Goal: Task Accomplishment & Management: Manage account settings

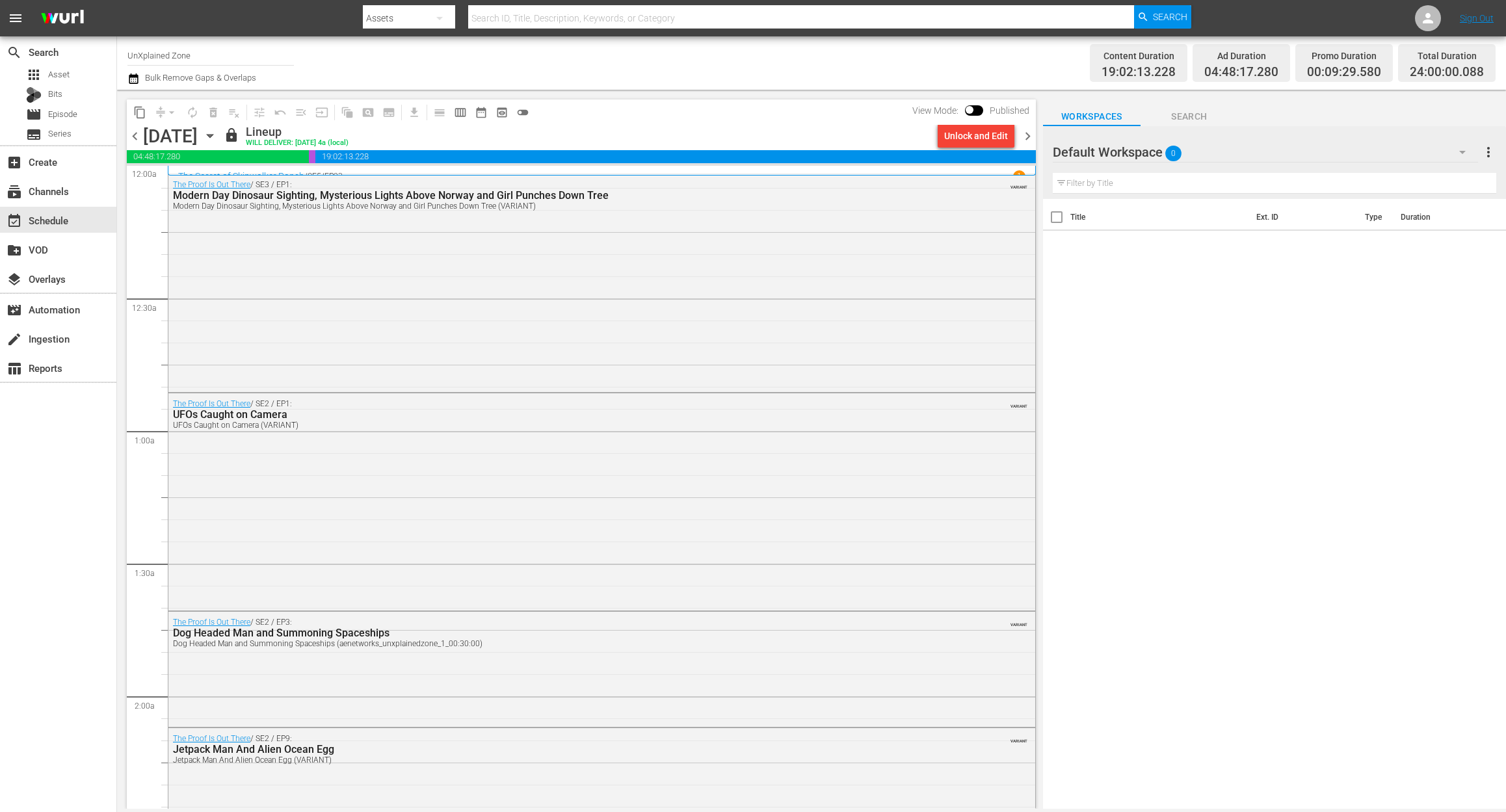
click at [1033, 139] on span "chevron_right" at bounding box center [1027, 136] width 16 height 16
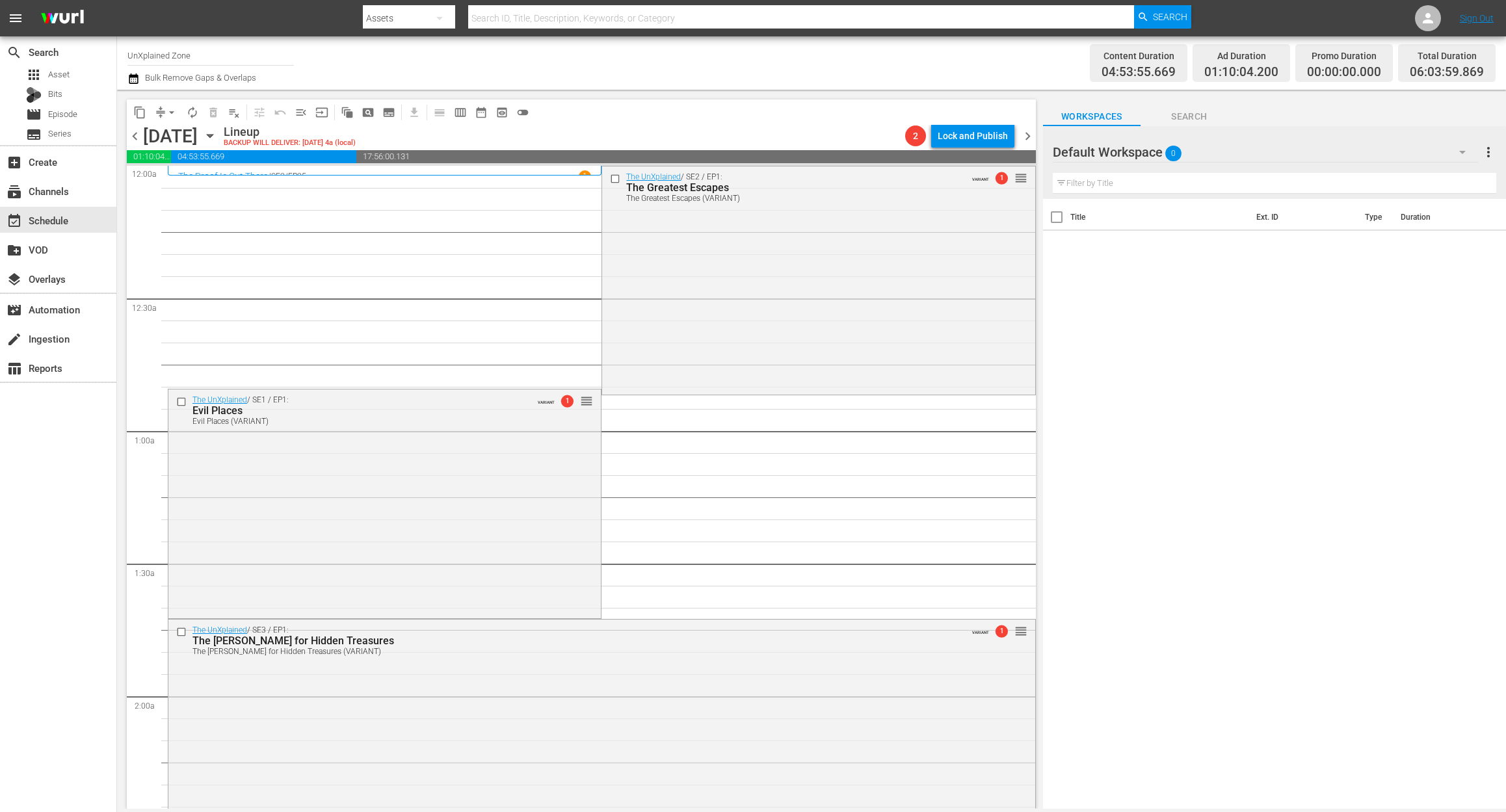
click at [138, 73] on icon "button" at bounding box center [133, 79] width 12 height 16
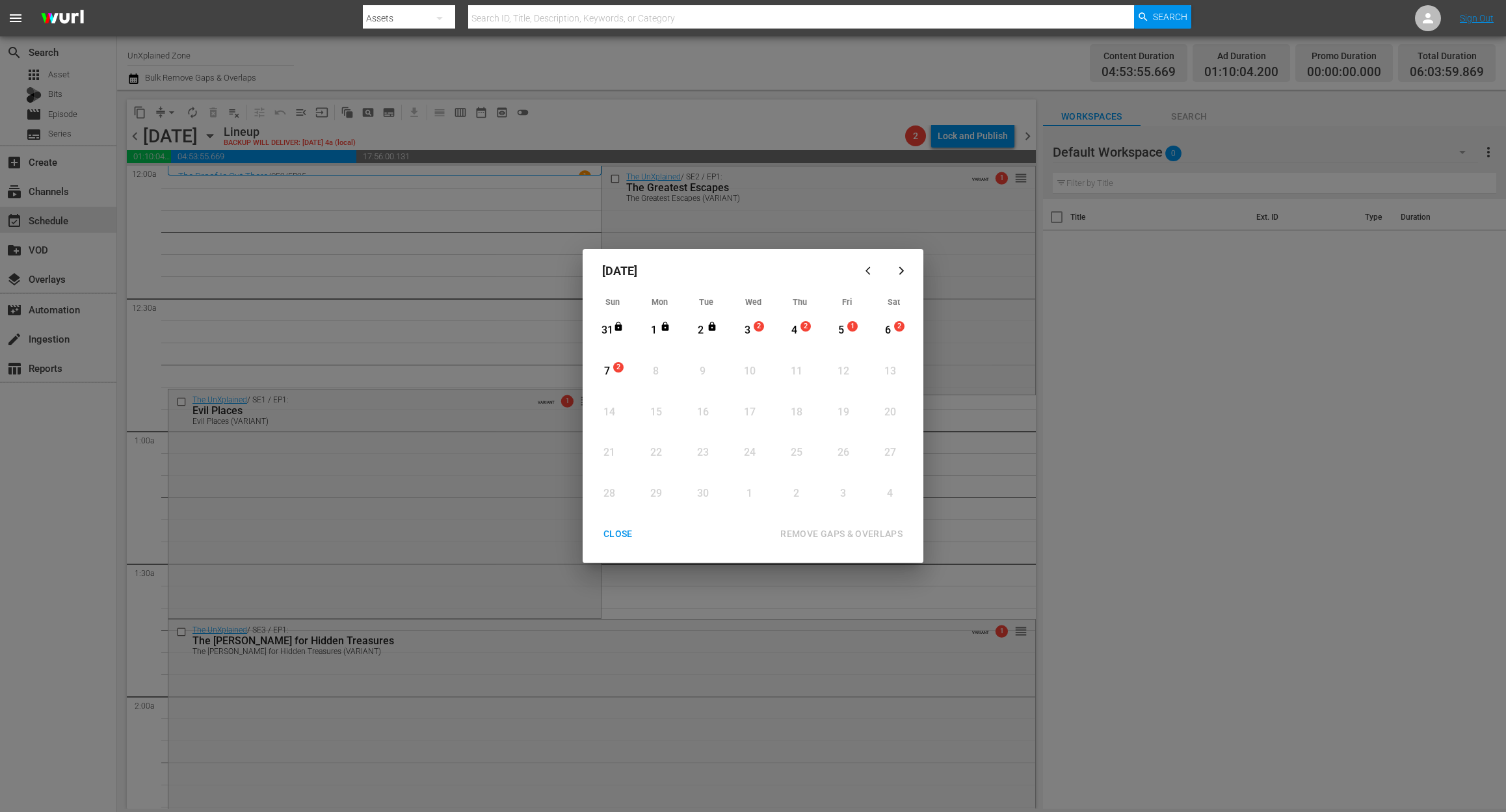
click at [752, 329] on div "3" at bounding box center [748, 331] width 16 height 15
click at [840, 526] on div "REMOVE GAPS & OVERLAPS" at bounding box center [841, 534] width 143 height 16
click at [749, 328] on div "3" at bounding box center [748, 331] width 16 height 15
click at [861, 531] on div "REMOVE GAPS & OVERLAPS" at bounding box center [841, 534] width 143 height 16
click at [612, 536] on div "CLOSE" at bounding box center [618, 534] width 50 height 16
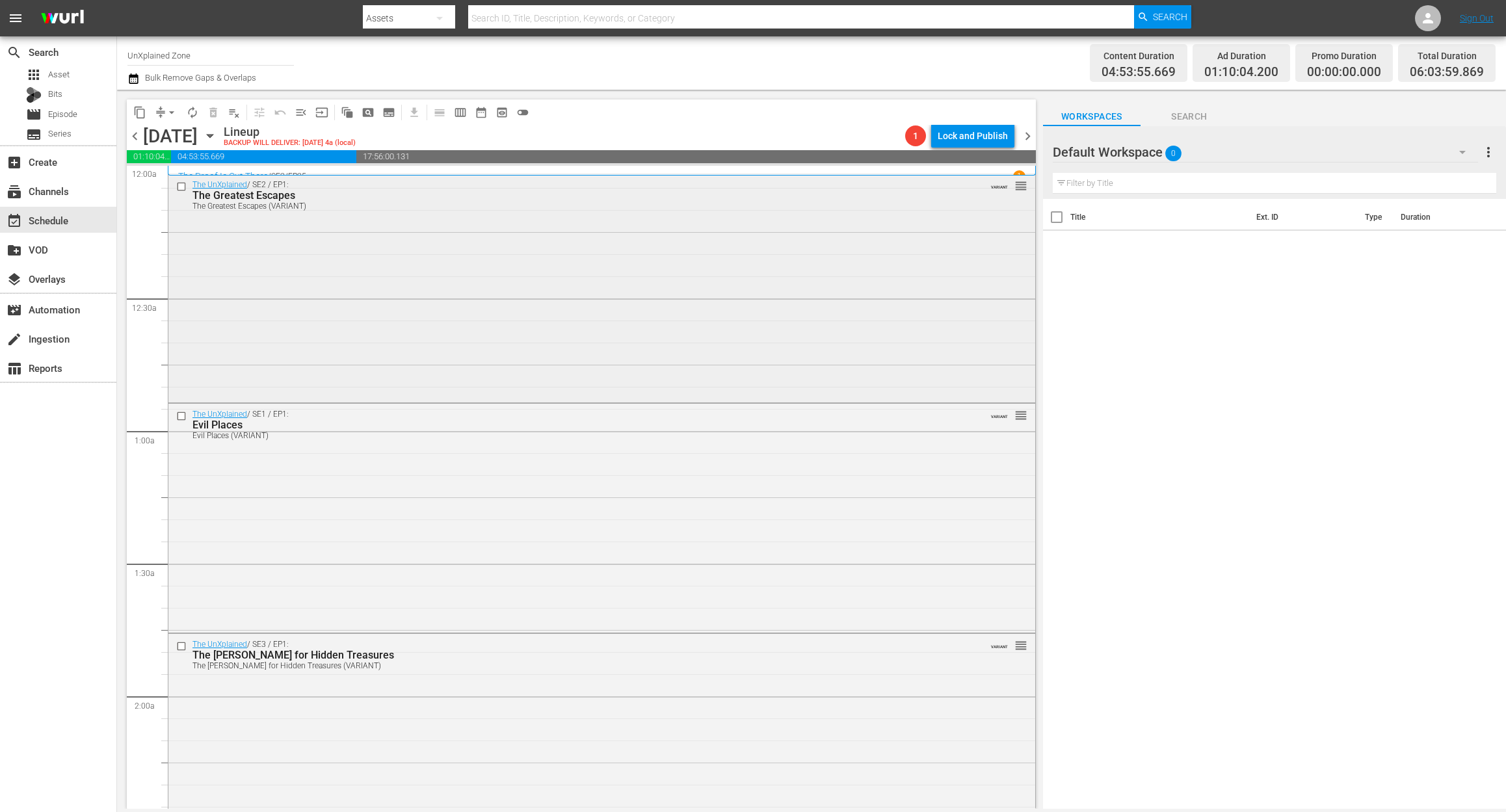
click at [342, 289] on div "The UnXplained / SE2 / EP1: The Greatest Escapes The Greatest Escapes (VARIANT)…" at bounding box center [601, 287] width 866 height 226
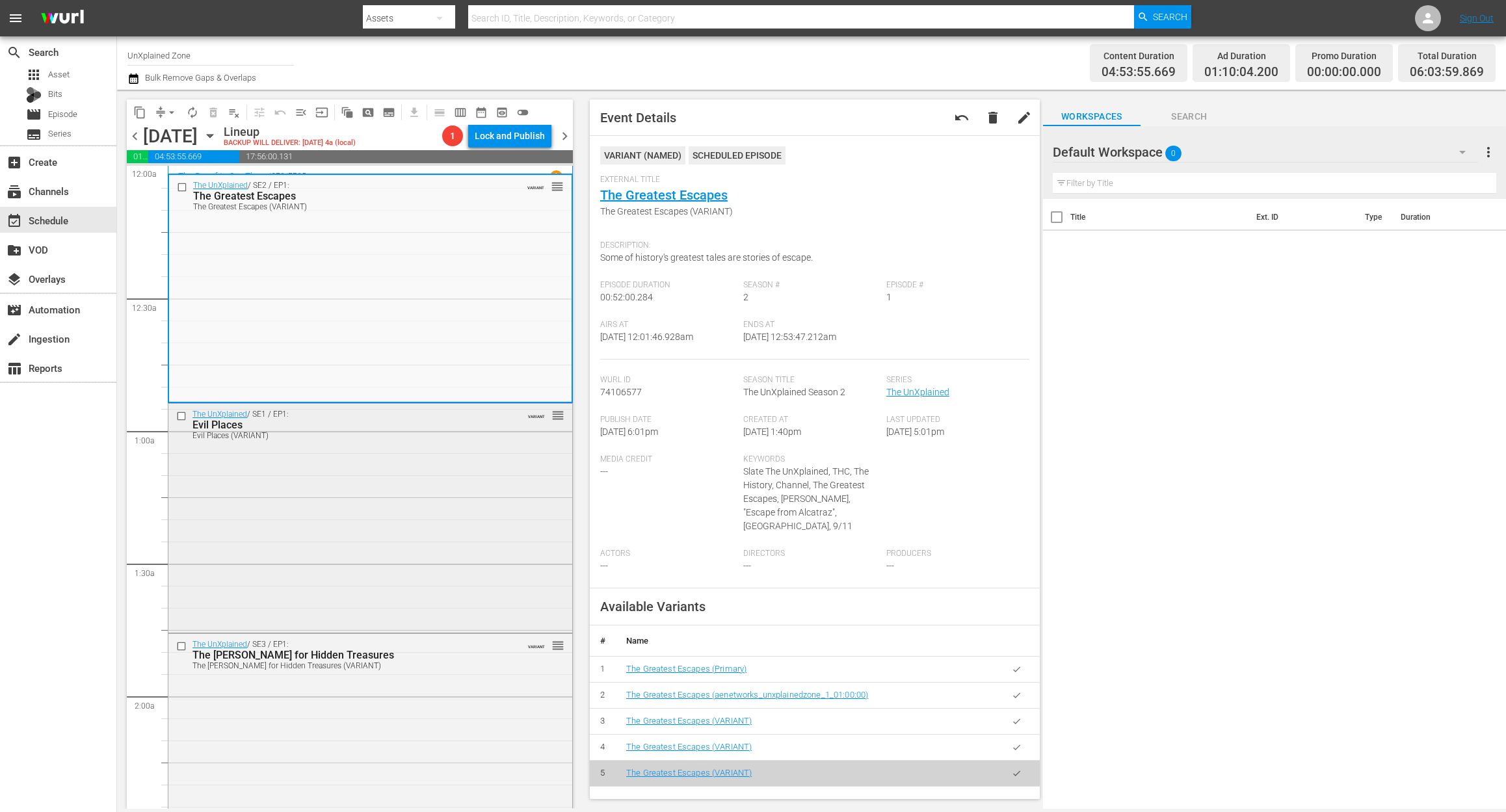
click at [393, 537] on div "The UnXplained / SE1 / EP1: Evil Places Evil Places (VARIANT) VARIANT reorder" at bounding box center [370, 517] width 404 height 226
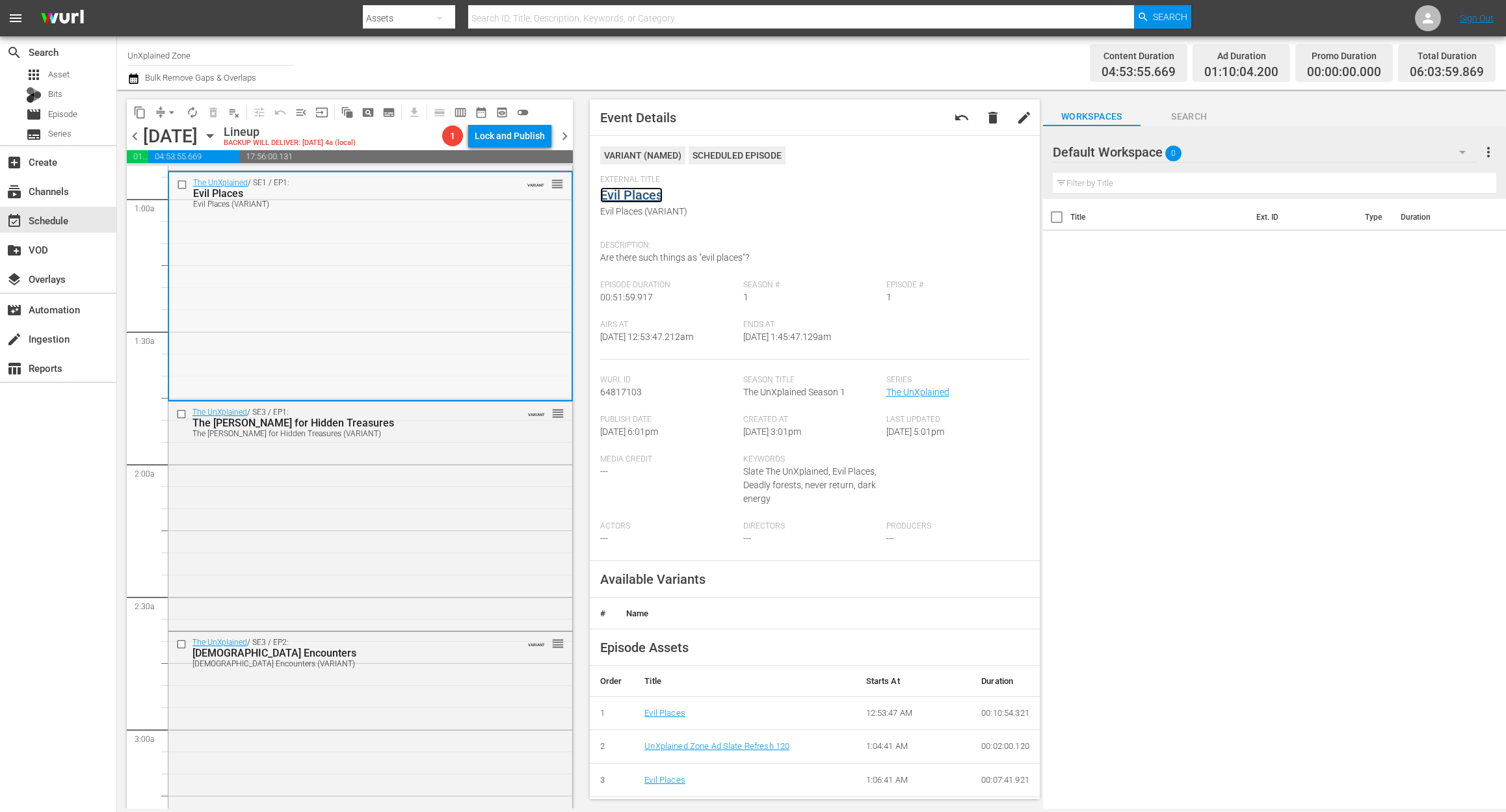
scroll to position [173, 0]
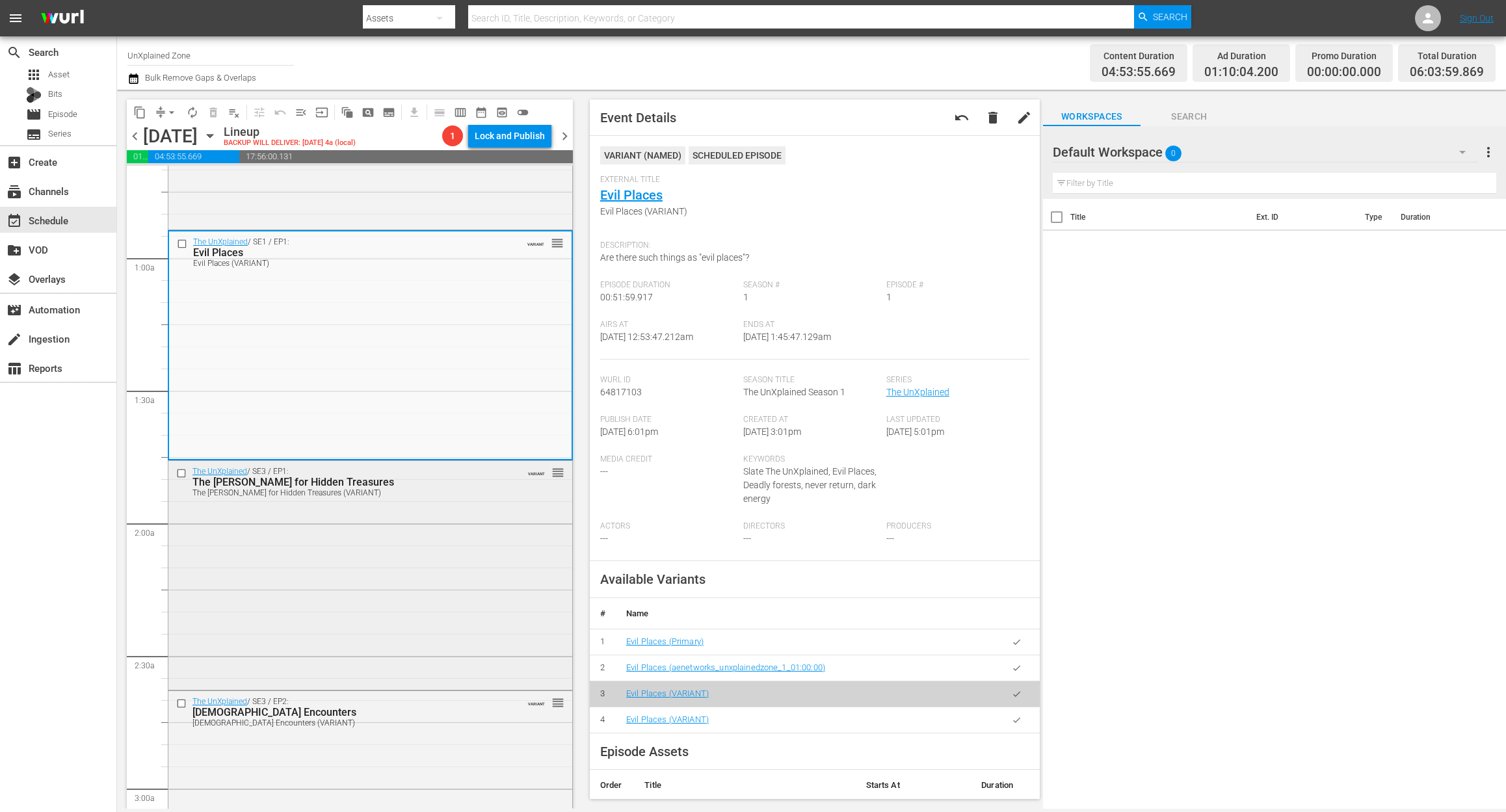
click at [437, 564] on div "The UnXplained / SE3 / EP1: The Hunt for Hidden Treasures The Hunt for Hidden T…" at bounding box center [370, 574] width 404 height 226
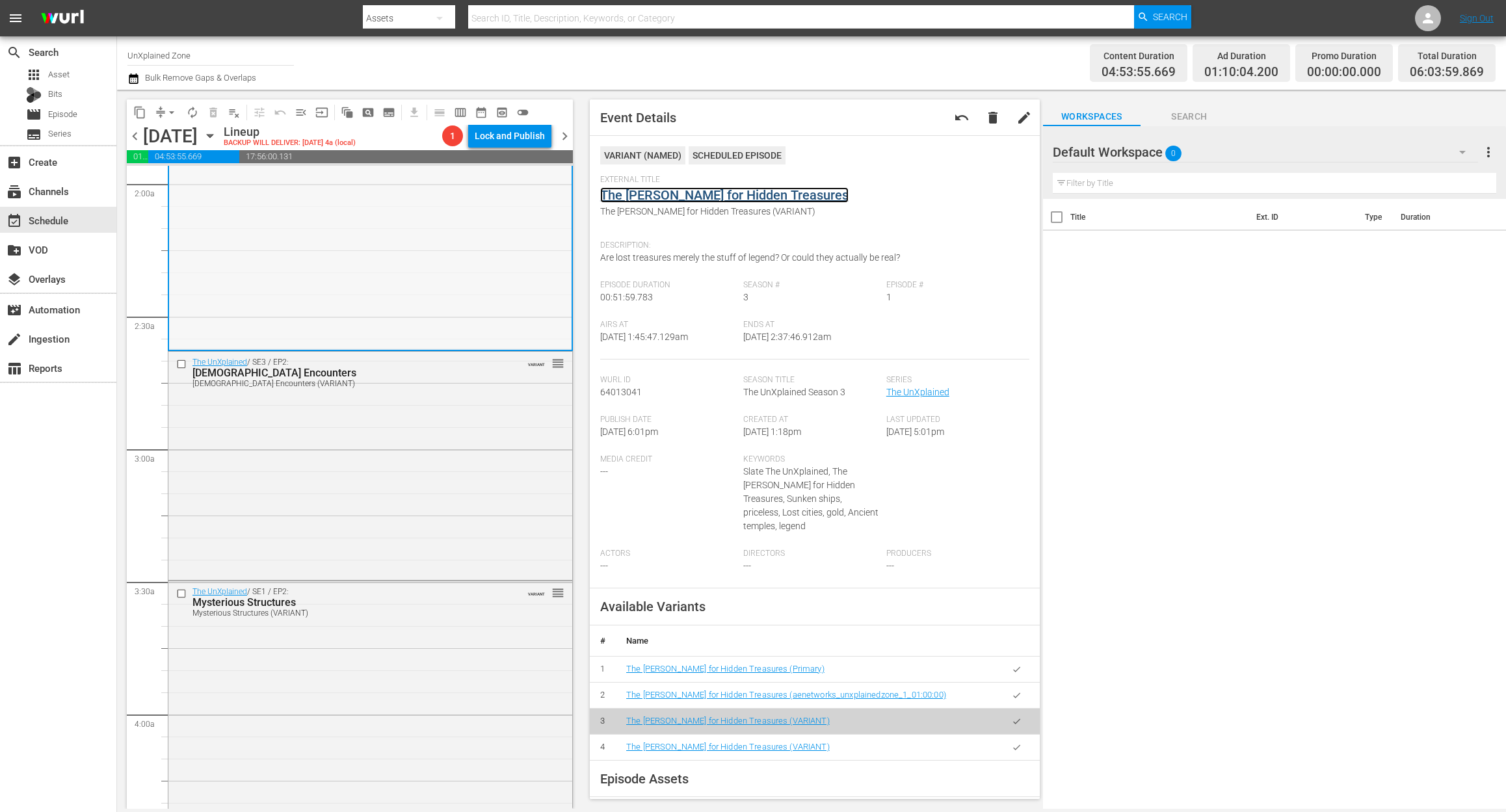
scroll to position [520, 0]
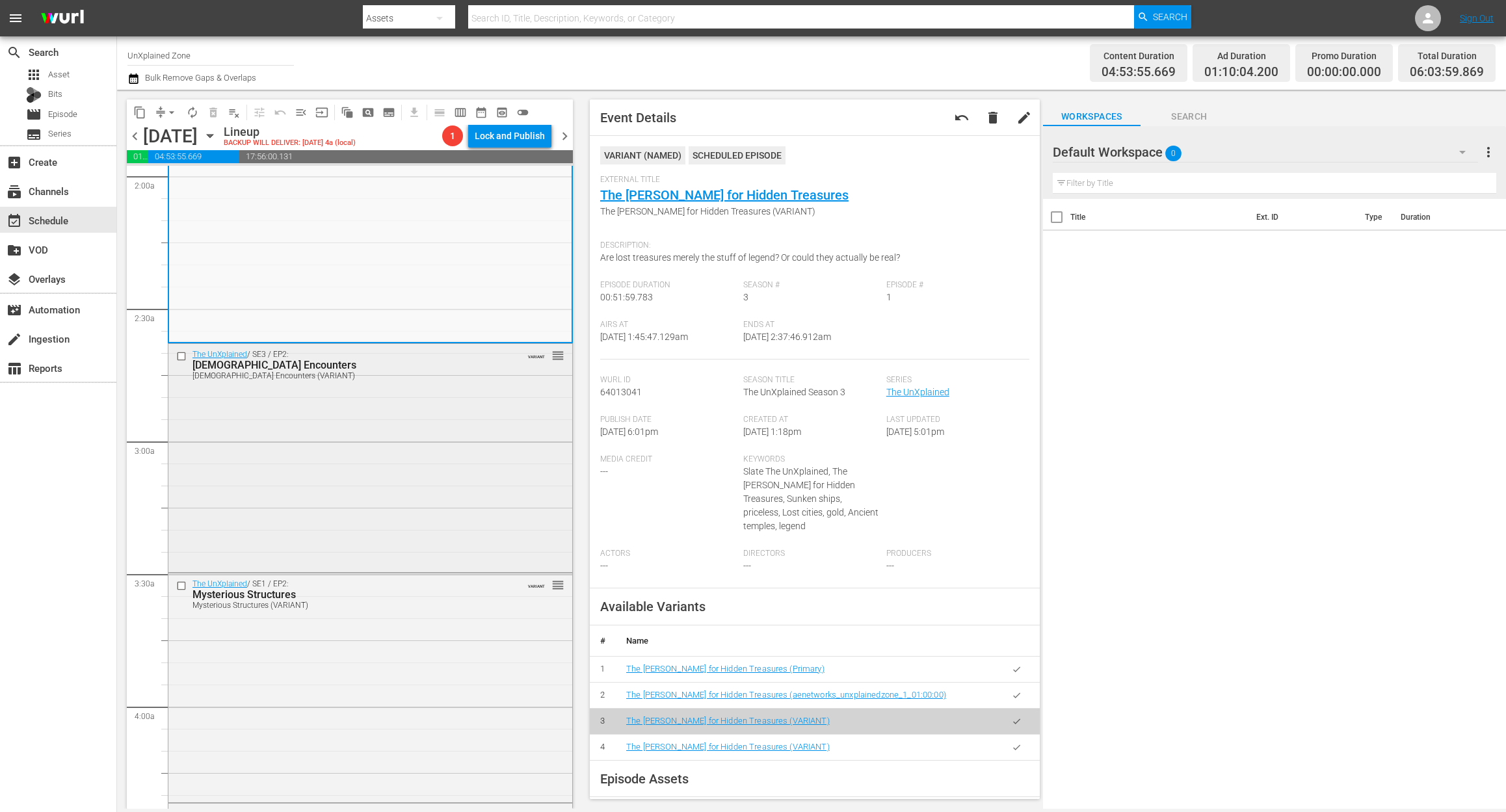
click at [403, 486] on div "The UnXplained / SE3 / EP2: Satanic Encounters Satanic Encounters (VARIANT) VAR…" at bounding box center [370, 457] width 404 height 226
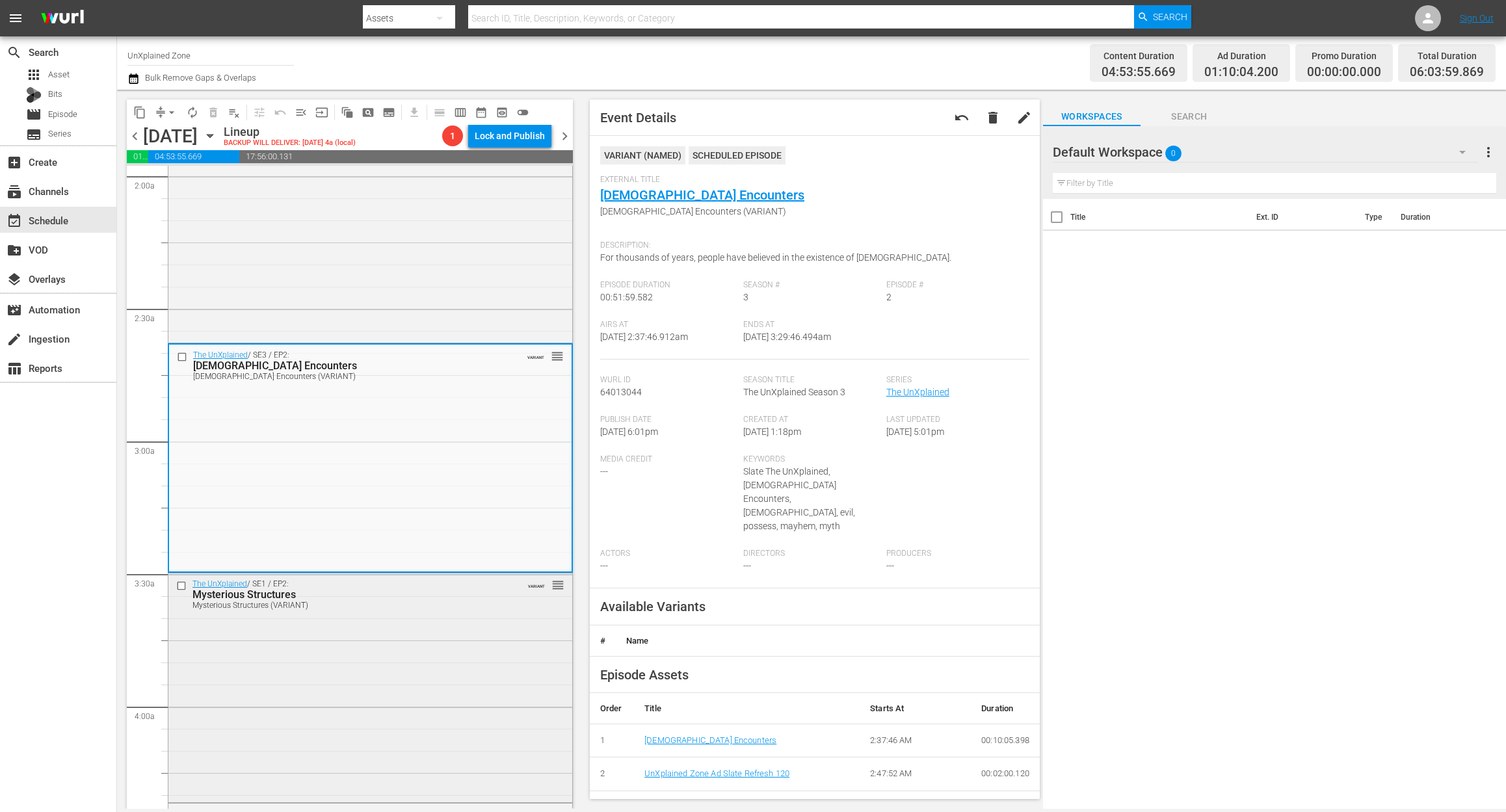
click at [450, 676] on div "The UnXplained / SE1 / EP2: Mysterious Structures Mysterious Structures (VARIAN…" at bounding box center [370, 687] width 404 height 226
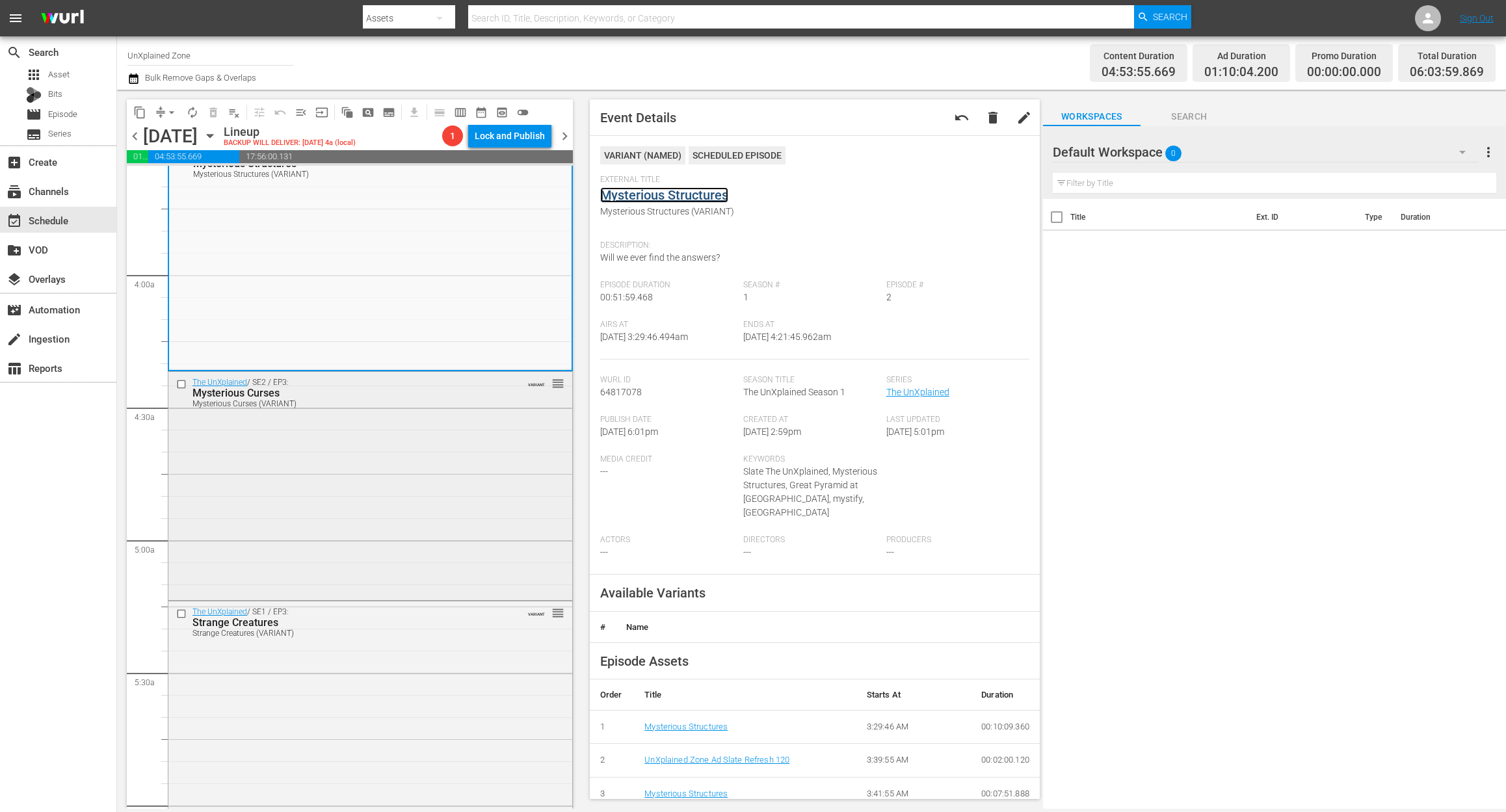
scroll to position [953, 0]
click at [388, 513] on div "The UnXplained / SE2 / EP3: Mysterious Curses Mysterious Curses (VARIANT) VARIA…" at bounding box center [370, 484] width 404 height 226
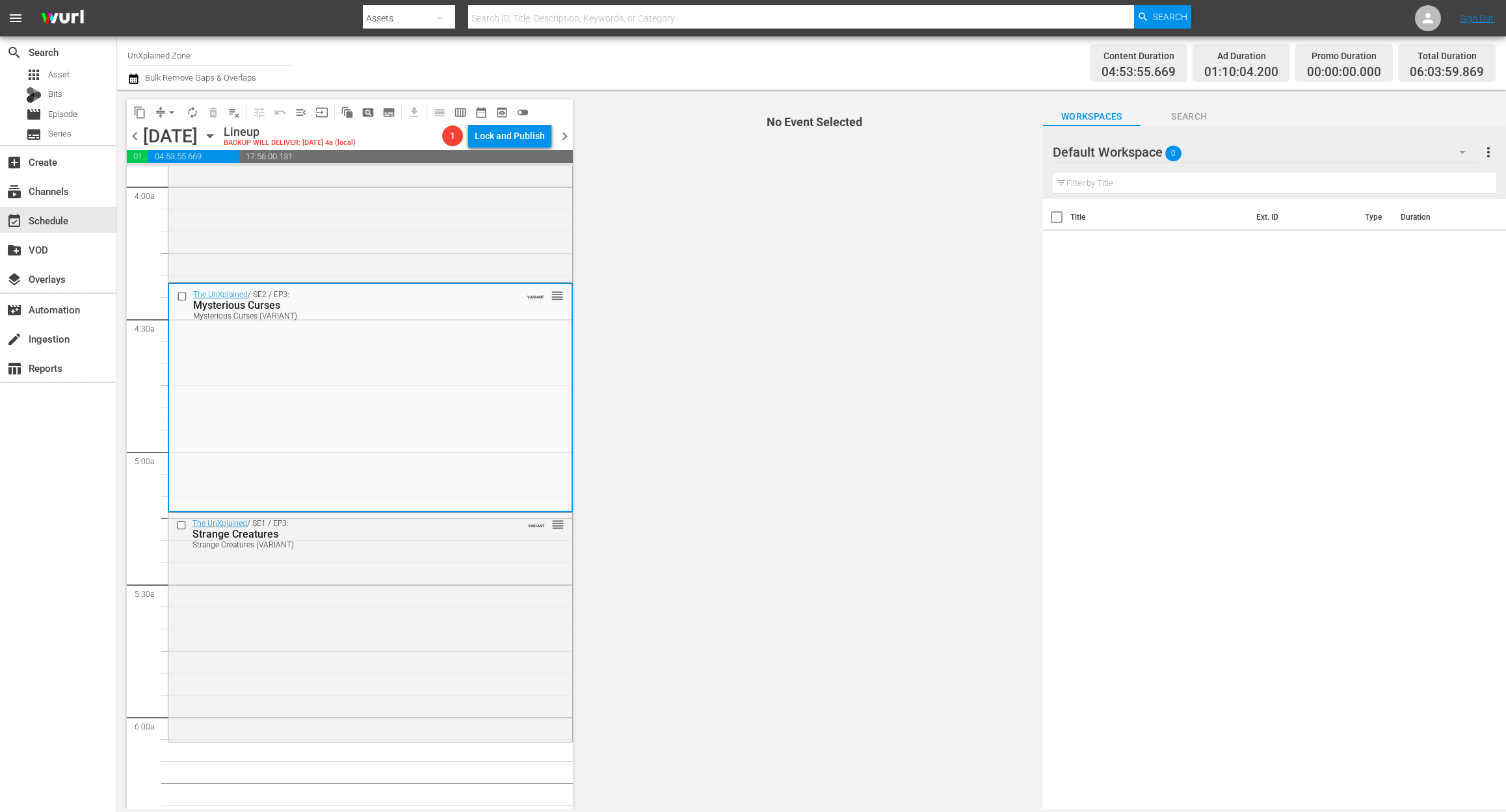
scroll to position [1127, 0]
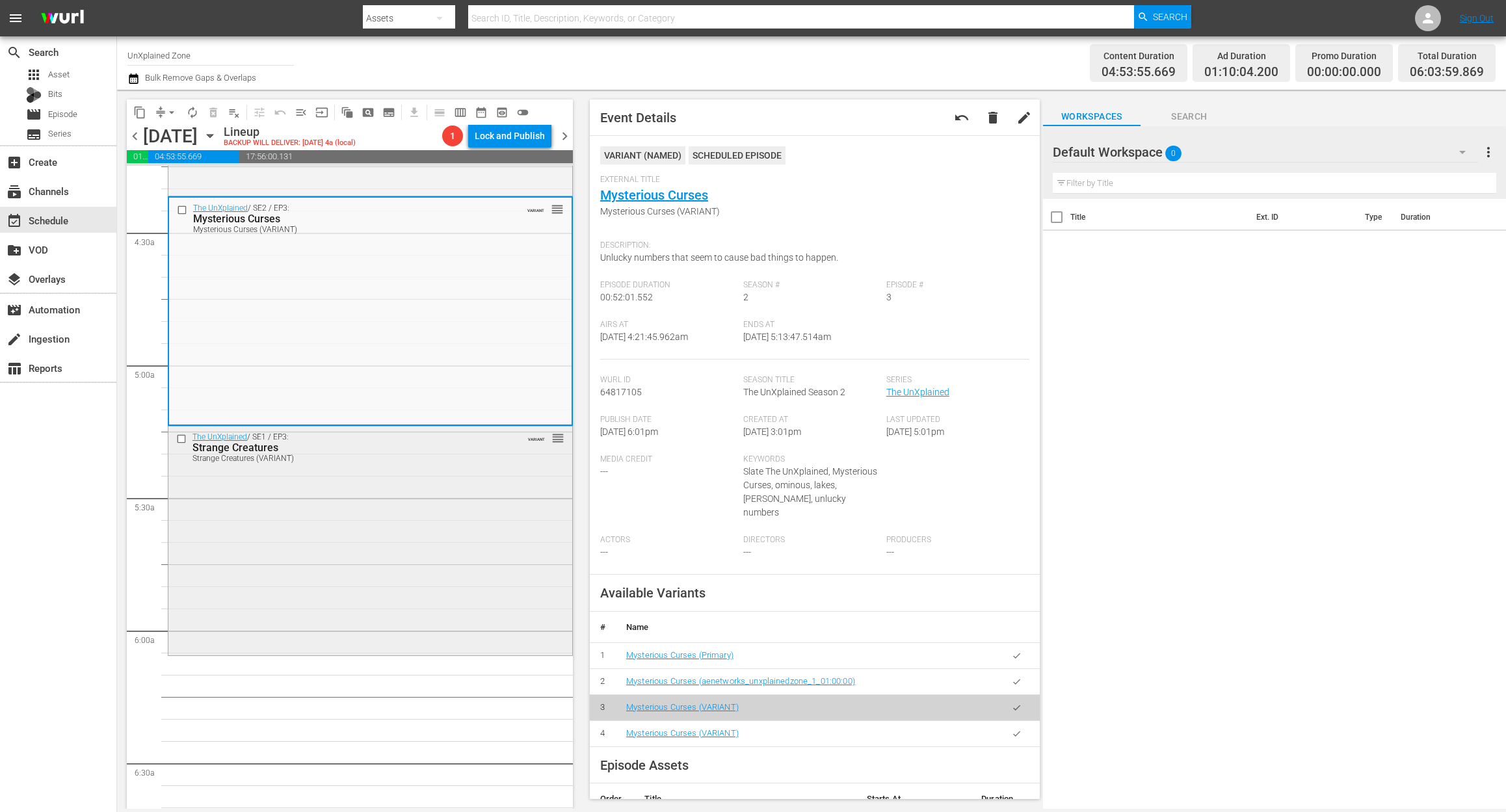
click at [384, 628] on div "The UnXplained / SE1 / EP3: Strange Creatures Strange Creatures (VARIANT) VARIA…" at bounding box center [370, 539] width 404 height 226
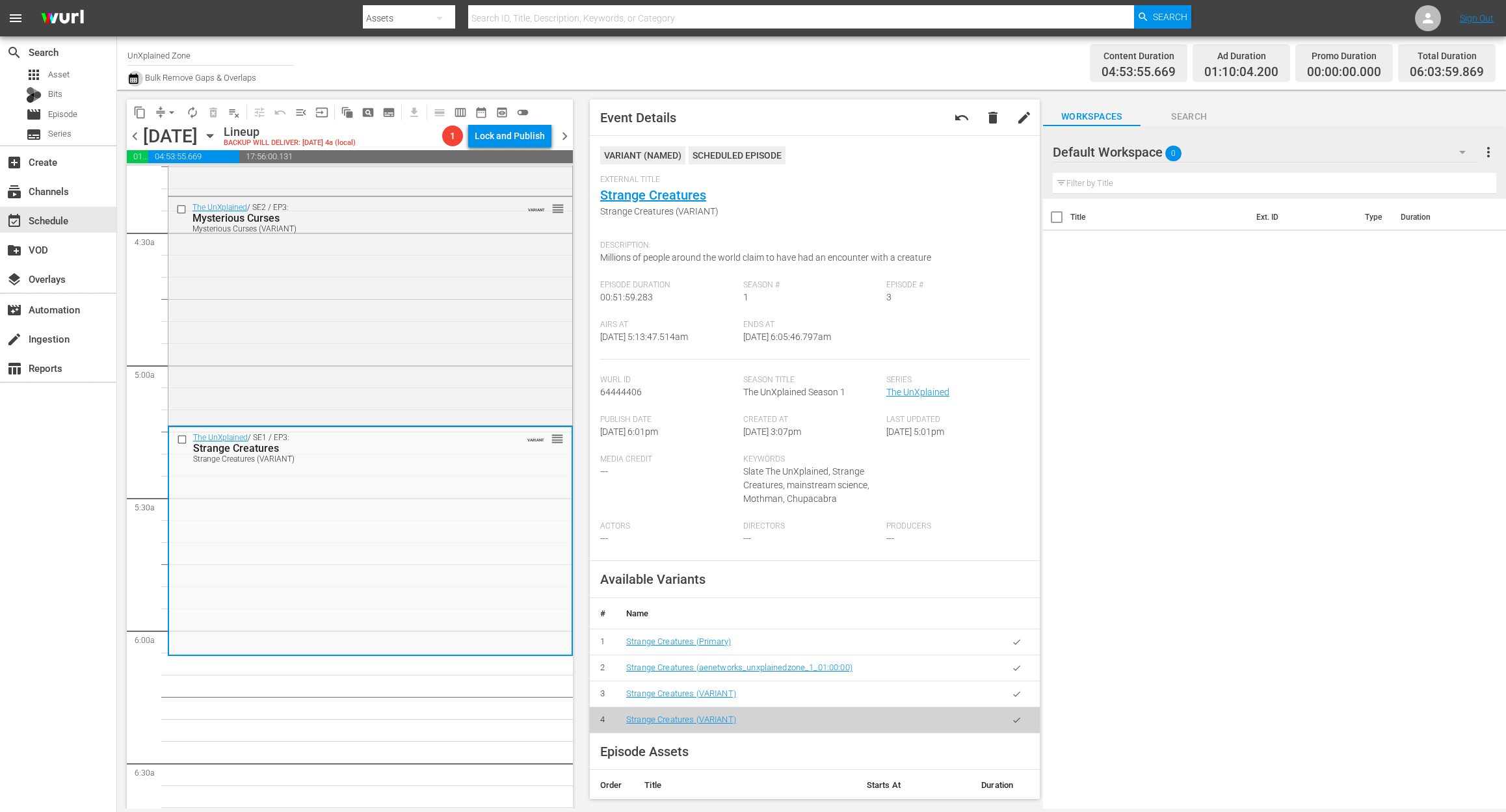
click at [131, 82] on icon "button" at bounding box center [133, 79] width 12 height 16
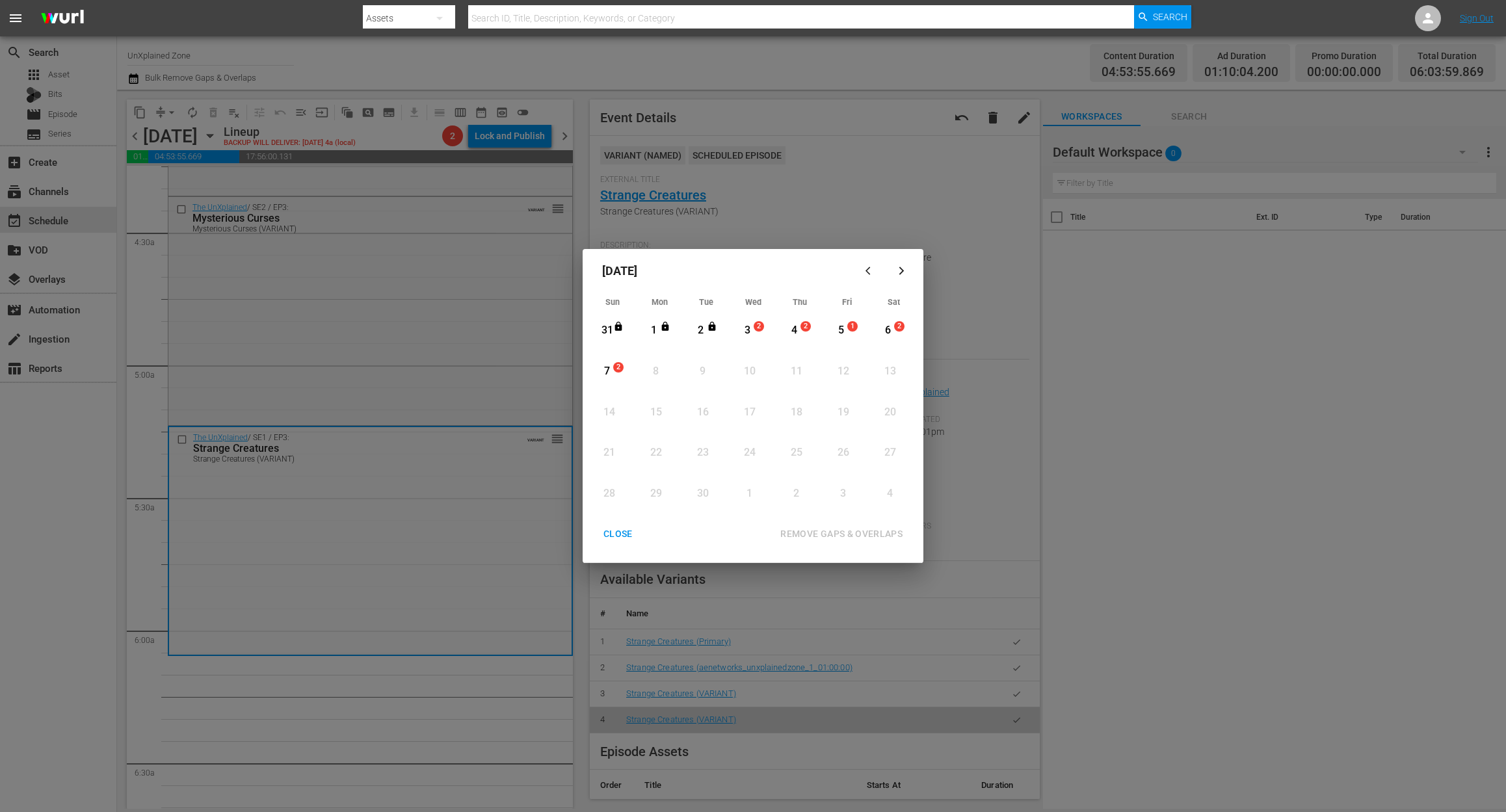
click at [752, 323] on div "3" at bounding box center [748, 331] width 16 height 15
click at [858, 541] on div "REMOVE GAPS & OVERLAPS" at bounding box center [841, 534] width 143 height 16
click at [750, 329] on div "3" at bounding box center [748, 331] width 16 height 15
click at [861, 531] on div "REMOVE GAPS & OVERLAPS" at bounding box center [841, 534] width 143 height 16
click at [608, 531] on div "CLOSE" at bounding box center [618, 534] width 50 height 16
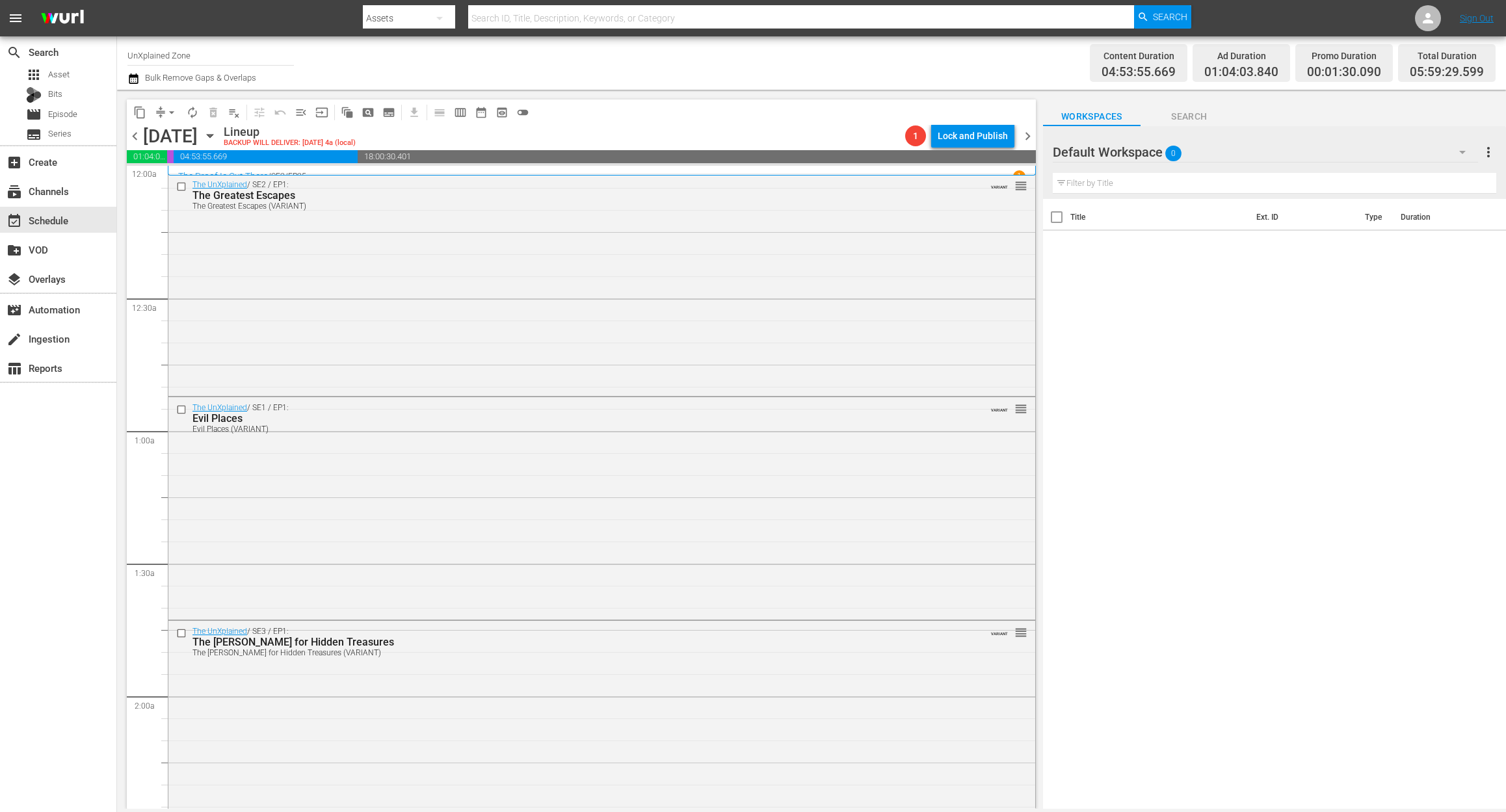
click at [136, 79] on icon "button" at bounding box center [133, 79] width 12 height 16
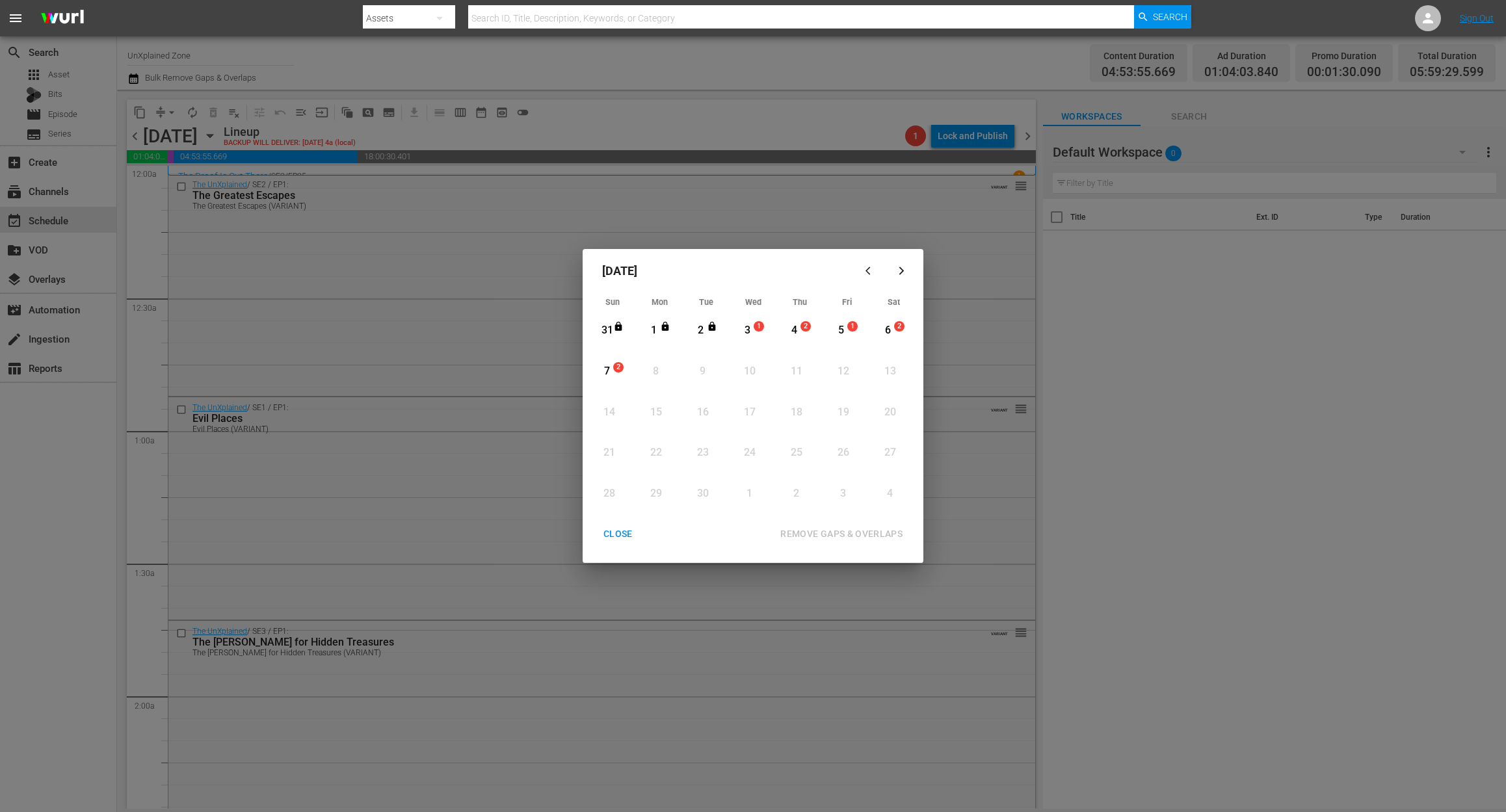
click at [752, 325] on div "3" at bounding box center [748, 331] width 16 height 15
click at [857, 531] on div "REMOVE GAPS & OVERLAPS" at bounding box center [841, 534] width 143 height 16
click at [750, 326] on div "3" at bounding box center [748, 331] width 16 height 15
click at [833, 531] on div "REMOVE GAPS & OVERLAPS" at bounding box center [841, 534] width 143 height 16
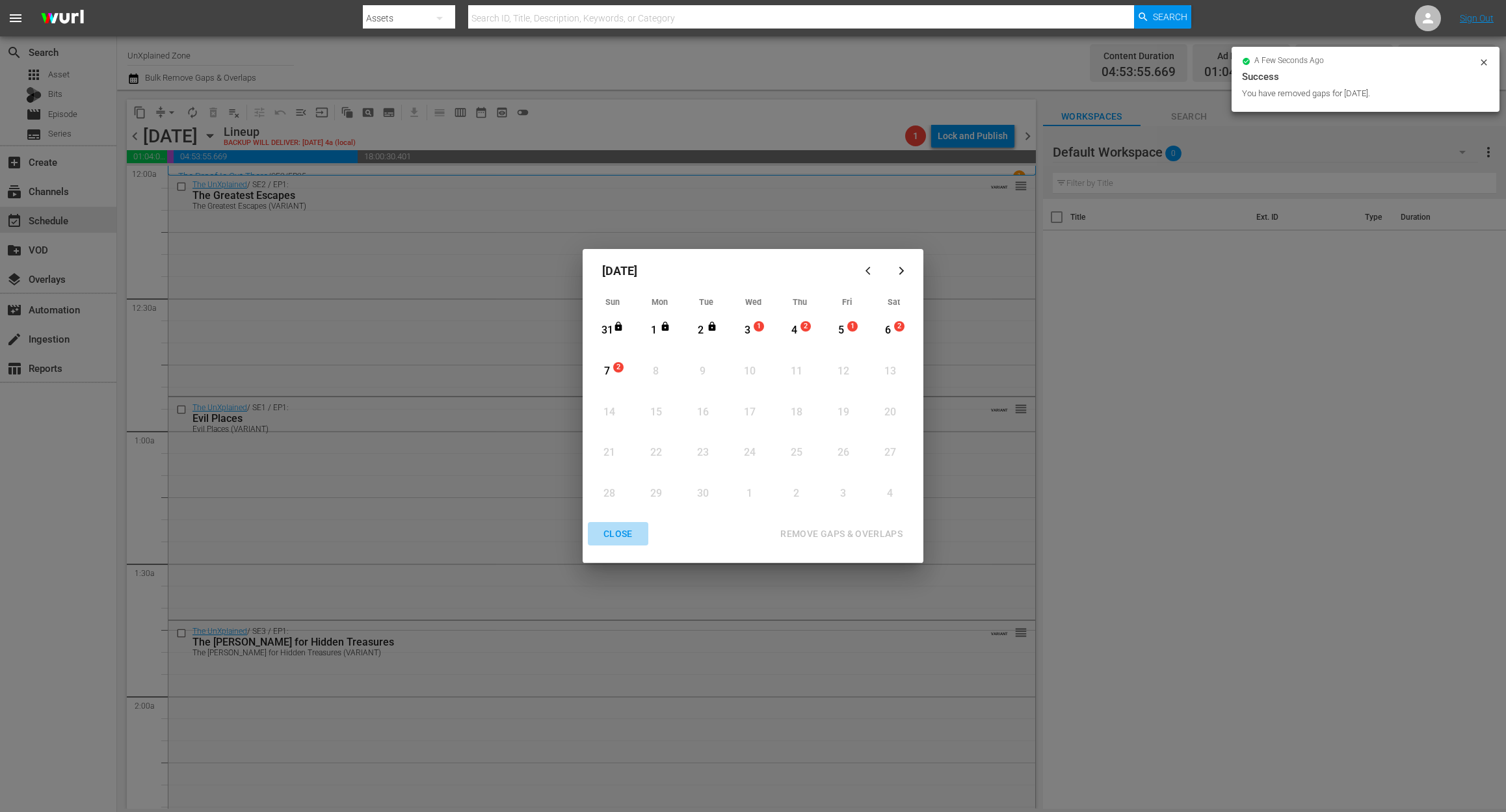
click at [617, 534] on div "CLOSE" at bounding box center [618, 534] width 50 height 16
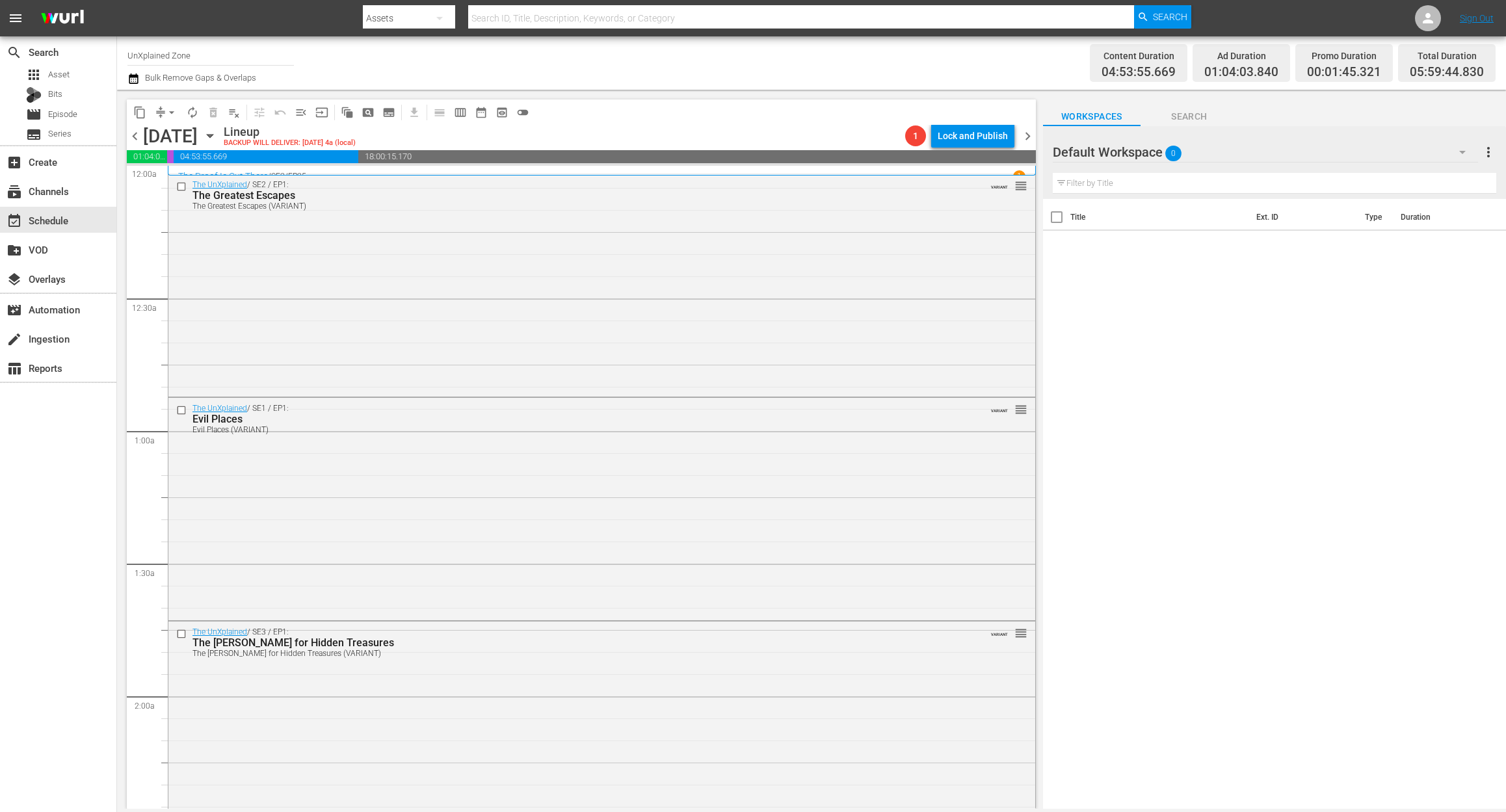
click at [136, 79] on icon "button" at bounding box center [133, 79] width 12 height 16
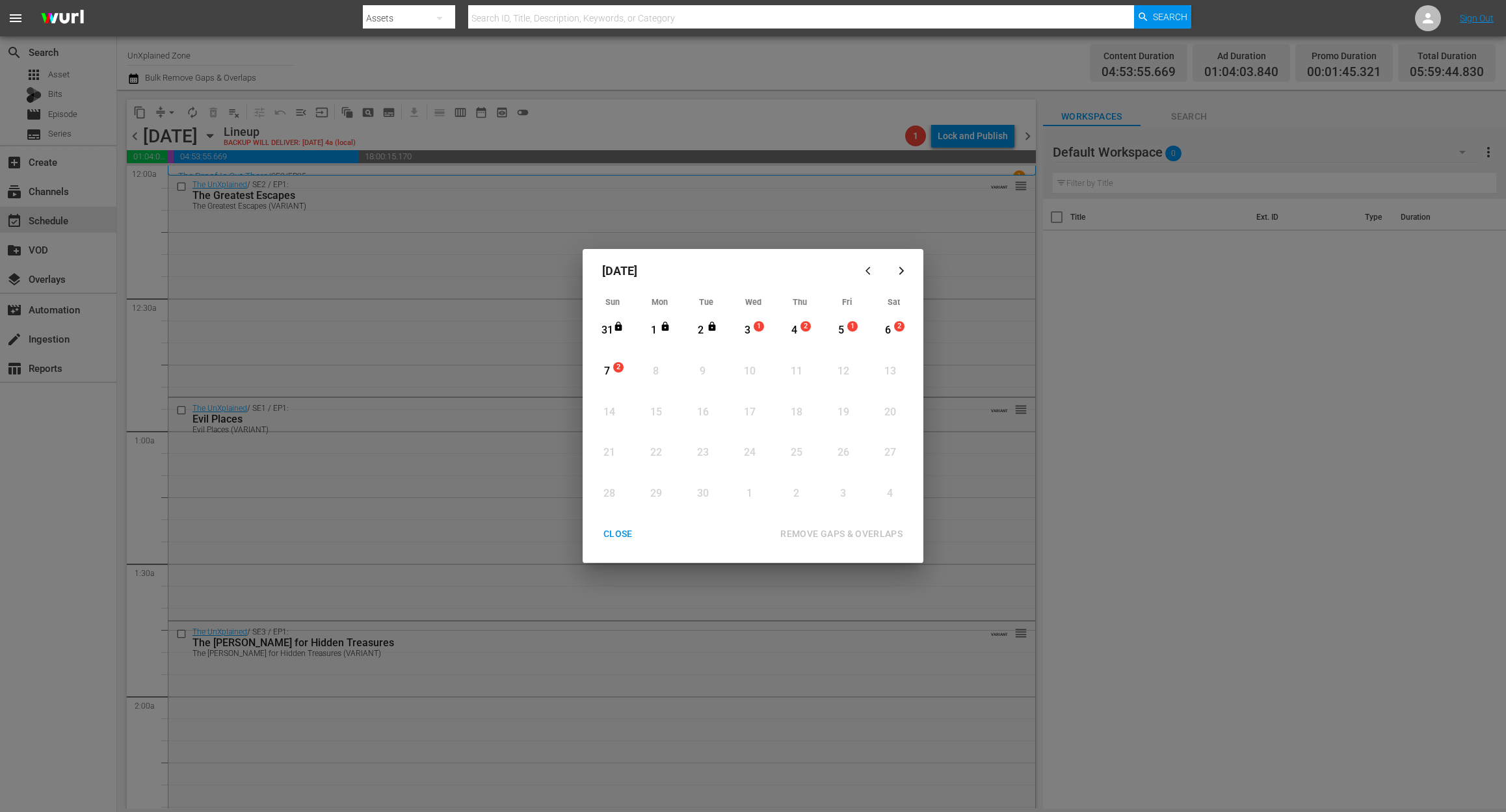
click at [750, 331] on div "3" at bounding box center [748, 331] width 16 height 15
click at [874, 534] on div "REMOVE GAPS & OVERLAPS" at bounding box center [841, 534] width 143 height 16
click at [620, 531] on div "CLOSE" at bounding box center [618, 534] width 50 height 16
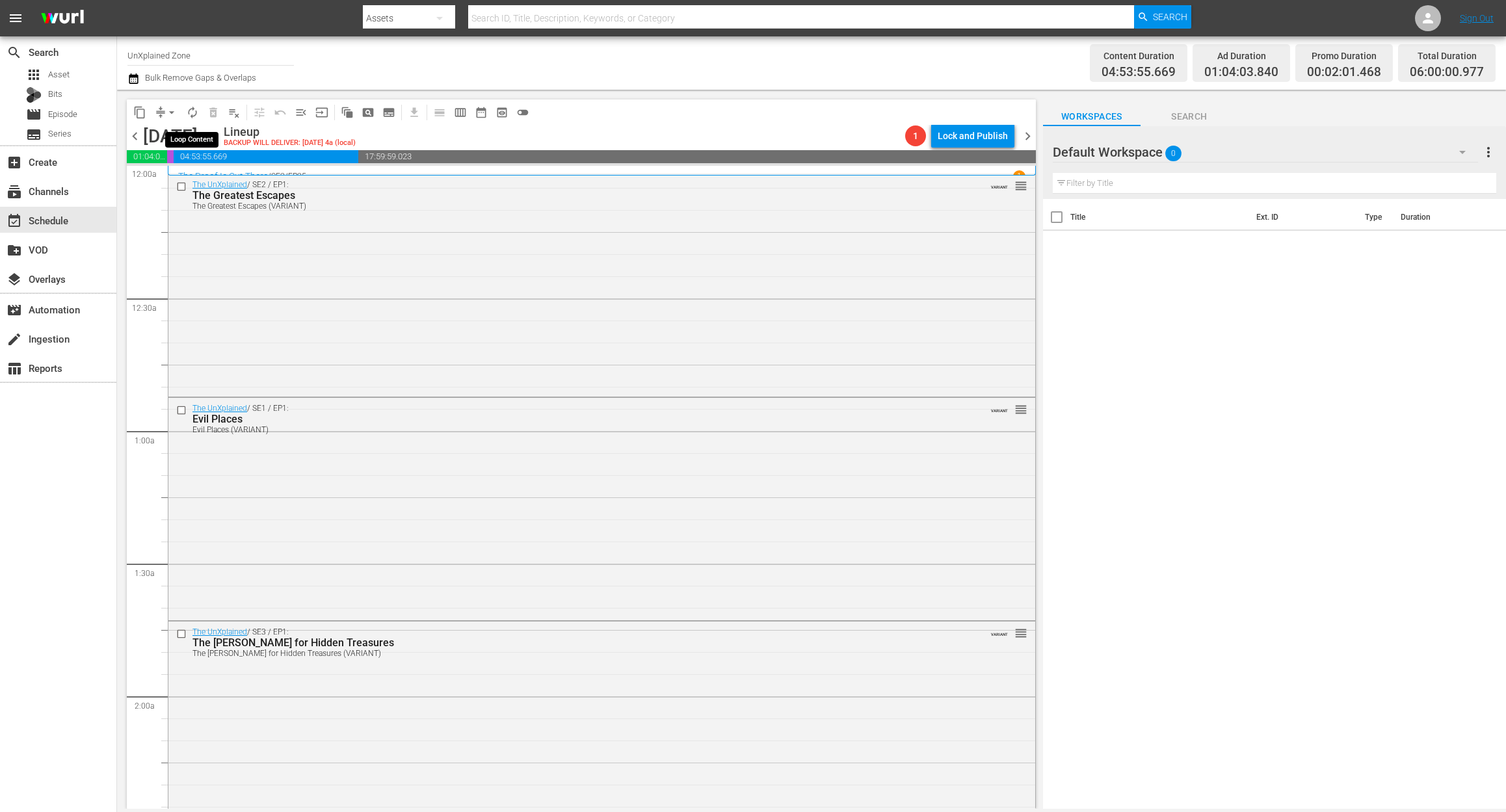
click at [191, 110] on span "autorenew_outlined" at bounding box center [192, 112] width 13 height 13
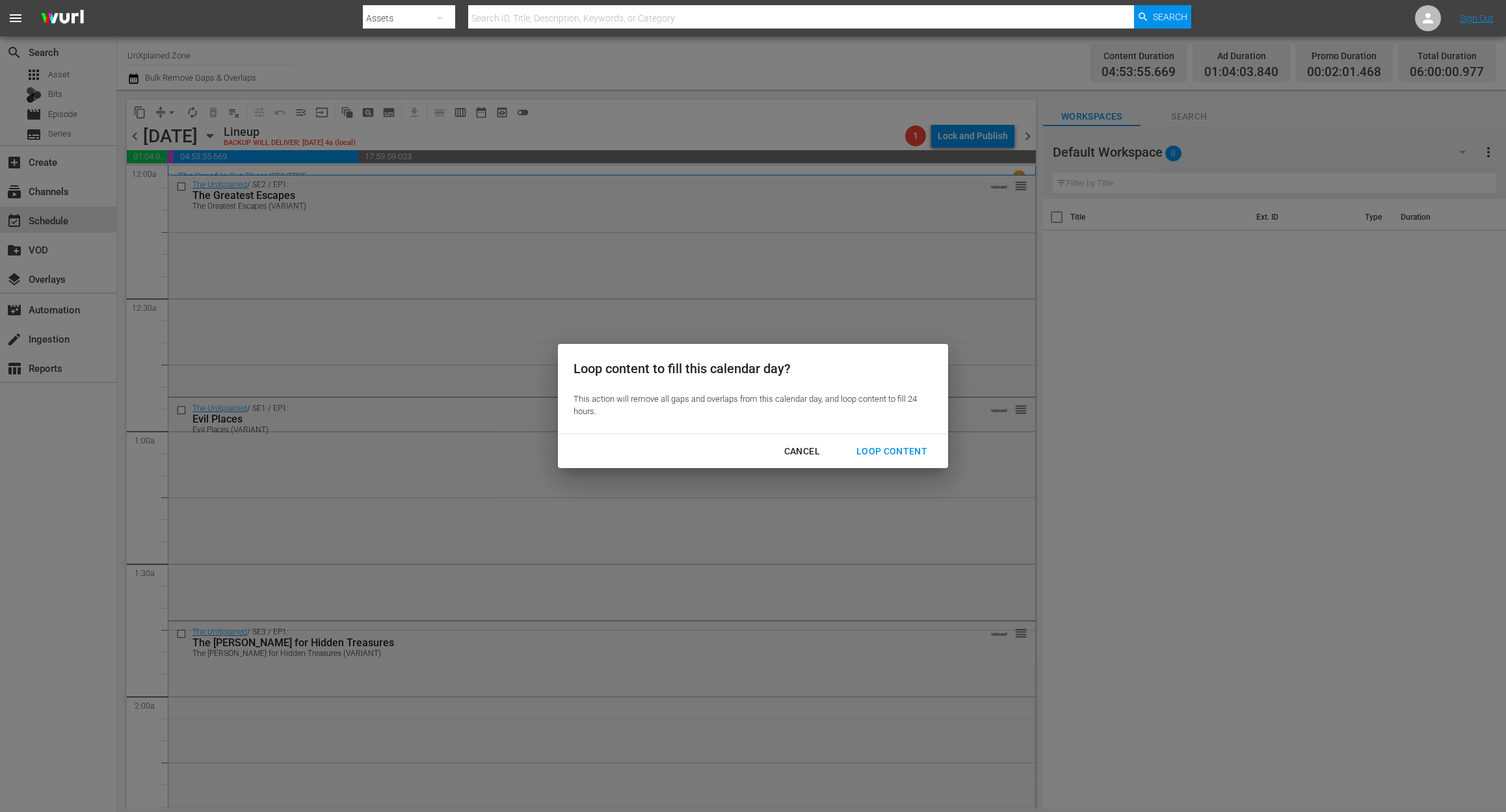
click at [882, 442] on button "Loop Content" at bounding box center [891, 451] width 102 height 24
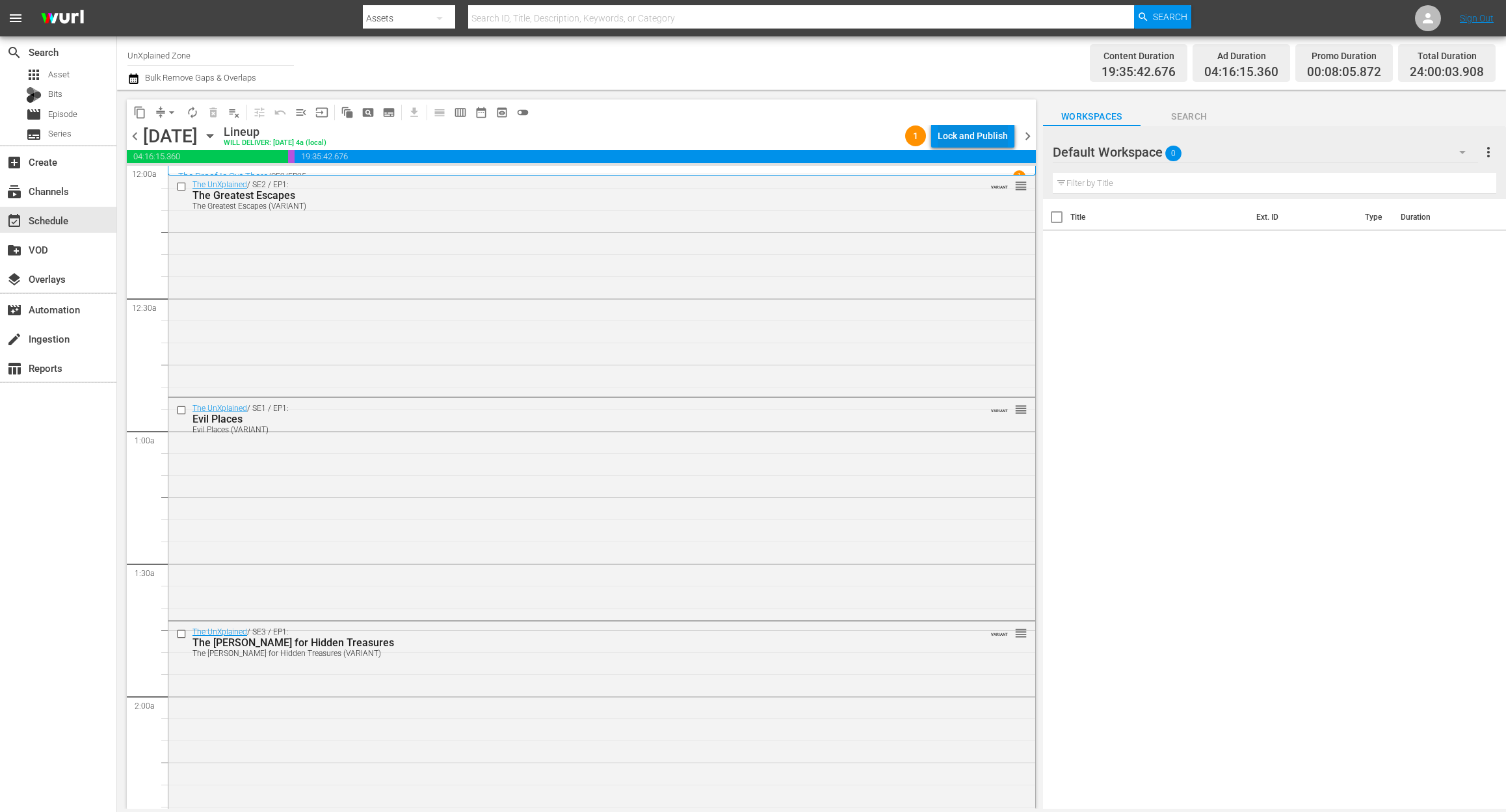
click at [990, 134] on div "Lock and Publish" at bounding box center [972, 136] width 70 height 23
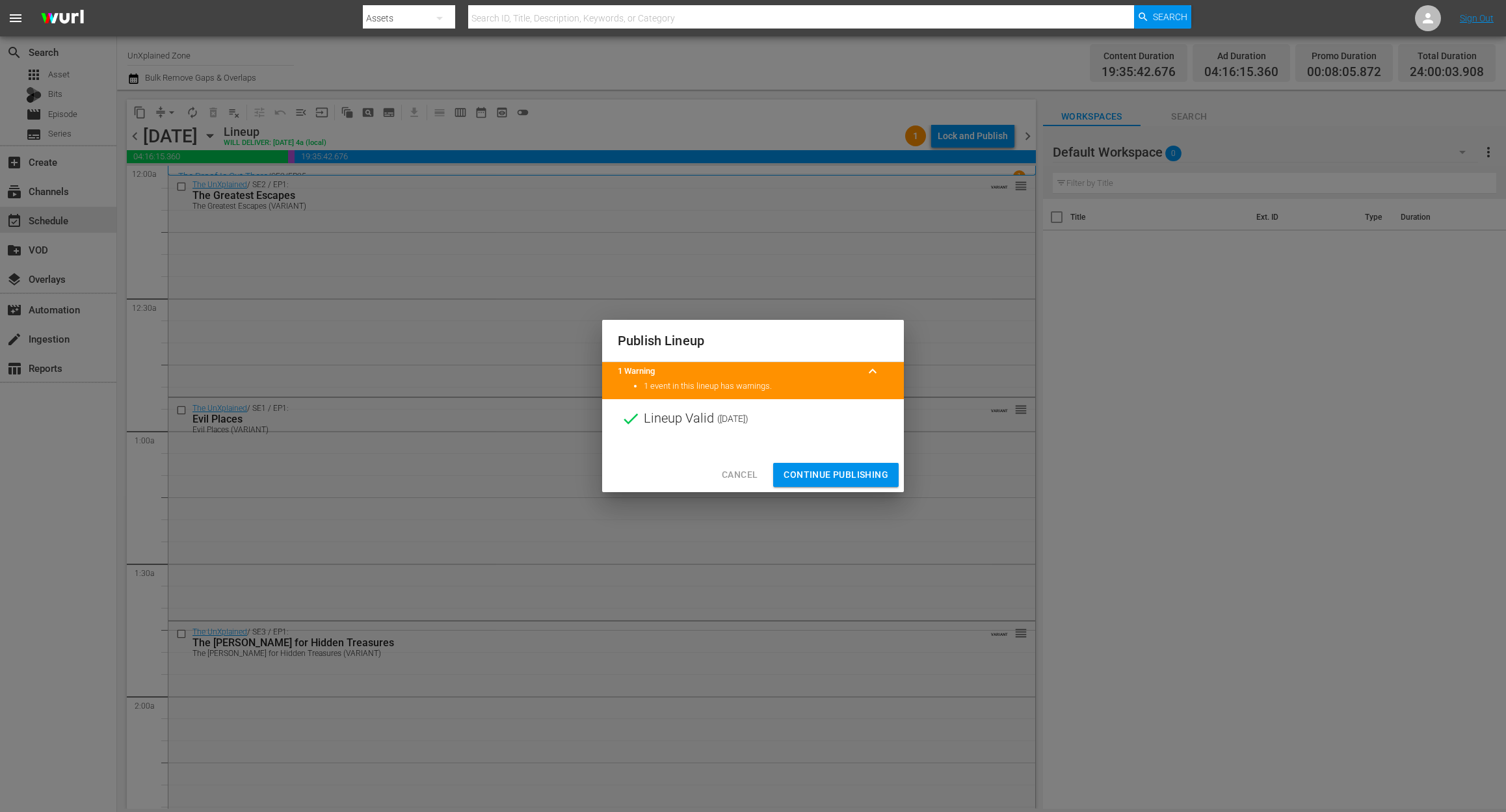
click at [846, 463] on button "Continue Publishing" at bounding box center [835, 474] width 125 height 24
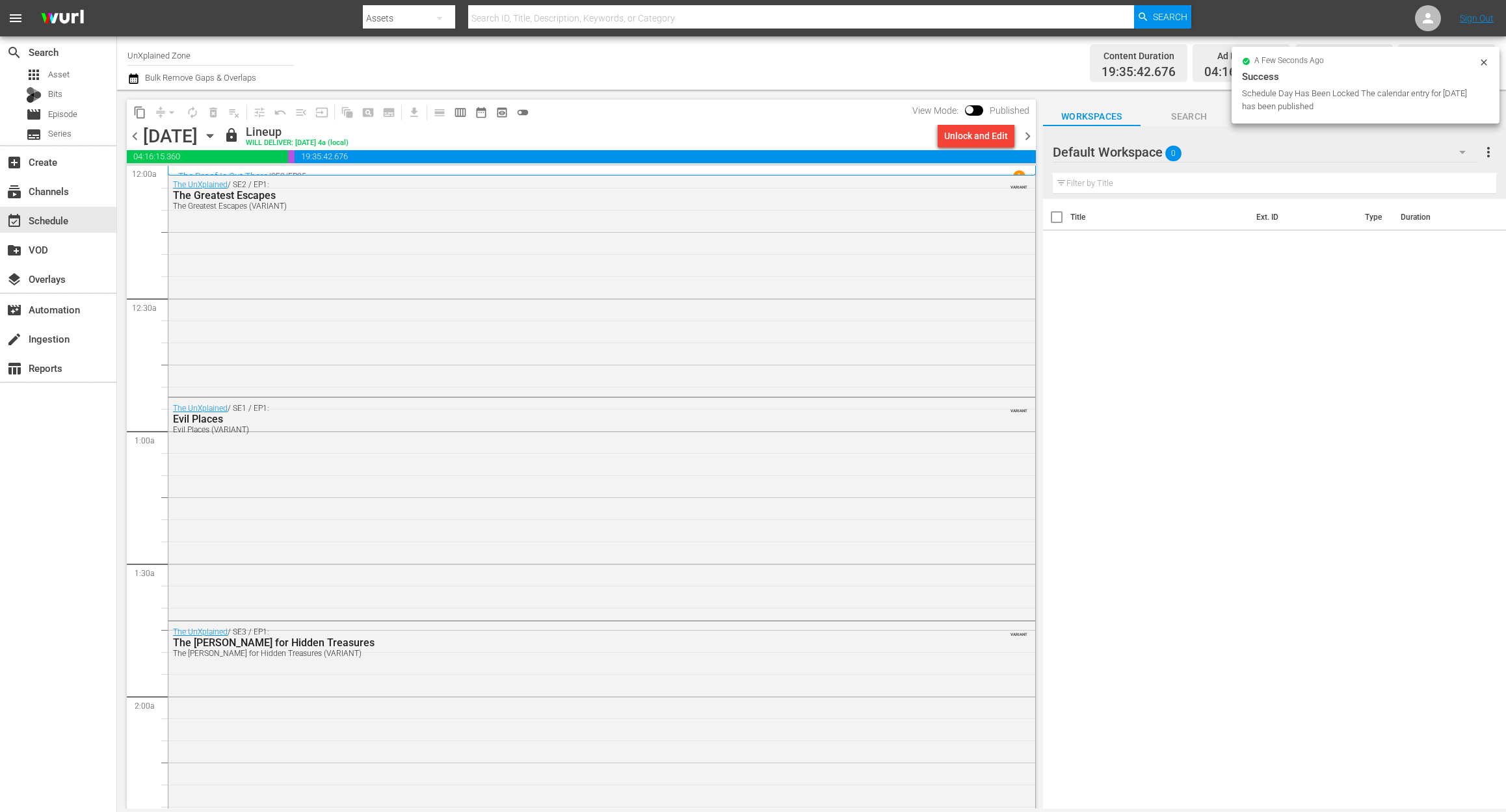
click at [1028, 136] on span "chevron_right" at bounding box center [1027, 136] width 16 height 16
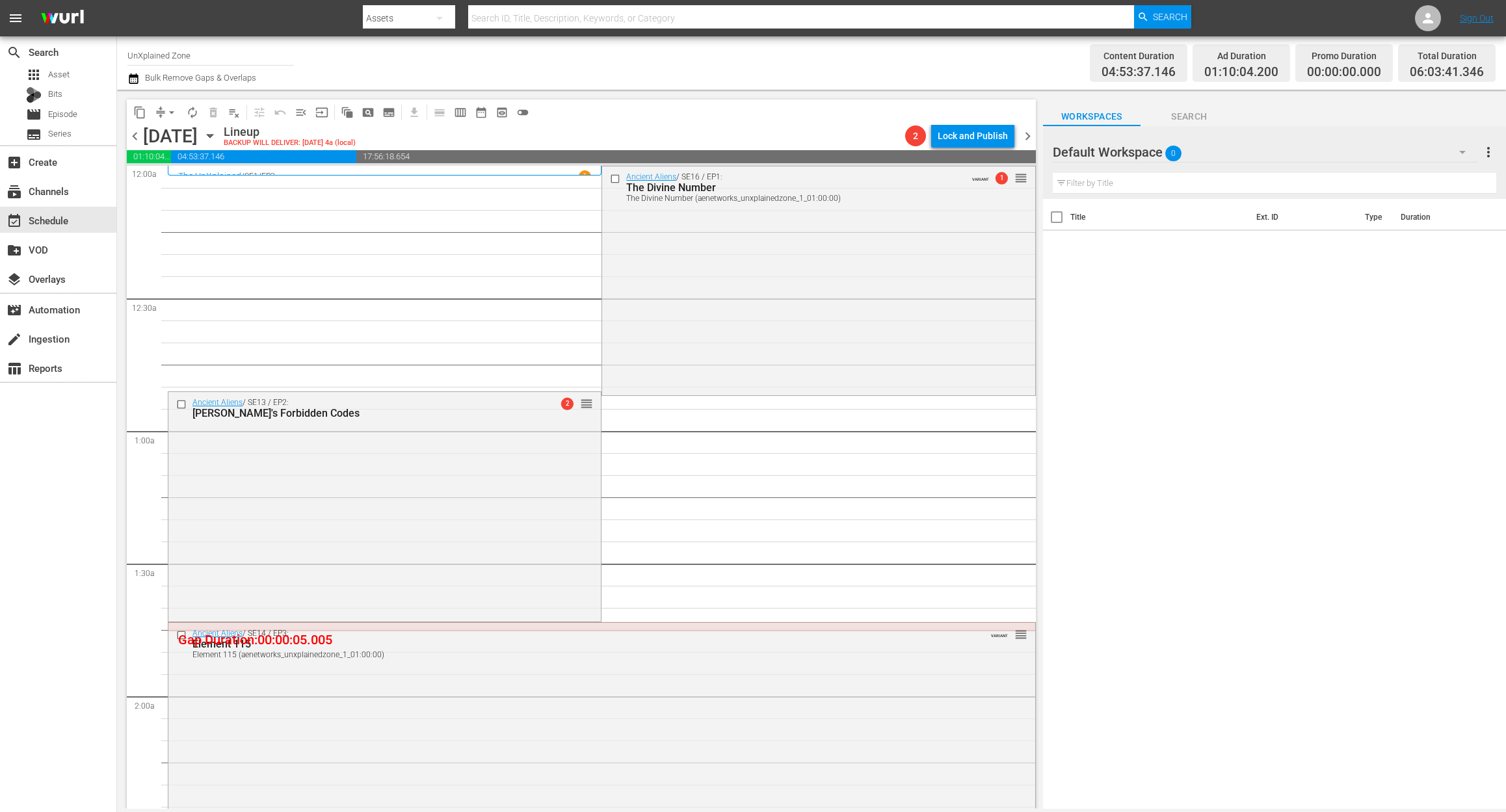
click at [134, 79] on icon "button" at bounding box center [133, 79] width 12 height 16
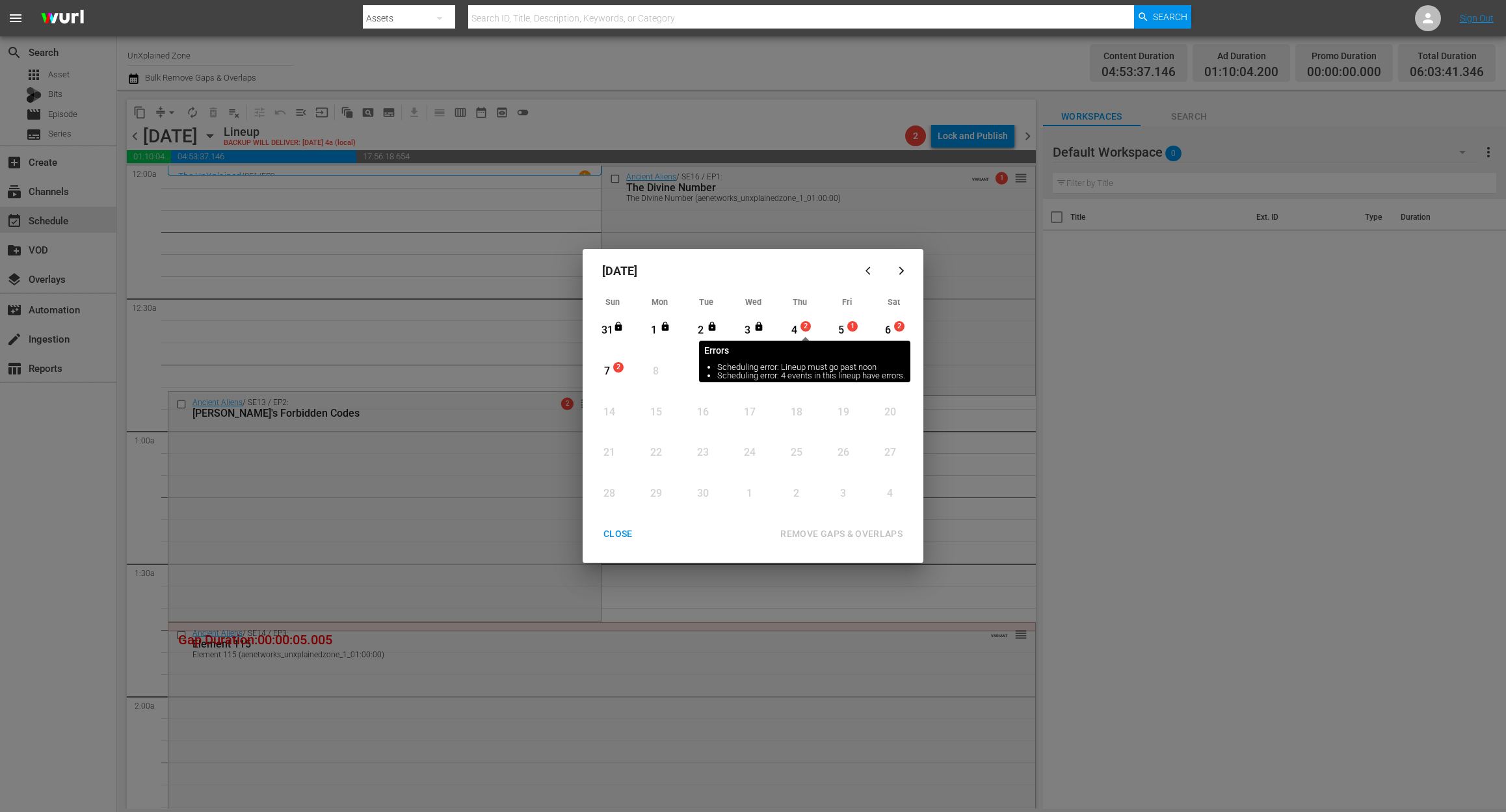
click at [803, 328] on span "2" at bounding box center [806, 326] width 9 height 10
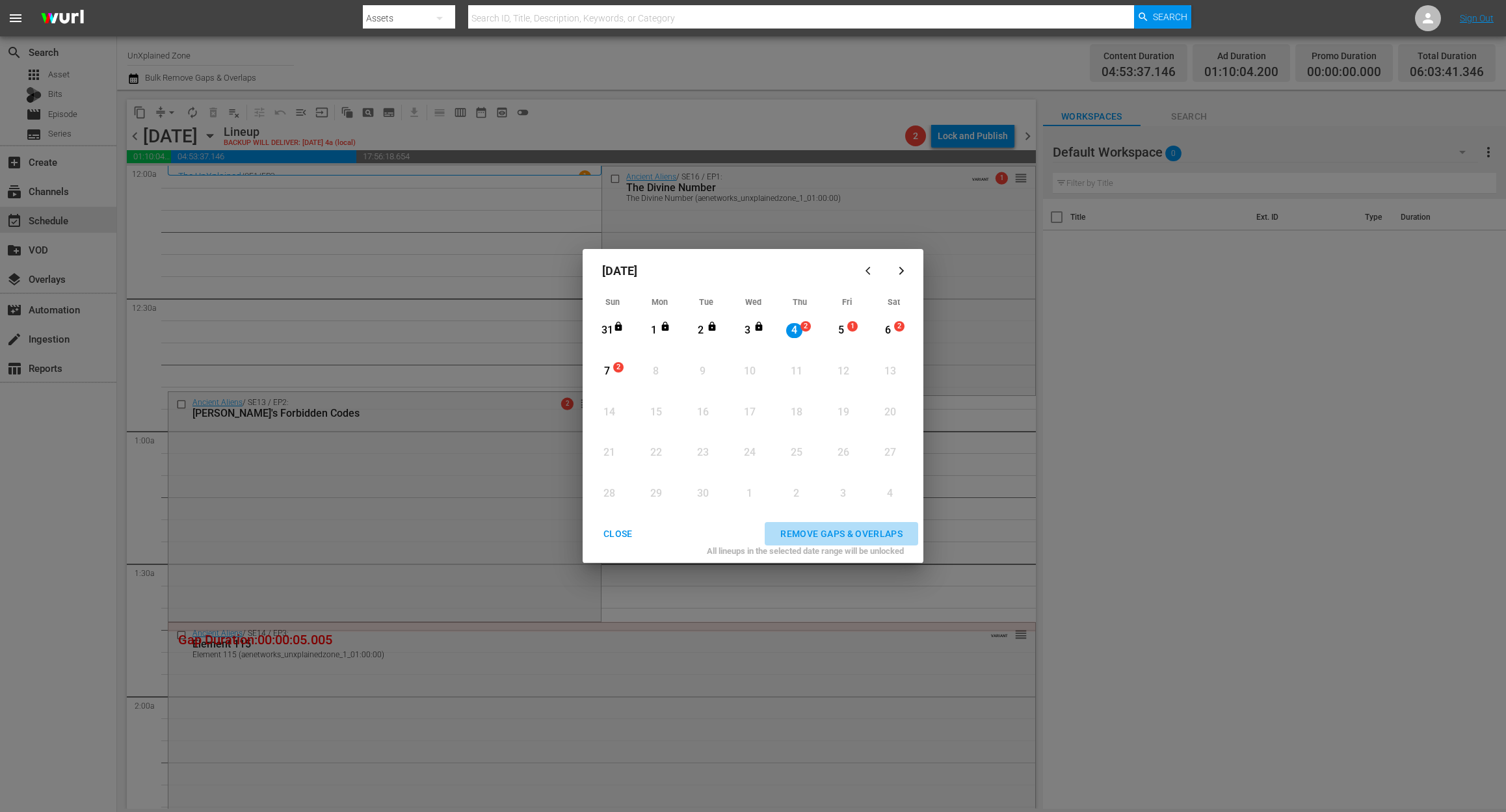
click at [849, 534] on div "REMOVE GAPS & OVERLAPS" at bounding box center [841, 534] width 143 height 16
click at [799, 320] on div "4" at bounding box center [794, 330] width 16 height 36
click at [856, 528] on div "REMOVE GAPS & OVERLAPS" at bounding box center [841, 534] width 143 height 16
click at [797, 331] on div "4" at bounding box center [794, 331] width 16 height 15
click at [853, 528] on div "REMOVE GAPS & OVERLAPS" at bounding box center [841, 534] width 143 height 16
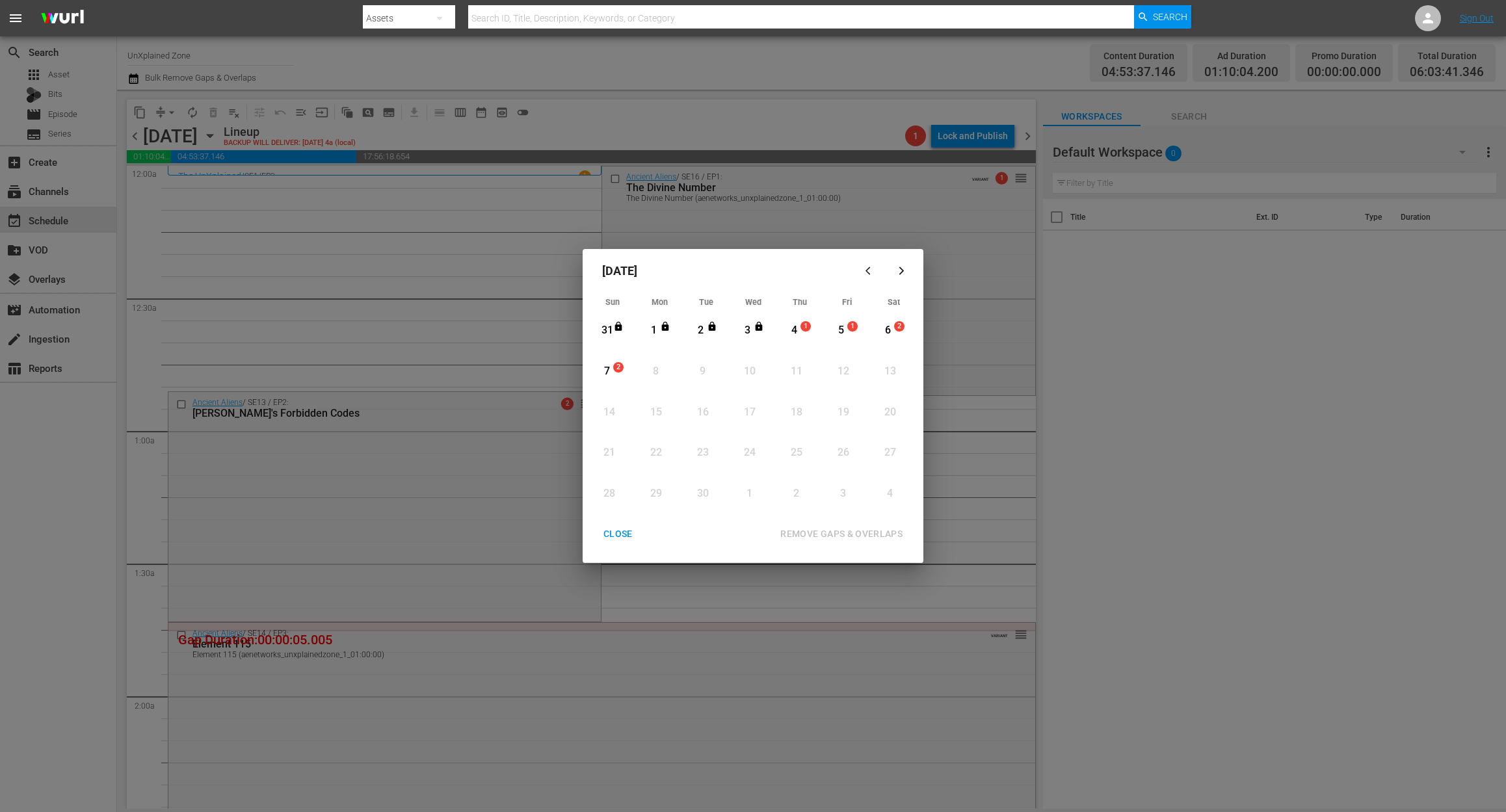
click at [610, 537] on div "CLOSE" at bounding box center [618, 534] width 50 height 16
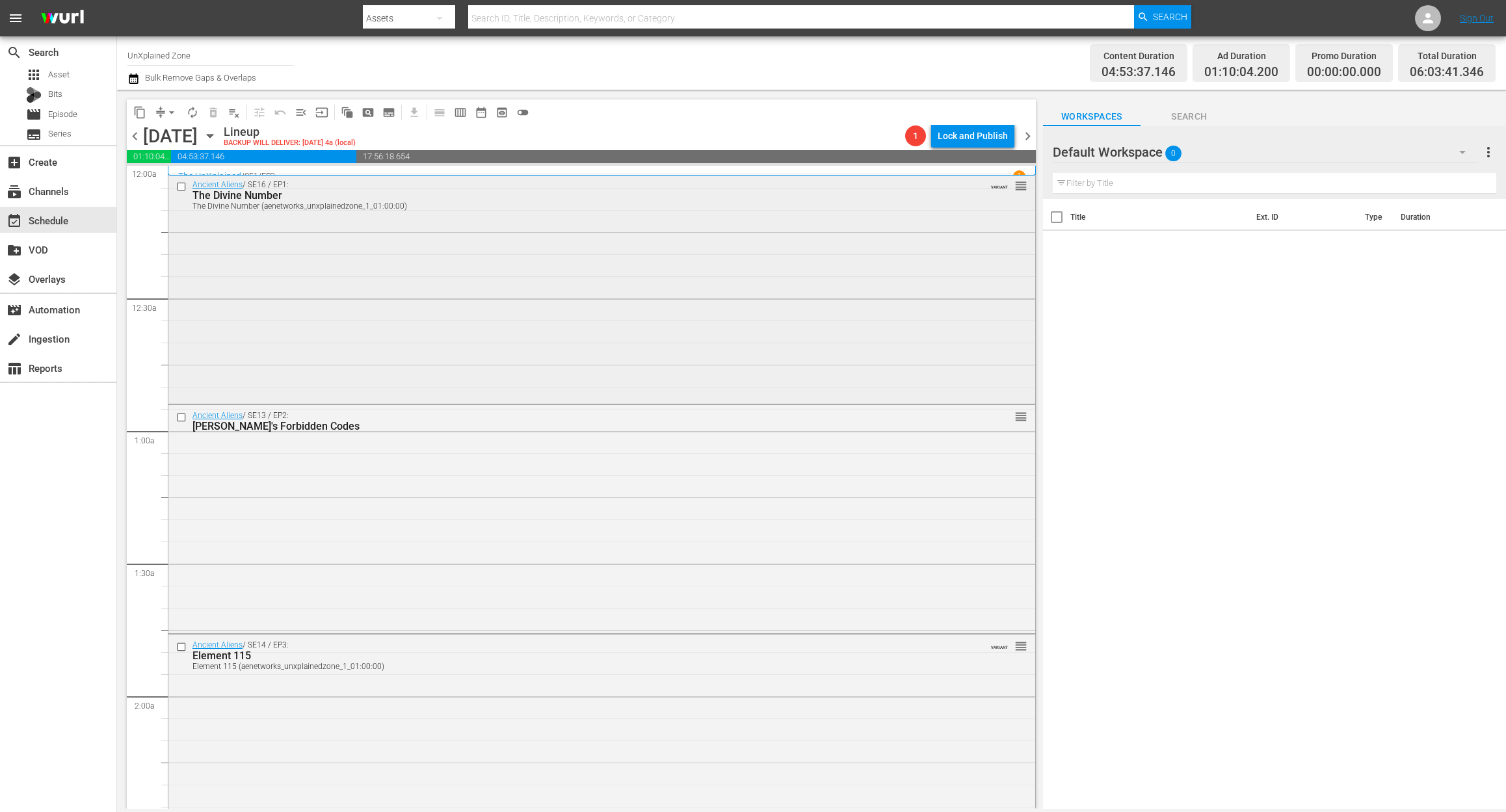
click at [426, 261] on div "Ancient Aliens / SE16 / EP1: The Divine Number The Divine Number (aenetworks_un…" at bounding box center [601, 287] width 866 height 226
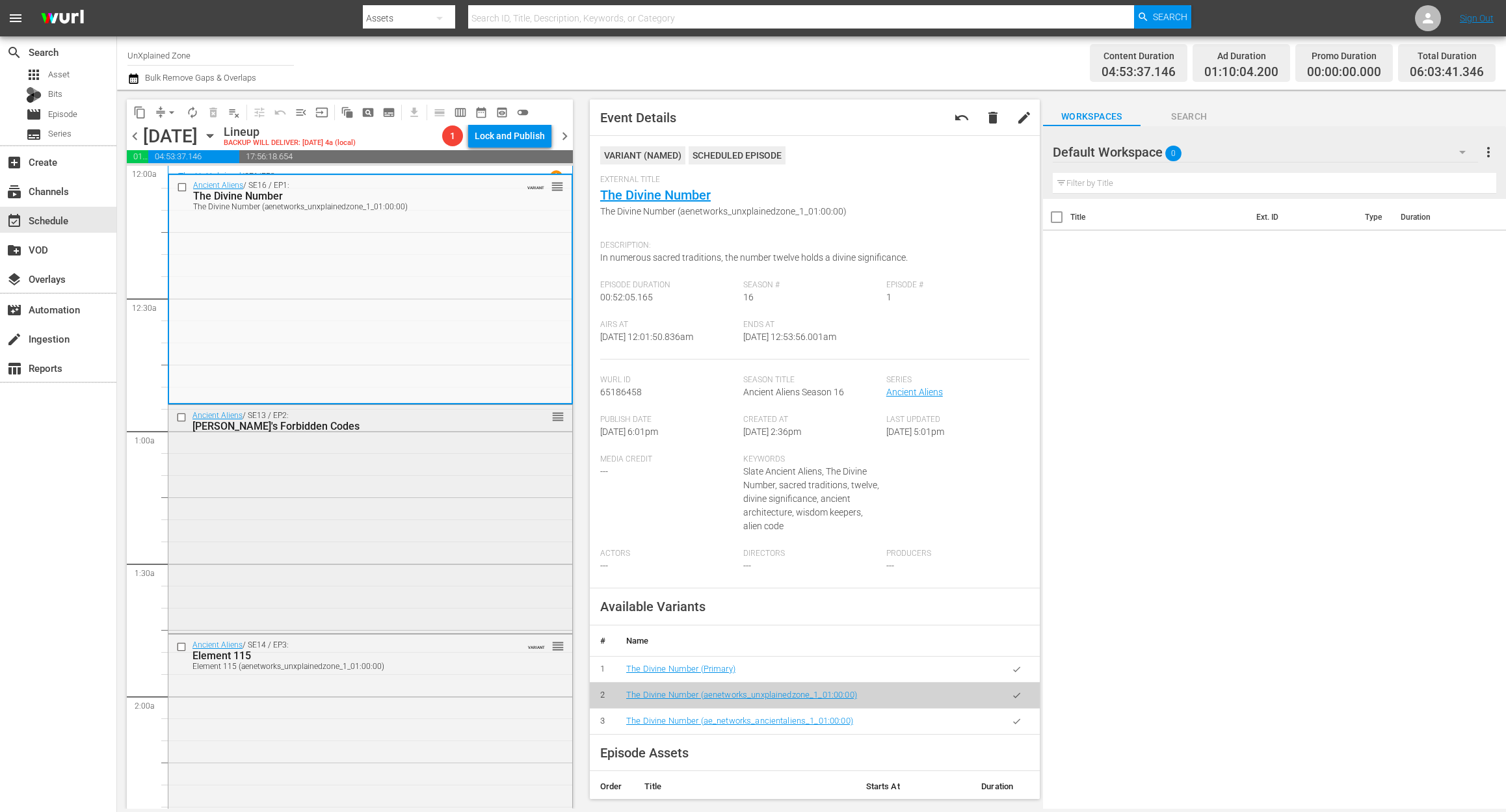
click at [389, 565] on div "Ancient Aliens / SE13 / EP2: Da Vinci's Forbidden Codes reorder" at bounding box center [370, 518] width 404 height 226
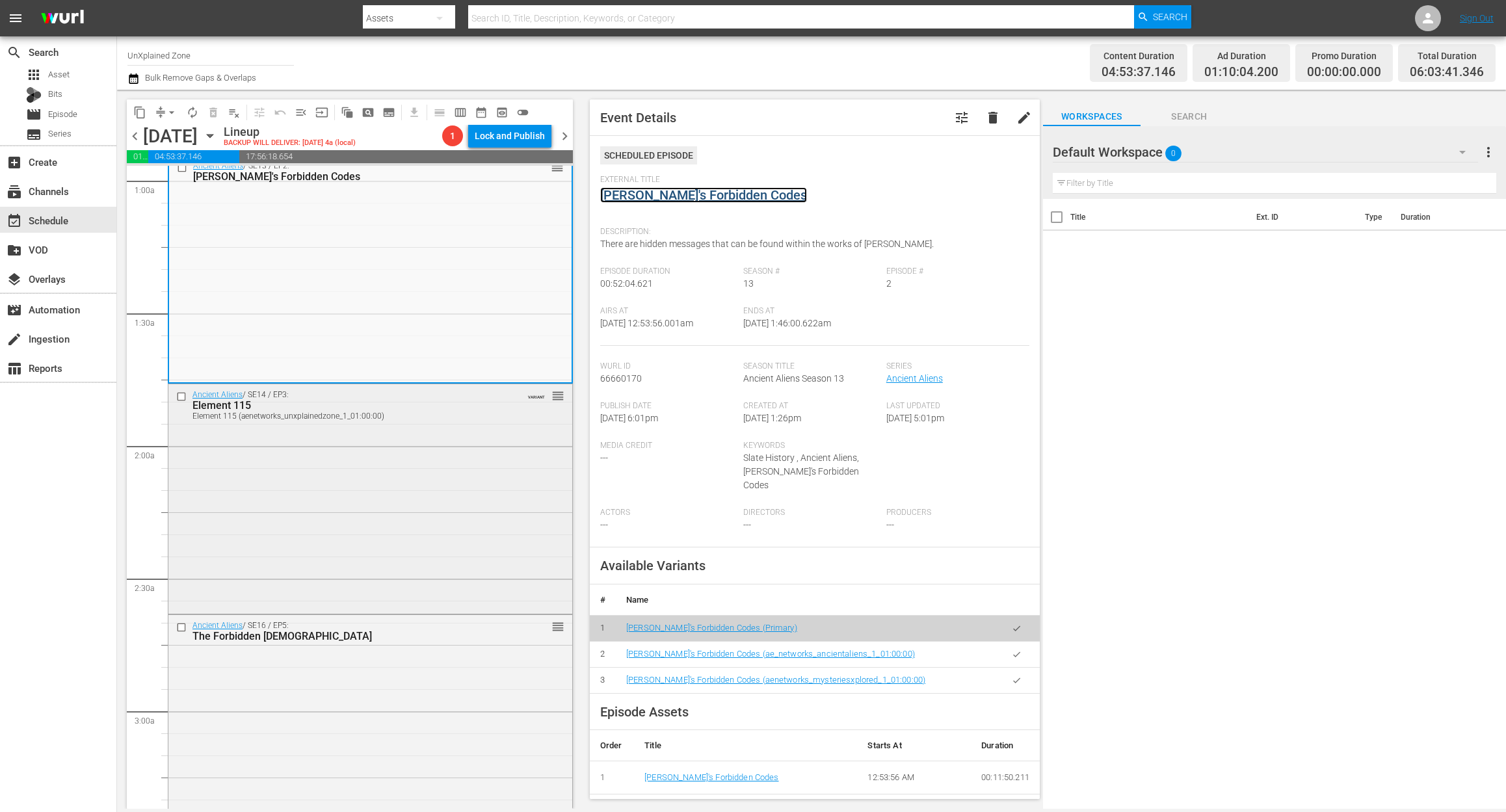
scroll to position [260, 0]
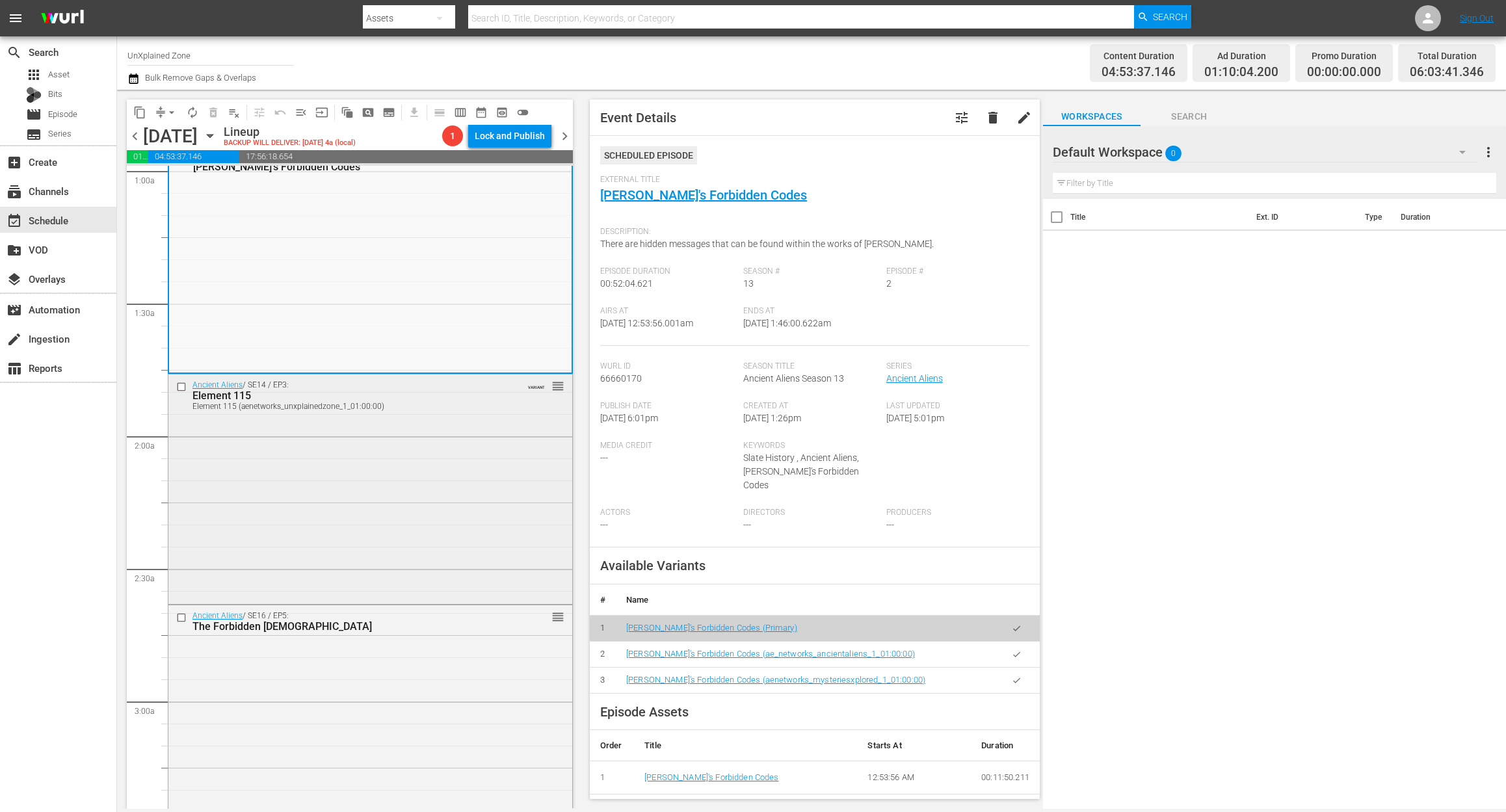
click at [434, 506] on div "Ancient Aliens / SE14 / EP3: Element 115 Element 115 (aenetworks_unxplainedzone…" at bounding box center [370, 487] width 404 height 226
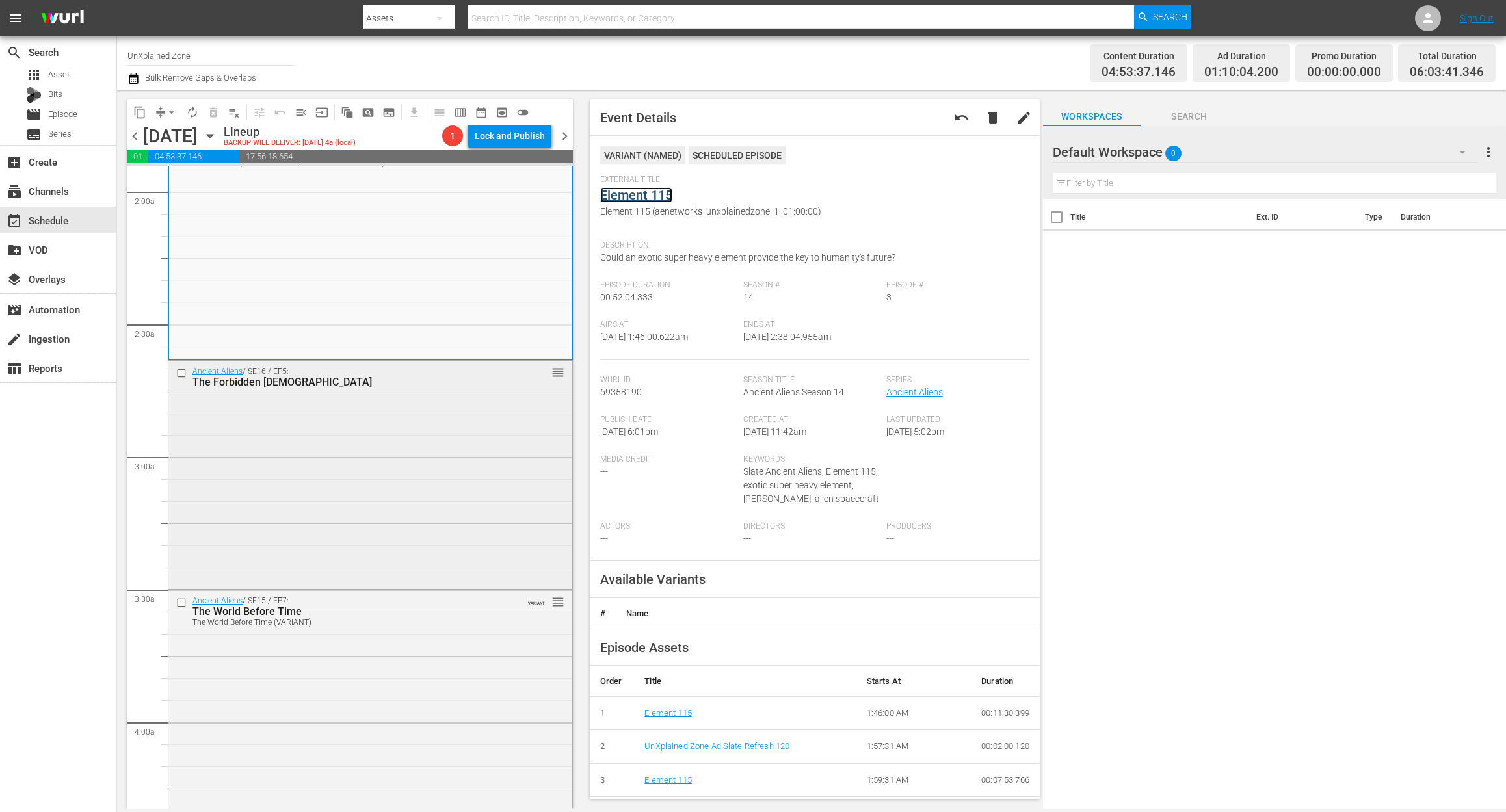
scroll to position [520, 0]
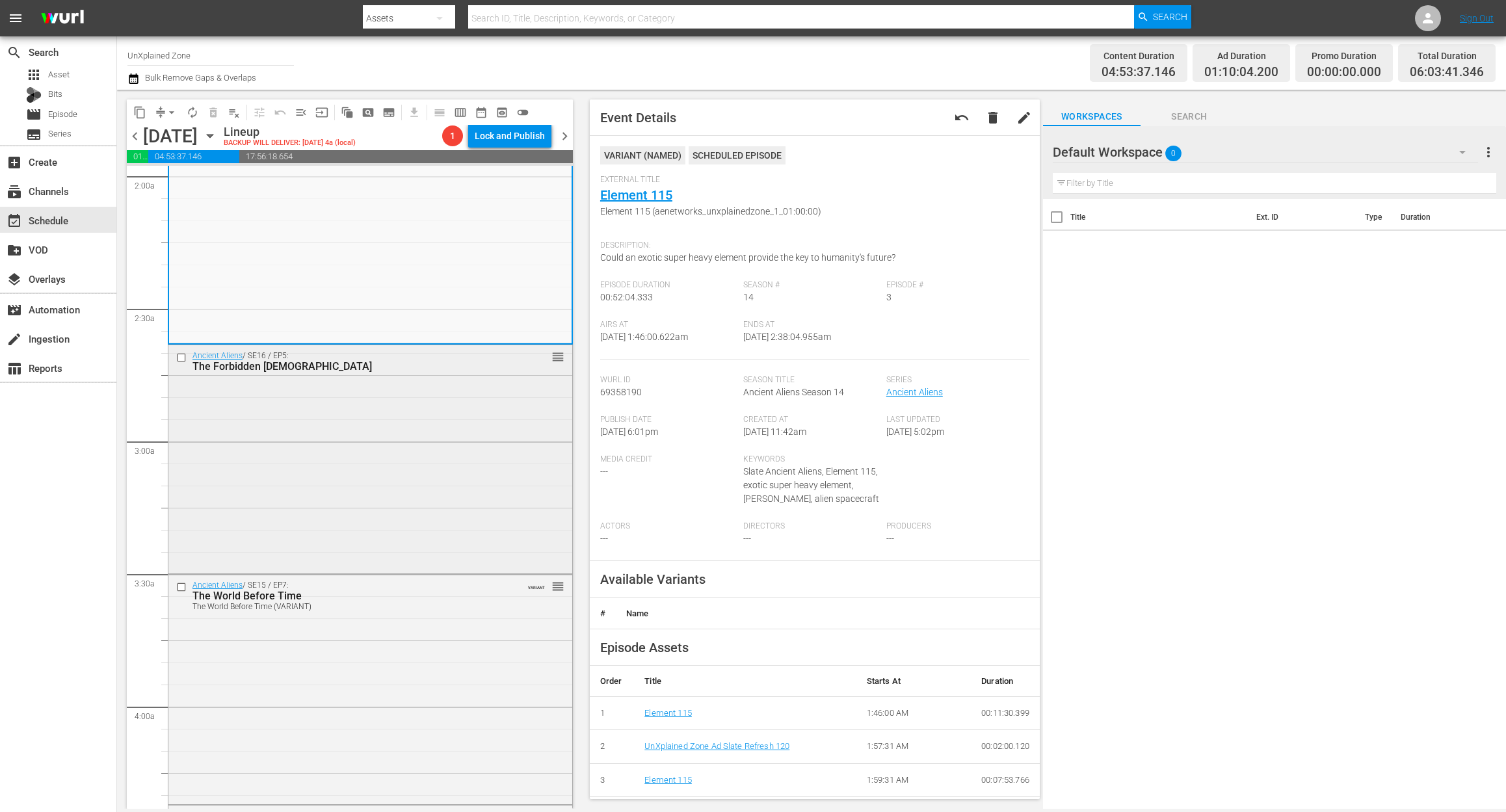
click at [436, 435] on div "Ancient Aliens / SE16 / EP5: The Forbidden Bible reorder" at bounding box center [370, 458] width 404 height 226
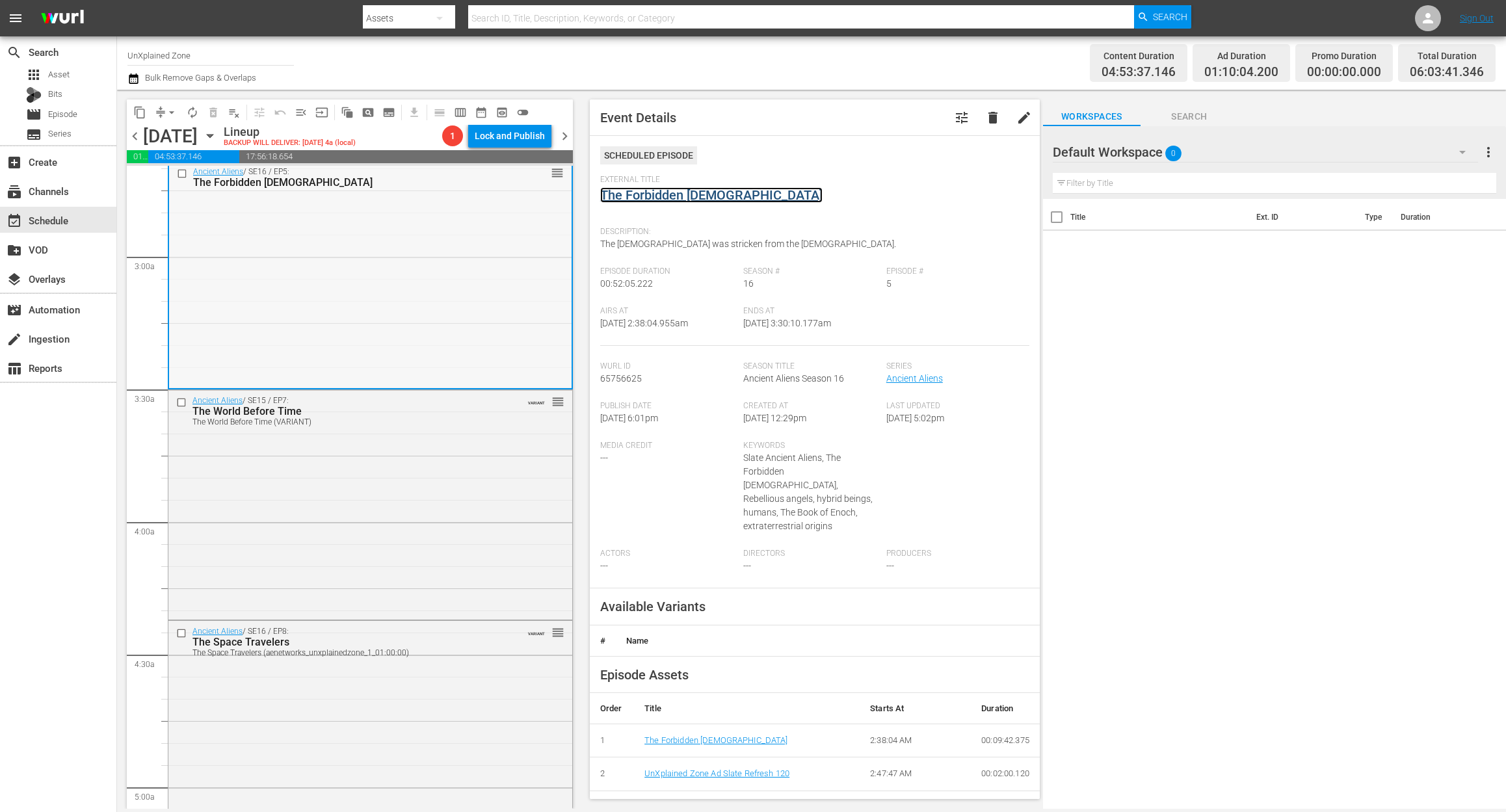
scroll to position [780, 0]
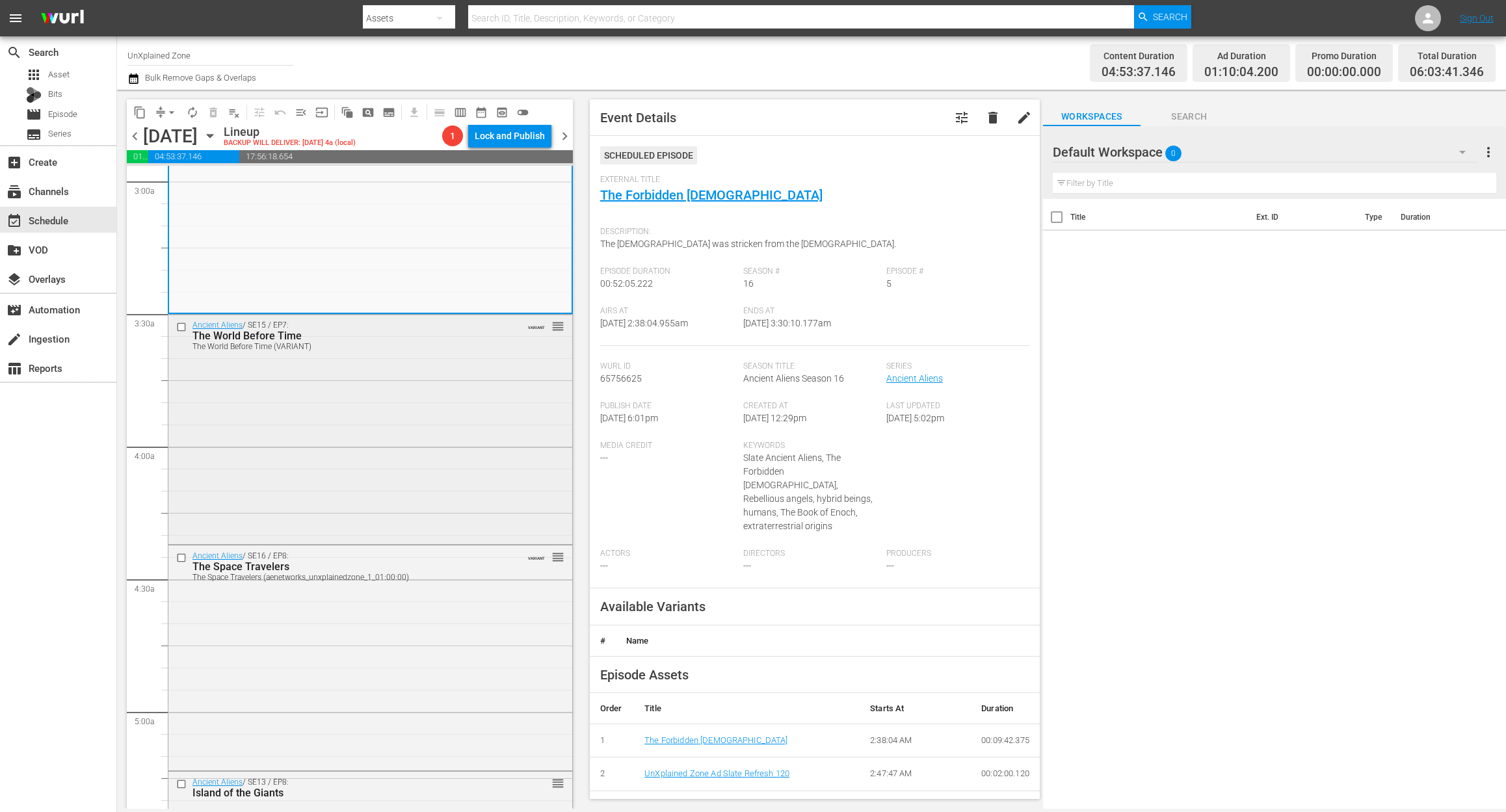
click at [405, 472] on div "Ancient Aliens / SE15 / EP7: The World Before Time The World Before Time (VARIA…" at bounding box center [370, 428] width 404 height 226
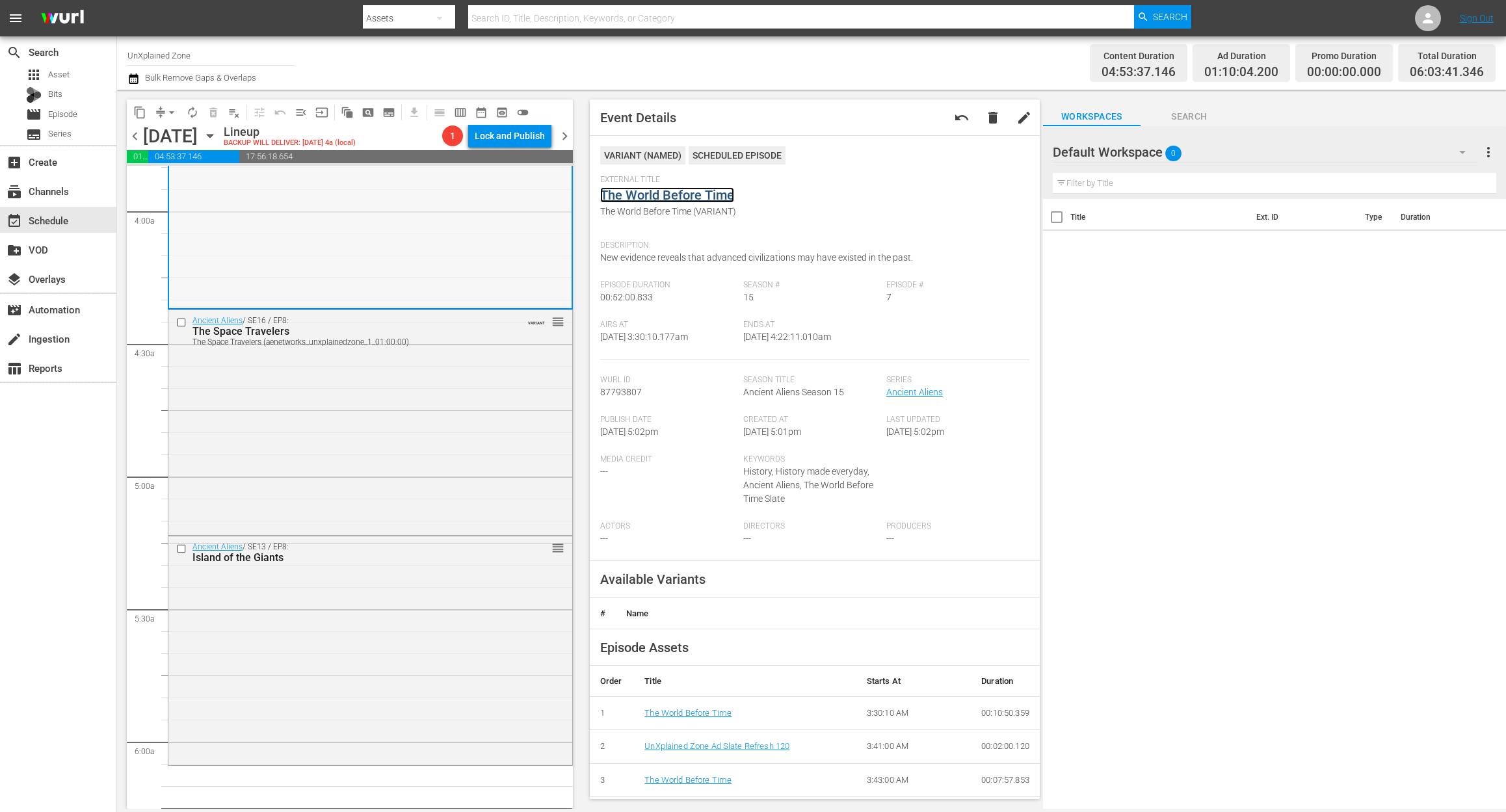
scroll to position [1040, 0]
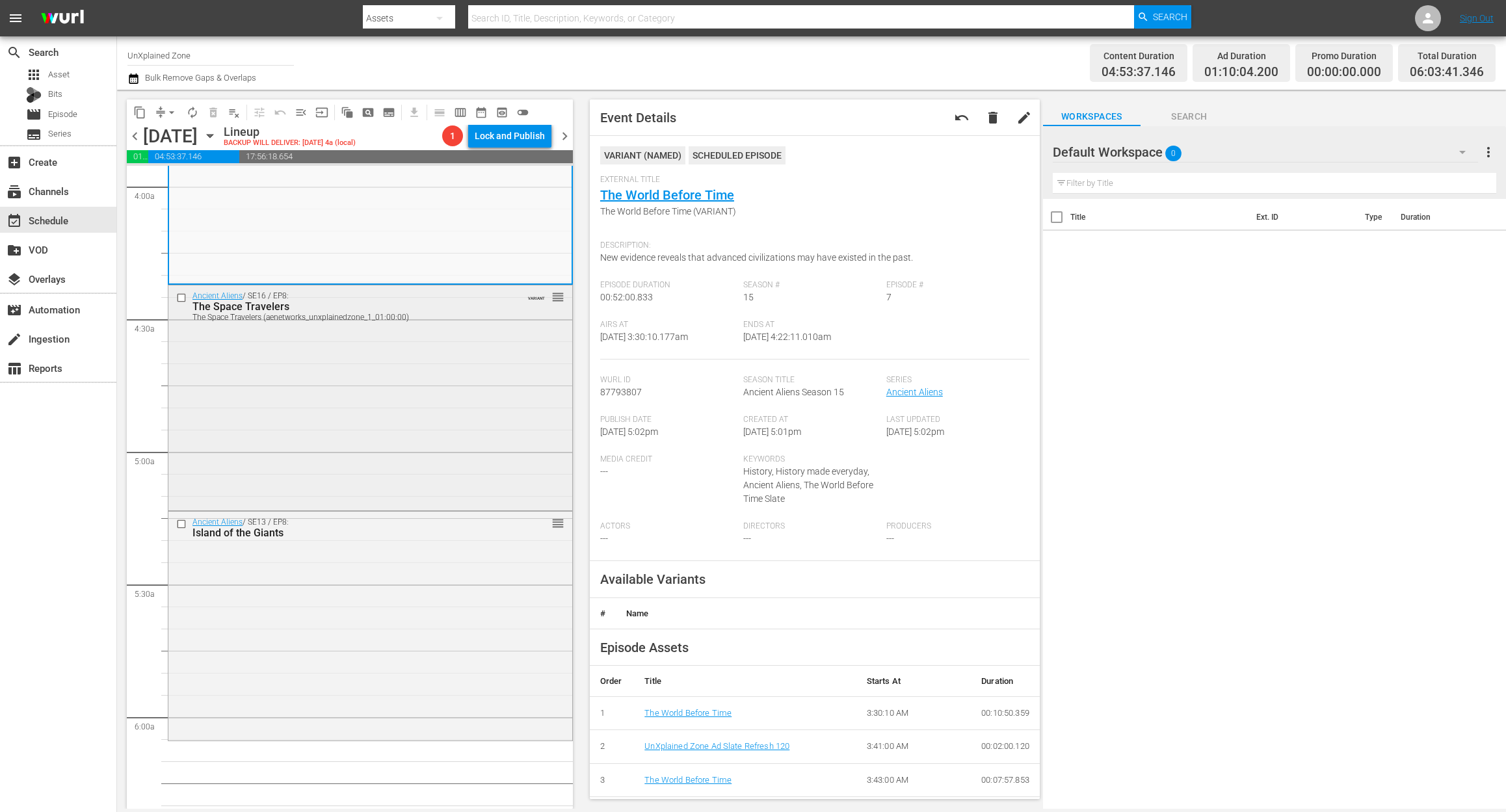
click at [443, 434] on div "Ancient Aliens / SE16 / EP8: The Space Travelers The Space Travelers (aenetwork…" at bounding box center [370, 397] width 404 height 223
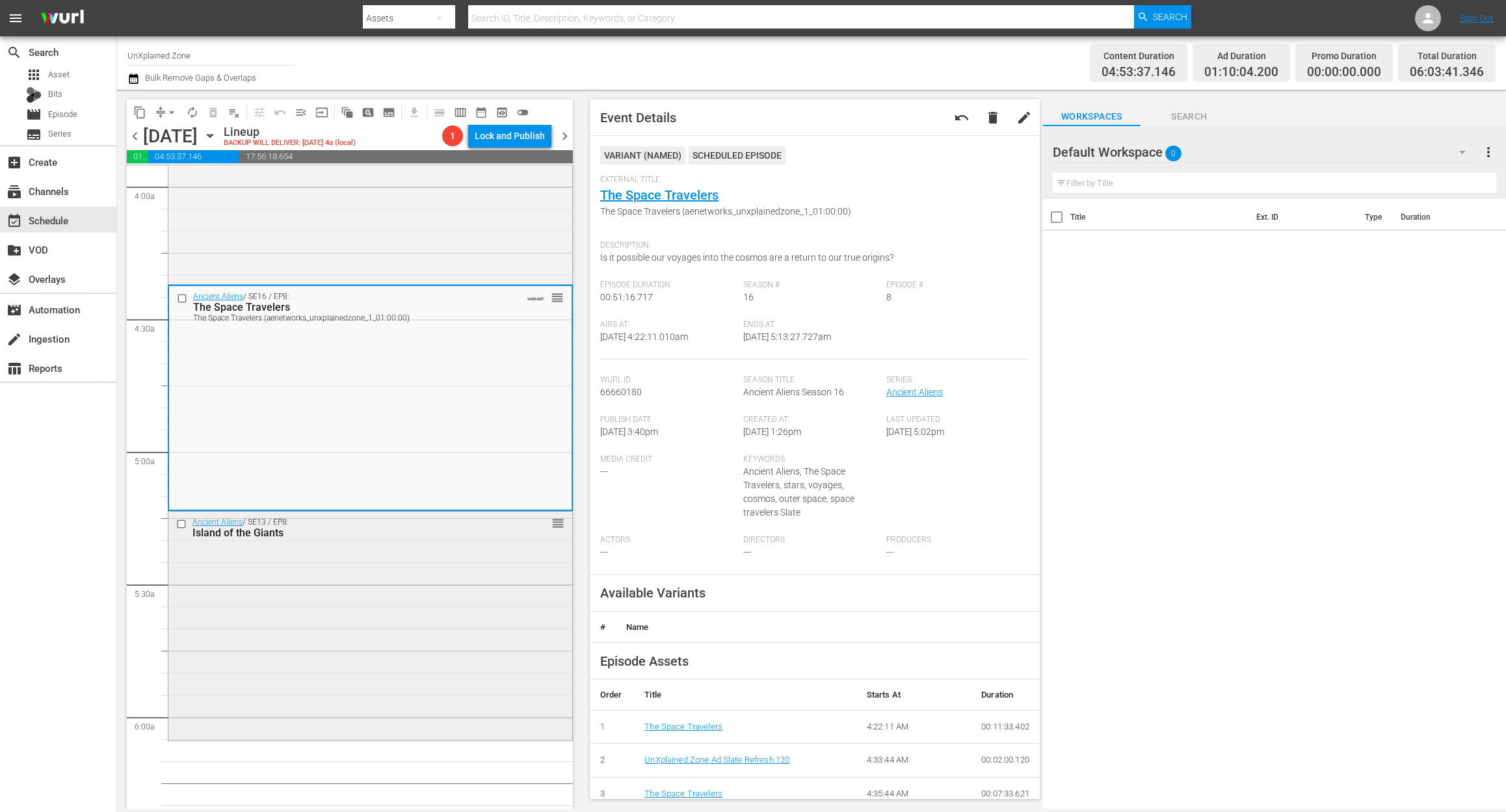
click at [400, 609] on div "Ancient Aliens / SE13 / EP8: Island of the Giants reorder" at bounding box center [370, 625] width 404 height 226
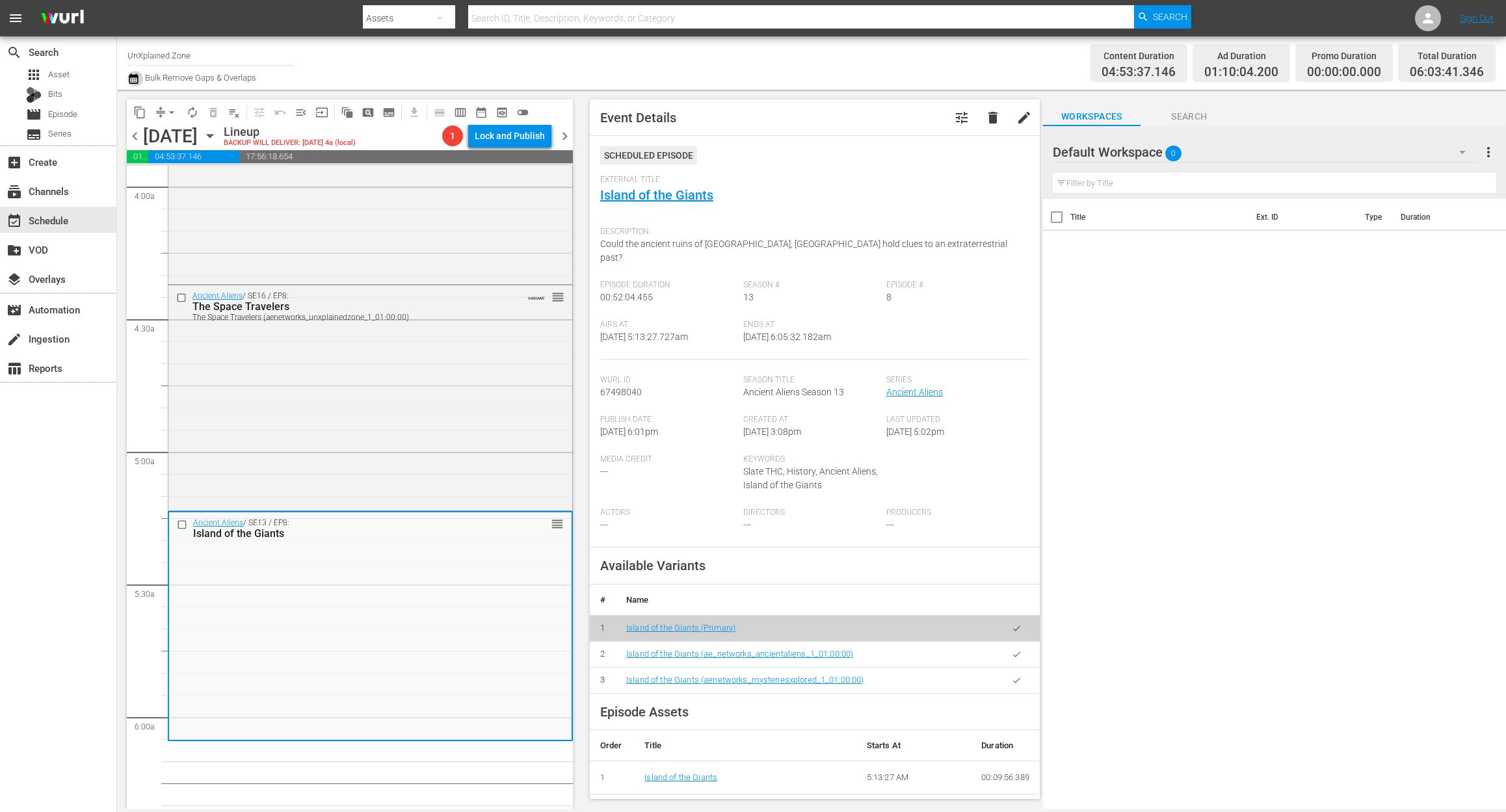
click at [129, 82] on icon "button" at bounding box center [133, 78] width 9 height 10
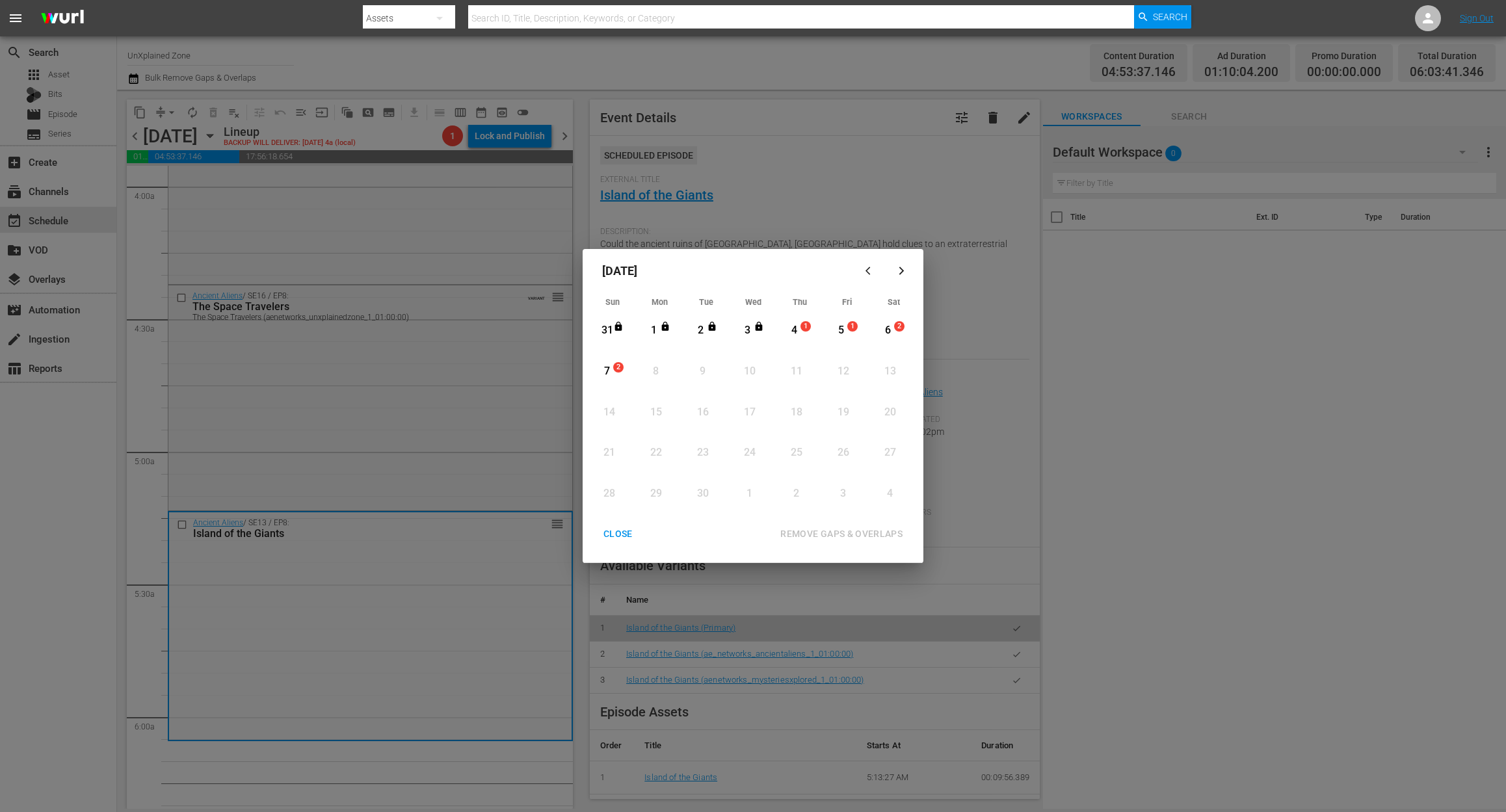
click at [789, 331] on div "4" at bounding box center [794, 331] width 16 height 15
click at [851, 528] on div "REMOVE GAPS & OVERLAPS" at bounding box center [841, 534] width 143 height 16
click at [612, 528] on div "CLOSE" at bounding box center [618, 534] width 50 height 16
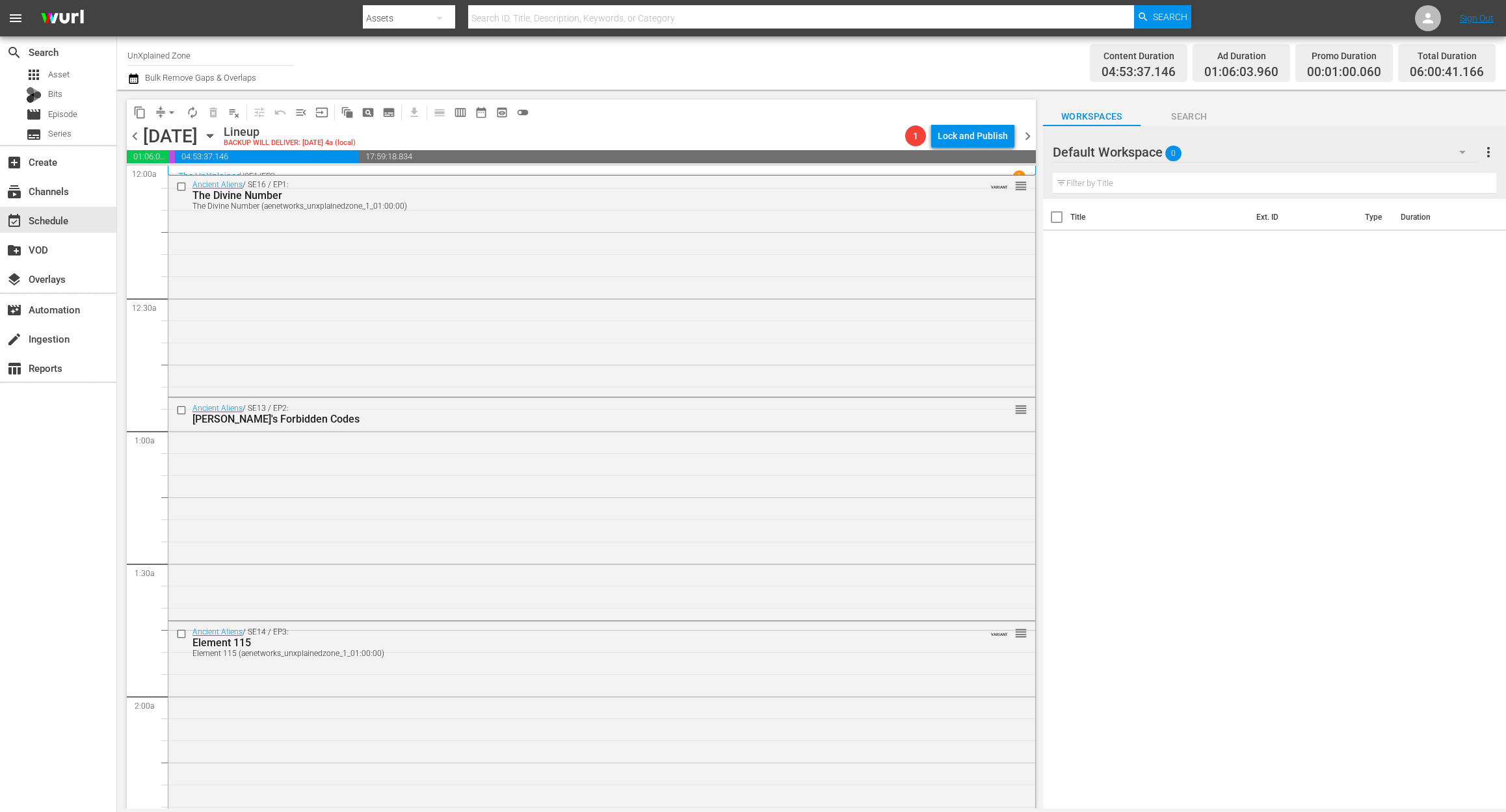
drag, startPoint x: 126, startPoint y: 79, endPoint x: 128, endPoint y: 70, distance: 9.2
click at [128, 70] on div "Channel Title UnXplained Zone Bulk Remove Gaps & Overlaps Content Duration 04:5…" at bounding box center [811, 63] width 1389 height 54
click at [136, 76] on icon "button" at bounding box center [133, 78] width 9 height 10
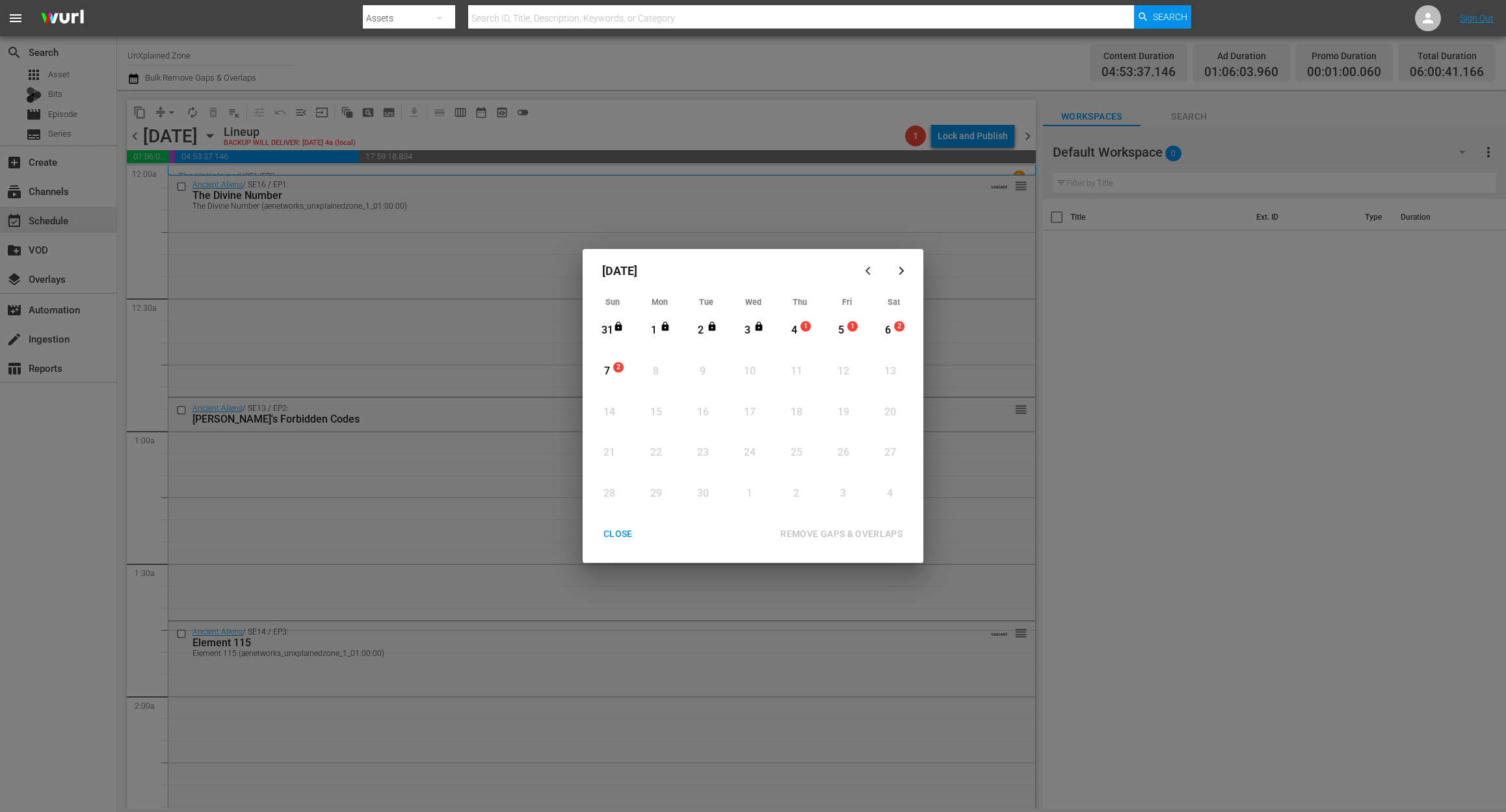
click at [792, 334] on div "4" at bounding box center [794, 331] width 16 height 15
click at [848, 528] on div "REMOVE GAPS & OVERLAPS" at bounding box center [841, 534] width 143 height 16
click at [796, 323] on div "4" at bounding box center [794, 331] width 16 height 15
click at [846, 534] on div "REMOVE GAPS & OVERLAPS" at bounding box center [841, 534] width 143 height 16
click at [613, 529] on div "CLOSE" at bounding box center [618, 534] width 50 height 16
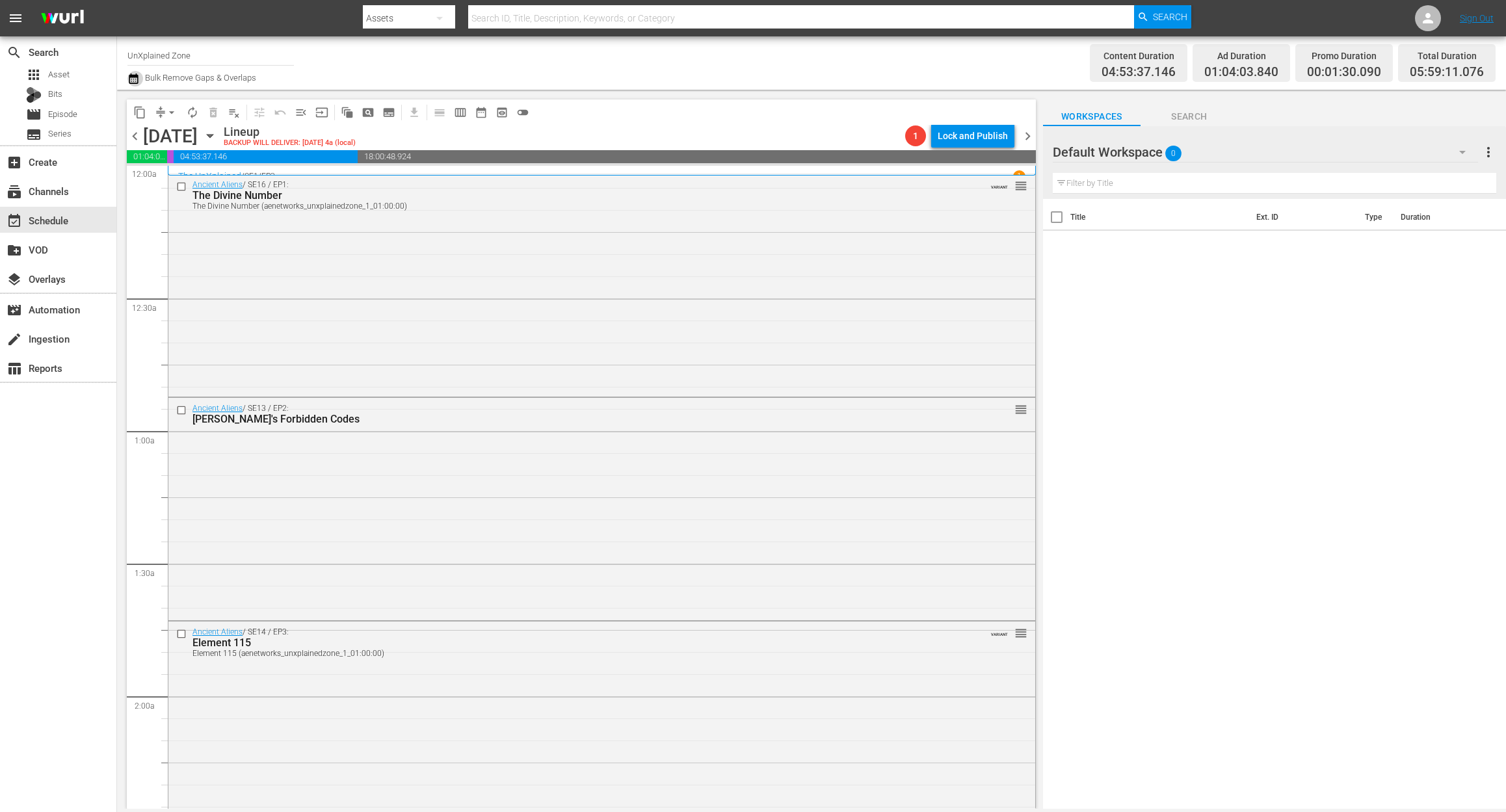
click at [131, 81] on icon "button" at bounding box center [133, 78] width 9 height 10
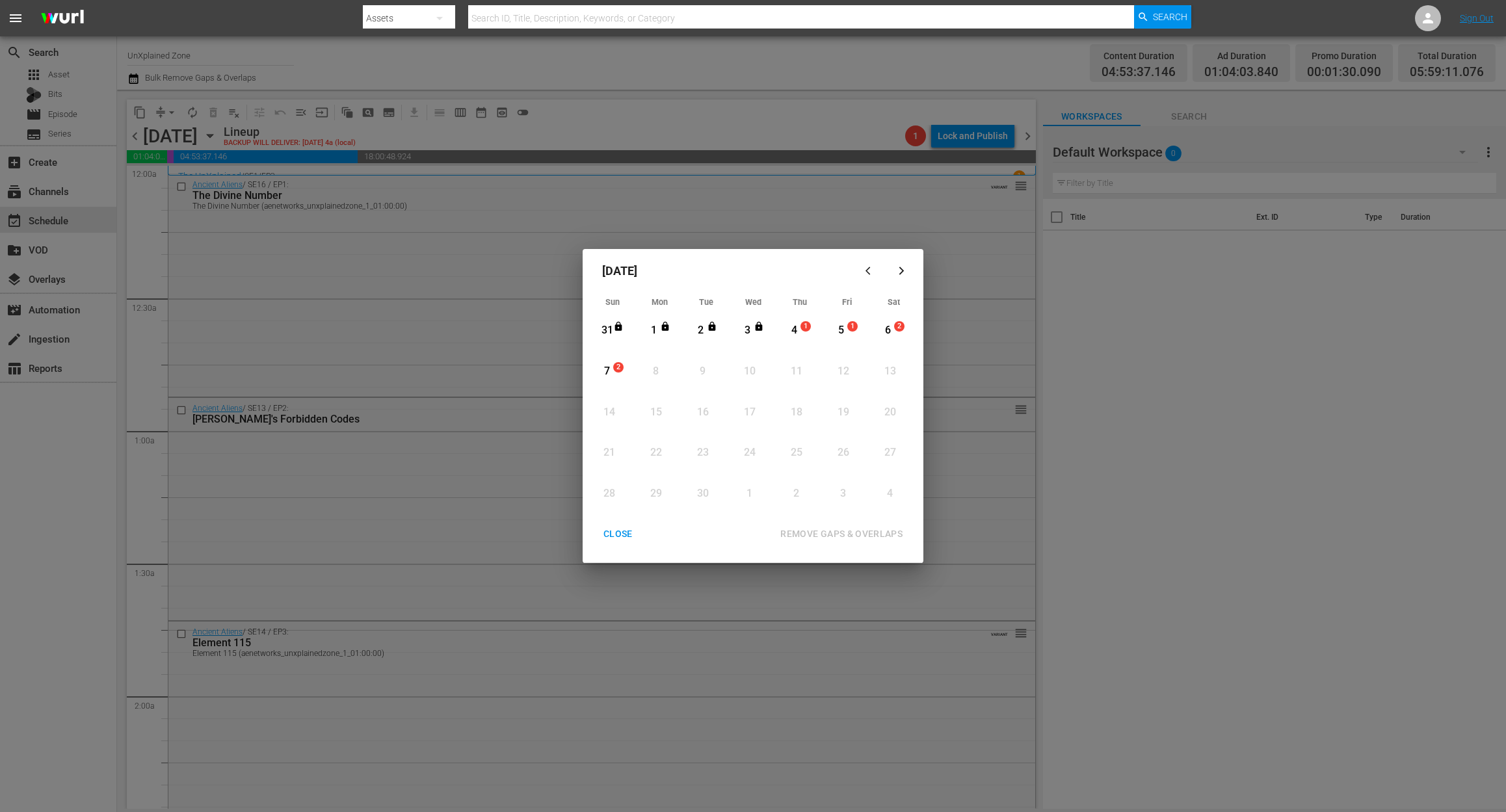
click at [799, 331] on div "4" at bounding box center [794, 331] width 16 height 15
click at [849, 531] on div "REMOVE GAPS & OVERLAPS" at bounding box center [841, 534] width 143 height 16
click at [614, 537] on div "CLOSE" at bounding box center [618, 534] width 50 height 16
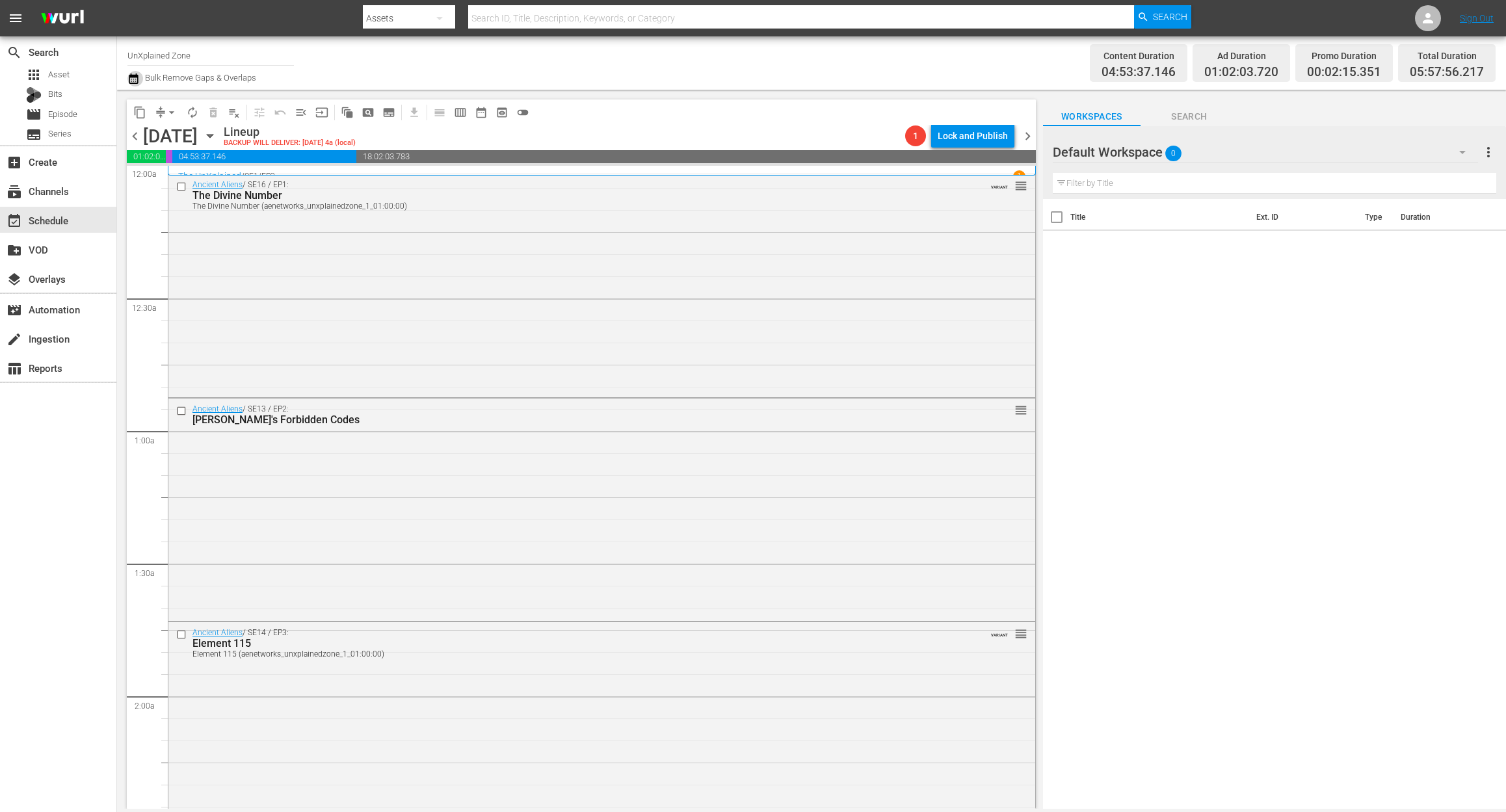
click at [133, 77] on icon "button" at bounding box center [133, 78] width 9 height 10
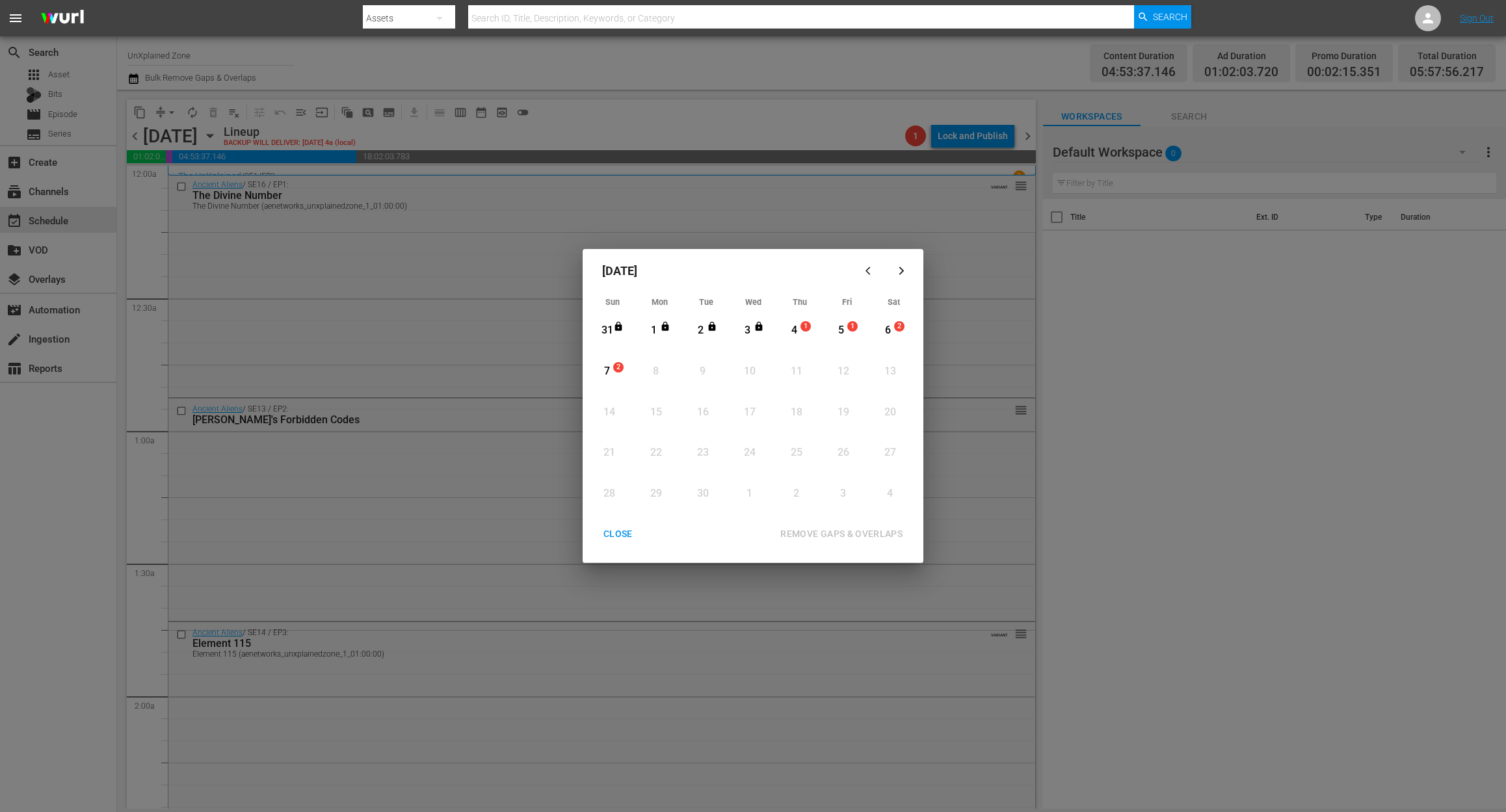
click at [795, 321] on div "4" at bounding box center [794, 330] width 16 height 36
click at [808, 528] on div "REMOVE GAPS & OVERLAPS" at bounding box center [841, 534] width 143 height 16
click at [615, 531] on div "CLOSE" at bounding box center [618, 534] width 50 height 16
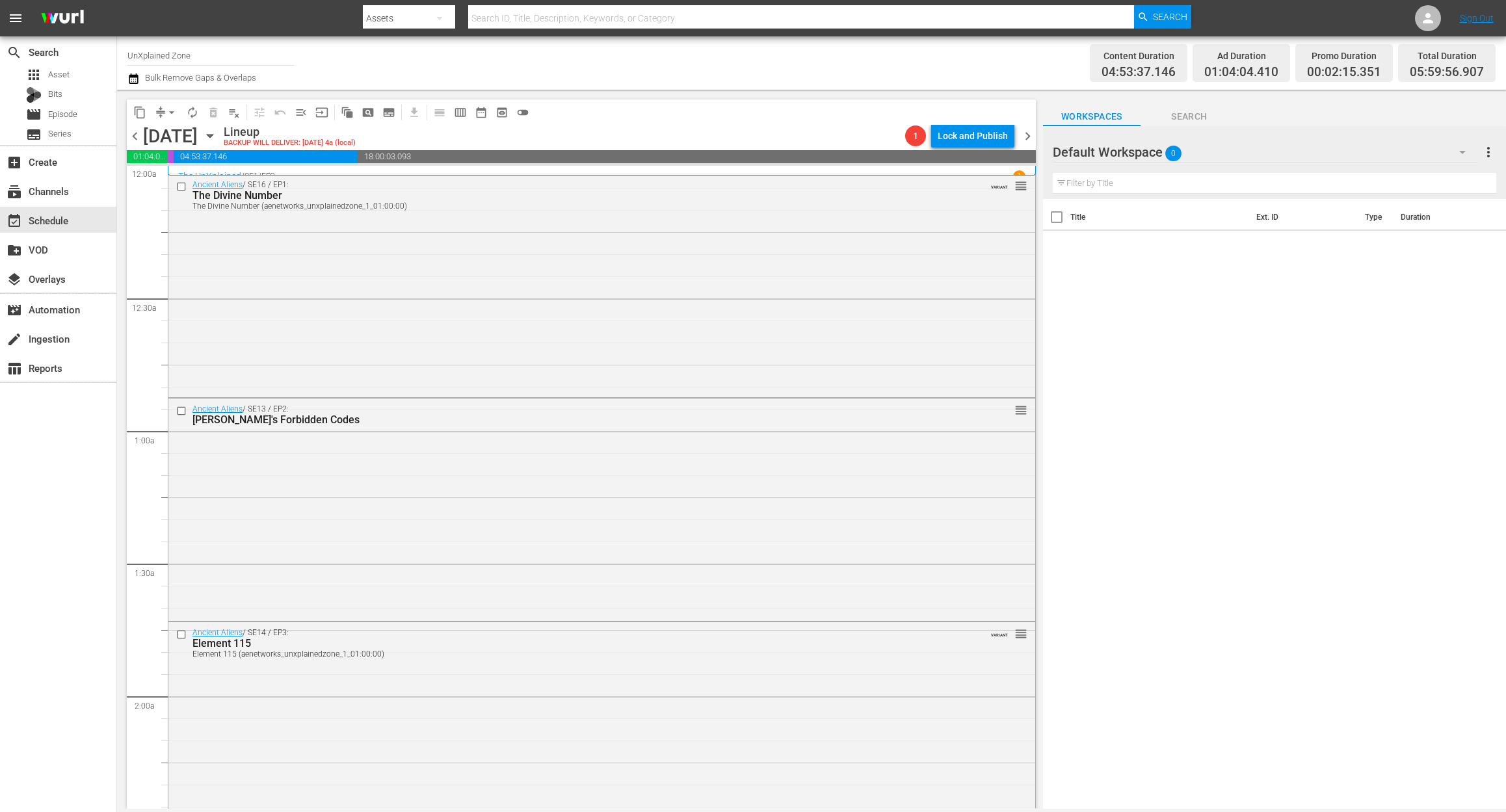
click at [126, 82] on div "Channel Title UnXplained Zone Bulk Remove Gaps & Overlaps Content Duration 04:5…" at bounding box center [811, 63] width 1389 height 54
click at [133, 74] on icon "button" at bounding box center [133, 78] width 9 height 10
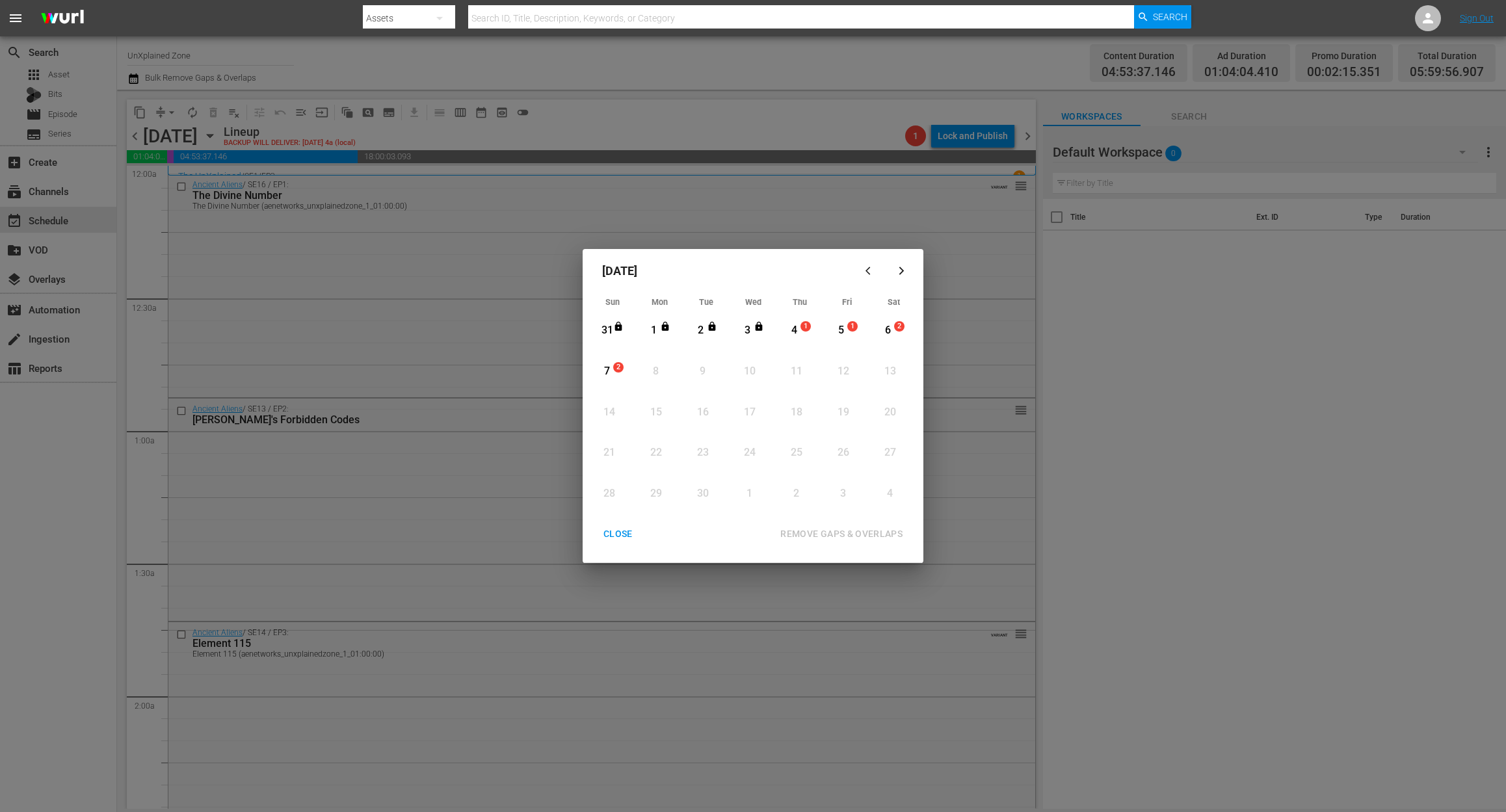
click at [797, 329] on div "4" at bounding box center [794, 331] width 16 height 15
click at [853, 533] on div "REMOVE GAPS & OVERLAPS" at bounding box center [841, 534] width 143 height 16
click at [616, 529] on div "CLOSE" at bounding box center [618, 534] width 50 height 16
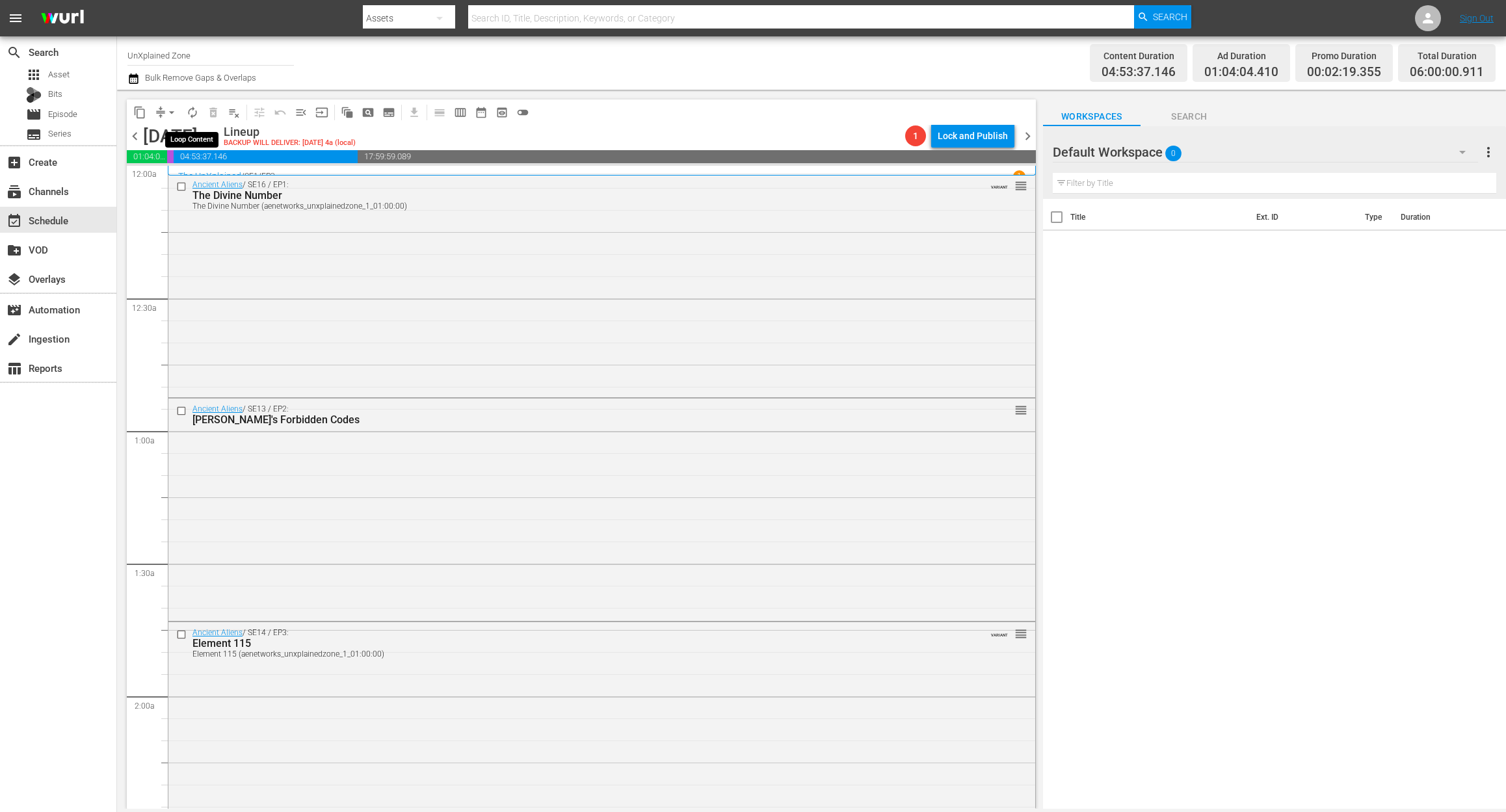
click at [191, 115] on span "autorenew_outlined" at bounding box center [192, 112] width 13 height 13
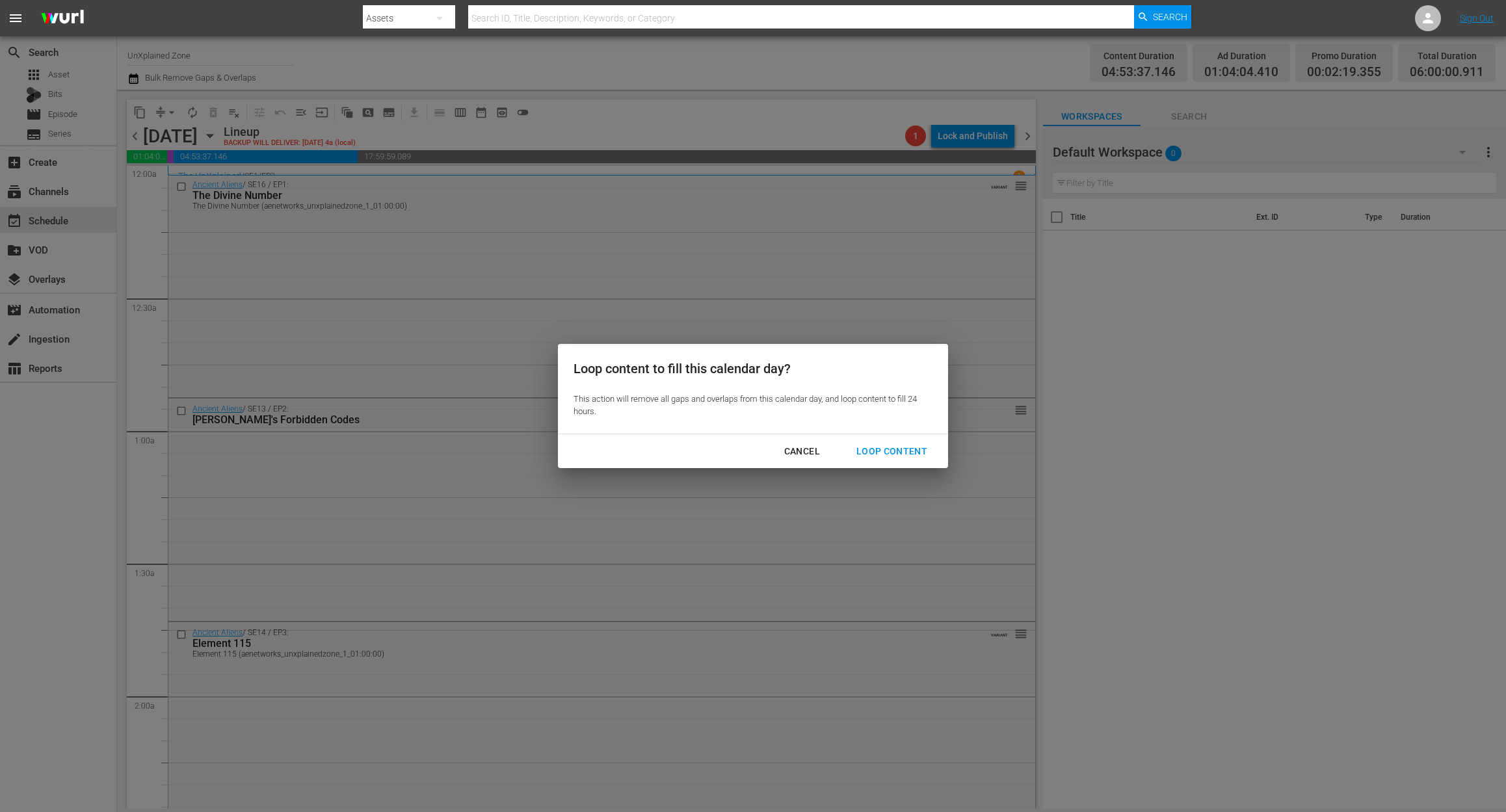
click at [903, 450] on div "Loop Content" at bounding box center [892, 452] width 91 height 16
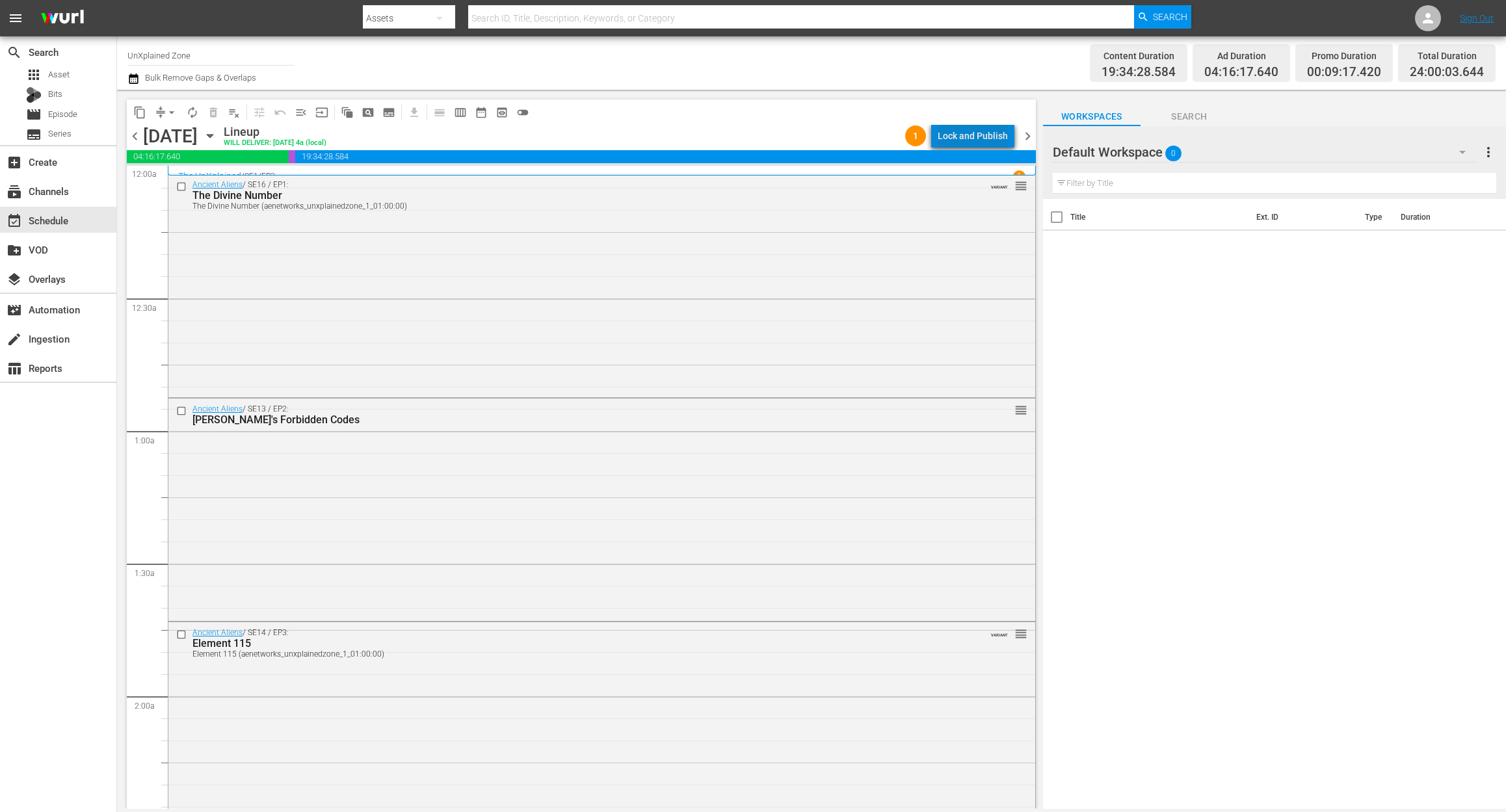
click at [994, 130] on div "Lock and Publish" at bounding box center [972, 136] width 70 height 23
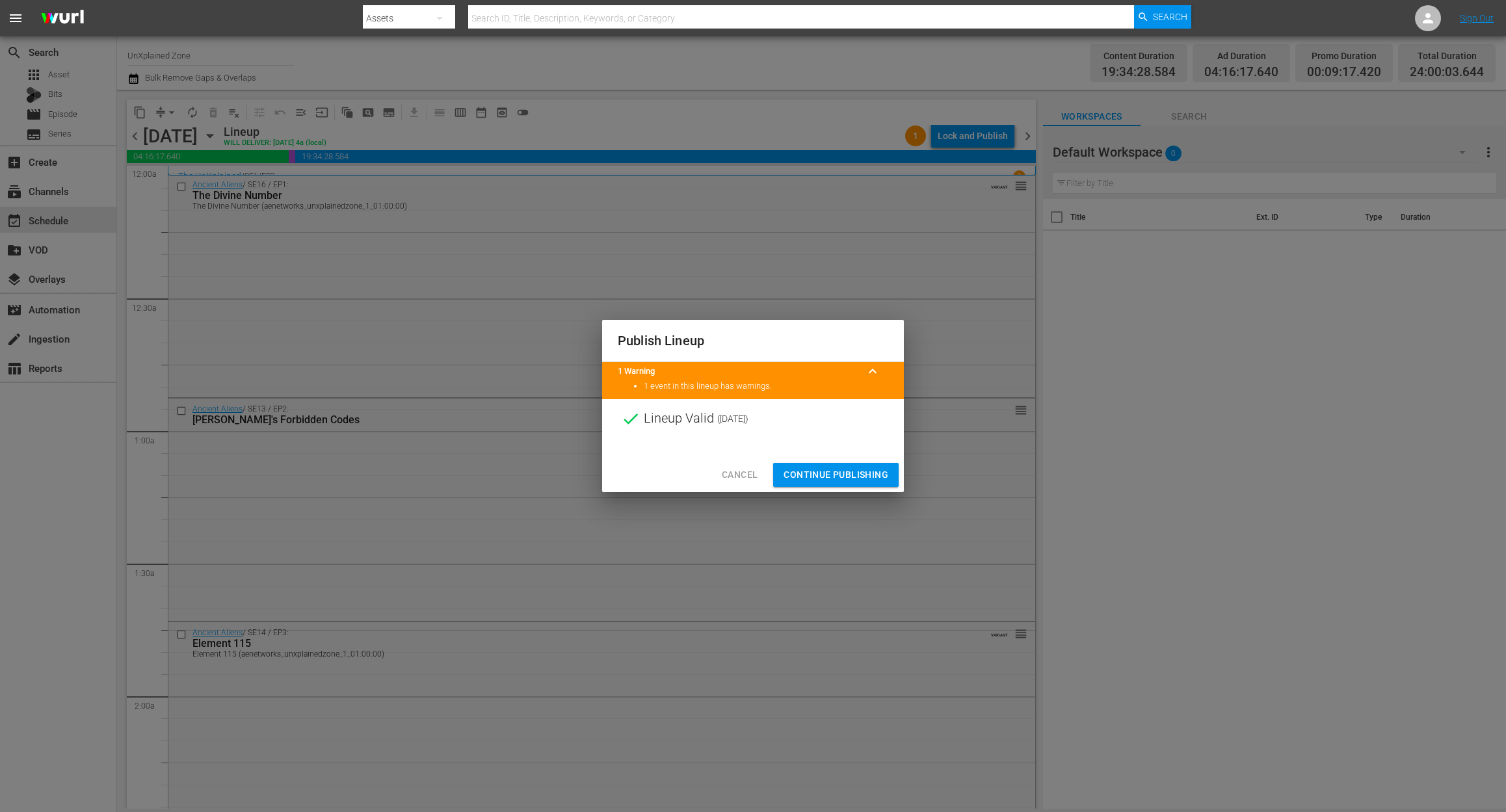
click at [851, 468] on span "Continue Publishing" at bounding box center [835, 475] width 104 height 16
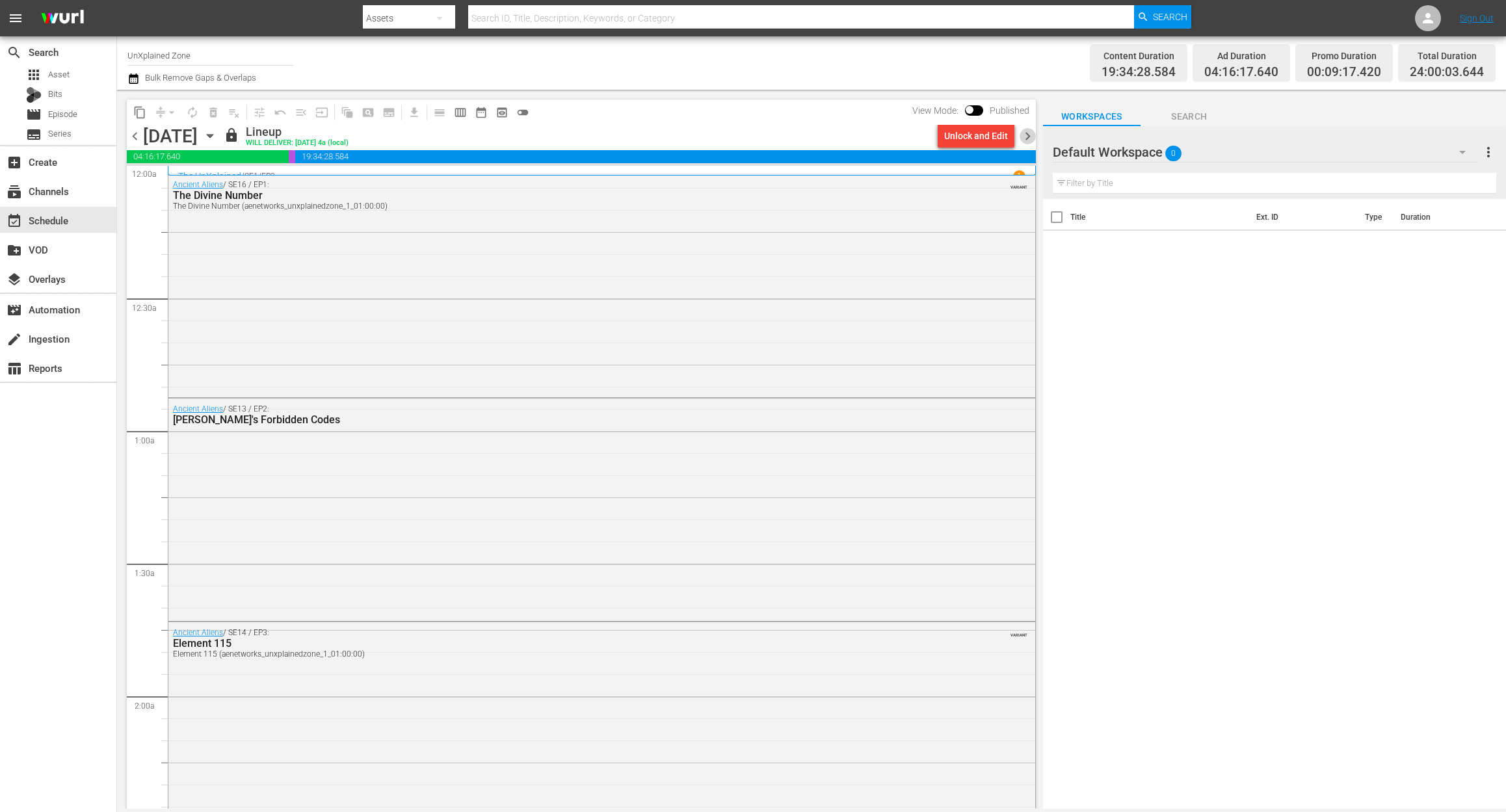
click at [1022, 138] on span "chevron_right" at bounding box center [1027, 136] width 16 height 16
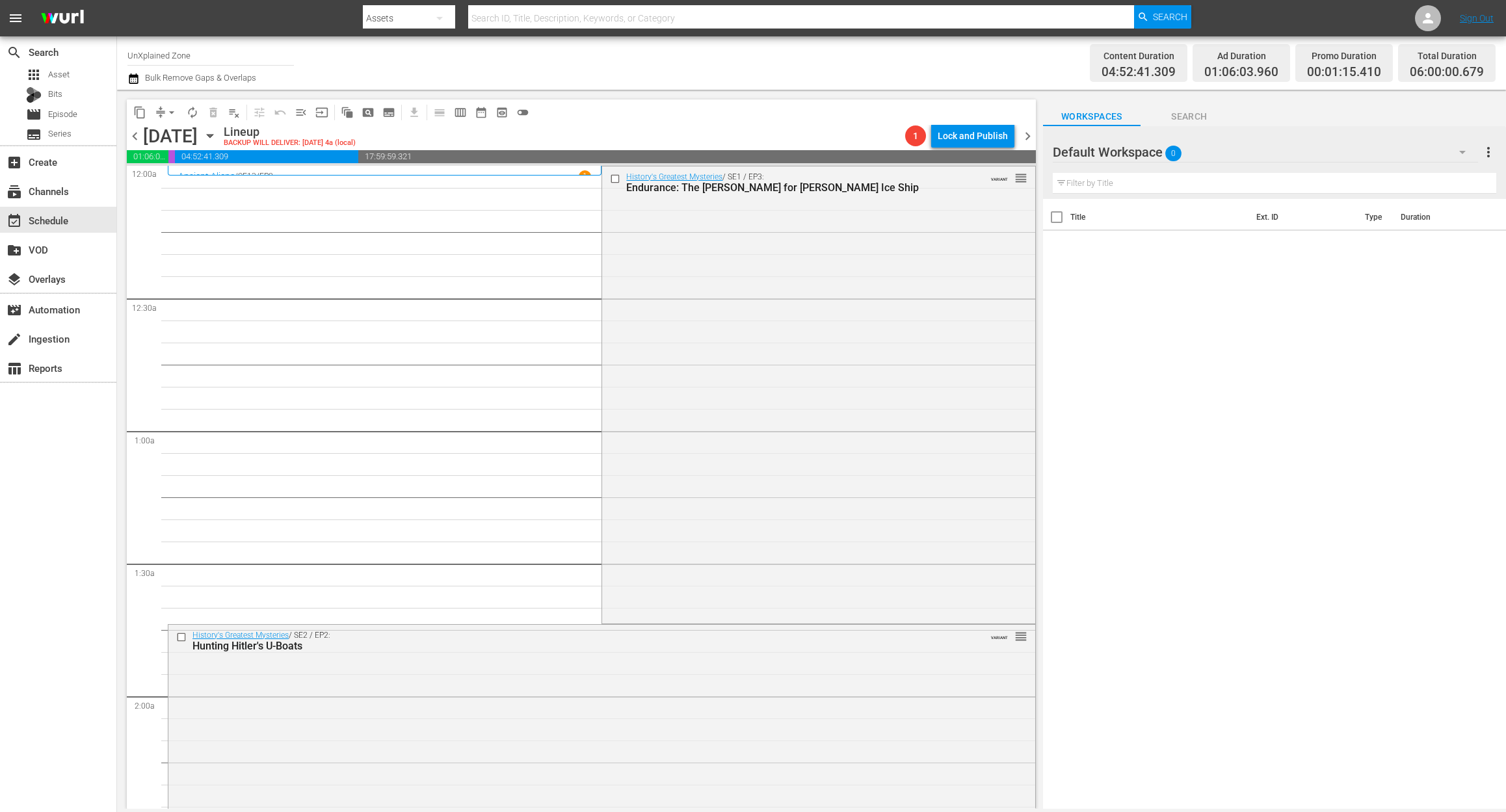
click at [134, 79] on icon "button" at bounding box center [133, 79] width 12 height 16
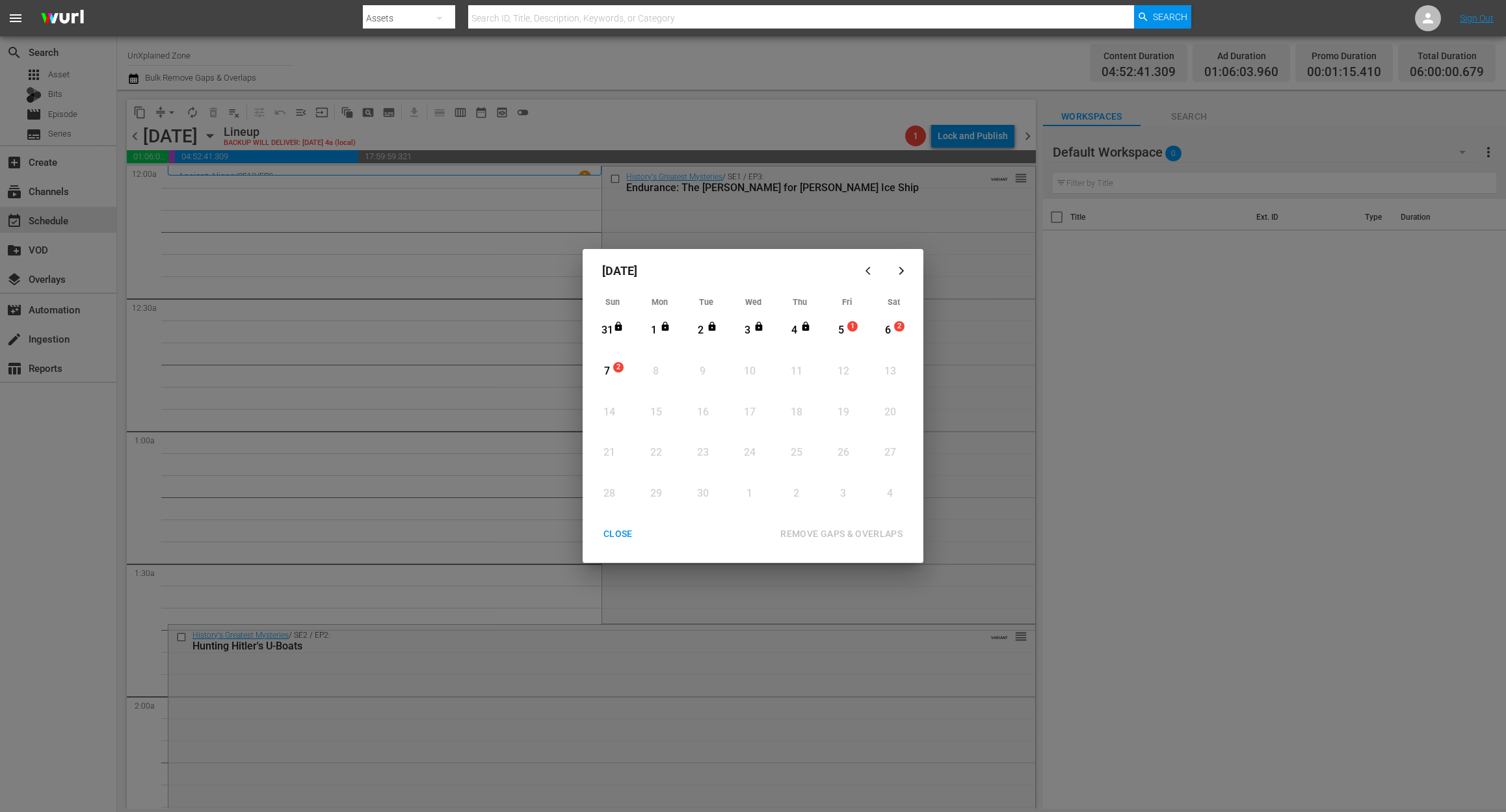
drag, startPoint x: 834, startPoint y: 323, endPoint x: 843, endPoint y: 333, distance: 13.5
click at [835, 323] on div "5" at bounding box center [841, 331] width 16 height 15
click at [866, 526] on div "REMOVE GAPS & OVERLAPS" at bounding box center [841, 534] width 143 height 16
click at [834, 336] on div "5" at bounding box center [841, 331] width 16 height 15
click at [851, 531] on div "REMOVE GAPS & OVERLAPS" at bounding box center [841, 534] width 143 height 16
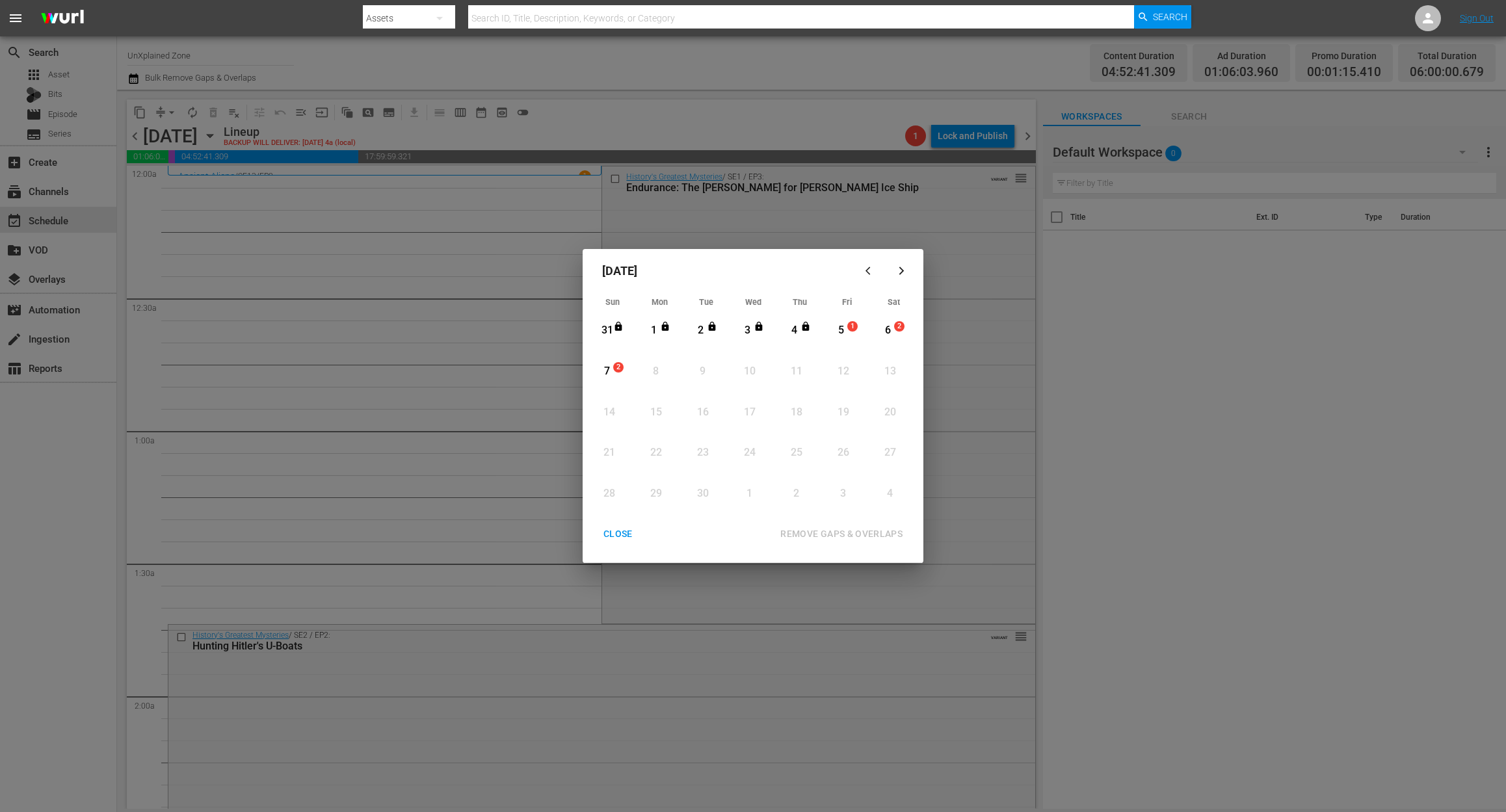
click at [602, 531] on div "CLOSE" at bounding box center [618, 534] width 50 height 16
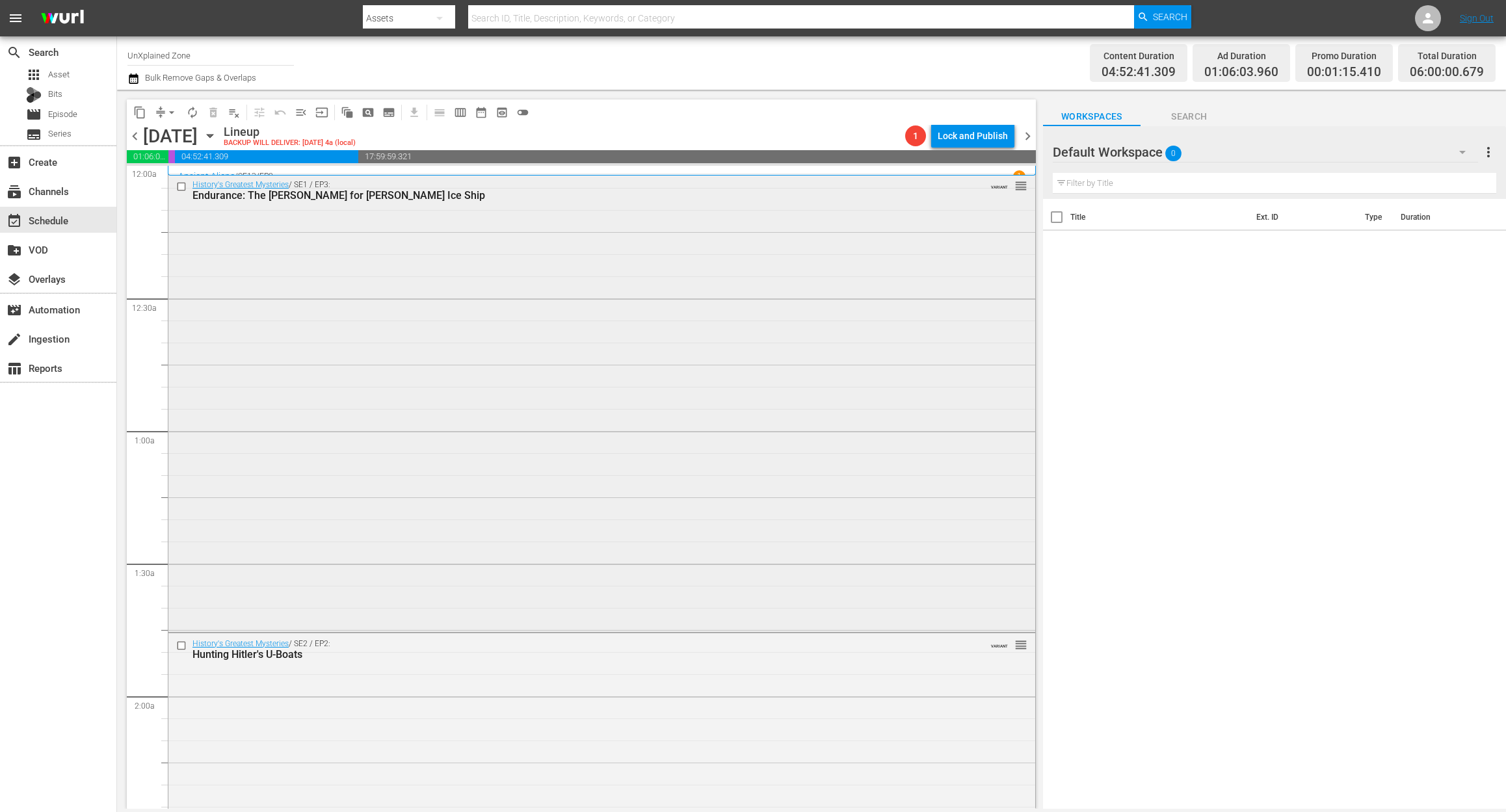
click at [562, 276] on div "History's Greatest Mysteries / SE1 / EP3: Endurance: The Hunt for Shackleton's …" at bounding box center [601, 401] width 866 height 455
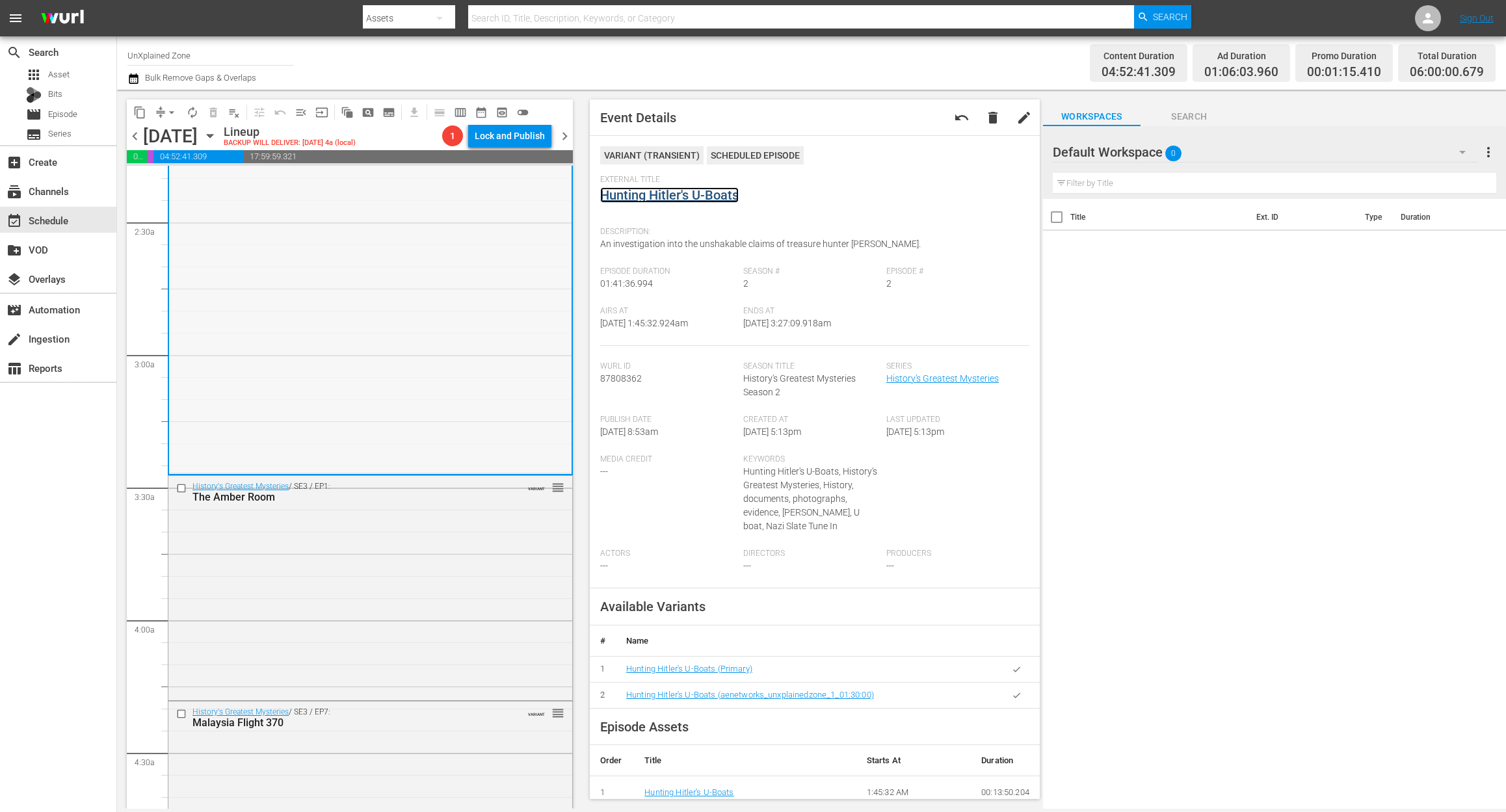
scroll to position [780, 0]
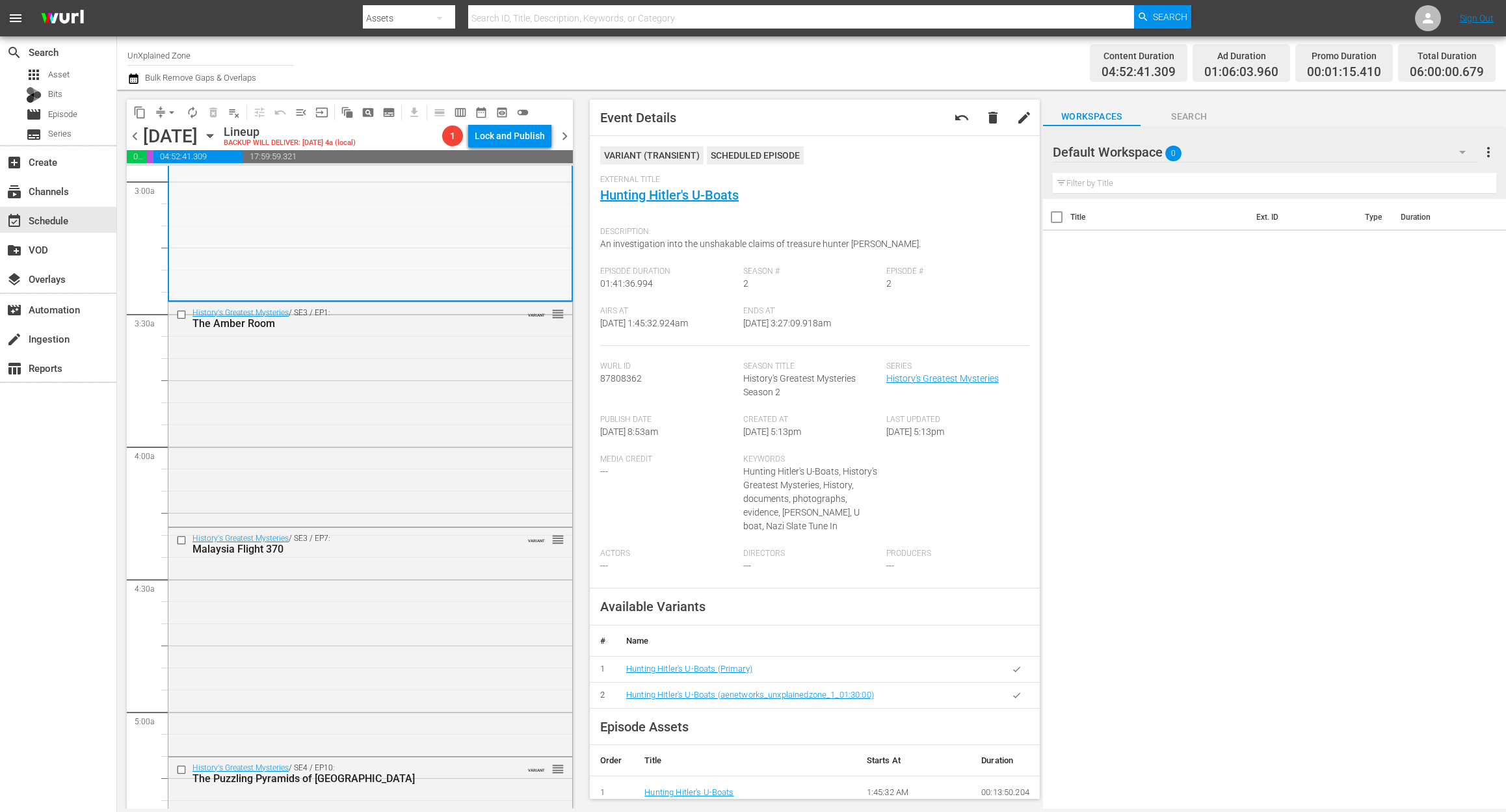
click at [435, 416] on div "History's Greatest Mysteries / SE3 / EP1: The Amber Room VARIANT reorder" at bounding box center [370, 413] width 404 height 223
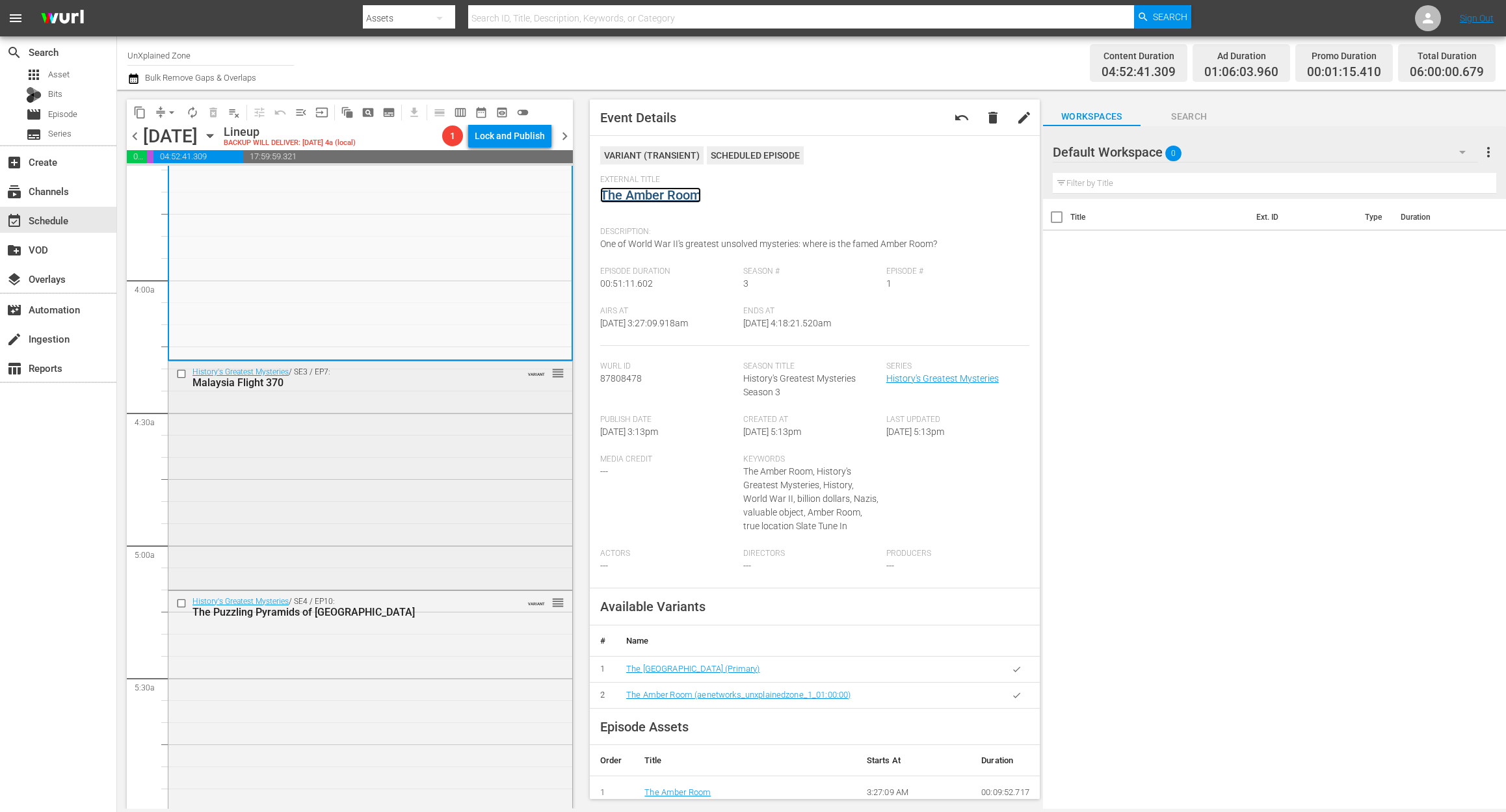
scroll to position [953, 0]
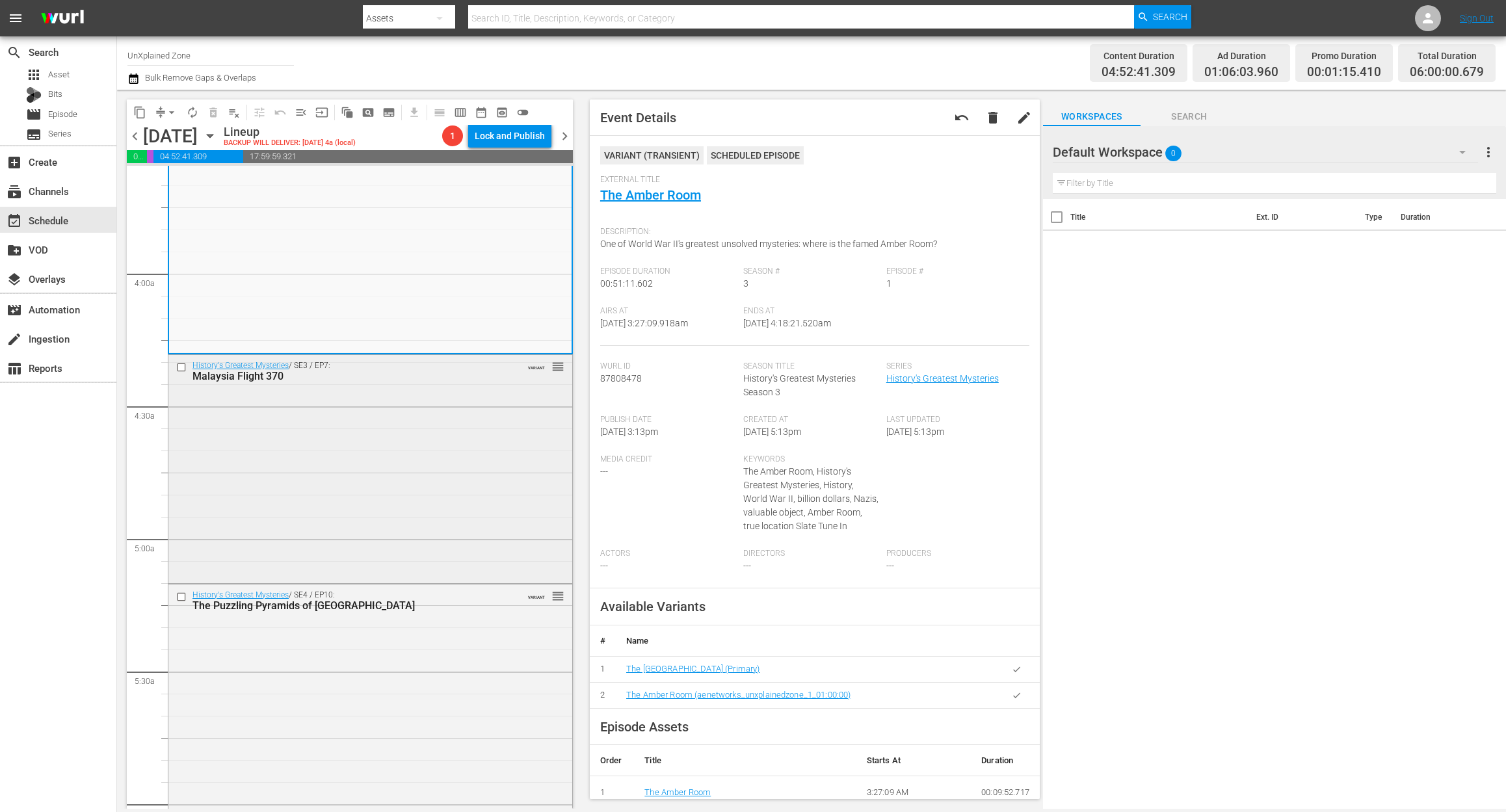
click at [435, 460] on div "History's Greatest Mysteries / SE3 / EP7: Malaysia Flight 370 VARIANT reorder" at bounding box center [370, 468] width 404 height 225
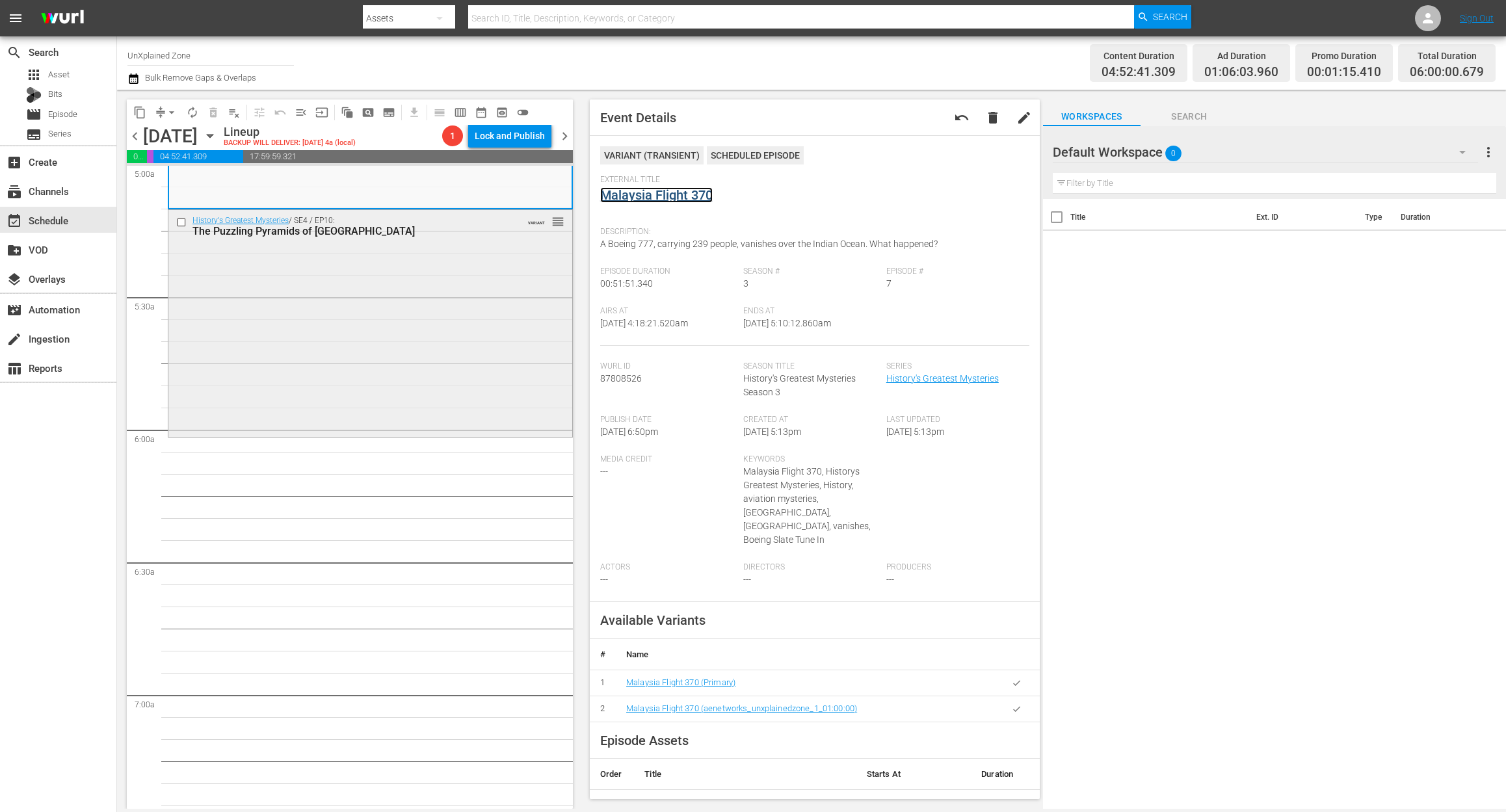
scroll to position [1387, 0]
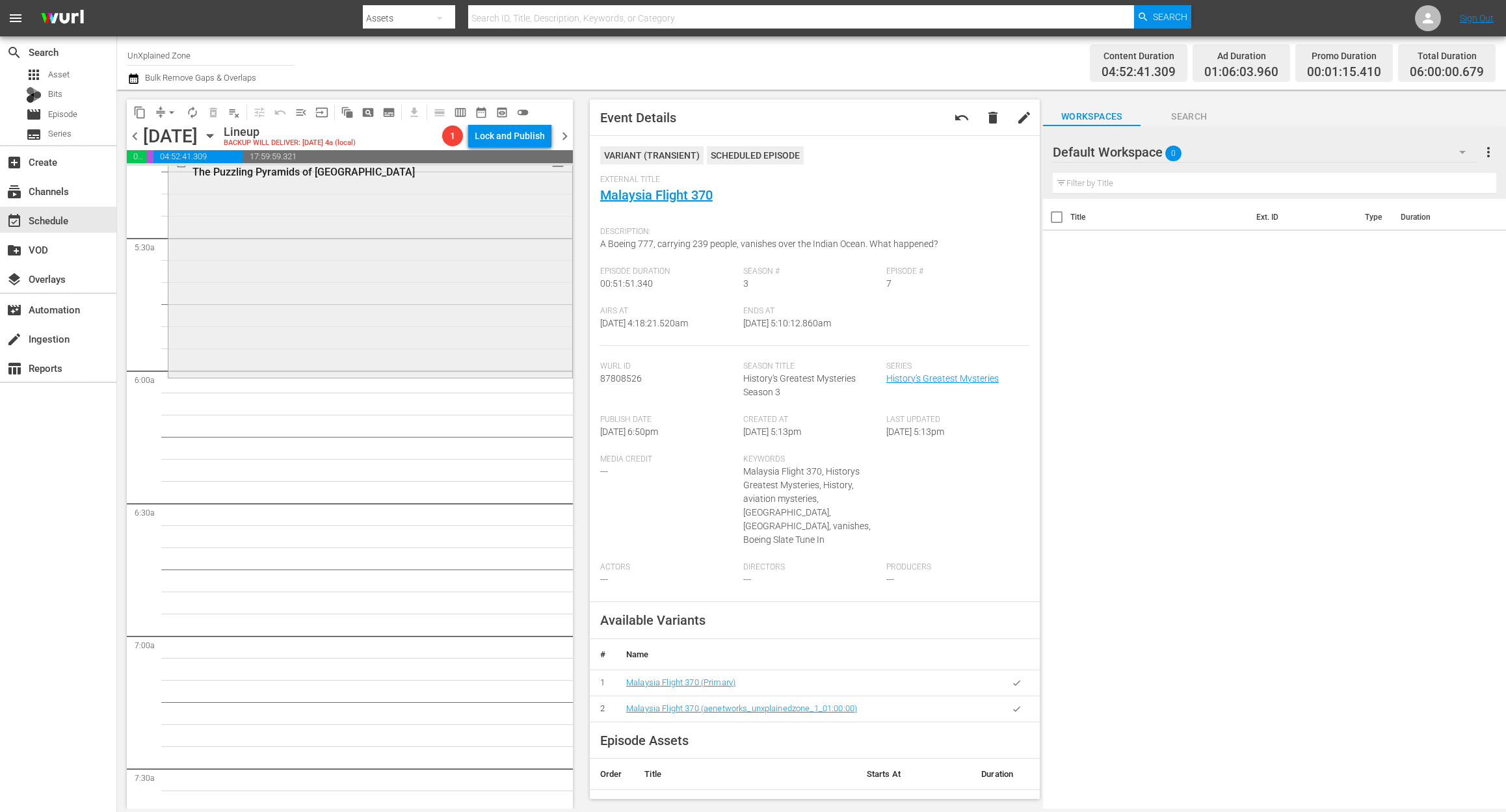
click at [419, 315] on div "History's Greatest Mysteries / SE4 / EP10: The Puzzling Pyramids of Egypt VARIA…" at bounding box center [370, 263] width 404 height 225
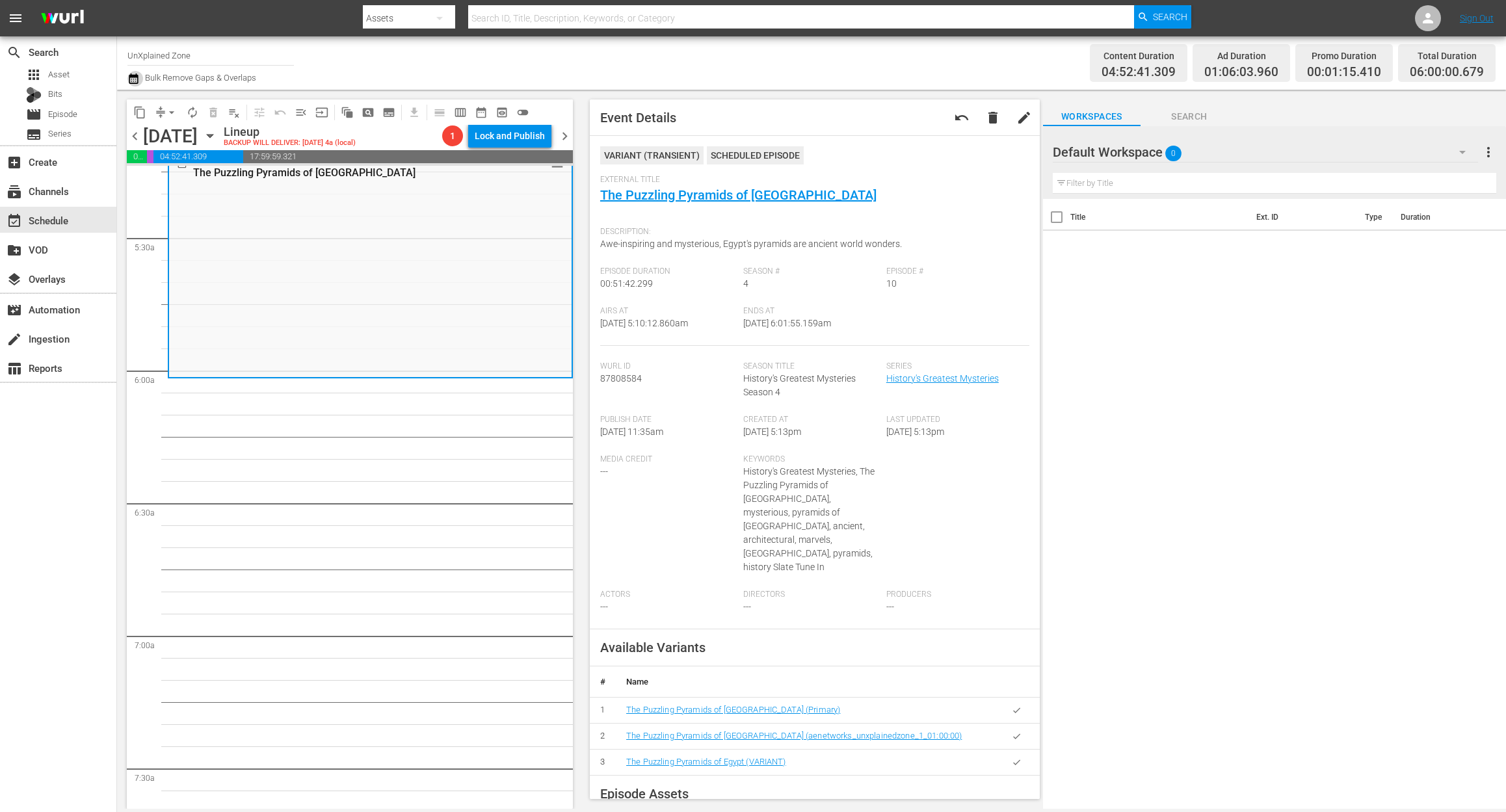
click at [136, 79] on icon "button" at bounding box center [133, 79] width 12 height 16
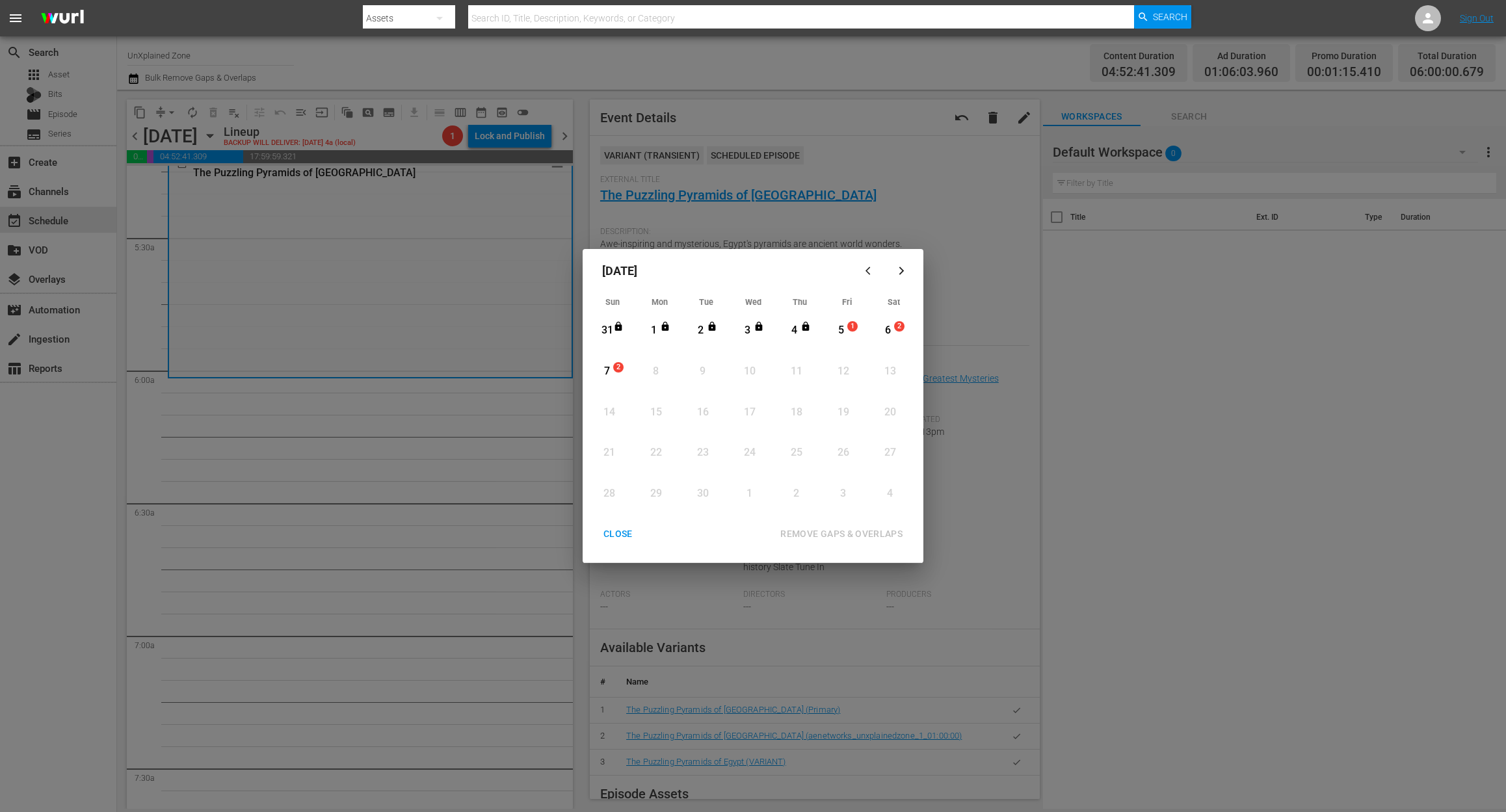
drag, startPoint x: 843, startPoint y: 331, endPoint x: 839, endPoint y: 336, distance: 6.4
click at [843, 331] on div "5" at bounding box center [841, 331] width 16 height 15
click at [832, 531] on div "REMOVE GAPS & OVERLAPS" at bounding box center [841, 534] width 143 height 16
click at [615, 534] on div "CLOSE" at bounding box center [618, 534] width 50 height 16
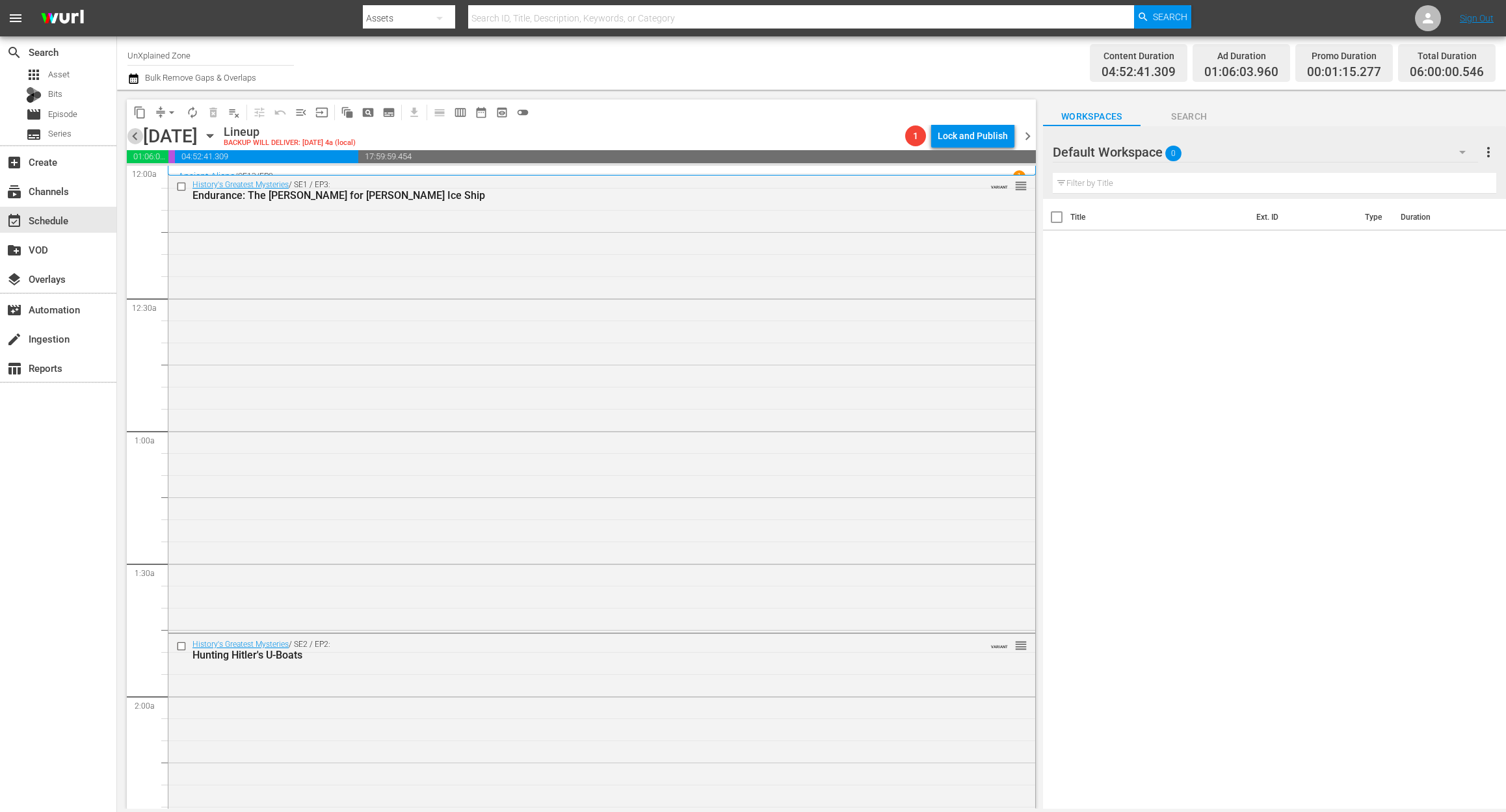
click at [133, 138] on span "chevron_left" at bounding box center [135, 136] width 16 height 16
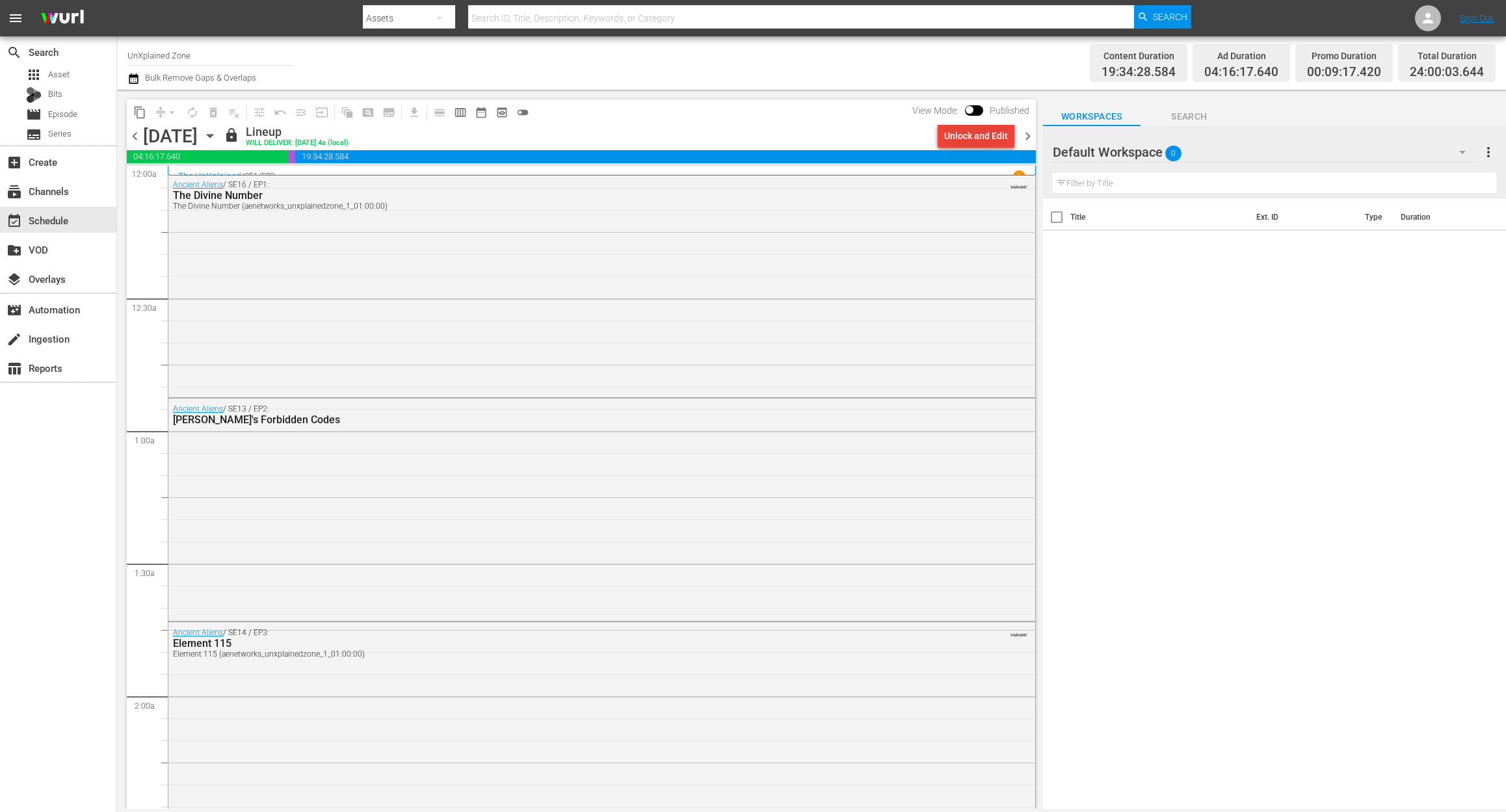
click at [979, 141] on div "Unlock and Edit" at bounding box center [976, 136] width 64 height 23
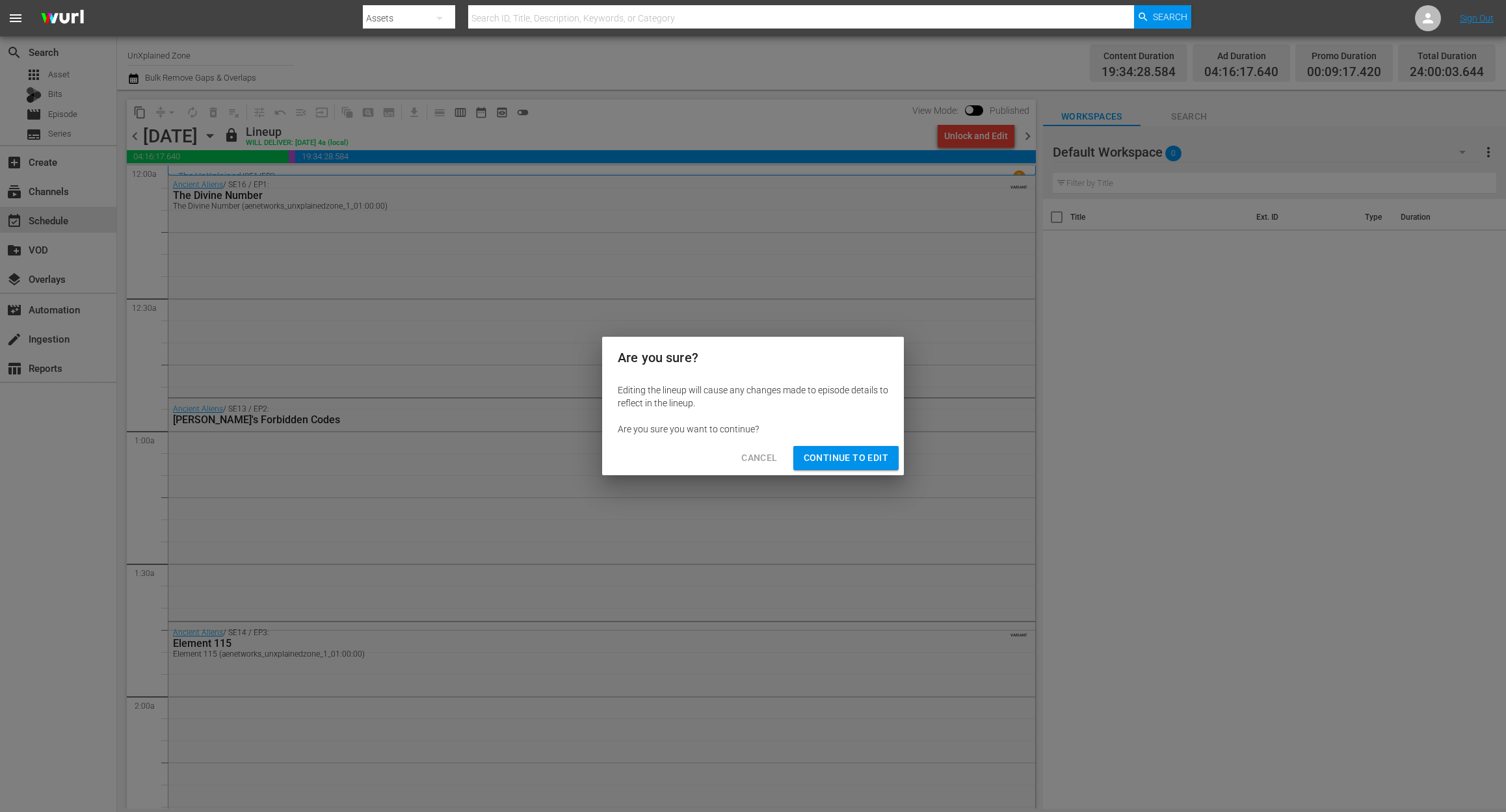
click at [830, 454] on span "Continue to Edit" at bounding box center [845, 457] width 85 height 16
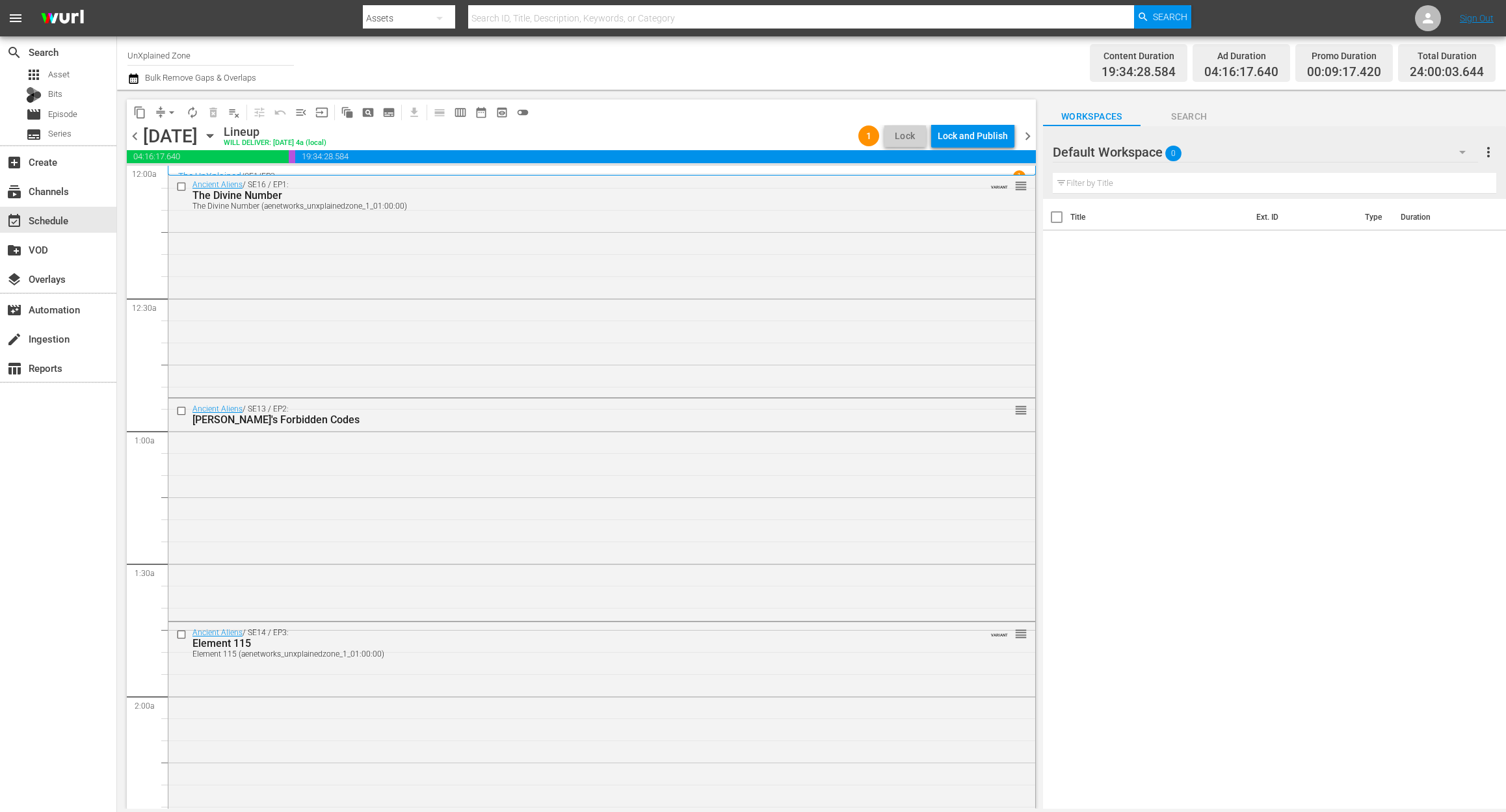
click at [513, 310] on div "Ancient Aliens / SE16 / EP1: The Divine Number The Divine Number (aenetworks_un…" at bounding box center [601, 284] width 866 height 220
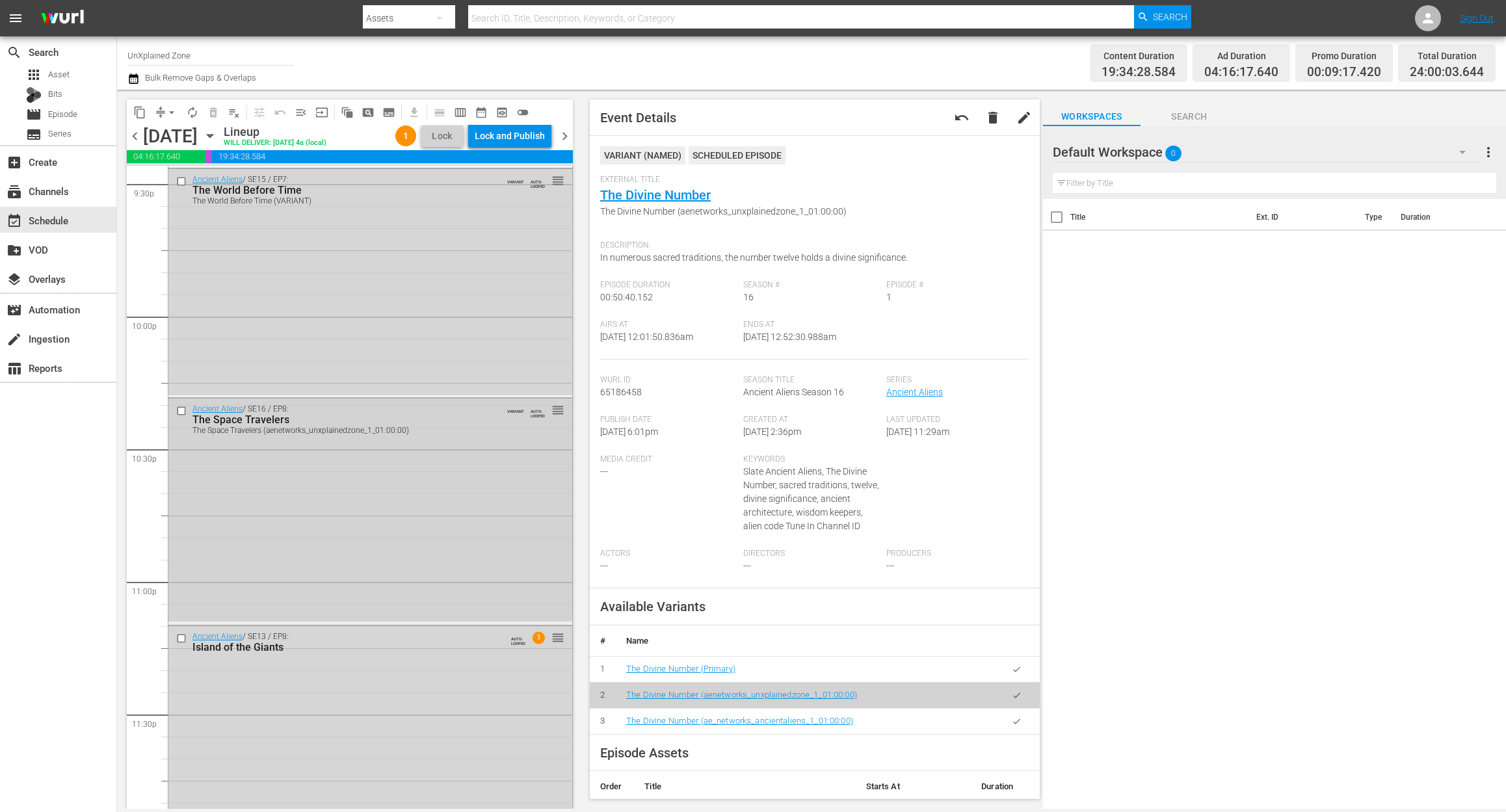
scroll to position [5731, 0]
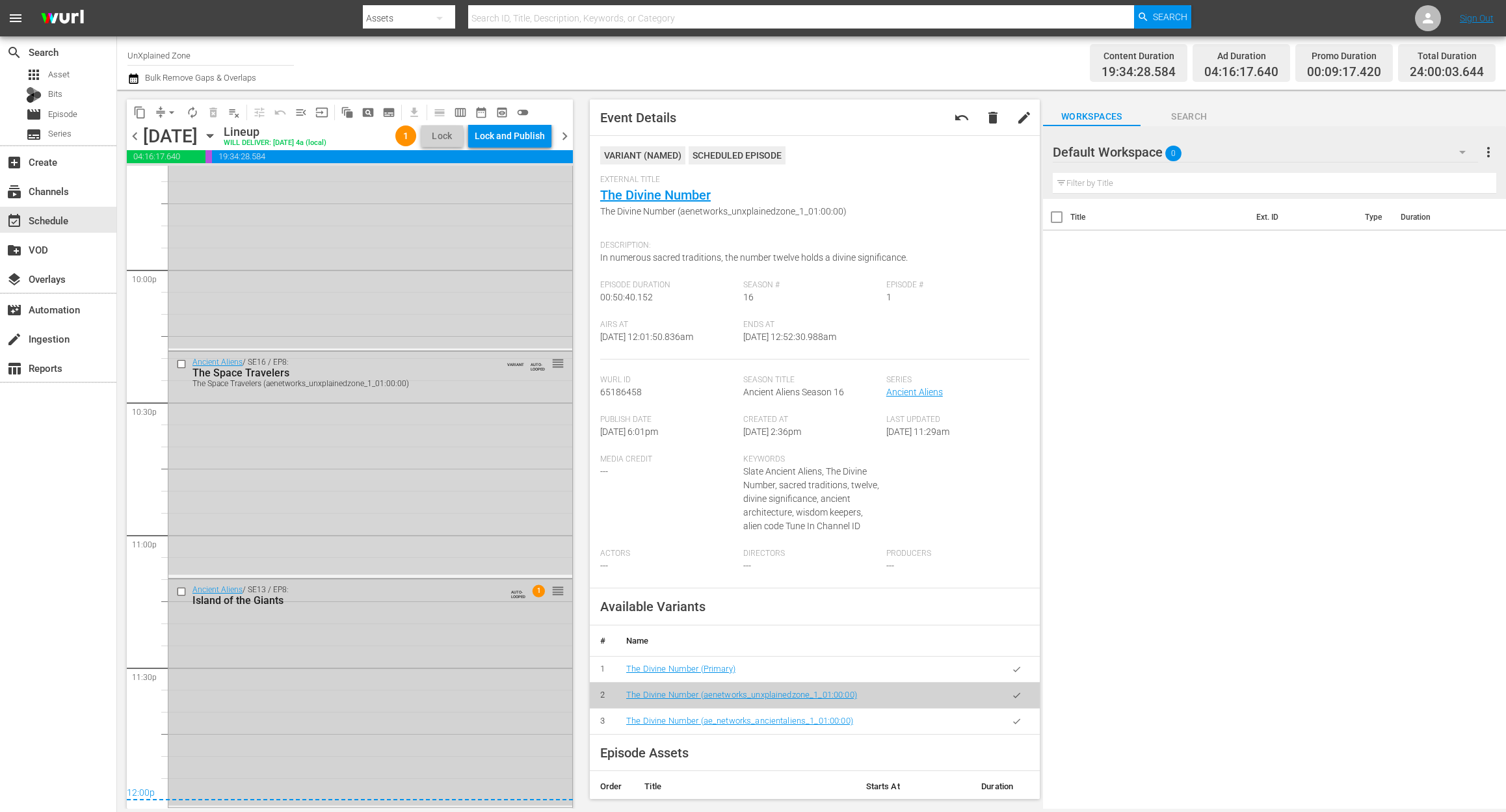
click at [437, 625] on div "Ancient Aliens / SE13 / EP8: Island of the Giants AUTO-LOOPED 1 reorder" at bounding box center [370, 692] width 404 height 226
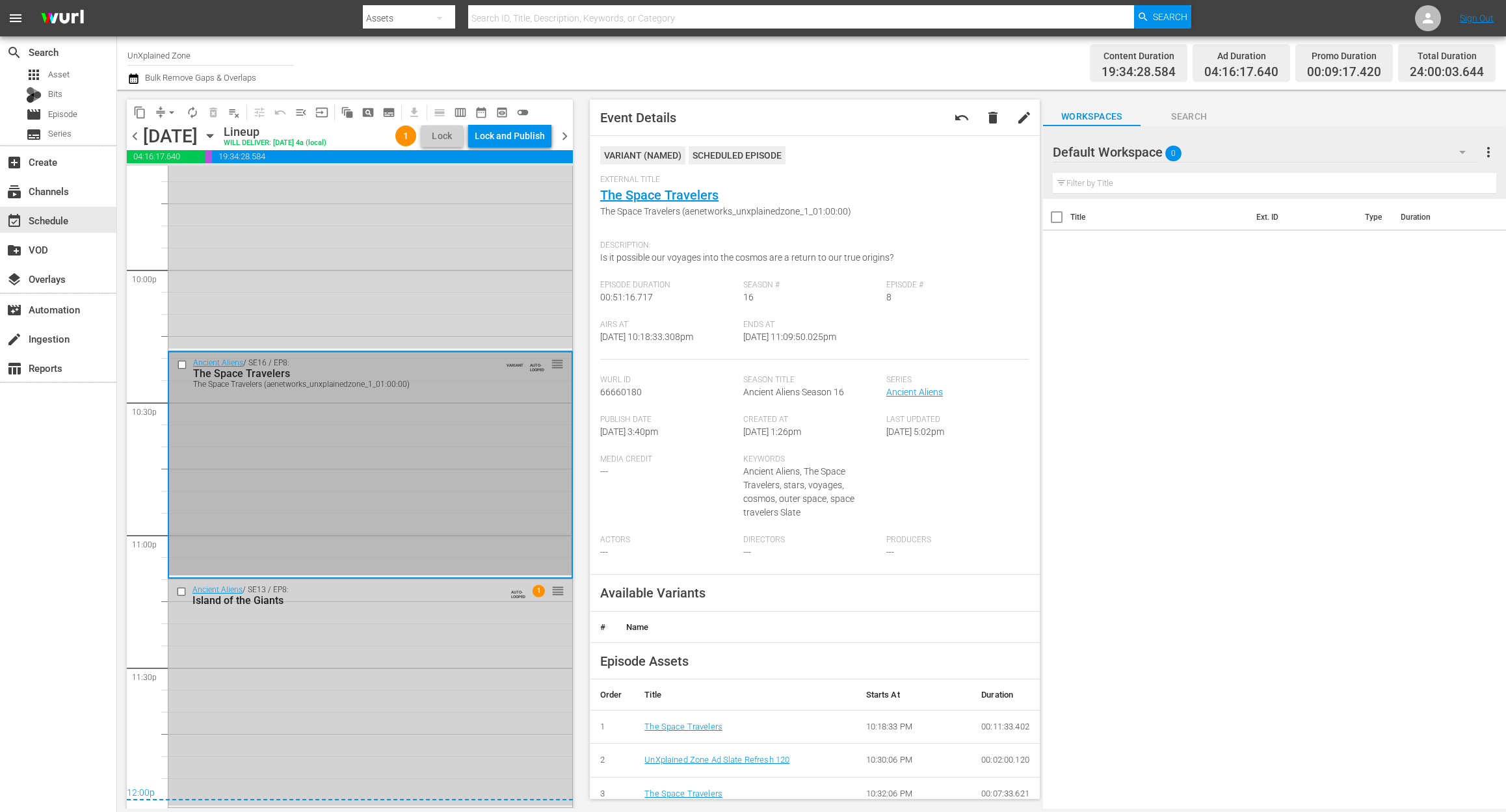
click at [393, 626] on div "Ancient Aliens / SE13 / EP8: Island of the Giants AUTO-LOOPED 1 reorder" at bounding box center [370, 692] width 404 height 226
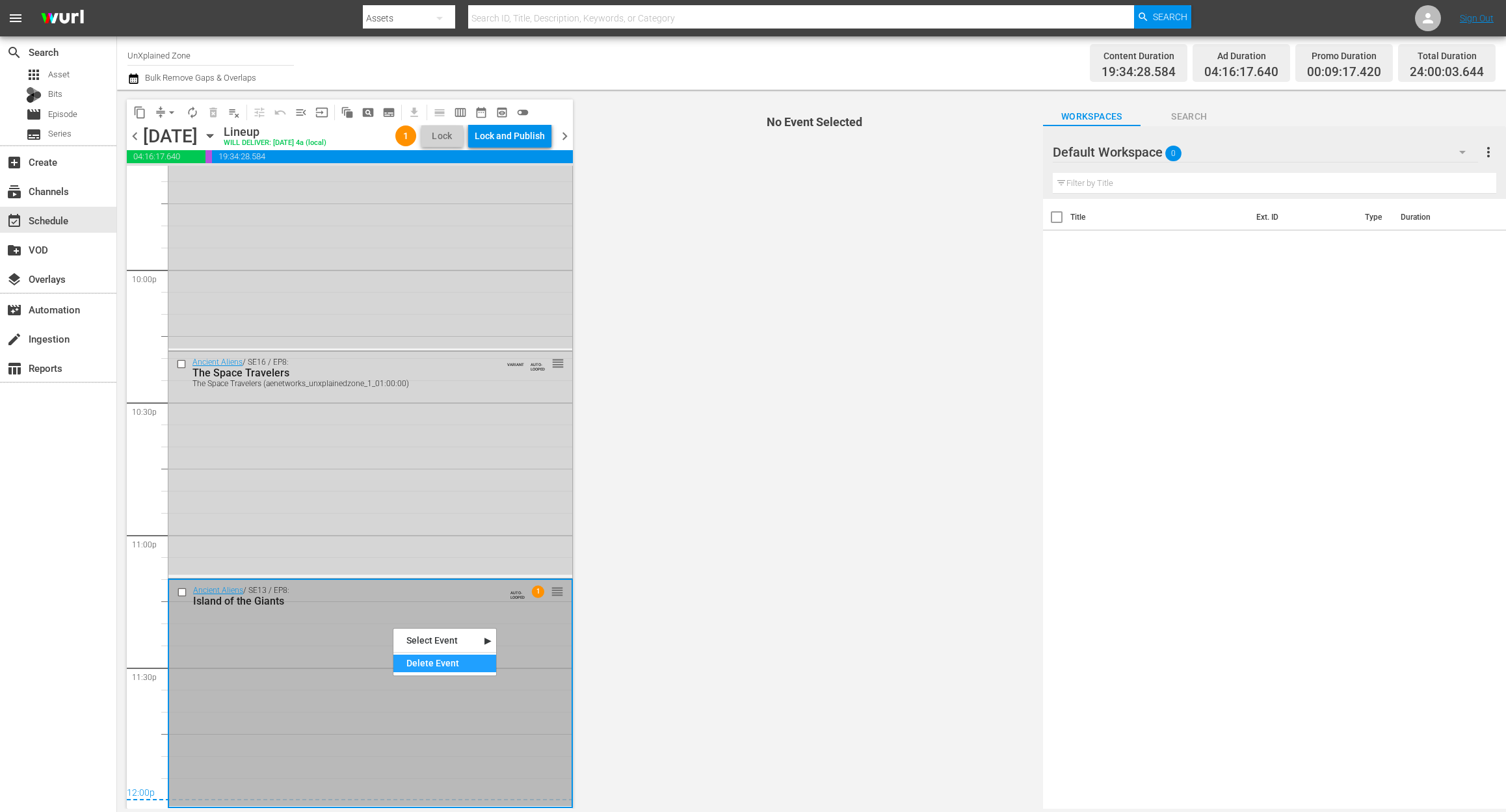
click at [469, 658] on div "Delete Event" at bounding box center [444, 663] width 103 height 17
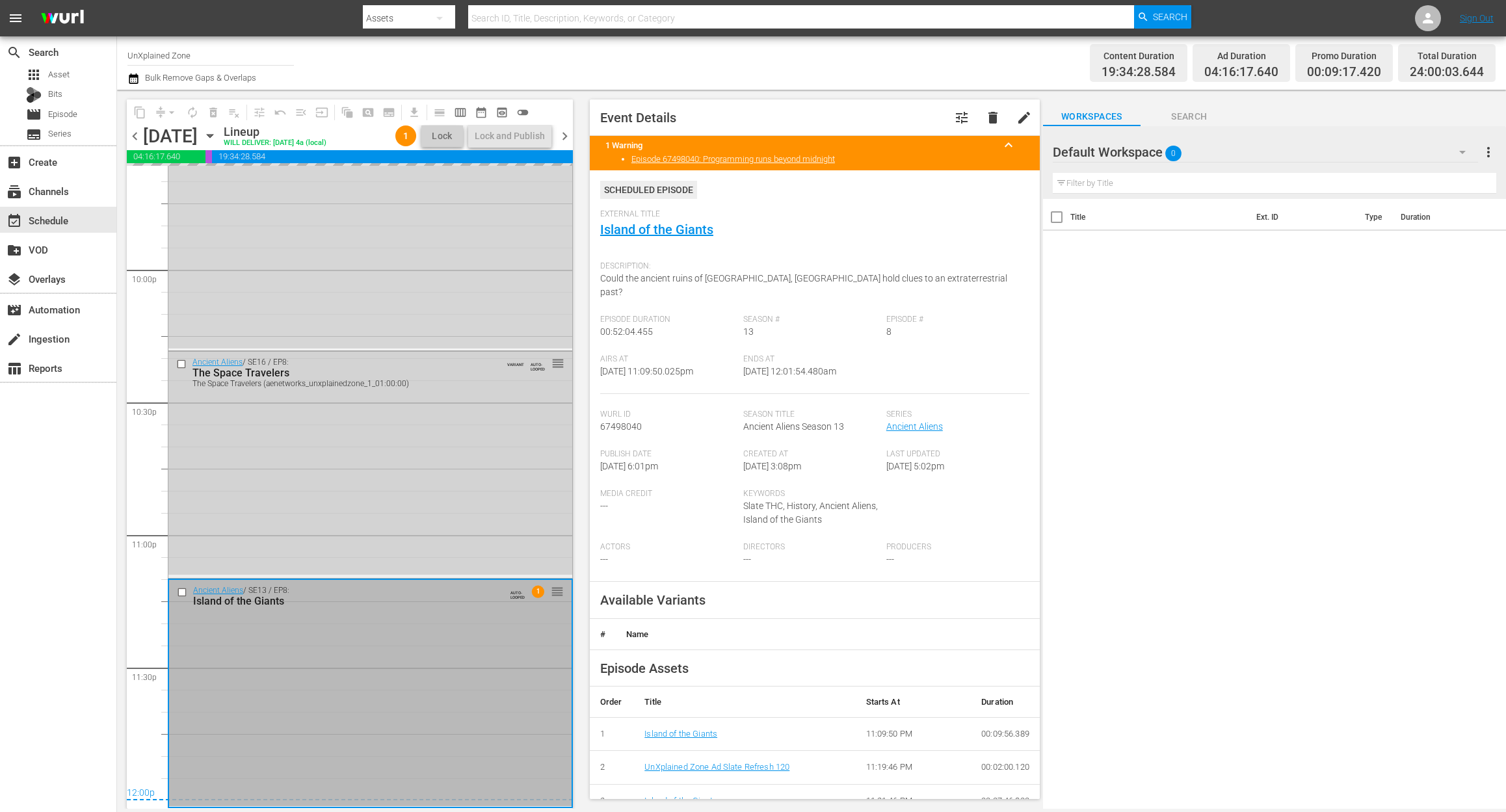
click at [445, 407] on div "Ancient Aliens / SE16 / EP8: The Space Travelers The Space Travelers (aenetwork…" at bounding box center [370, 463] width 404 height 223
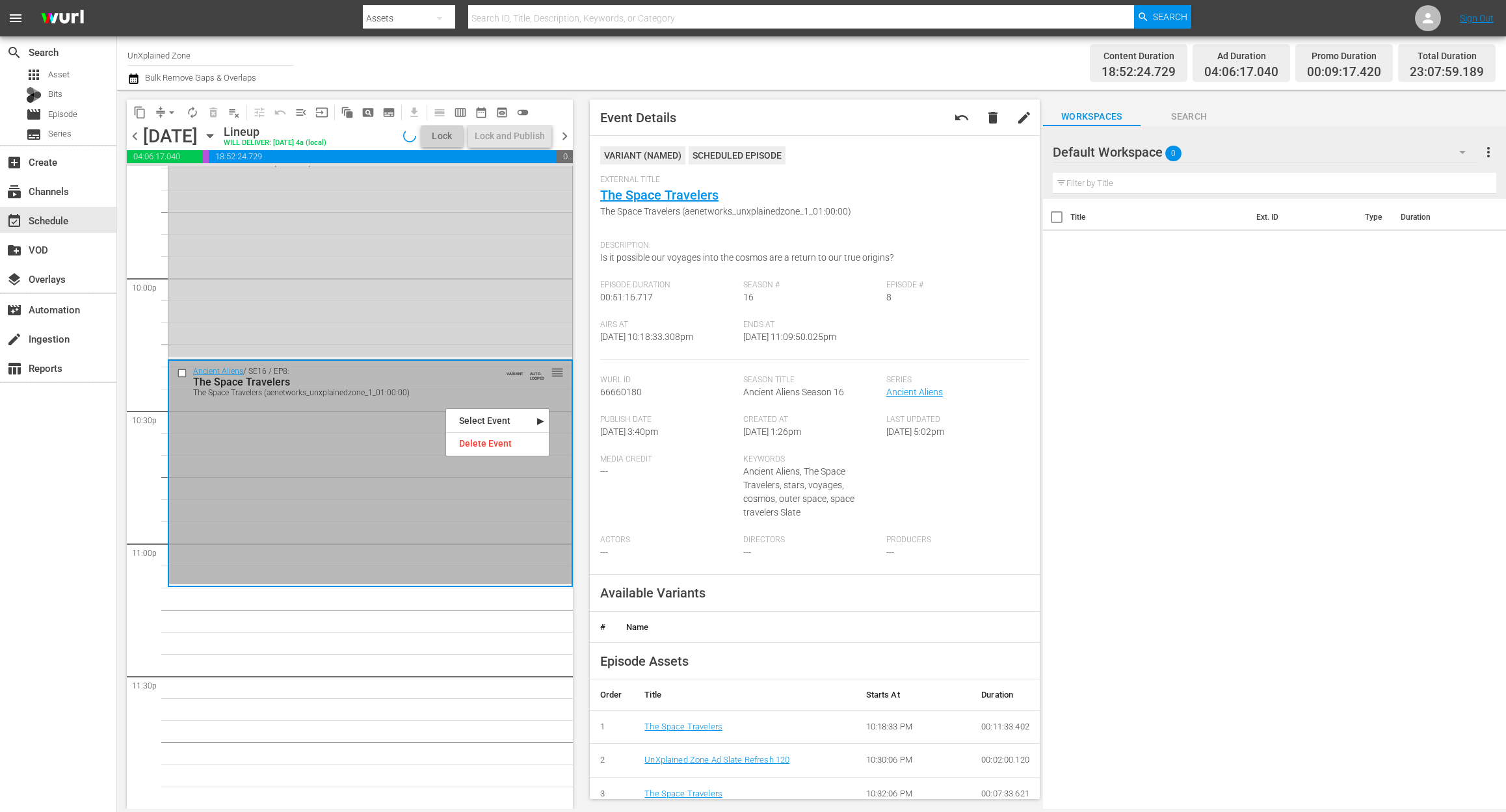
scroll to position [5722, 0]
click at [487, 443] on div "Delete Event" at bounding box center [497, 444] width 103 height 17
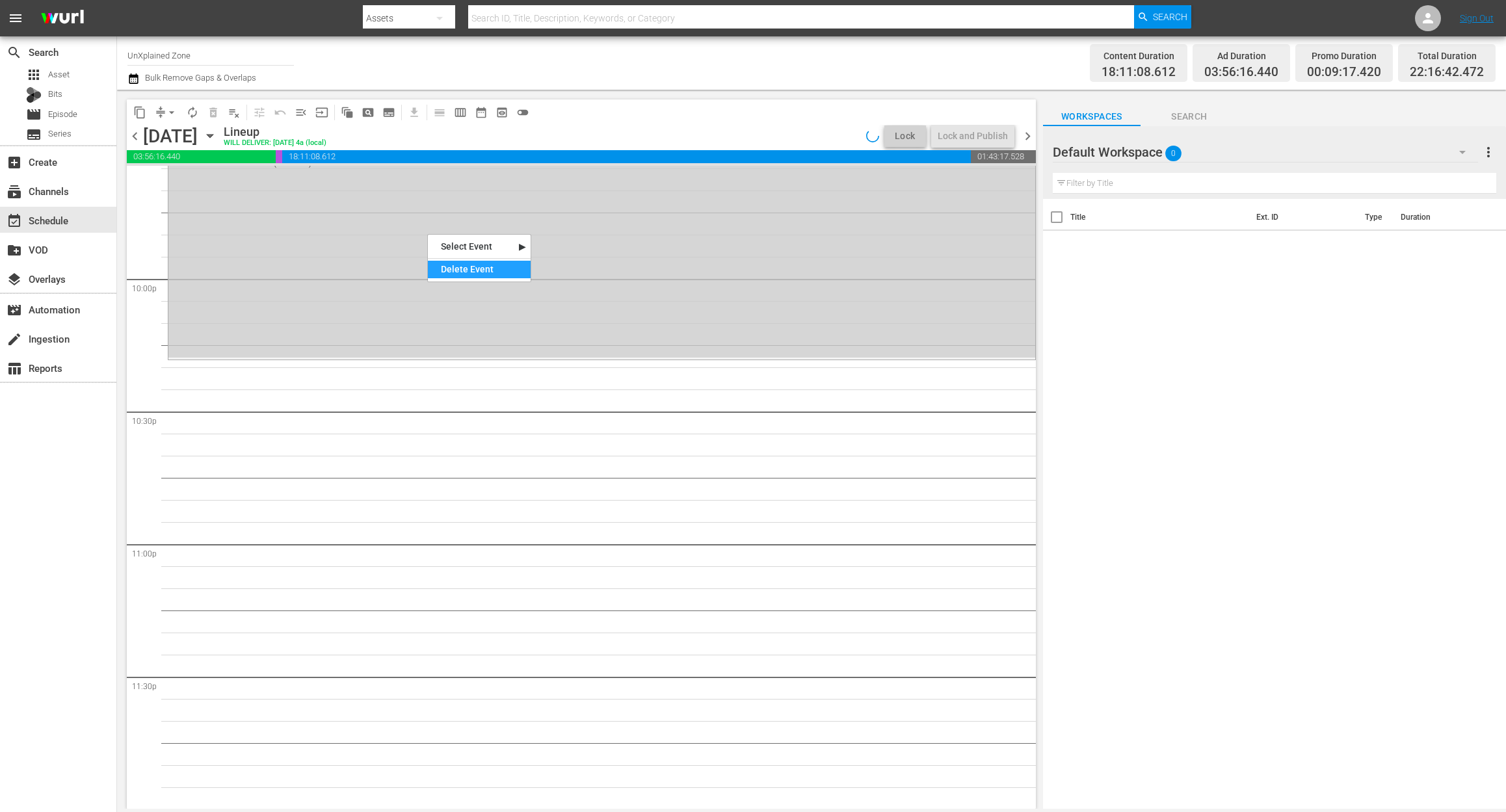
click at [490, 270] on div "Delete Event" at bounding box center [479, 270] width 103 height 17
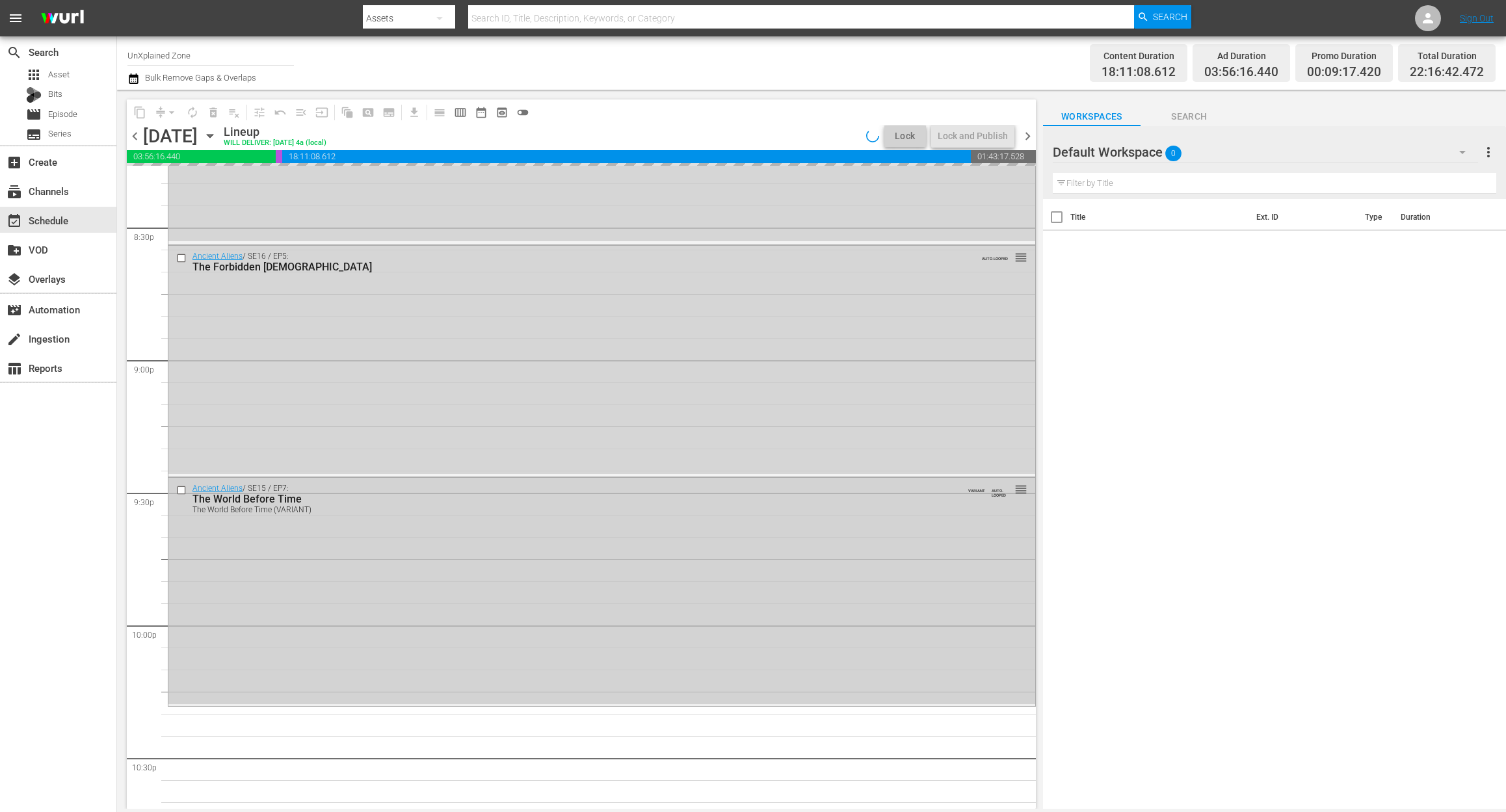
scroll to position [5202, 0]
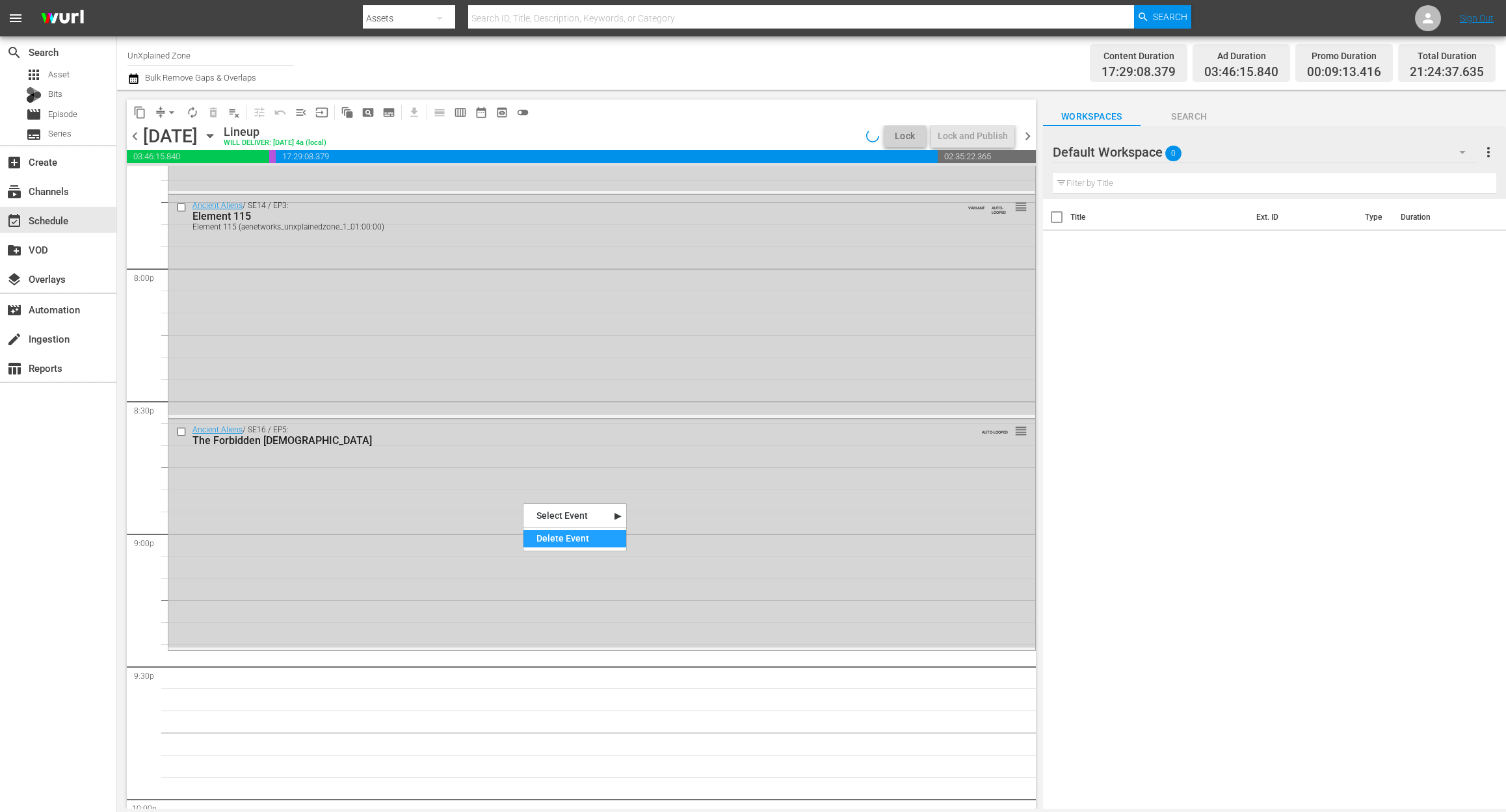
click at [578, 542] on div "Delete Event" at bounding box center [575, 539] width 103 height 17
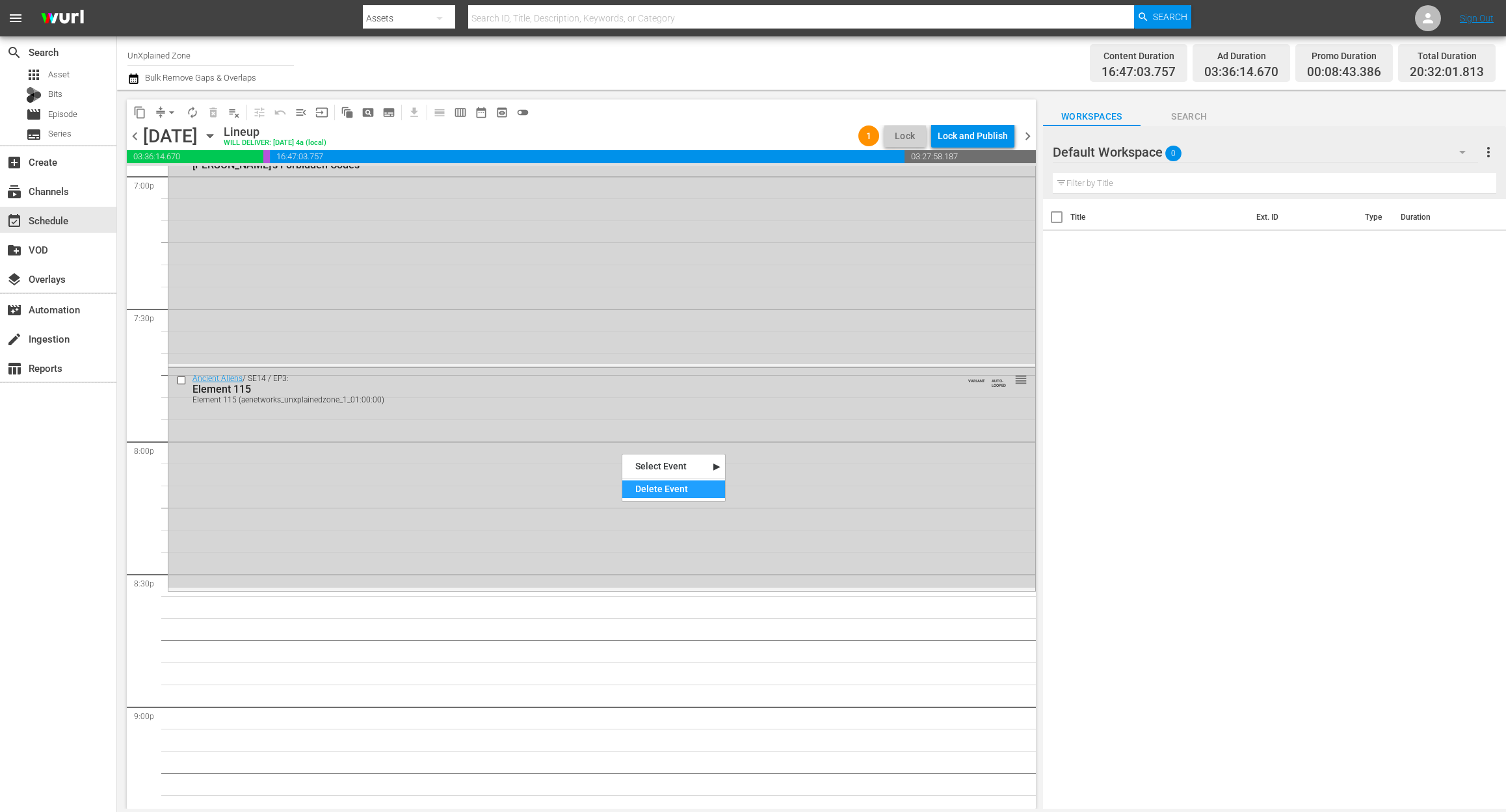
click at [680, 489] on div "Delete Event" at bounding box center [674, 489] width 103 height 17
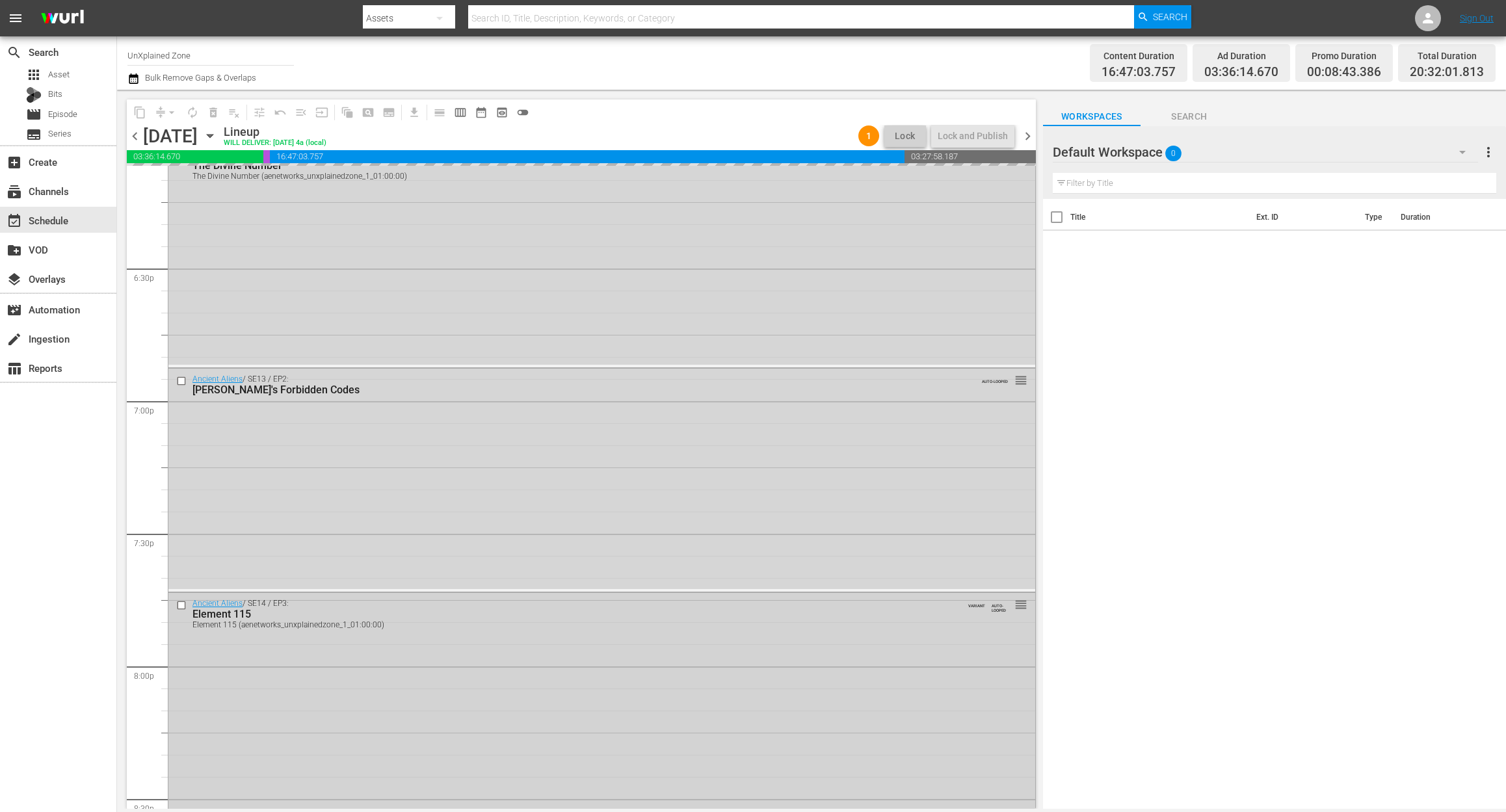
scroll to position [4769, 0]
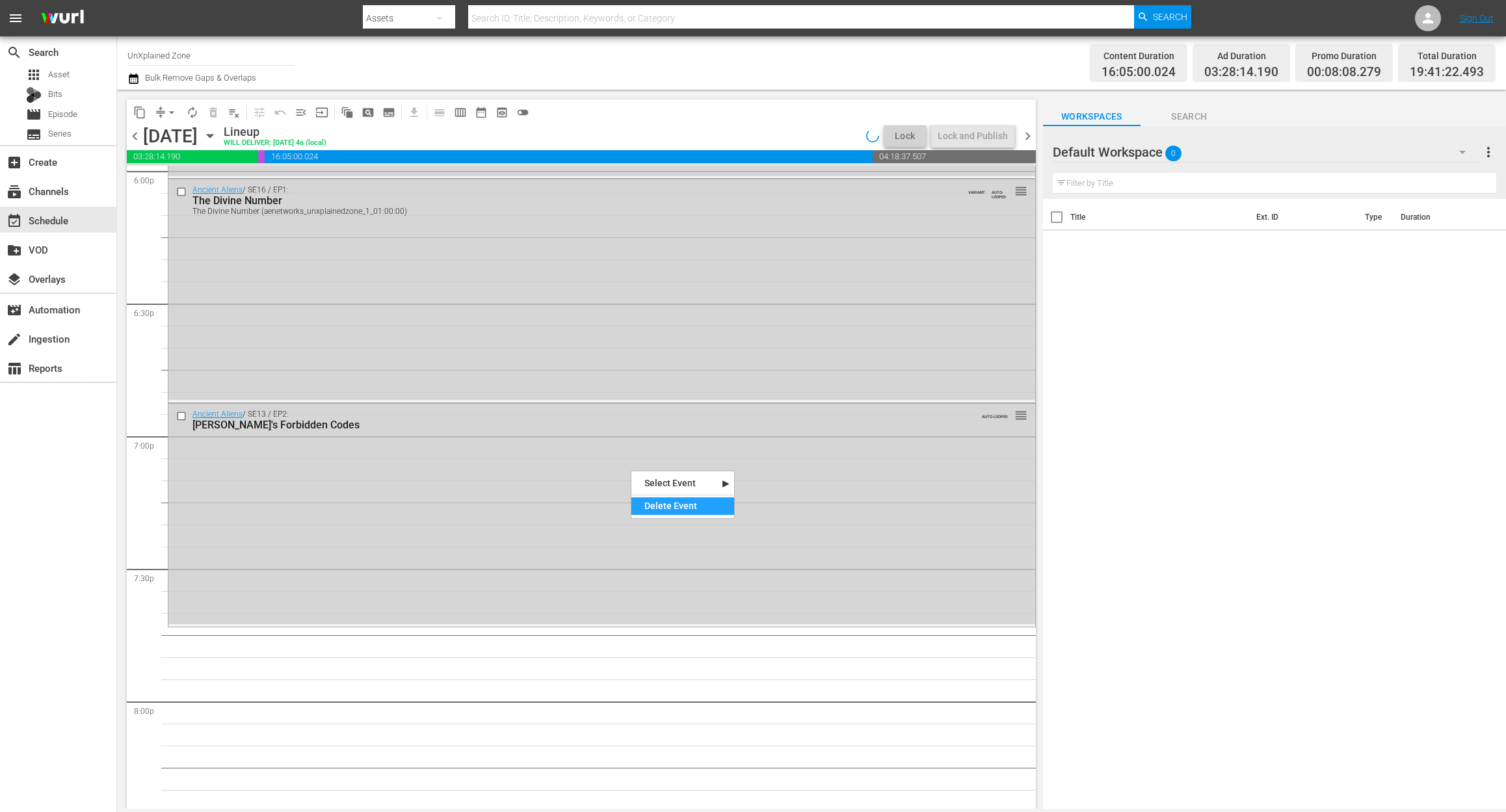
click at [684, 505] on div "Delete Event" at bounding box center [683, 506] width 103 height 17
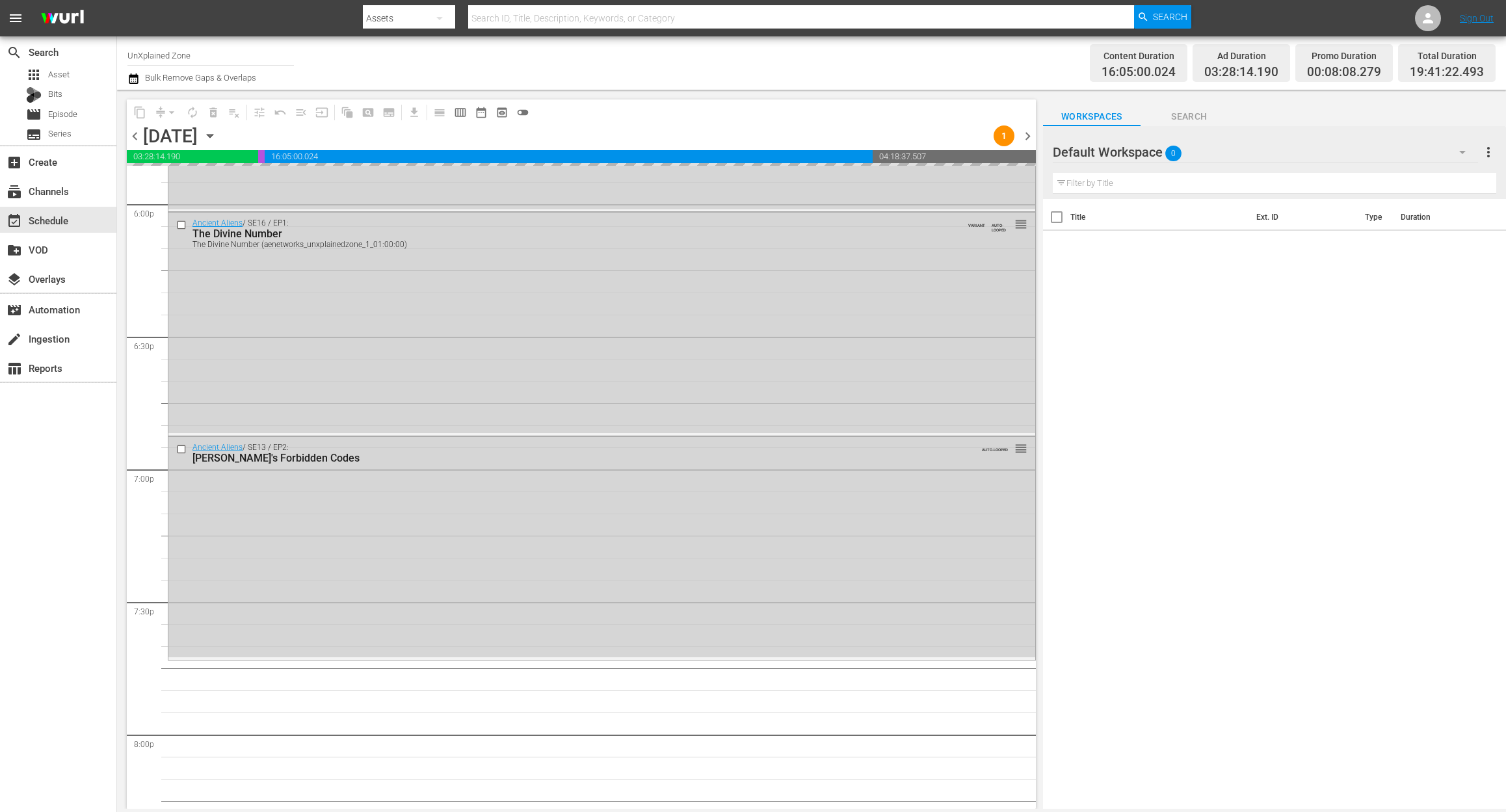
scroll to position [4595, 0]
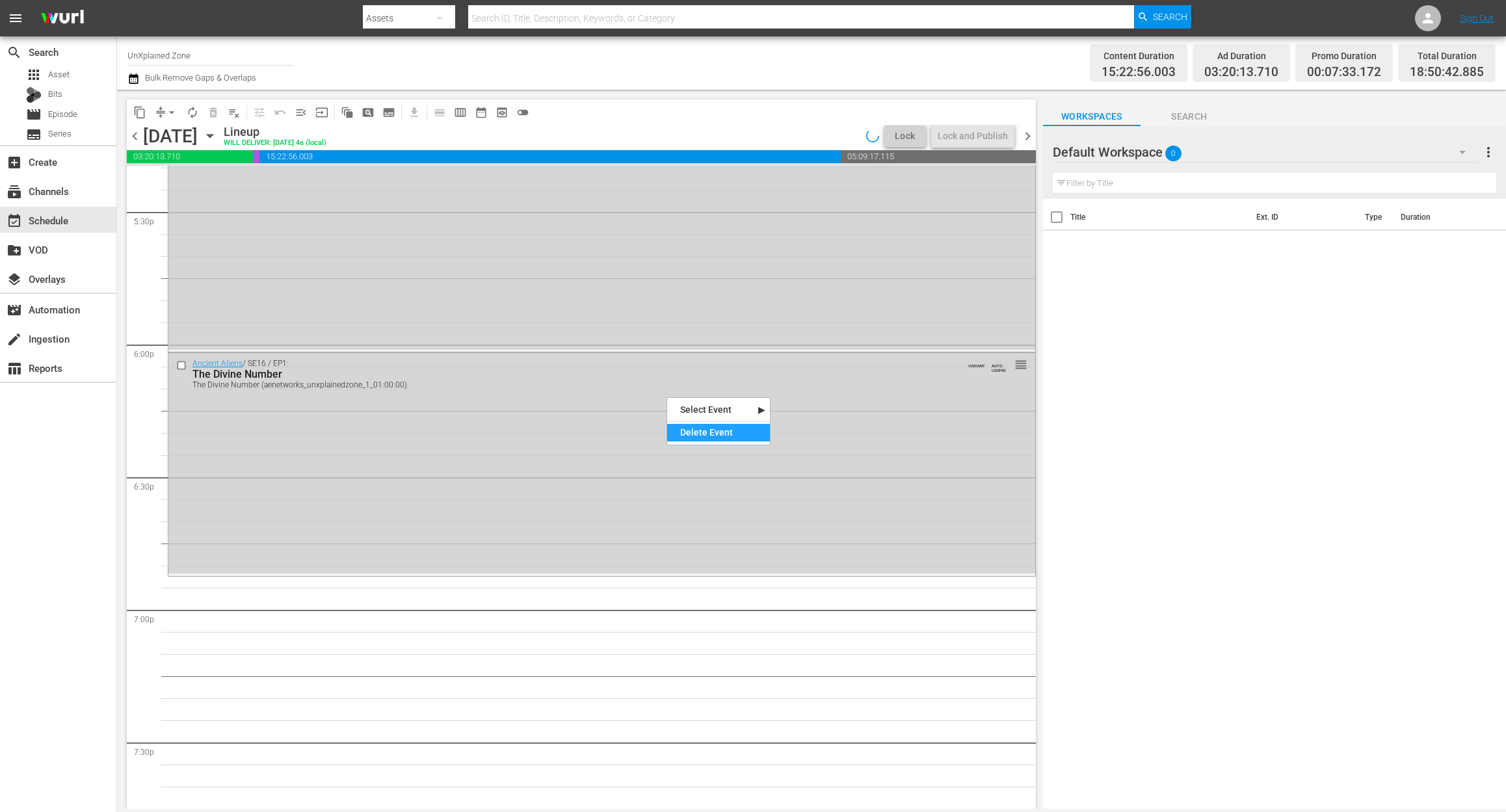
click at [713, 425] on div "Delete Event" at bounding box center [719, 433] width 103 height 17
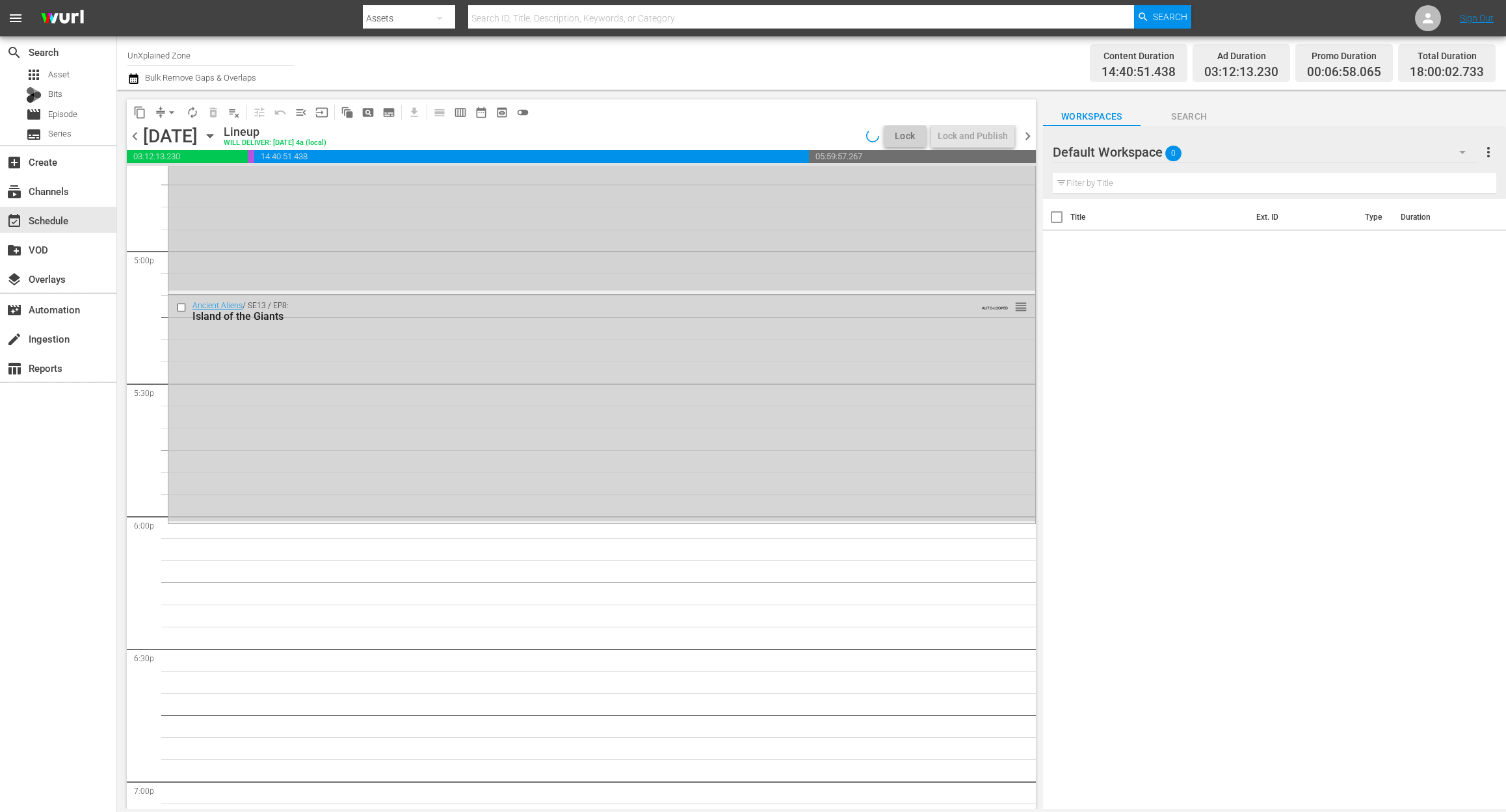
scroll to position [4422, 0]
click at [766, 396] on div "Delete Event" at bounding box center [777, 399] width 103 height 17
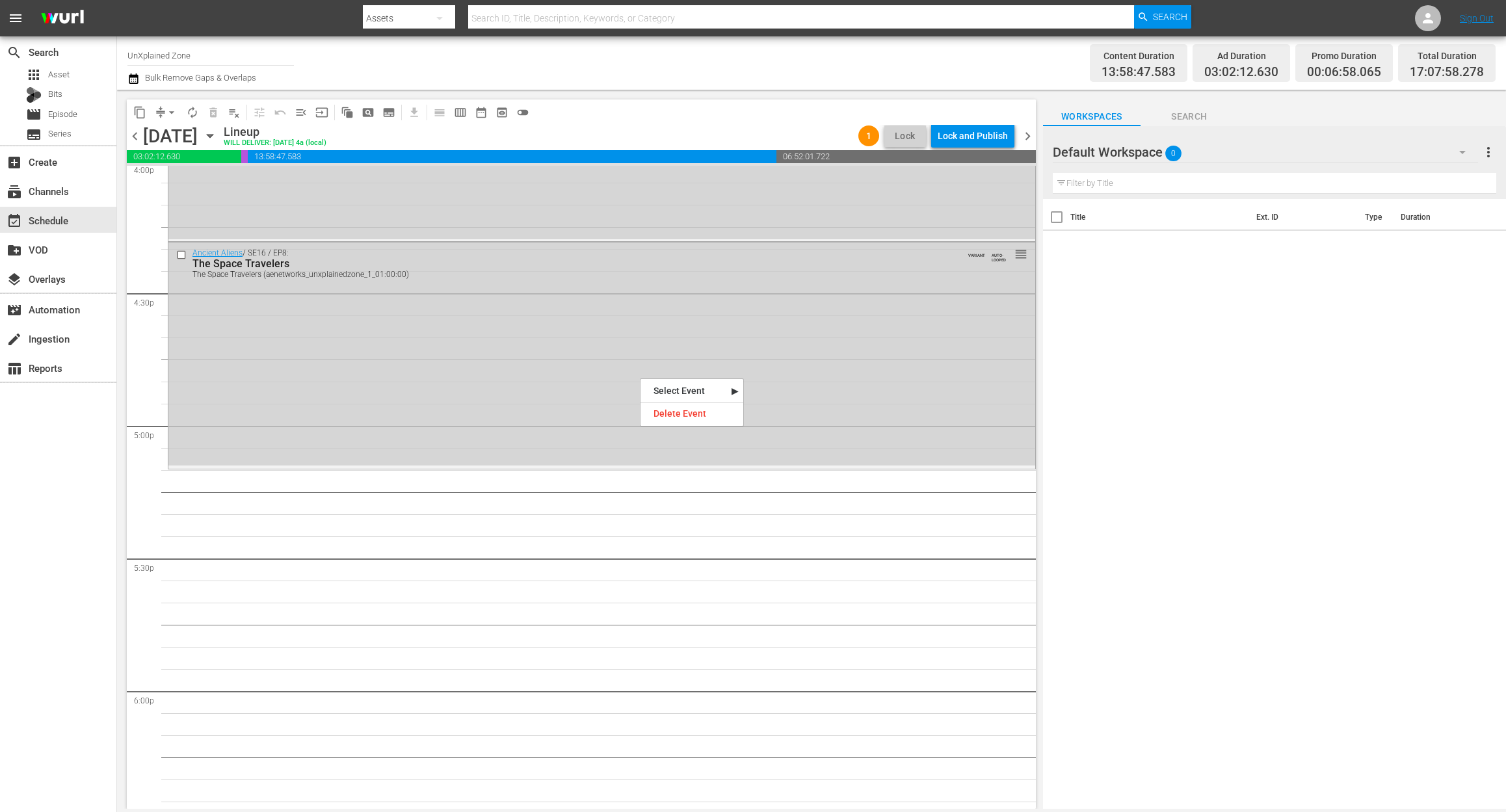
click at [684, 411] on div "Delete Event" at bounding box center [692, 414] width 103 height 17
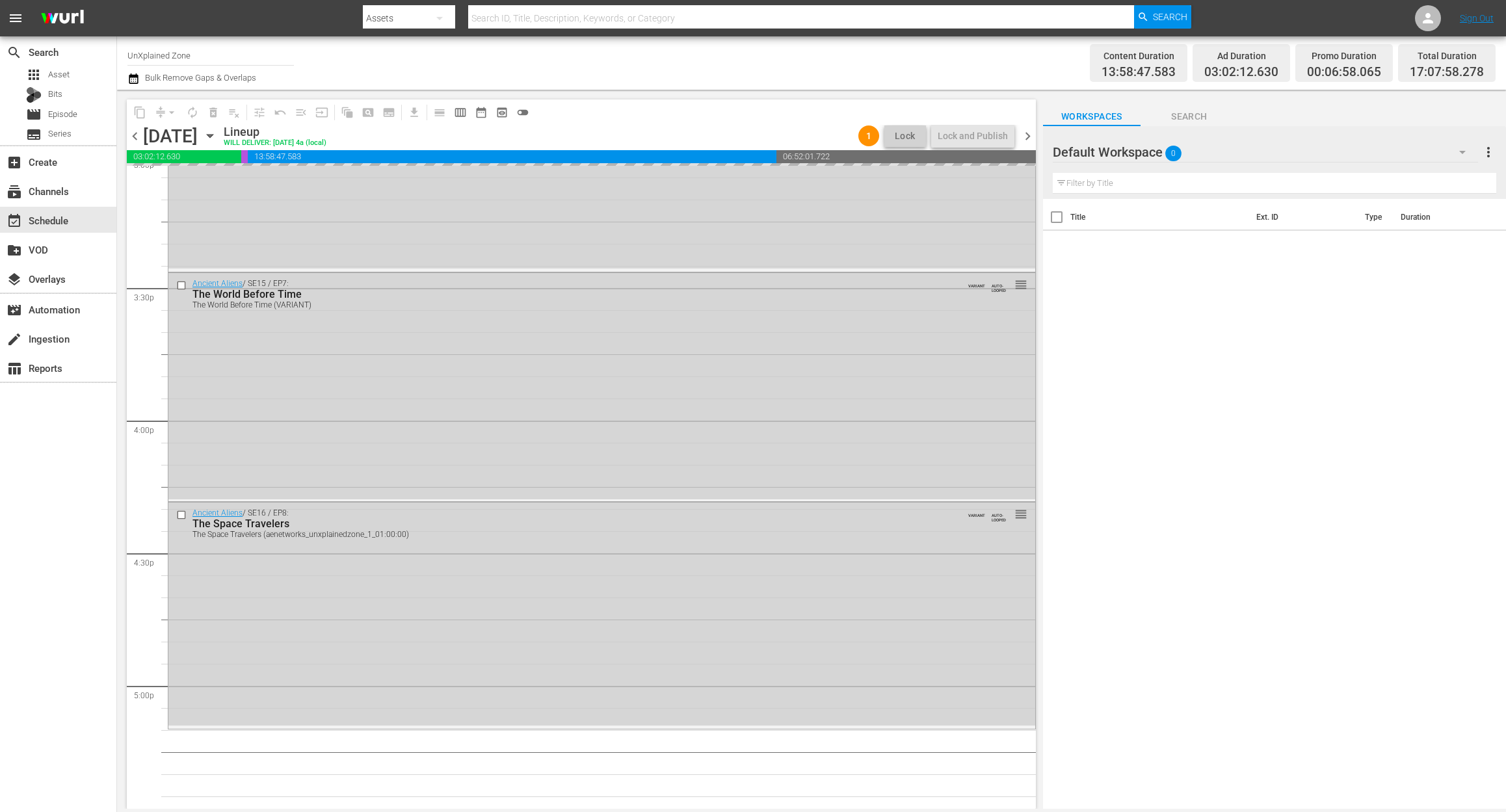
scroll to position [3989, 0]
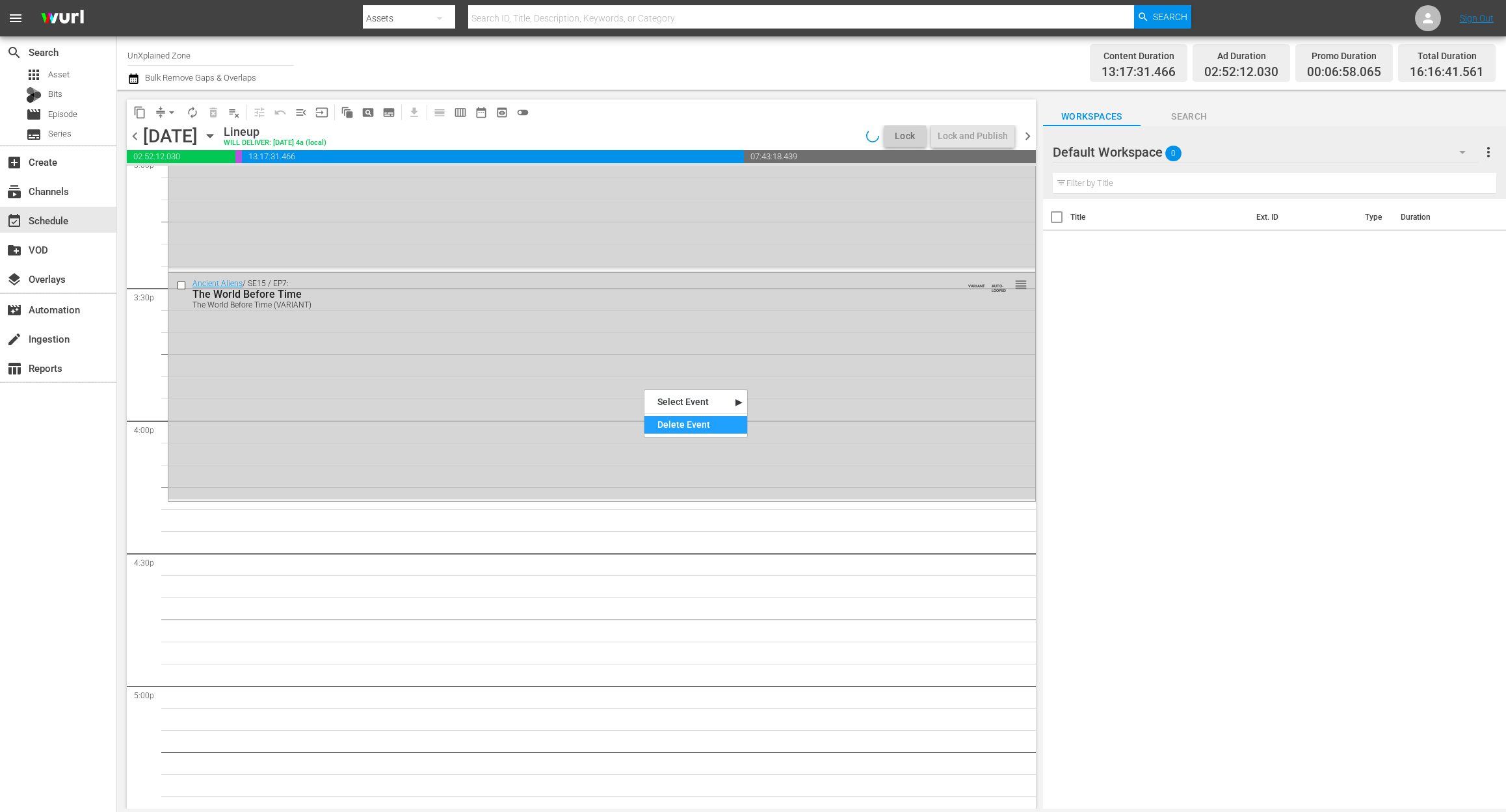
click at [714, 424] on div "Delete Event" at bounding box center [696, 425] width 103 height 17
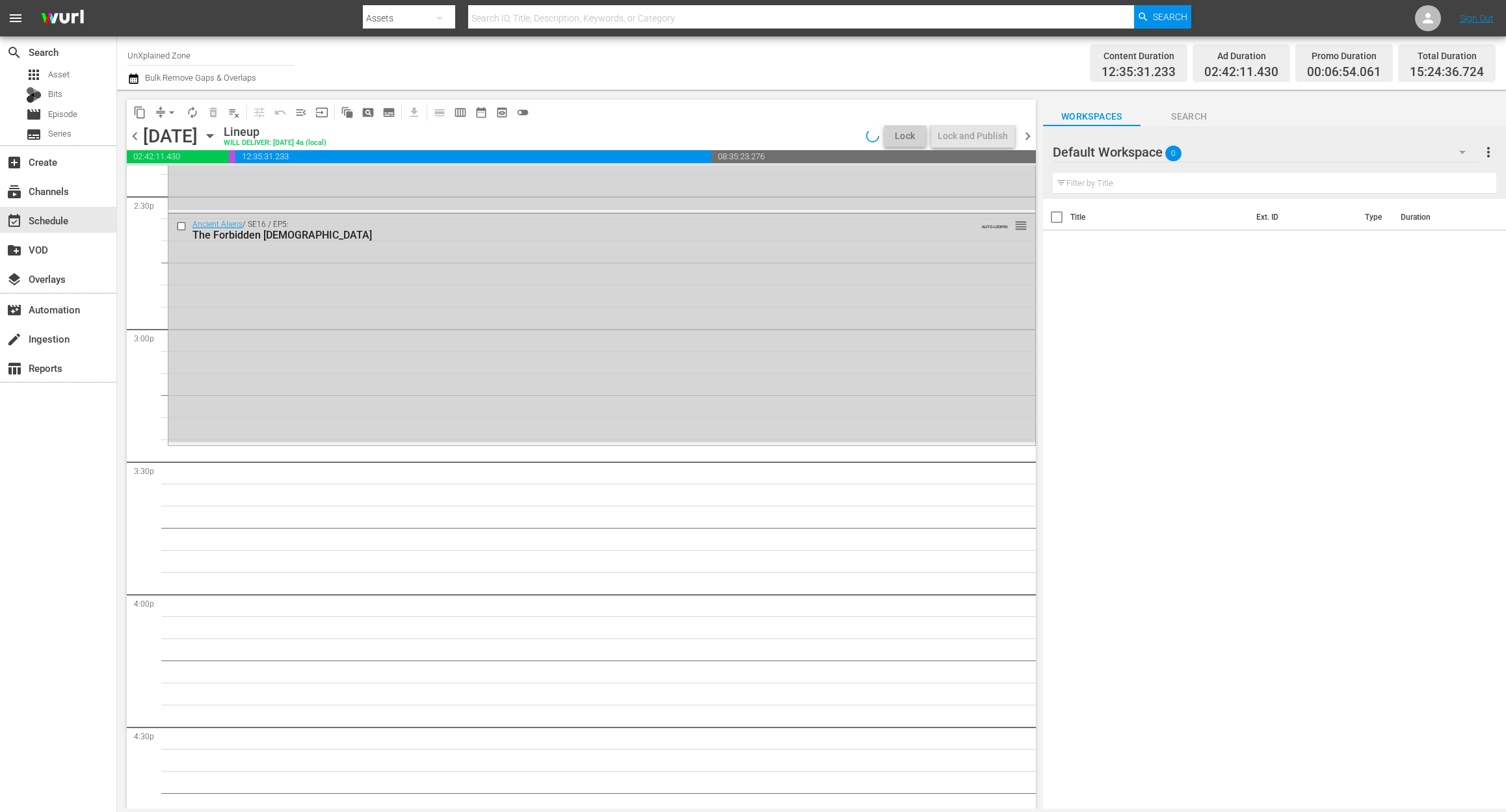
scroll to position [3729, 0]
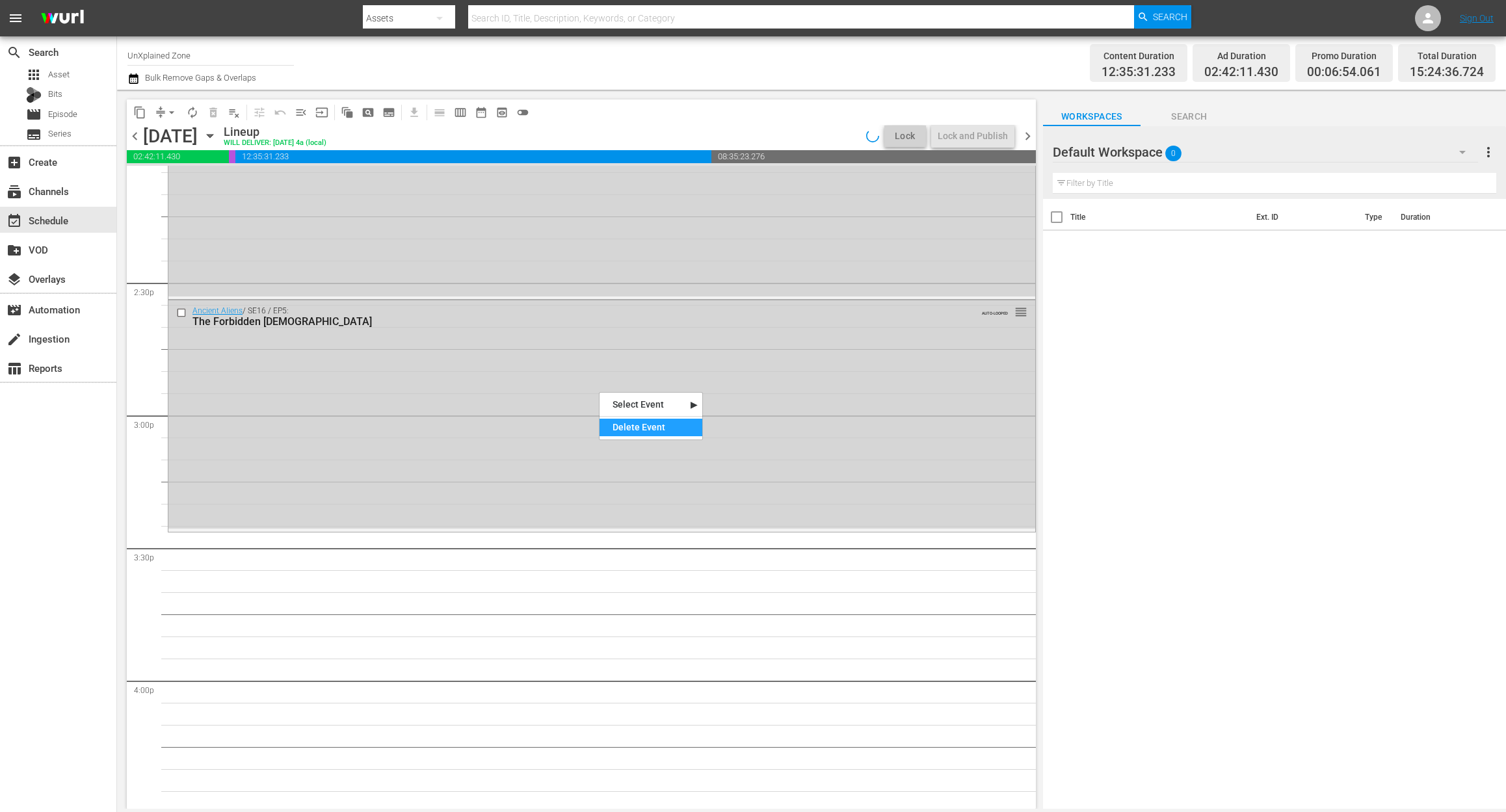
click at [641, 431] on div "Delete Event" at bounding box center [651, 427] width 103 height 17
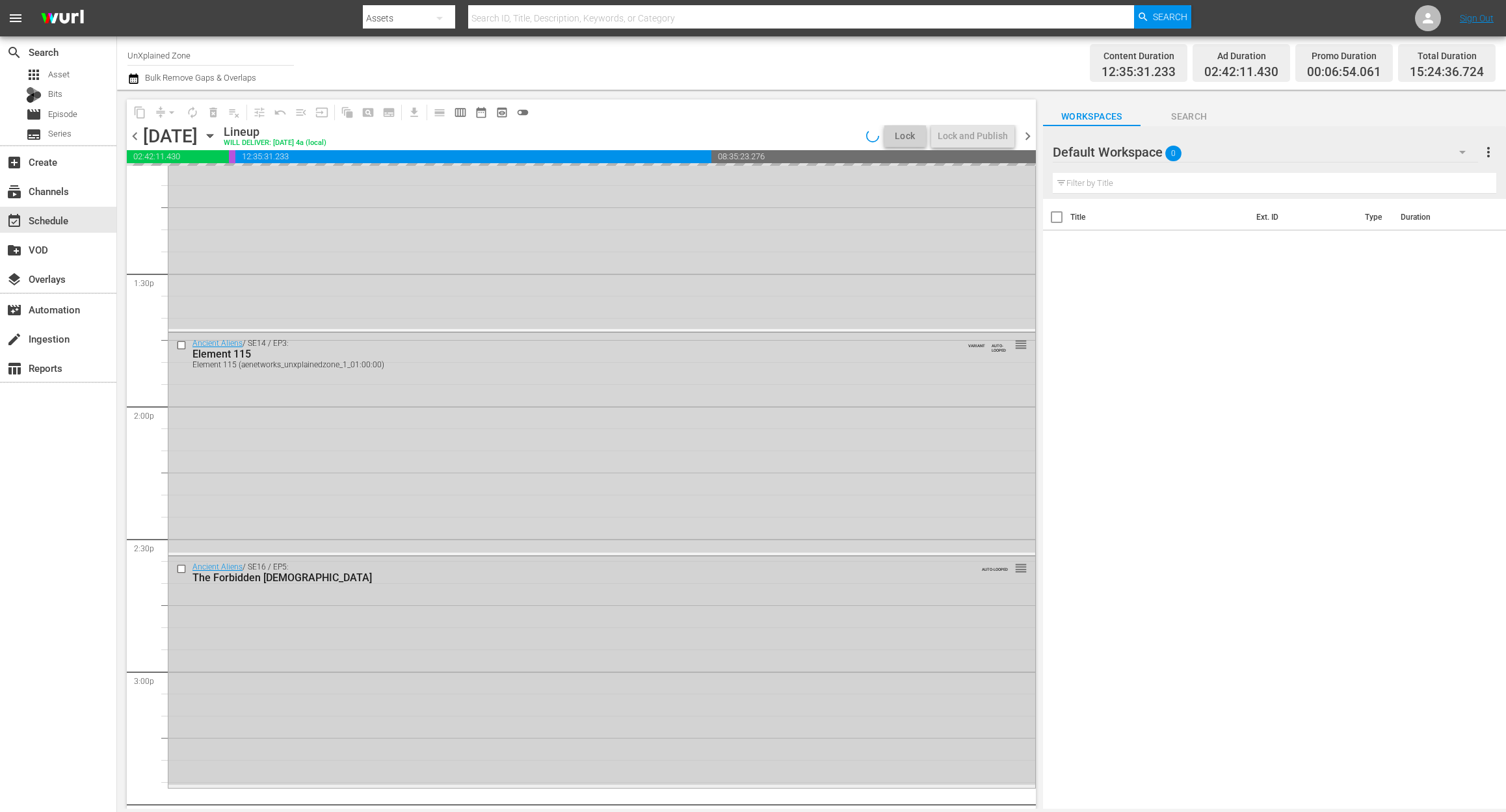
scroll to position [3469, 0]
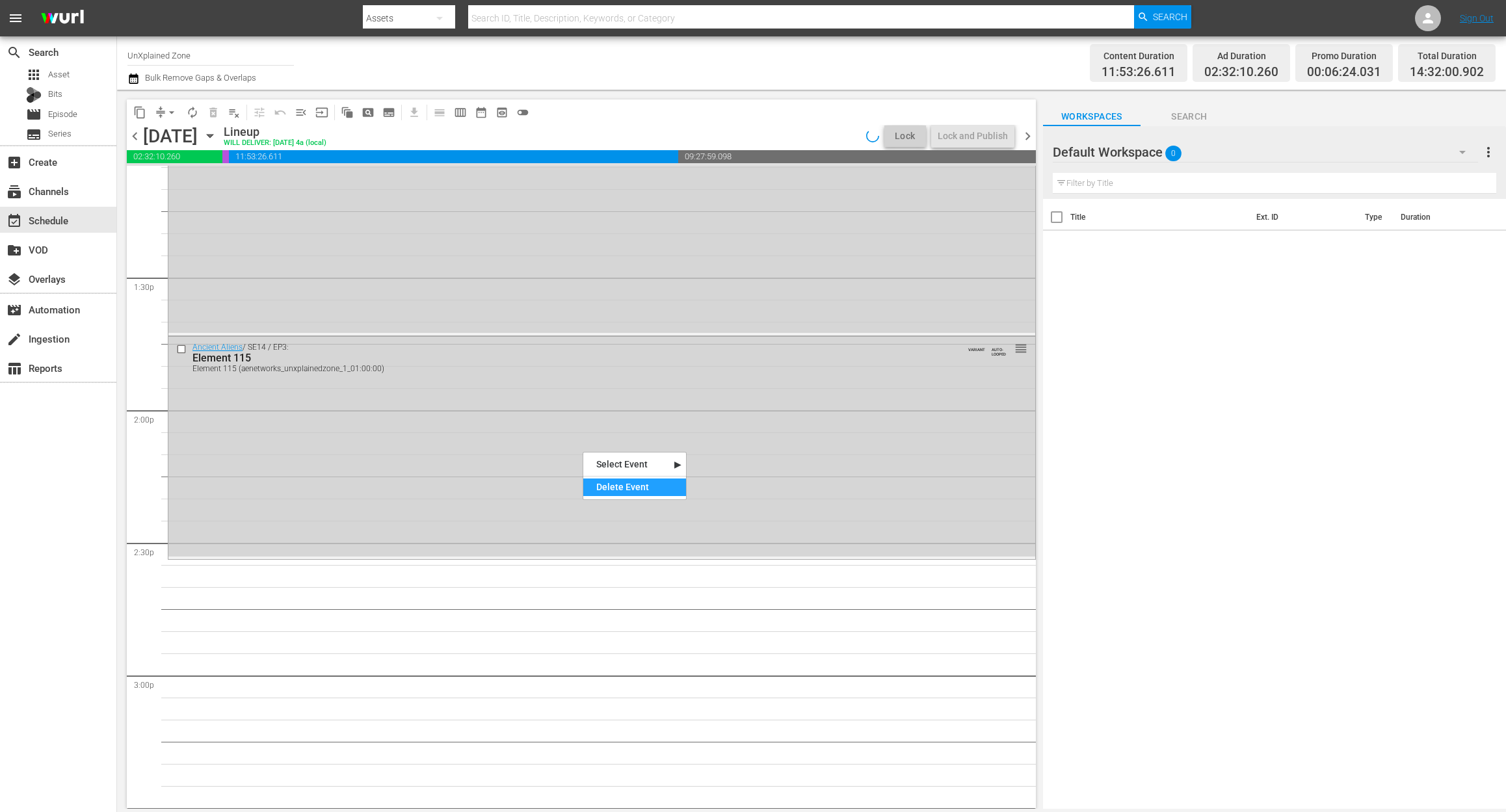
click at [633, 481] on div "Delete Event" at bounding box center [634, 487] width 103 height 17
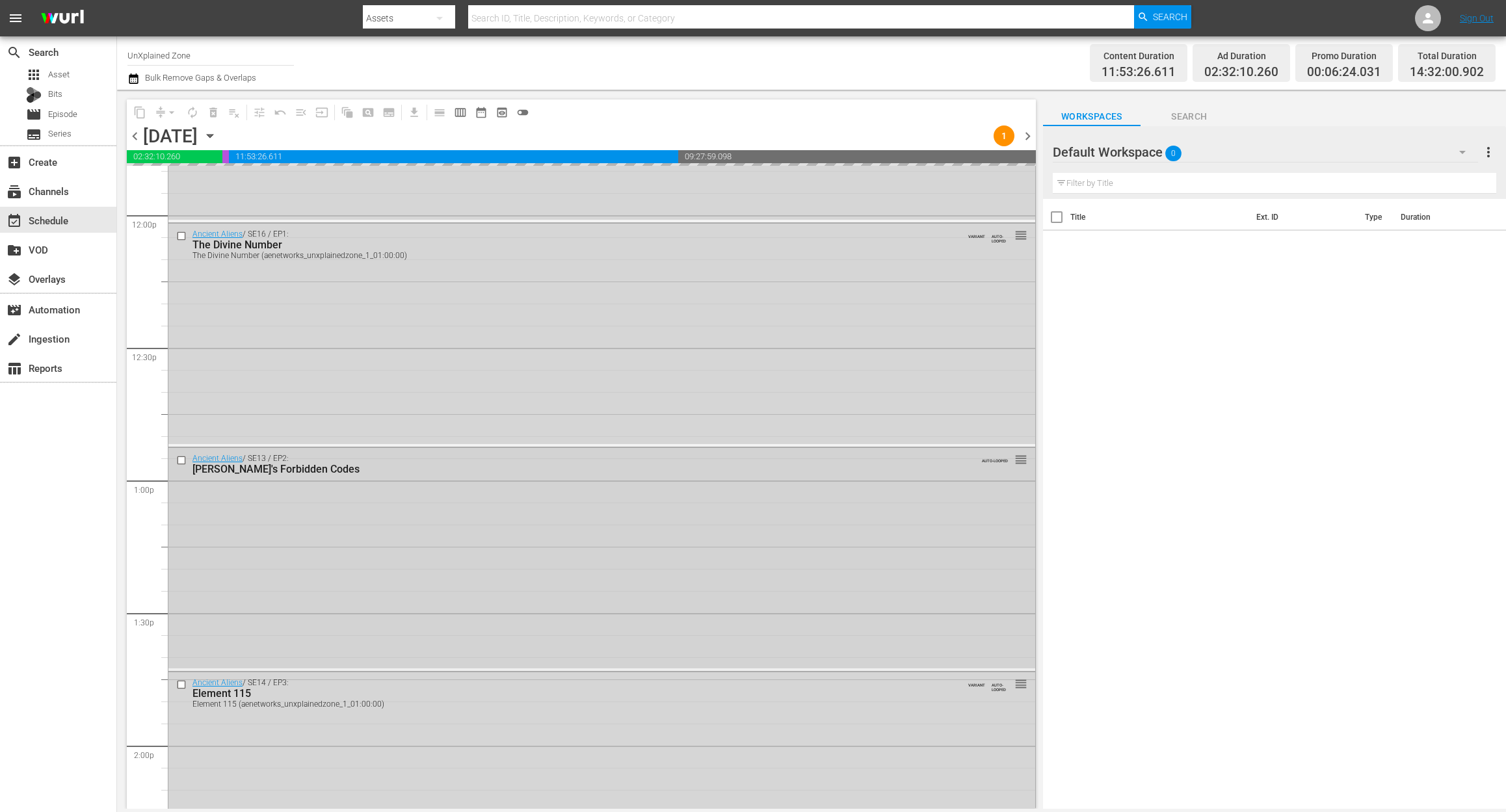
scroll to position [3122, 0]
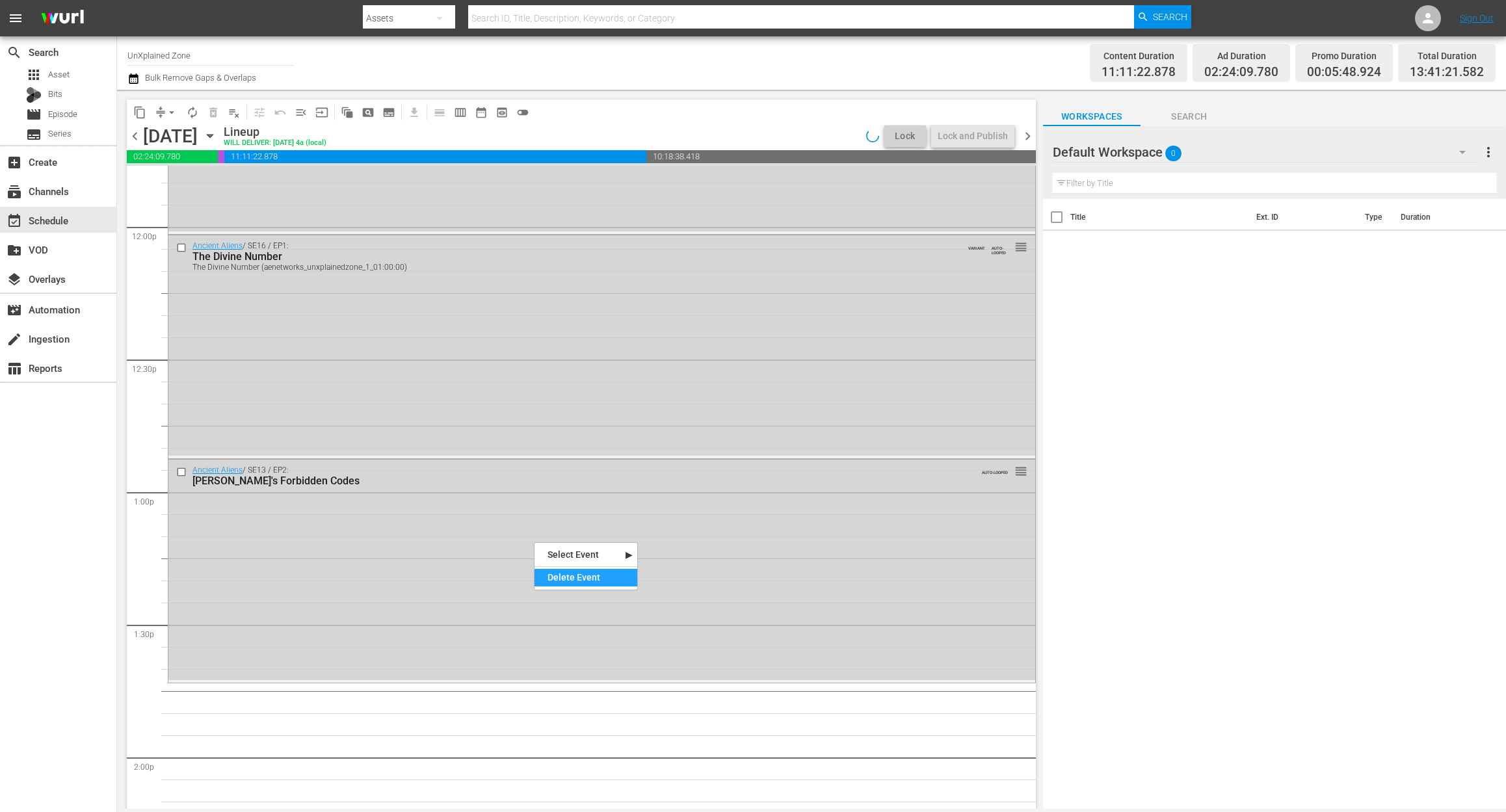
click at [628, 579] on div "Delete Event" at bounding box center [586, 578] width 103 height 17
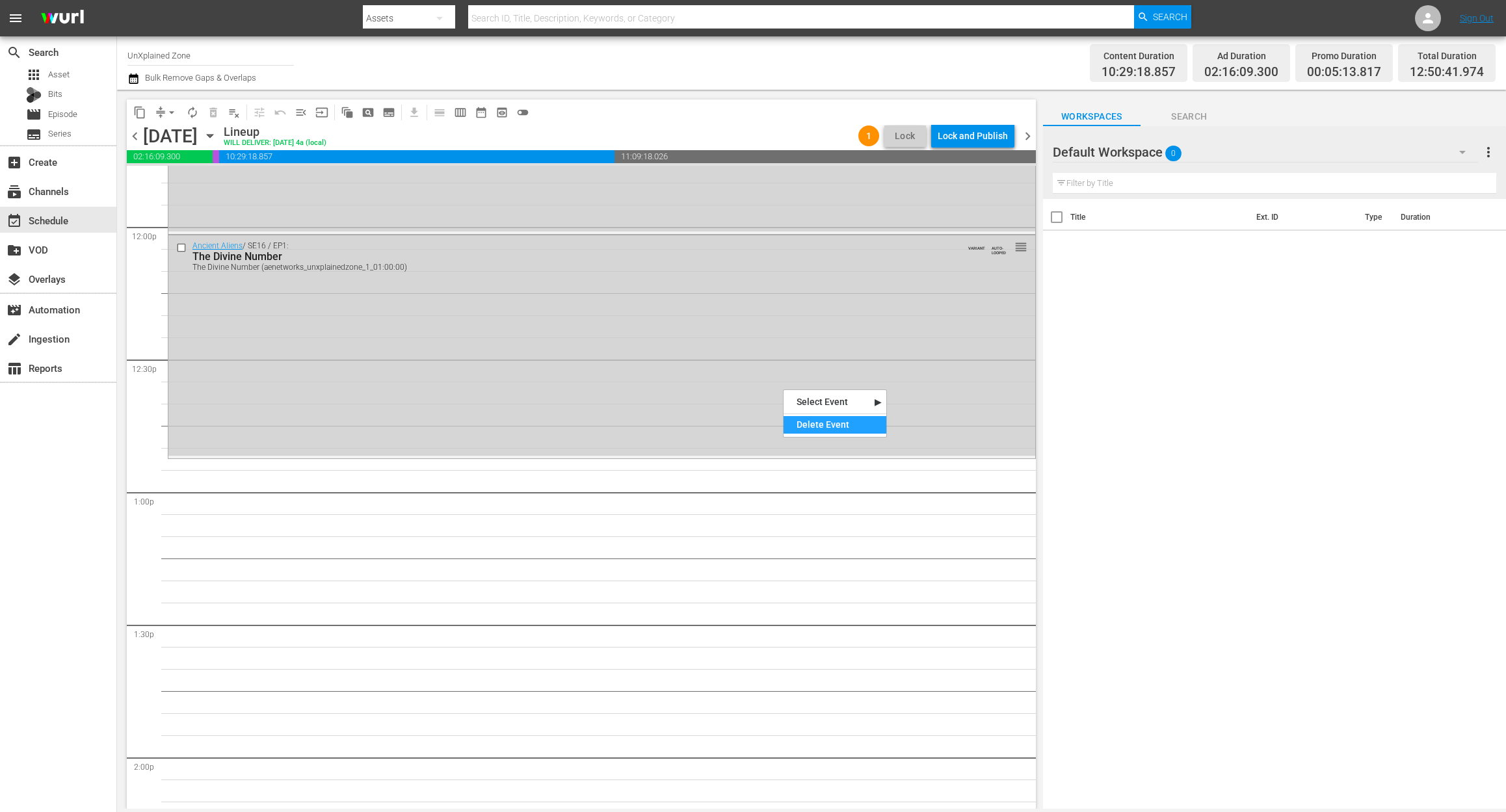
click at [825, 418] on div "Delete Event" at bounding box center [835, 425] width 103 height 17
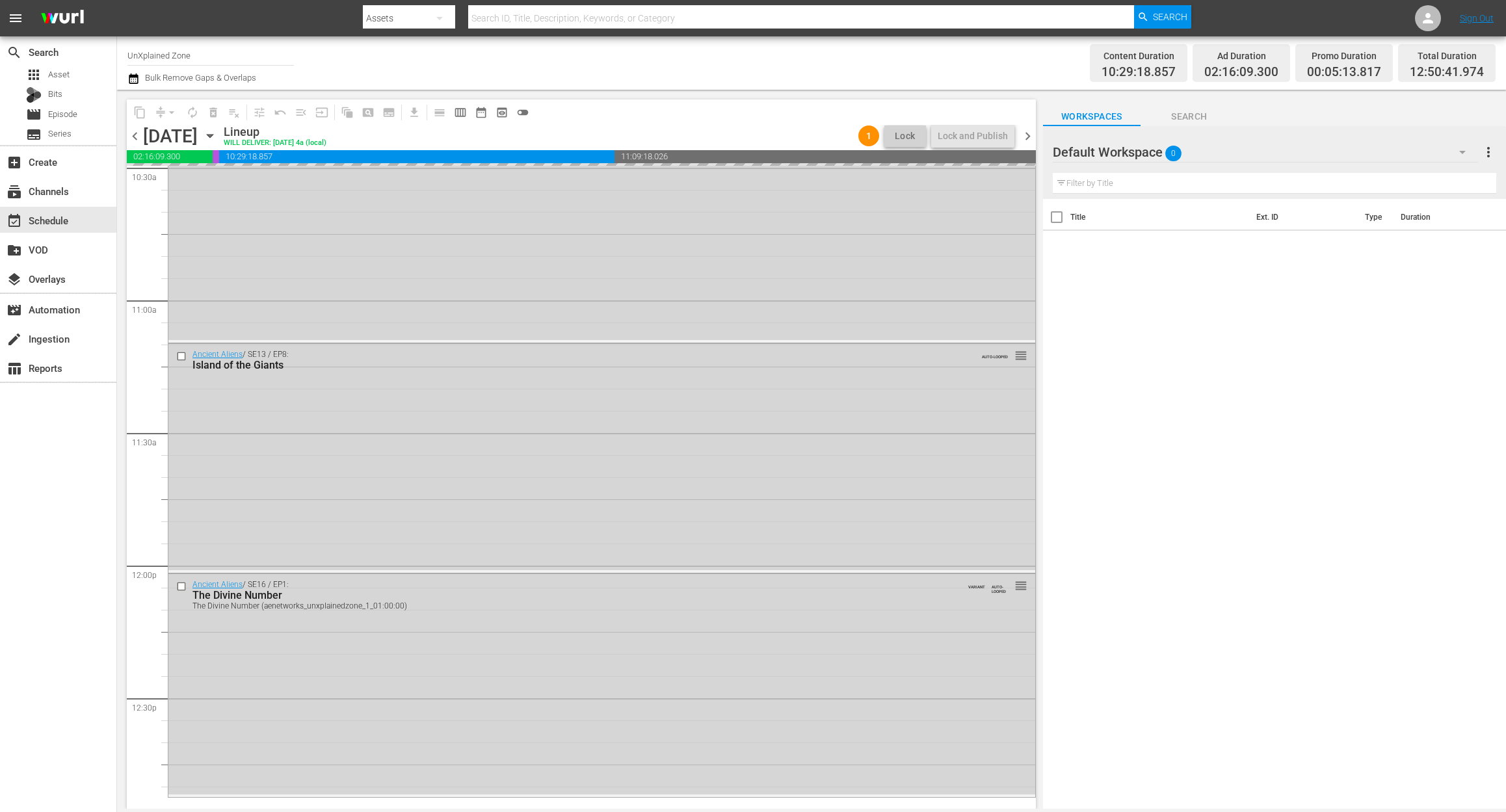
scroll to position [2775, 0]
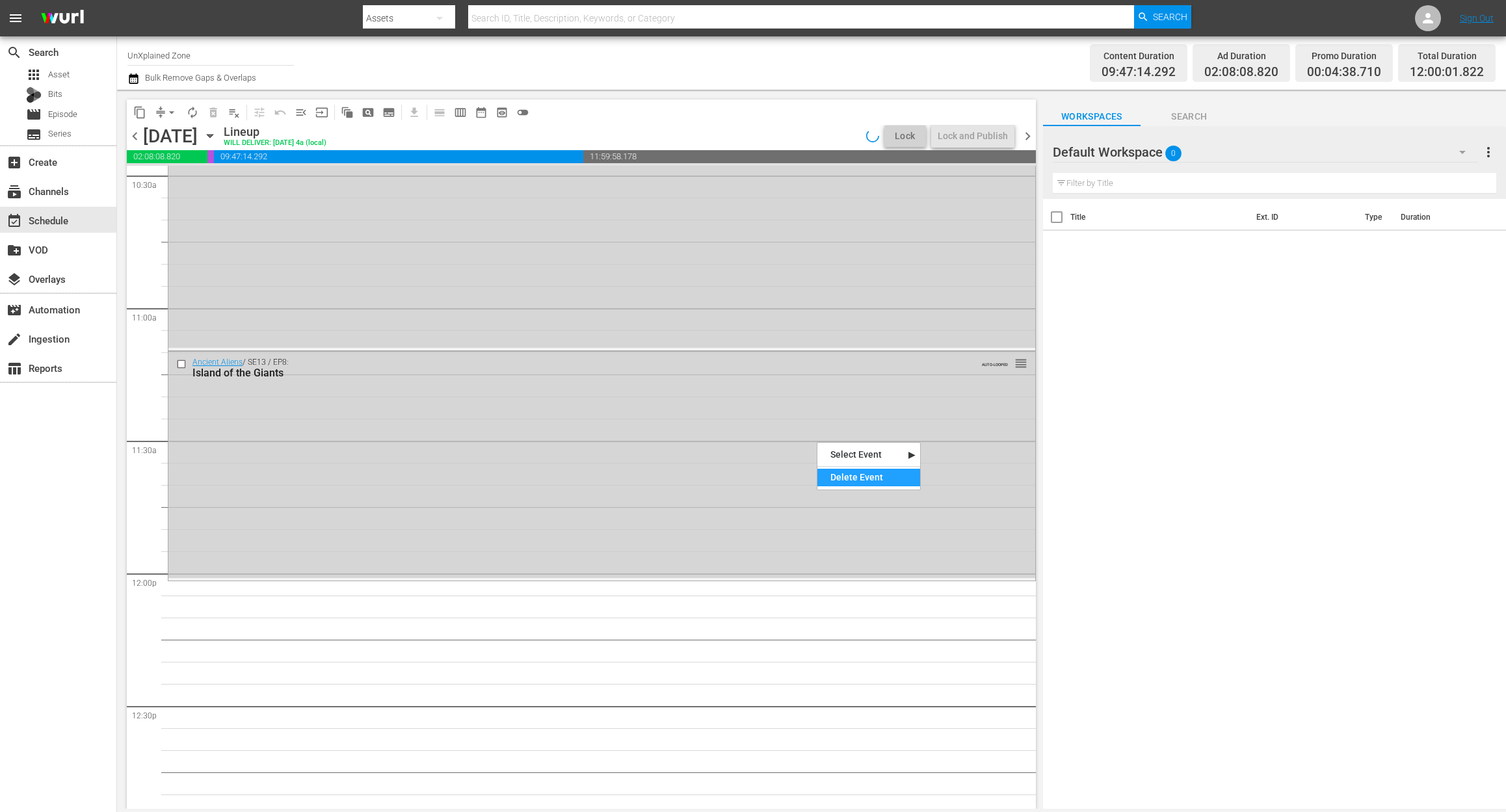
click at [872, 478] on div "Delete Event" at bounding box center [869, 477] width 103 height 17
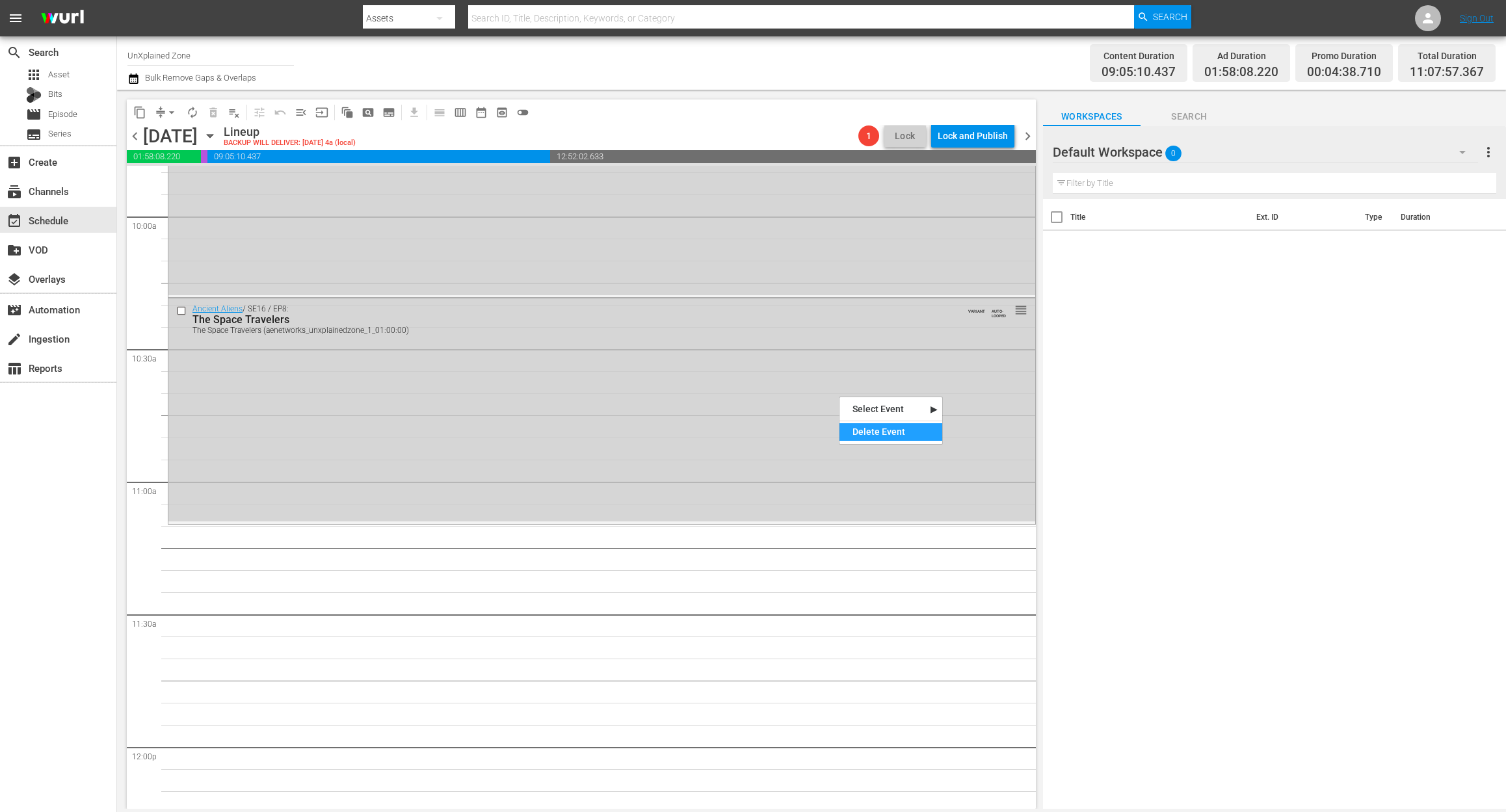
click at [887, 430] on div "Delete Event" at bounding box center [891, 432] width 103 height 17
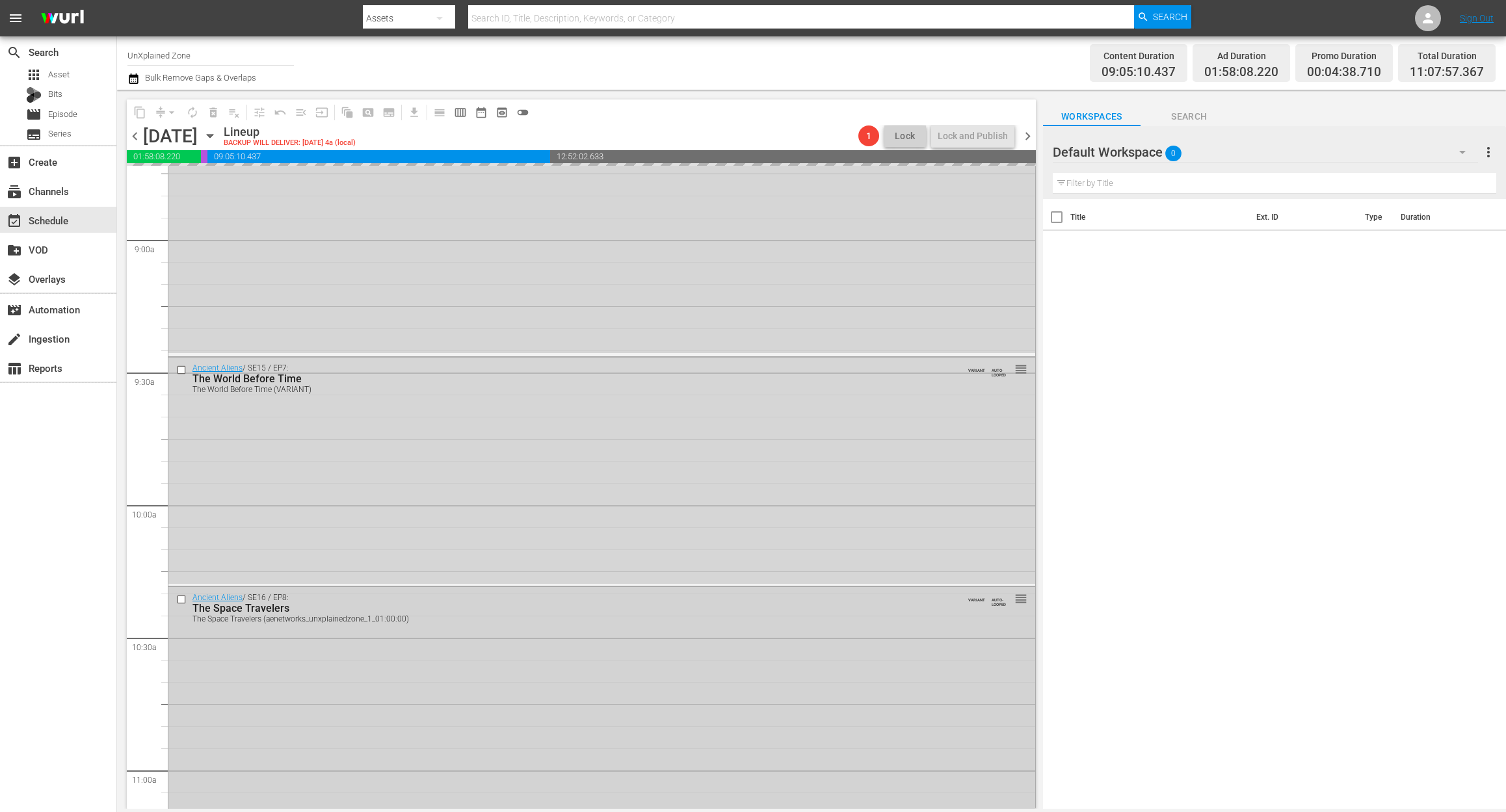
scroll to position [2255, 0]
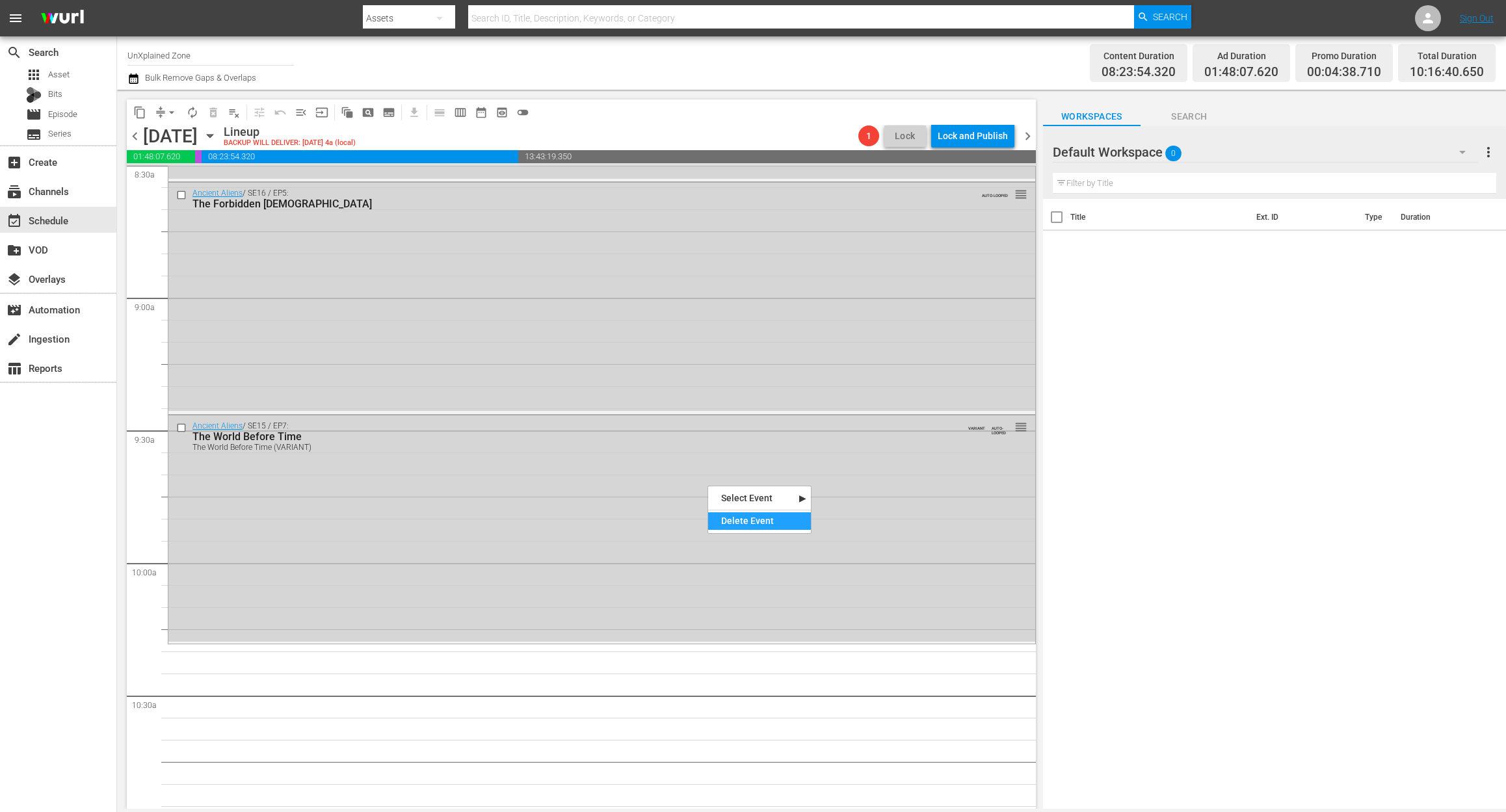
click at [736, 518] on div "Delete Event" at bounding box center [759, 521] width 103 height 17
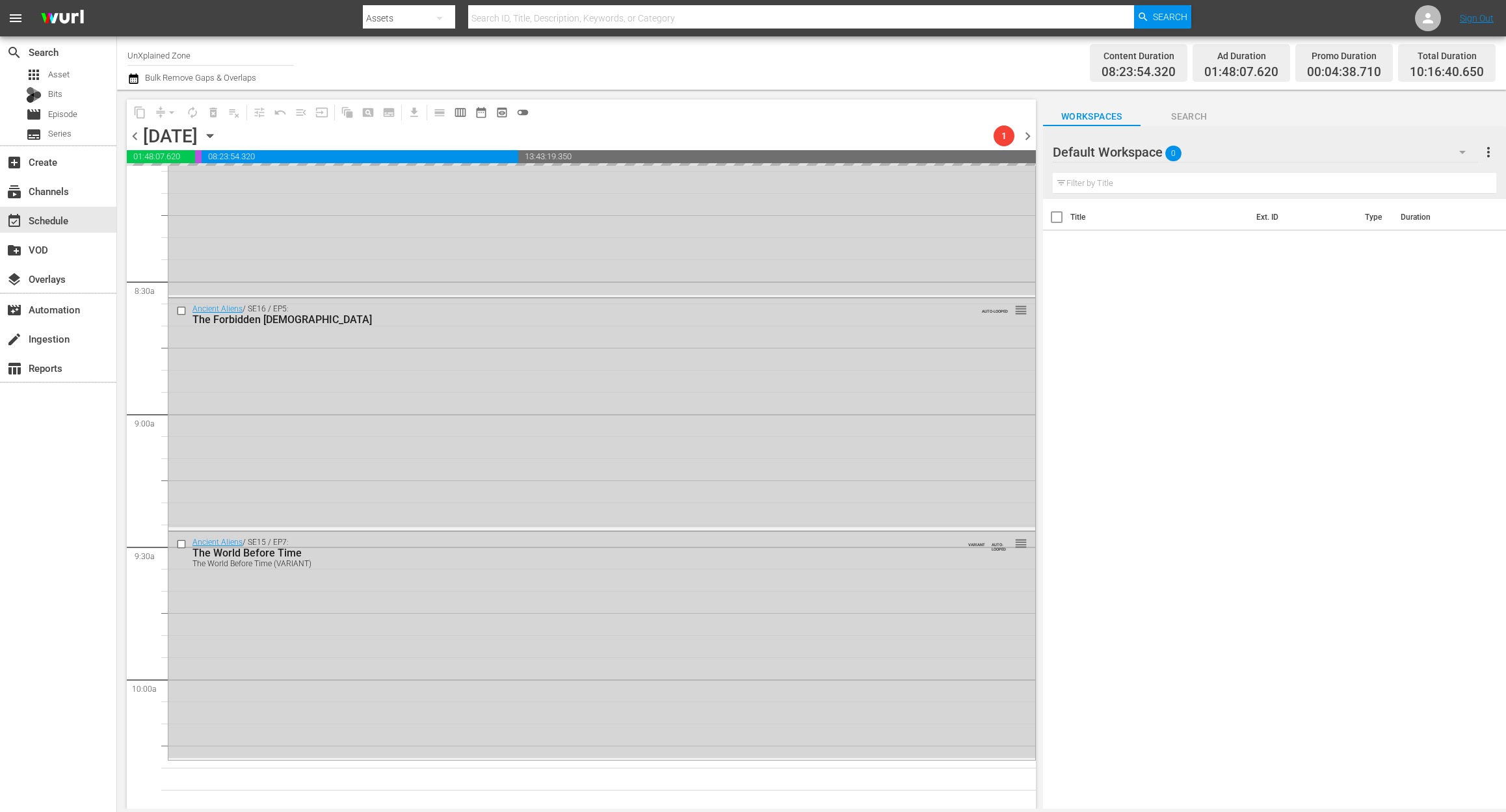
scroll to position [2168, 0]
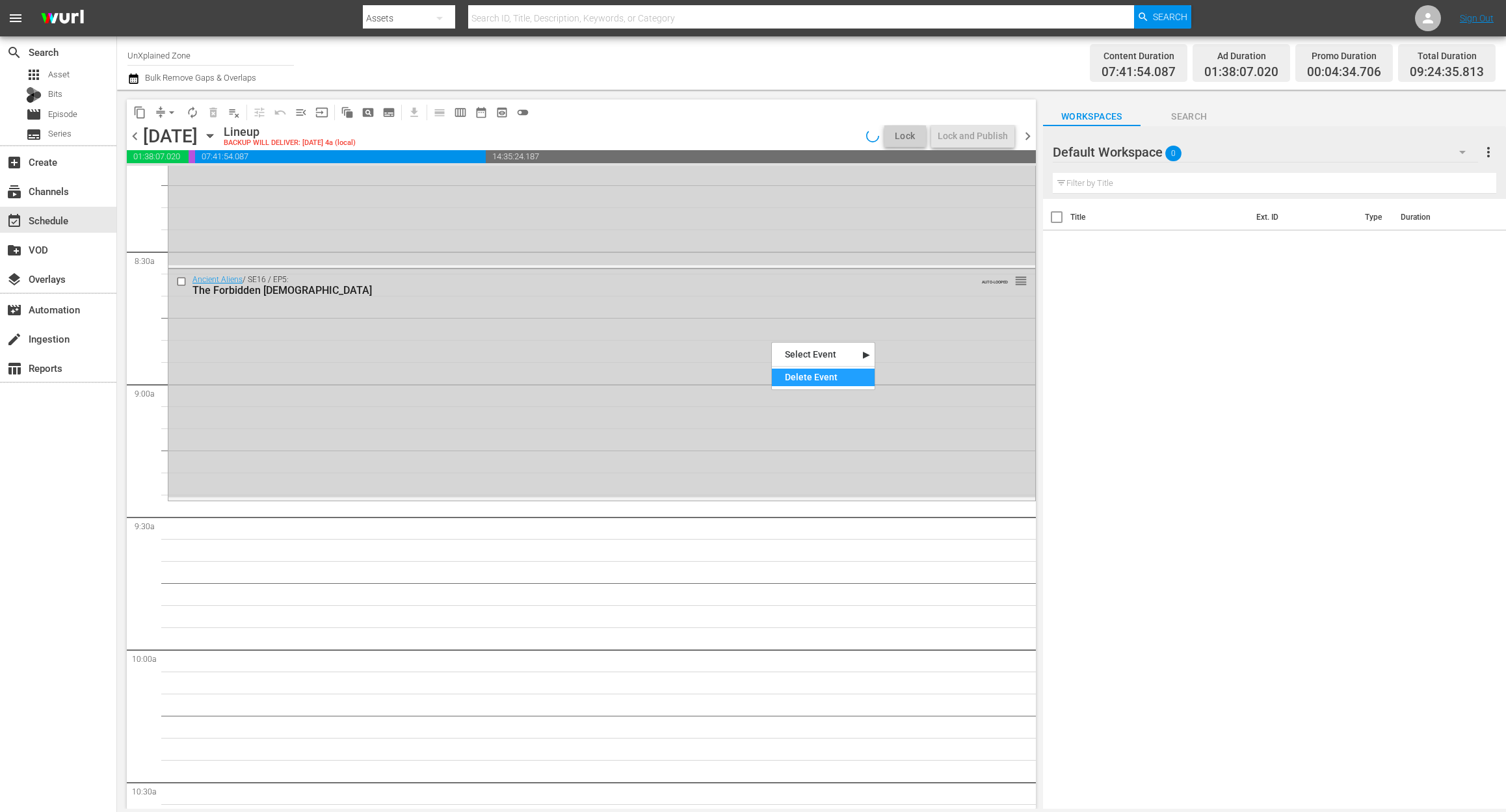
click at [818, 378] on div "Delete Event" at bounding box center [823, 377] width 103 height 17
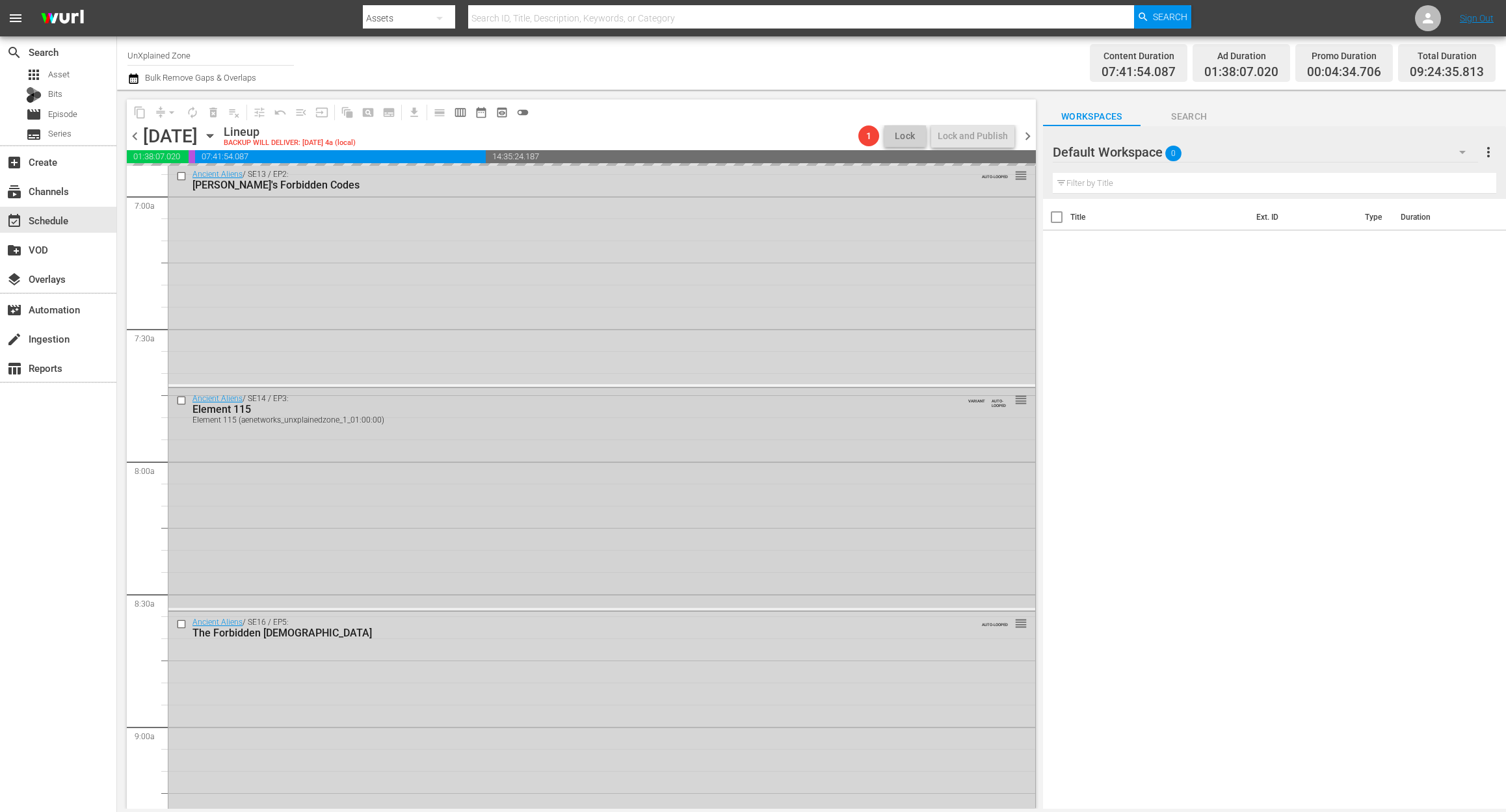
scroll to position [1821, 0]
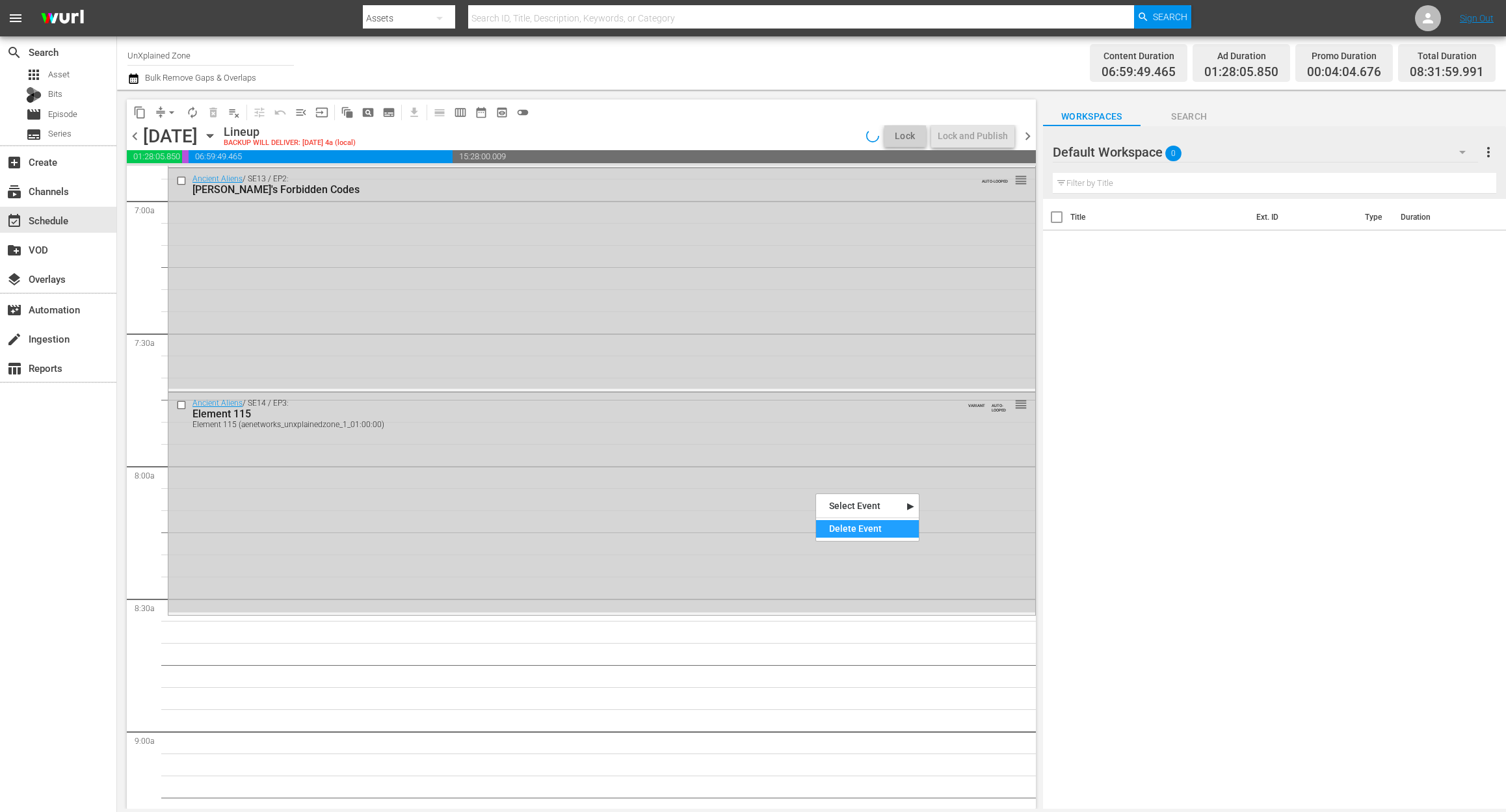
click at [859, 523] on div "Delete Event" at bounding box center [867, 529] width 103 height 17
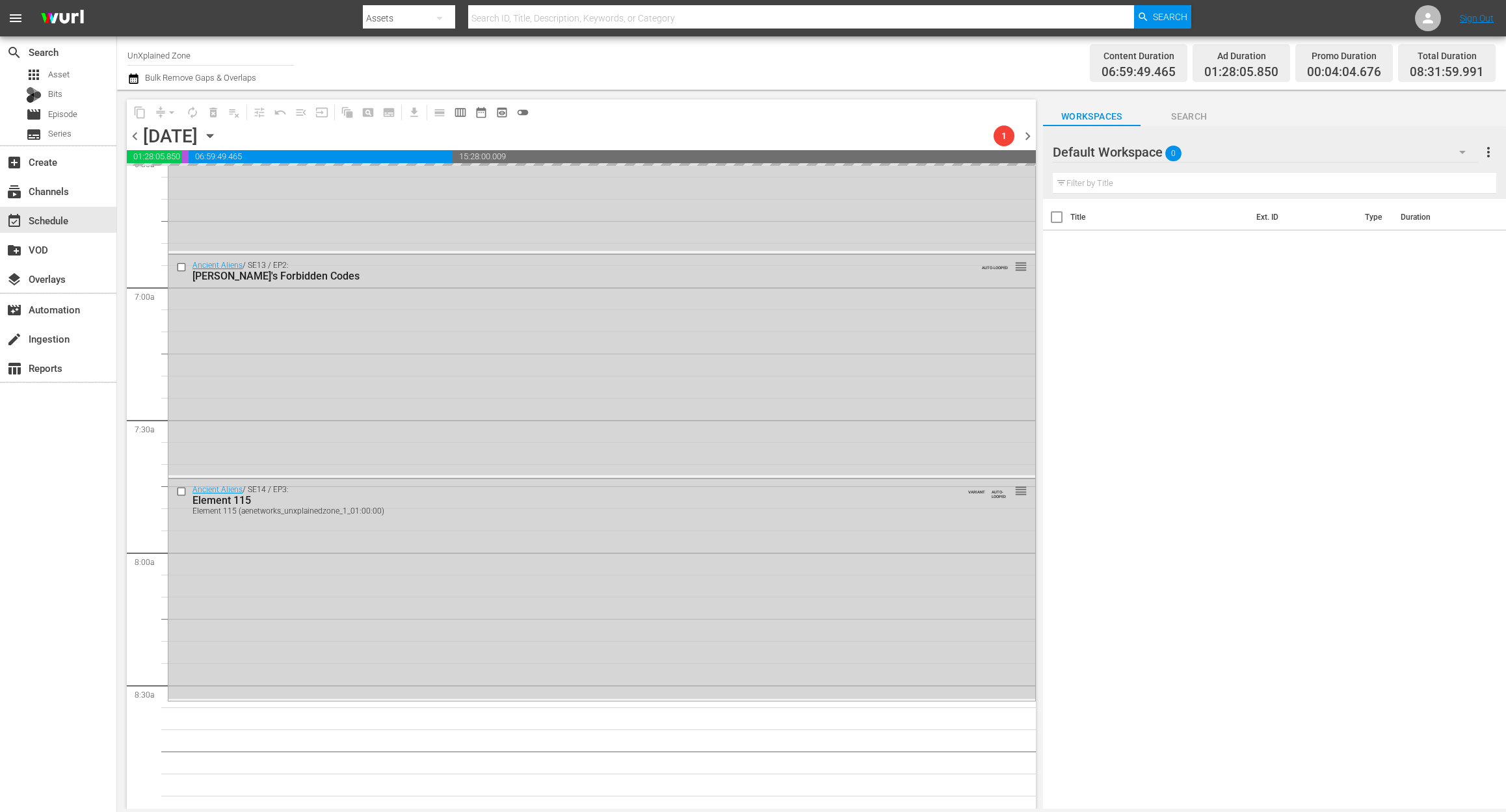
scroll to position [1649, 0]
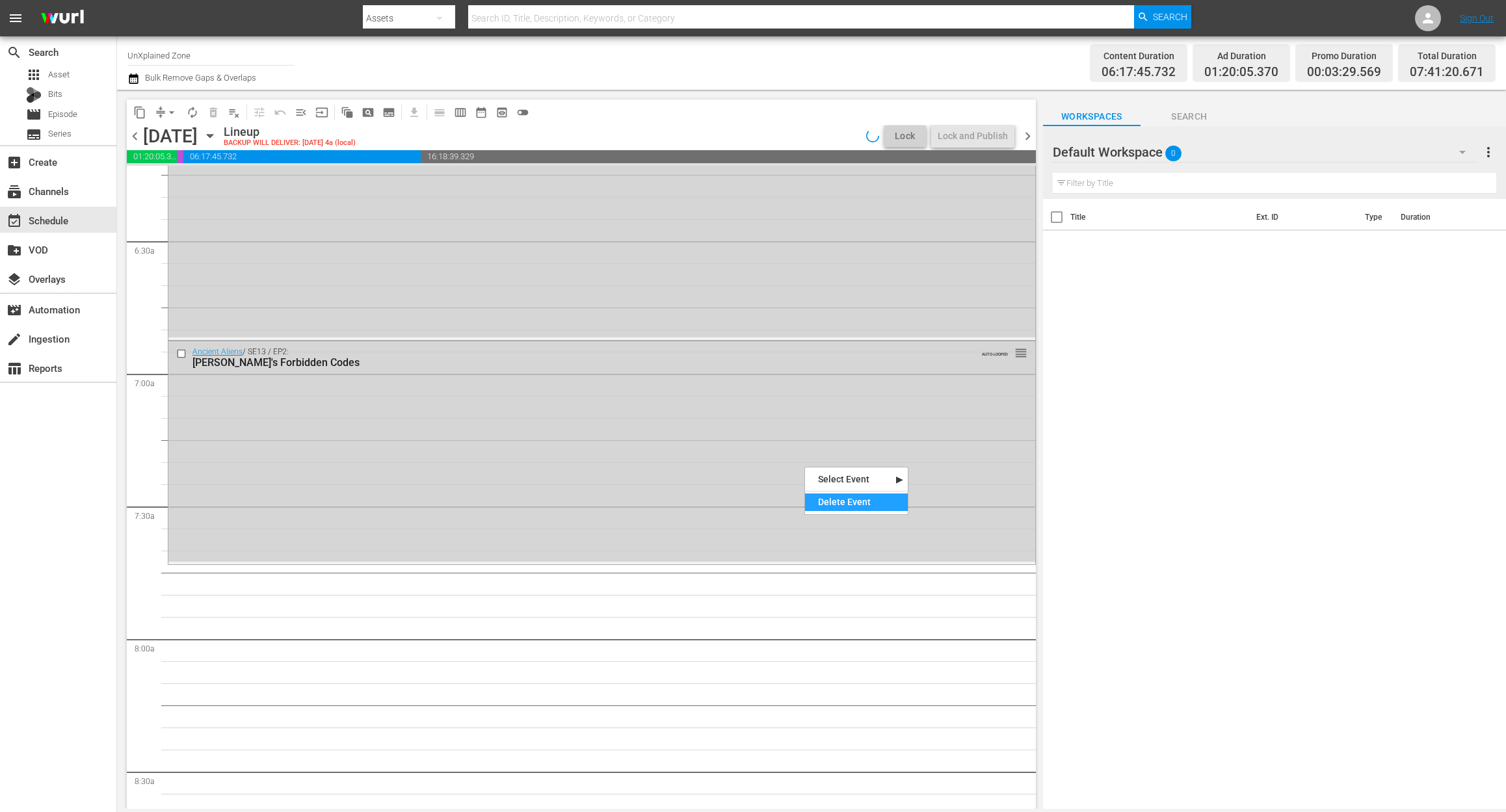
click at [893, 507] on div "Delete Event" at bounding box center [856, 502] width 103 height 17
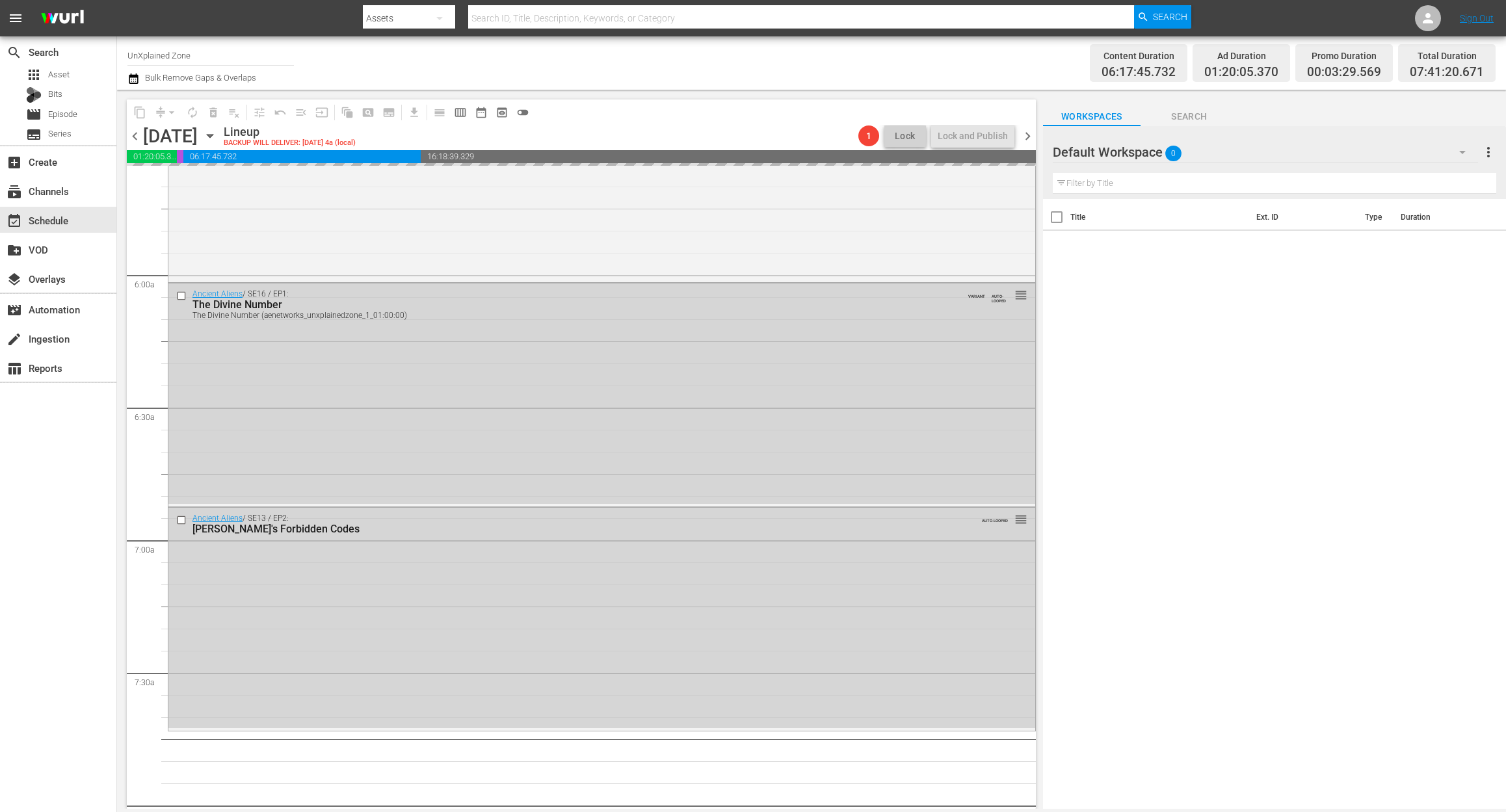
scroll to position [1475, 0]
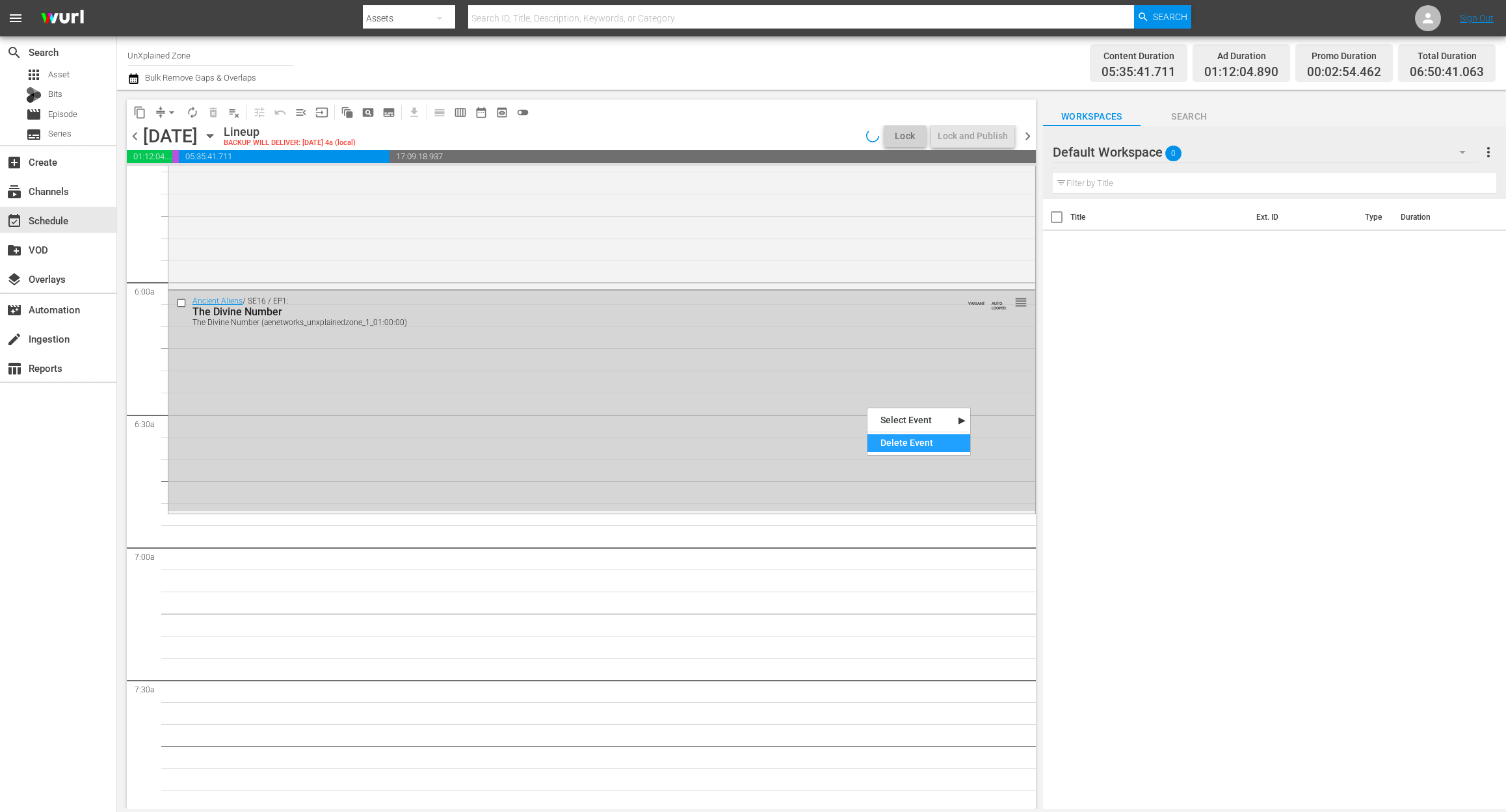
click at [913, 444] on div "Delete Event" at bounding box center [919, 443] width 103 height 17
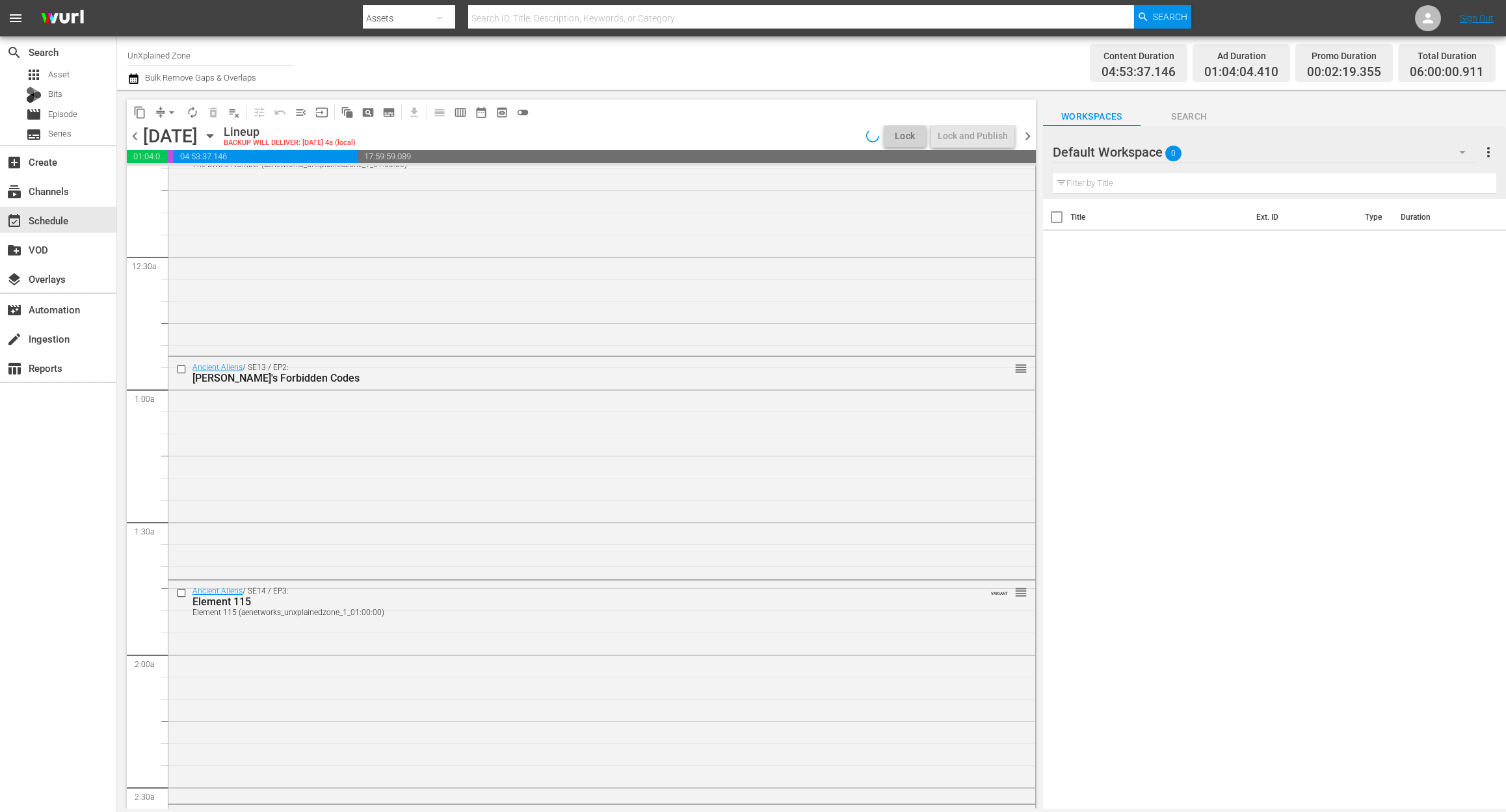
scroll to position [0, 0]
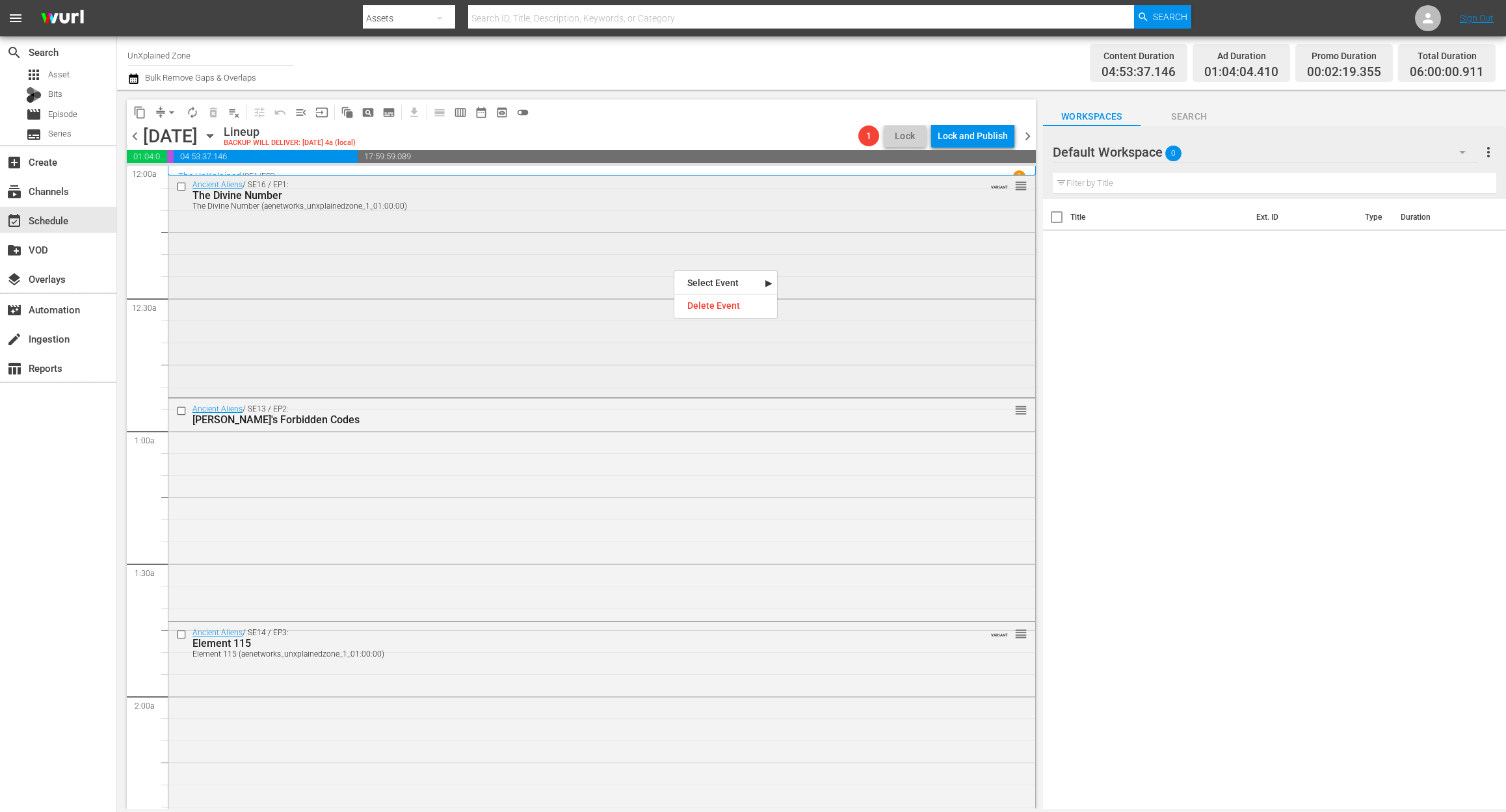
click at [563, 271] on div "Ancient Aliens / SE16 / EP1: The Divine Number The Divine Number (aenetworks_un…" at bounding box center [601, 284] width 866 height 220
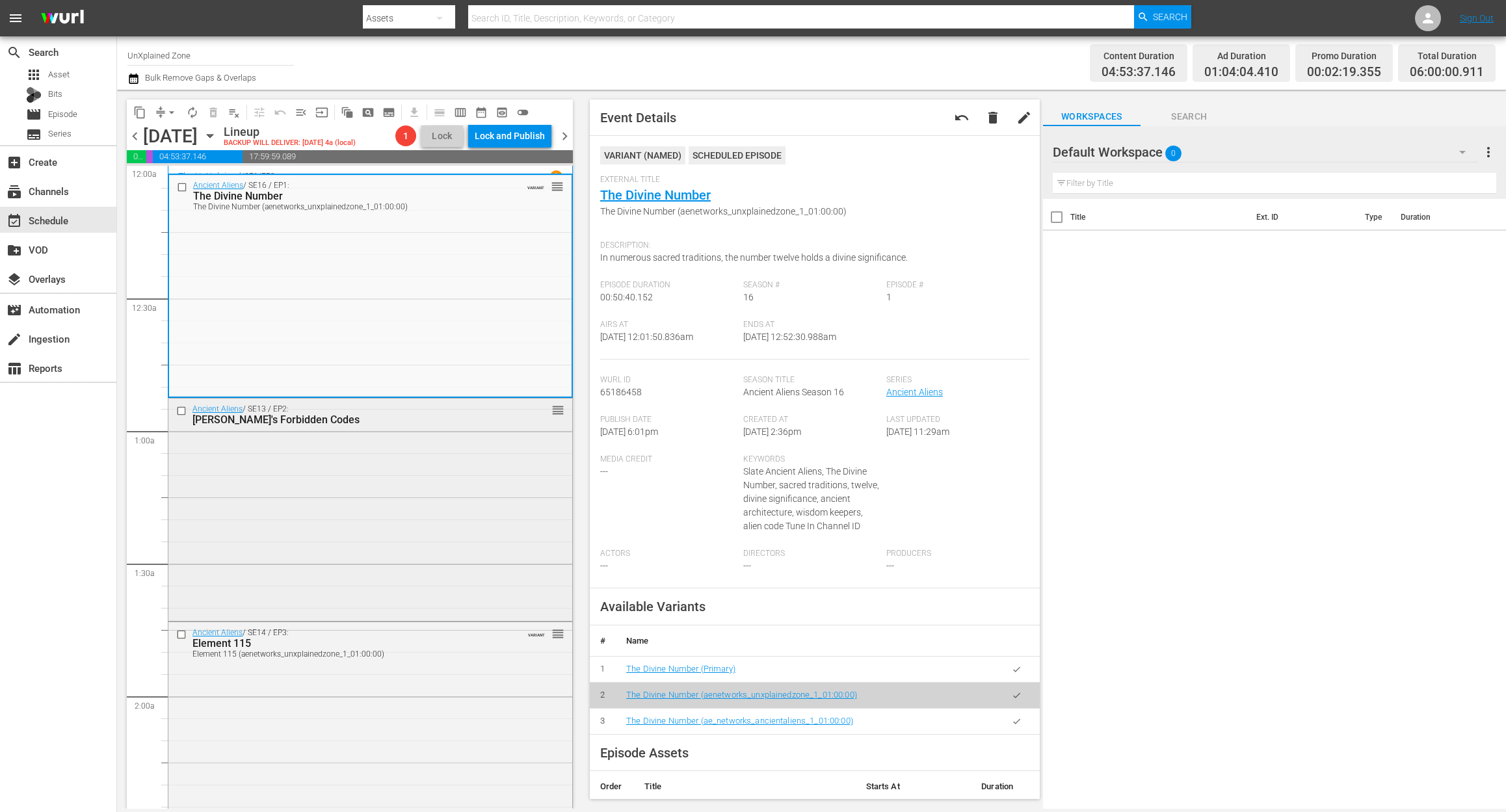
click at [384, 505] on div "Ancient Aliens / SE13 / EP2: Da Vinci's Forbidden Codes reorder" at bounding box center [370, 508] width 404 height 220
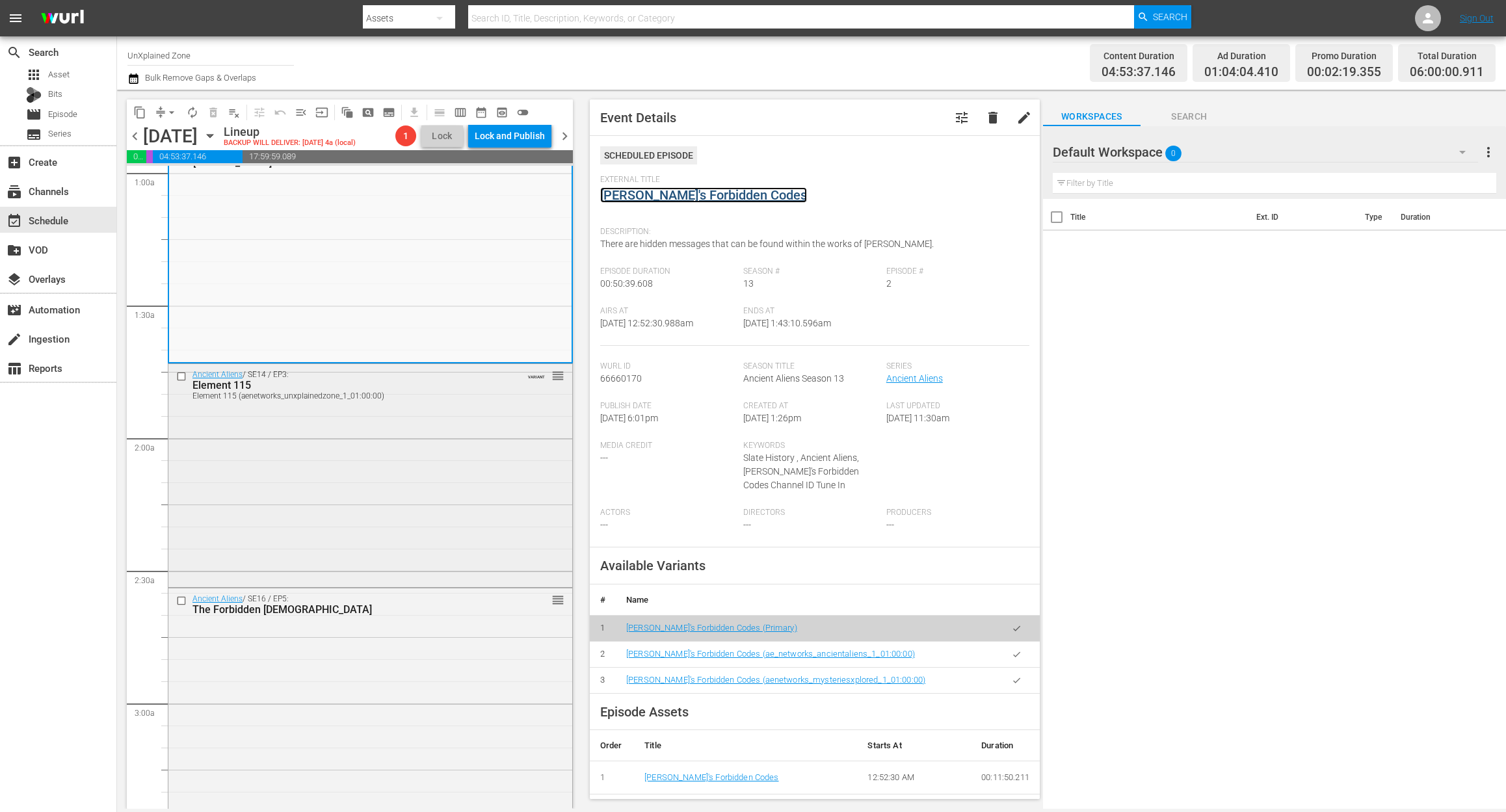
scroll to position [260, 0]
click at [365, 487] on div "Ancient Aliens / SE14 / EP3: Element 115 Element 115 (aenetworks_unxplainedzone…" at bounding box center [370, 471] width 404 height 220
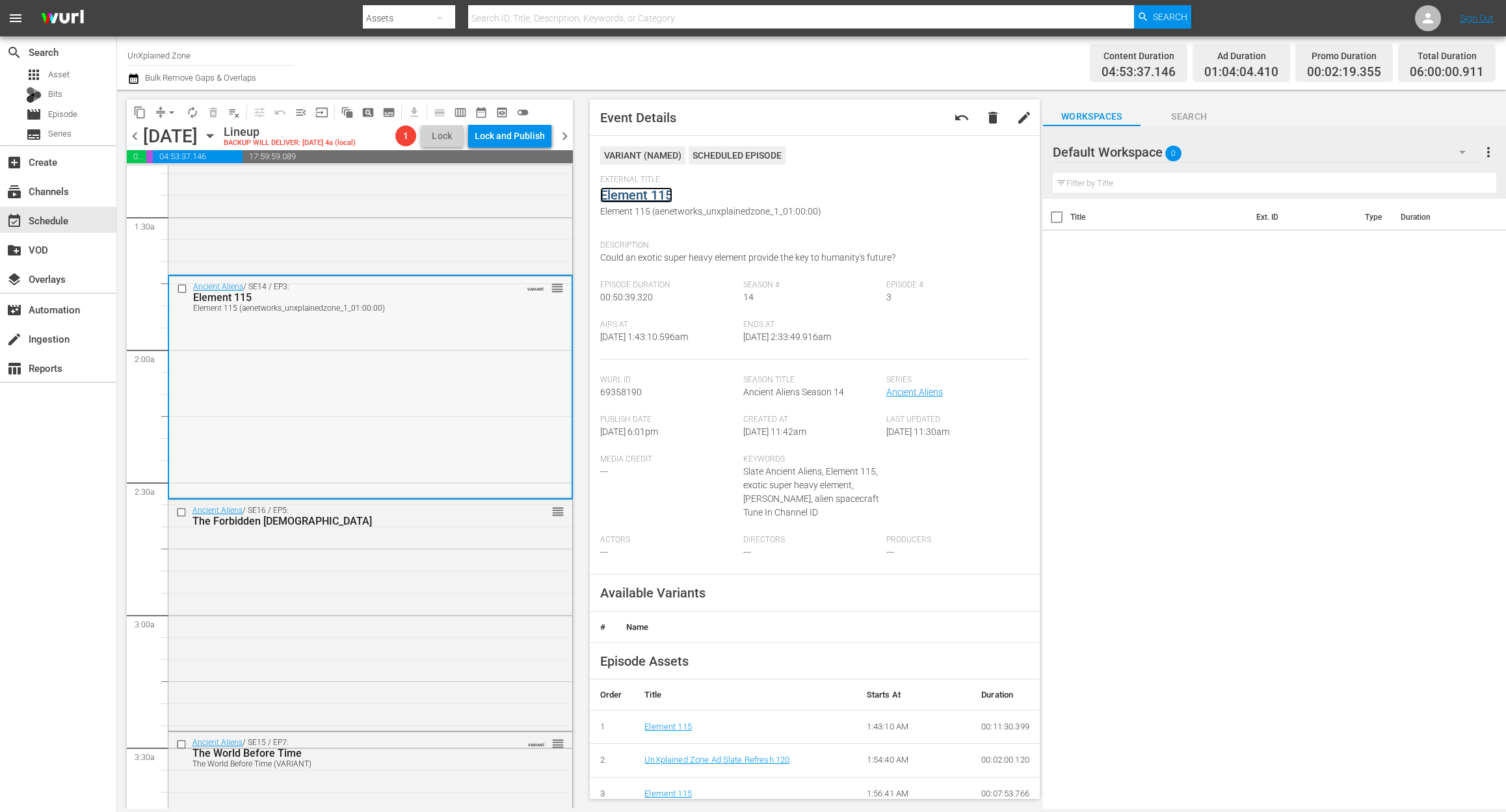
scroll to position [520, 0]
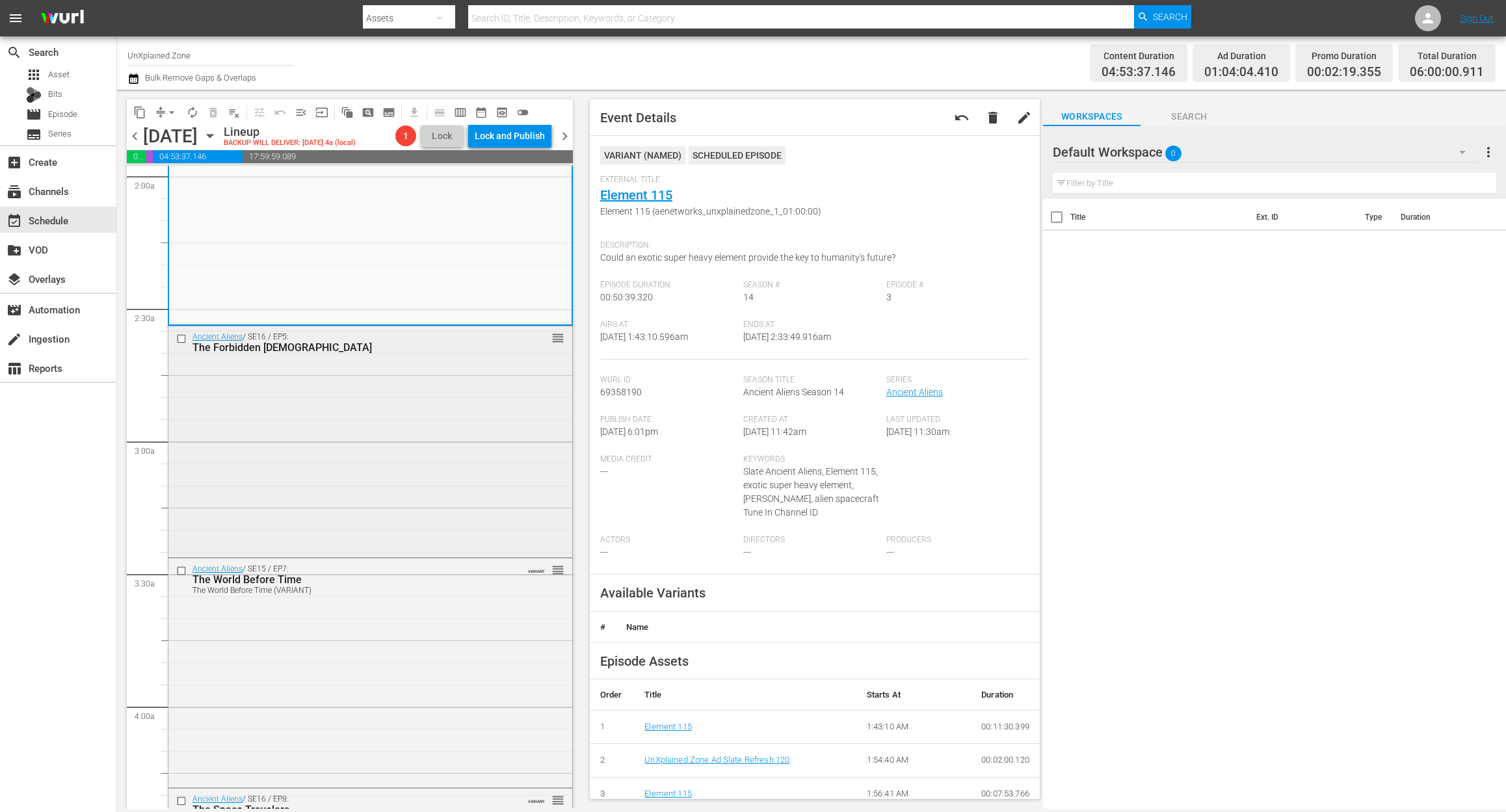
click at [371, 490] on div "Ancient Aliens / SE16 / EP5: The Forbidden Bible reorder" at bounding box center [370, 441] width 404 height 229
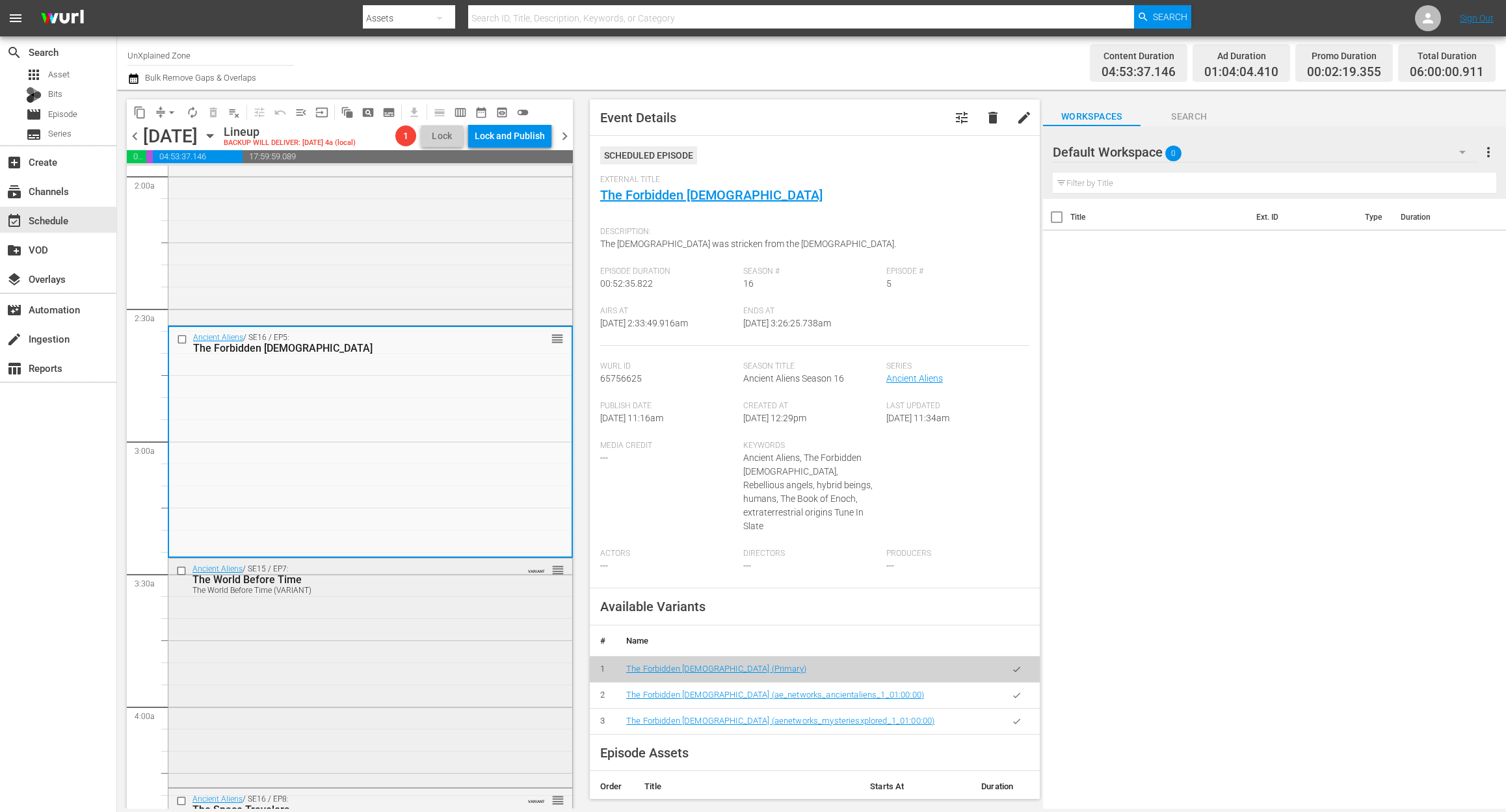
click at [386, 642] on div "Ancient Aliens / SE15 / EP7: The World Before Time The World Before Time (VARIA…" at bounding box center [370, 671] width 404 height 226
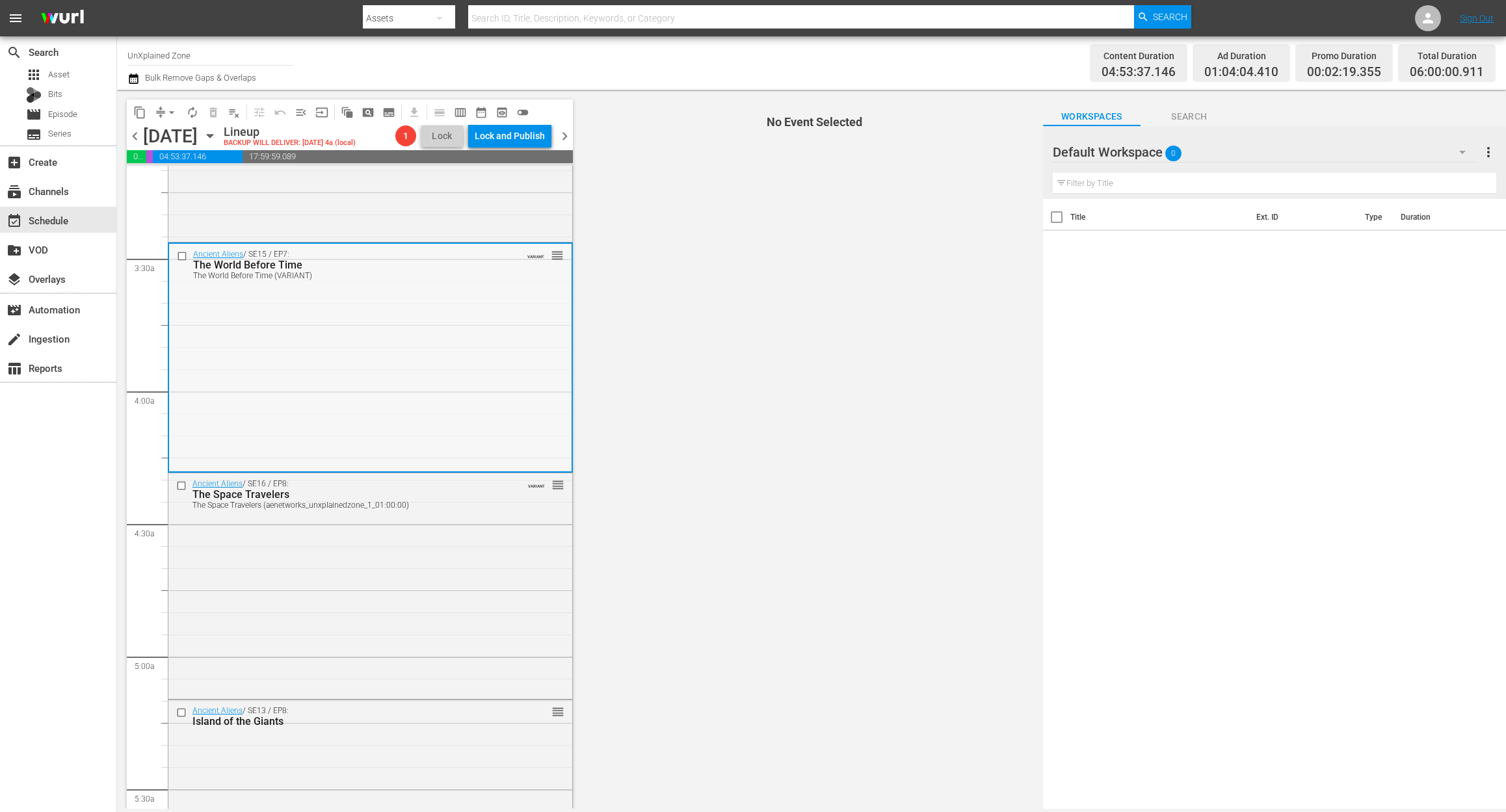
scroll to position [866, 0]
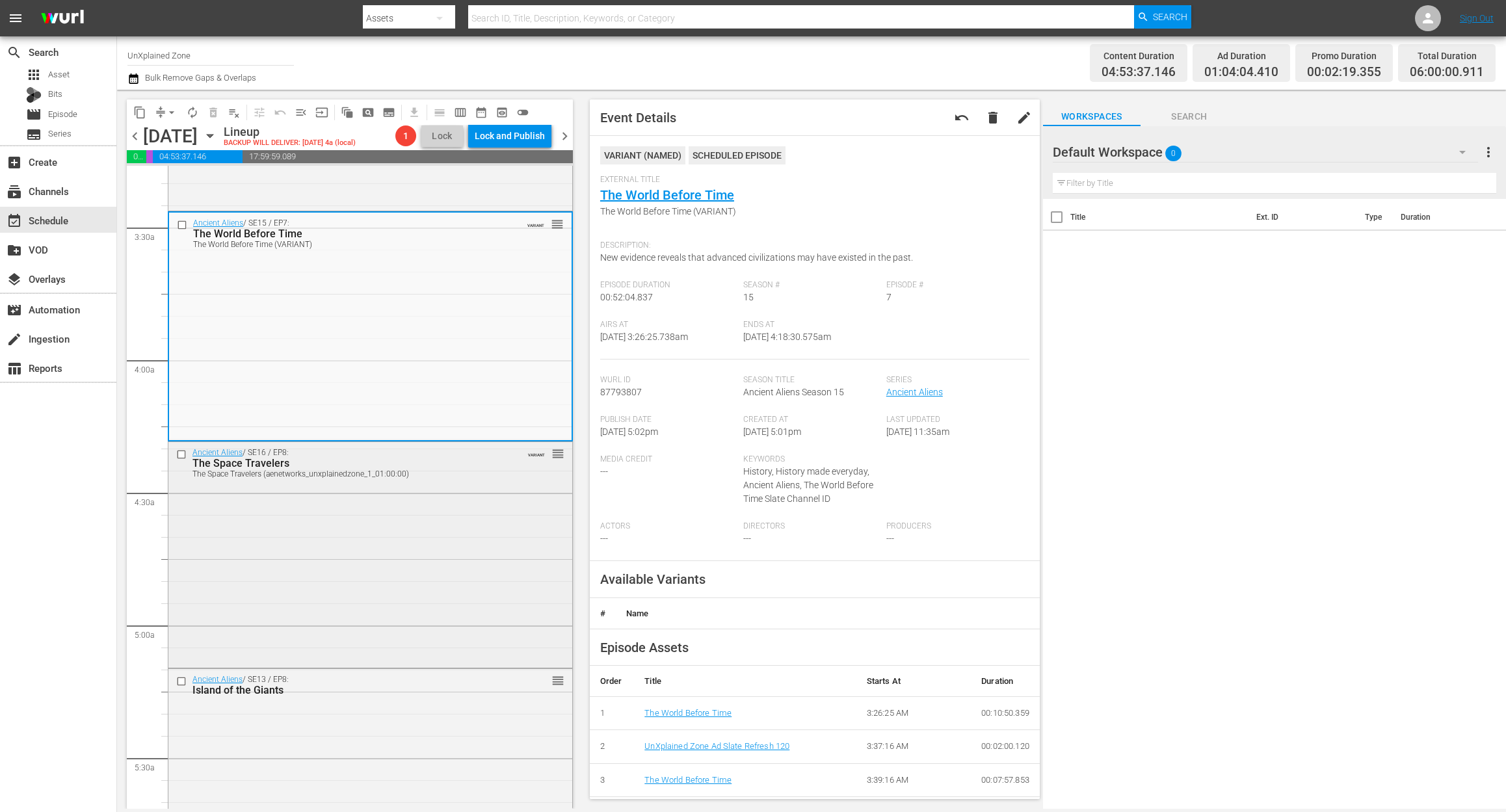
click at [418, 542] on div "Ancient Aliens / SE16 / EP8: The Space Travelers The Space Travelers (aenetwork…" at bounding box center [370, 554] width 404 height 223
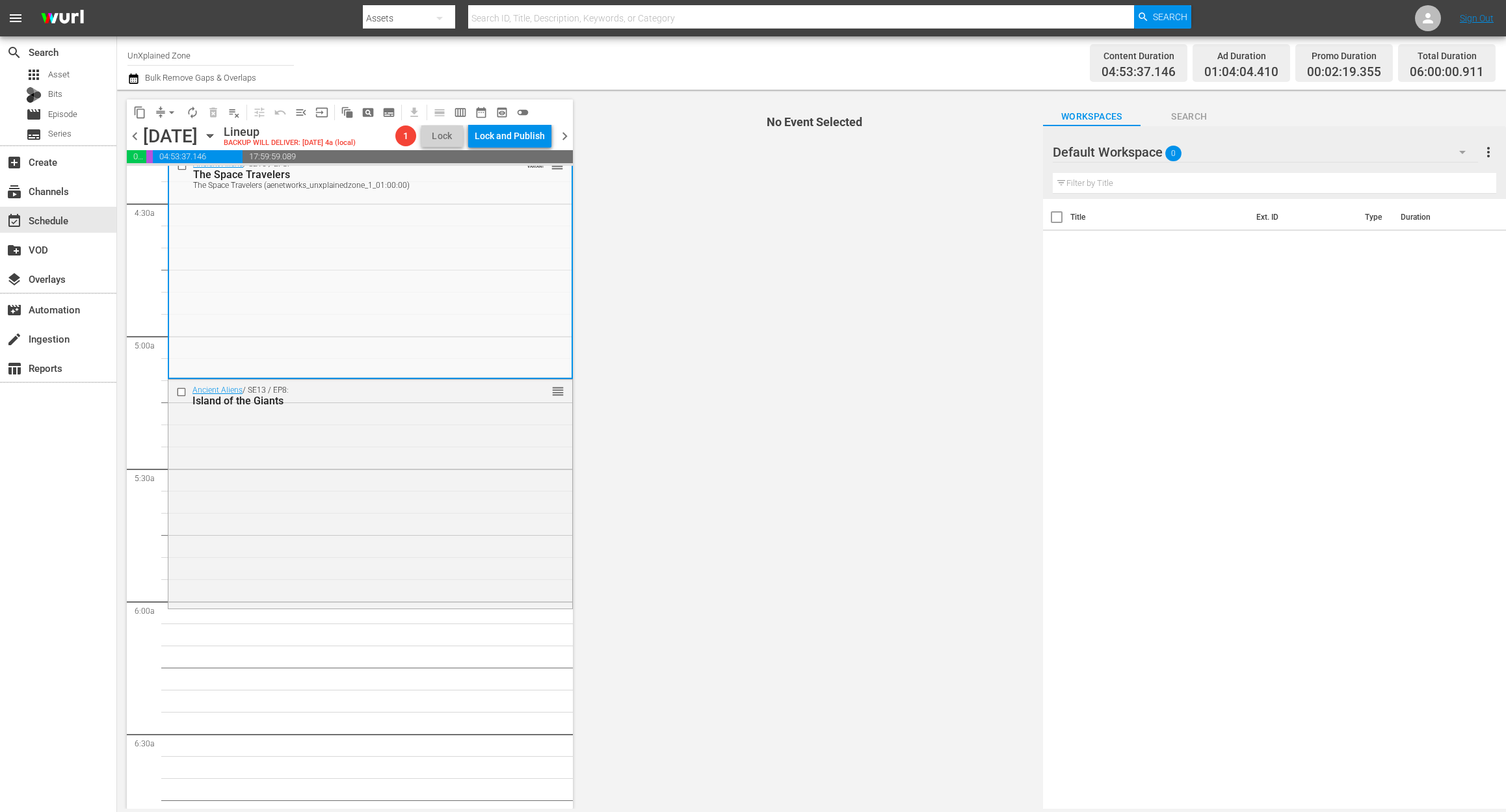
scroll to position [1127, 0]
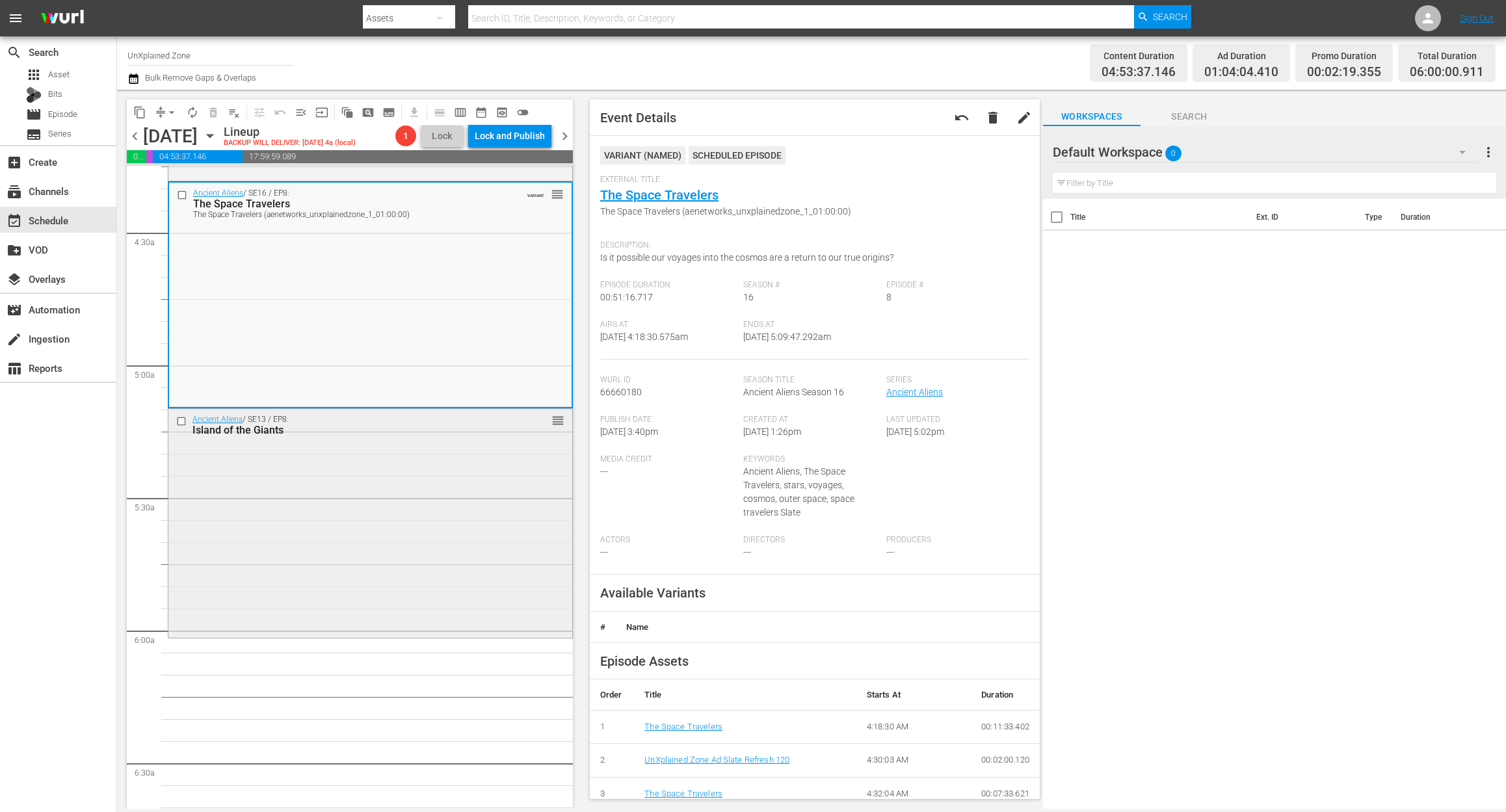
click at [393, 536] on div "Ancient Aliens / SE13 / EP8: Island of the Giants reorder" at bounding box center [370, 522] width 404 height 226
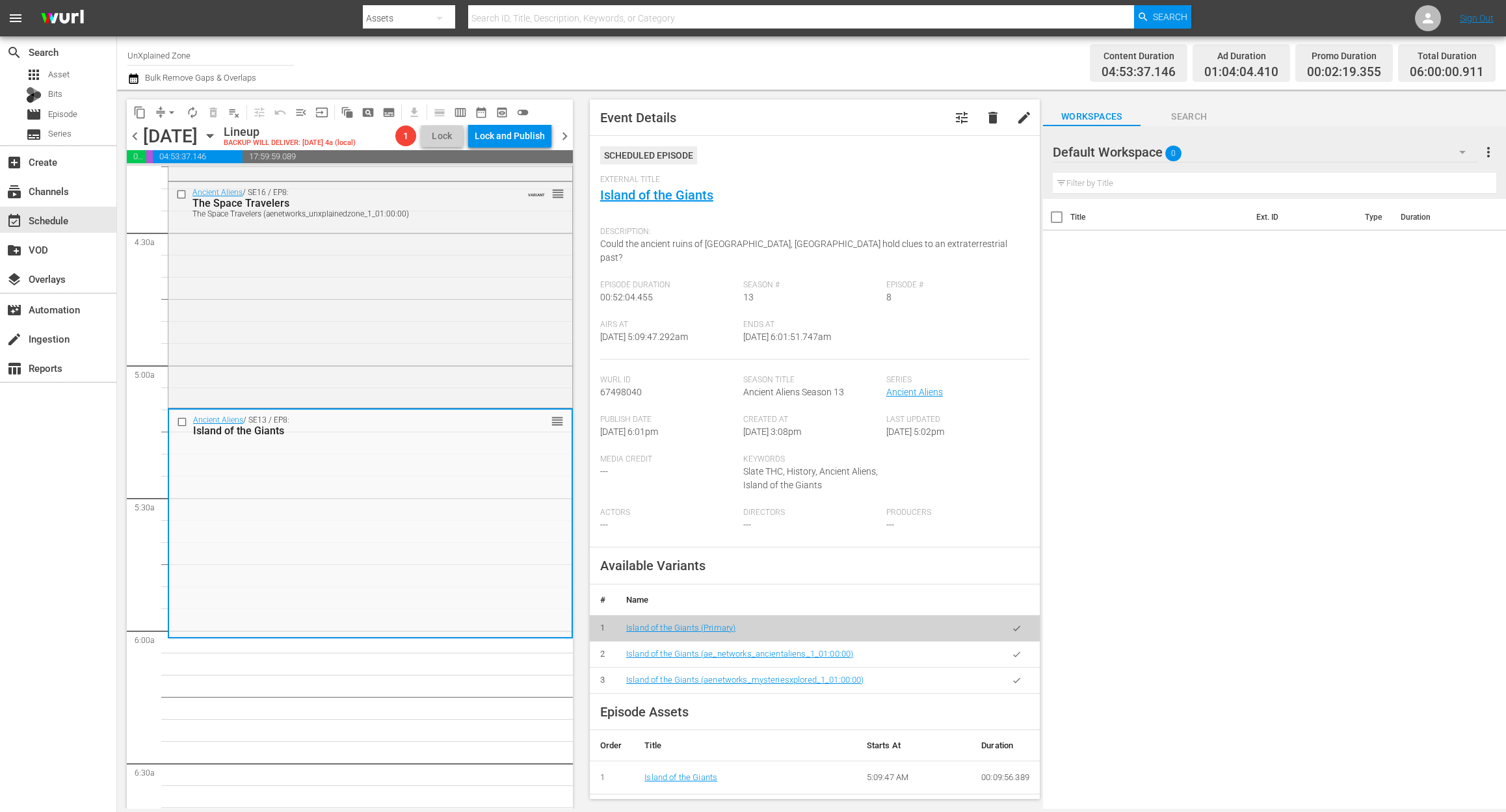
click at [131, 78] on icon "button" at bounding box center [133, 78] width 9 height 10
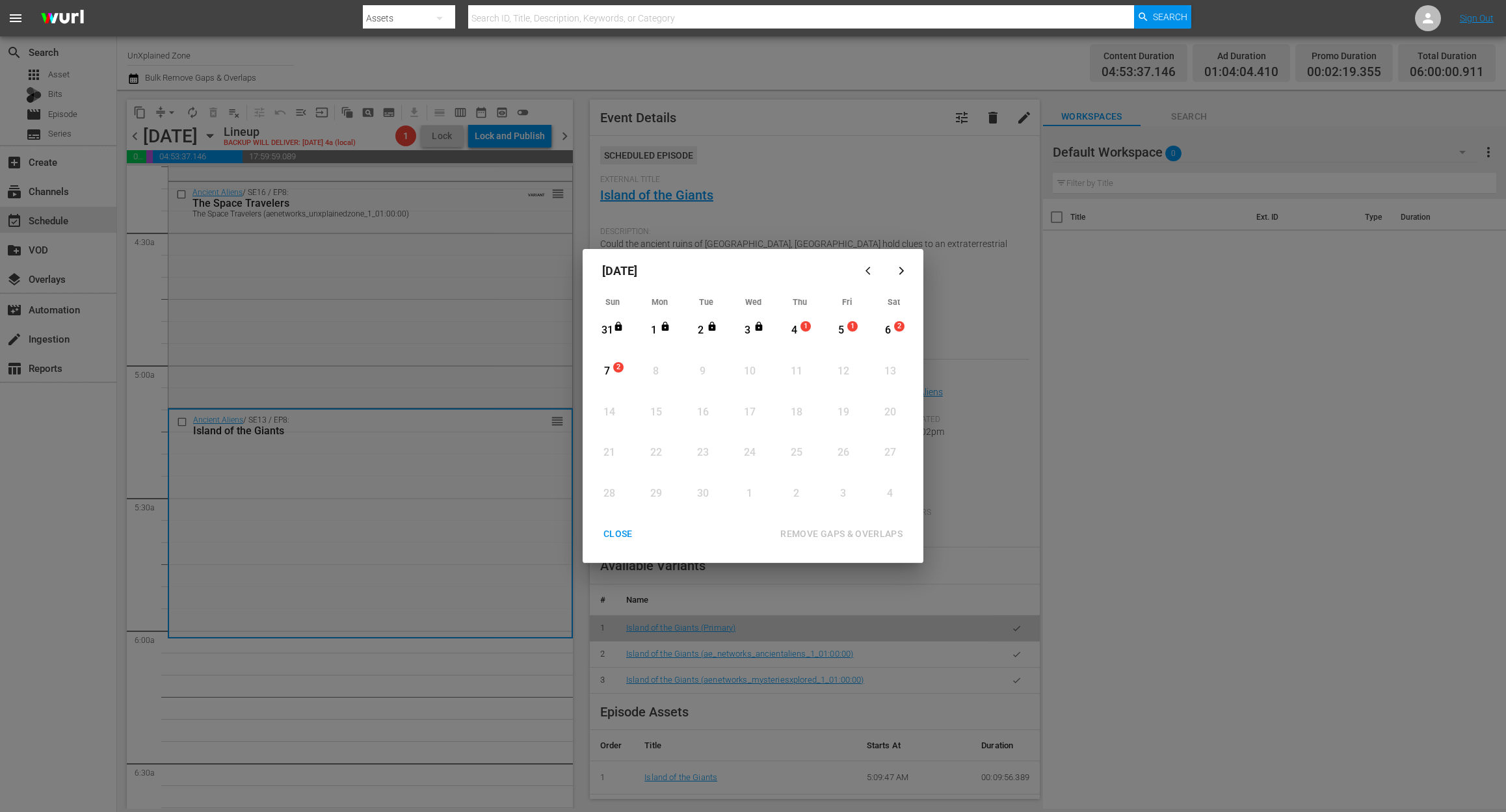
click at [799, 331] on div "4" at bounding box center [794, 331] width 16 height 15
click at [848, 528] on div "REMOVE GAPS & OVERLAPS" at bounding box center [841, 534] width 143 height 16
click at [621, 536] on div "CLOSE" at bounding box center [618, 534] width 50 height 16
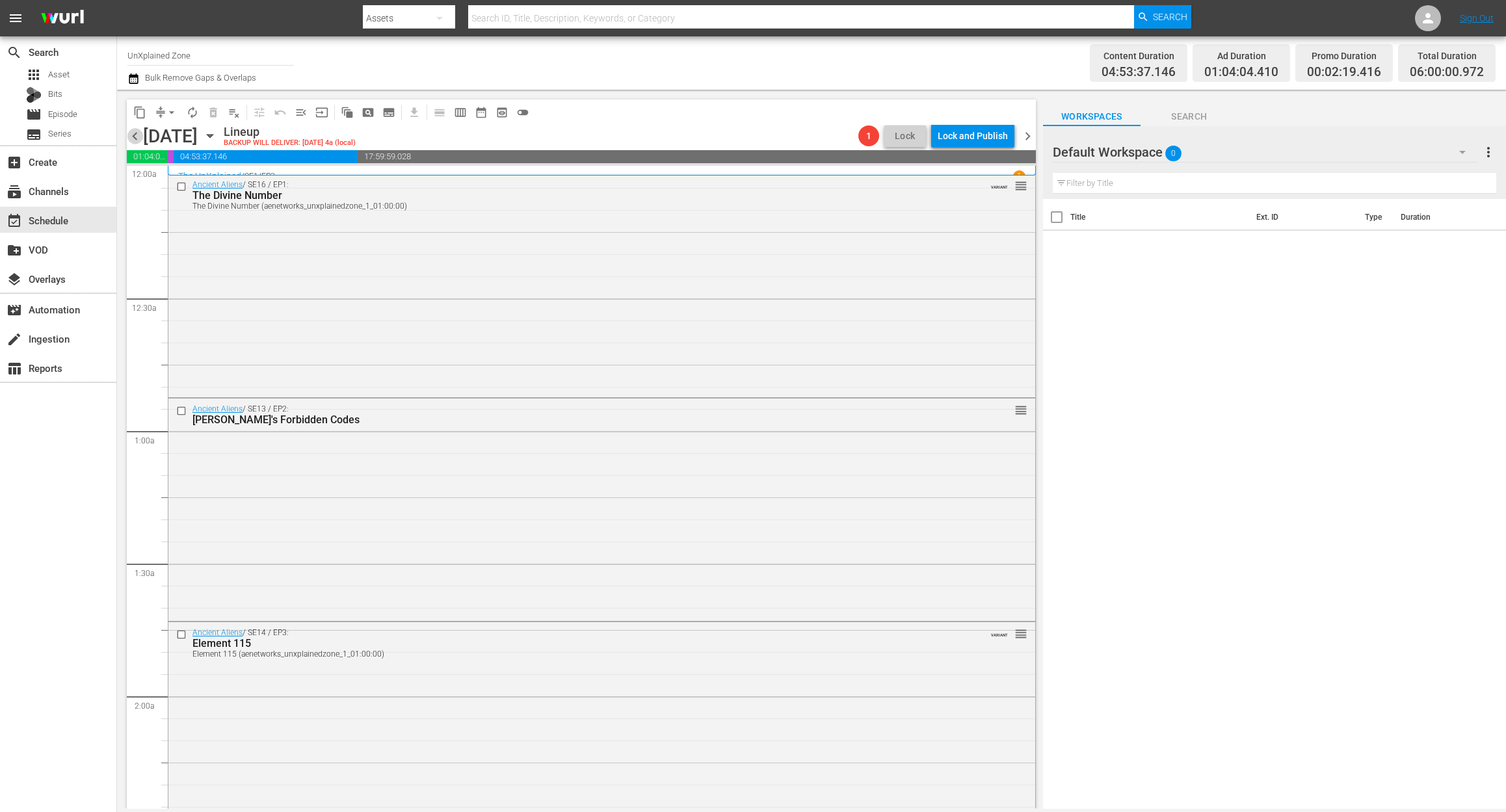
click at [133, 136] on span "chevron_left" at bounding box center [135, 136] width 16 height 16
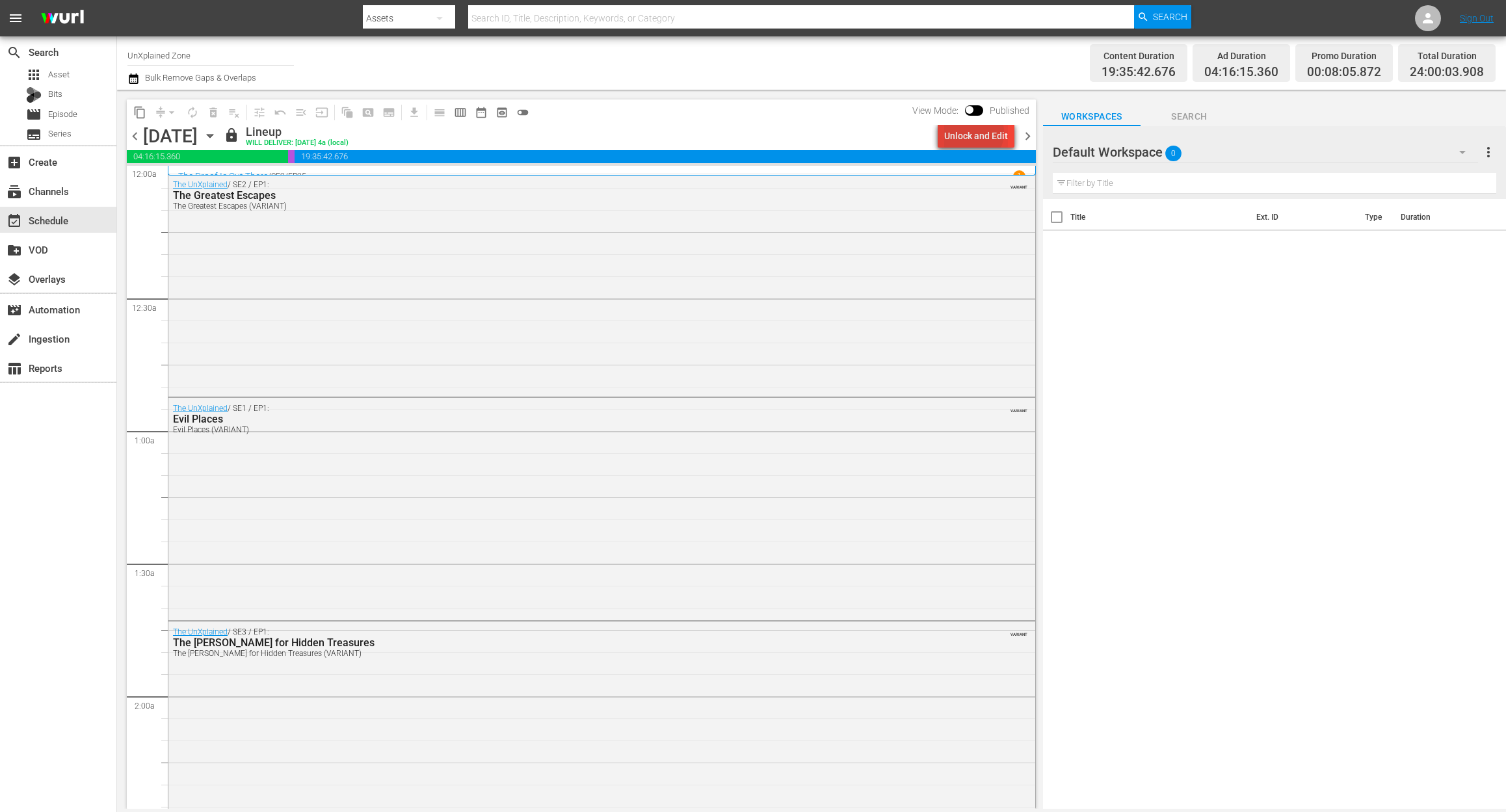
click at [972, 133] on div "Unlock and Edit" at bounding box center [976, 136] width 64 height 23
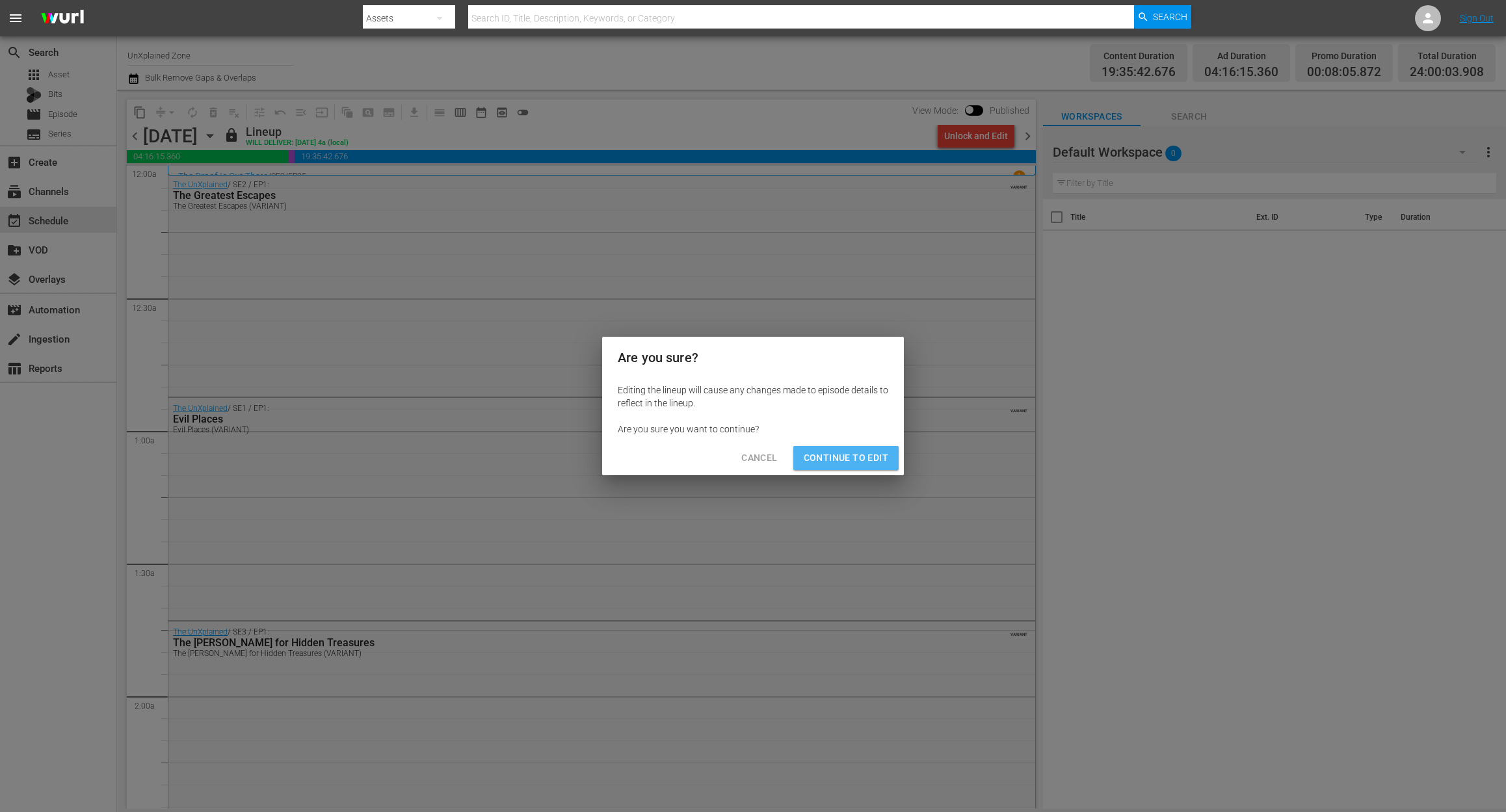
click at [885, 455] on span "Continue to Edit" at bounding box center [845, 457] width 85 height 16
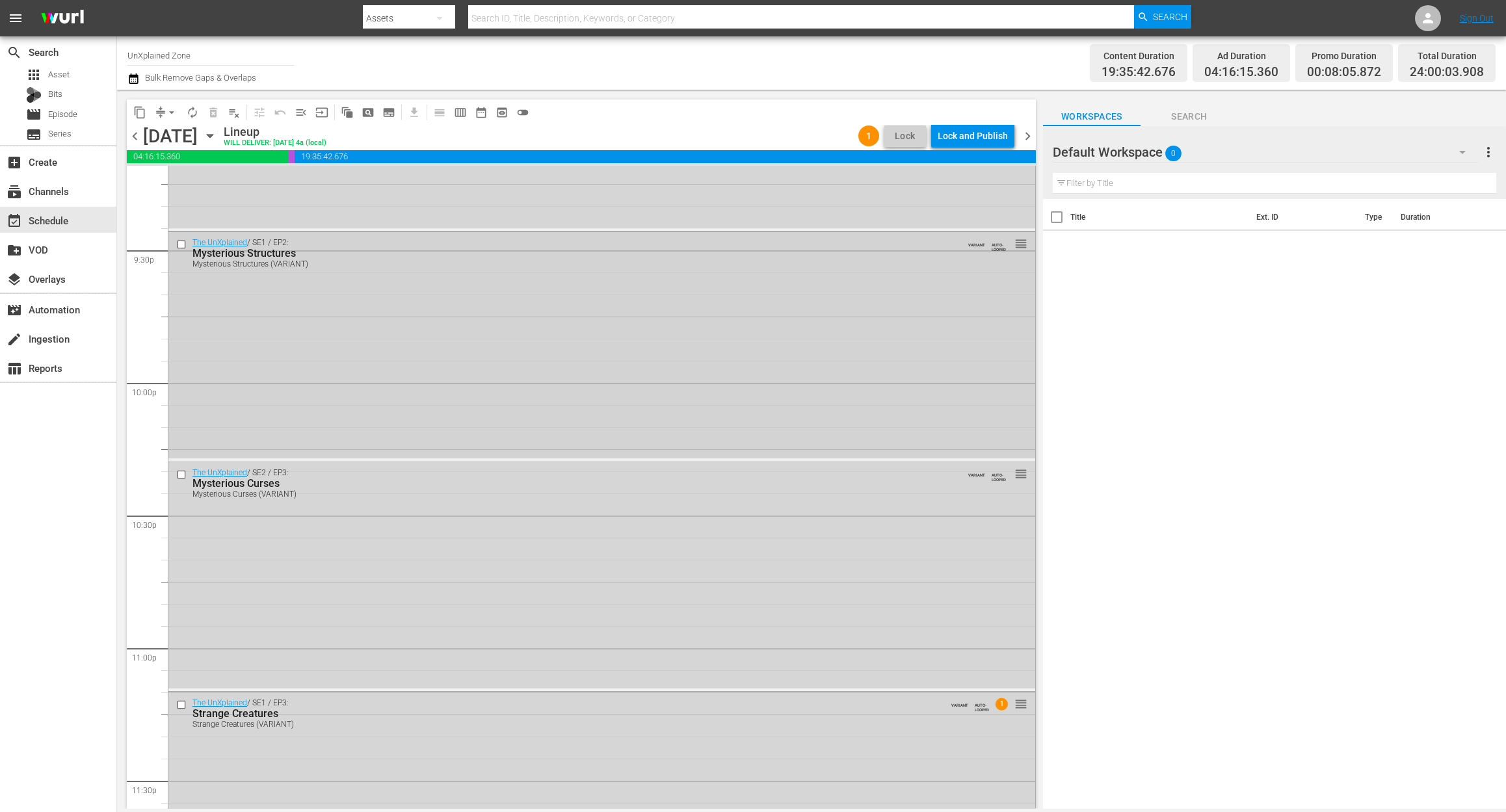
scroll to position [5731, 0]
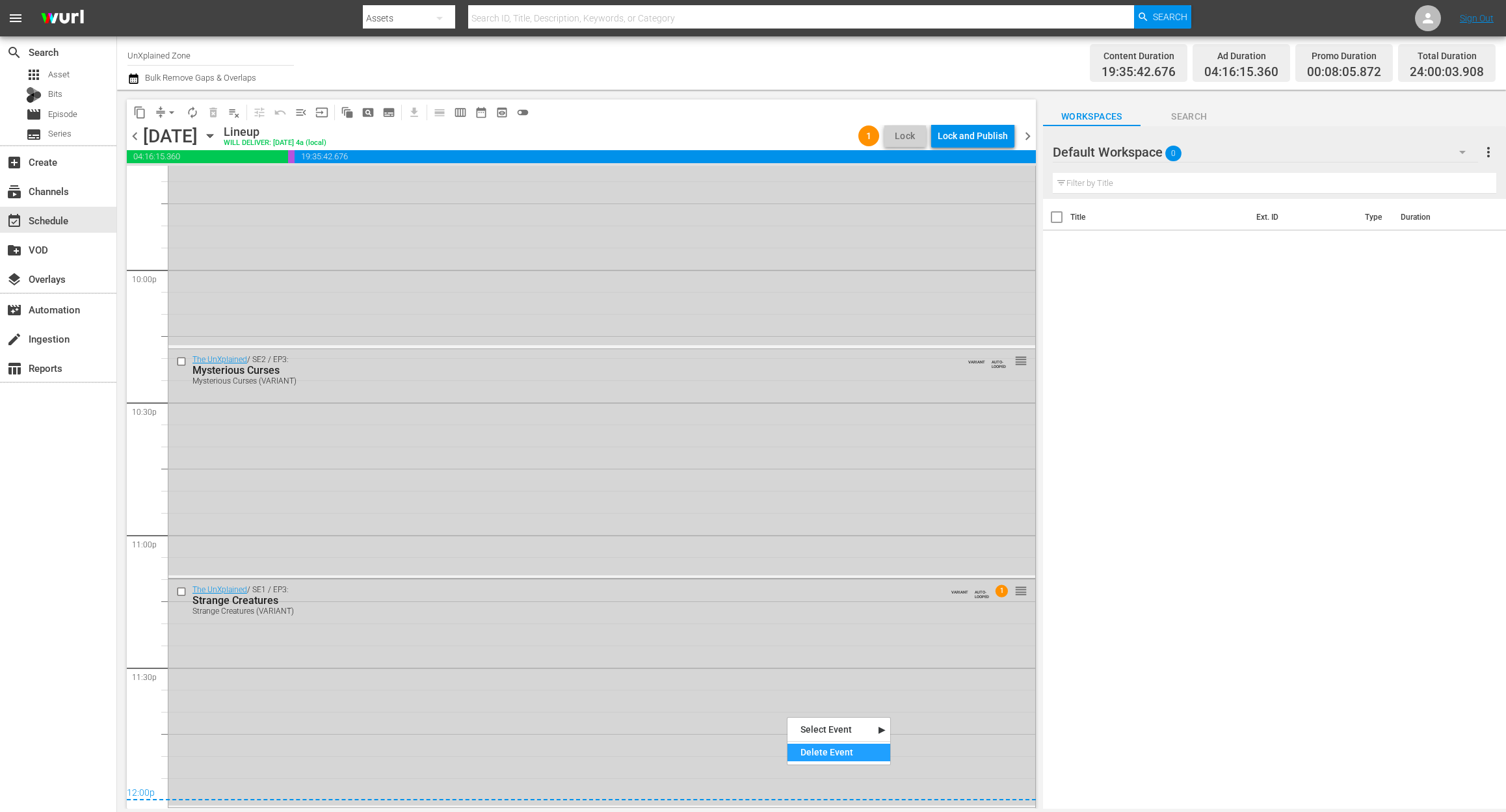
click at [825, 747] on div "Delete Event" at bounding box center [839, 753] width 103 height 17
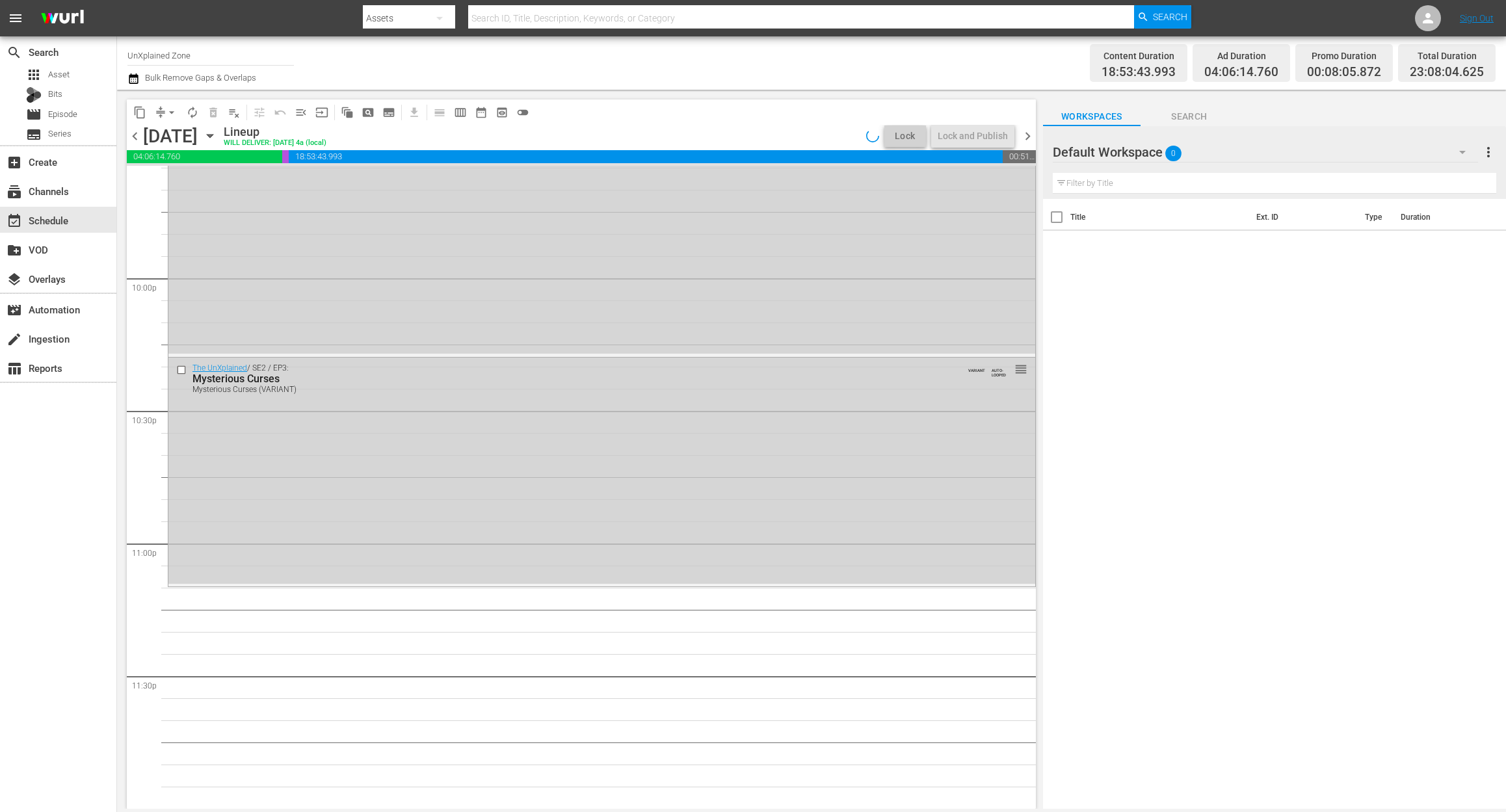
scroll to position [5722, 0]
click at [883, 478] on div "Delete Event" at bounding box center [866, 484] width 103 height 17
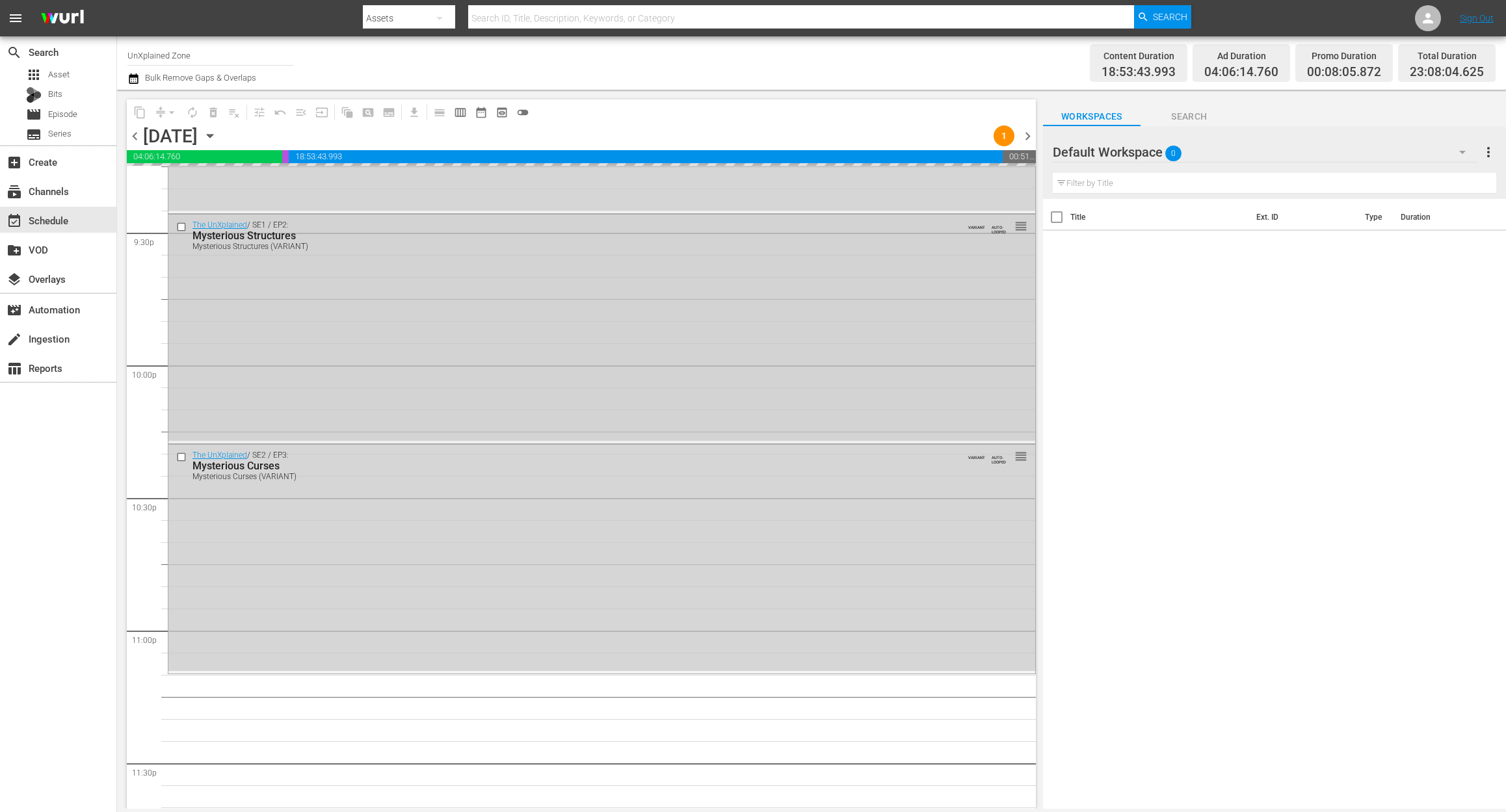
scroll to position [5462, 0]
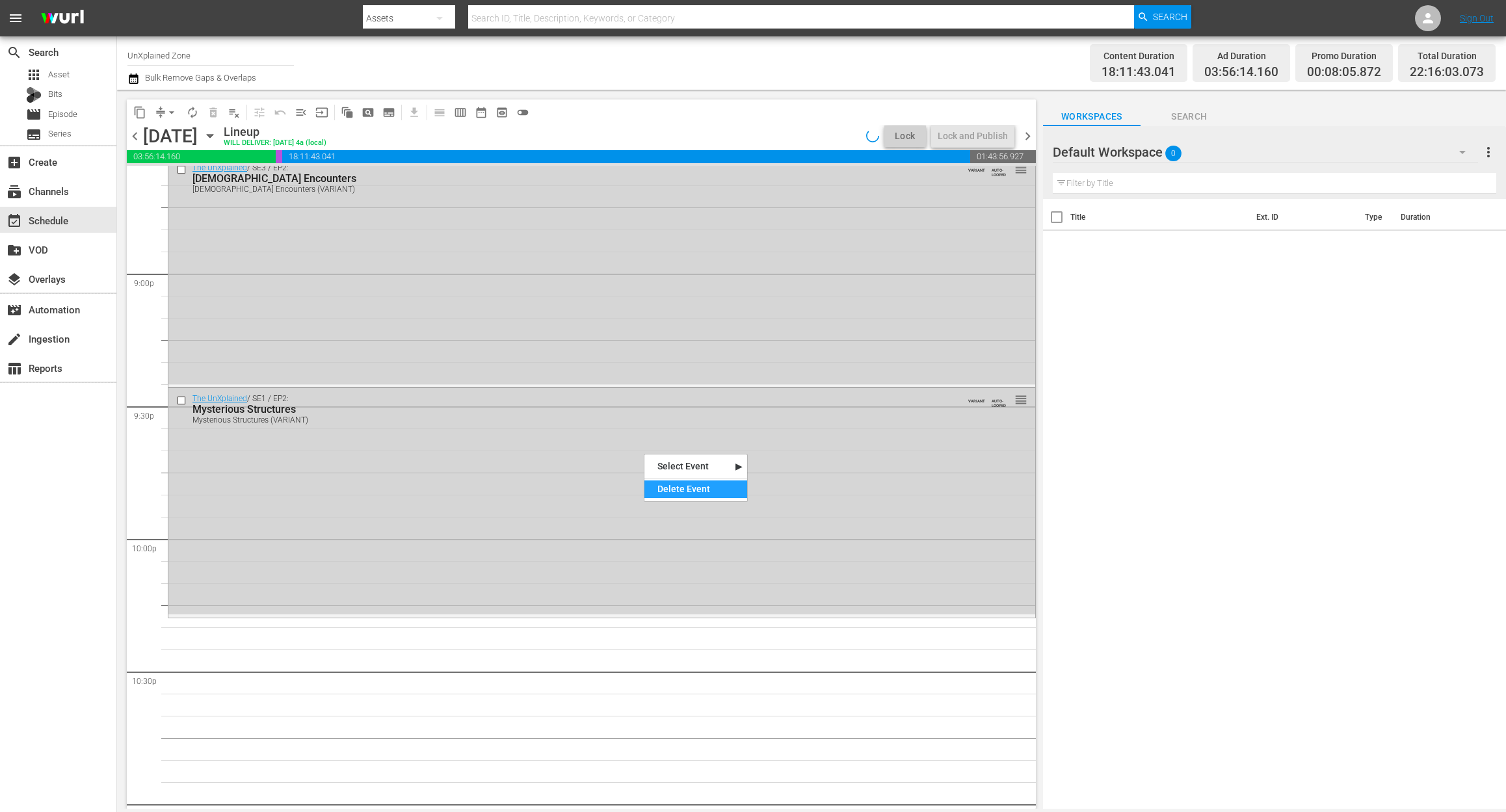
click at [689, 493] on div "Delete Event" at bounding box center [696, 489] width 103 height 17
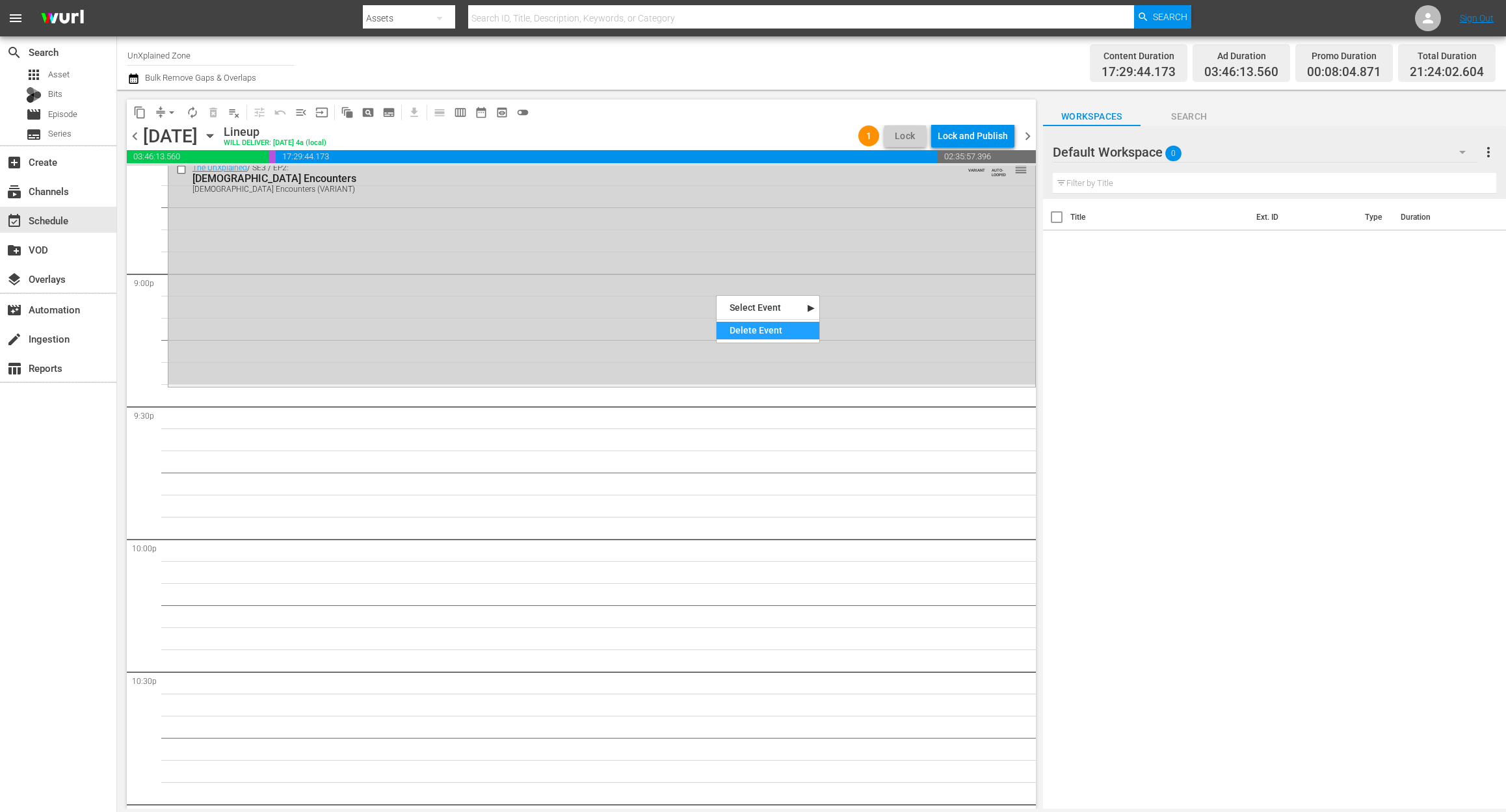
click at [770, 331] on div "Delete Event" at bounding box center [768, 331] width 103 height 17
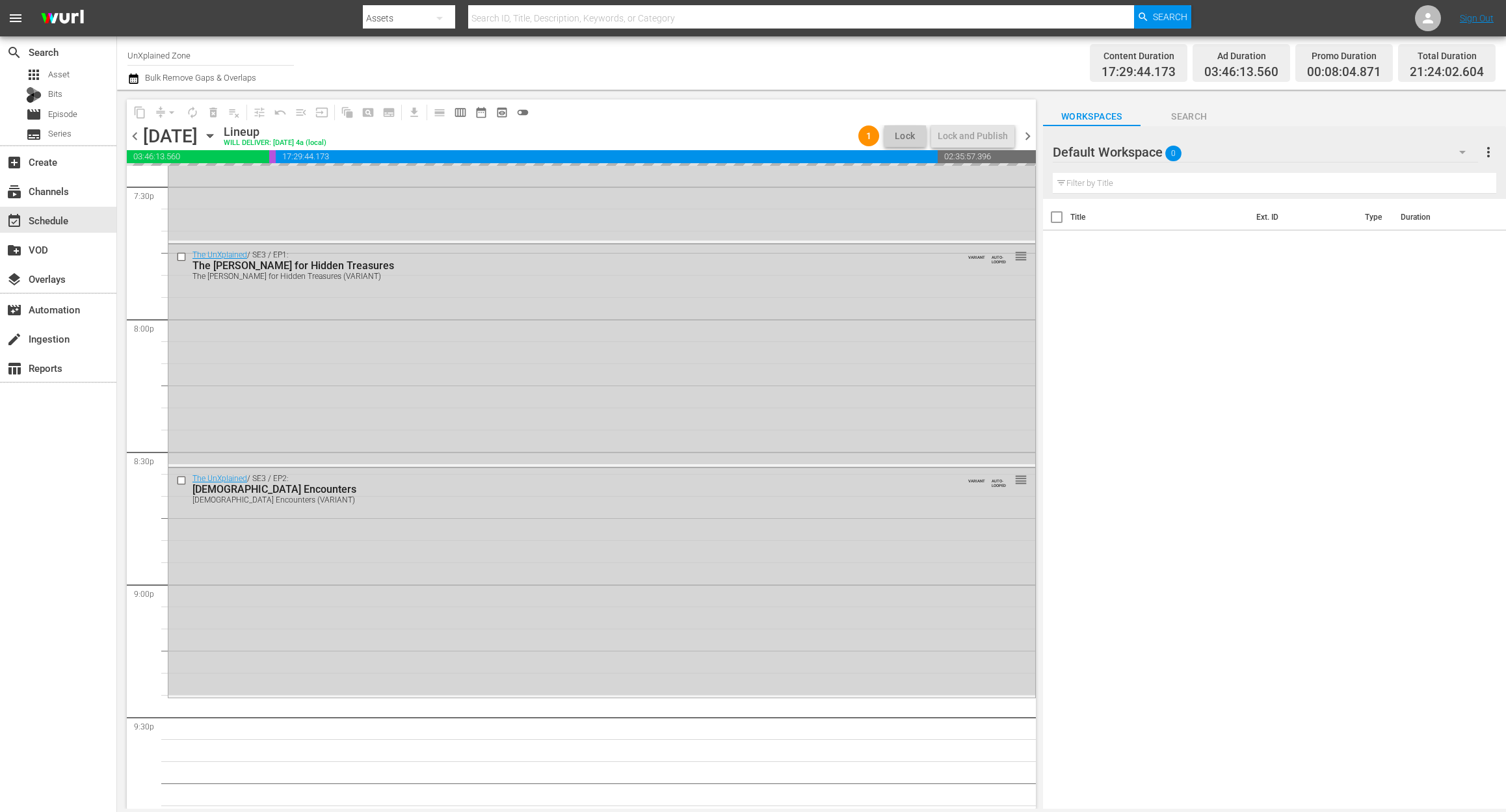
scroll to position [5116, 0]
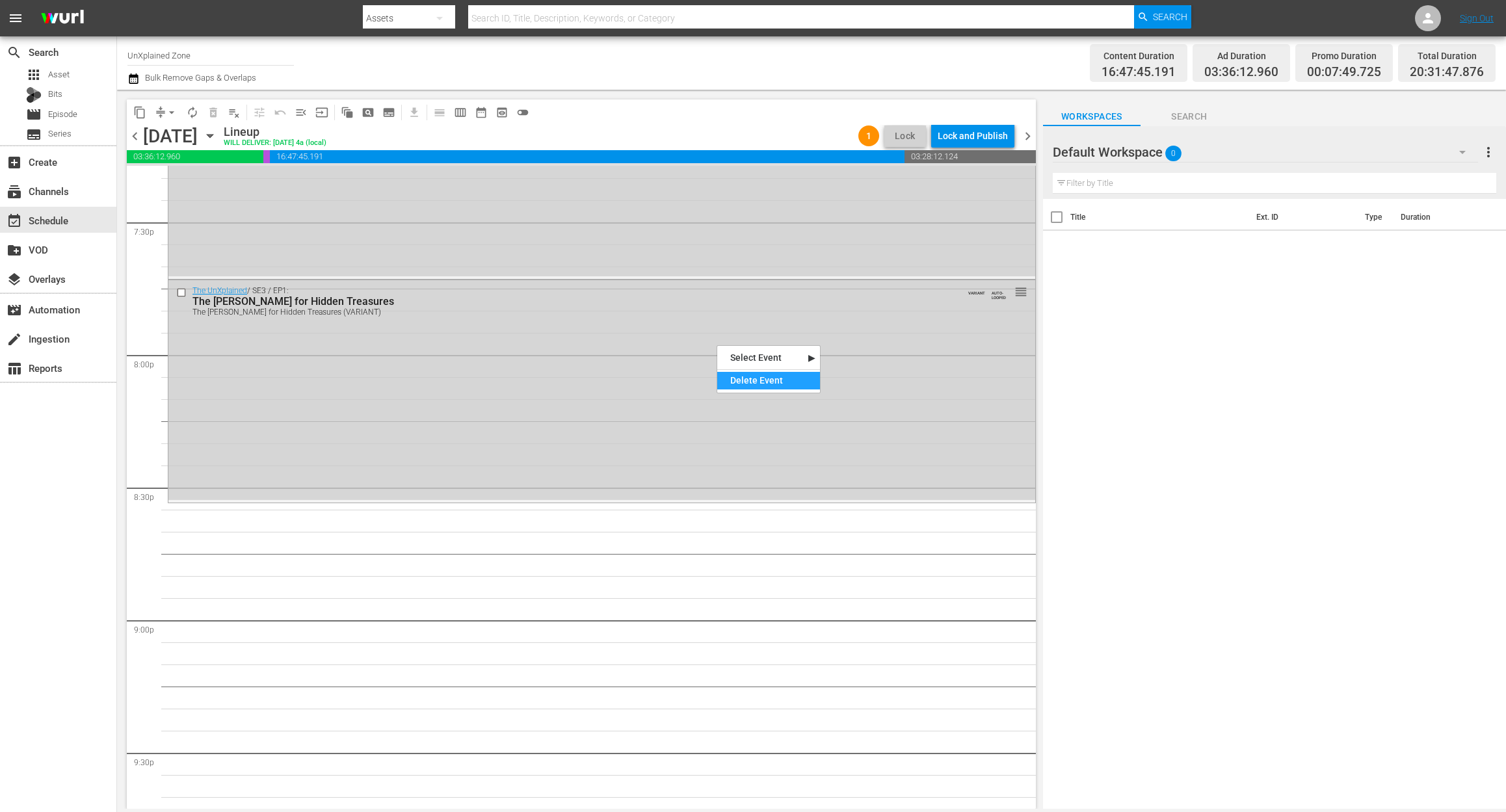
click at [742, 378] on div "Delete Event" at bounding box center [769, 381] width 103 height 17
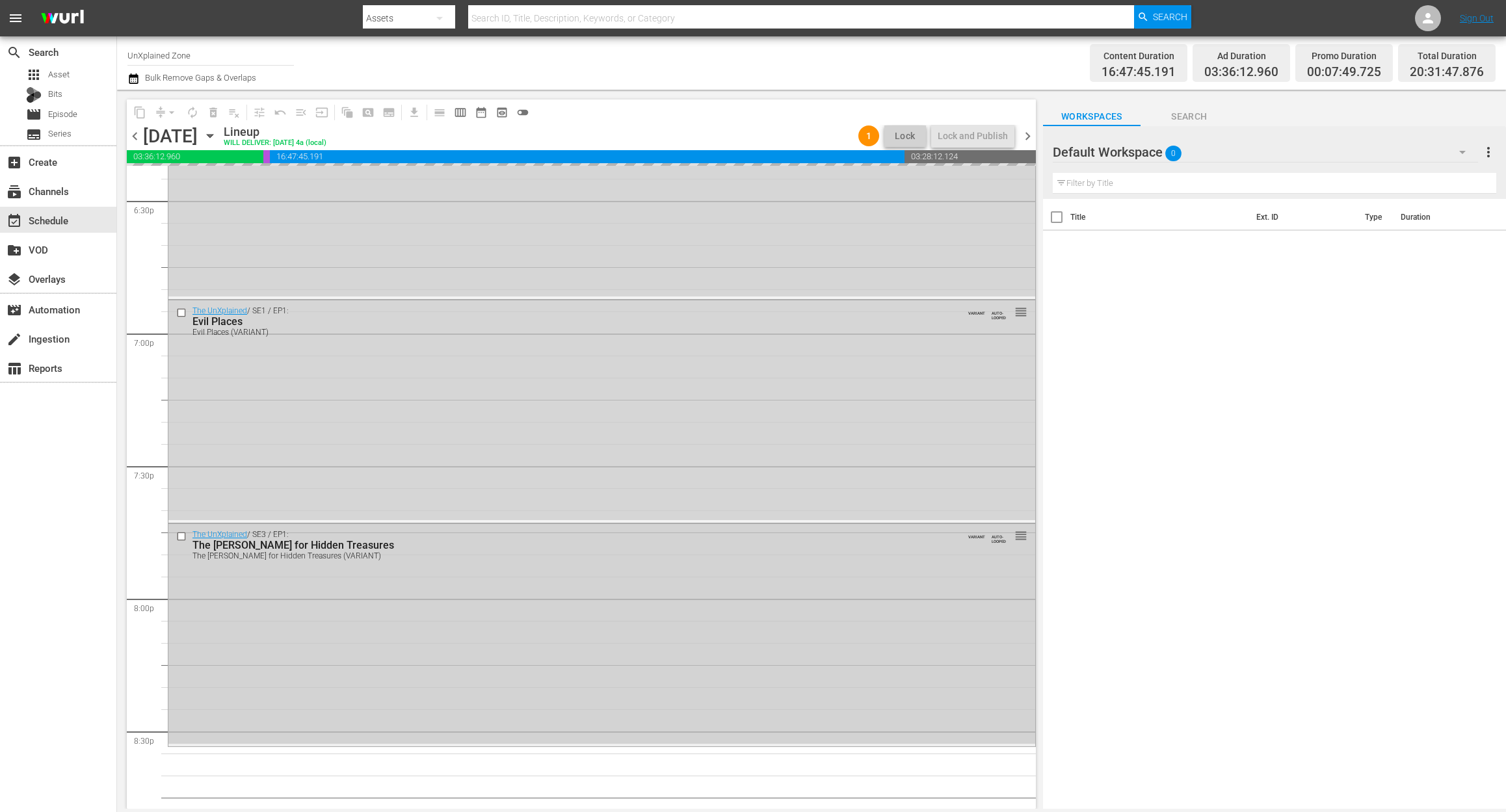
scroll to position [4855, 0]
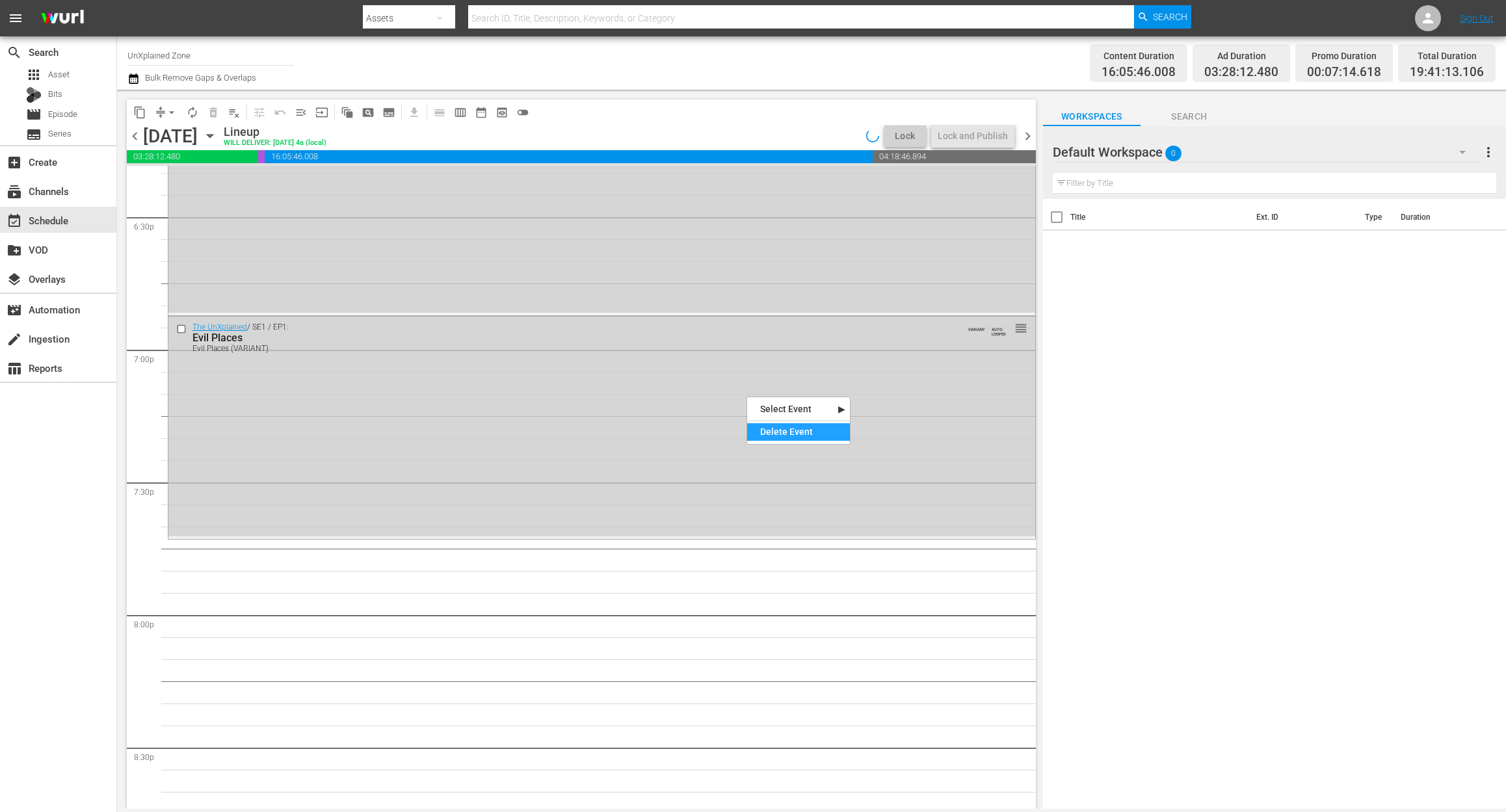
click at [783, 428] on div "Delete Event" at bounding box center [798, 432] width 103 height 17
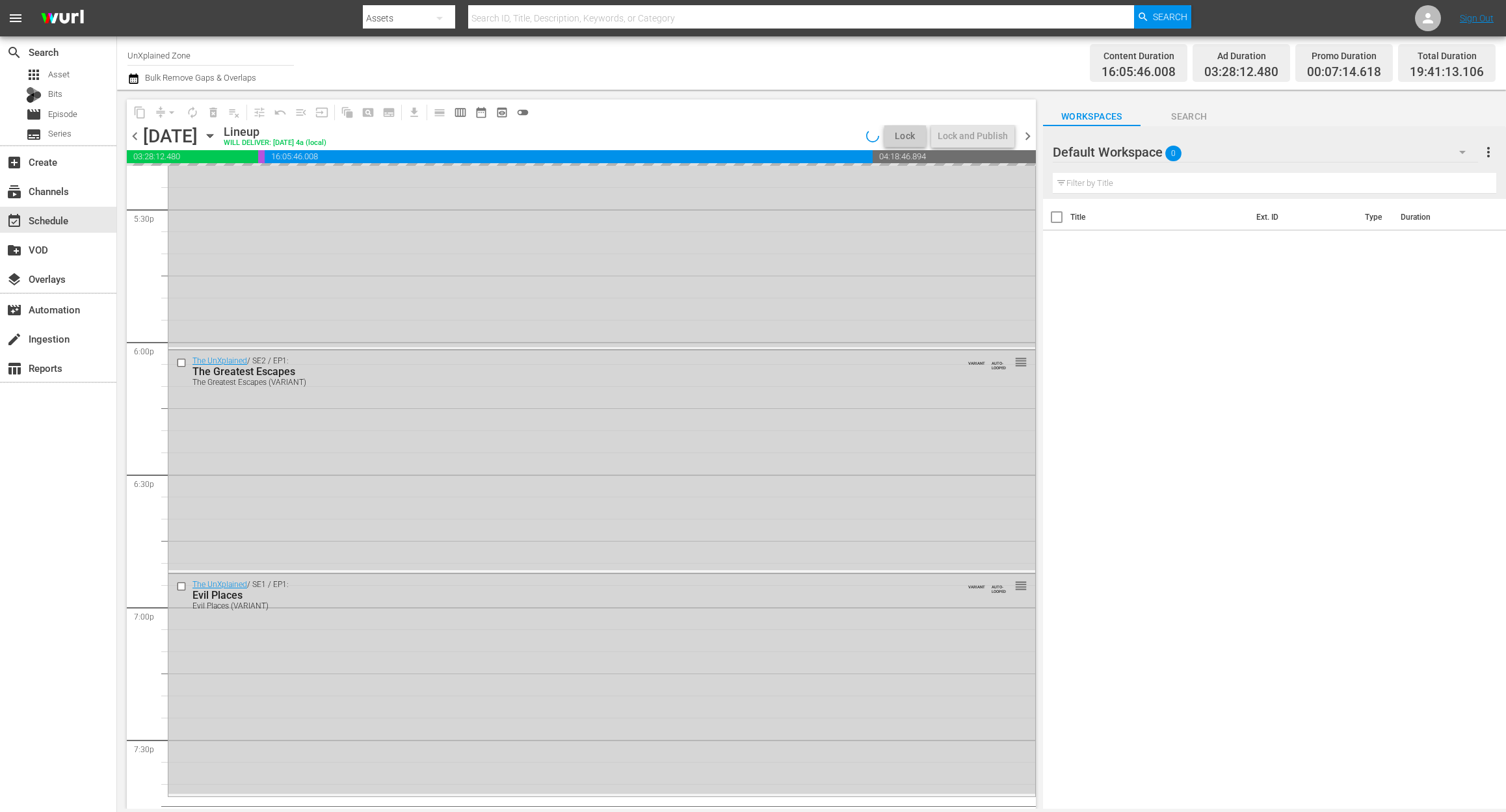
scroll to position [4595, 0]
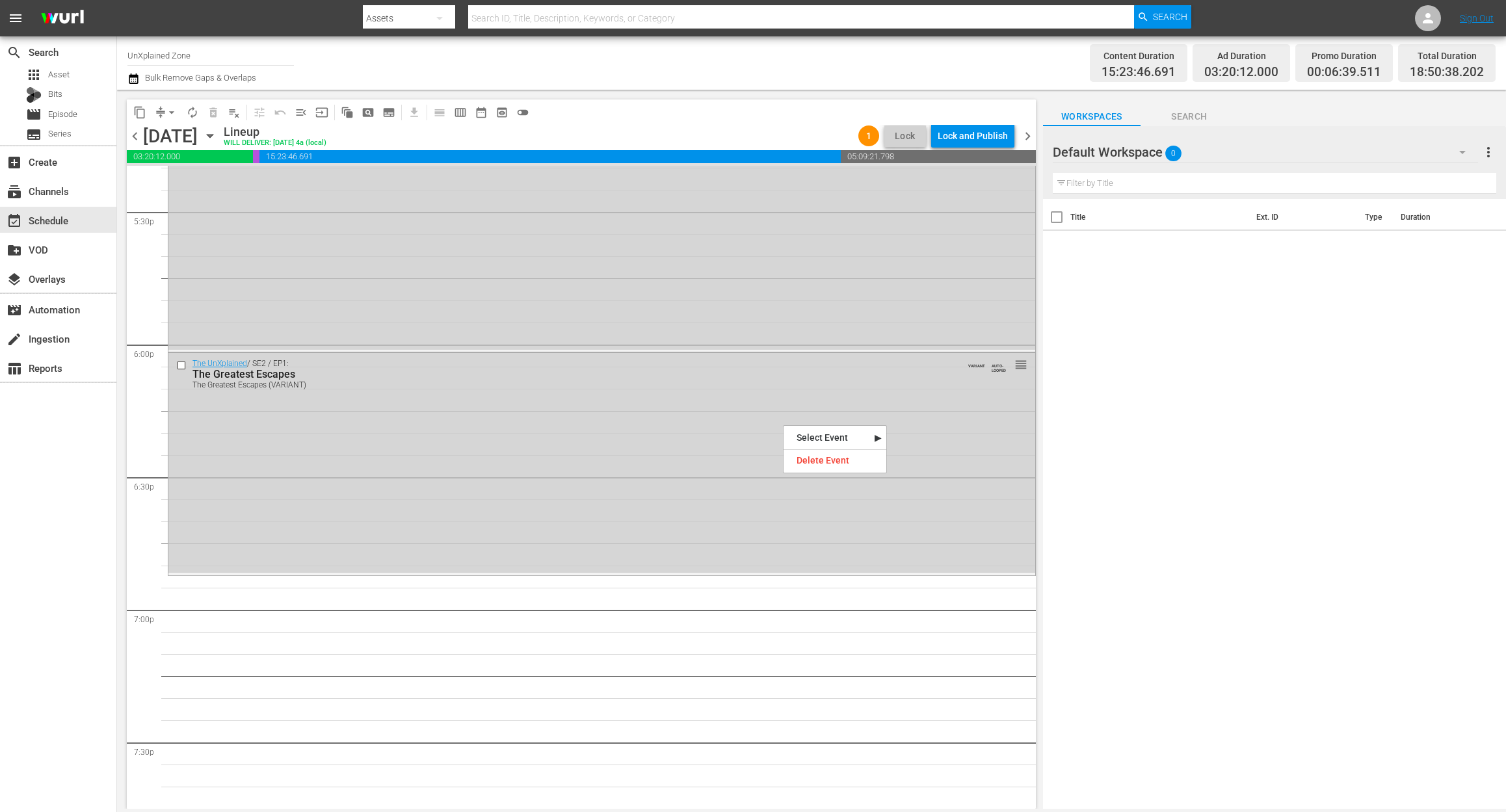
click at [821, 452] on div "Delete Event" at bounding box center [835, 460] width 103 height 17
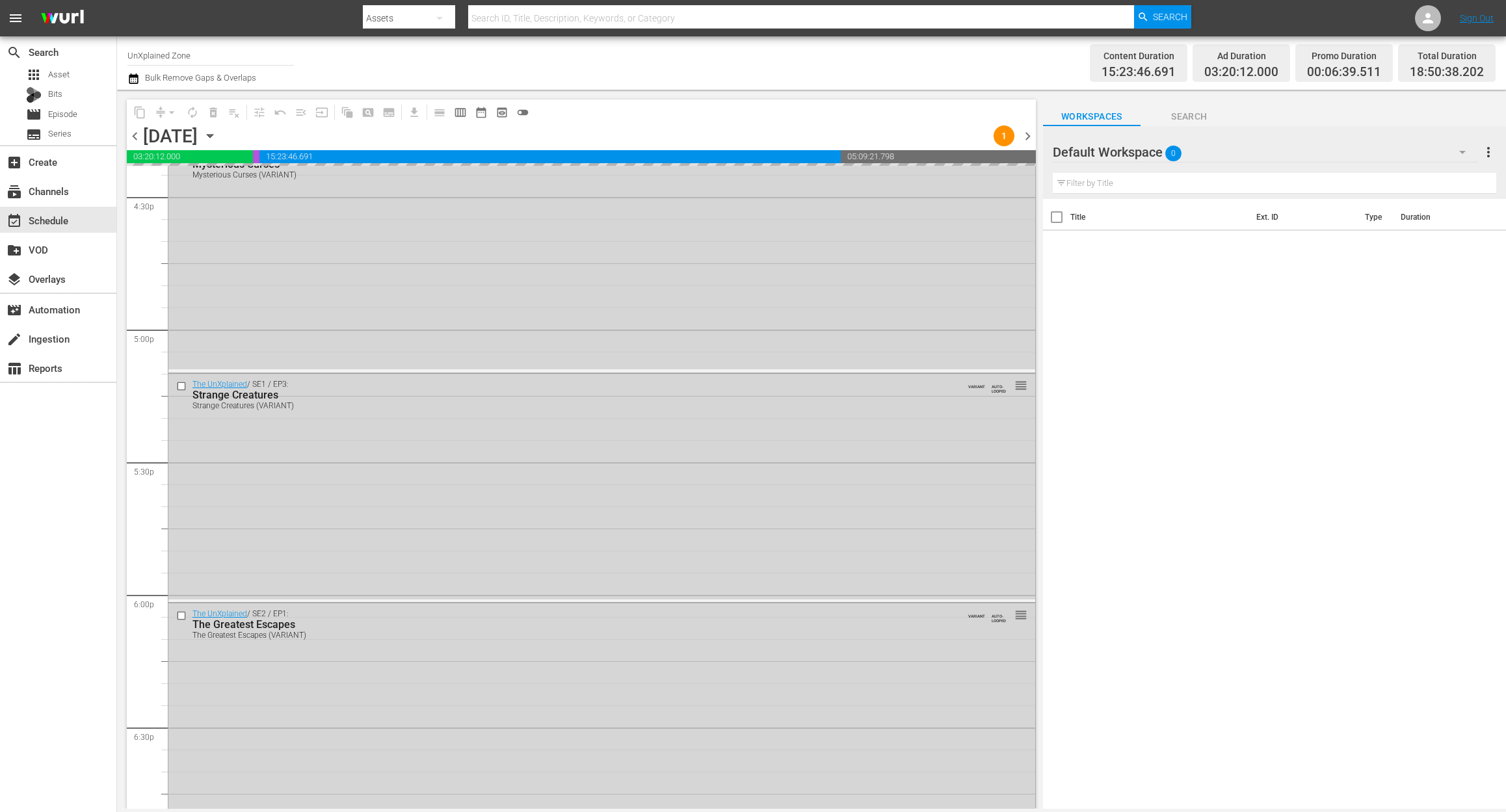
scroll to position [4336, 0]
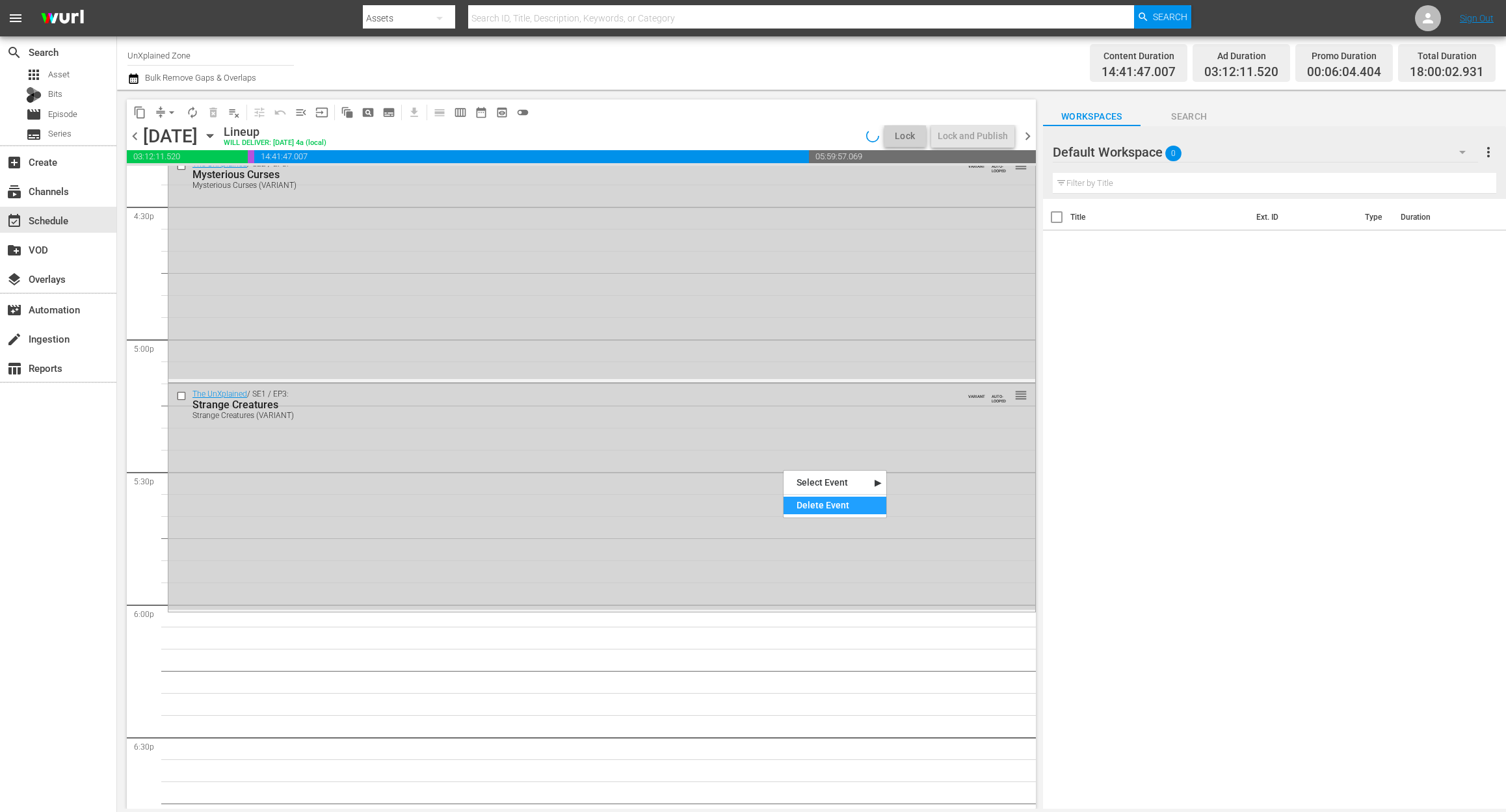
click at [814, 500] on div "Delete Event" at bounding box center [835, 505] width 103 height 17
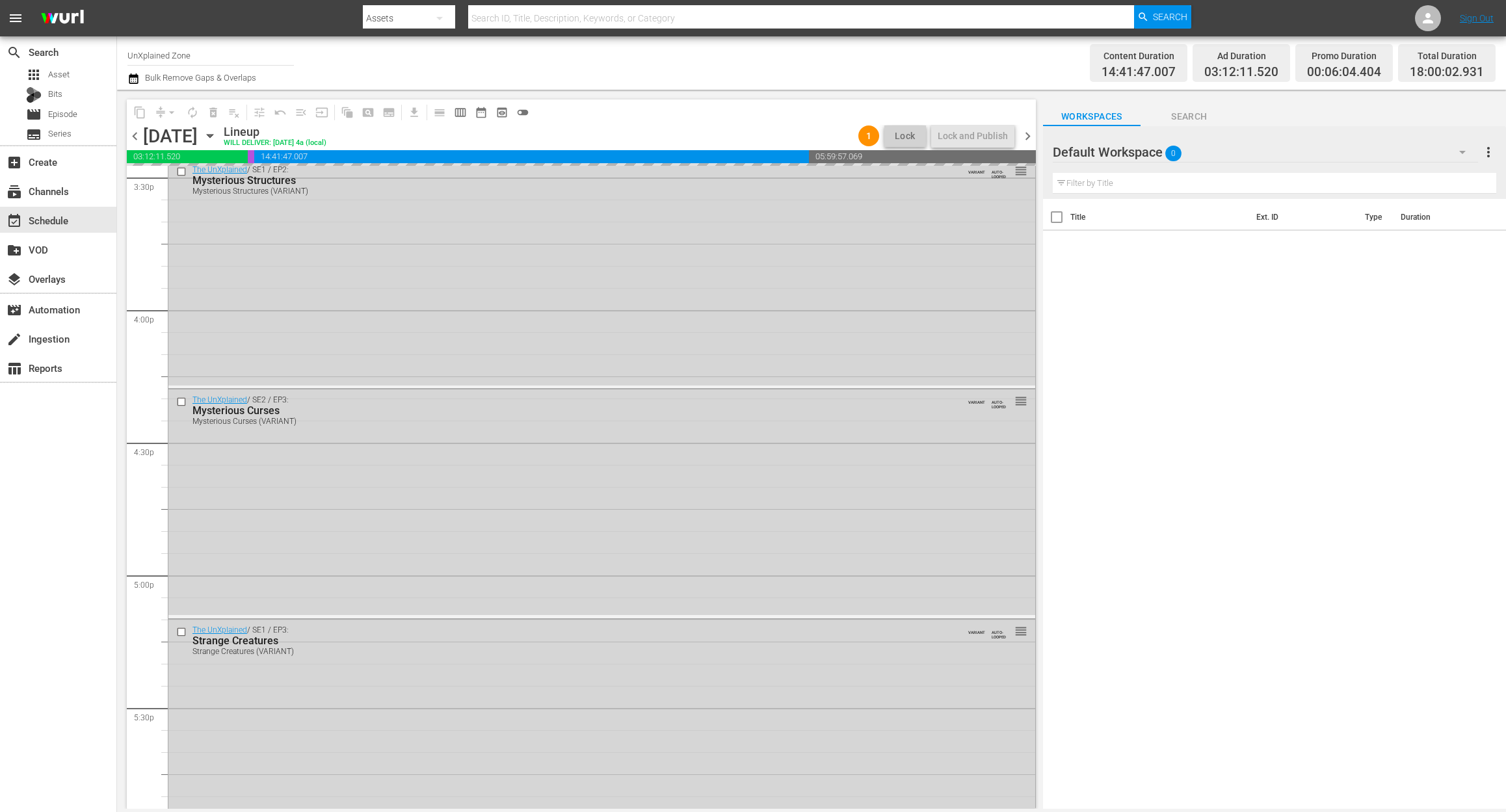
scroll to position [4075, 0]
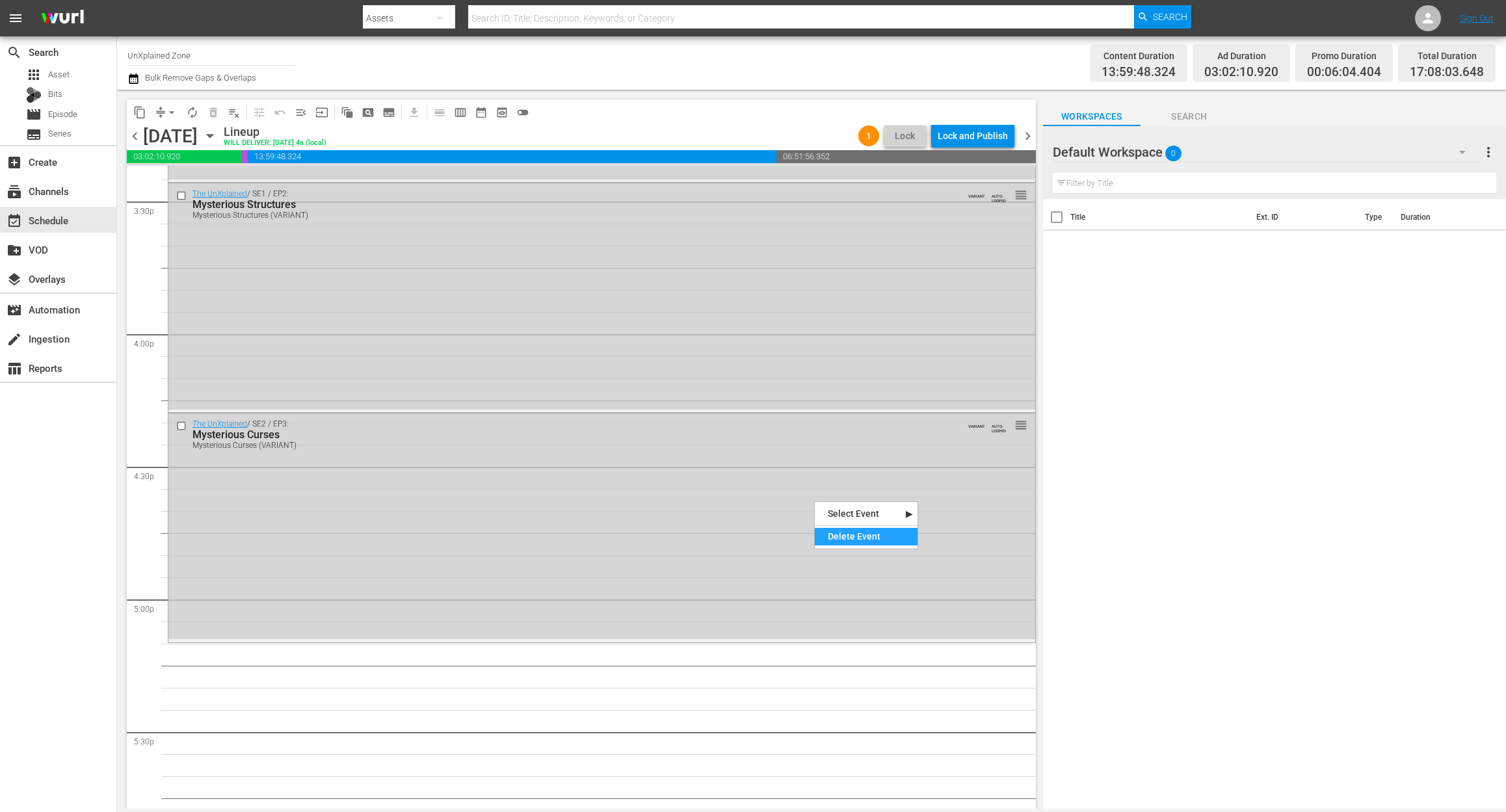
click at [879, 542] on div "Delete Event" at bounding box center [866, 536] width 103 height 17
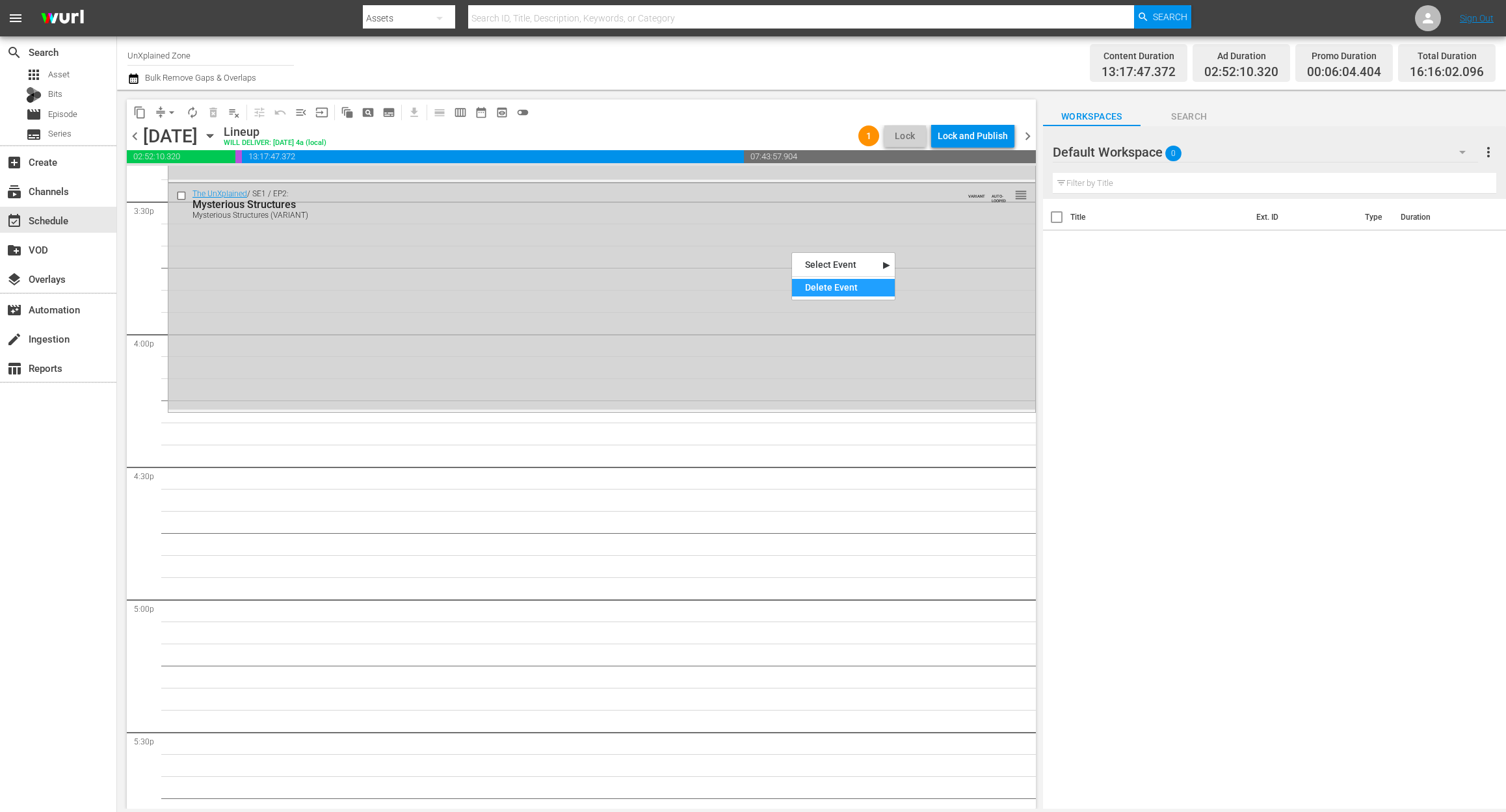
click at [815, 289] on div "Delete Event" at bounding box center [843, 288] width 103 height 17
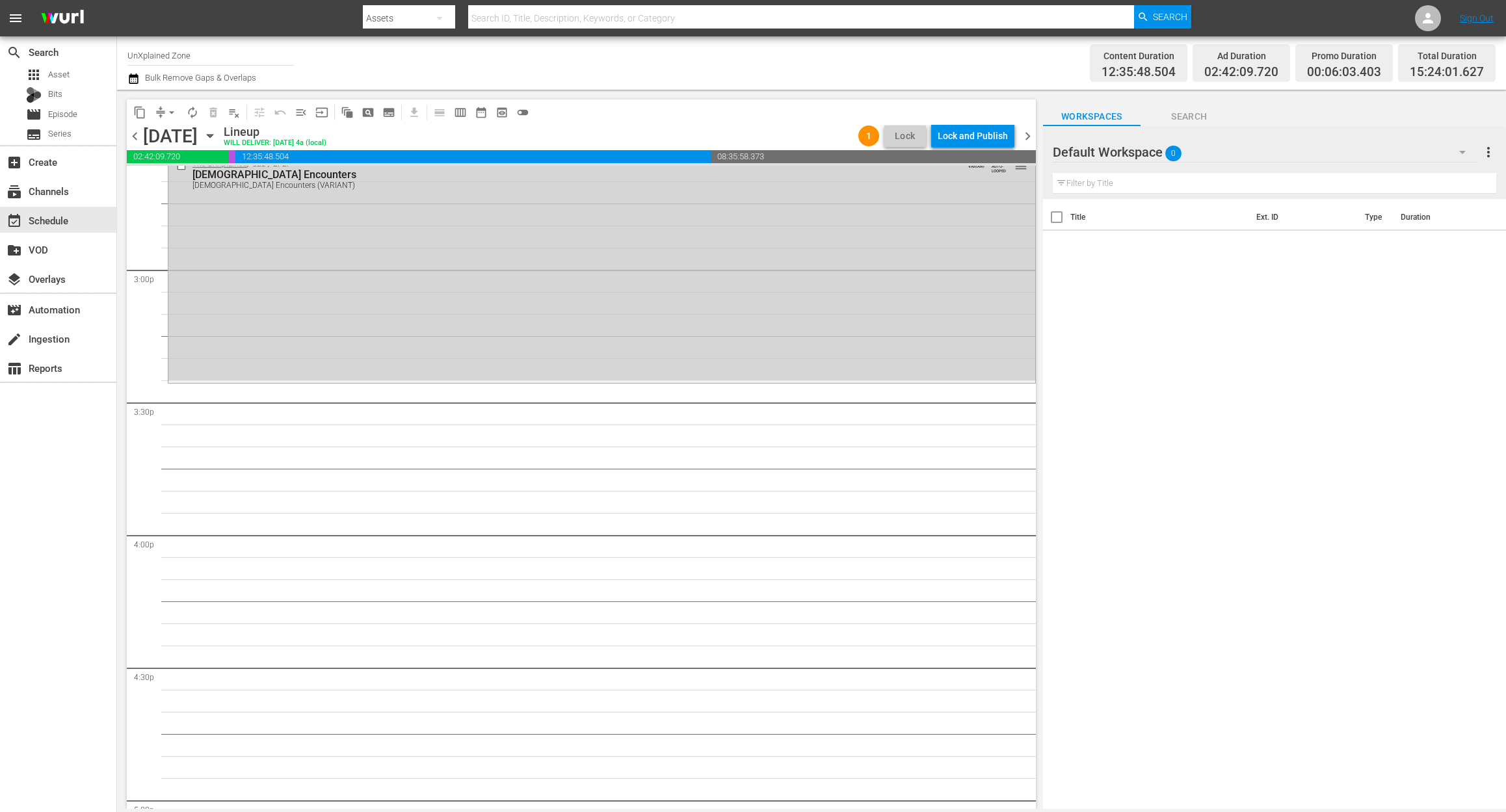
scroll to position [3642, 0]
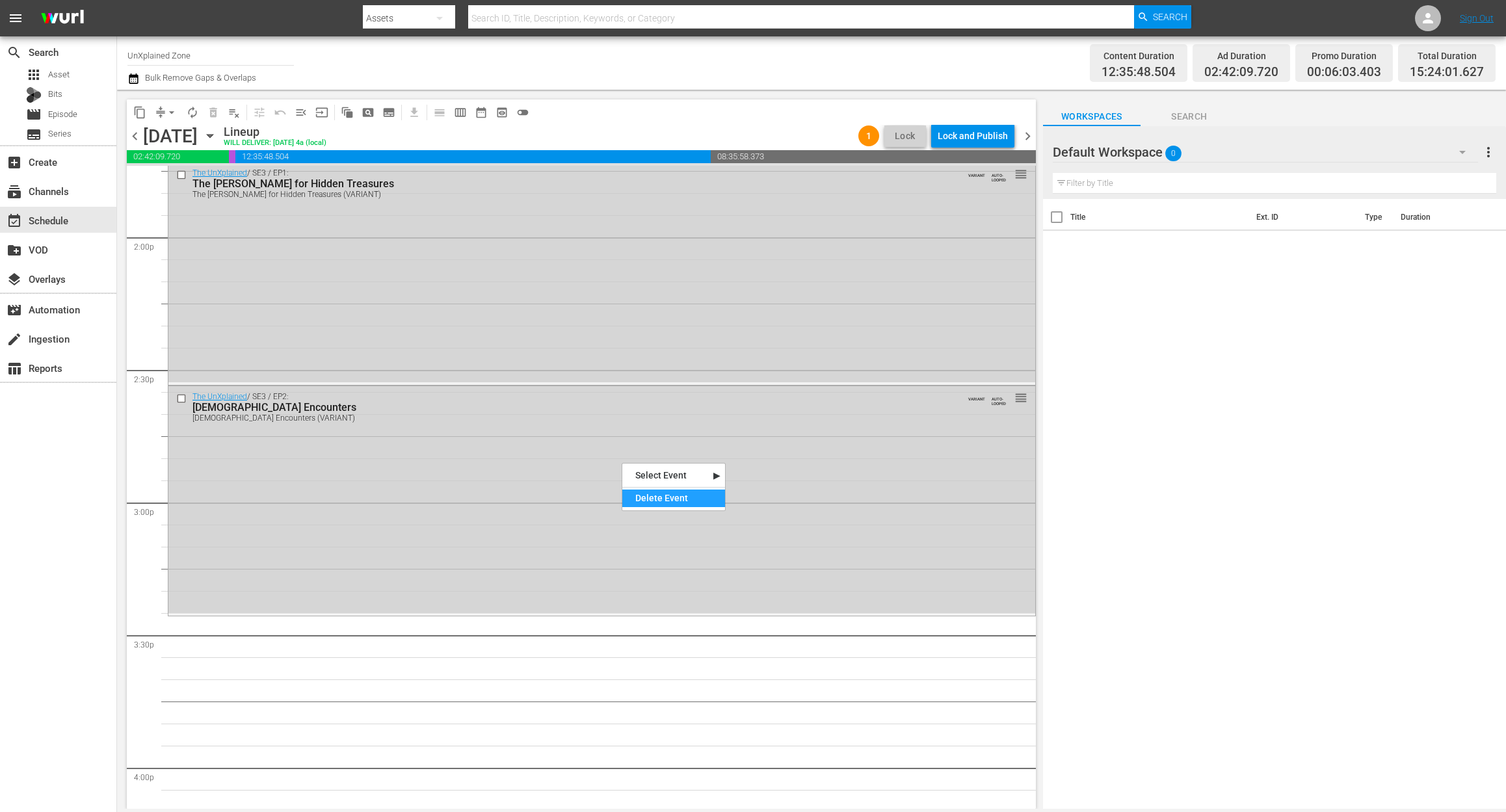
click at [679, 500] on div "Delete Event" at bounding box center [674, 498] width 103 height 17
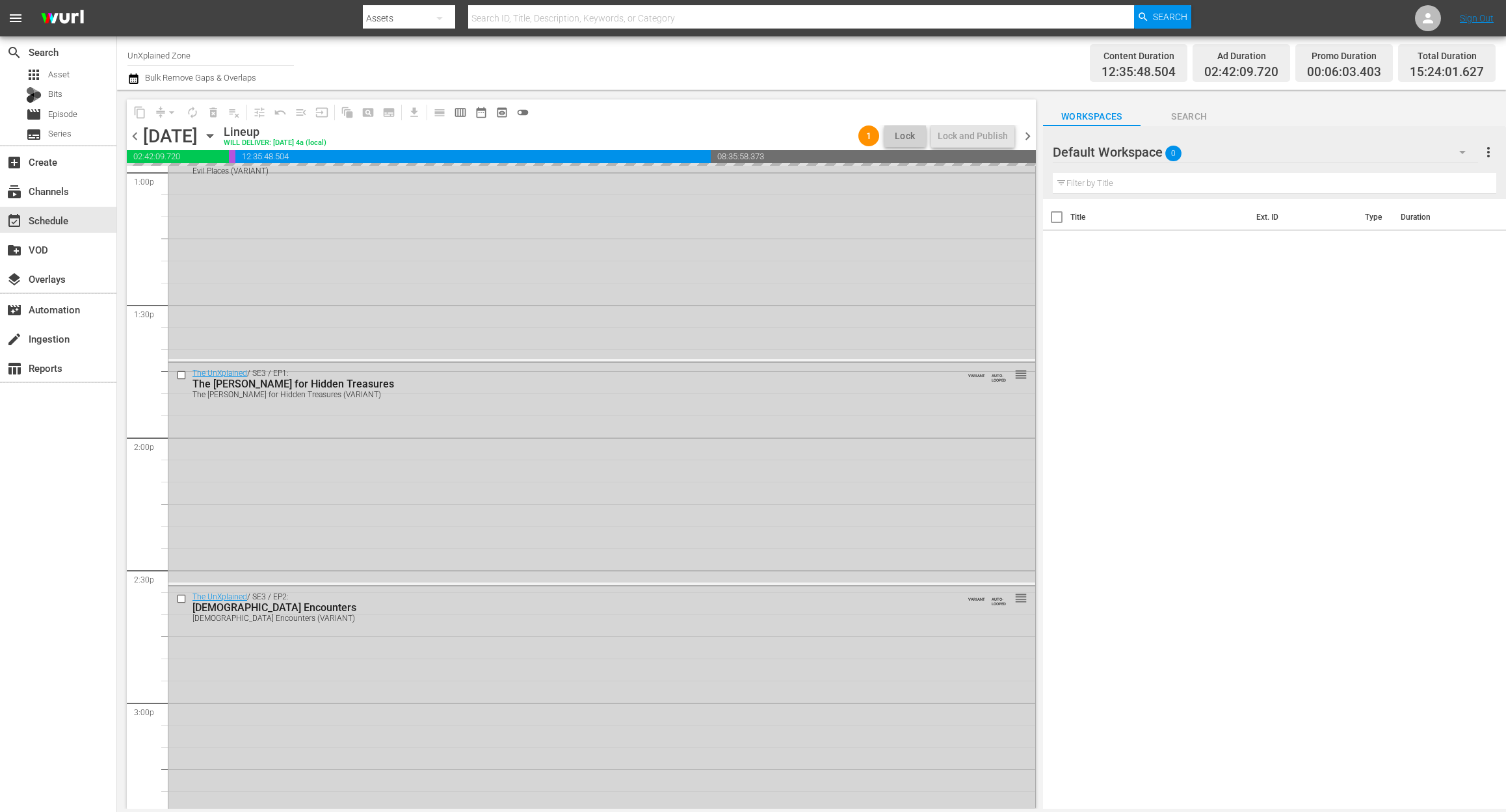
scroll to position [3381, 0]
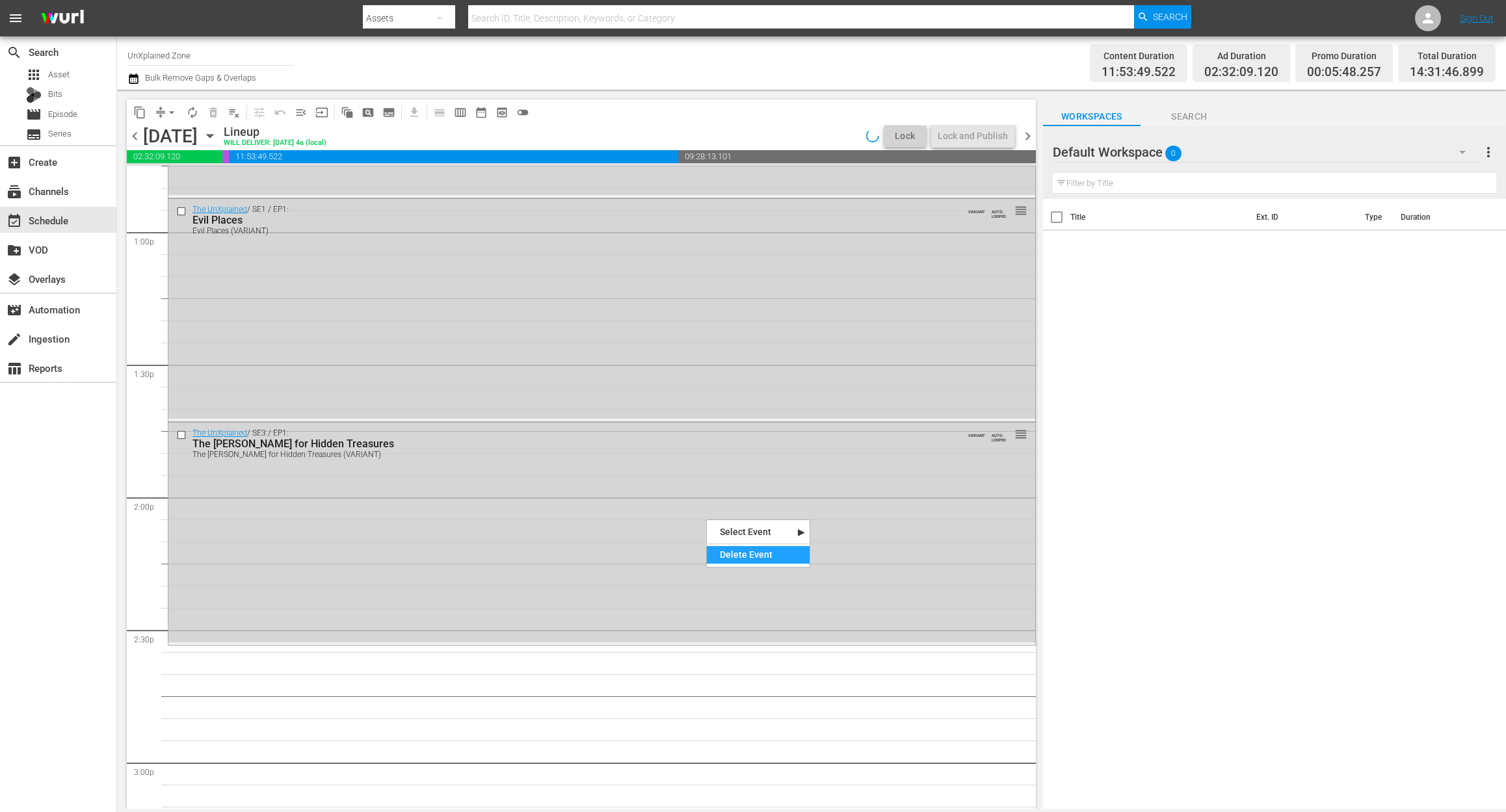
click at [758, 559] on div "Delete Event" at bounding box center [758, 555] width 103 height 17
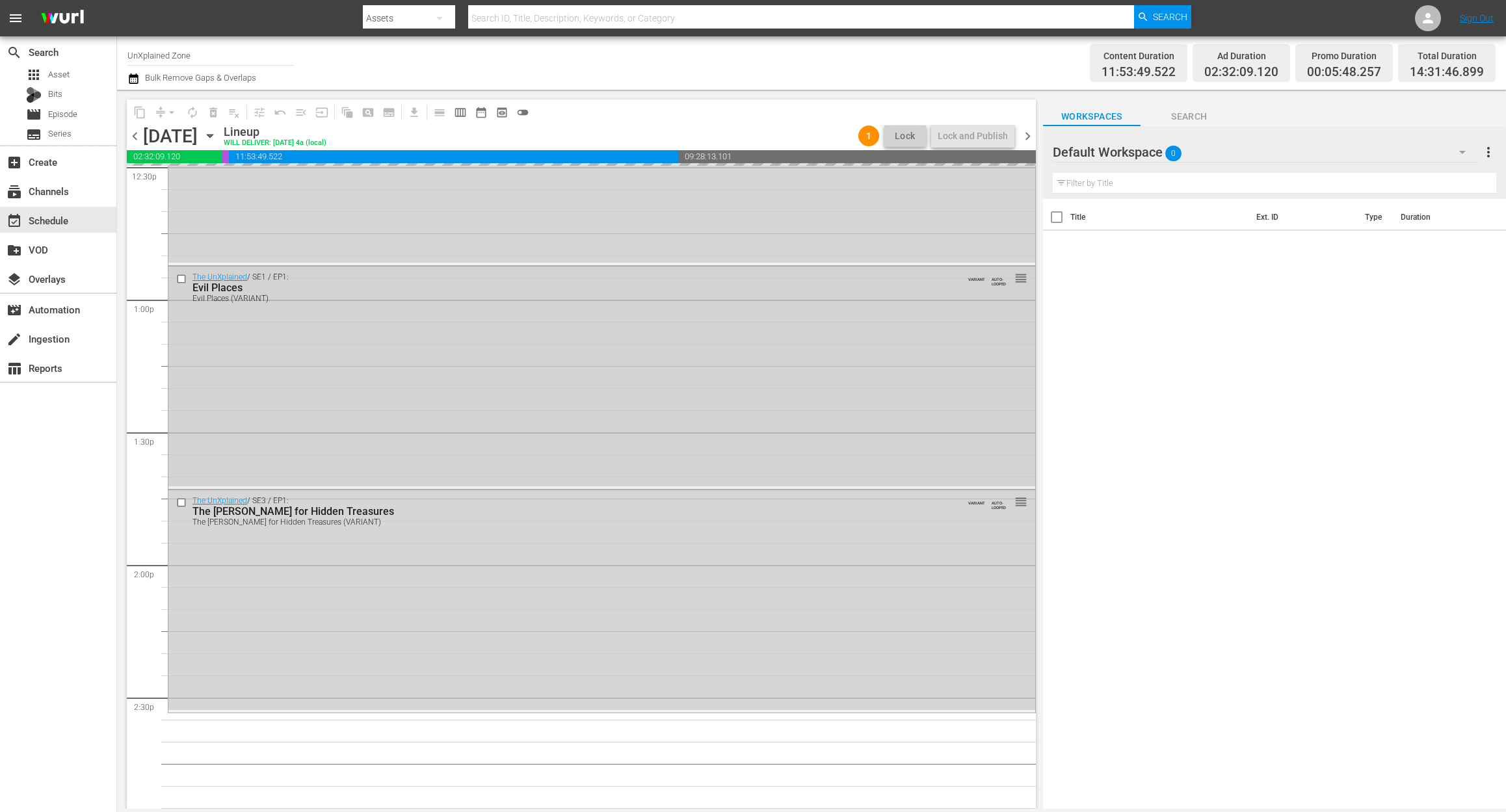
scroll to position [3209, 0]
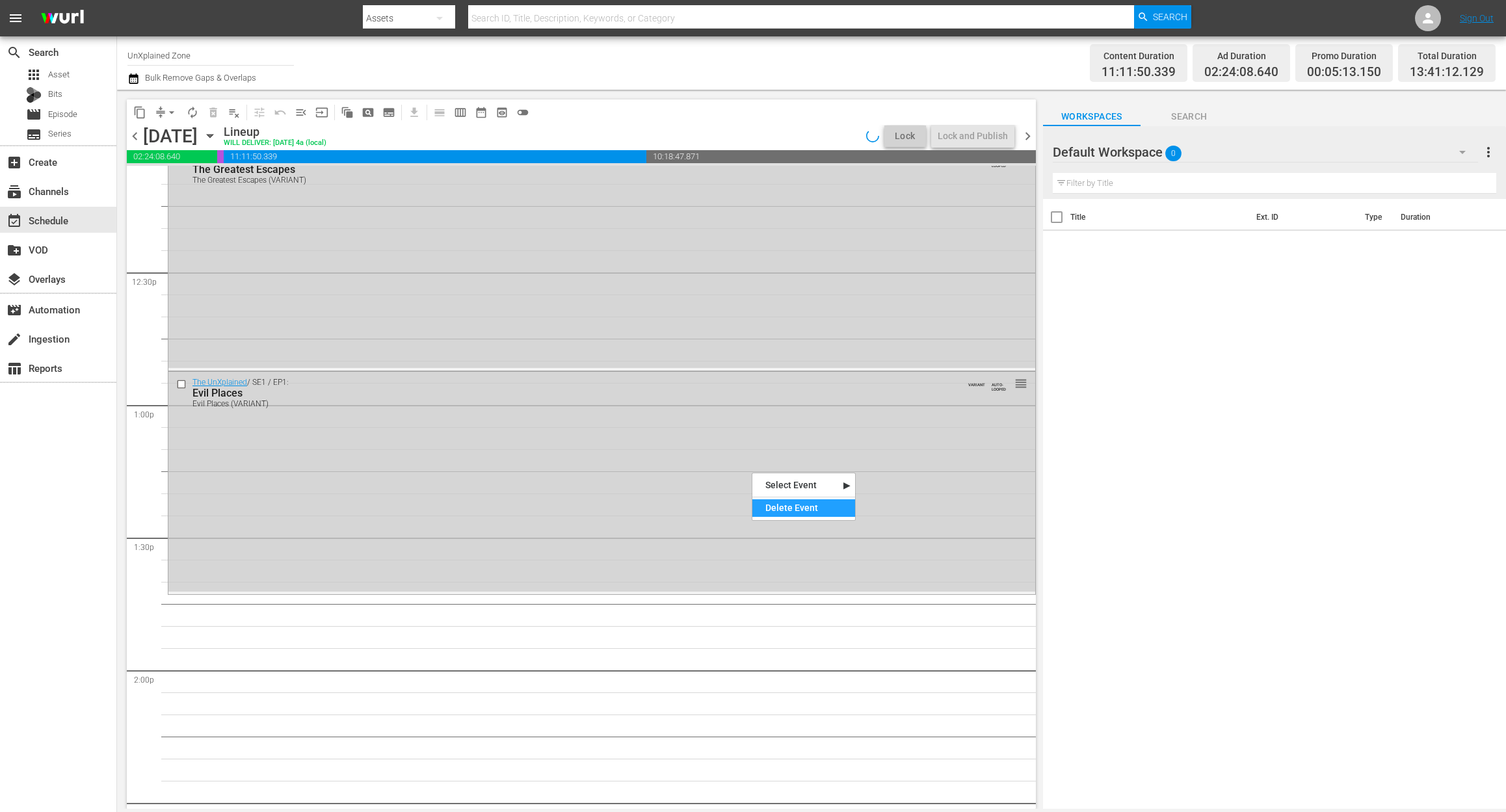
click at [802, 508] on div "Delete Event" at bounding box center [803, 508] width 103 height 17
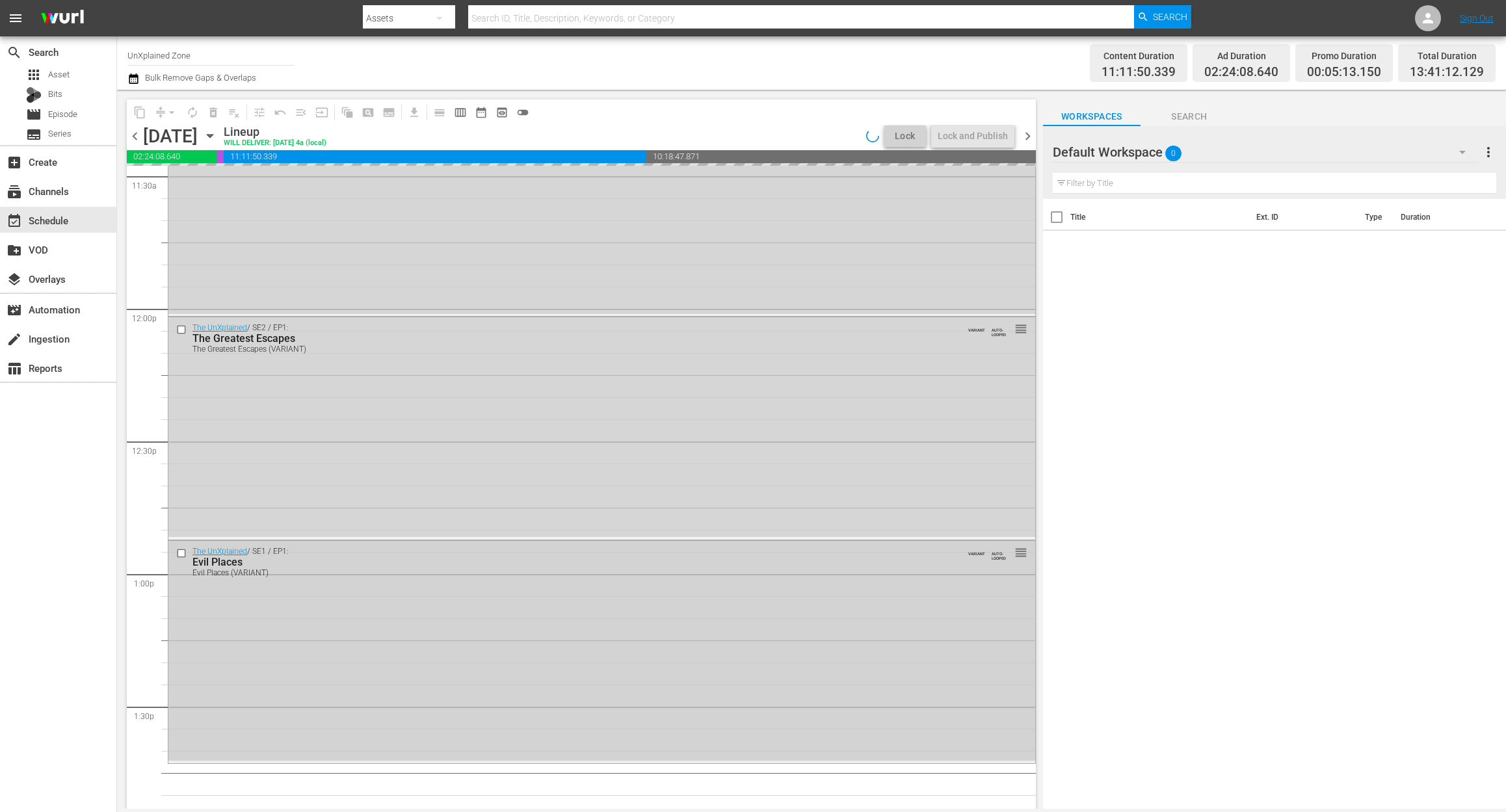
scroll to position [3036, 0]
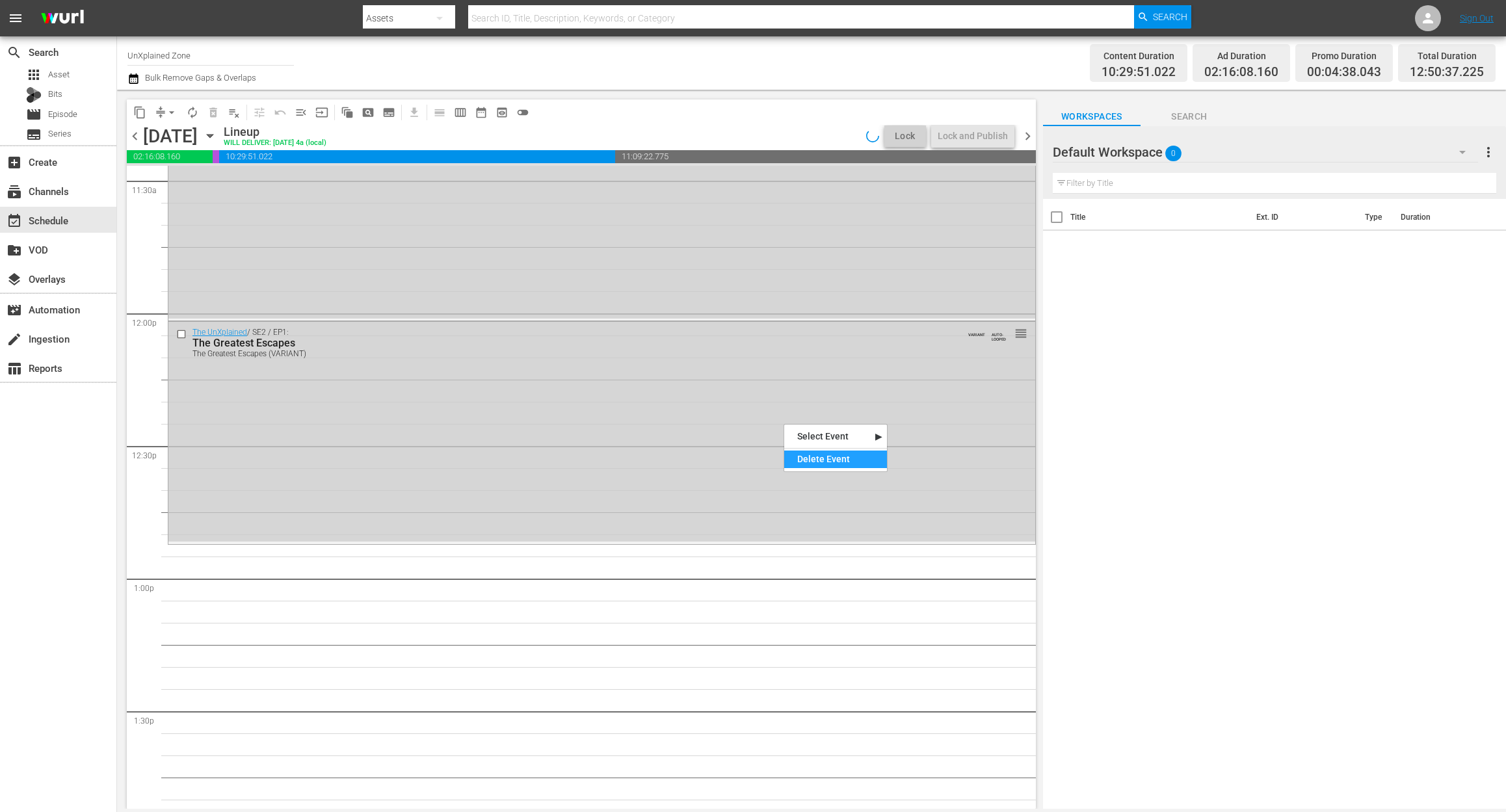
click at [827, 462] on div "Delete Event" at bounding box center [835, 459] width 103 height 17
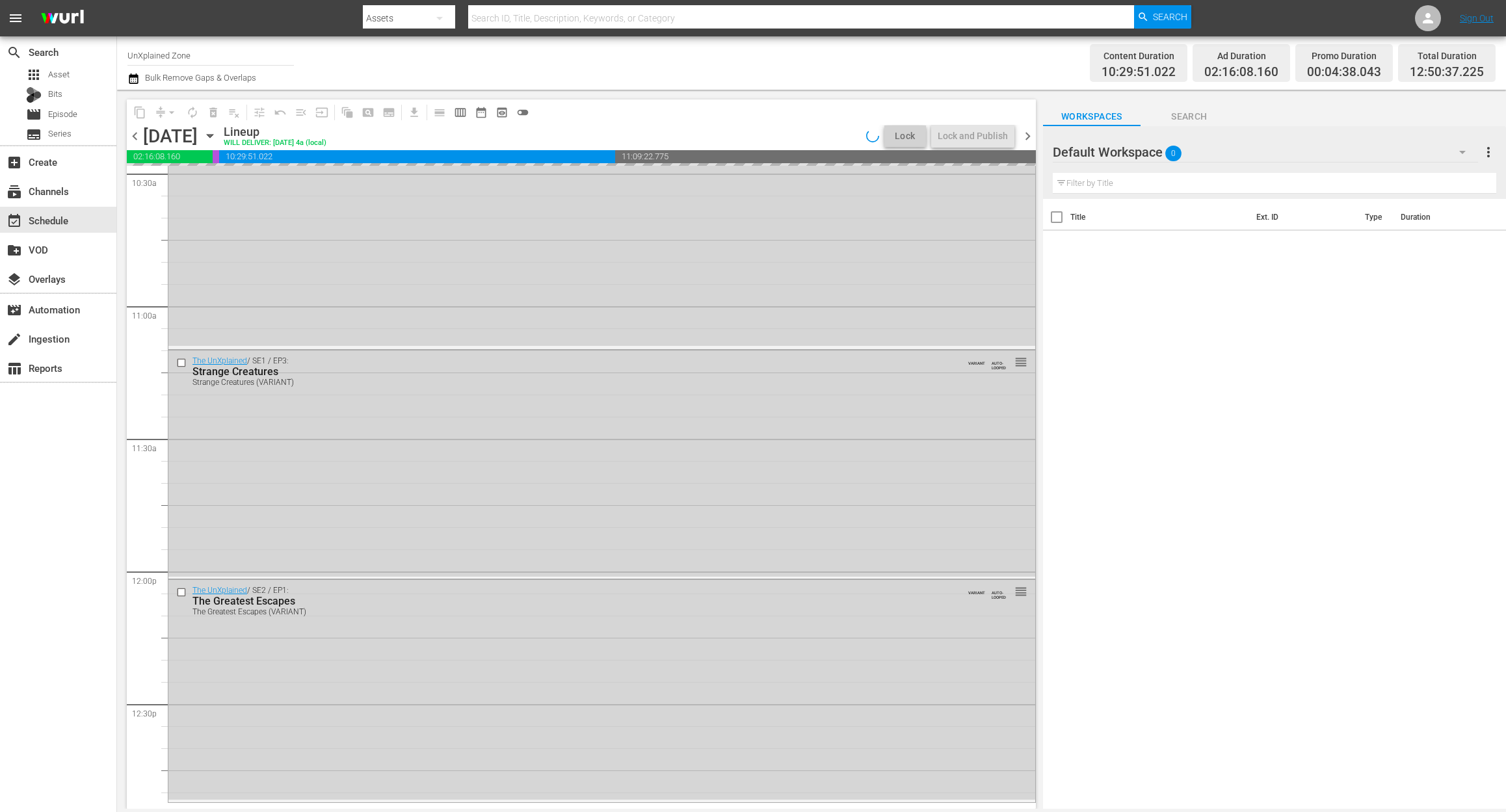
scroll to position [2775, 0]
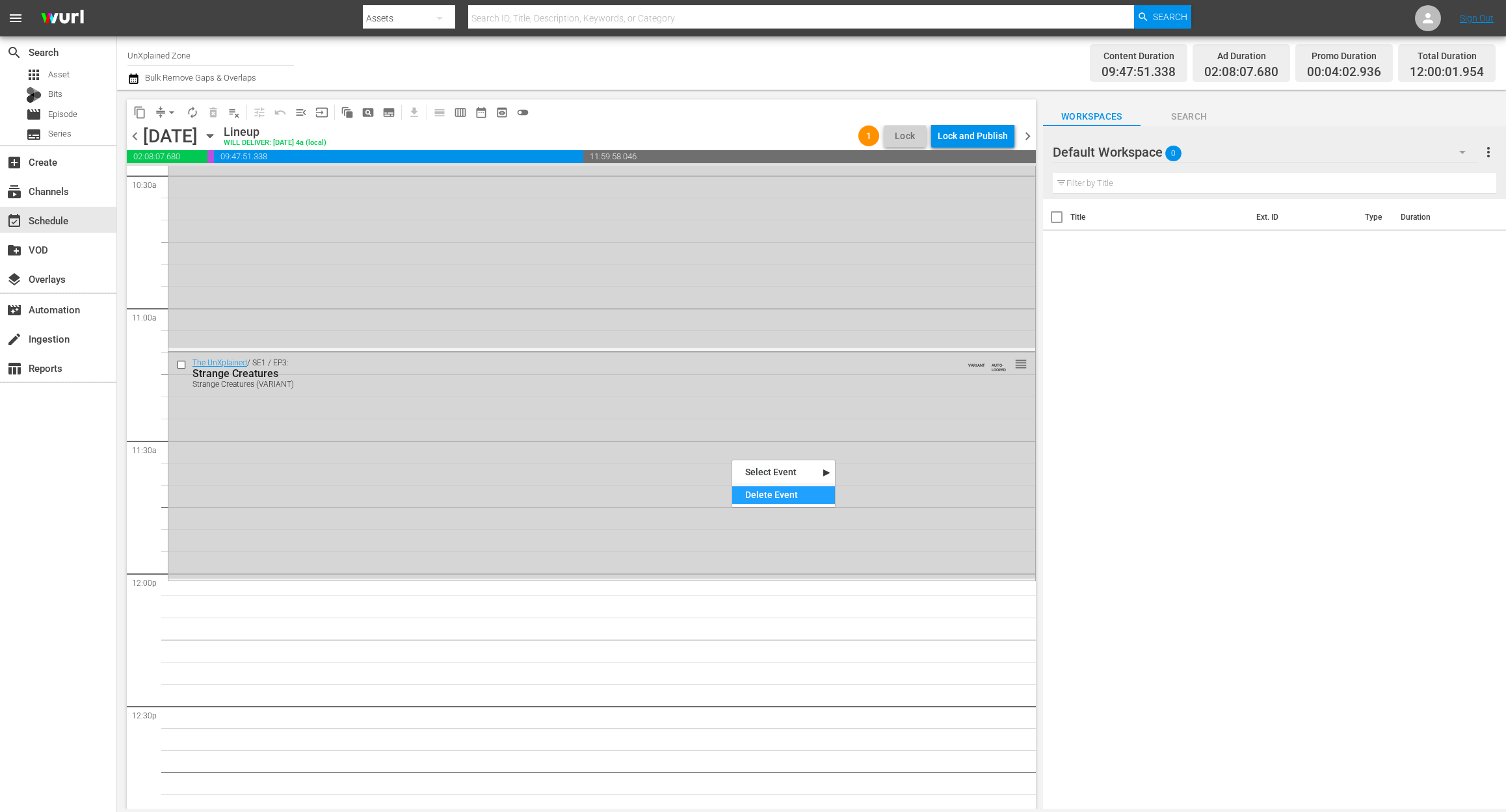
click at [797, 497] on div "Delete Event" at bounding box center [784, 495] width 103 height 17
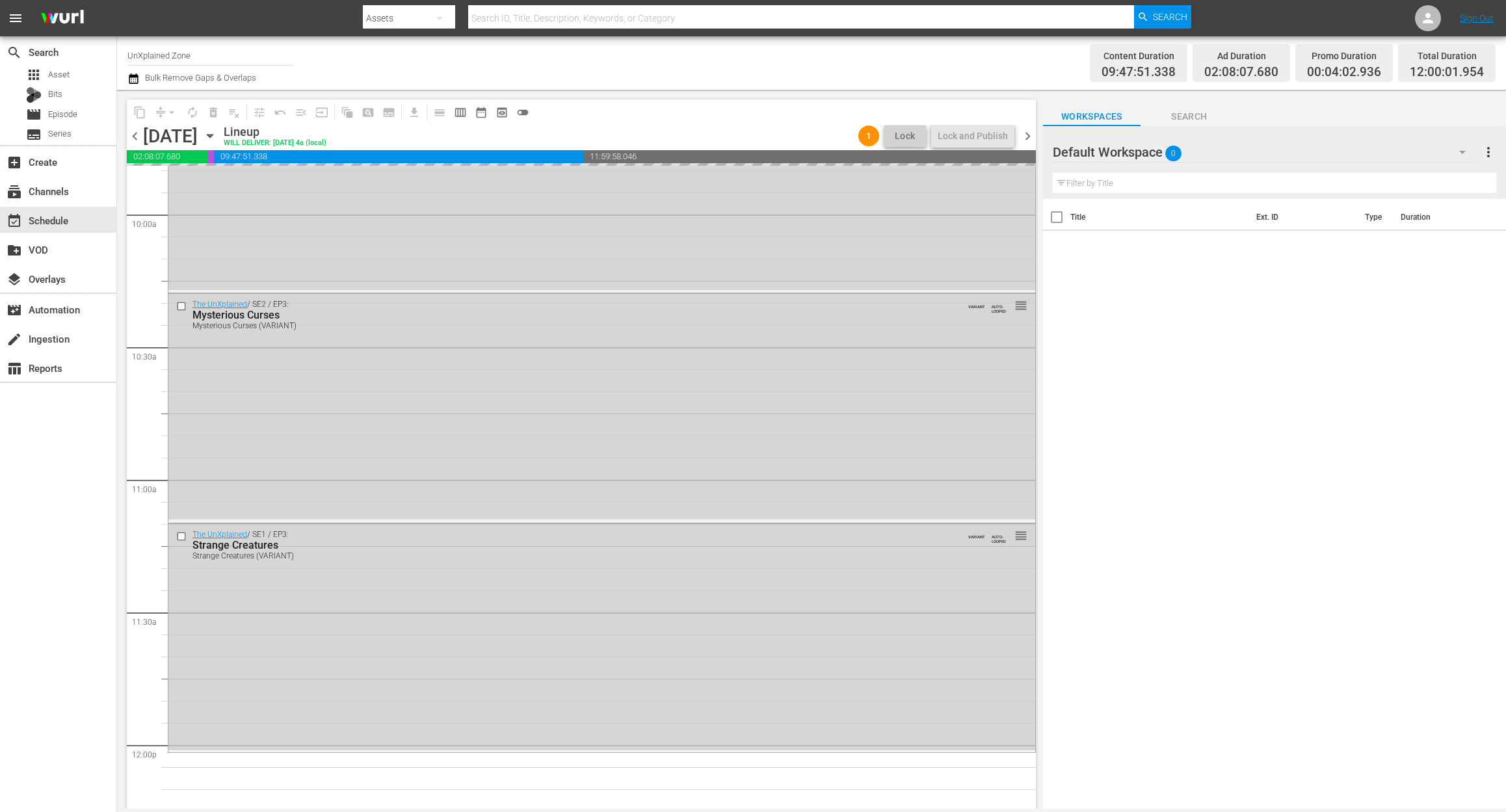
scroll to position [2601, 0]
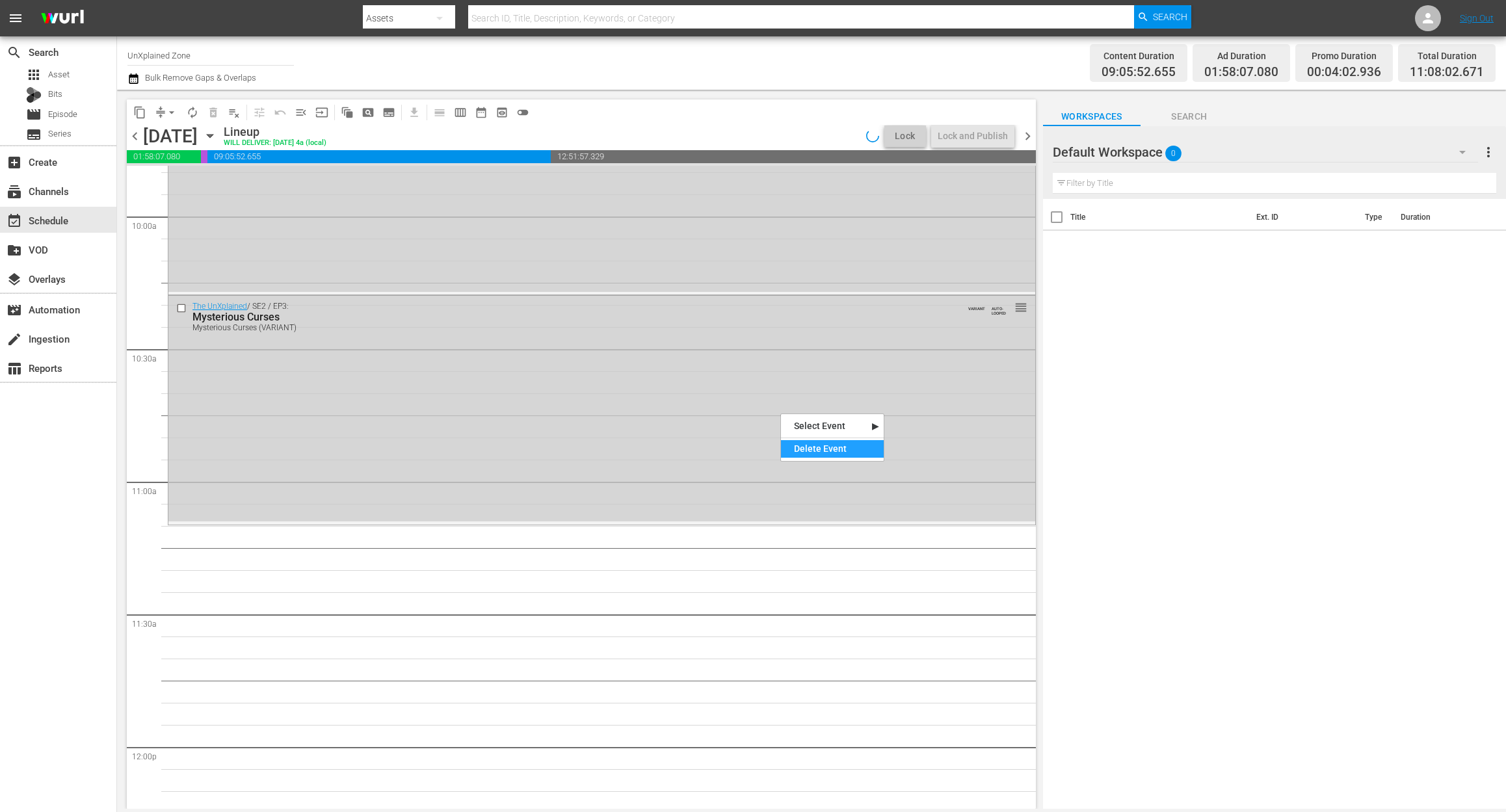
click at [816, 452] on div "Delete Event" at bounding box center [832, 449] width 103 height 17
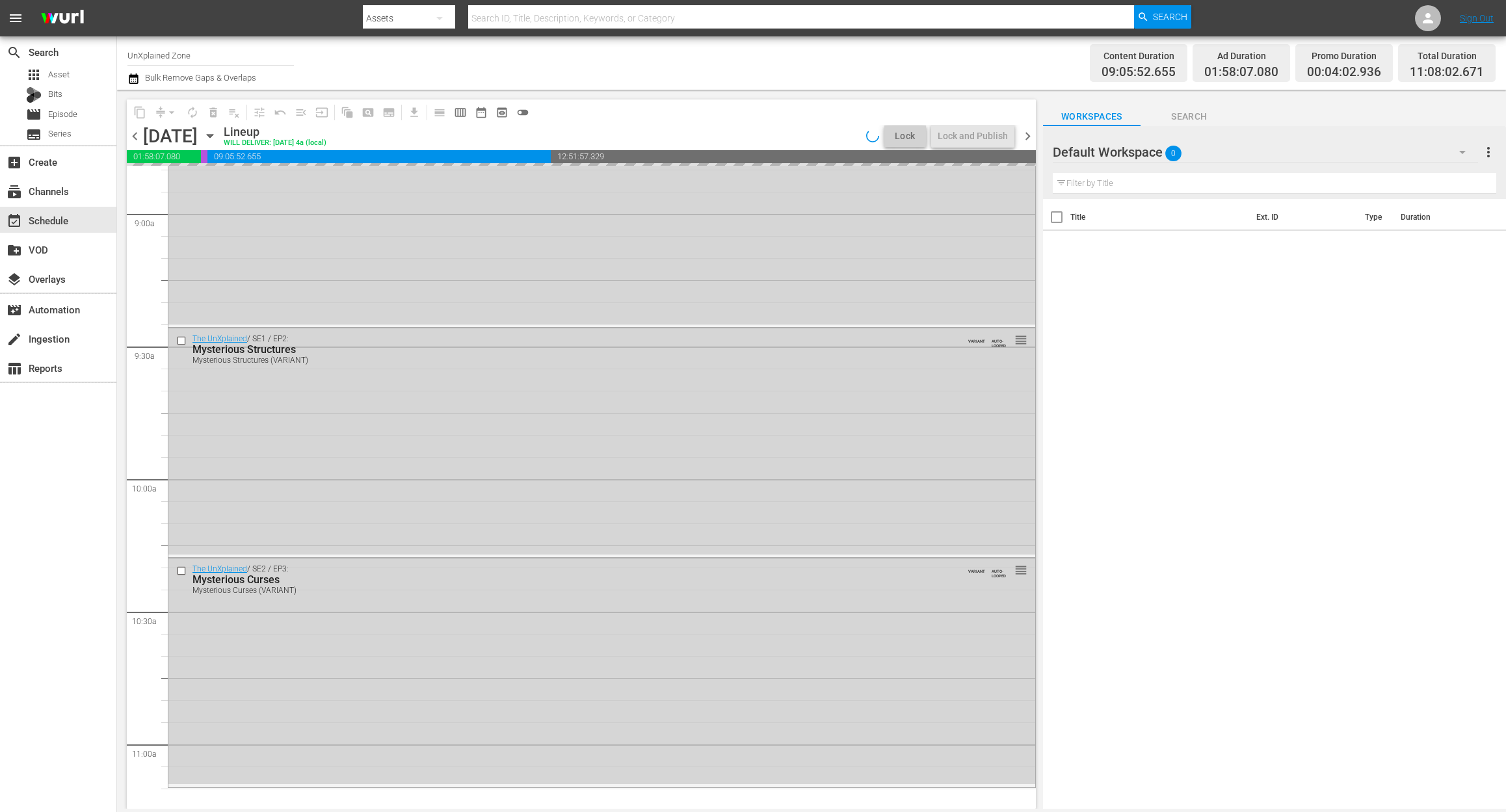
scroll to position [2255, 0]
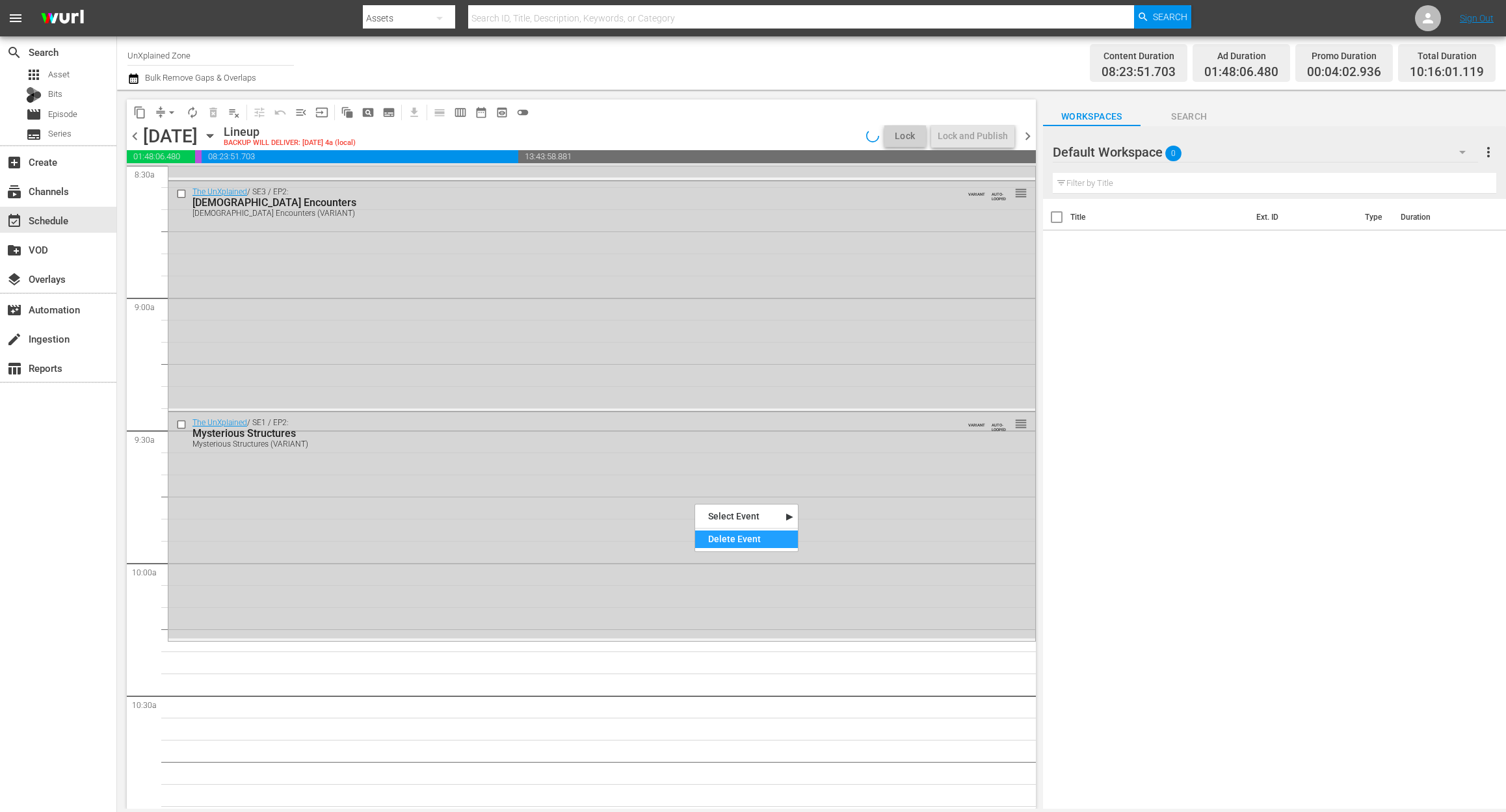
click at [737, 542] on div "Delete Event" at bounding box center [747, 539] width 103 height 17
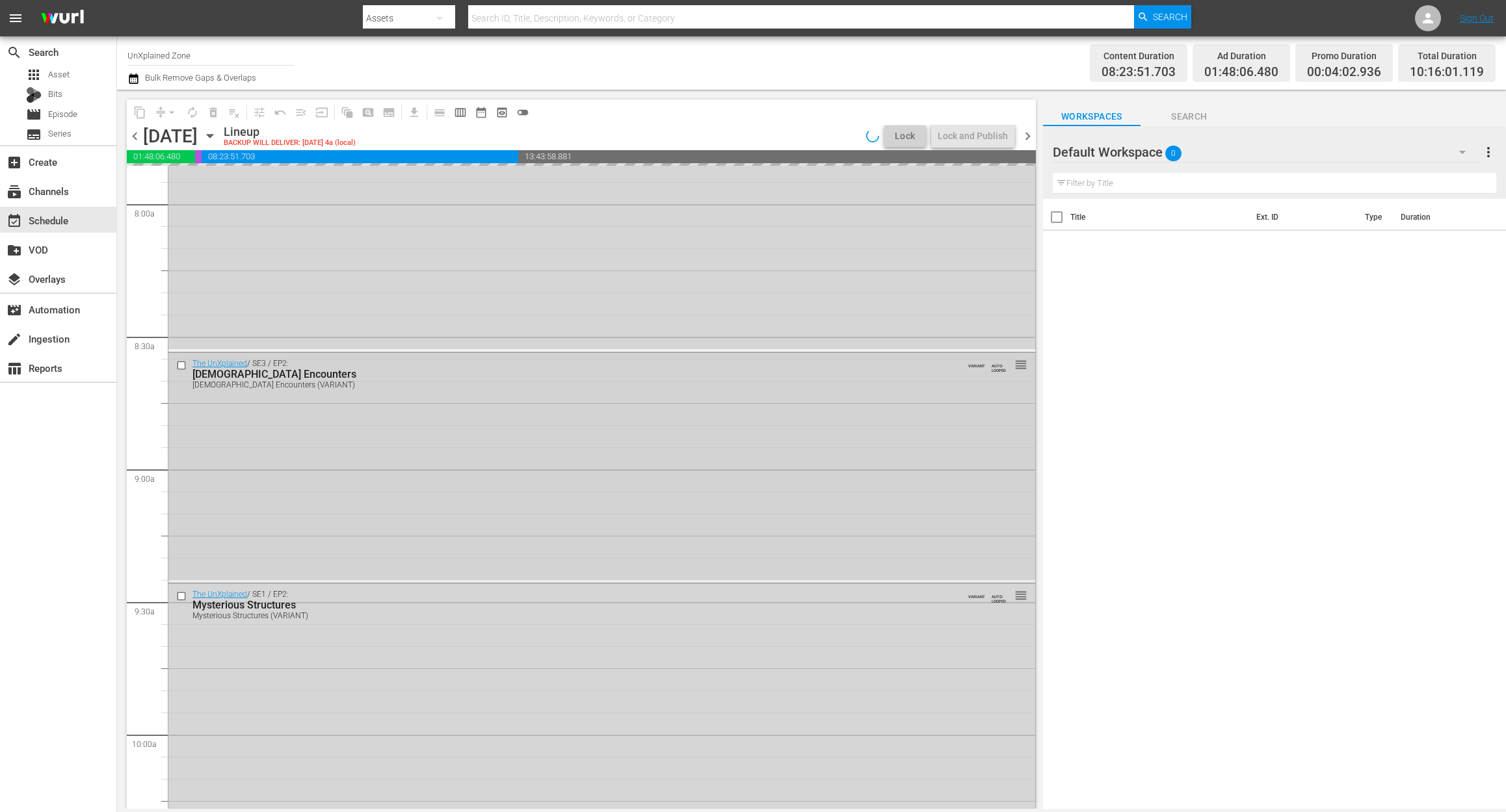
scroll to position [2081, 0]
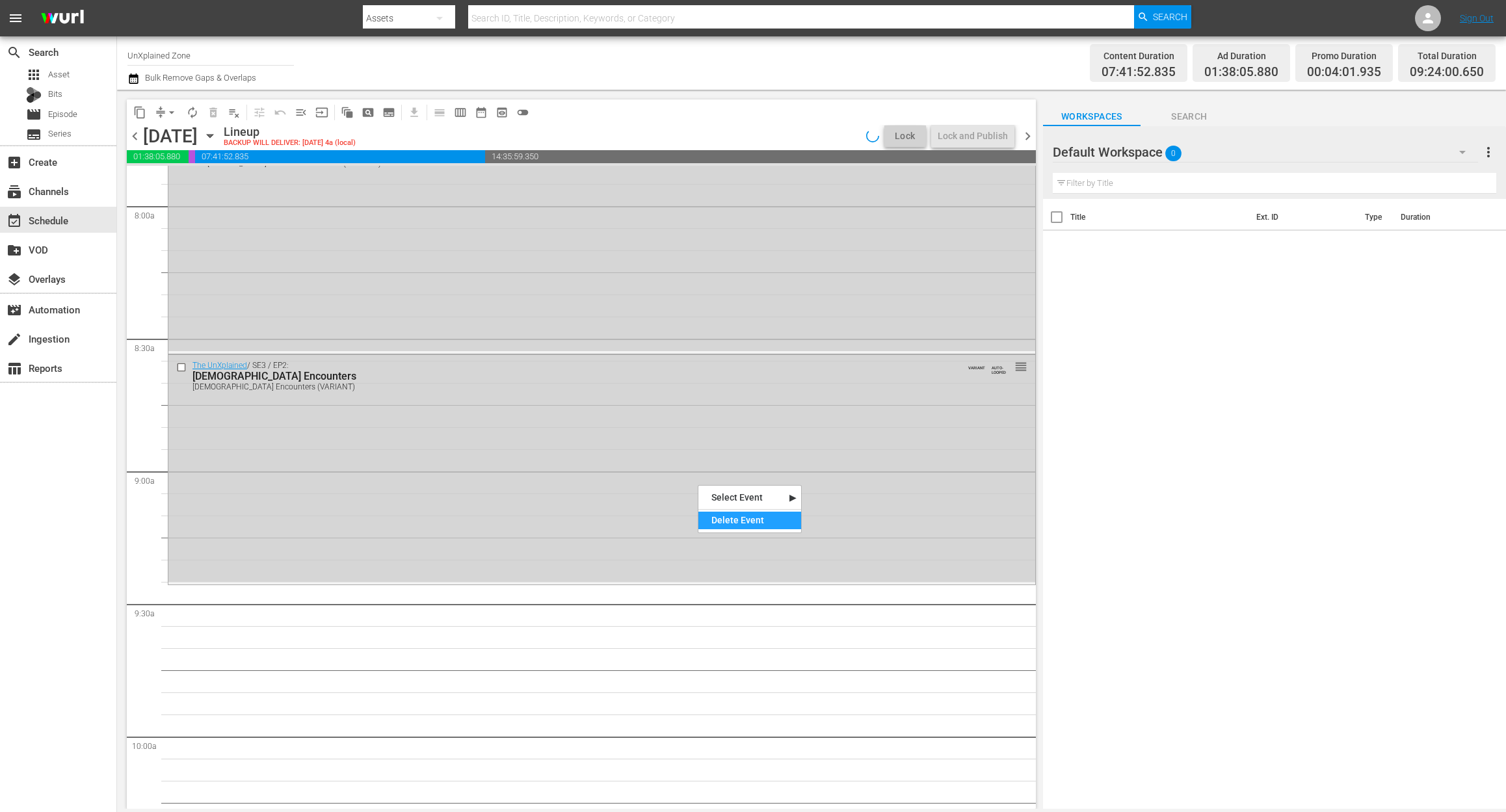
click at [761, 518] on div "Delete Event" at bounding box center [750, 521] width 103 height 17
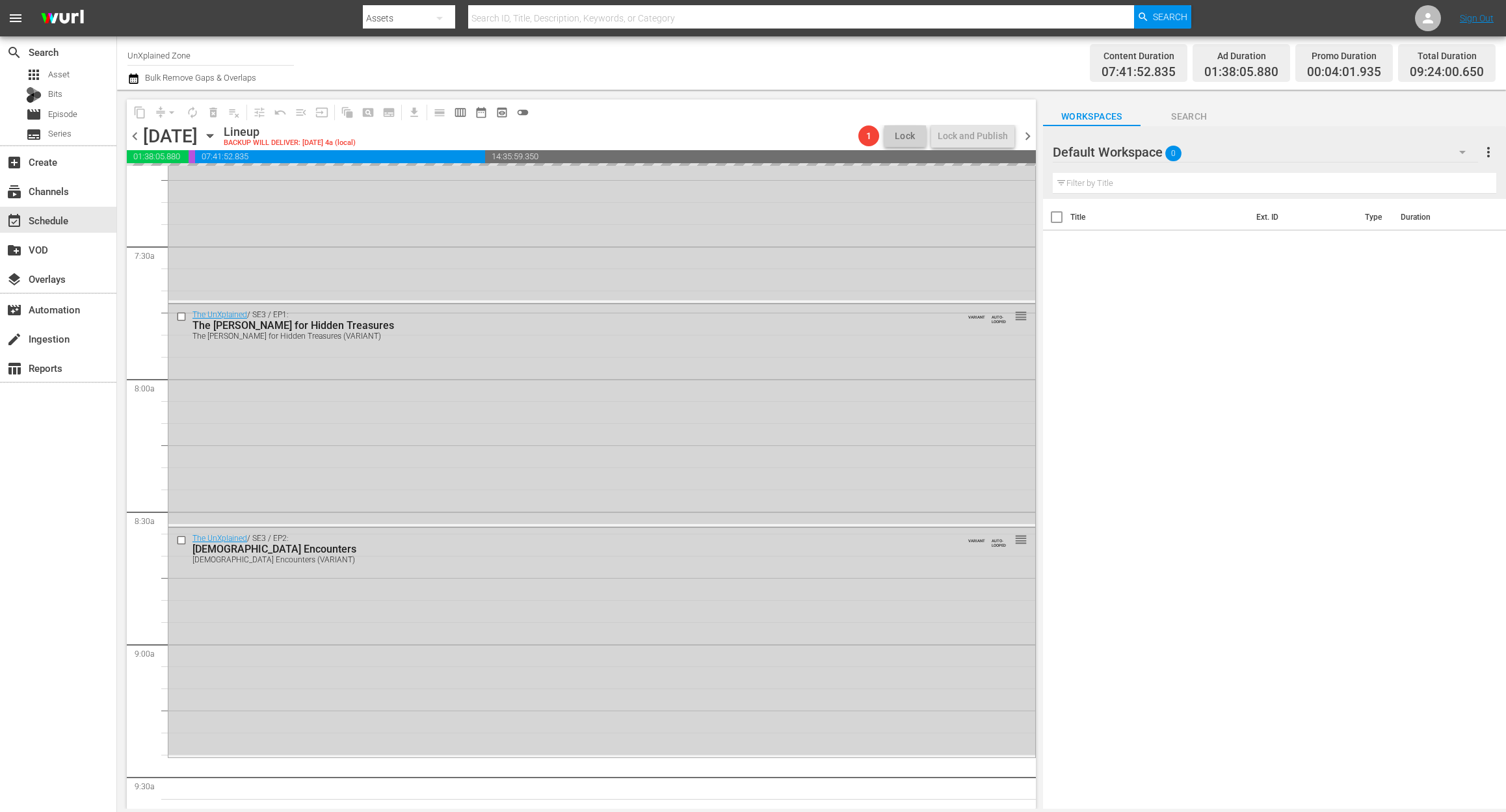
scroll to position [1821, 0]
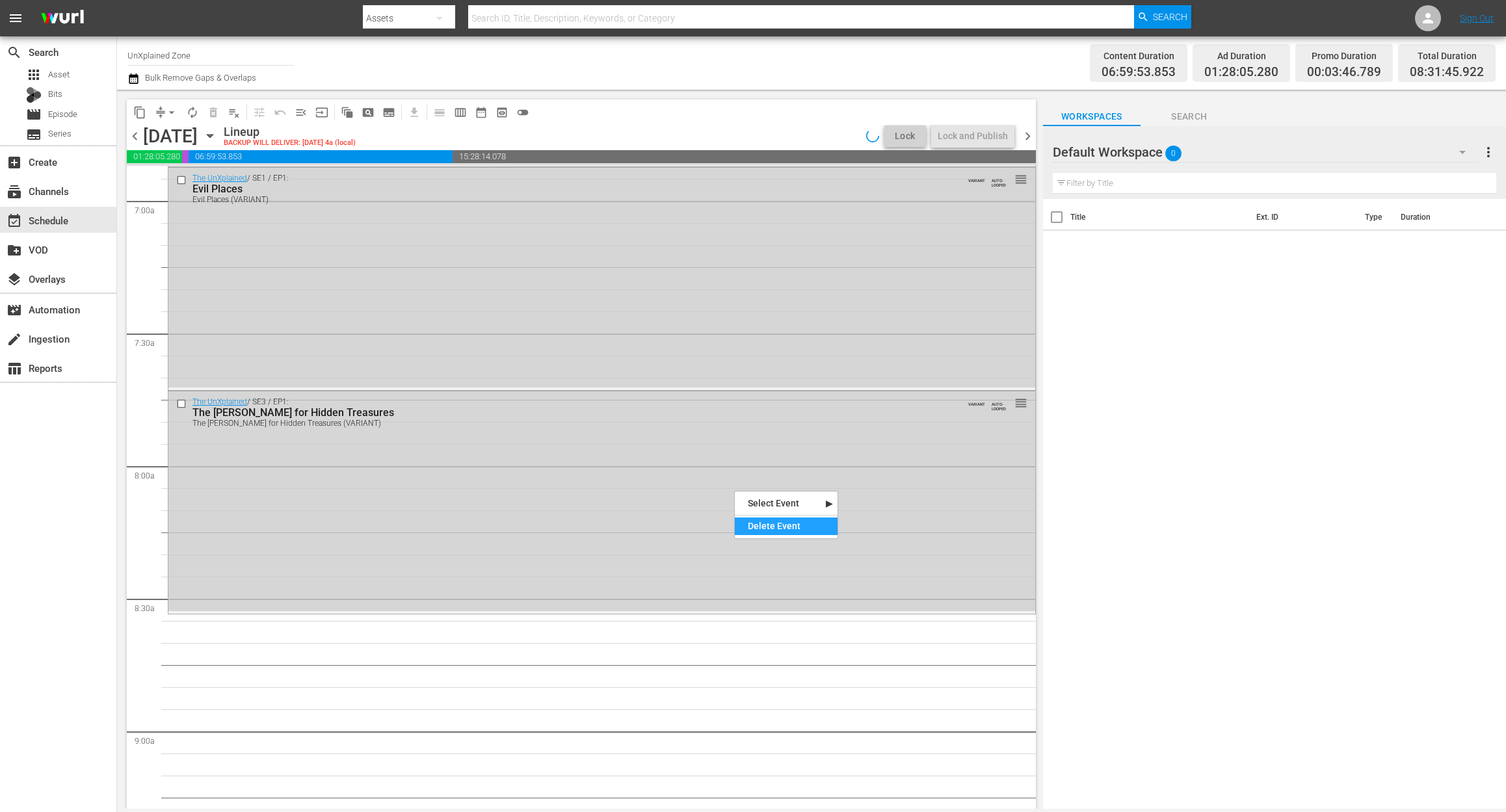
click at [790, 529] on div "Delete Event" at bounding box center [786, 526] width 103 height 17
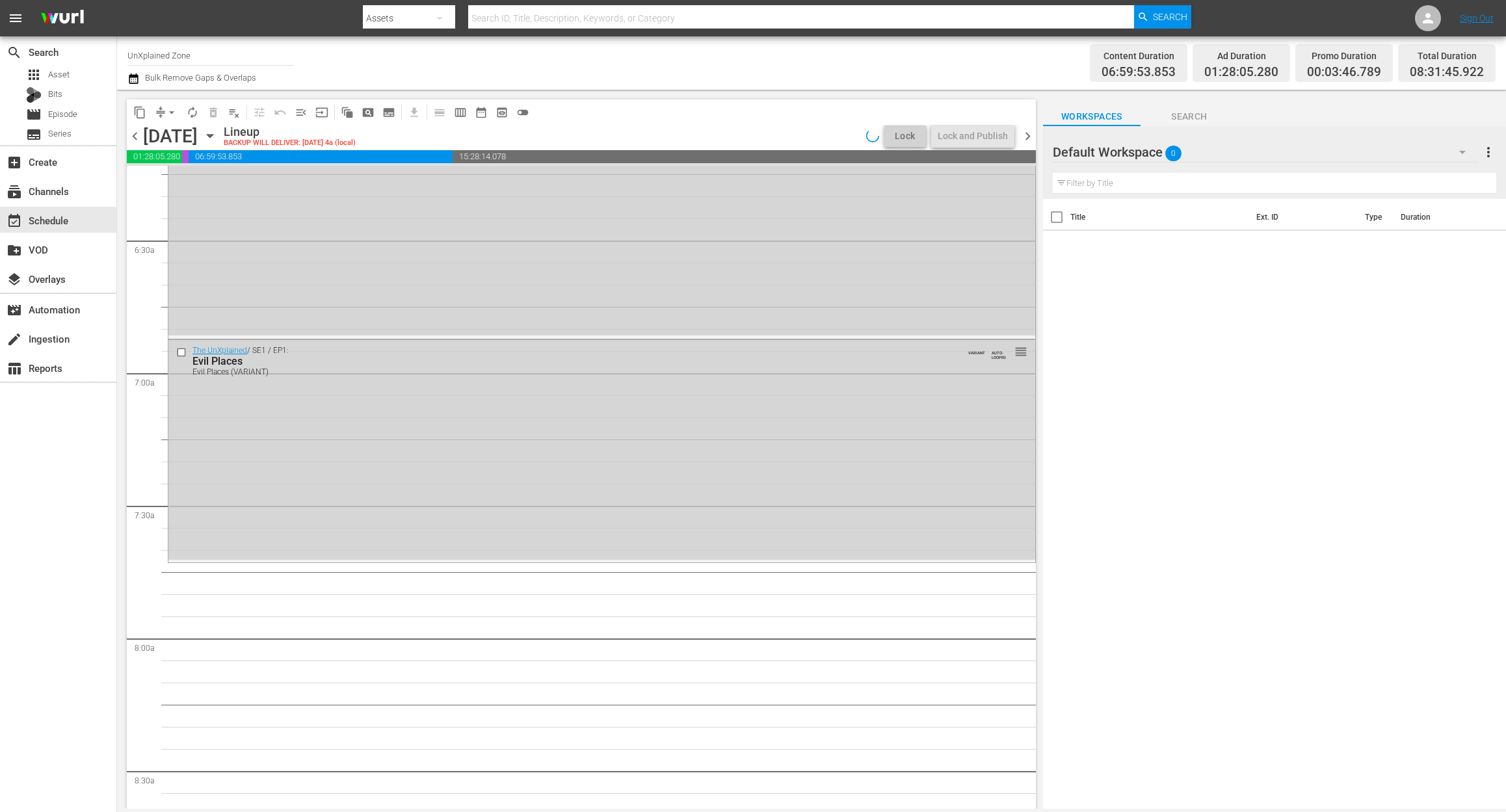
scroll to position [1649, 0]
click at [823, 523] on div "Delete Event" at bounding box center [820, 516] width 103 height 17
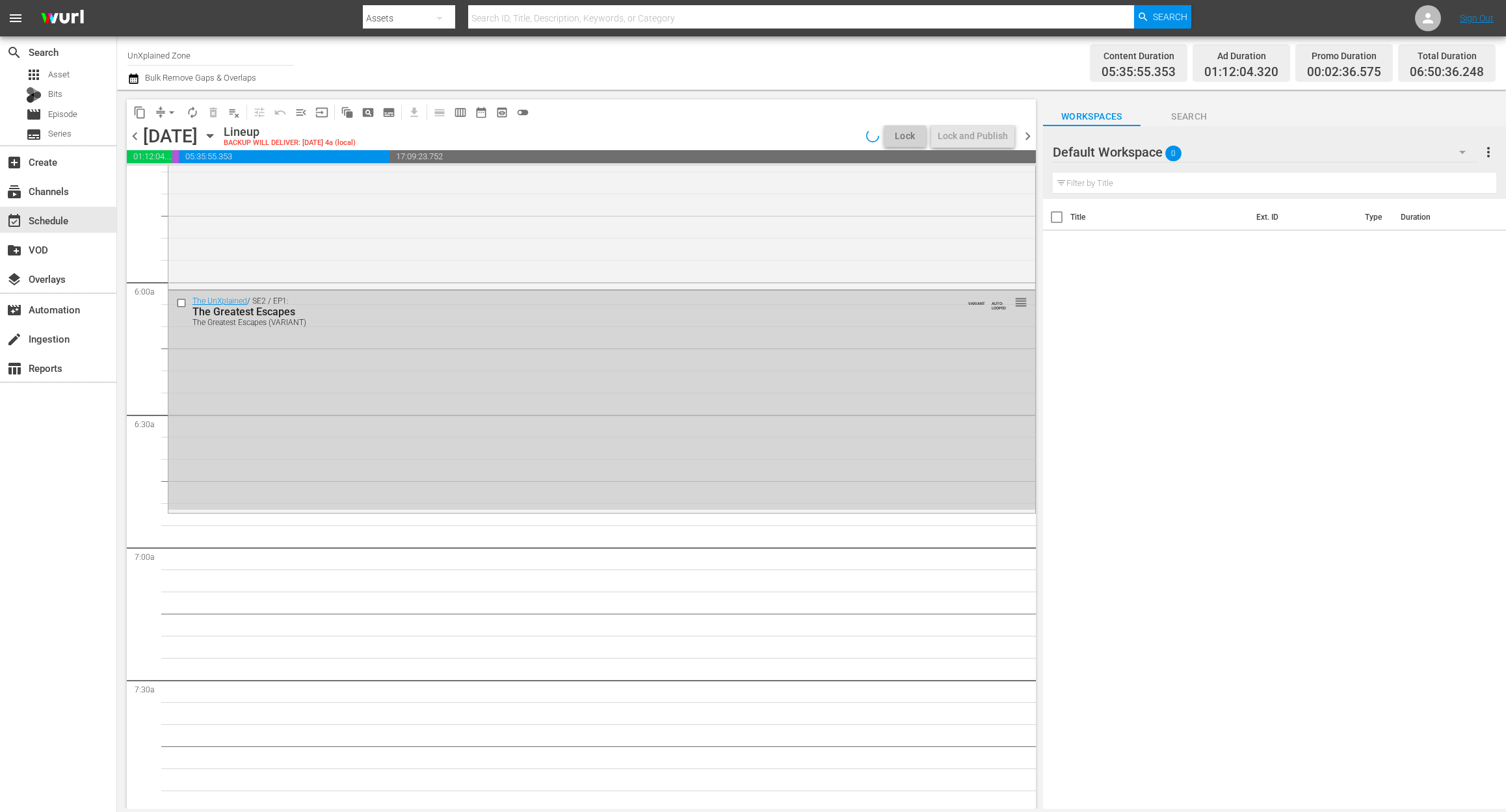
scroll to position [1388, 0]
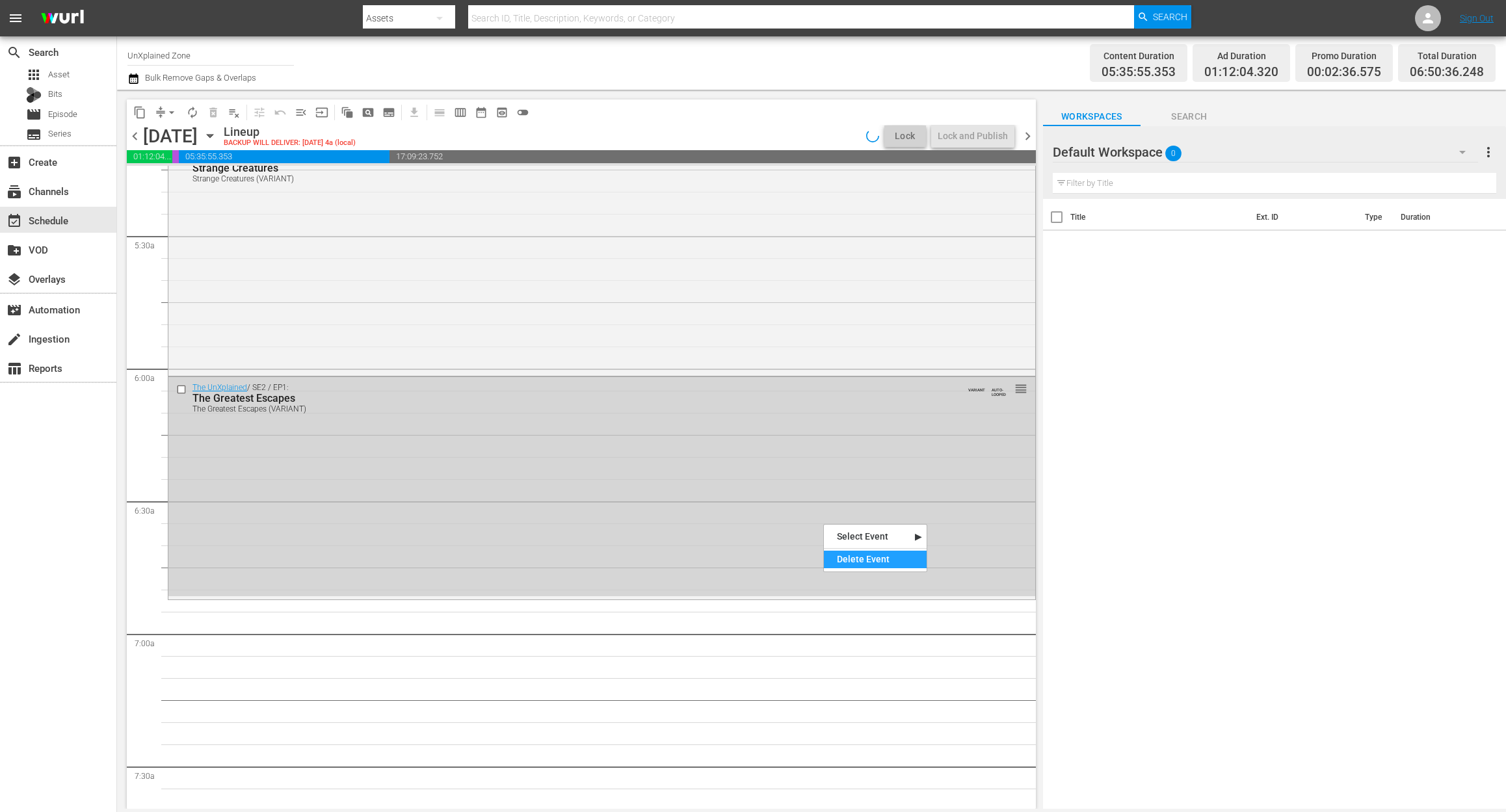
click at [872, 565] on div "Delete Event" at bounding box center [875, 559] width 103 height 17
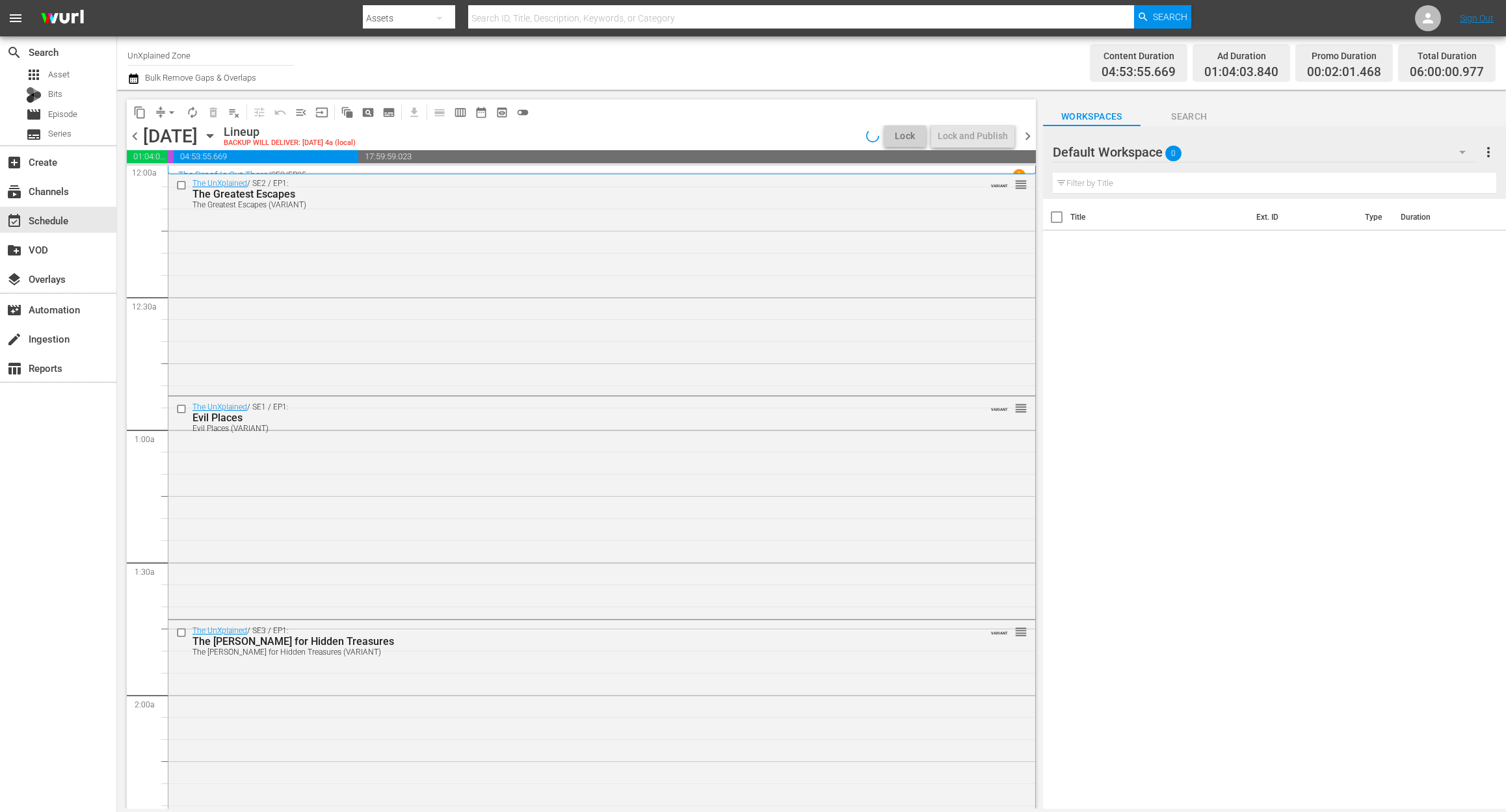
scroll to position [0, 0]
click at [524, 245] on div "The UnXplained / SE2 / EP1: The Greatest Escapes The Greatest Escapes (VARIANT)…" at bounding box center [601, 283] width 866 height 220
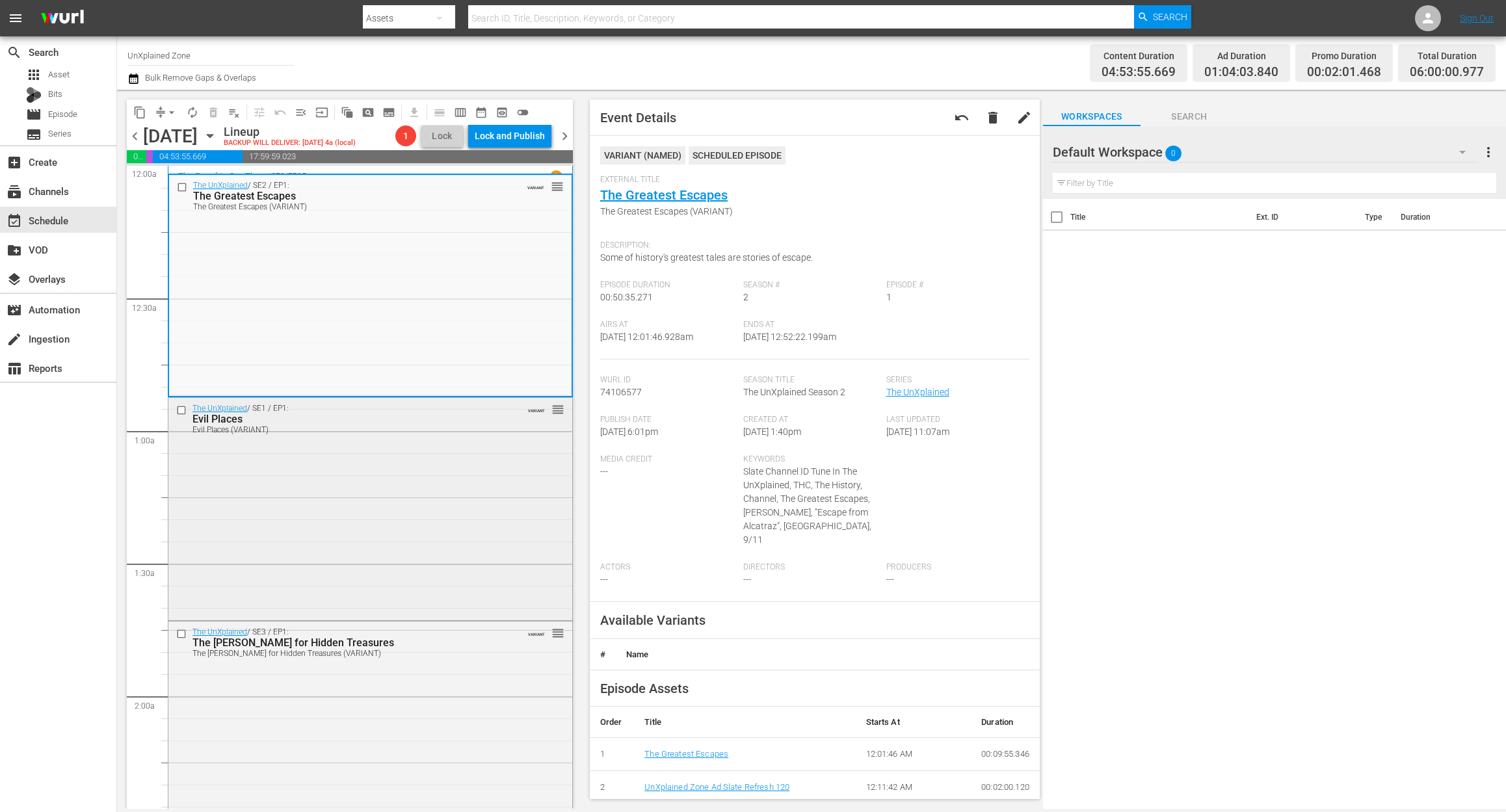
click at [343, 568] on div "The UnXplained / SE1 / EP1: Evil Places Evil Places (VARIANT) VARIANT reorder" at bounding box center [370, 508] width 404 height 220
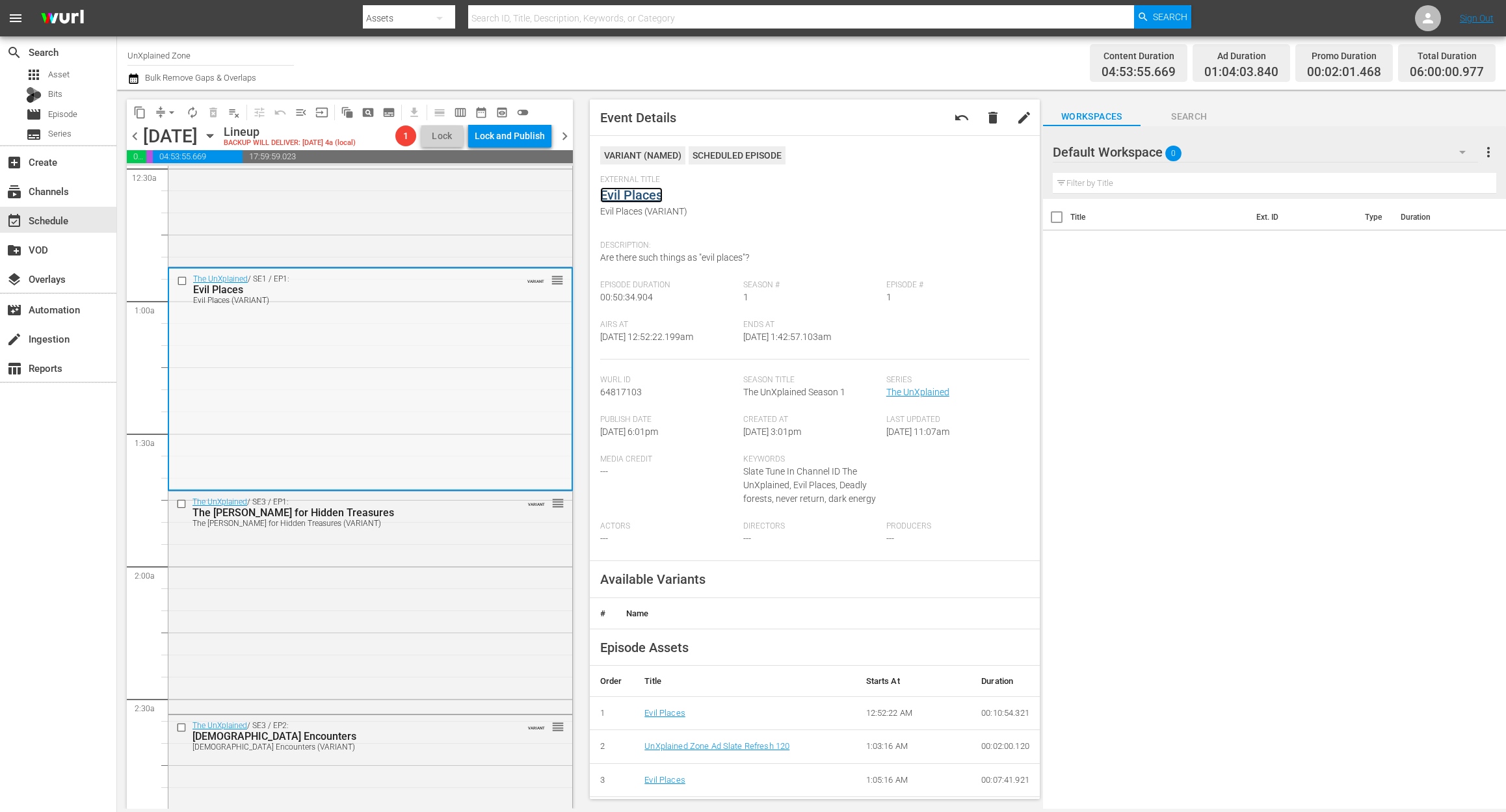
scroll to position [347, 0]
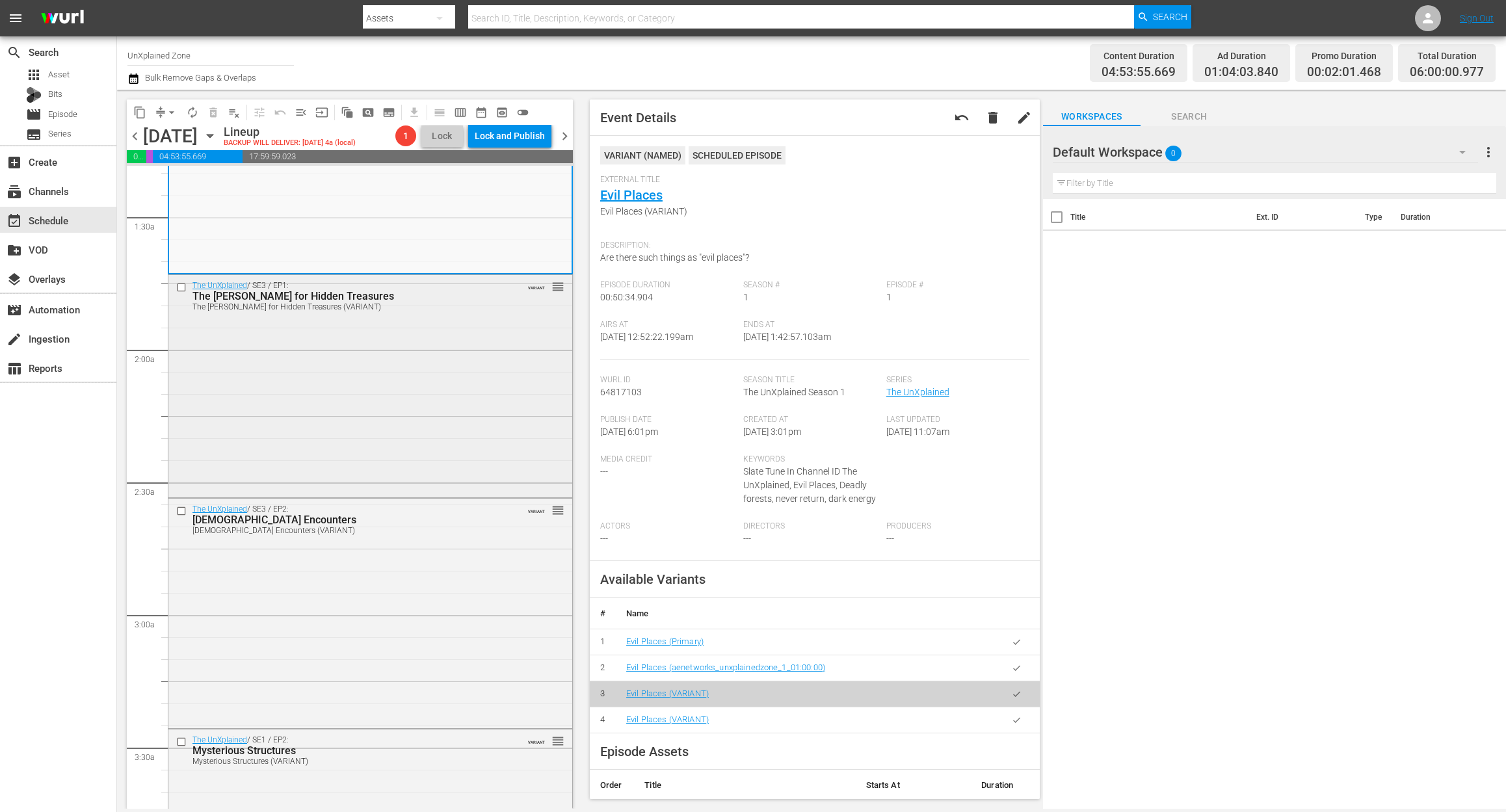
click at [365, 462] on div "The UnXplained / SE3 / EP1: The Hunt for Hidden Treasures The Hunt for Hidden T…" at bounding box center [370, 384] width 404 height 220
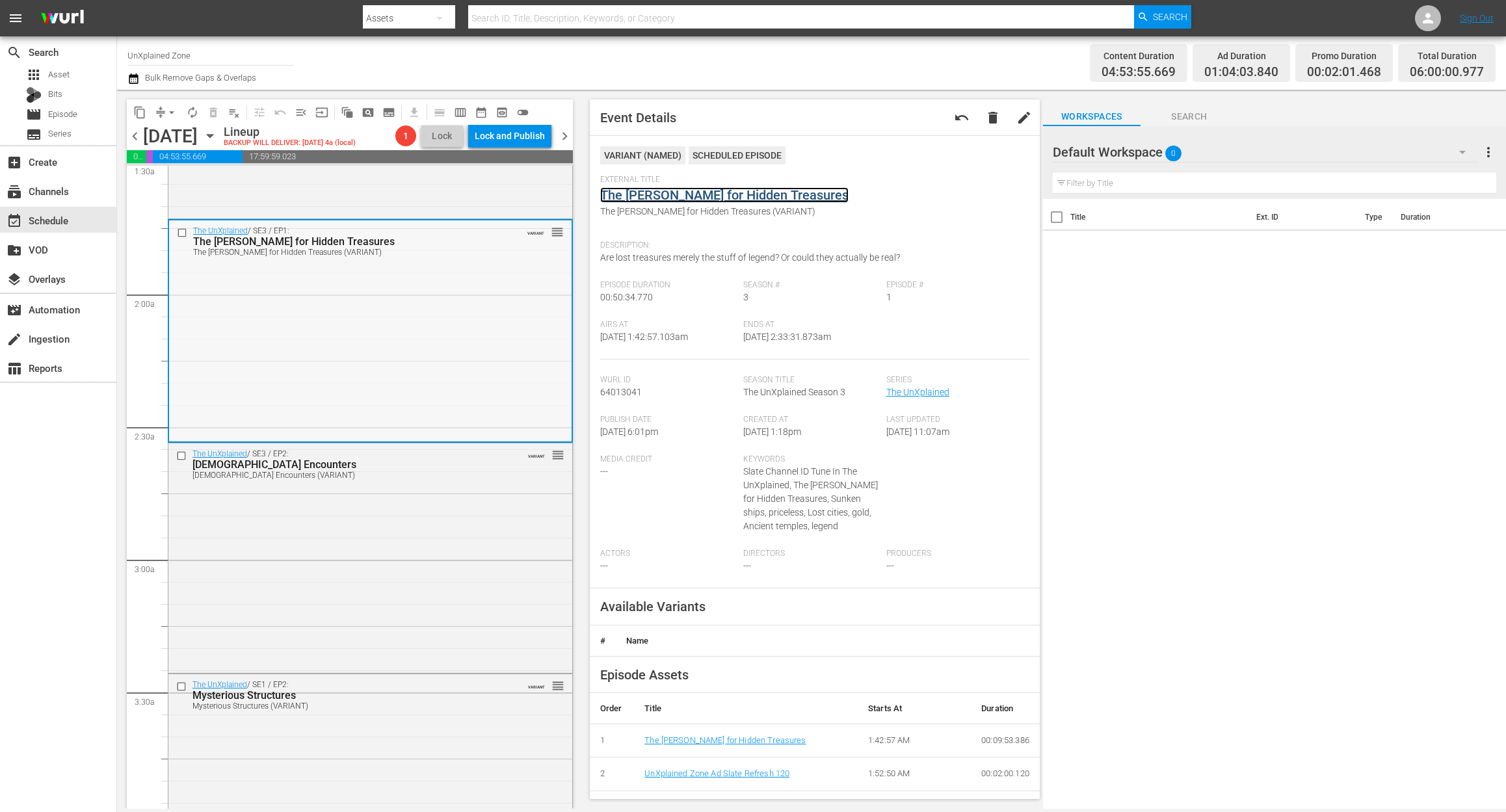
scroll to position [607, 0]
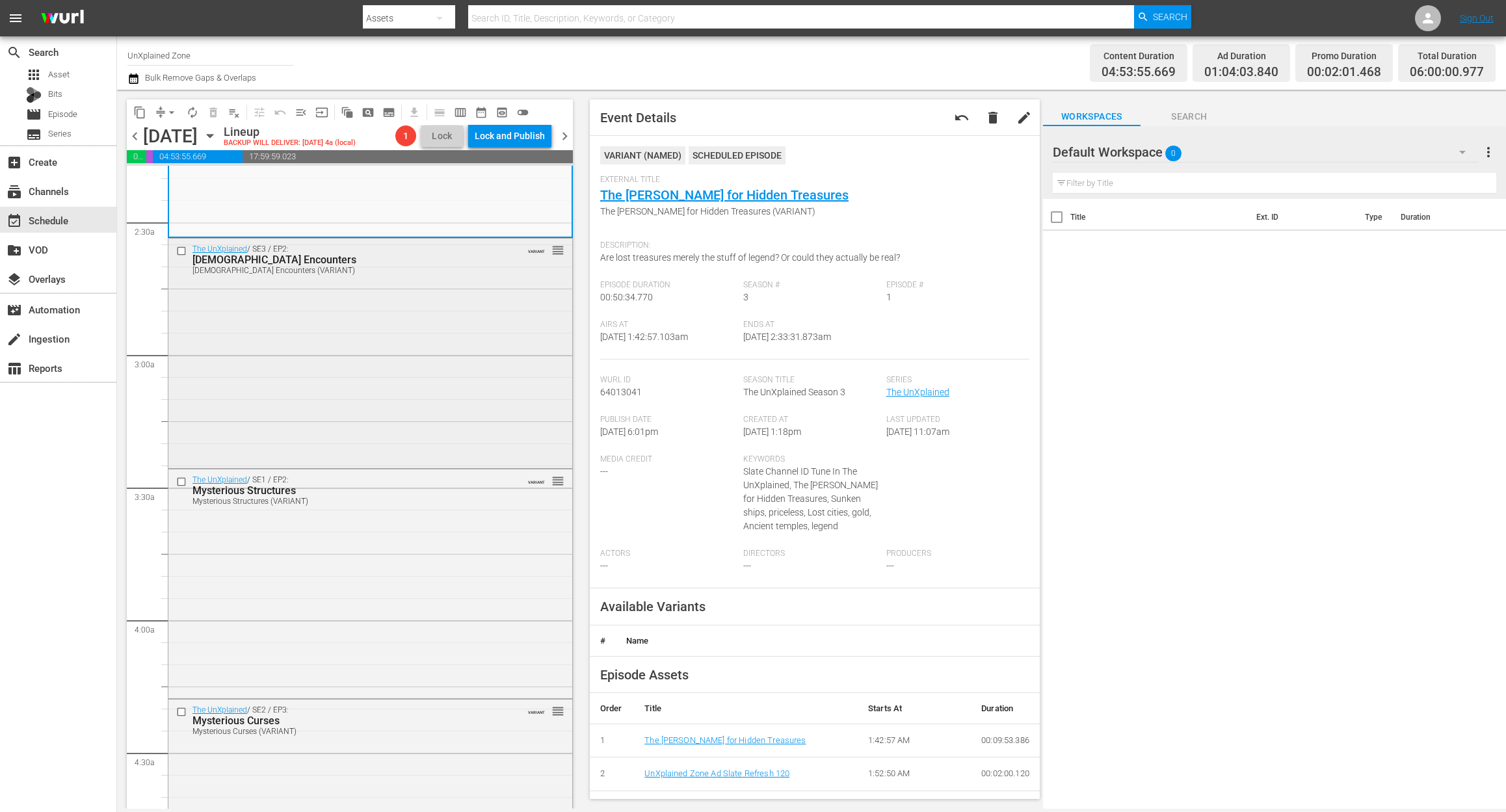
click at [400, 465] on div "The UnXplained / SE3 / EP2: Satanic Encounters Satanic Encounters (VARIANT) VAR…" at bounding box center [370, 352] width 404 height 227
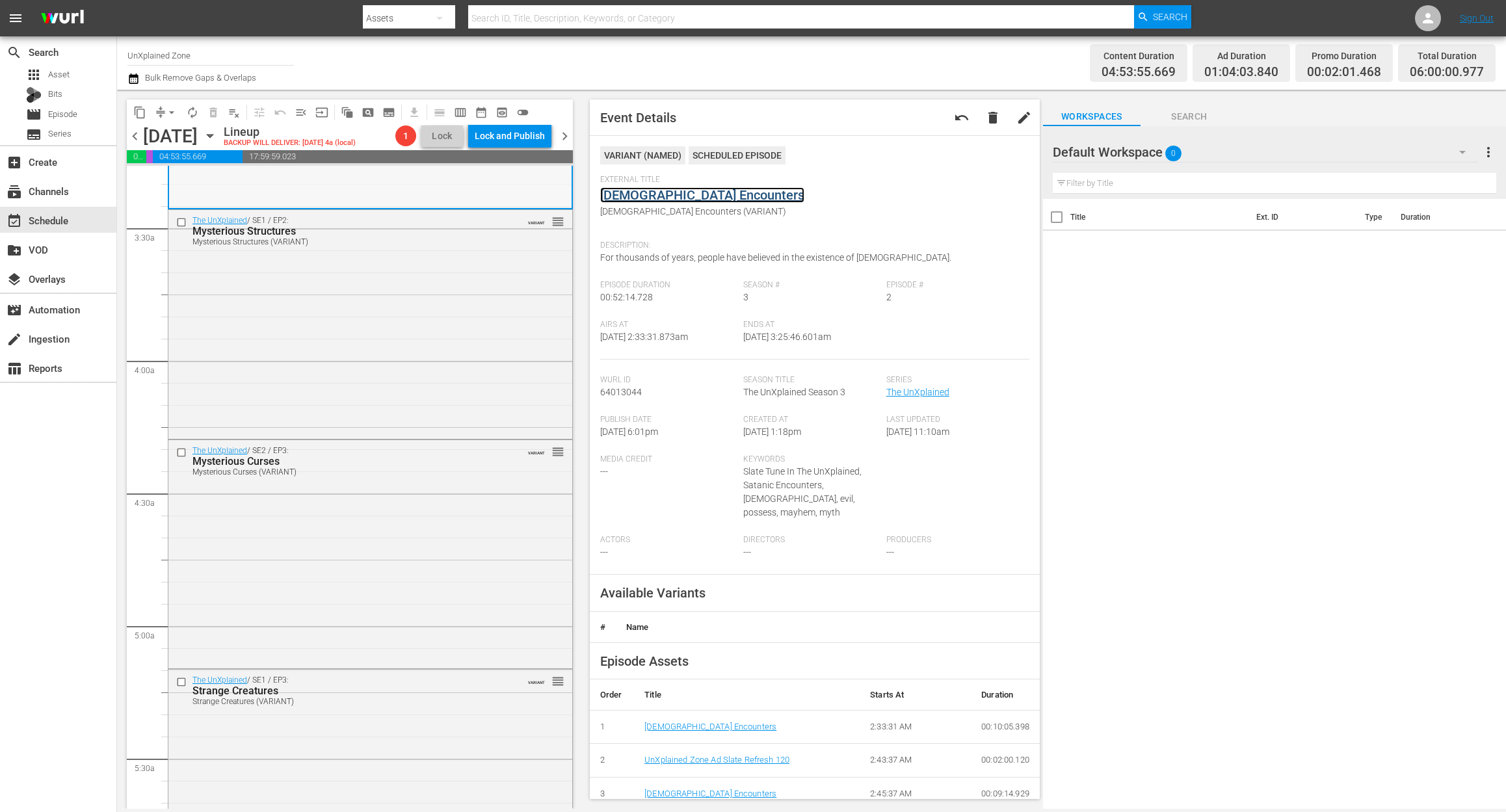
scroll to position [866, 0]
click at [393, 375] on div "The UnXplained / SE1 / EP2: Mysterious Structures Mysterious Structures (VARIAN…" at bounding box center [370, 323] width 404 height 226
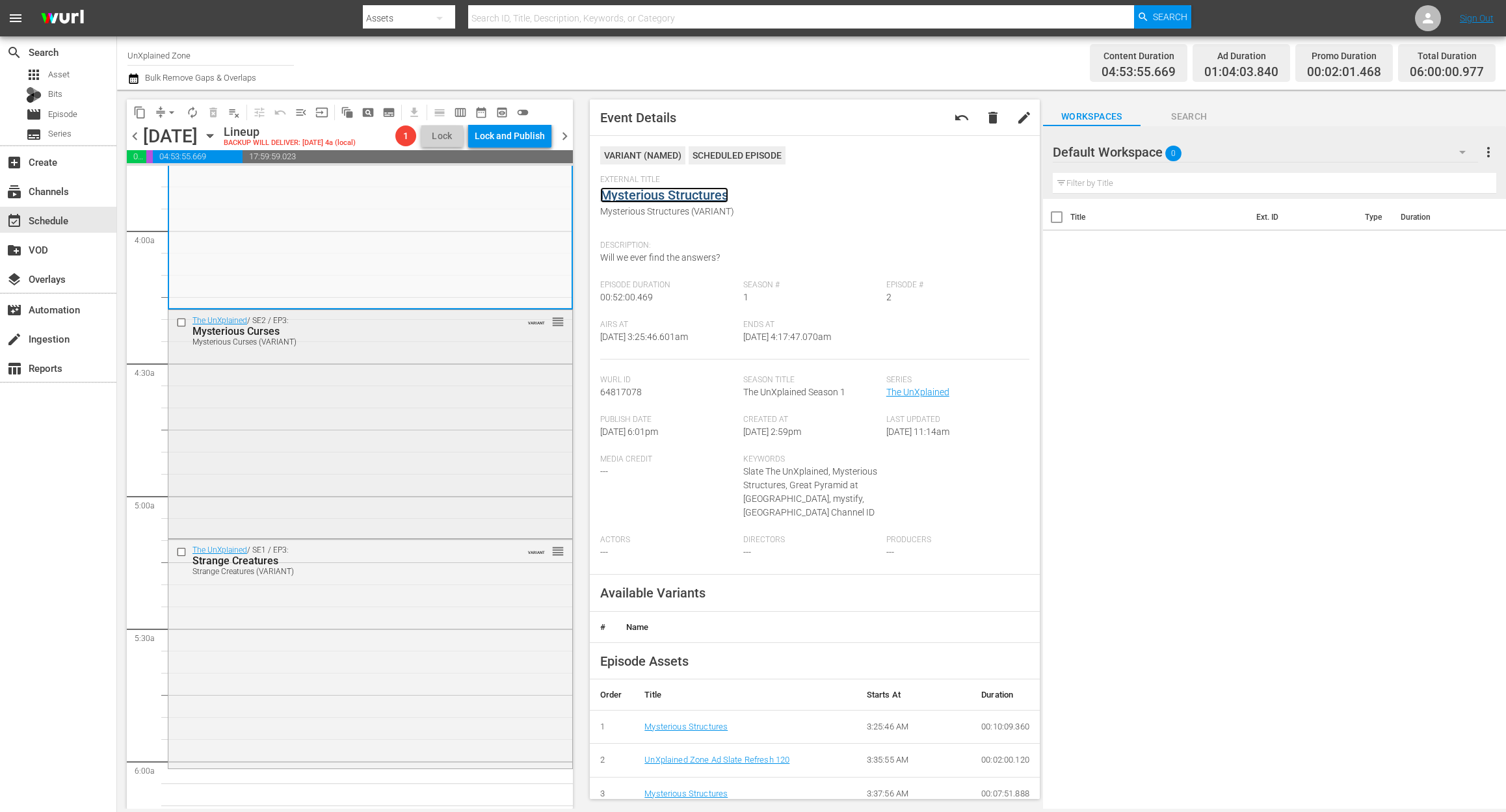
scroll to position [1127, 0]
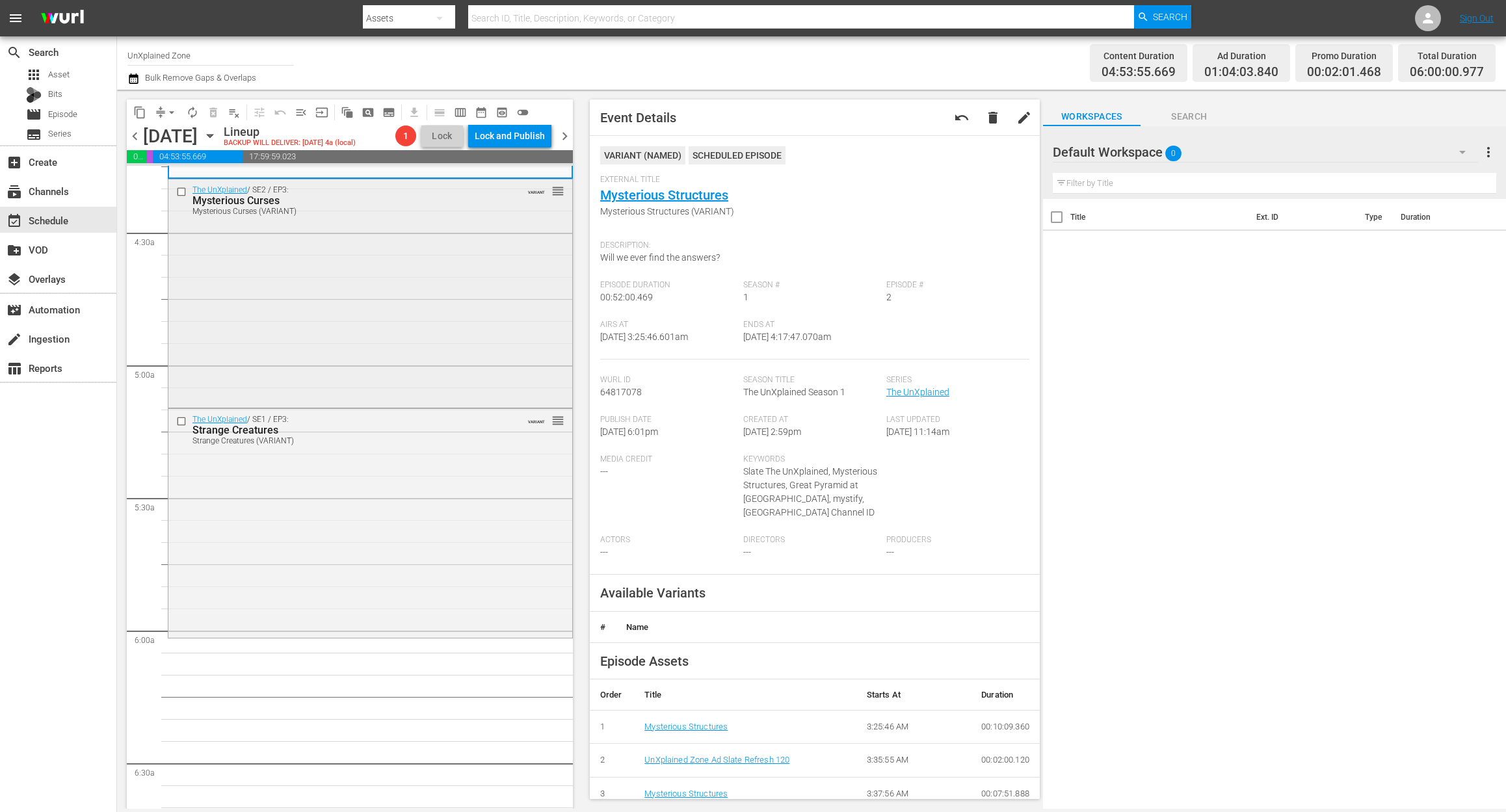
click at [341, 312] on div "The UnXplained / SE2 / EP3: Mysterious Curses Mysterious Curses (VARIANT) VARIA…" at bounding box center [370, 292] width 404 height 226
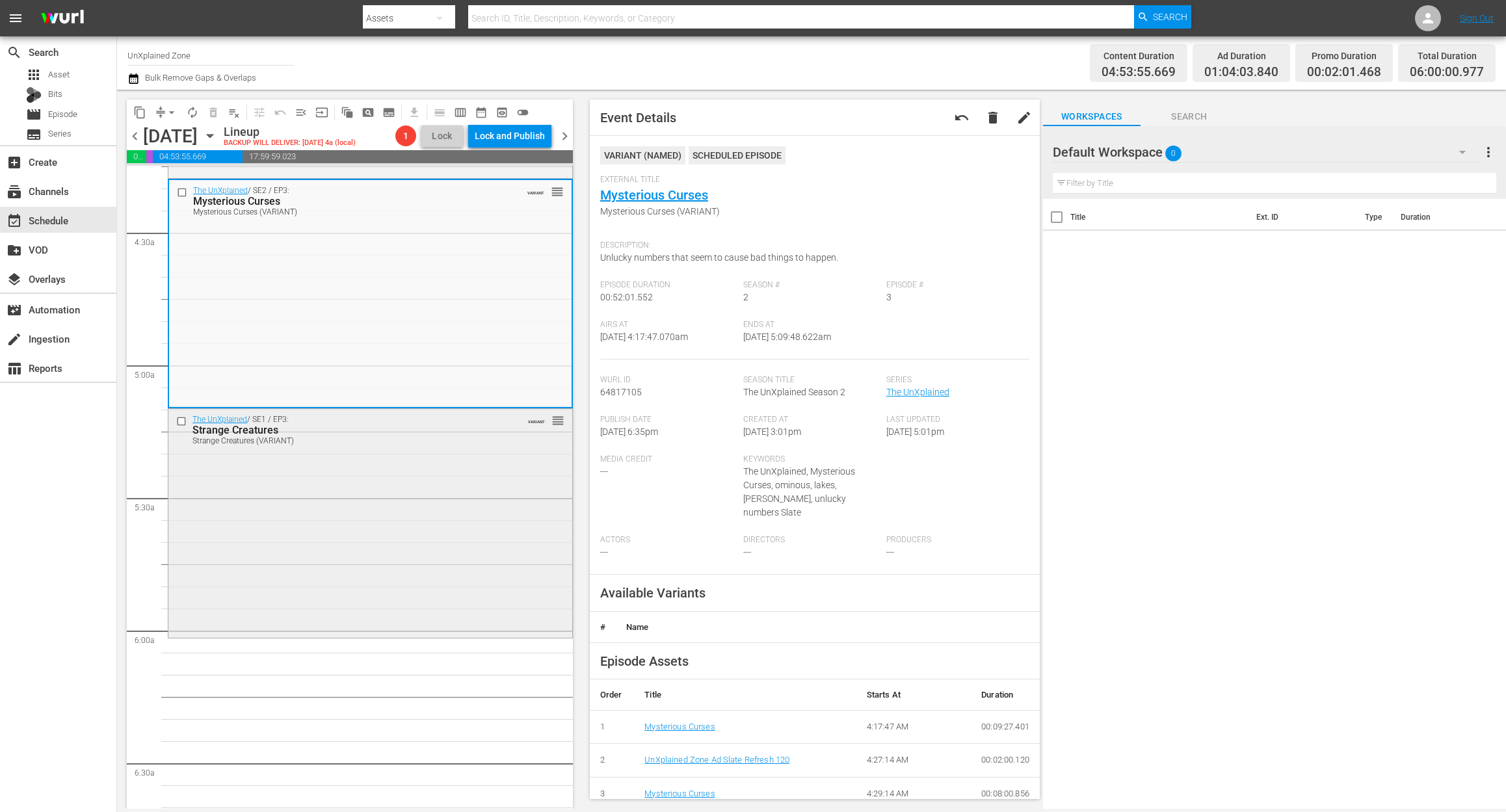
click at [360, 528] on div "The UnXplained / SE1 / EP3: Strange Creatures Strange Creatures (VARIANT) VARIA…" at bounding box center [370, 522] width 404 height 226
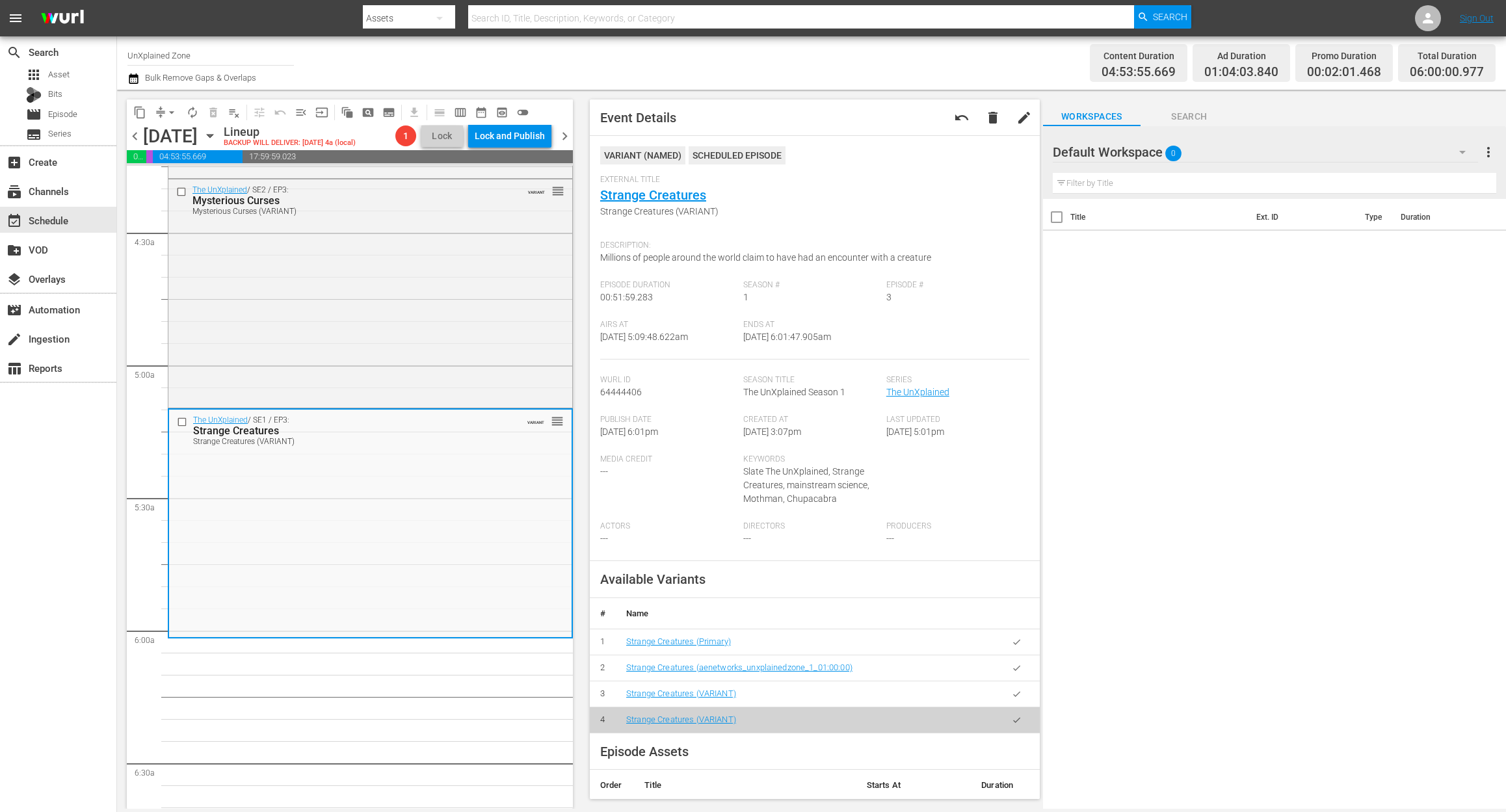
click at [136, 77] on icon "button" at bounding box center [133, 78] width 9 height 10
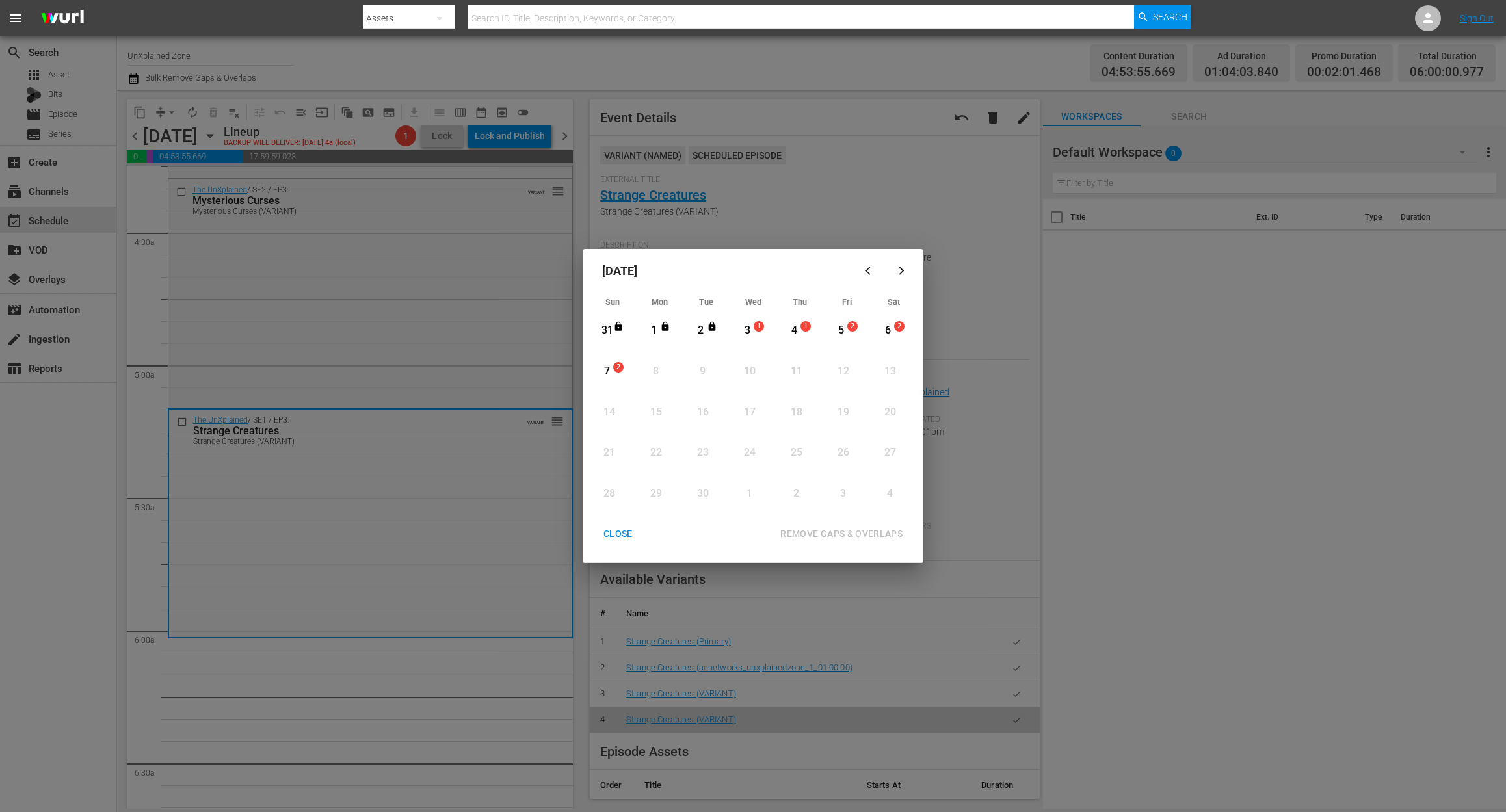
click at [744, 323] on div "3" at bounding box center [748, 331] width 16 height 15
click at [884, 531] on div "REMOVE GAPS & OVERLAPS" at bounding box center [841, 534] width 143 height 16
click at [750, 326] on div "3" at bounding box center [748, 331] width 16 height 15
click at [866, 534] on div "REMOVE GAPS & OVERLAPS" at bounding box center [841, 534] width 143 height 16
click at [745, 331] on div "3" at bounding box center [748, 331] width 16 height 15
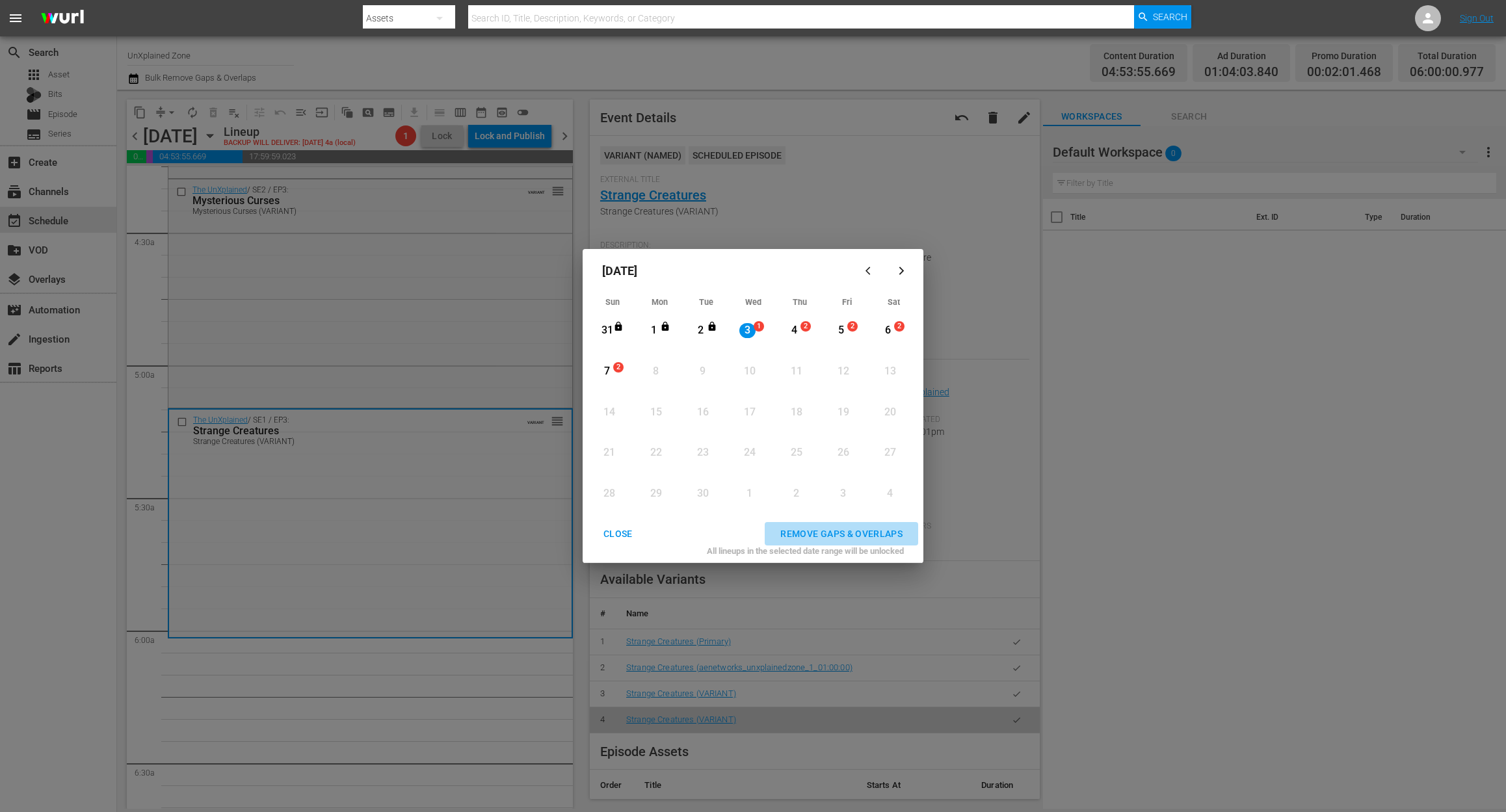
click at [827, 526] on button "REMOVE GAPS & OVERLAPS" at bounding box center [841, 534] width 154 height 24
click at [603, 534] on div "CLOSE" at bounding box center [618, 534] width 50 height 16
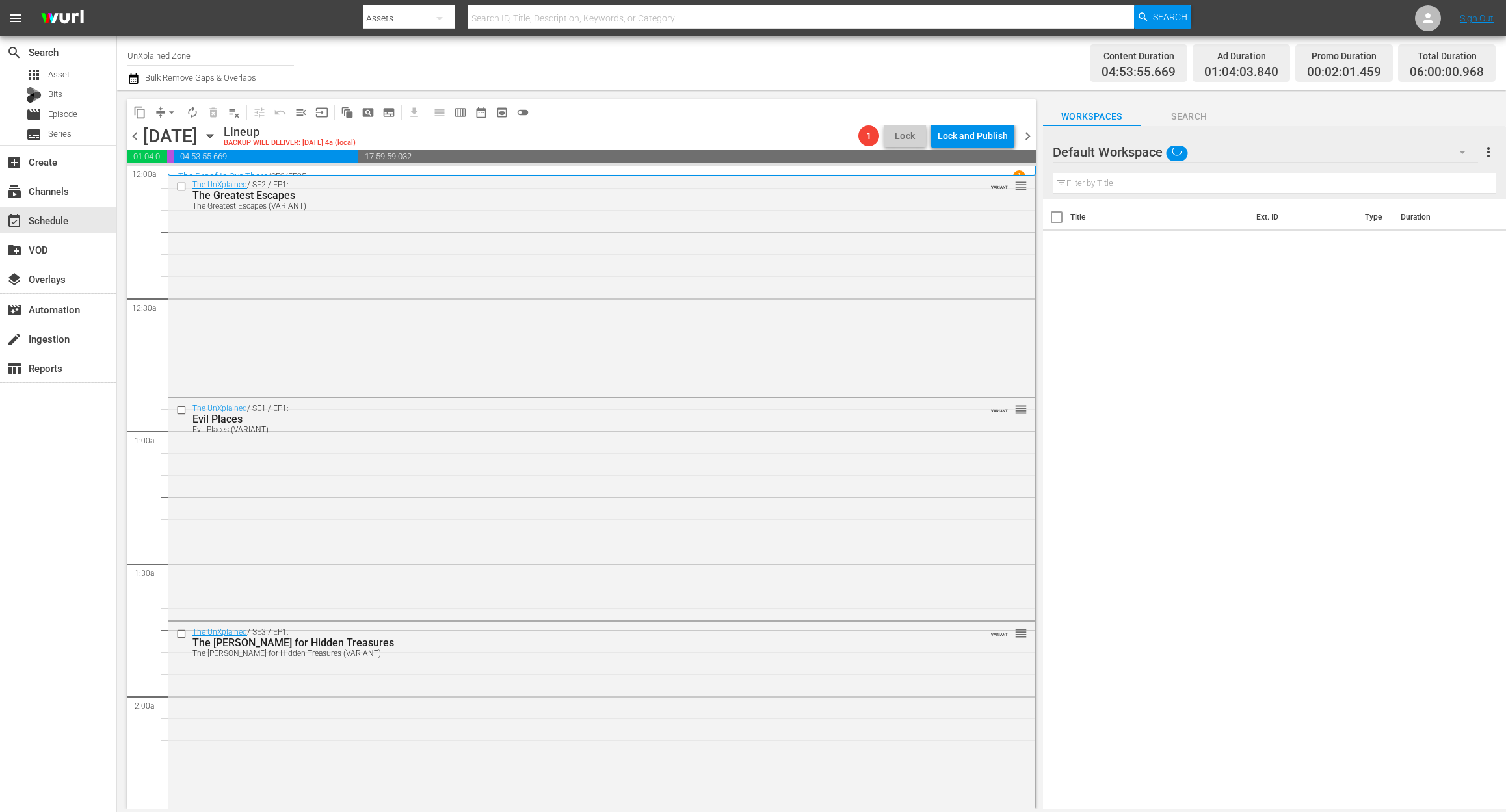
click at [136, 136] on span "chevron_left" at bounding box center [135, 136] width 16 height 16
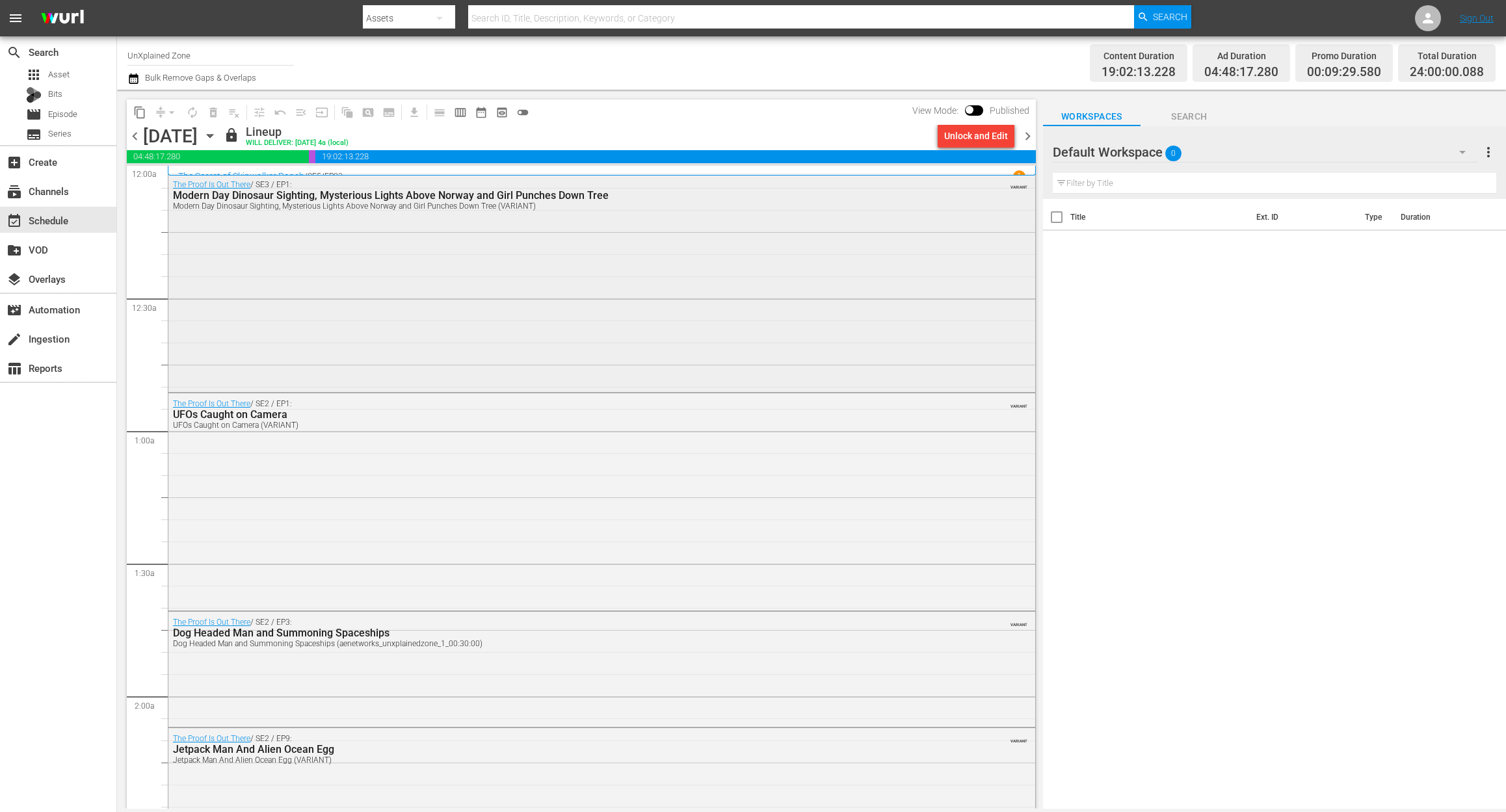
click at [336, 261] on div "The Proof Is Out There / SE3 / EP1: Modern Day Dinosaur Sighting, Mysterious Li…" at bounding box center [601, 282] width 866 height 216
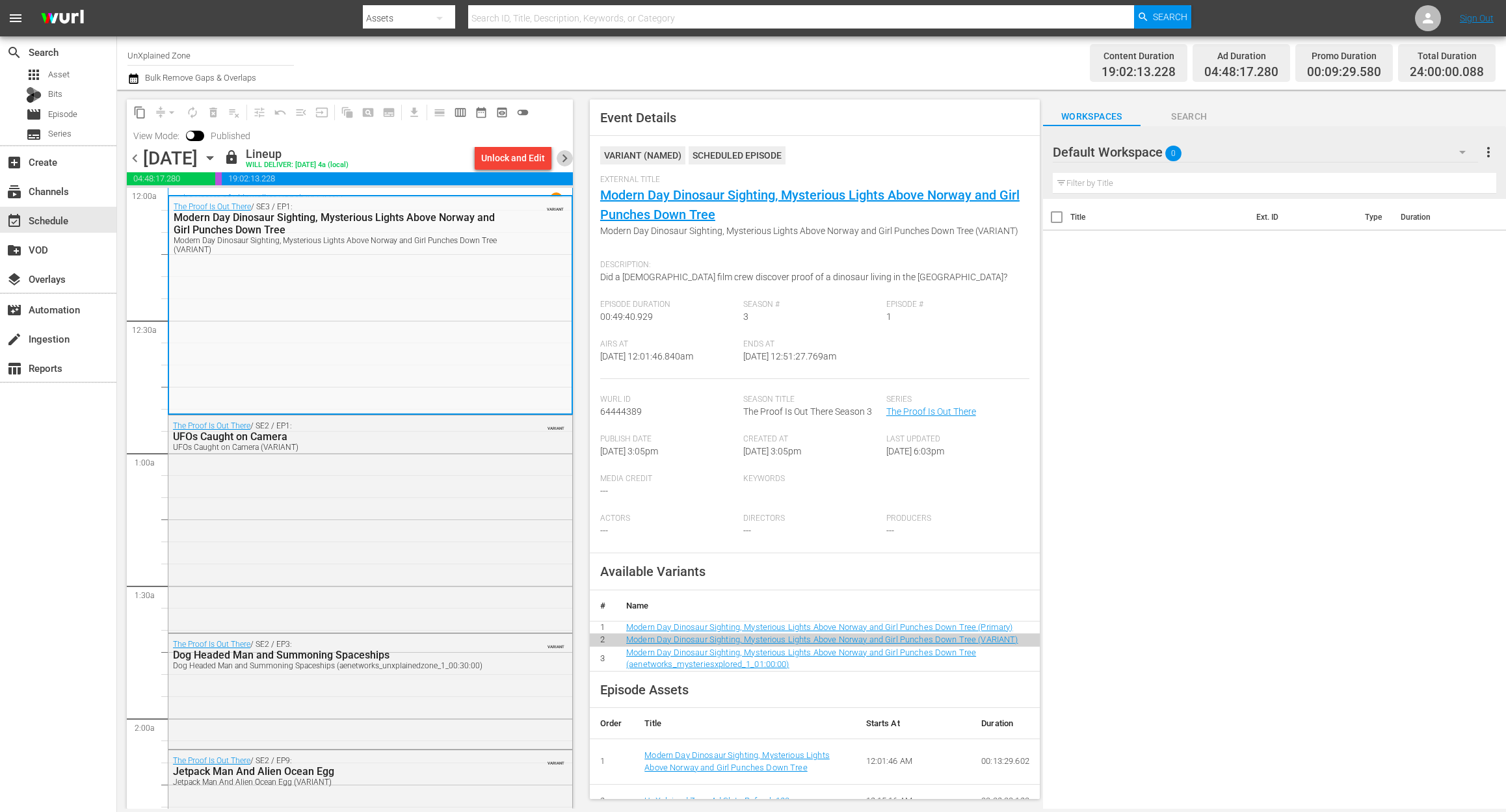
click at [565, 154] on span "chevron_right" at bounding box center [565, 158] width 16 height 16
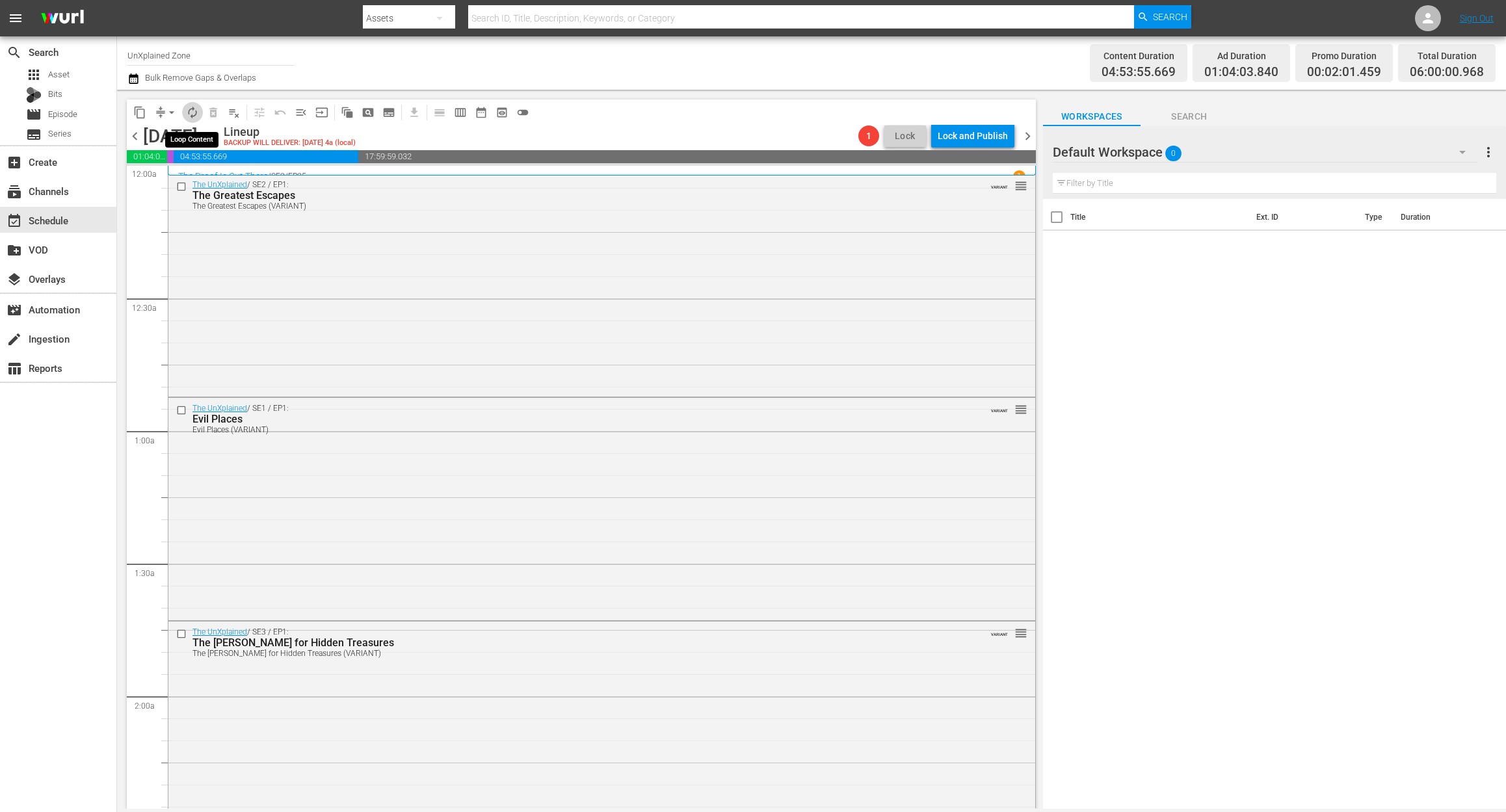
click at [191, 107] on span "autorenew_outlined" at bounding box center [192, 112] width 13 height 13
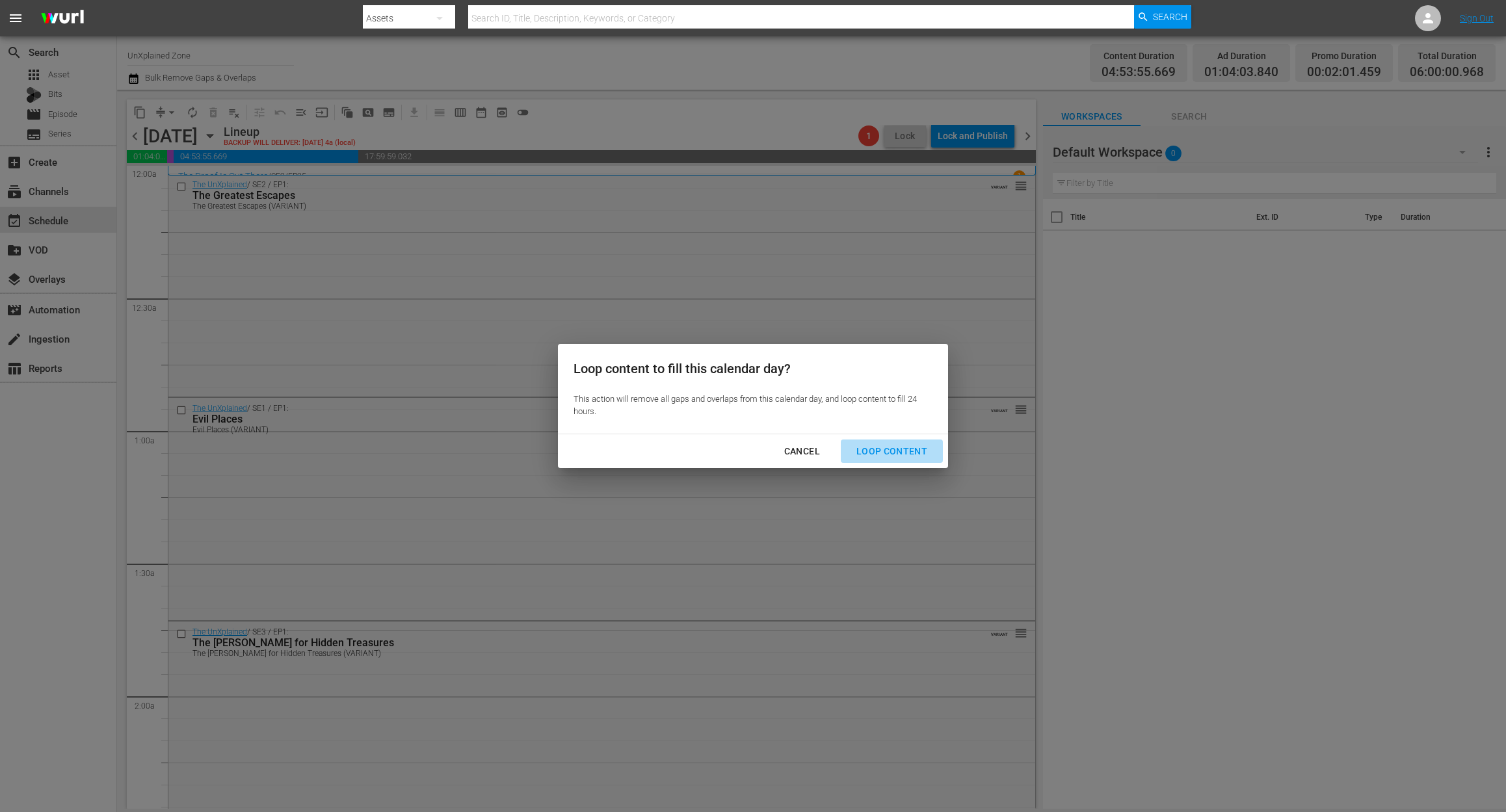
click at [903, 444] on div "Loop Content" at bounding box center [892, 452] width 91 height 16
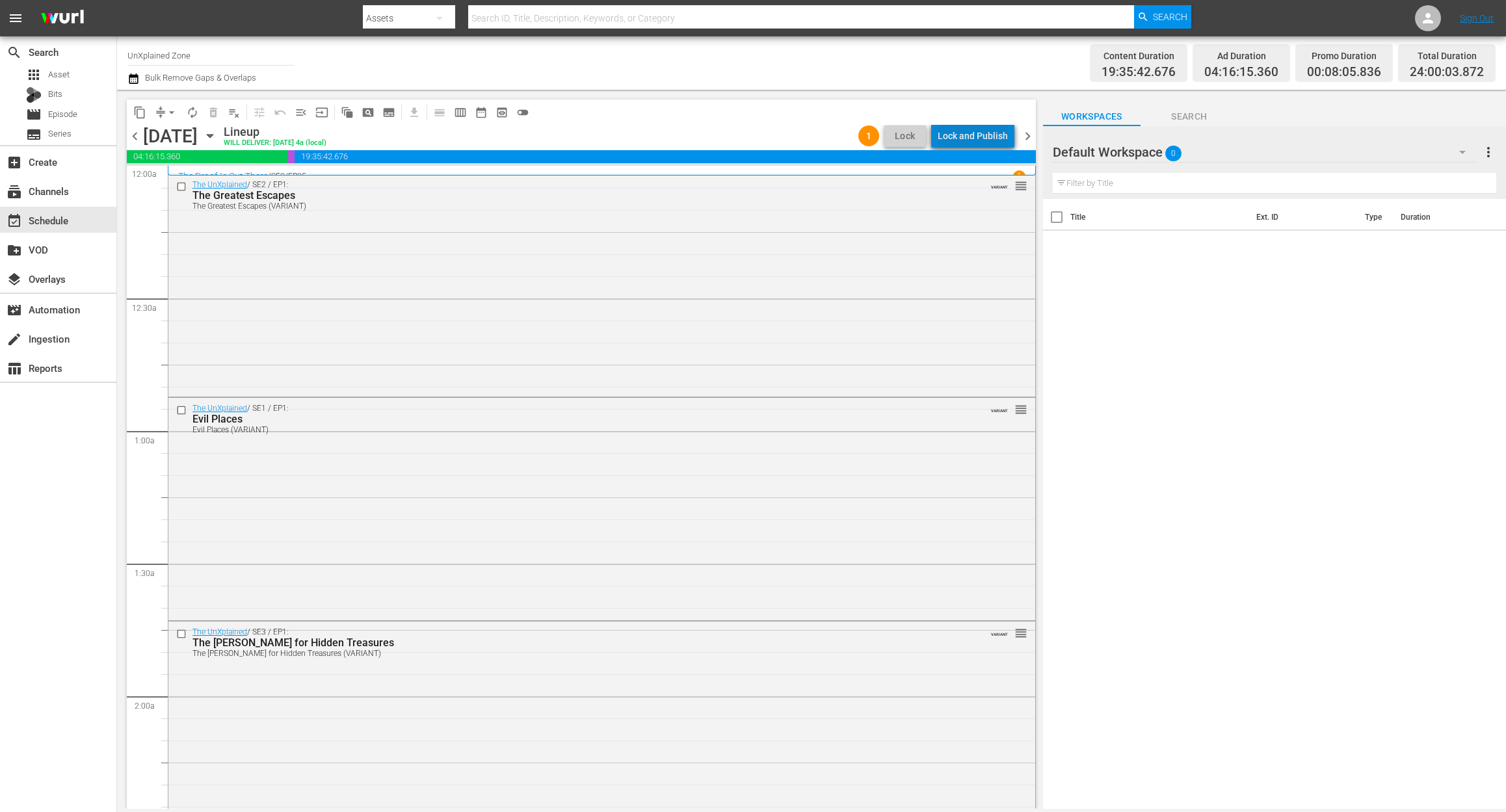
click at [988, 138] on div "Lock and Publish" at bounding box center [972, 136] width 70 height 23
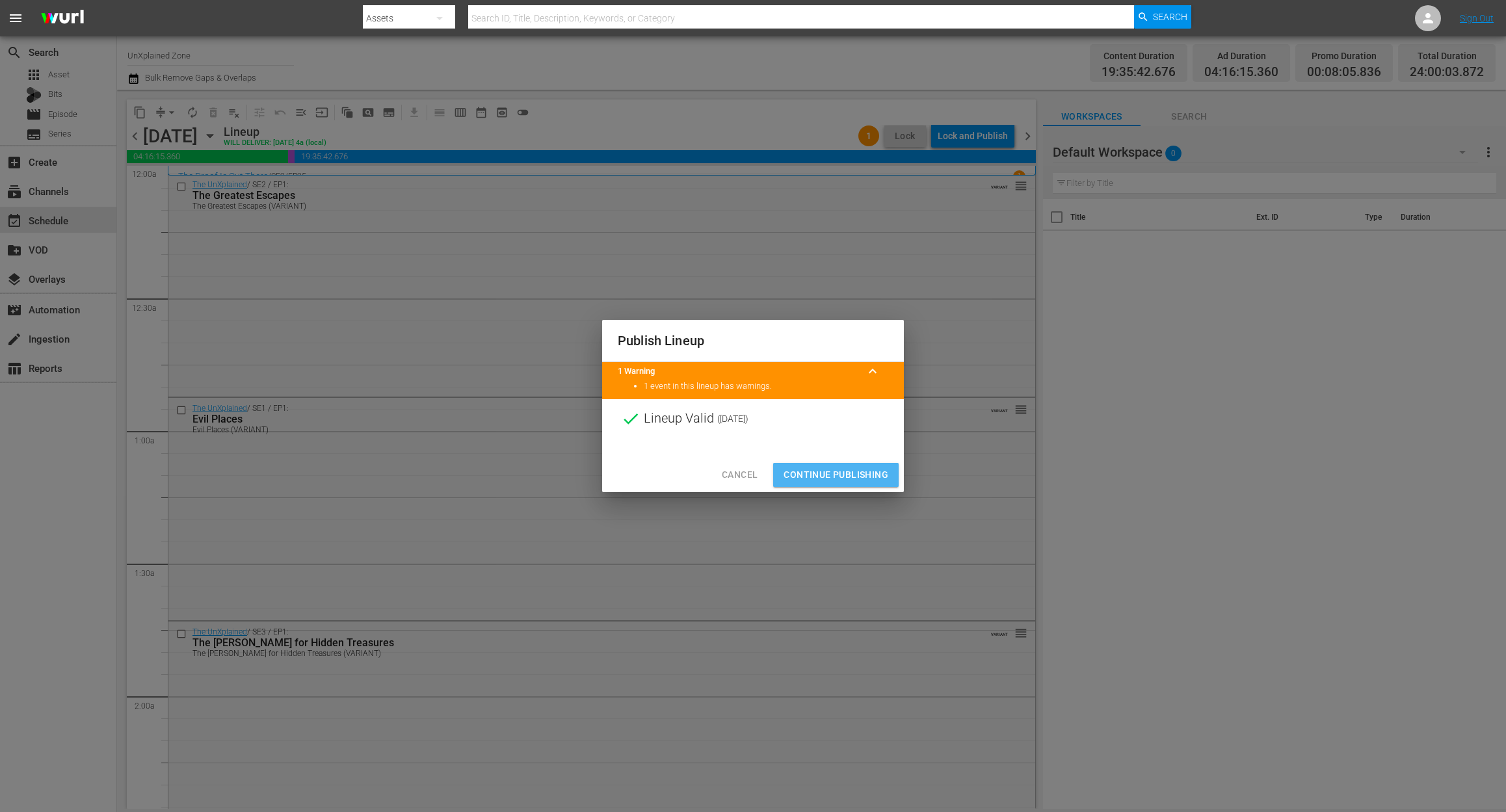
click at [835, 476] on span "Continue Publishing" at bounding box center [835, 475] width 104 height 16
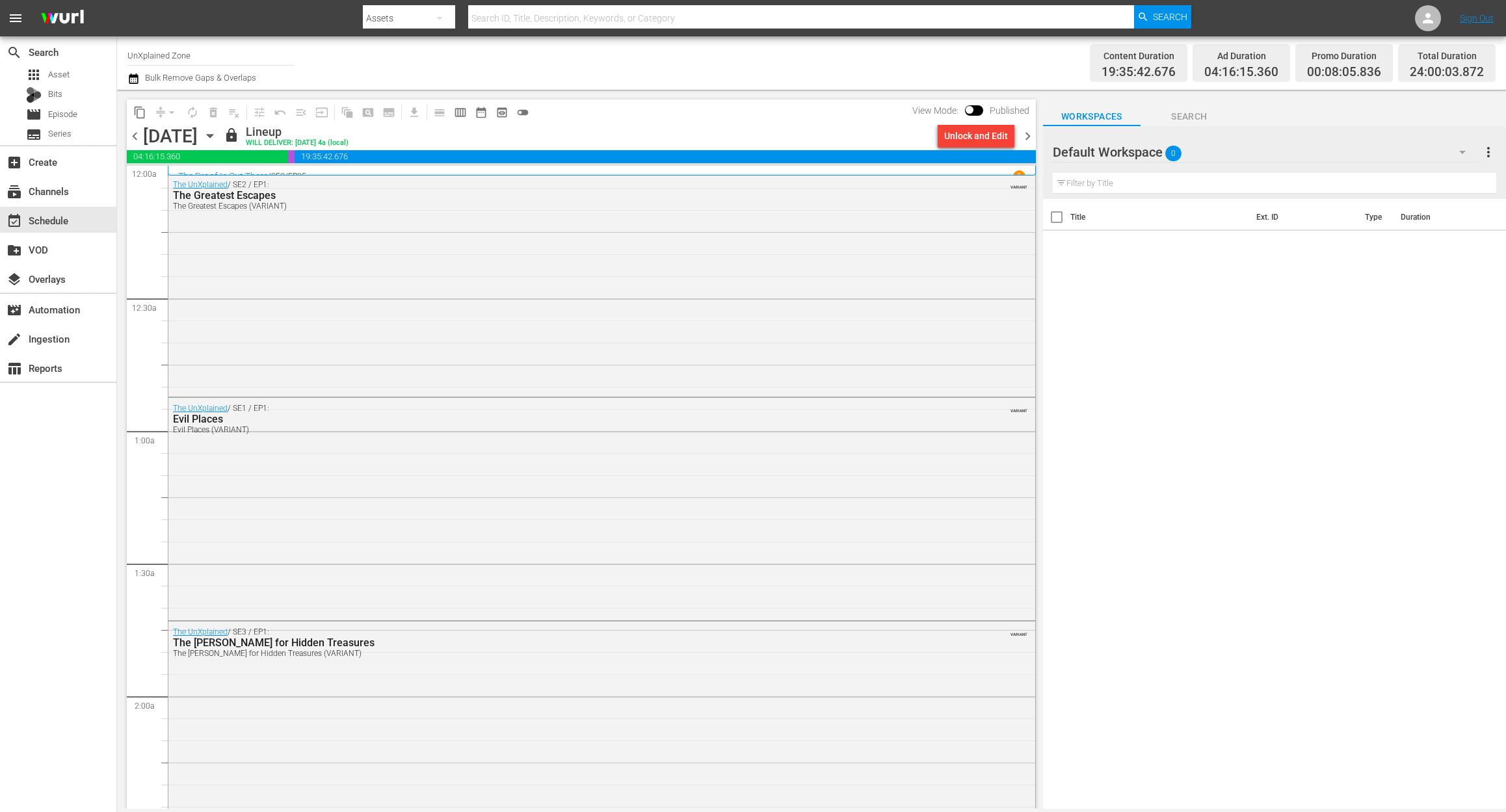
click at [1022, 133] on span "chevron_right" at bounding box center [1027, 136] width 16 height 16
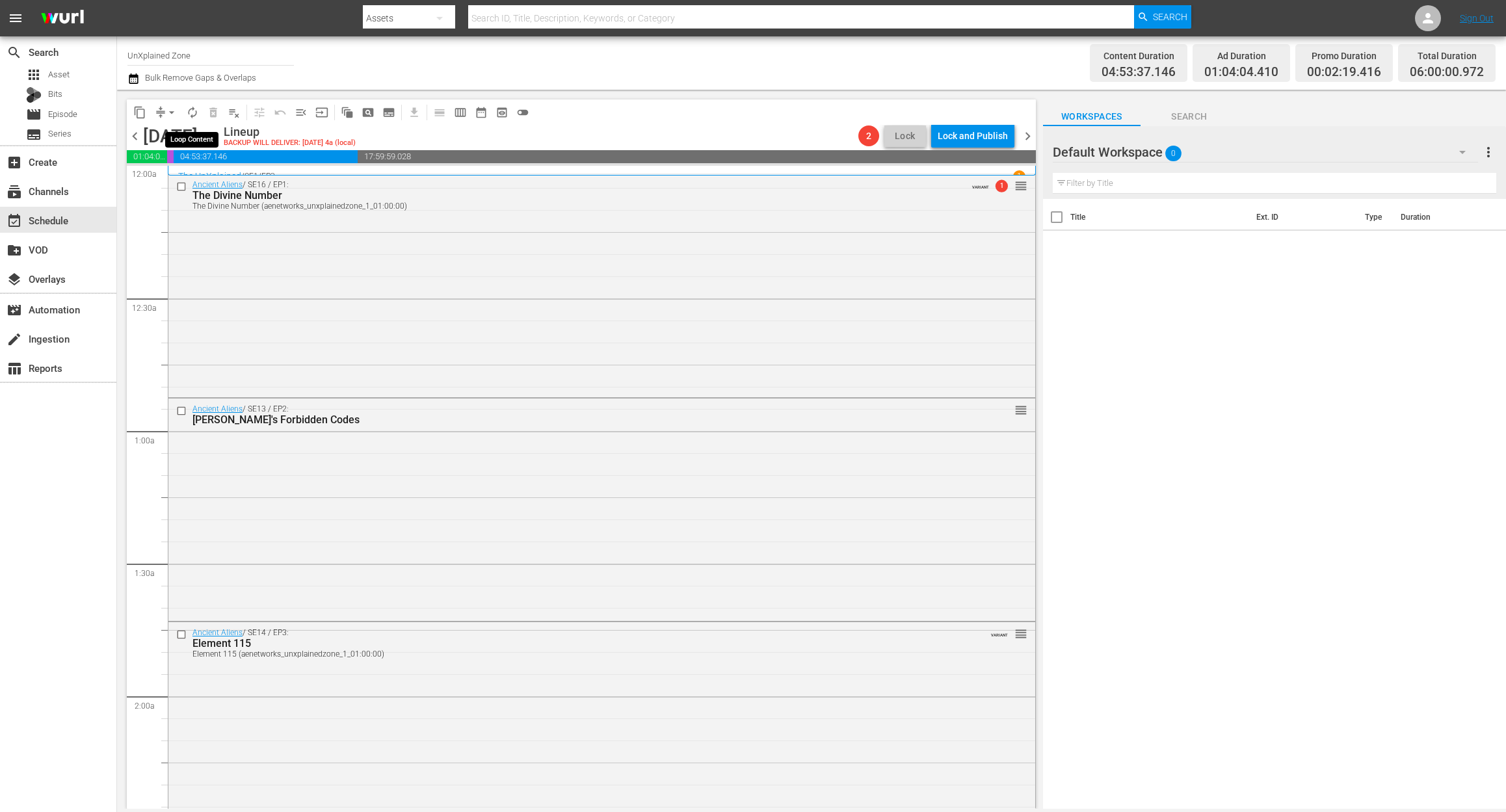
click at [191, 112] on span "autorenew_outlined" at bounding box center [192, 112] width 13 height 13
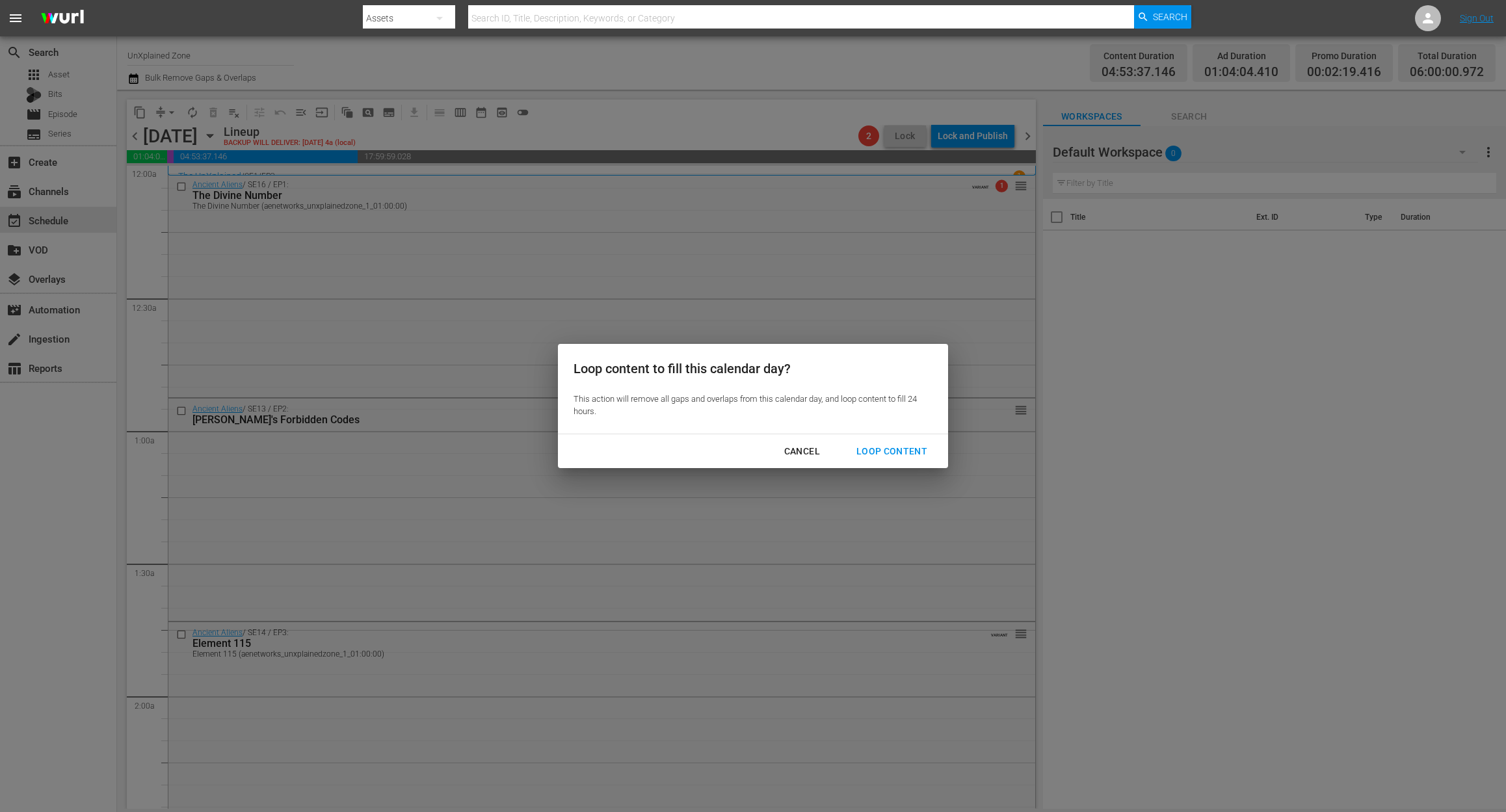
click at [898, 442] on button "Loop Content" at bounding box center [891, 451] width 102 height 24
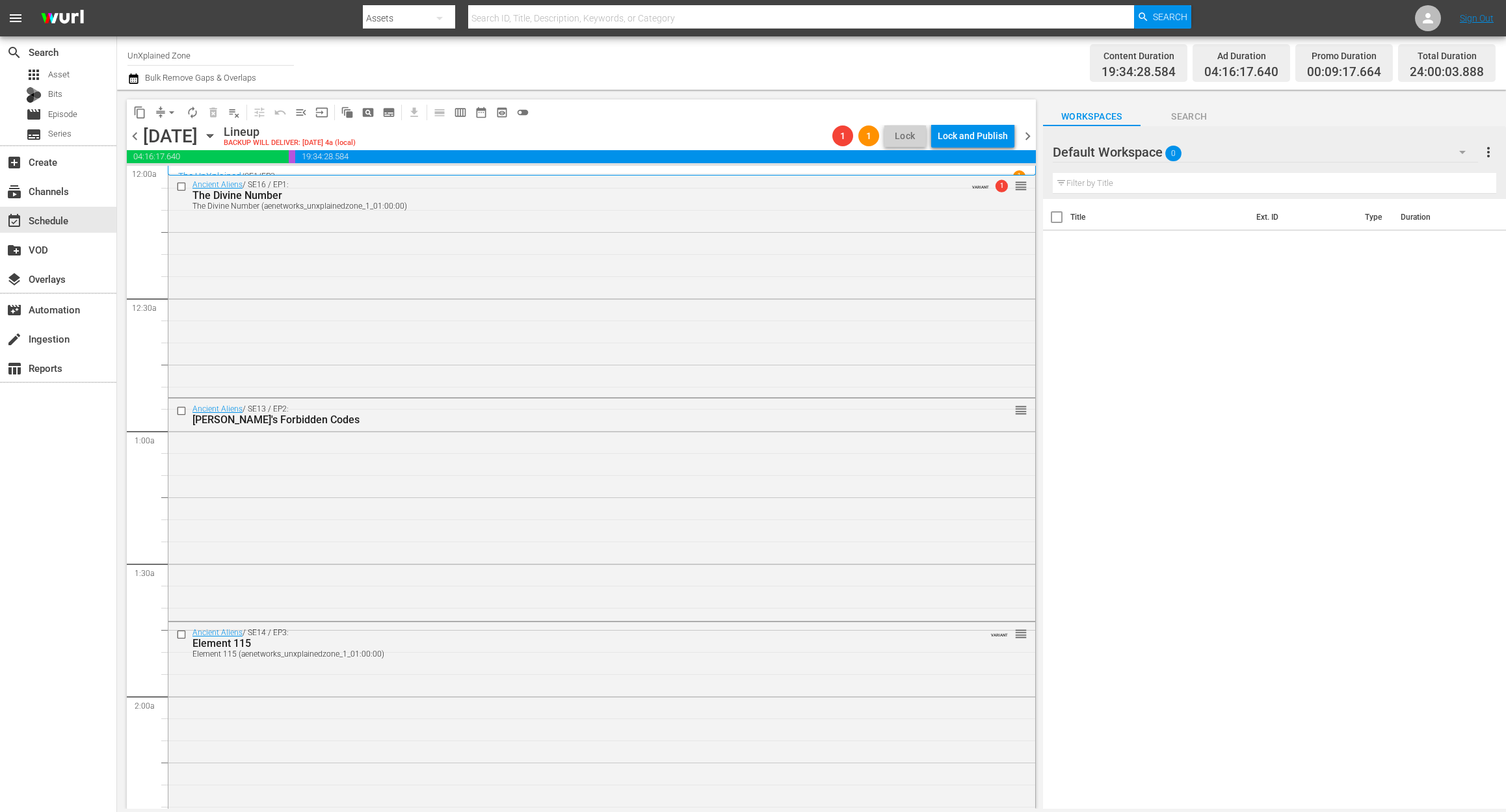
click at [138, 82] on icon "button" at bounding box center [133, 79] width 12 height 16
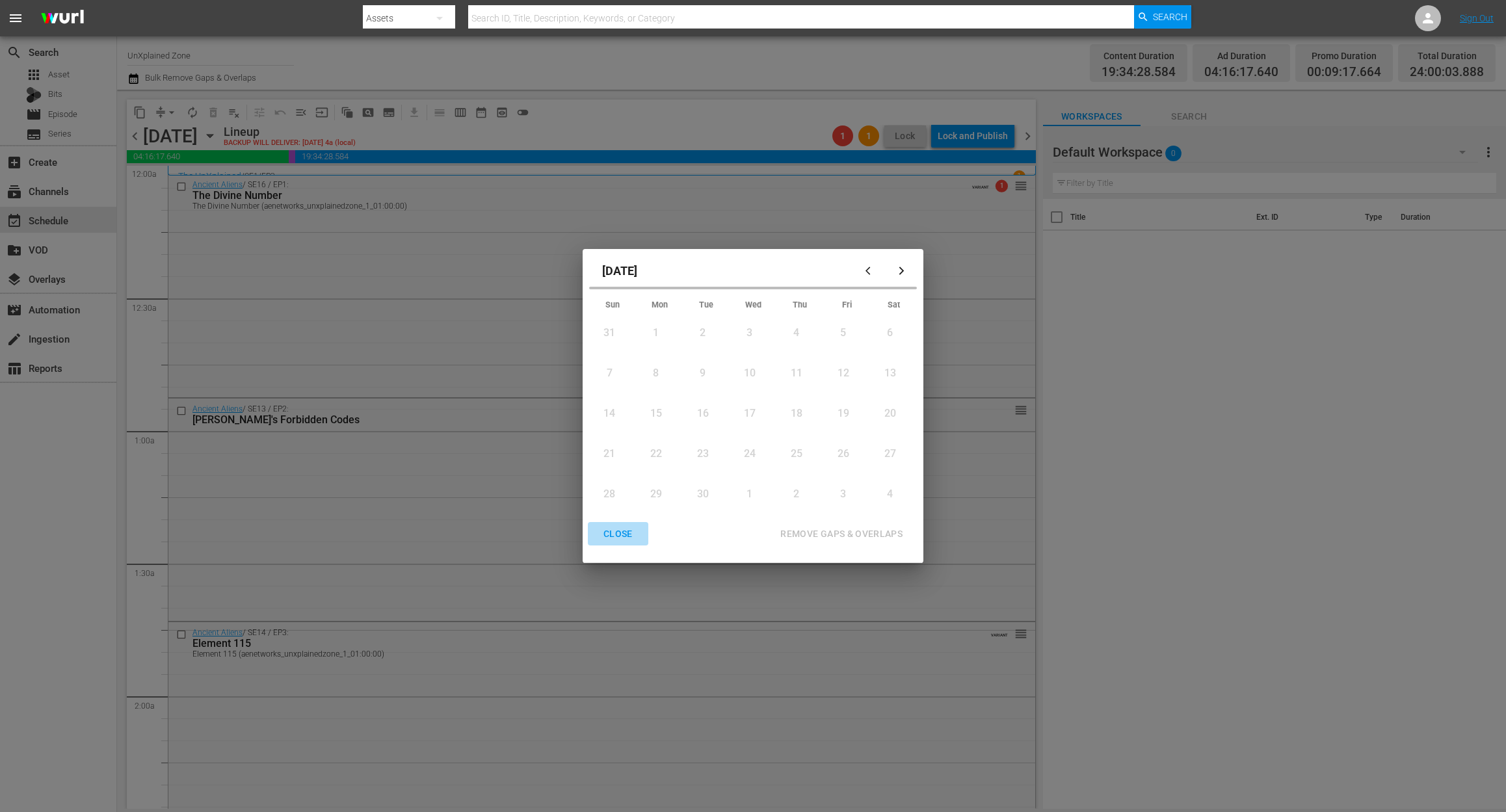
click at [617, 534] on div "CLOSE" at bounding box center [618, 534] width 50 height 16
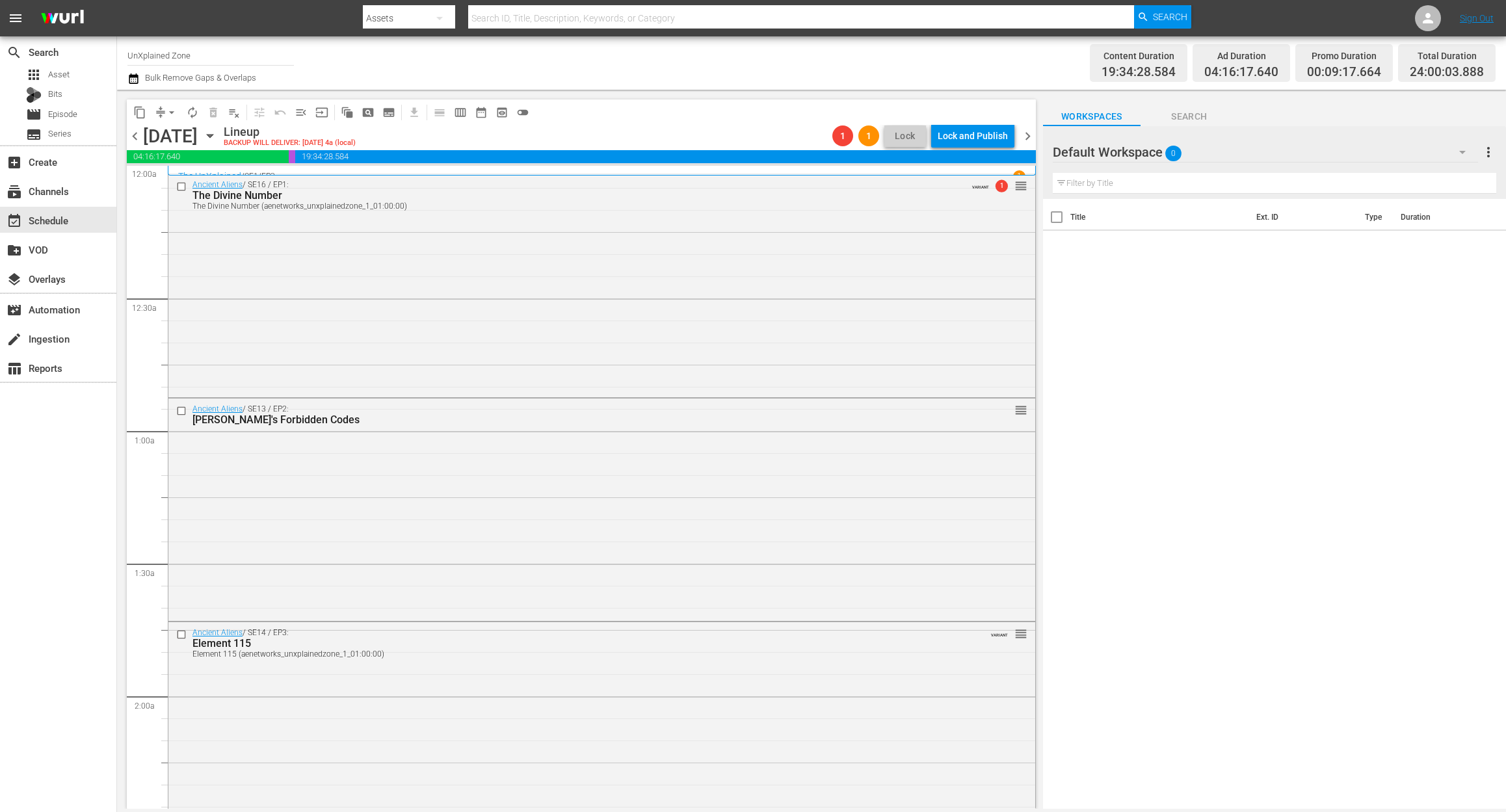
click at [1027, 138] on span "chevron_right" at bounding box center [1027, 136] width 16 height 16
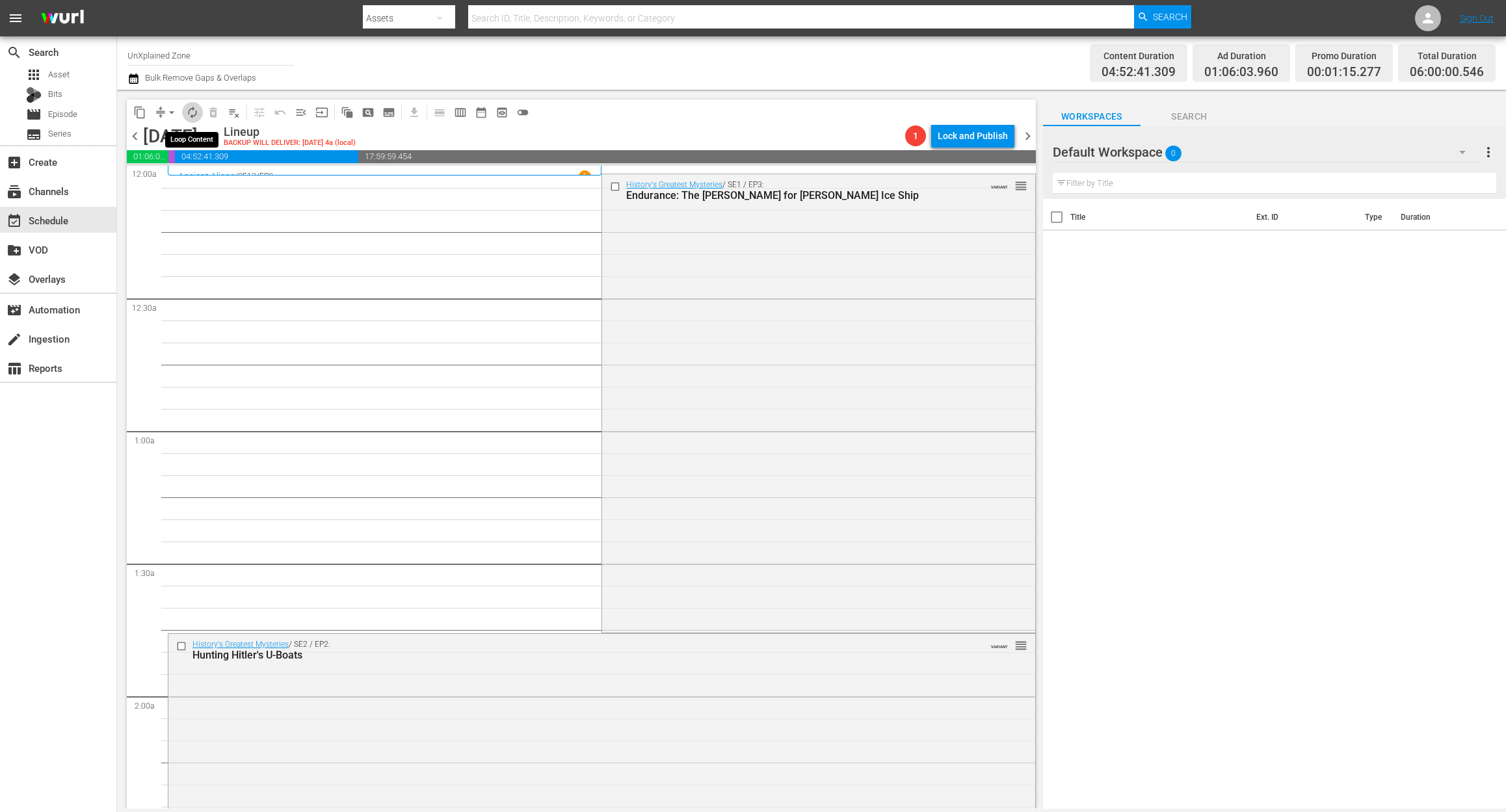
click at [187, 115] on span "autorenew_outlined" at bounding box center [192, 112] width 13 height 13
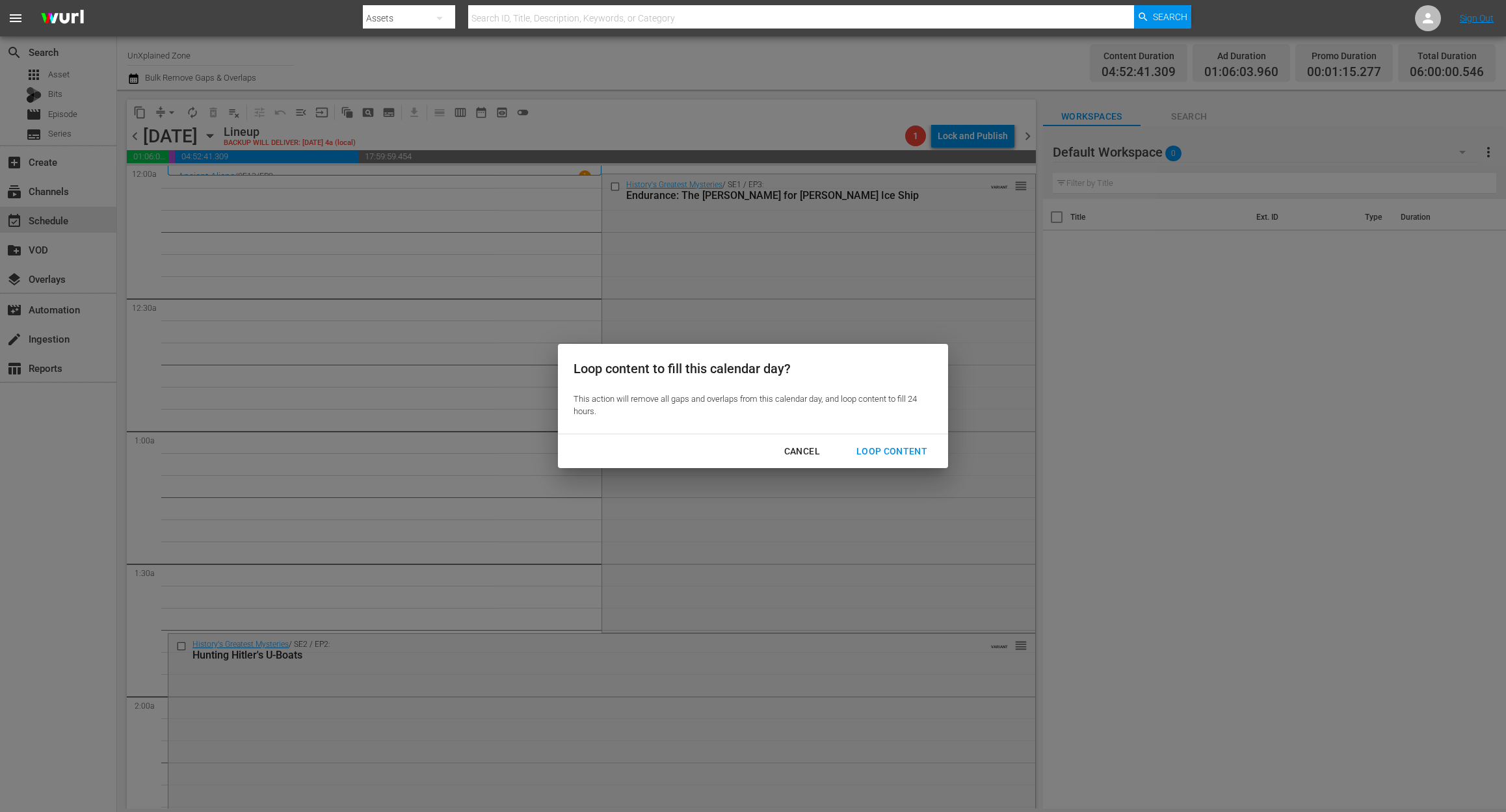
click at [802, 453] on div "Cancel" at bounding box center [802, 452] width 57 height 16
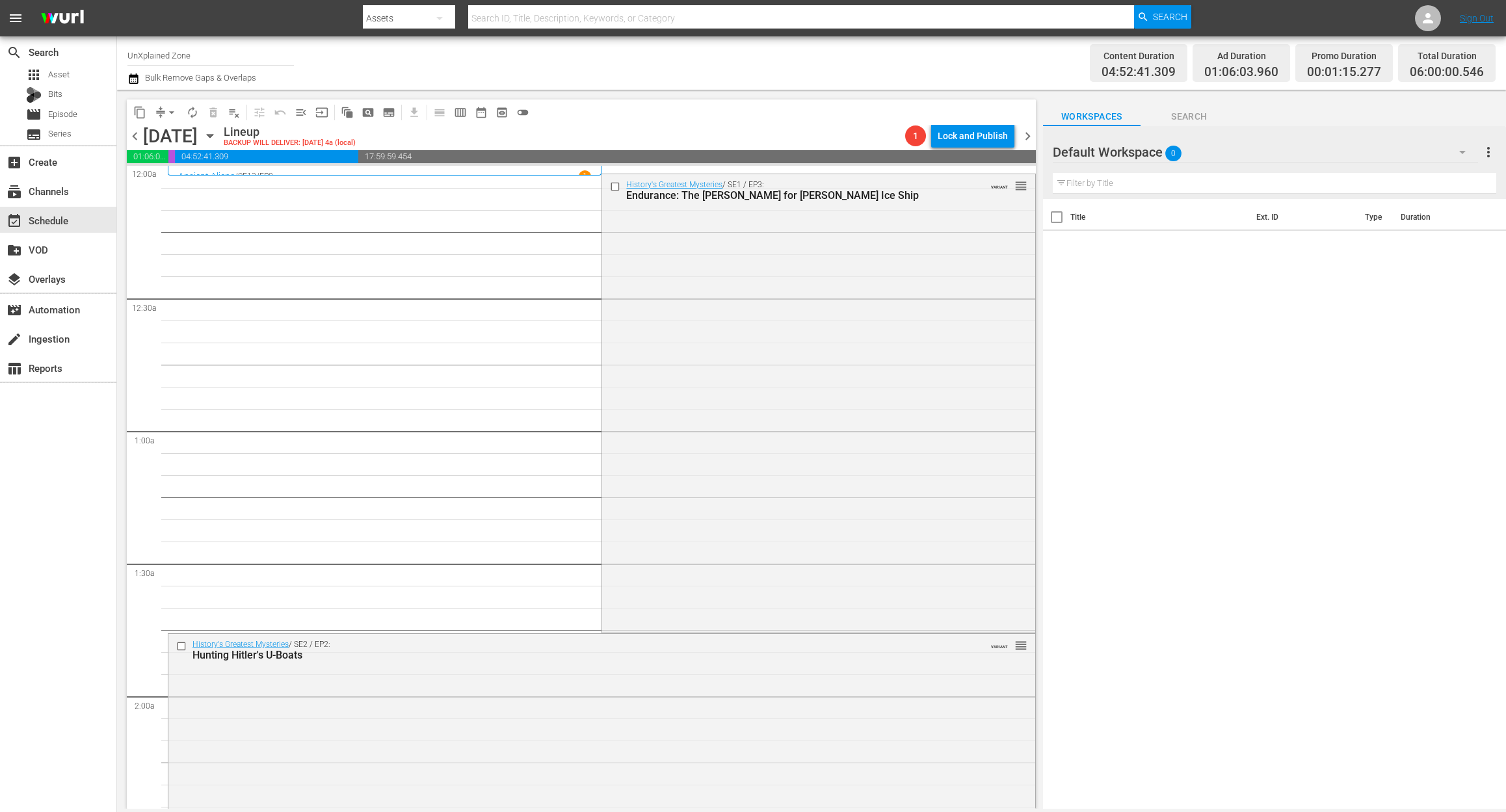
click at [134, 80] on icon "button" at bounding box center [133, 79] width 12 height 16
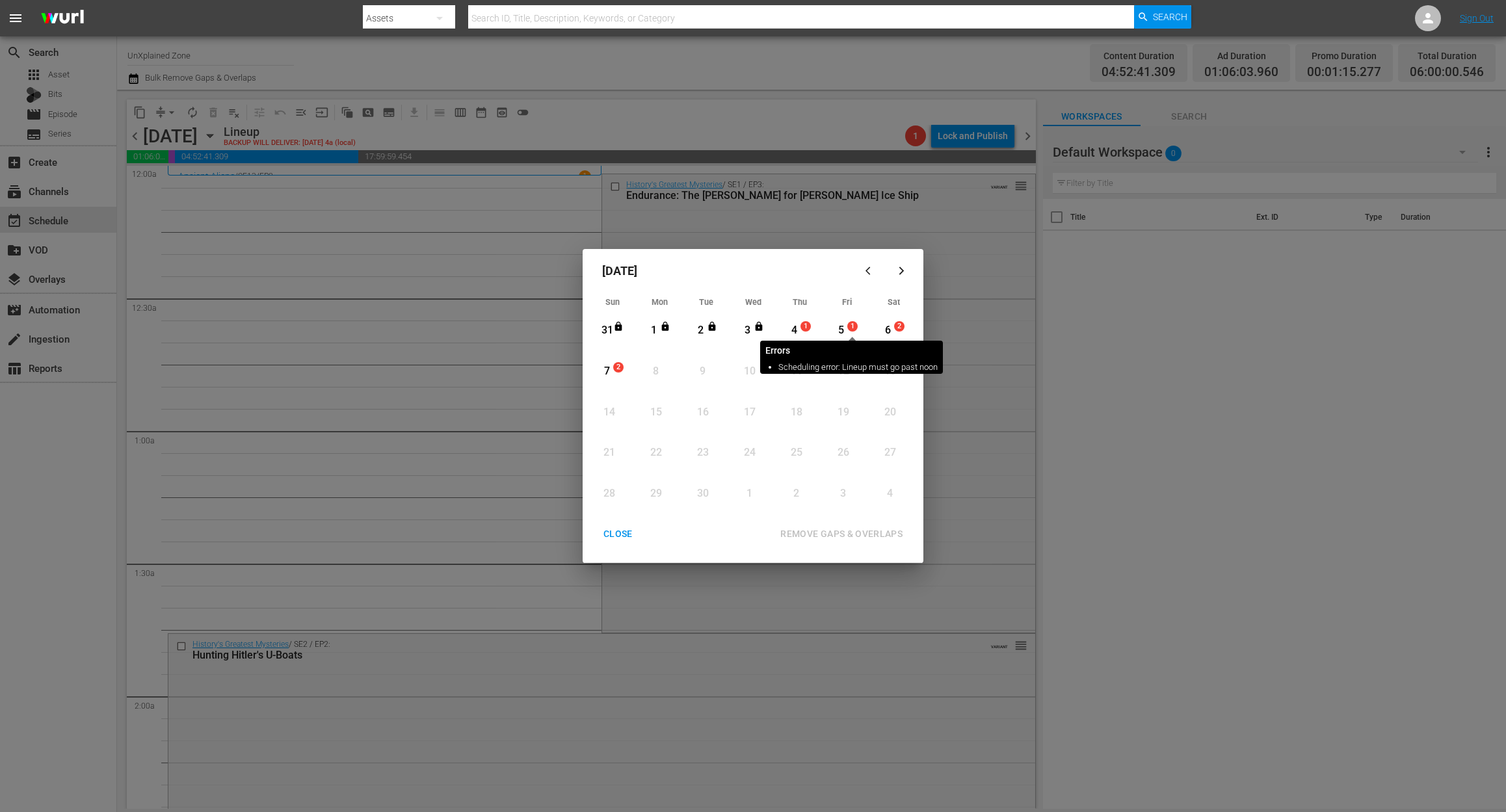
click at [852, 331] on span "1" at bounding box center [852, 326] width 9 height 10
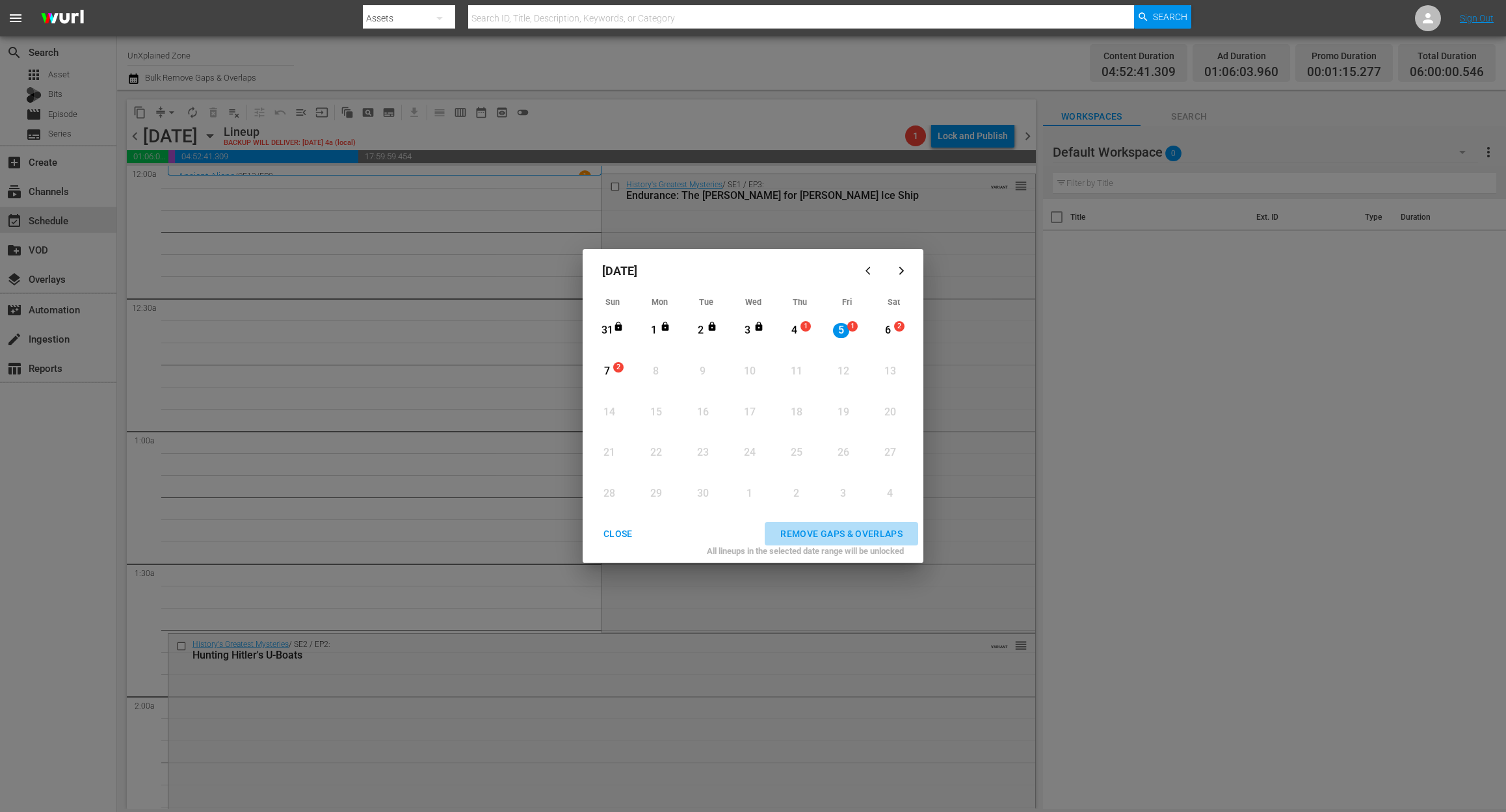
click at [827, 526] on div "REMOVE GAPS & OVERLAPS" at bounding box center [841, 534] width 143 height 16
click at [615, 537] on div "CLOSE" at bounding box center [618, 534] width 50 height 16
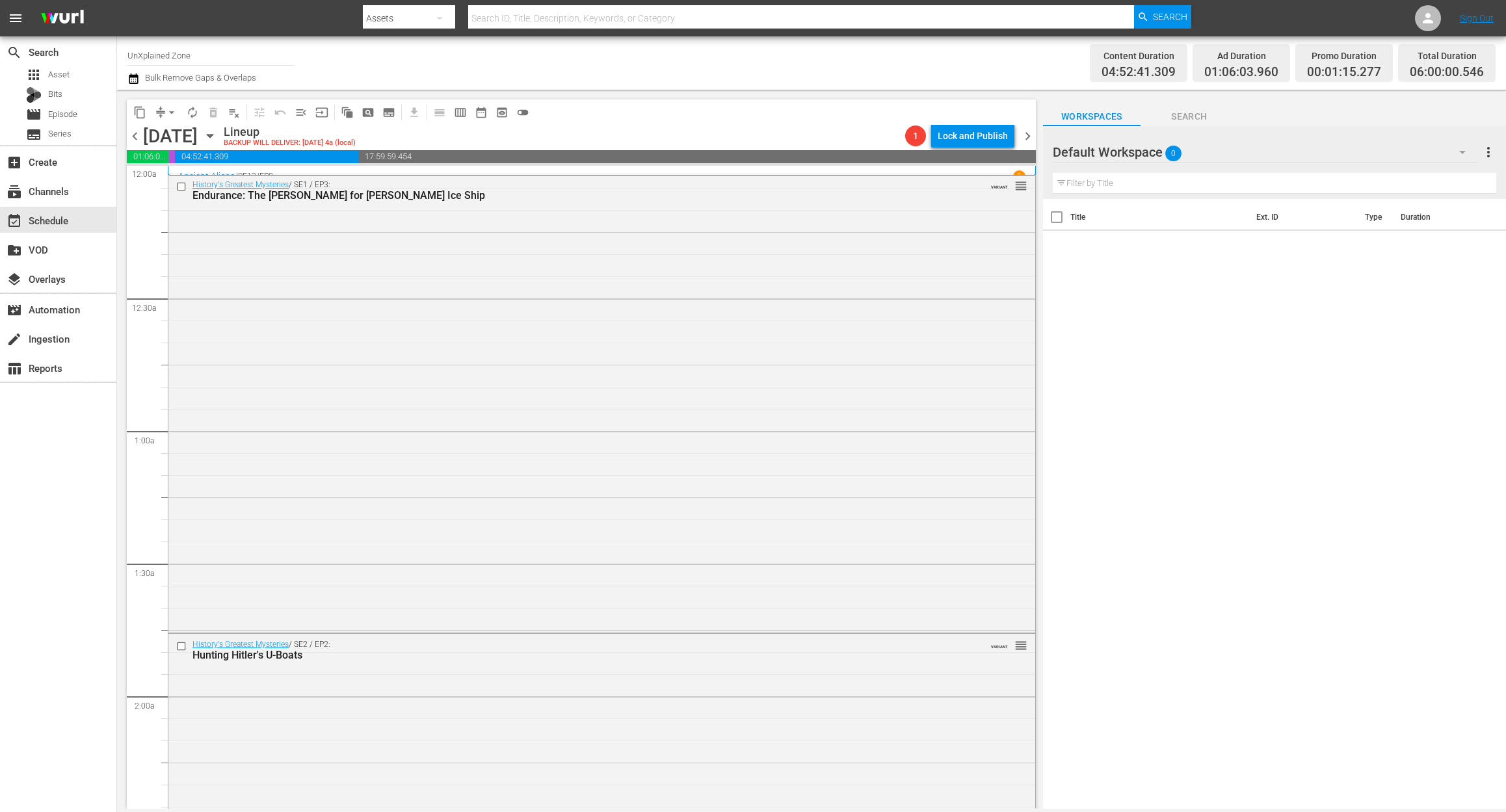
click at [138, 134] on span "chevron_left" at bounding box center [135, 136] width 16 height 16
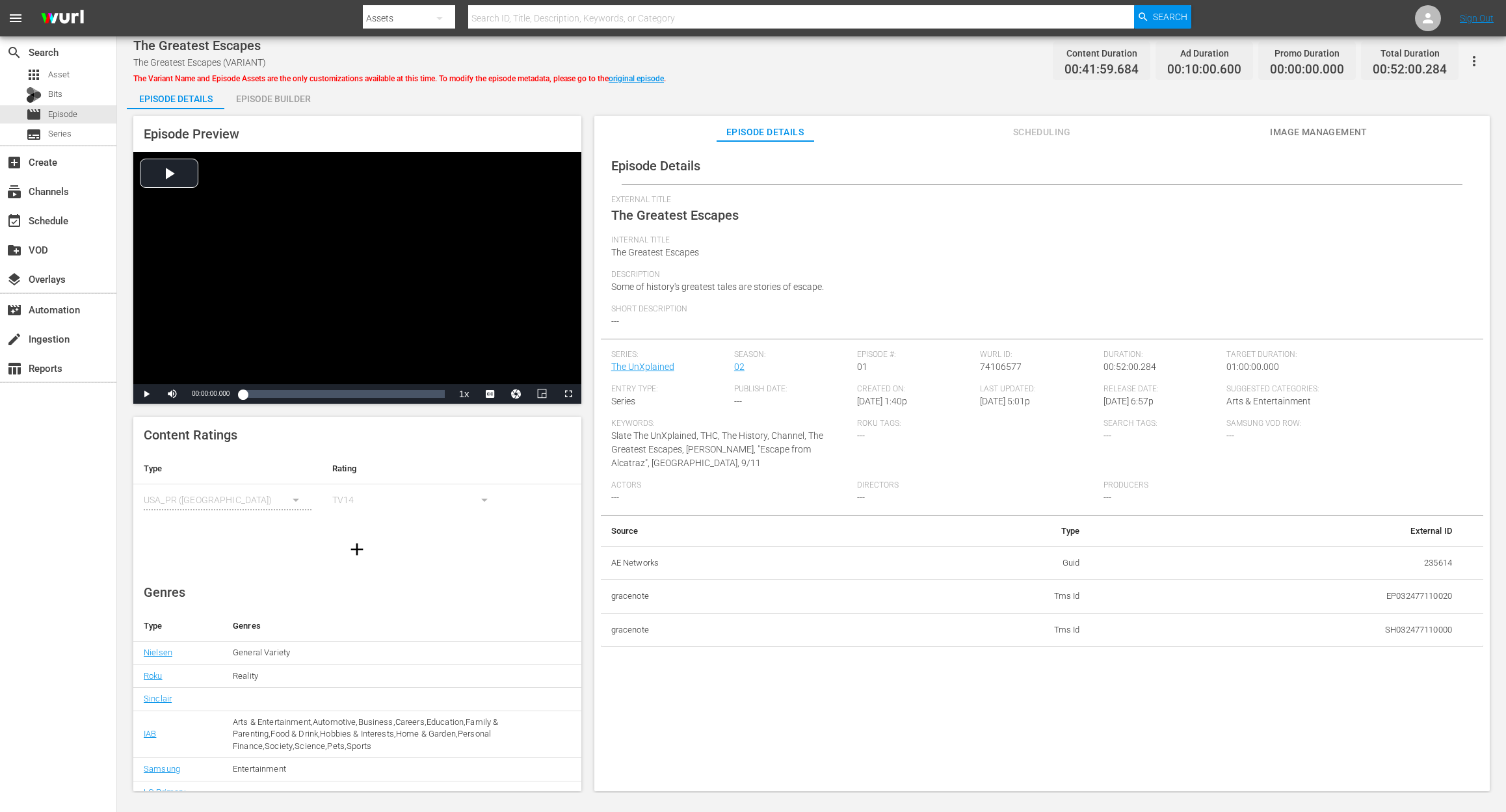
click at [286, 97] on div "Episode Builder" at bounding box center [273, 99] width 97 height 31
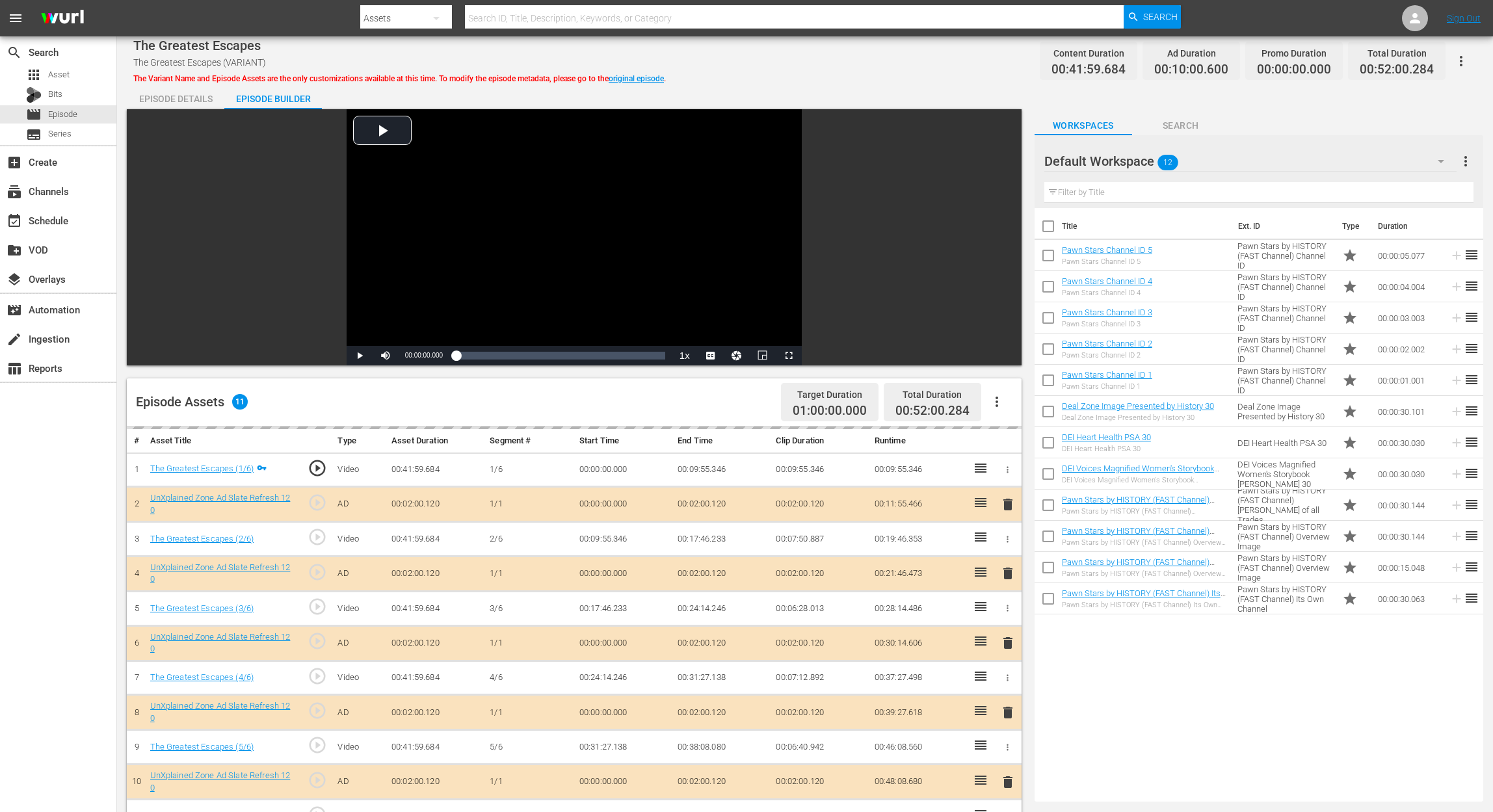
click at [172, 100] on div "Episode Details" at bounding box center [175, 99] width 97 height 31
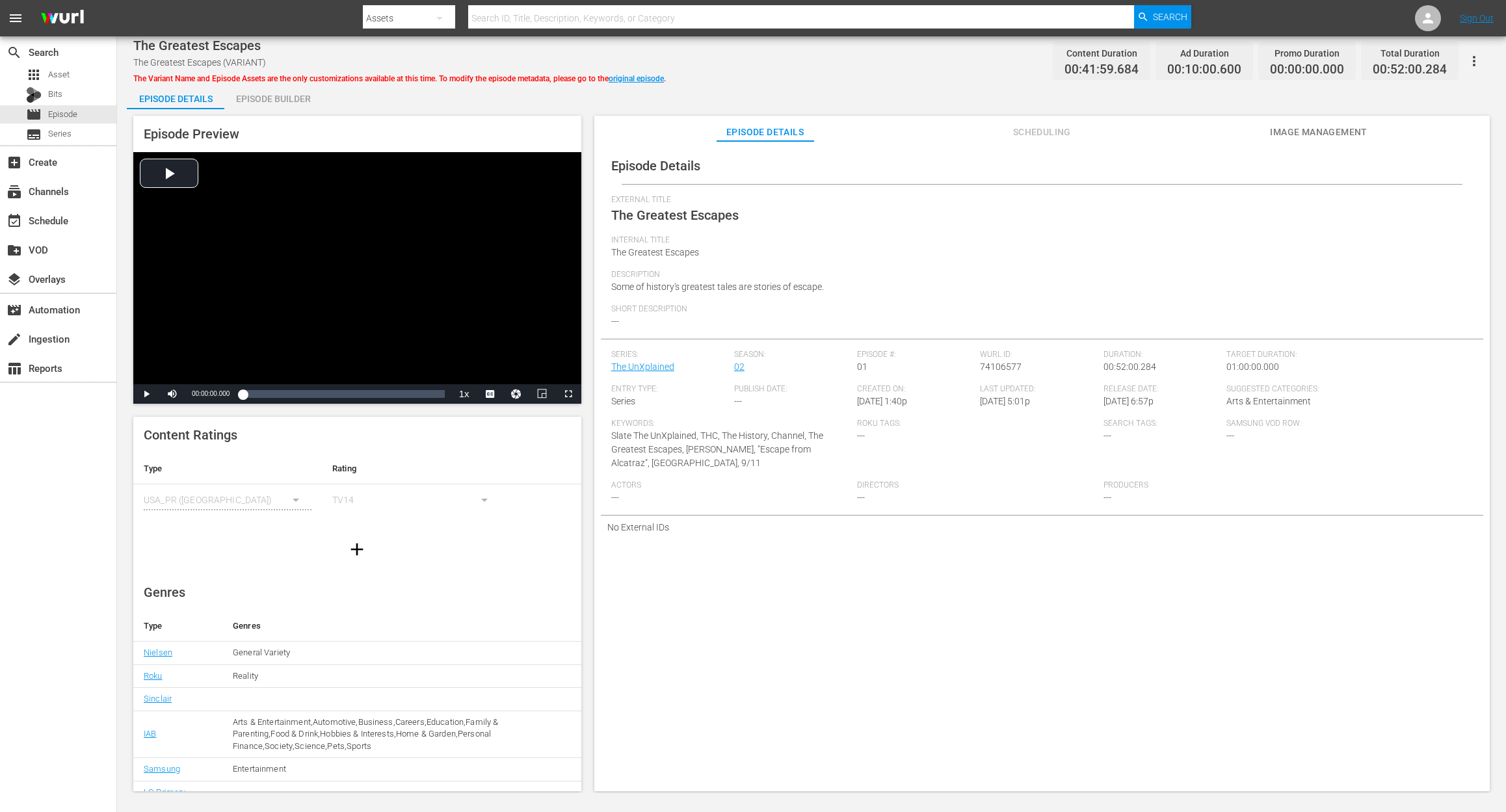
click at [272, 96] on div "Episode Builder" at bounding box center [273, 99] width 97 height 31
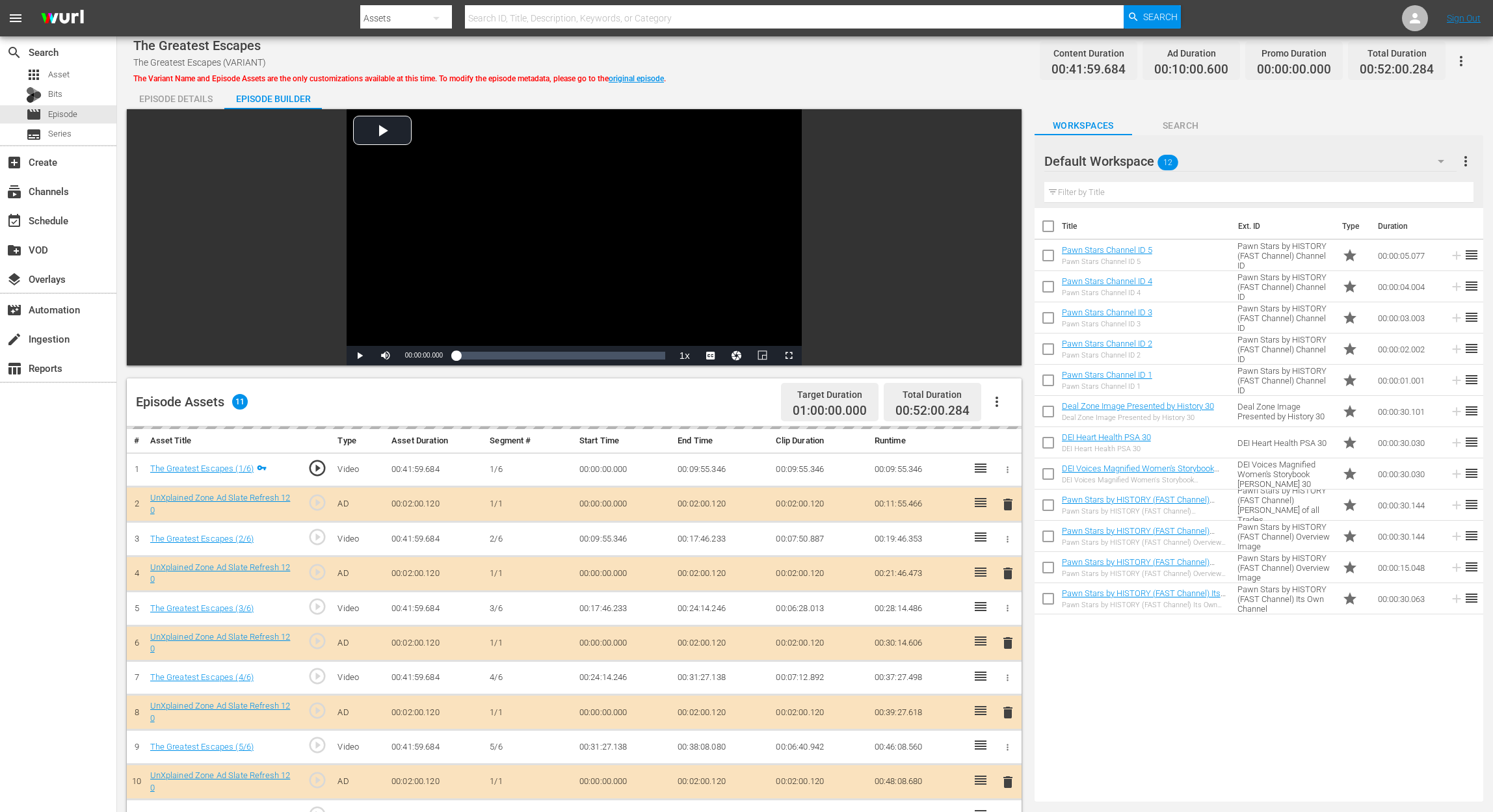
click at [1129, 154] on icon "button" at bounding box center [1441, 162] width 16 height 16
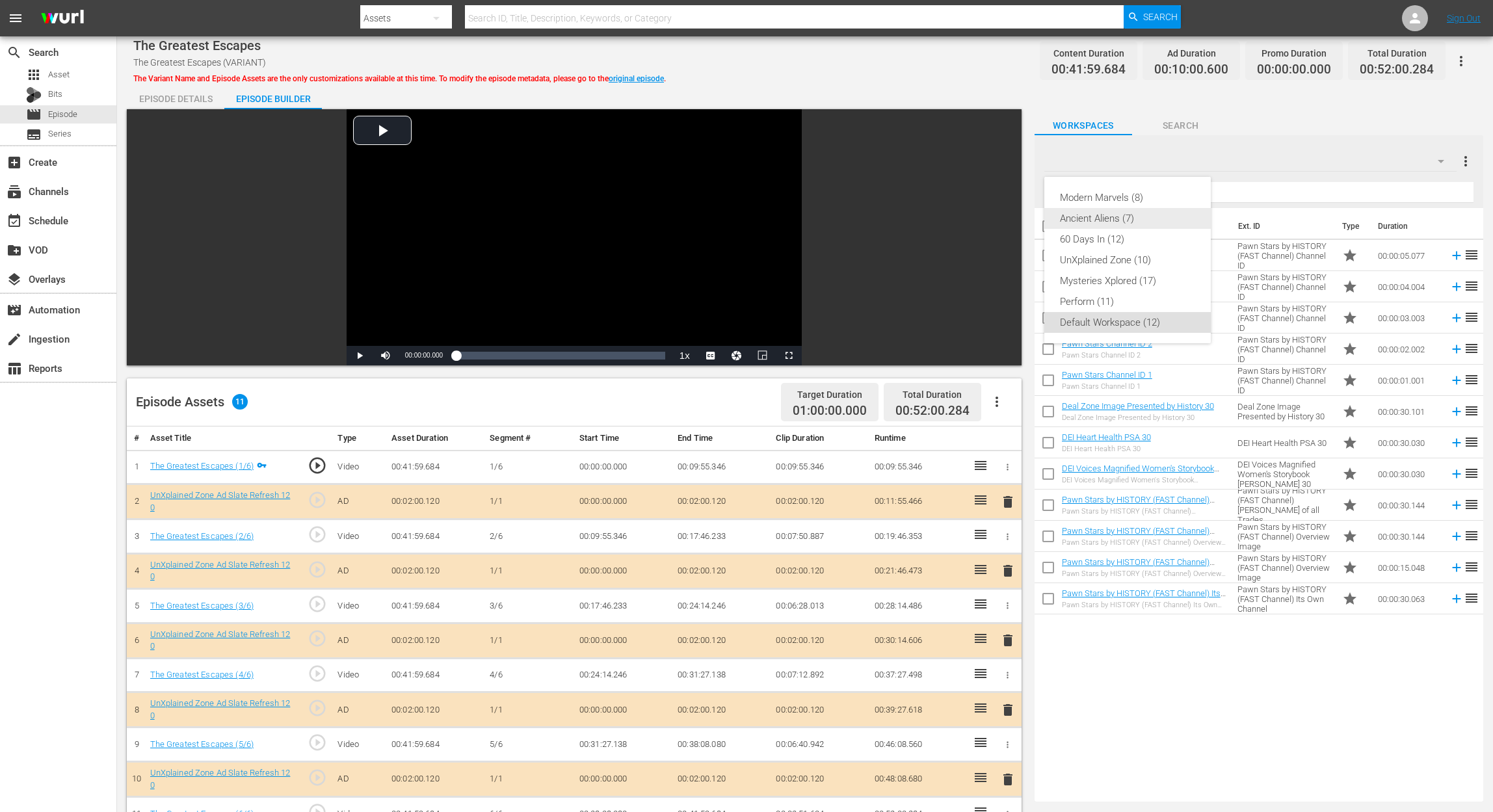
click at [1129, 216] on div "Ancient Aliens (7)" at bounding box center [1128, 218] width 136 height 21
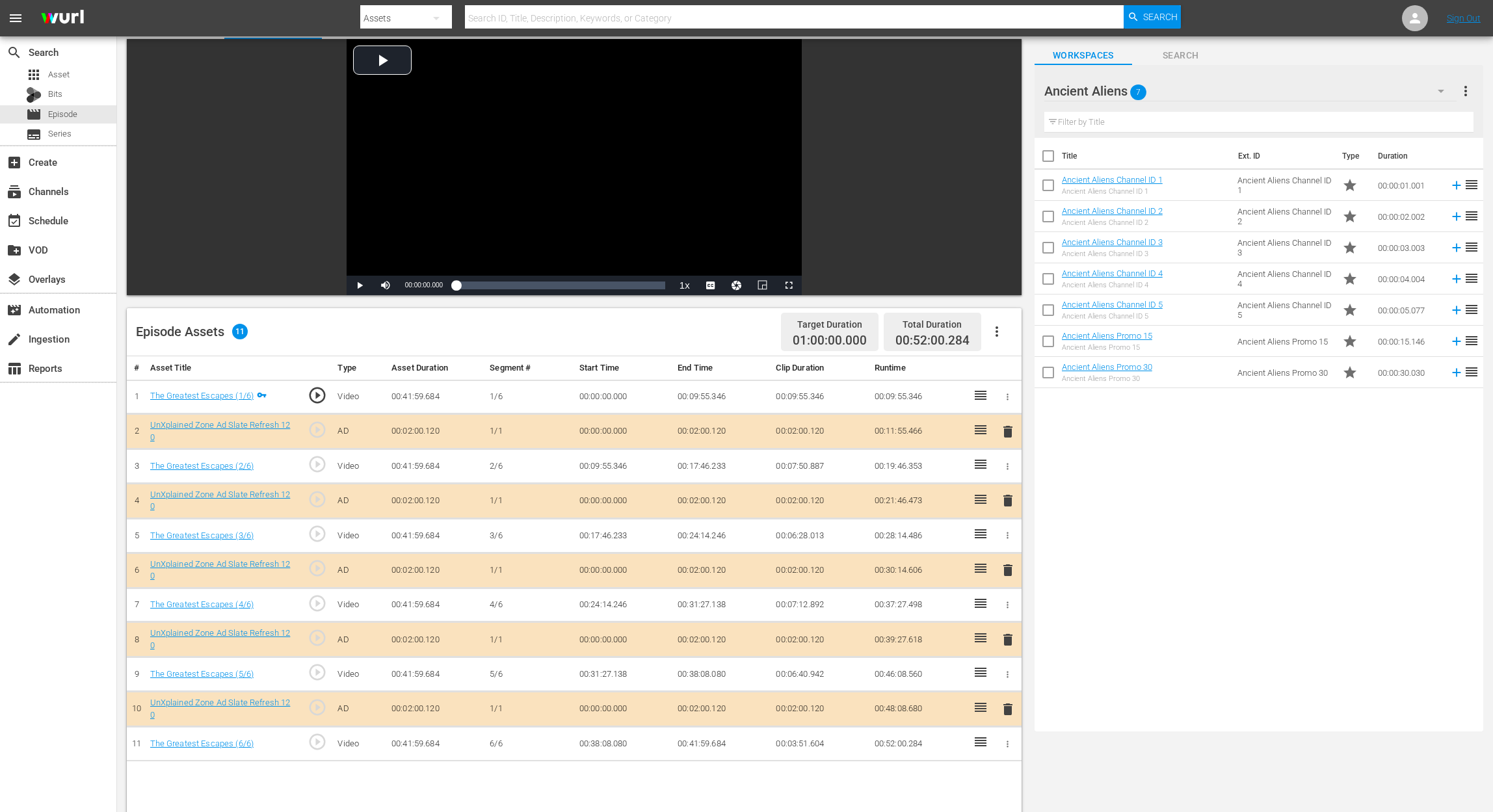
scroll to position [173, 0]
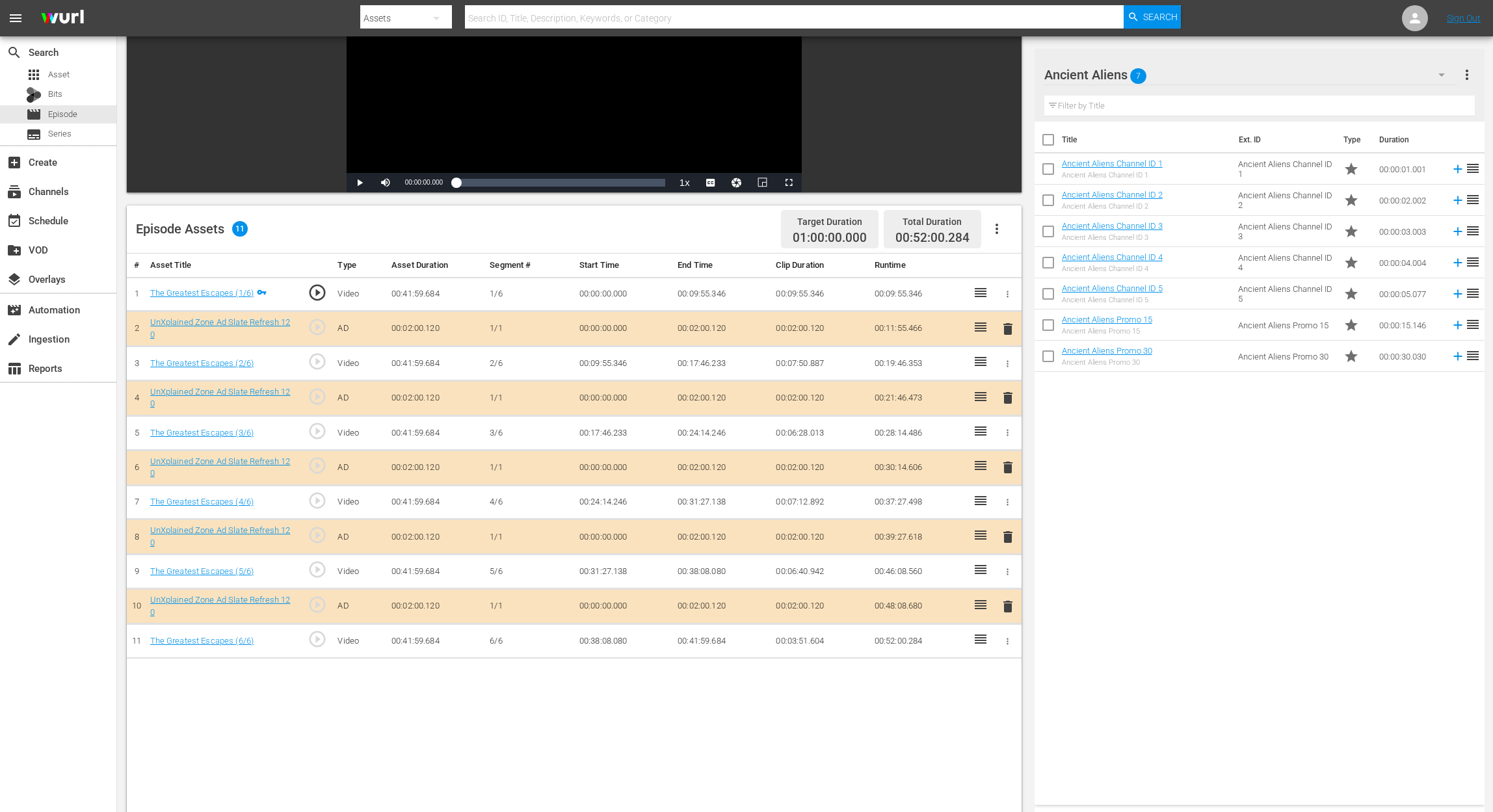
click at [1010, 465] on span "delete" at bounding box center [1008, 468] width 16 height 16
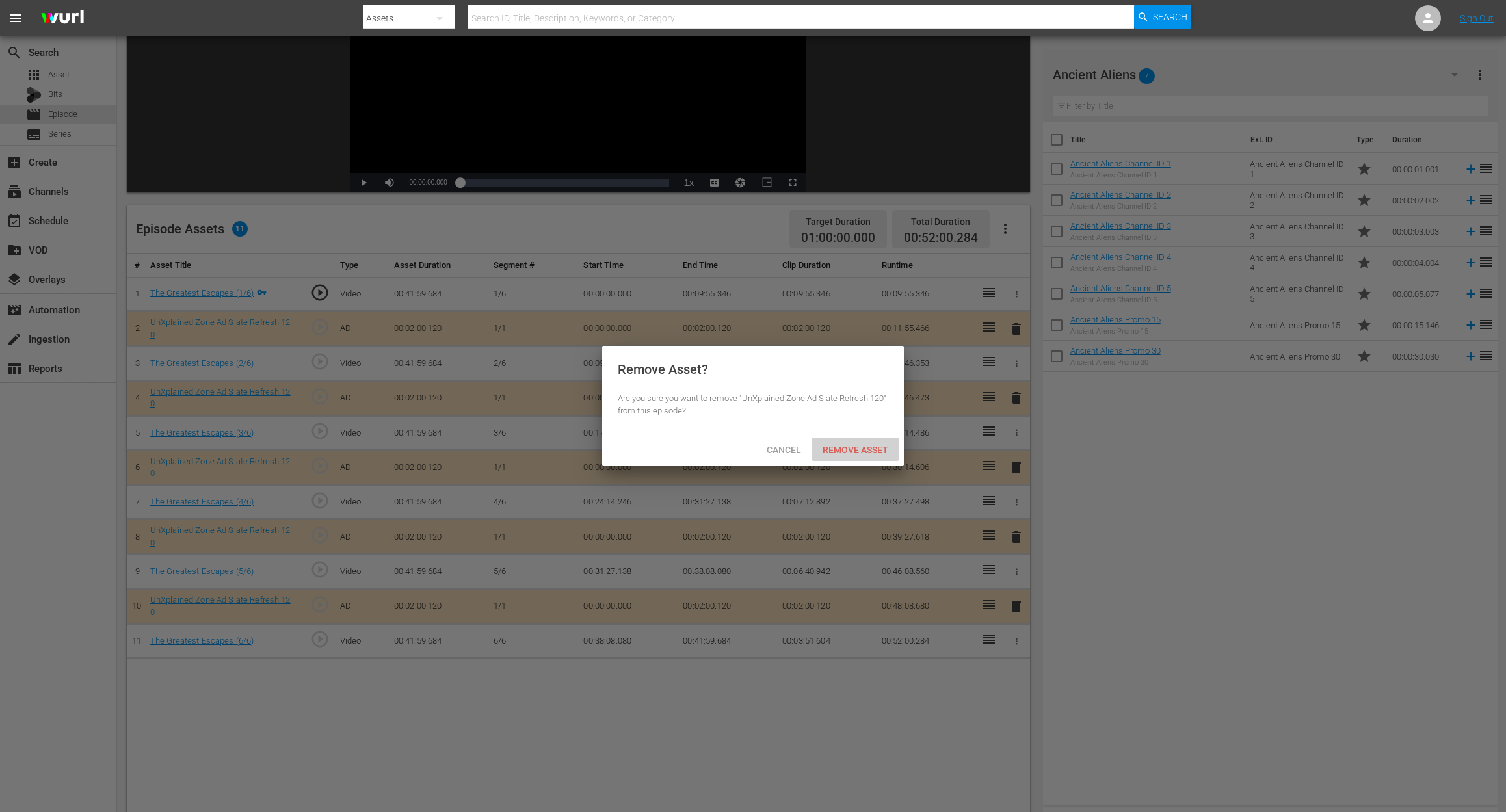
click at [844, 456] on div "Remove Asset" at bounding box center [855, 449] width 86 height 24
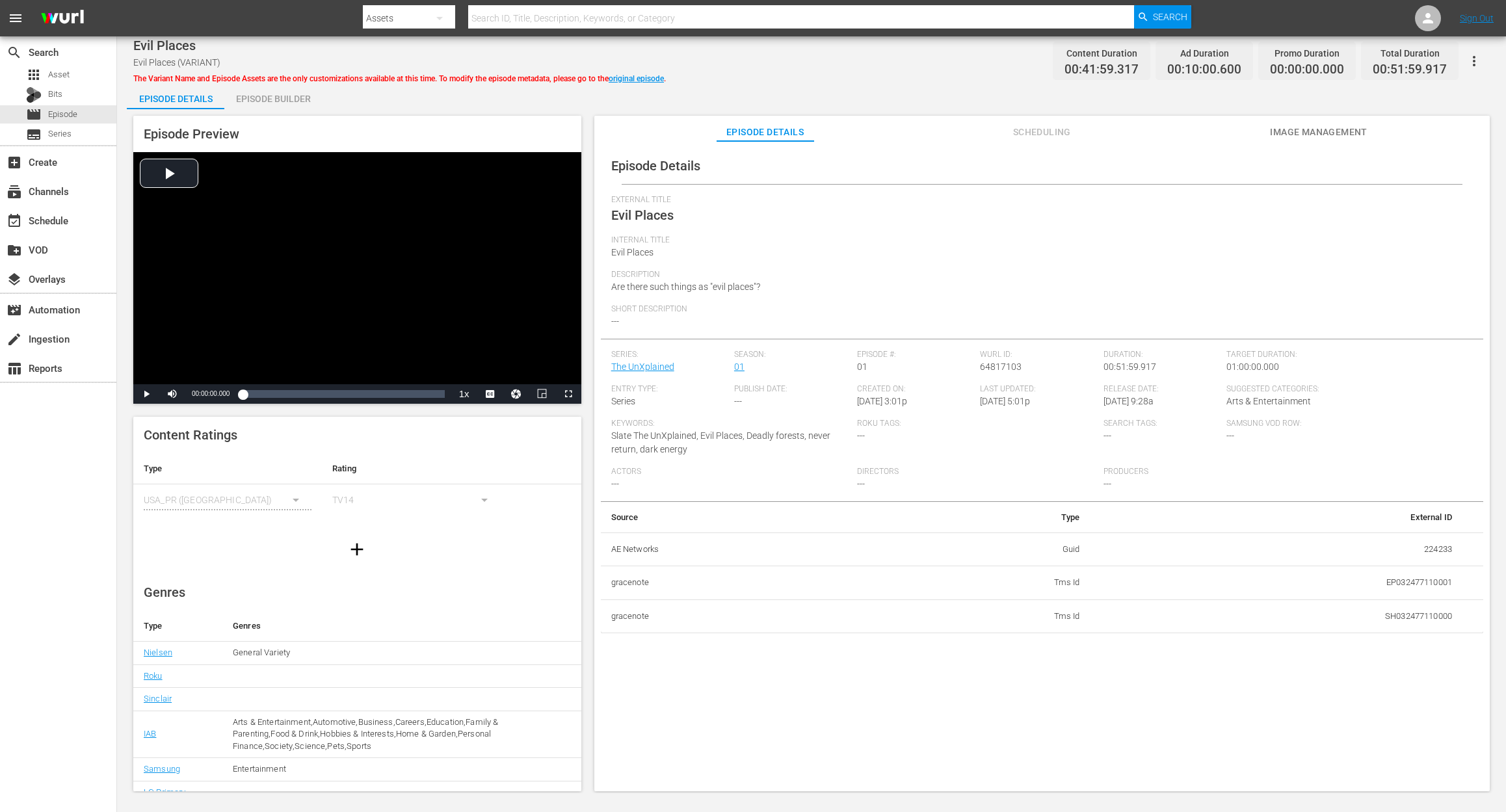
click at [279, 95] on div "Episode Builder" at bounding box center [273, 99] width 97 height 31
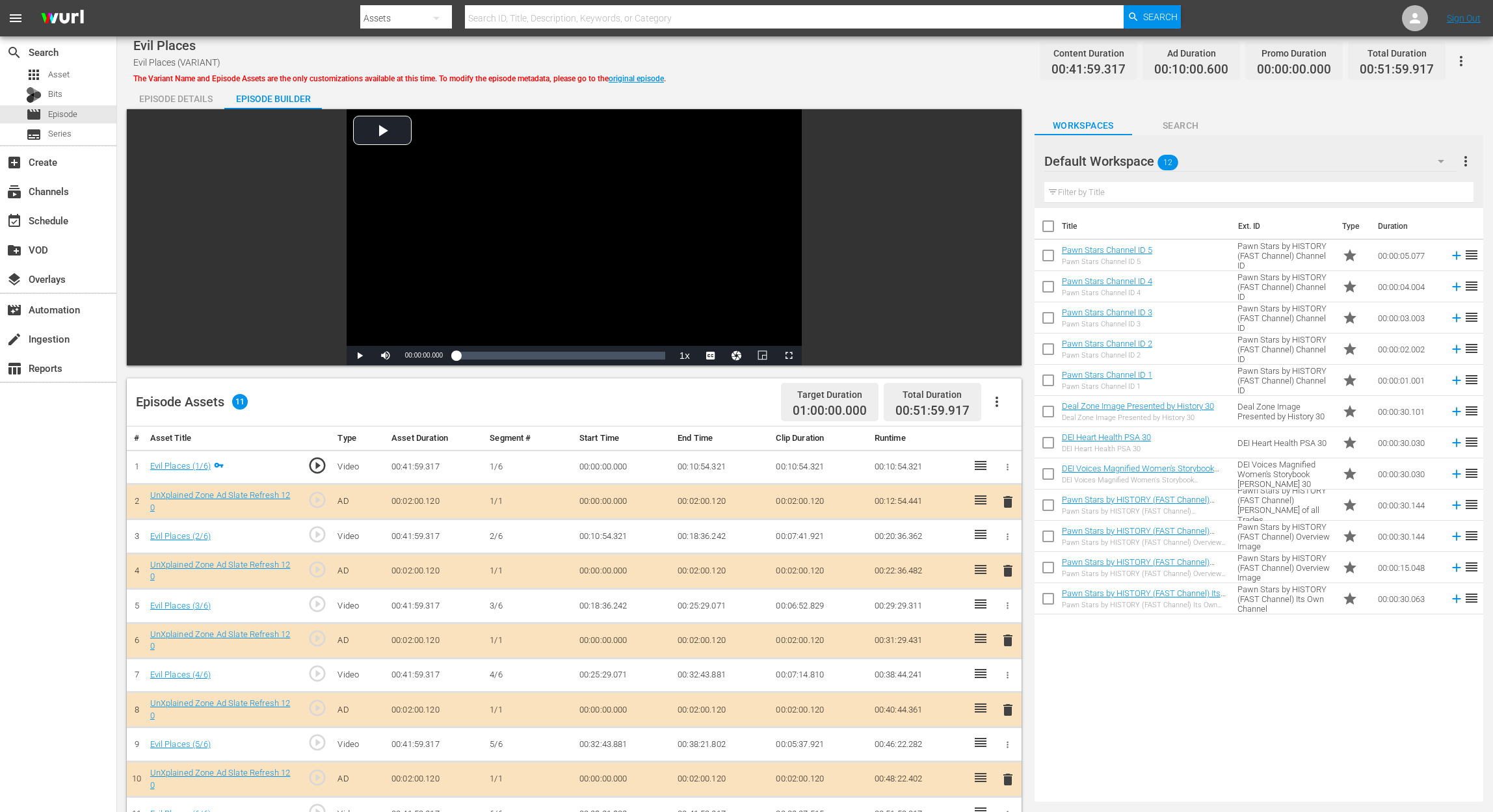
click at [1129, 154] on icon "button" at bounding box center [1441, 162] width 16 height 16
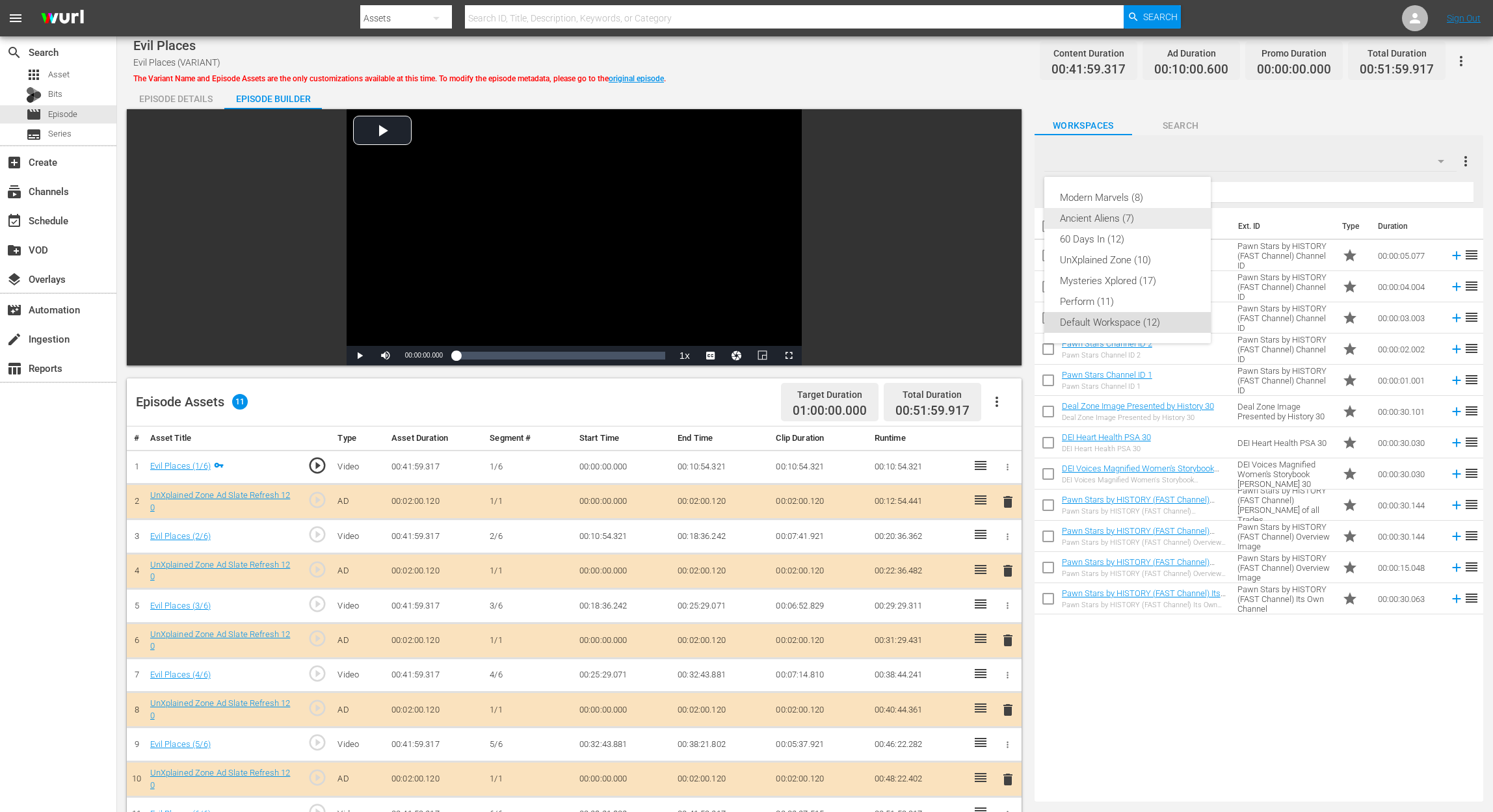
click at [1129, 222] on div "Ancient Aliens (7)" at bounding box center [1128, 218] width 136 height 21
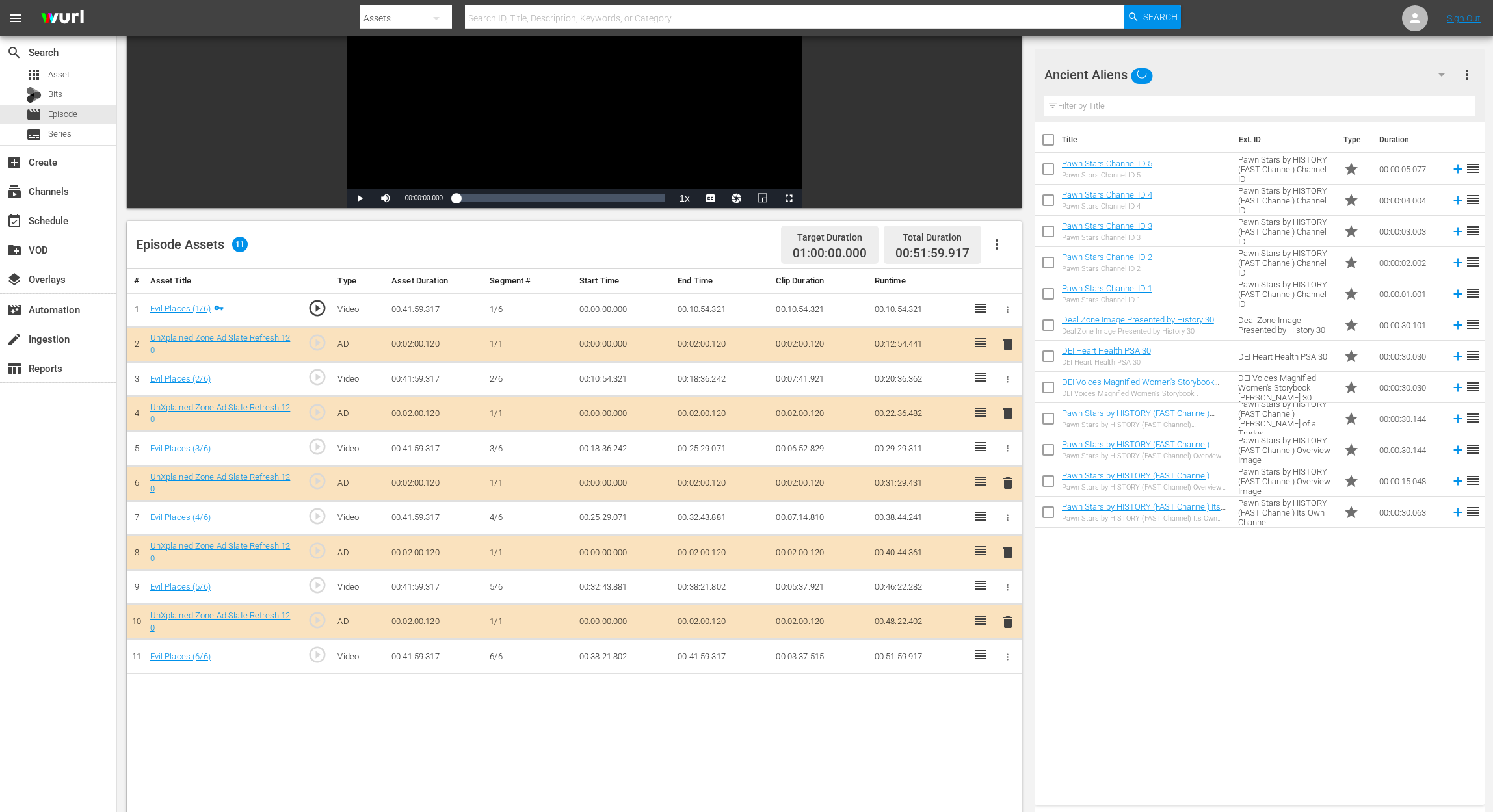
scroll to position [173, 0]
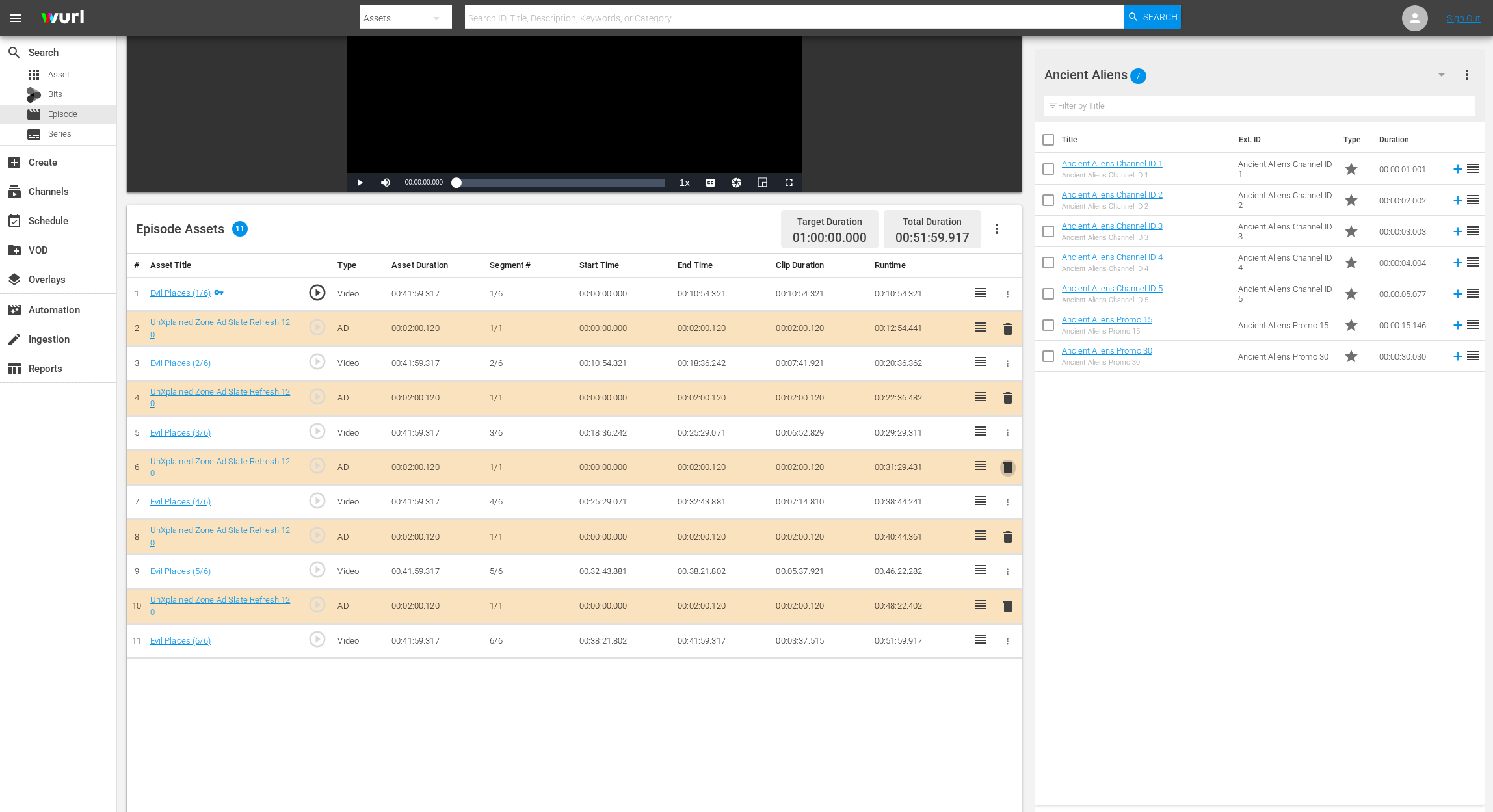
click at [1004, 468] on span "delete" at bounding box center [1008, 468] width 16 height 16
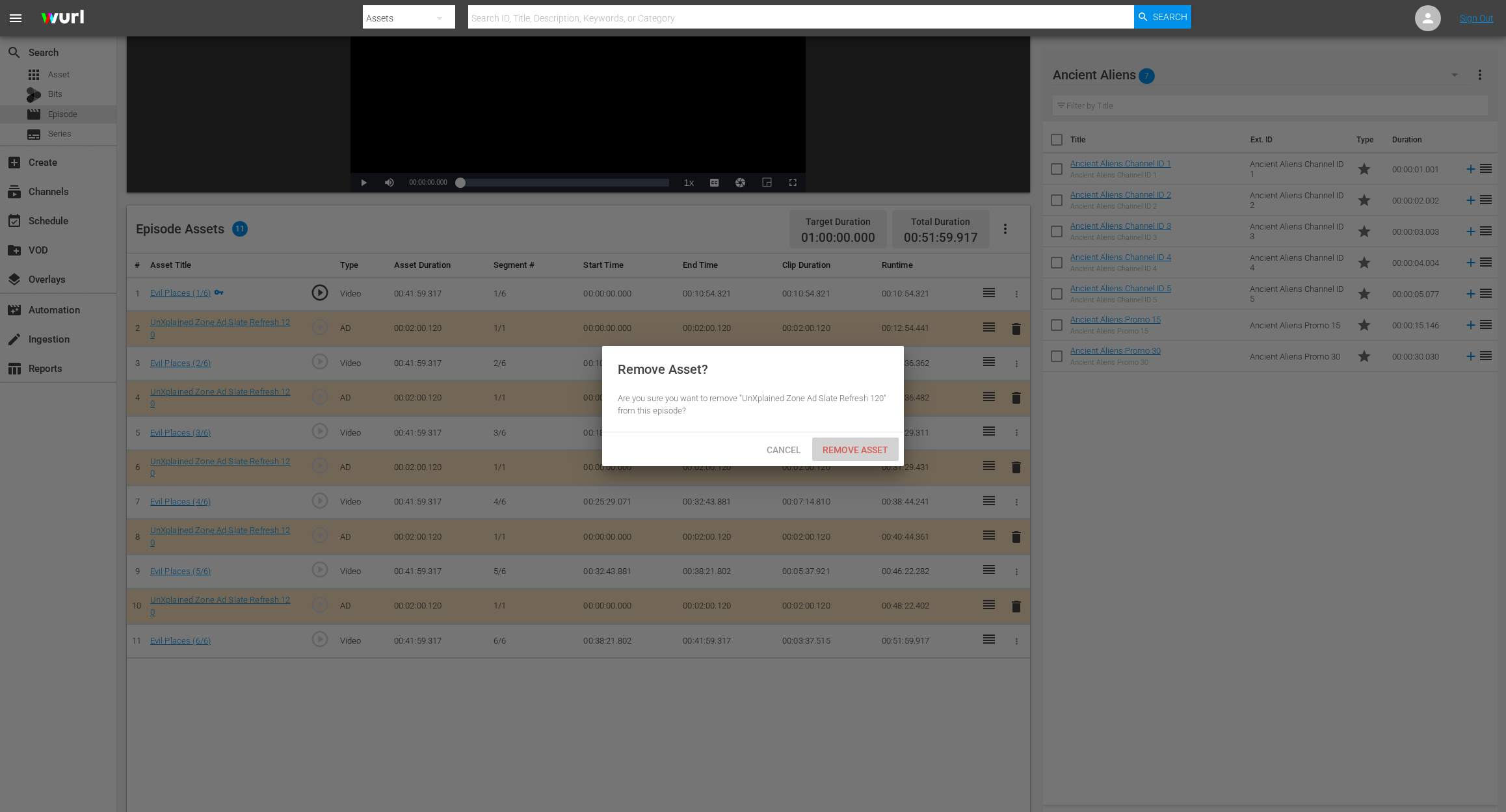
click at [864, 443] on div "Remove Asset" at bounding box center [855, 449] width 86 height 24
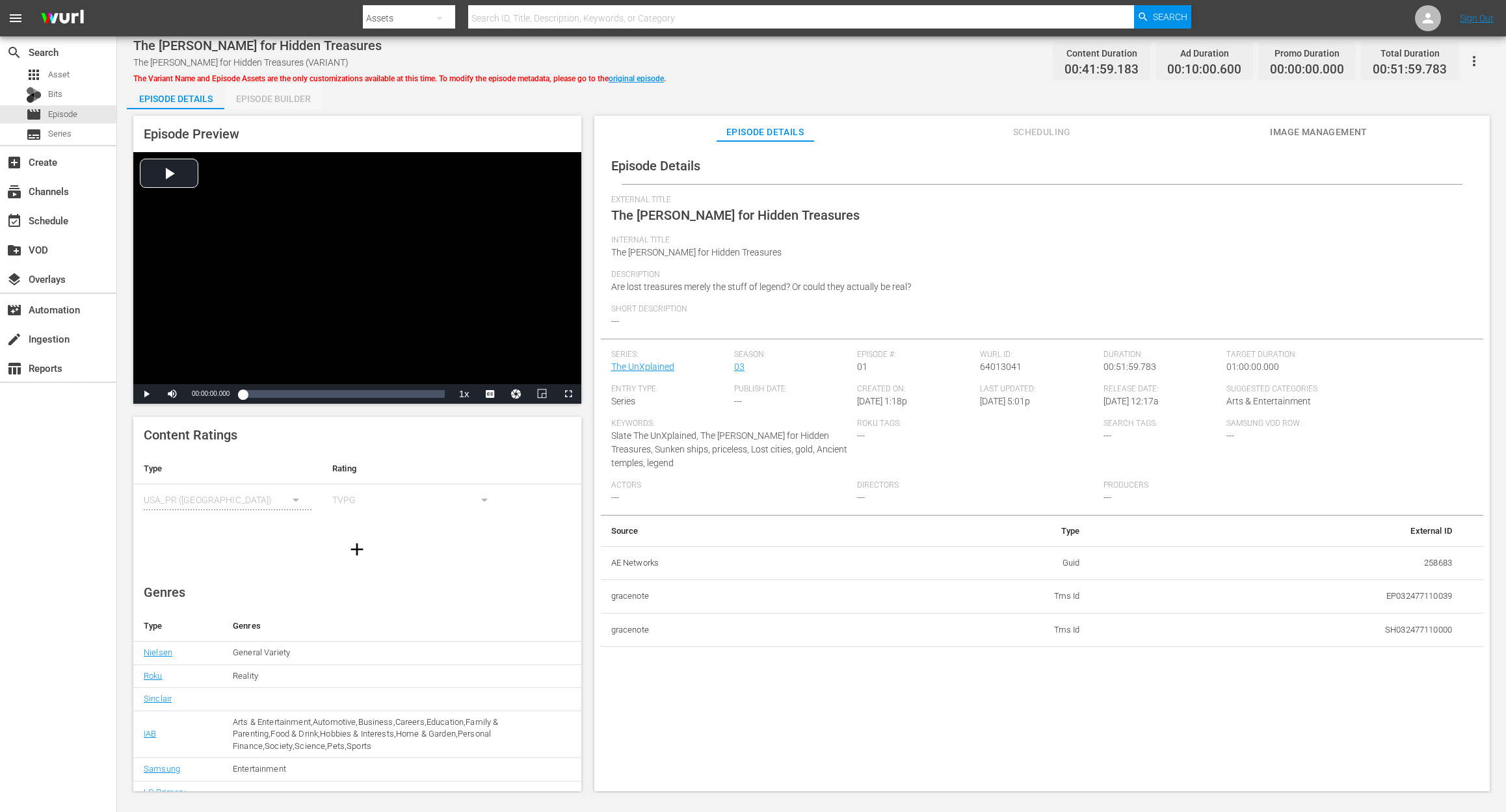
click at [286, 102] on div "Episode Builder" at bounding box center [273, 99] width 97 height 31
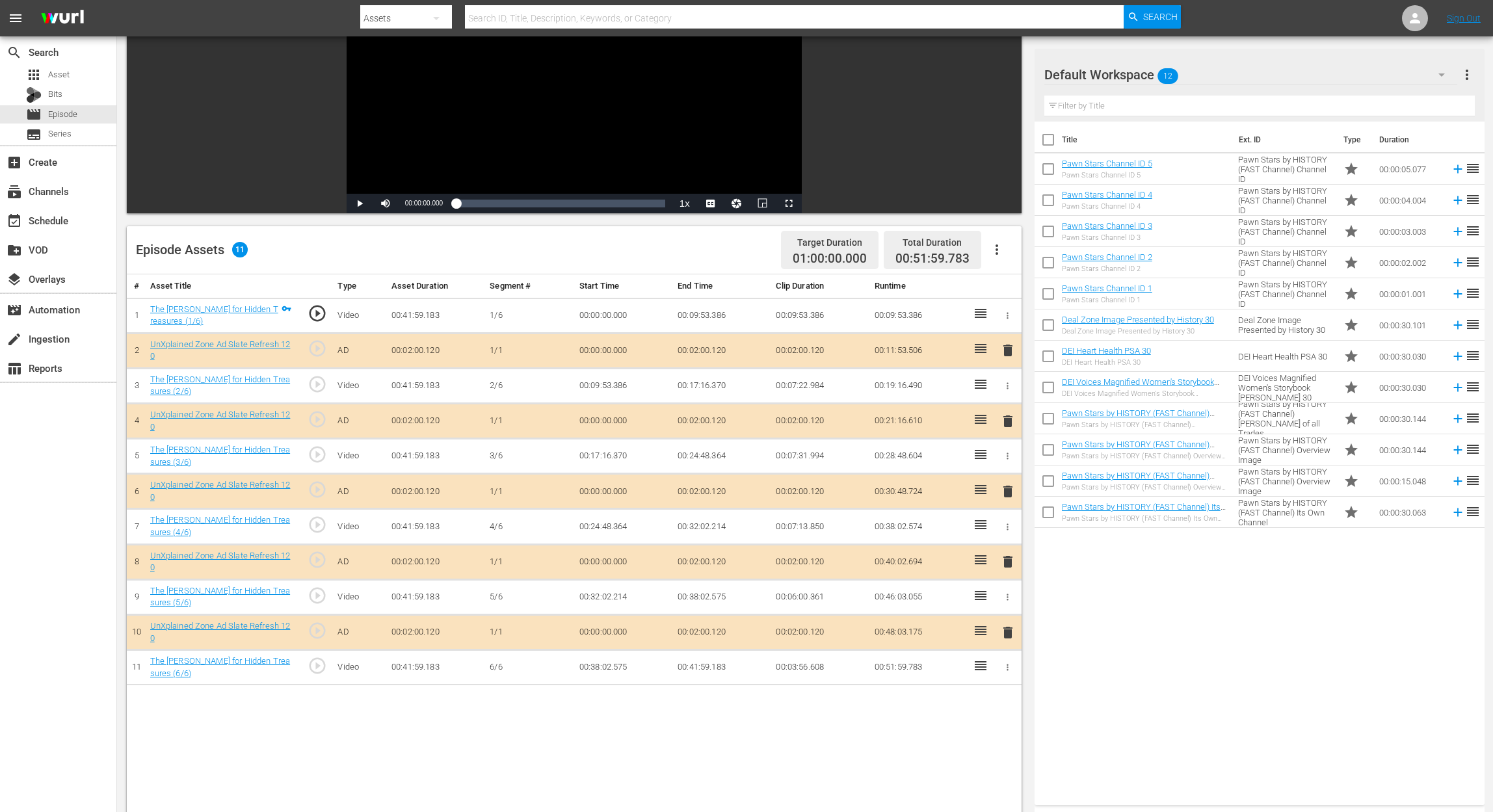
scroll to position [260, 0]
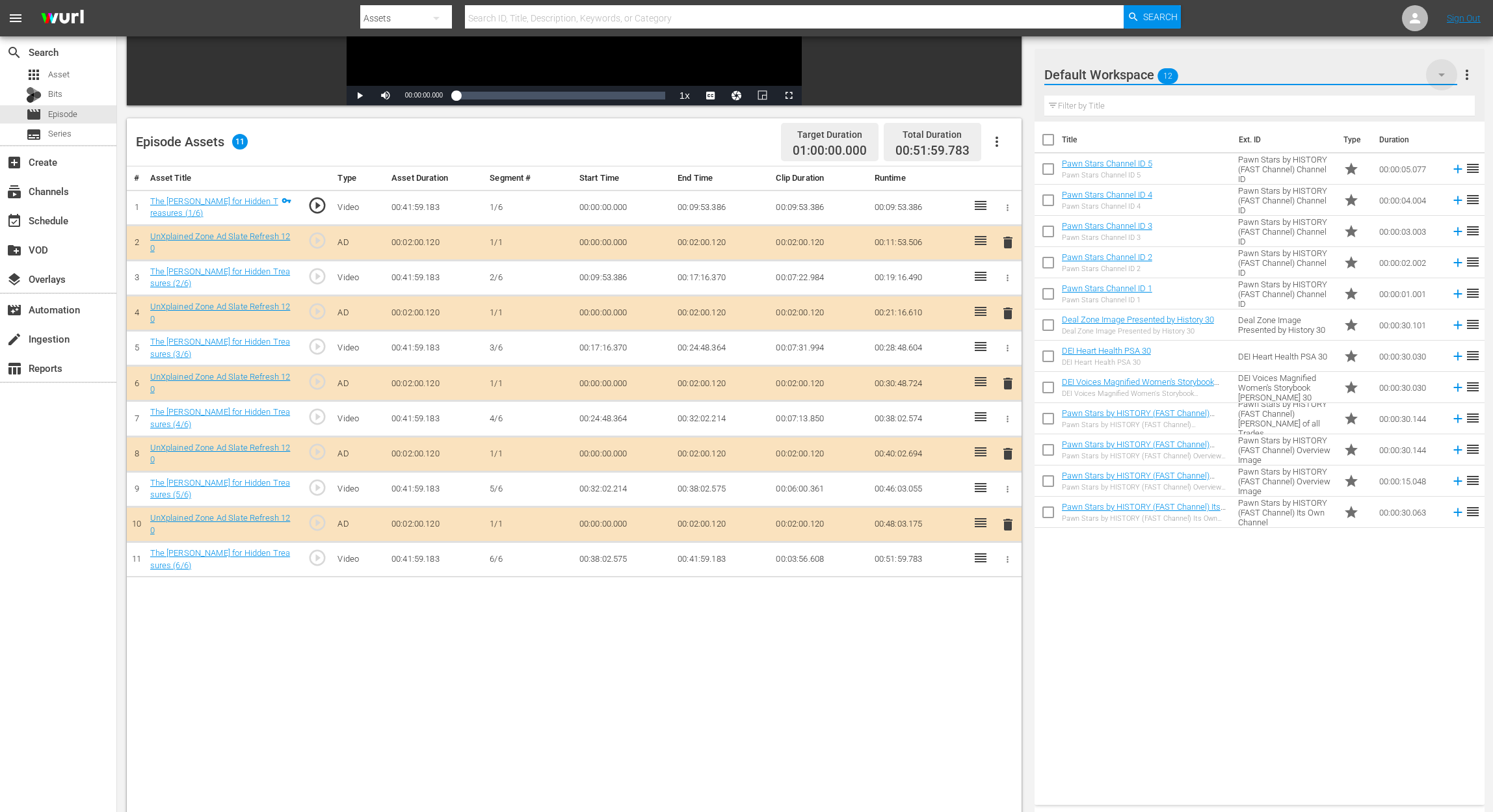
click at [1129, 71] on icon "button" at bounding box center [1442, 75] width 16 height 16
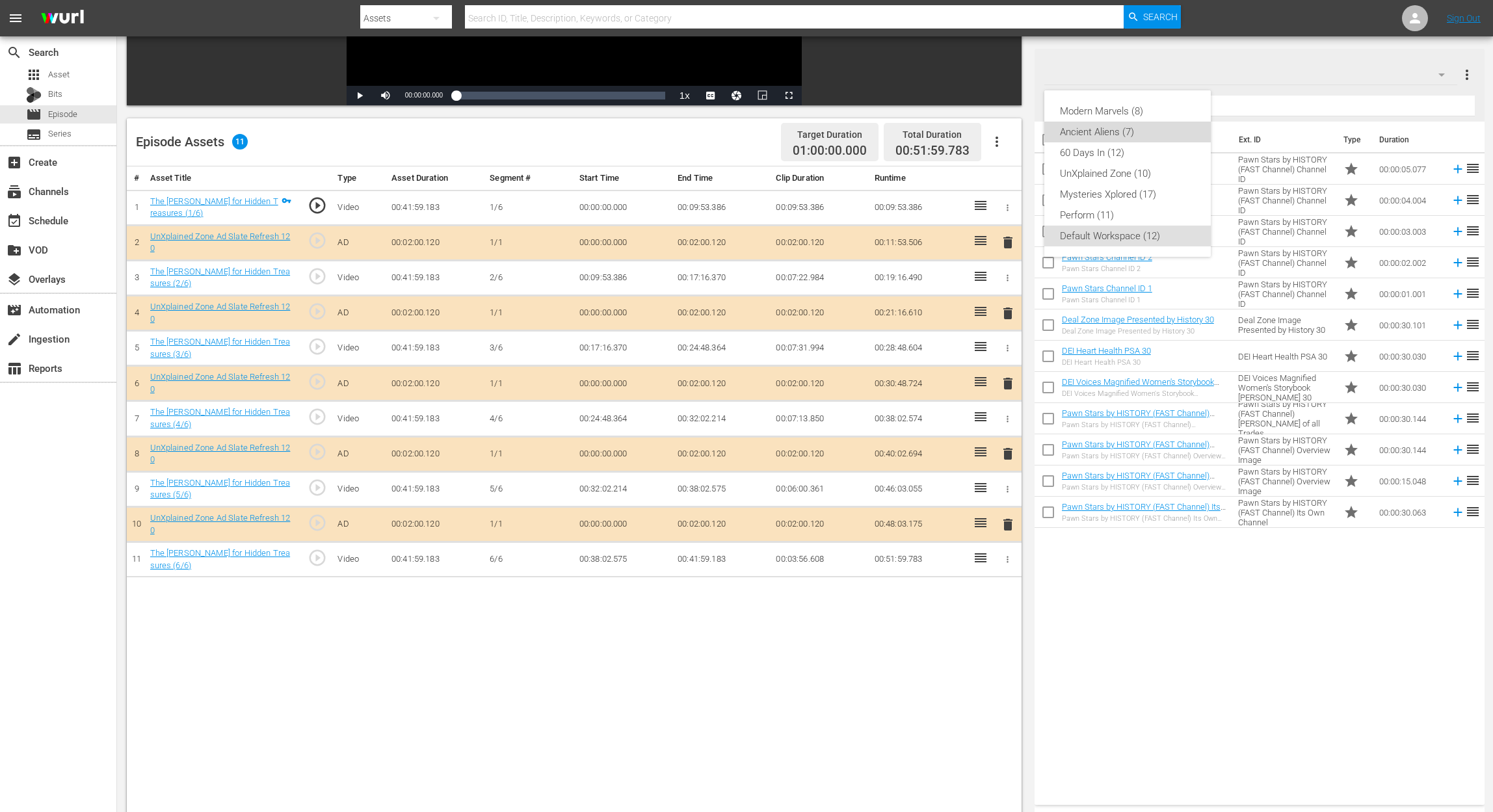
click at [1114, 133] on div "Ancient Aliens (7)" at bounding box center [1128, 132] width 136 height 21
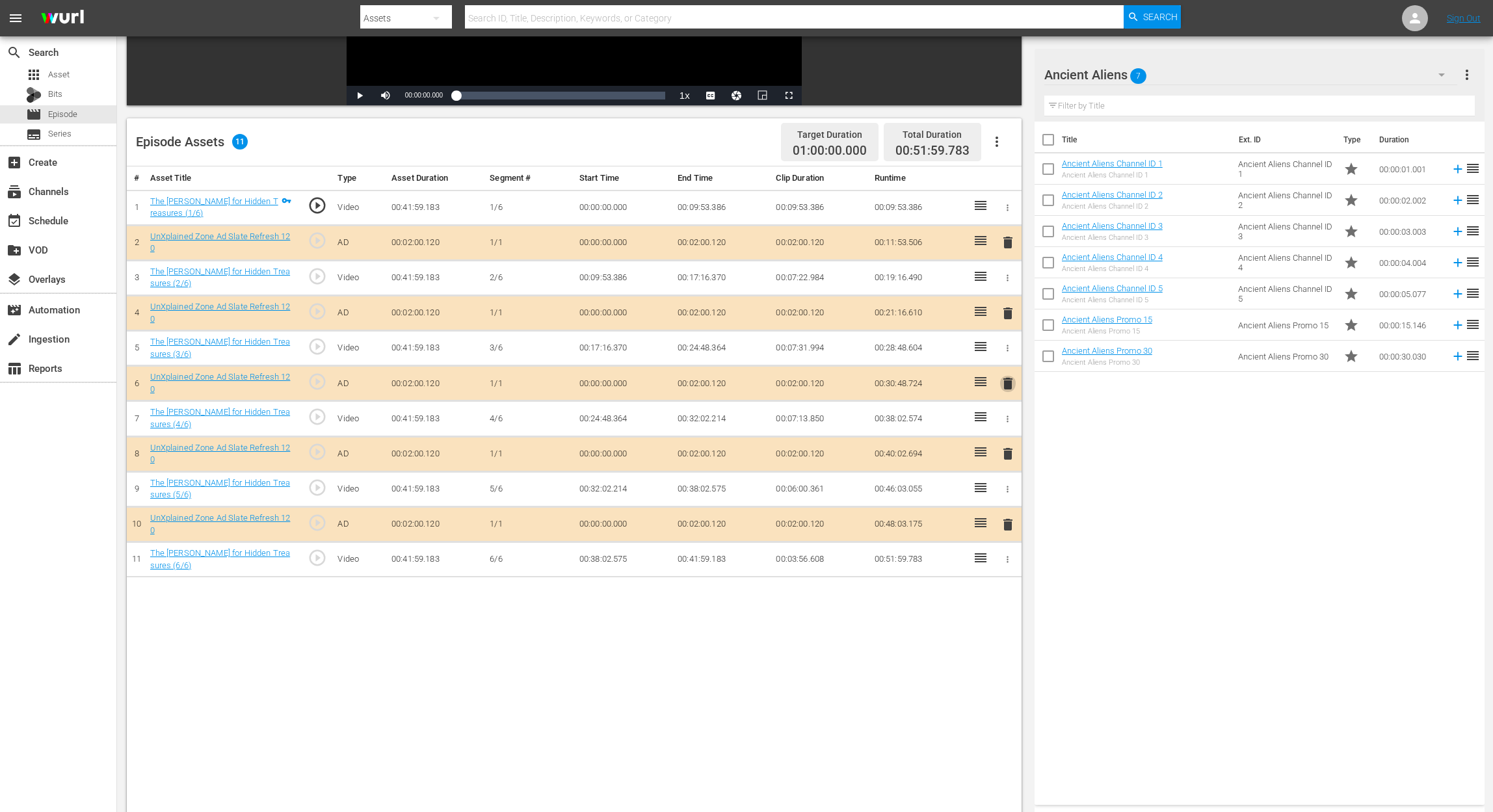
click at [1010, 376] on span "delete" at bounding box center [1008, 384] width 16 height 16
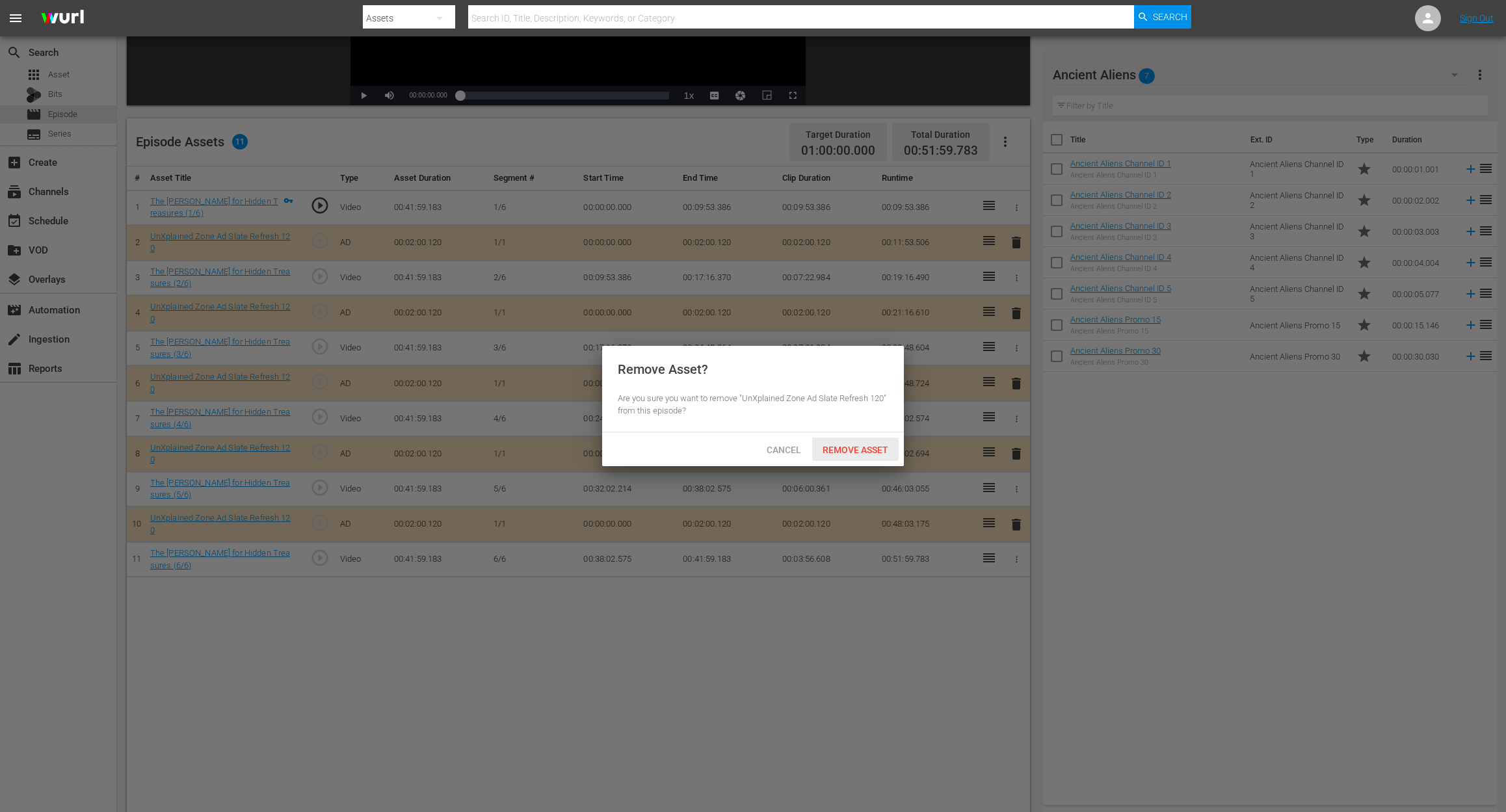
click at [874, 445] on span "Remove Asset" at bounding box center [855, 450] width 86 height 10
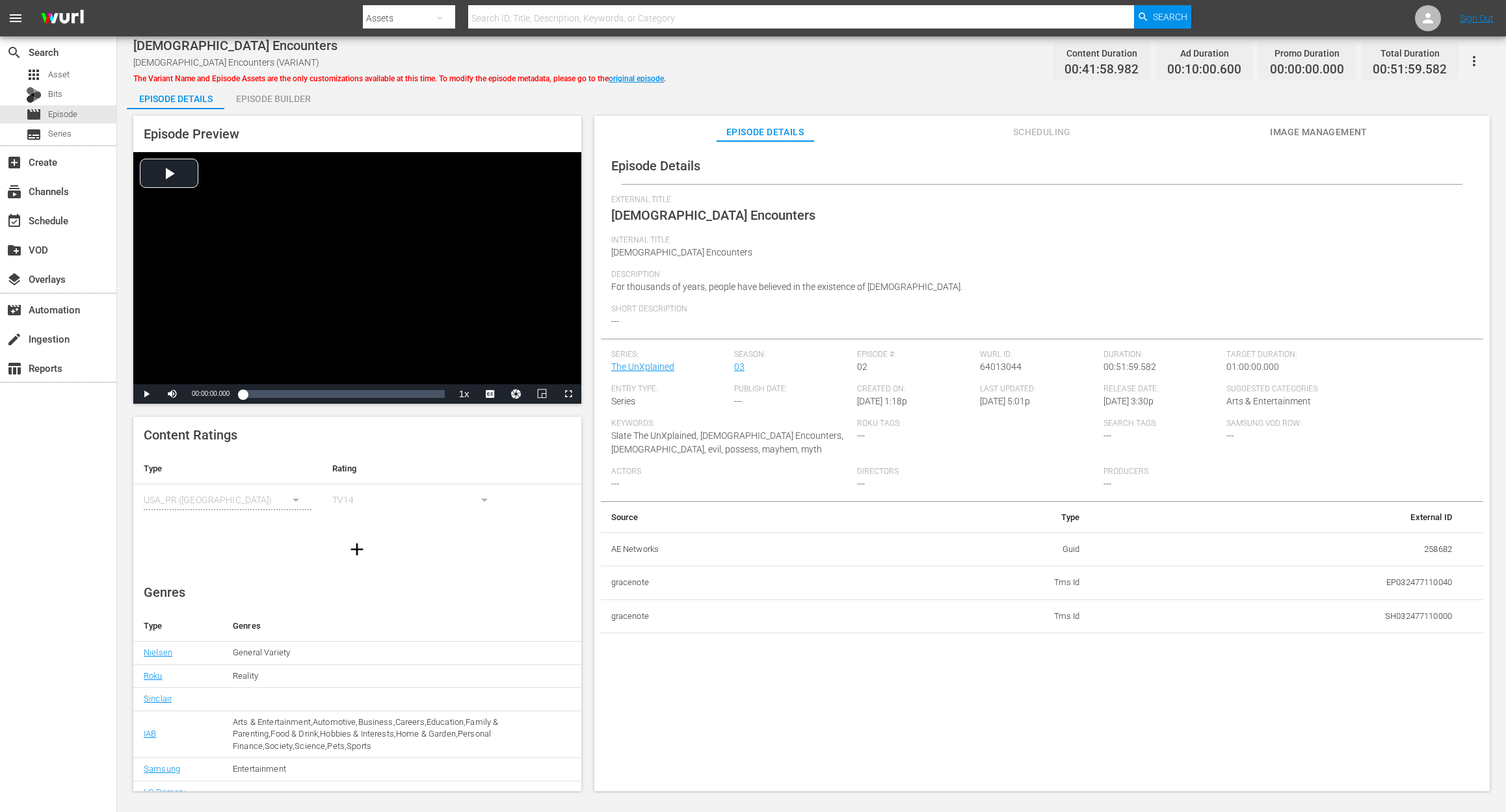
click at [286, 95] on div "Episode Builder" at bounding box center [273, 99] width 97 height 31
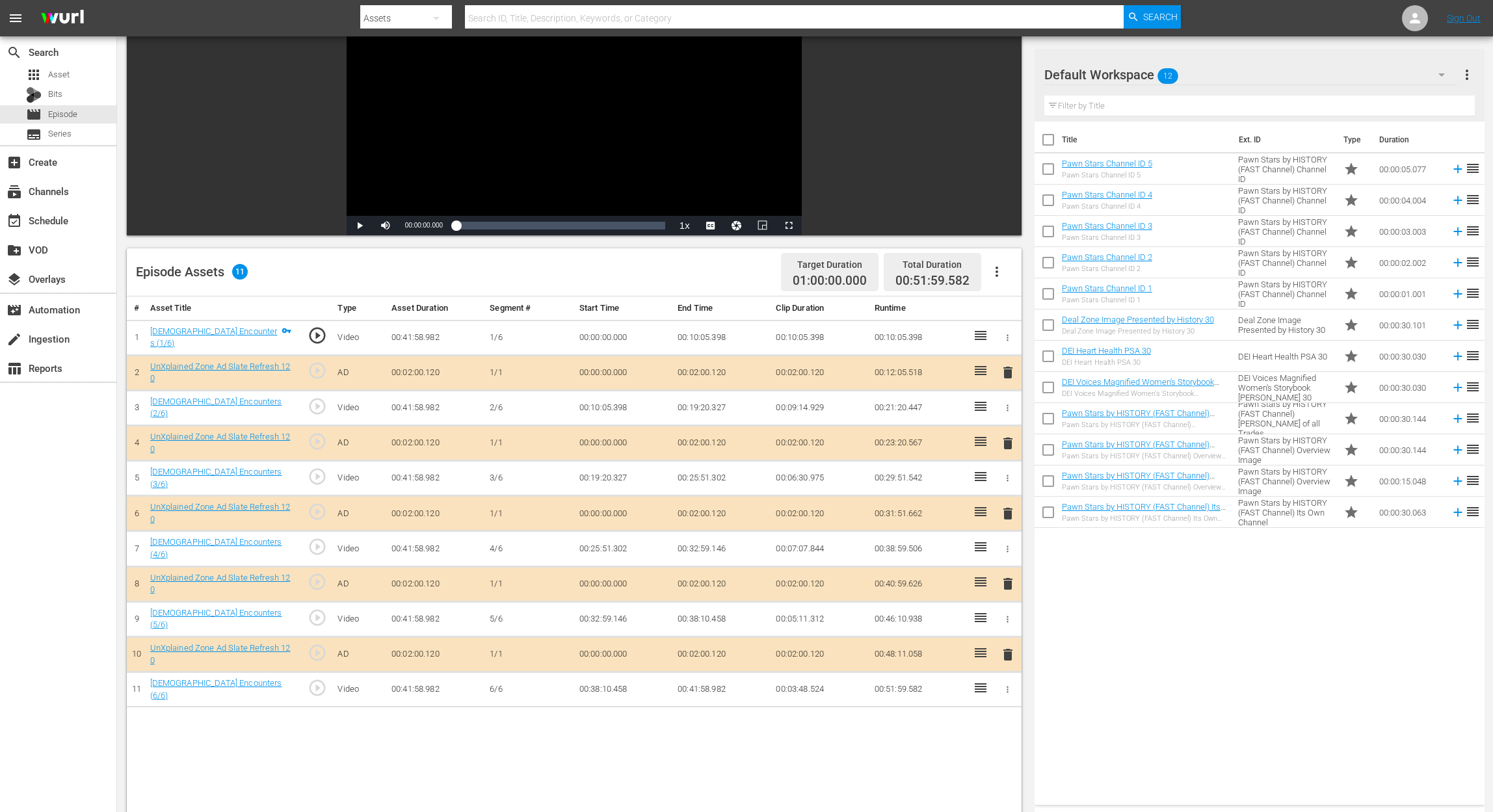
scroll to position [173, 0]
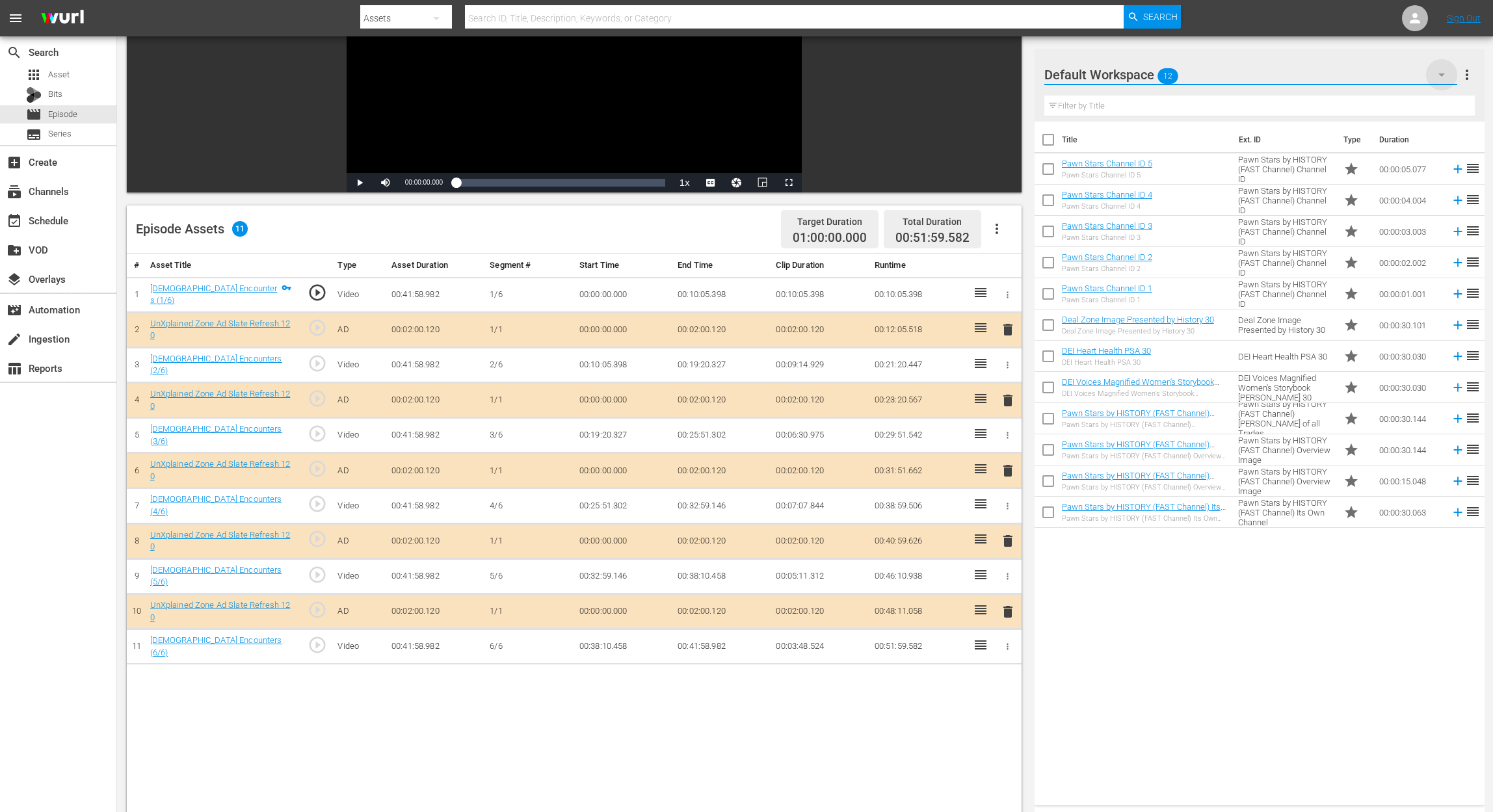
click at [1129, 72] on icon "button" at bounding box center [1442, 75] width 16 height 16
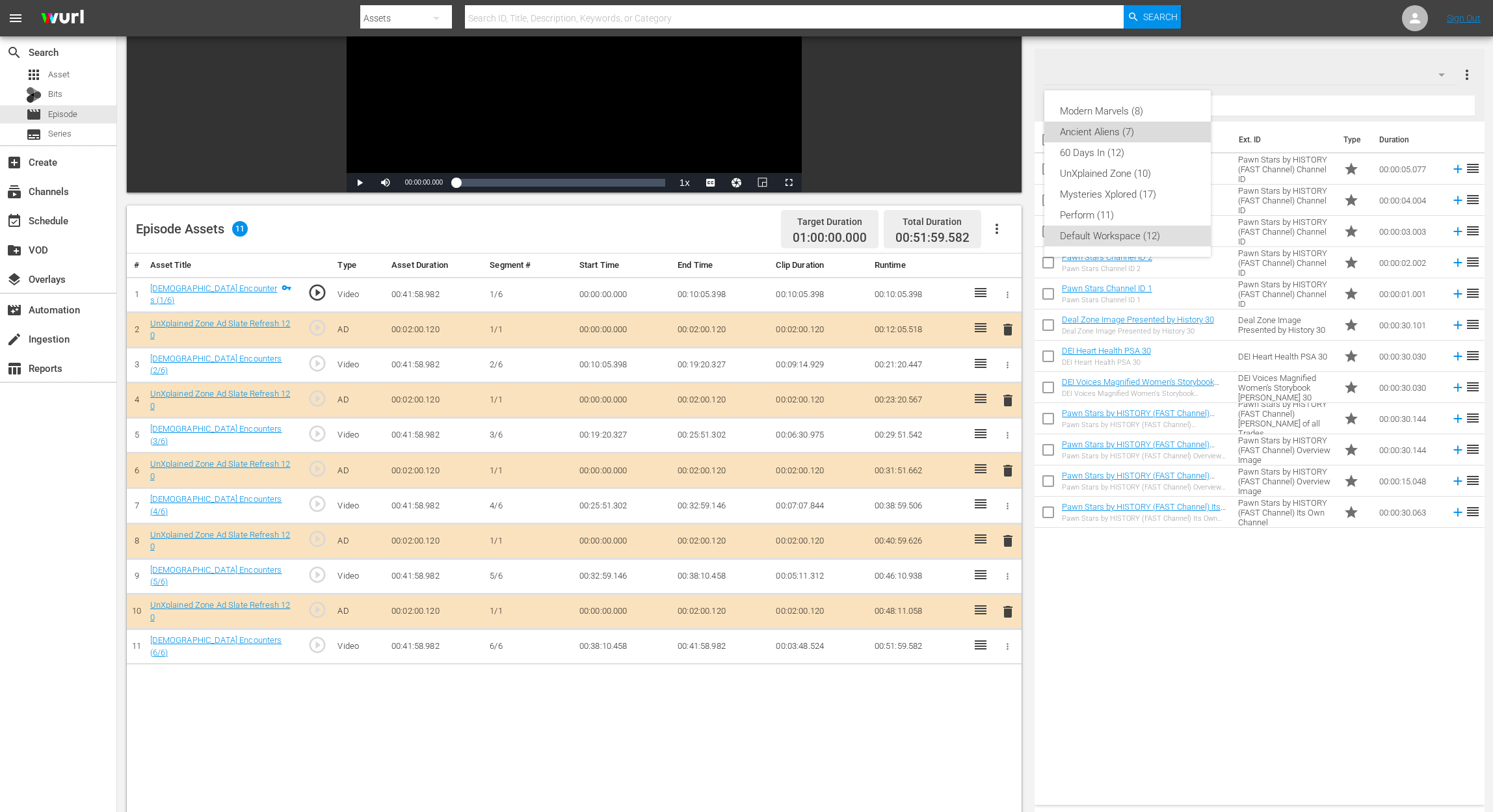
click at [1101, 129] on div "Ancient Aliens (7)" at bounding box center [1128, 132] width 136 height 21
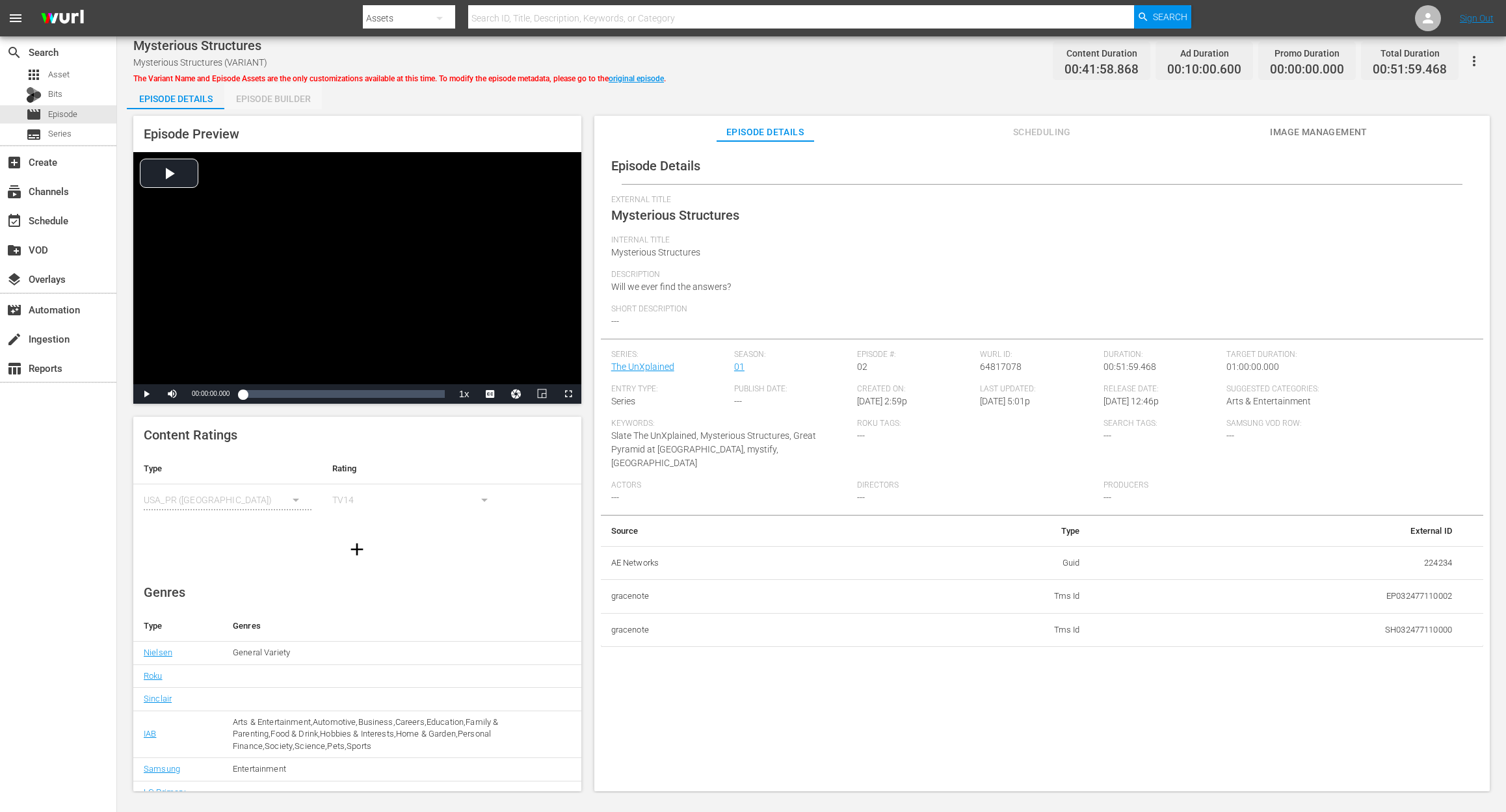
click at [274, 96] on div "Episode Builder" at bounding box center [273, 99] width 97 height 31
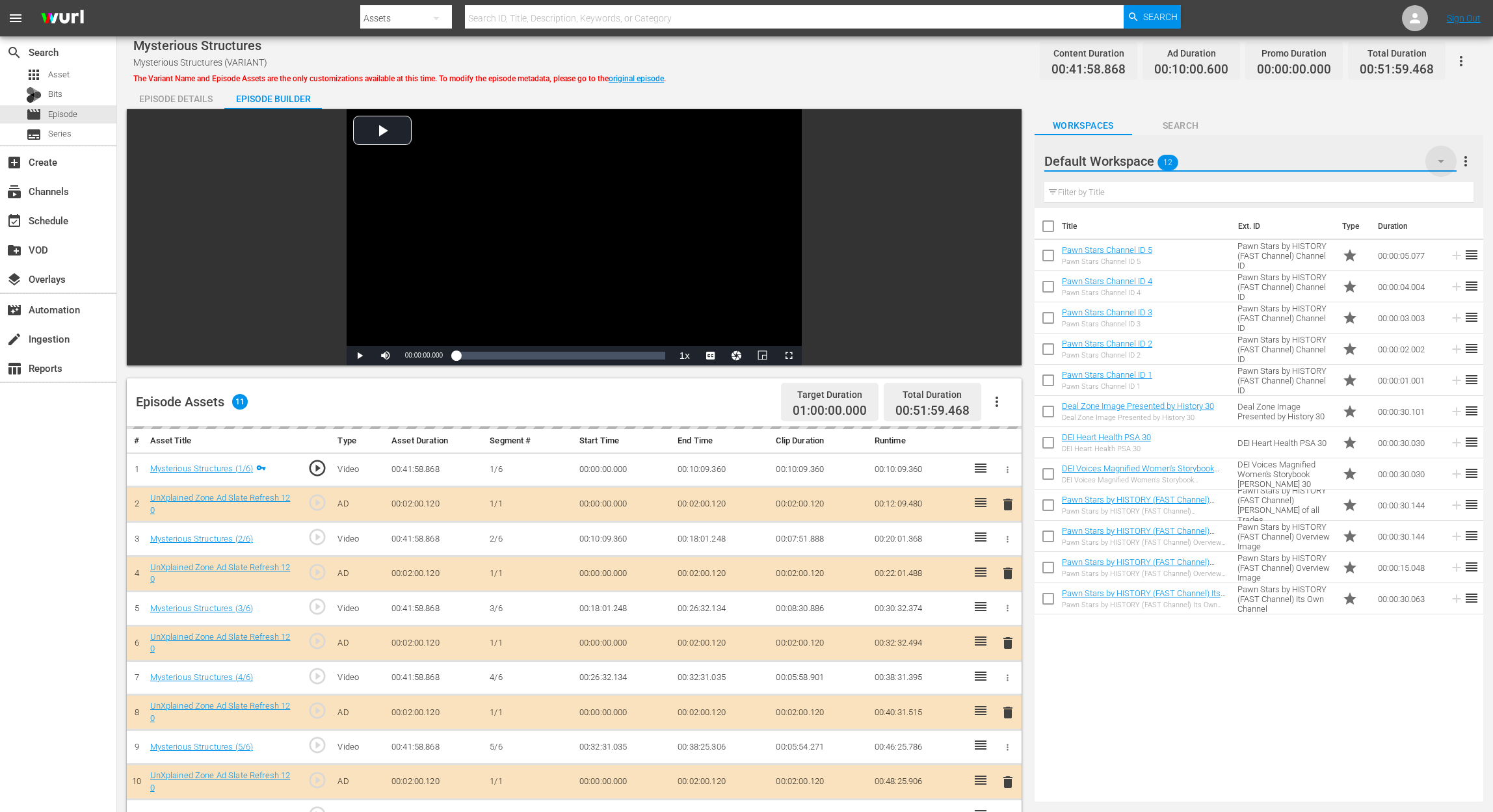
click at [1129, 162] on icon "button" at bounding box center [1441, 162] width 16 height 16
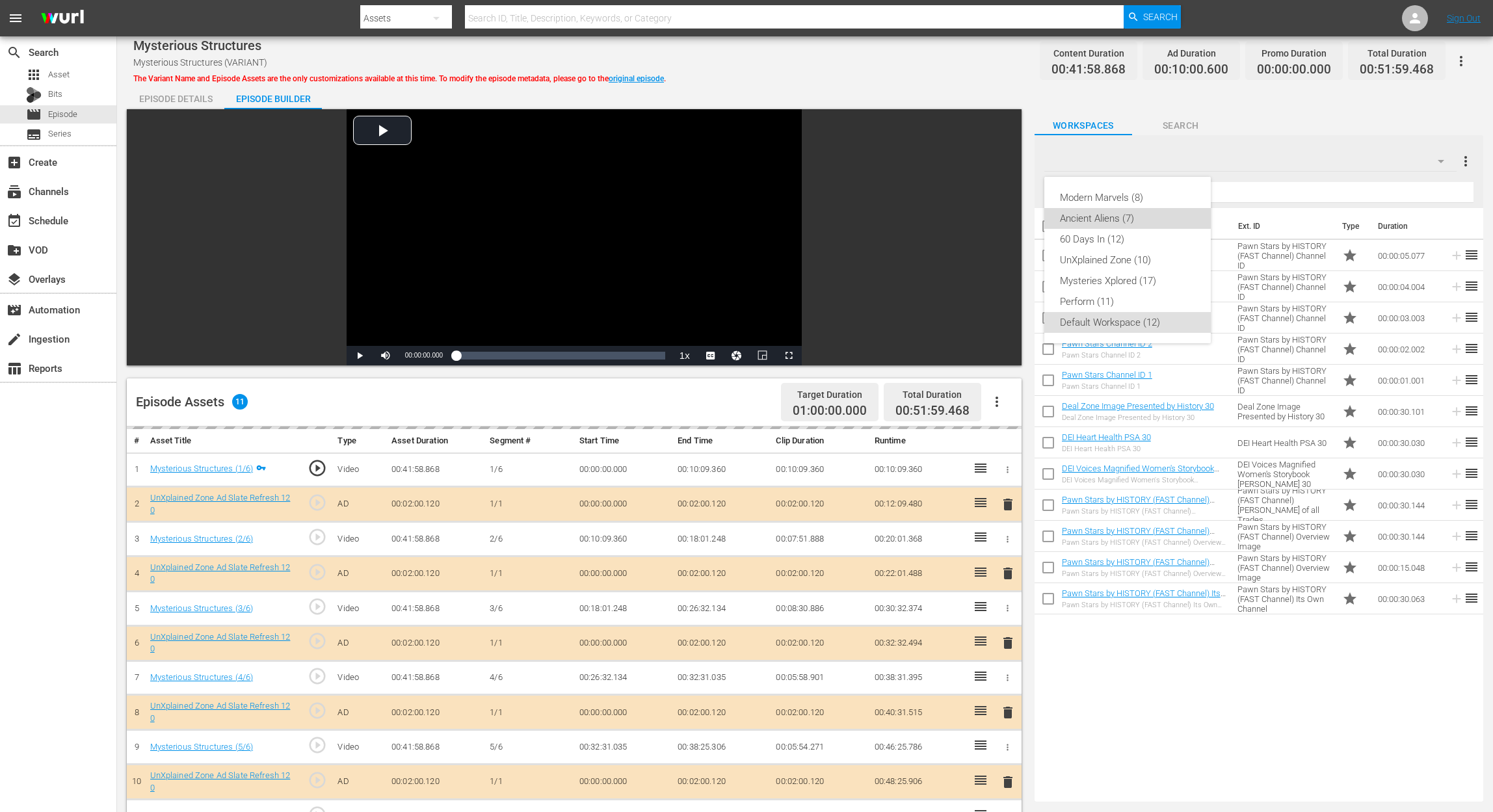
click at [1129, 215] on div "Ancient Aliens (7)" at bounding box center [1128, 218] width 136 height 21
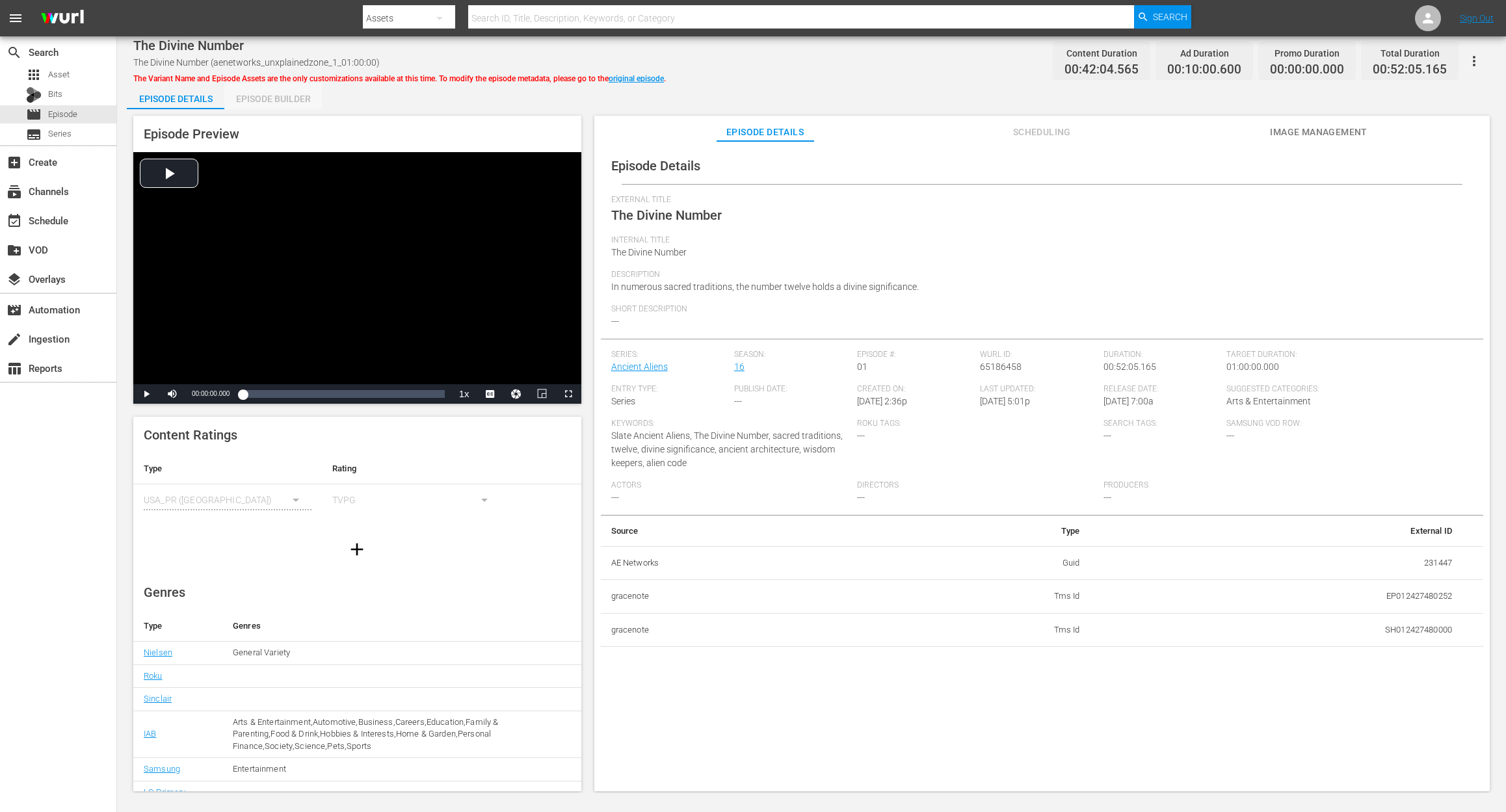
click at [286, 102] on div "Episode Builder" at bounding box center [273, 99] width 97 height 31
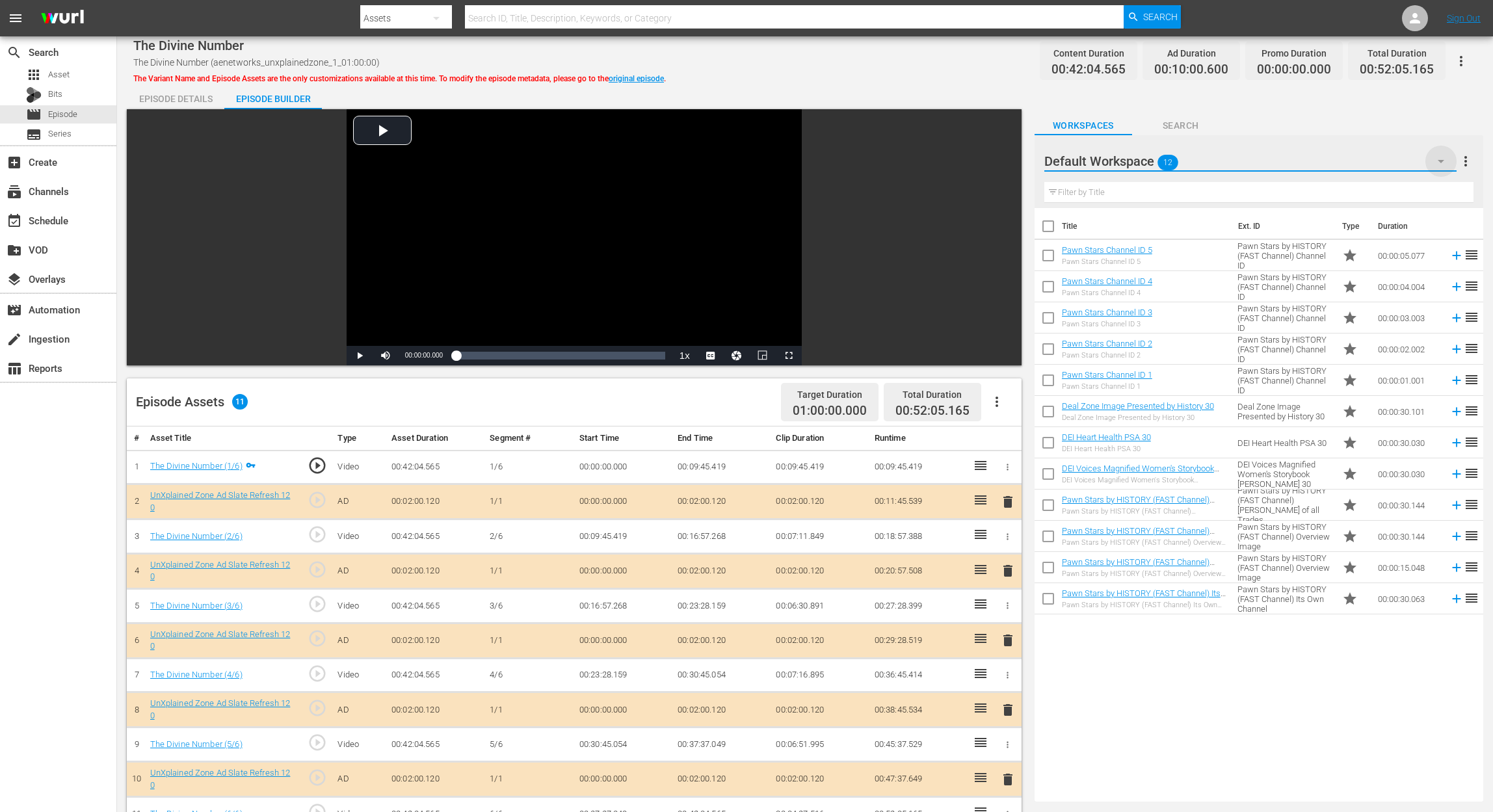
click at [1129, 159] on icon "button" at bounding box center [1441, 162] width 16 height 16
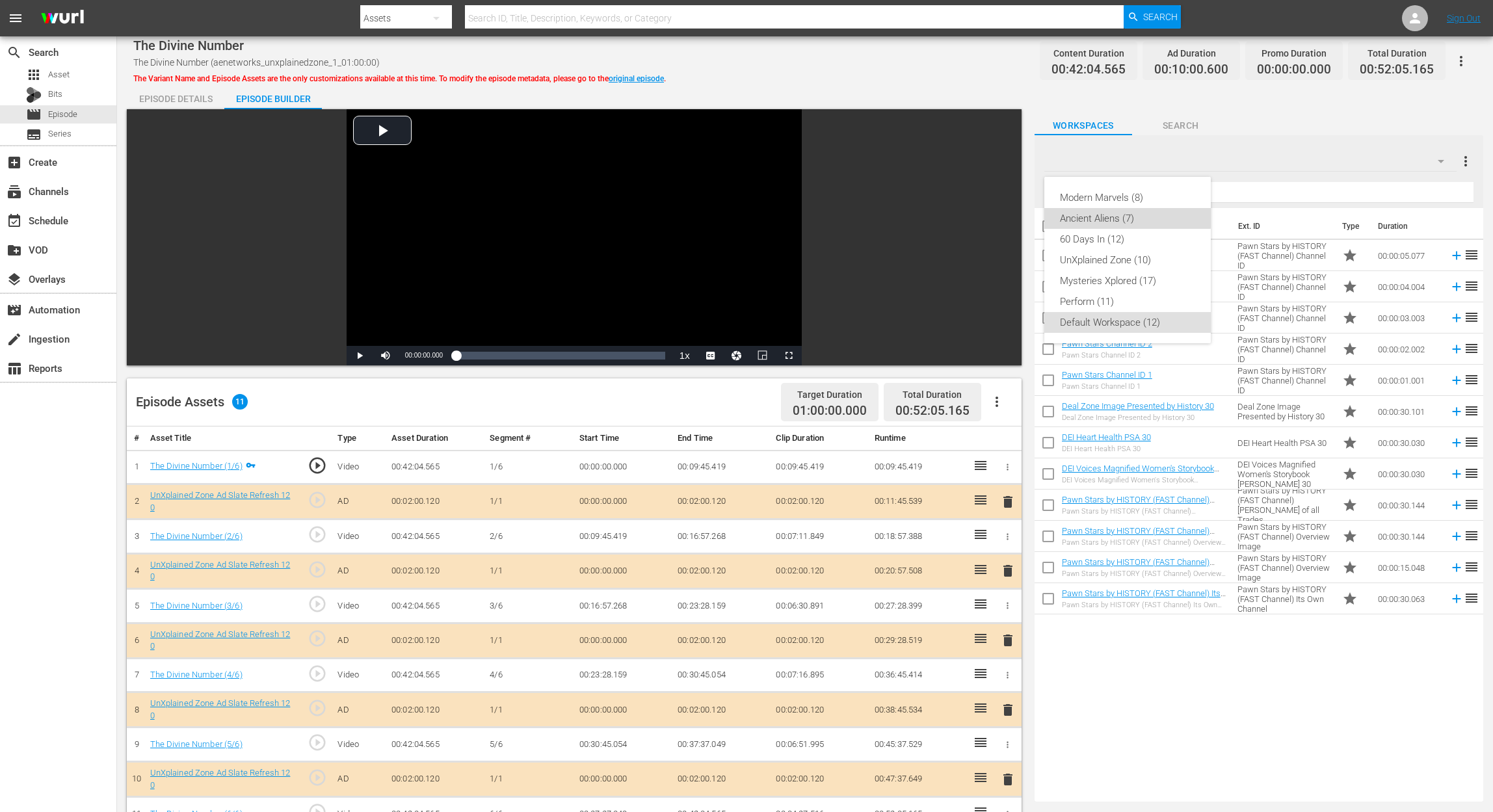
click at [1126, 217] on div "Ancient Aliens (7)" at bounding box center [1128, 218] width 136 height 21
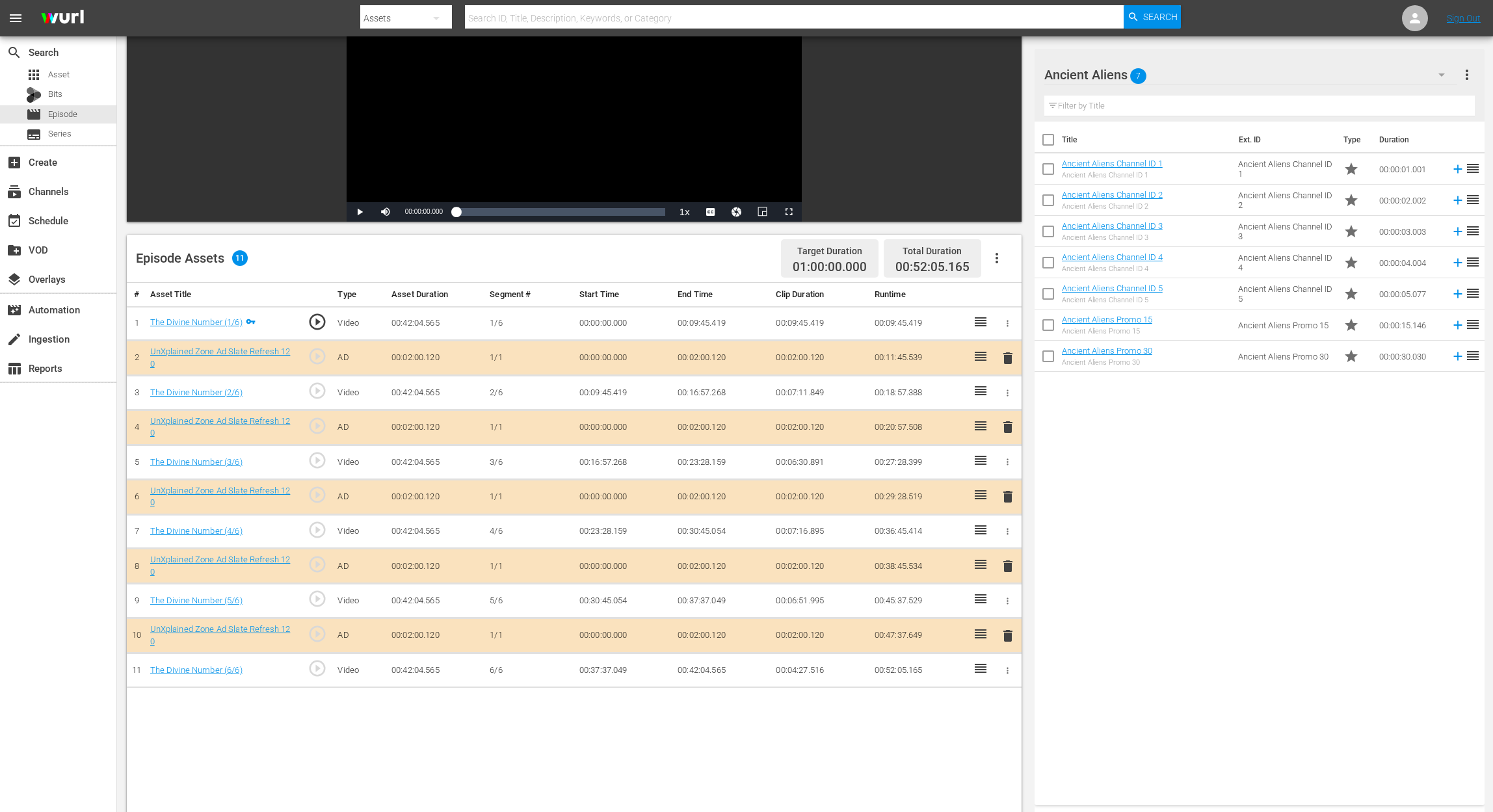
scroll to position [173, 0]
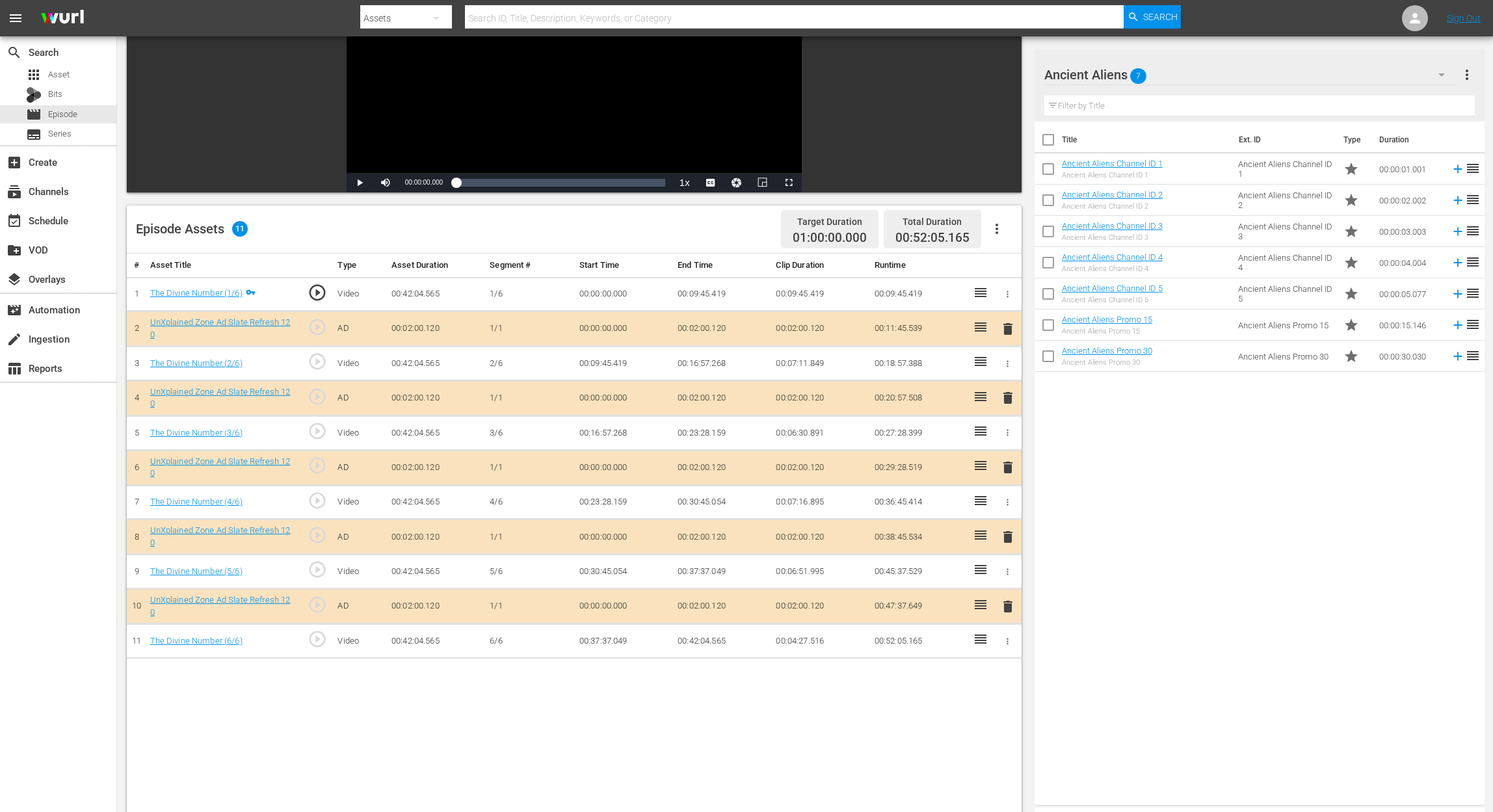
click at [1004, 539] on span "delete" at bounding box center [1008, 537] width 16 height 16
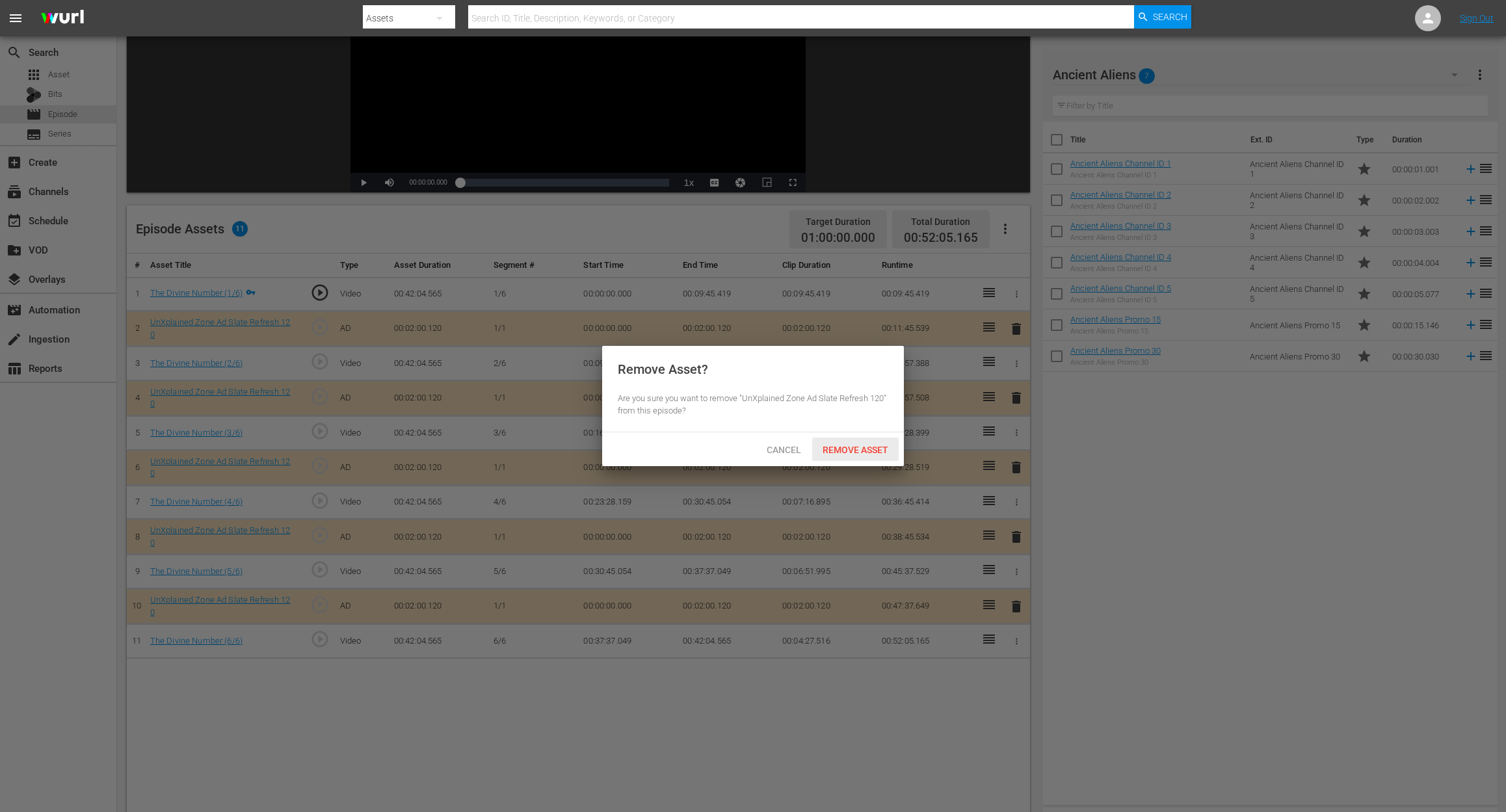
click at [869, 444] on div "Remove Asset" at bounding box center [855, 449] width 86 height 24
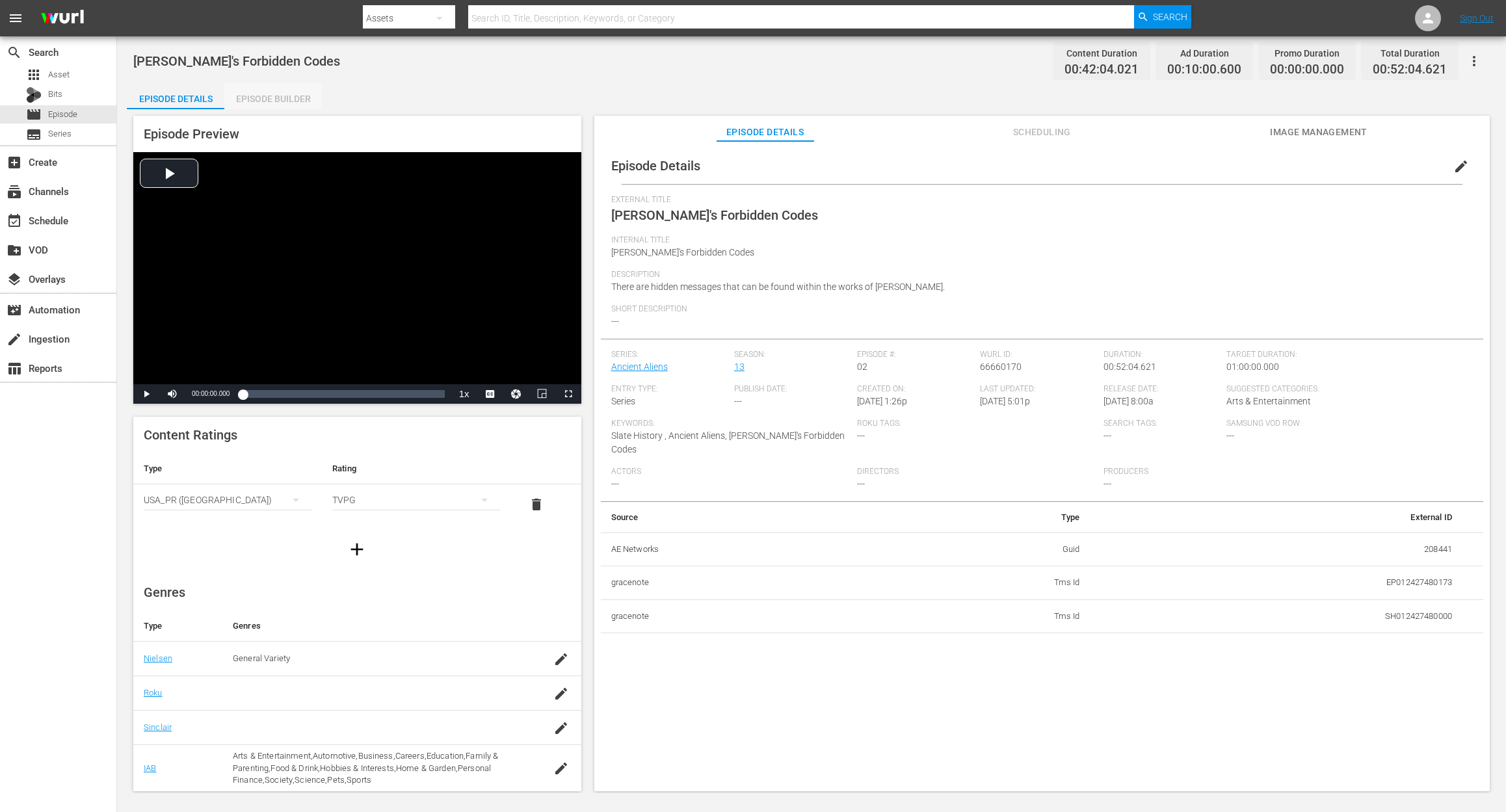
click at [258, 102] on div "Episode Builder" at bounding box center [273, 99] width 97 height 31
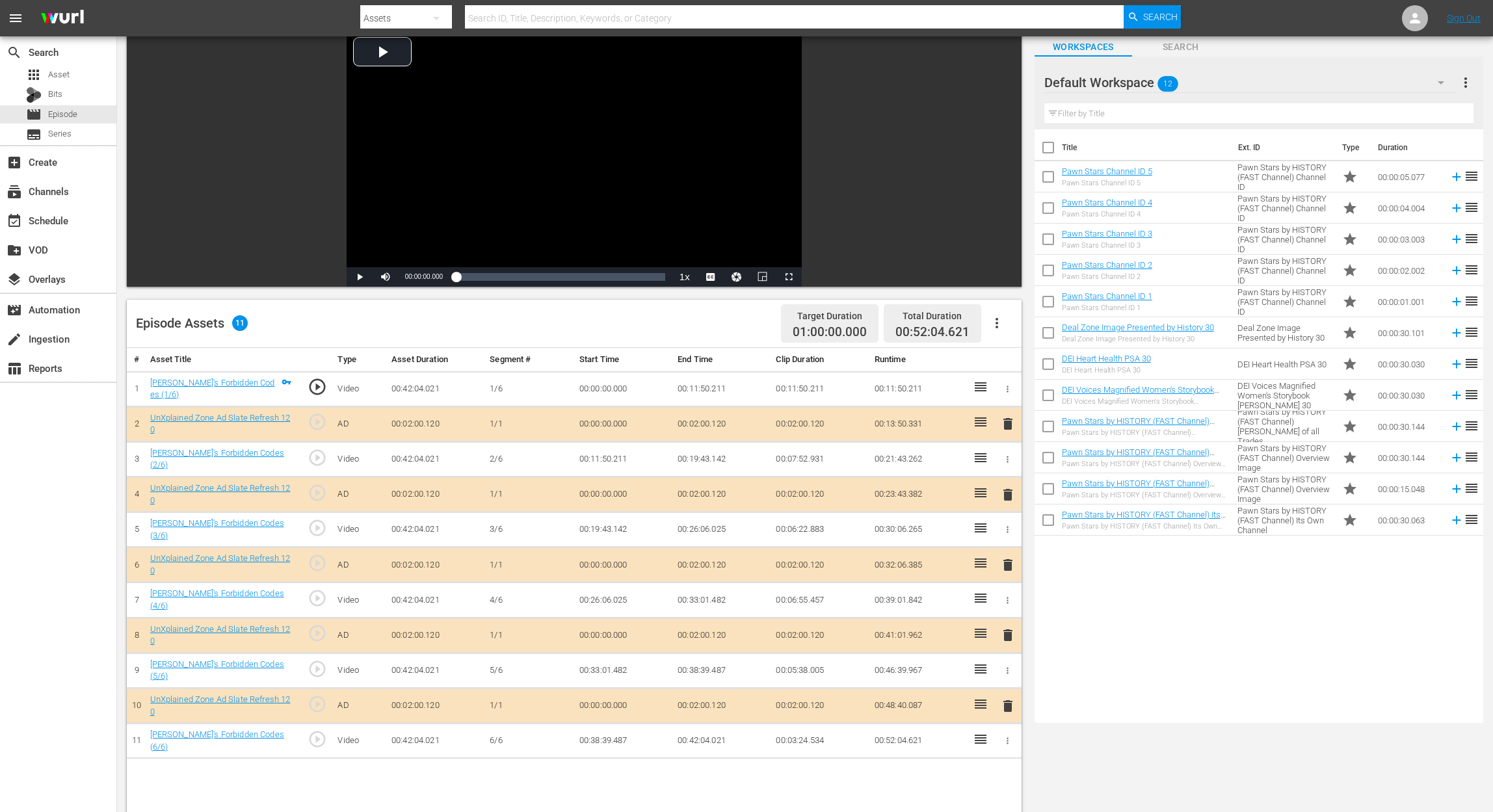
scroll to position [173, 0]
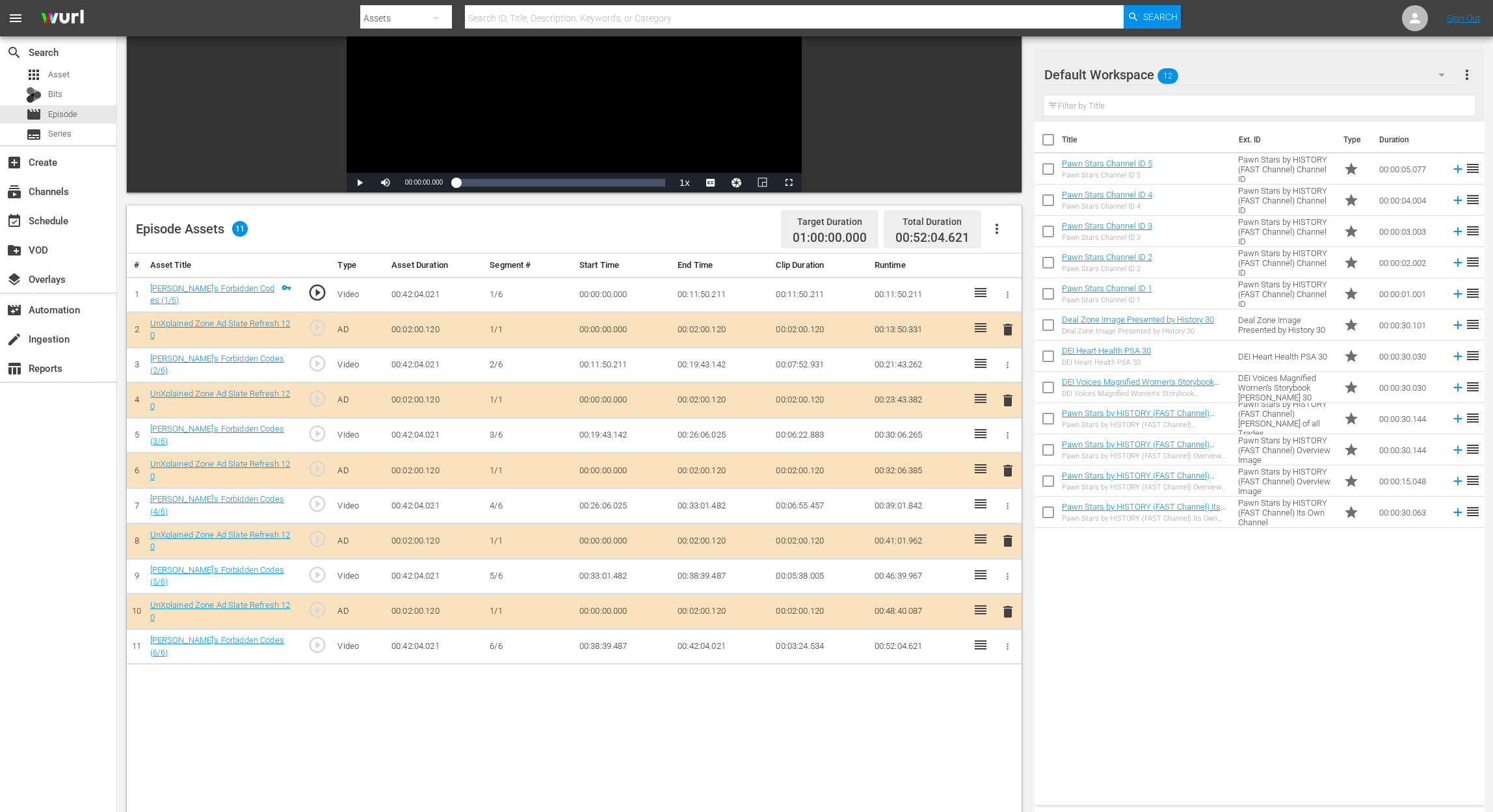
click at [1010, 465] on span "delete" at bounding box center [1008, 471] width 16 height 16
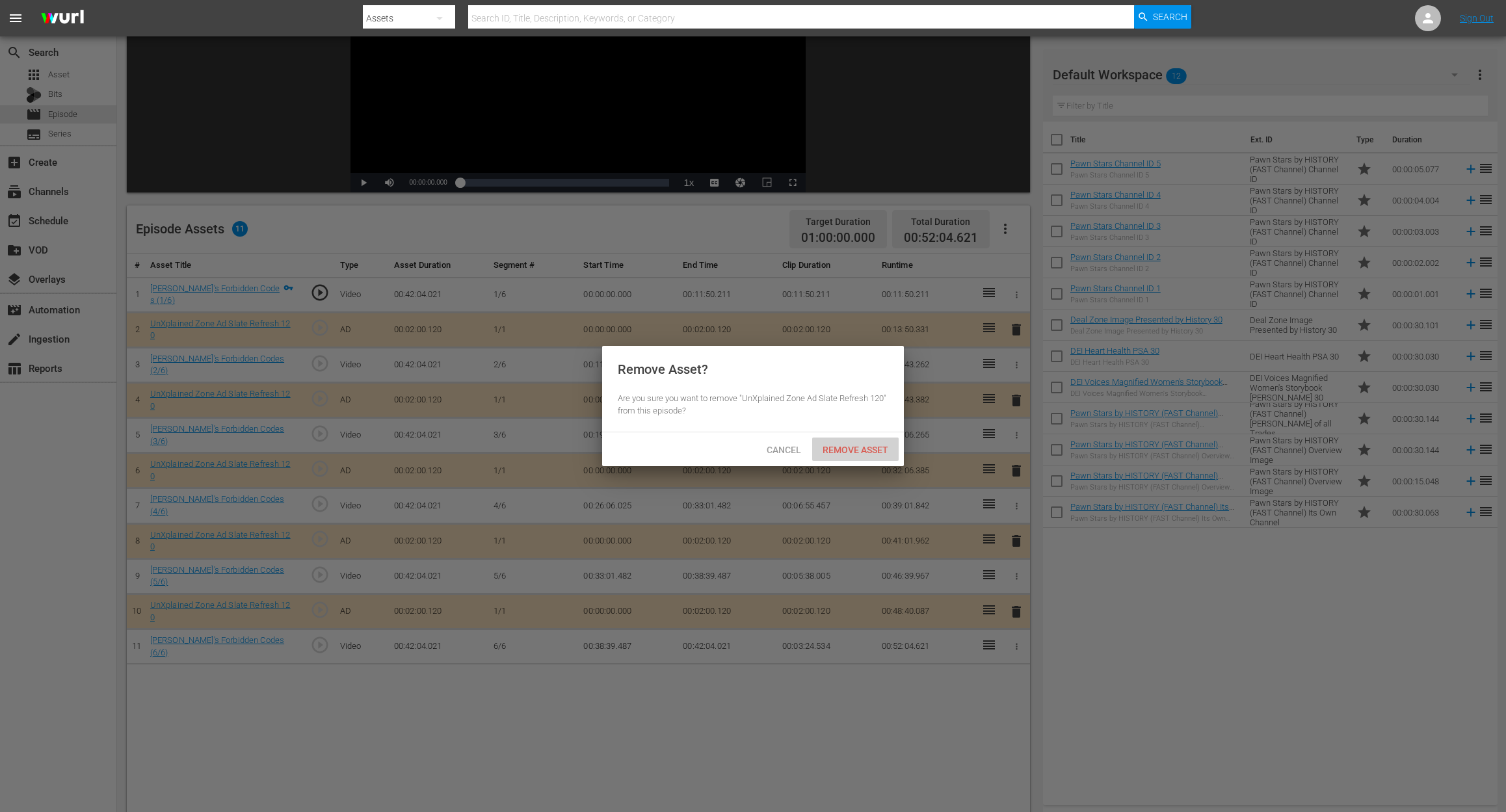
click at [872, 447] on span "Remove Asset" at bounding box center [855, 450] width 86 height 10
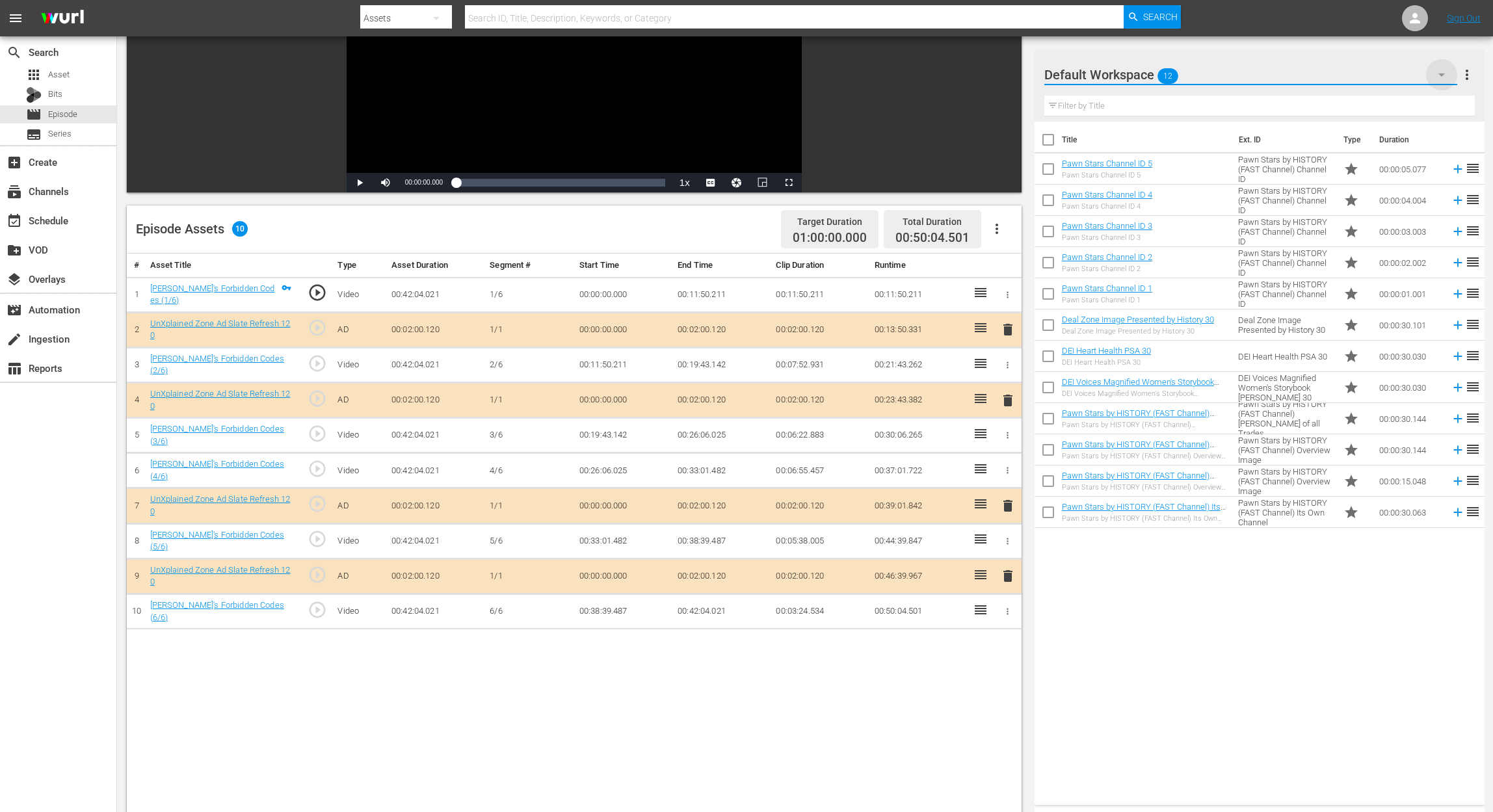
click at [1129, 78] on icon "button" at bounding box center [1442, 75] width 16 height 16
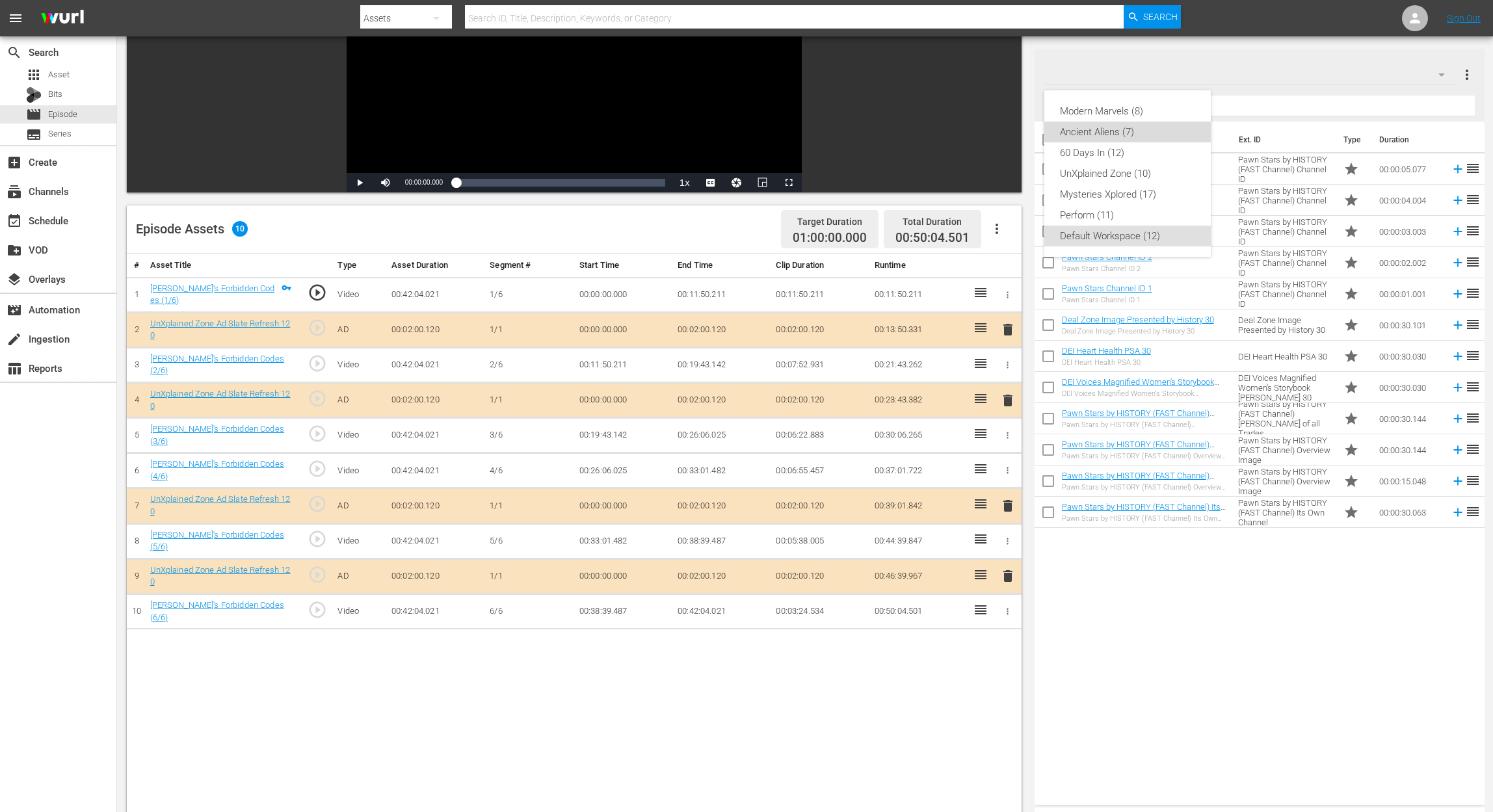
click at [1106, 136] on div "Ancient Aliens (7)" at bounding box center [1128, 132] width 136 height 21
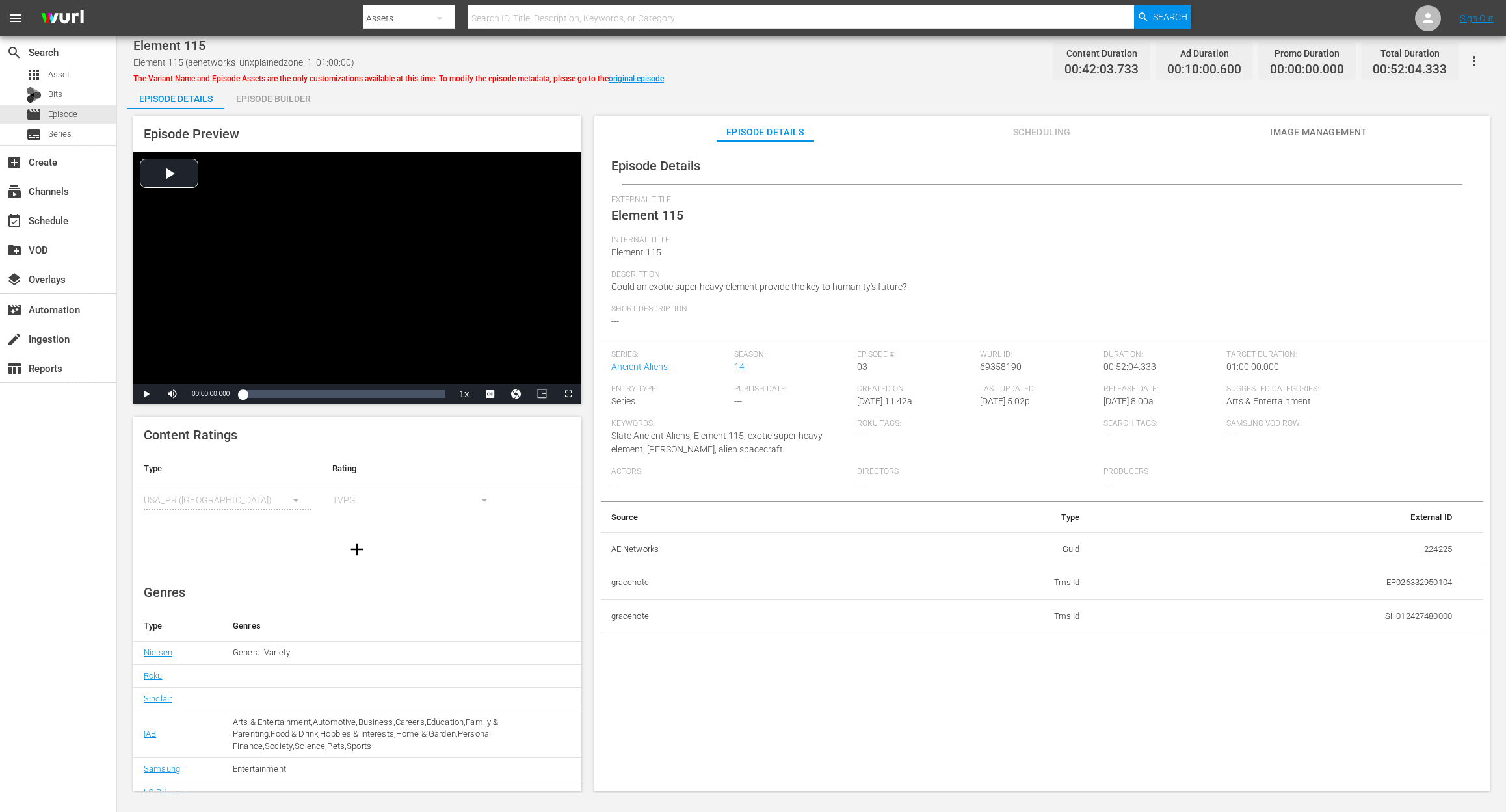
click at [262, 97] on div "Episode Builder" at bounding box center [273, 99] width 97 height 31
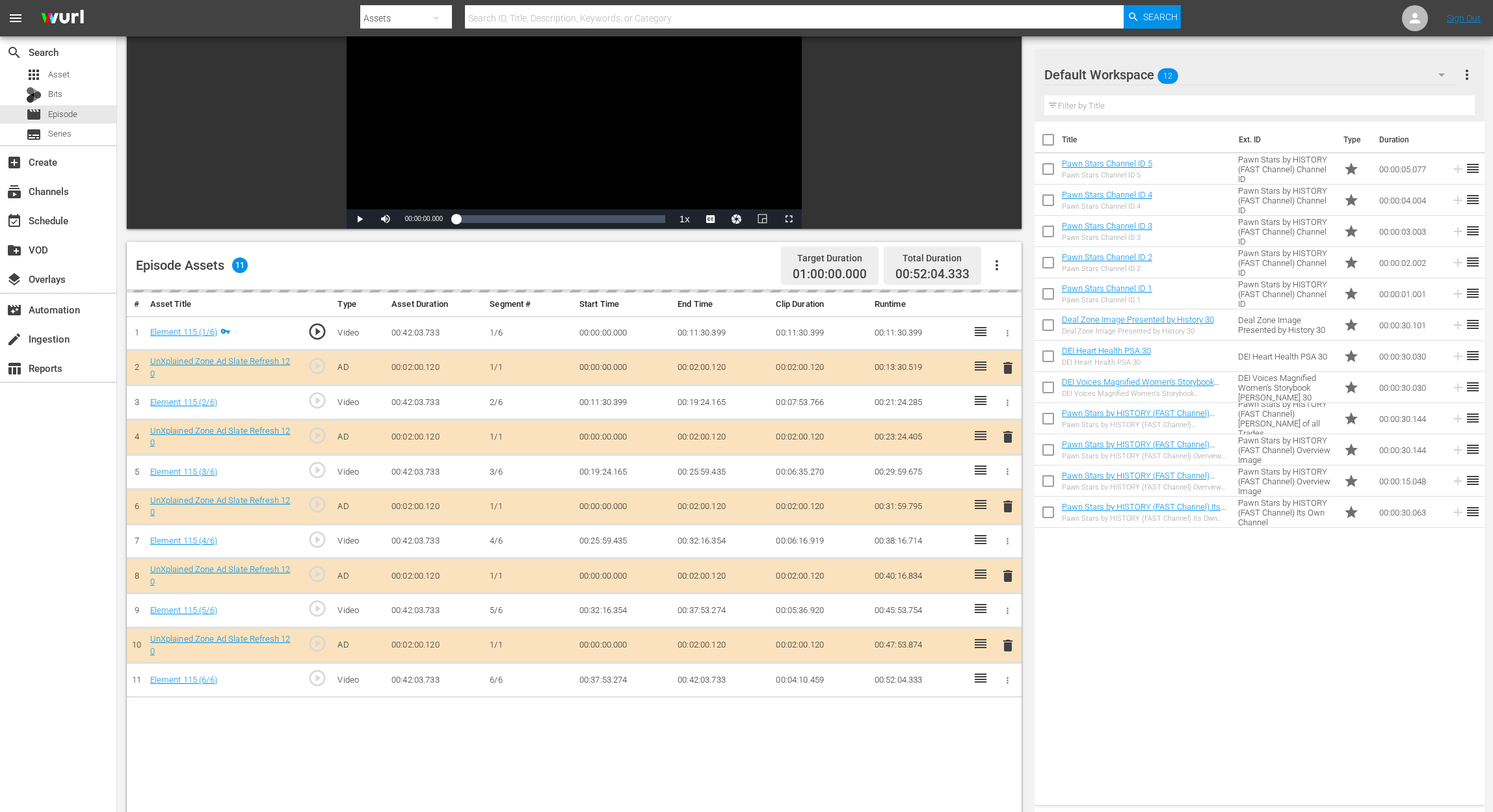
scroll to position [260, 0]
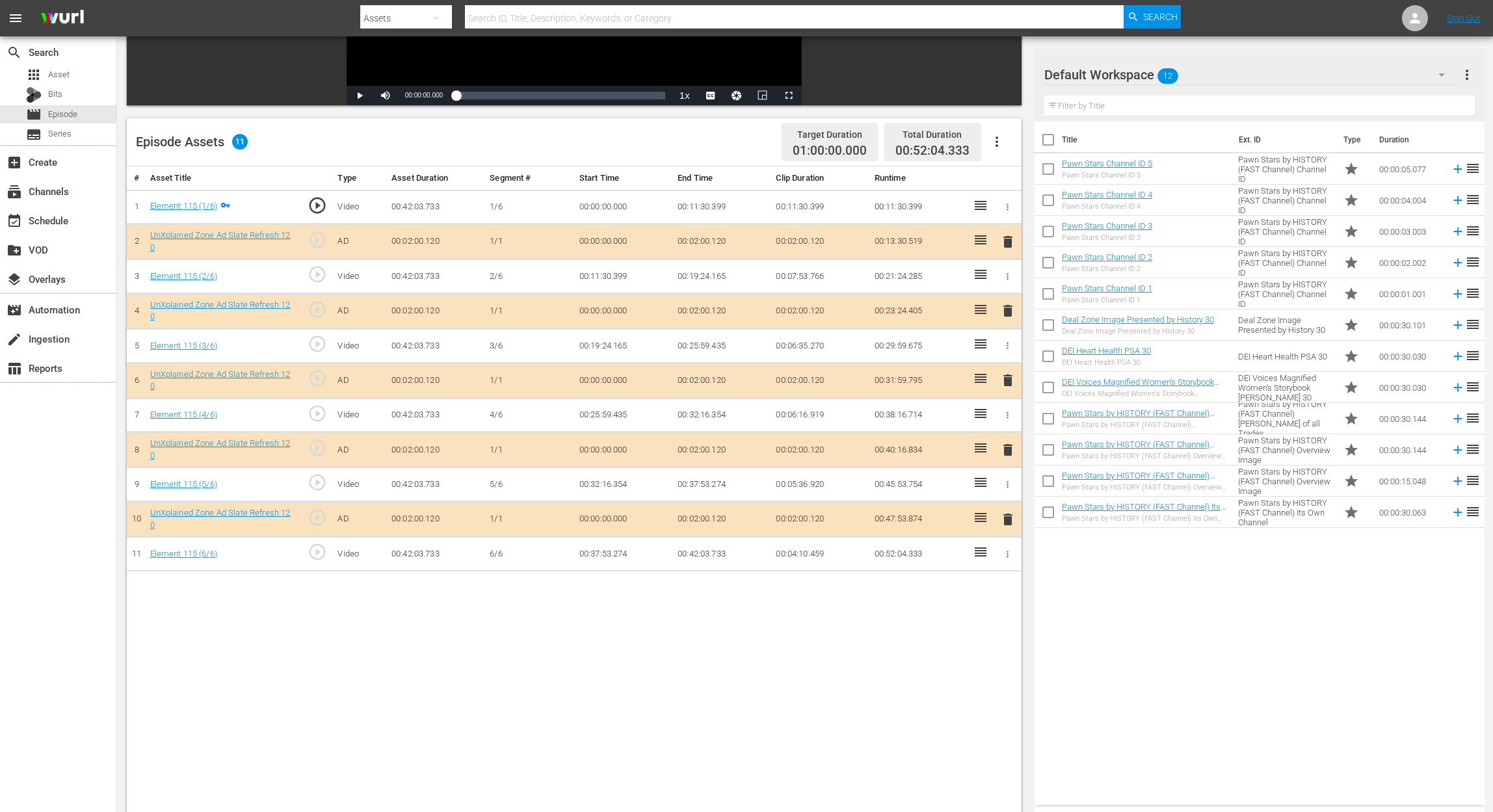
click at [1005, 380] on span "delete" at bounding box center [1008, 381] width 16 height 16
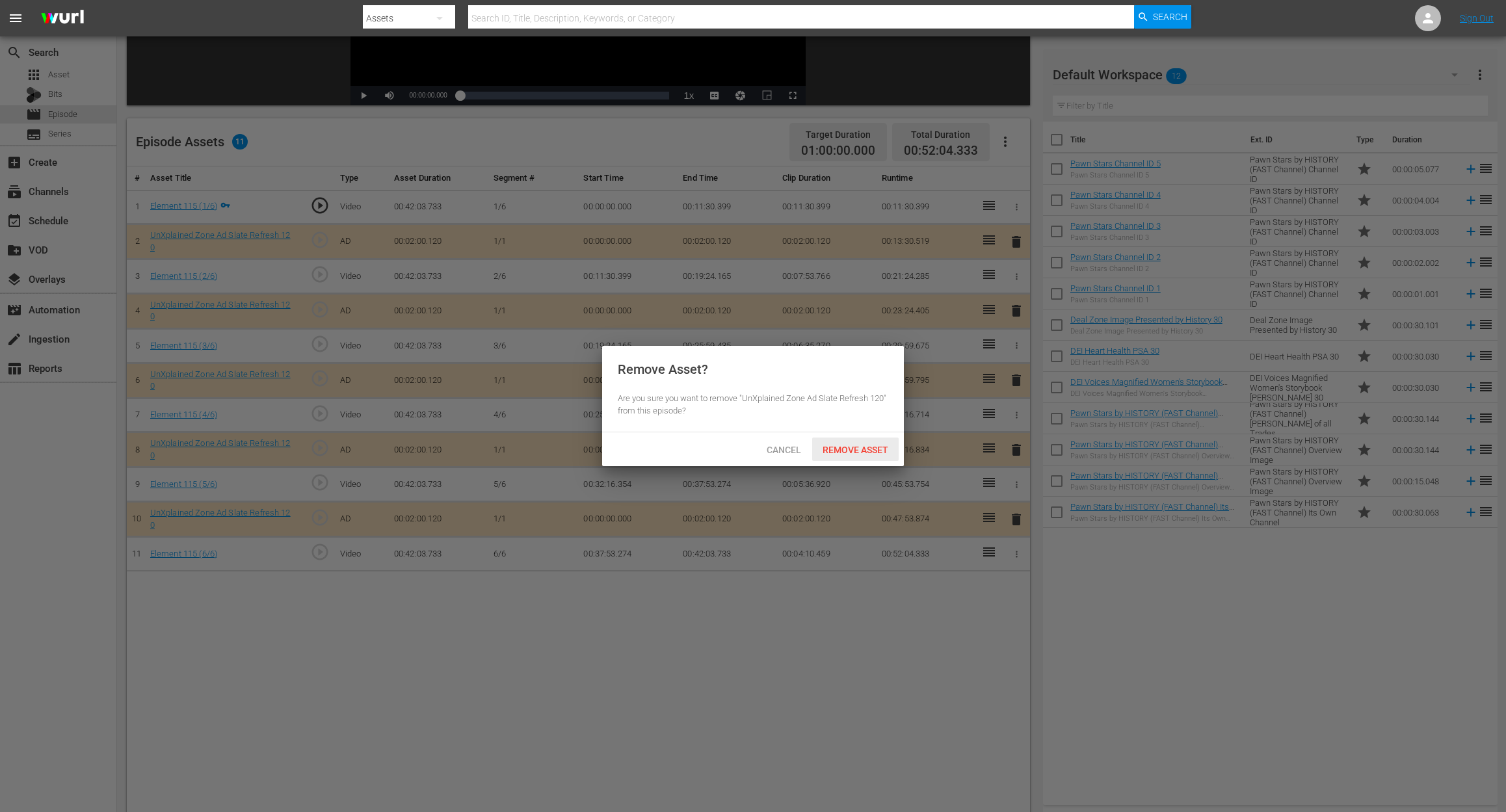
click at [853, 445] on span "Remove Asset" at bounding box center [855, 450] width 86 height 10
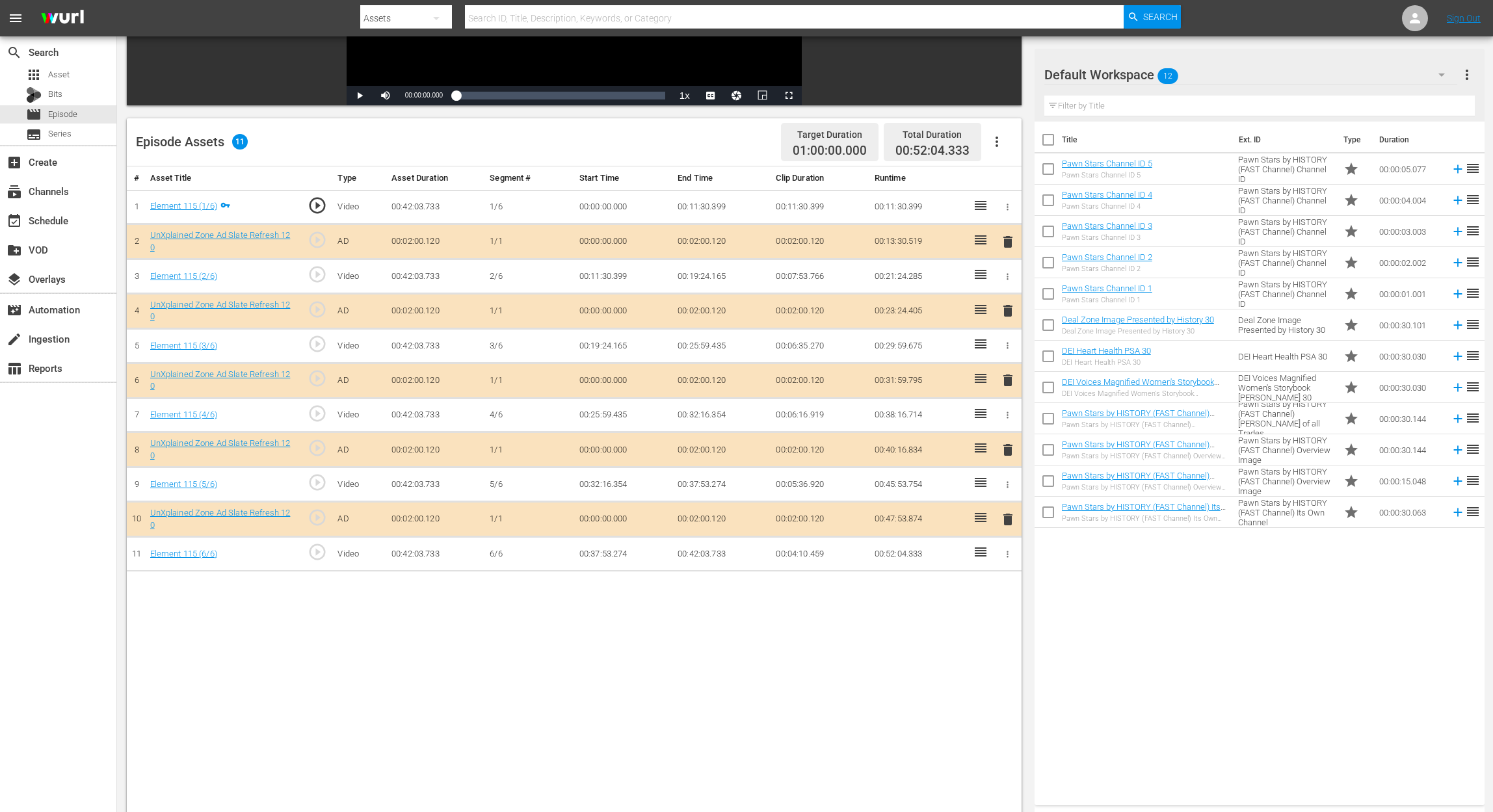
click at [1129, 72] on icon "button" at bounding box center [1442, 75] width 16 height 16
click at [1129, 136] on div "Ancient Aliens (7)" at bounding box center [1128, 132] width 136 height 21
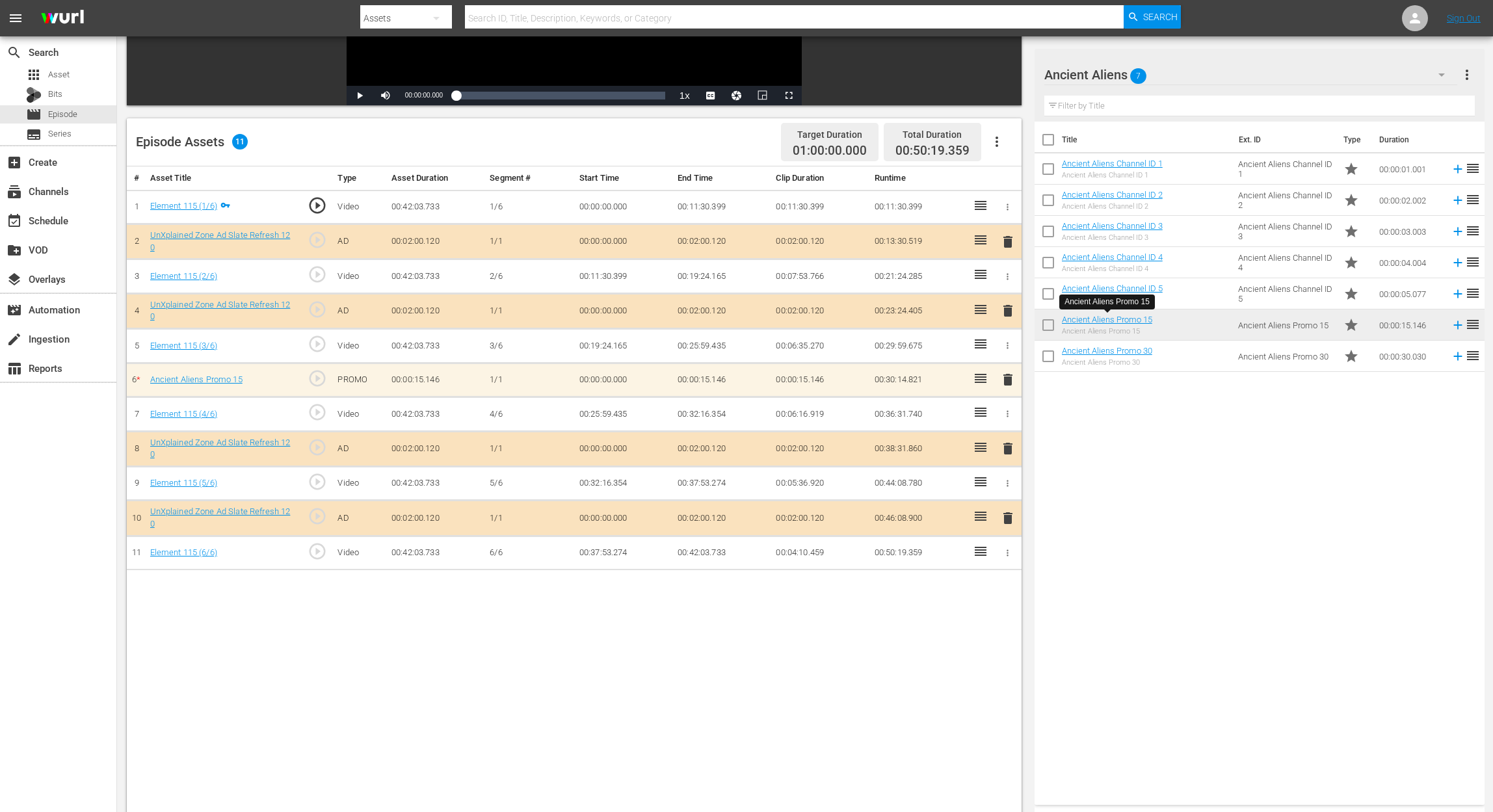
click at [1004, 381] on span "delete" at bounding box center [1008, 380] width 16 height 16
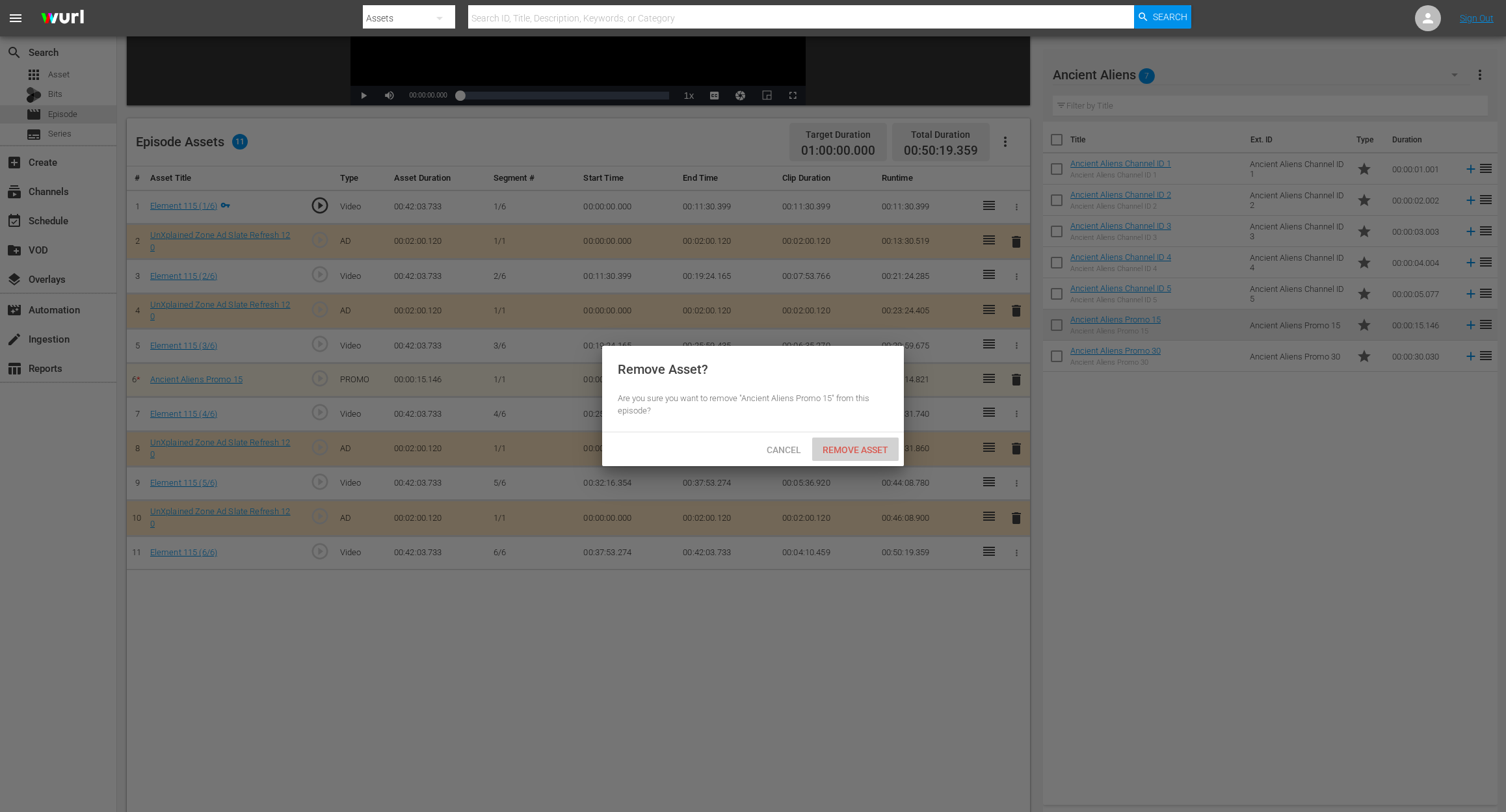
click at [869, 448] on span "Remove Asset" at bounding box center [855, 450] width 86 height 10
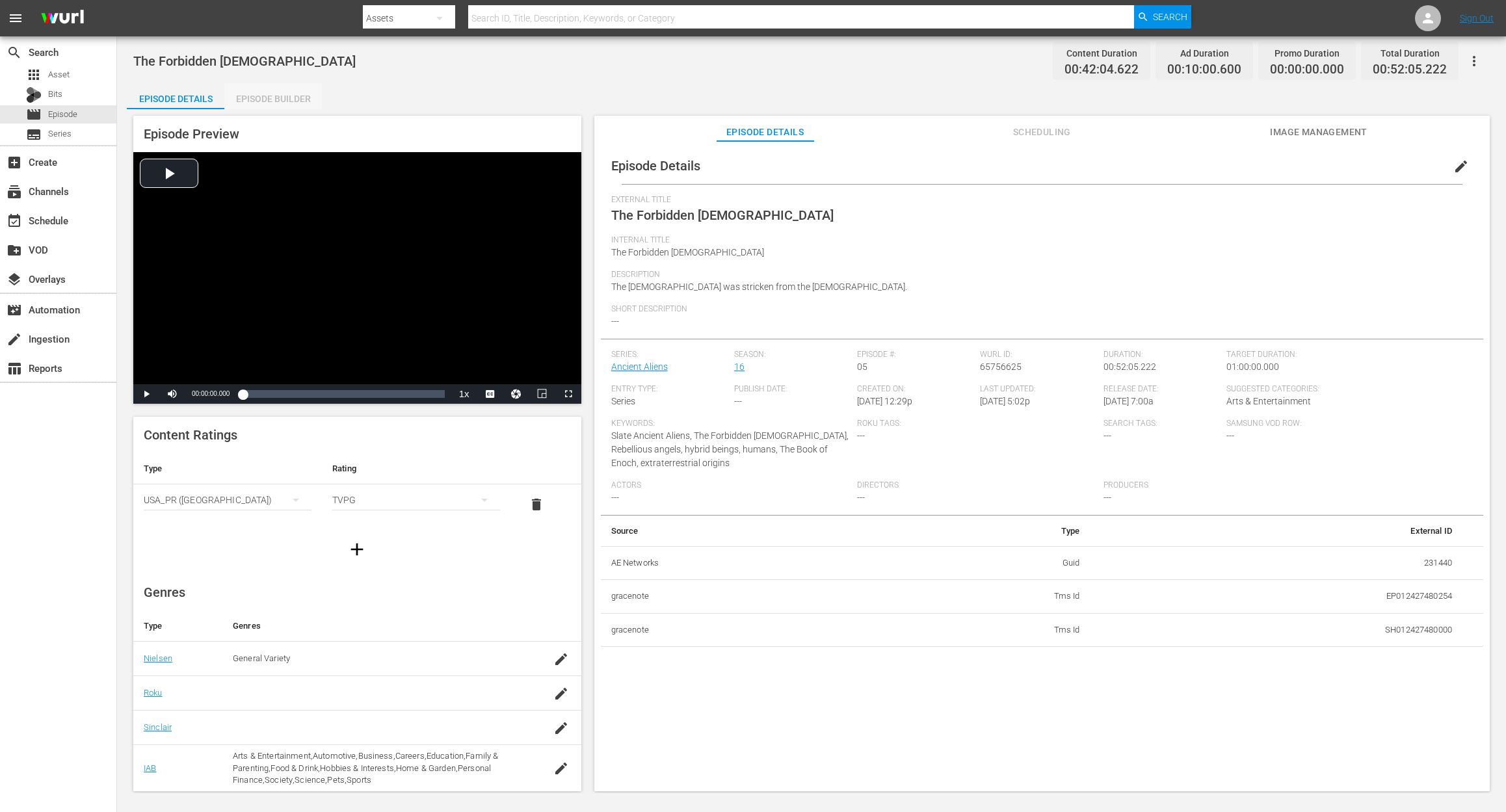
click at [294, 97] on div "Episode Builder" at bounding box center [273, 99] width 97 height 31
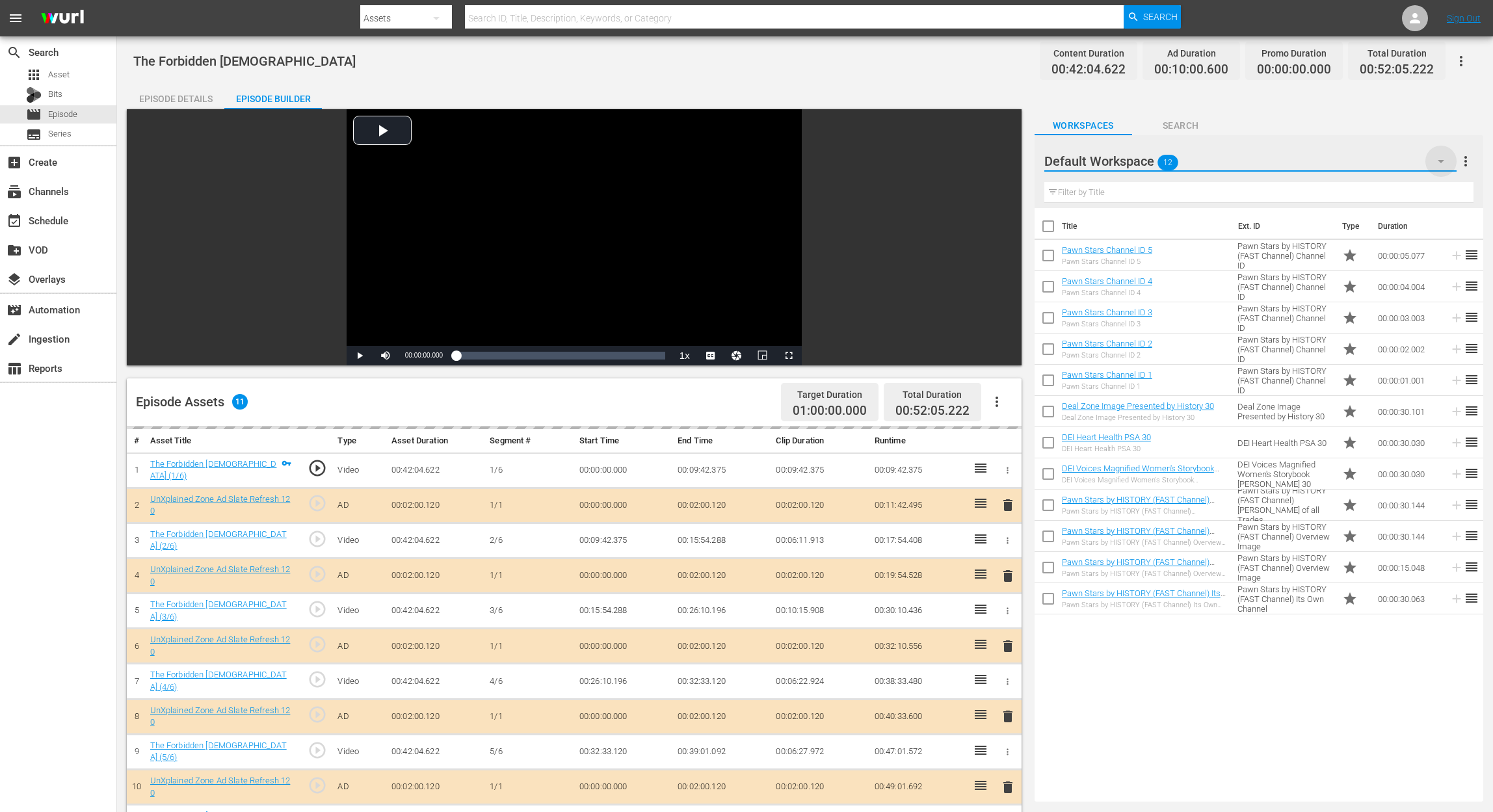
click at [1129, 165] on icon "button" at bounding box center [1441, 162] width 16 height 16
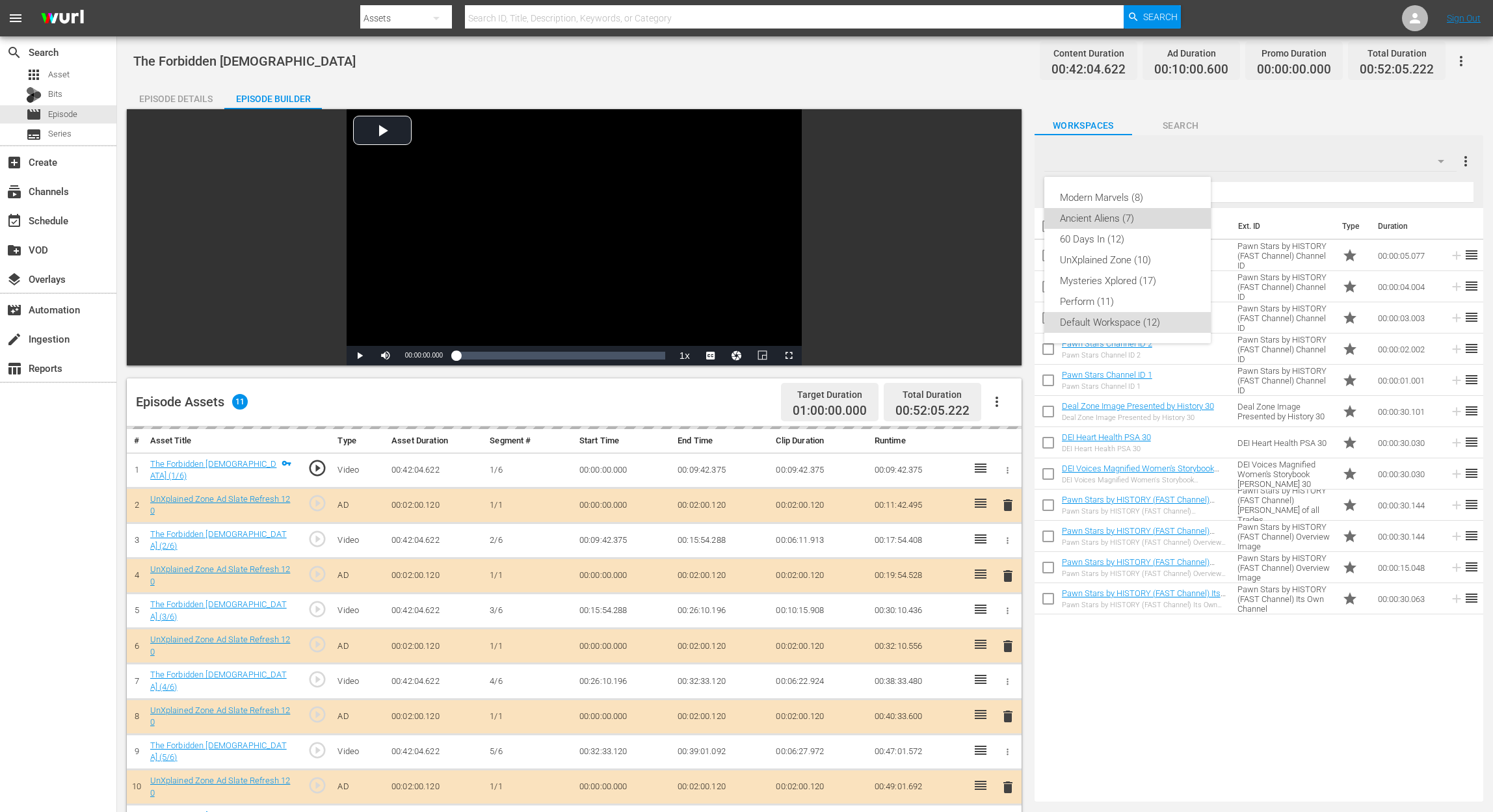
click at [1128, 226] on div "Ancient Aliens (7)" at bounding box center [1128, 218] width 136 height 21
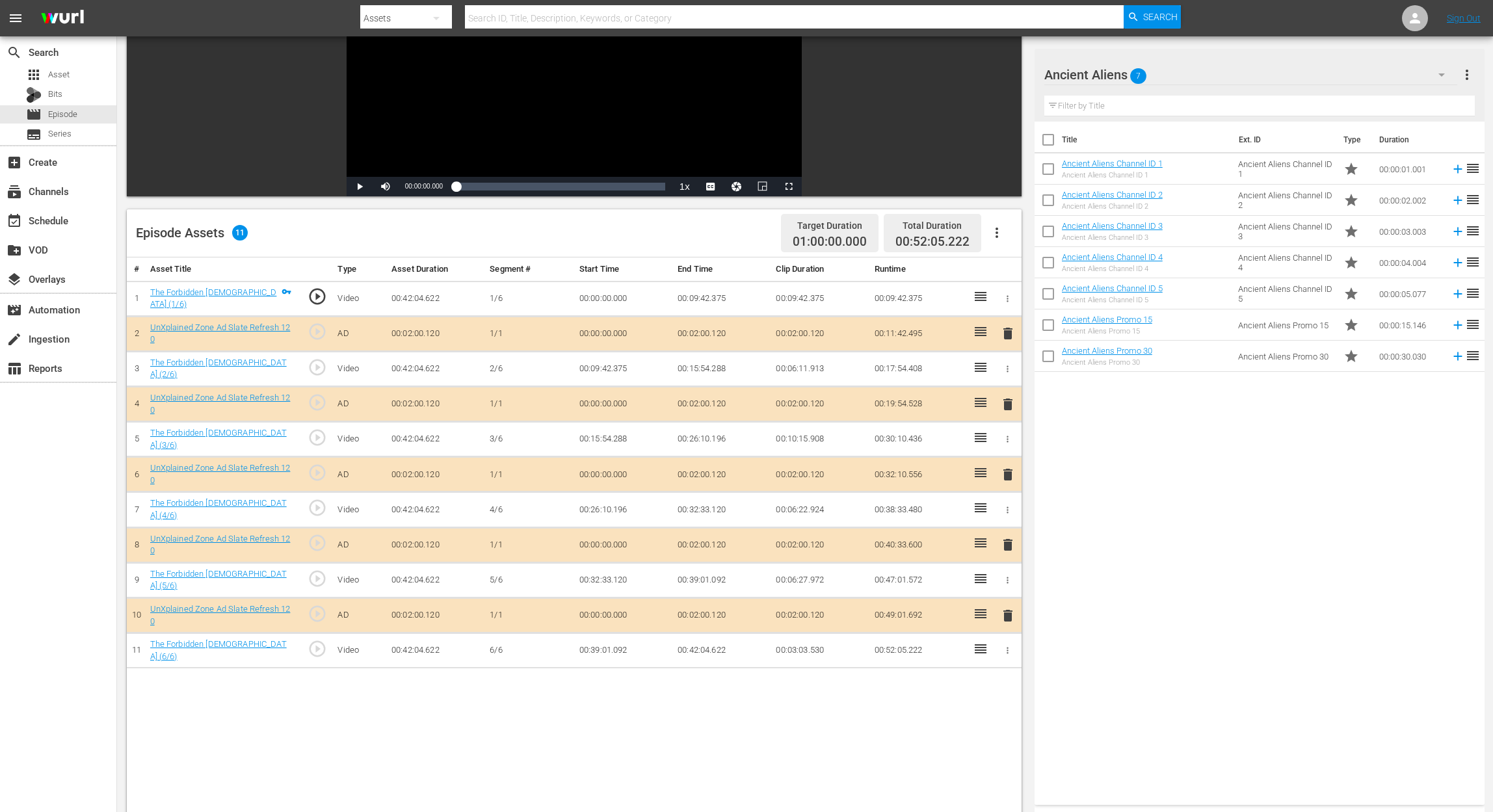
scroll to position [173, 0]
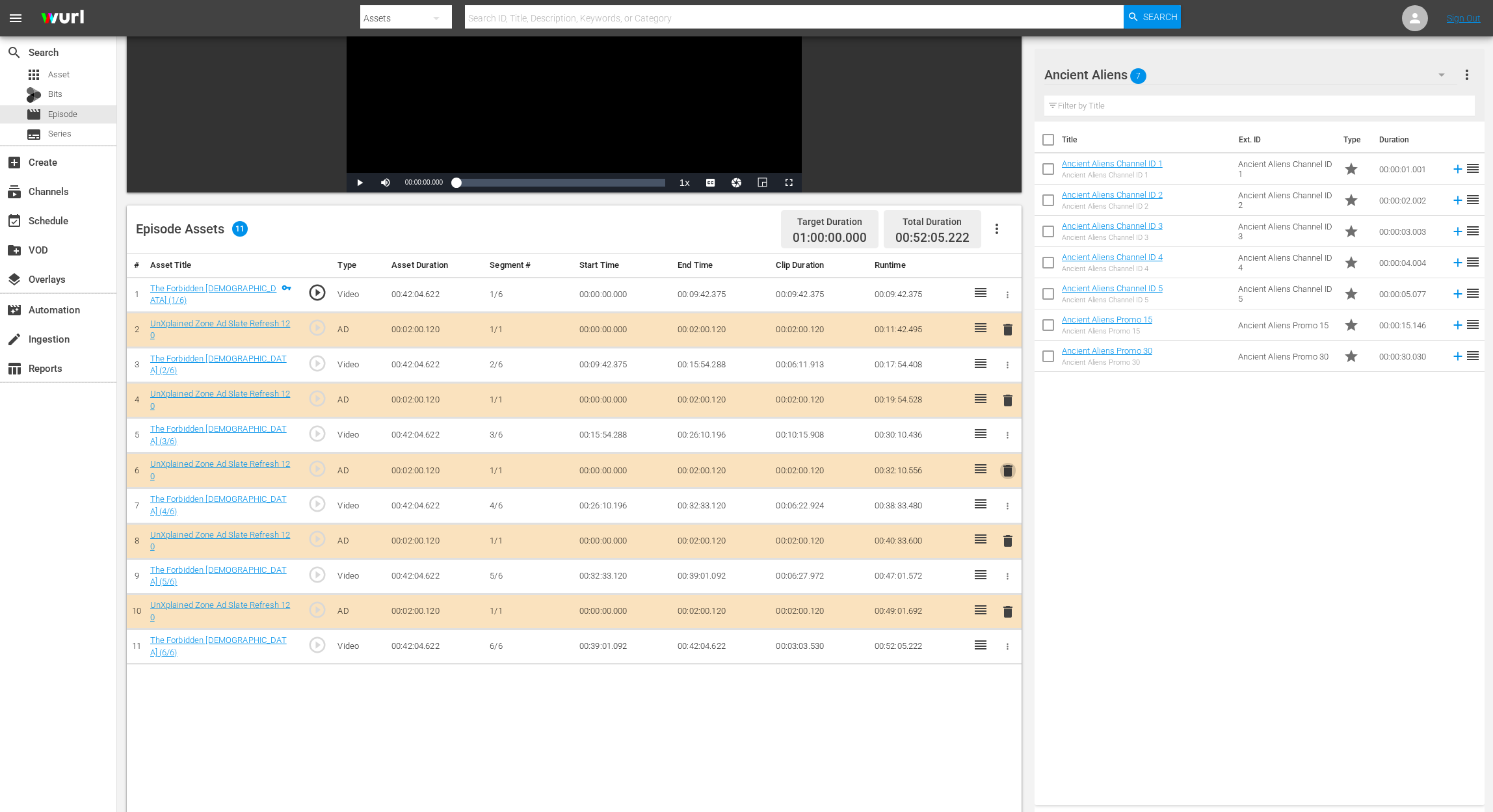
click at [1004, 467] on span "delete" at bounding box center [1008, 471] width 16 height 16
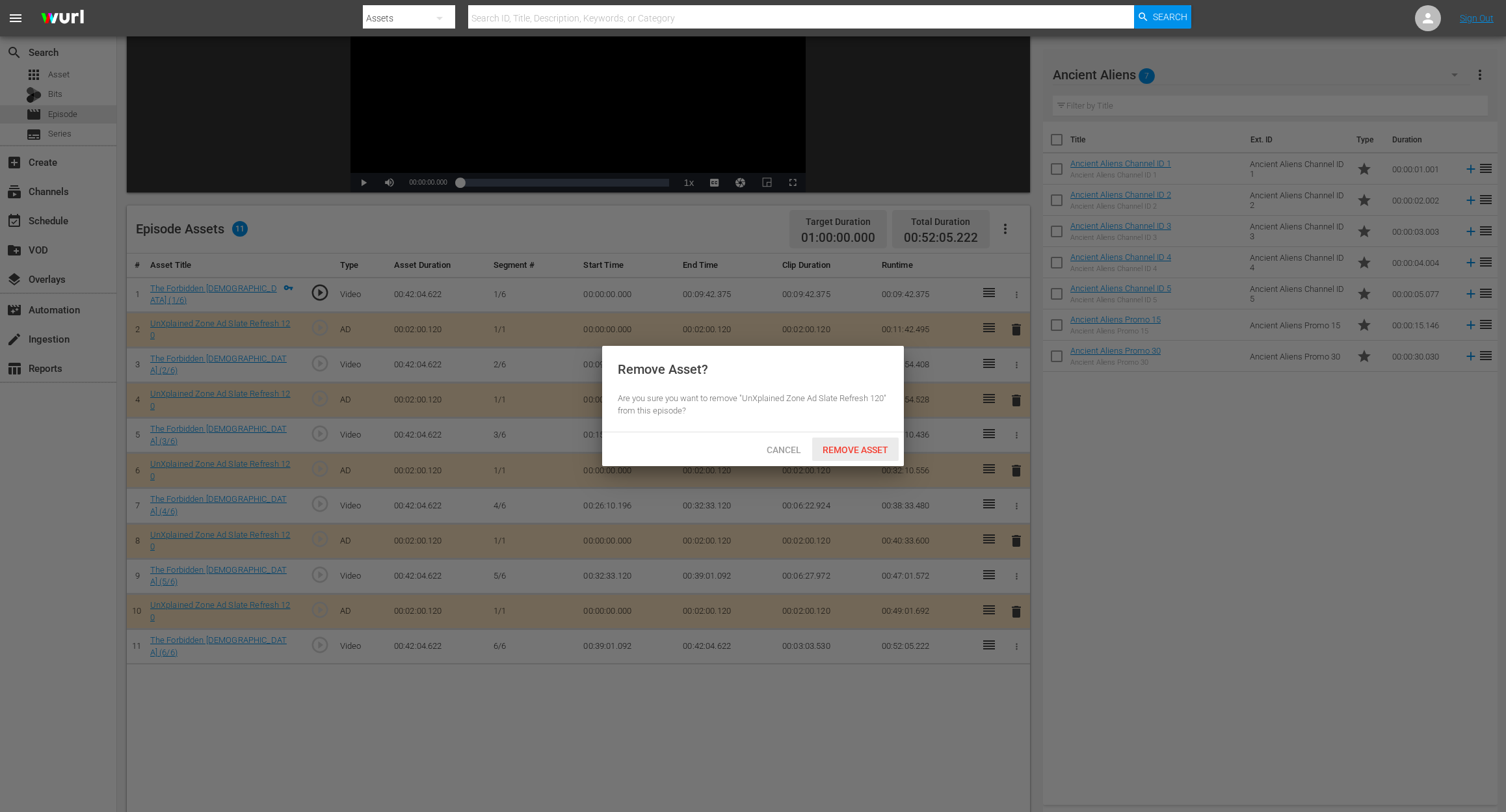
click at [872, 455] on span "Remove Asset" at bounding box center [855, 450] width 86 height 10
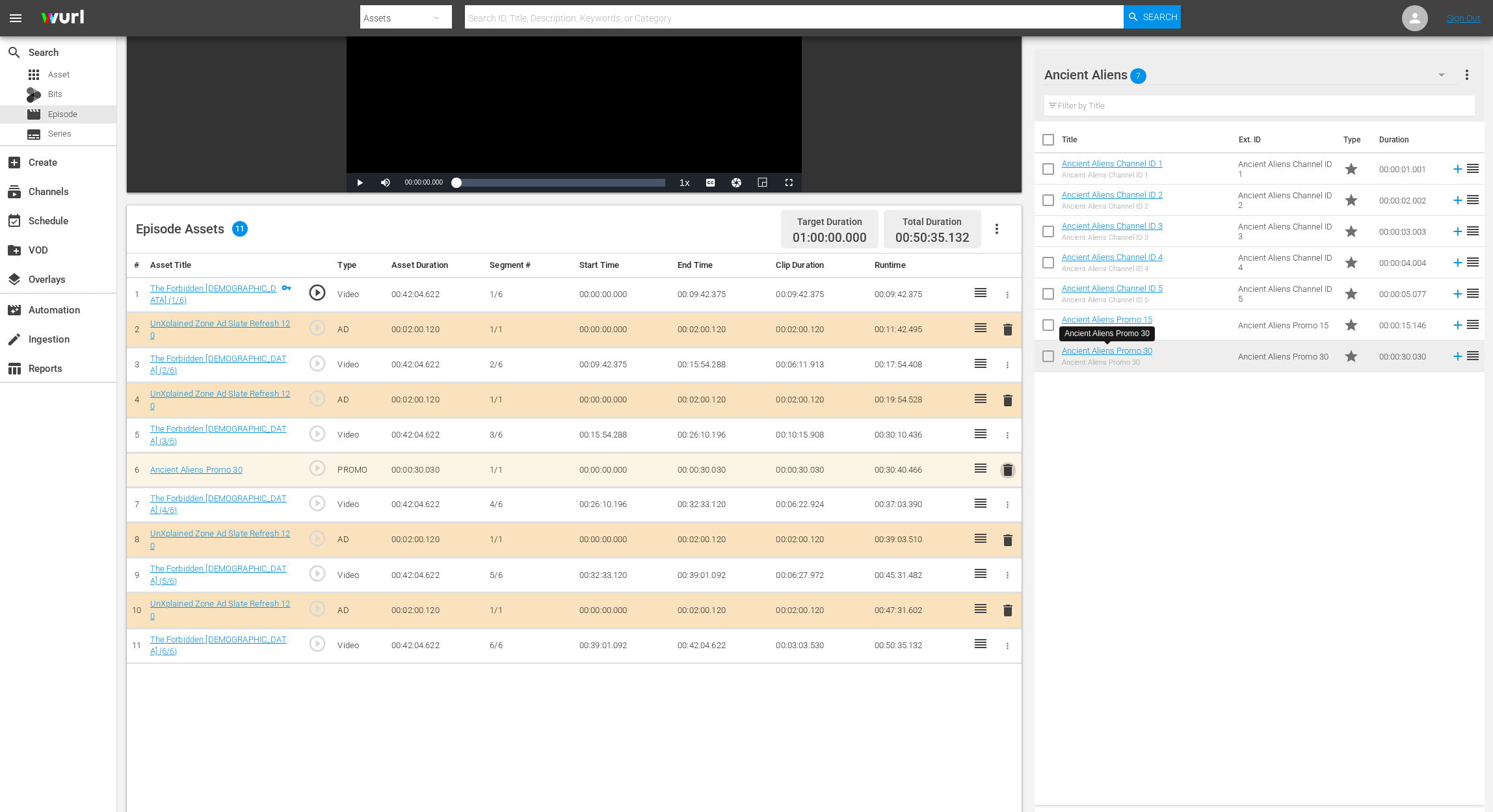
click at [1007, 463] on span "delete" at bounding box center [1008, 471] width 16 height 16
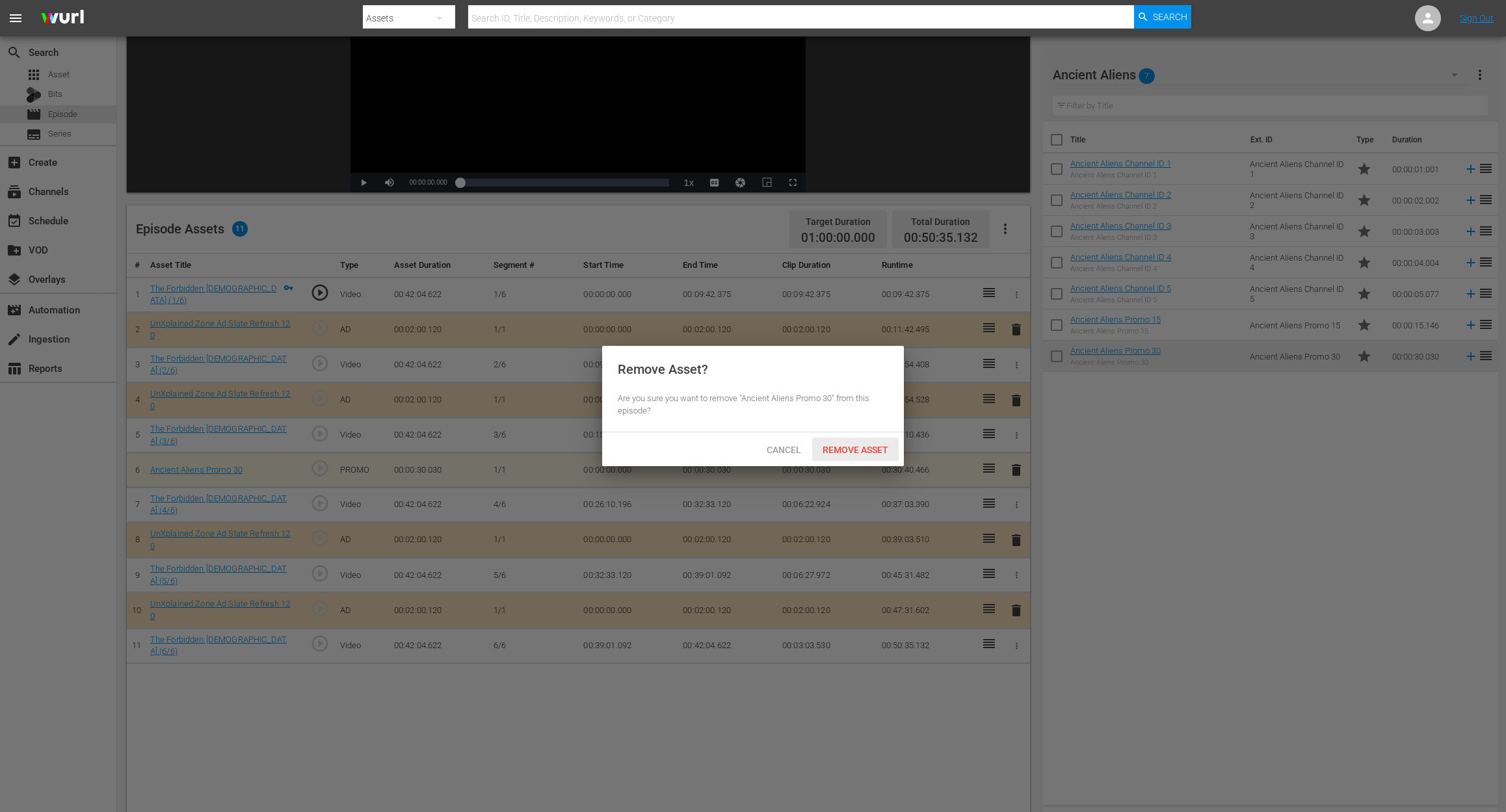
click at [865, 444] on div "Remove Asset" at bounding box center [855, 449] width 86 height 24
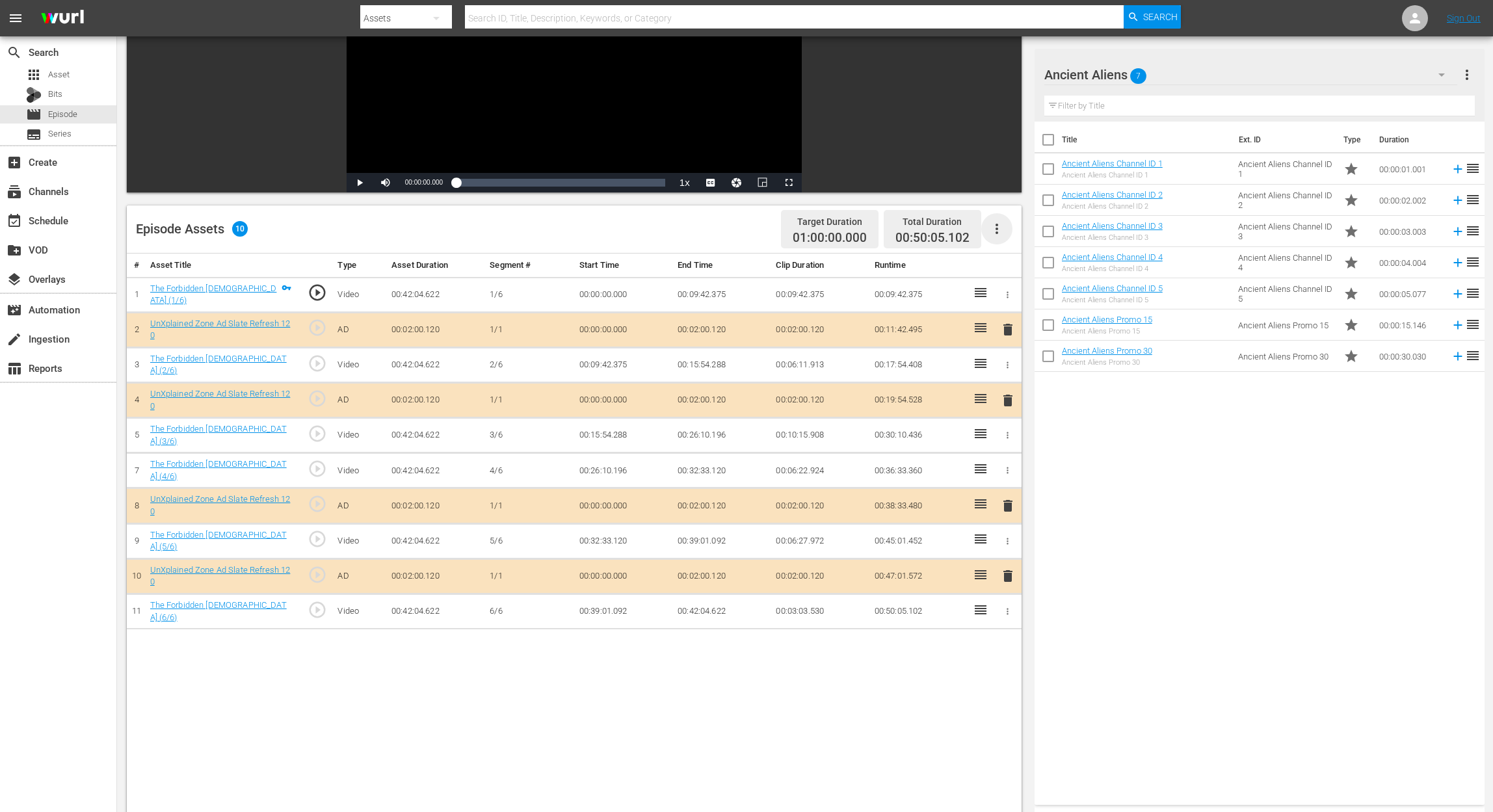
click at [990, 231] on icon "button" at bounding box center [997, 229] width 16 height 16
click at [1005, 231] on div "Fill with Ads" at bounding box center [1035, 233] width 88 height 31
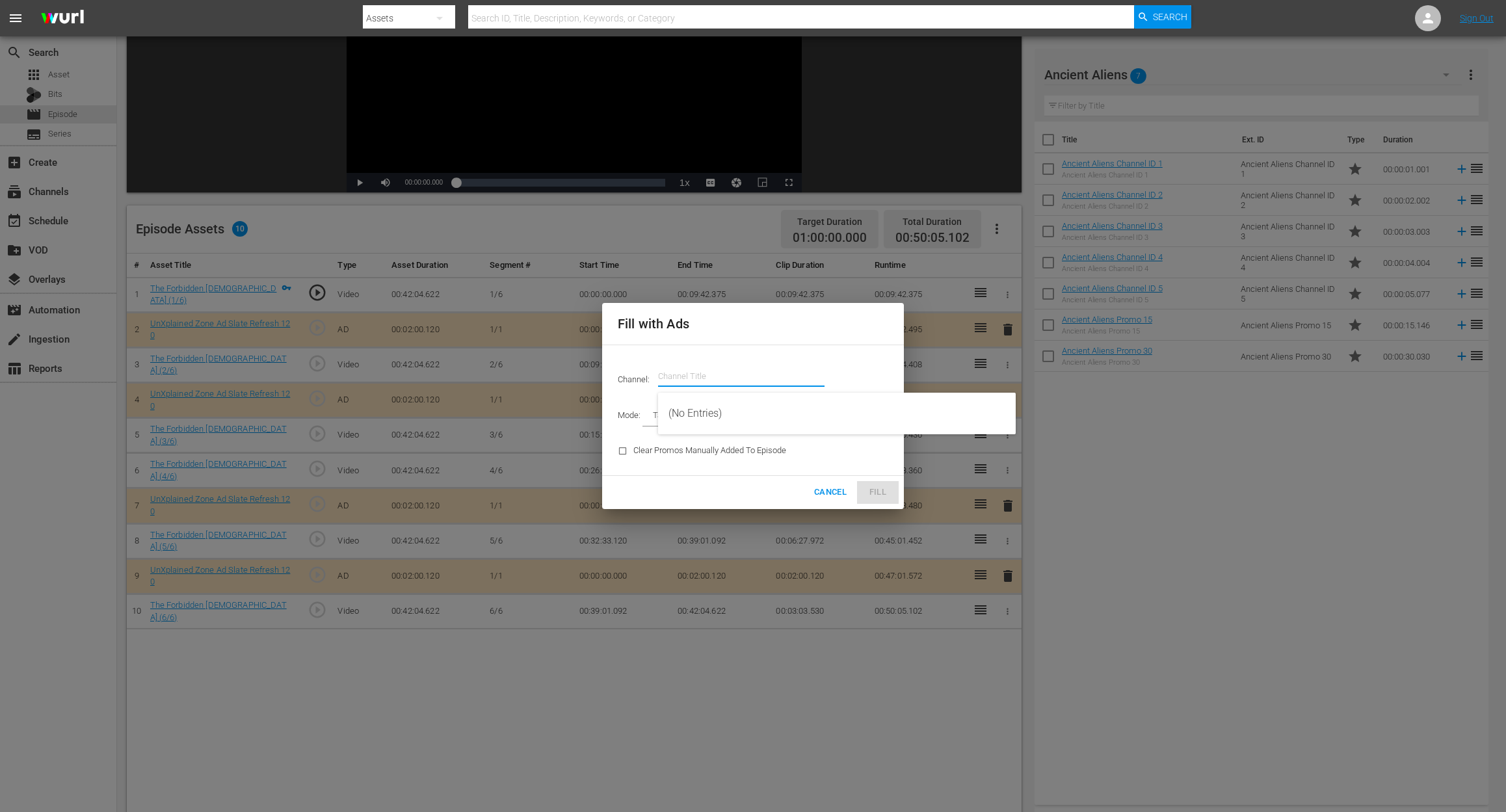
click at [693, 374] on input "text" at bounding box center [741, 376] width 167 height 31
click at [719, 413] on div "Ancient Aliens (1852 - ae_networks_ancientaliens_1)" at bounding box center [837, 413] width 336 height 31
type input "Ancient Aliens (1852)"
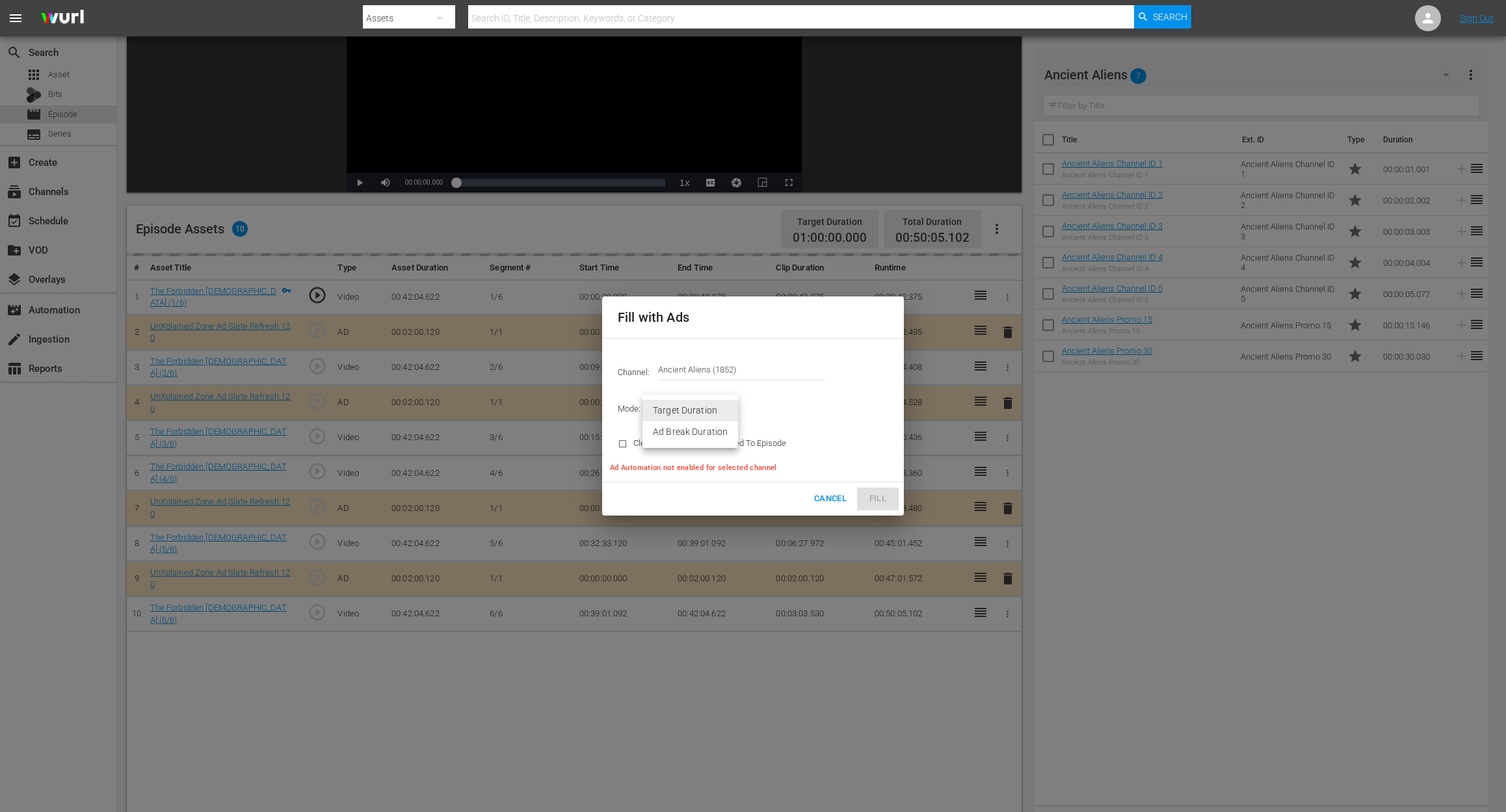
click at [720, 409] on body "menu Search By Assets Search ID, Title, Description, Keywords, or Category Sear…" at bounding box center [753, 233] width 1506 height 812
type input "AD_BREAK_DURATION"
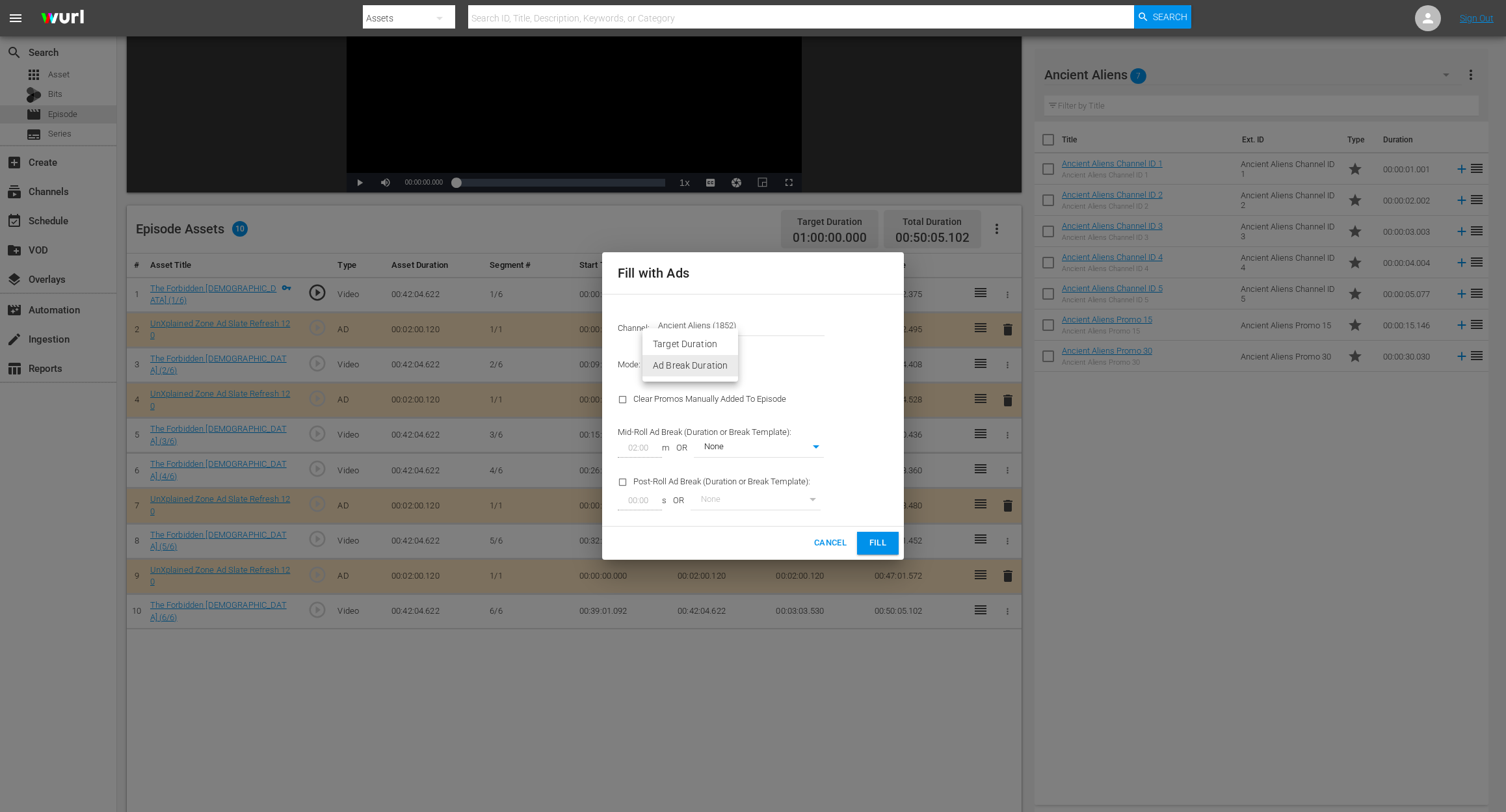
click at [859, 388] on div at bounding box center [753, 406] width 1506 height 812
type input "0"
click at [874, 544] on span "Fill" at bounding box center [877, 543] width 21 height 15
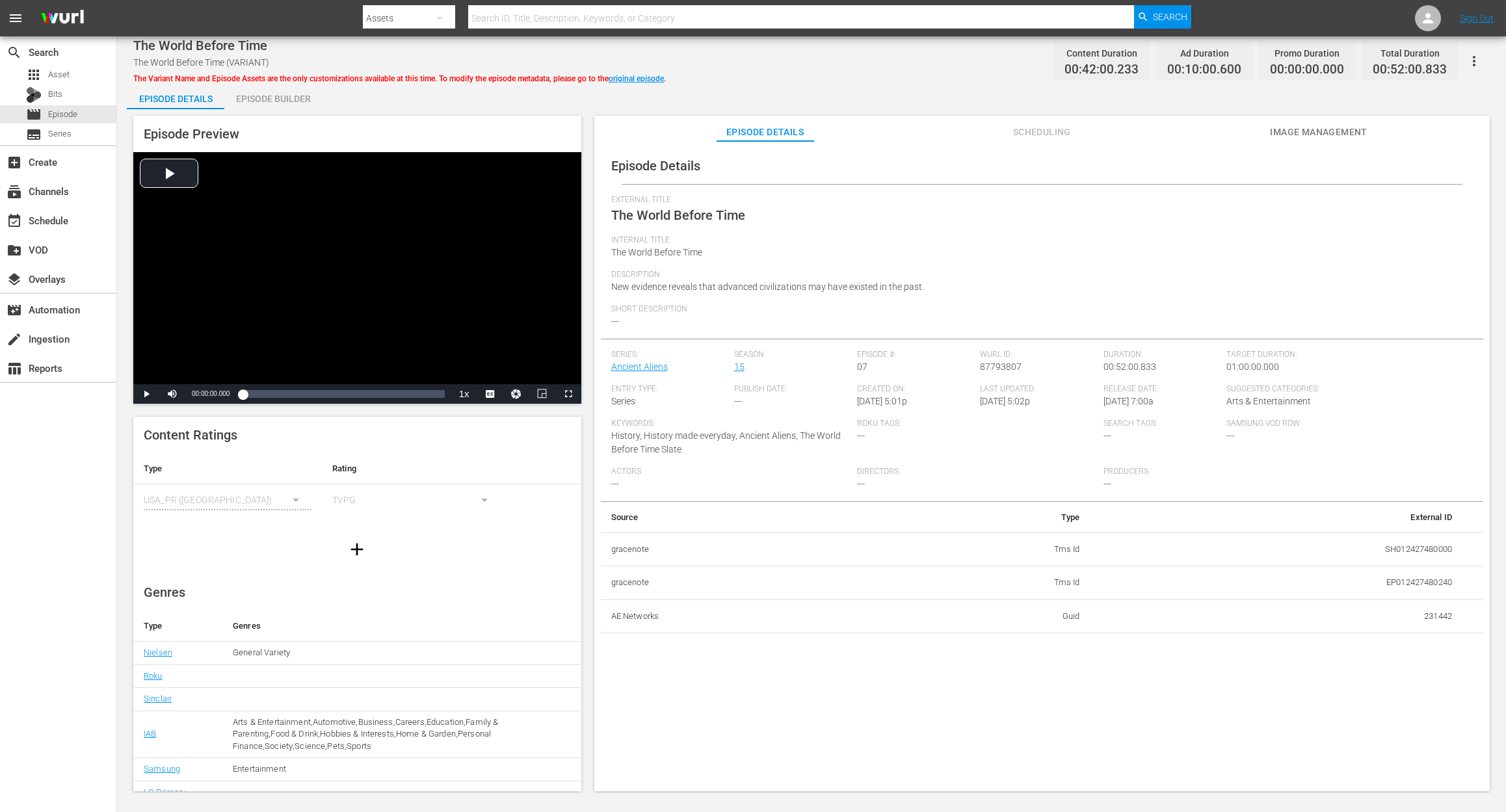
click at [268, 99] on div "Episode Builder" at bounding box center [273, 99] width 97 height 31
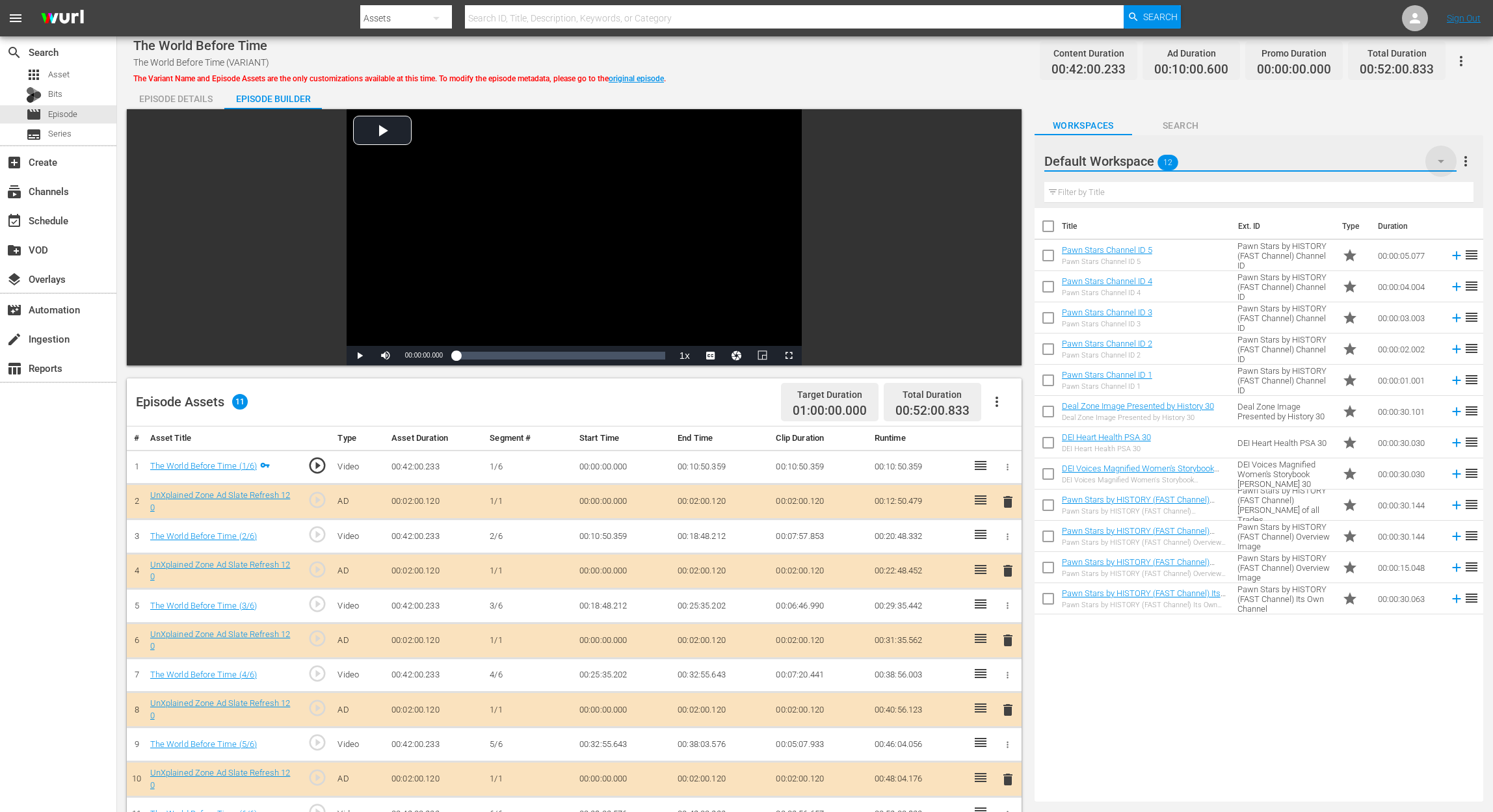
click at [1129, 162] on icon "button" at bounding box center [1441, 162] width 16 height 16
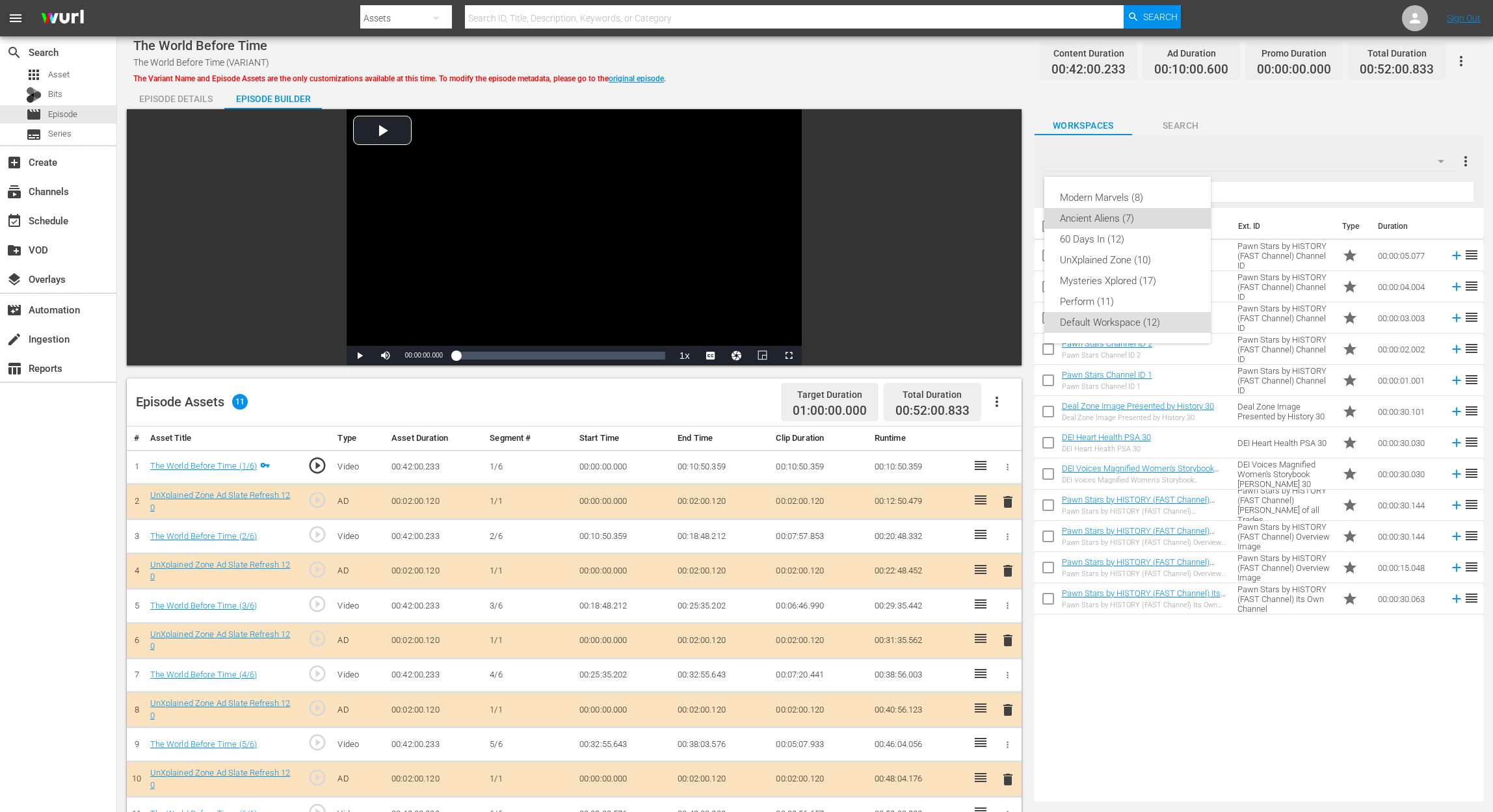
click at [1104, 212] on div "Ancient Aliens (7)" at bounding box center [1128, 218] width 136 height 21
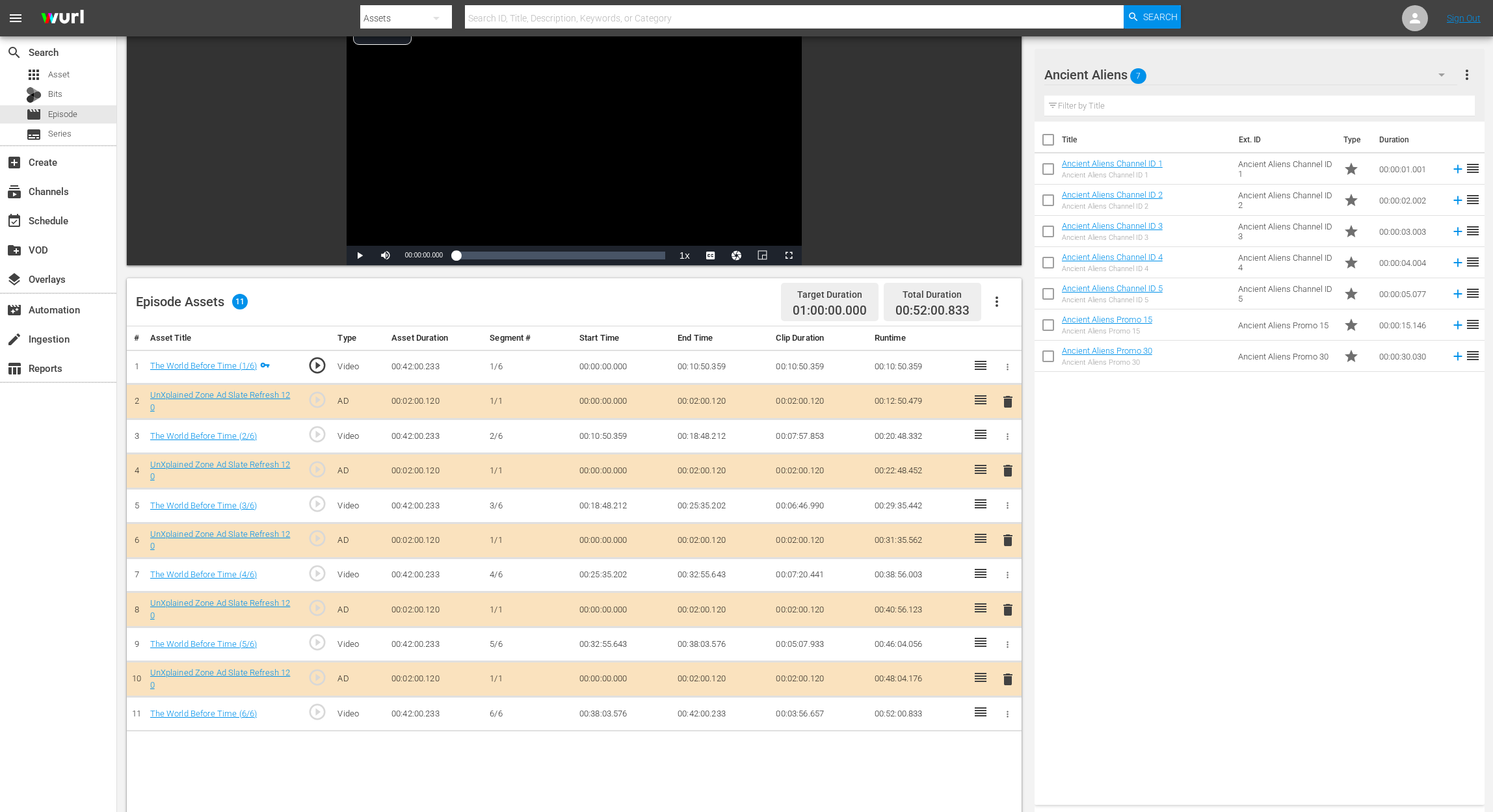
scroll to position [260, 0]
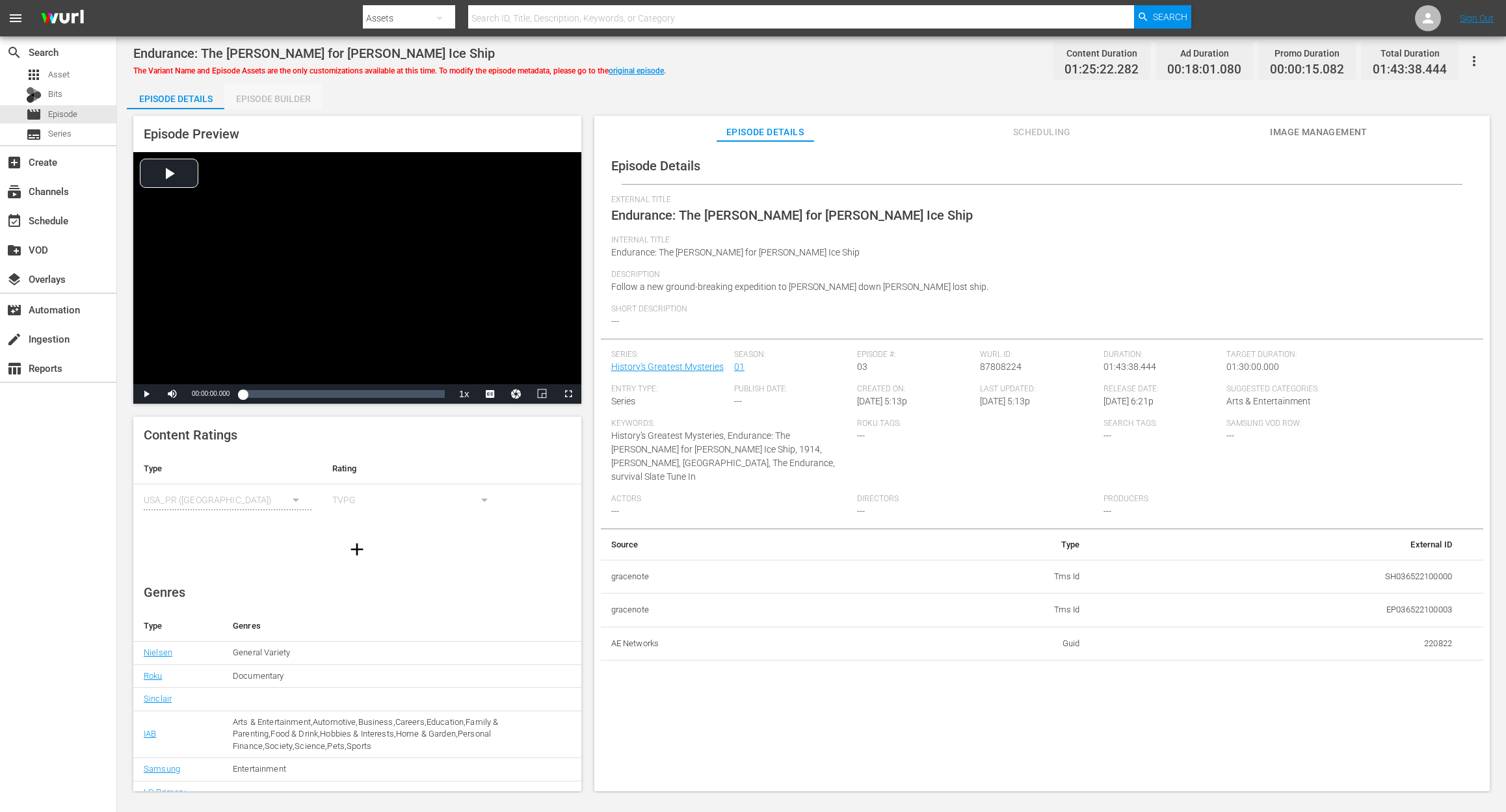
click at [264, 97] on div "Episode Builder" at bounding box center [273, 99] width 97 height 31
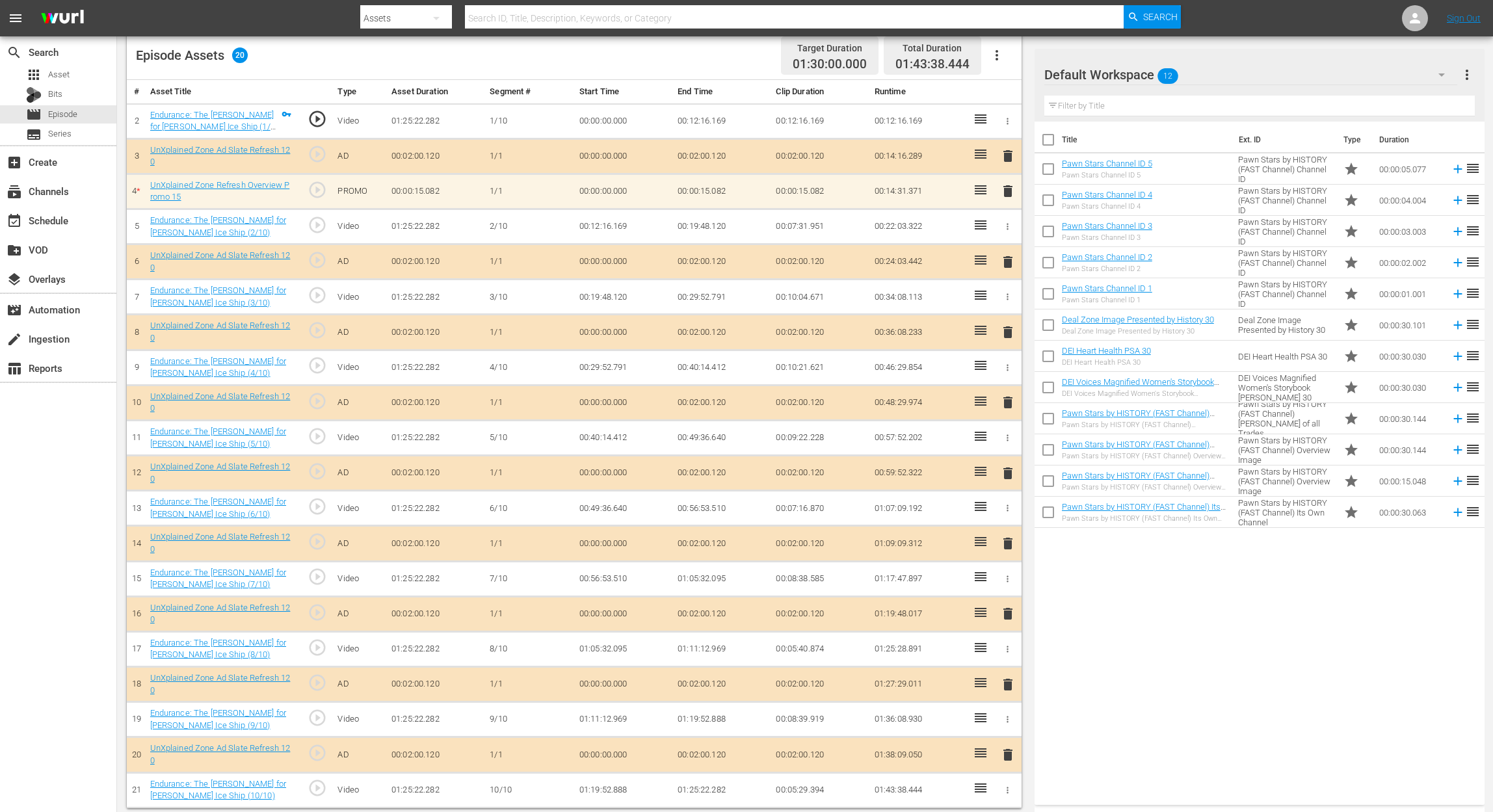
scroll to position [357, 0]
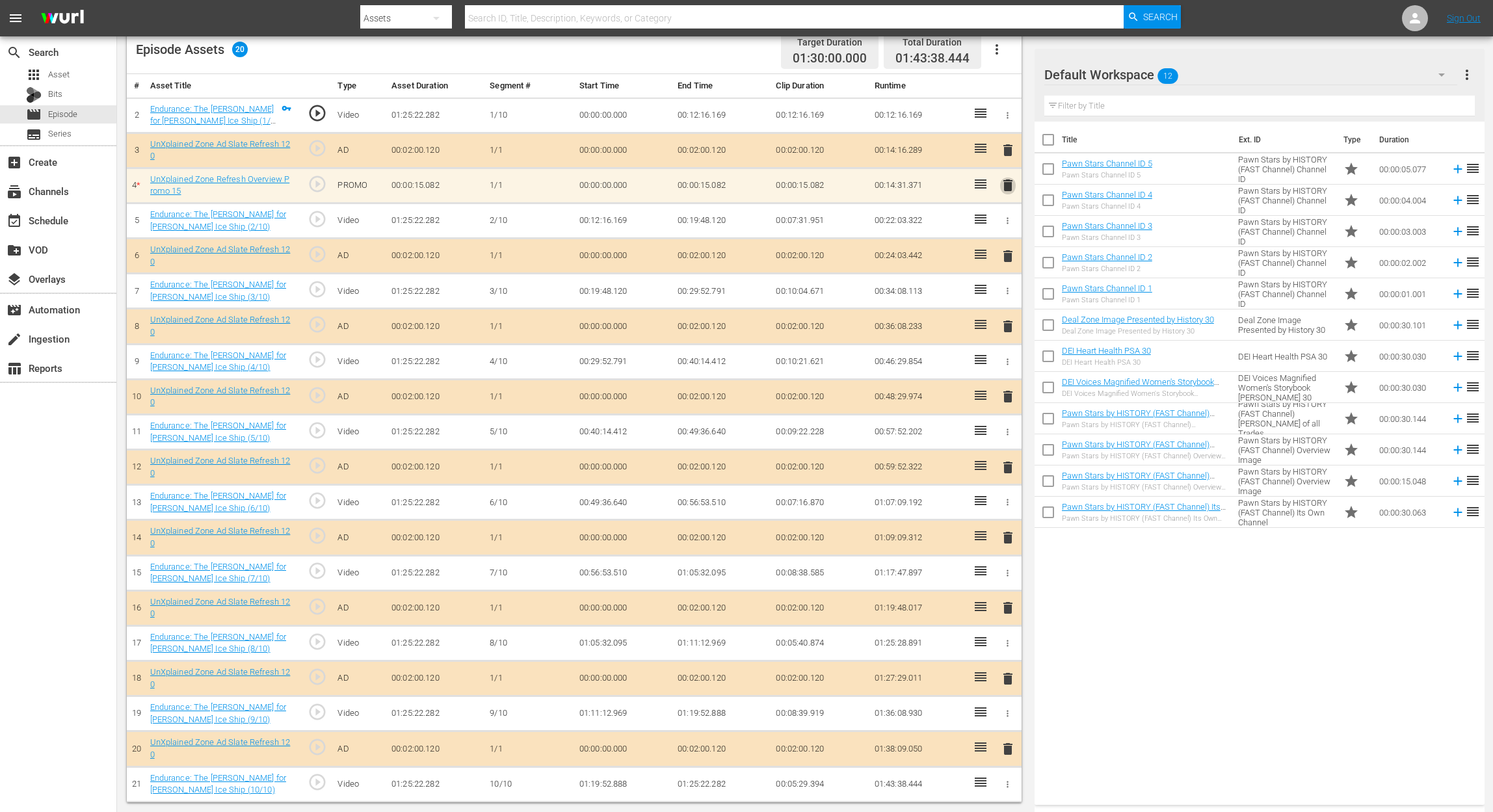
click at [1009, 178] on span "delete" at bounding box center [1008, 186] width 16 height 16
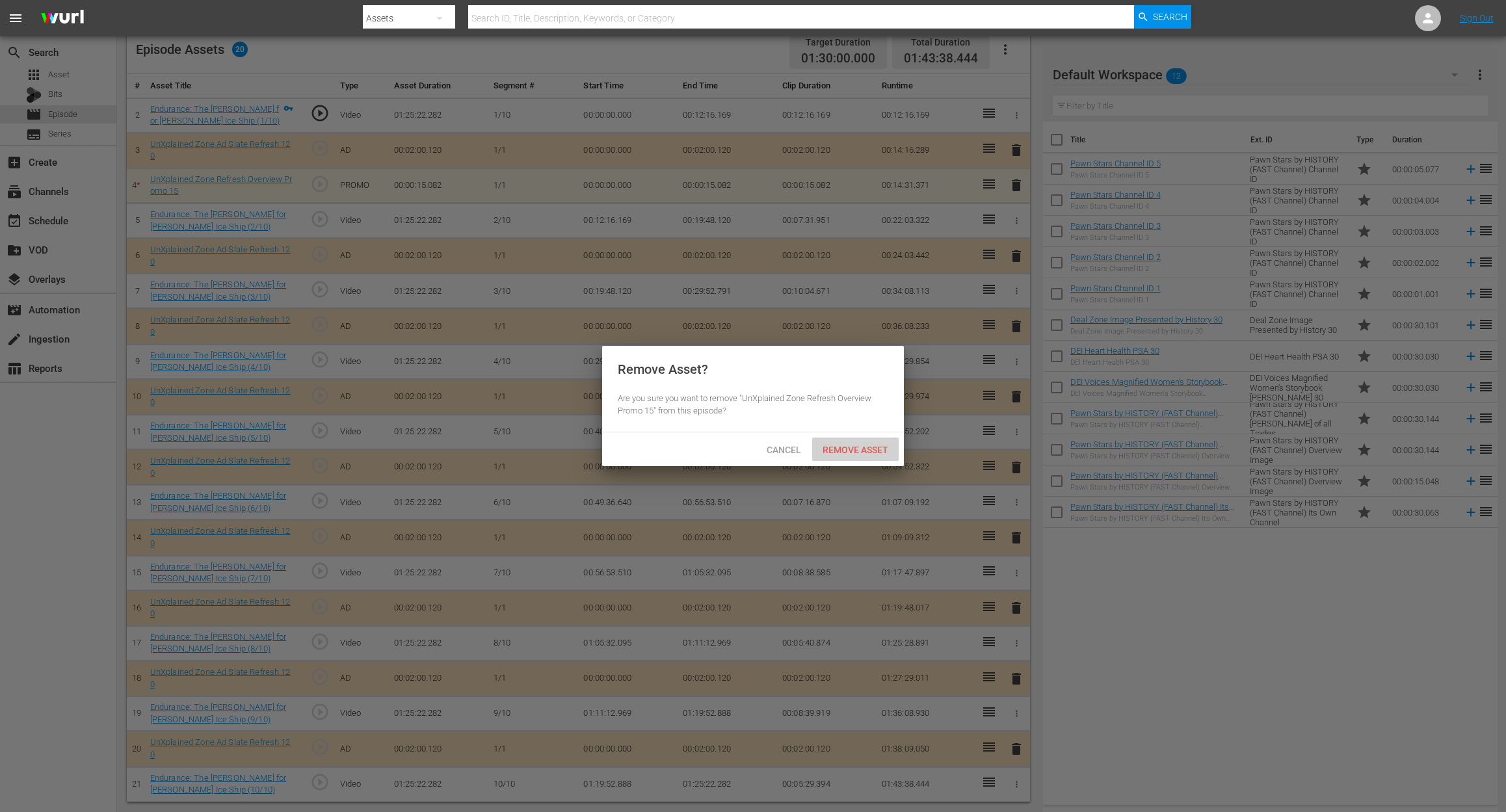
click at [864, 450] on span "Remove Asset" at bounding box center [855, 450] width 86 height 10
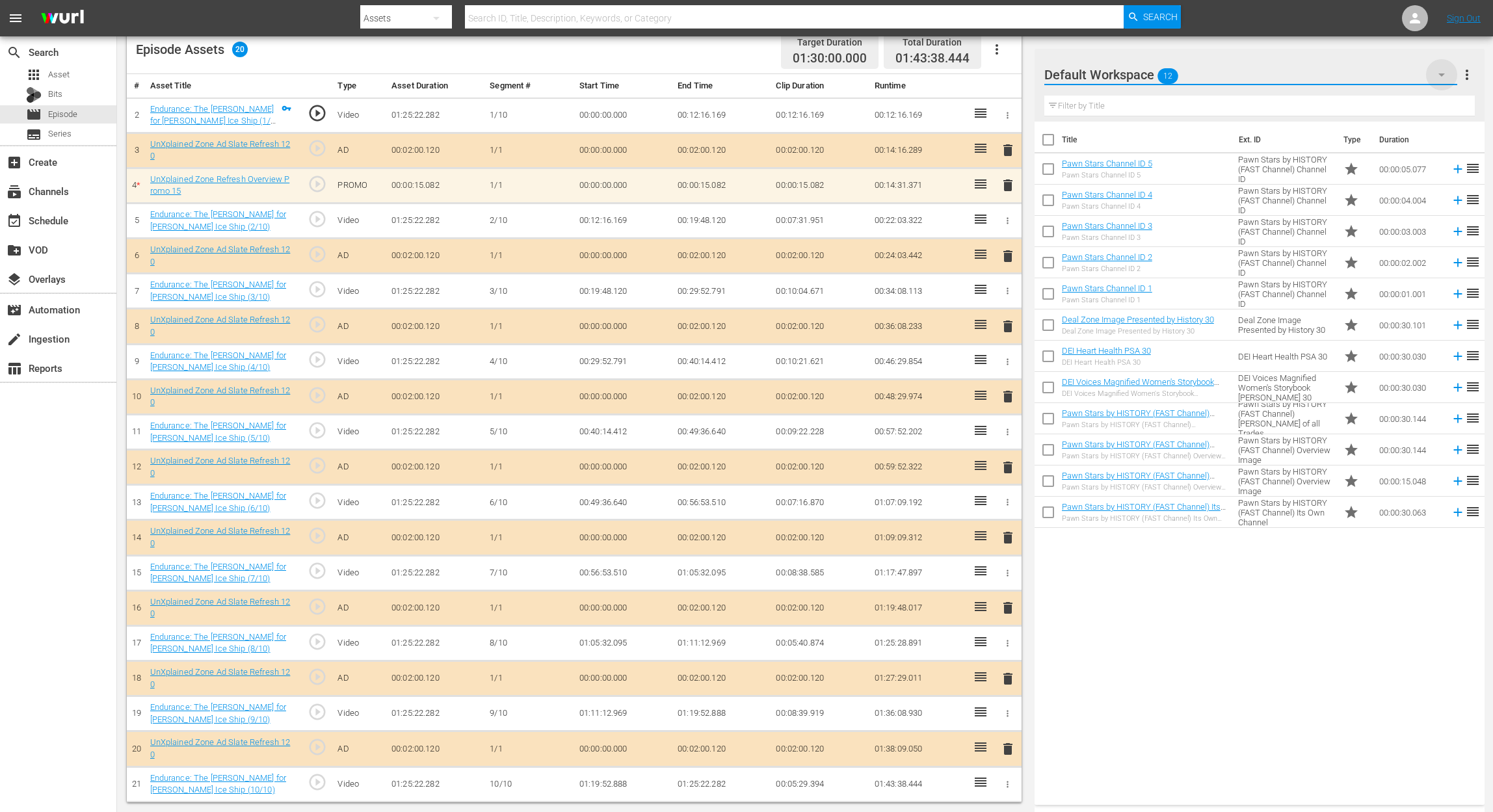
click at [1129, 67] on icon "button" at bounding box center [1442, 75] width 16 height 16
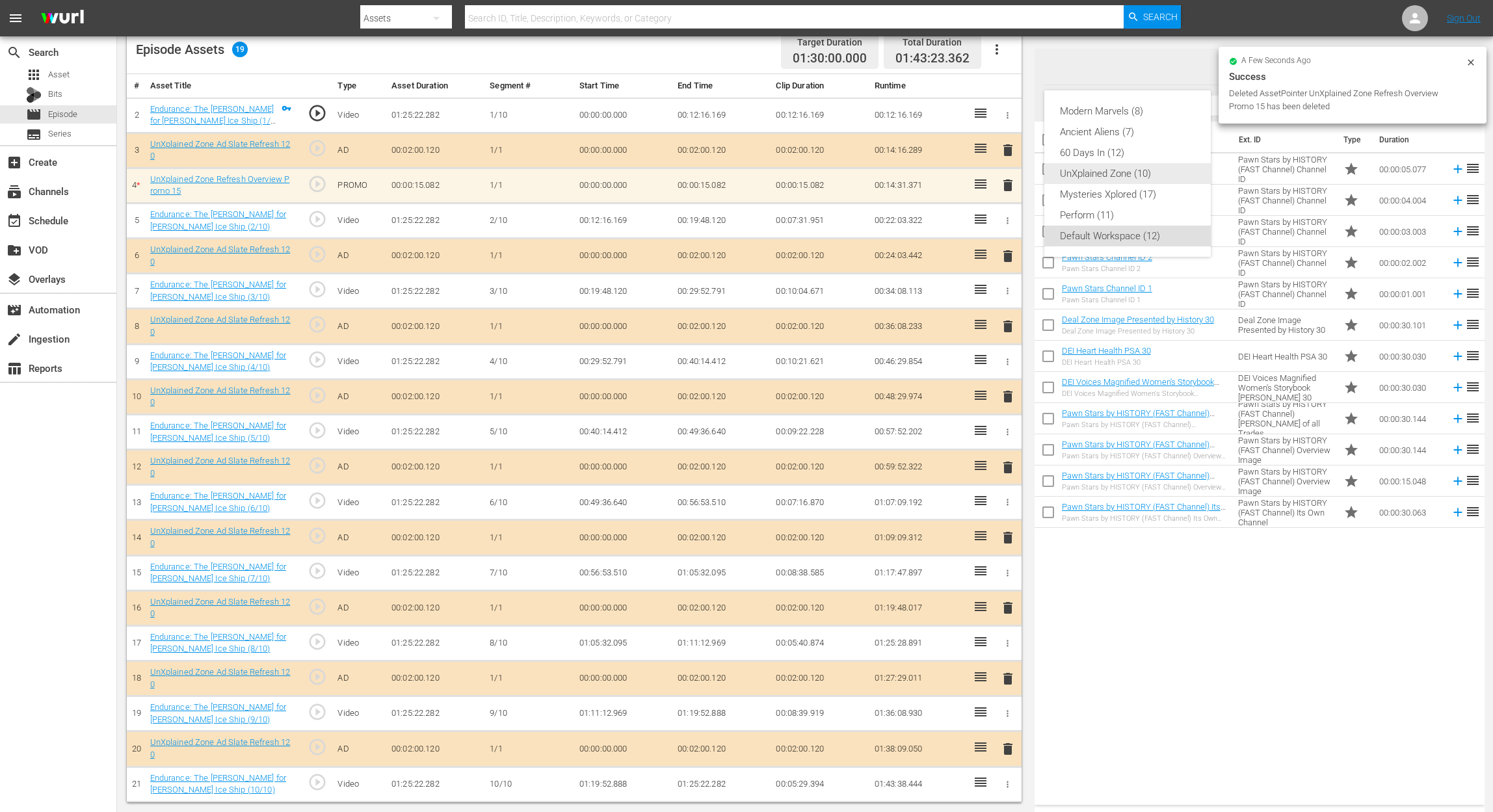
click at [1129, 173] on div "UnXplained Zone (10)" at bounding box center [1128, 173] width 136 height 21
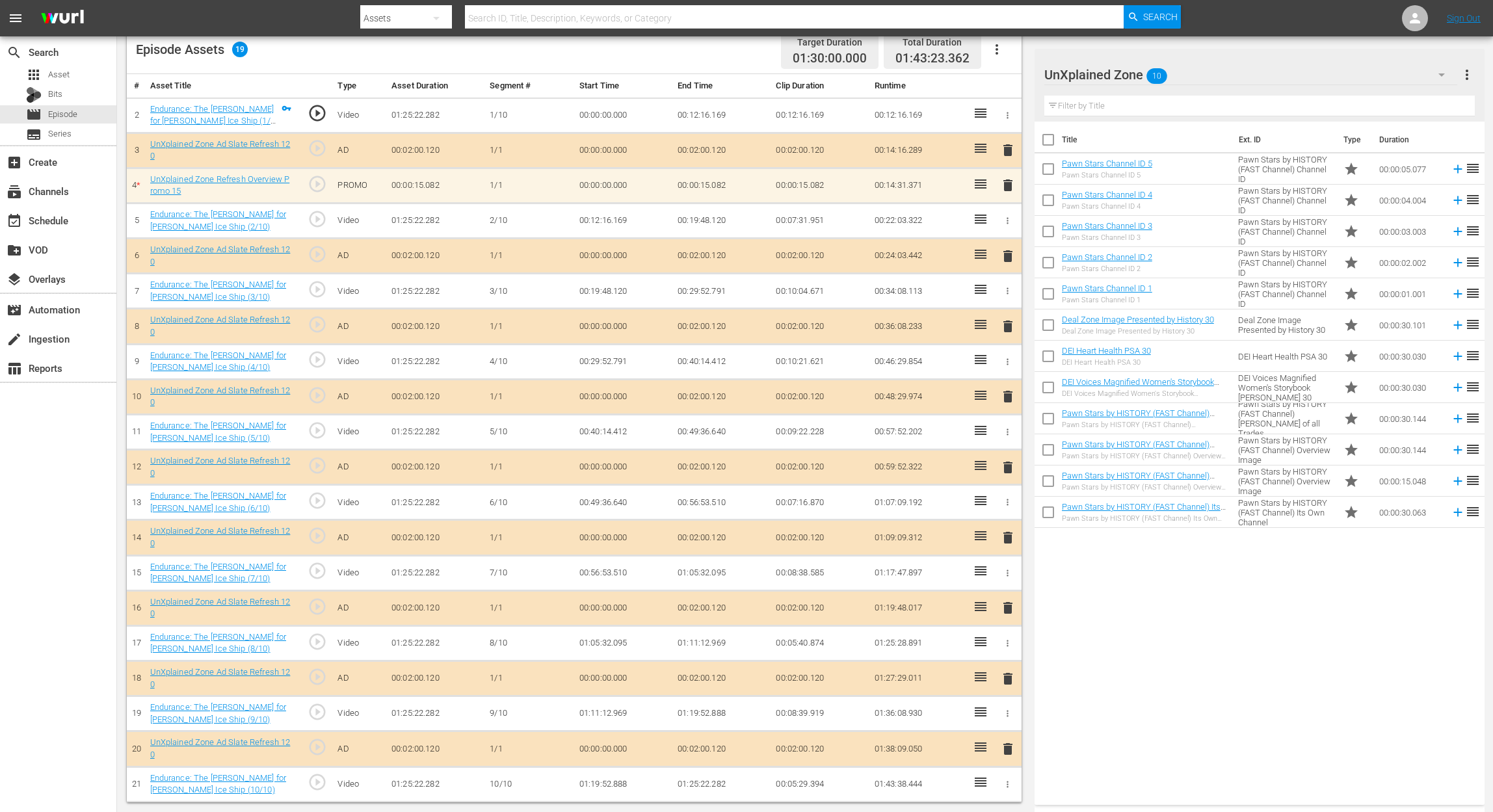
scroll to position [338, 0]
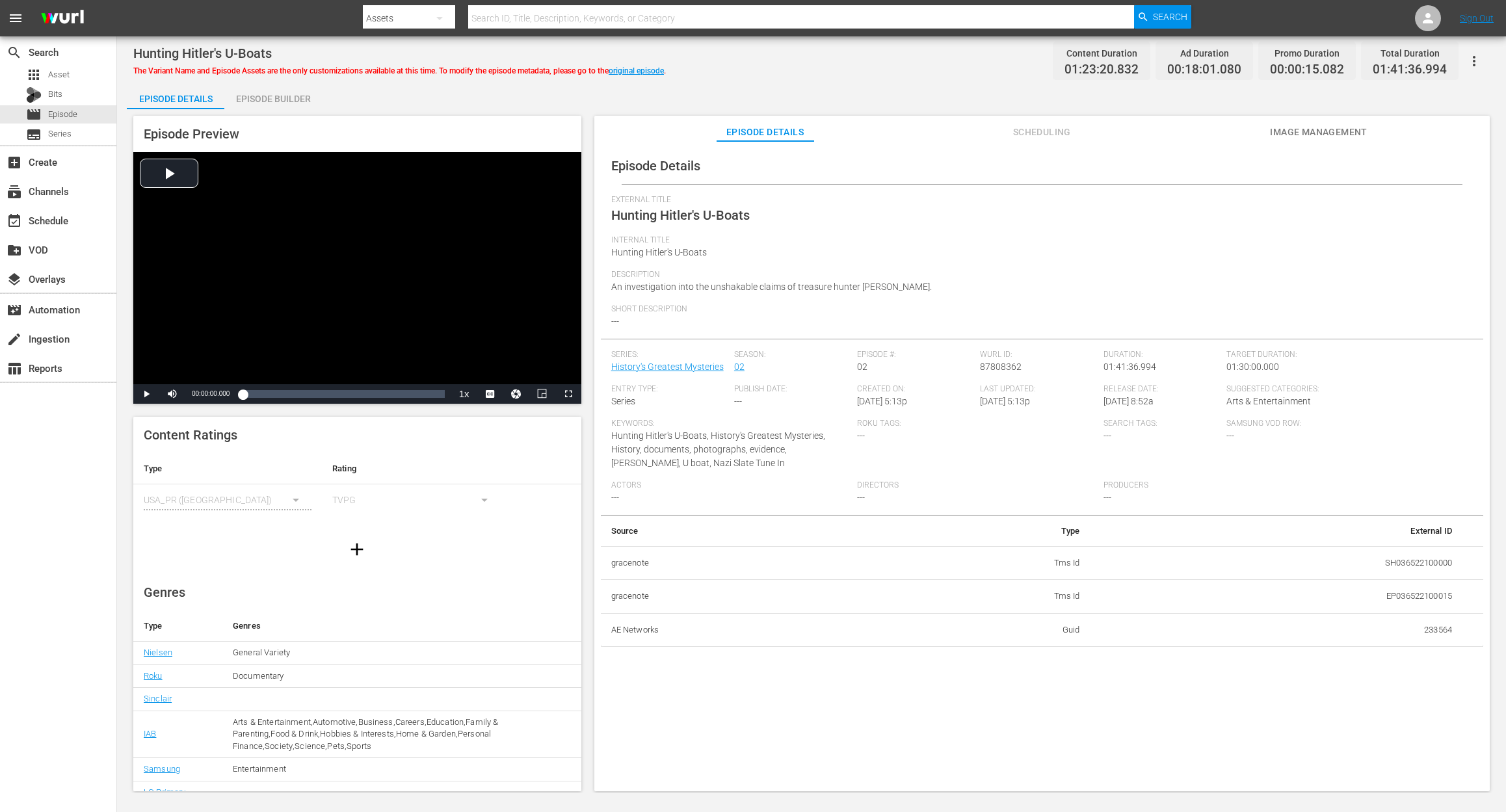
click at [265, 95] on div "Episode Builder" at bounding box center [273, 99] width 97 height 31
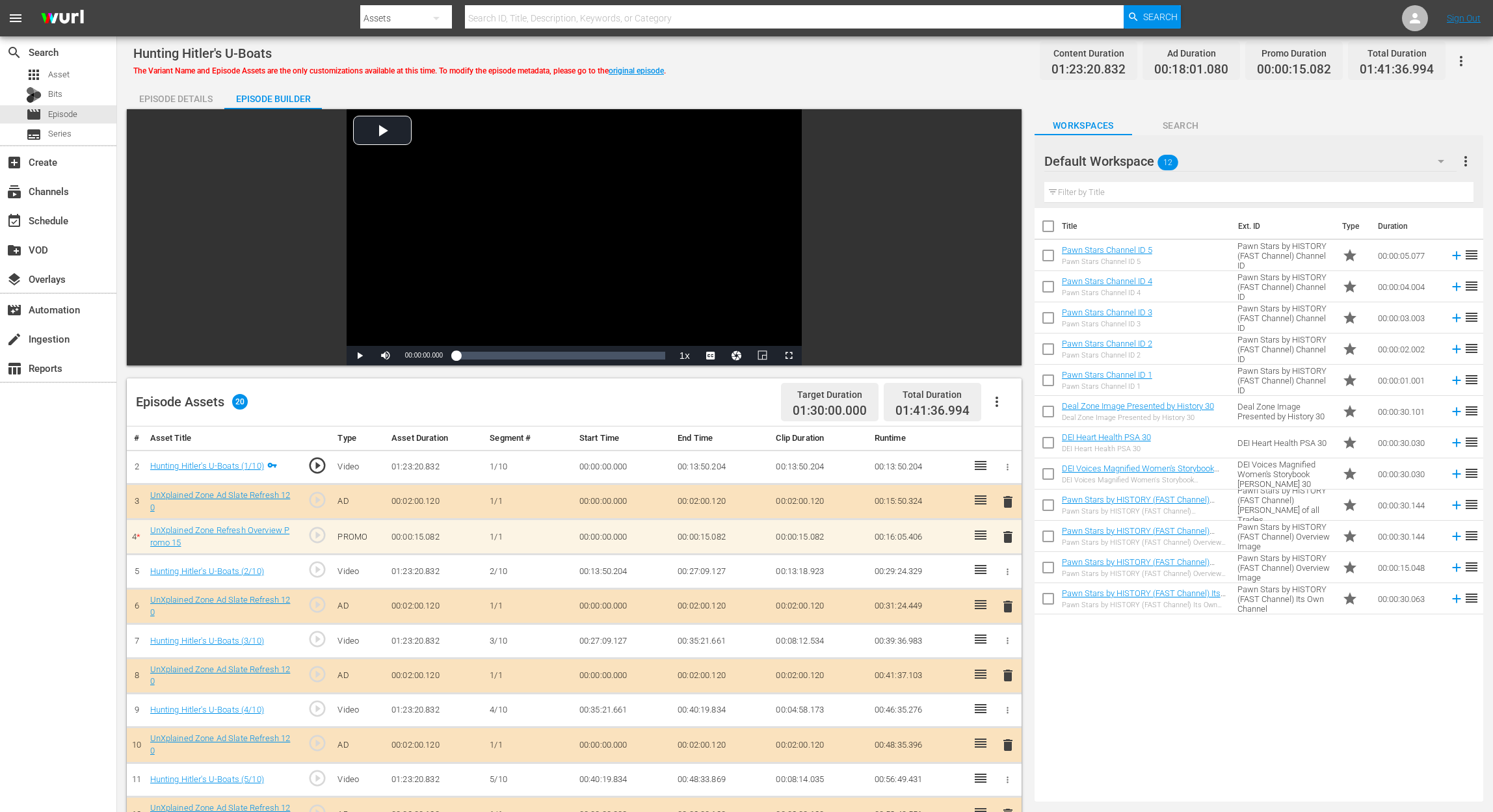
click at [1008, 537] on span "delete" at bounding box center [1008, 537] width 16 height 16
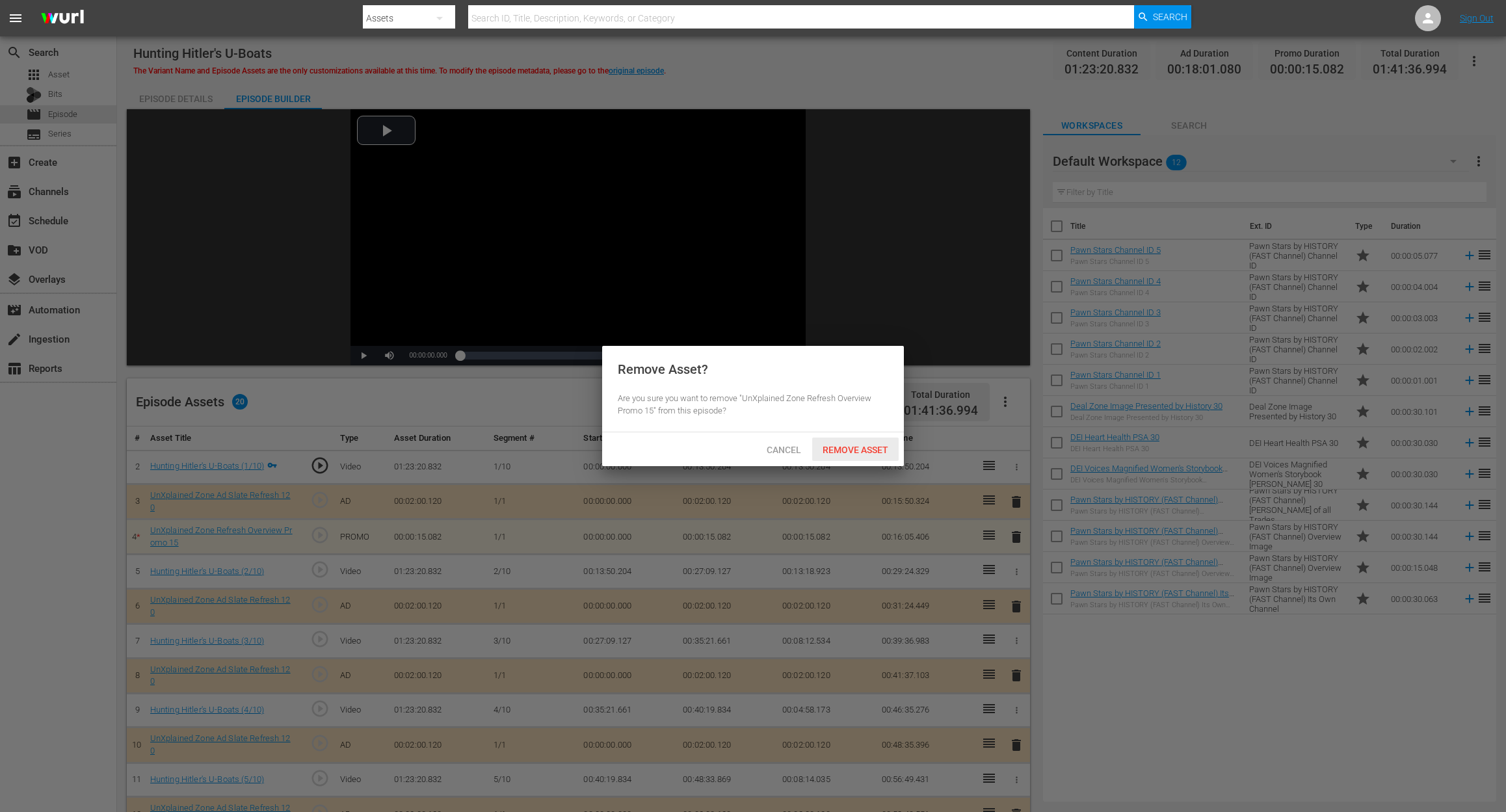
click at [869, 444] on span "Remove Asset" at bounding box center [855, 450] width 86 height 10
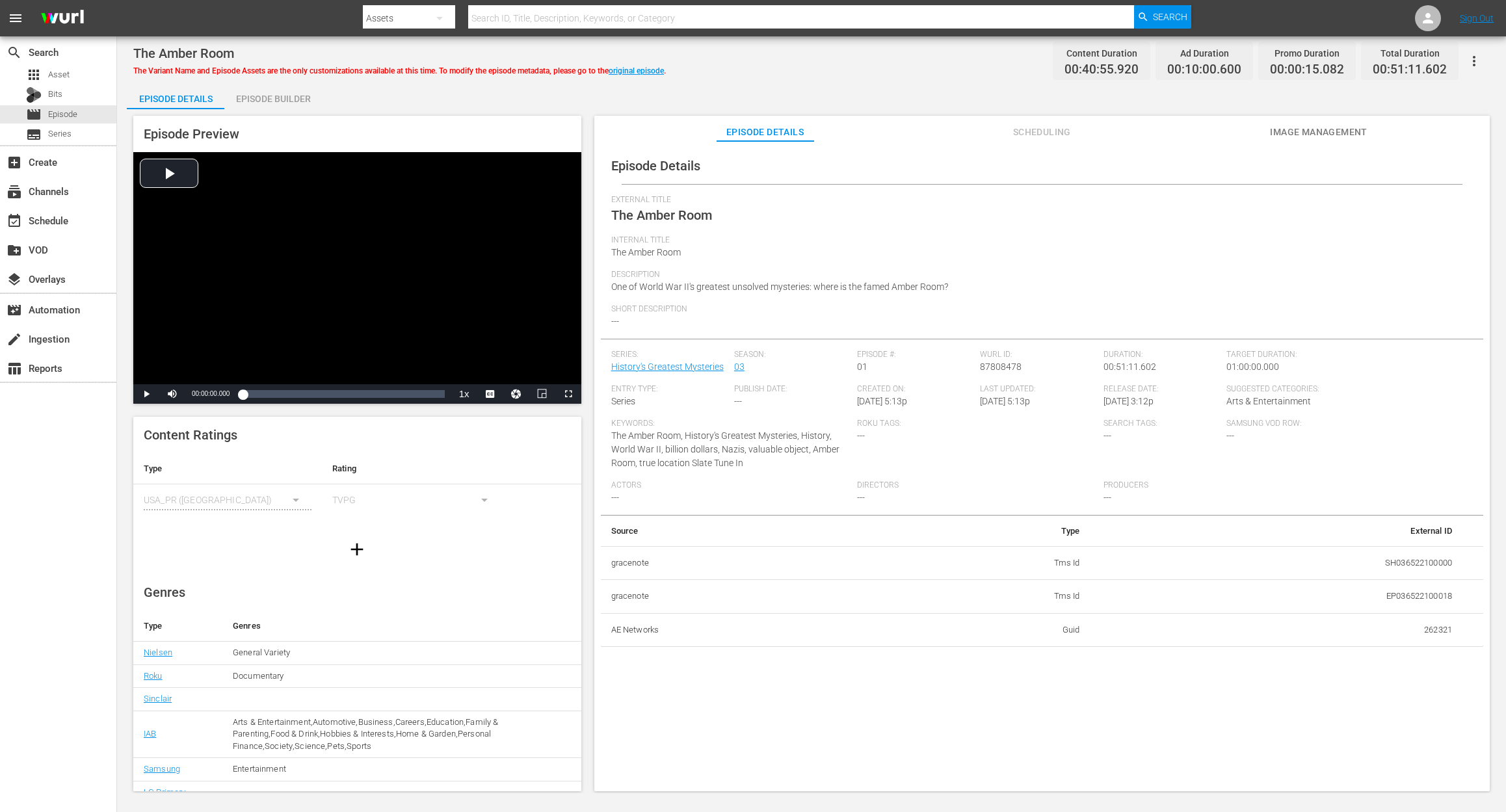
click at [260, 91] on div "Episode Builder" at bounding box center [273, 99] width 97 height 31
click at [291, 97] on div "Episode Builder" at bounding box center [273, 99] width 97 height 31
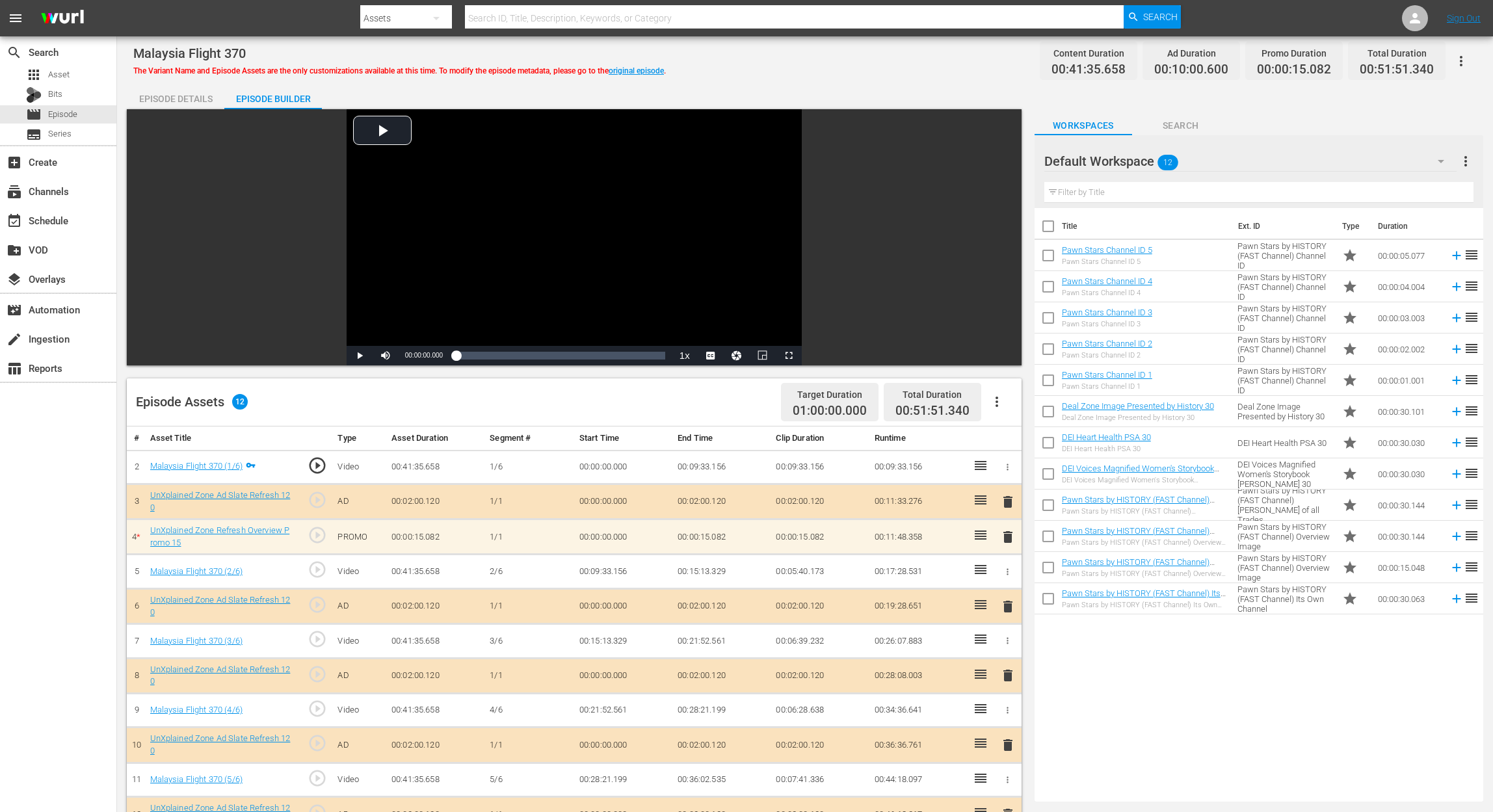
click at [1008, 542] on span "delete" at bounding box center [1008, 537] width 16 height 16
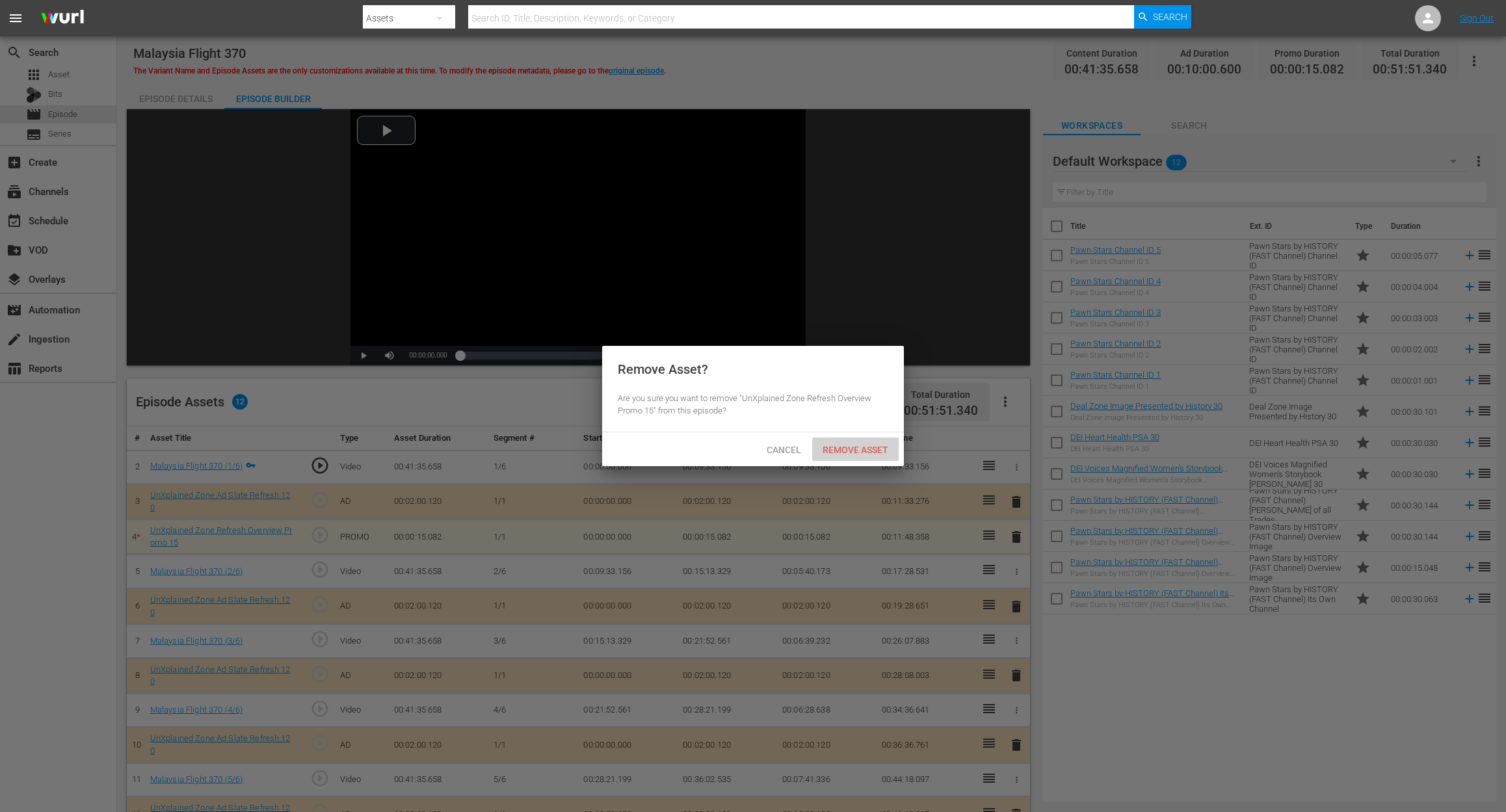
click at [858, 442] on div "Remove Asset" at bounding box center [855, 449] width 86 height 24
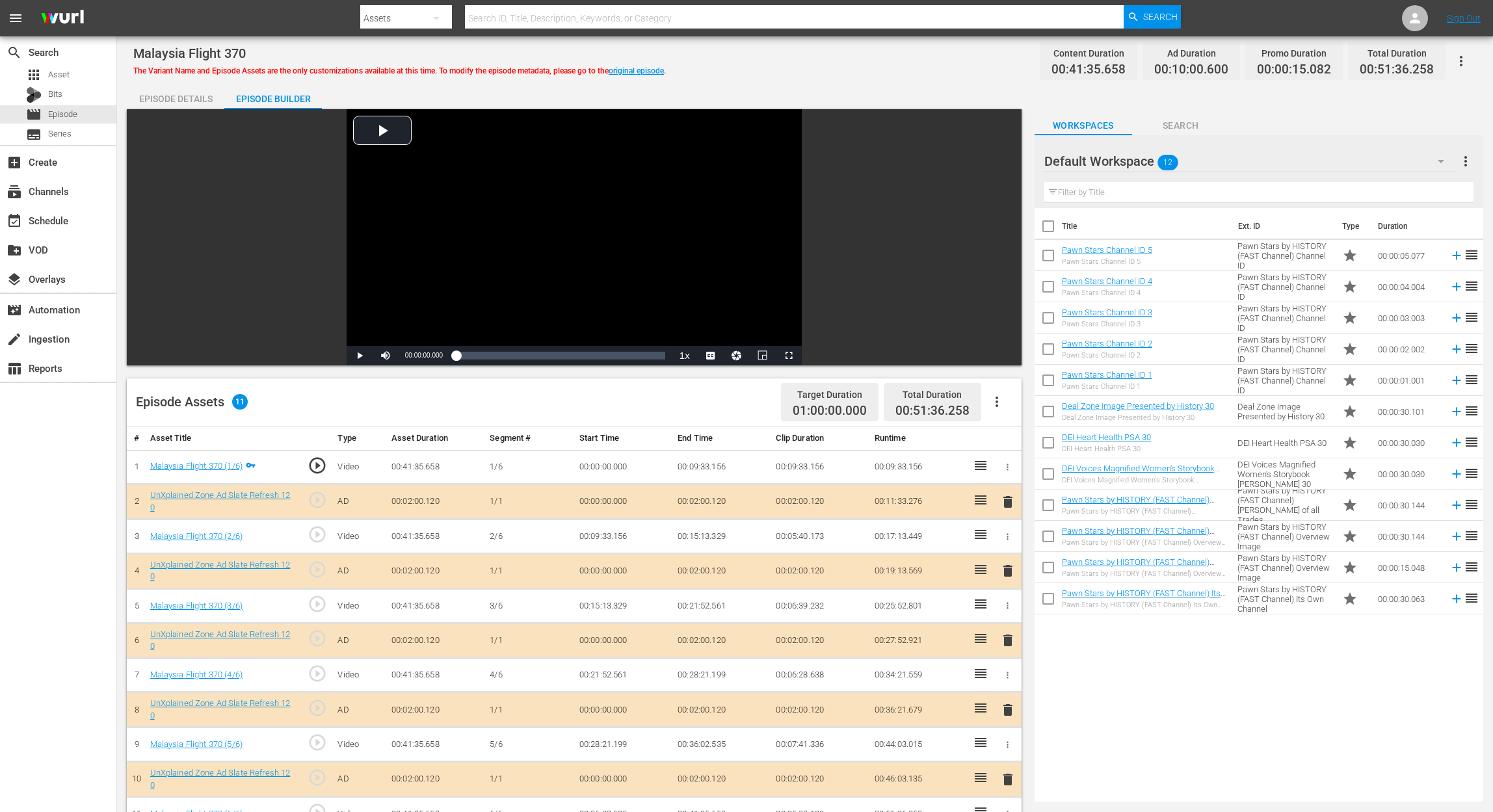
click at [1129, 160] on icon "button" at bounding box center [1441, 162] width 16 height 16
click at [1128, 263] on div "UnXplained Zone (10)" at bounding box center [1128, 260] width 136 height 21
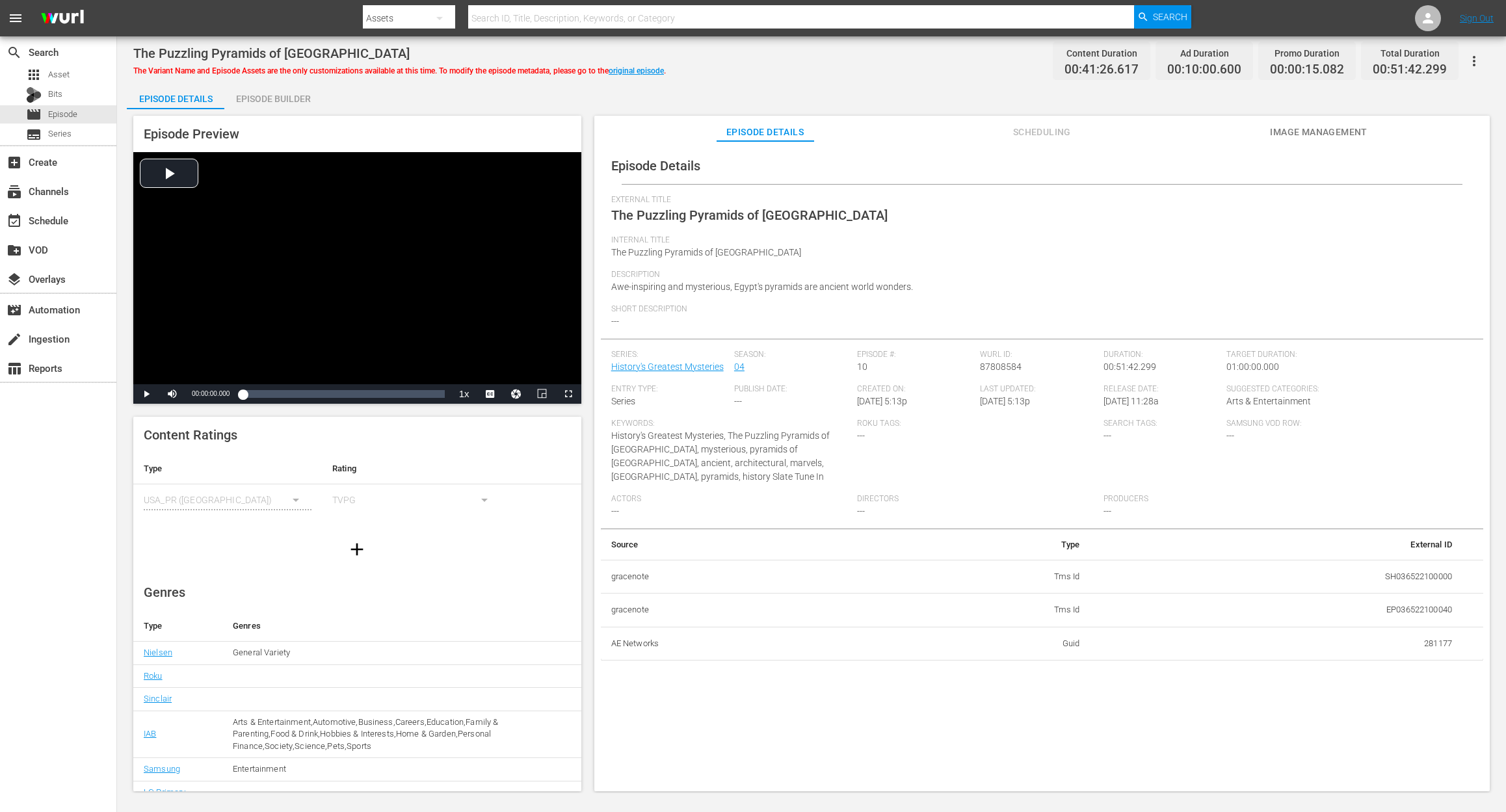
click at [268, 94] on div "Episode Builder" at bounding box center [273, 99] width 97 height 31
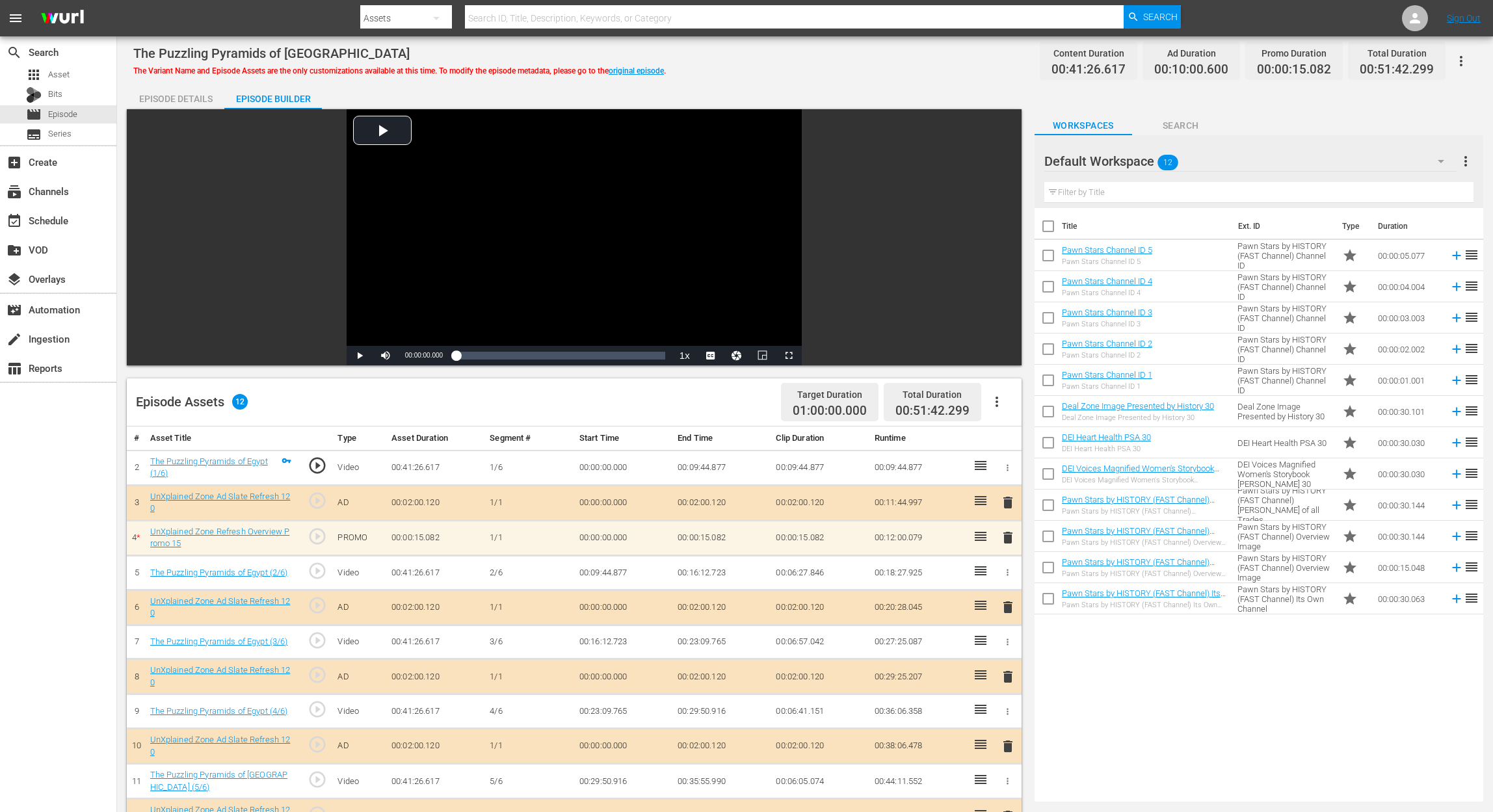
click at [1010, 544] on span "delete" at bounding box center [1008, 538] width 16 height 16
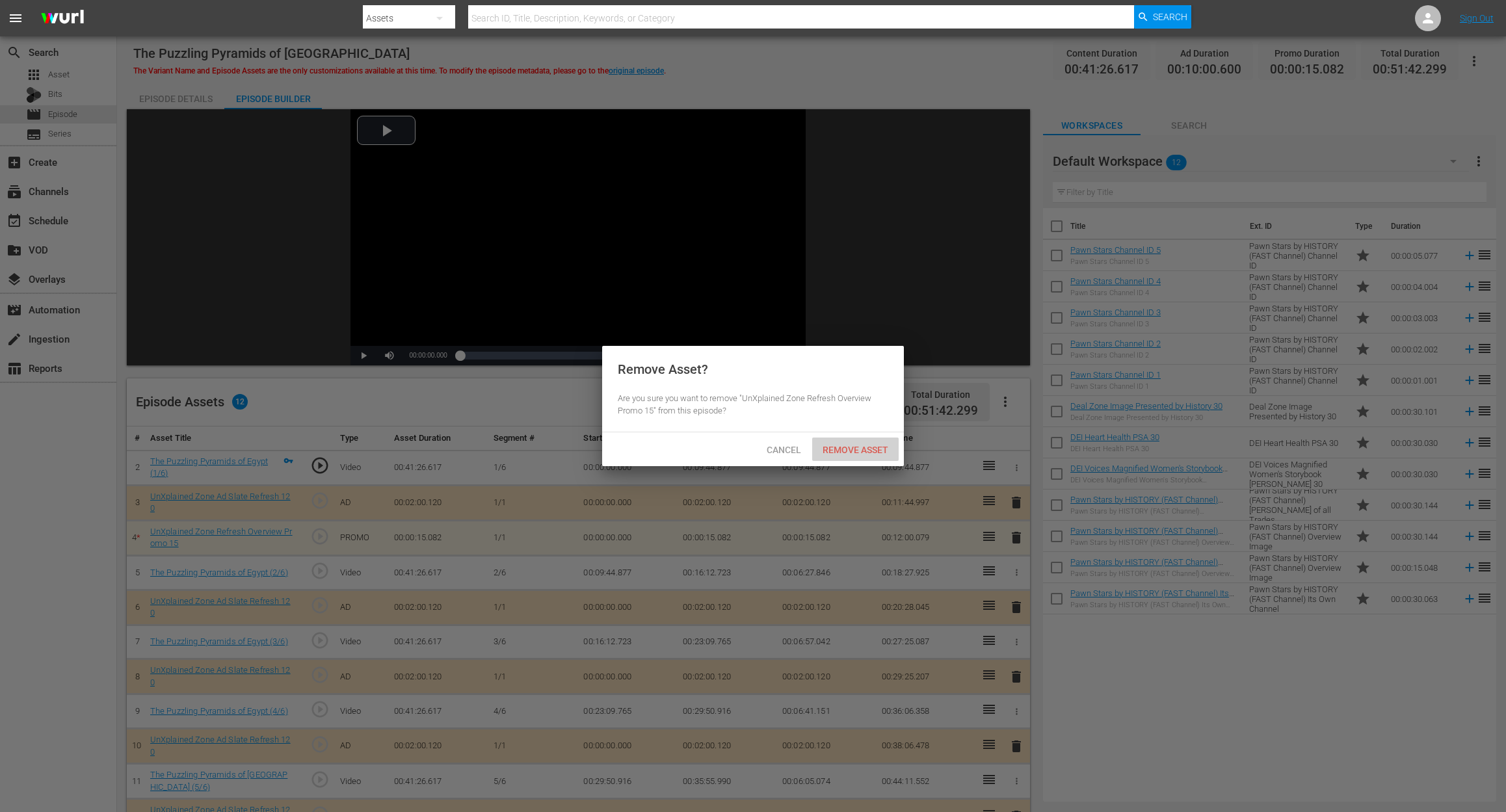
click at [840, 447] on span "Remove Asset" at bounding box center [855, 450] width 86 height 10
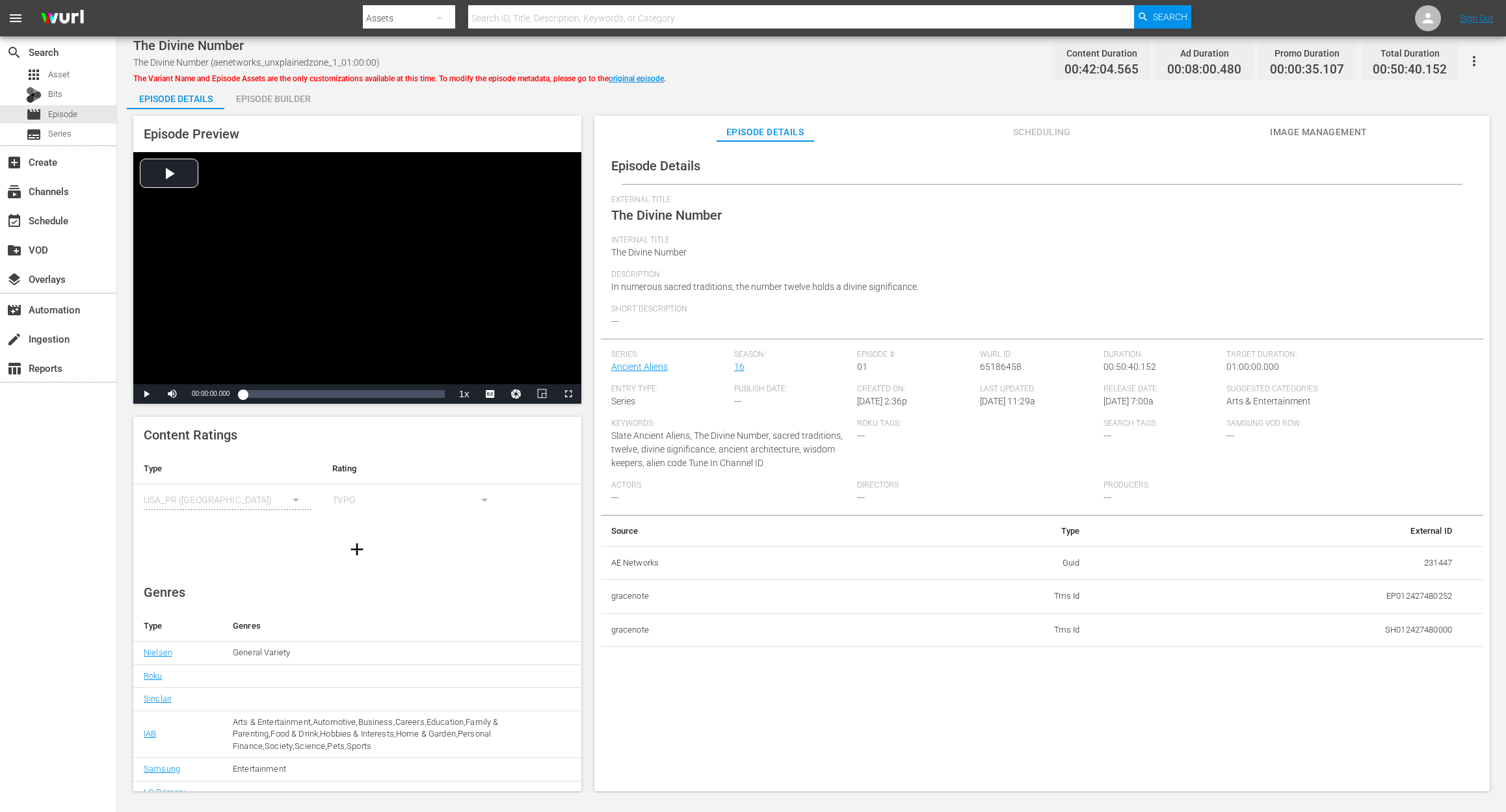
click at [284, 103] on div "Episode Builder" at bounding box center [273, 99] width 97 height 31
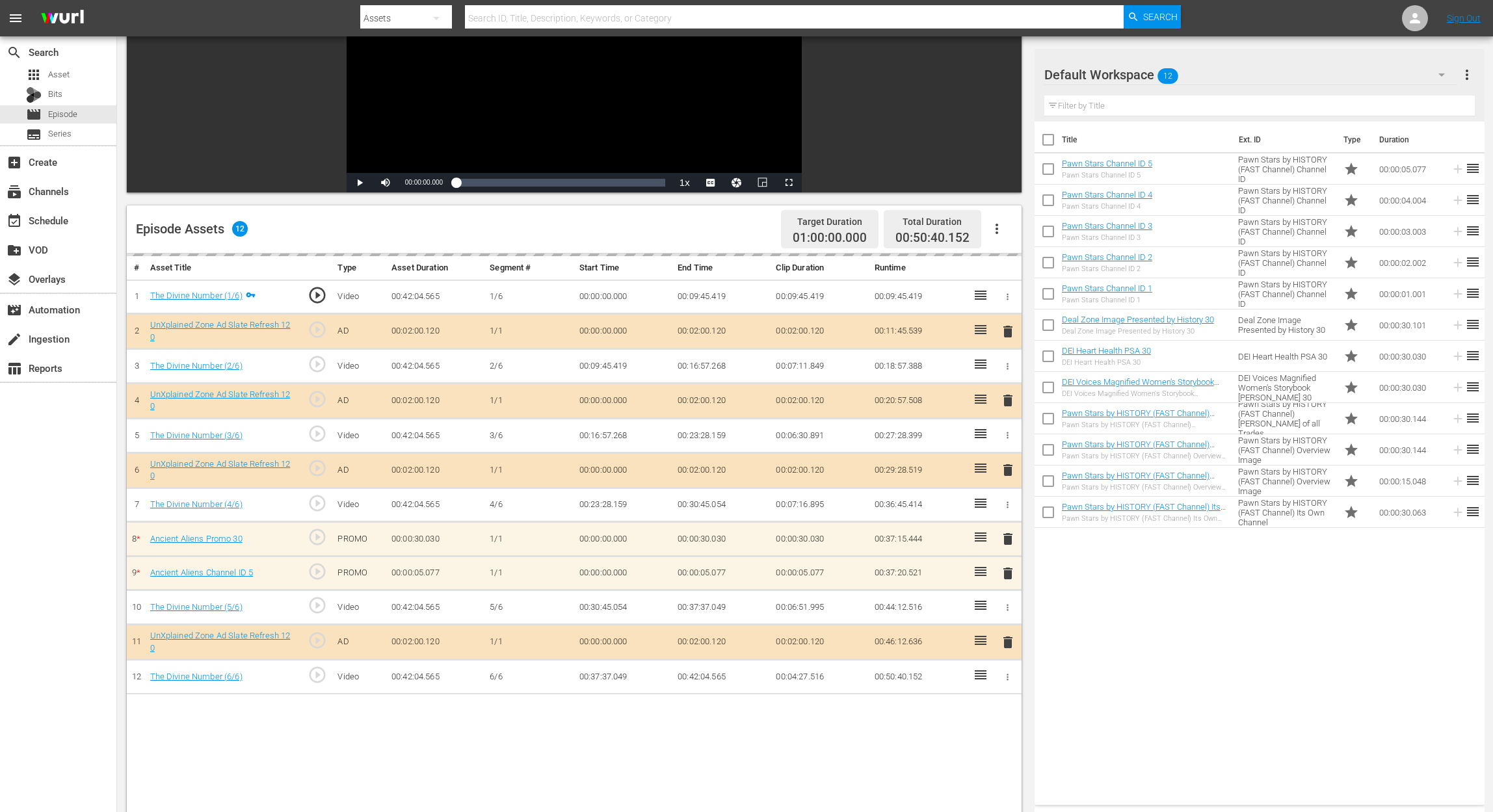
scroll to position [260, 0]
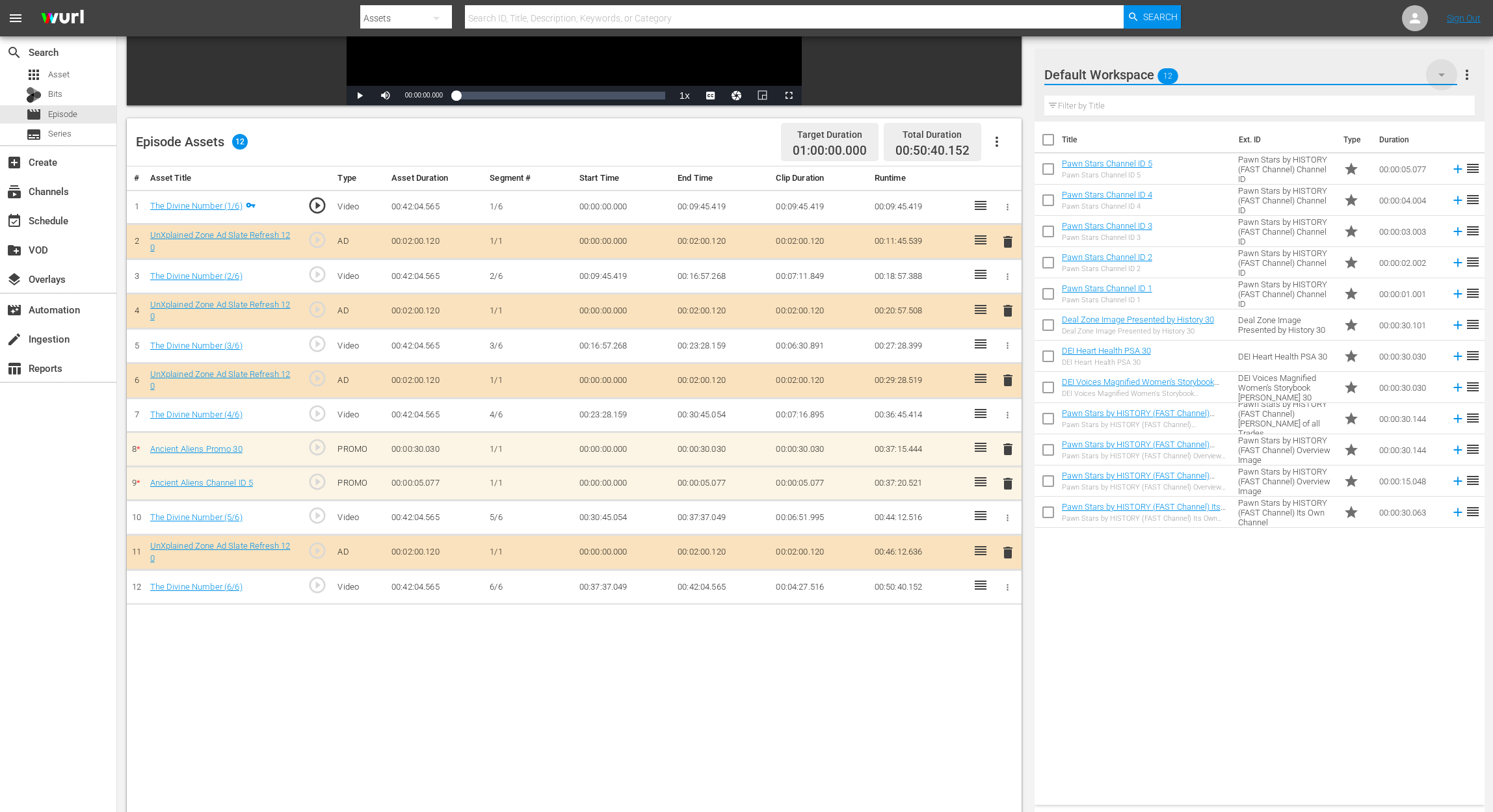
click at [1129, 75] on icon "button" at bounding box center [1442, 75] width 16 height 16
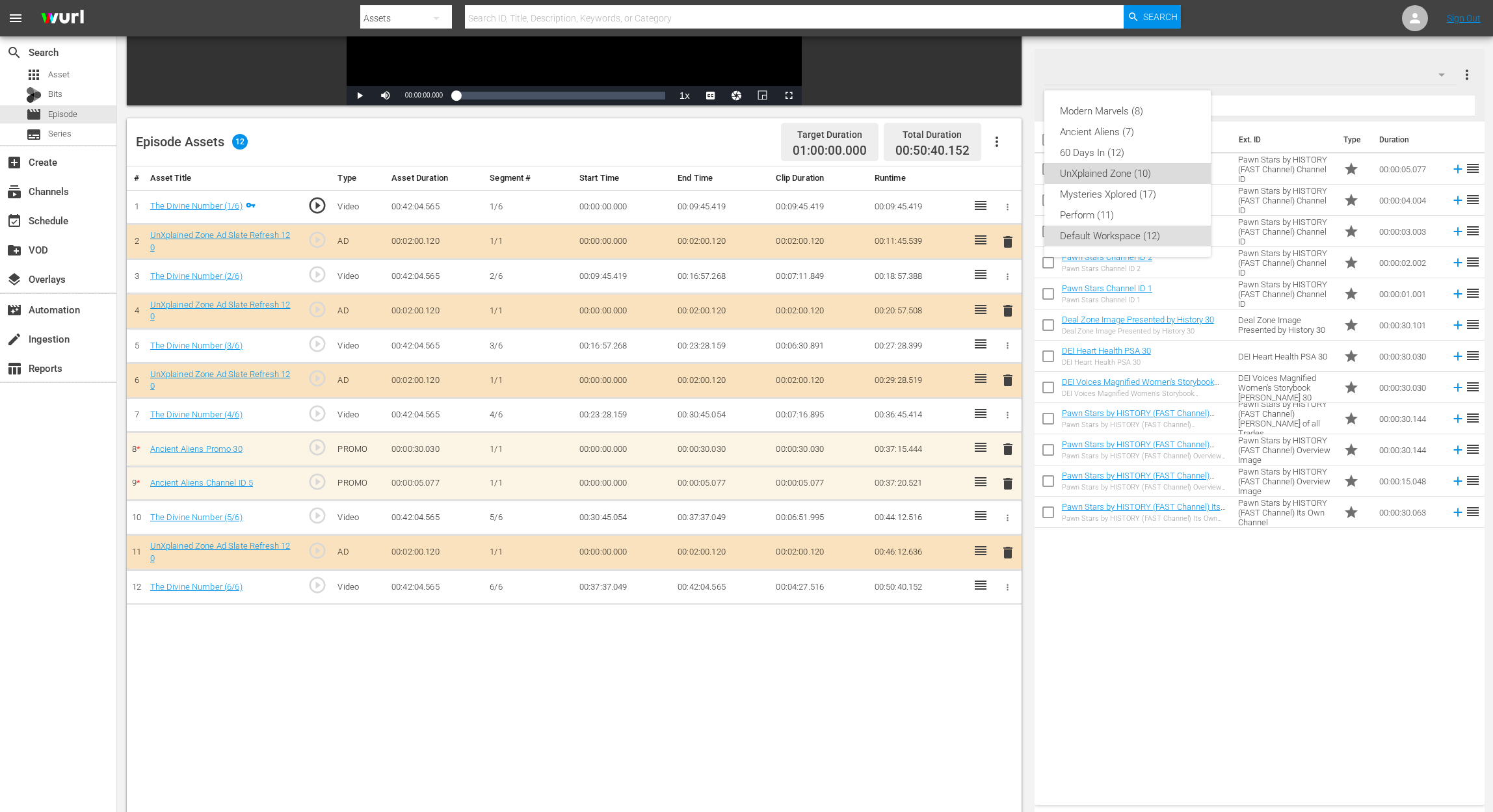
click at [1129, 178] on div "UnXplained Zone (10)" at bounding box center [1128, 173] width 136 height 21
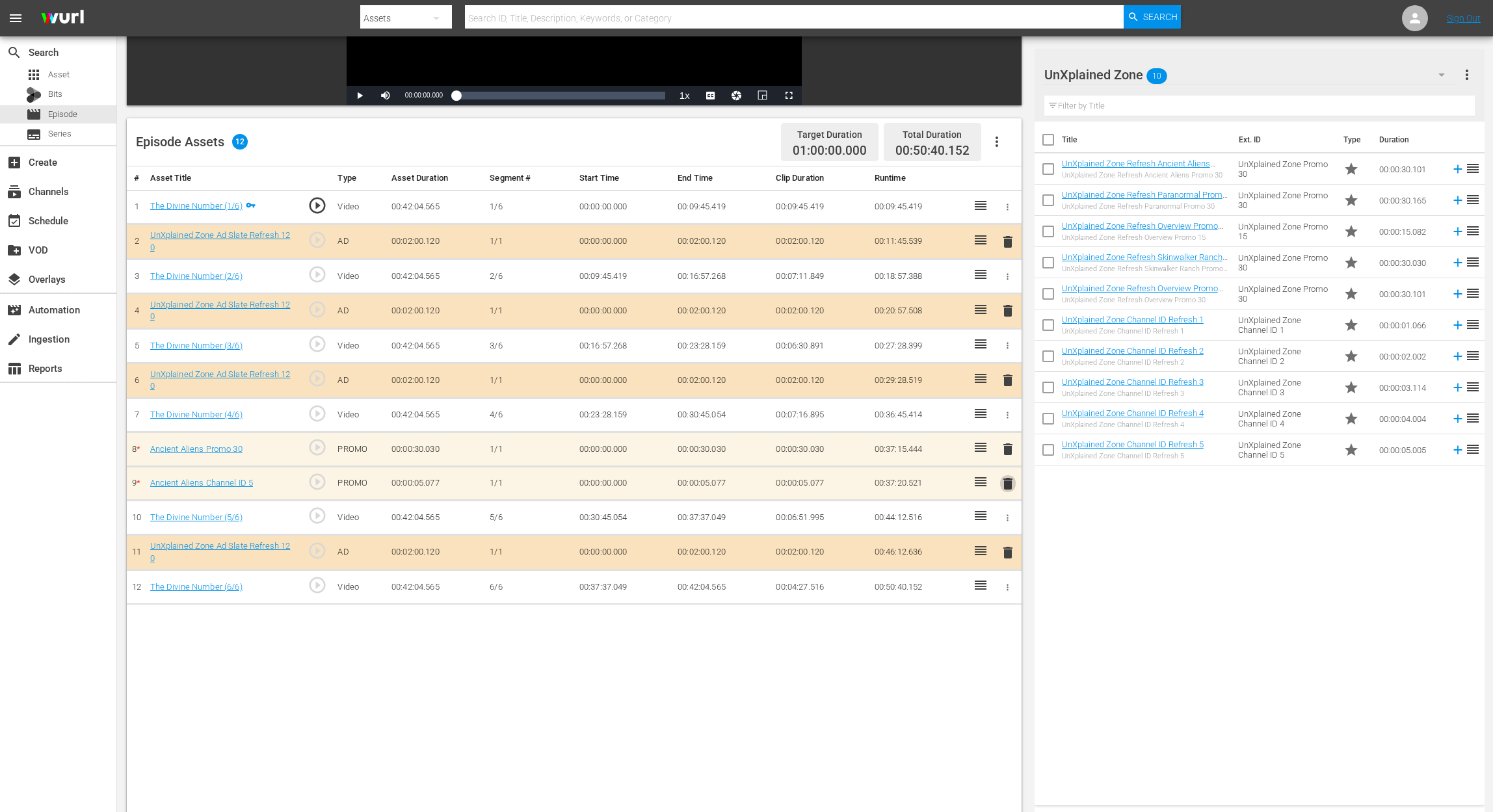
click at [1010, 484] on span "delete" at bounding box center [1008, 484] width 16 height 16
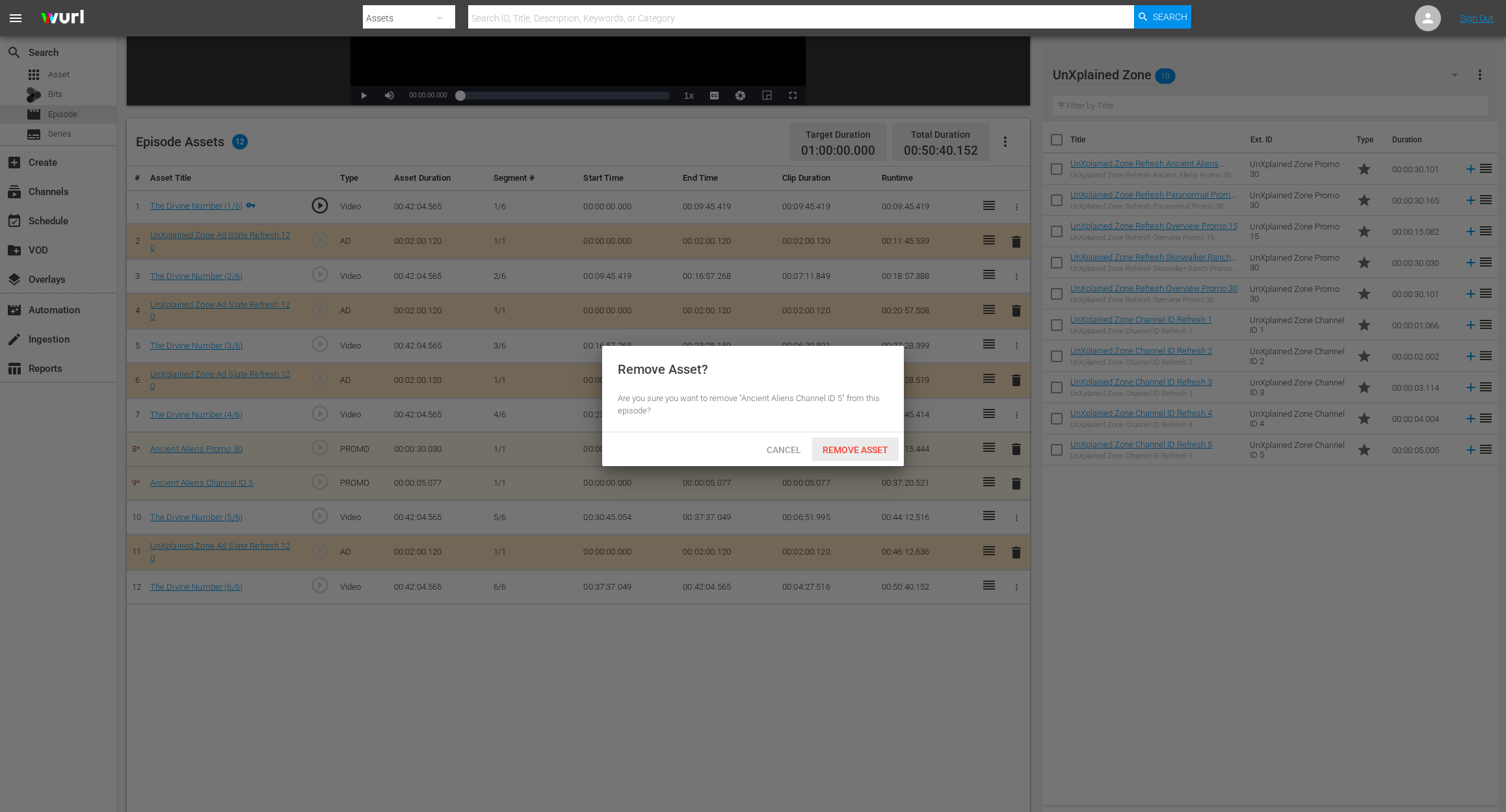
click at [843, 450] on span "Remove Asset" at bounding box center [855, 450] width 86 height 10
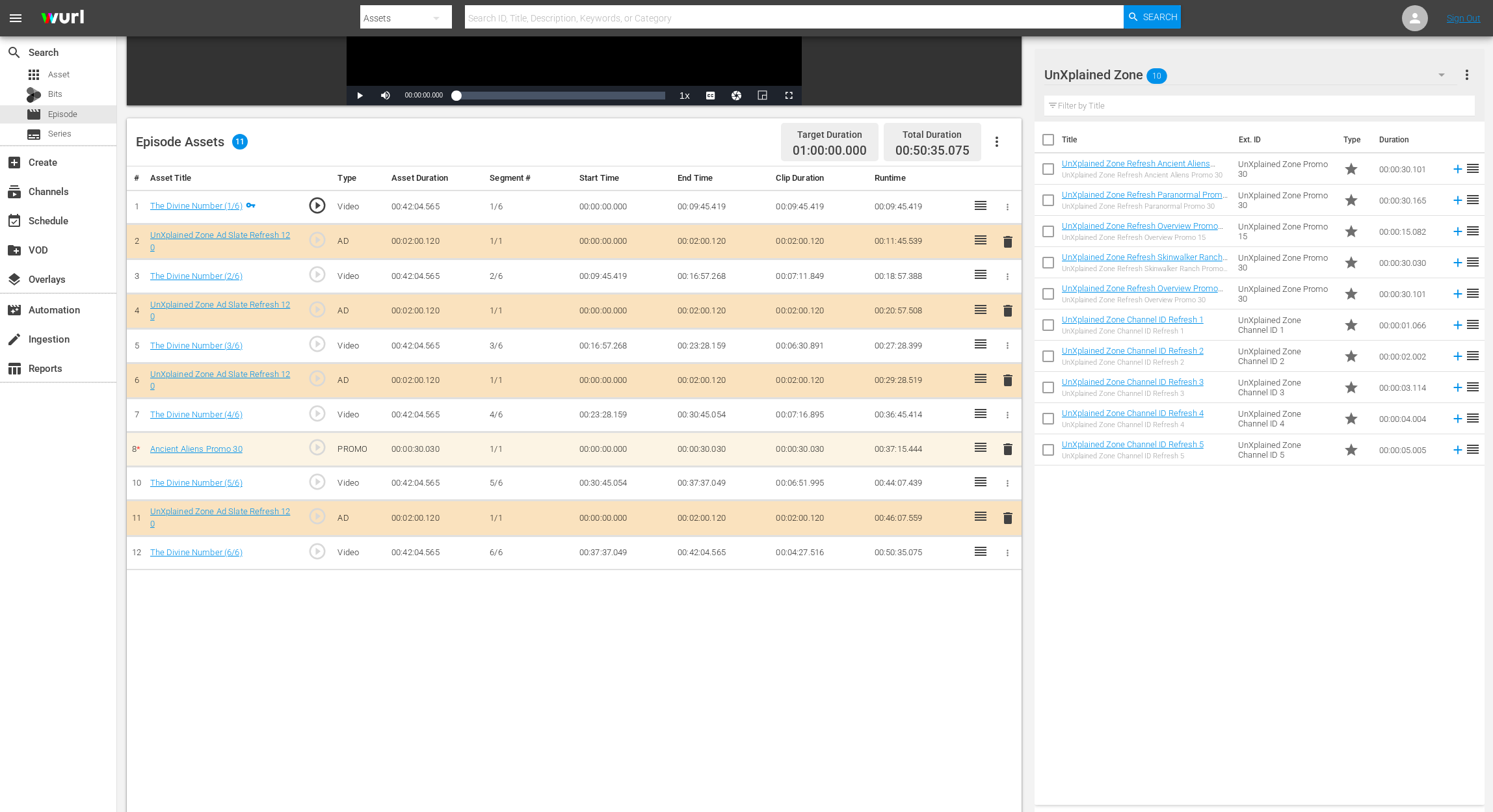
click at [1010, 447] on span "delete" at bounding box center [1008, 450] width 16 height 16
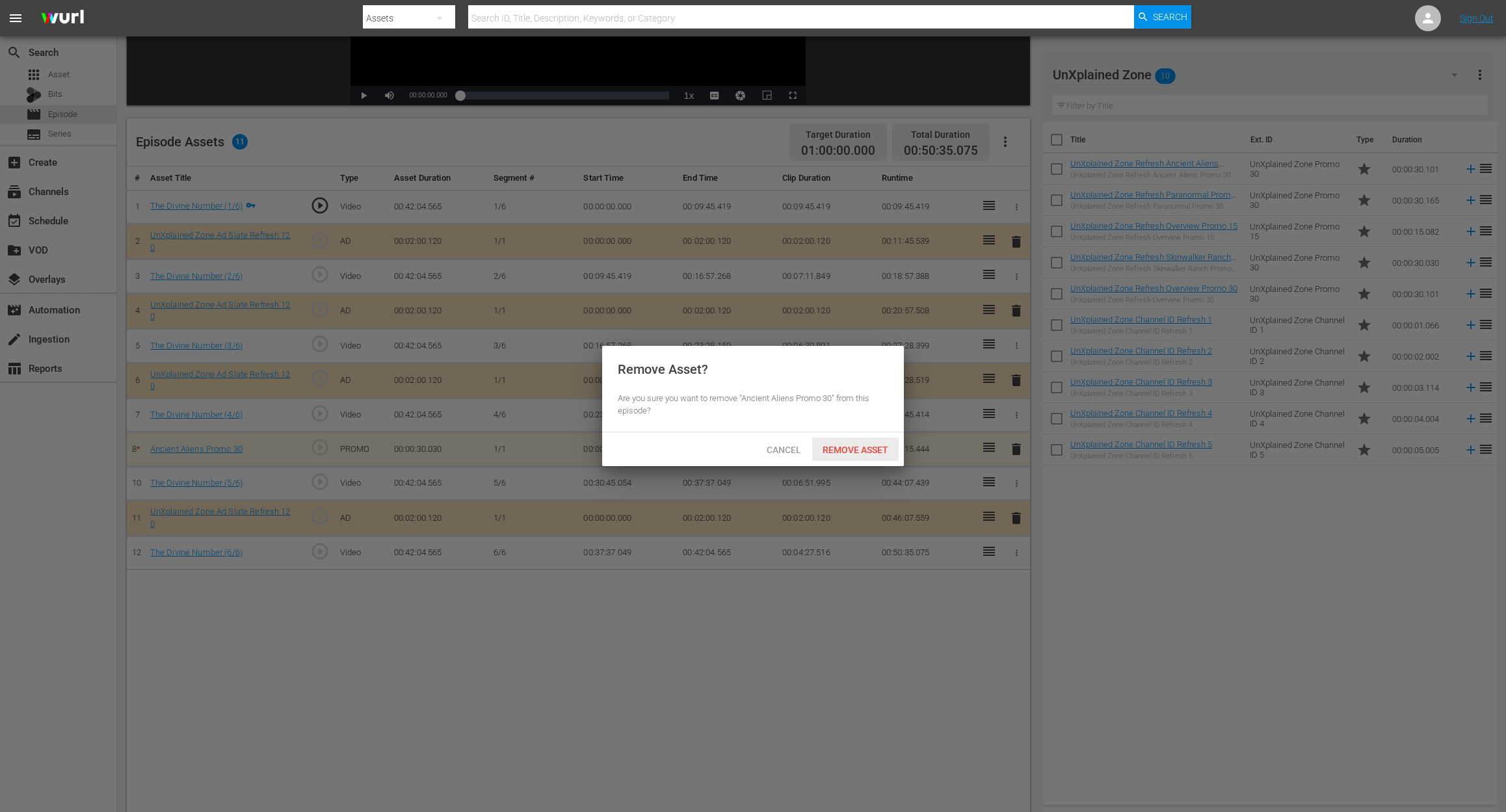
click at [844, 448] on span "Remove Asset" at bounding box center [855, 450] width 86 height 10
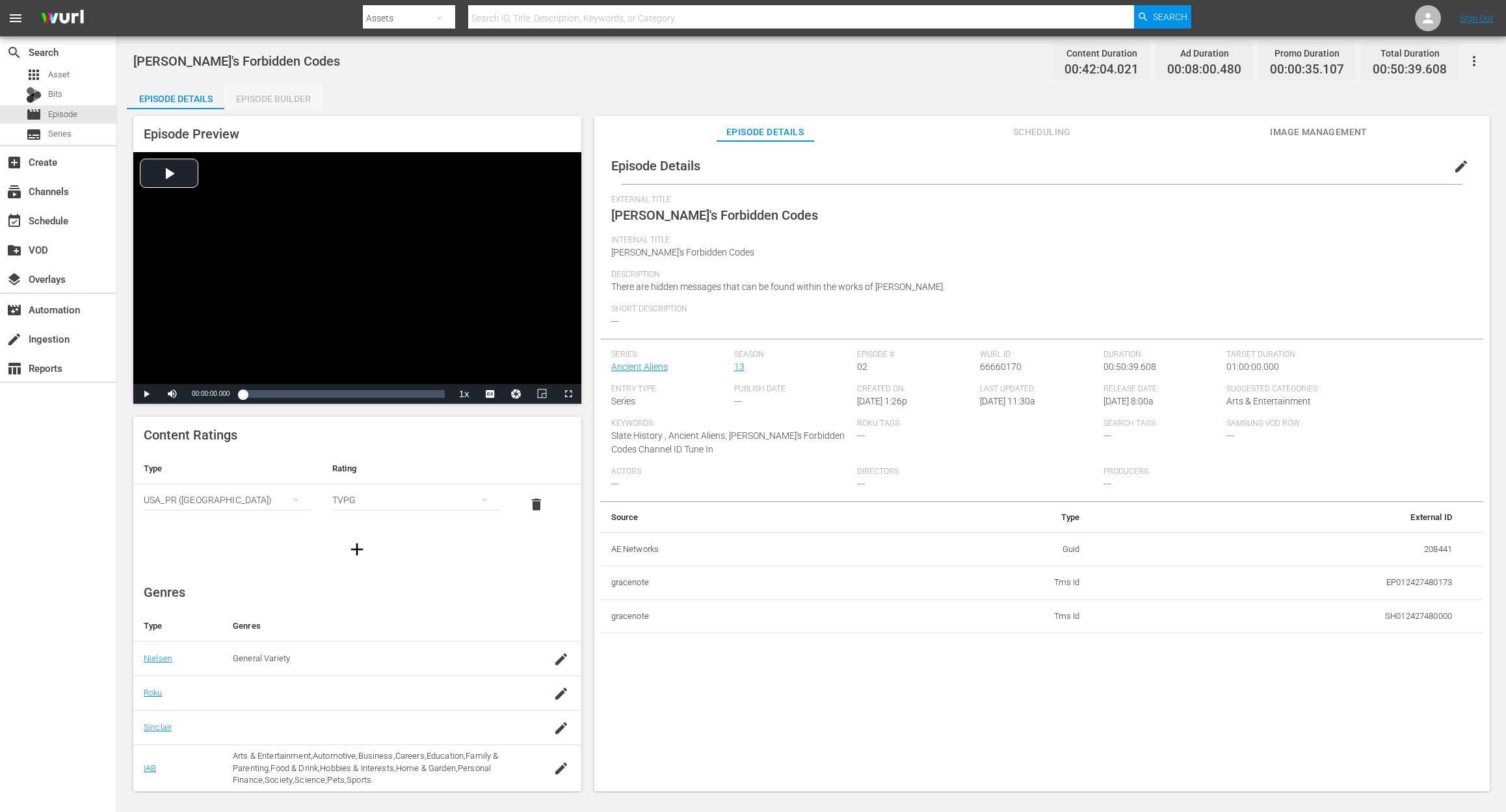
click at [274, 100] on div "Episode Builder" at bounding box center [273, 99] width 97 height 31
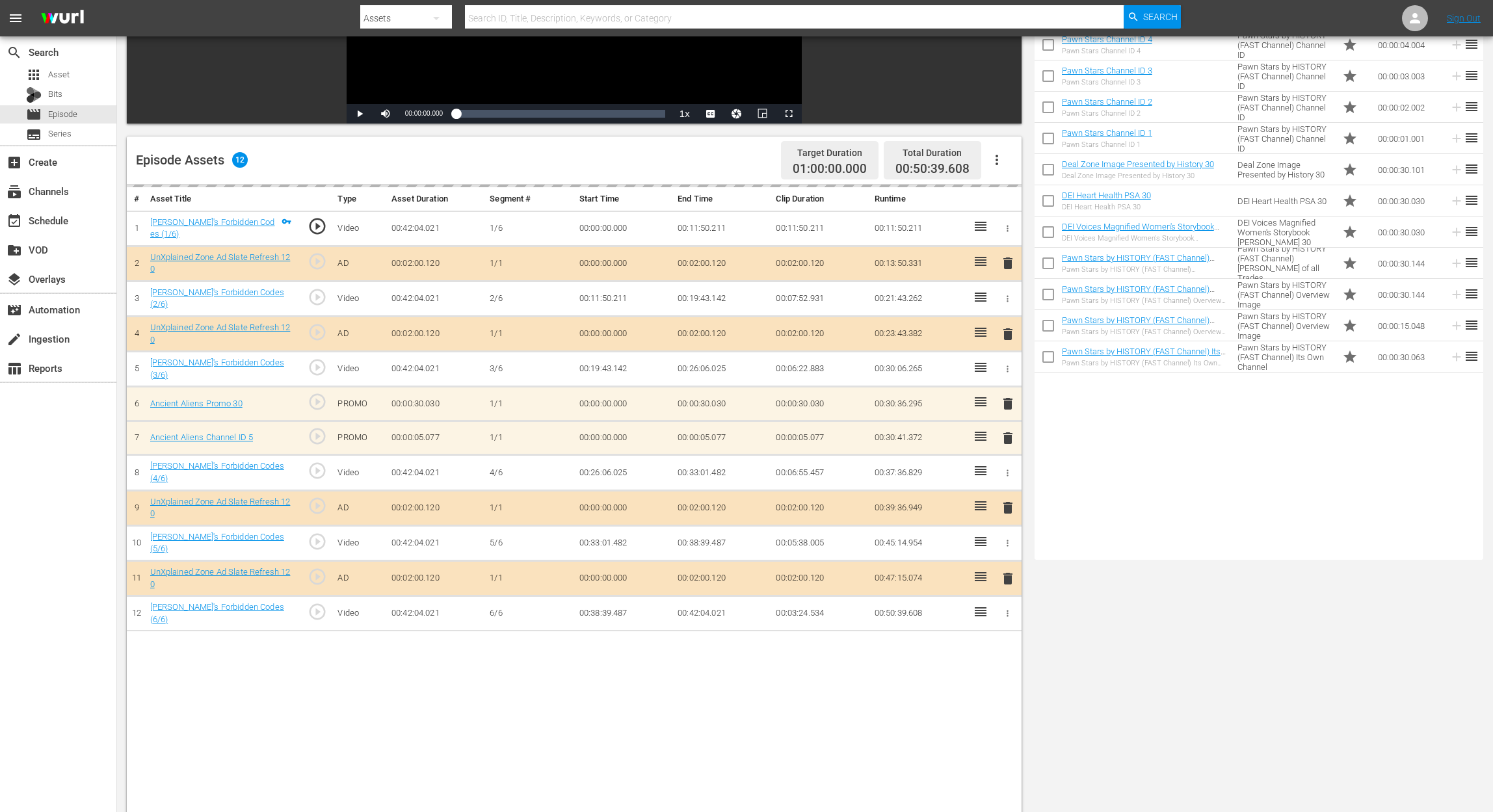
scroll to position [260, 0]
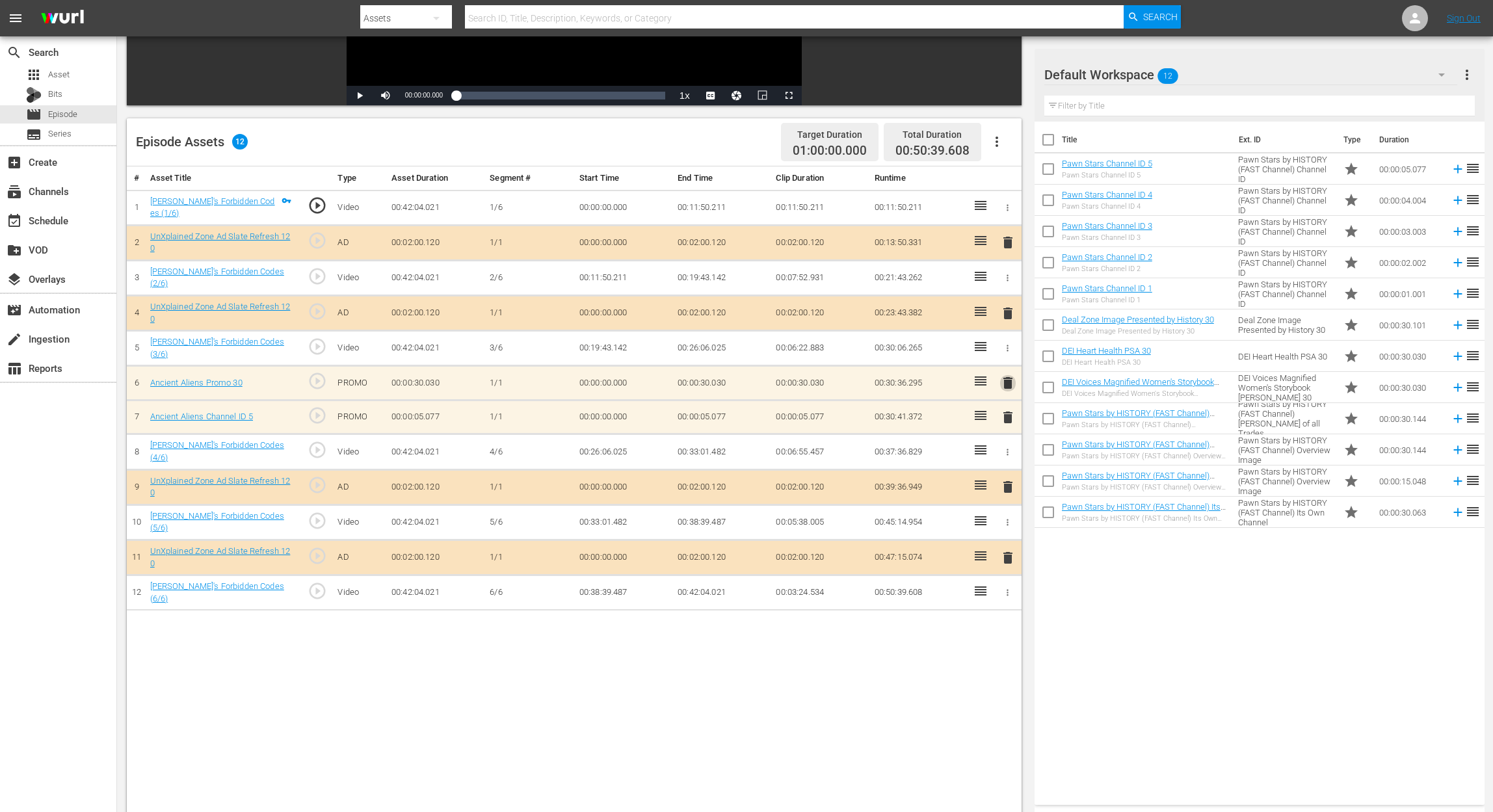
click at [1010, 378] on span "delete" at bounding box center [1008, 383] width 16 height 16
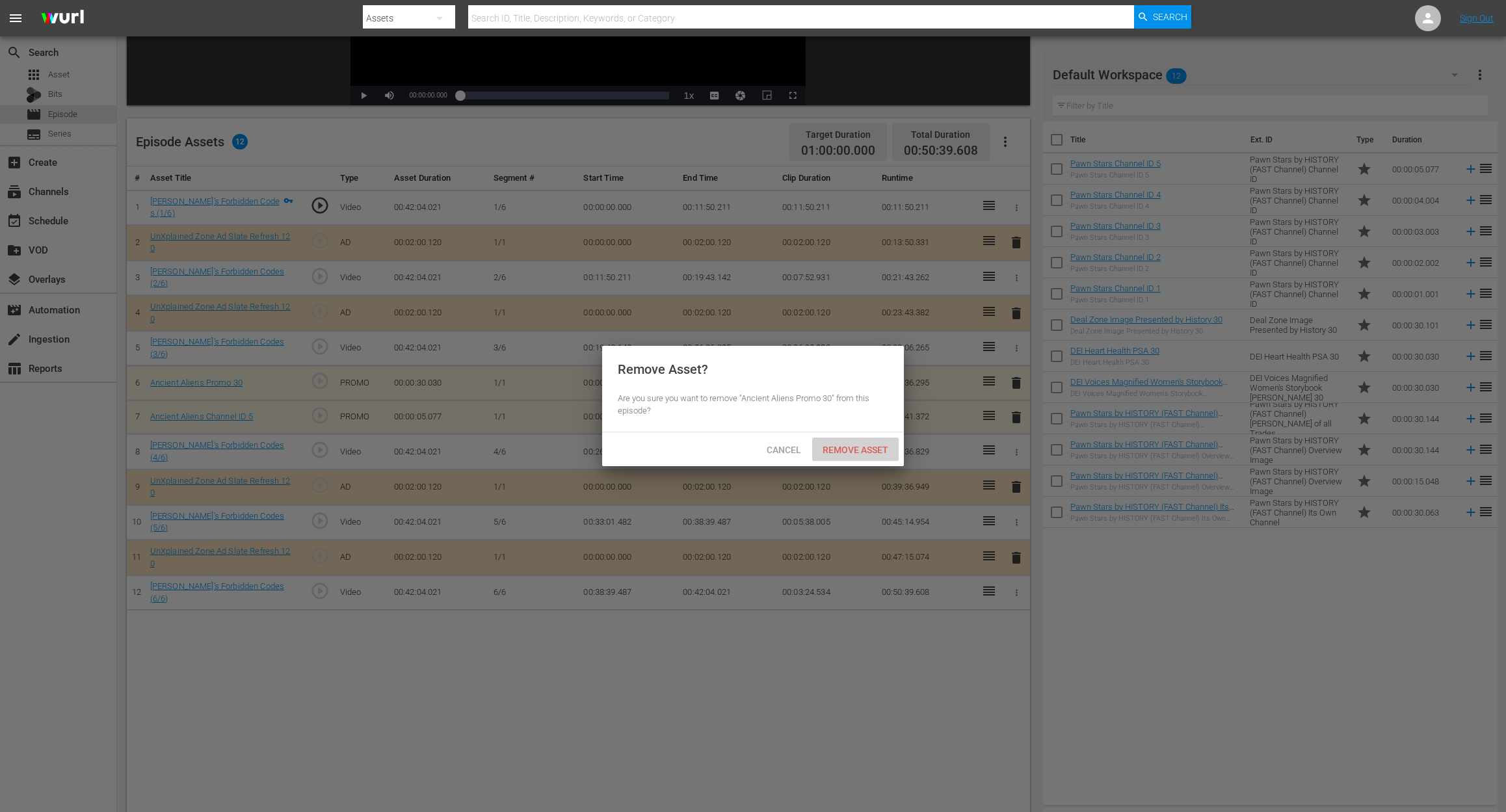
click at [864, 446] on span "Remove Asset" at bounding box center [855, 450] width 86 height 10
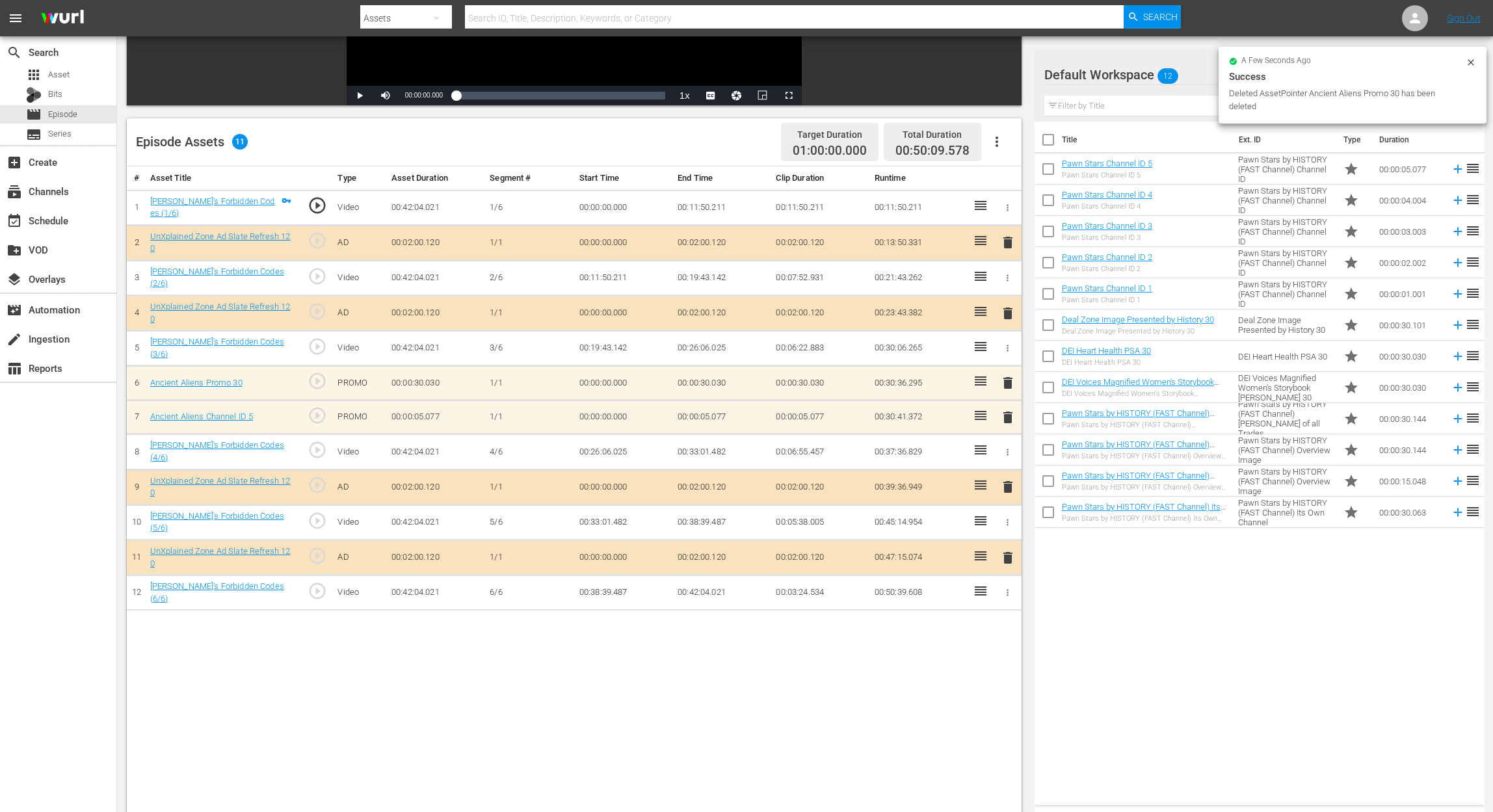
click at [1010, 412] on span "delete" at bounding box center [1008, 418] width 16 height 16
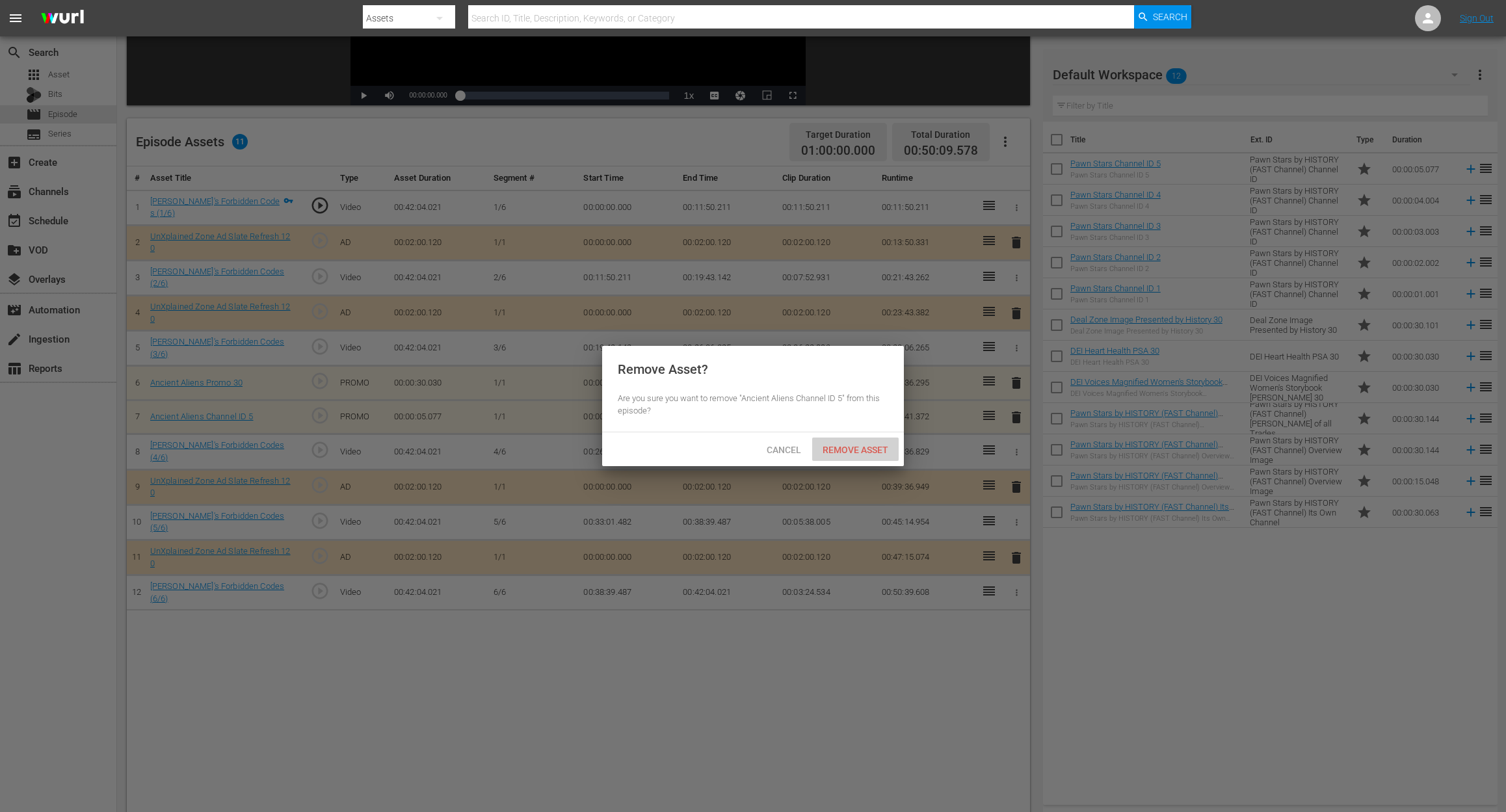
click at [867, 450] on span "Remove Asset" at bounding box center [855, 450] width 86 height 10
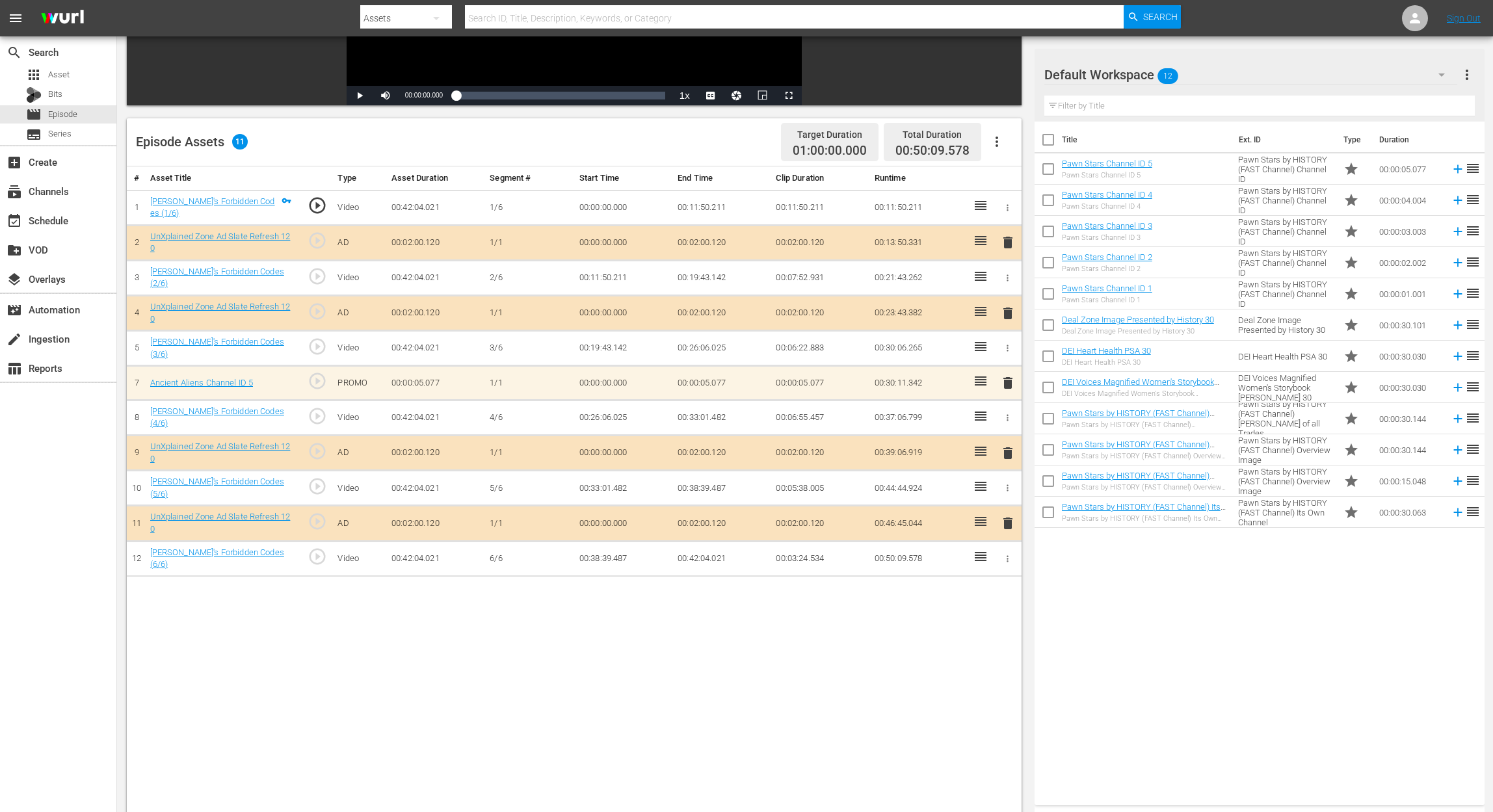
click at [1129, 69] on icon "button" at bounding box center [1442, 75] width 16 height 16
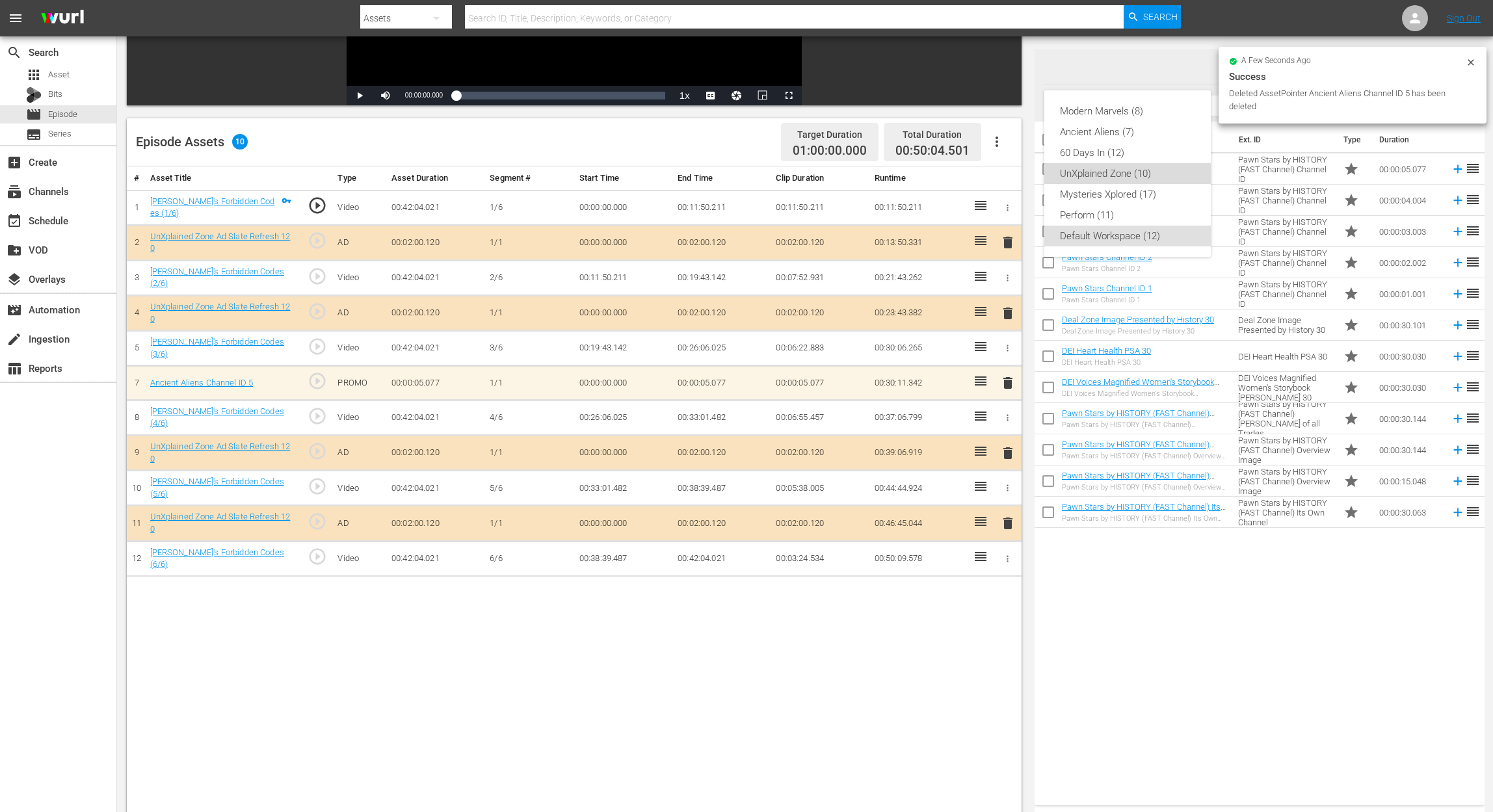
click at [1129, 173] on div "UnXplained Zone (10)" at bounding box center [1128, 173] width 136 height 21
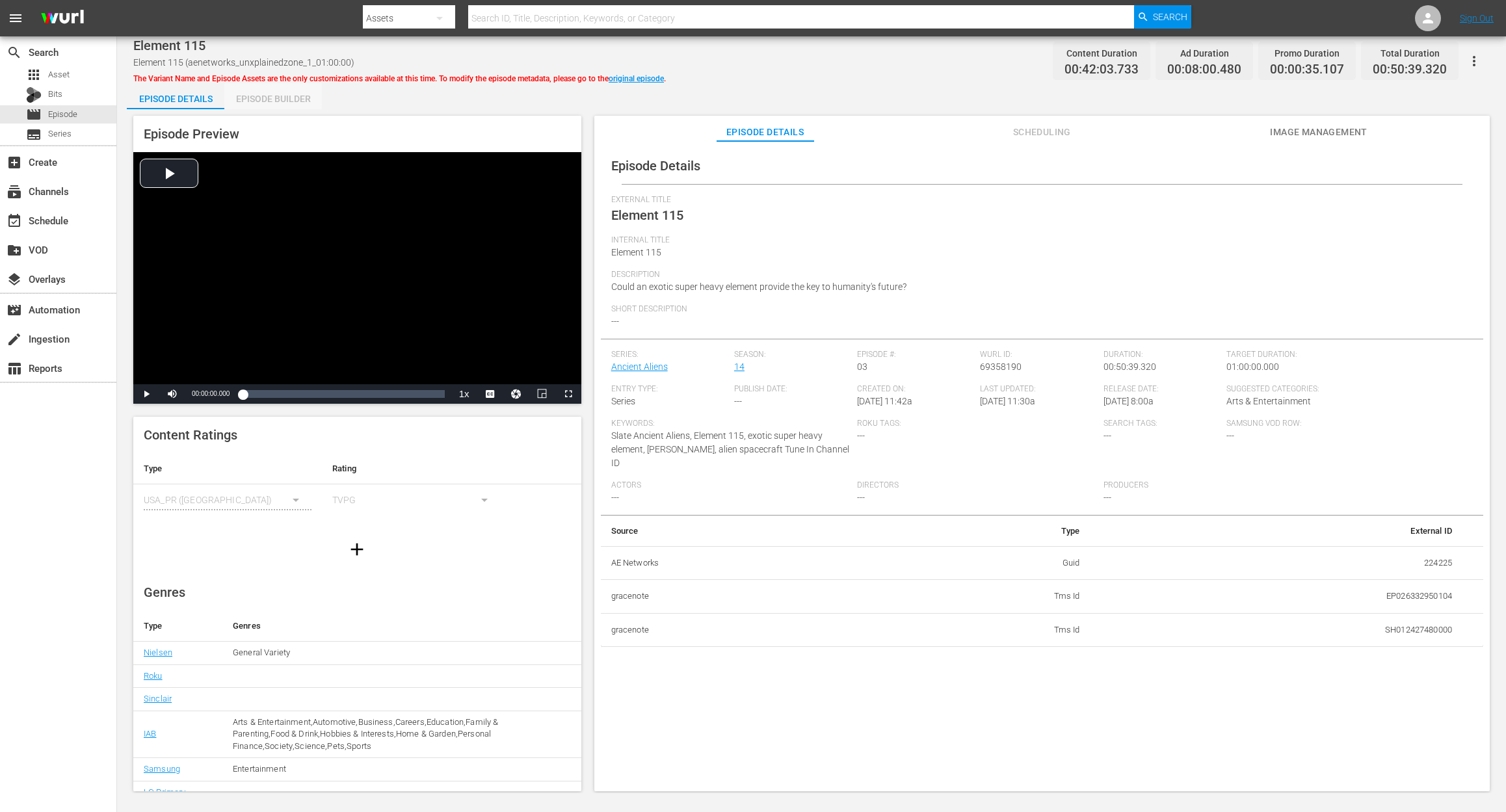
click at [297, 102] on div "Episode Builder" at bounding box center [273, 99] width 97 height 31
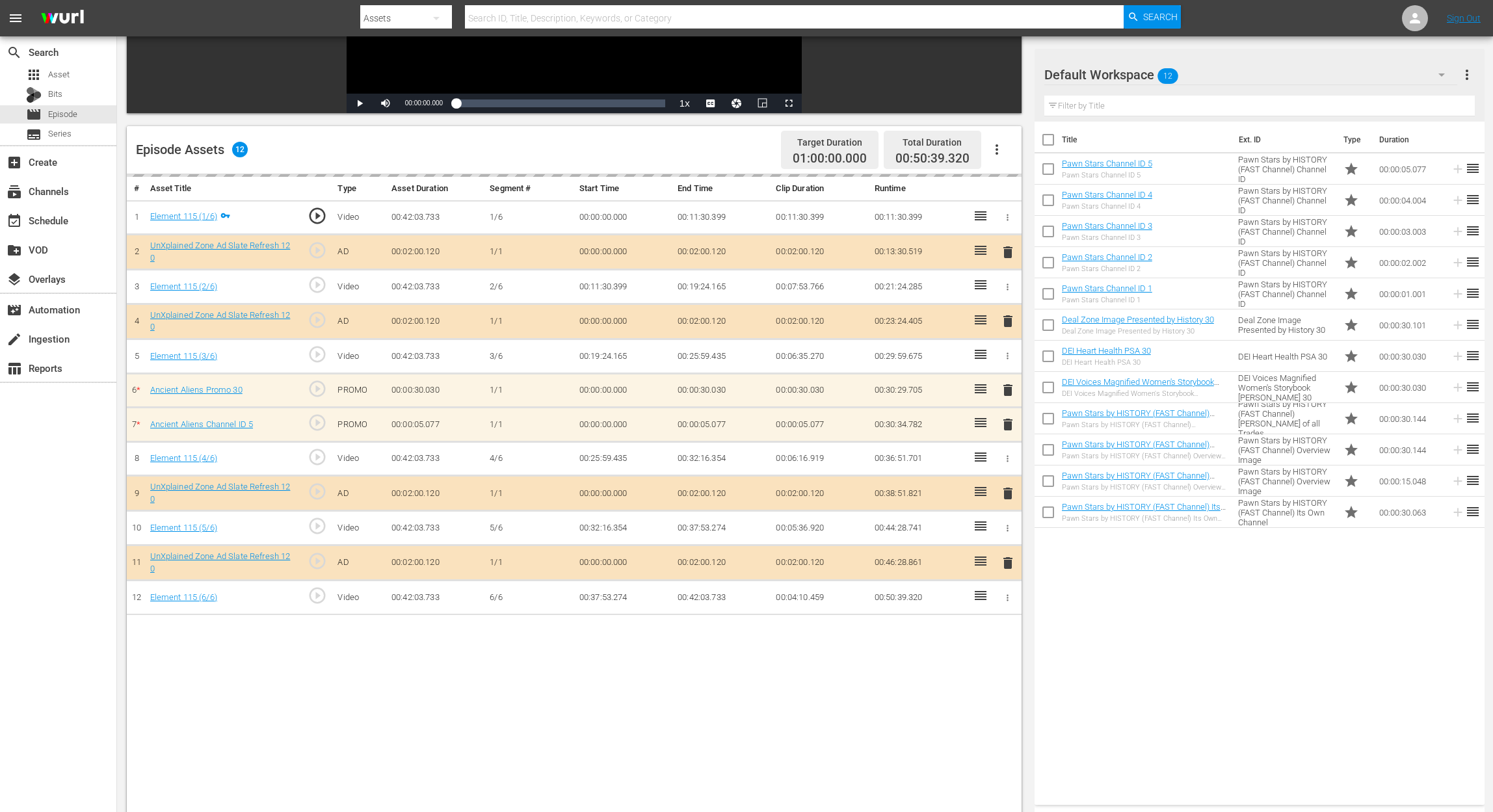
scroll to position [260, 0]
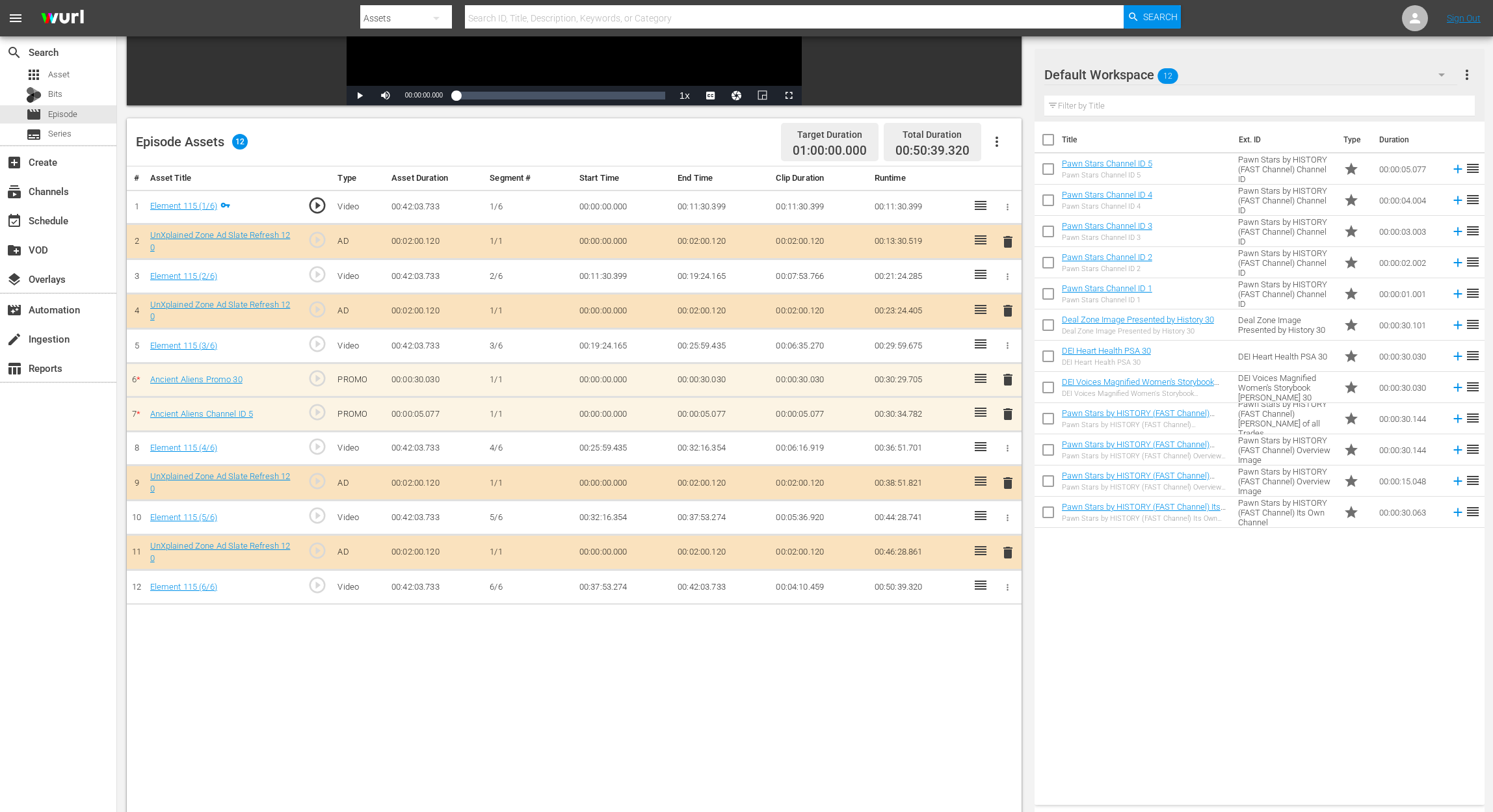
click at [1010, 378] on span "delete" at bounding box center [1008, 380] width 16 height 16
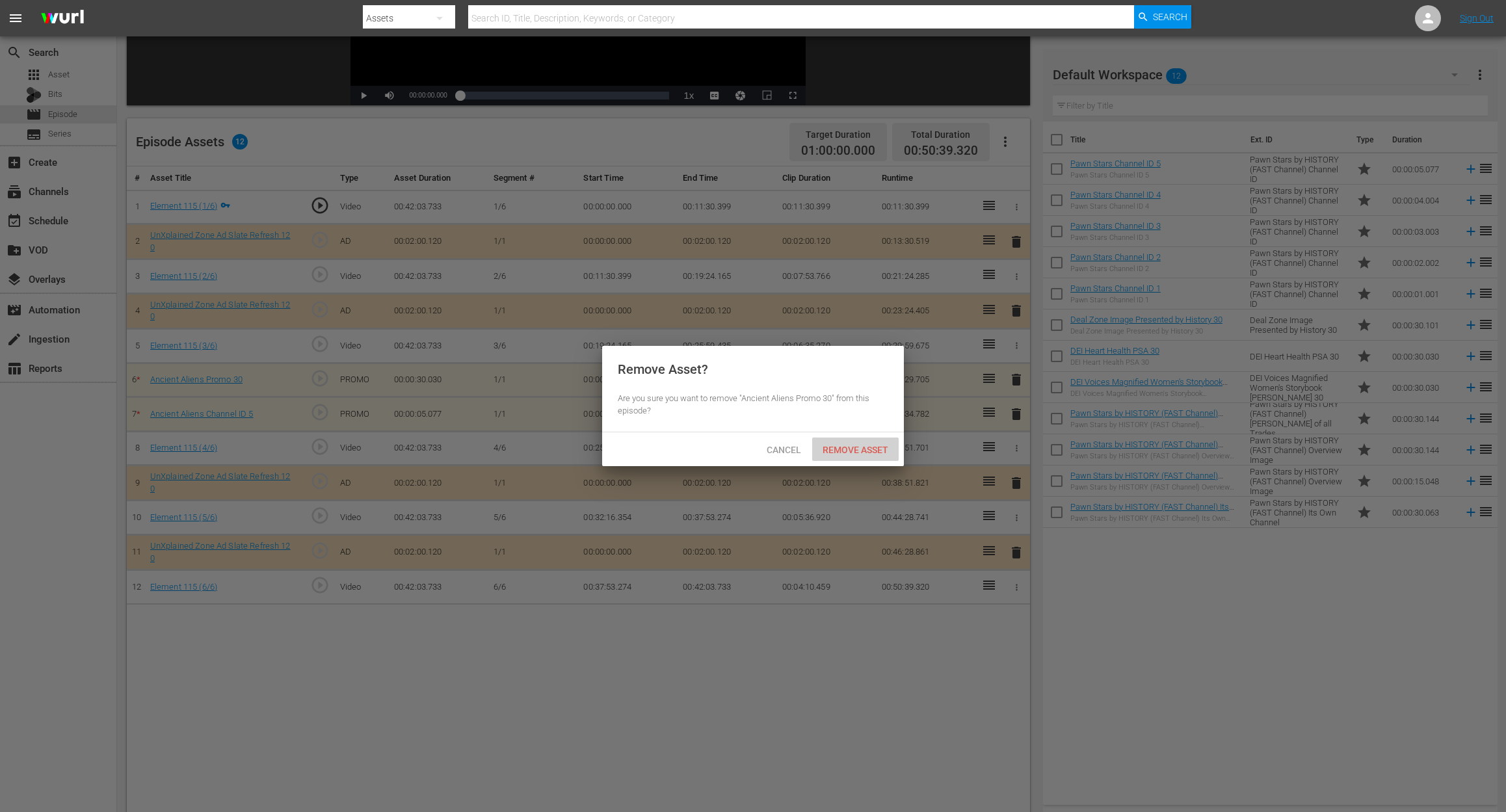
click at [867, 446] on span "Remove Asset" at bounding box center [855, 450] width 86 height 10
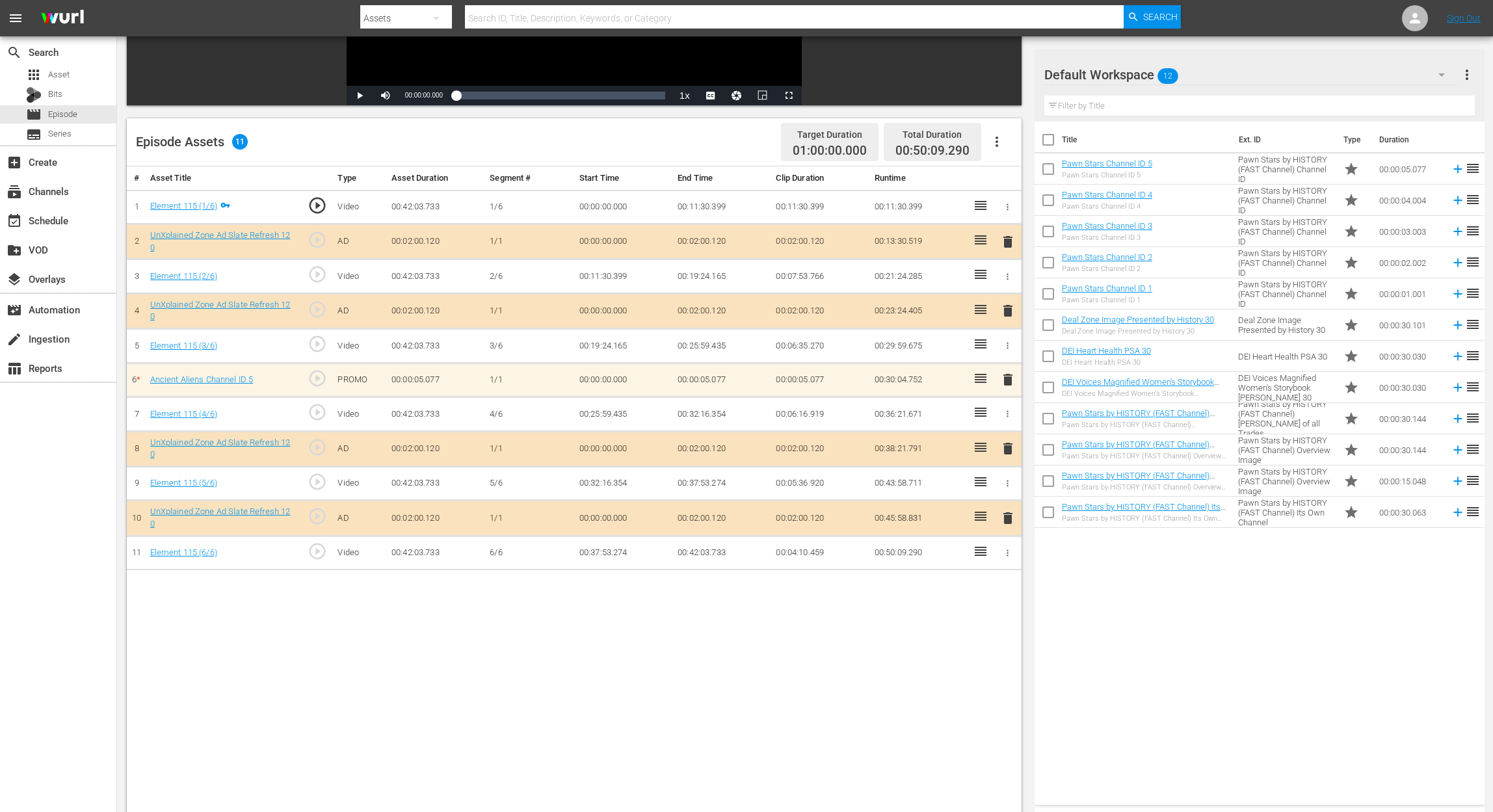
click at [1007, 381] on span "delete" at bounding box center [1008, 380] width 16 height 16
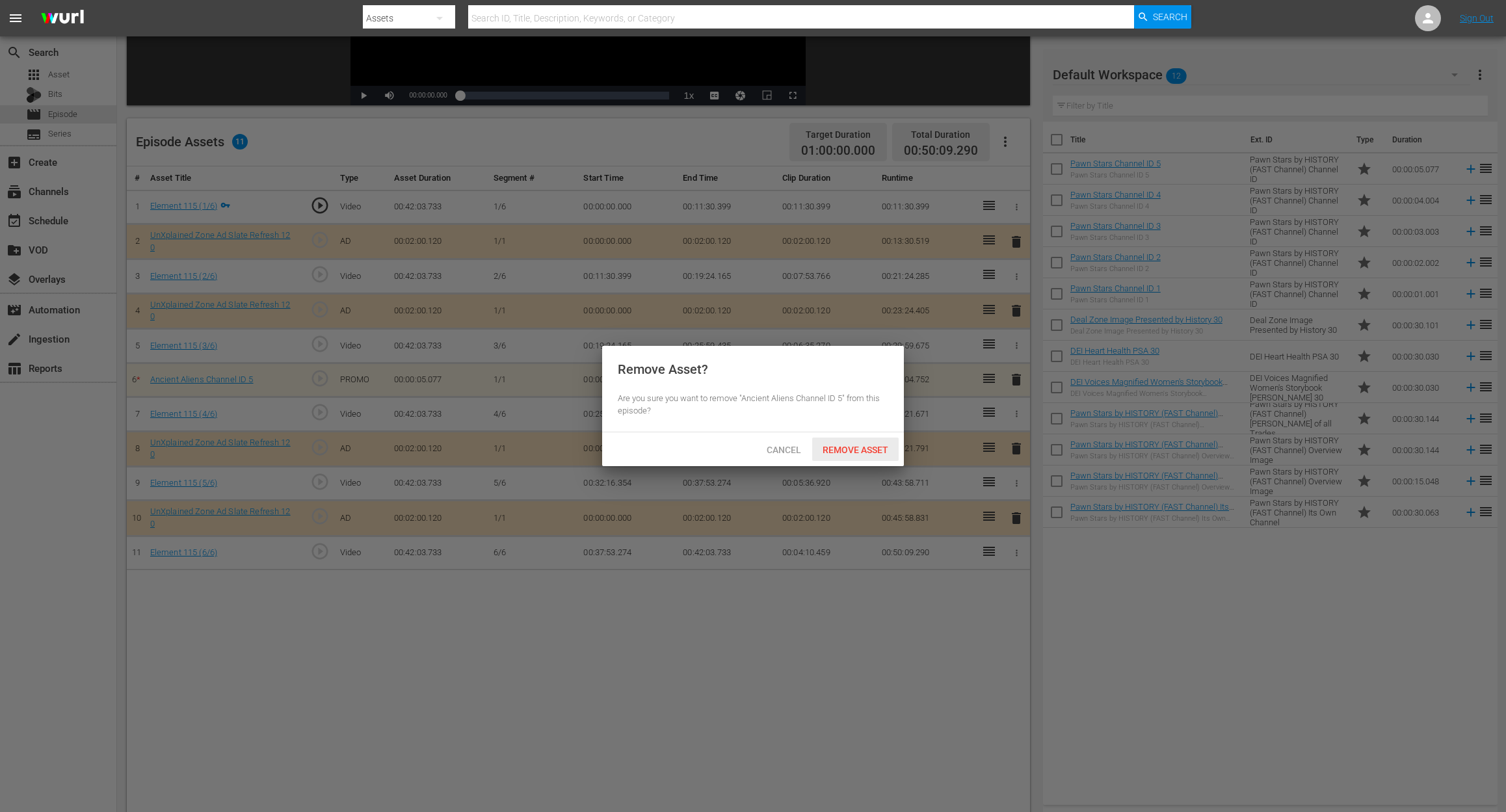
click at [844, 444] on div "Remove Asset" at bounding box center [855, 449] width 86 height 24
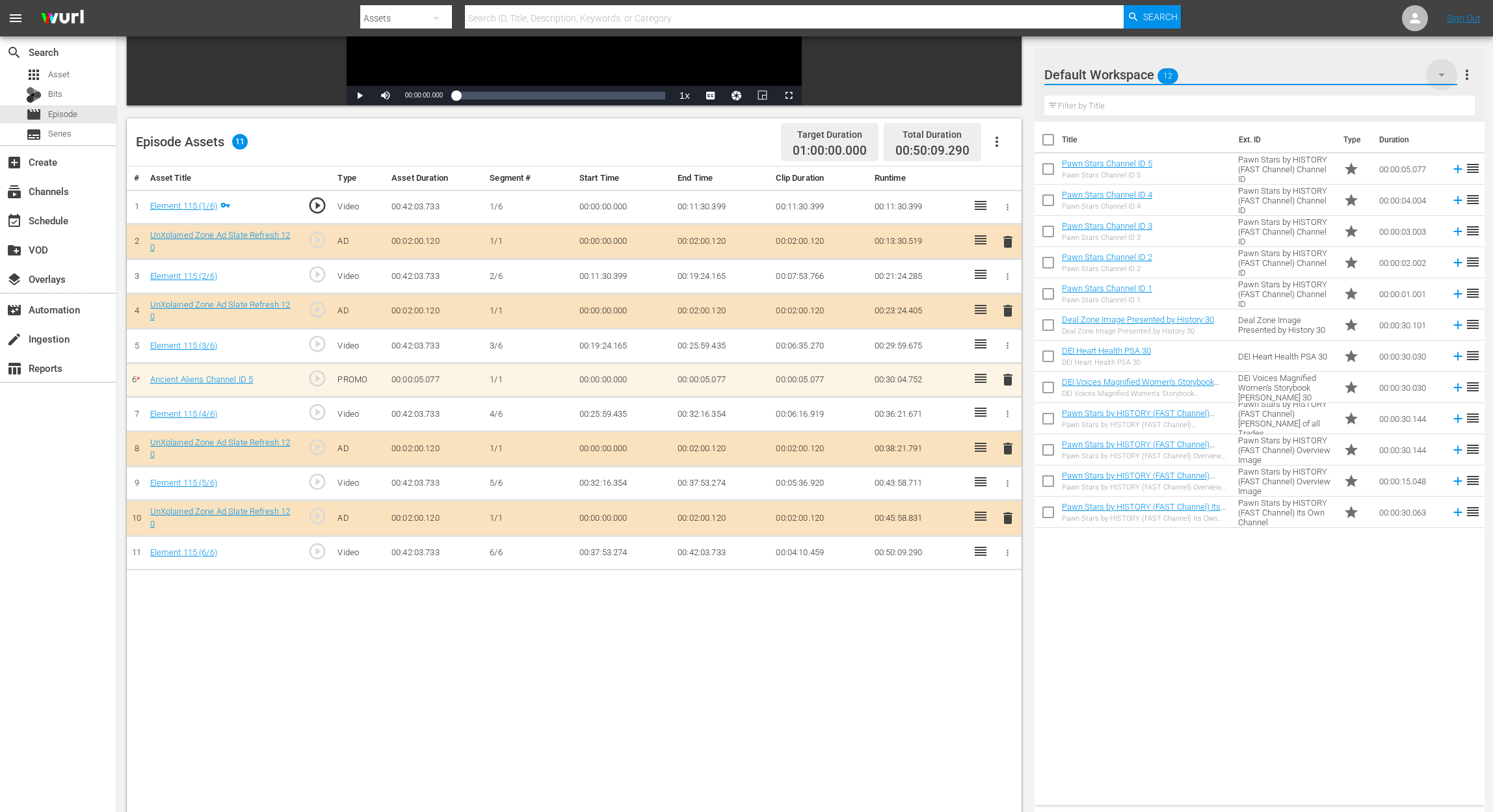
click at [1129, 75] on icon "button" at bounding box center [1442, 75] width 16 height 16
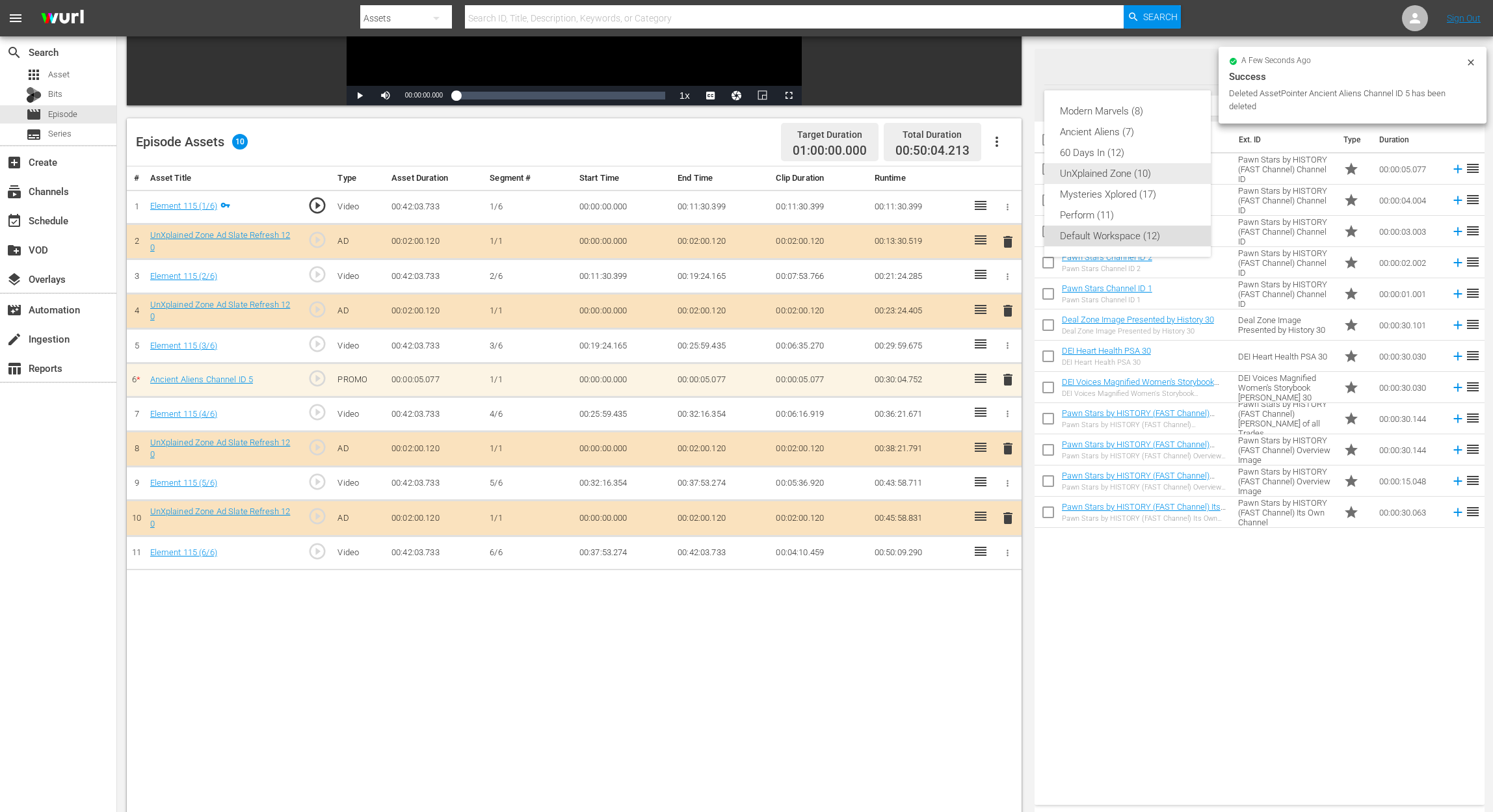
click at [1129, 178] on div "UnXplained Zone (10)" at bounding box center [1128, 173] width 136 height 21
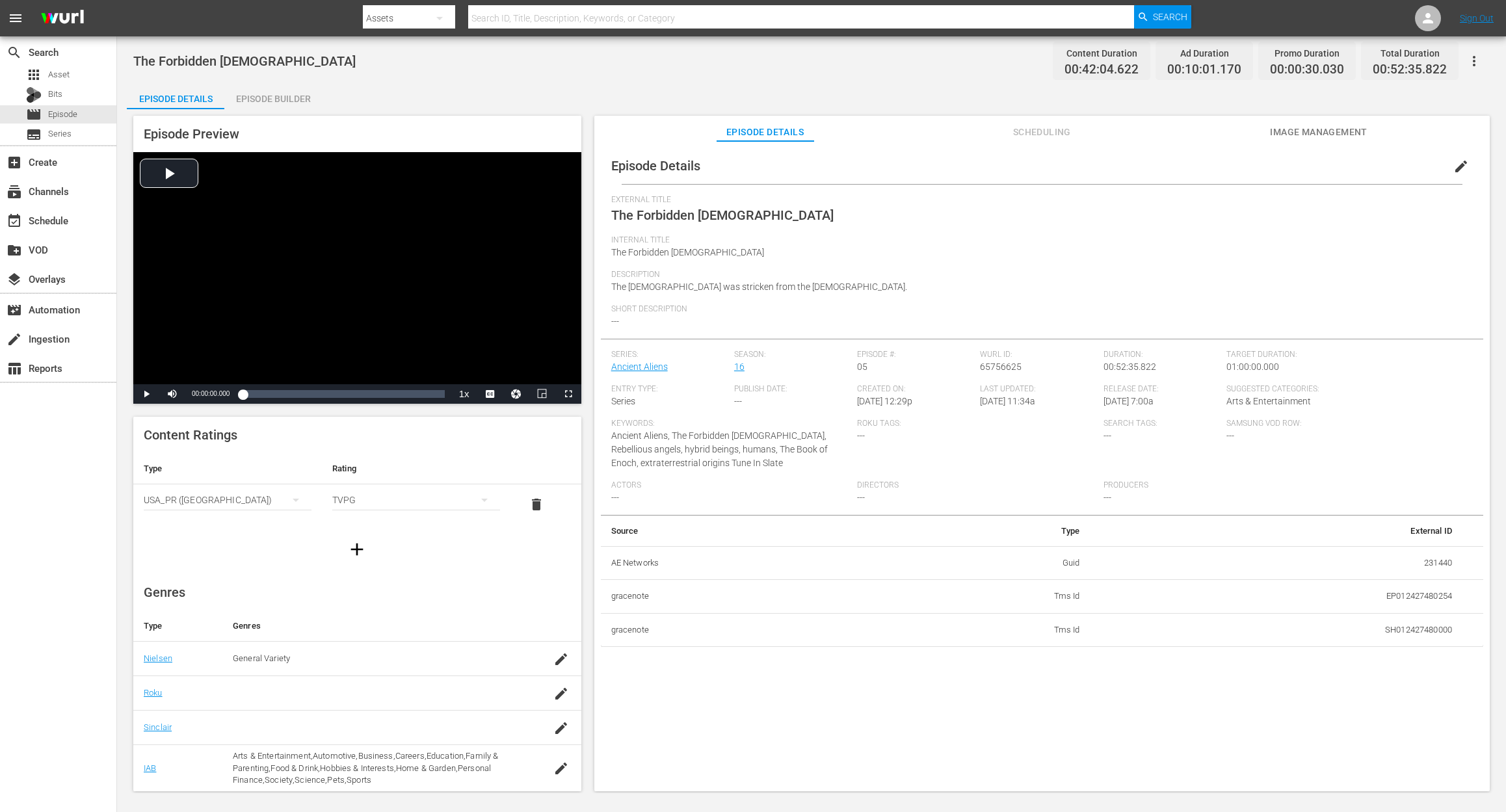
click at [287, 102] on div "Episode Builder" at bounding box center [273, 99] width 97 height 31
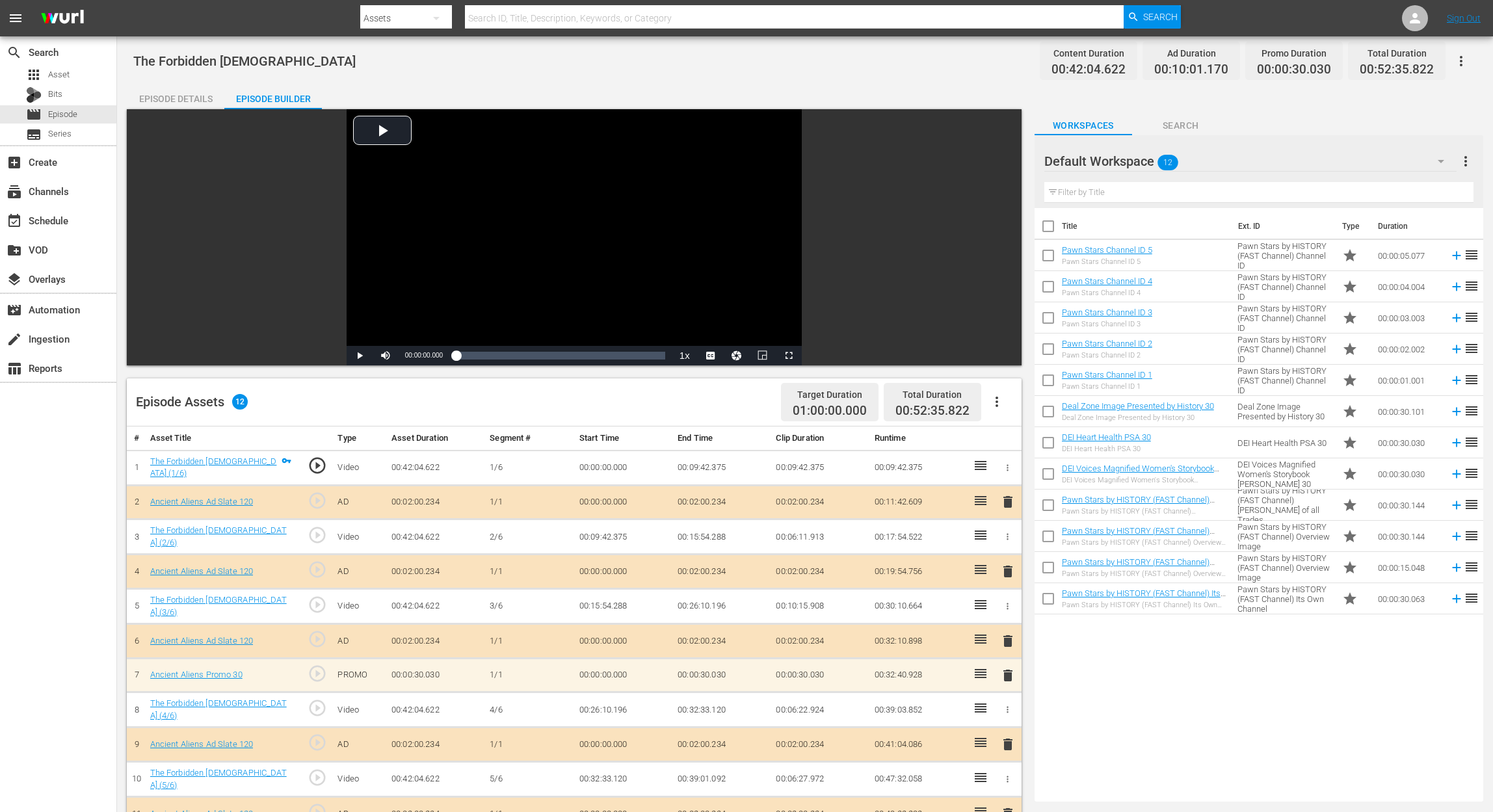
click at [1129, 162] on icon "button" at bounding box center [1441, 162] width 16 height 16
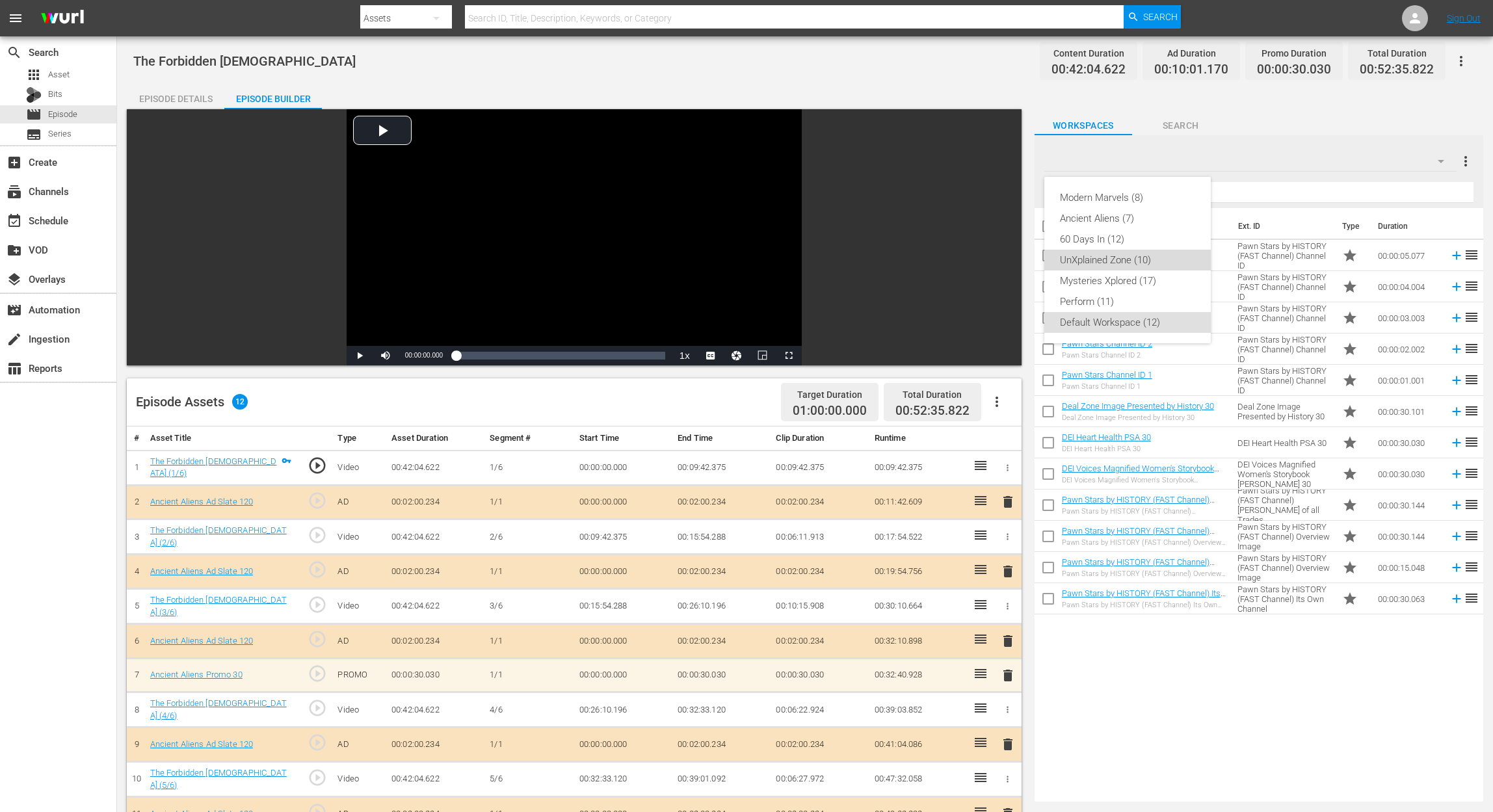
click at [1129, 263] on div "UnXplained Zone (10)" at bounding box center [1128, 260] width 136 height 21
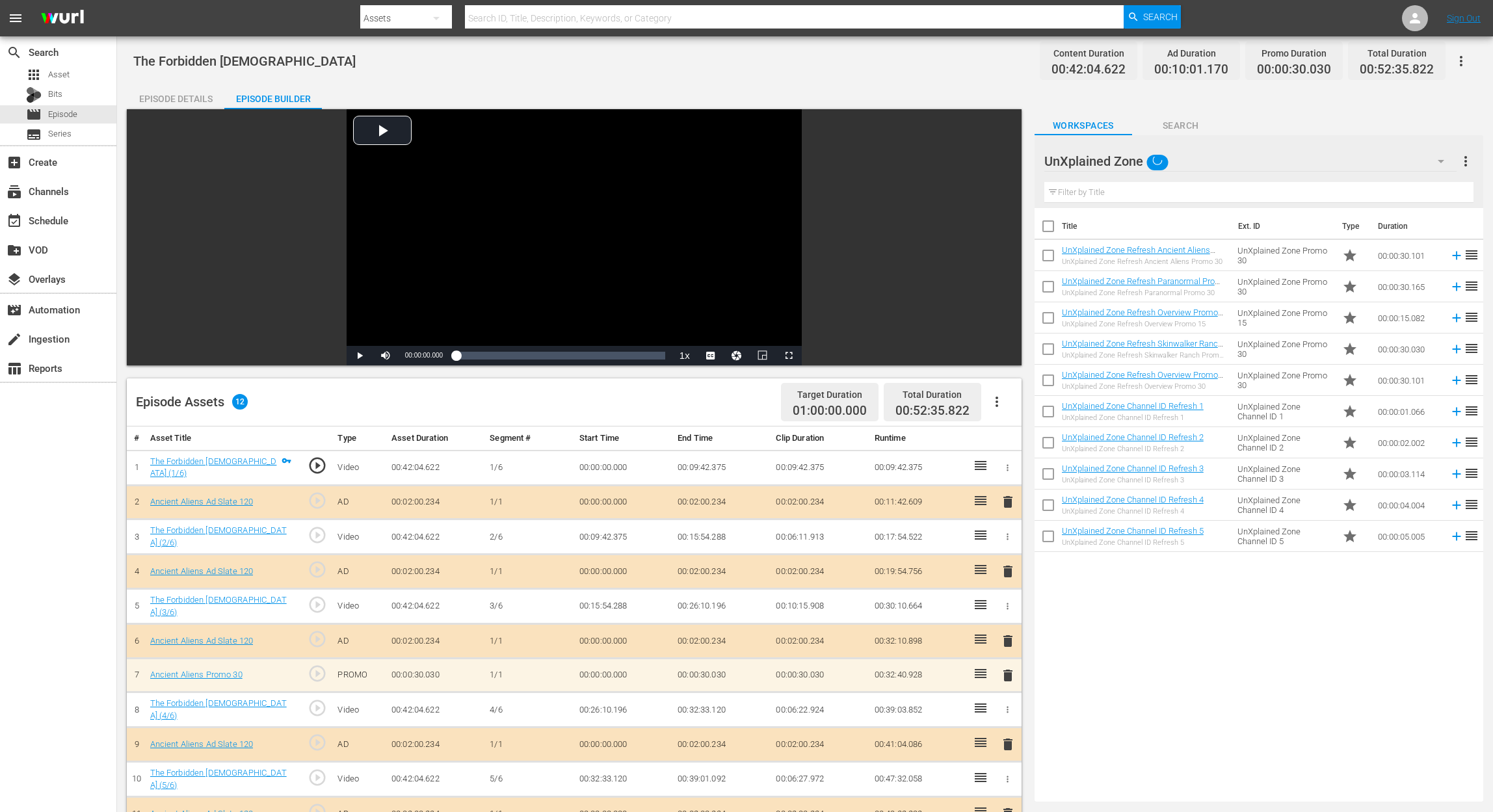
click at [1006, 608] on span "delete" at bounding box center [1008, 676] width 16 height 16
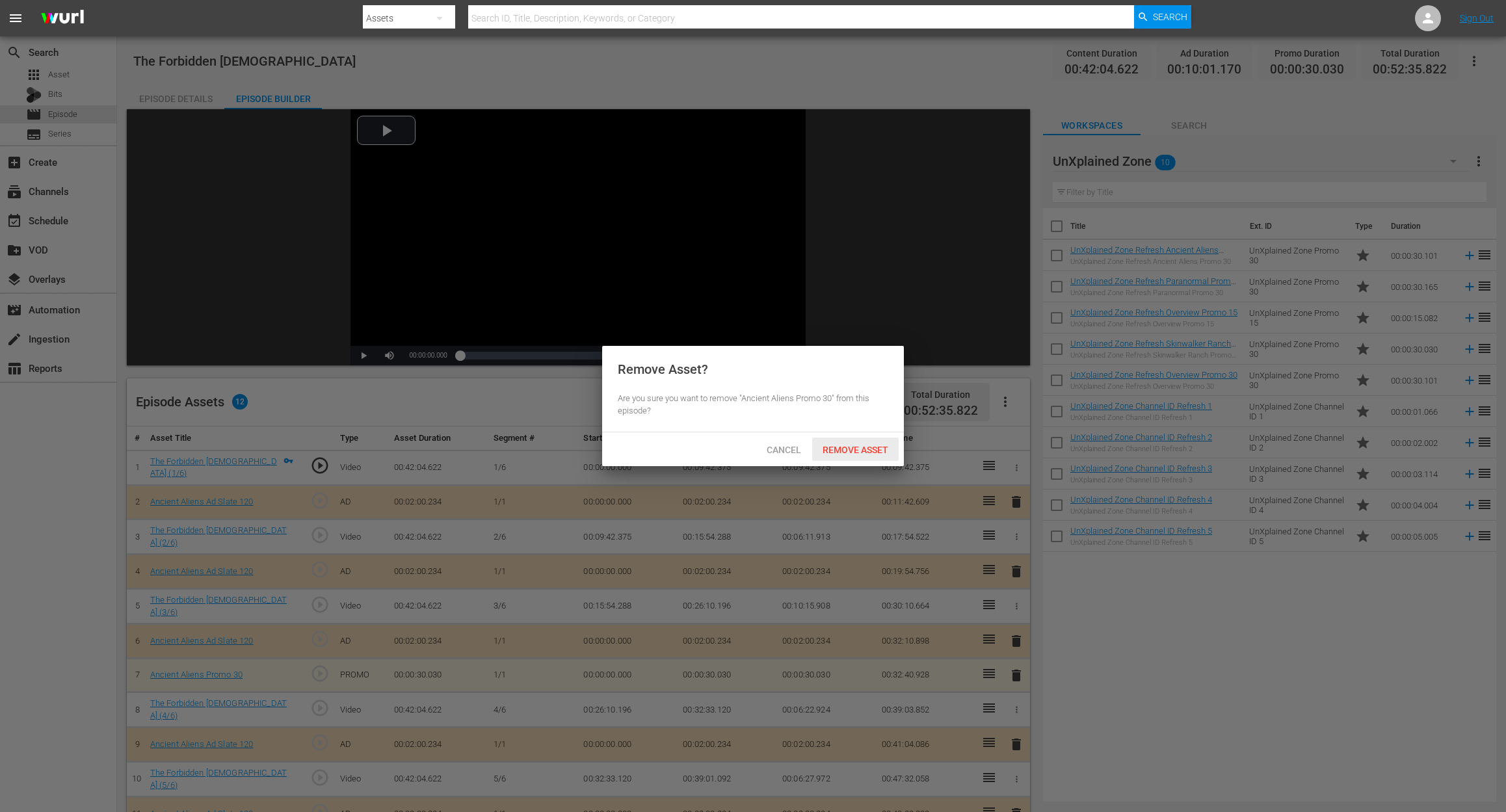
click at [880, 444] on div "Remove Asset" at bounding box center [855, 449] width 86 height 24
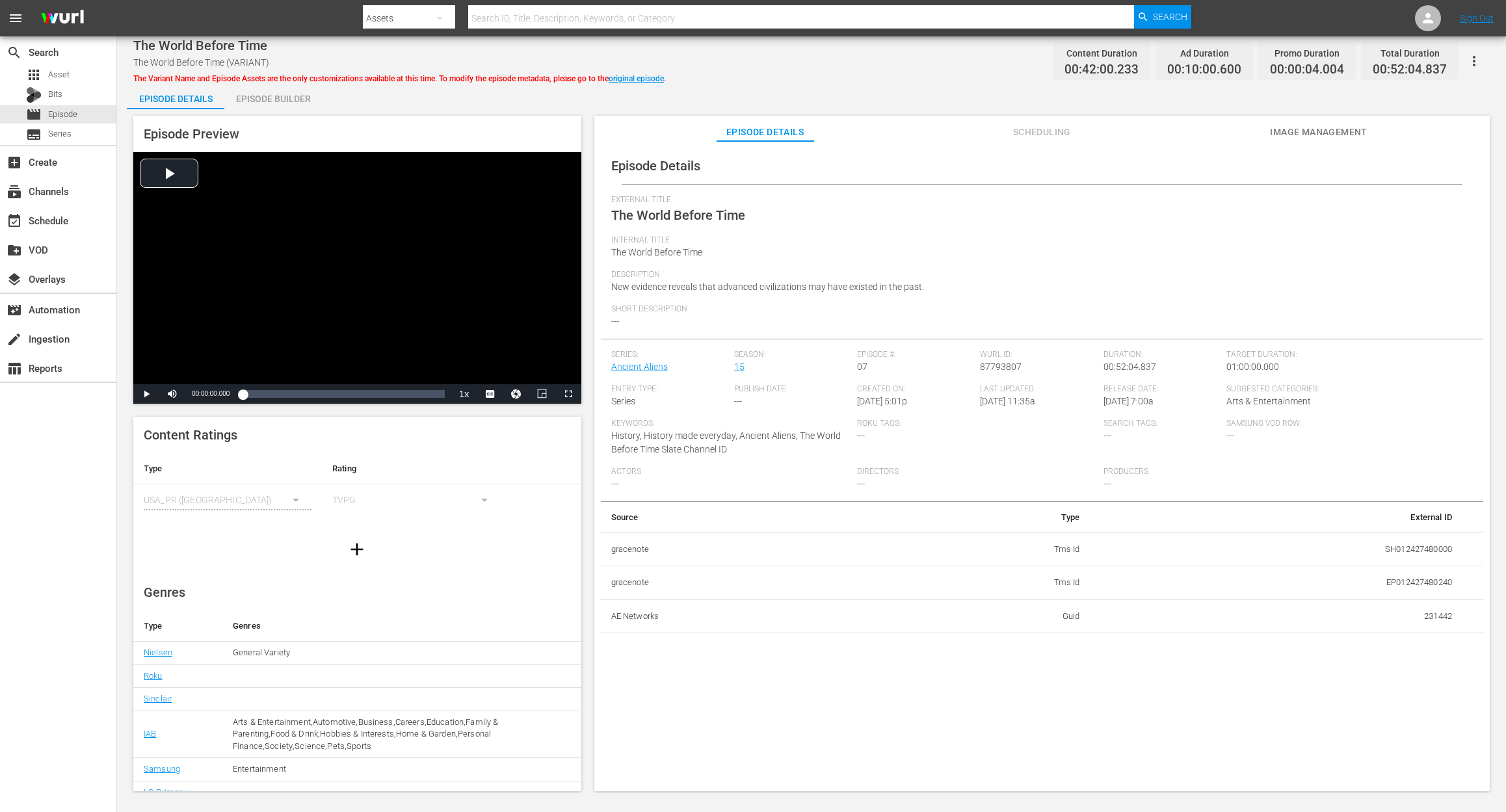
click at [294, 102] on div "Episode Builder" at bounding box center [273, 99] width 97 height 31
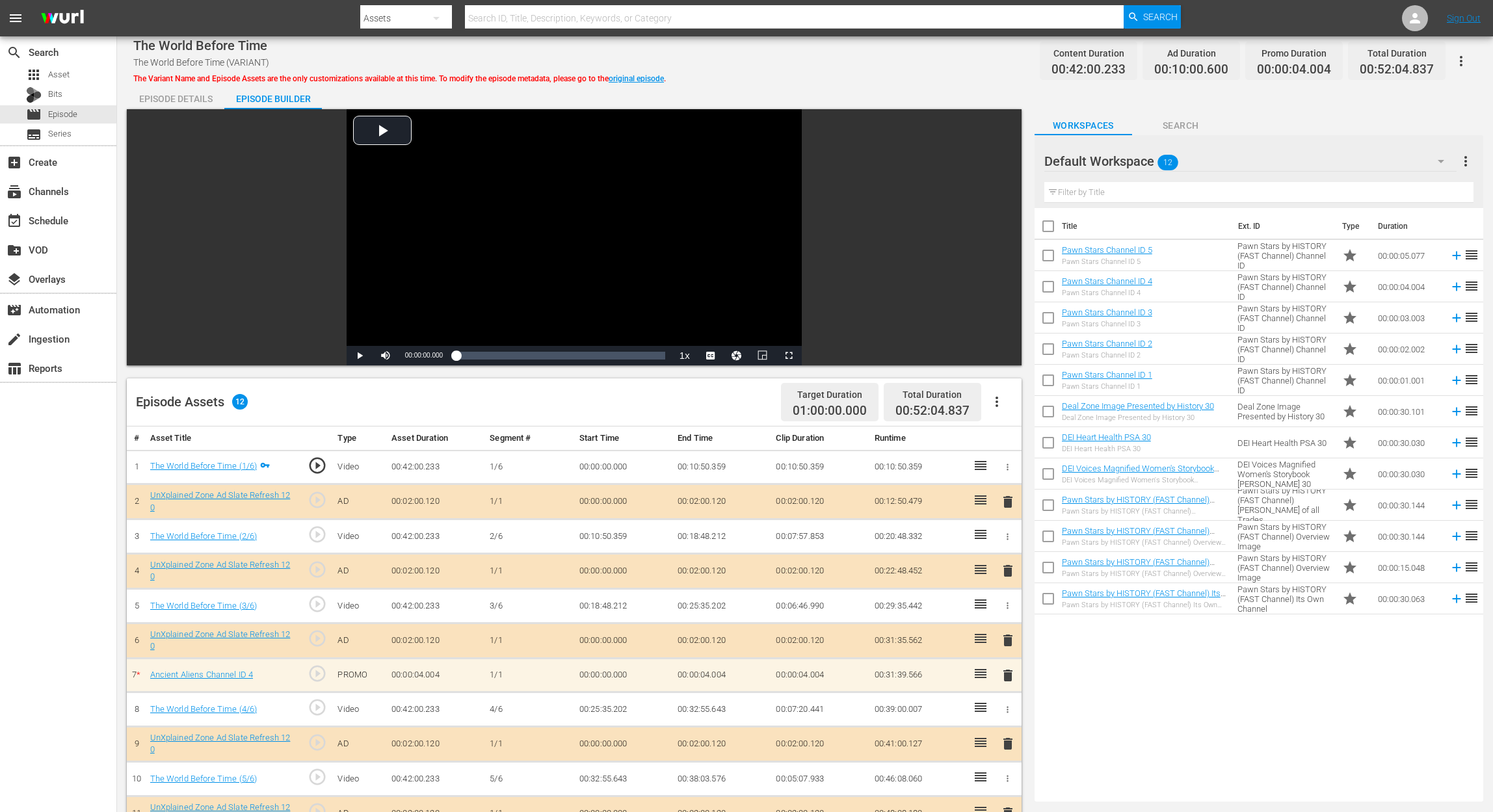
click at [1002, 608] on span "delete" at bounding box center [1008, 676] width 16 height 16
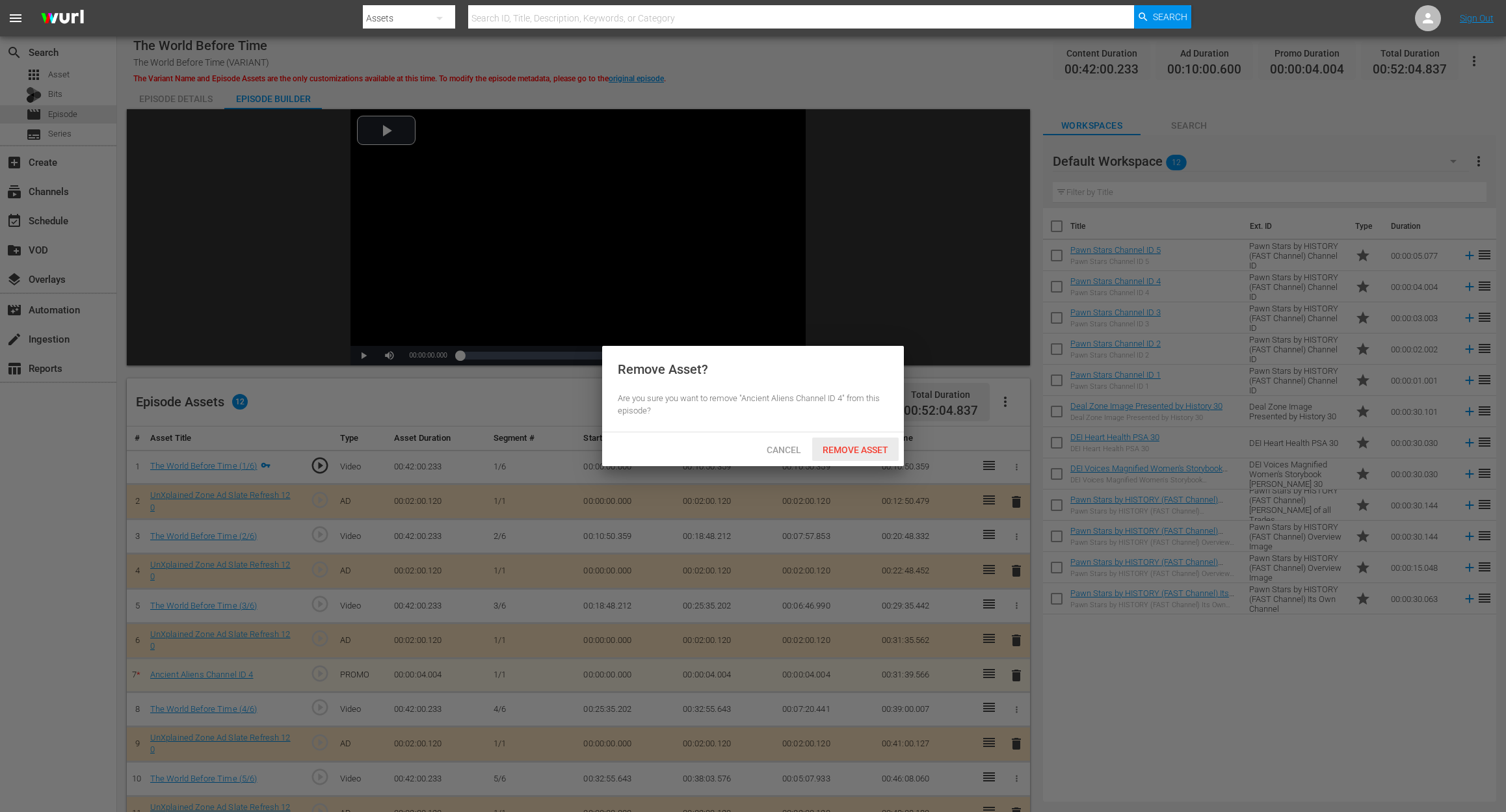
click at [841, 441] on div "Remove Asset" at bounding box center [855, 449] width 86 height 24
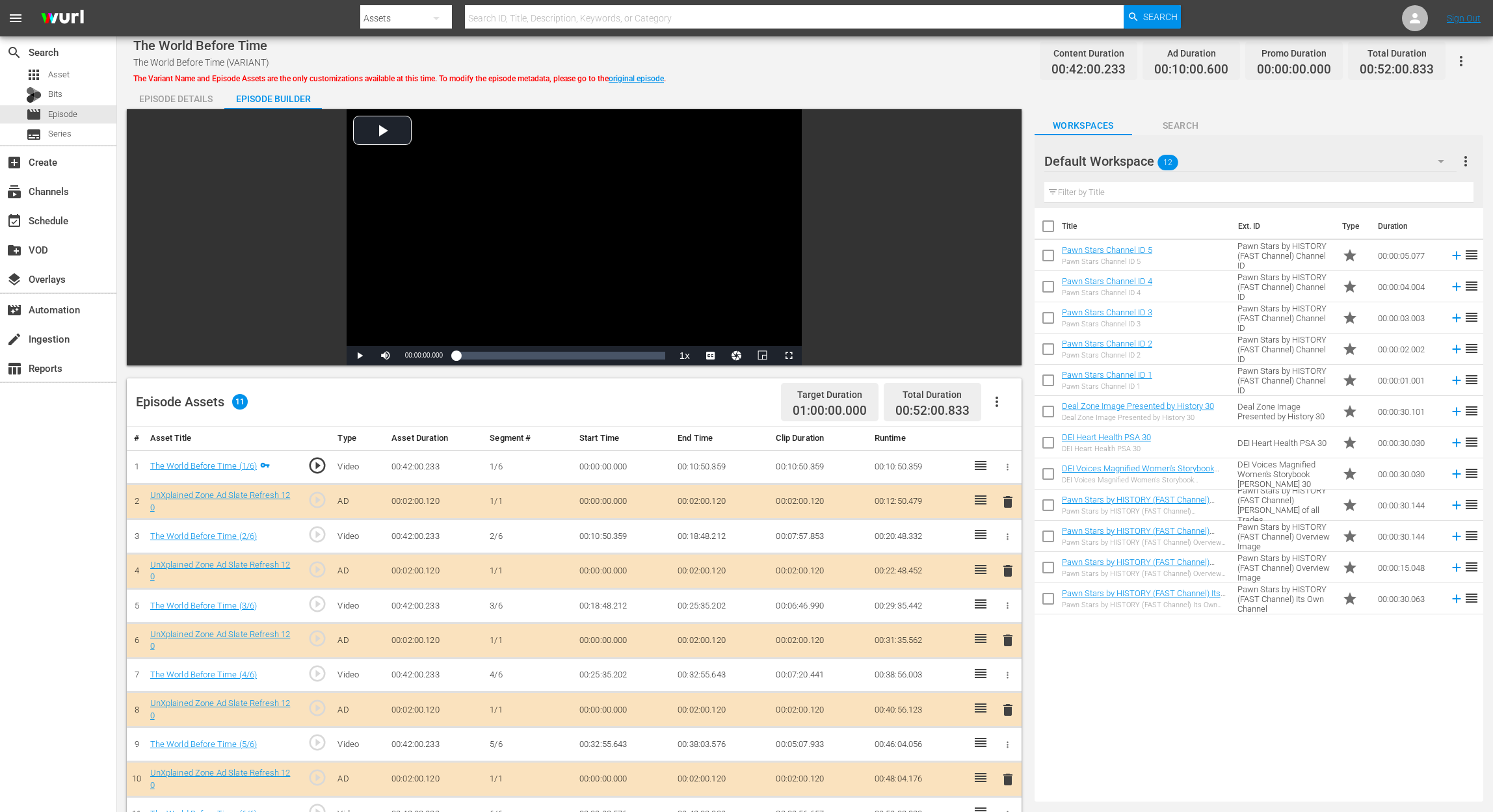
click at [1129, 161] on icon "button" at bounding box center [1441, 162] width 7 height 3
click at [1103, 257] on div "UnXplained Zone (10)" at bounding box center [1128, 260] width 136 height 21
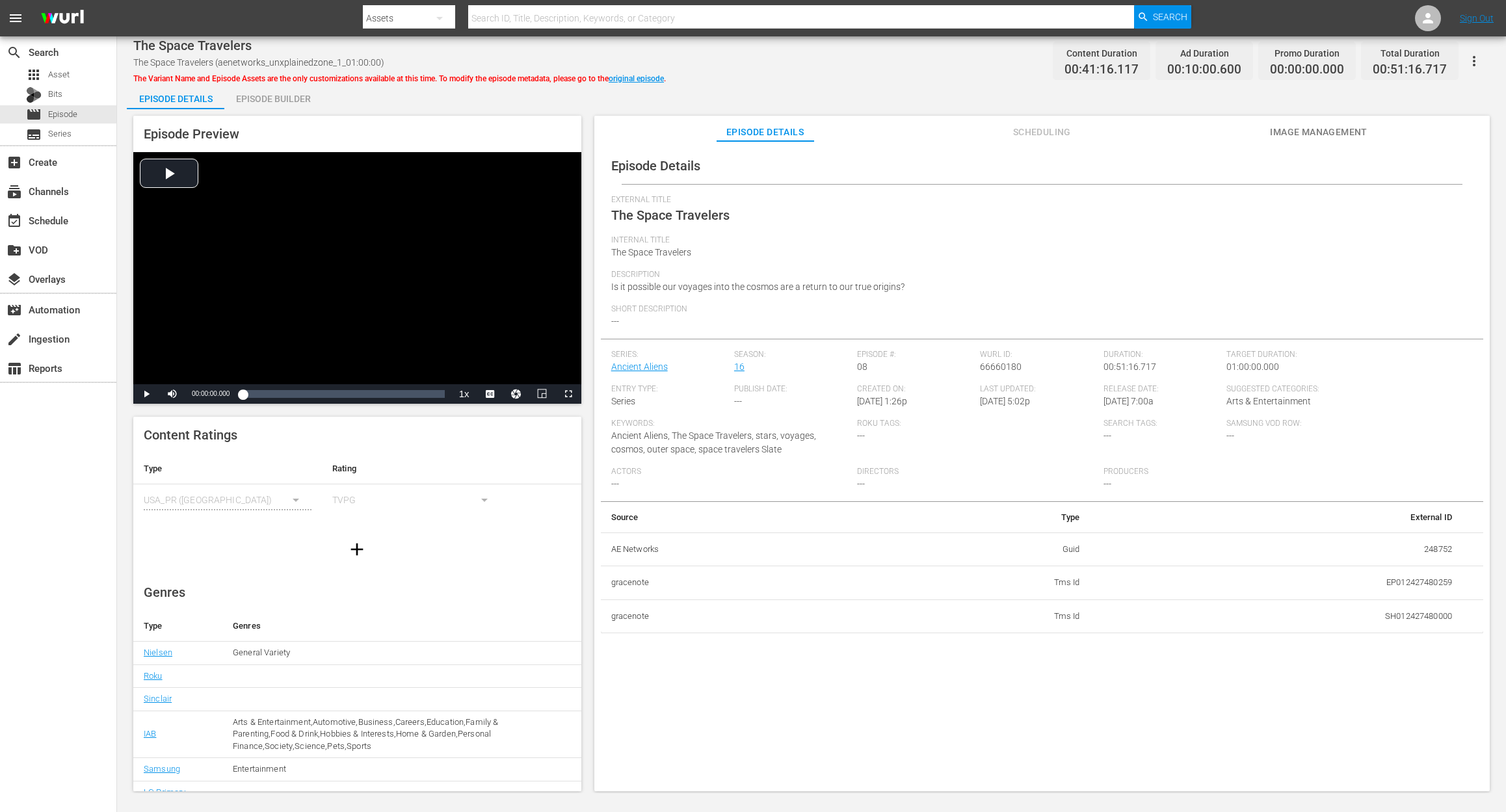
click at [270, 102] on div "Episode Builder" at bounding box center [273, 99] width 97 height 31
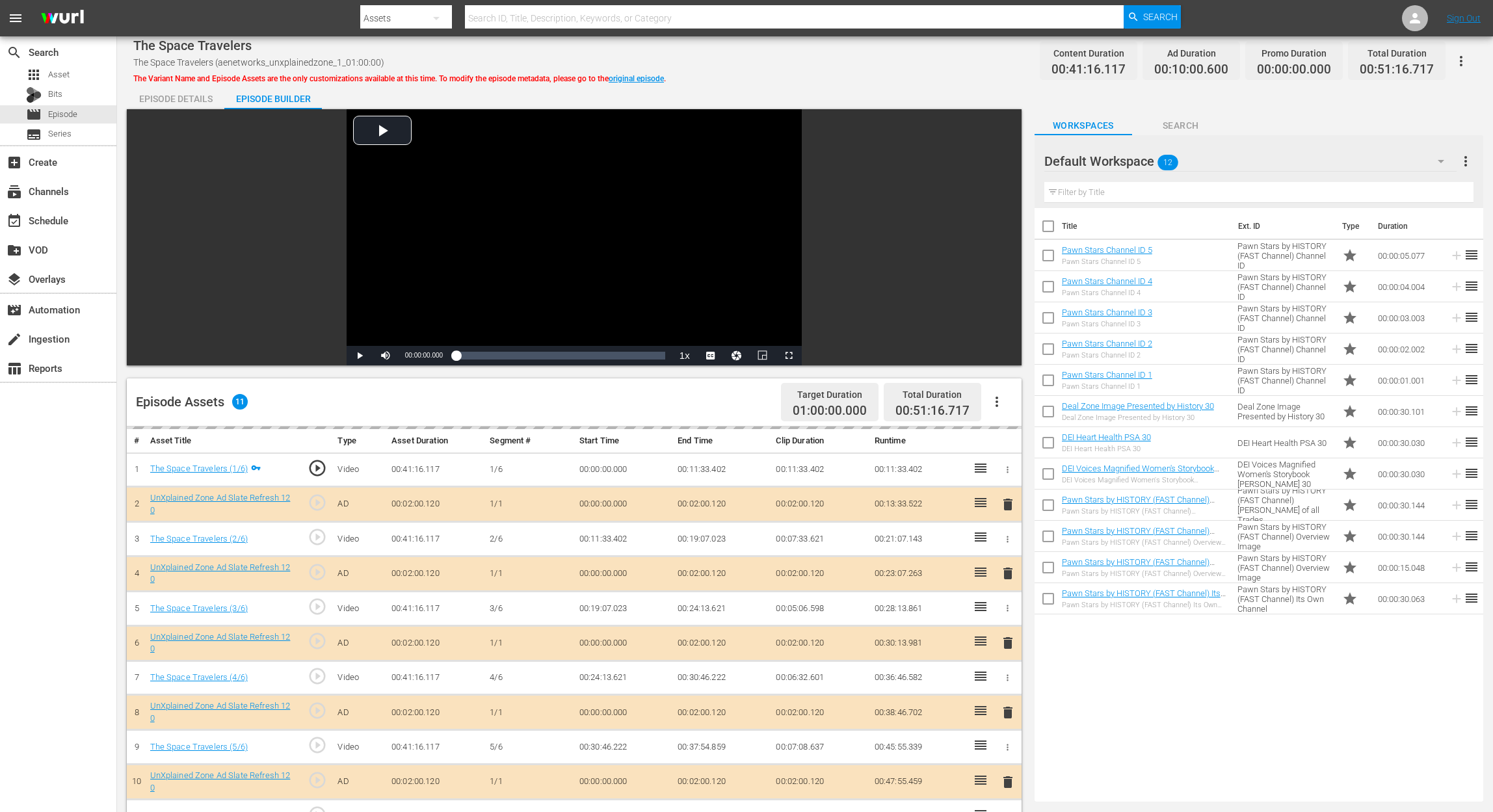
scroll to position [338, 0]
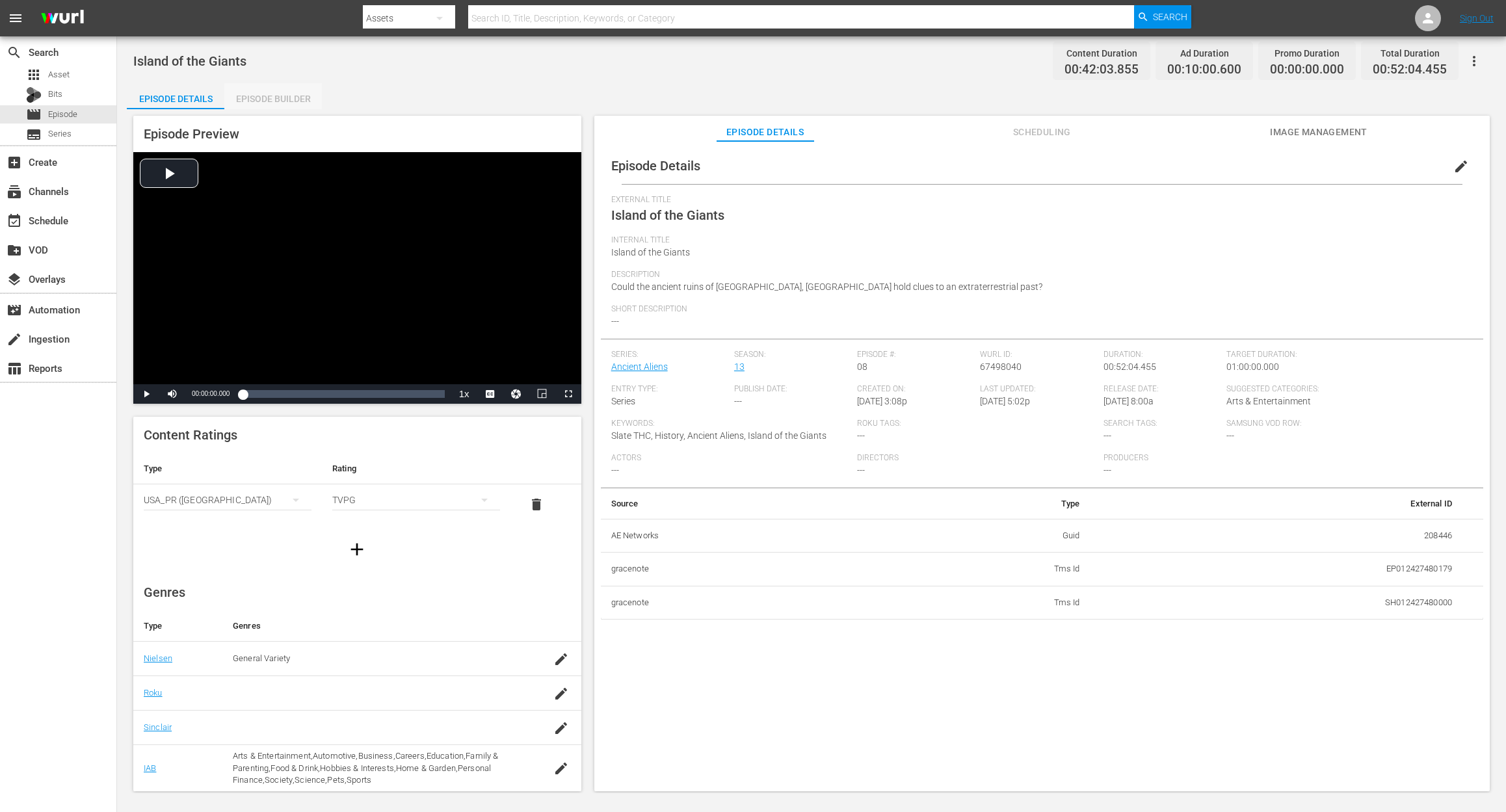
click at [292, 102] on div "Episode Builder" at bounding box center [273, 99] width 97 height 31
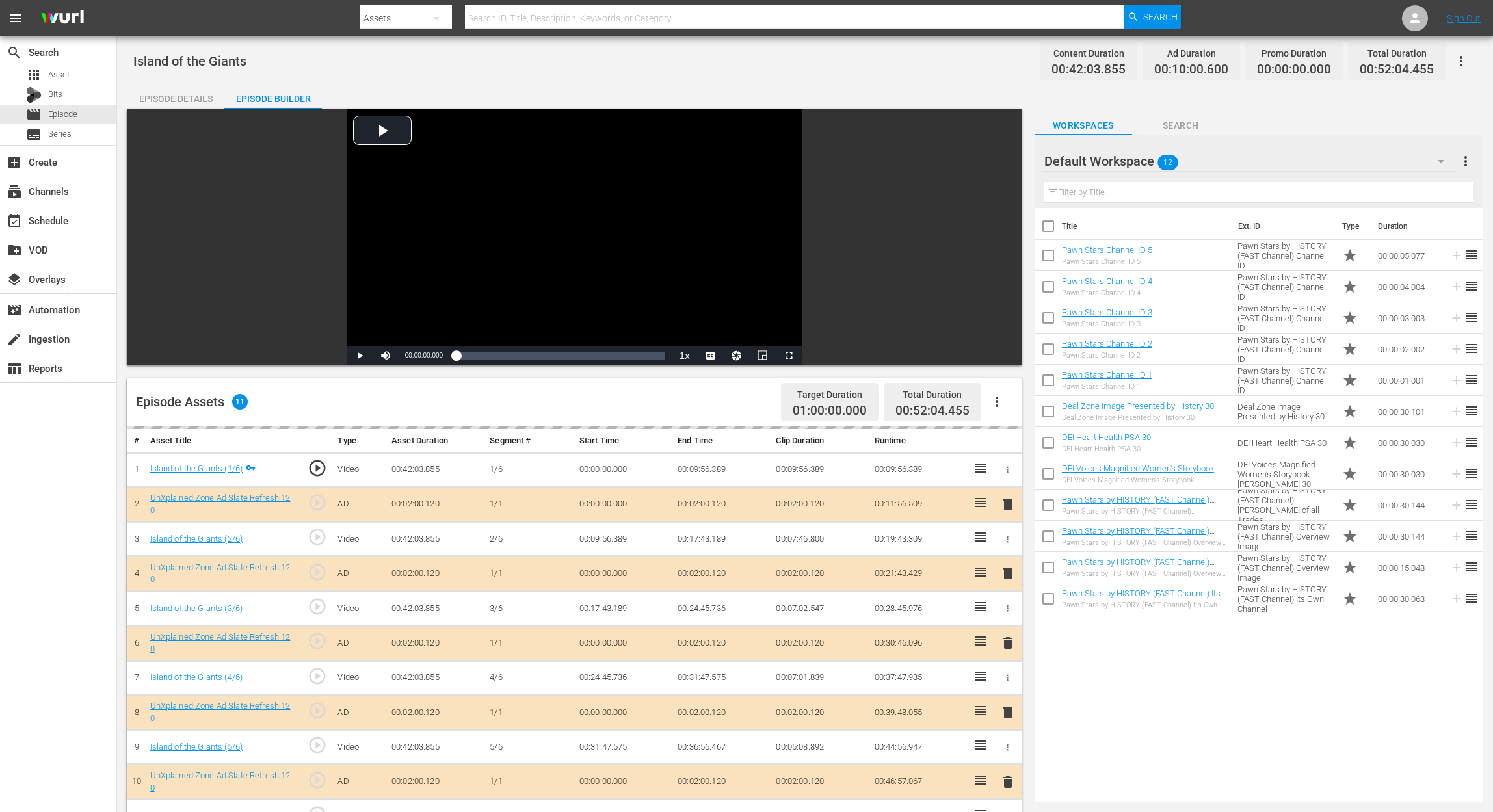
scroll to position [338, 0]
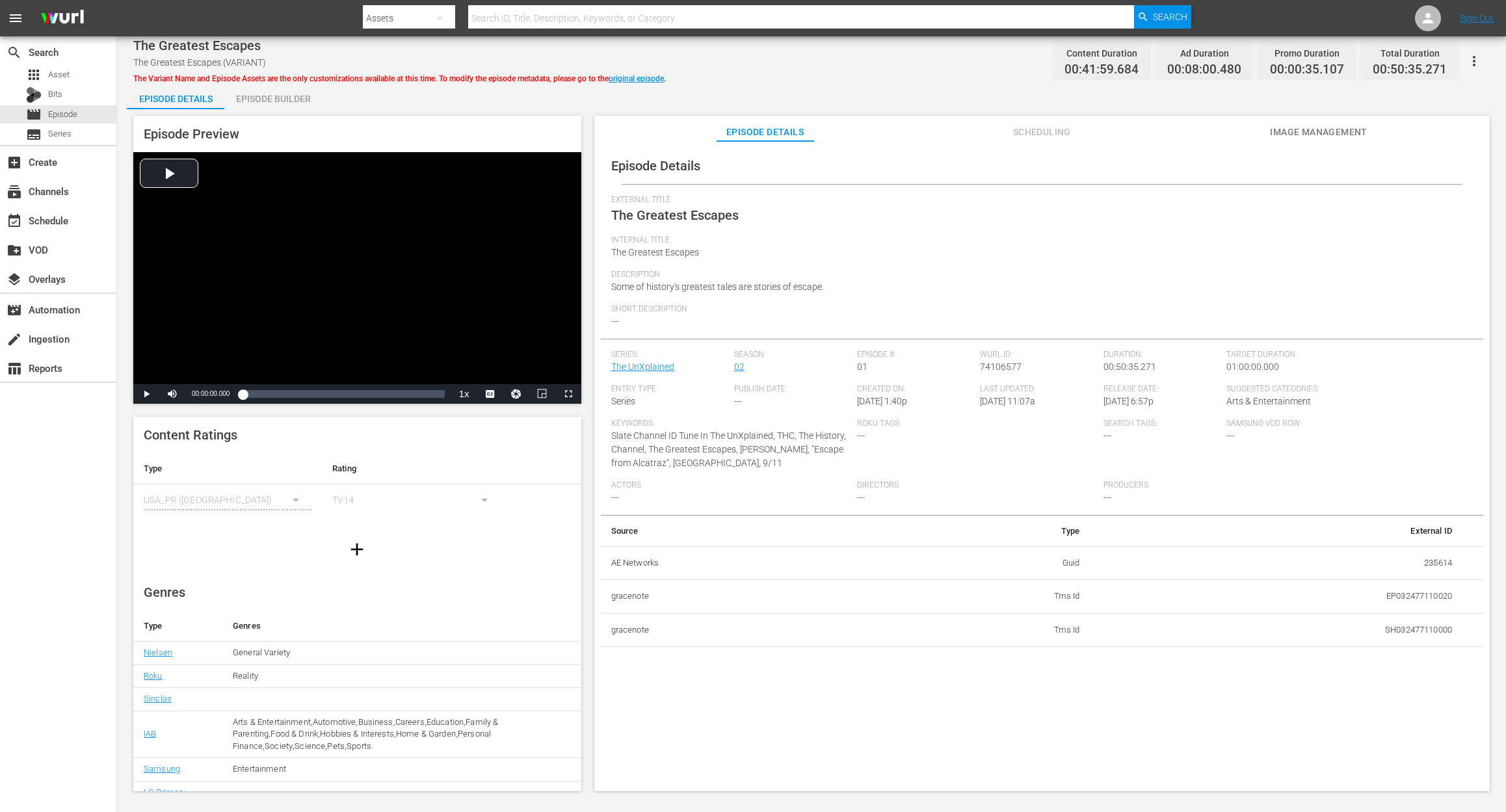
click at [265, 102] on div "Episode Builder" at bounding box center [273, 99] width 97 height 31
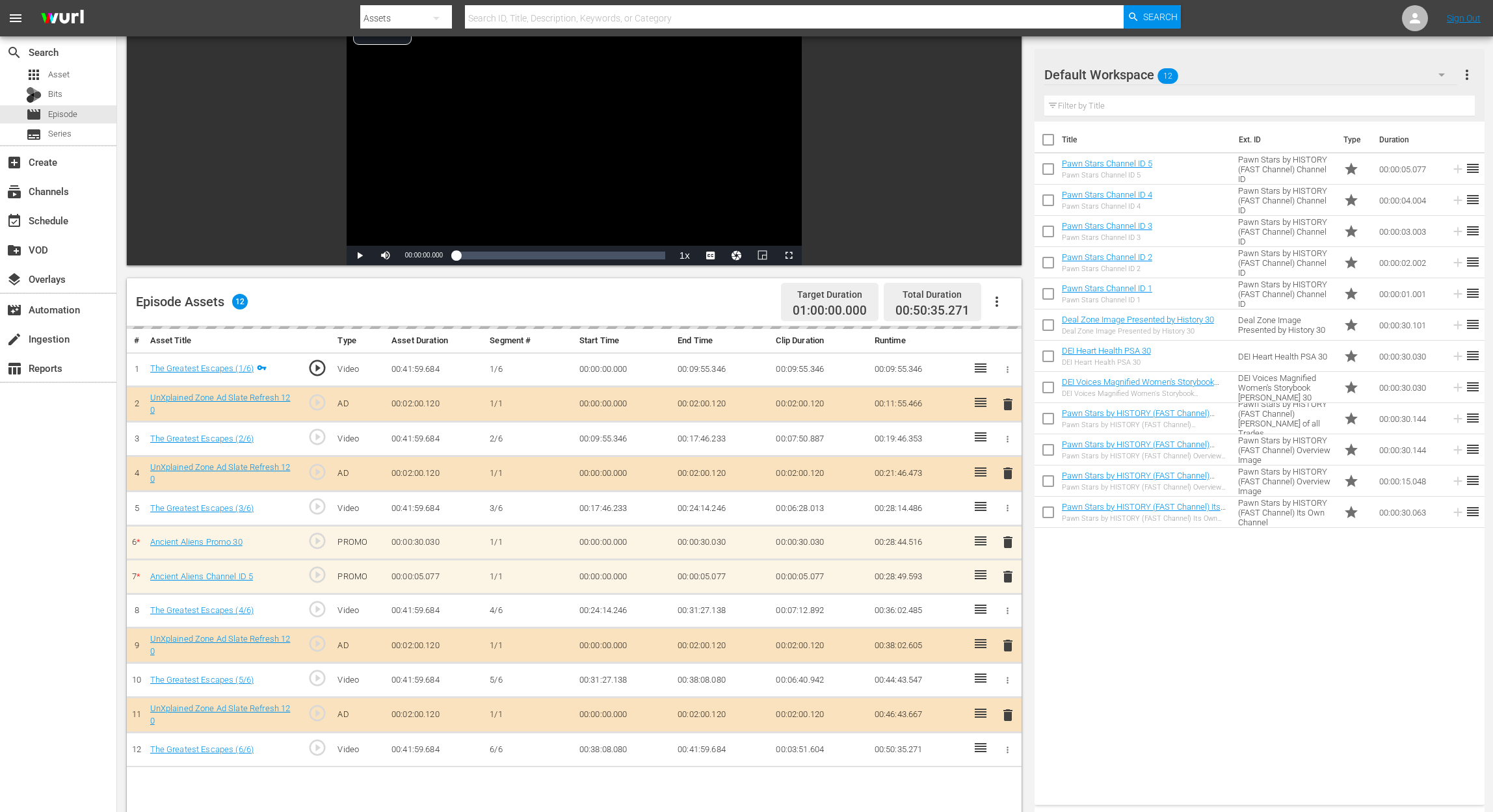
scroll to position [260, 0]
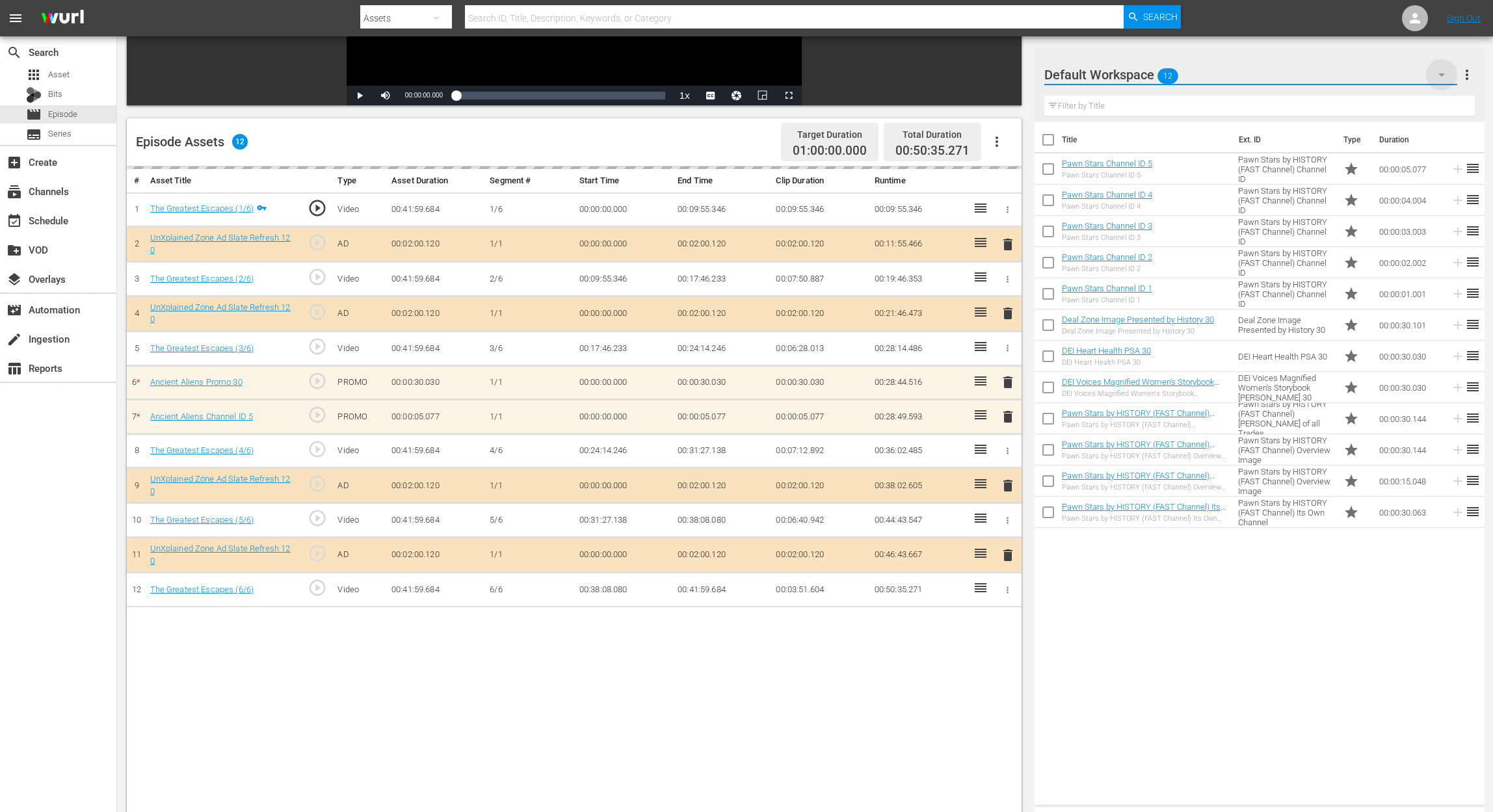
click at [1129, 67] on icon "button" at bounding box center [1442, 75] width 16 height 16
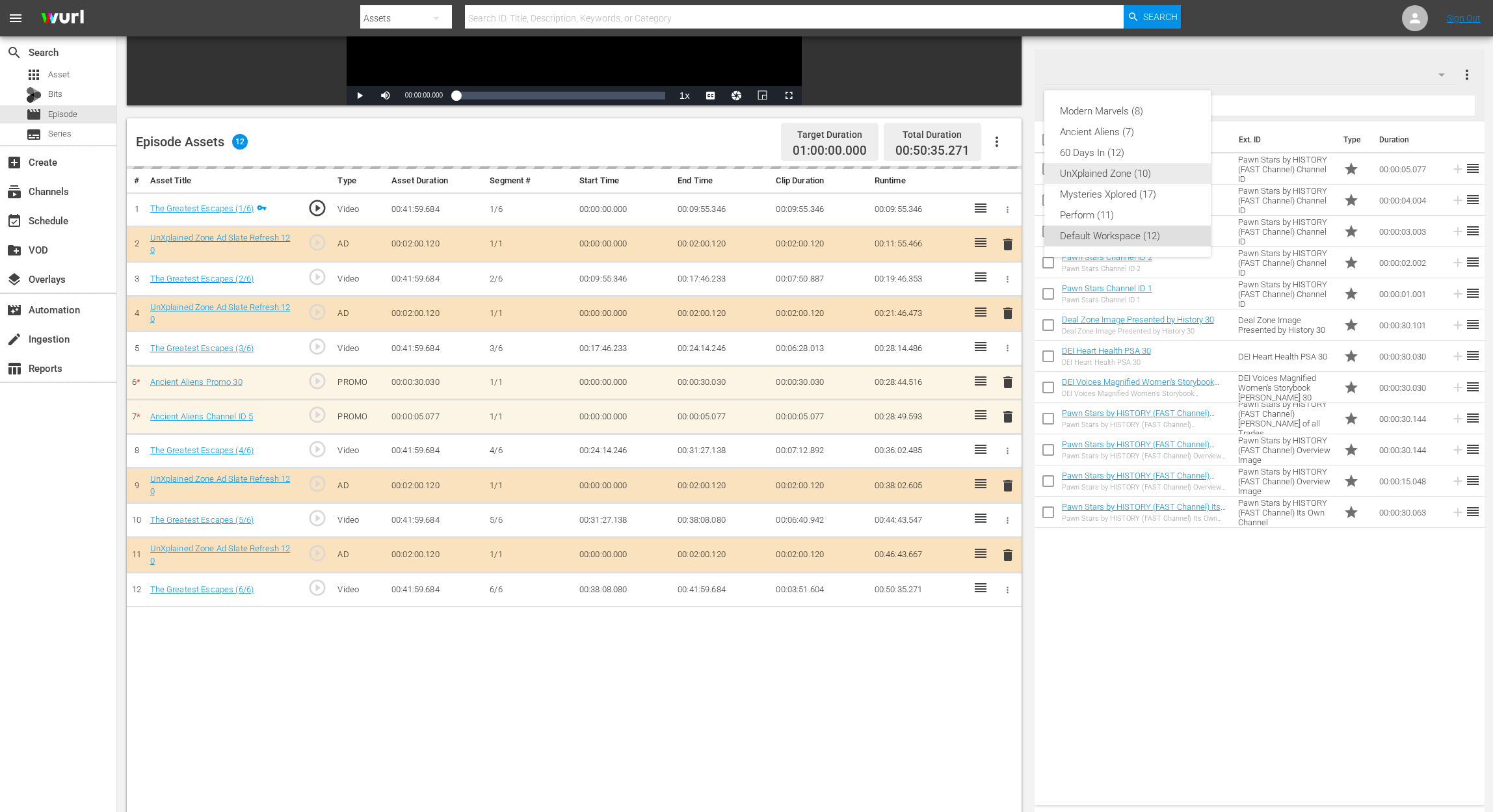
click at [1129, 175] on div "UnXplained Zone (10)" at bounding box center [1128, 173] width 136 height 21
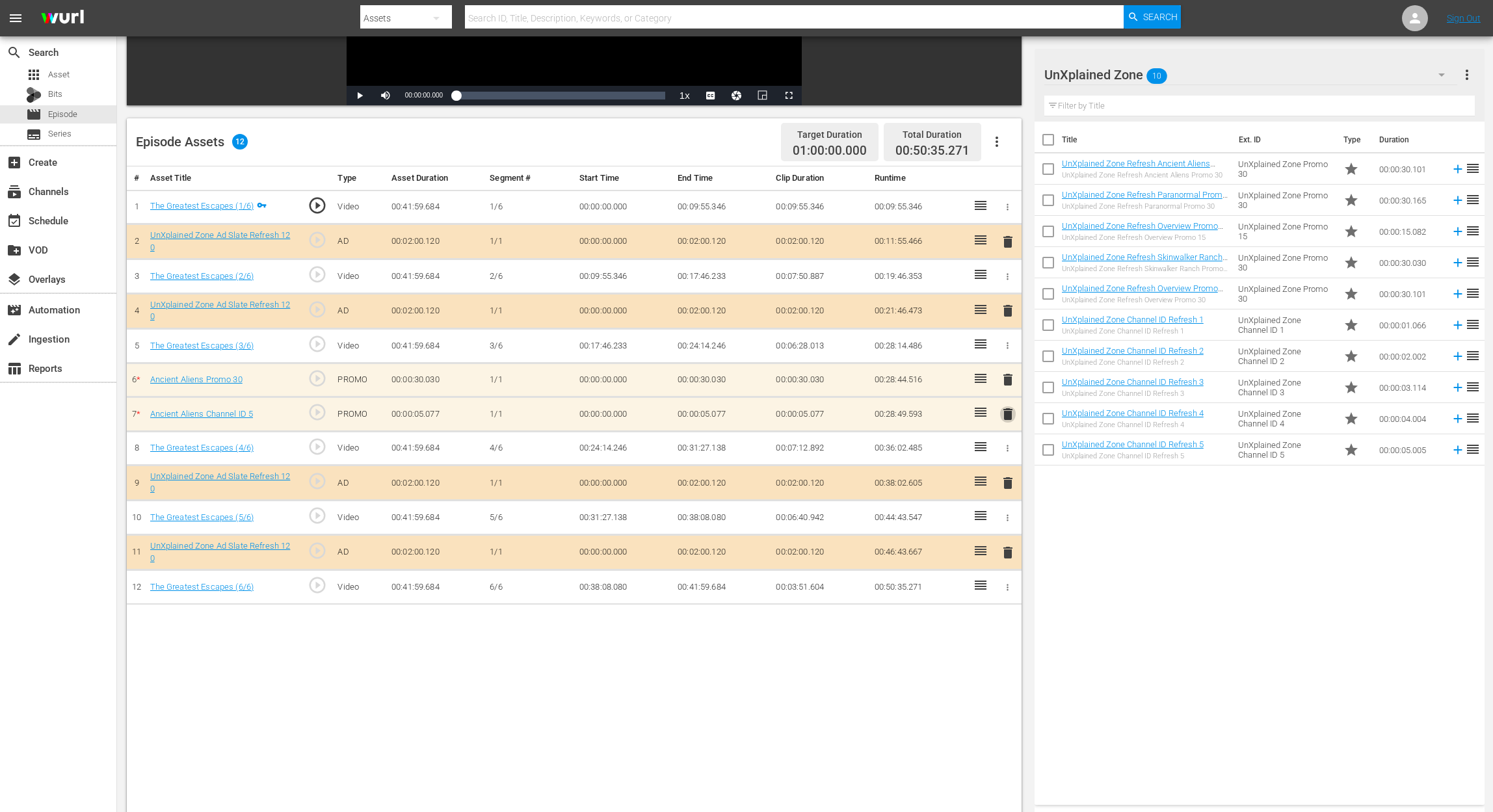
click at [1007, 411] on span "delete" at bounding box center [1008, 414] width 16 height 16
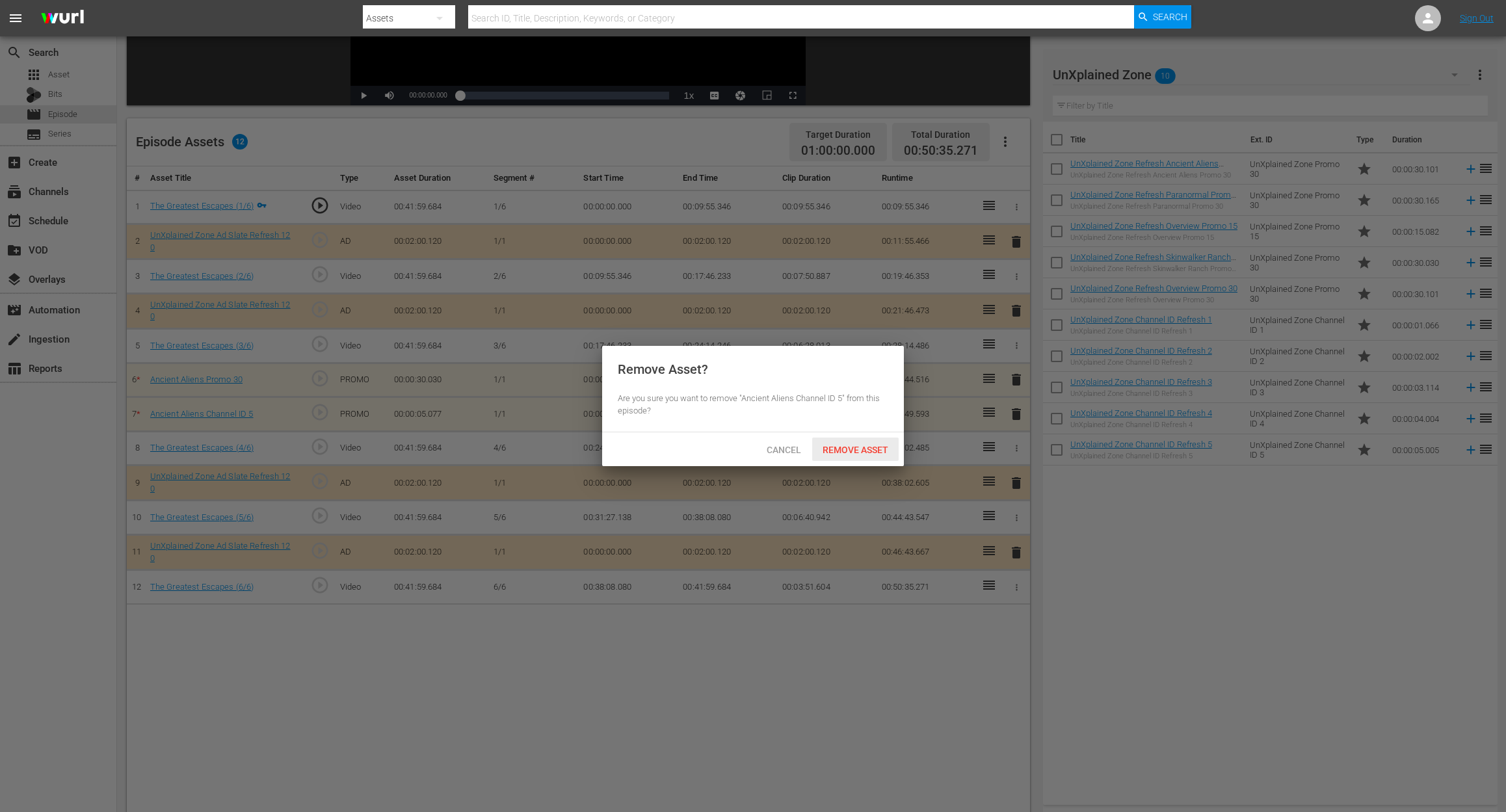
click at [853, 444] on span "Remove Asset" at bounding box center [855, 450] width 86 height 10
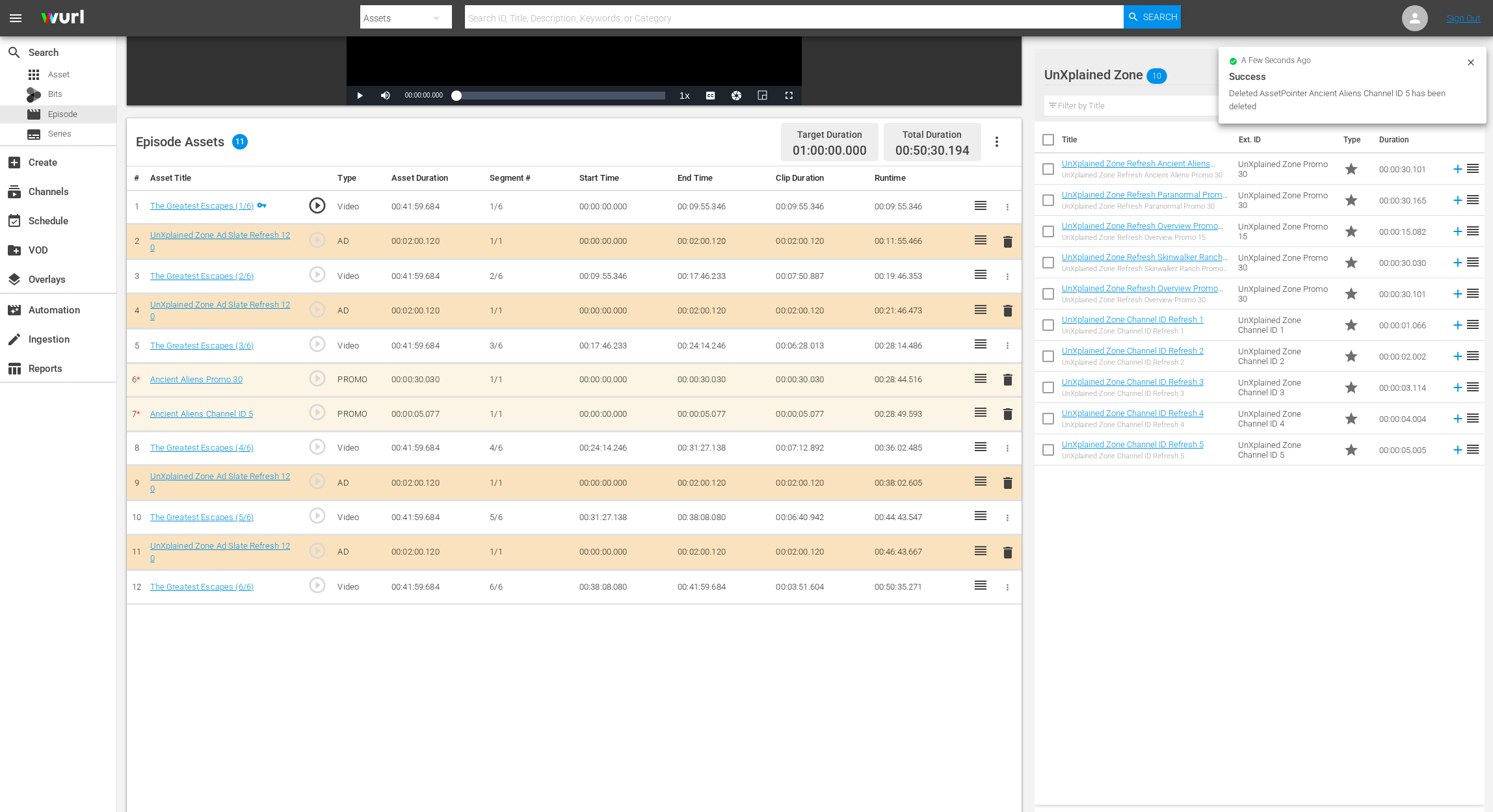
click at [1008, 381] on span "delete" at bounding box center [1008, 380] width 16 height 16
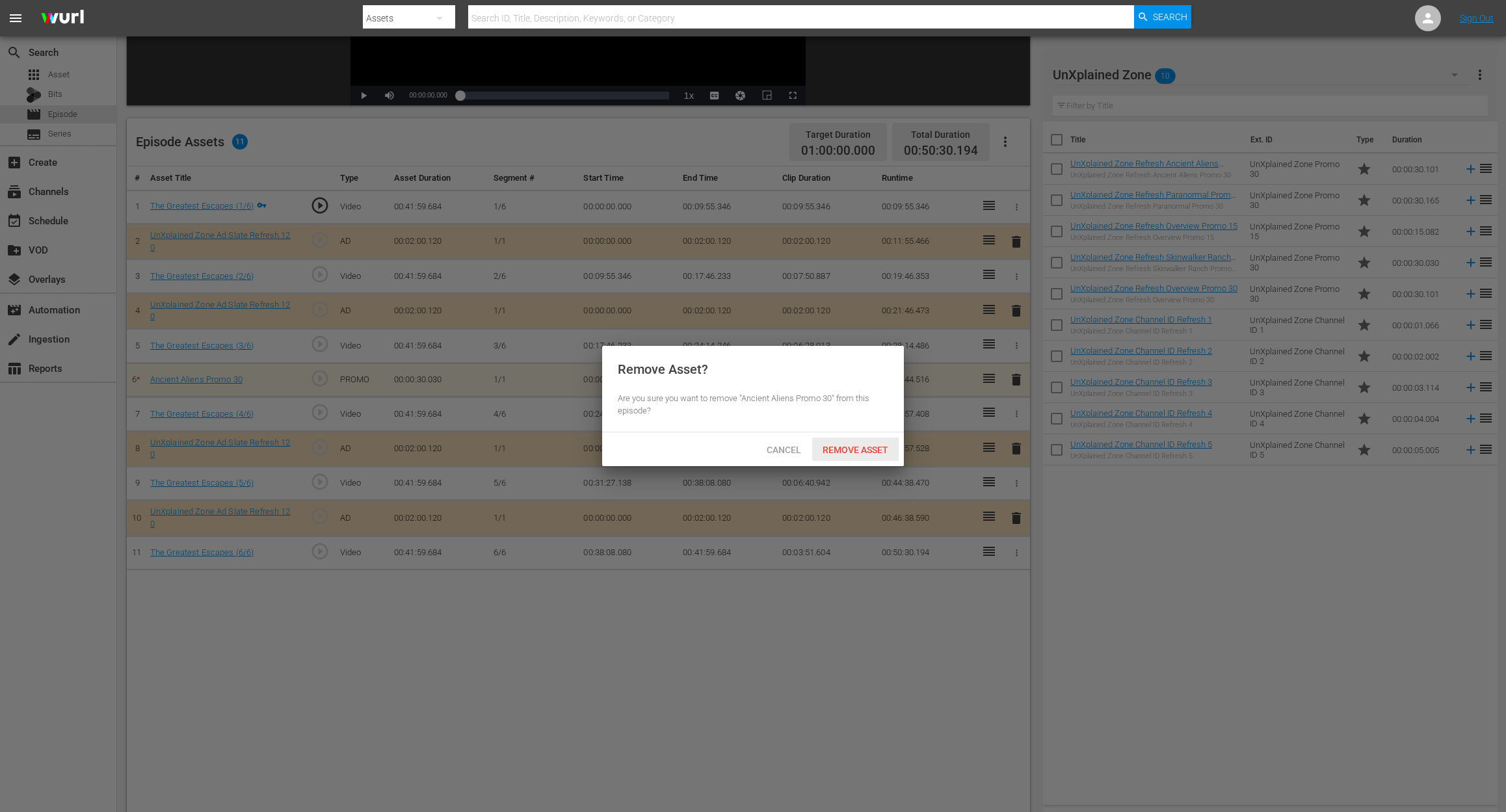
click at [864, 450] on span "Remove Asset" at bounding box center [855, 450] width 86 height 10
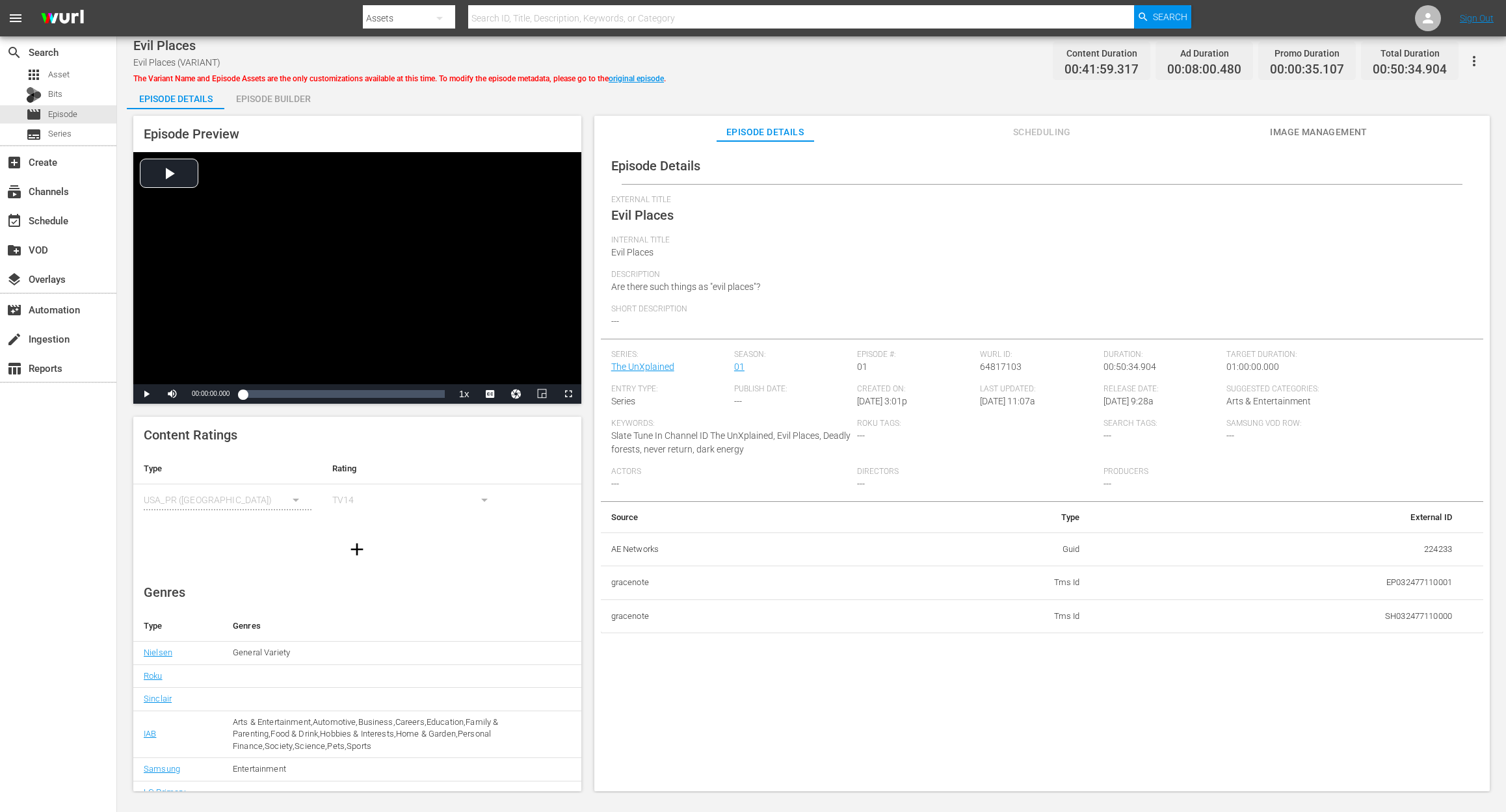
click at [267, 100] on div "Episode Builder" at bounding box center [273, 99] width 97 height 31
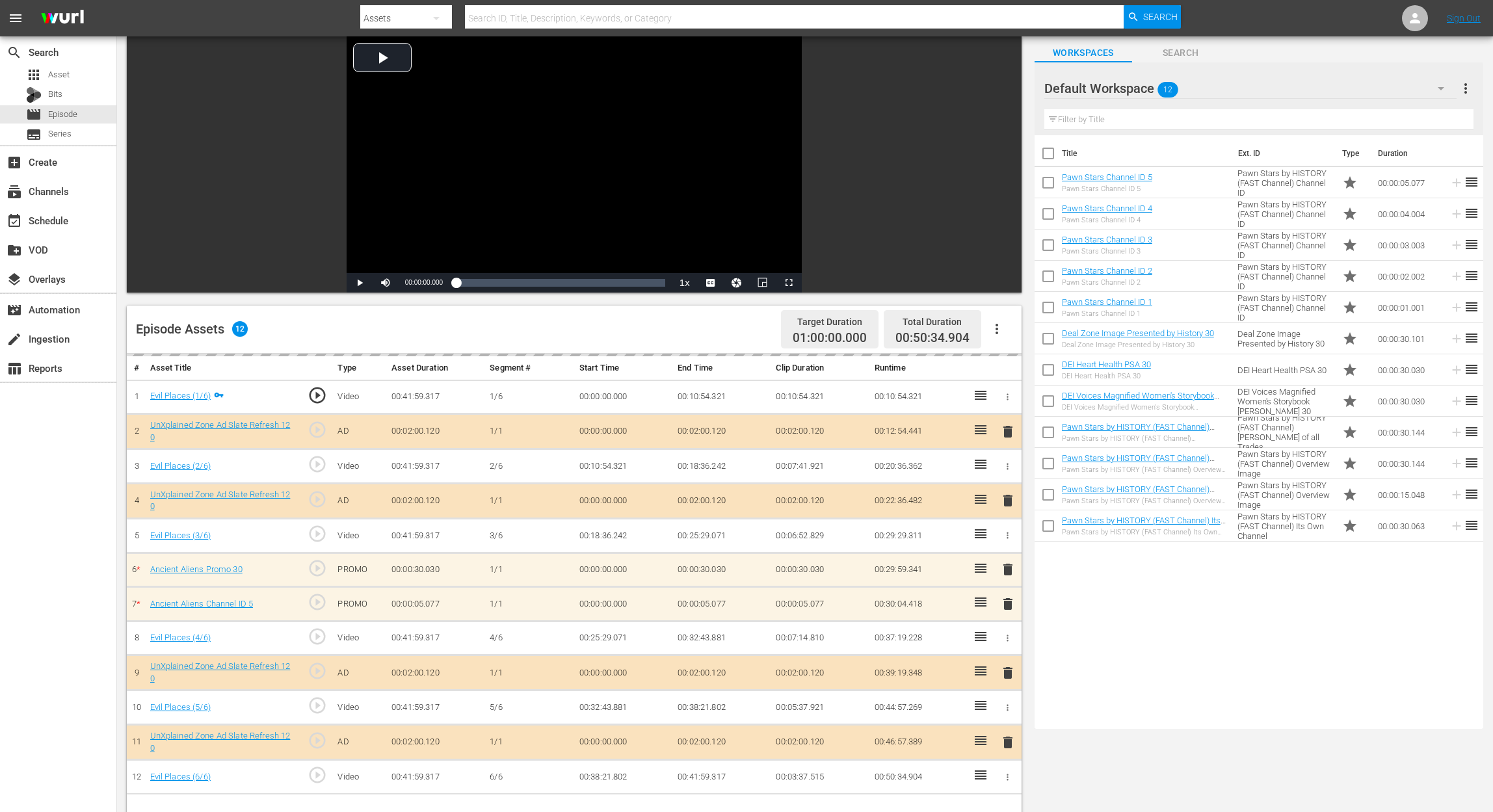
scroll to position [173, 0]
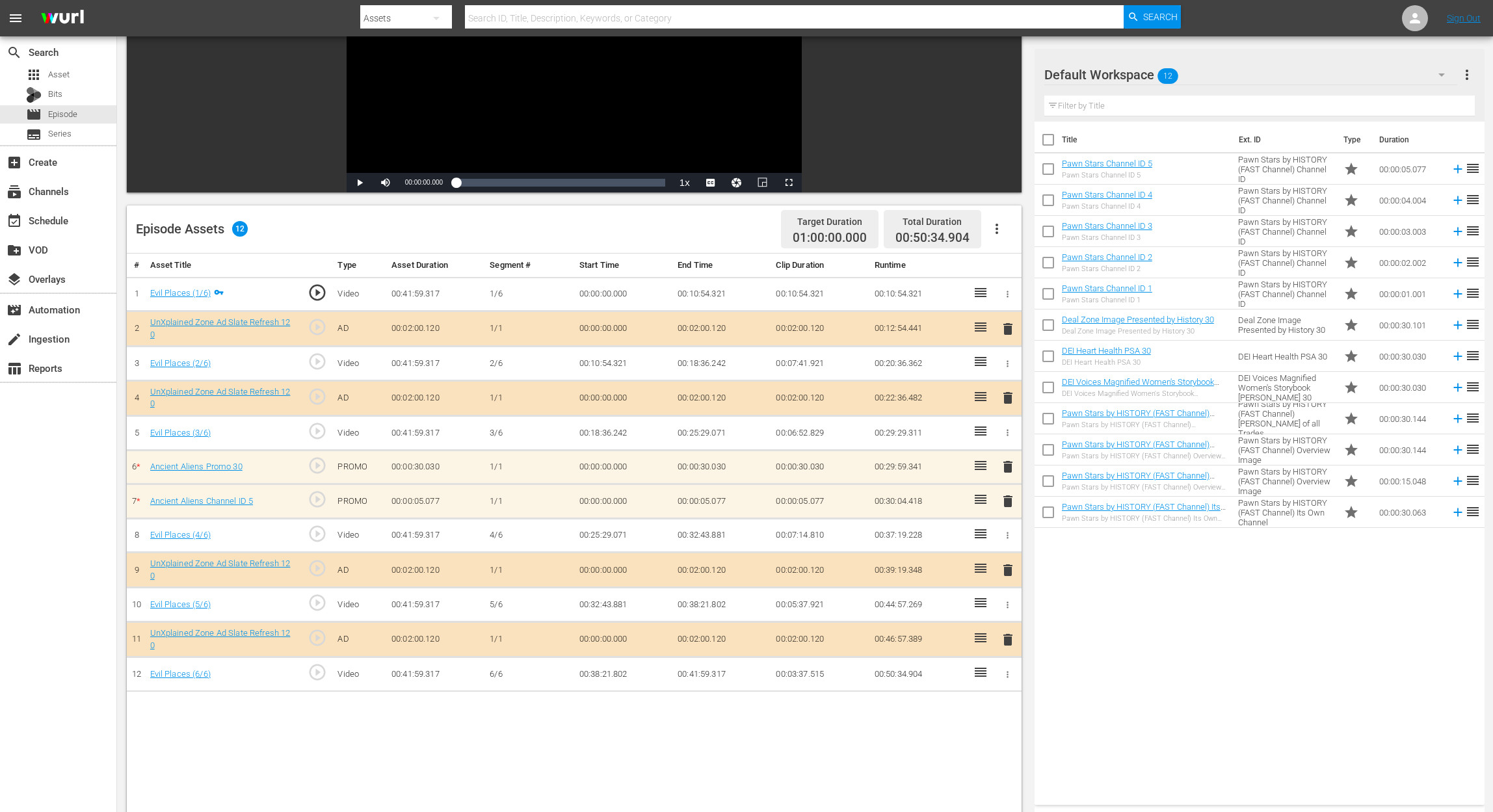
click at [1009, 466] on span "delete" at bounding box center [1008, 467] width 16 height 16
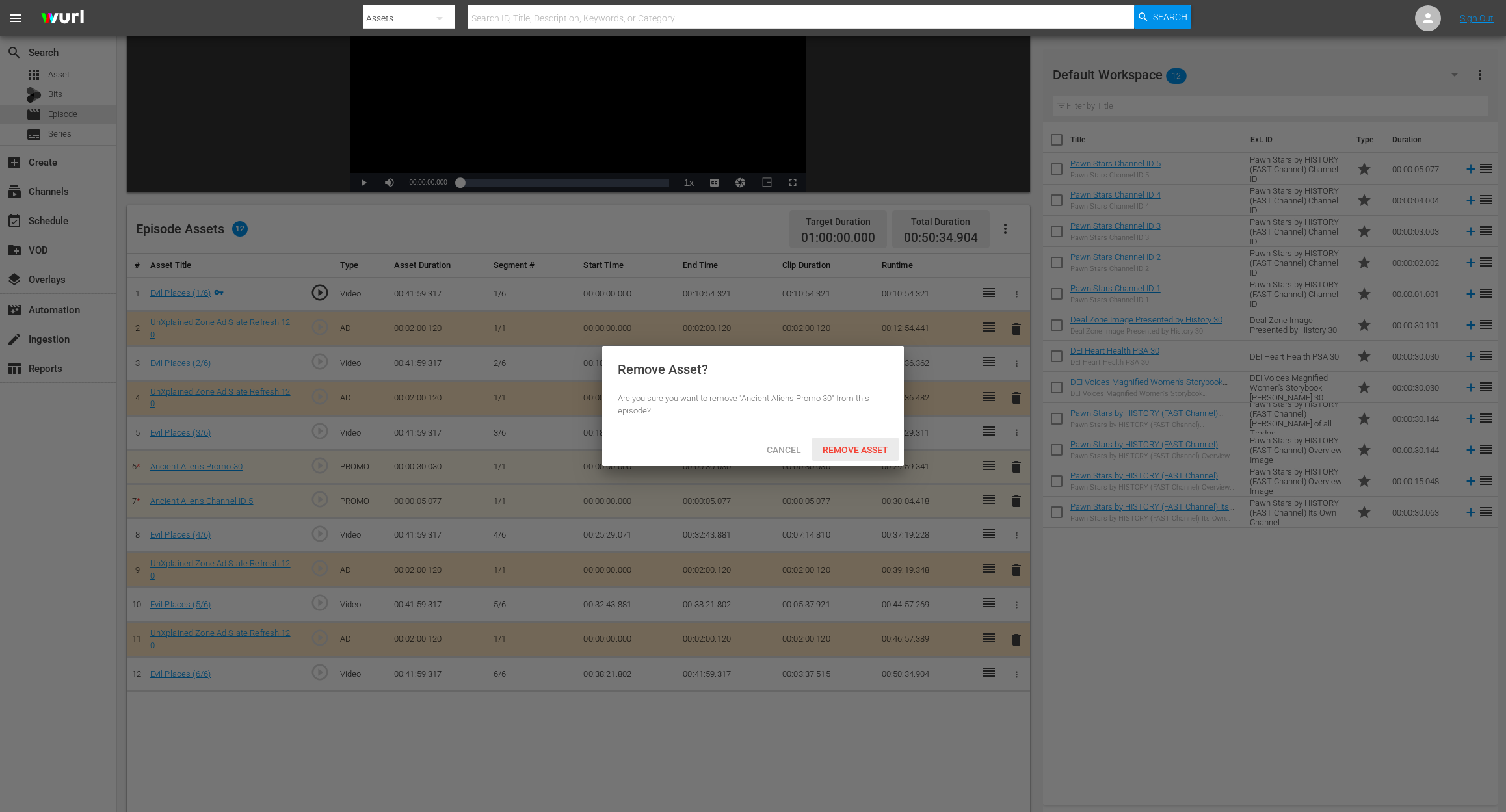
click at [867, 442] on div "Remove Asset" at bounding box center [855, 449] width 86 height 24
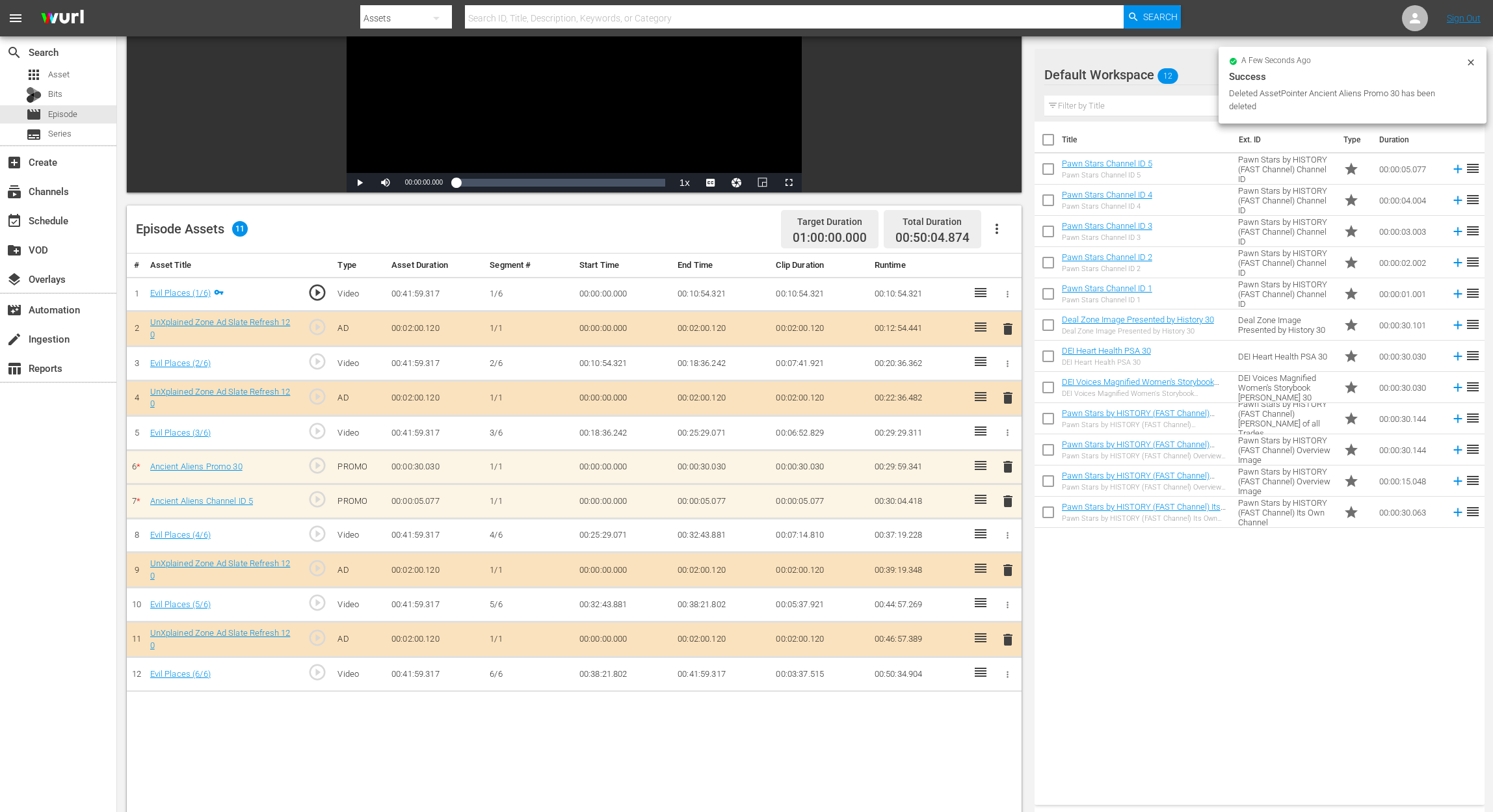
click at [1006, 497] on span "delete" at bounding box center [1008, 502] width 16 height 16
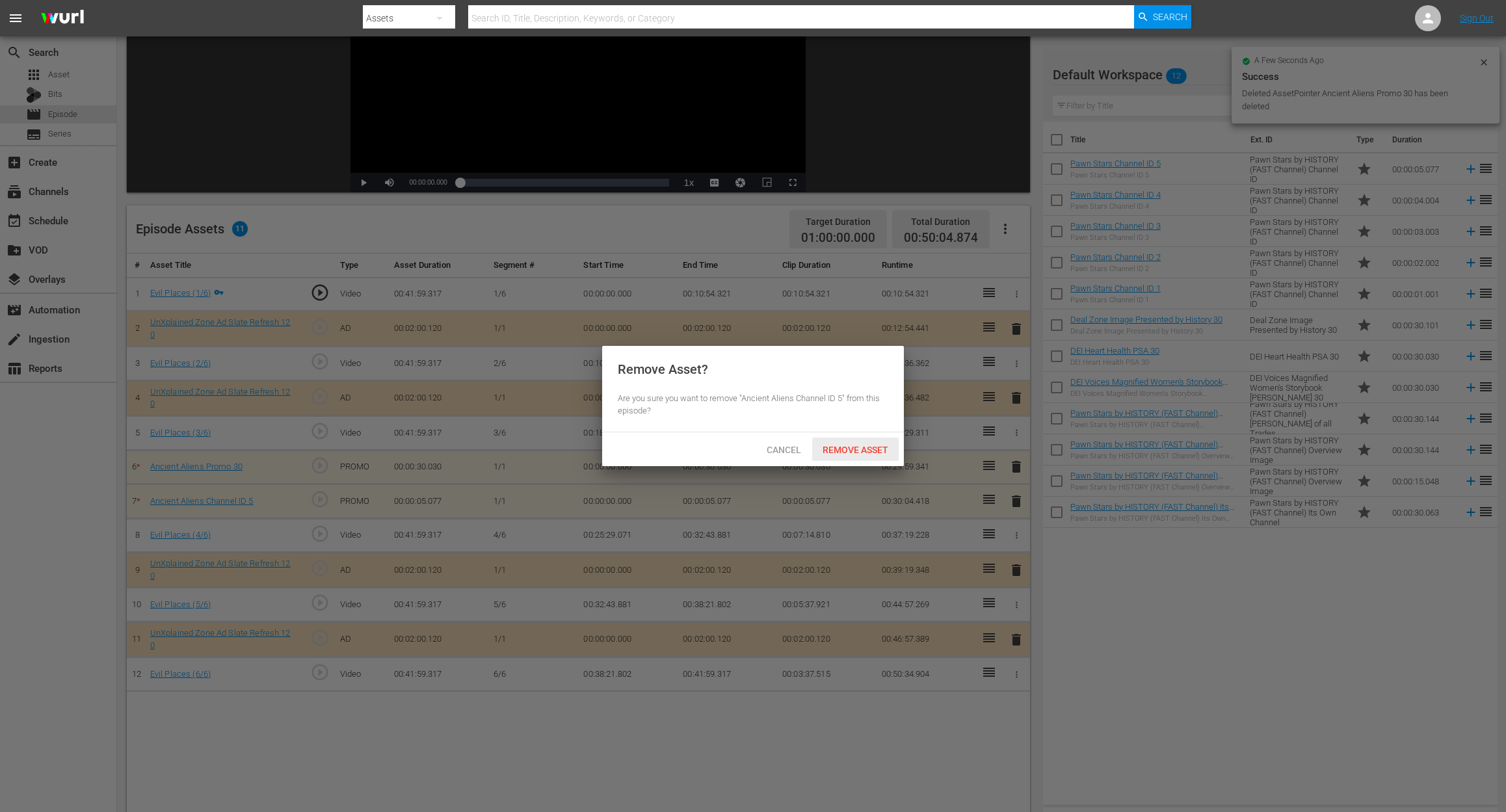
click at [888, 450] on span "Remove Asset" at bounding box center [855, 450] width 86 height 10
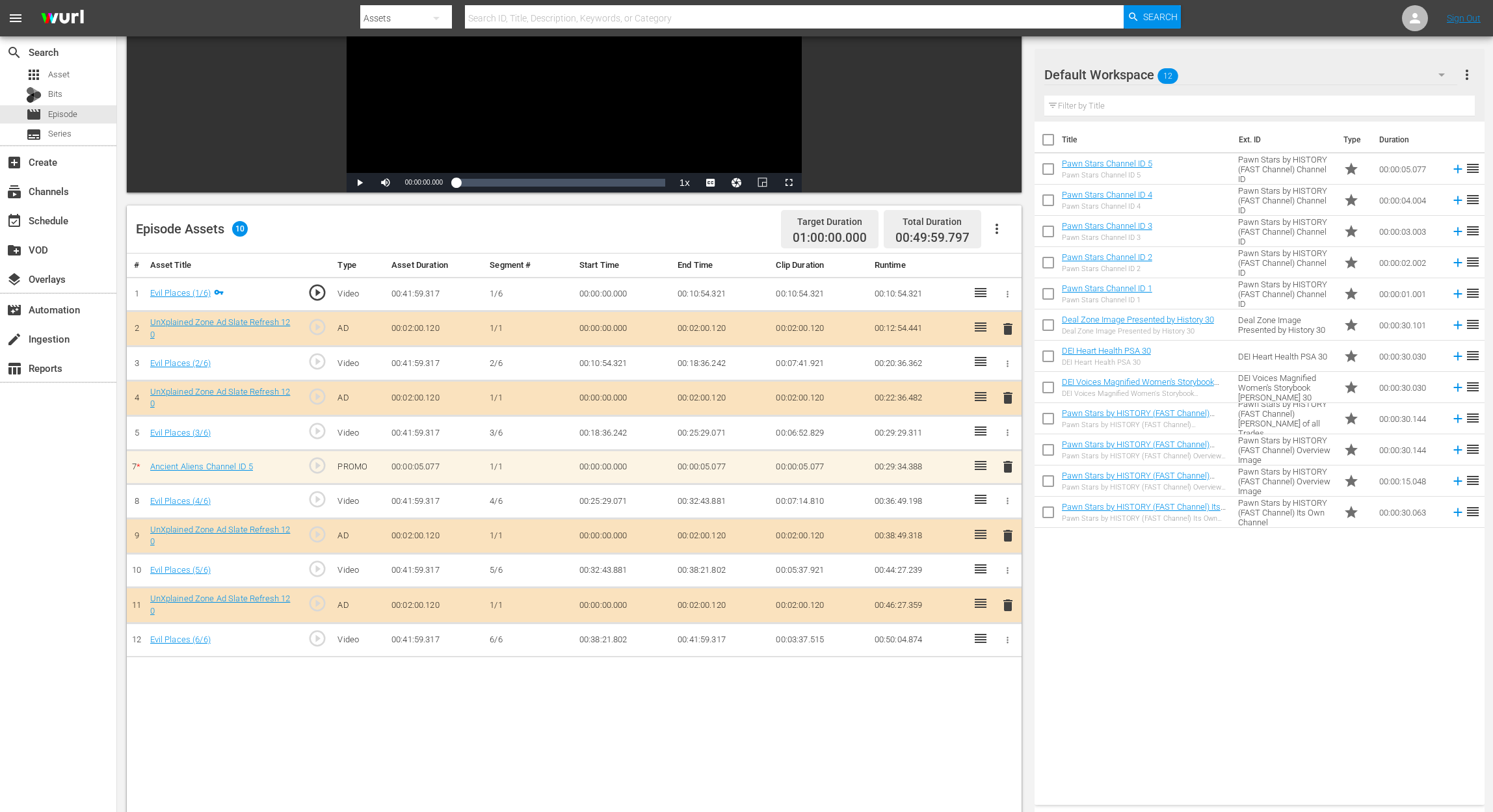
click at [1129, 69] on icon "button" at bounding box center [1442, 75] width 16 height 16
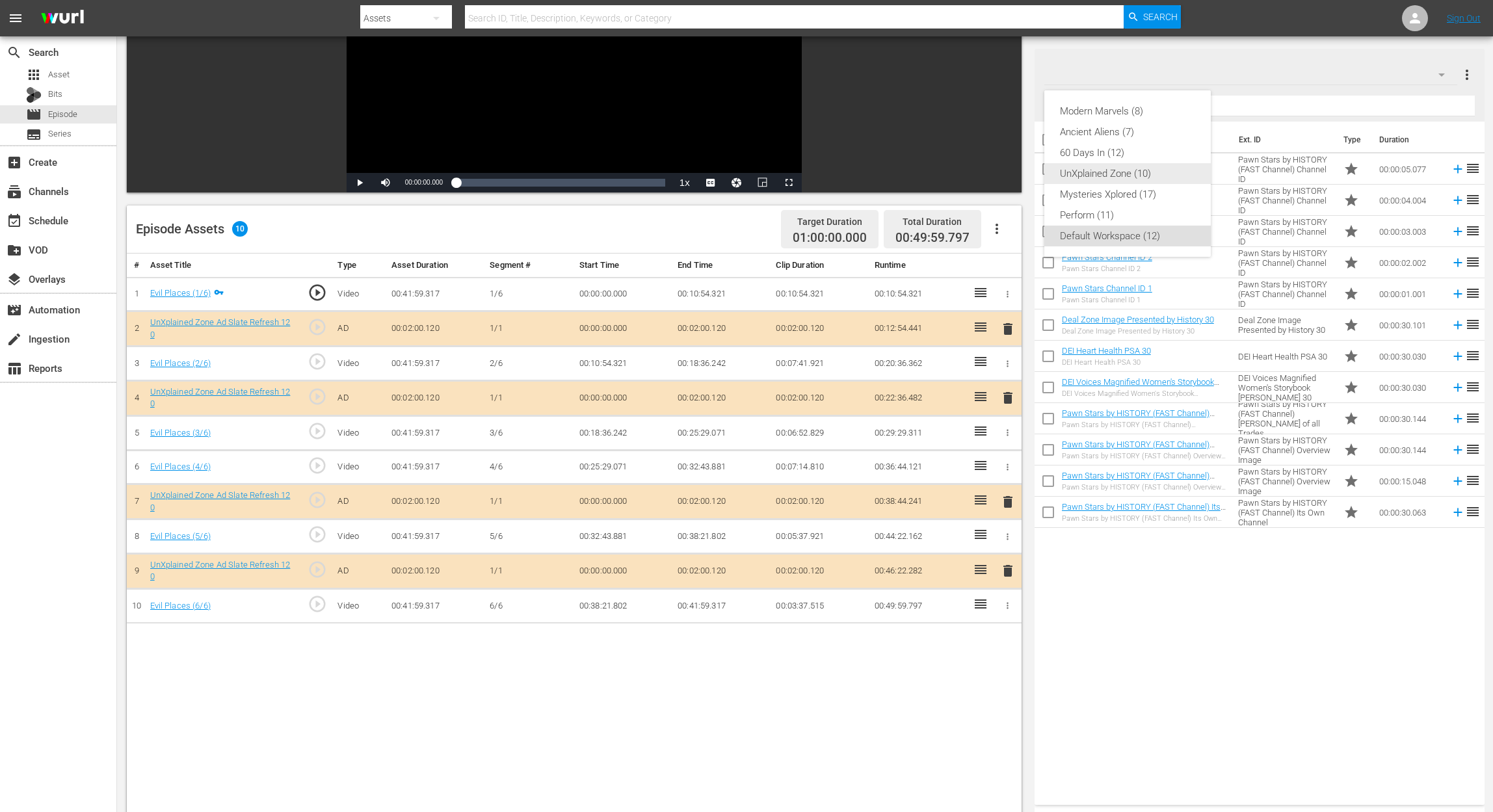
drag, startPoint x: 1120, startPoint y: 178, endPoint x: 1057, endPoint y: 167, distance: 64.0
click at [1120, 177] on div "UnXplained Zone (10)" at bounding box center [1128, 173] width 136 height 21
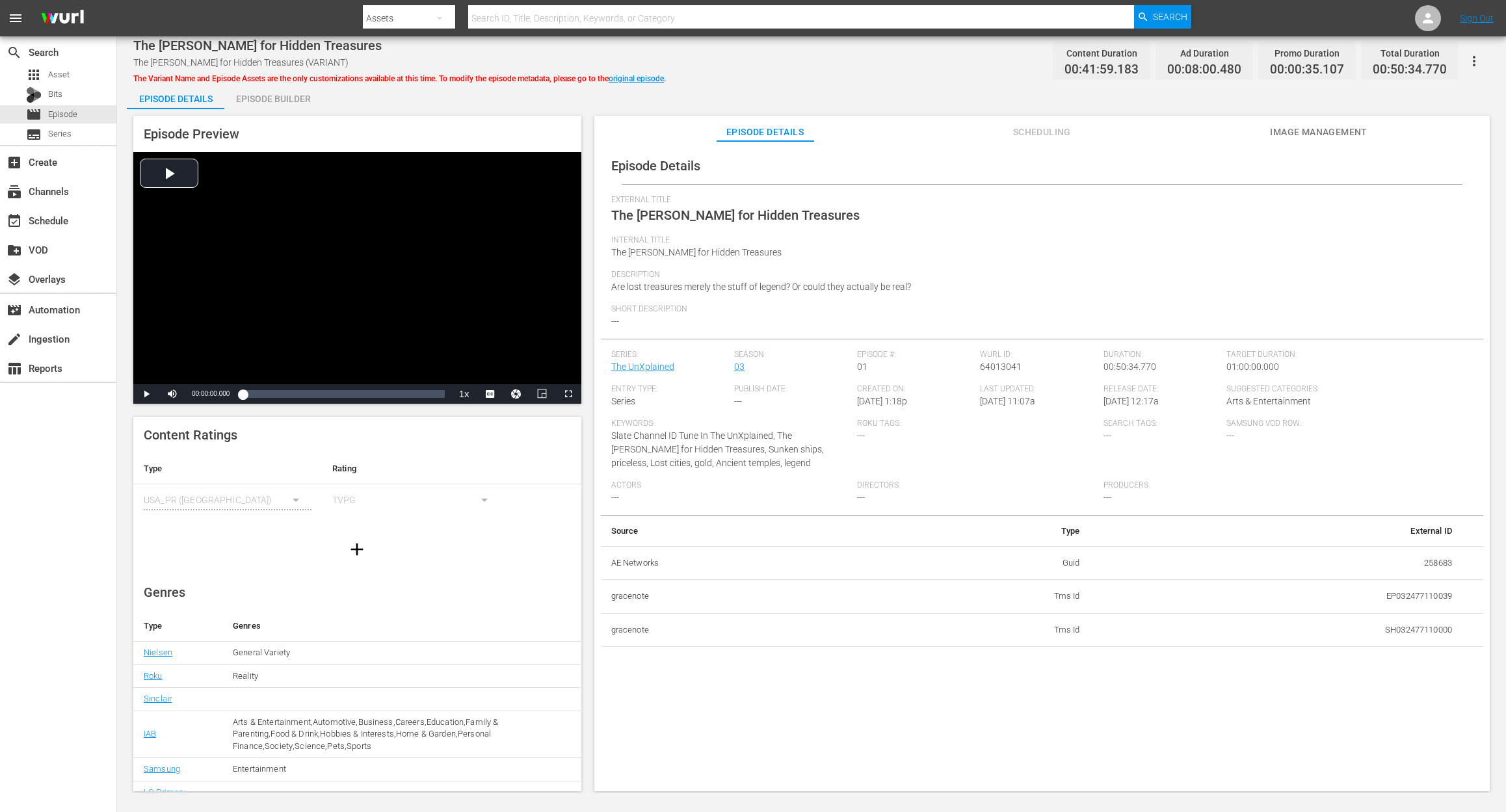
click at [268, 91] on div "Episode Builder" at bounding box center [273, 99] width 97 height 31
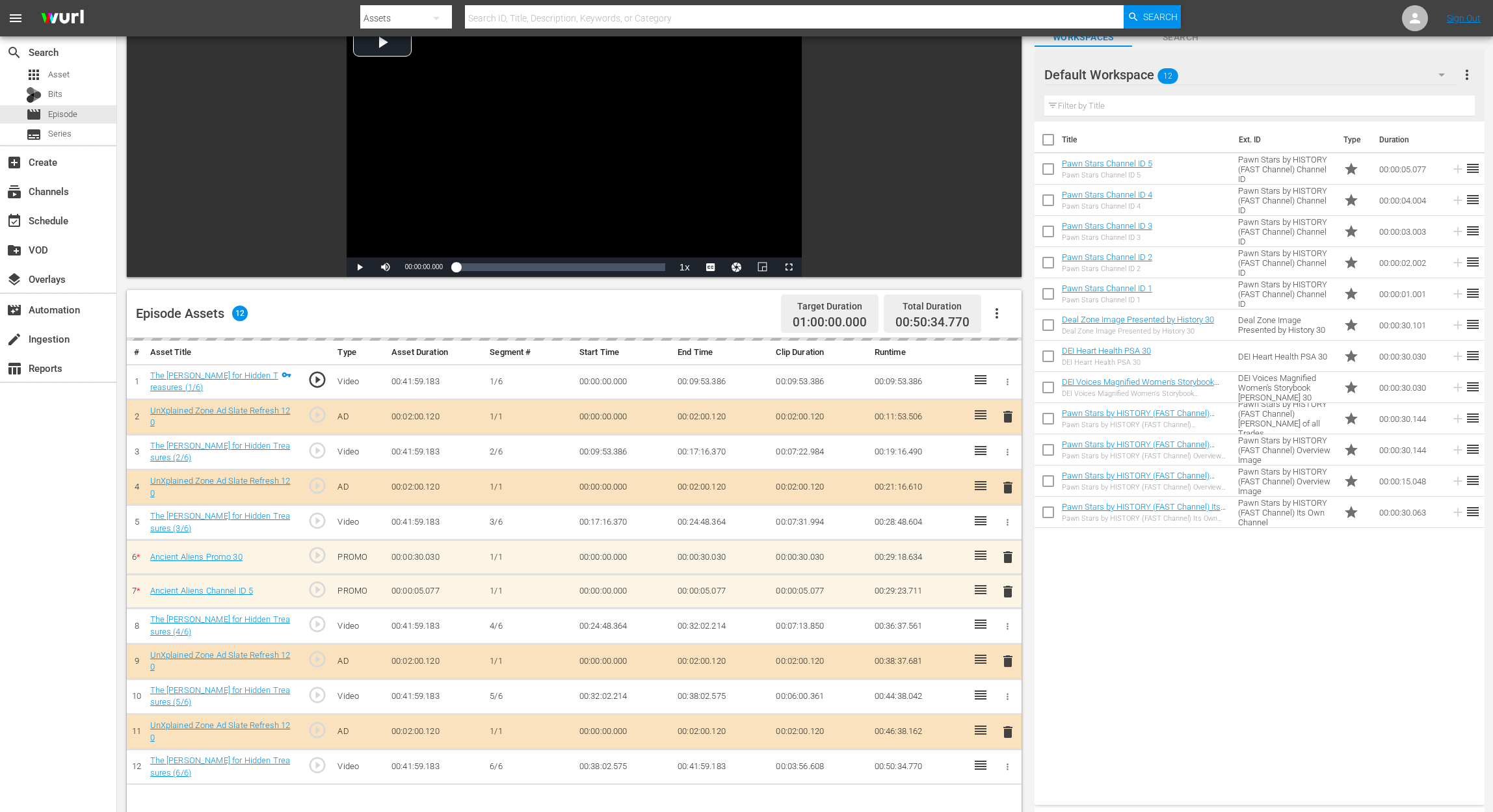
scroll to position [173, 0]
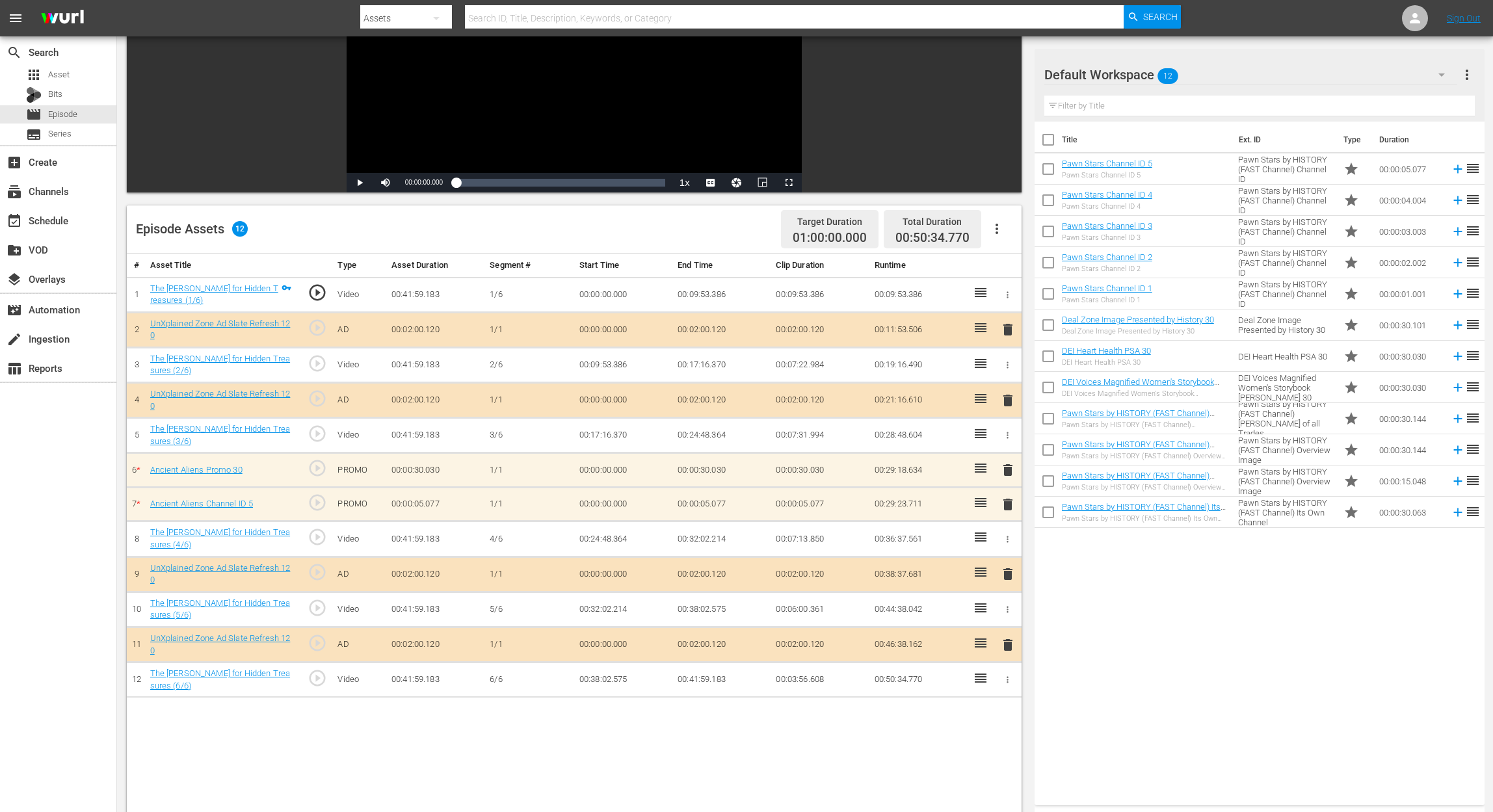
click at [1010, 463] on span "delete" at bounding box center [1008, 471] width 16 height 16
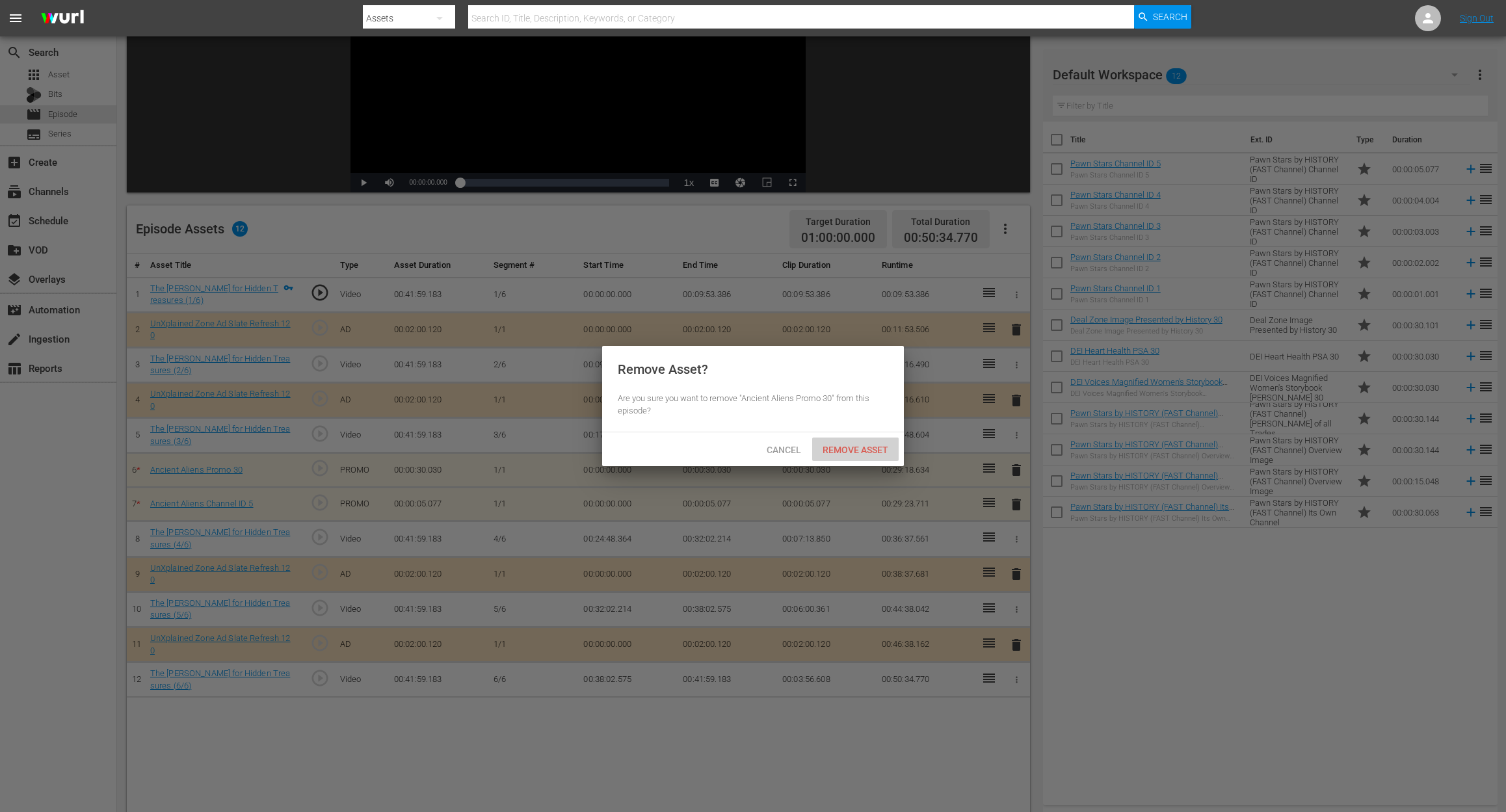
click at [869, 449] on span "Remove Asset" at bounding box center [855, 450] width 86 height 10
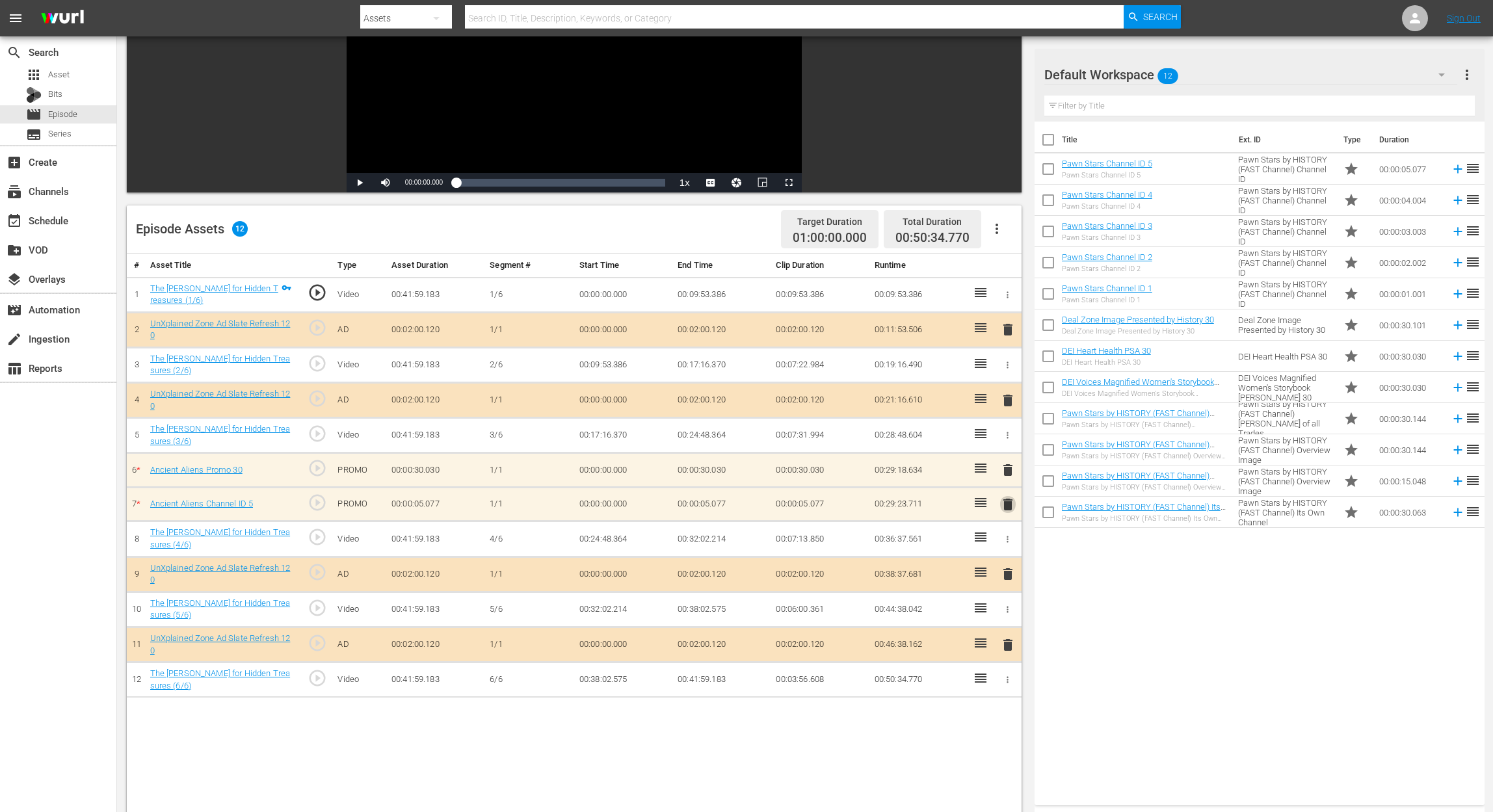
click at [1010, 502] on span "delete" at bounding box center [1008, 505] width 16 height 16
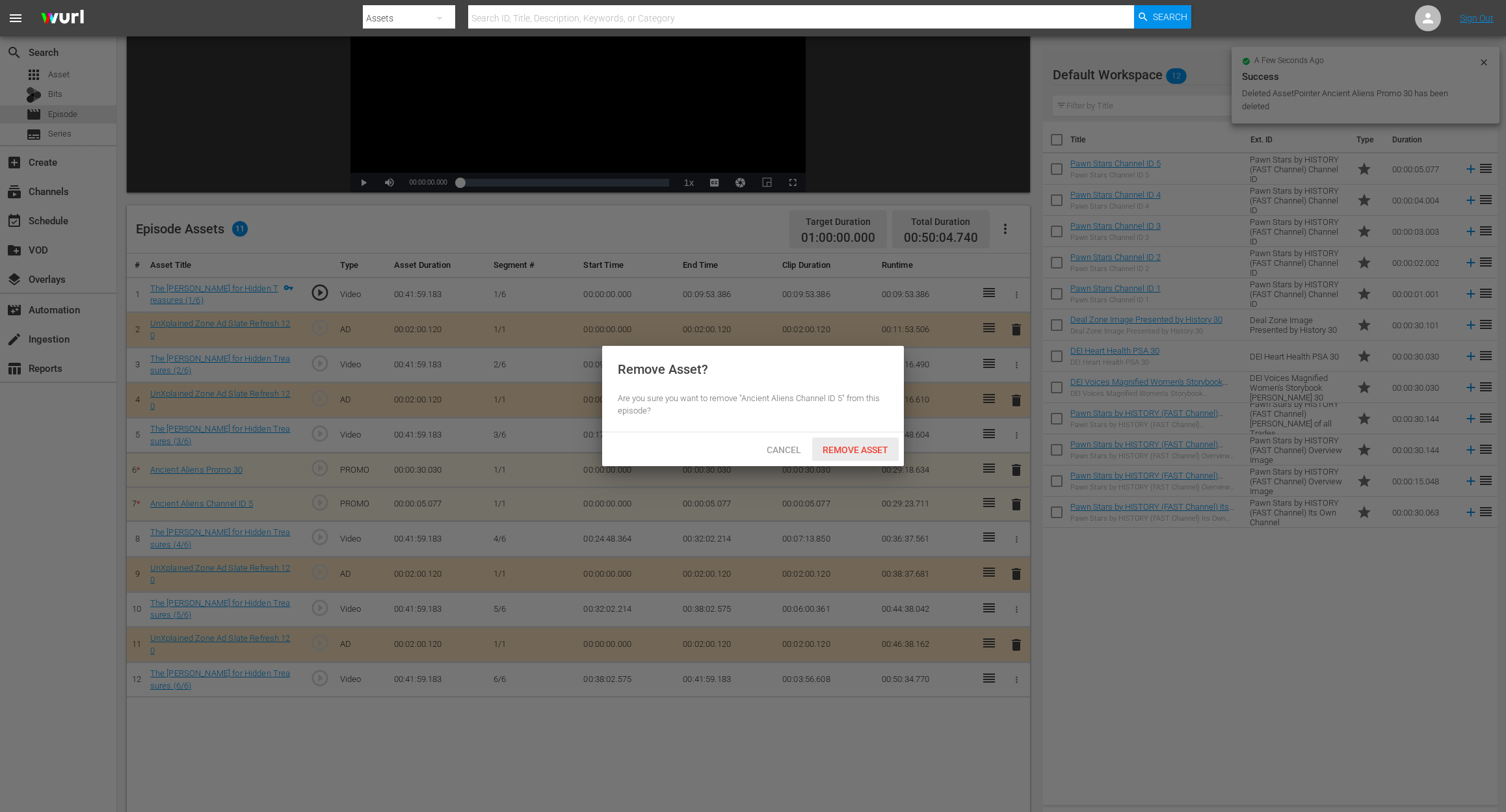
click at [879, 453] on span "Remove Asset" at bounding box center [855, 450] width 86 height 10
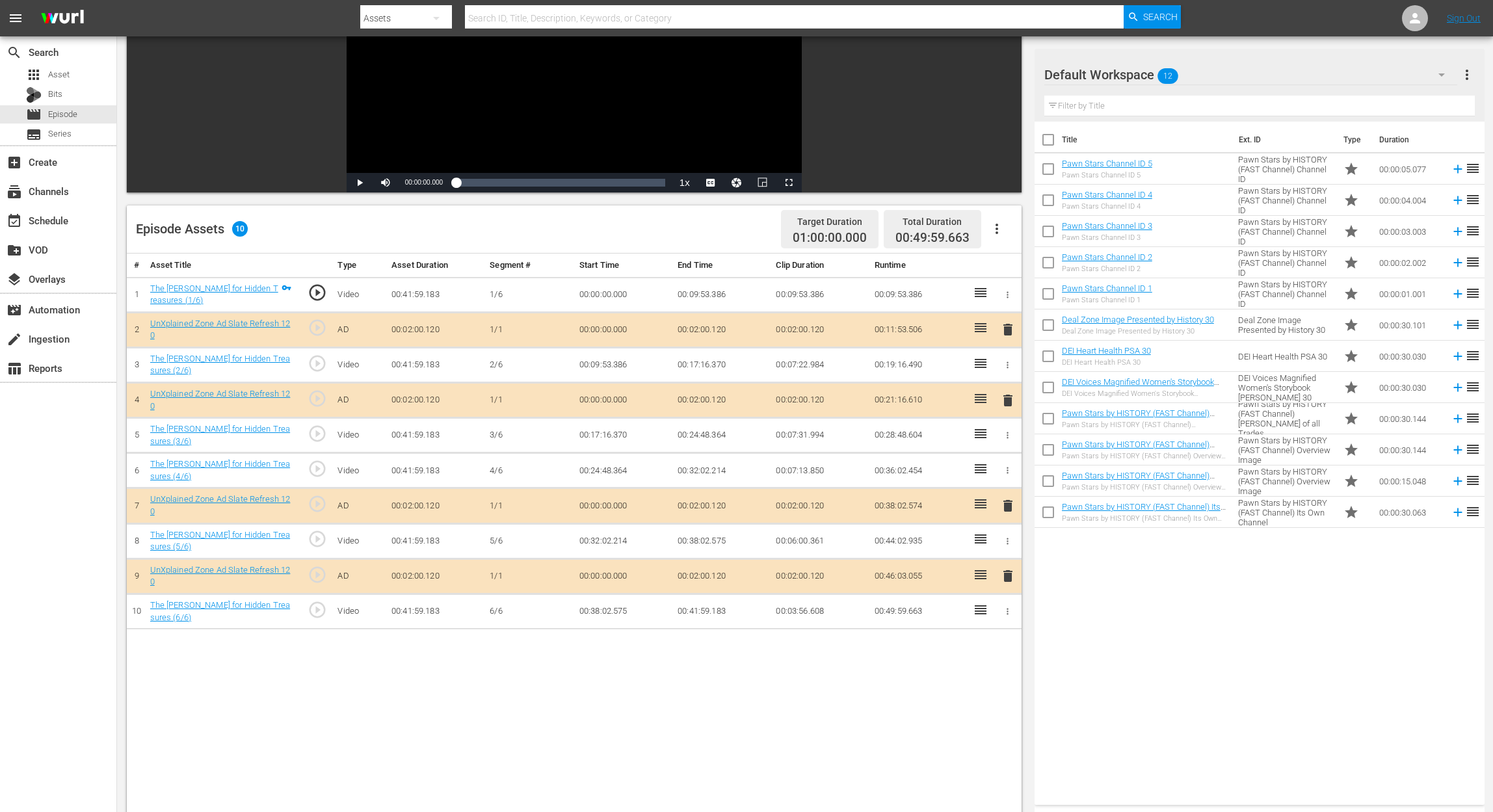
click at [1129, 78] on icon "button" at bounding box center [1442, 75] width 16 height 16
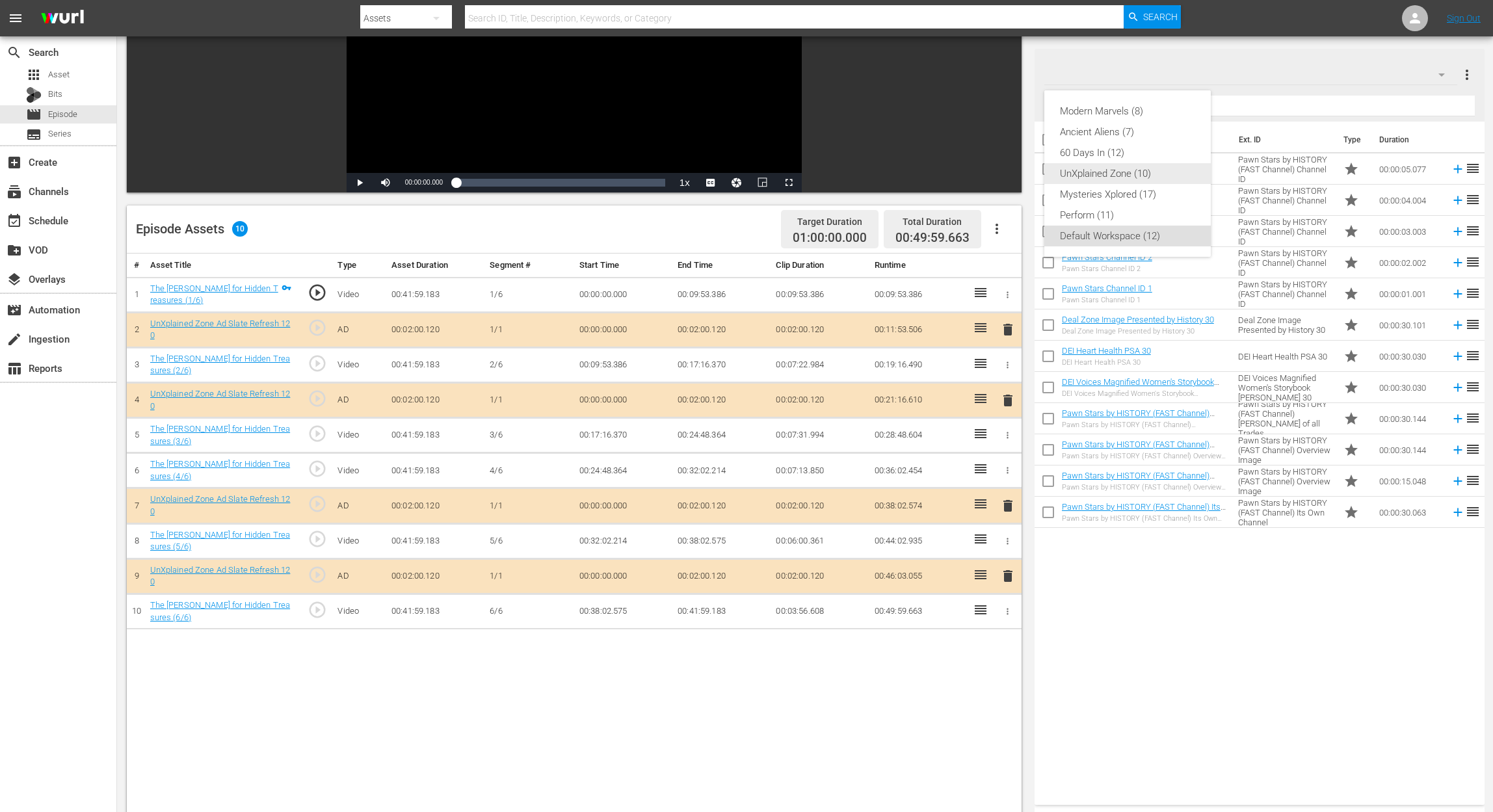
click at [1119, 178] on div "UnXplained Zone (10)" at bounding box center [1128, 173] width 136 height 21
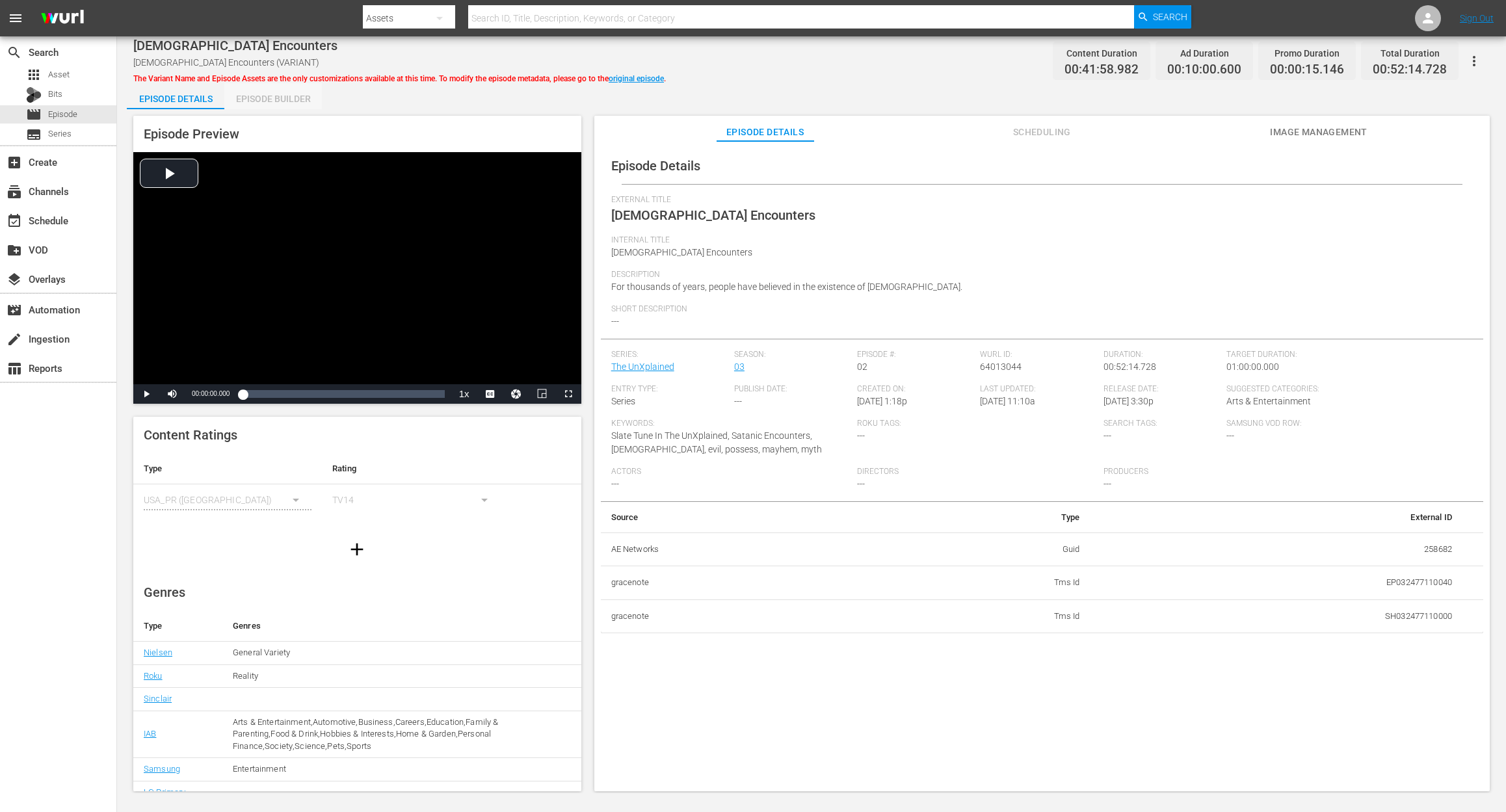
click at [286, 94] on div "Episode Builder" at bounding box center [273, 99] width 97 height 31
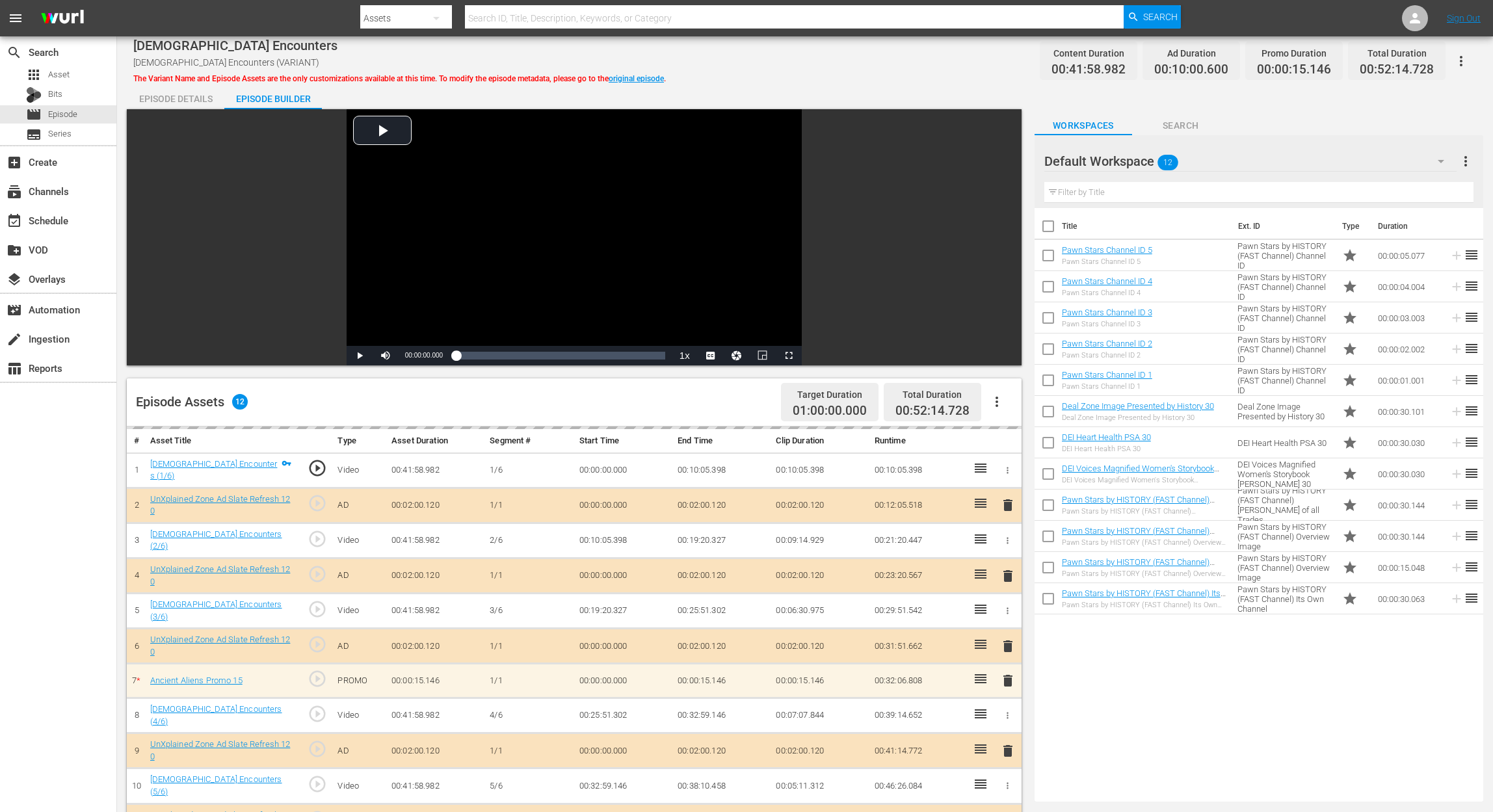
scroll to position [173, 0]
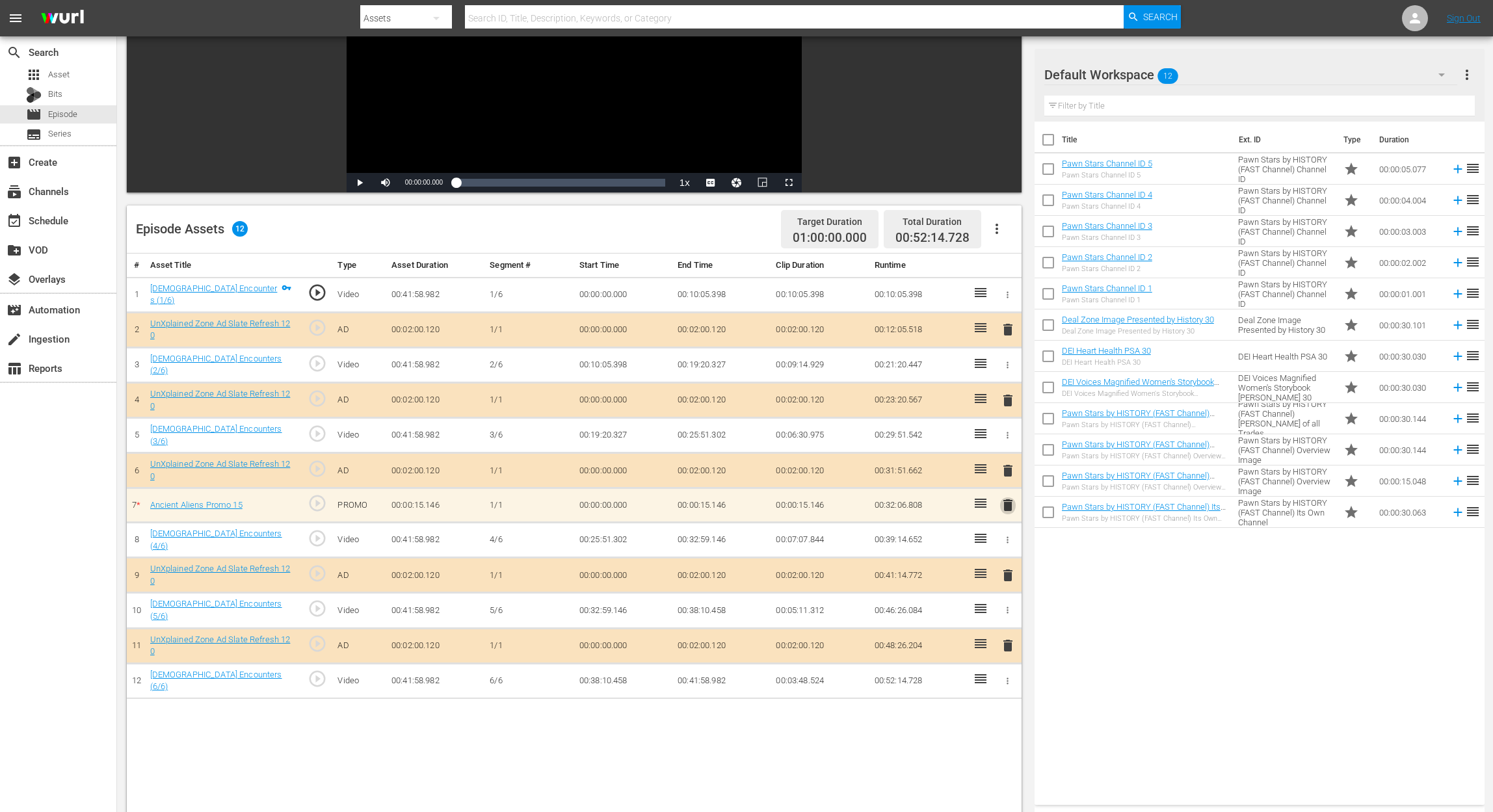
click at [1010, 502] on span "delete" at bounding box center [1008, 505] width 16 height 16
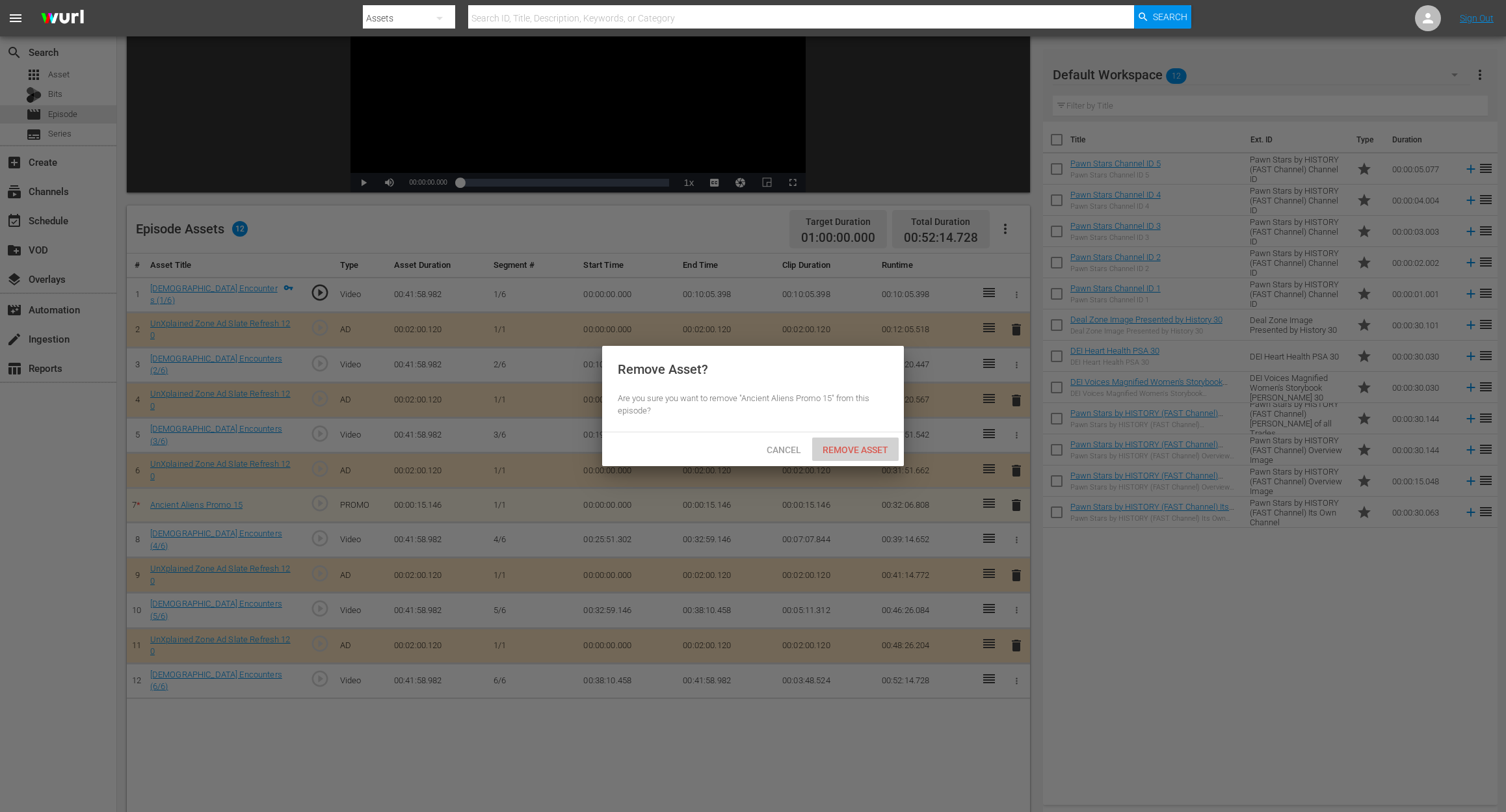
click at [858, 446] on span "Remove Asset" at bounding box center [855, 450] width 86 height 10
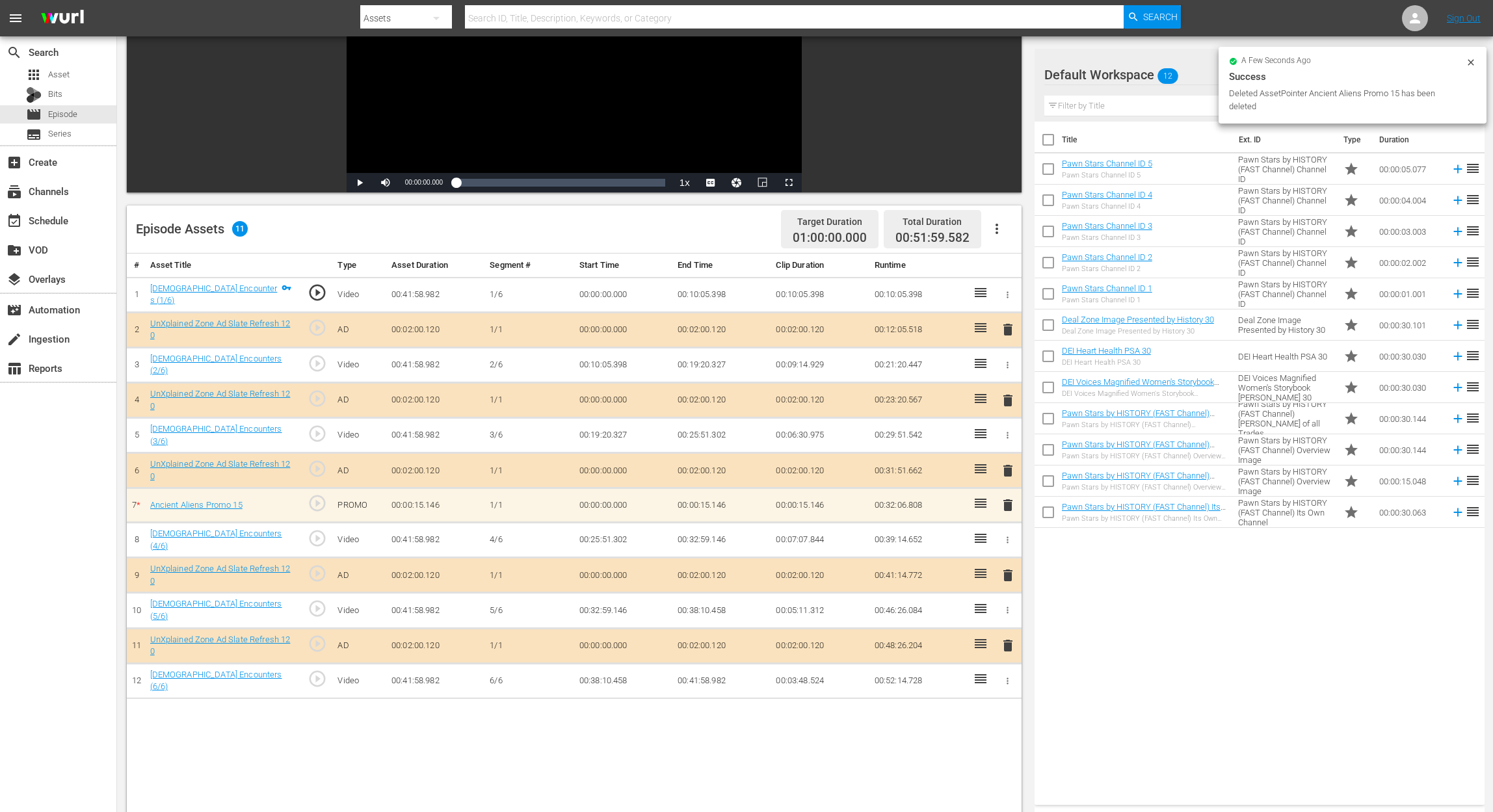
click at [1129, 75] on div "Success" at bounding box center [1352, 77] width 247 height 16
click at [1129, 73] on icon "button" at bounding box center [1442, 75] width 16 height 16
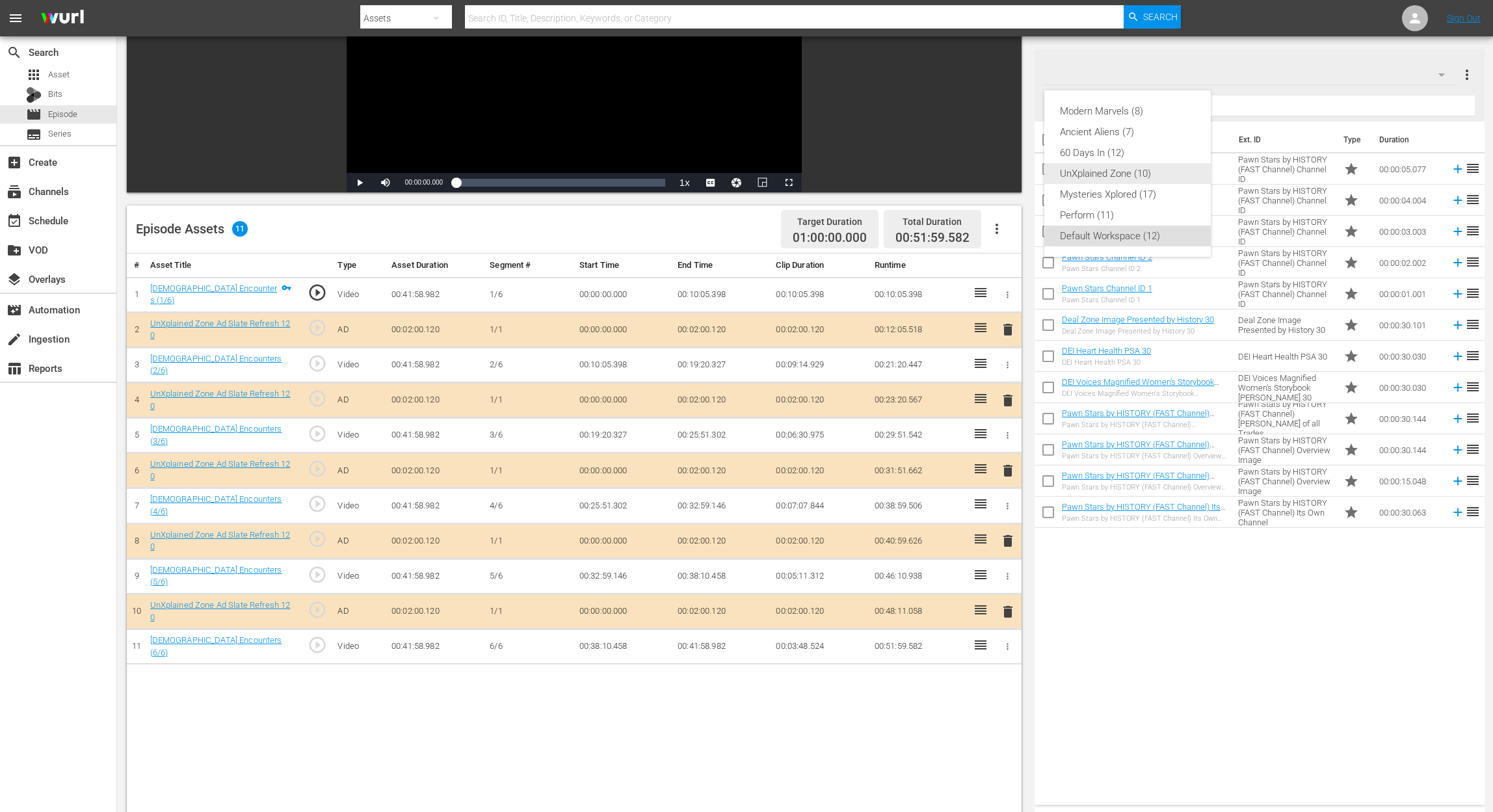
click at [1129, 179] on div "UnXplained Zone (10)" at bounding box center [1128, 173] width 136 height 21
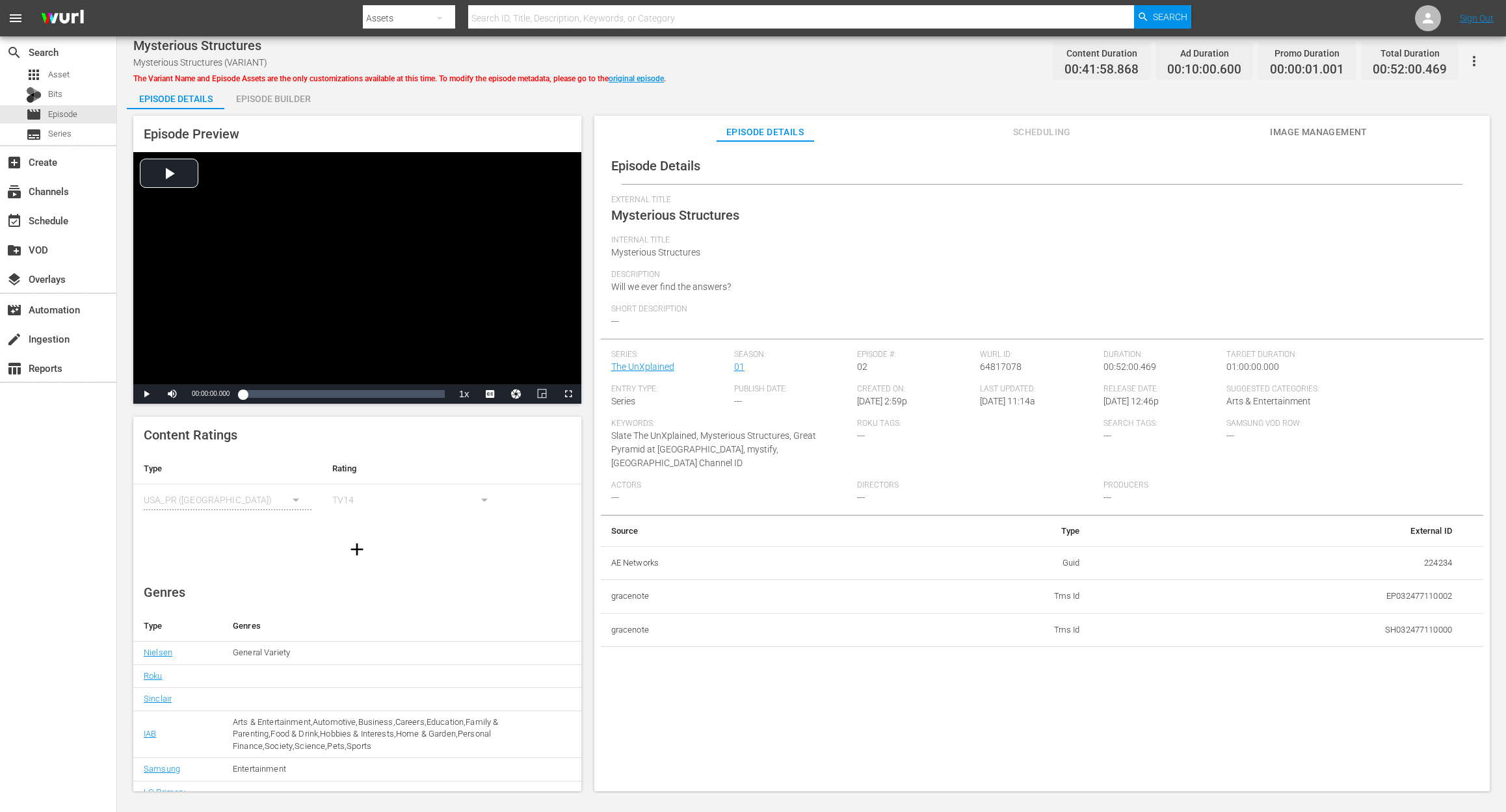
click at [266, 99] on div "Episode Builder" at bounding box center [273, 99] width 97 height 31
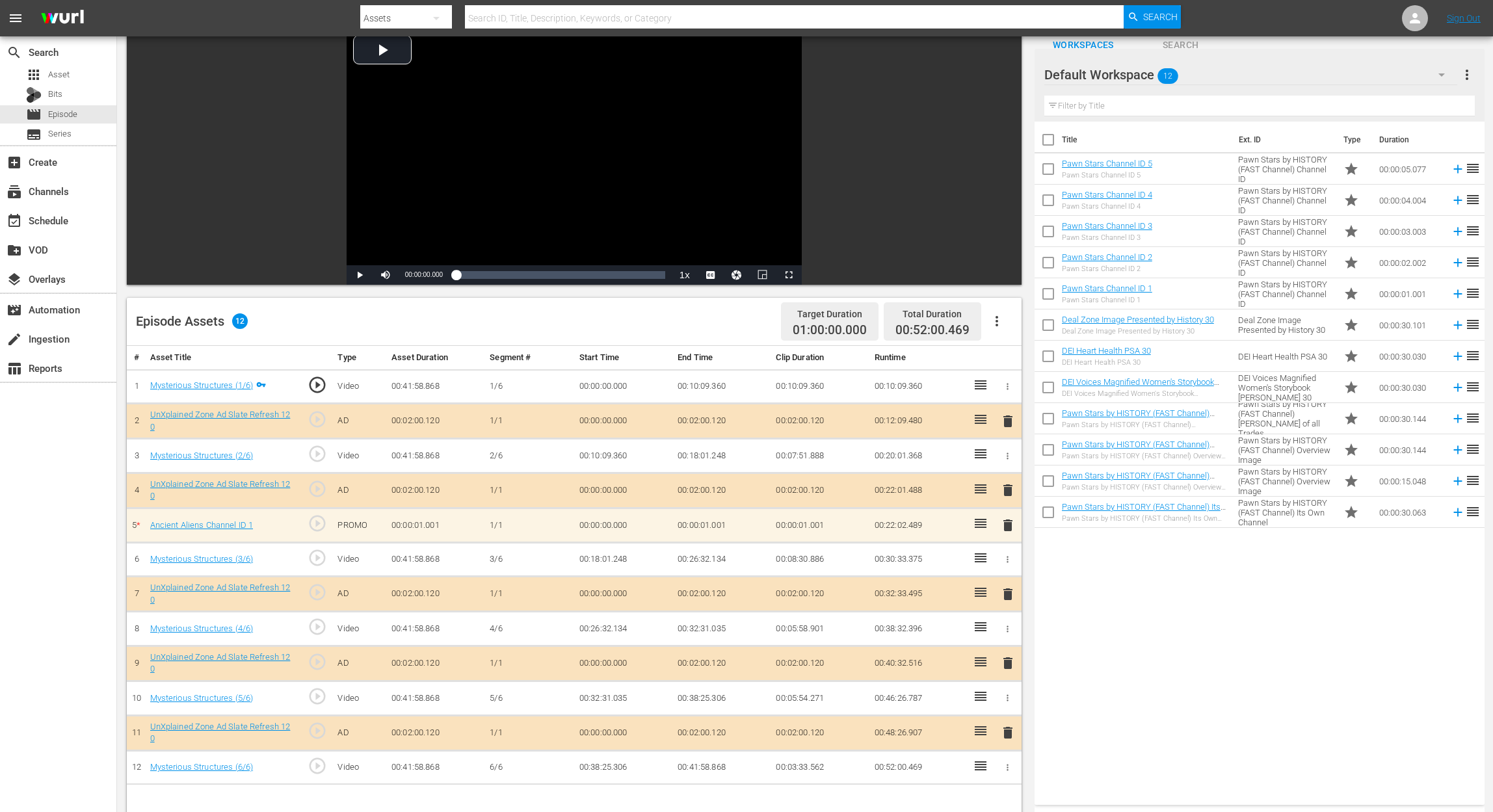
scroll to position [173, 0]
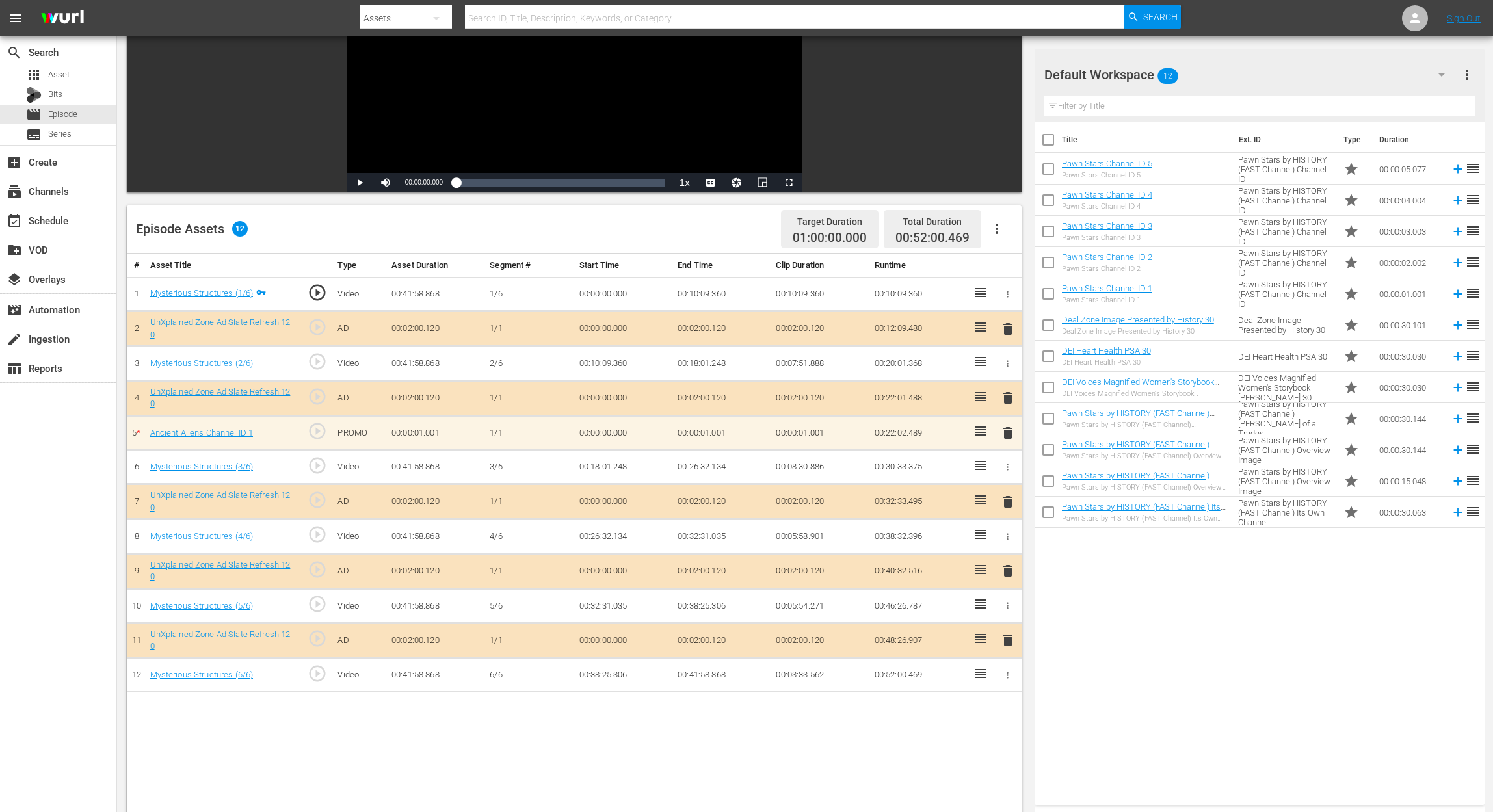
click at [1010, 430] on span "delete" at bounding box center [1008, 433] width 16 height 16
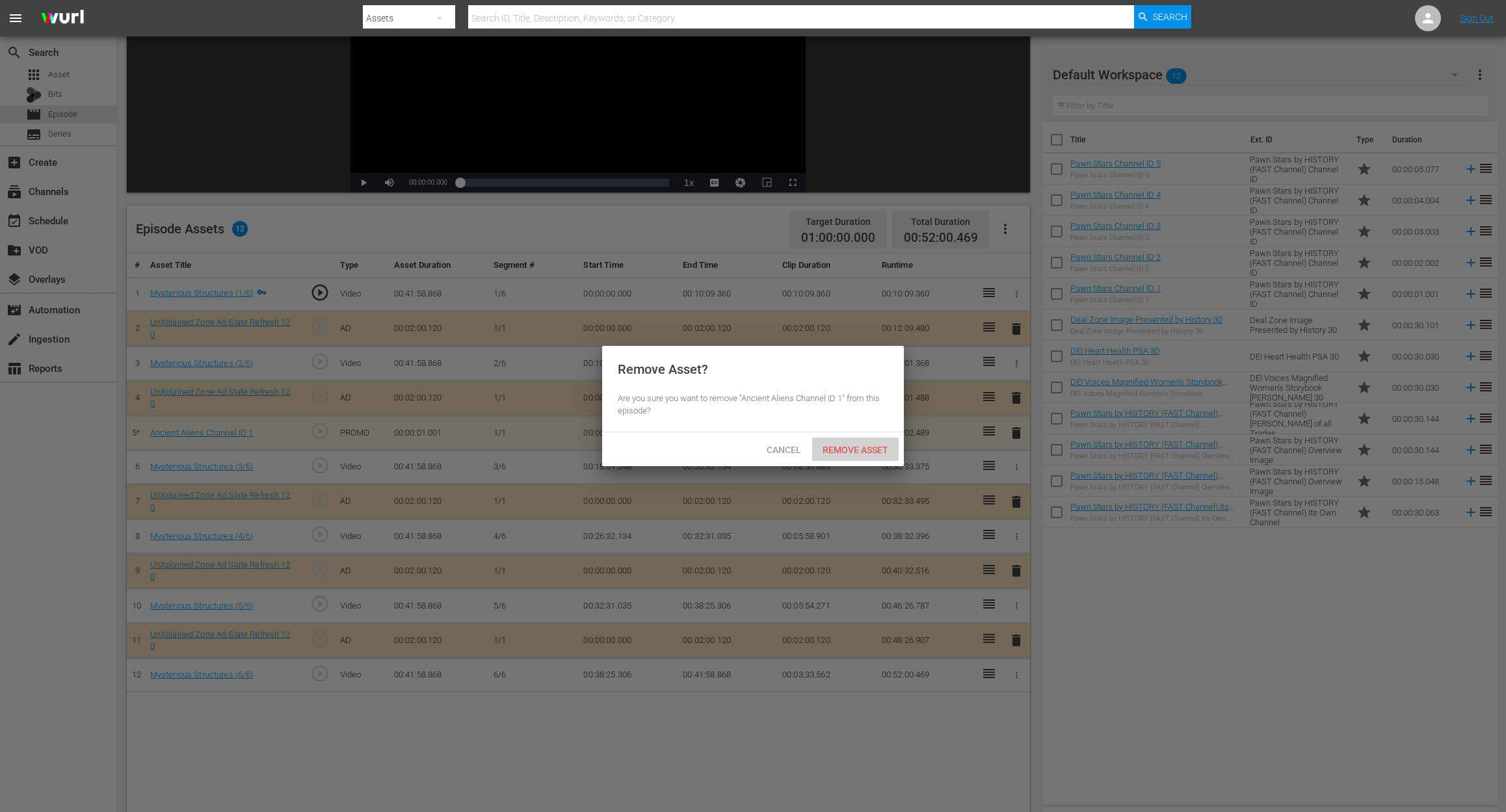
click at [851, 454] on span "Remove Asset" at bounding box center [855, 450] width 86 height 10
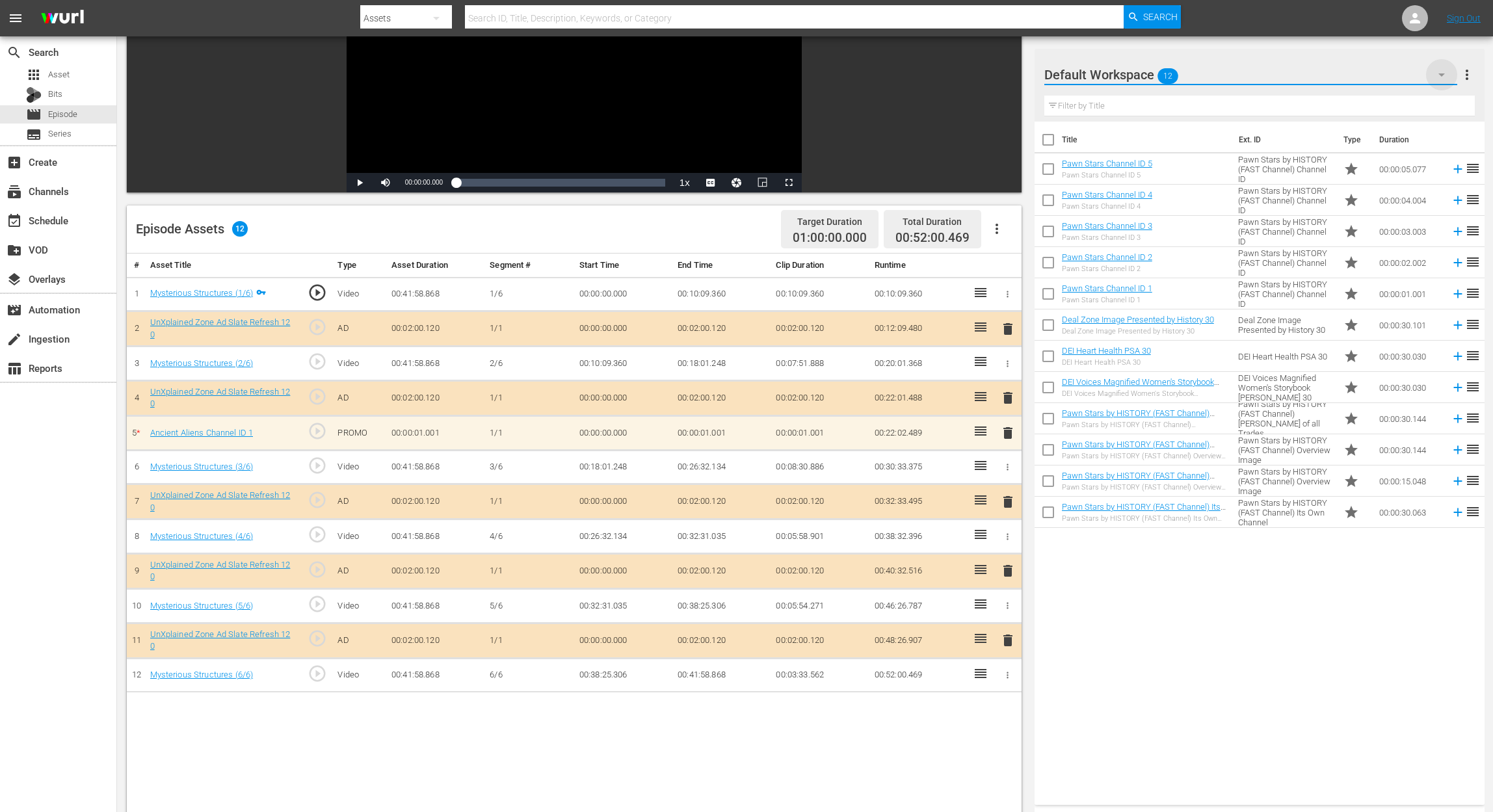
click at [1129, 70] on icon "button" at bounding box center [1442, 75] width 16 height 16
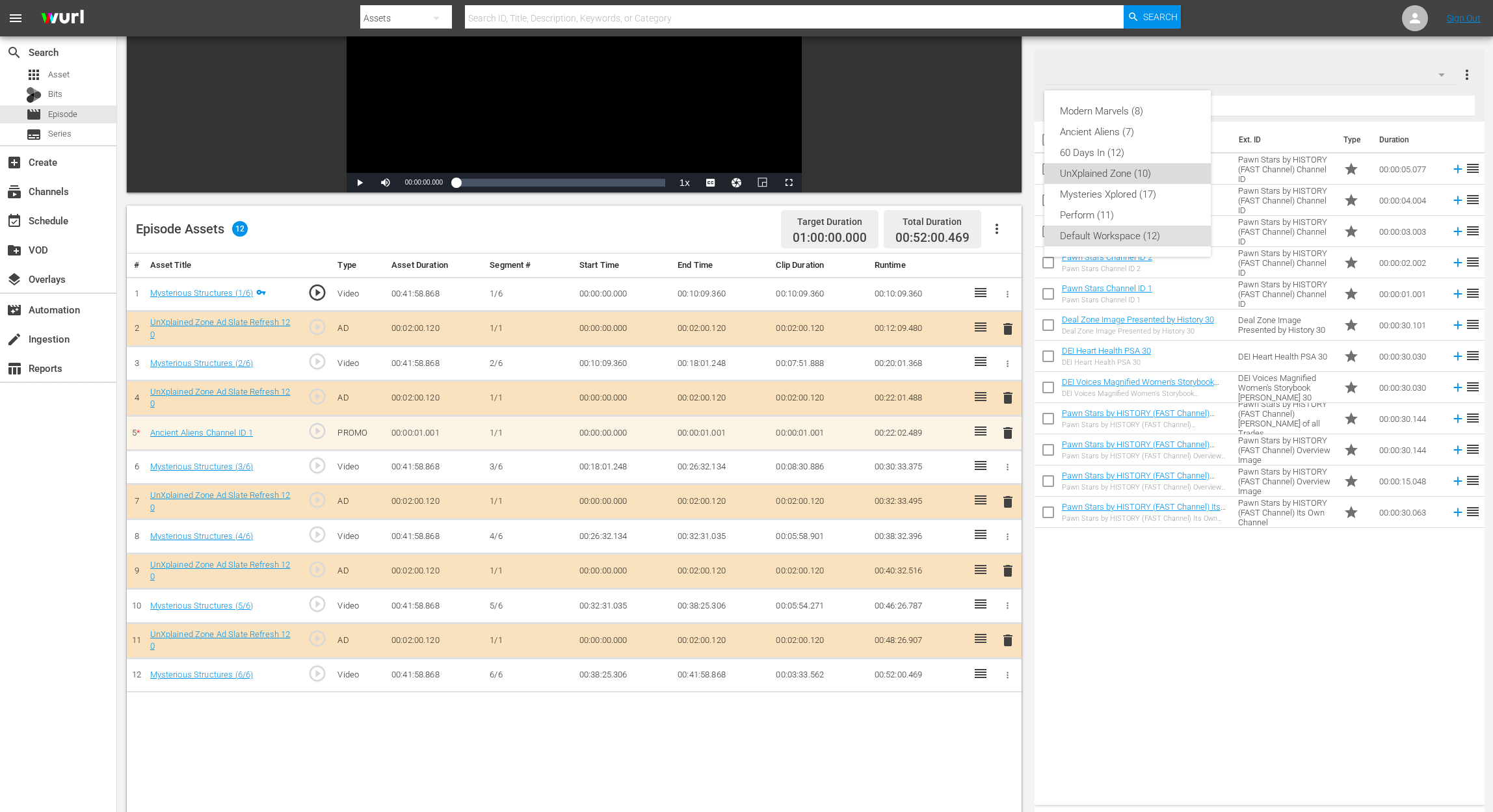
click at [1122, 167] on div "UnXplained Zone (10)" at bounding box center [1128, 173] width 136 height 21
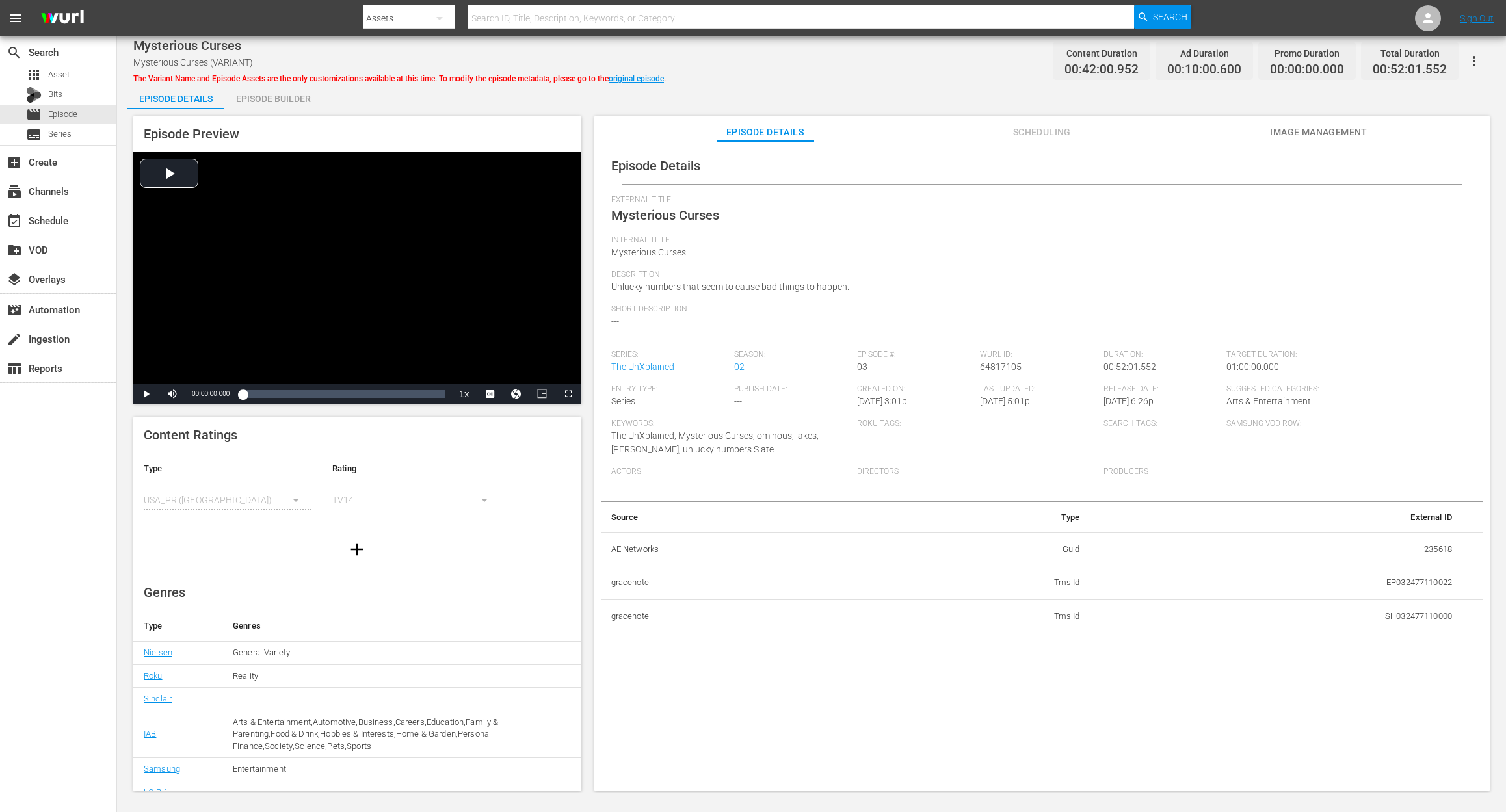
click at [276, 100] on div "Episode Builder" at bounding box center [273, 99] width 97 height 31
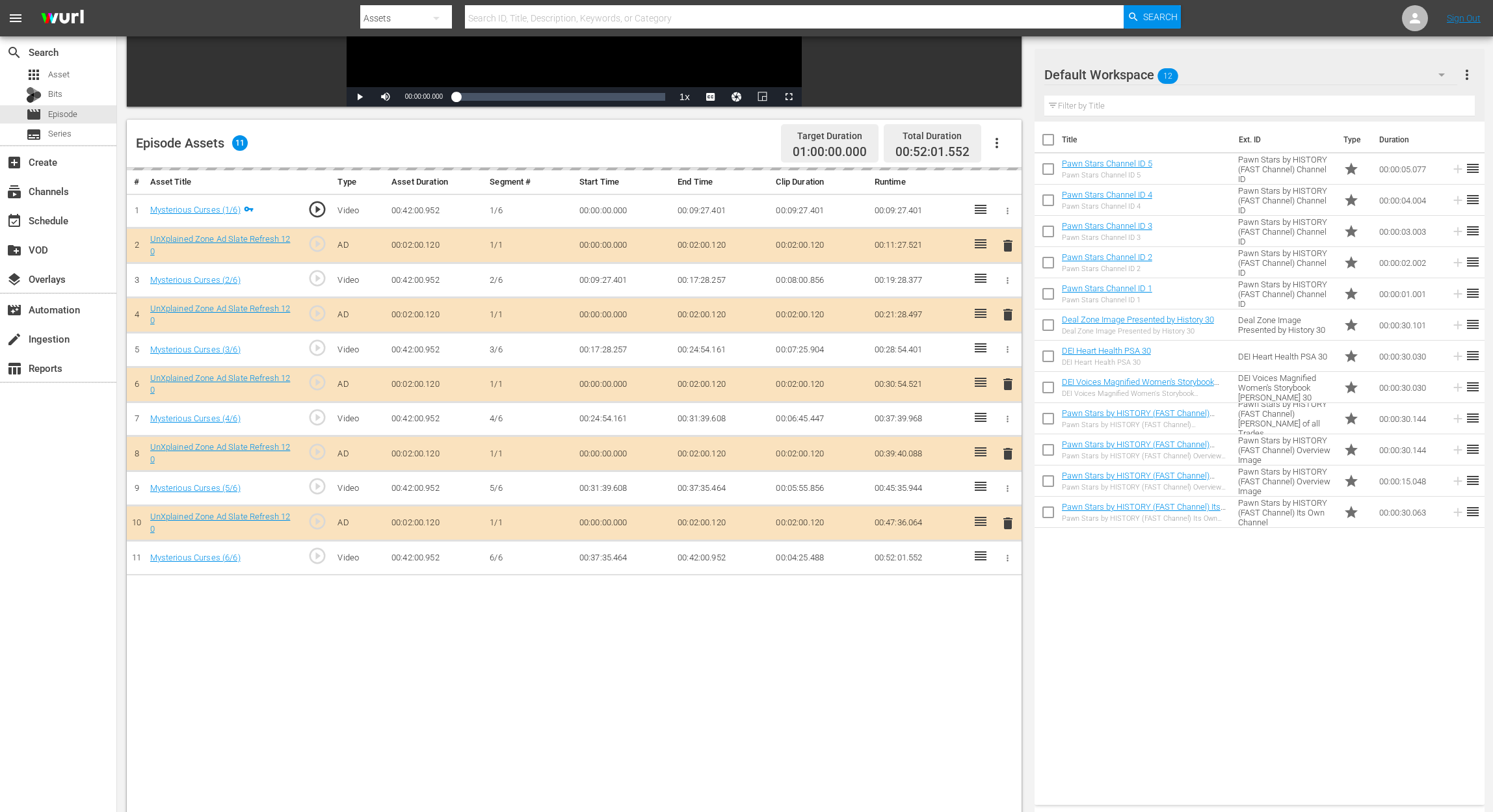
scroll to position [260, 0]
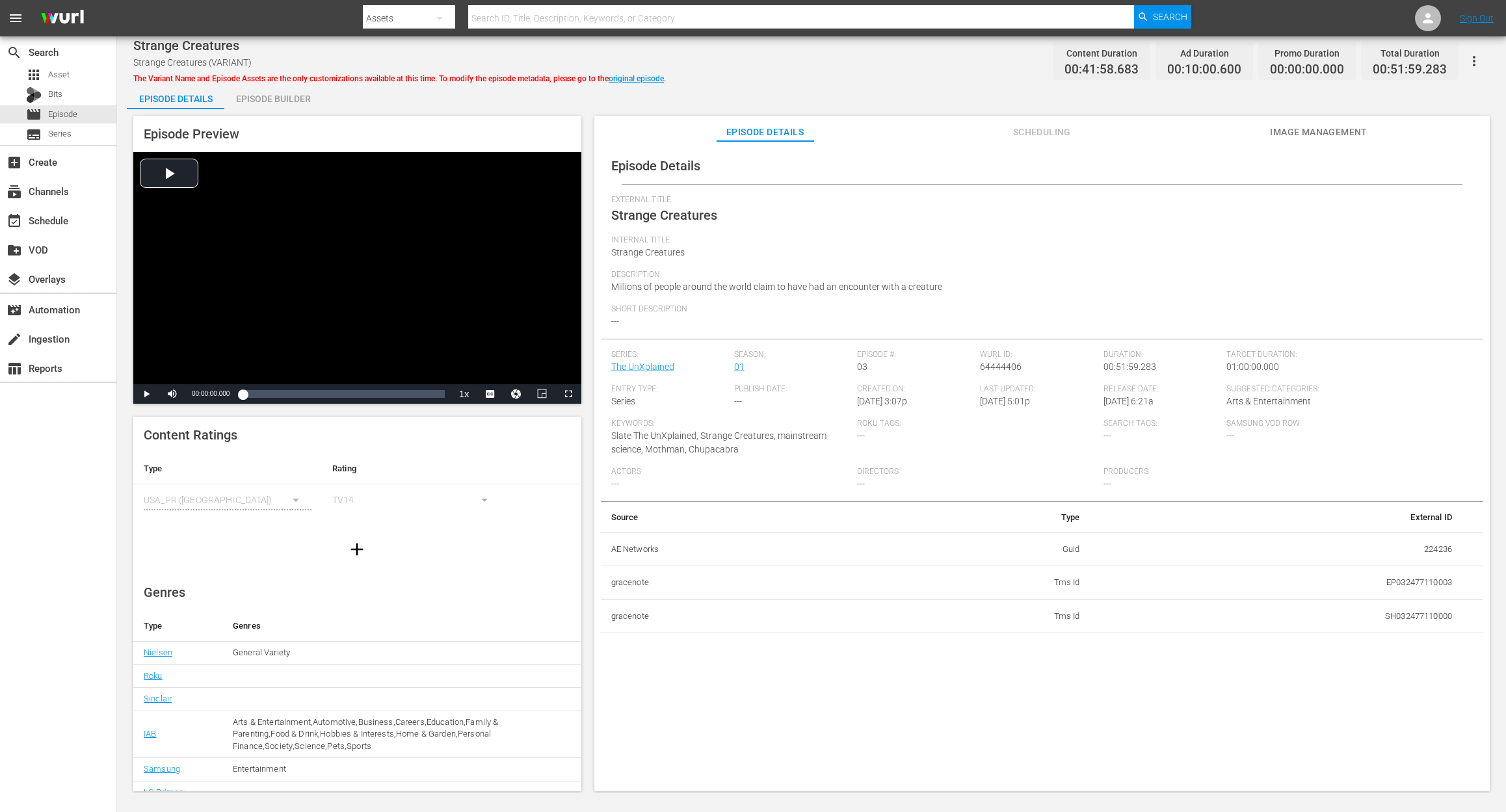
click at [268, 97] on div "Episode Builder" at bounding box center [273, 99] width 97 height 31
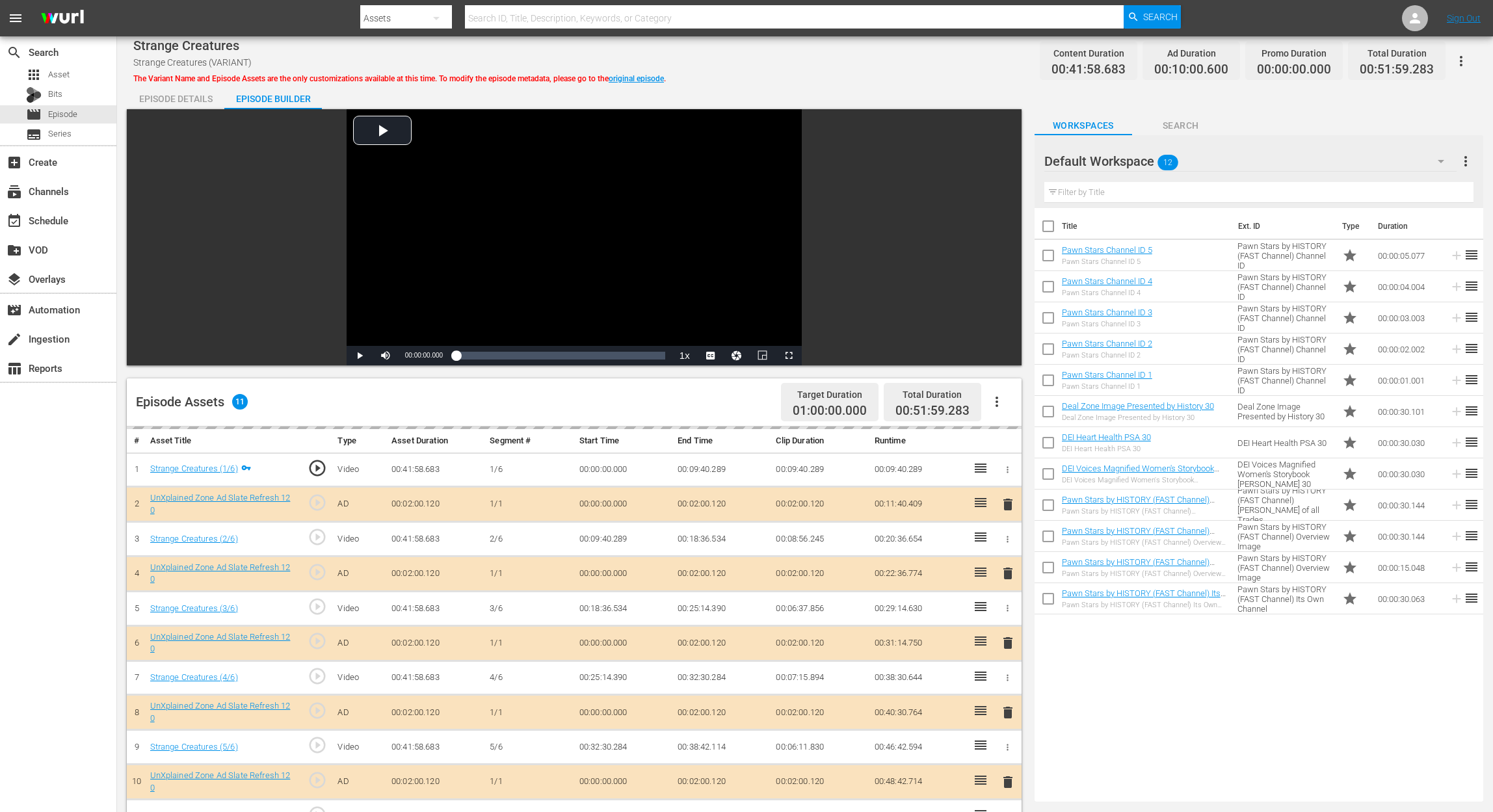
scroll to position [86, 0]
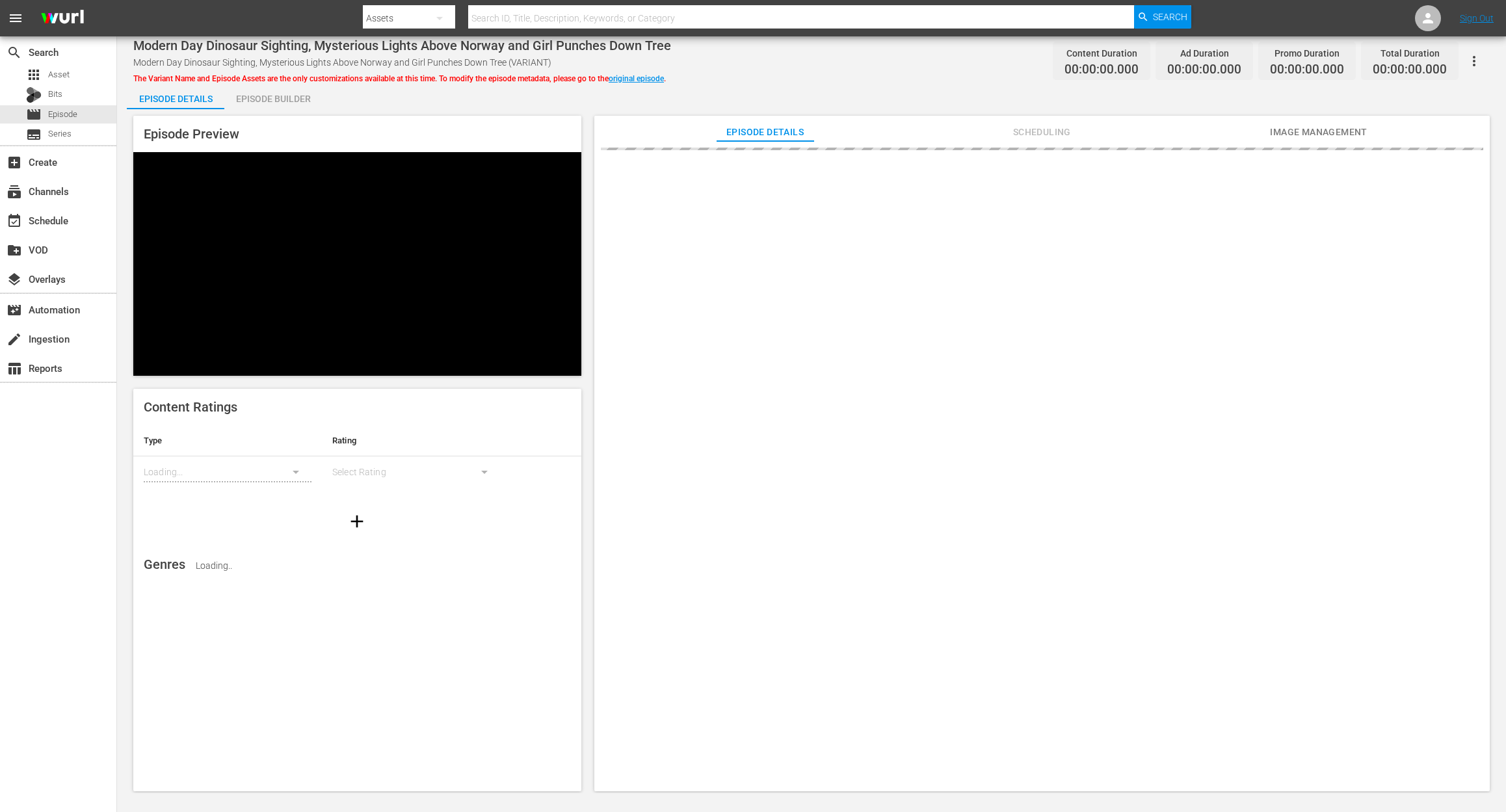
click at [290, 94] on div "Episode Builder" at bounding box center [273, 99] width 97 height 31
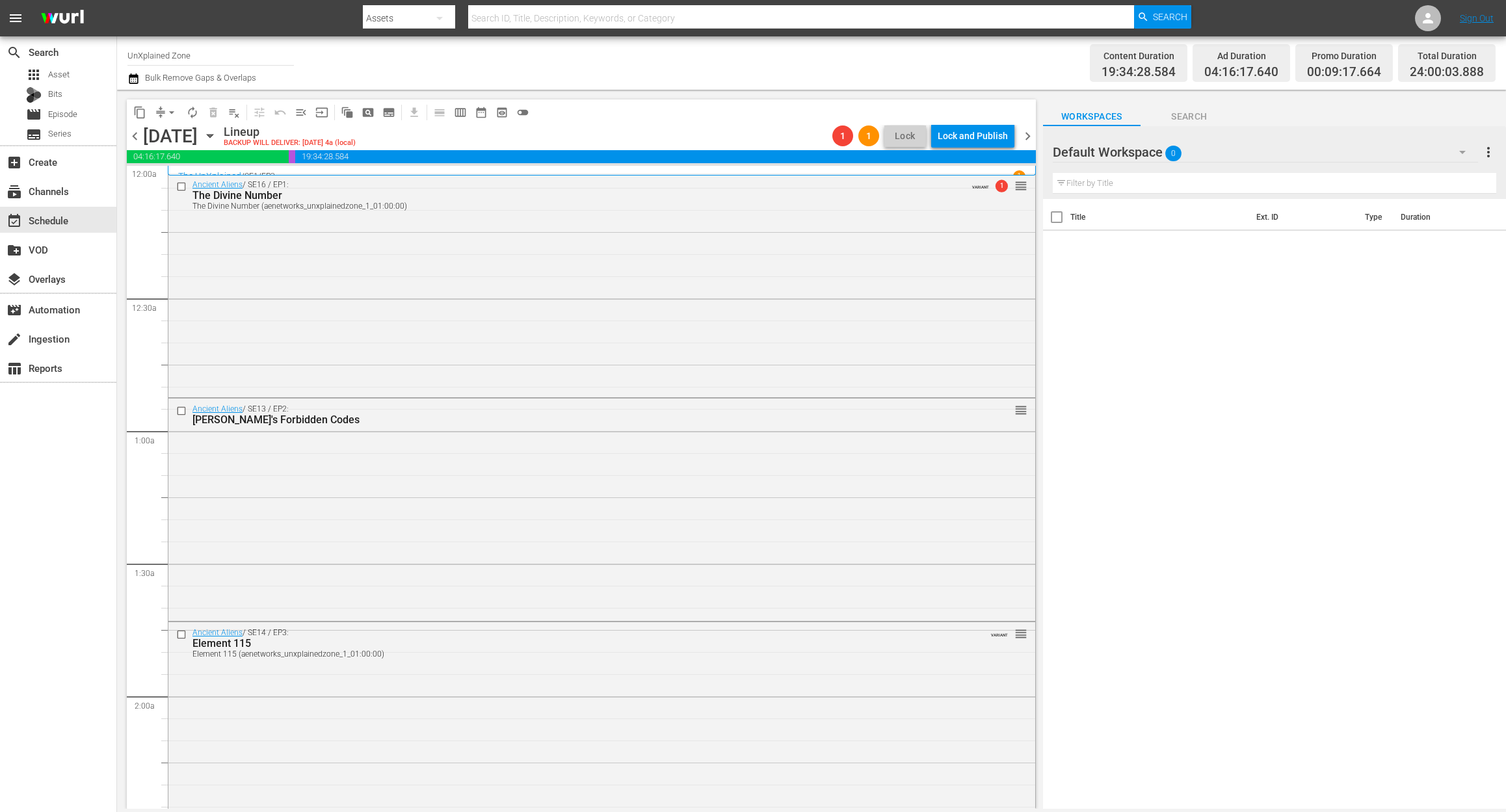
click at [133, 130] on span "chevron_left" at bounding box center [135, 136] width 16 height 16
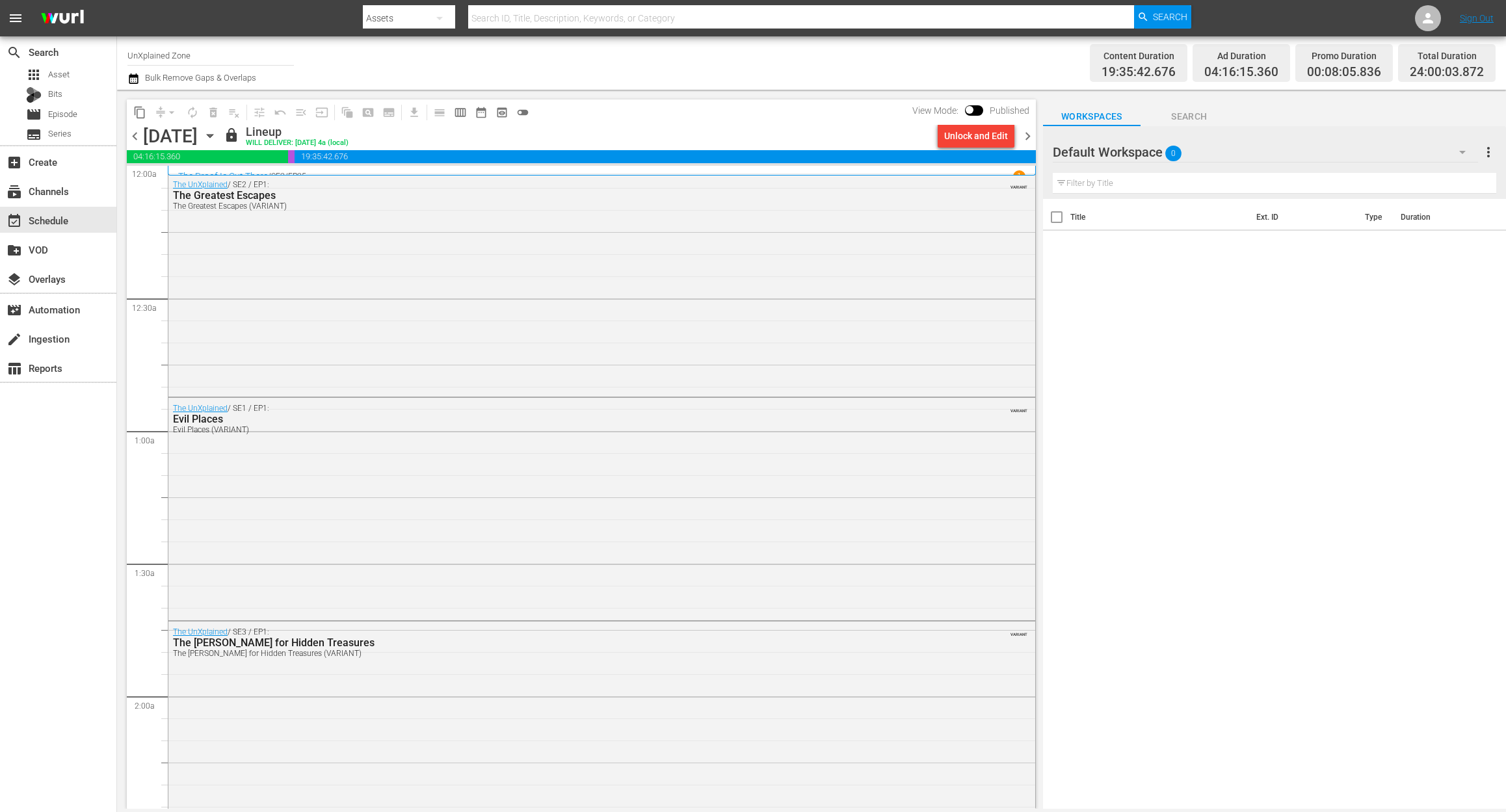
click at [1028, 136] on span "chevron_right" at bounding box center [1027, 136] width 16 height 16
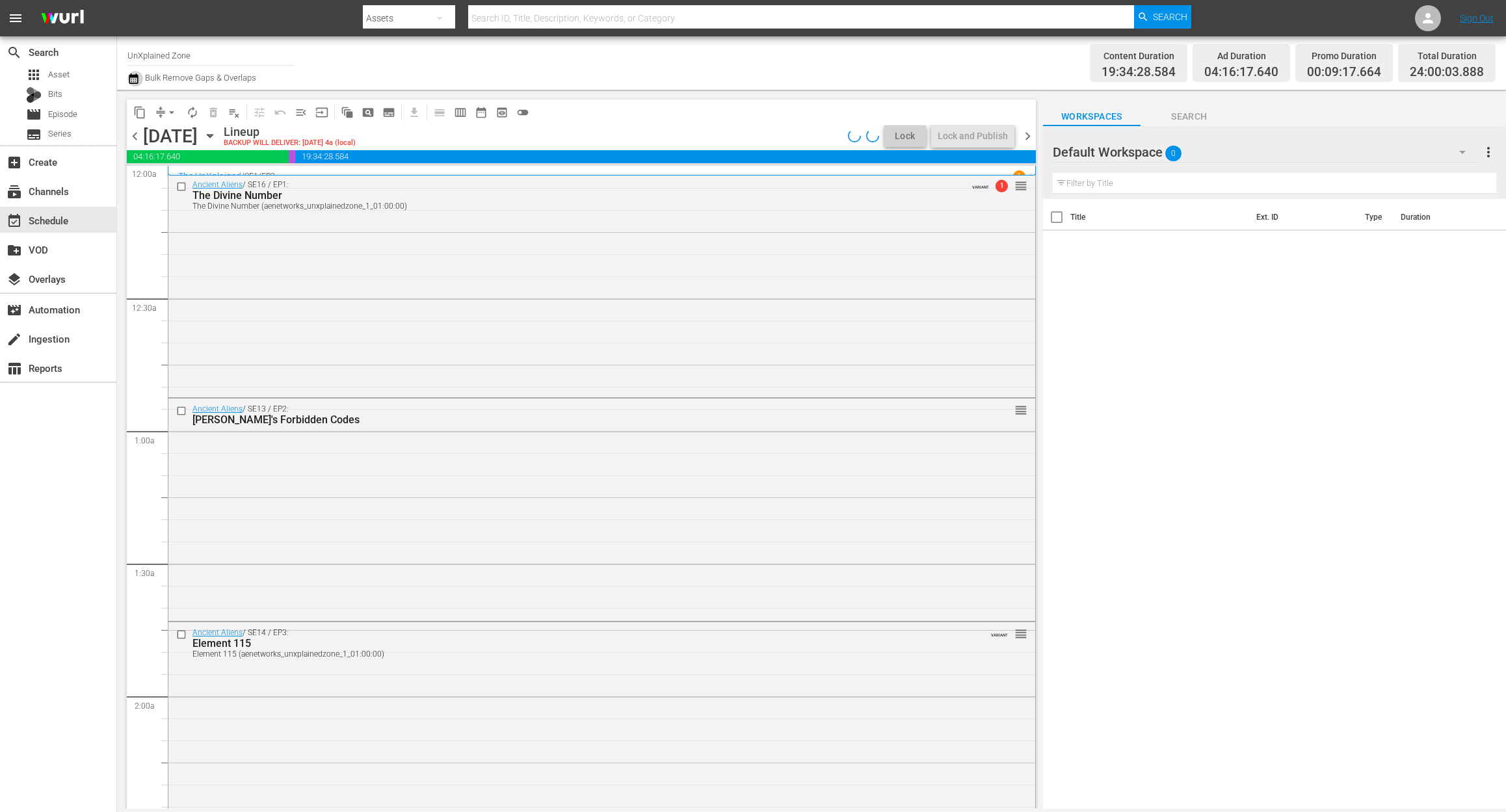
click at [133, 78] on icon "button" at bounding box center [133, 79] width 12 height 16
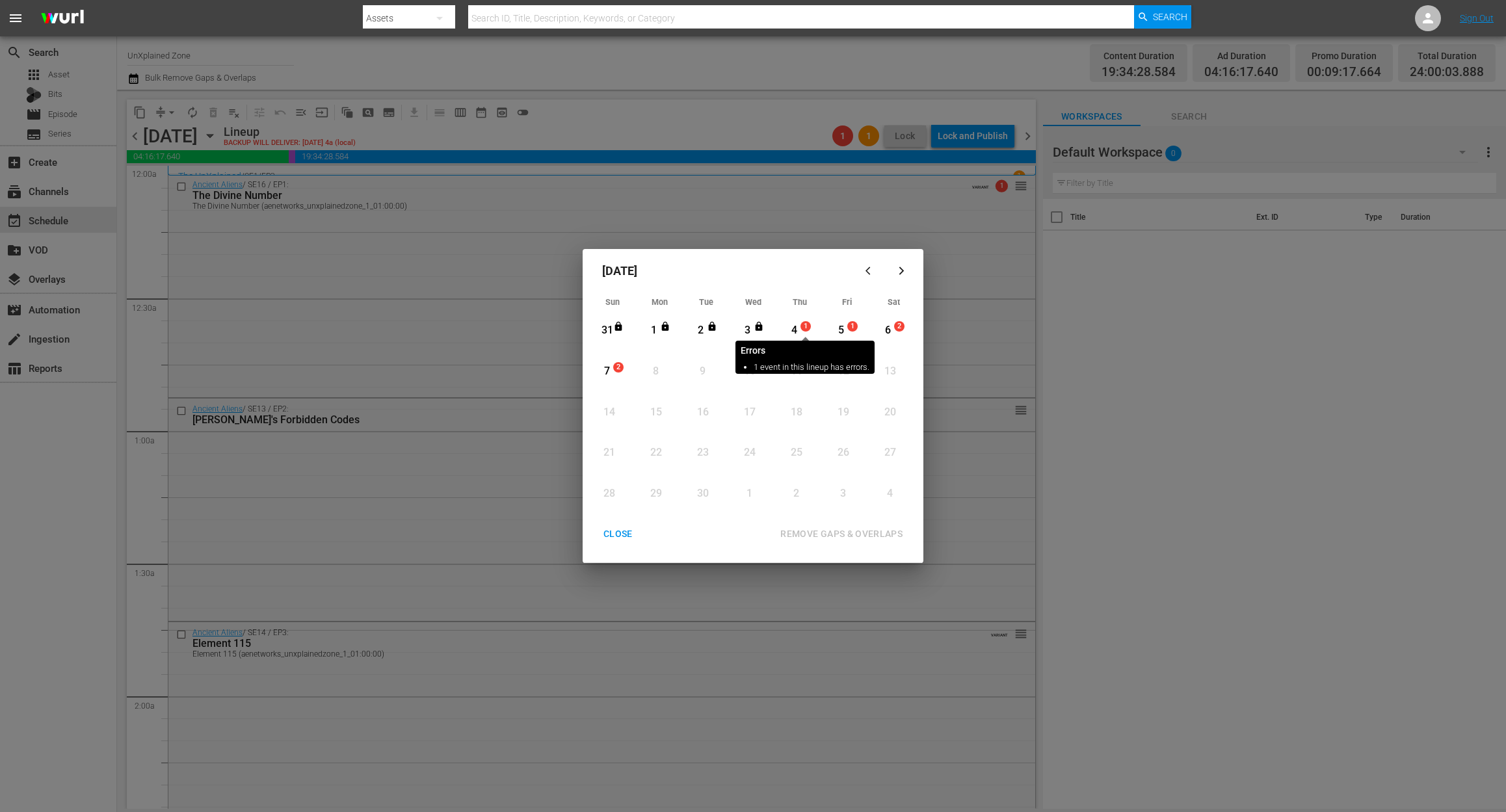
click at [801, 331] on span "1" at bounding box center [806, 326] width 9 height 10
click at [839, 533] on div "REMOVE GAPS & OVERLAPS" at bounding box center [841, 534] width 143 height 16
click at [640, 529] on button "CLOSE" at bounding box center [618, 534] width 60 height 24
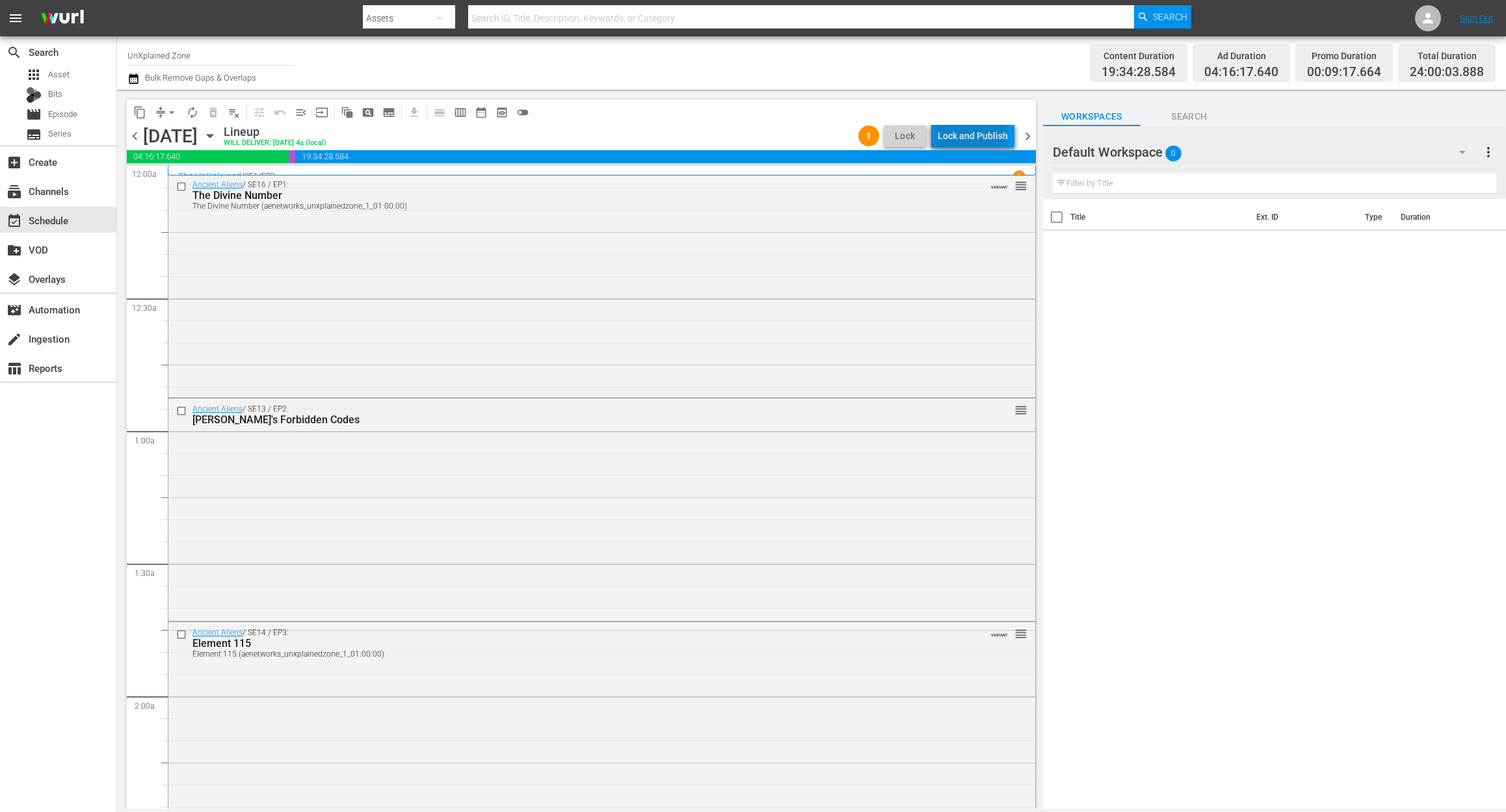
click at [970, 126] on div "Lock and Publish" at bounding box center [972, 136] width 70 height 23
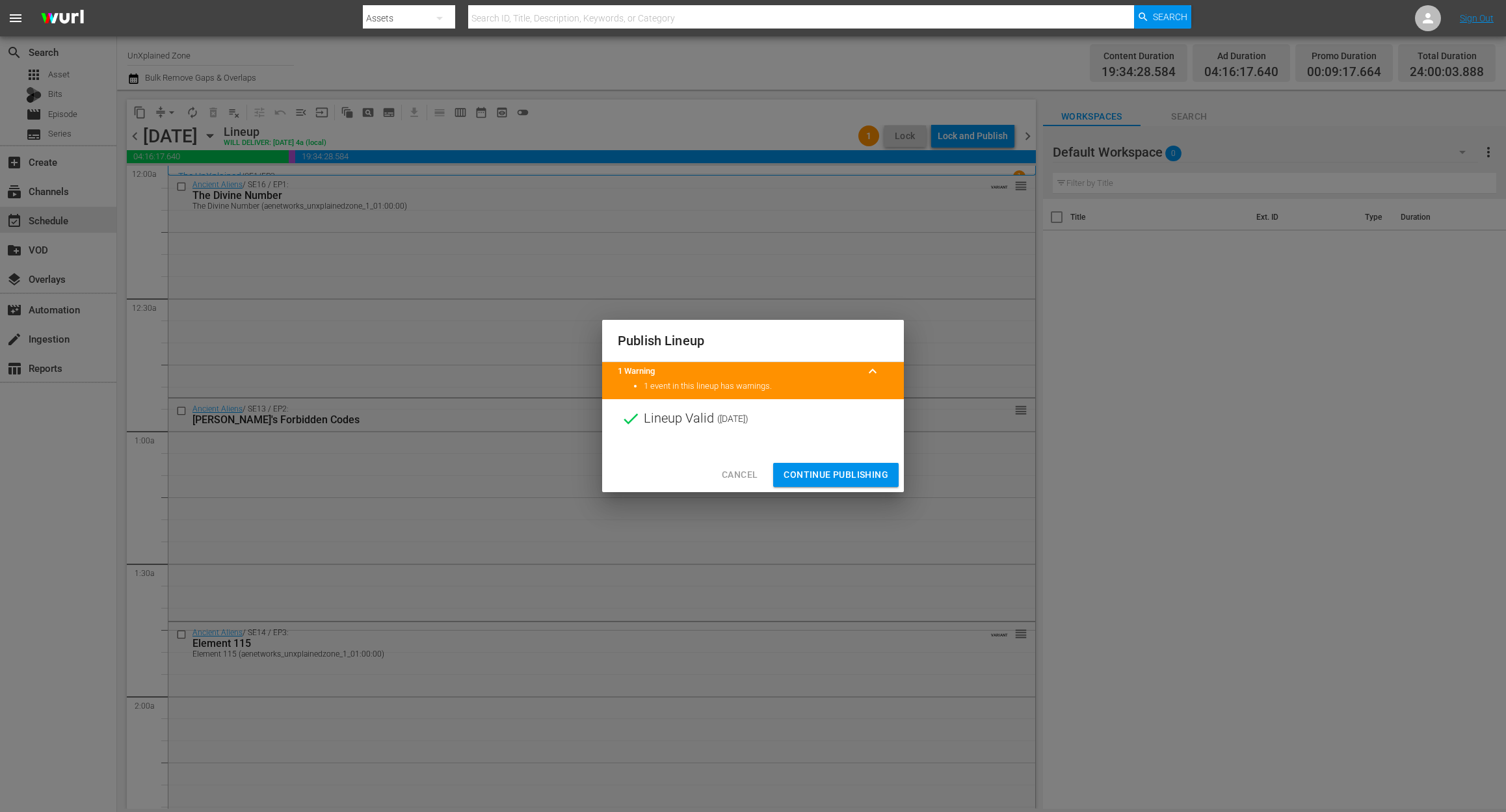
click at [854, 471] on span "Continue Publishing" at bounding box center [835, 475] width 104 height 16
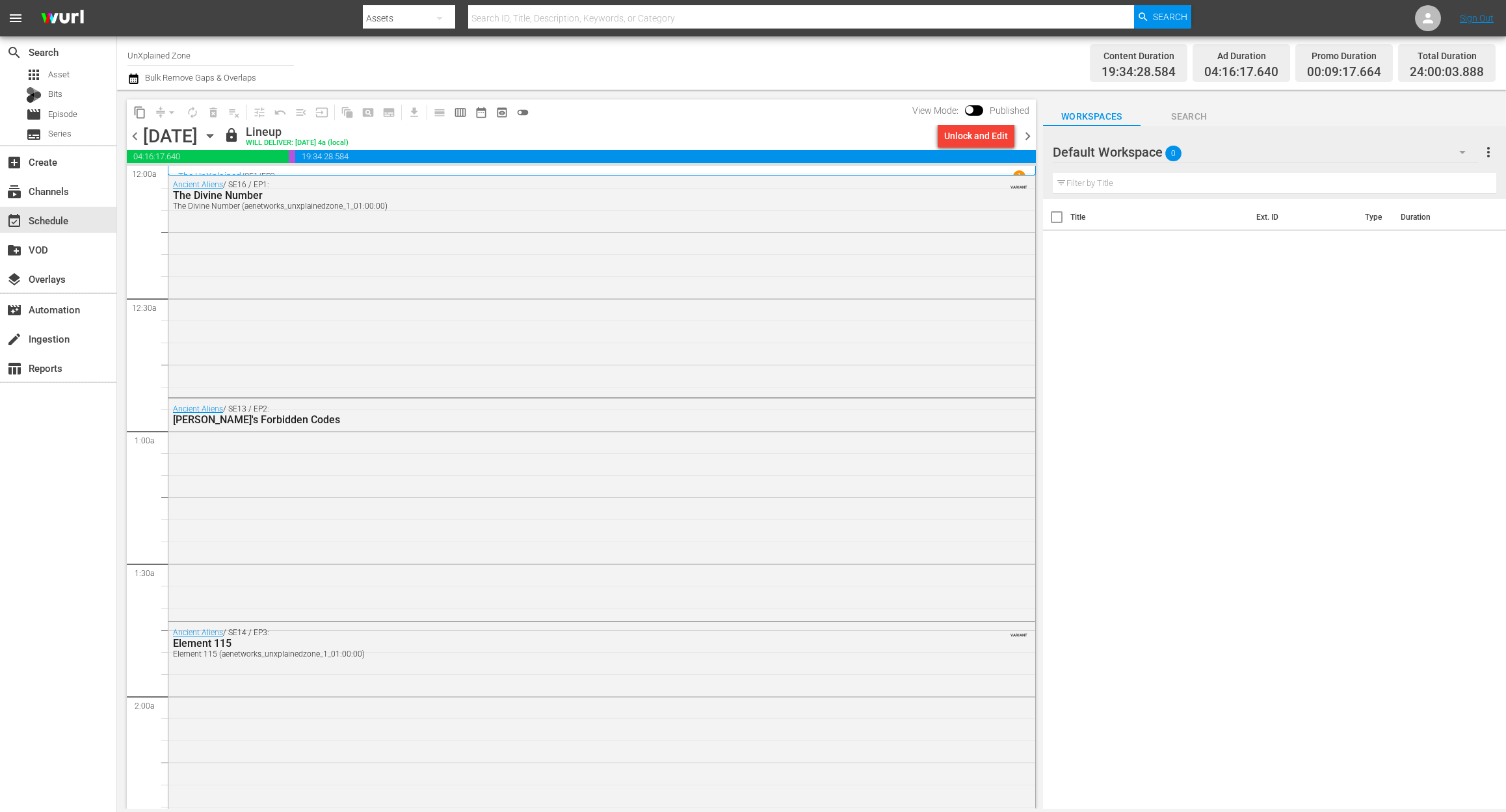
click at [1022, 136] on span "chevron_right" at bounding box center [1027, 136] width 16 height 16
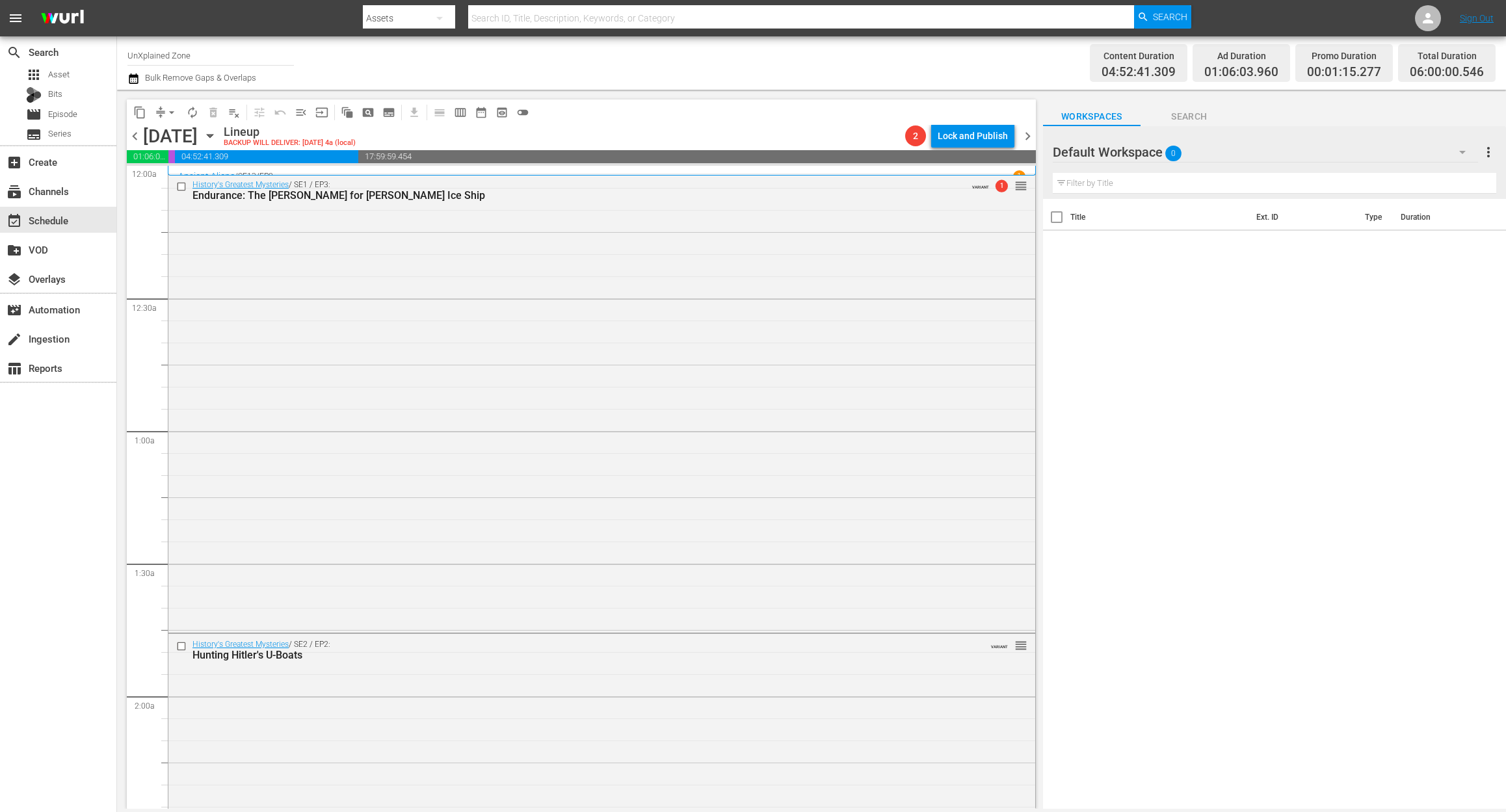
click at [131, 84] on icon "button" at bounding box center [133, 79] width 12 height 16
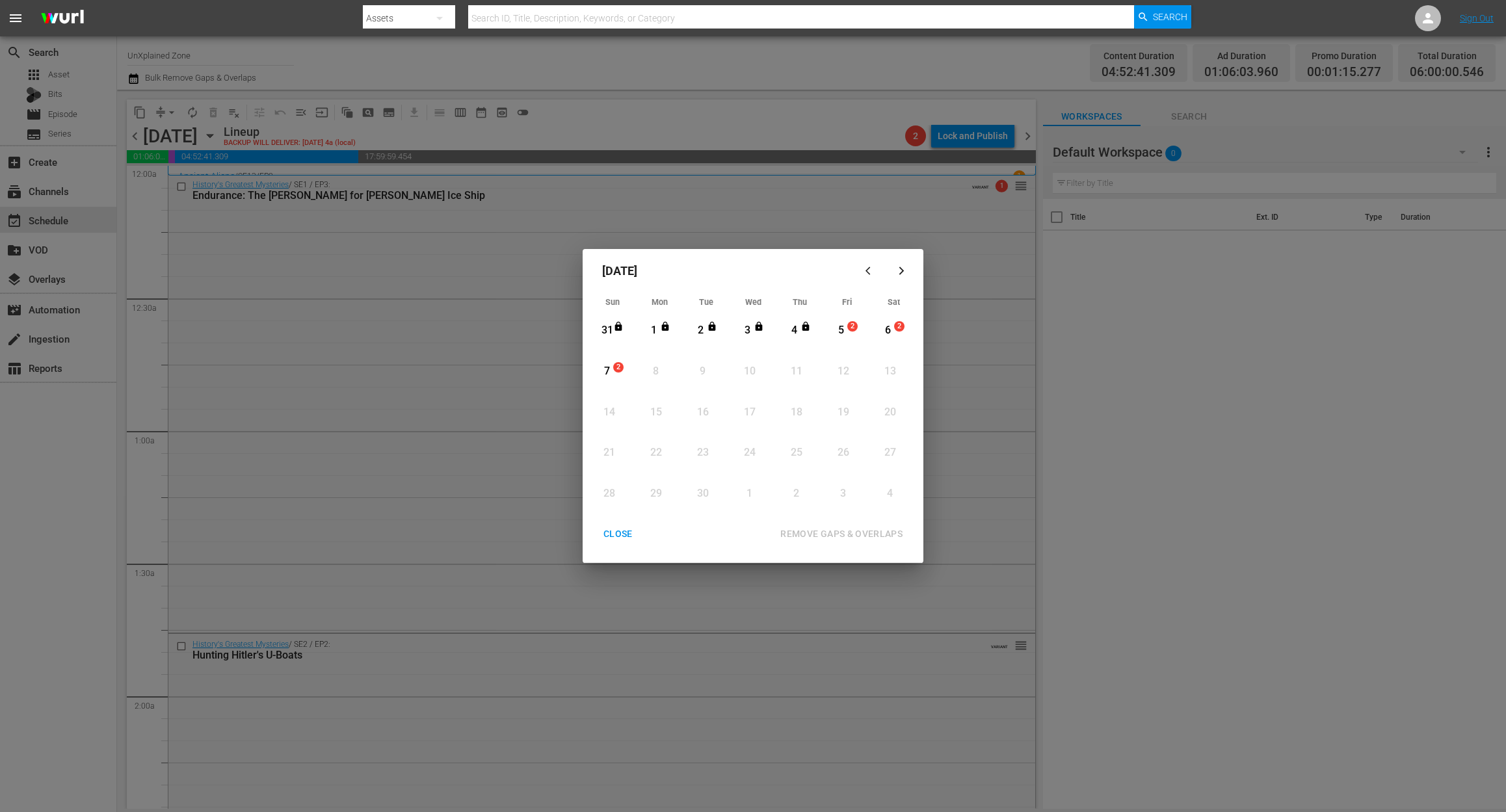
click at [841, 341] on div "5" at bounding box center [841, 330] width 16 height 36
click at [874, 534] on div "REMOVE GAPS & OVERLAPS" at bounding box center [841, 534] width 143 height 16
click at [626, 534] on div "CLOSE" at bounding box center [618, 534] width 50 height 16
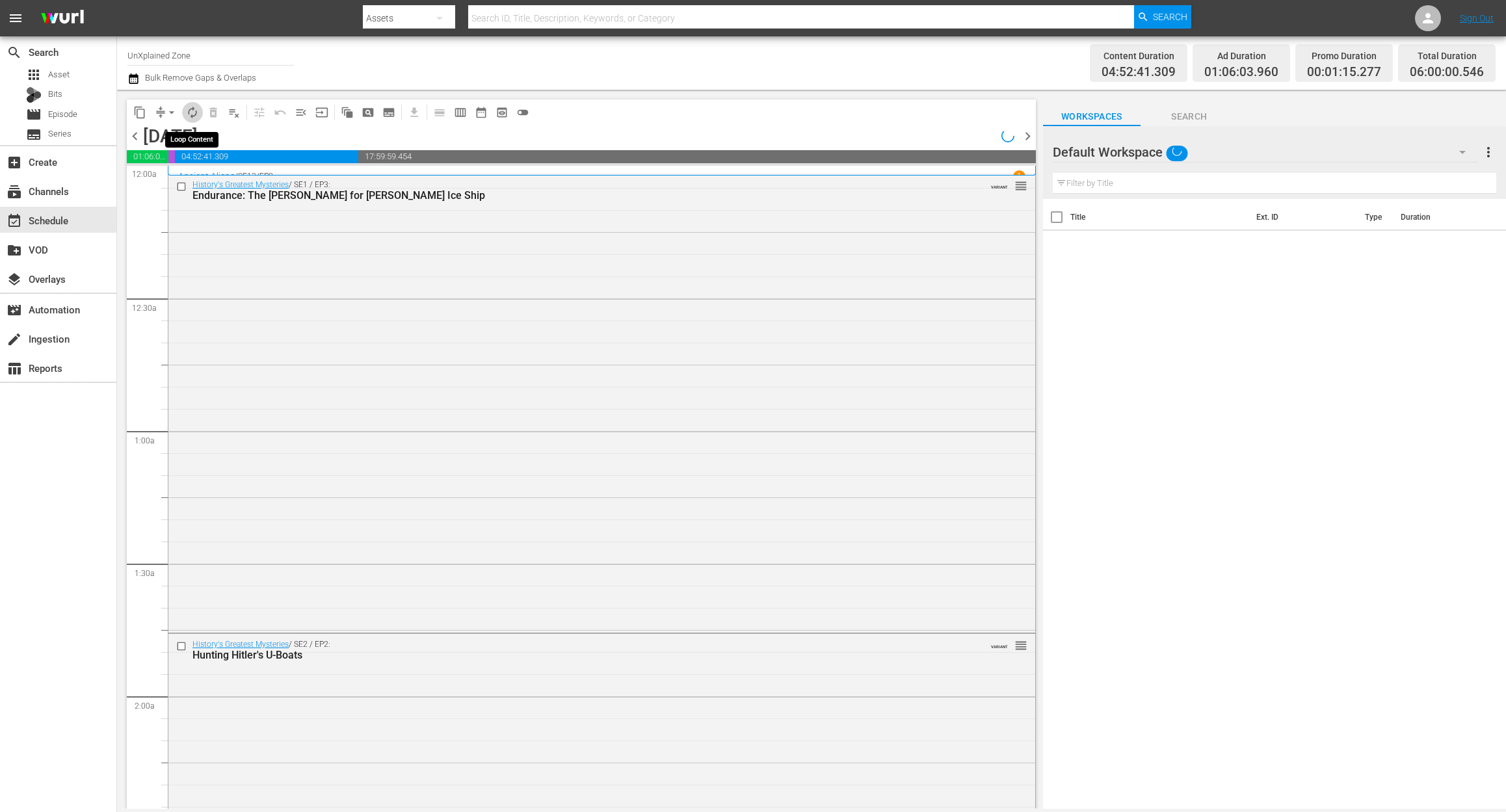
click at [186, 113] on span "autorenew_outlined" at bounding box center [192, 112] width 13 height 13
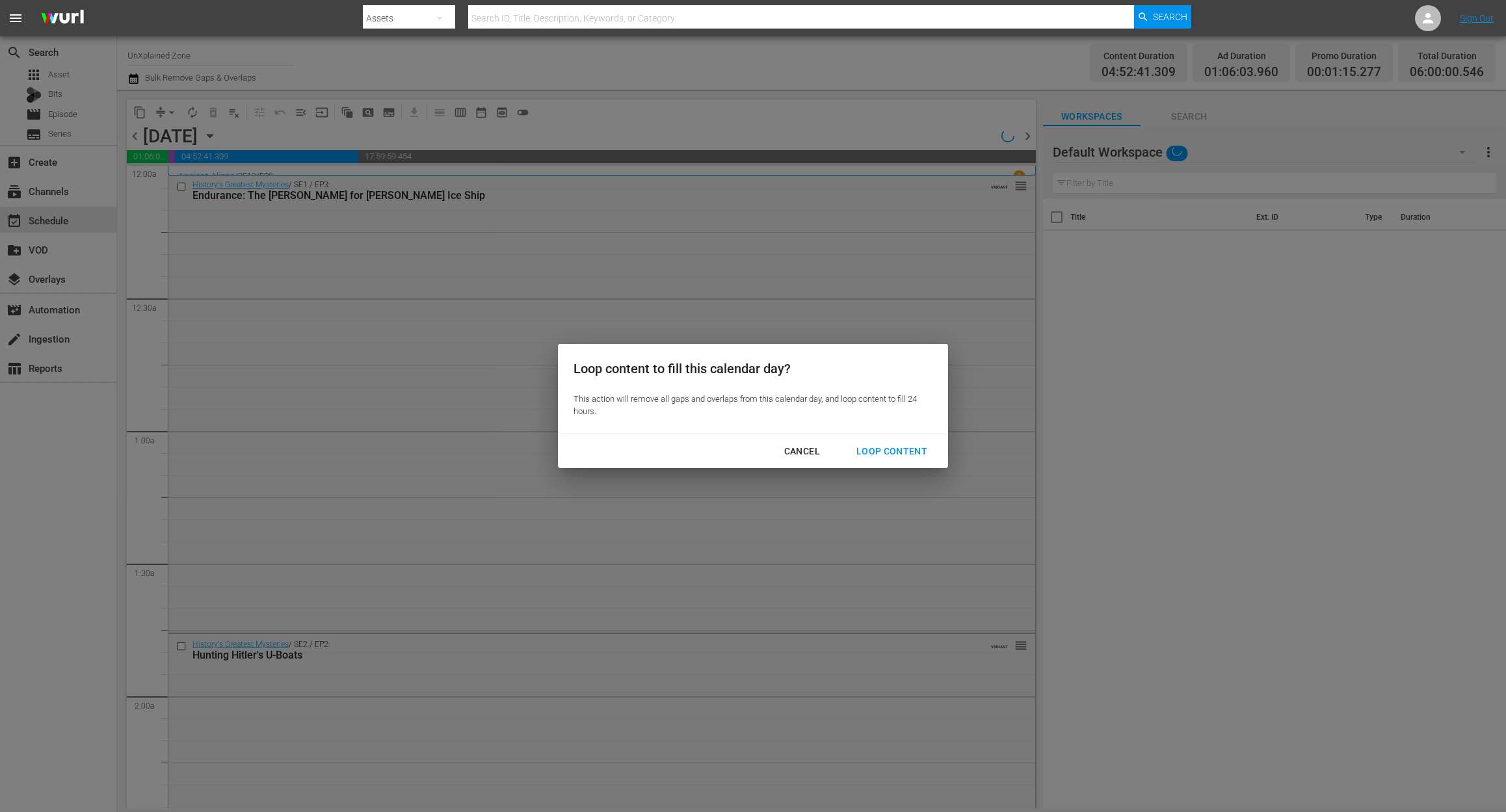
click at [906, 444] on div "Loop Content" at bounding box center [892, 452] width 91 height 16
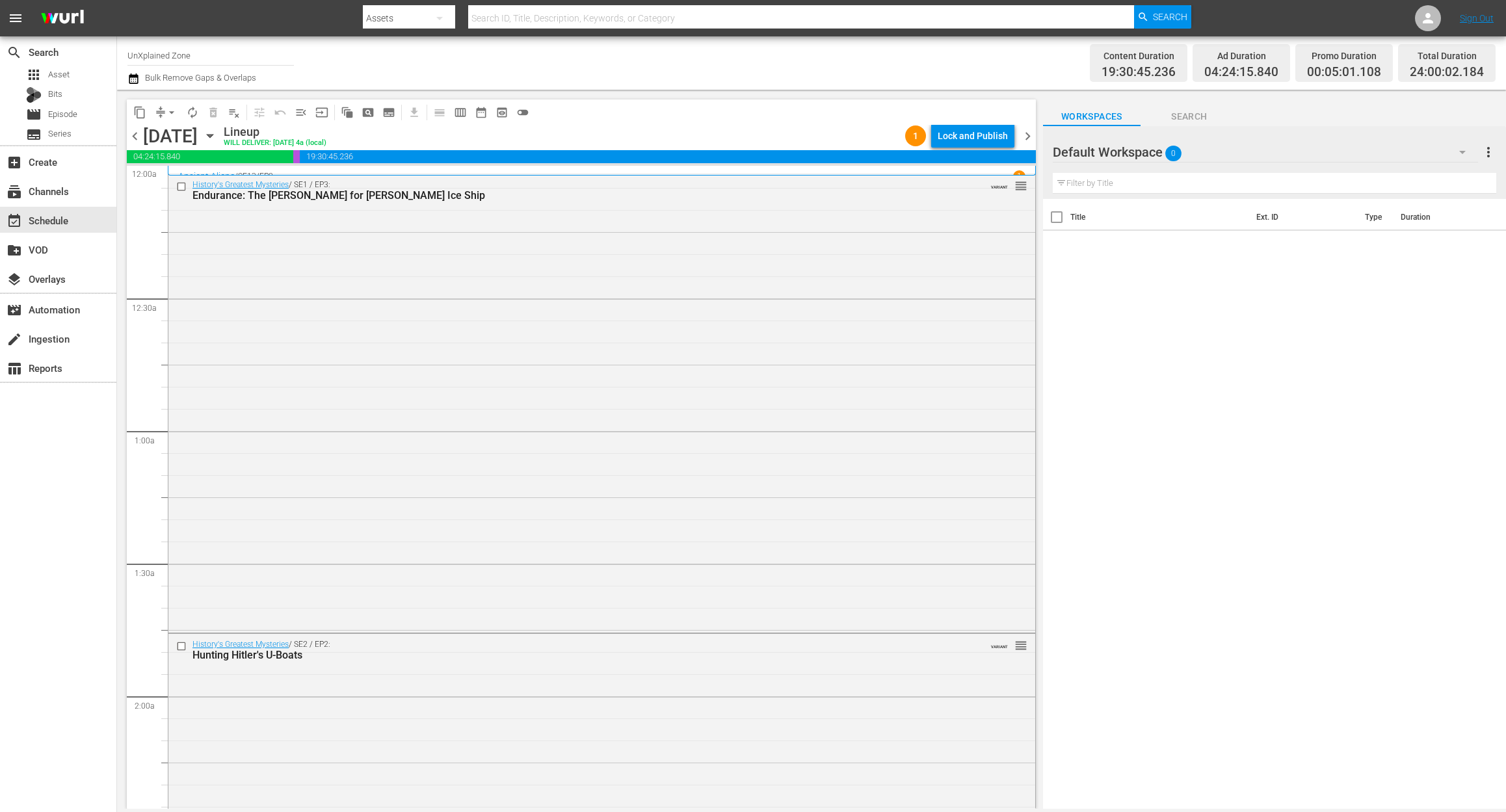
click at [65, 739] on div "search Search apps Asset Bits movie Episode subtitles Series add_box Create sub…" at bounding box center [58, 442] width 117 height 812
click at [965, 133] on div "Lock and Publish" at bounding box center [972, 136] width 70 height 23
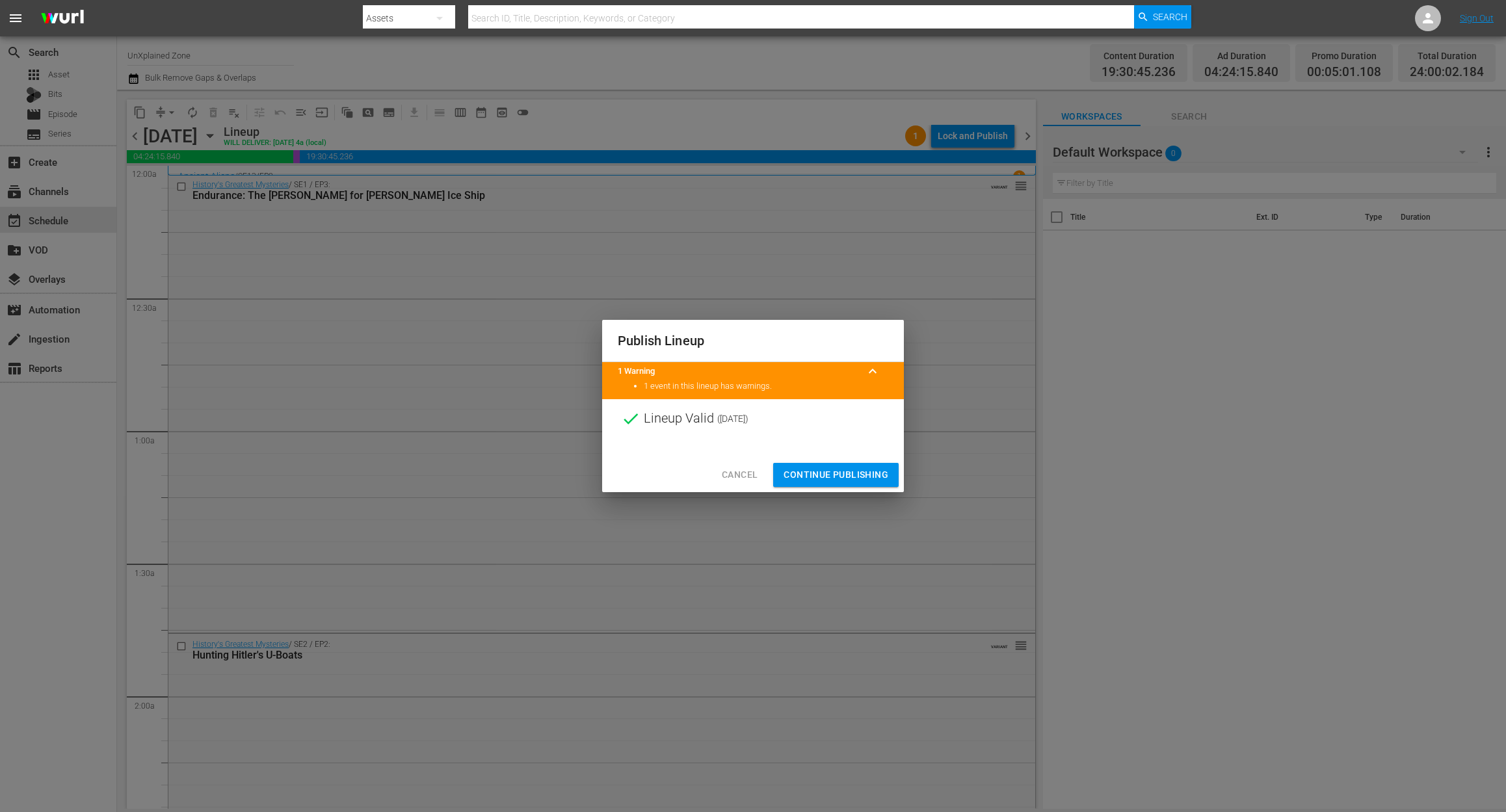
click at [827, 468] on span "Continue Publishing" at bounding box center [835, 475] width 104 height 16
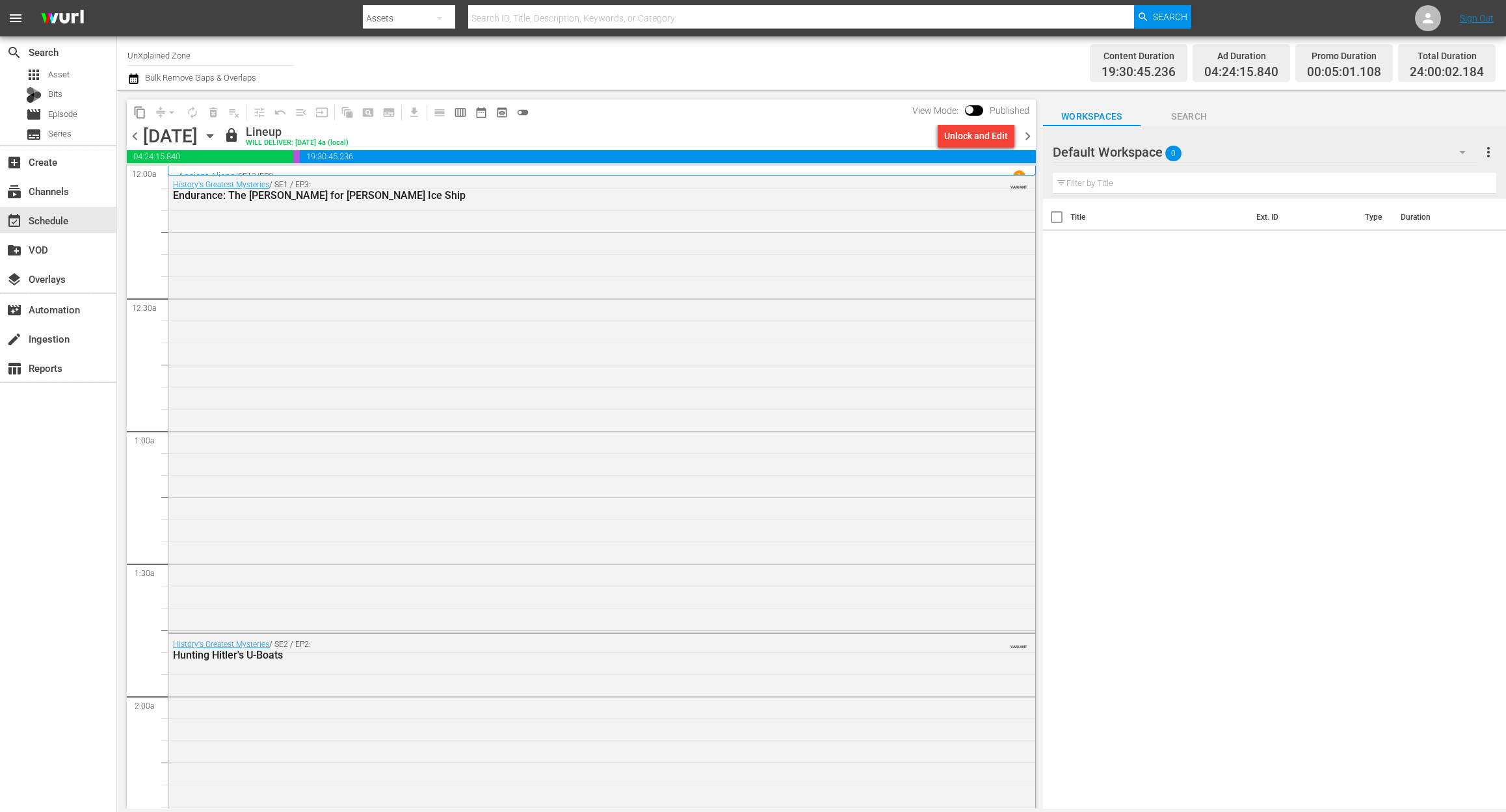
click at [1026, 130] on span "chevron_right" at bounding box center [1027, 136] width 16 height 16
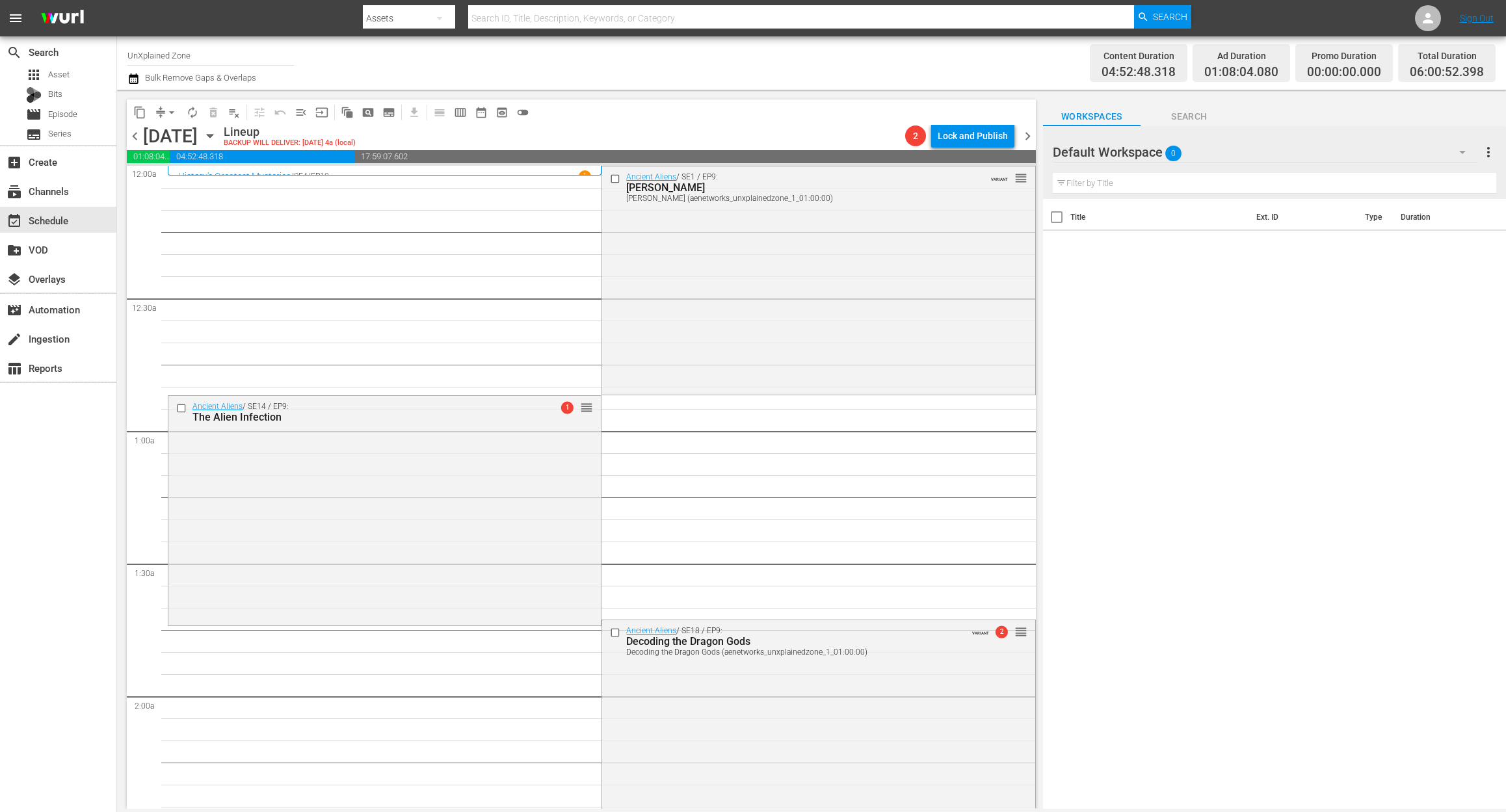
click at [130, 79] on icon "button" at bounding box center [133, 79] width 12 height 16
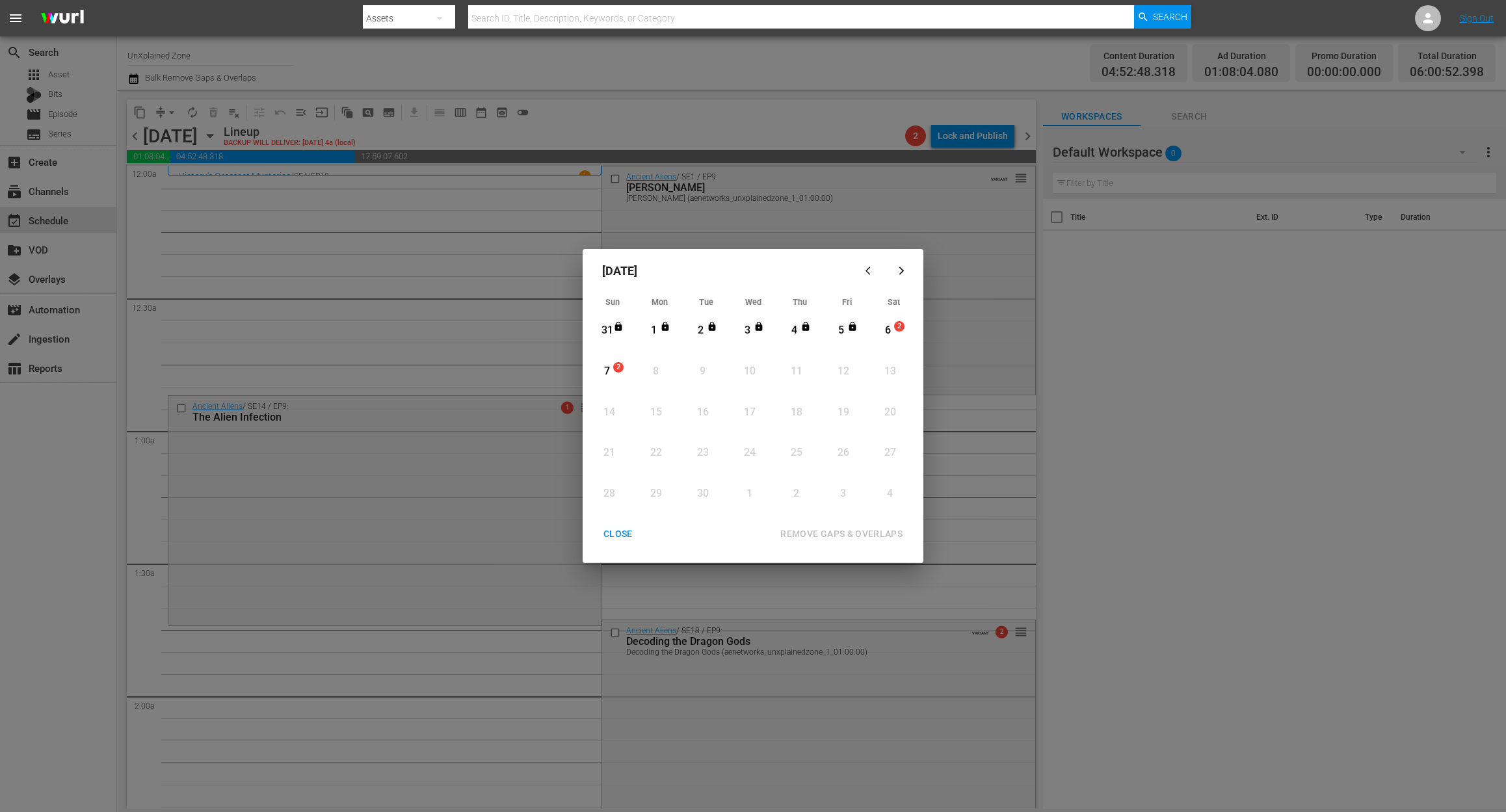
click at [892, 331] on div "6" at bounding box center [888, 331] width 16 height 15
click at [864, 526] on div "REMOVE GAPS & OVERLAPS" at bounding box center [841, 534] width 143 height 16
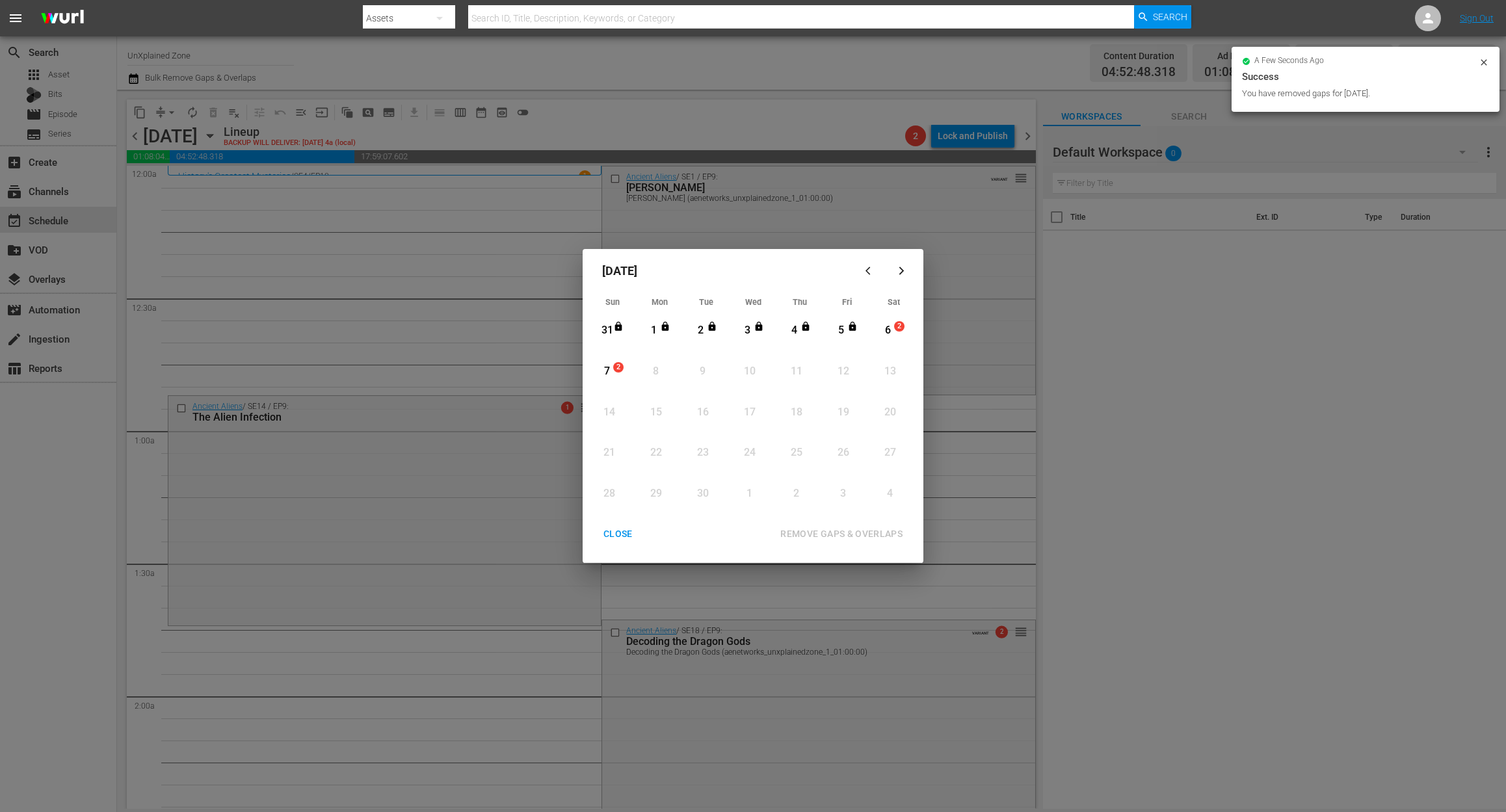
click at [622, 536] on div "CLOSE" at bounding box center [618, 534] width 50 height 16
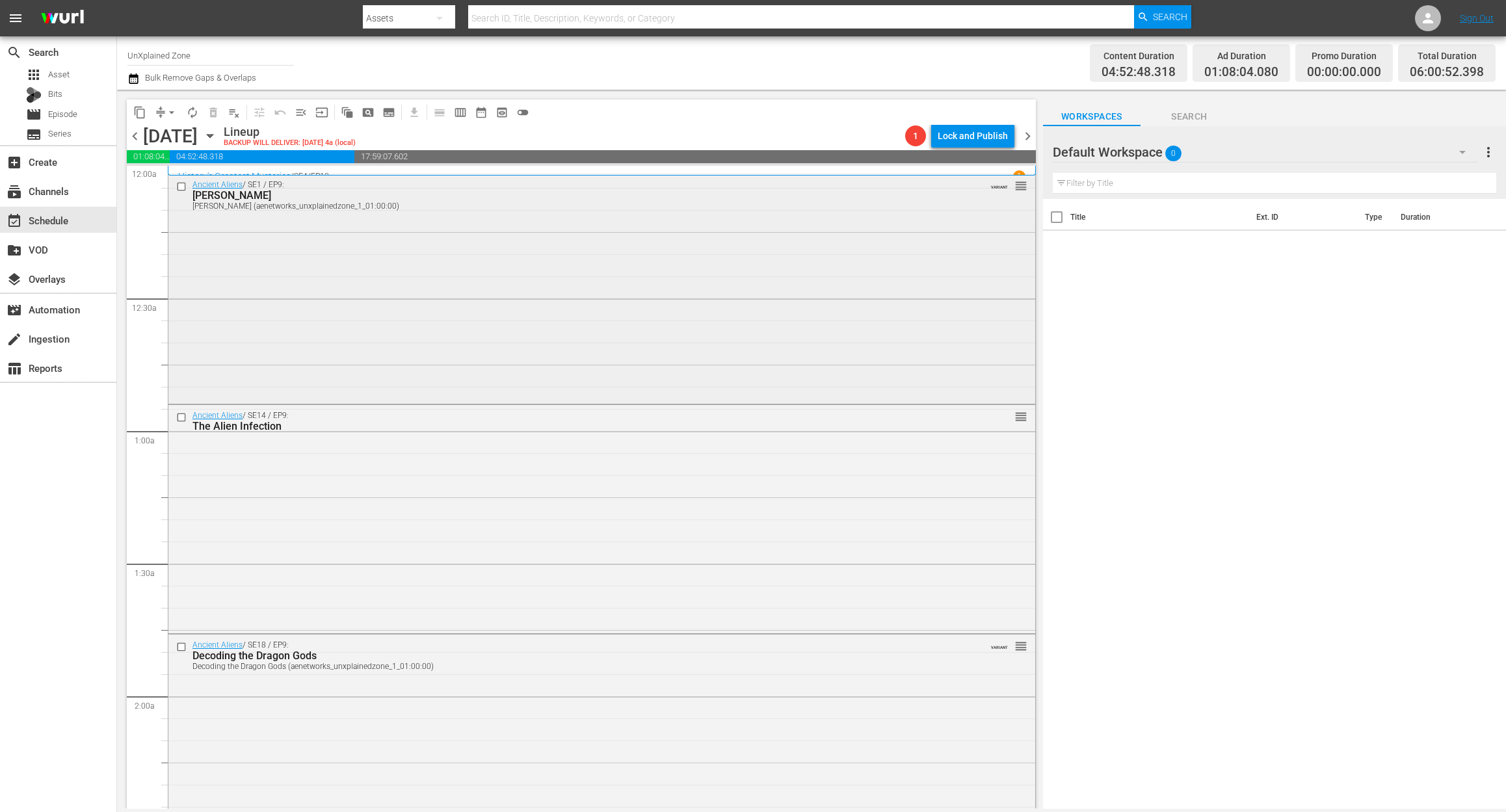
click at [368, 304] on div "Ancient Aliens / SE1 / EP9: [PERSON_NAME] [PERSON_NAME] (aenetworks_unxplainedz…" at bounding box center [601, 287] width 866 height 226
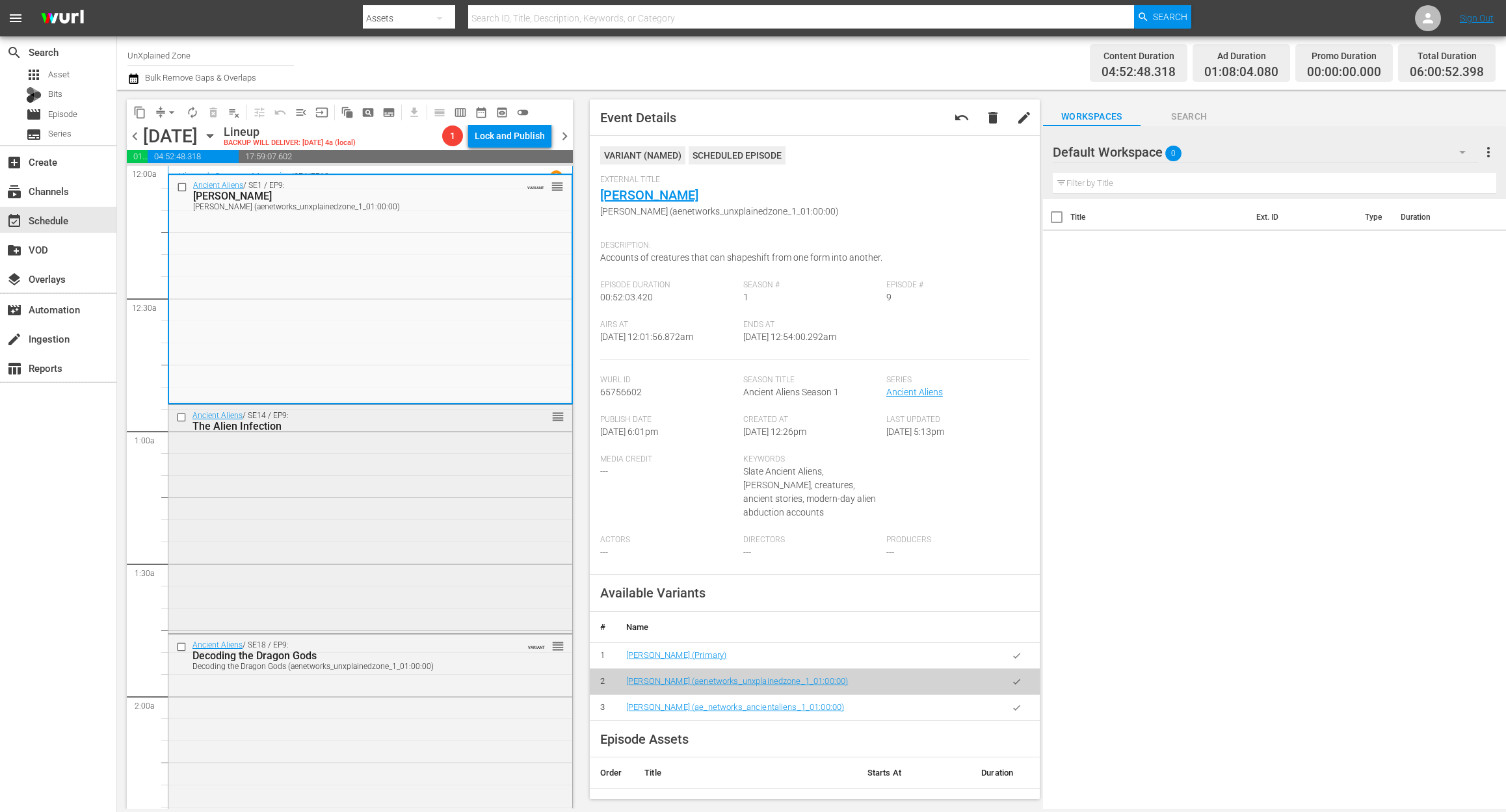
click at [367, 572] on div "Ancient Aliens / SE14 / EP9: The Alien Infection reorder" at bounding box center [370, 518] width 404 height 226
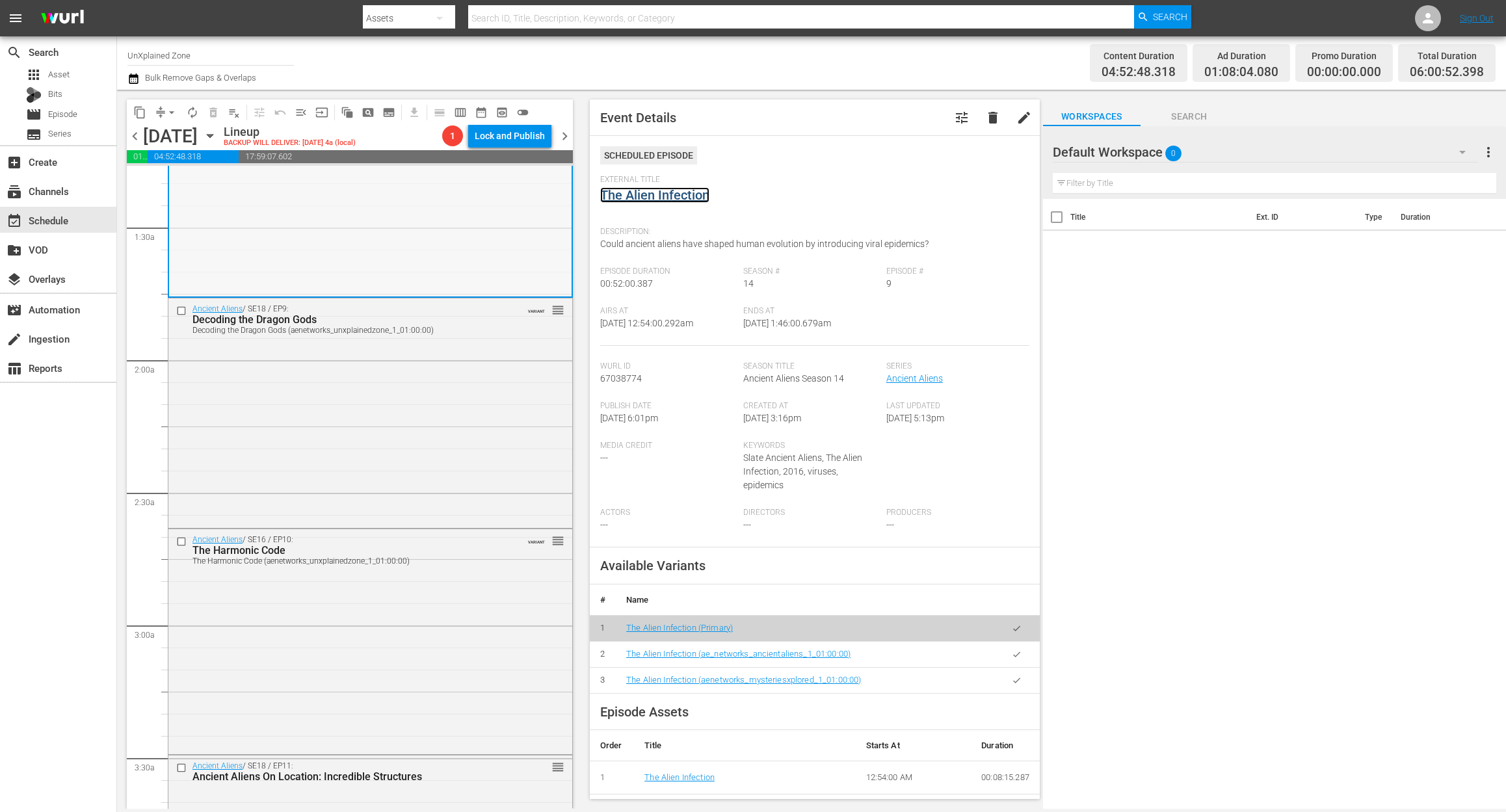
scroll to position [347, 0]
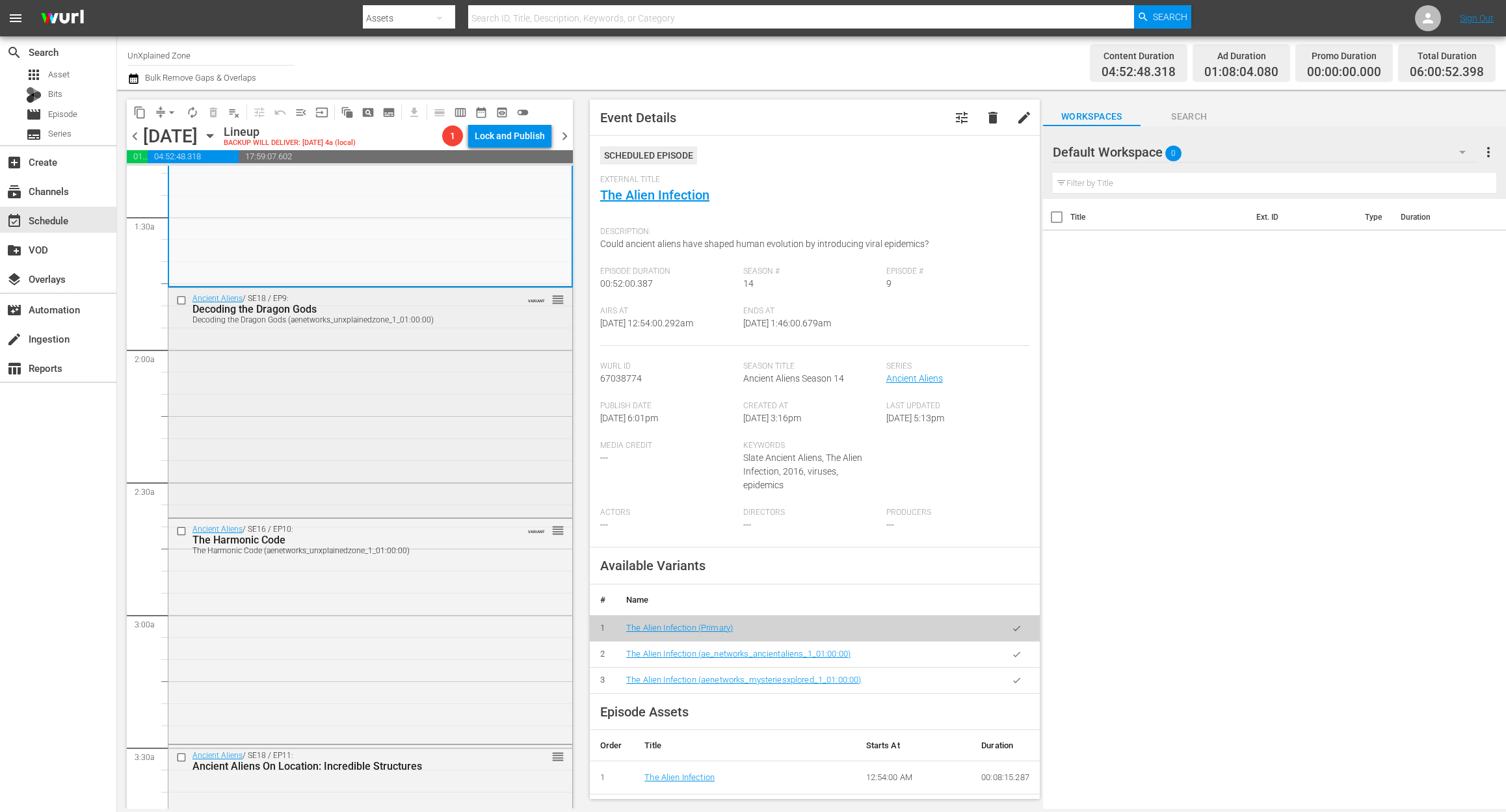
click at [399, 413] on div "Ancient Aliens / SE18 / EP9: Decoding the Dragon Gods Decoding the Dragon Gods …" at bounding box center [370, 401] width 404 height 226
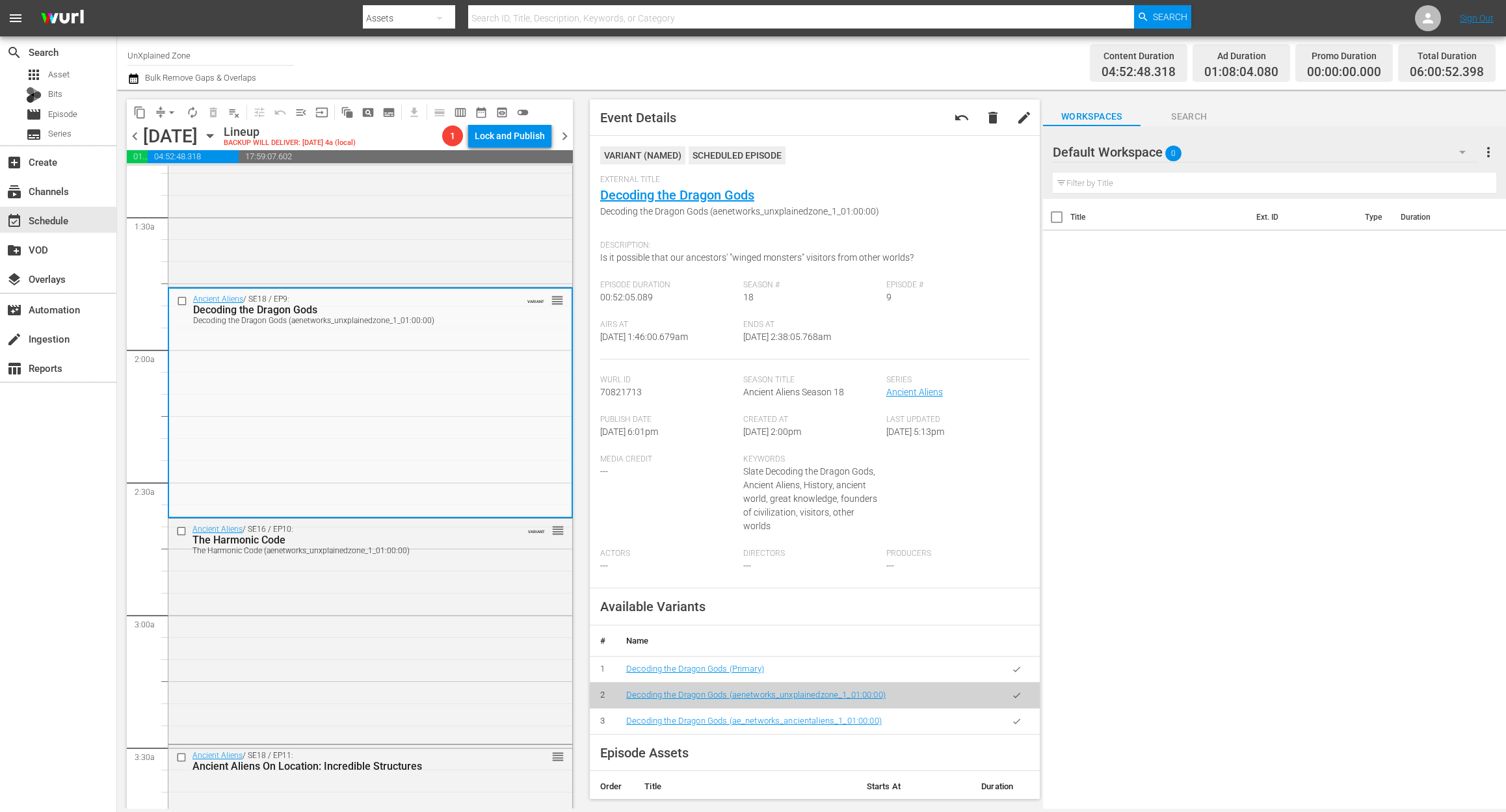
click at [131, 82] on icon "button" at bounding box center [133, 79] width 12 height 16
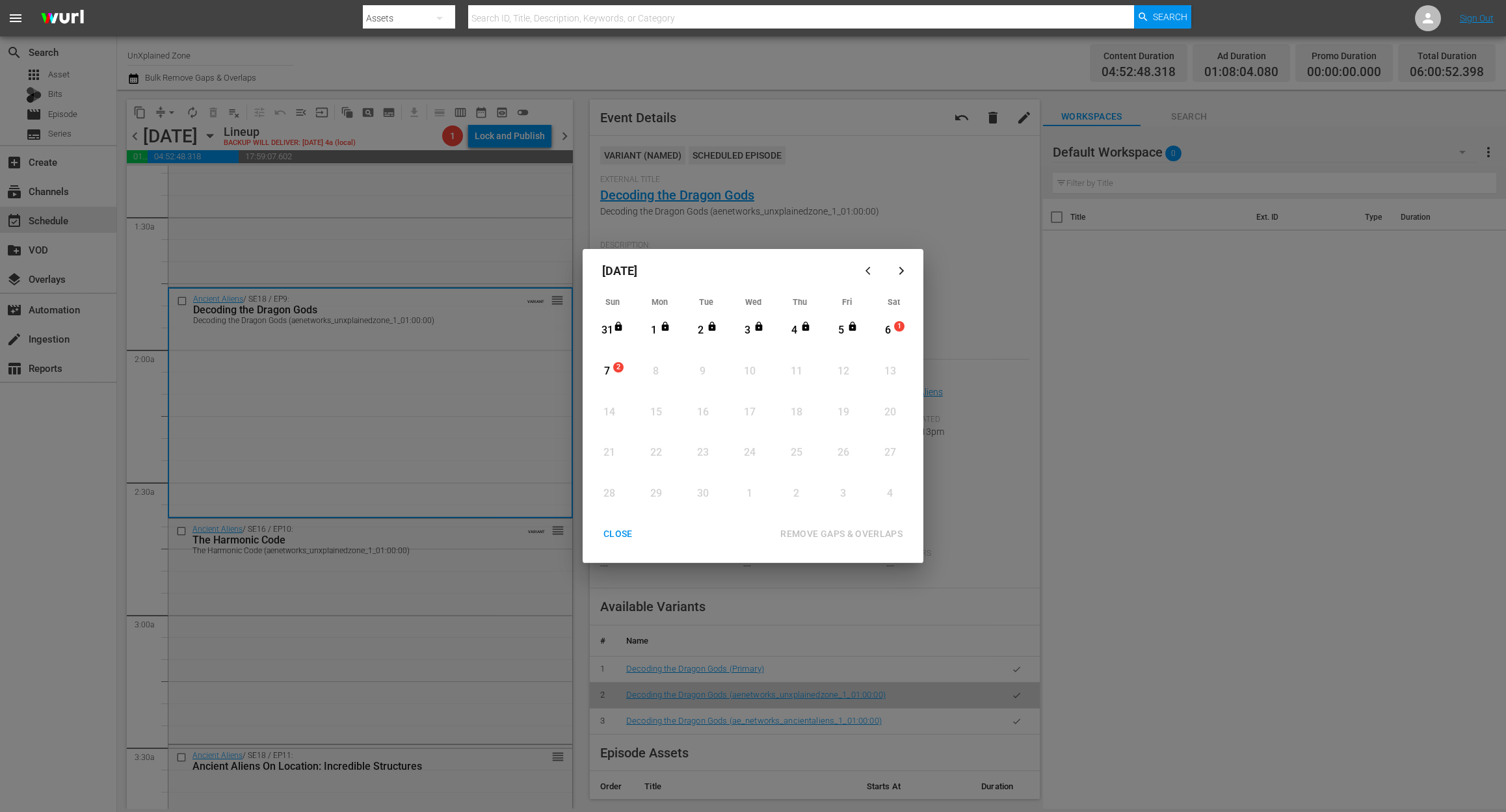
click at [890, 334] on div "6" at bounding box center [888, 331] width 16 height 15
click at [869, 531] on div "REMOVE GAPS & OVERLAPS" at bounding box center [841, 534] width 143 height 16
click at [619, 542] on div "CLOSE" at bounding box center [618, 534] width 50 height 16
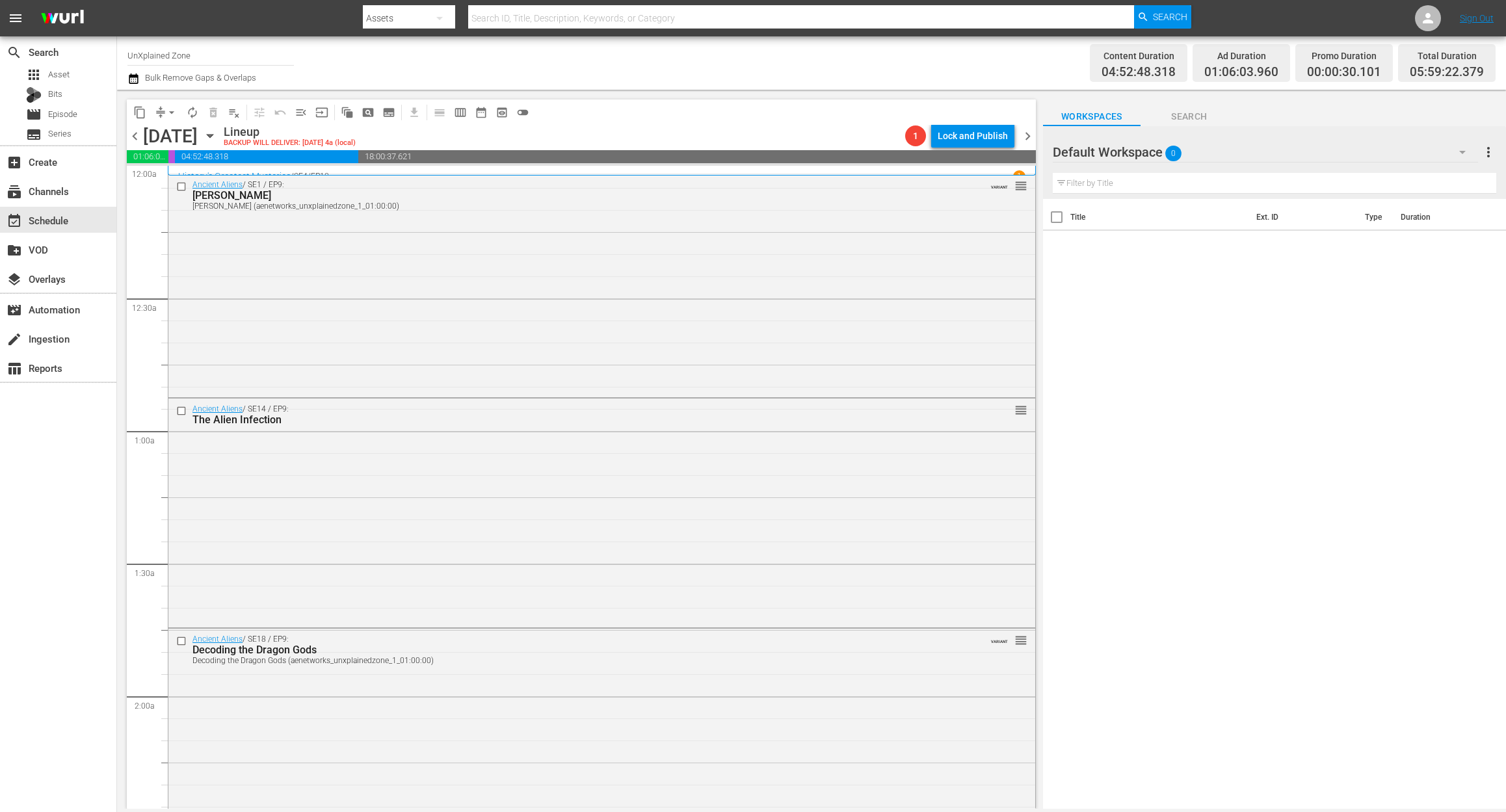
click at [128, 79] on icon "button" at bounding box center [133, 79] width 12 height 16
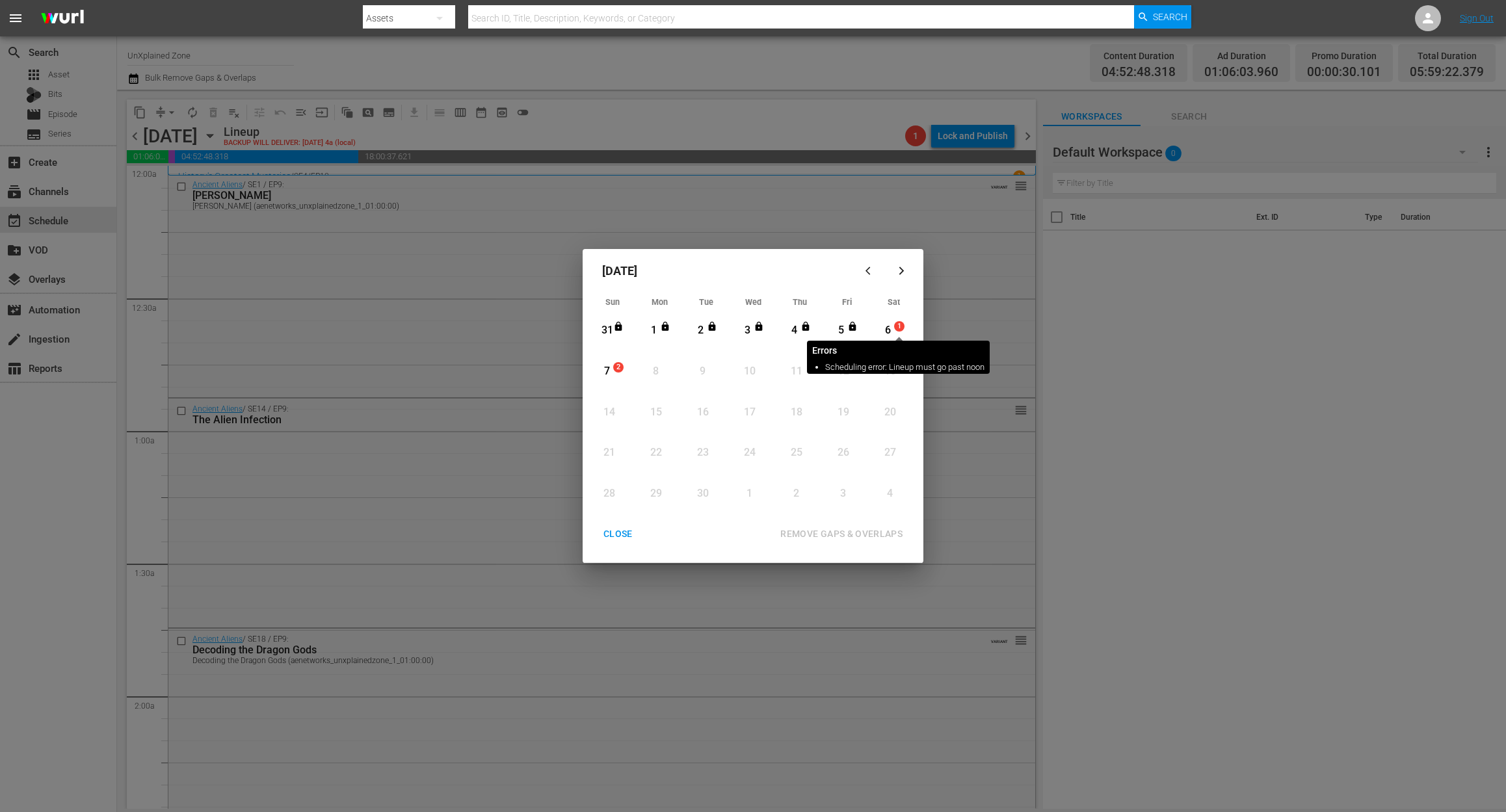
click at [890, 329] on div "6" at bounding box center [888, 331] width 16 height 15
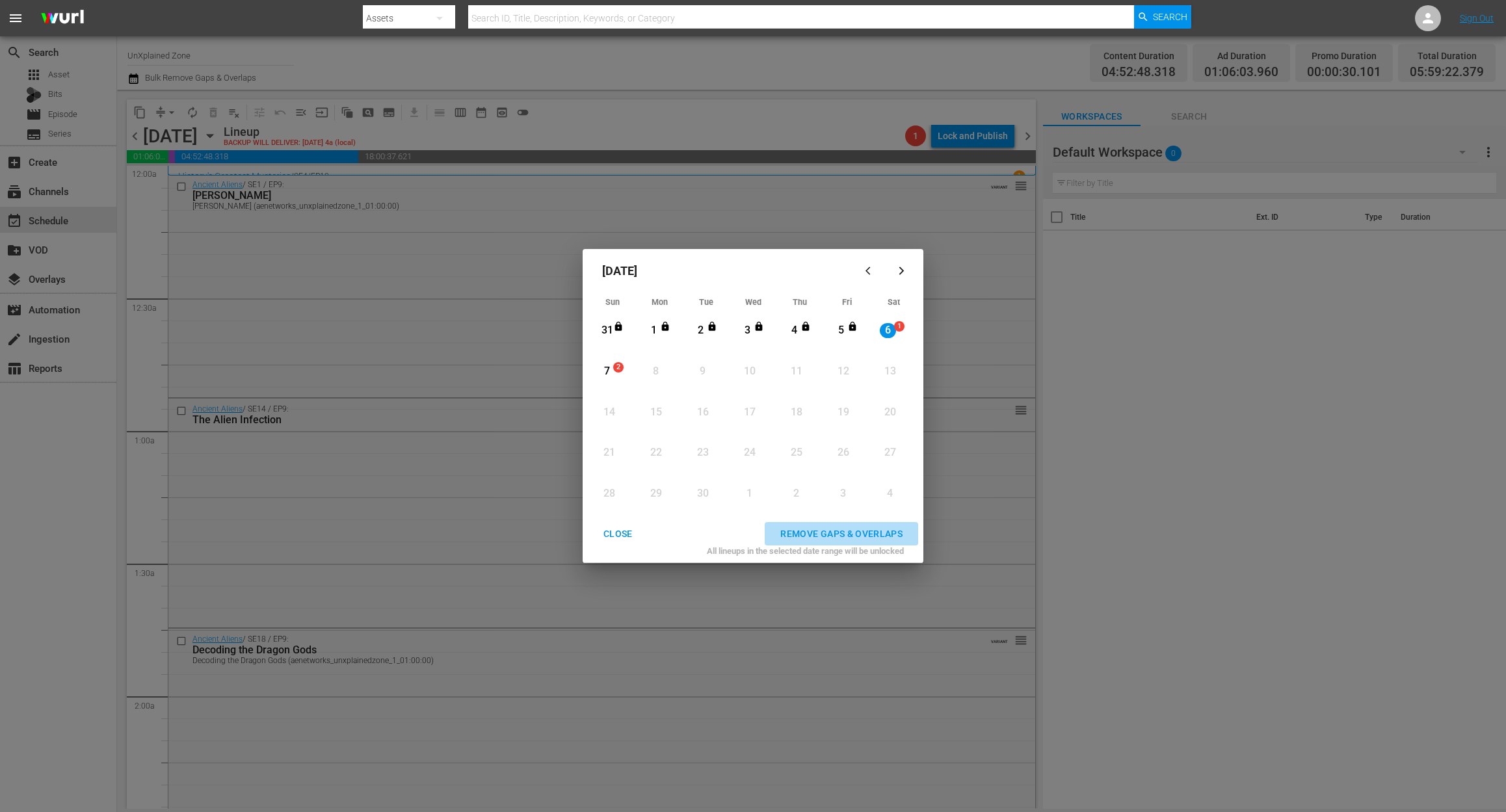
click at [828, 531] on div "REMOVE GAPS & OVERLAPS" at bounding box center [841, 534] width 143 height 16
click at [616, 536] on div "CLOSE" at bounding box center [618, 534] width 50 height 16
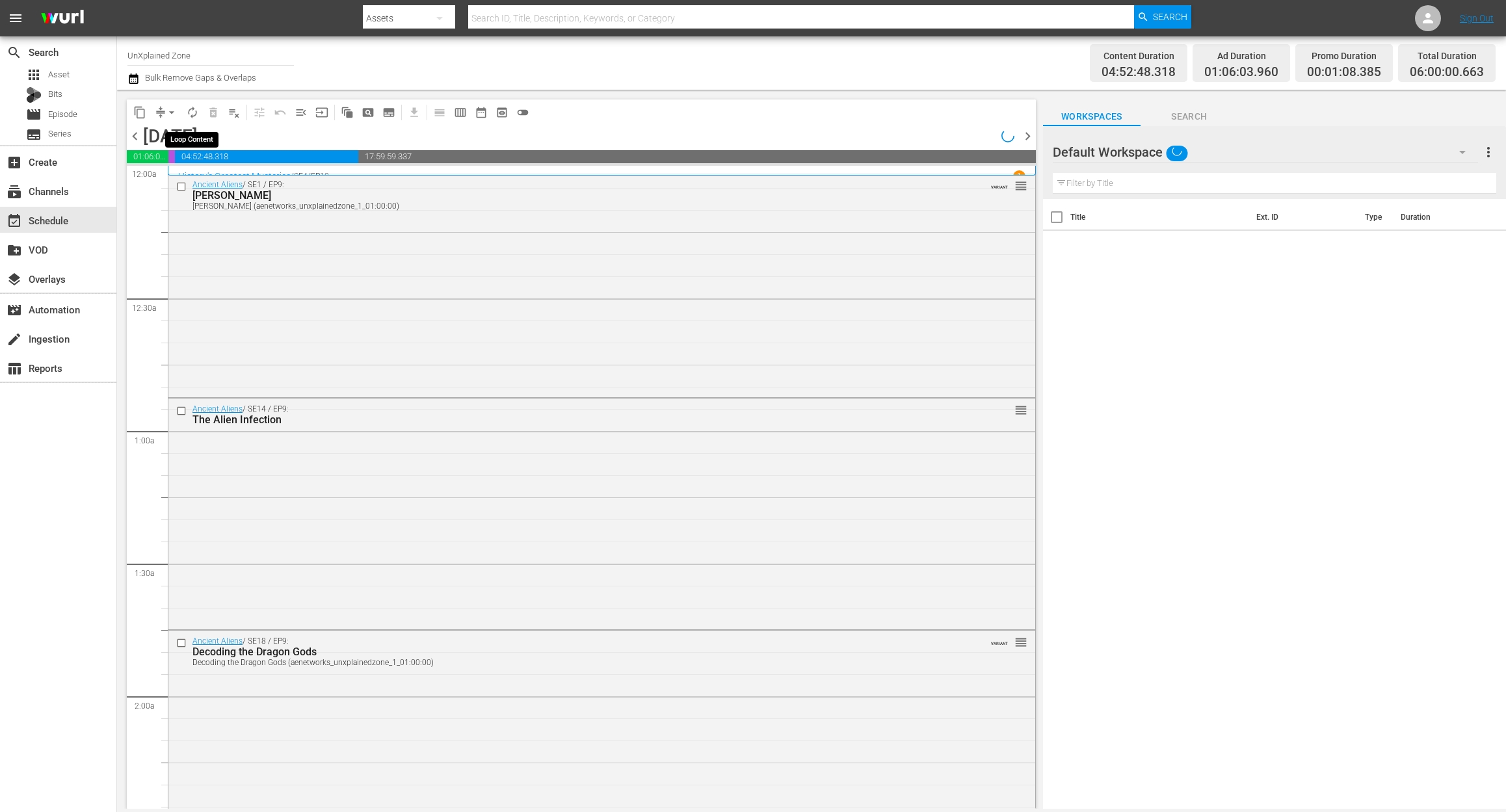
click at [187, 113] on span "autorenew_outlined" at bounding box center [192, 112] width 13 height 13
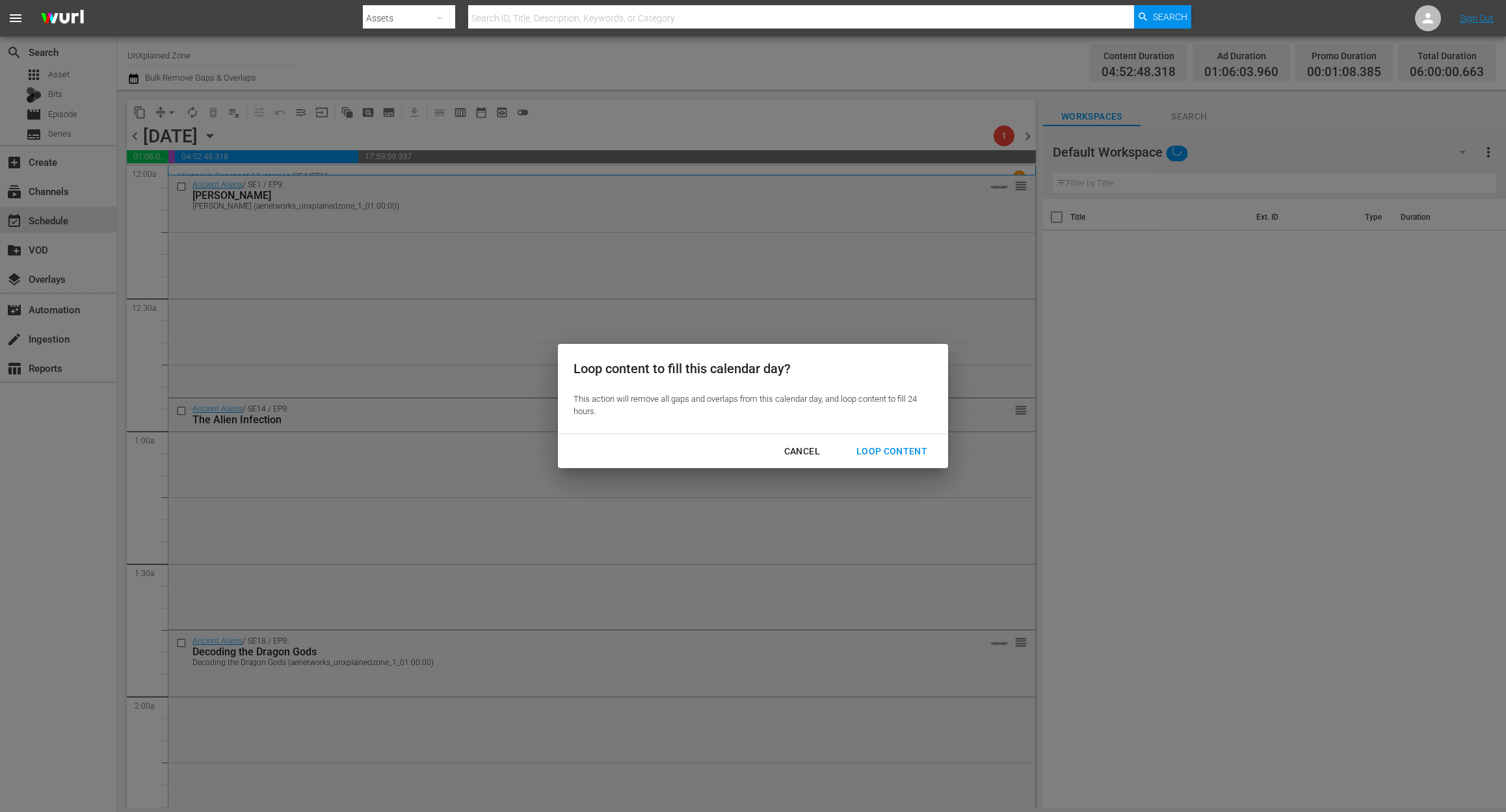
click at [916, 446] on div "Loop Content" at bounding box center [892, 452] width 91 height 16
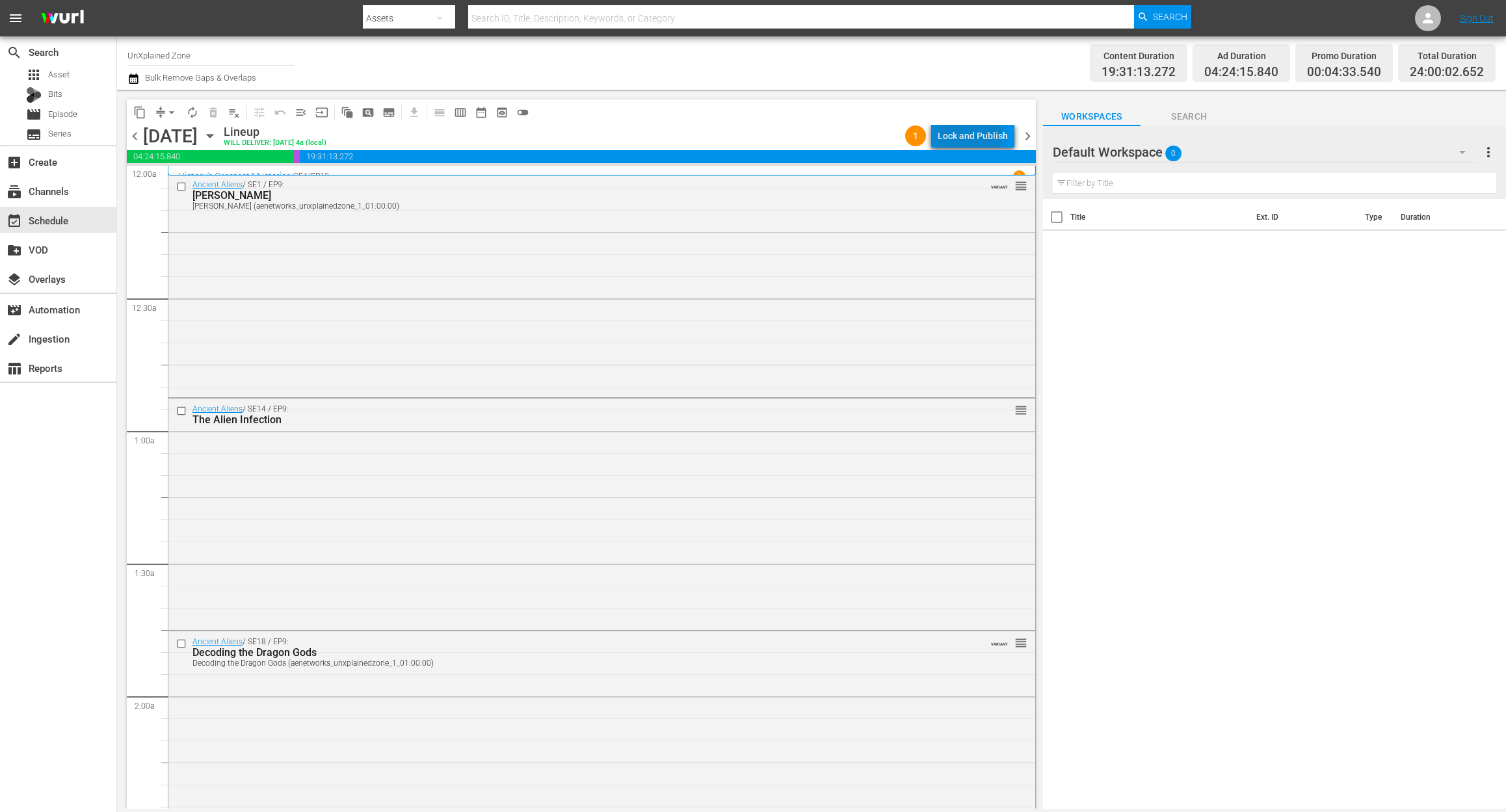
click at [960, 136] on div "Lock and Publish" at bounding box center [972, 136] width 70 height 23
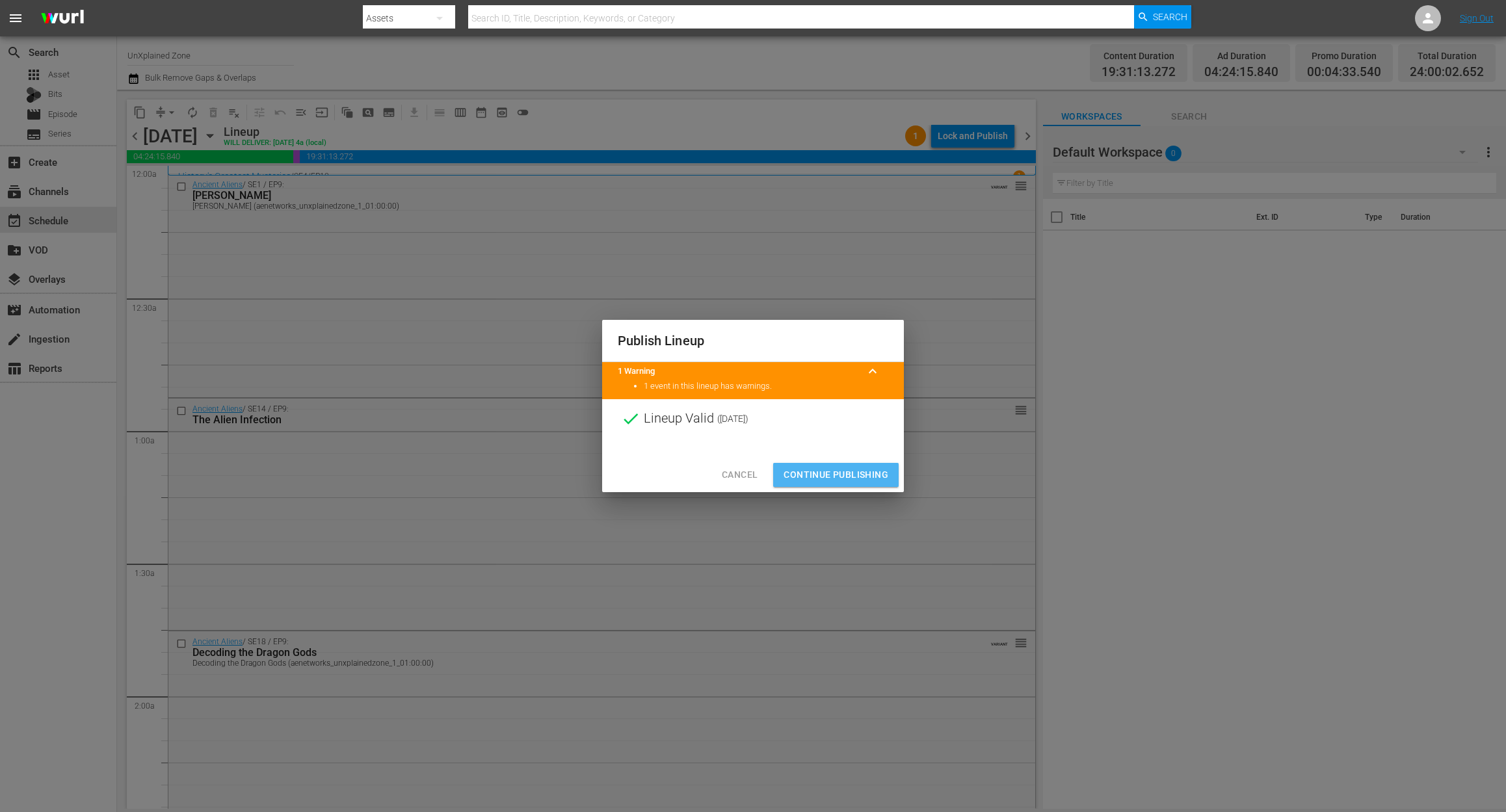
click at [862, 473] on span "Continue Publishing" at bounding box center [835, 475] width 104 height 16
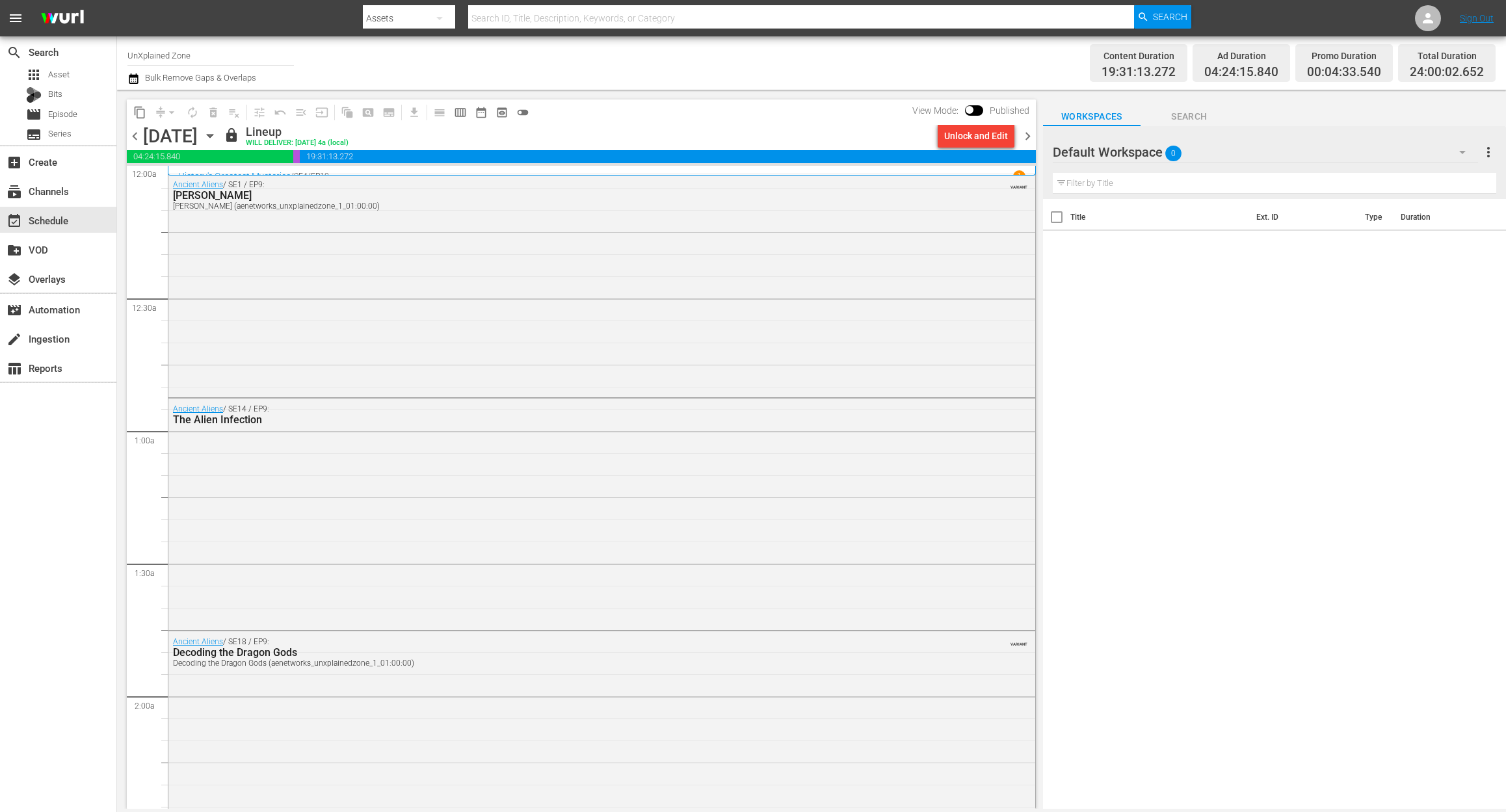
click at [64, 592] on div "search Search apps Asset Bits movie Episode subtitles Series add_box Create sub…" at bounding box center [58, 442] width 117 height 812
click at [1025, 136] on span "chevron_right" at bounding box center [1027, 136] width 16 height 16
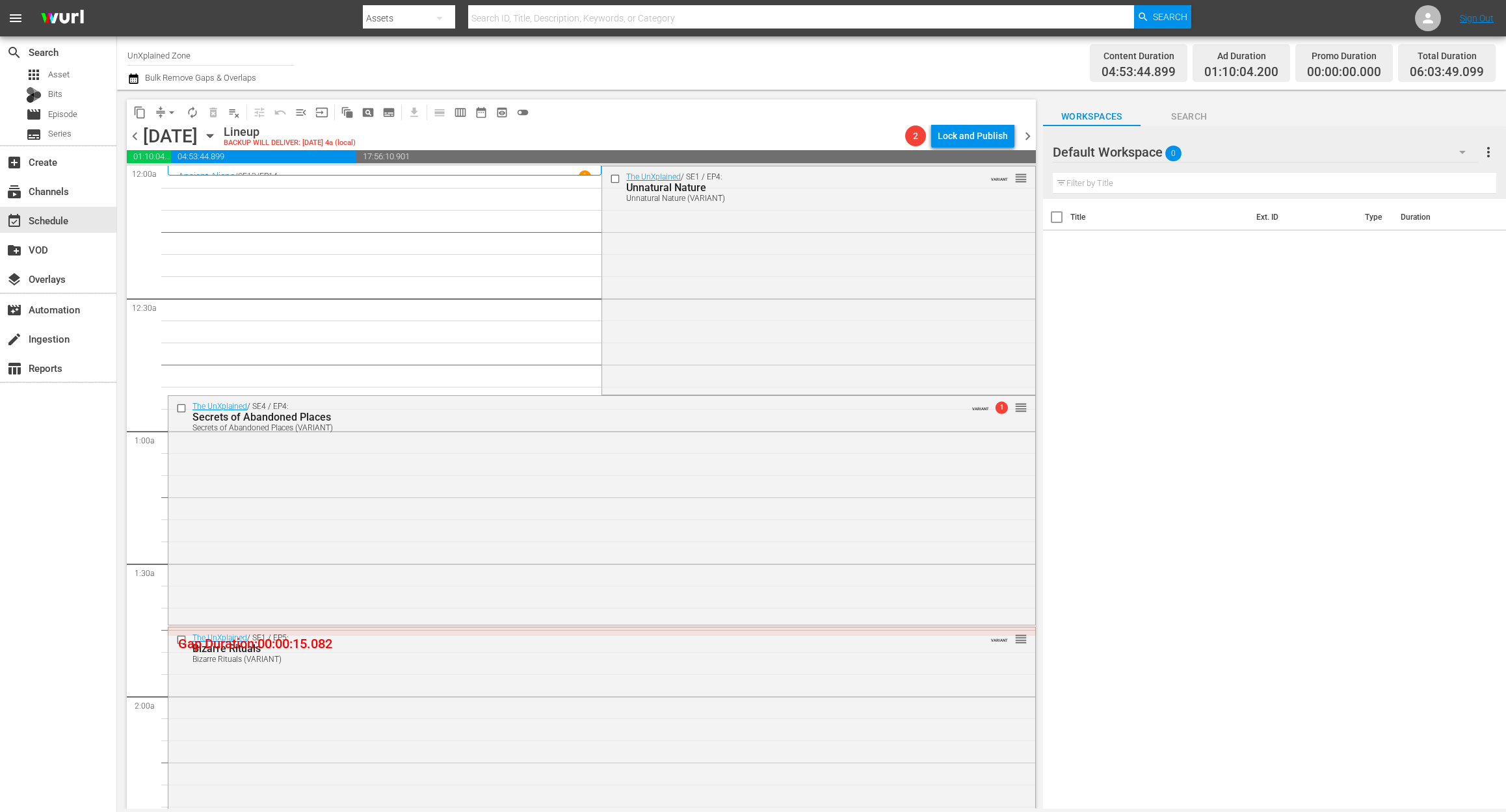
click at [130, 78] on icon "button" at bounding box center [133, 79] width 12 height 16
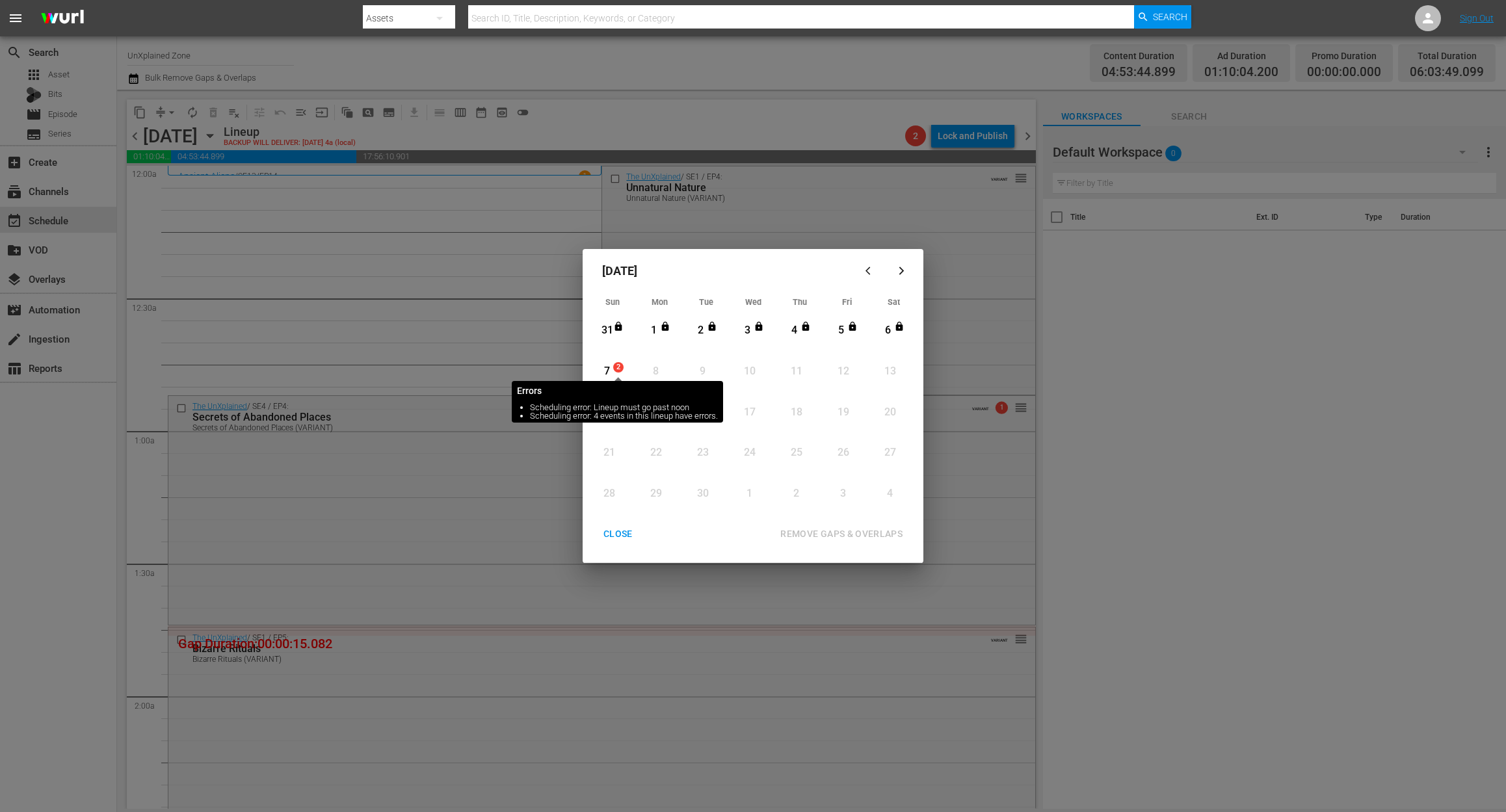
click at [615, 370] on span "2" at bounding box center [618, 367] width 9 height 10
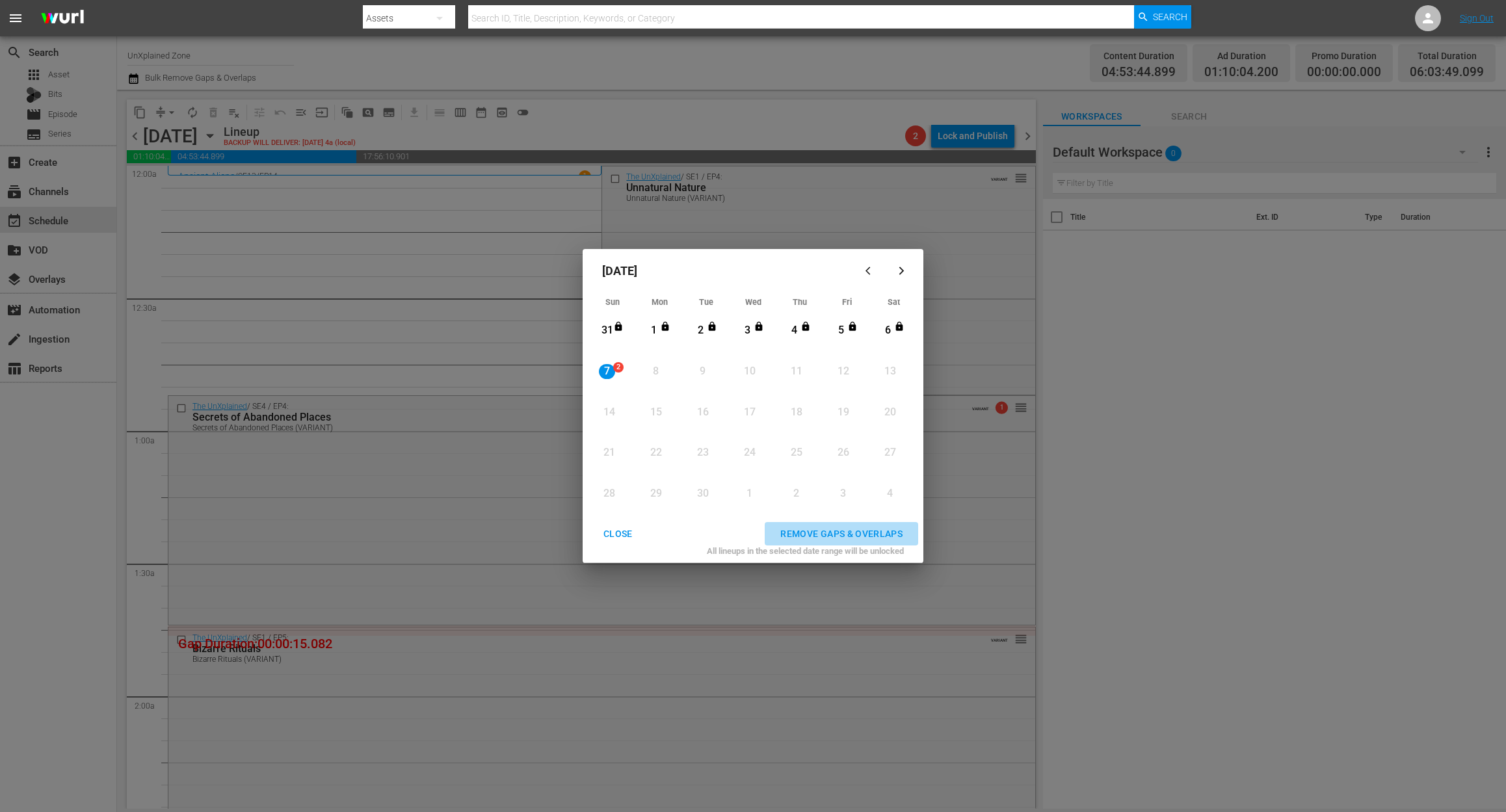
click at [864, 531] on div "REMOVE GAPS & OVERLAPS" at bounding box center [841, 534] width 143 height 16
click at [618, 534] on div "CLOSE" at bounding box center [618, 534] width 50 height 16
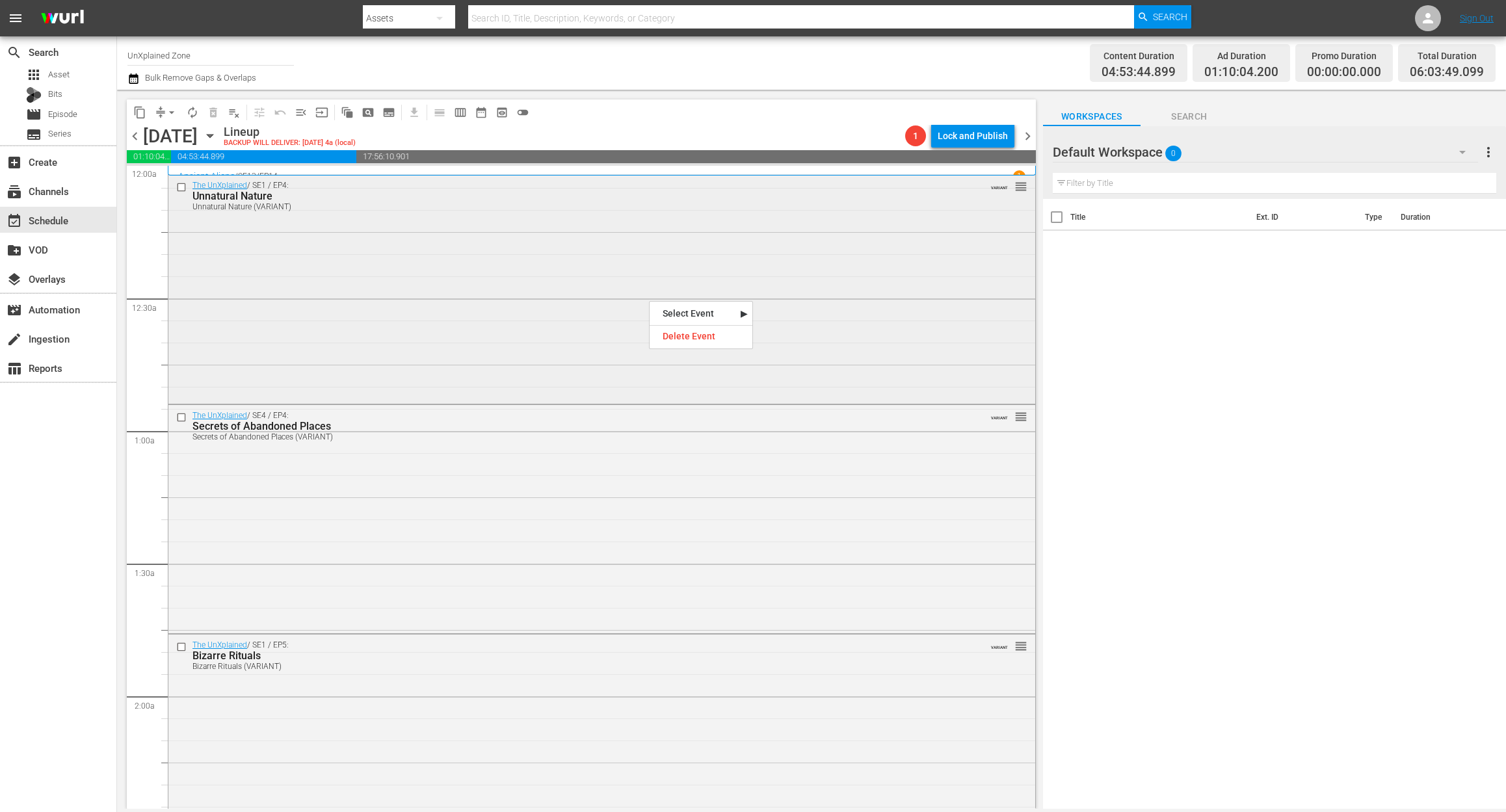
click at [538, 270] on div "The UnXplained / SE1 / EP4: Unnatural Nature Unnatural Nature (VARIANT) VARIANT…" at bounding box center [601, 288] width 866 height 226
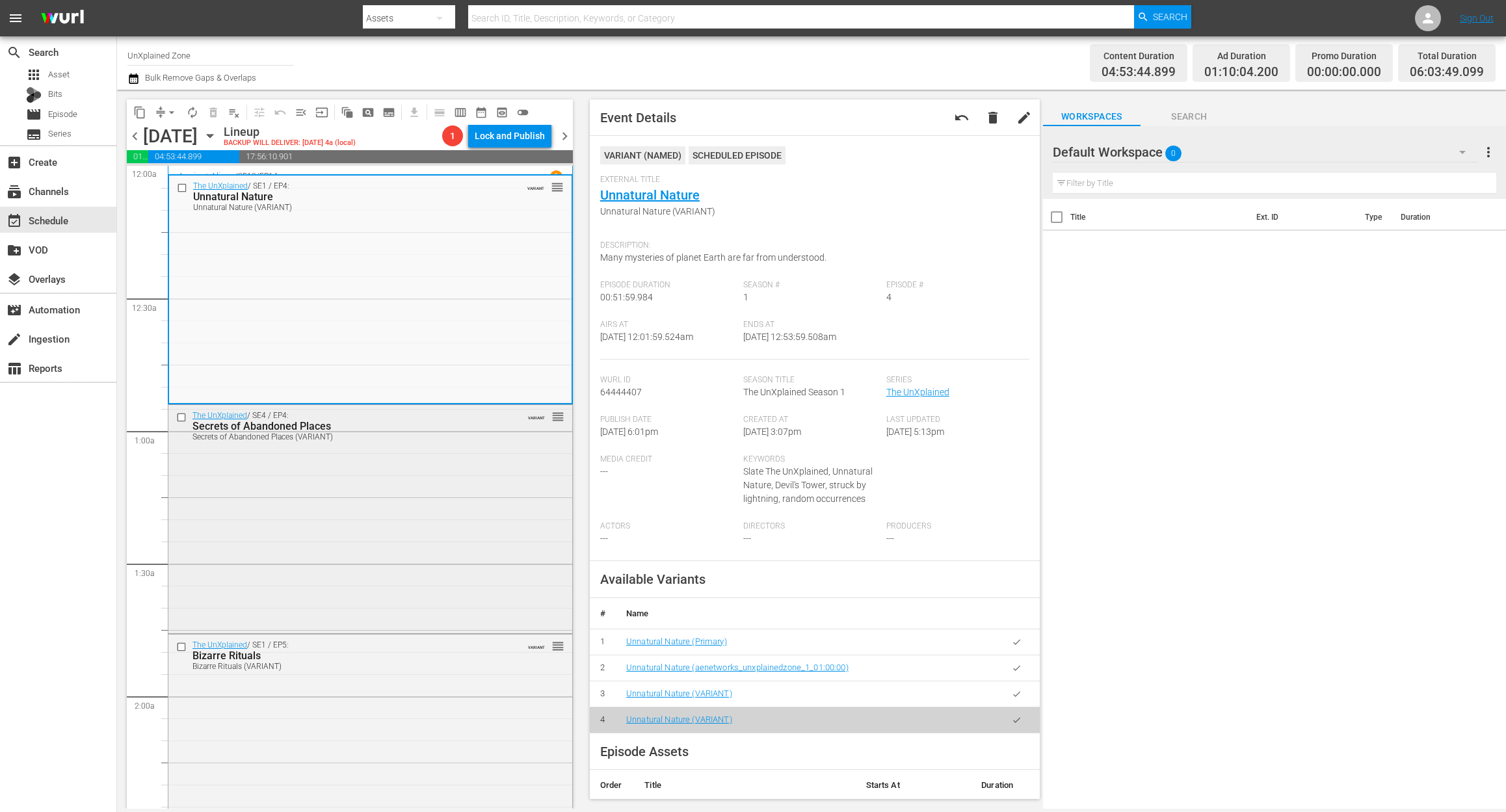
click at [397, 585] on div "The UnXplained / SE4 / EP4: Secrets of Abandoned Places Secrets of Abandoned Pl…" at bounding box center [370, 518] width 404 height 226
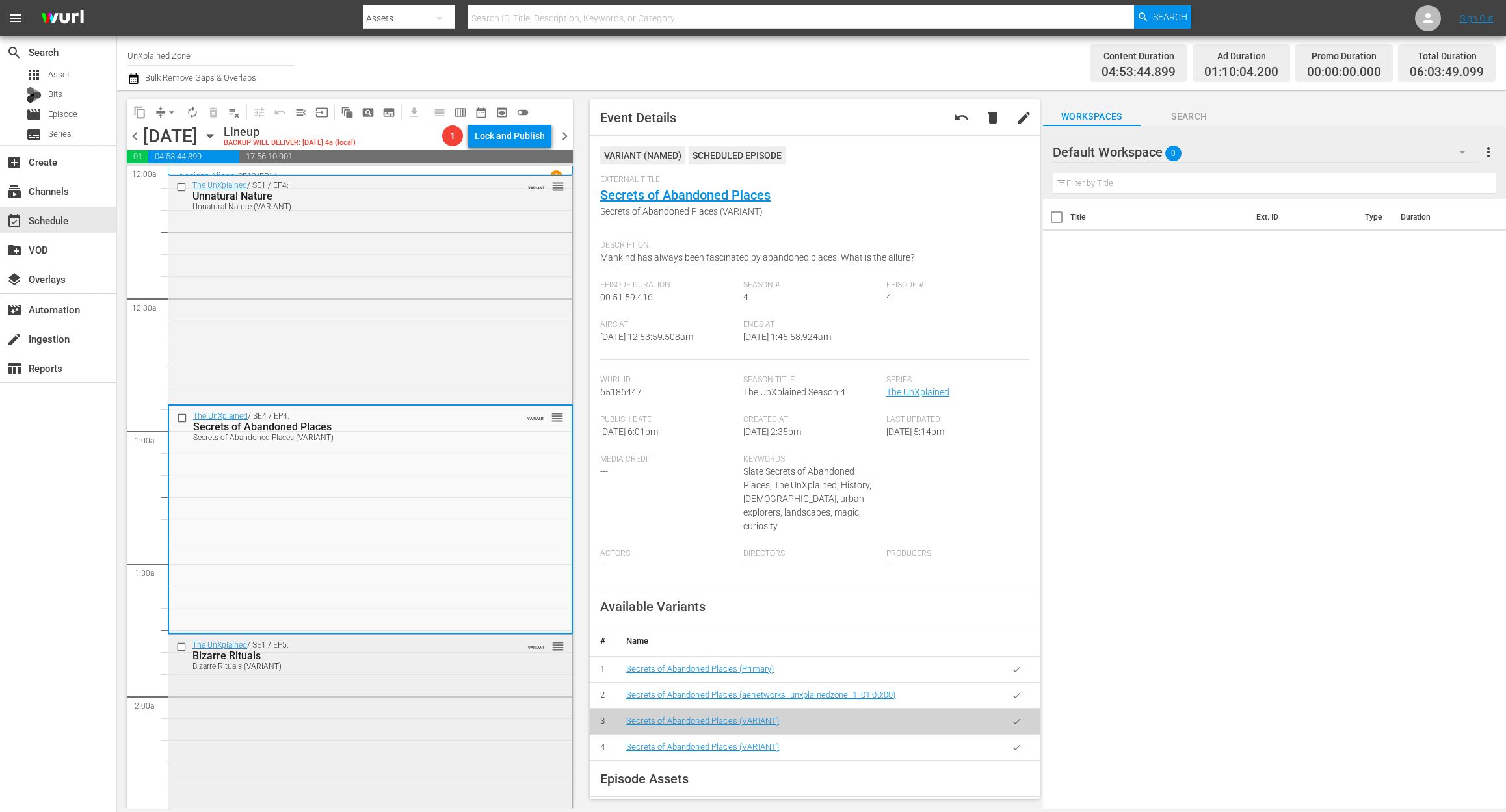
click at [433, 734] on div "The UnXplained / SE1 / EP5: Bizarre Rituals Bizarre Rituals (VARIANT) VARIANT r…" at bounding box center [370, 747] width 404 height 226
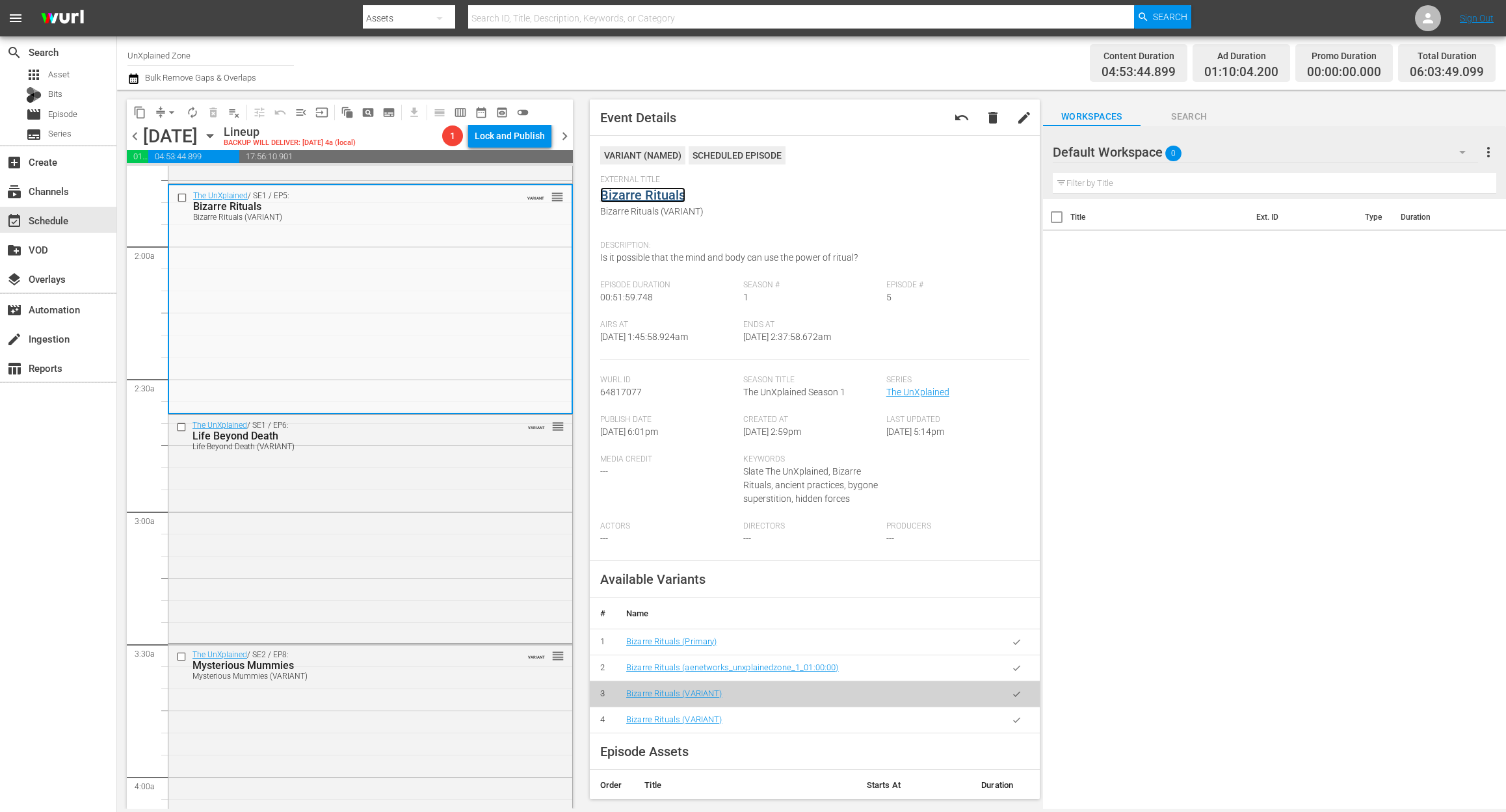
scroll to position [520, 0]
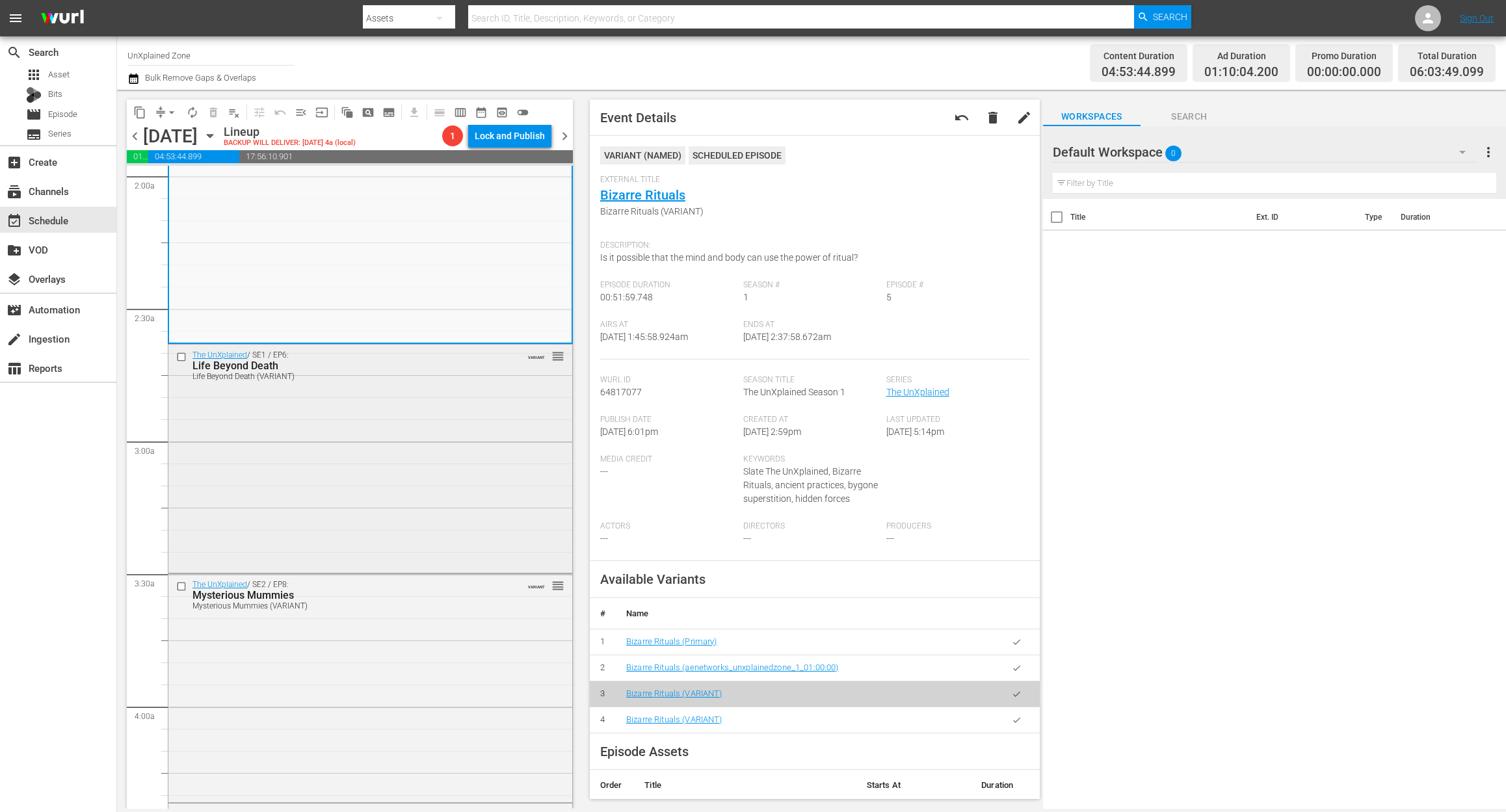
click at [450, 468] on div "The UnXplained / SE1 / EP6: Life Beyond Death Life Beyond Death (VARIANT) VARIA…" at bounding box center [370, 457] width 404 height 226
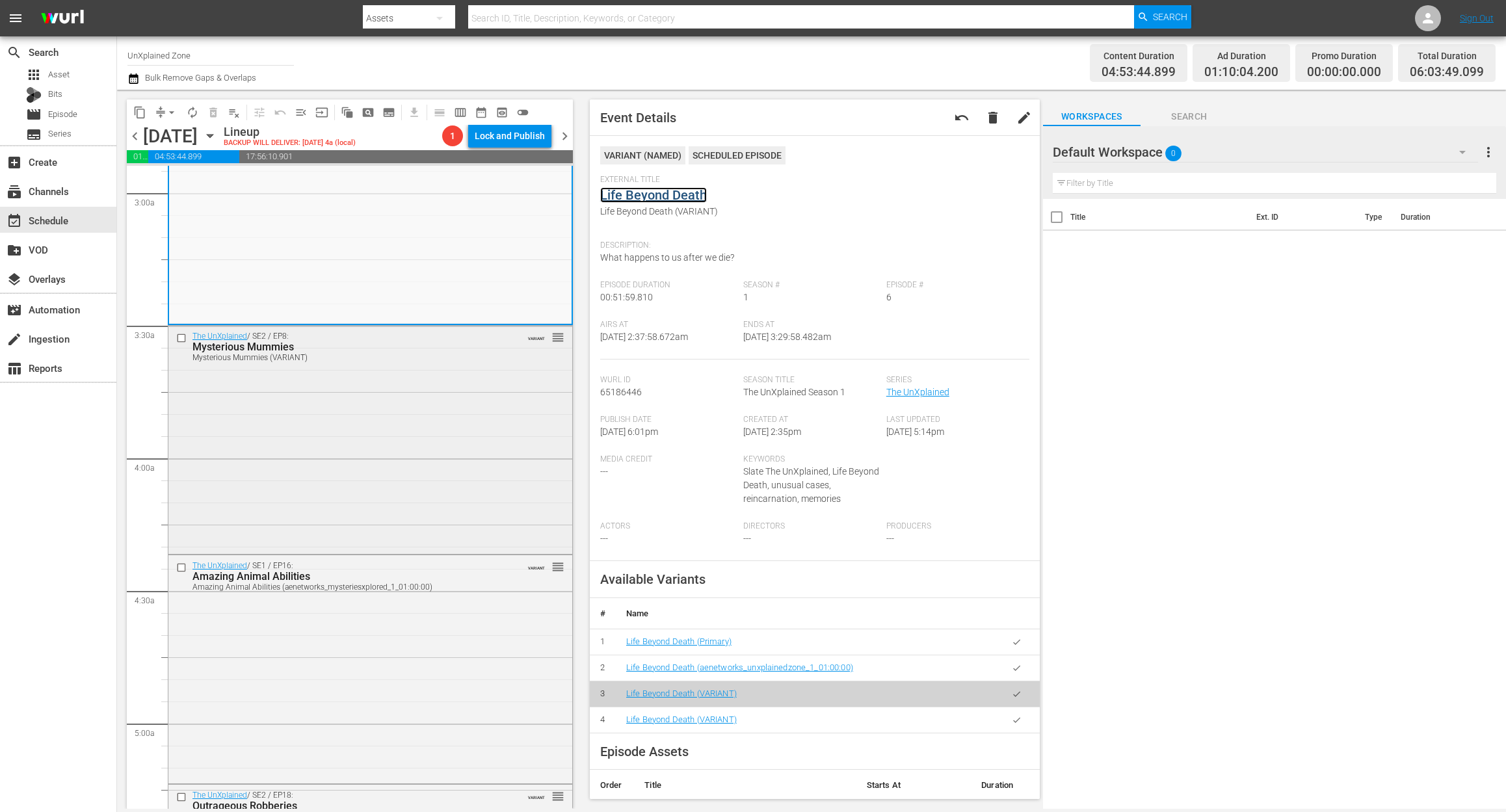
scroll to position [866, 0]
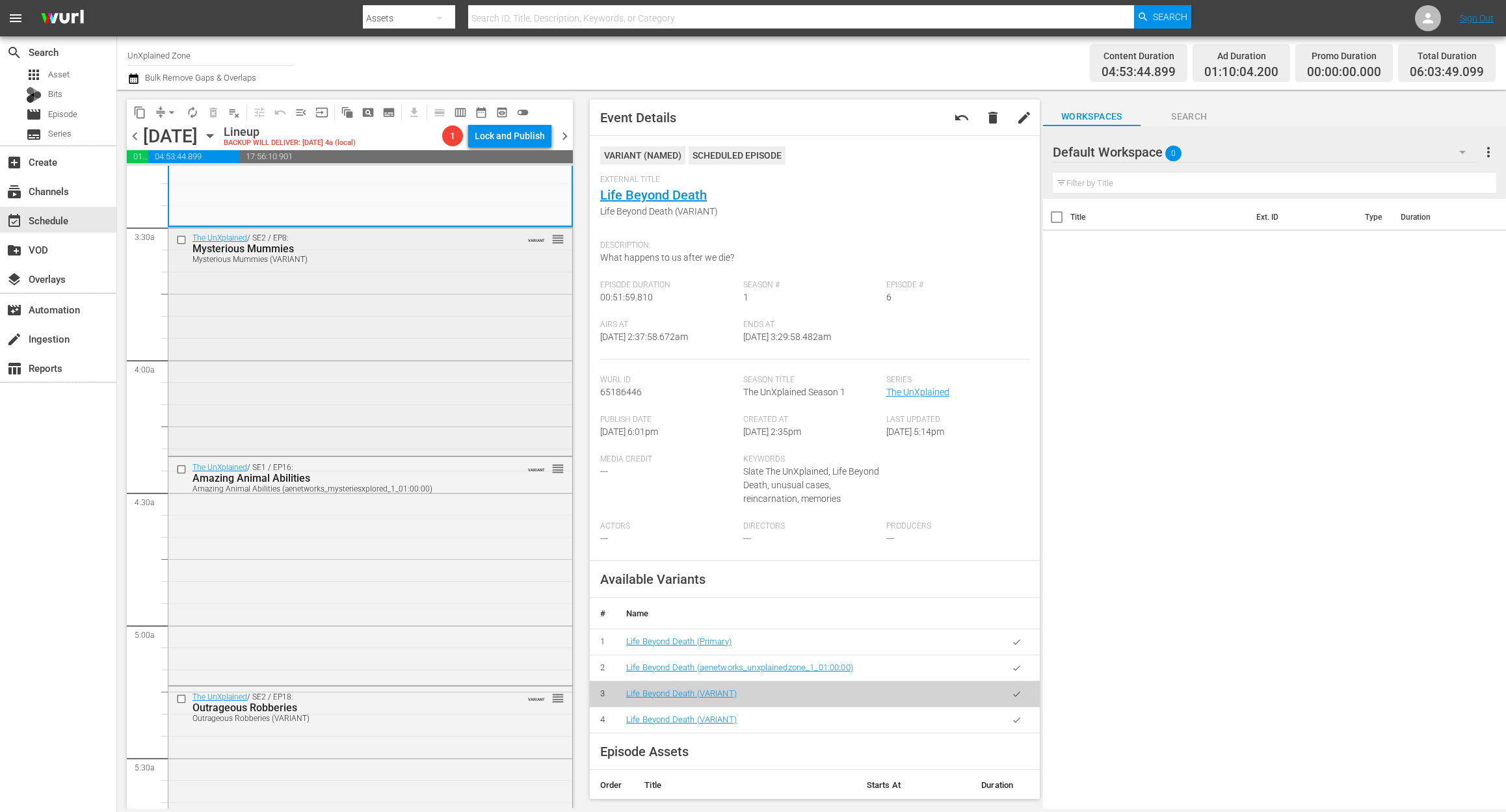
click at [400, 372] on div "The UnXplained / SE2 / EP8: Mysterious Mummies Mysterious Mummies (VARIANT) VAR…" at bounding box center [370, 340] width 404 height 225
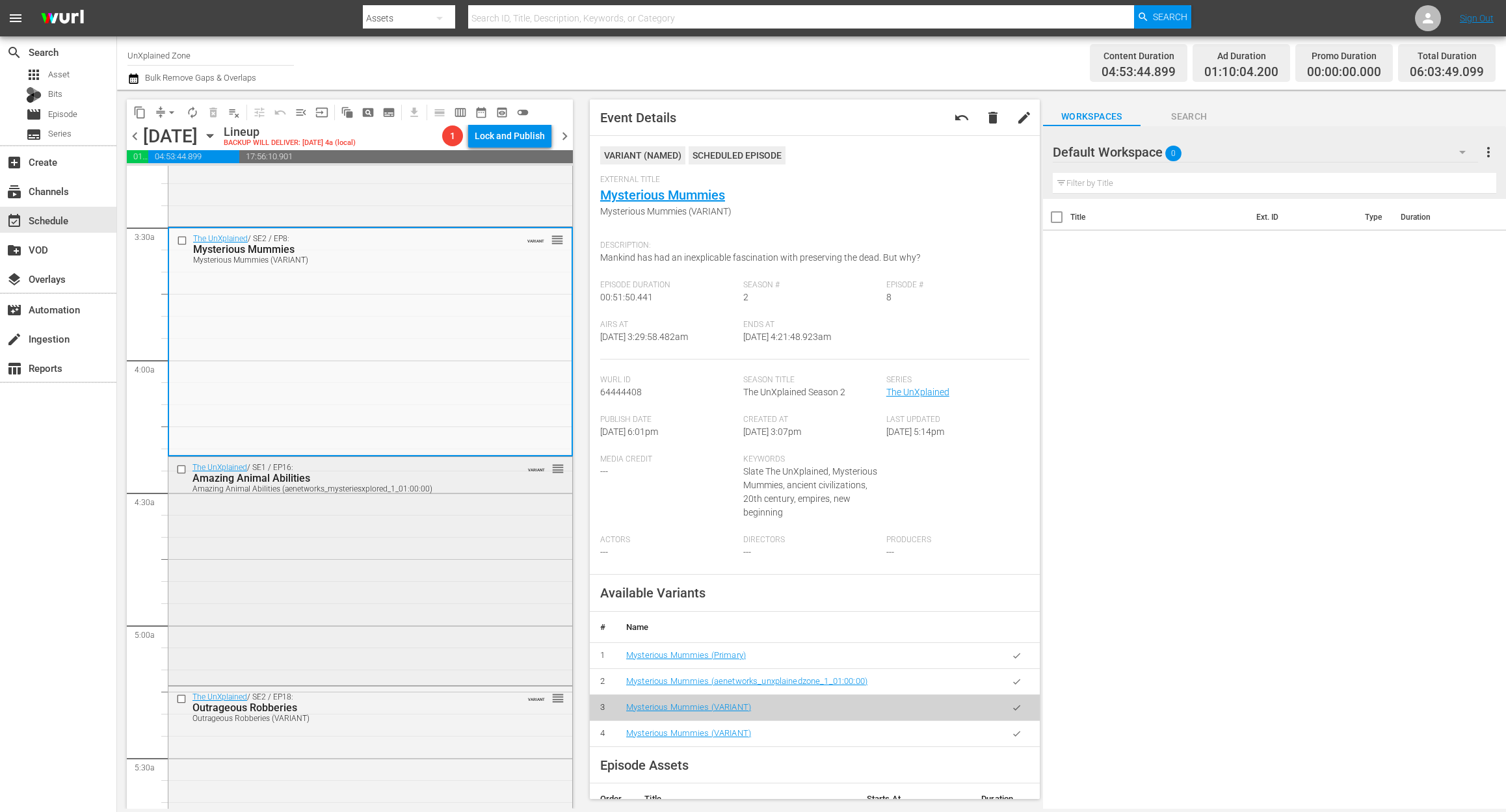
click at [416, 600] on div "The UnXplained / SE1 / EP16: Amazing Animal Abilities Amazing Animal Abilities …" at bounding box center [370, 570] width 404 height 226
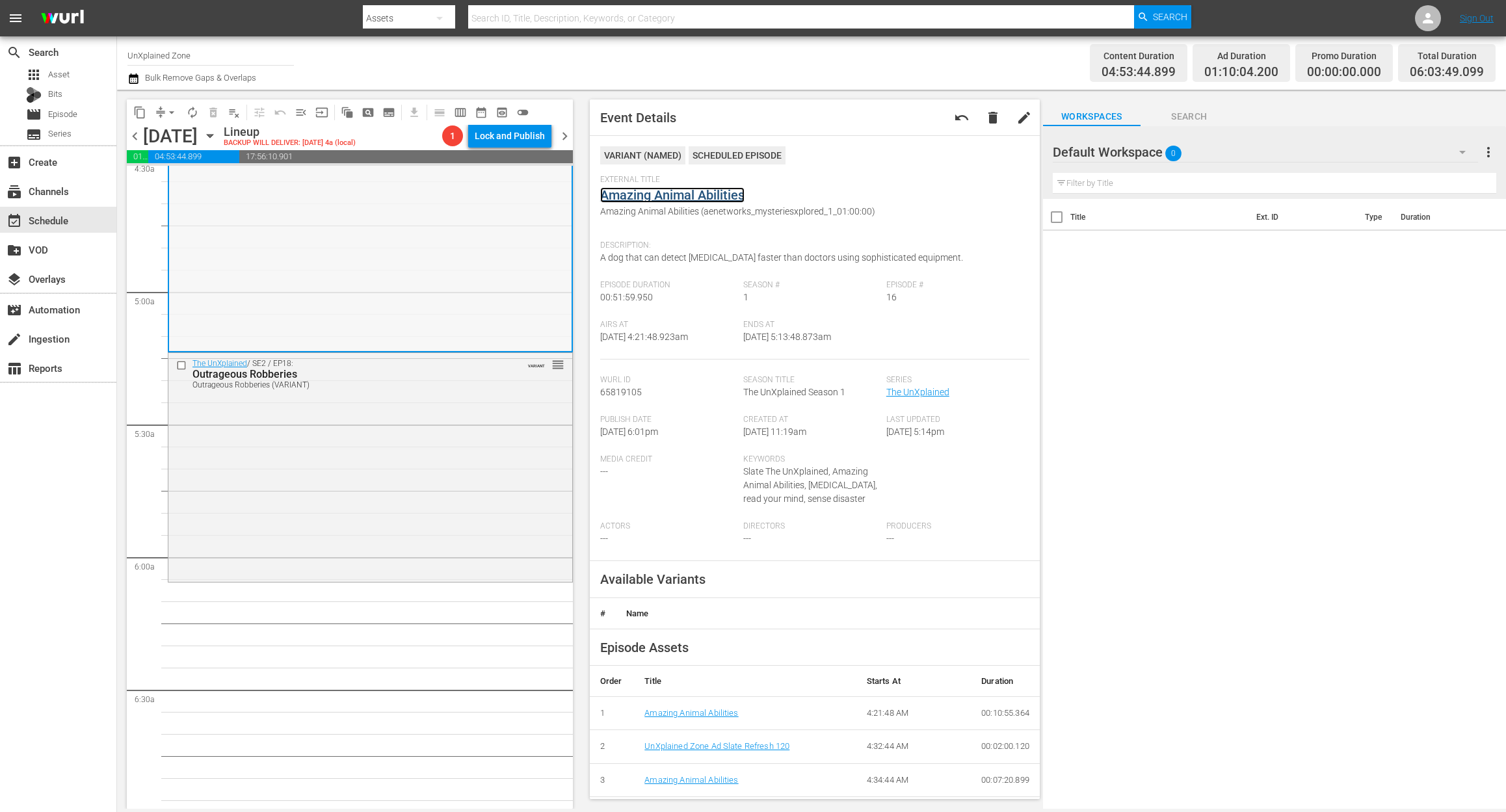
scroll to position [1213, 0]
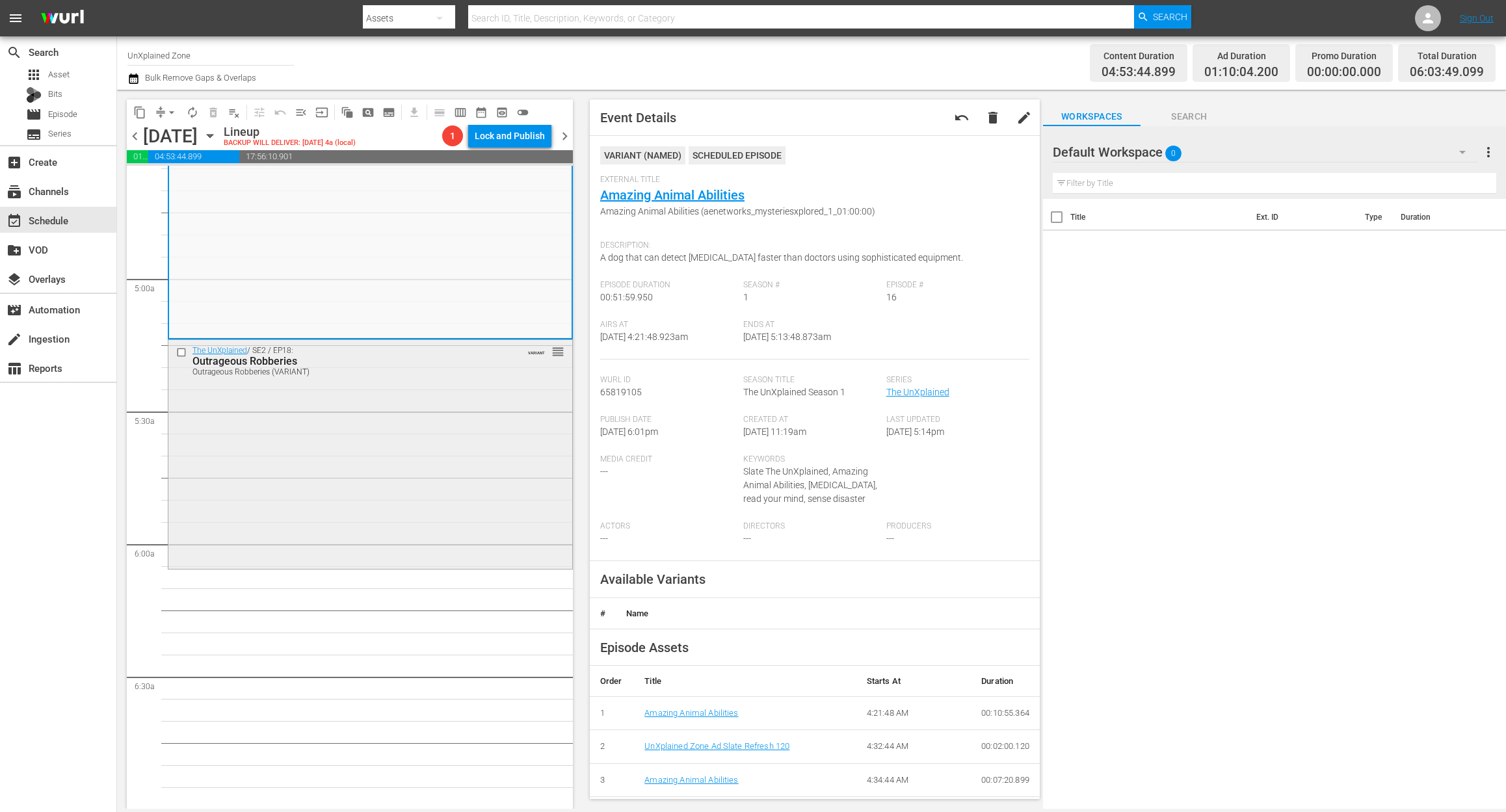
click at [346, 526] on div "The UnXplained / SE2 / EP18: Outrageous Robberies Outrageous Robberies (VARIANT…" at bounding box center [370, 453] width 404 height 226
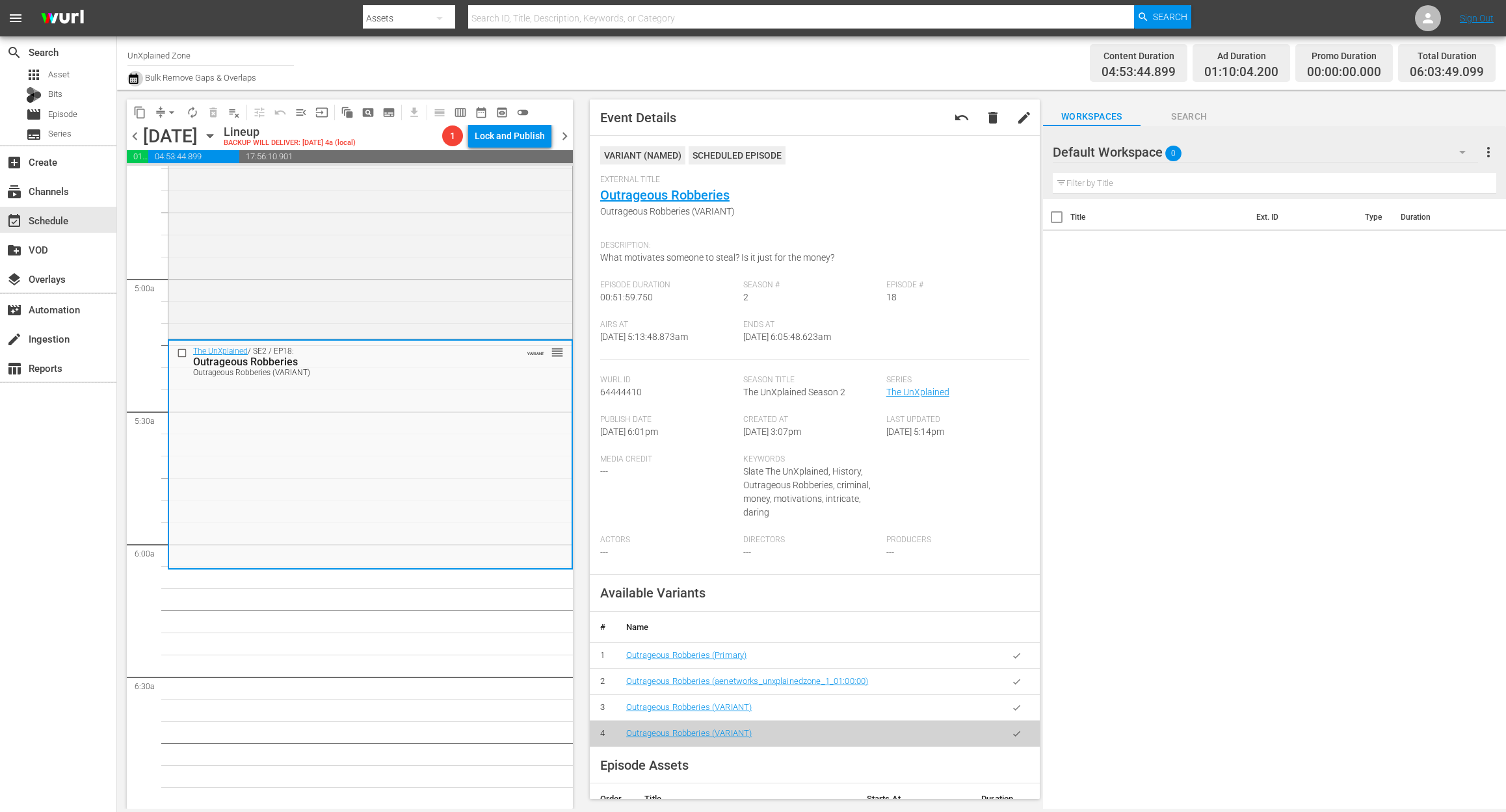
click at [138, 80] on icon "button" at bounding box center [133, 79] width 12 height 16
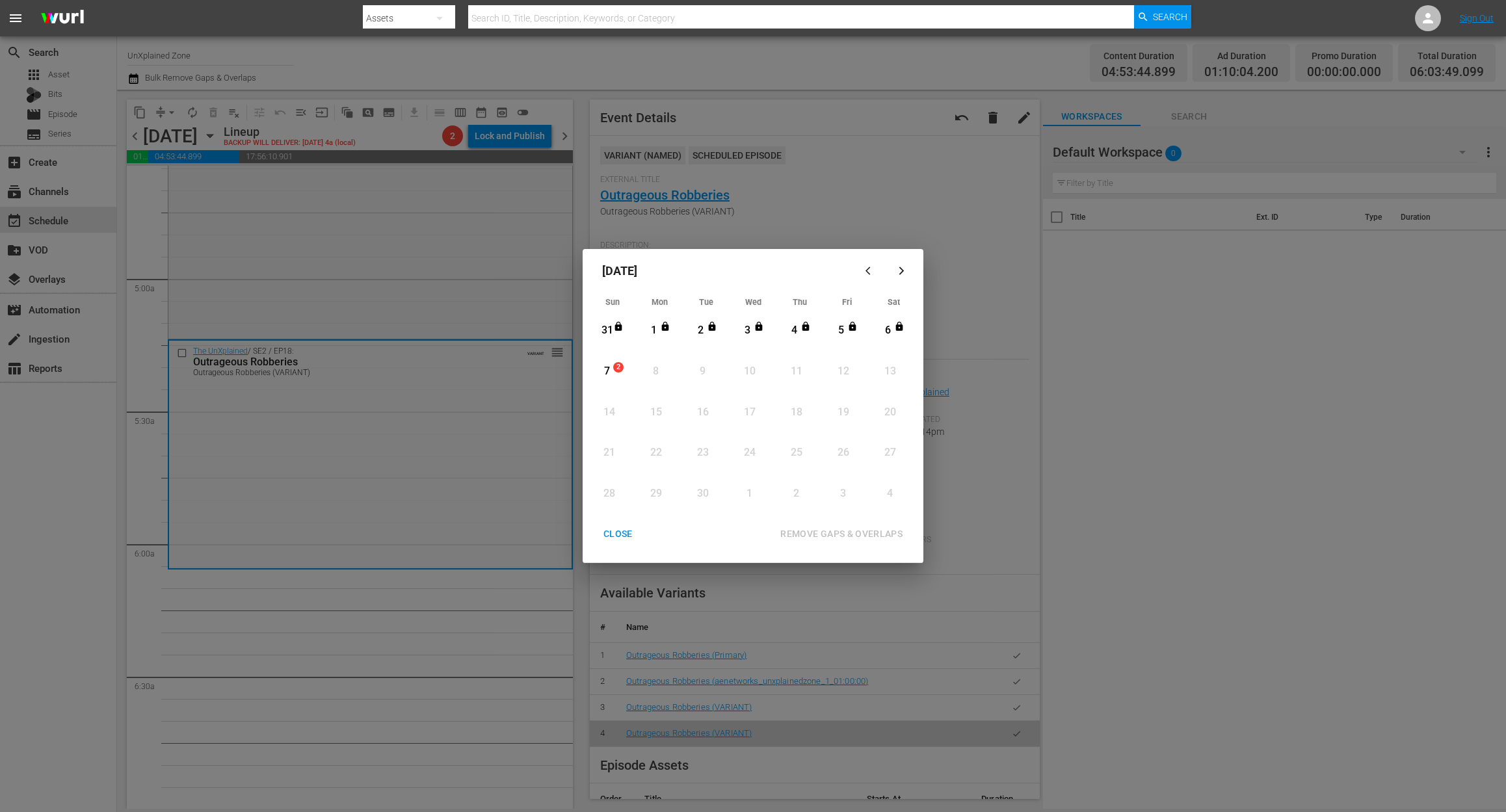
click at [608, 368] on div "7" at bounding box center [607, 371] width 16 height 15
click at [853, 533] on div "REMOVE GAPS & OVERLAPS" at bounding box center [841, 534] width 143 height 16
click at [613, 526] on div "CLOSE" at bounding box center [618, 534] width 50 height 16
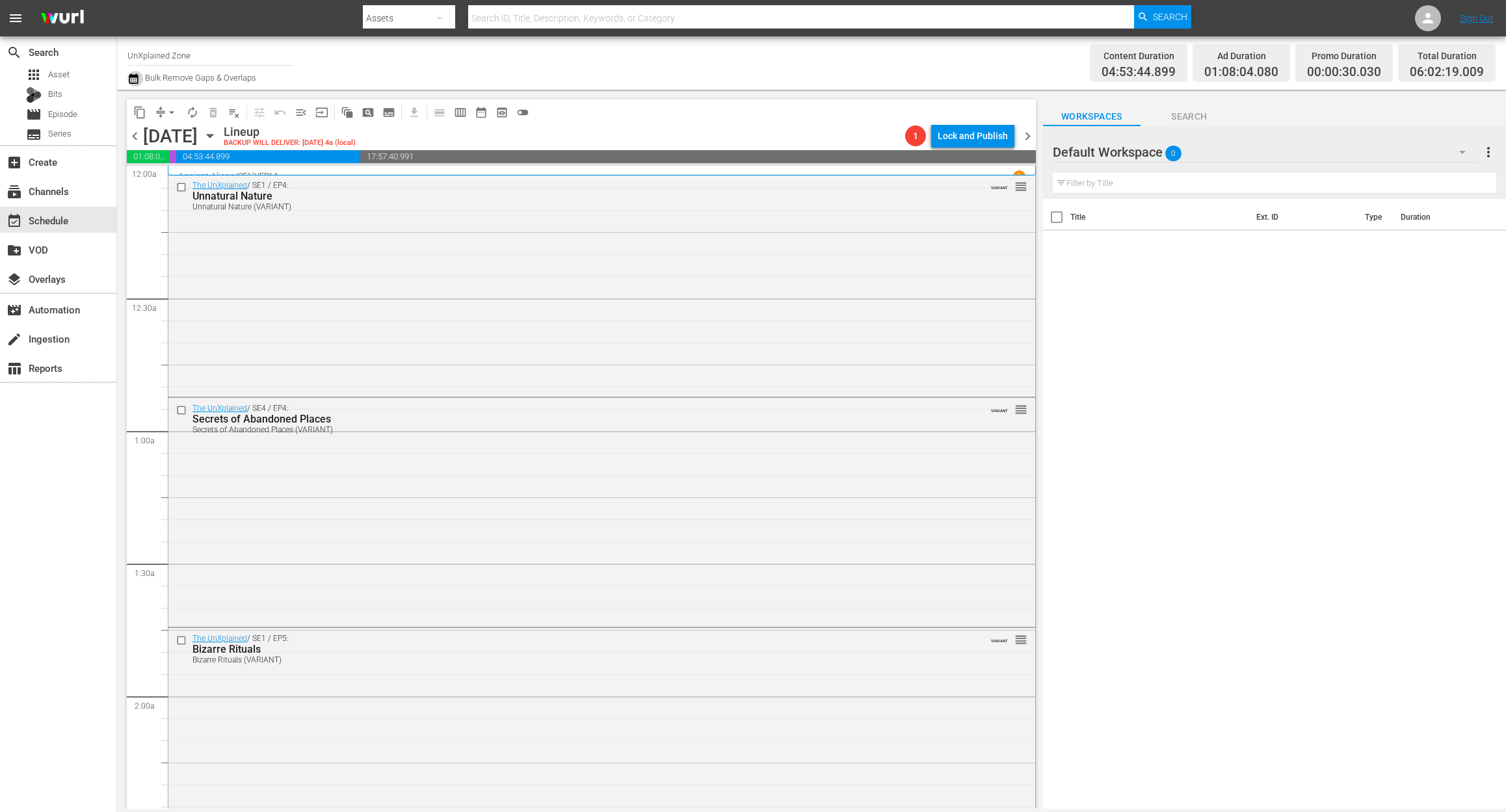
click at [138, 82] on icon "button" at bounding box center [133, 79] width 12 height 16
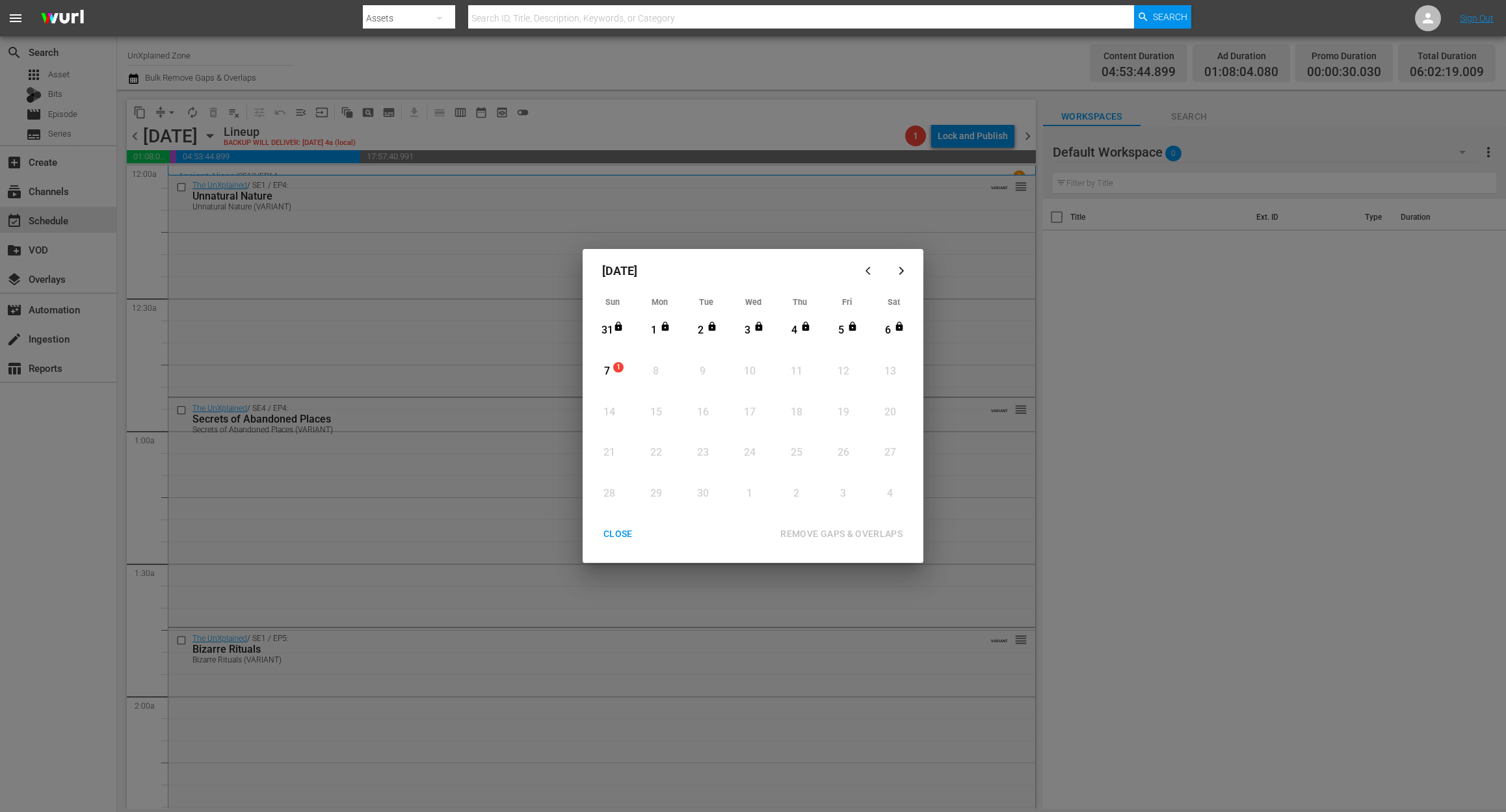
click at [612, 364] on div "7" at bounding box center [607, 371] width 16 height 15
click at [885, 534] on div "REMOVE GAPS & OVERLAPS" at bounding box center [841, 534] width 143 height 16
click at [611, 365] on div "7" at bounding box center [607, 371] width 16 height 15
click at [837, 531] on div "REMOVE GAPS & OVERLAPS" at bounding box center [841, 534] width 143 height 16
click at [626, 542] on div "CLOSE" at bounding box center [618, 534] width 50 height 16
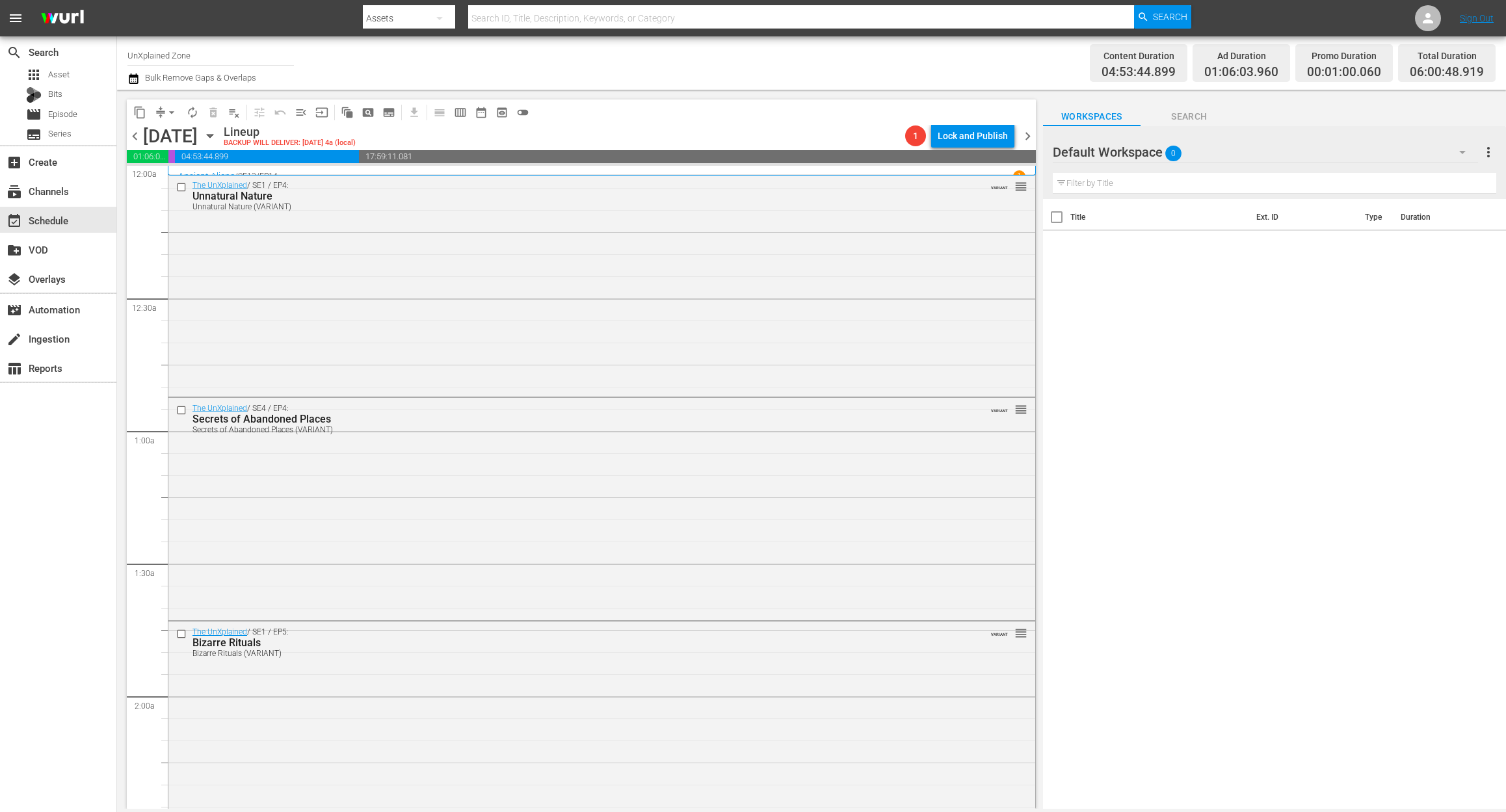
click at [131, 77] on icon "button" at bounding box center [133, 78] width 9 height 10
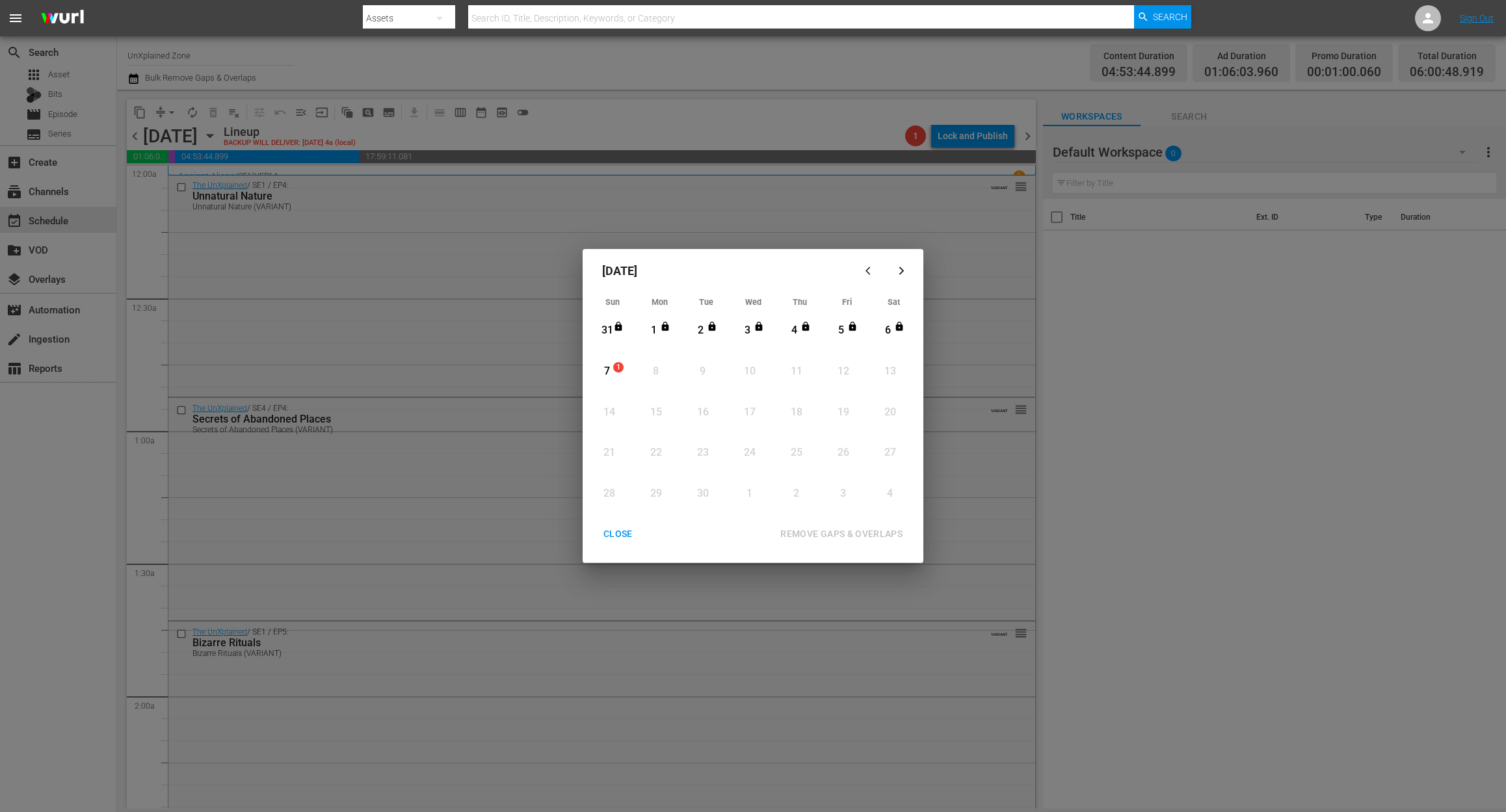
click at [612, 377] on div "7" at bounding box center [607, 371] width 16 height 15
click at [838, 531] on div "REMOVE GAPS & OVERLAPS" at bounding box center [841, 534] width 143 height 16
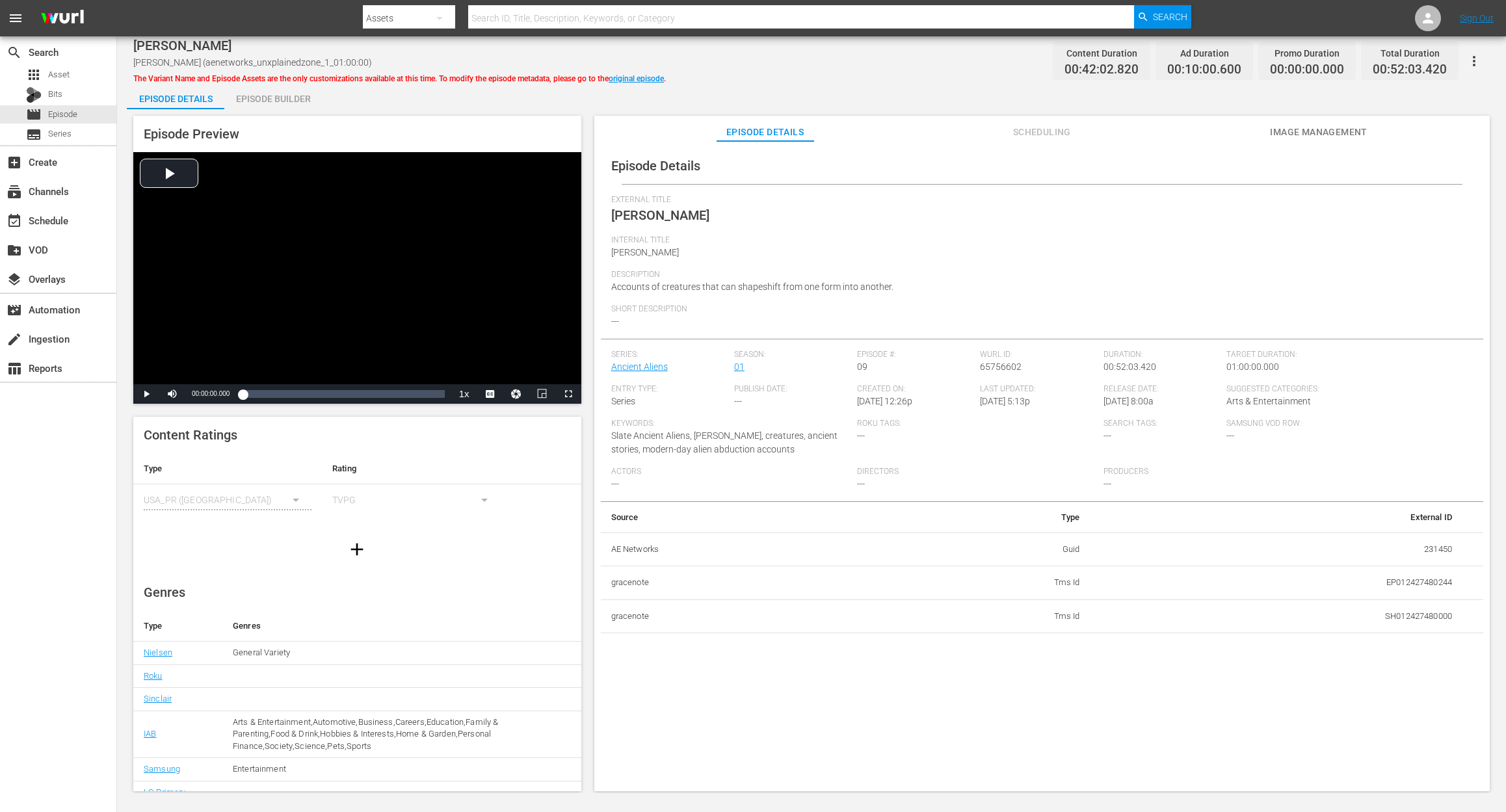
click at [269, 91] on div "Episode Builder" at bounding box center [273, 99] width 97 height 31
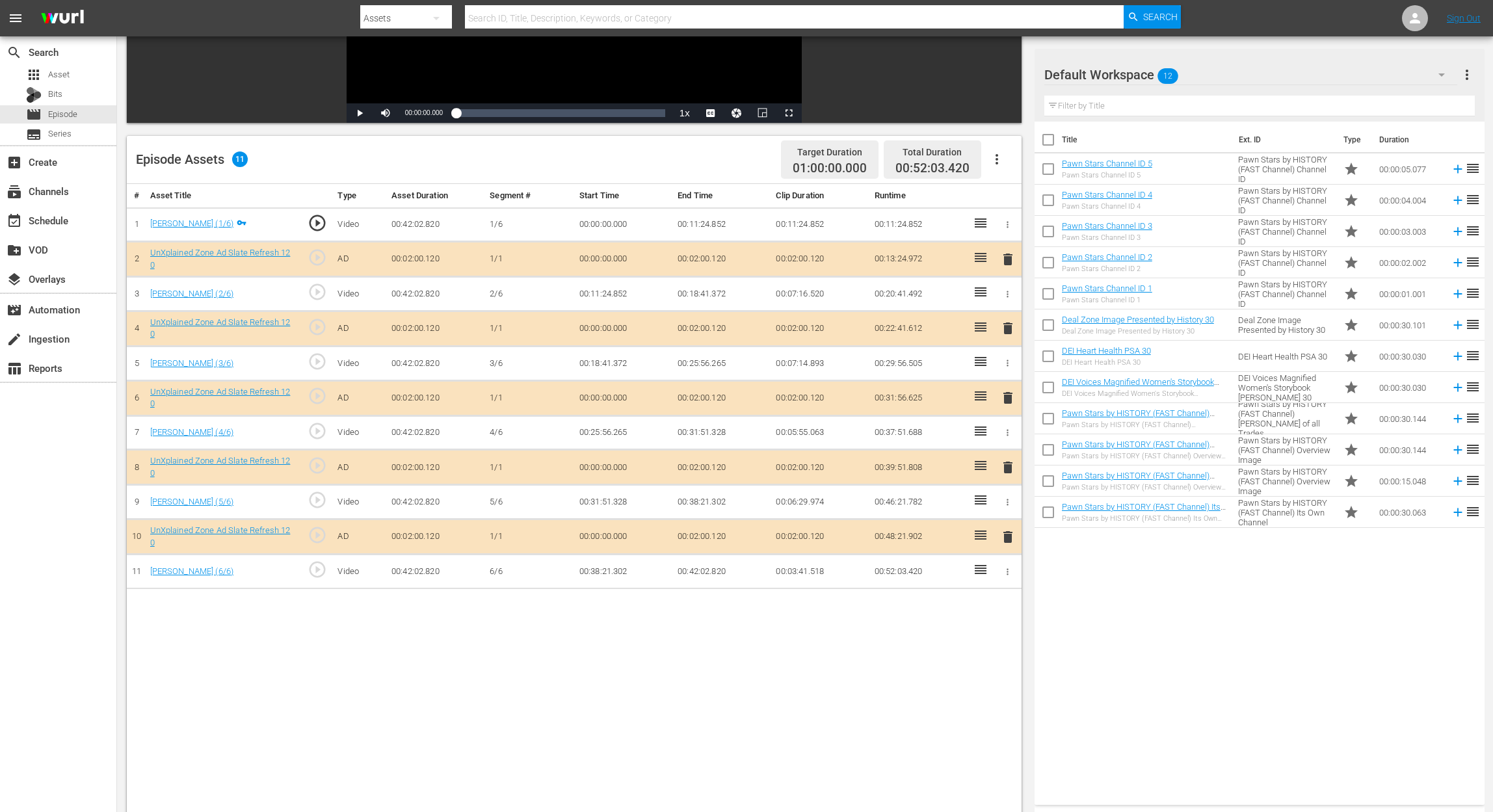
scroll to position [260, 0]
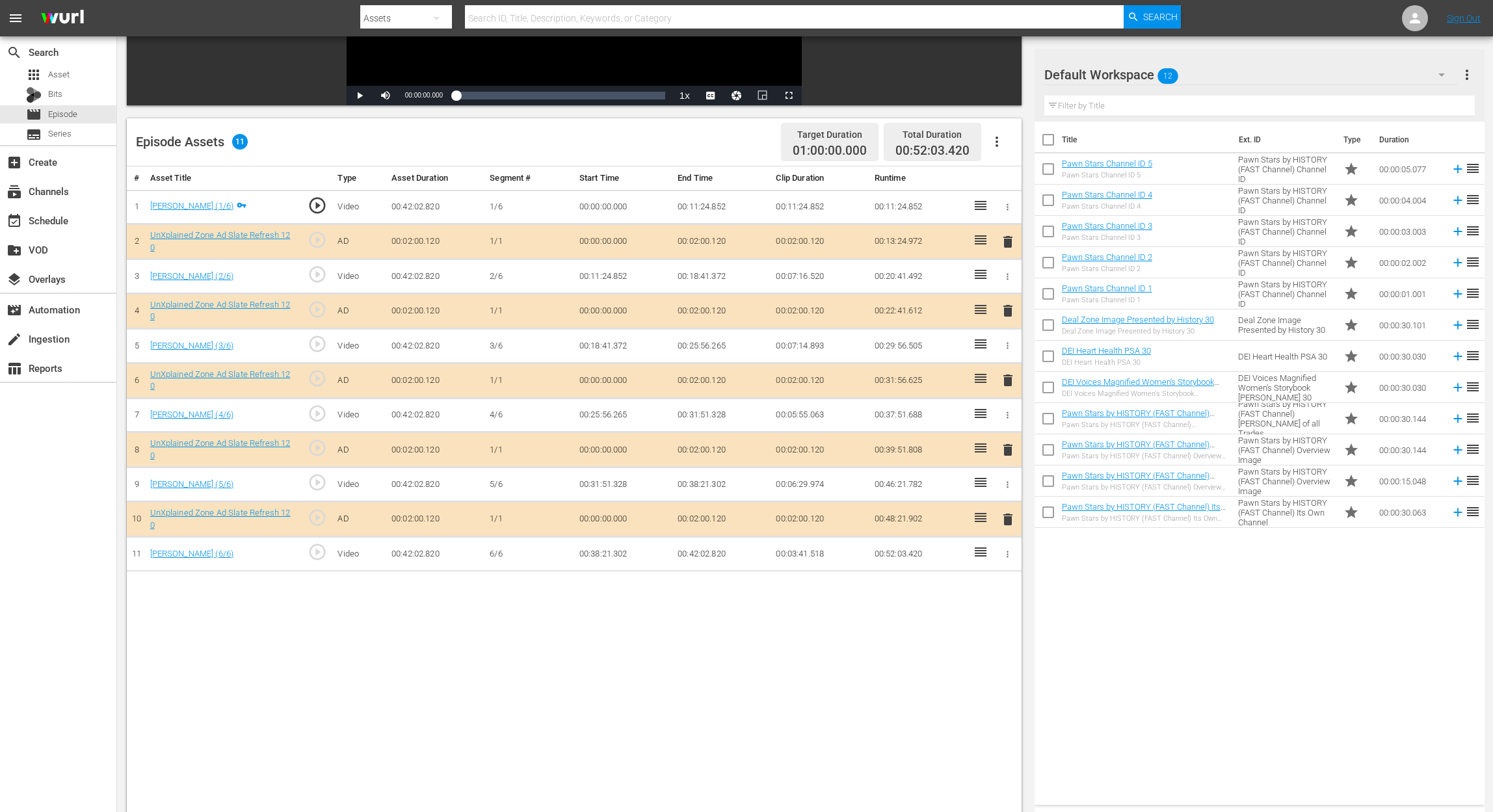
click at [1005, 381] on span "delete" at bounding box center [1008, 381] width 16 height 16
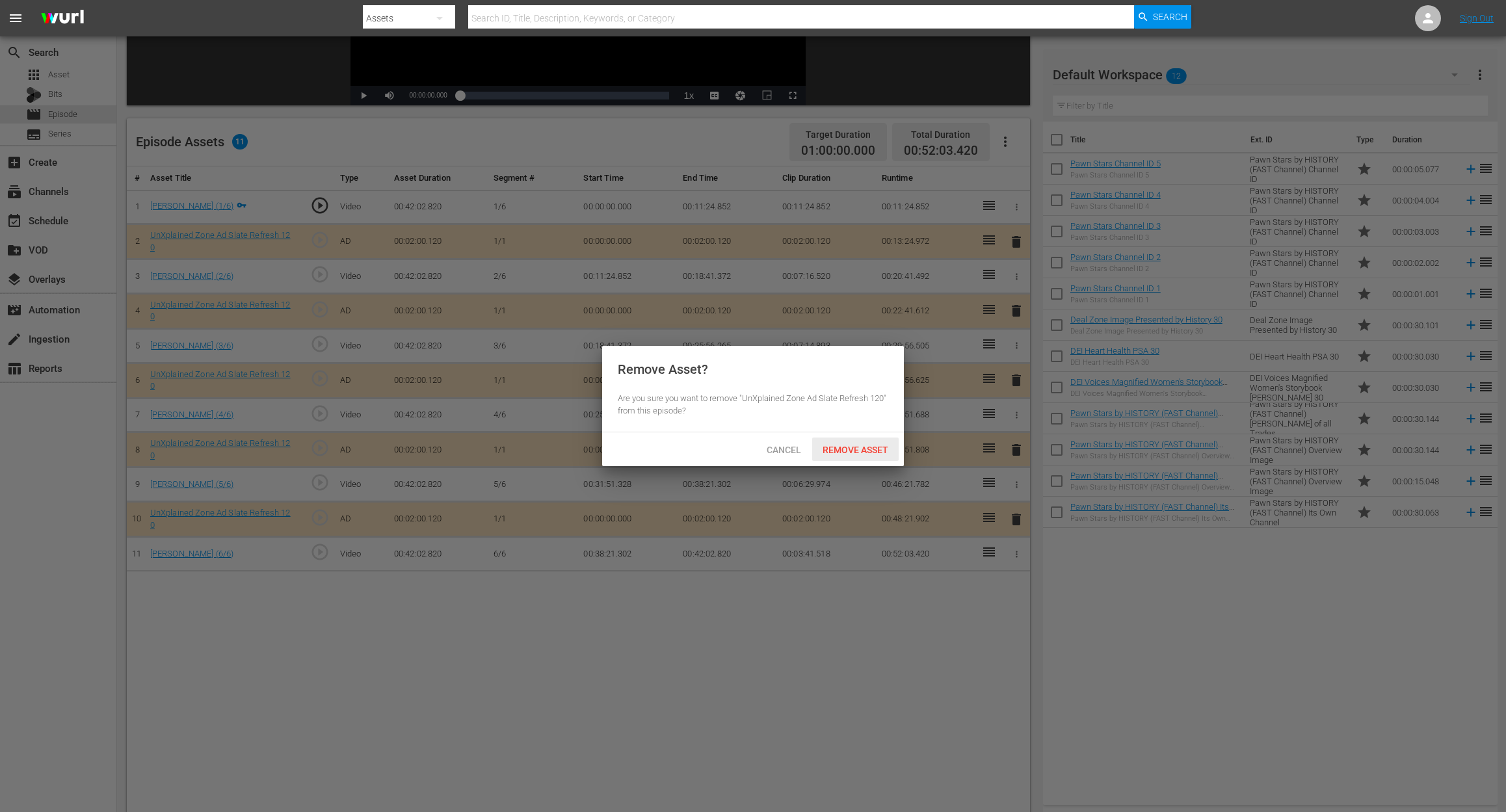
click at [869, 449] on span "Remove Asset" at bounding box center [855, 450] width 86 height 10
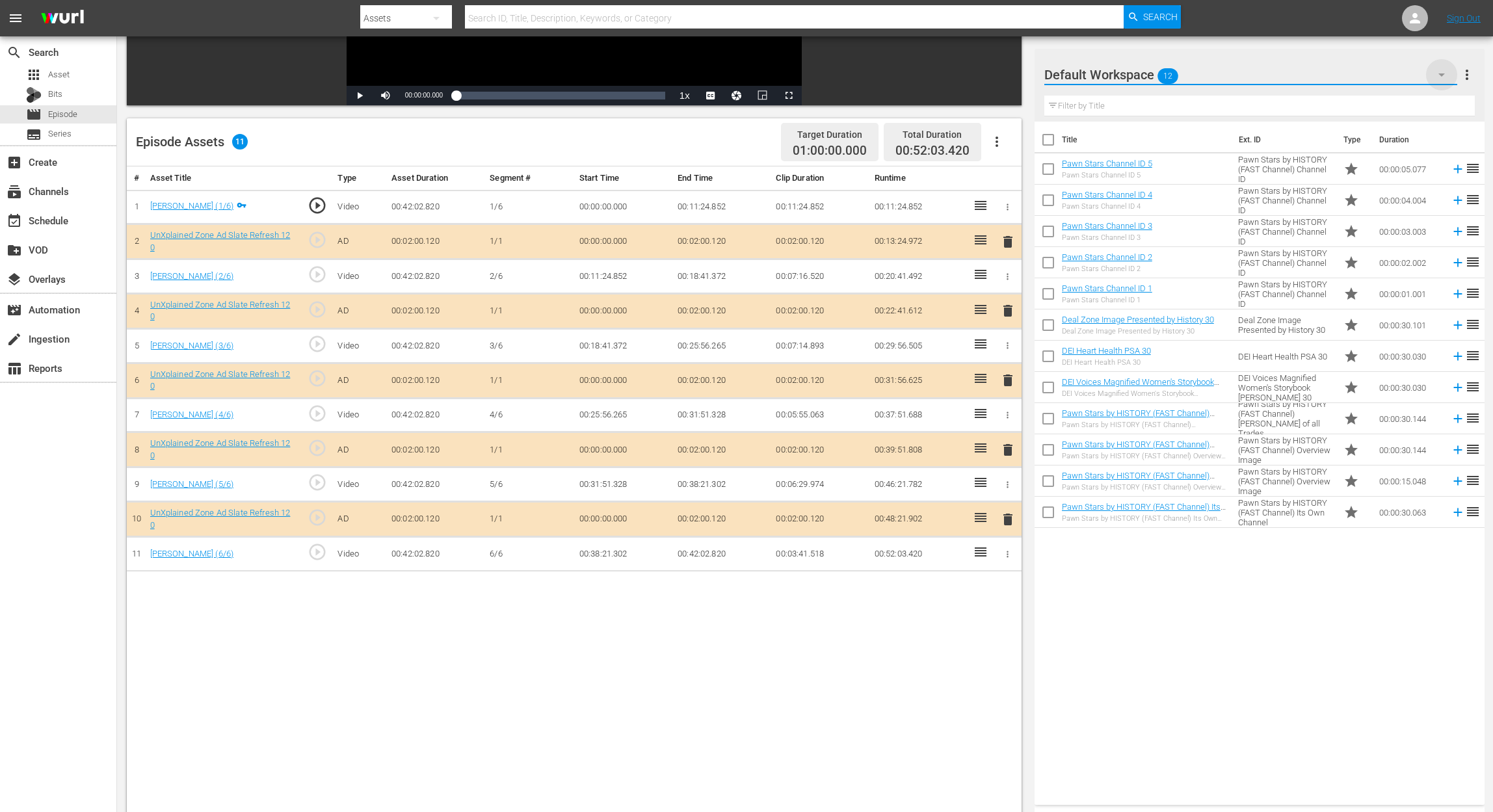
click at [1129, 72] on icon "button" at bounding box center [1442, 75] width 16 height 16
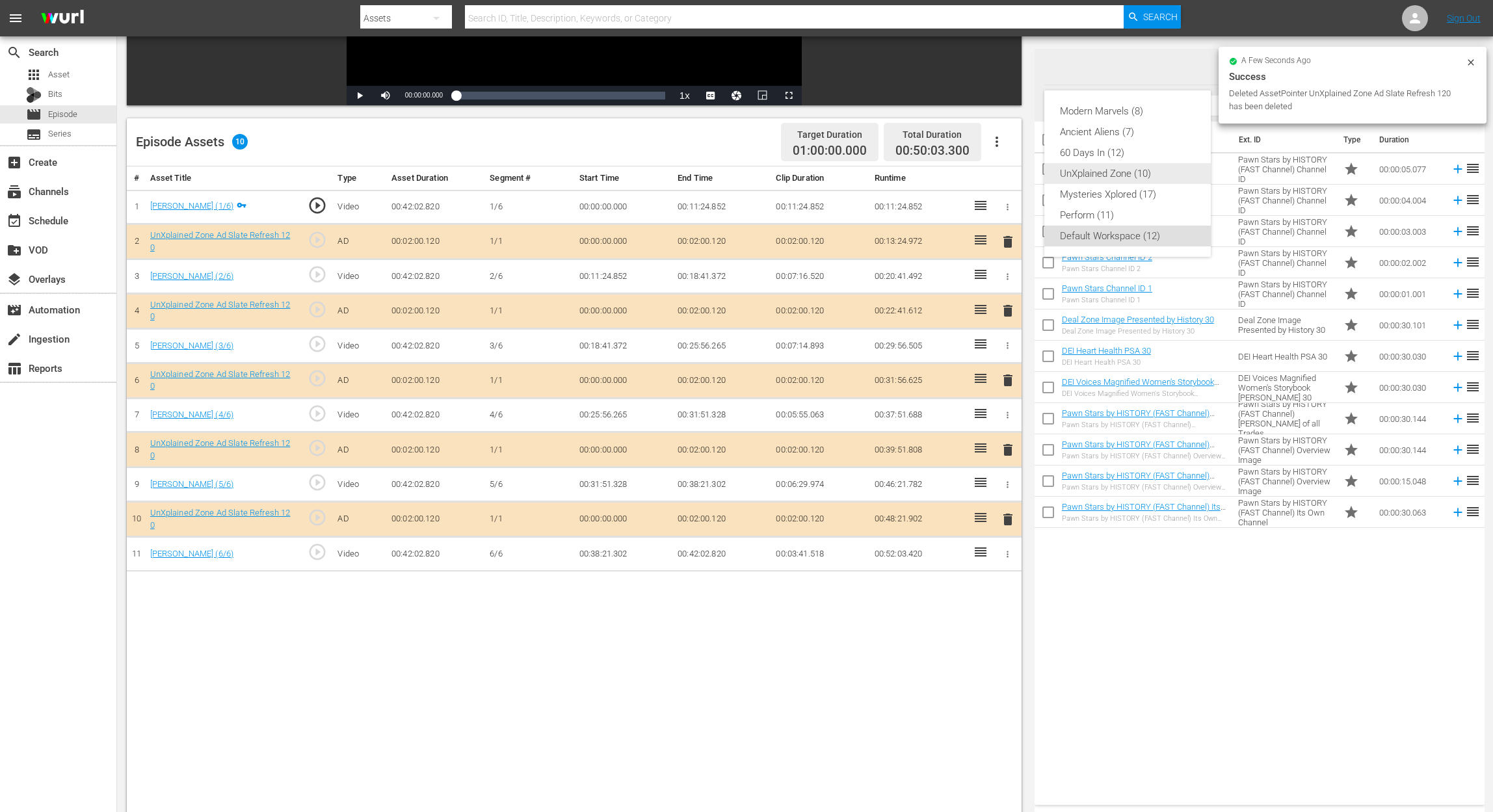
click at [1129, 169] on div "UnXplained Zone (10)" at bounding box center [1128, 173] width 136 height 21
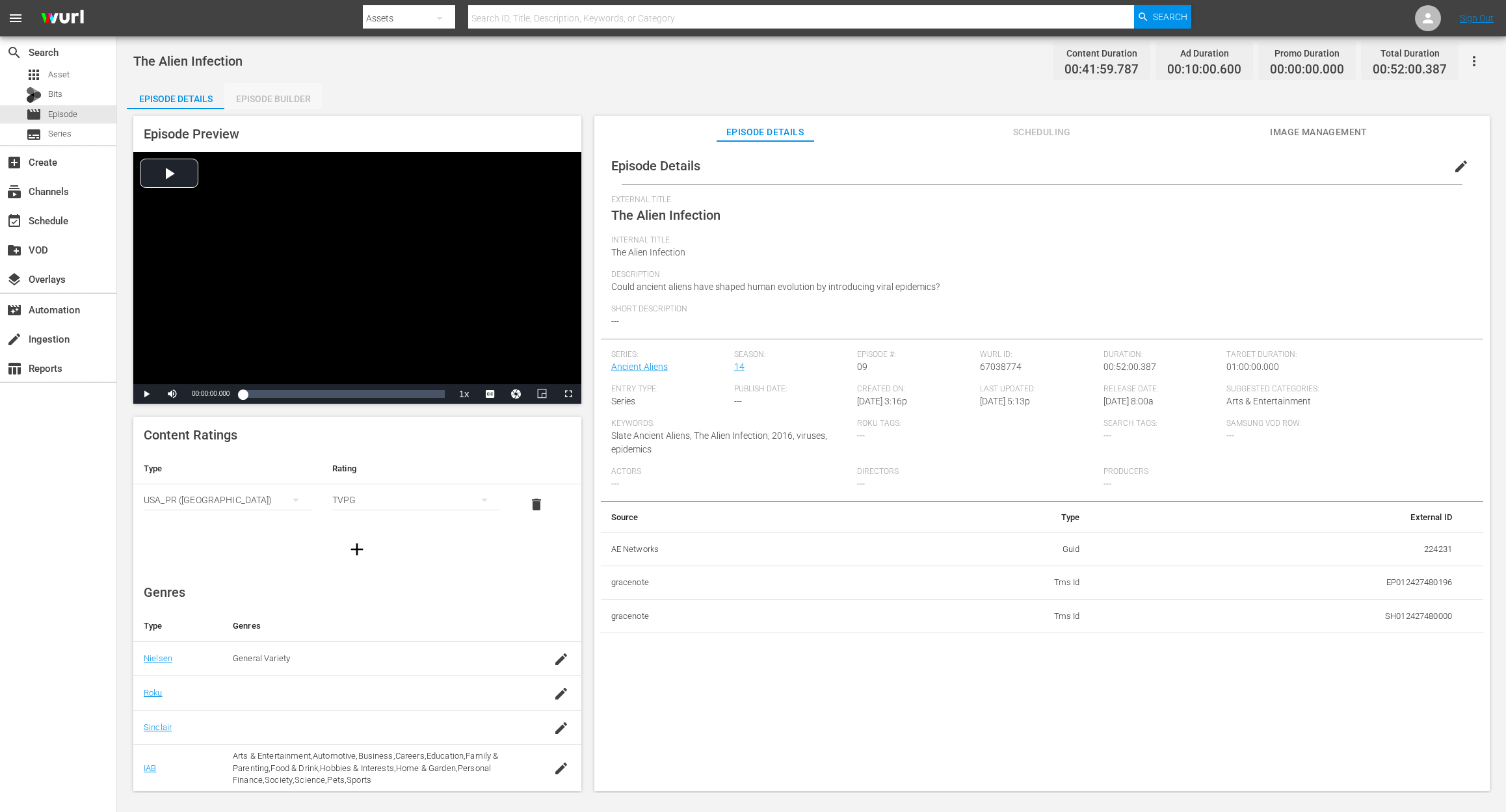
click at [294, 91] on div "Episode Builder" at bounding box center [273, 99] width 97 height 31
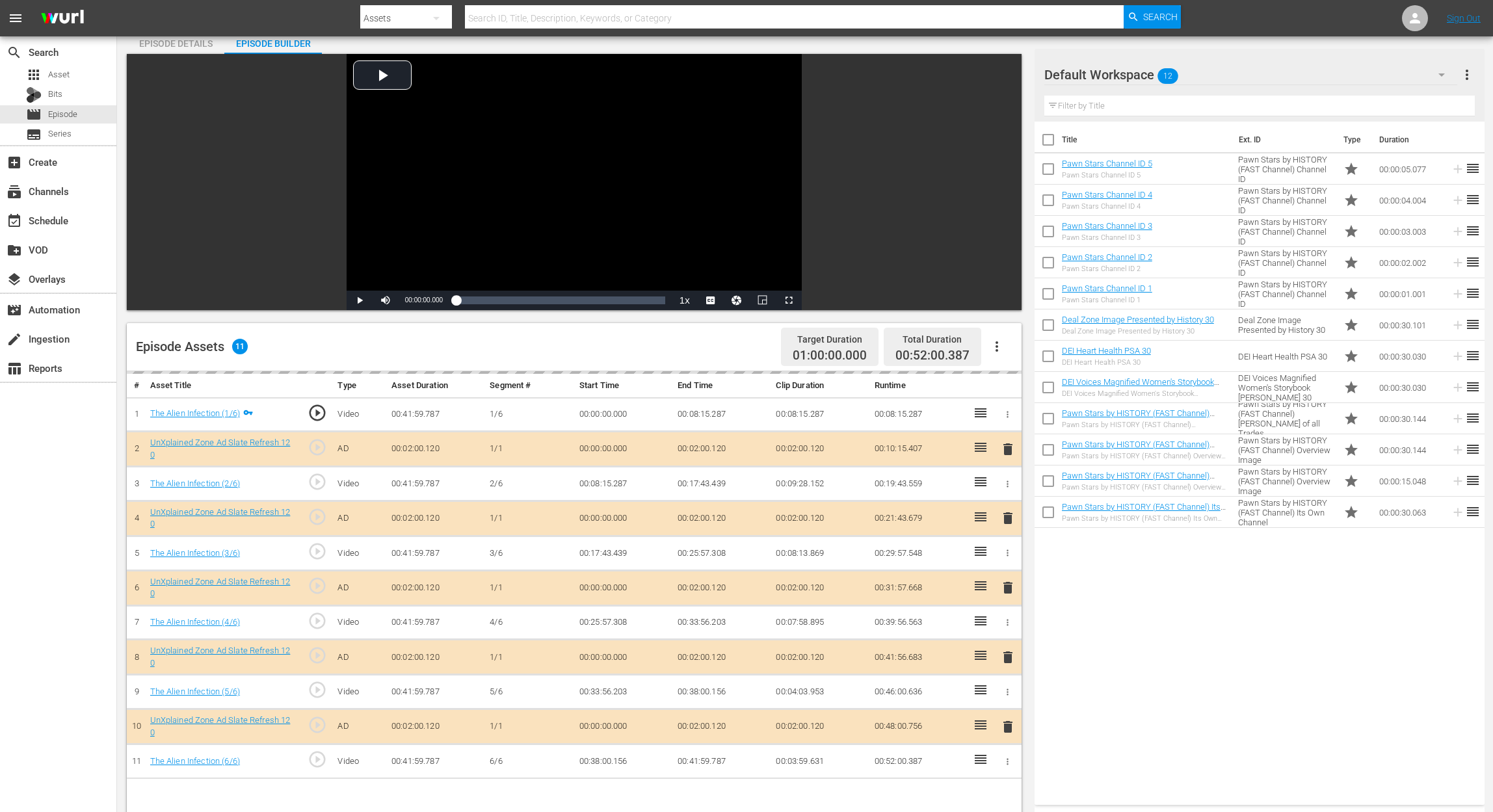
scroll to position [86, 0]
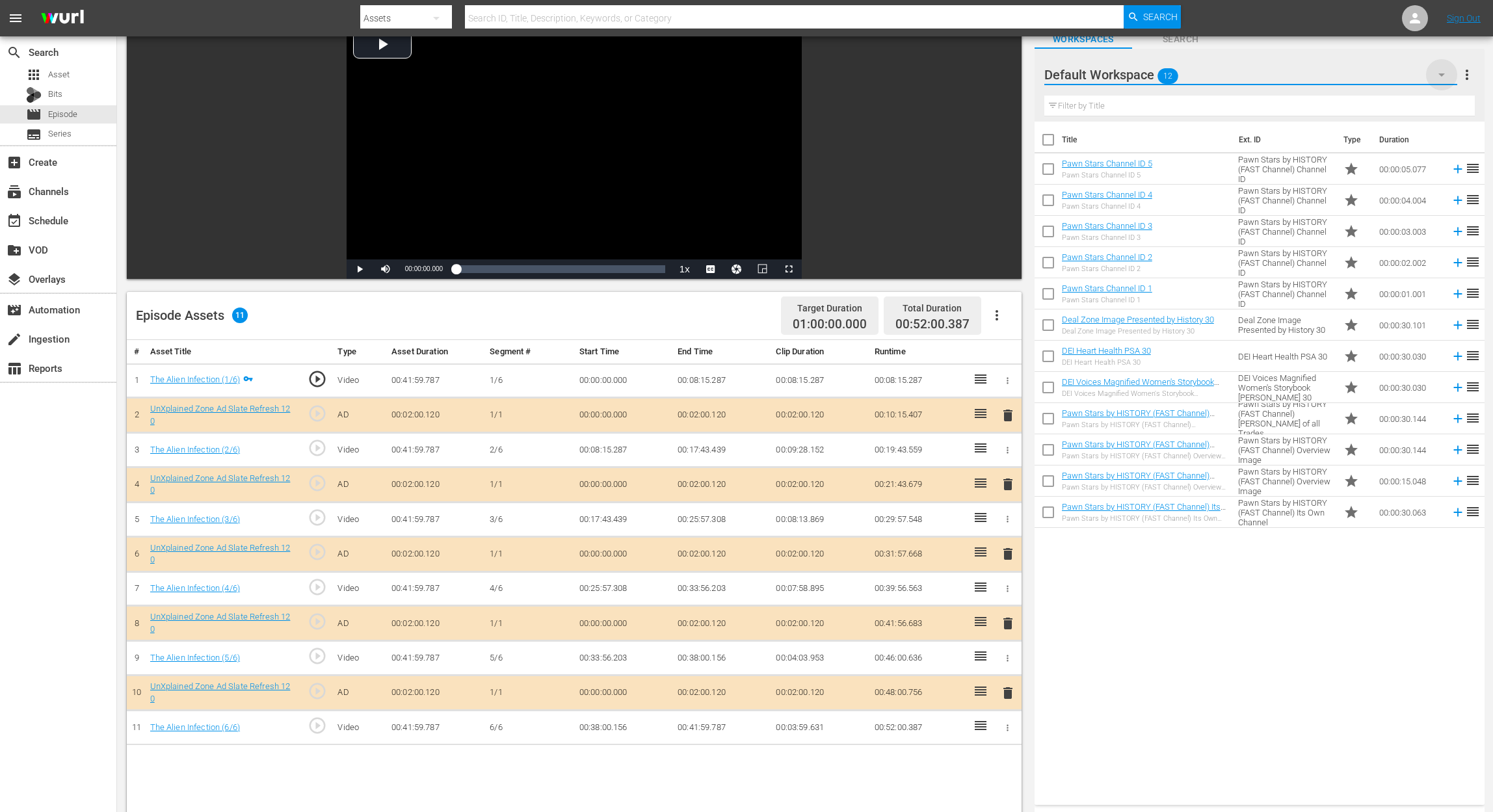
click at [1129, 72] on icon "button" at bounding box center [1442, 75] width 16 height 16
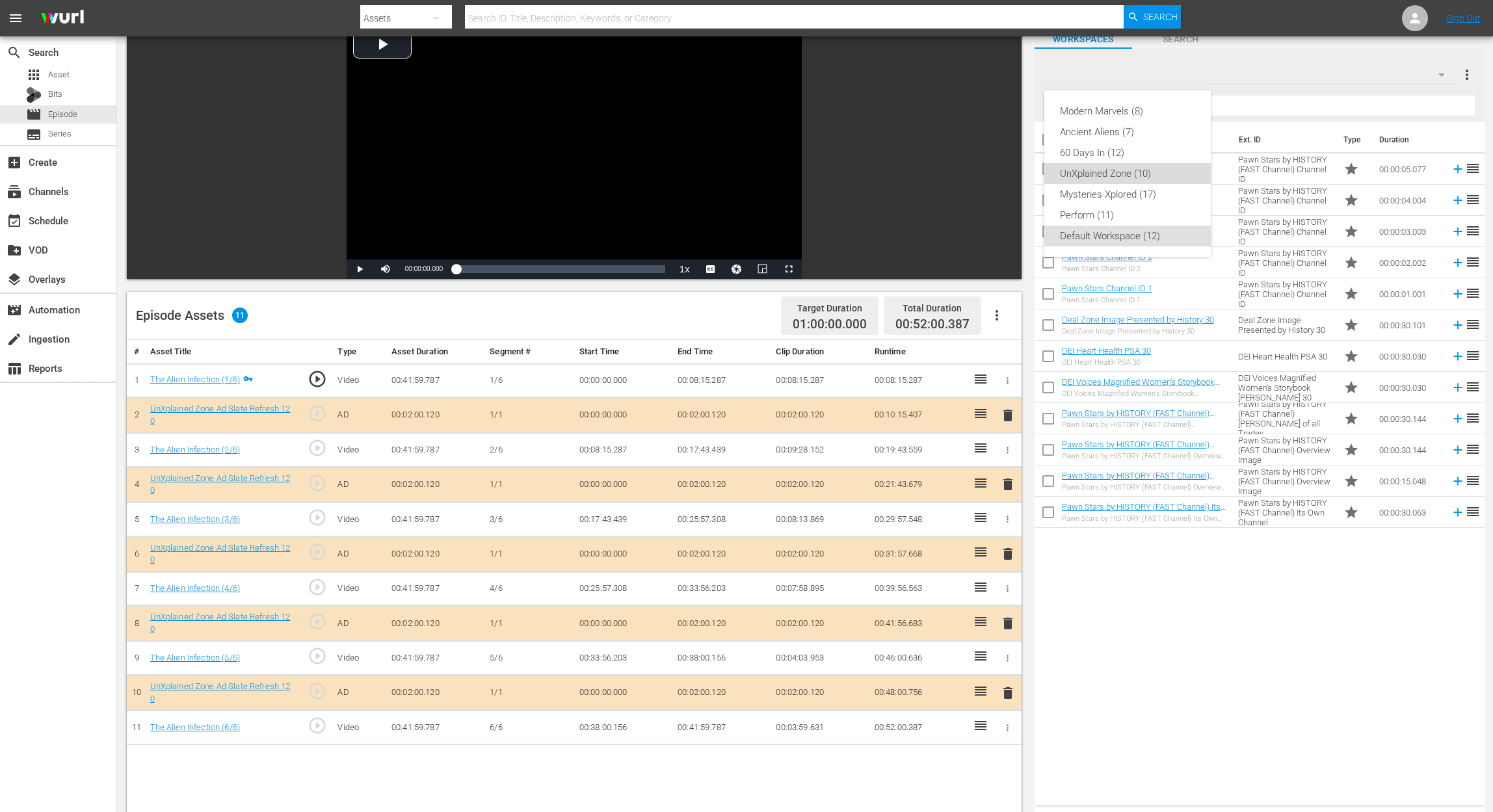
click at [1126, 174] on div "UnXplained Zone (10)" at bounding box center [1128, 173] width 136 height 21
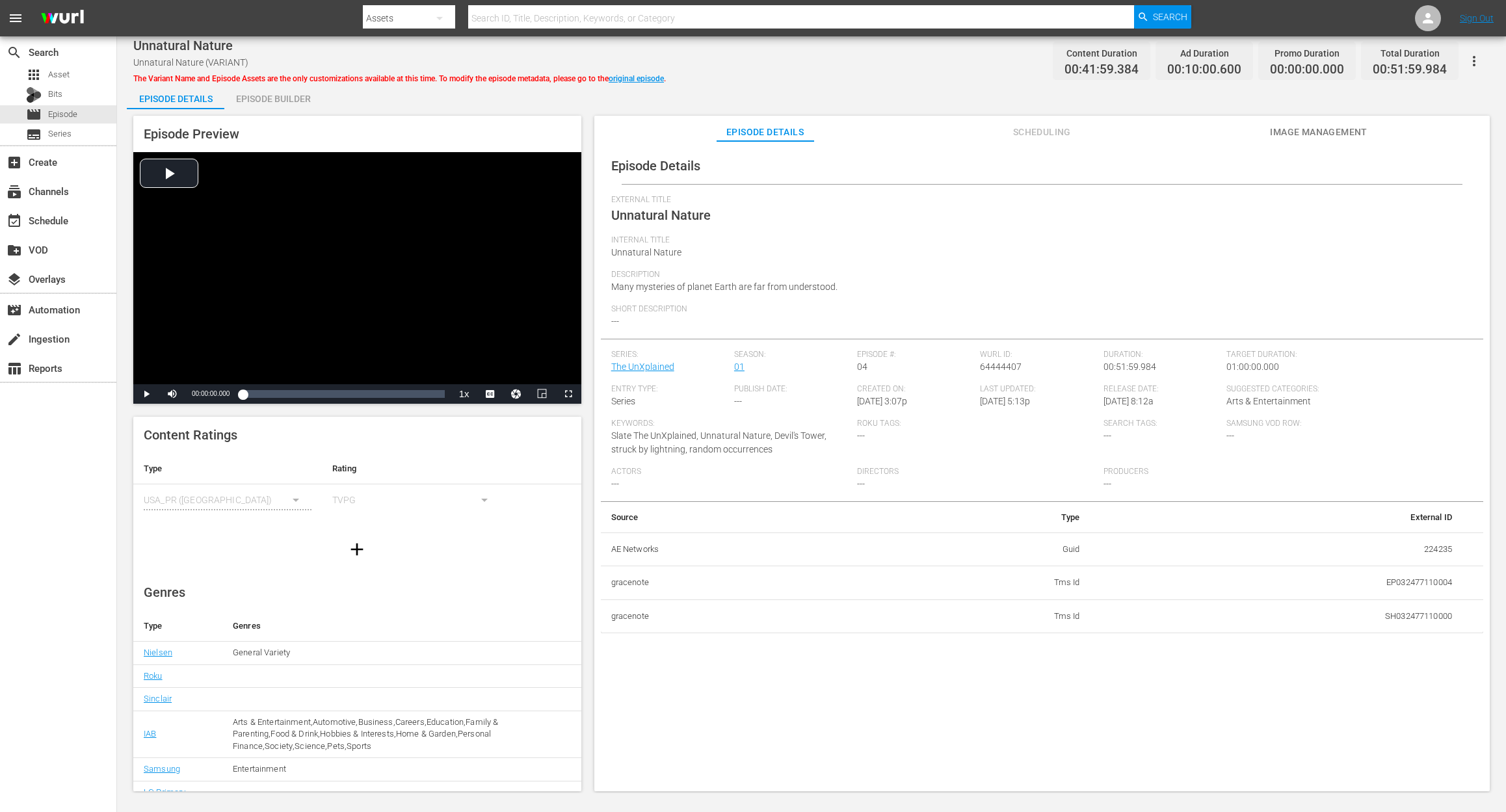
click at [290, 87] on div "Episode Builder" at bounding box center [273, 99] width 97 height 31
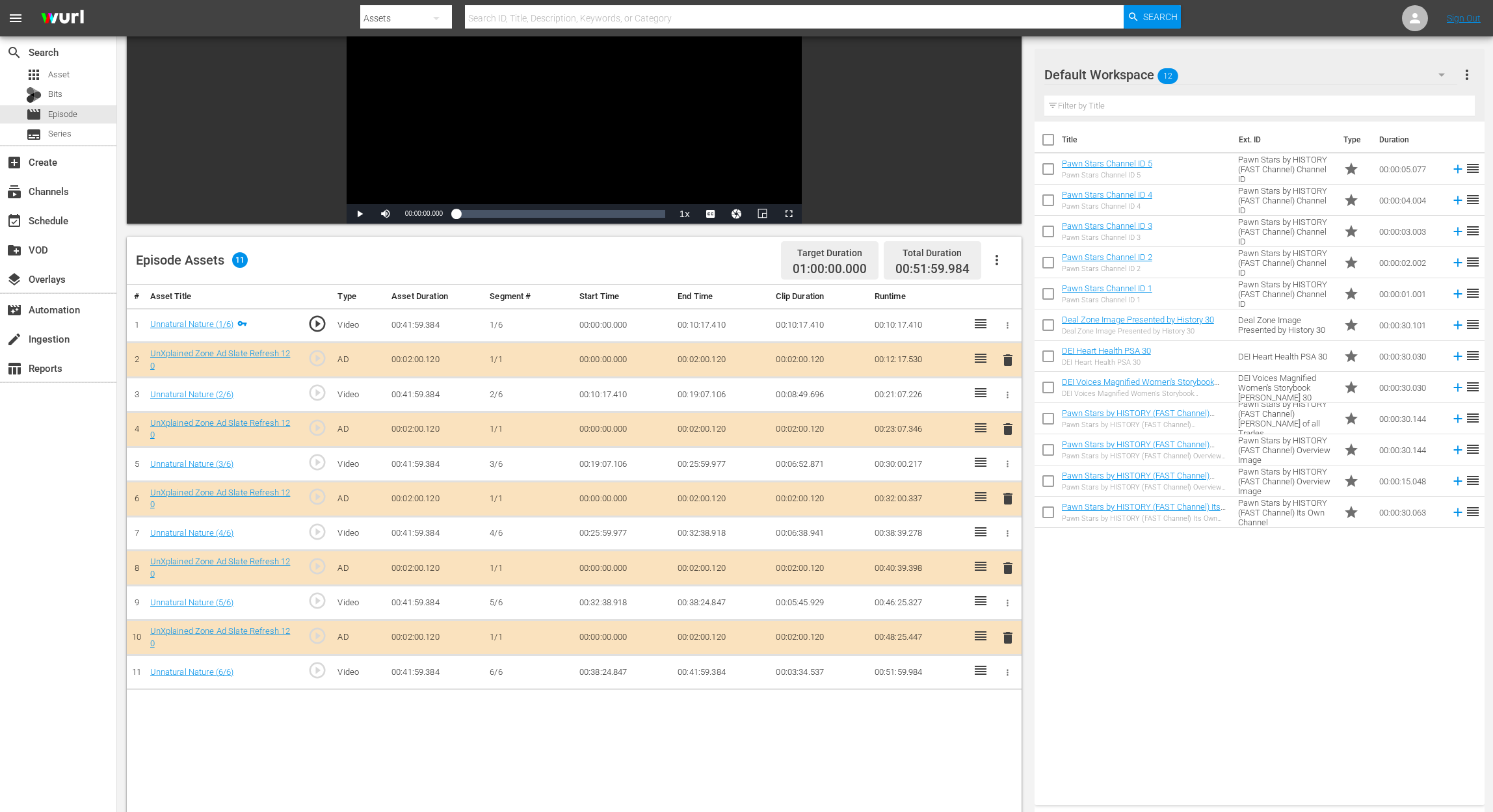
scroll to position [173, 0]
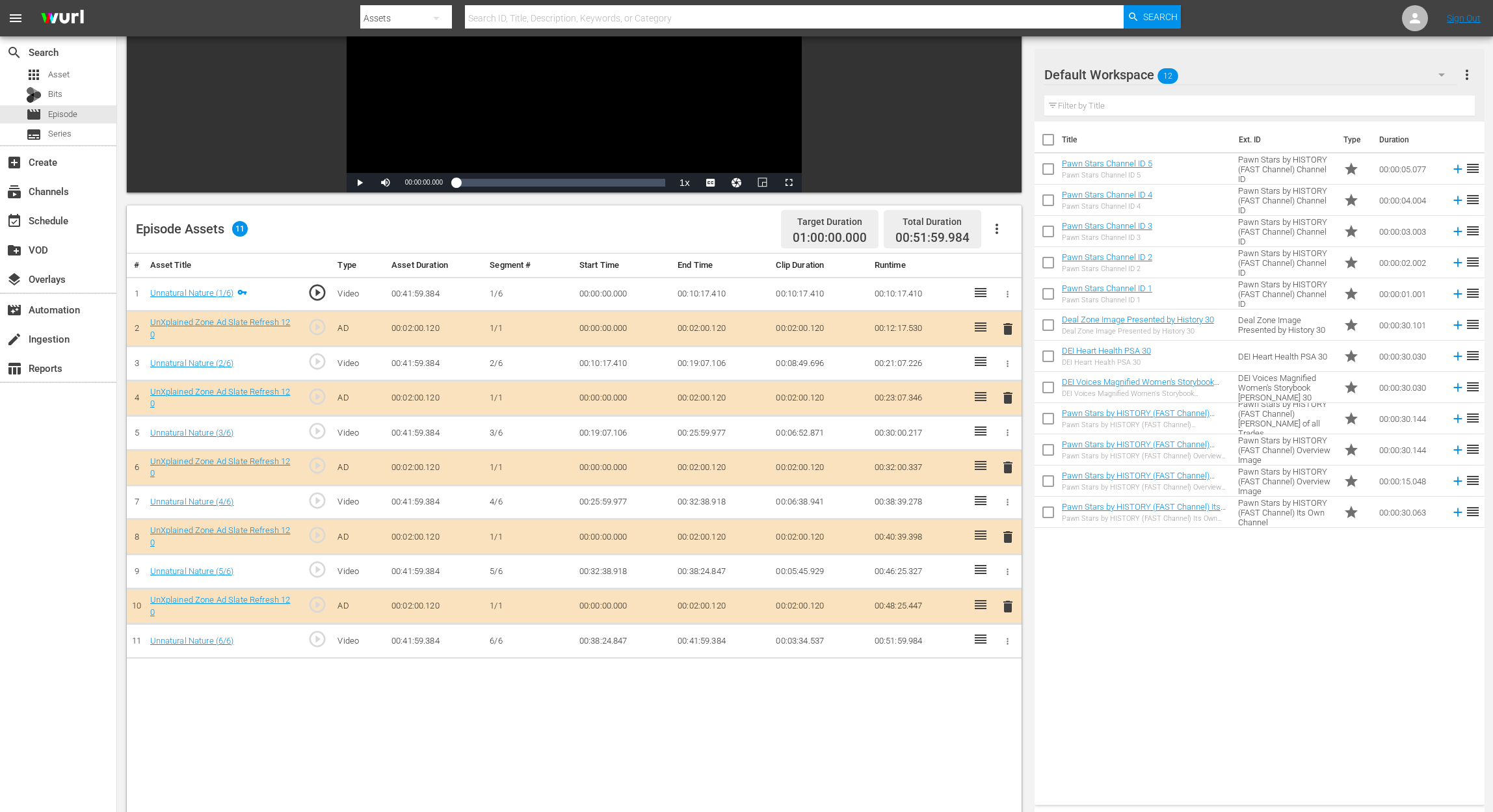
click at [1008, 465] on span "delete" at bounding box center [1008, 468] width 16 height 16
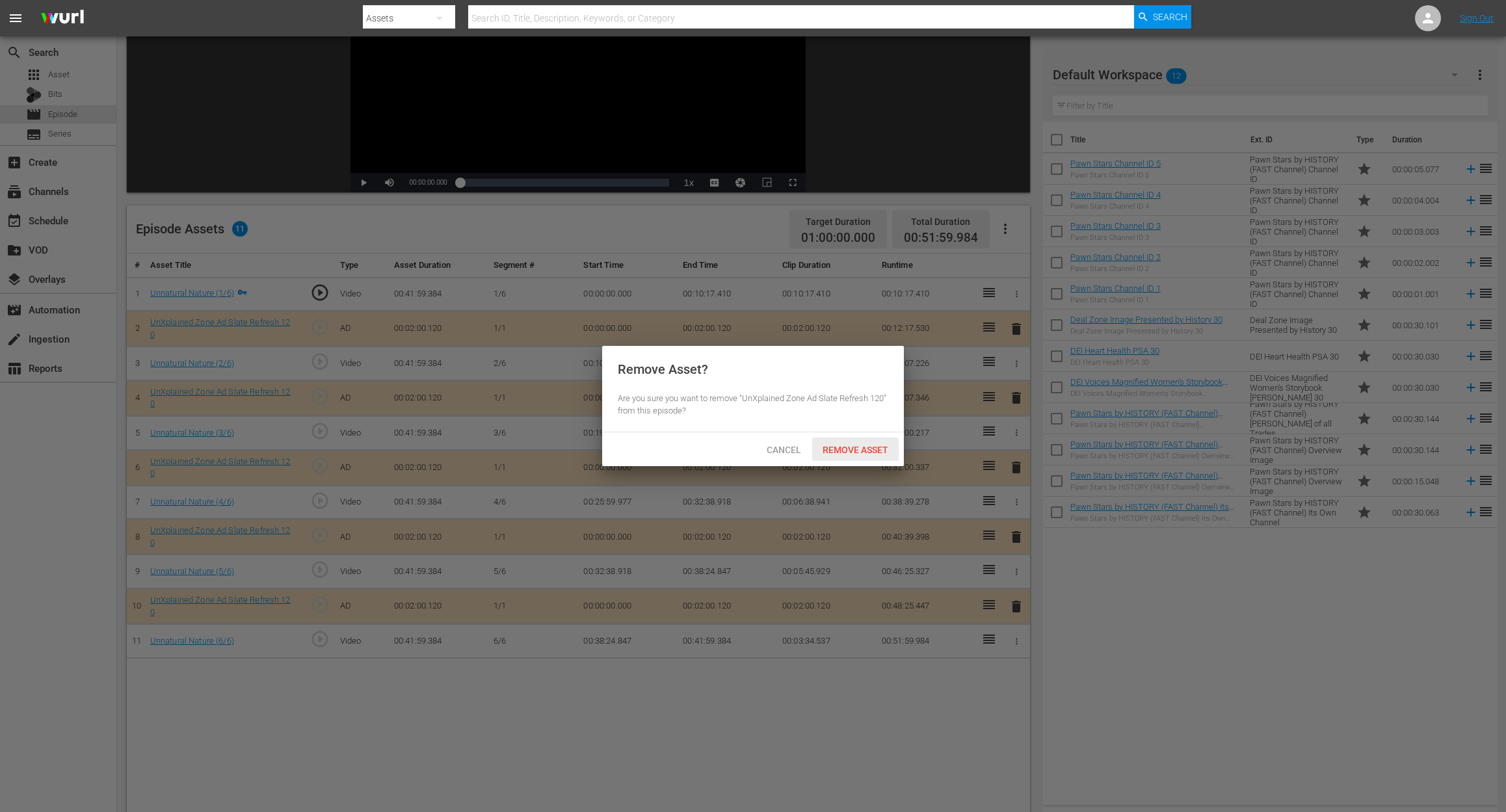
click at [877, 444] on div "Remove Asset" at bounding box center [855, 449] width 86 height 24
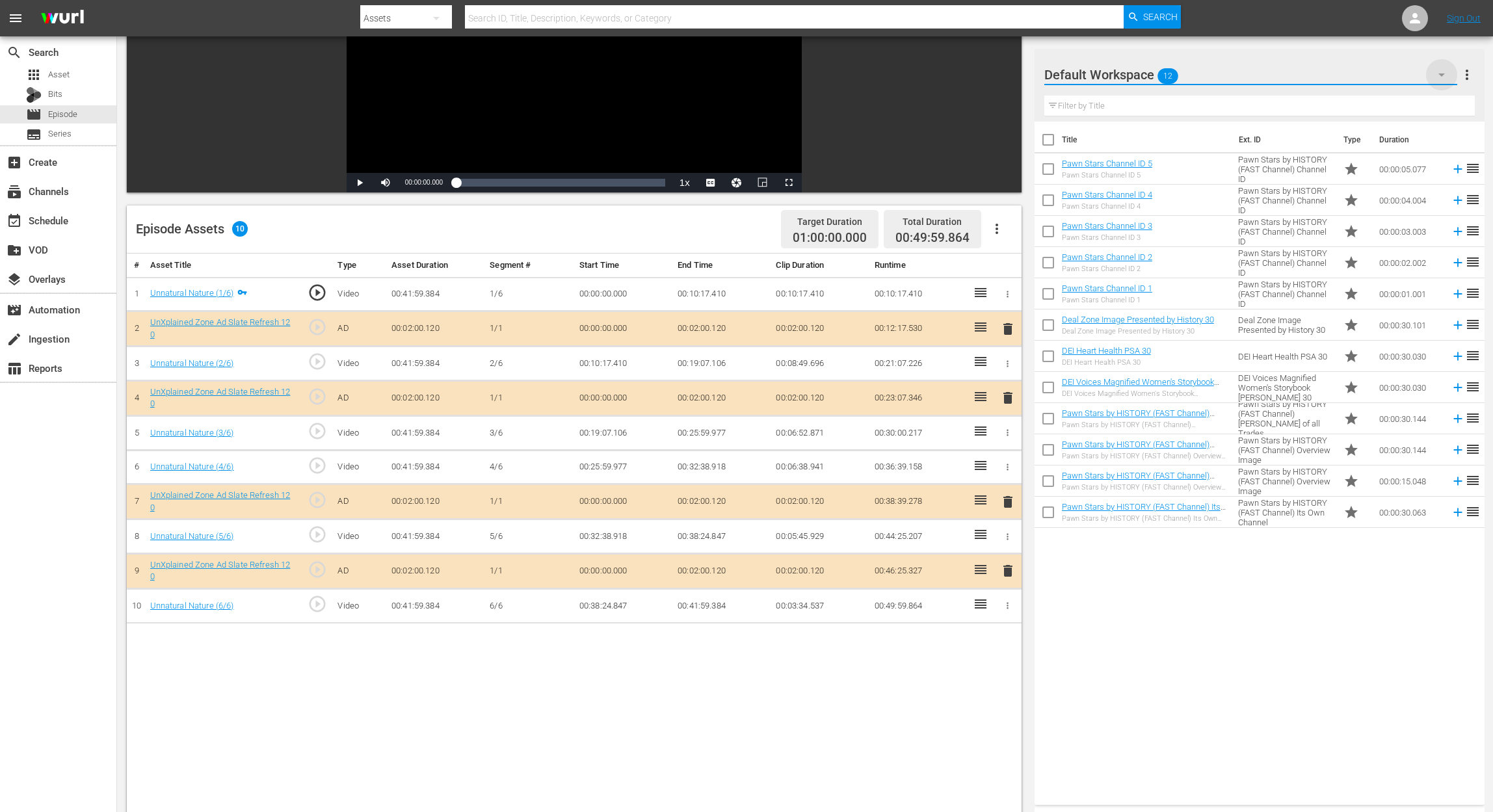
click at [1129, 72] on icon "button" at bounding box center [1442, 75] width 16 height 16
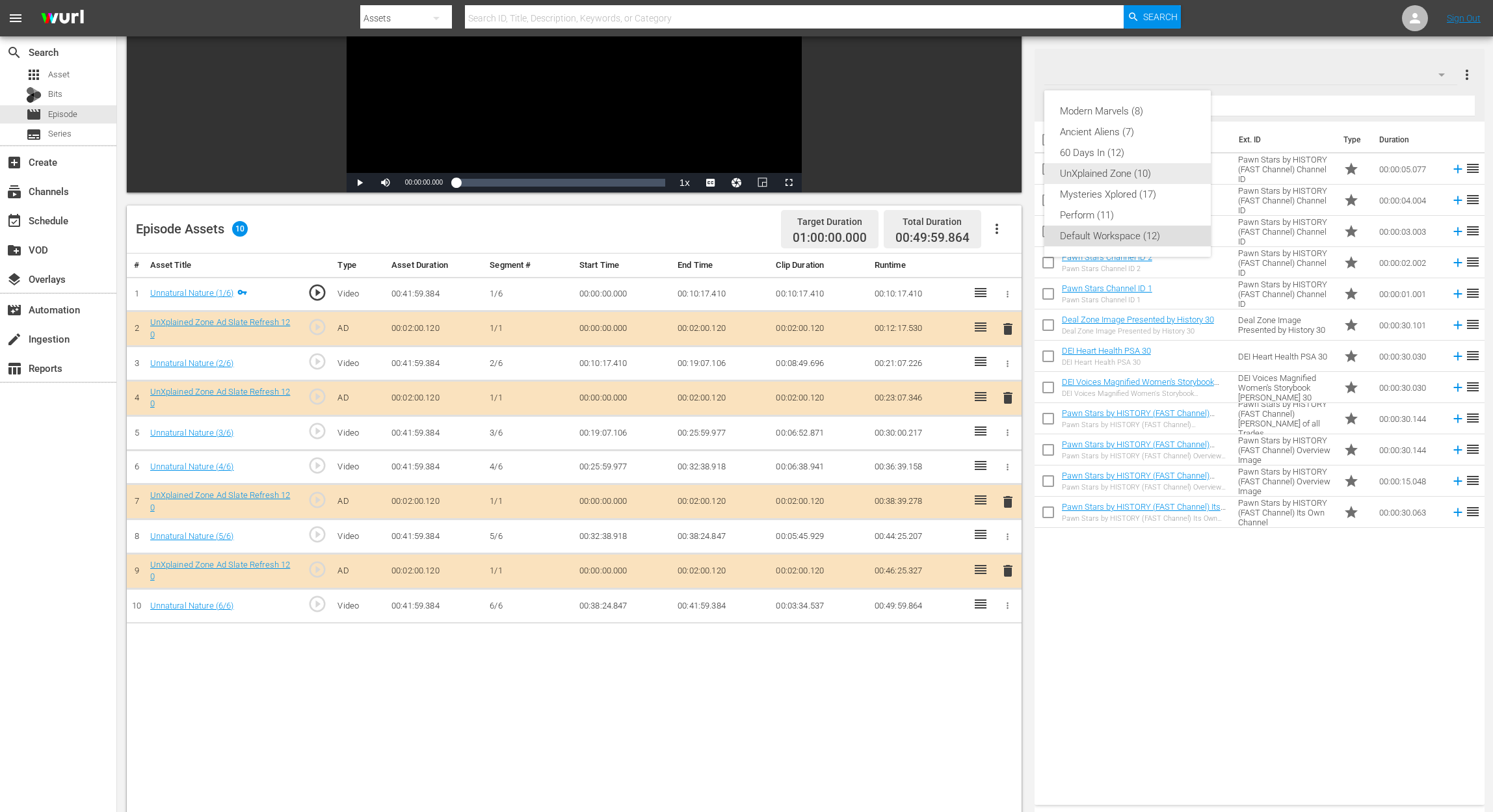
click at [1129, 174] on div "UnXplained Zone (10)" at bounding box center [1128, 173] width 136 height 21
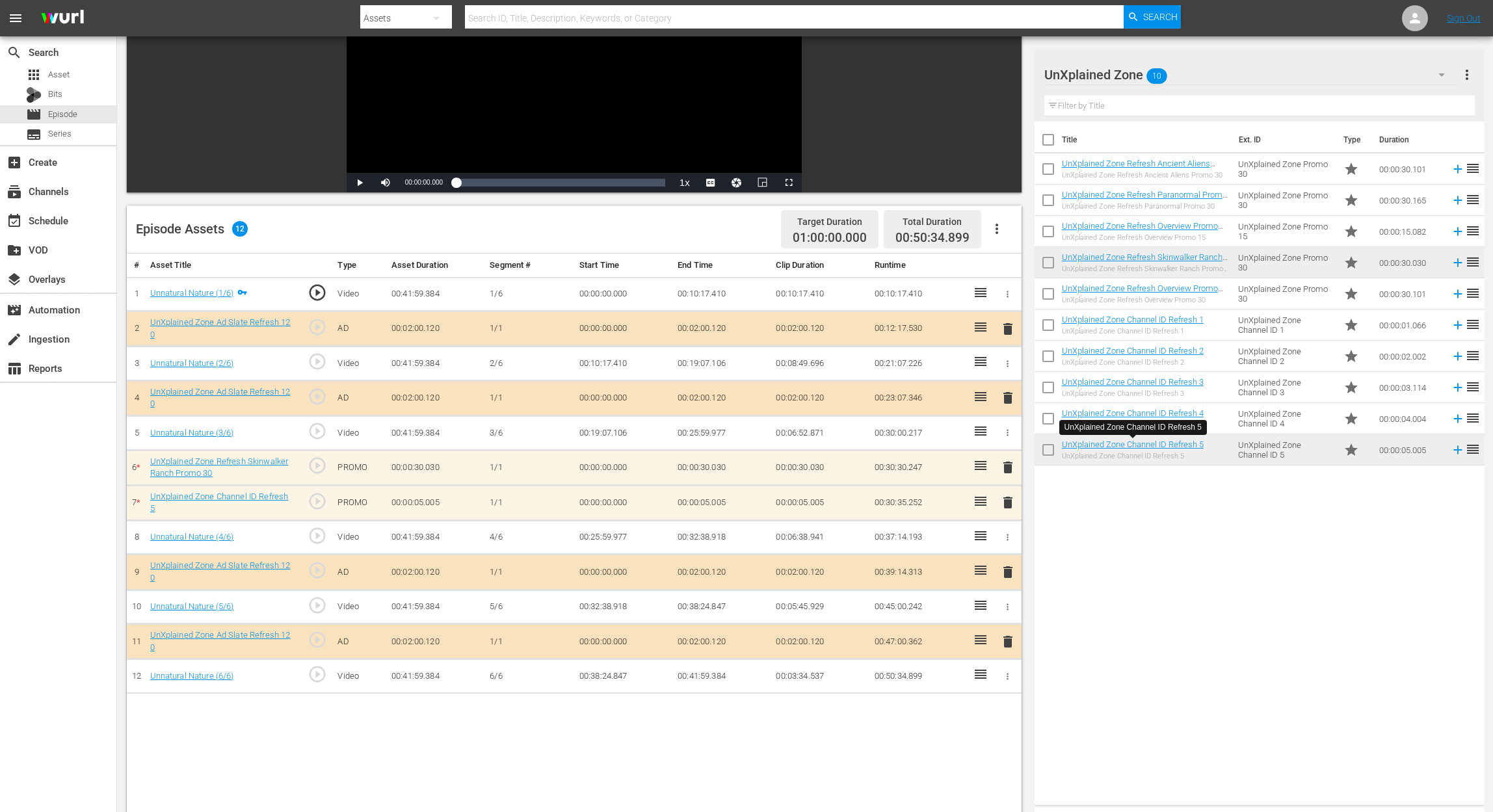
click at [1004, 463] on span "delete" at bounding box center [1008, 468] width 16 height 16
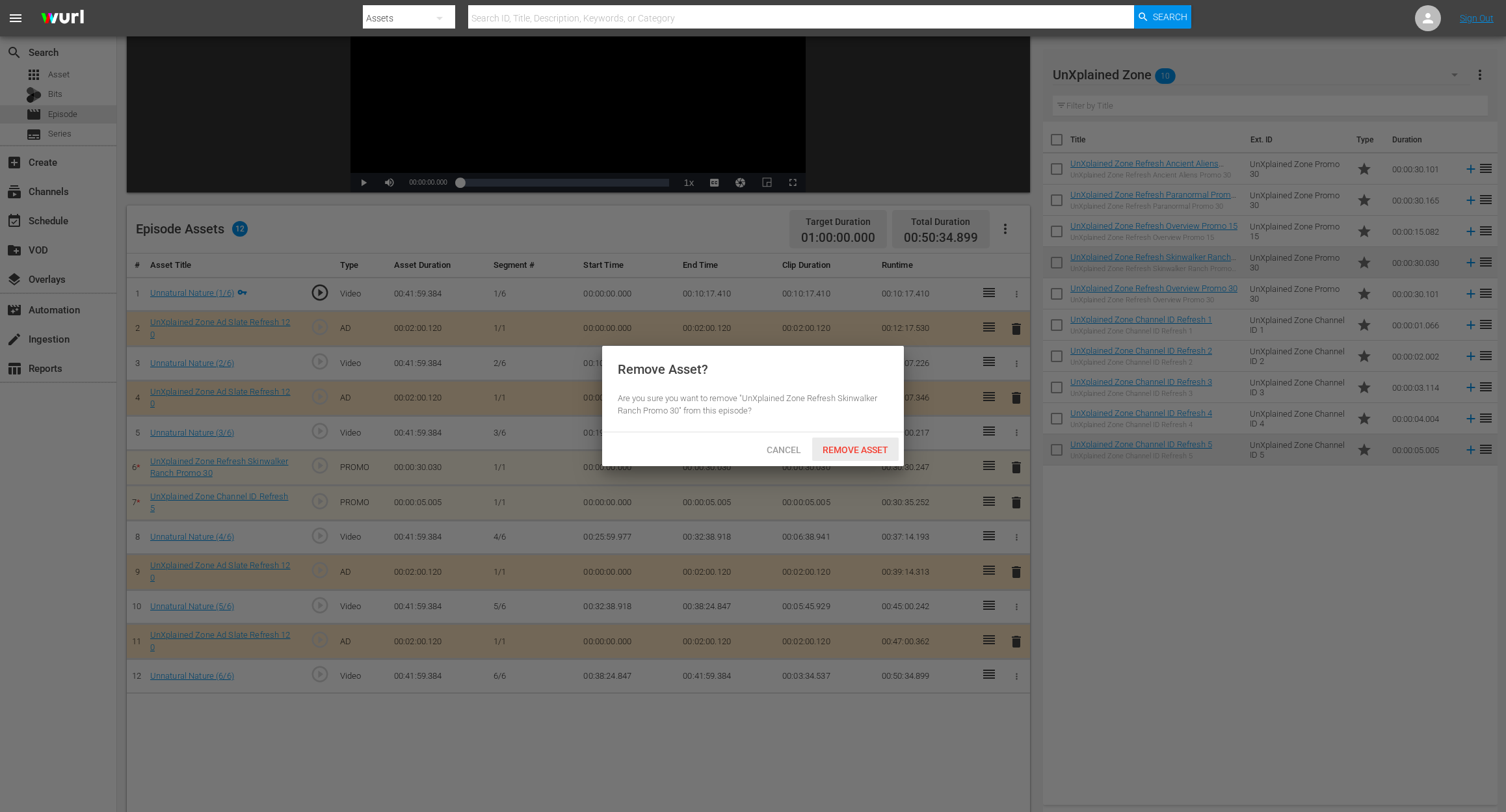
click at [874, 449] on span "Remove Asset" at bounding box center [855, 450] width 86 height 10
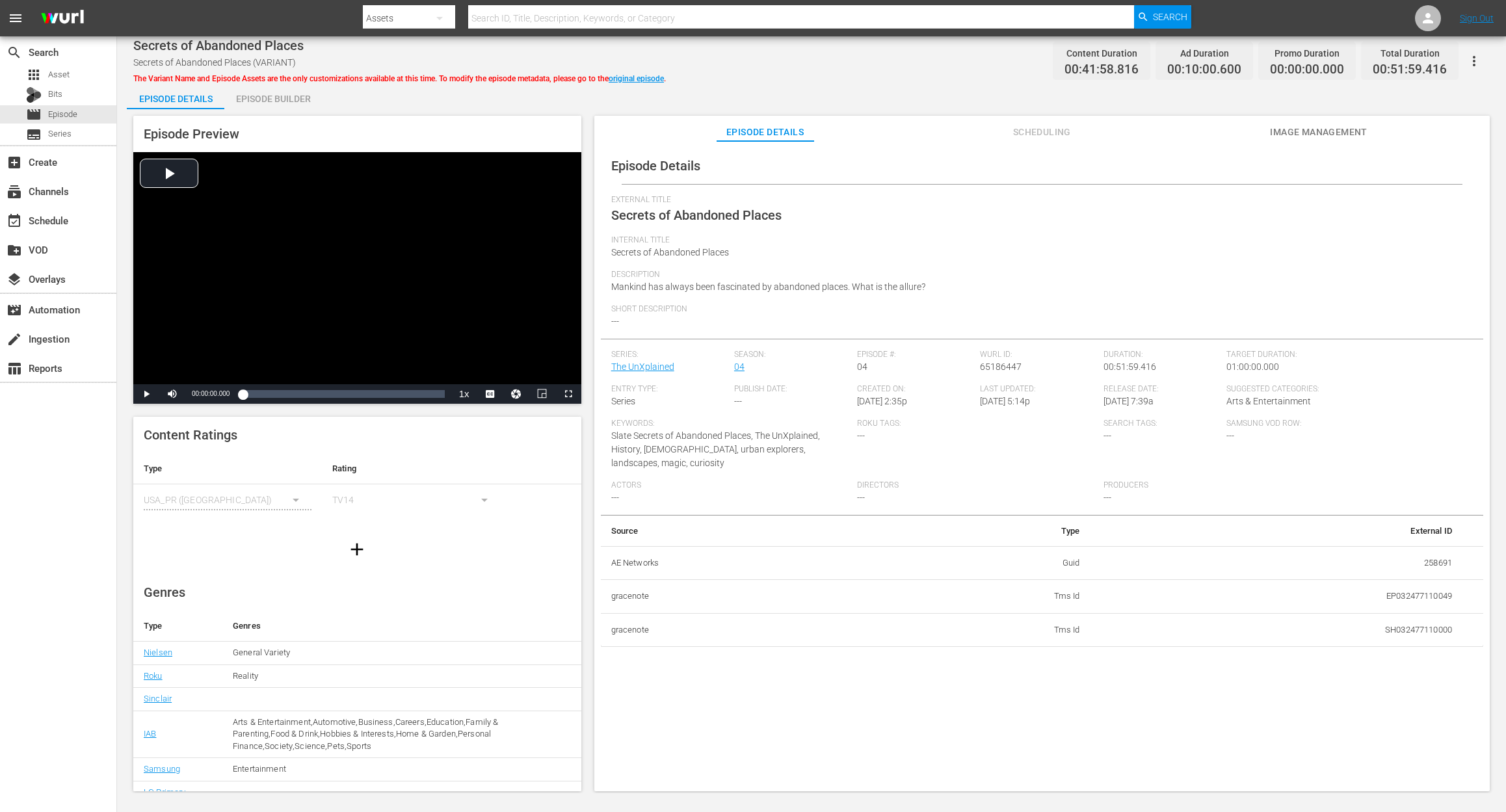
click at [274, 92] on div "Episode Builder" at bounding box center [273, 99] width 97 height 31
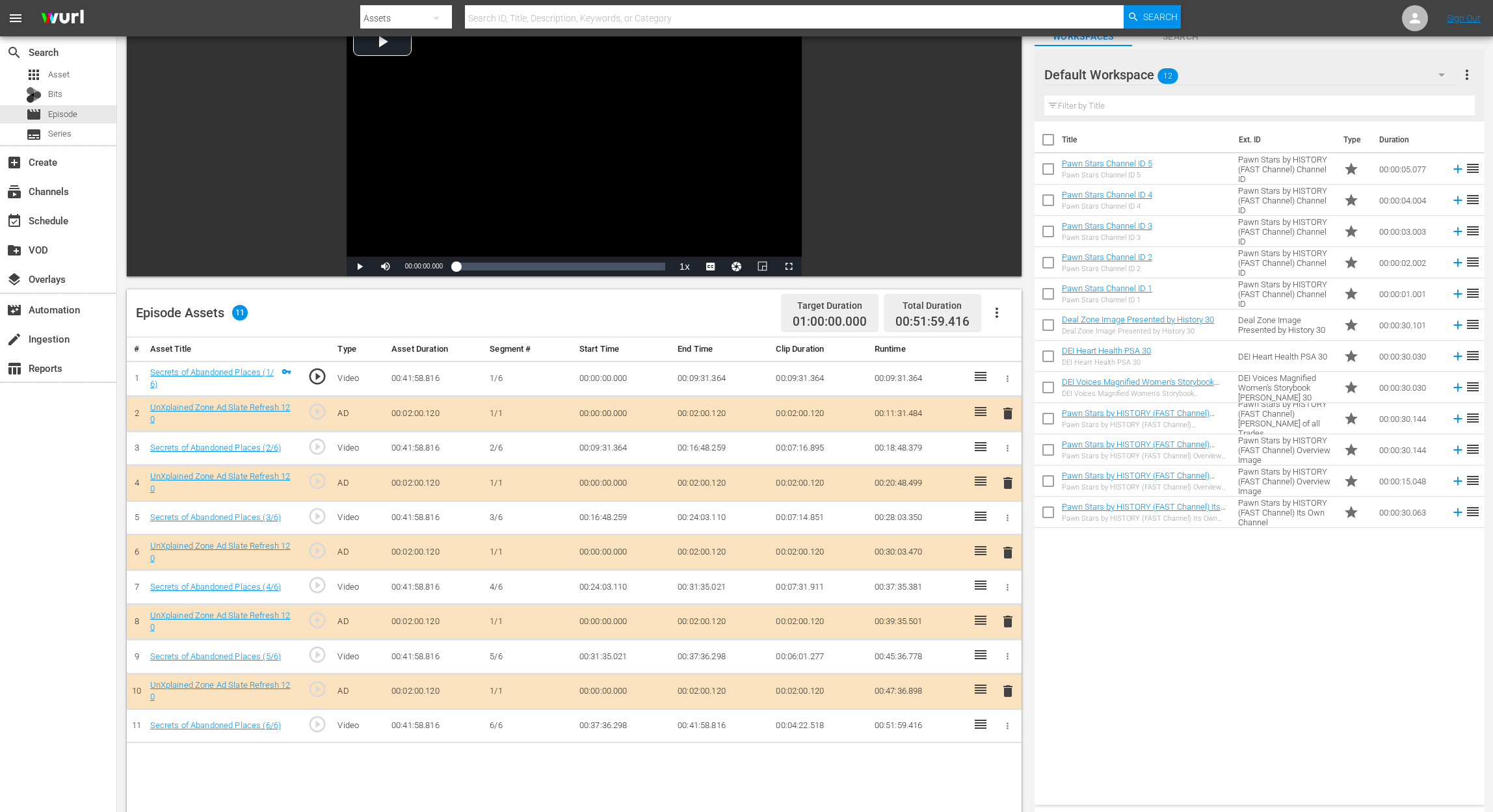
scroll to position [173, 0]
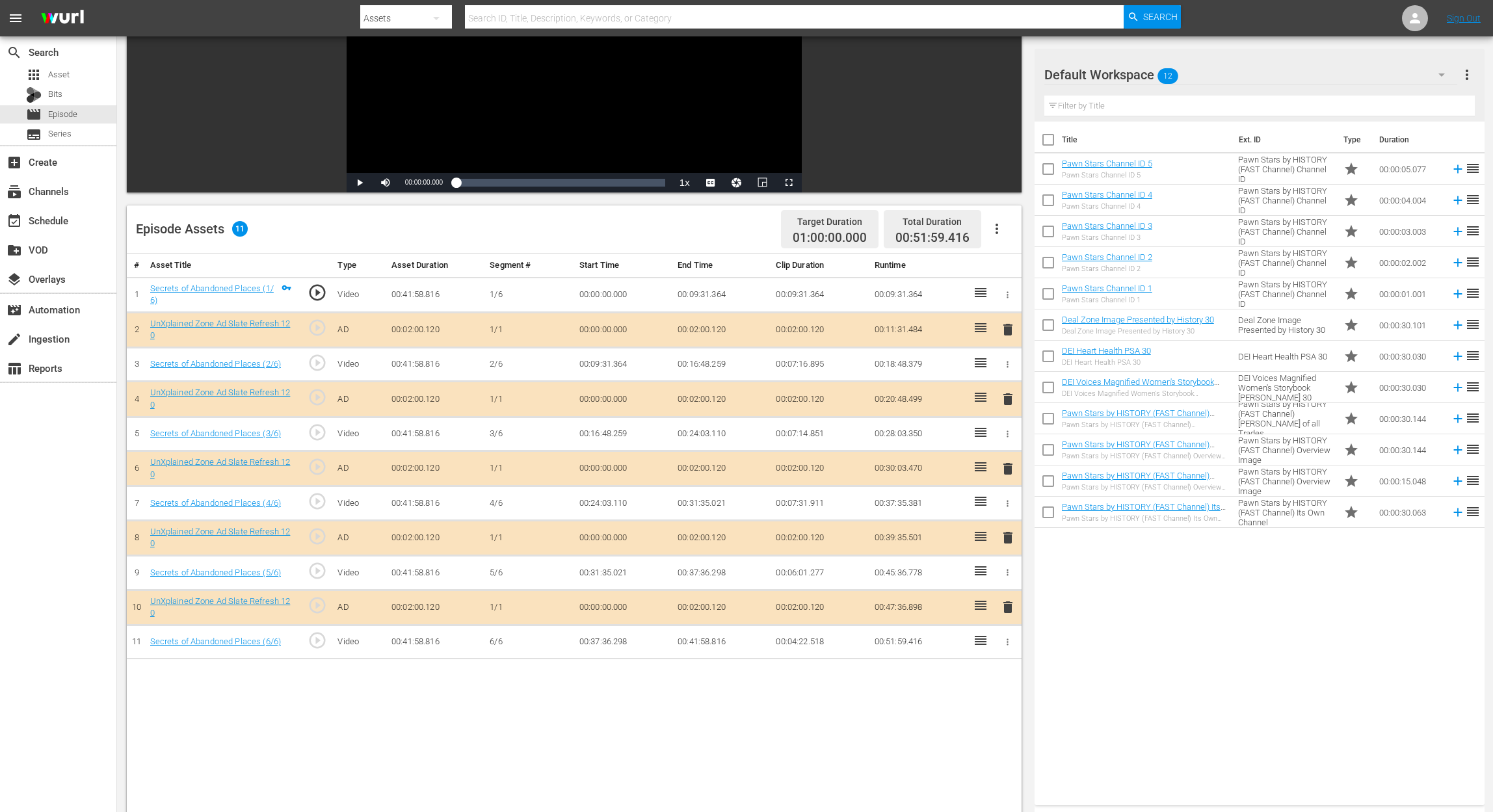
click at [1010, 471] on span "delete" at bounding box center [1008, 469] width 16 height 16
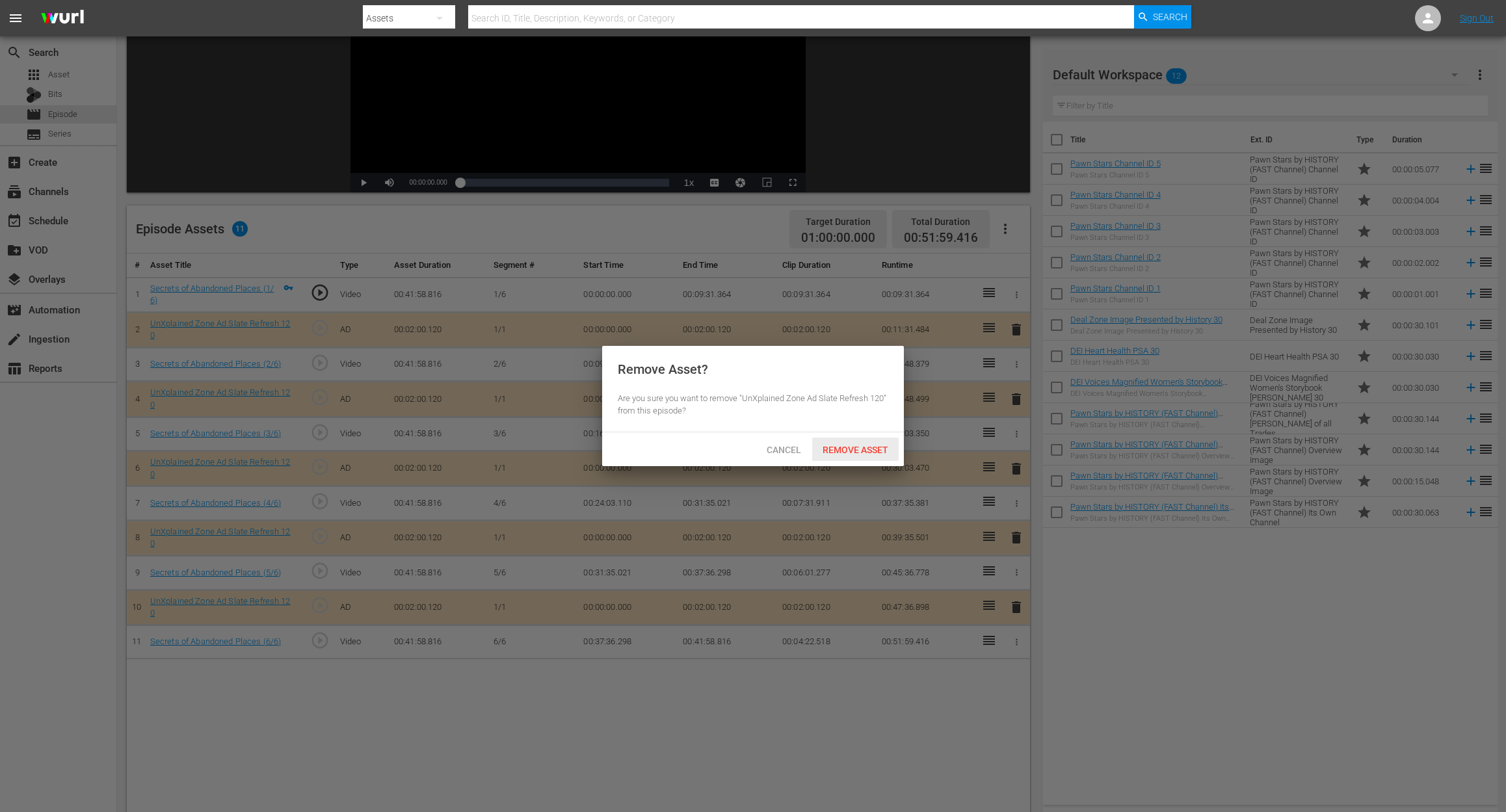
click at [839, 452] on span "Remove Asset" at bounding box center [855, 450] width 86 height 10
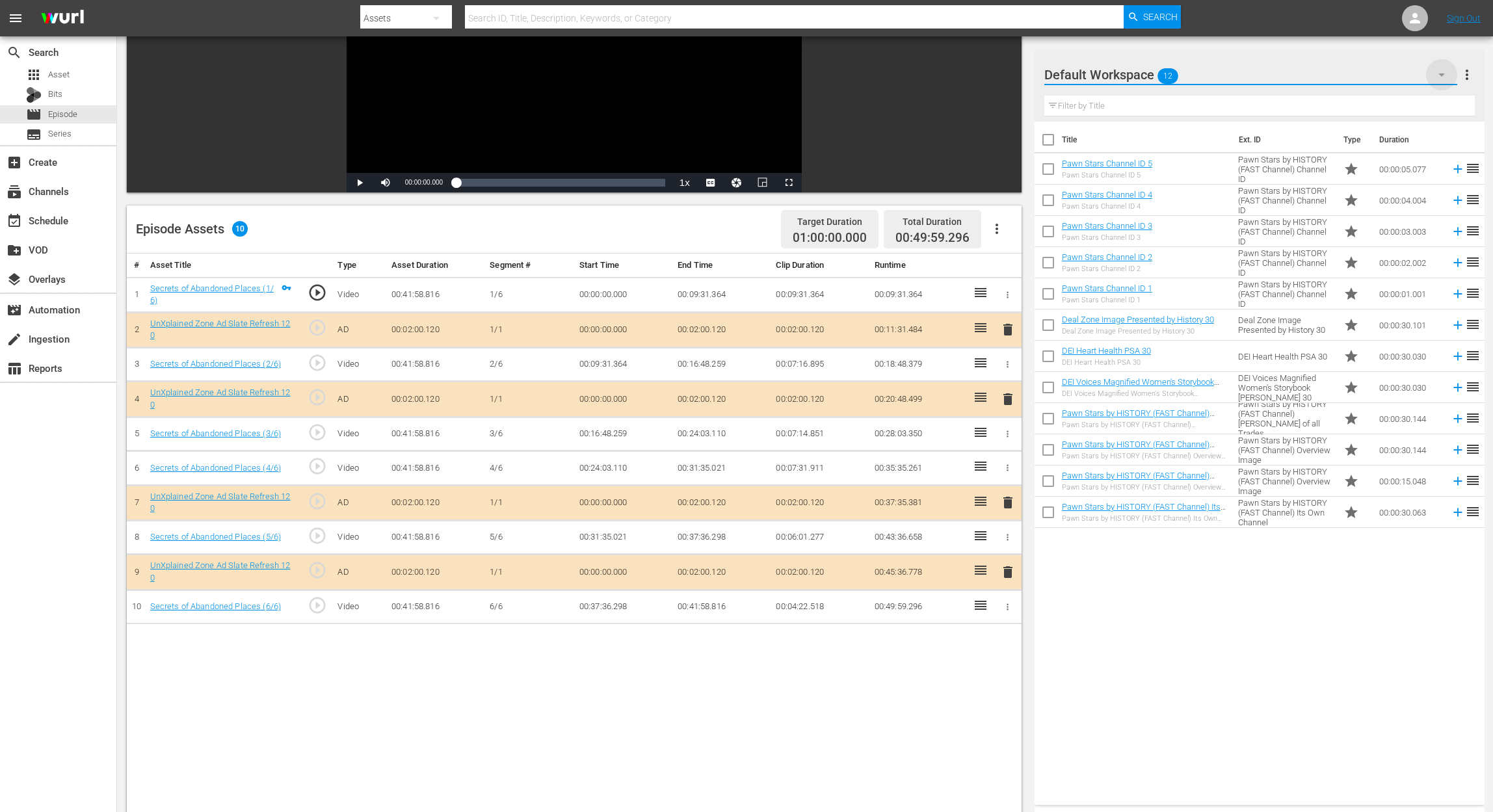
click at [1129, 79] on icon "button" at bounding box center [1442, 75] width 16 height 16
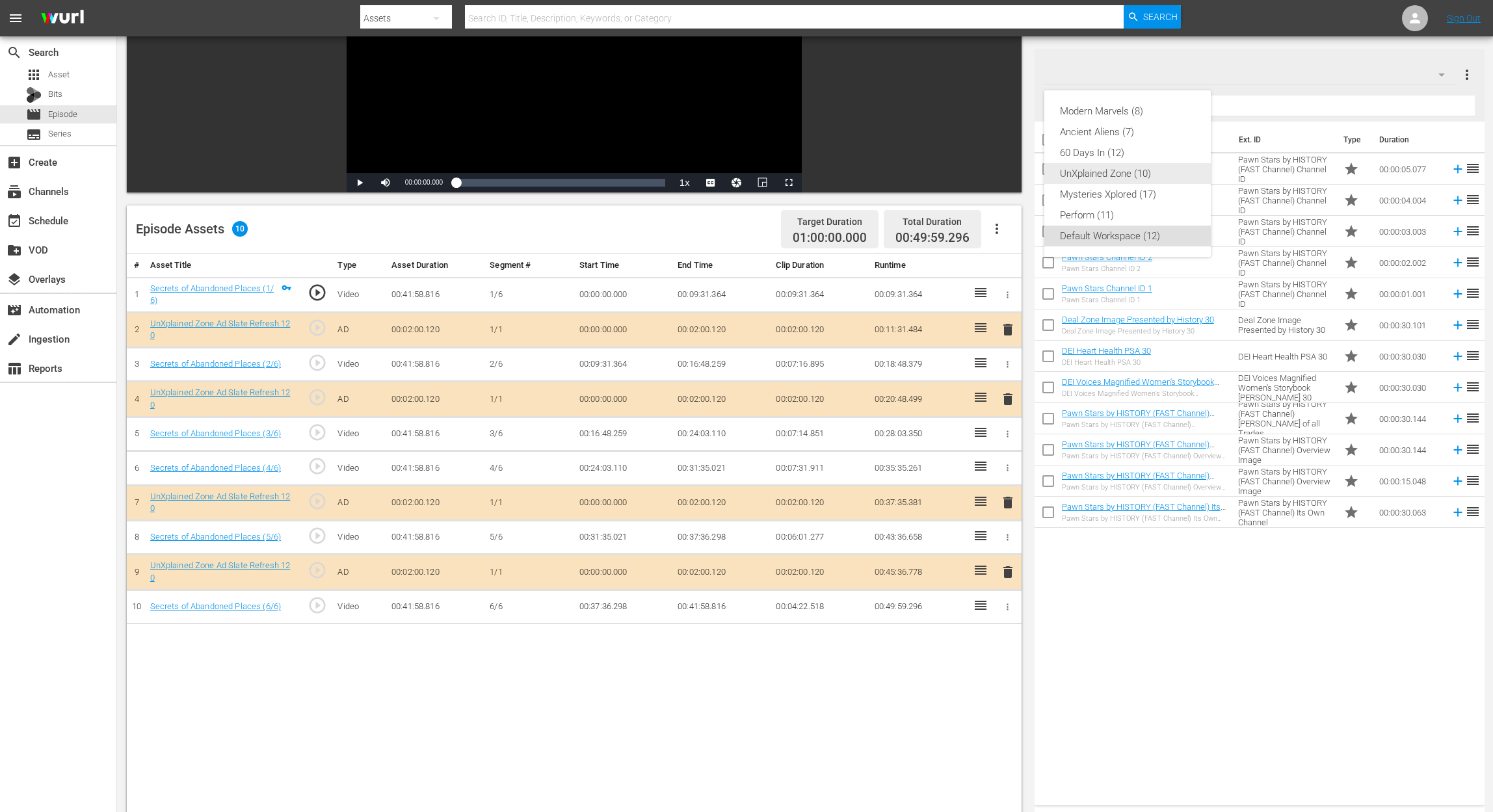
click at [1129, 172] on div "UnXplained Zone (10)" at bounding box center [1128, 173] width 136 height 21
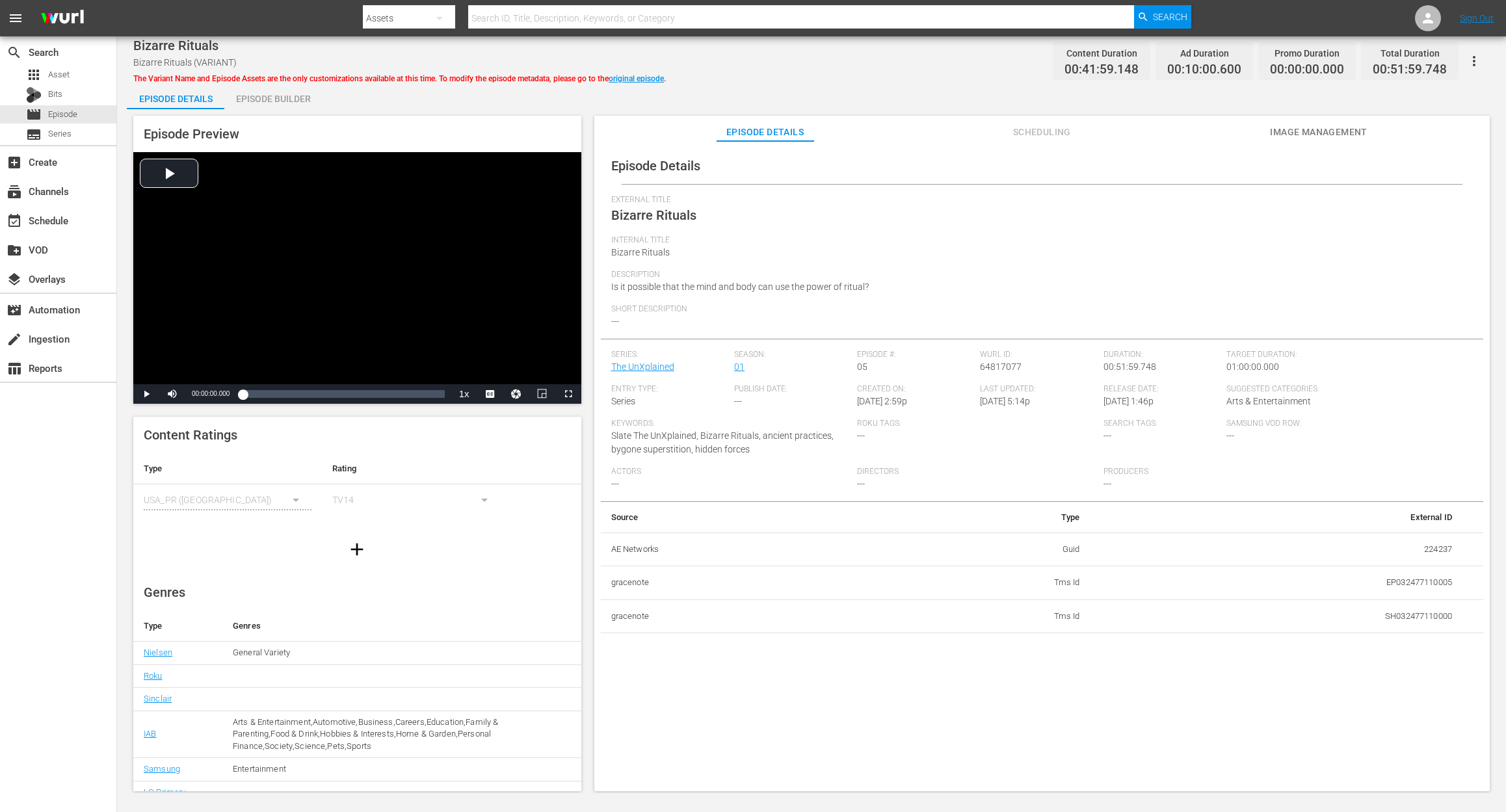
click at [277, 91] on div "Episode Builder" at bounding box center [273, 99] width 97 height 31
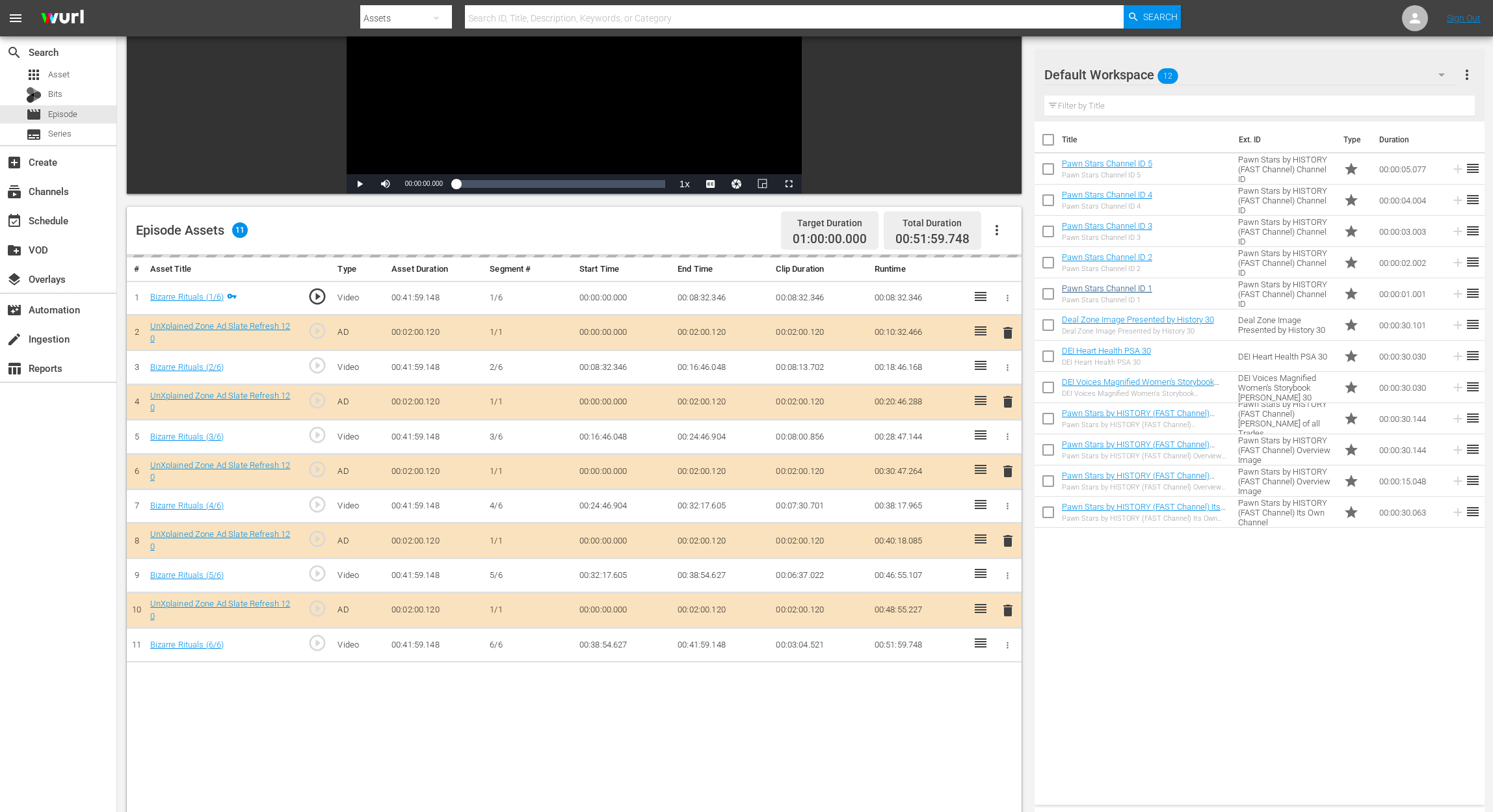
scroll to position [173, 0]
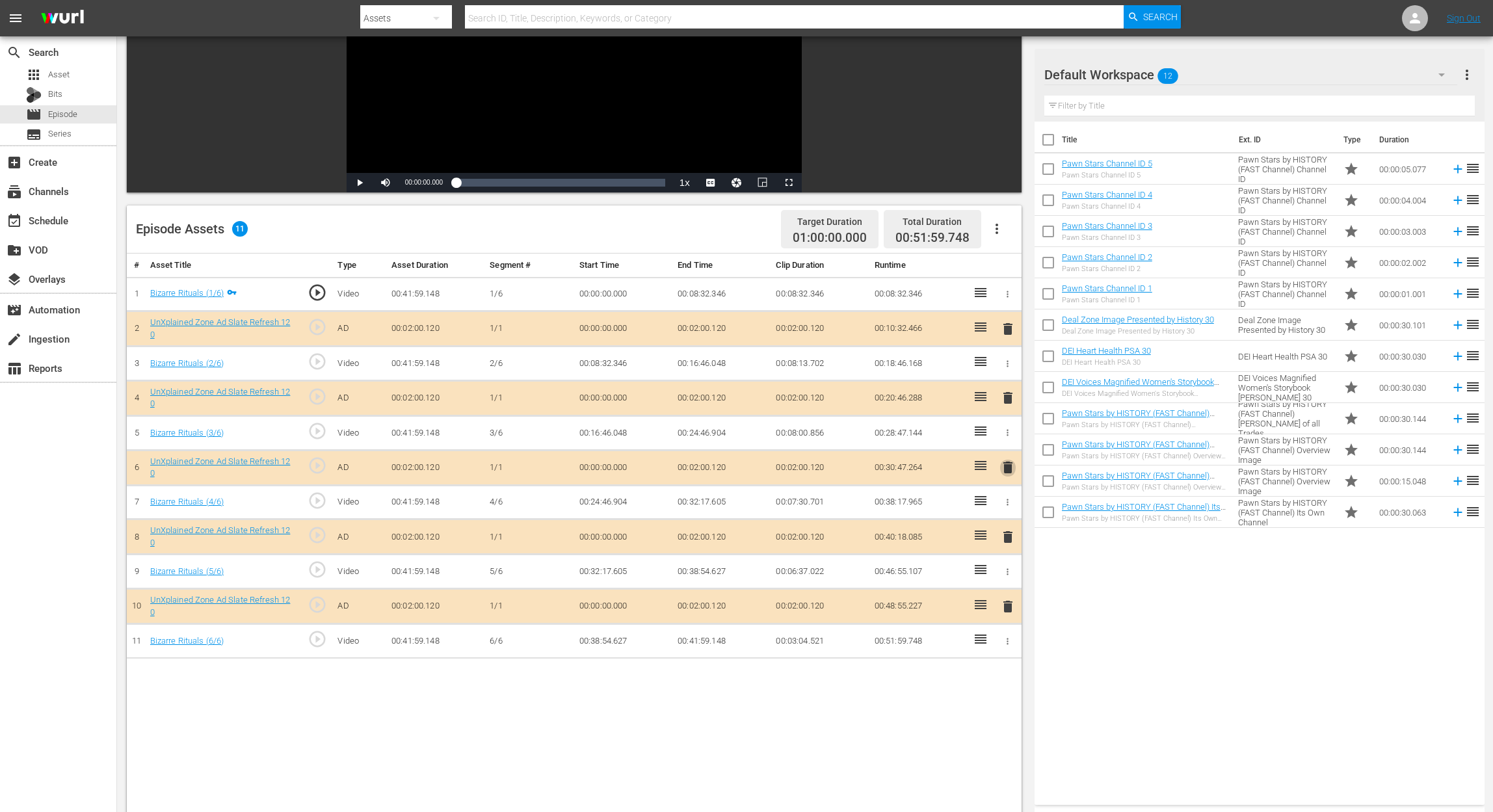
click at [1006, 469] on span "delete" at bounding box center [1008, 468] width 16 height 16
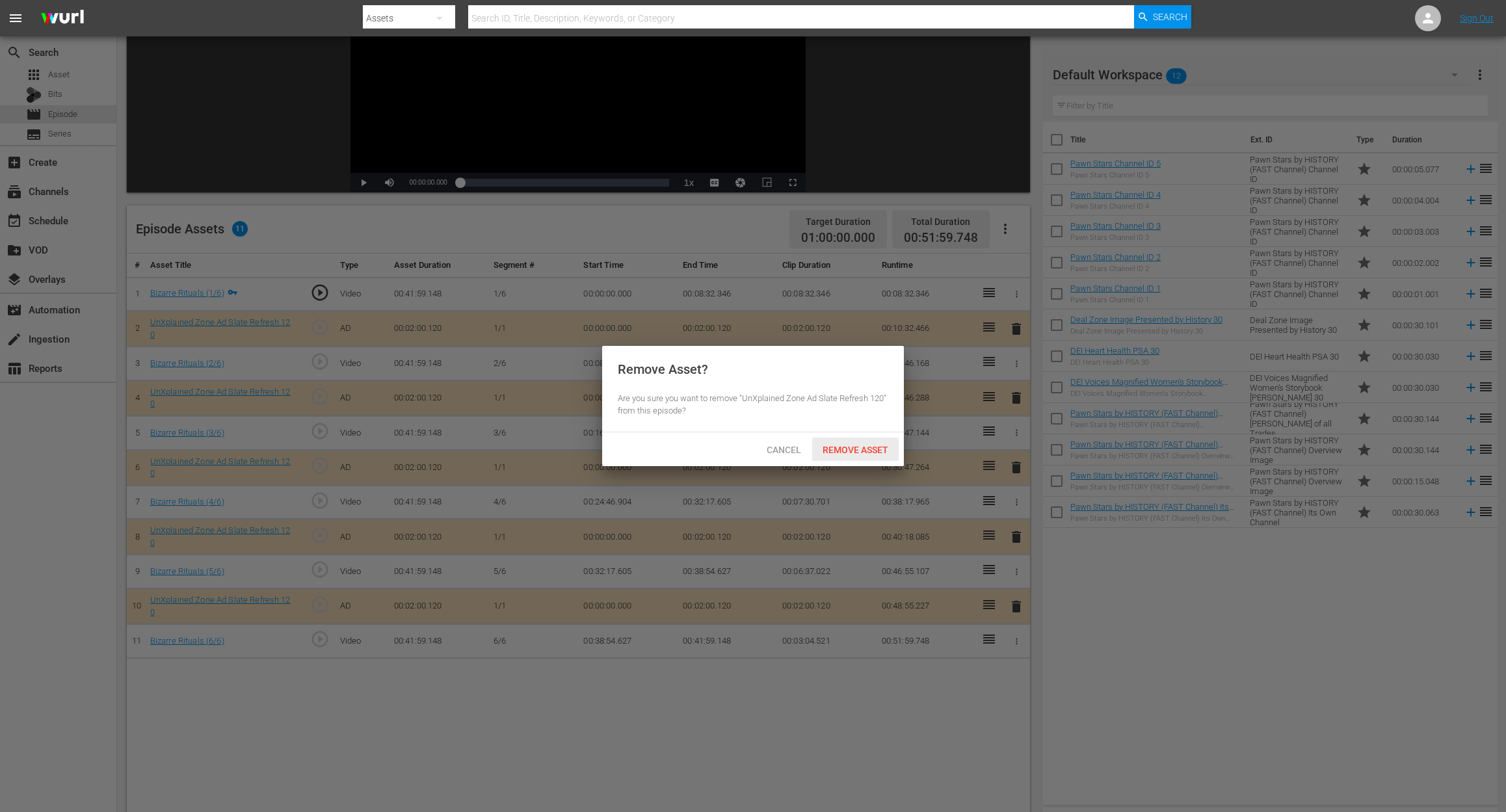
click at [872, 444] on div "Remove Asset" at bounding box center [855, 449] width 86 height 24
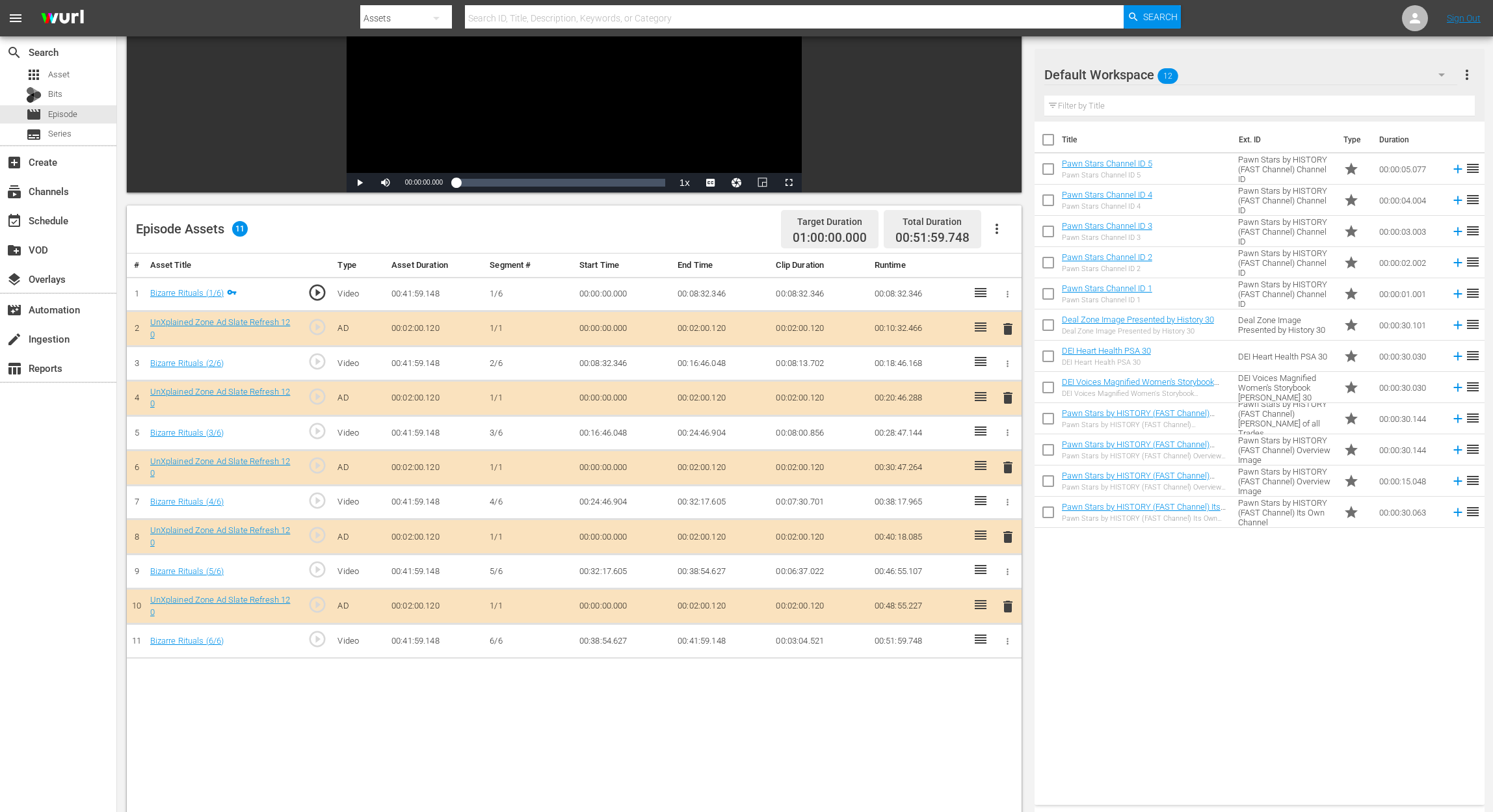
click at [1129, 74] on icon "button" at bounding box center [1442, 75] width 16 height 16
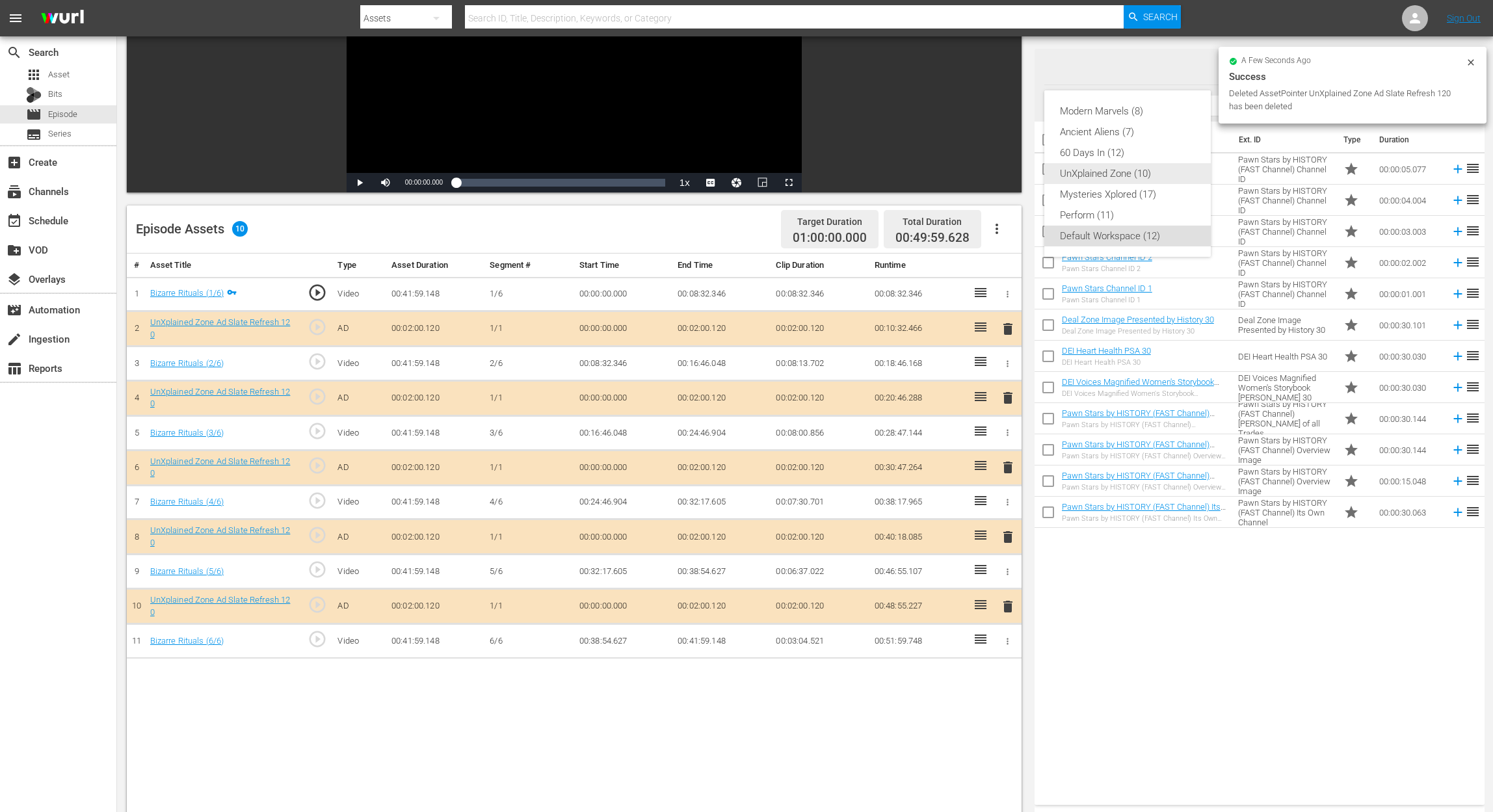
click at [1129, 178] on div "UnXplained Zone (10)" at bounding box center [1128, 173] width 136 height 21
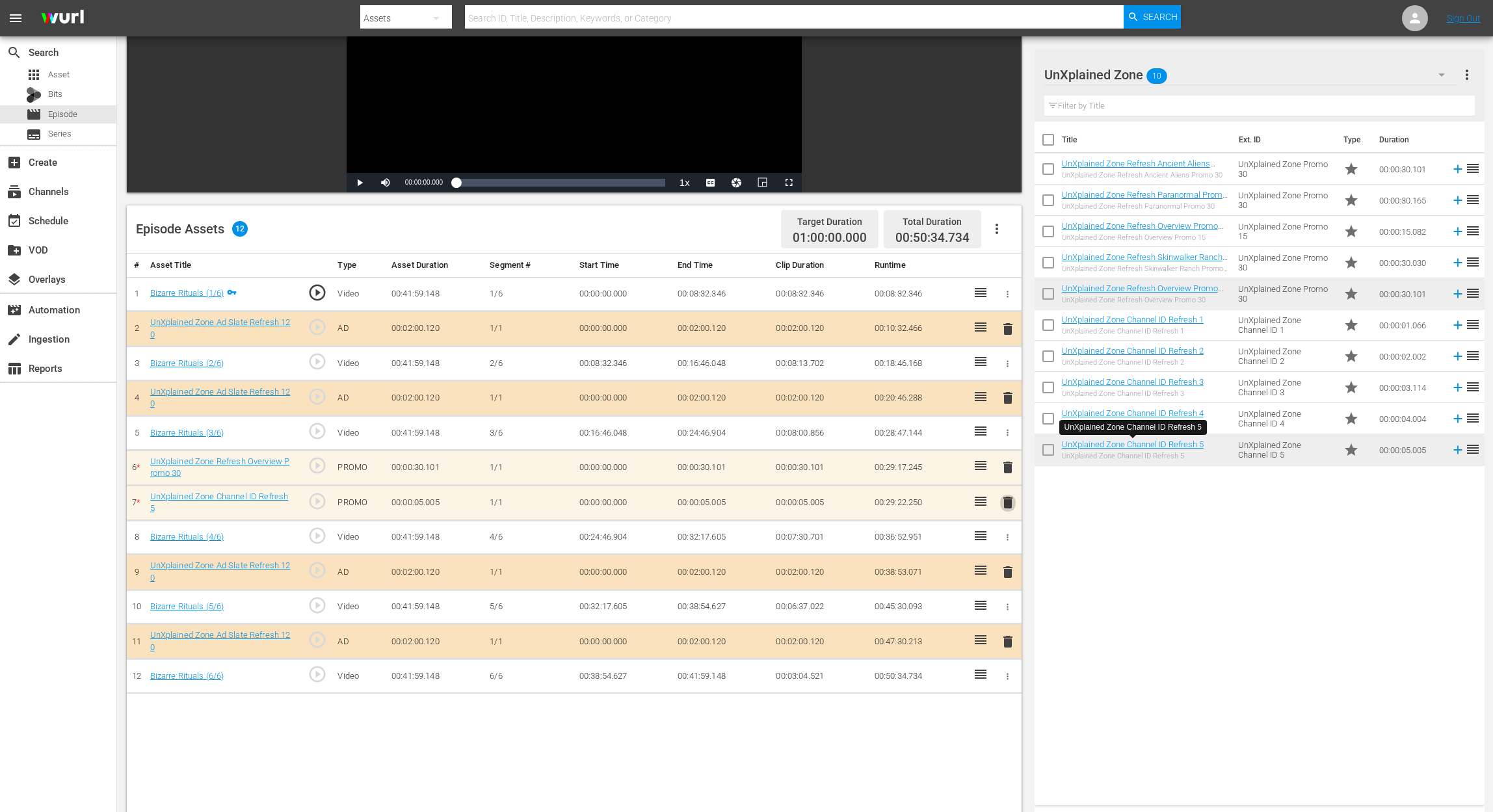
click at [1004, 500] on span "delete" at bounding box center [1008, 502] width 16 height 16
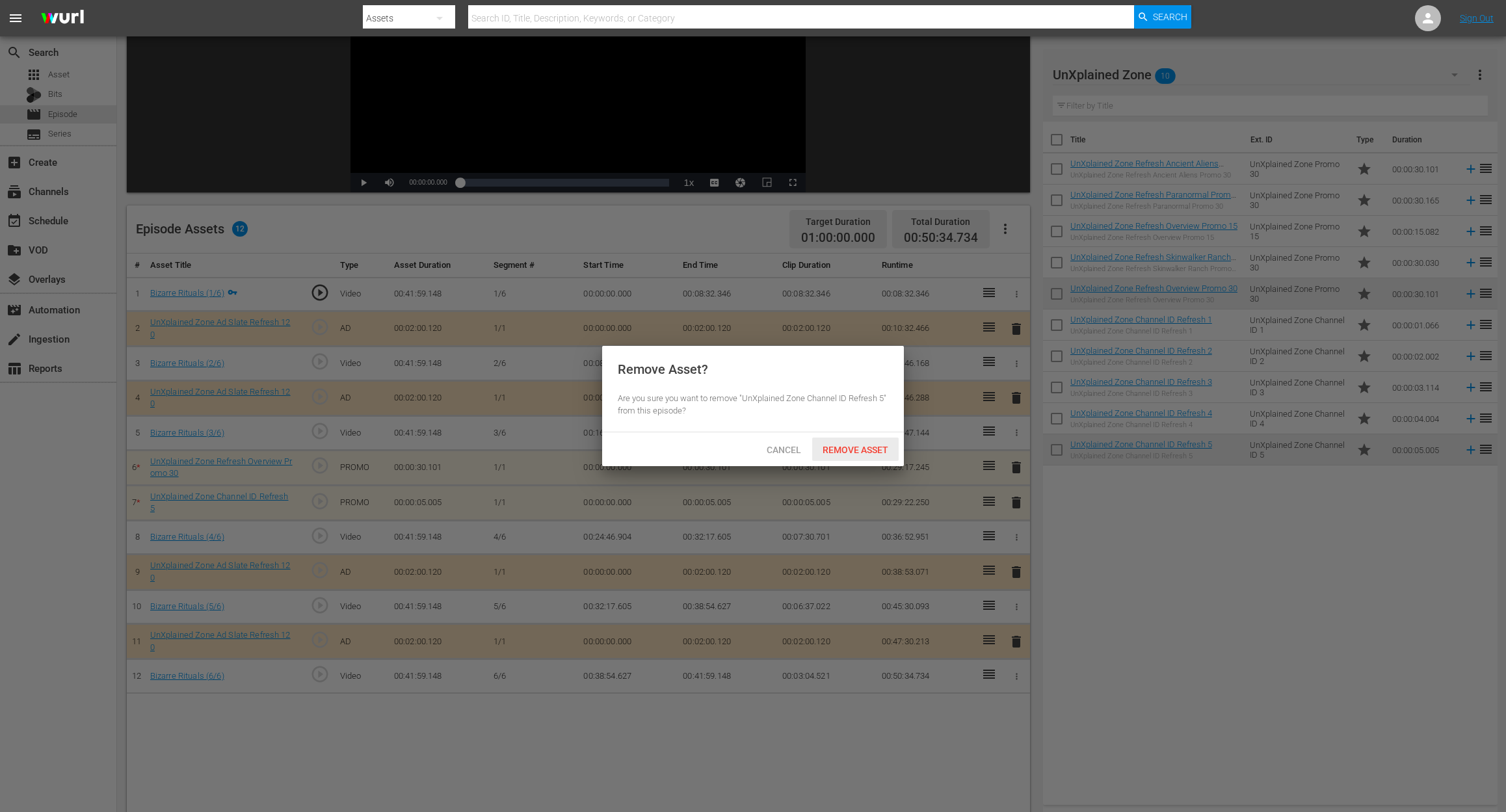
click at [856, 451] on span "Remove Asset" at bounding box center [855, 450] width 86 height 10
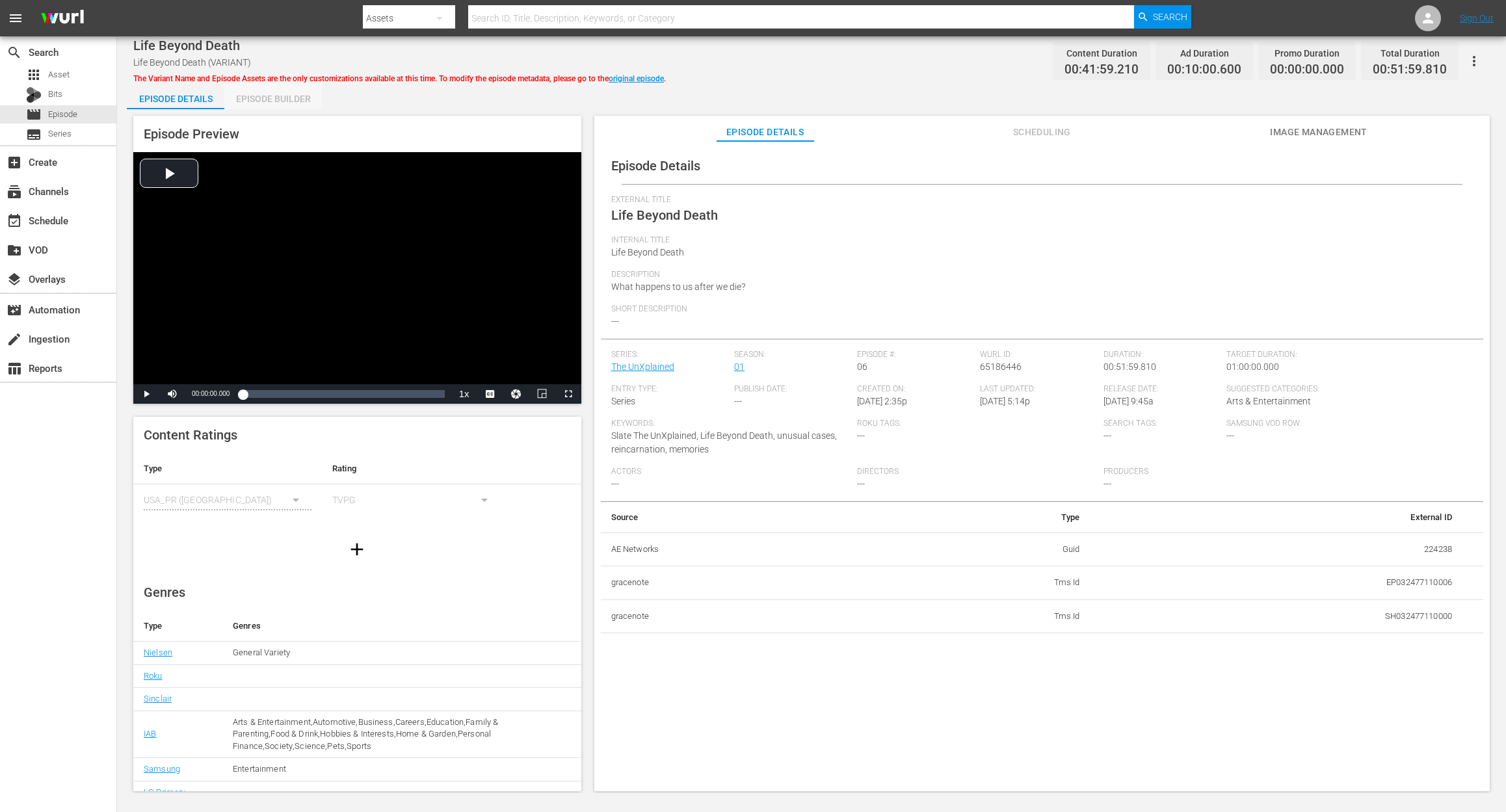
click at [261, 89] on div "Episode Builder" at bounding box center [273, 99] width 97 height 31
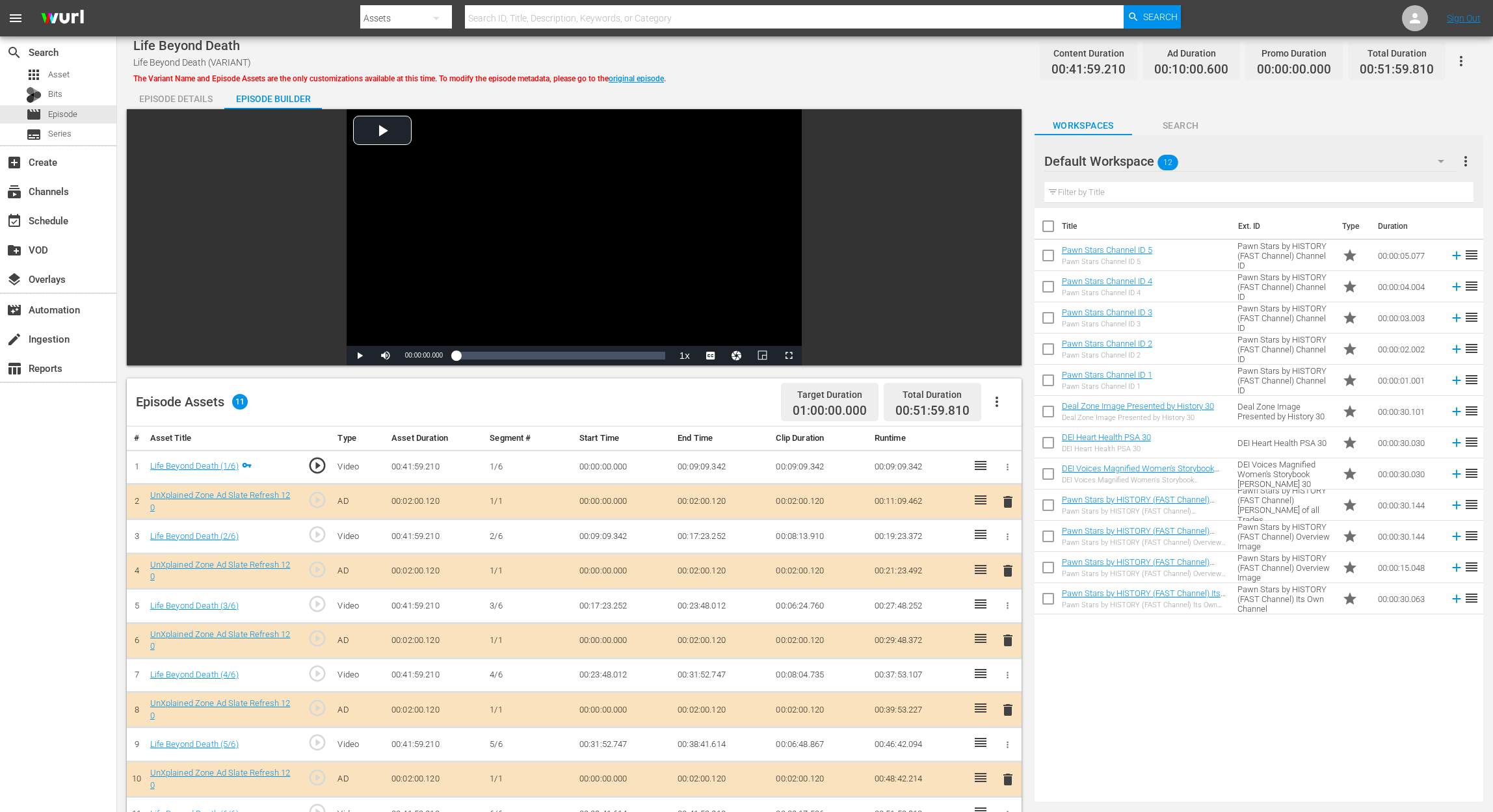
click at [1129, 161] on icon "button" at bounding box center [1441, 162] width 16 height 16
click at [1119, 263] on div "UnXplained Zone (10)" at bounding box center [1128, 260] width 136 height 21
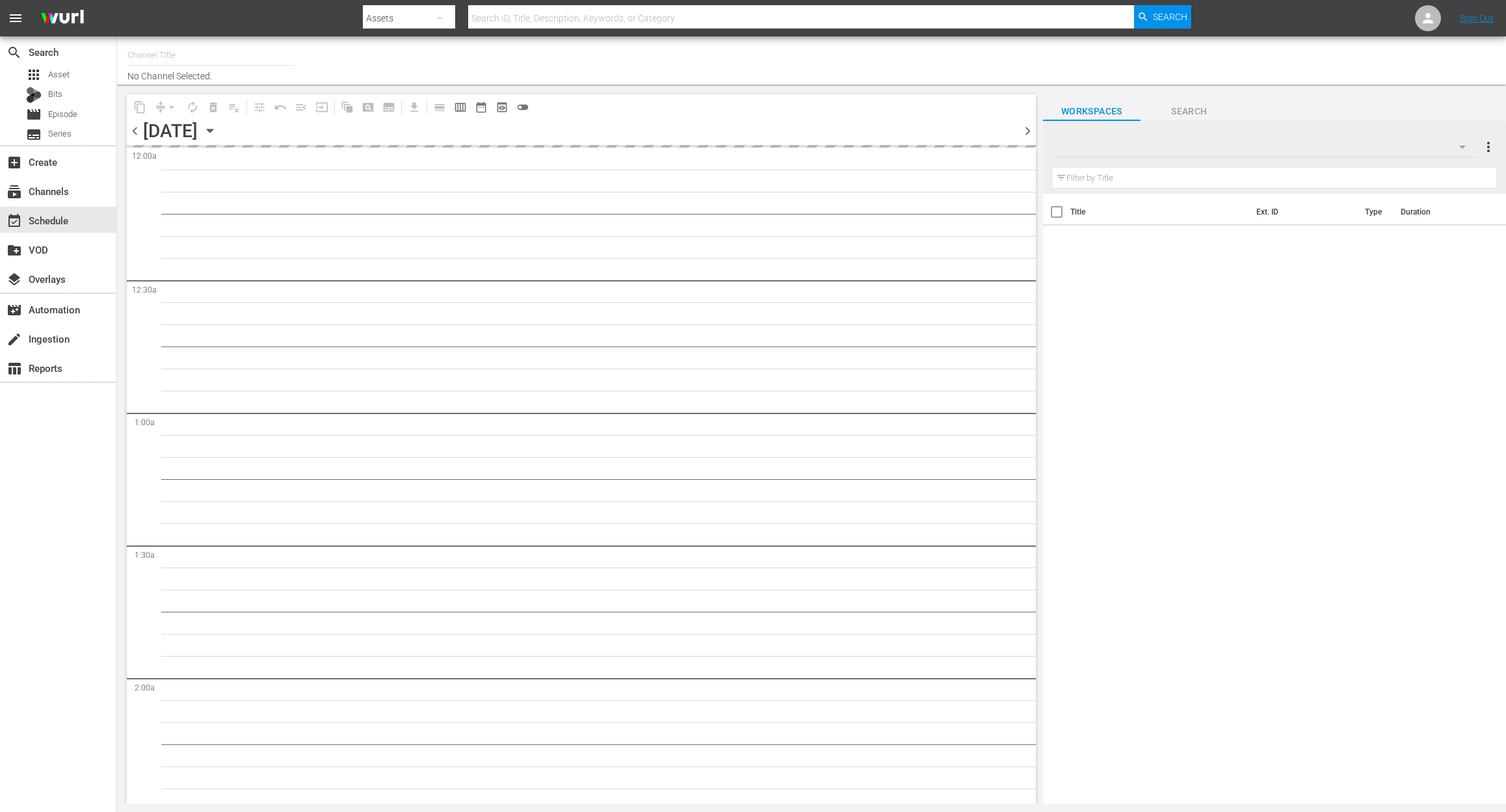
type input "UnXplained Zone (1018)"
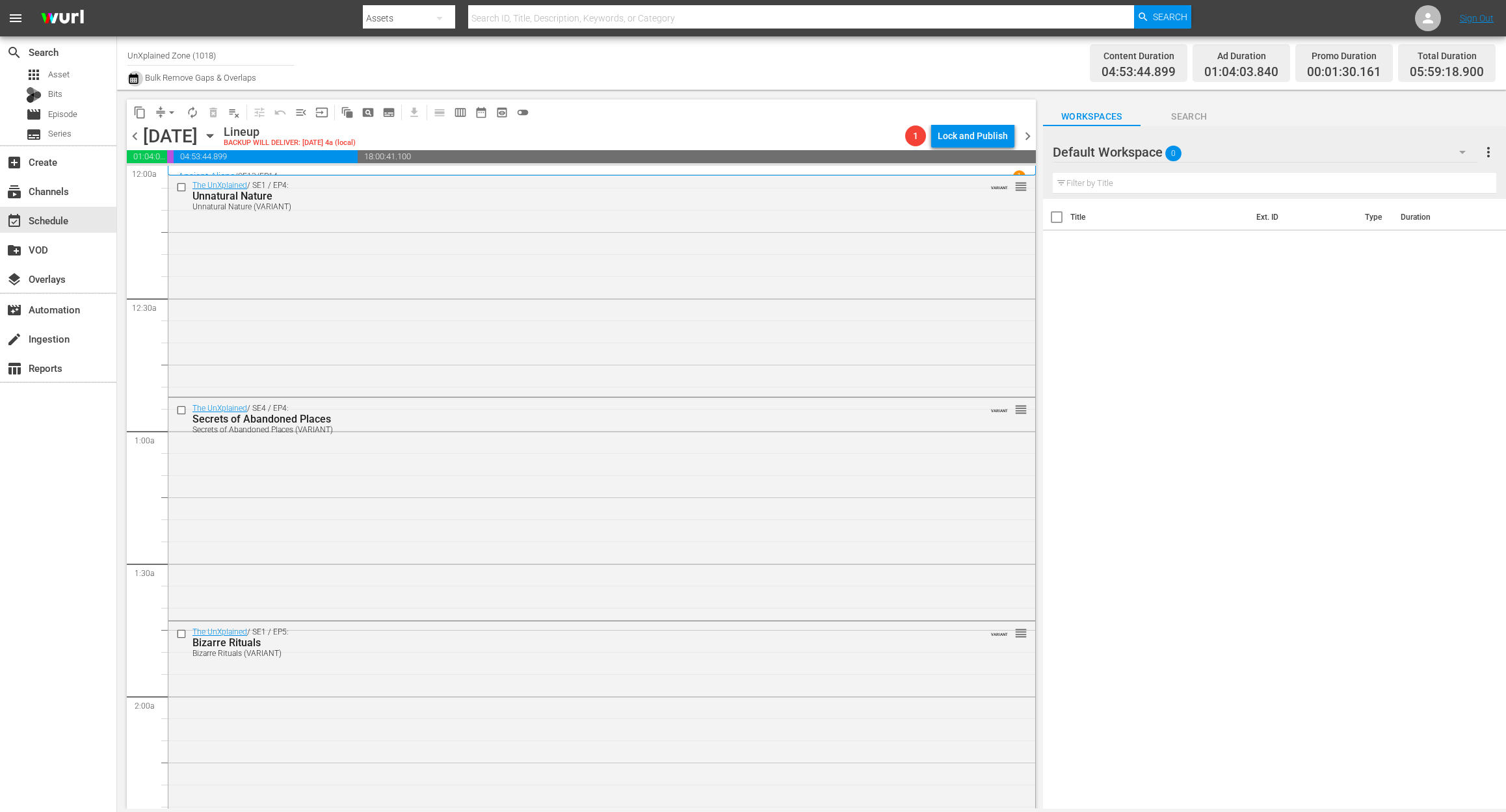
click at [131, 81] on icon "button" at bounding box center [133, 79] width 12 height 16
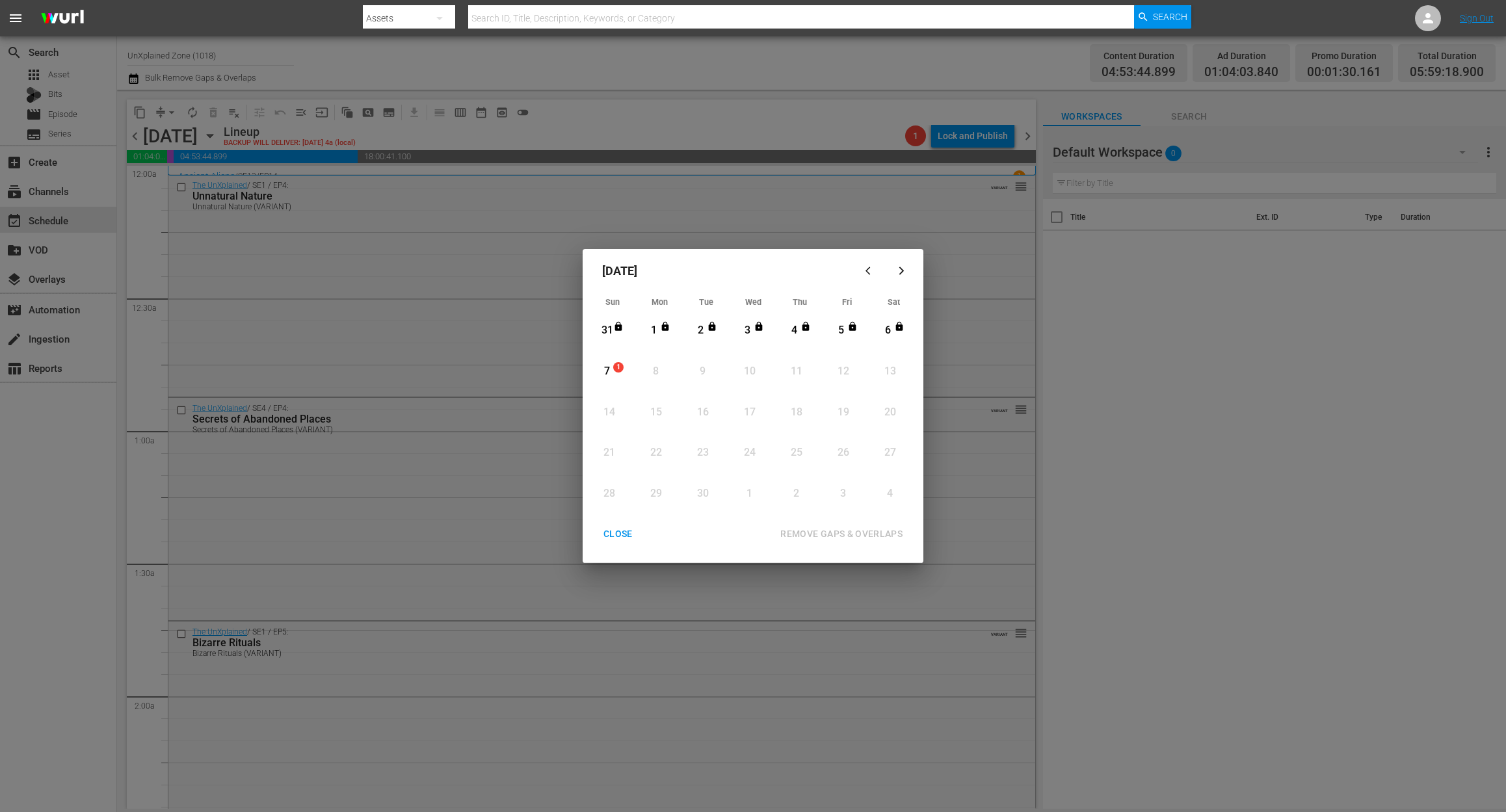
click at [607, 370] on div "7" at bounding box center [607, 371] width 16 height 15
click at [846, 536] on div "REMOVE GAPS & OVERLAPS" at bounding box center [841, 534] width 143 height 16
click at [610, 373] on div "7" at bounding box center [607, 371] width 16 height 15
click at [843, 531] on div "REMOVE GAPS & OVERLAPS" at bounding box center [841, 534] width 143 height 16
click at [607, 539] on div "CLOSE" at bounding box center [618, 534] width 50 height 16
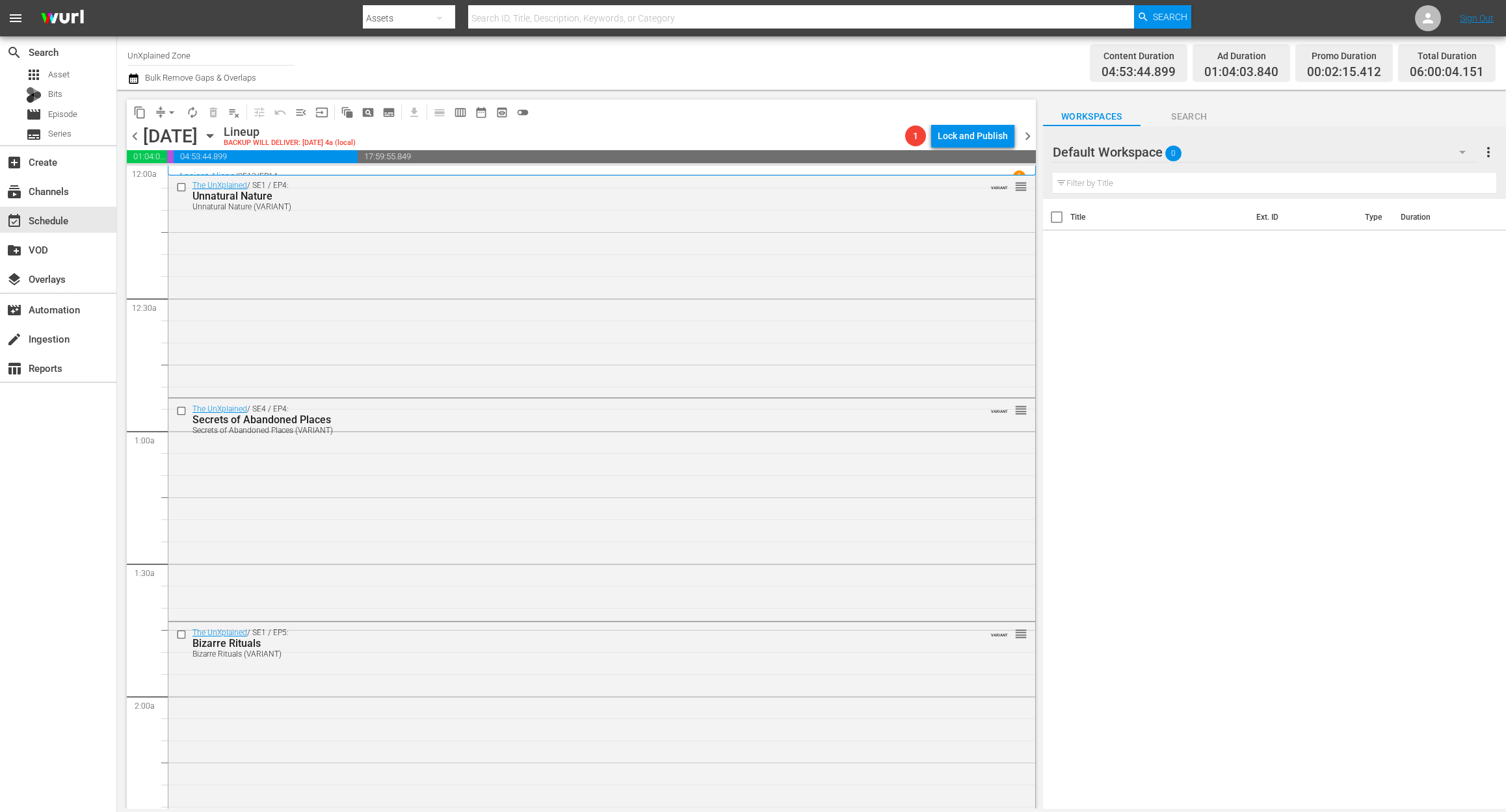
click at [128, 79] on icon "button" at bounding box center [133, 79] width 12 height 16
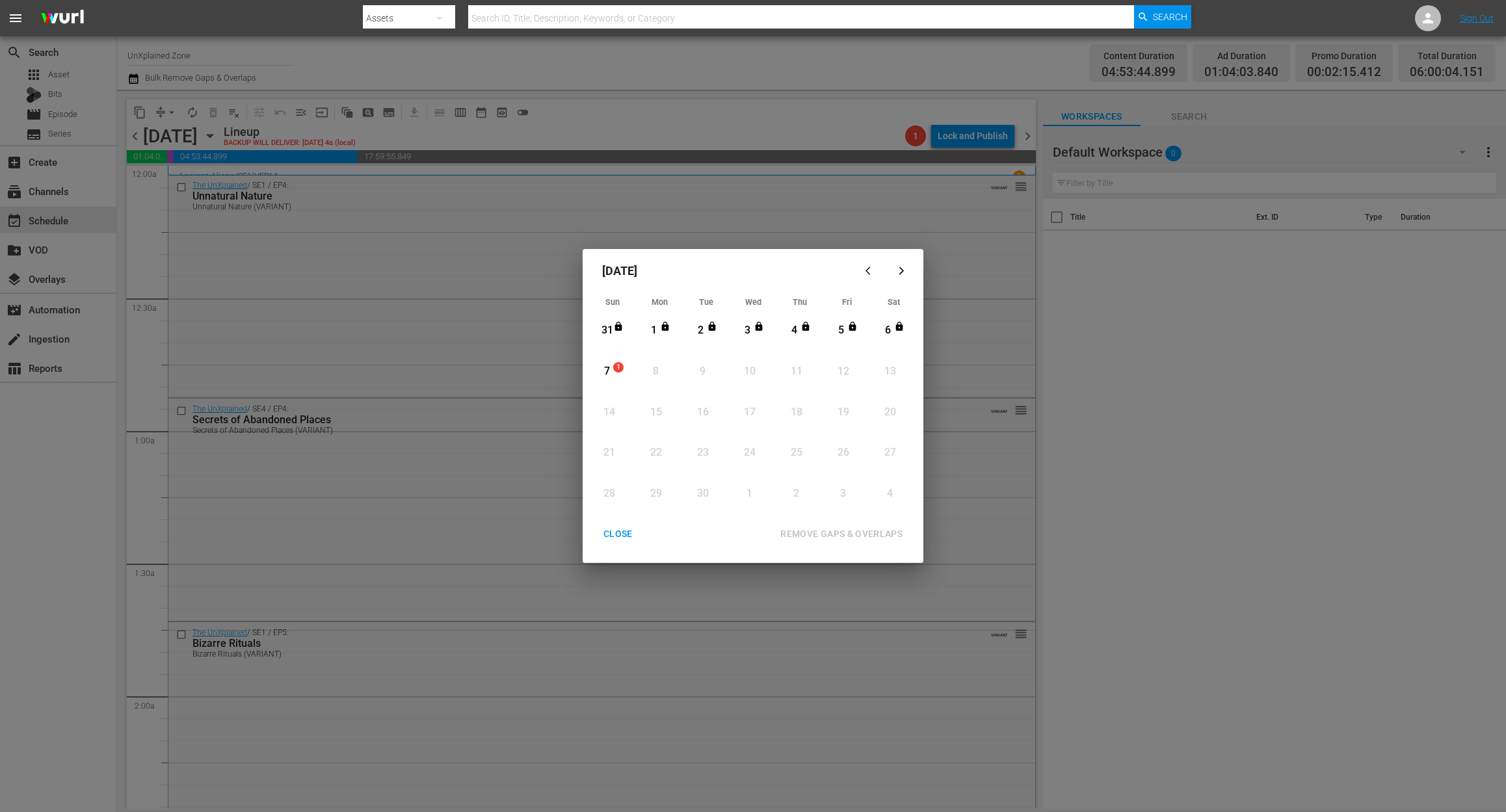
click at [606, 370] on div "7" at bounding box center [607, 371] width 16 height 15
click at [866, 539] on div "REMOVE GAPS & OVERLAPS" at bounding box center [841, 534] width 143 height 16
click at [605, 368] on div "7" at bounding box center [607, 371] width 16 height 15
click at [823, 528] on div "REMOVE GAPS & OVERLAPS" at bounding box center [841, 534] width 143 height 16
click at [622, 531] on div "CLOSE" at bounding box center [618, 534] width 50 height 16
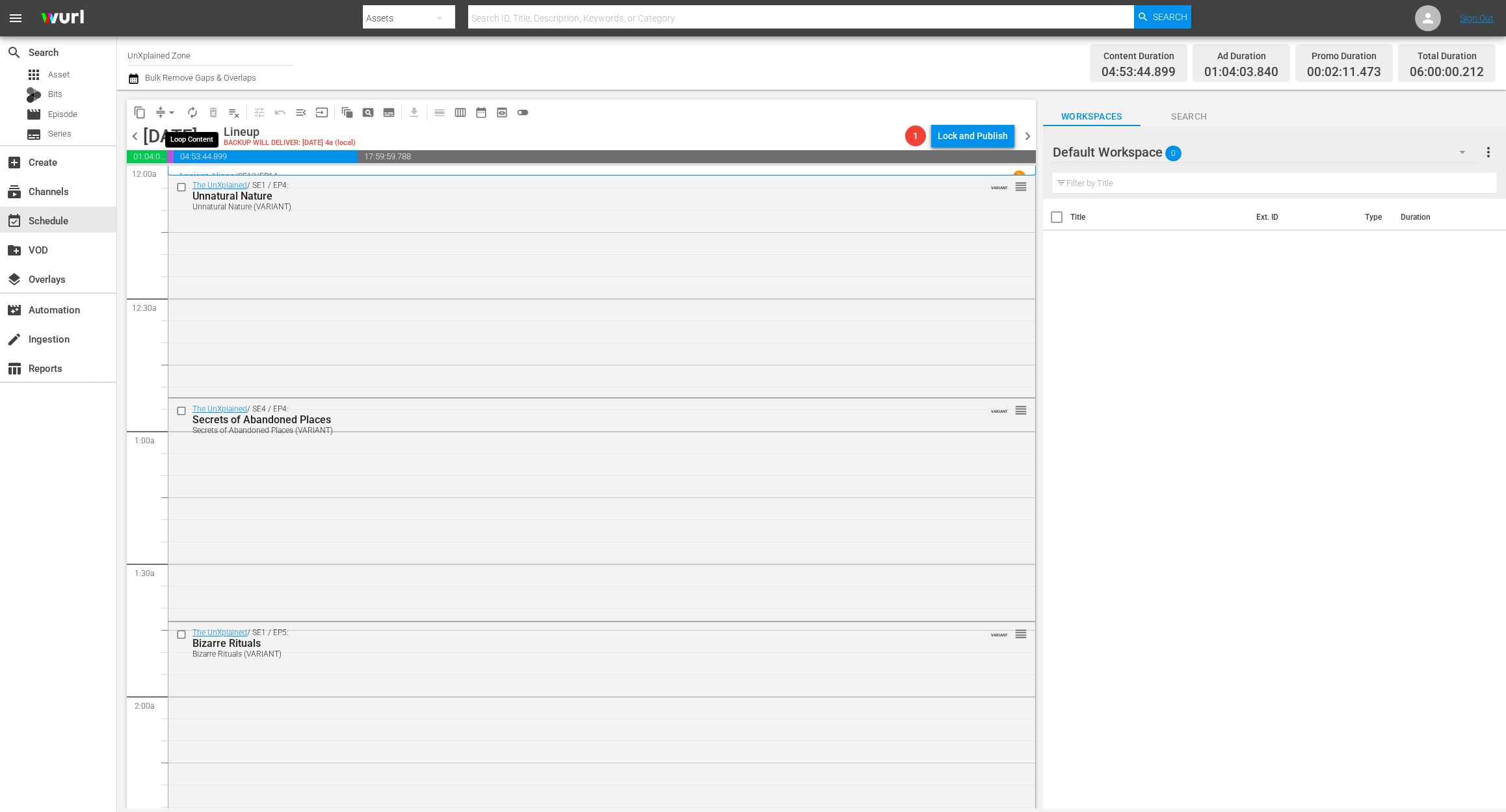
click at [195, 112] on span "autorenew_outlined" at bounding box center [192, 112] width 13 height 13
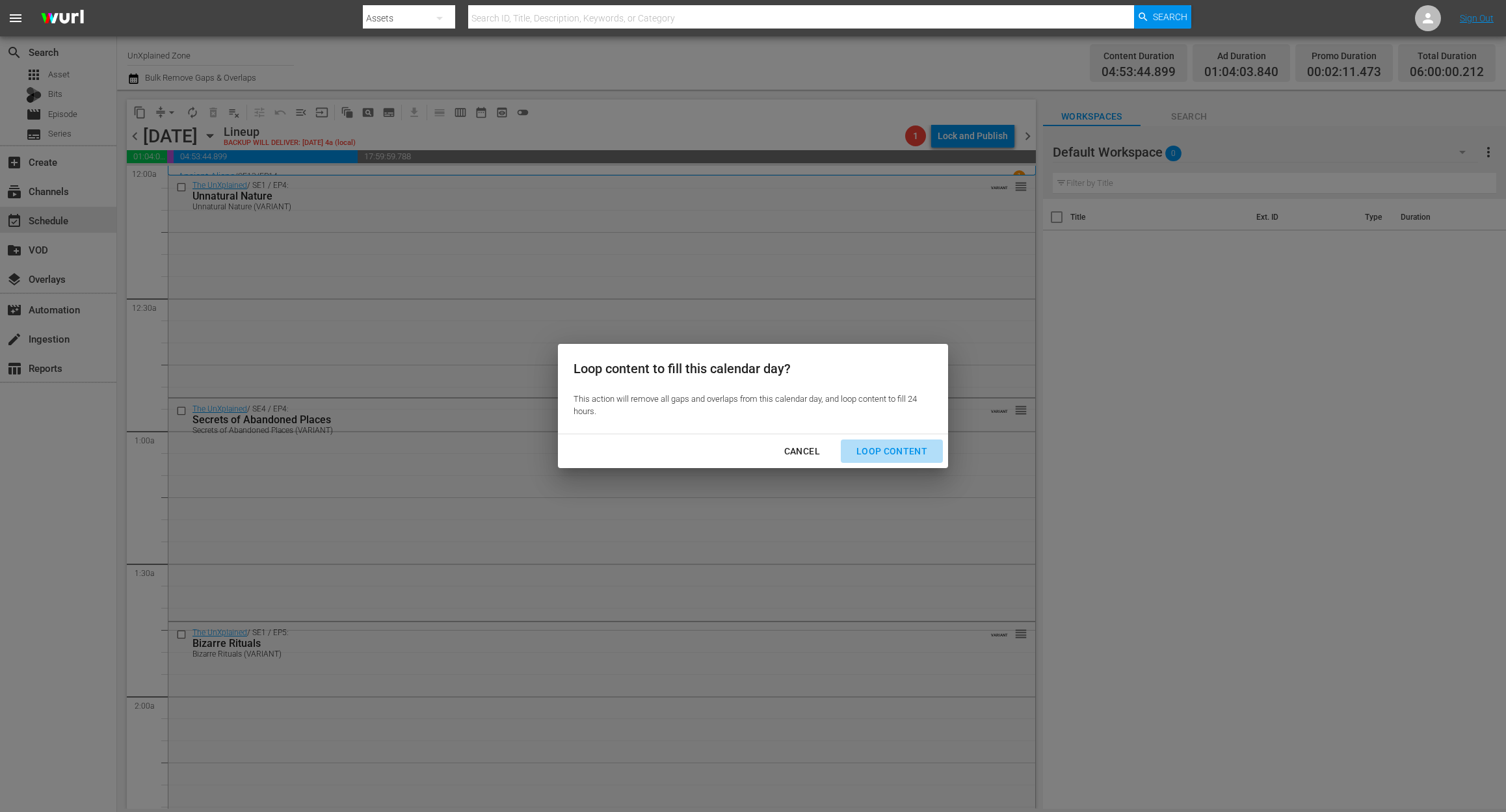
click at [901, 450] on div "Loop Content" at bounding box center [892, 452] width 91 height 16
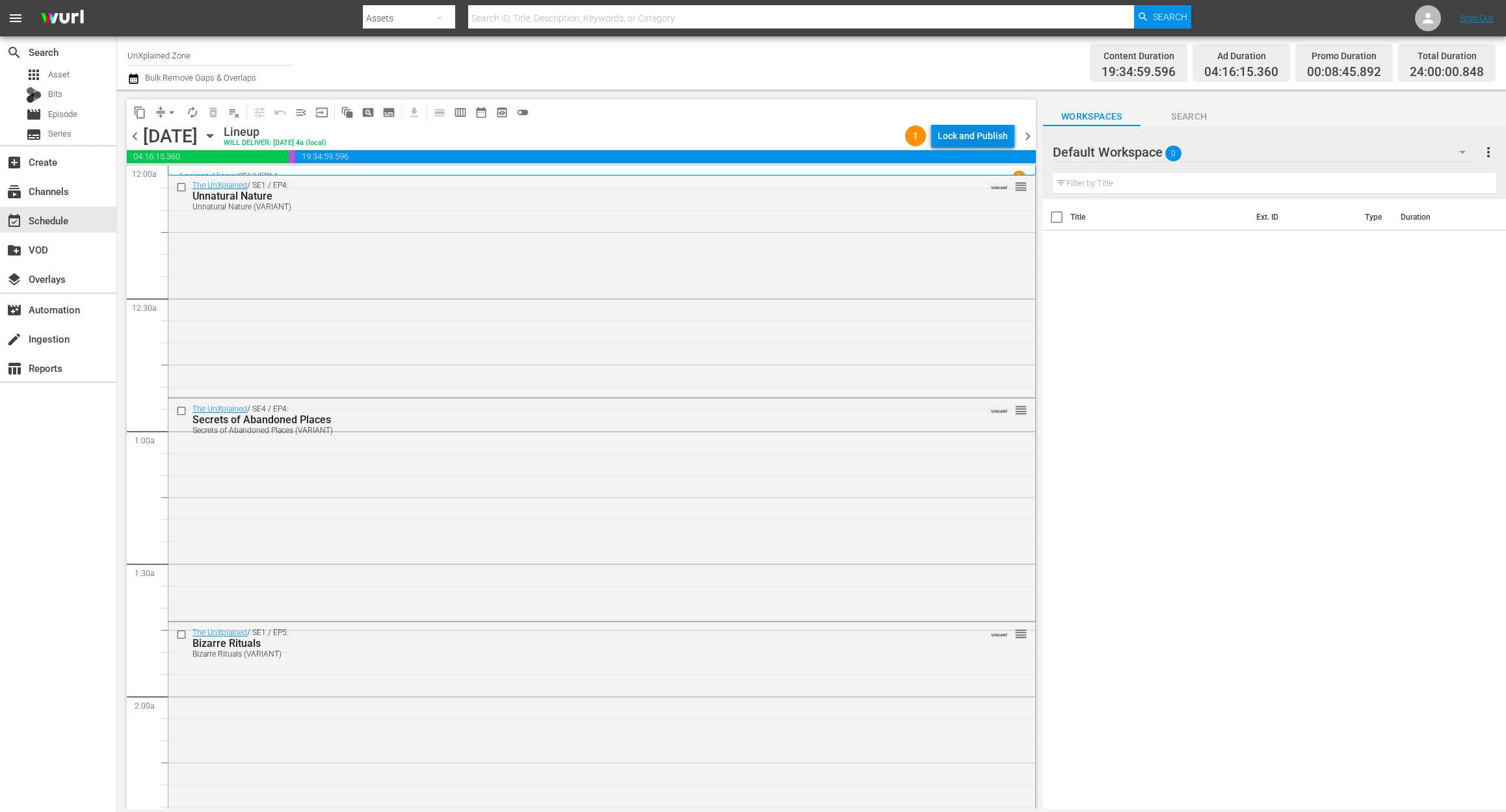
click at [969, 138] on div "Lock and Publish" at bounding box center [972, 136] width 70 height 23
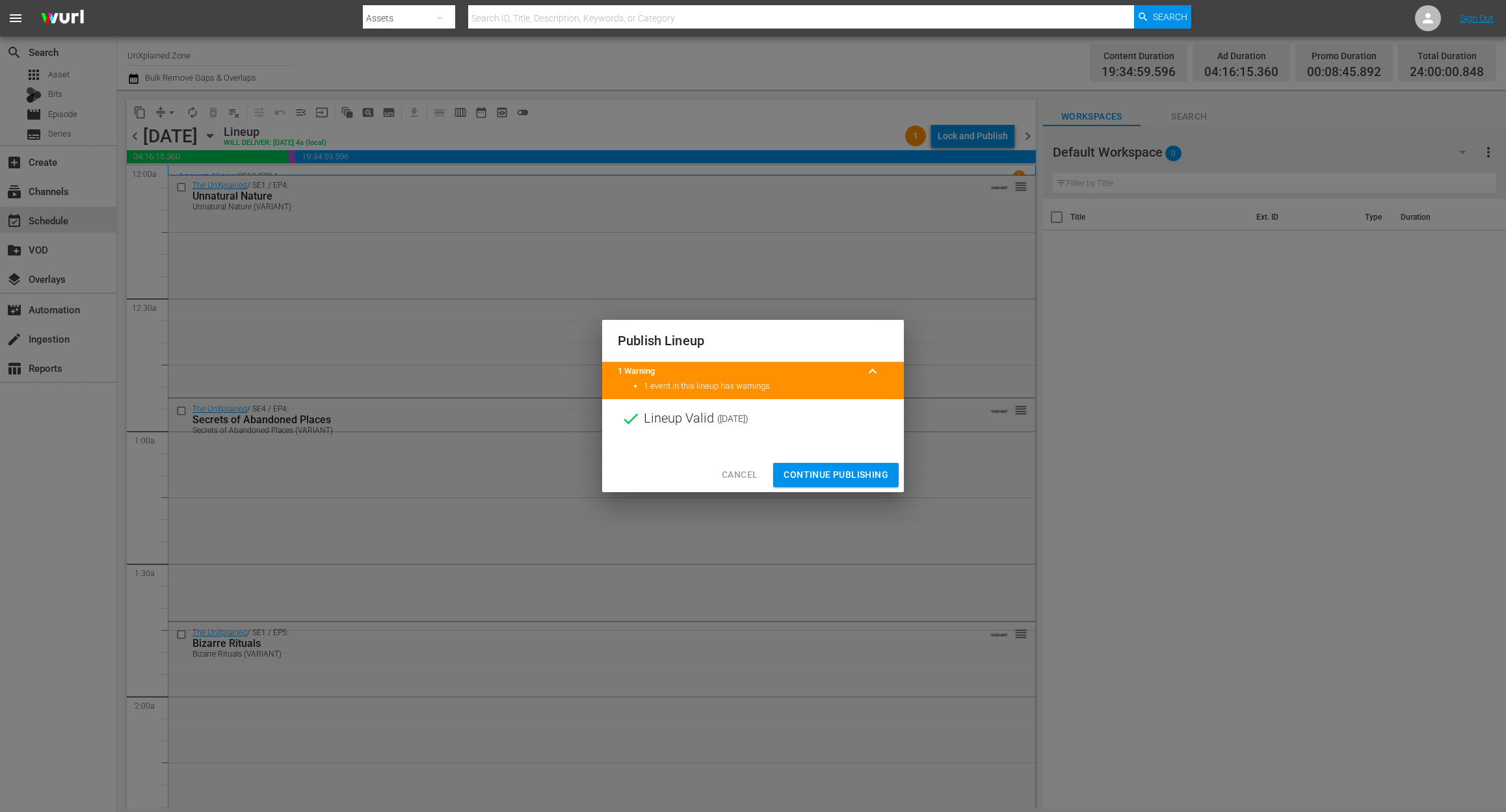
click at [824, 473] on span "Continue Publishing" at bounding box center [835, 475] width 104 height 16
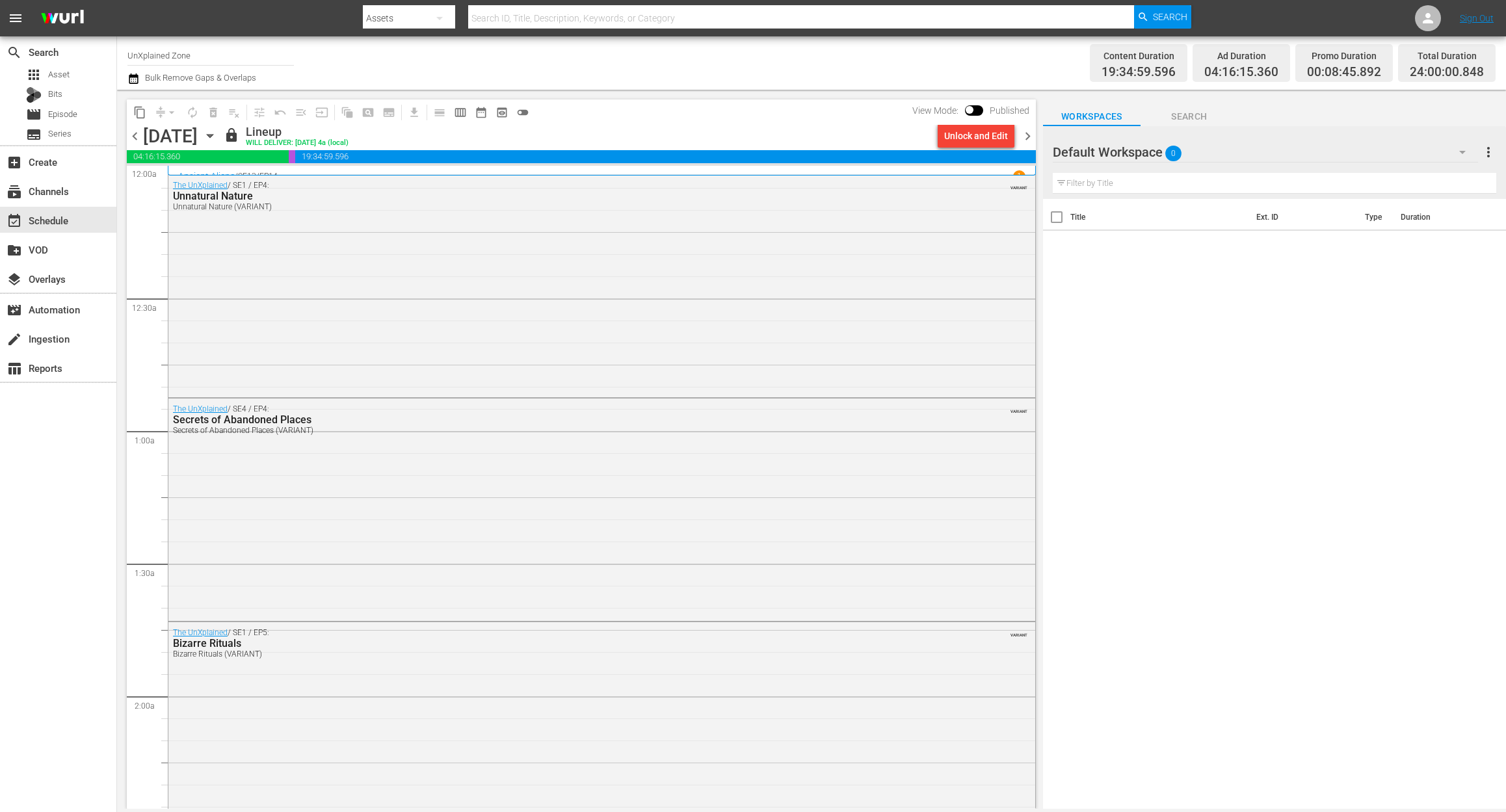
click at [68, 447] on div "search Search apps Asset Bits movie Episode subtitles Series add_box Create sub…" at bounding box center [58, 442] width 117 height 812
click at [206, 54] on input "UnXplained Zone" at bounding box center [211, 55] width 167 height 31
drag, startPoint x: 210, startPoint y: 54, endPoint x: -25, endPoint y: 34, distance: 235.8
click at [0, 34] on html "menu Search By Assets Search ID, Title, Description, Keywords, or Category Sear…" at bounding box center [753, 406] width 1506 height 812
type input "pawn stars"
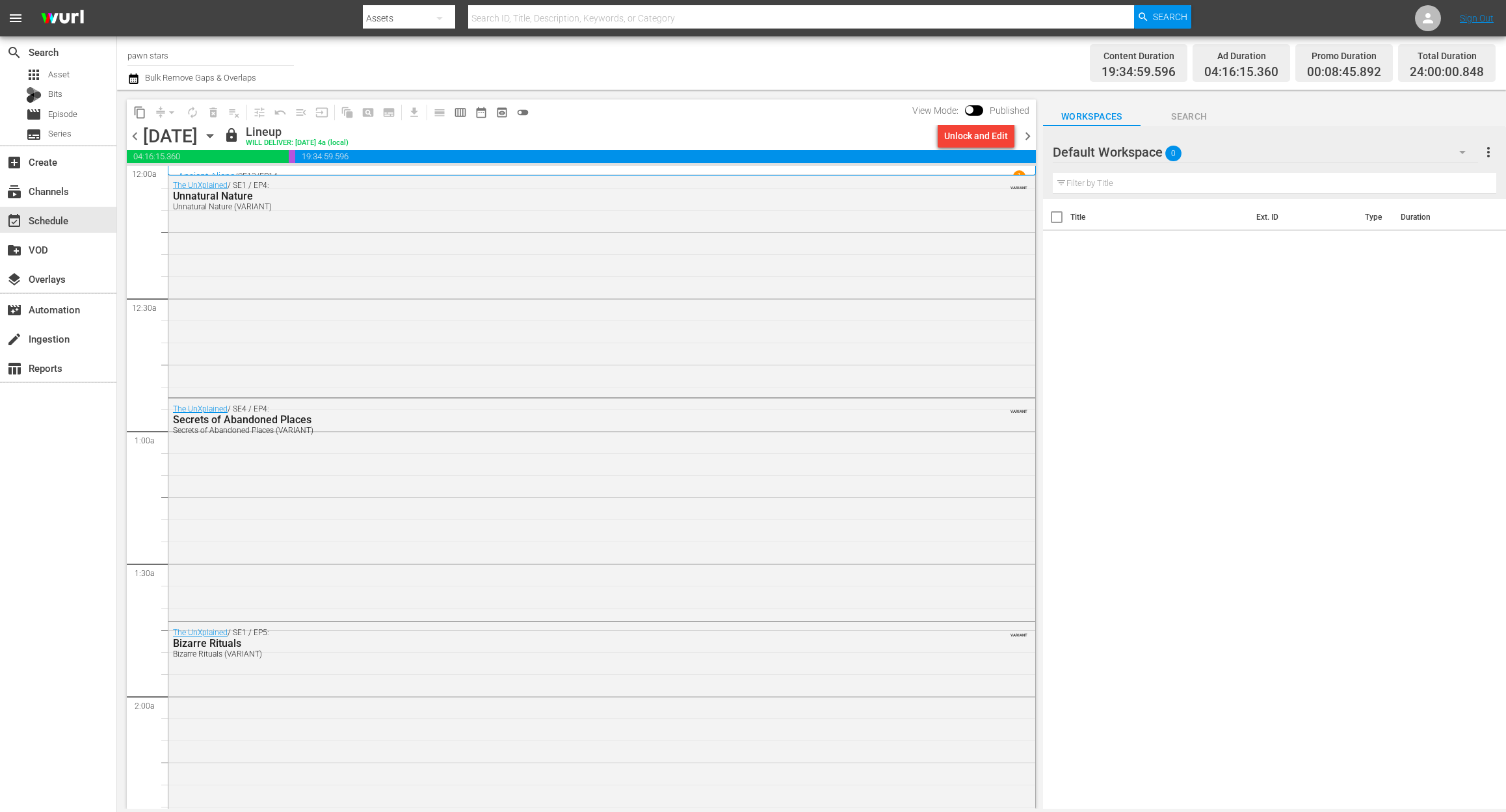
click at [217, 136] on icon "button" at bounding box center [210, 136] width 15 height 14
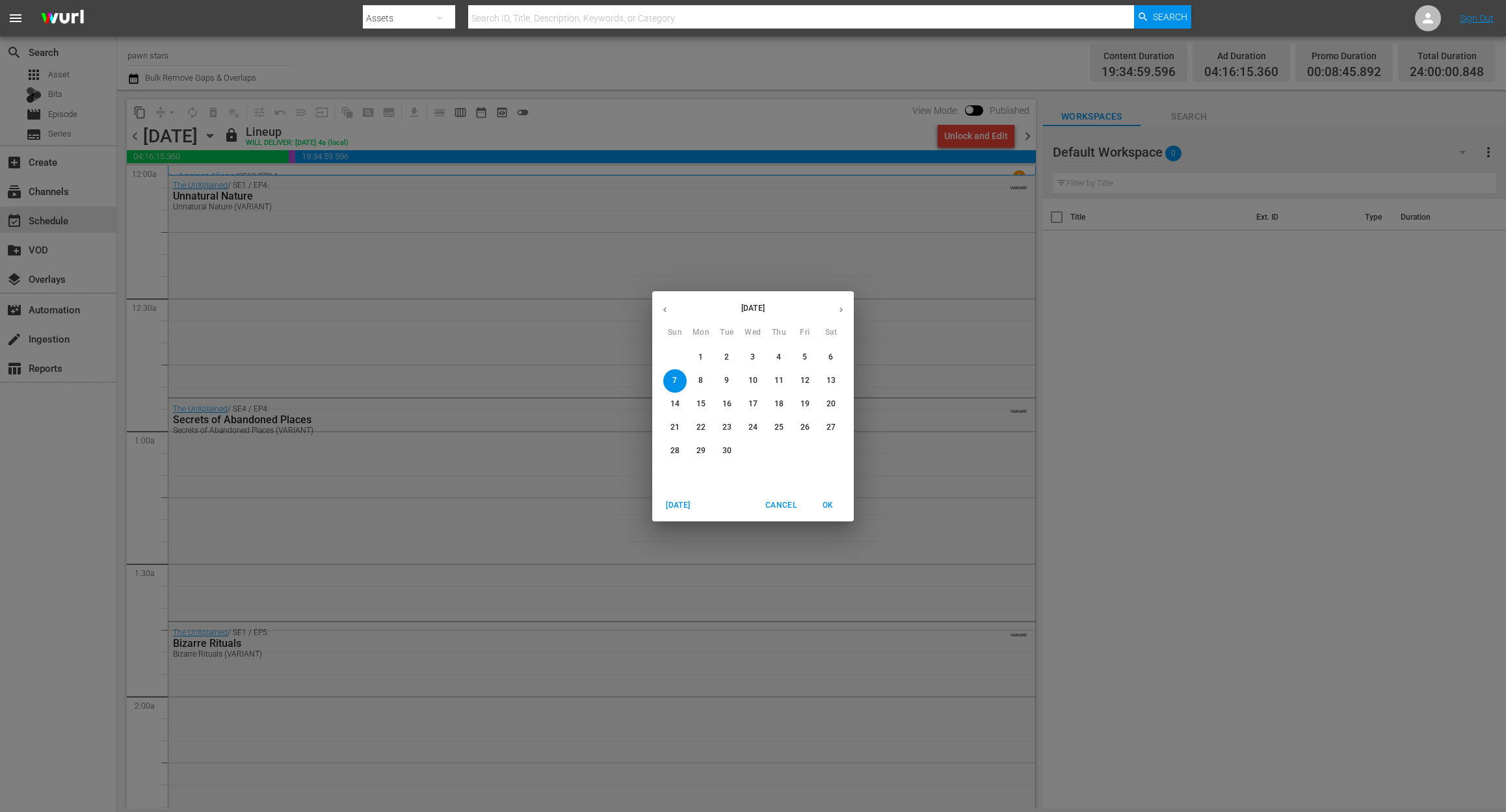
click at [705, 355] on span "1" at bounding box center [700, 357] width 23 height 11
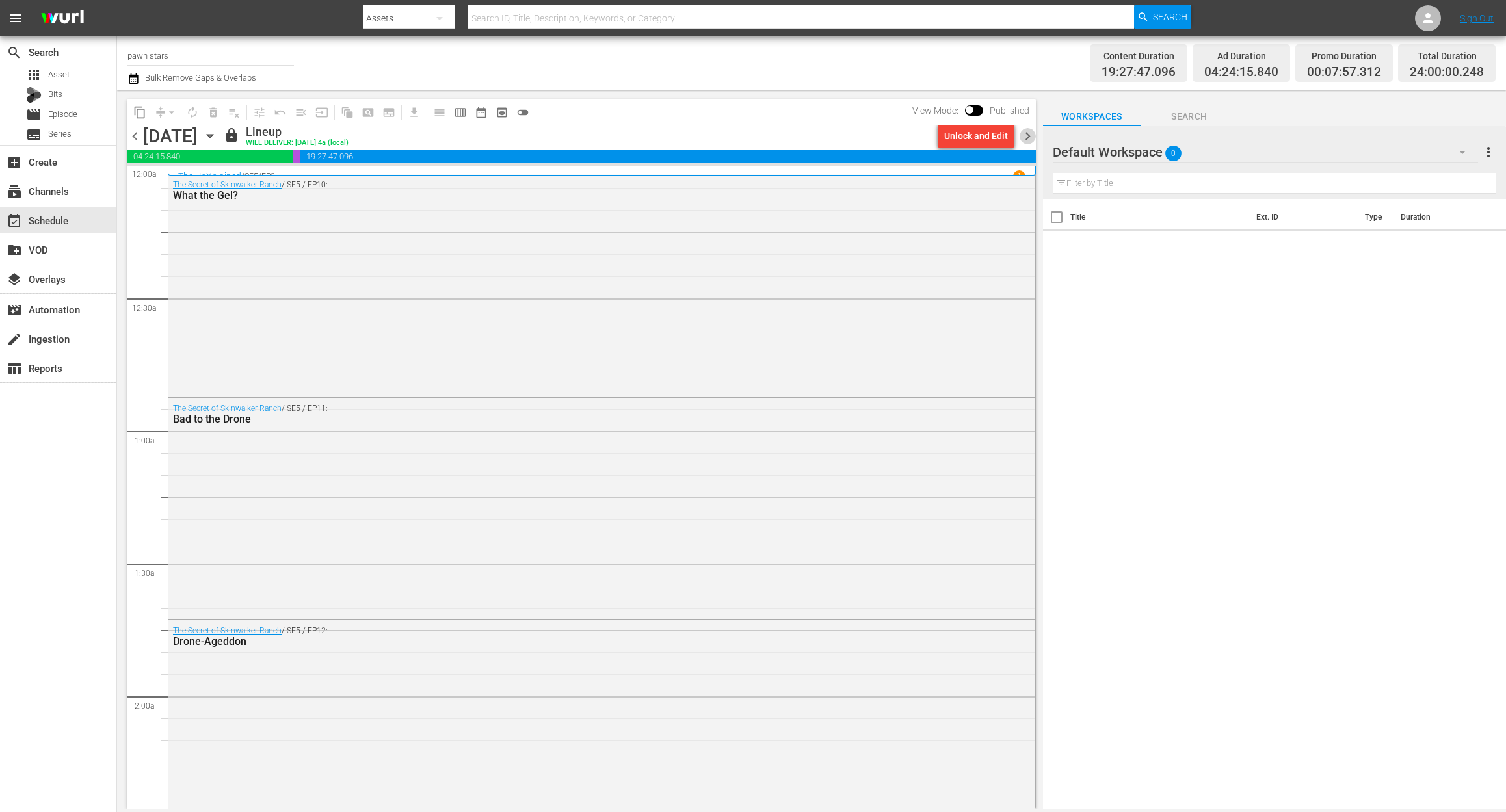
click at [1021, 136] on span "chevron_right" at bounding box center [1027, 136] width 16 height 16
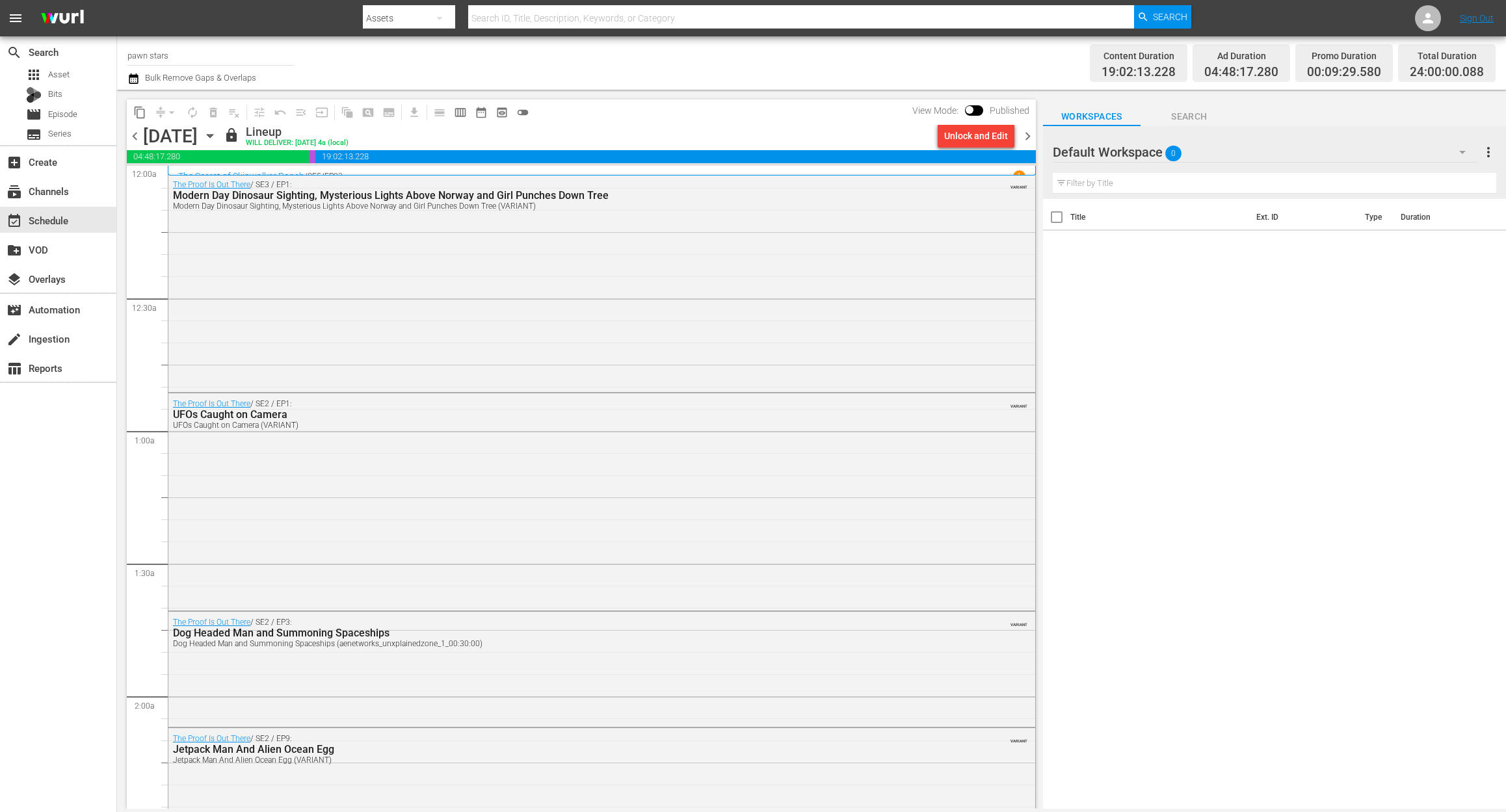
click at [1030, 136] on span "chevron_right" at bounding box center [1027, 136] width 16 height 16
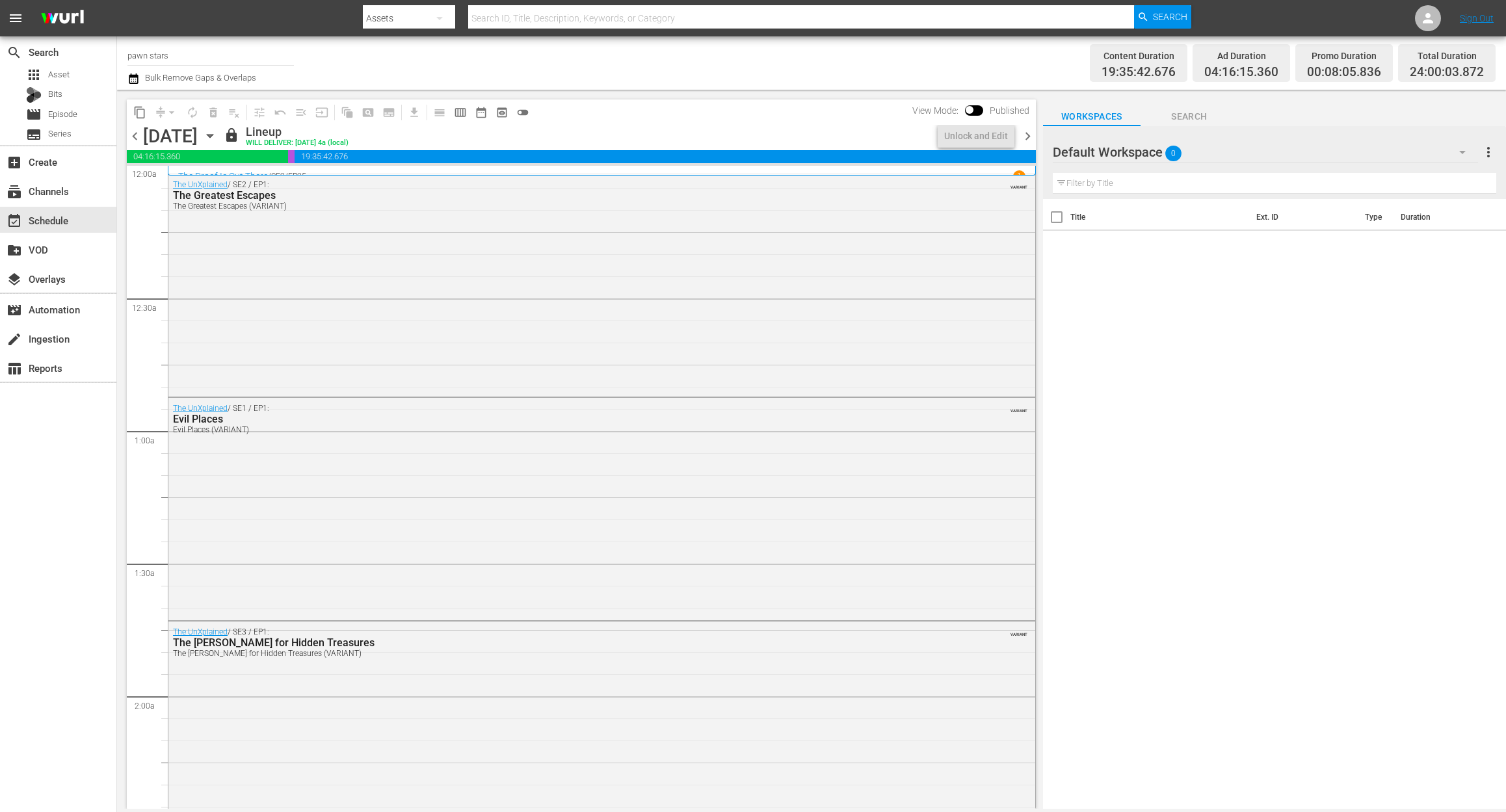
click at [1030, 136] on span "chevron_right" at bounding box center [1027, 136] width 16 height 16
click at [1026, 136] on span "chevron_right" at bounding box center [1027, 136] width 16 height 16
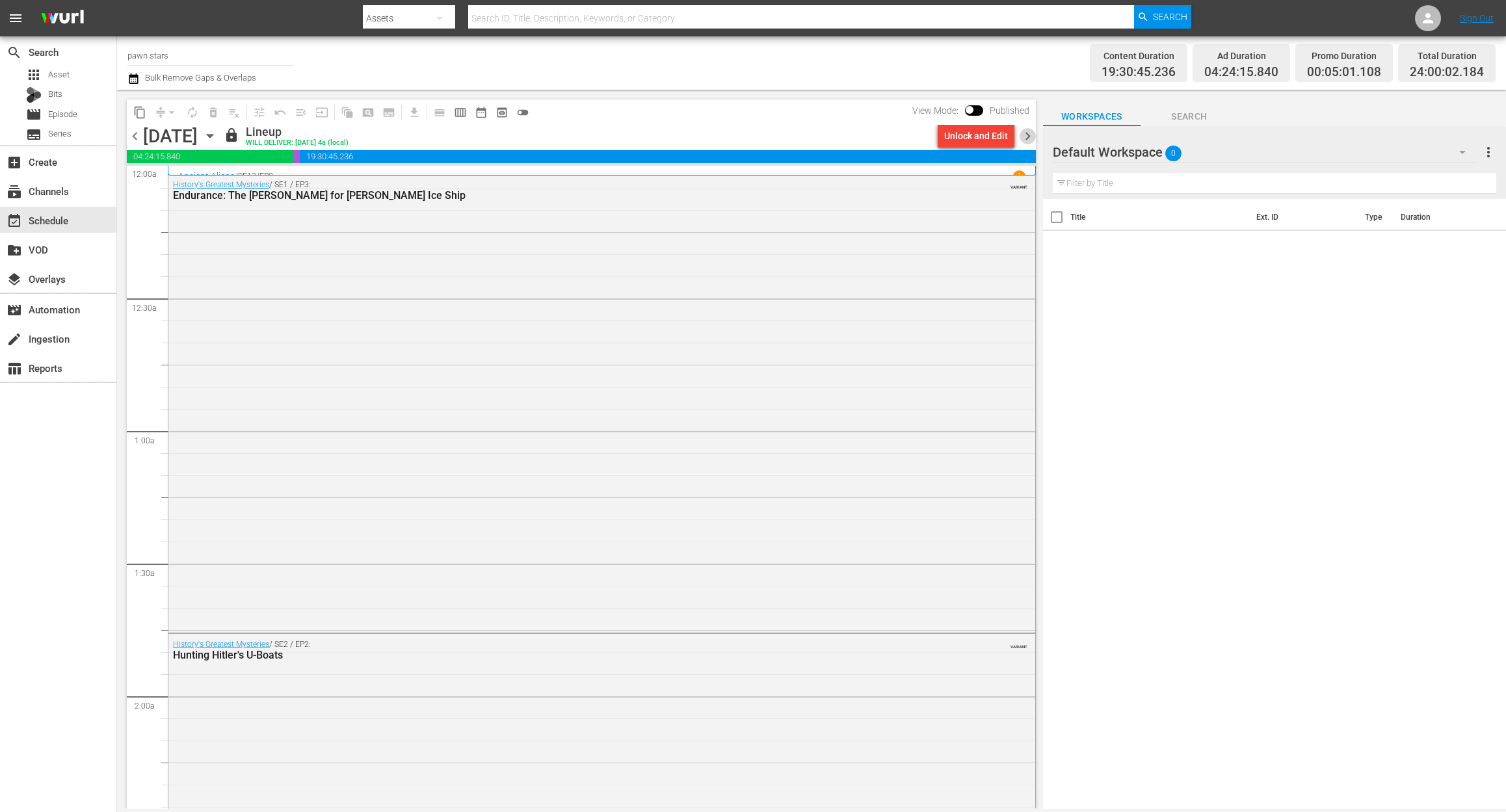
click at [1026, 136] on span "chevron_right" at bounding box center [1027, 136] width 16 height 16
click at [54, 515] on div "search Search apps Asset Bits movie Episode subtitles Series add_box Create sub…" at bounding box center [58, 442] width 117 height 812
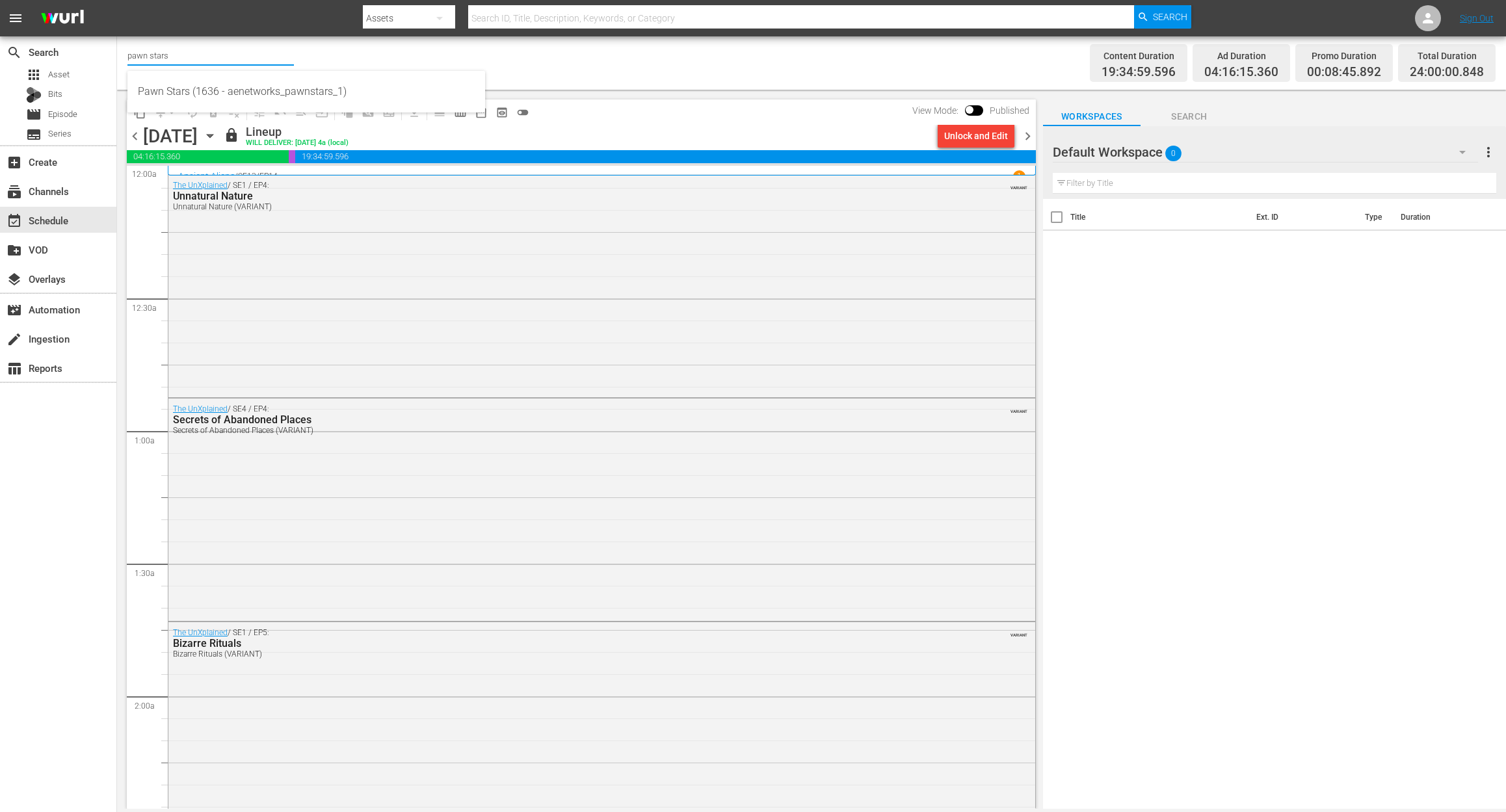
click at [192, 53] on input "pawn stars" at bounding box center [211, 55] width 167 height 31
drag, startPoint x: 198, startPoint y: 53, endPoint x: 24, endPoint y: 42, distance: 174.3
click at [117, 0] on div "search Search apps Asset Bits movie Episode subtitles Series add_box Create sub…" at bounding box center [811, 0] width 1389 height 0
click at [308, 87] on div "60 Days In by A&E (1603 - aenetworks_60daysin_1)" at bounding box center [306, 91] width 336 height 31
type input "60 Days In by A&E (1603 - aenetworks_60daysin_1)"
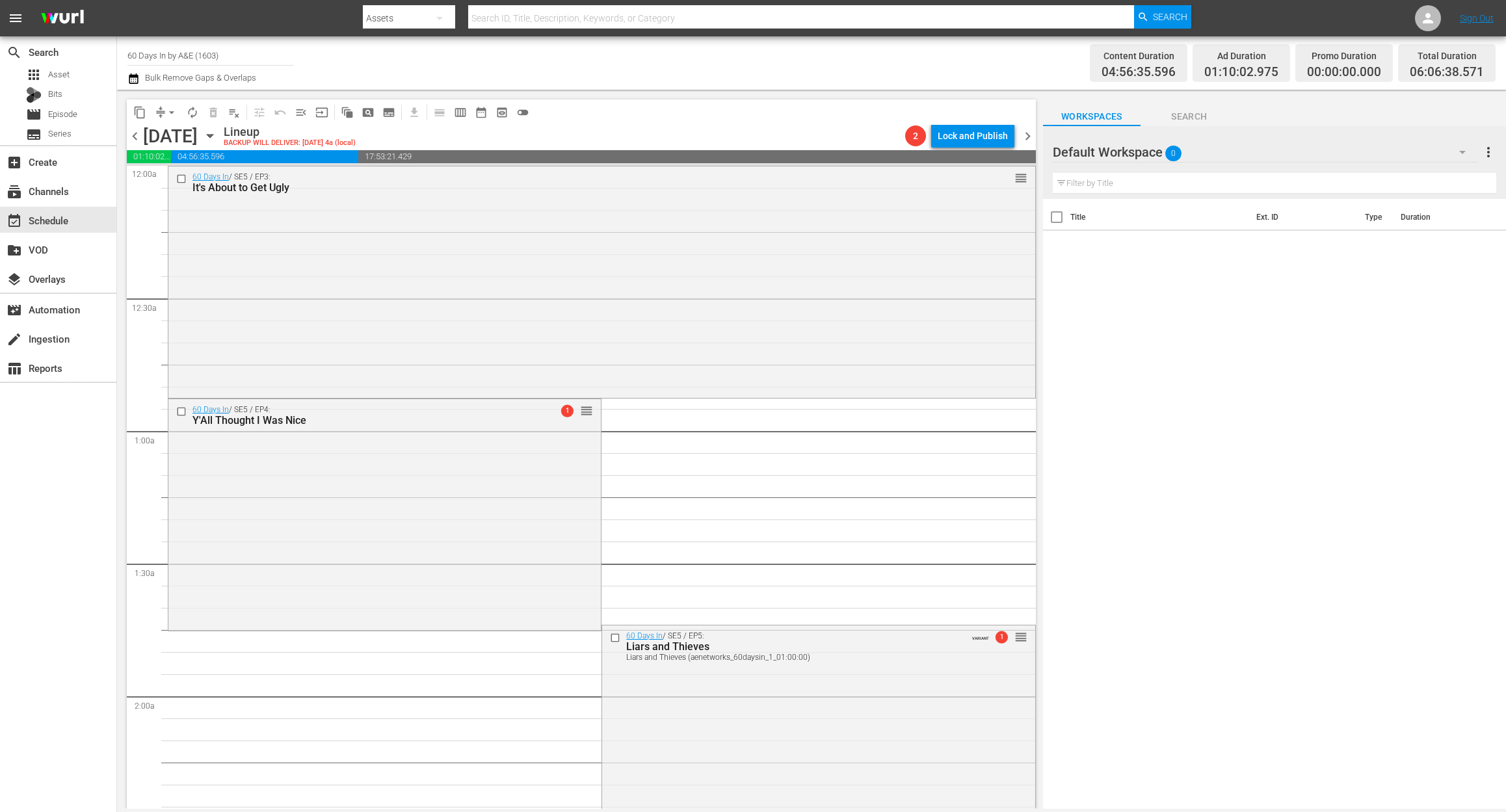
click at [217, 138] on icon "button" at bounding box center [210, 136] width 15 height 14
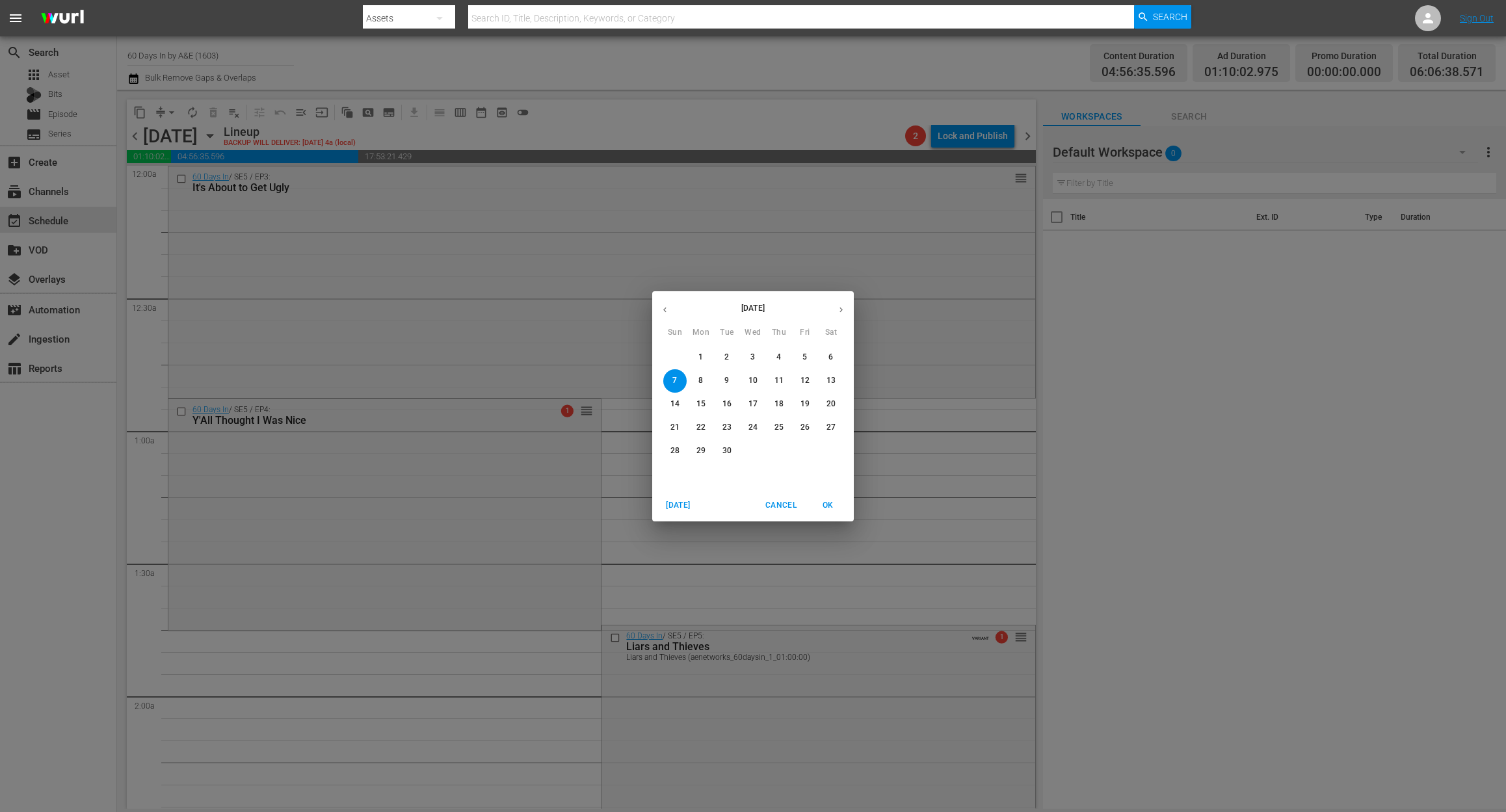
click at [701, 360] on p "1" at bounding box center [700, 357] width 4 height 11
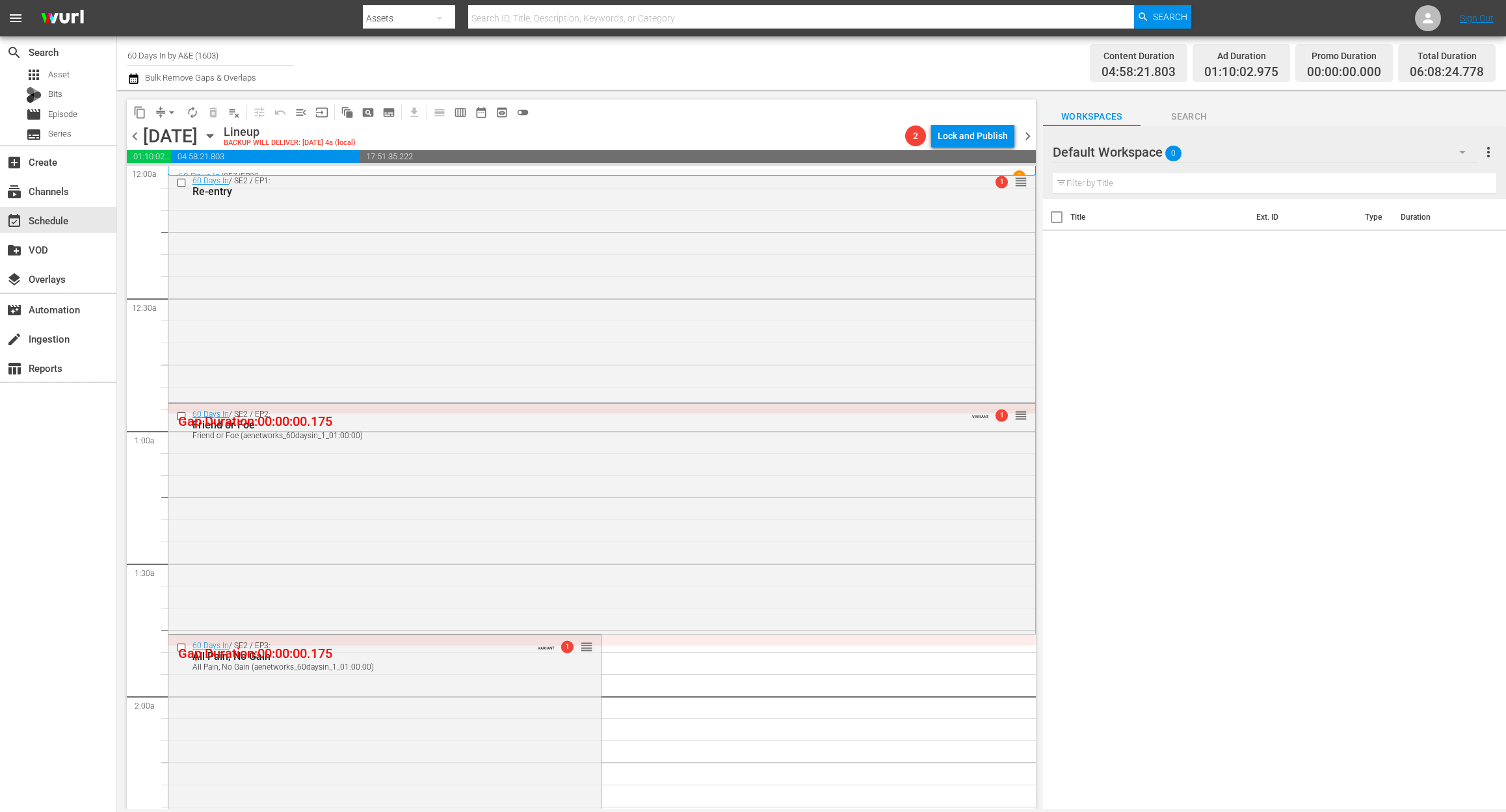
click at [133, 79] on icon "button" at bounding box center [133, 79] width 12 height 16
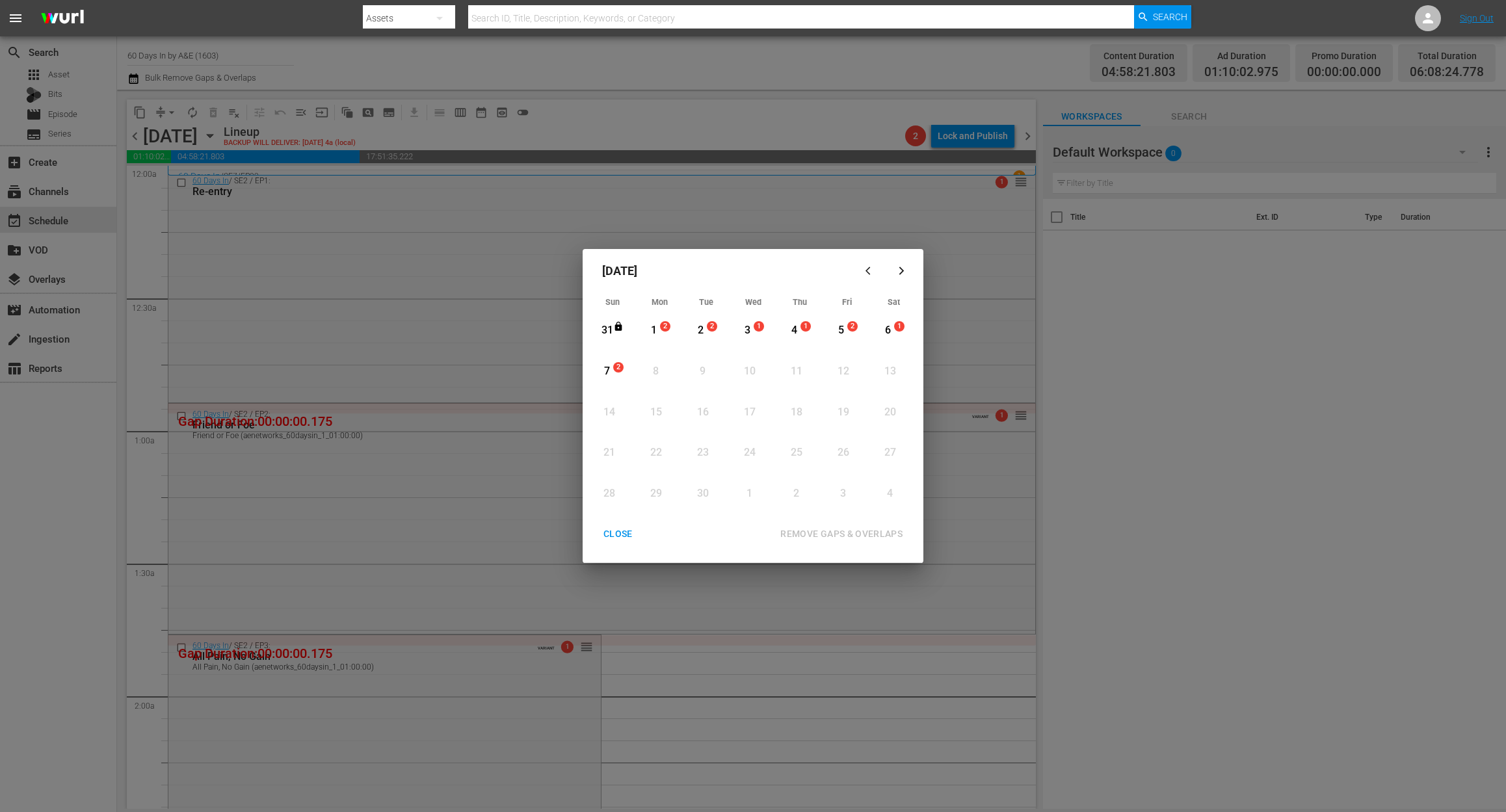
click at [661, 323] on span "2" at bounding box center [665, 326] width 9 height 10
click at [846, 533] on div "REMOVE GAPS & OVERLAPS" at bounding box center [841, 534] width 143 height 16
click at [619, 538] on div "CLOSE" at bounding box center [618, 534] width 50 height 16
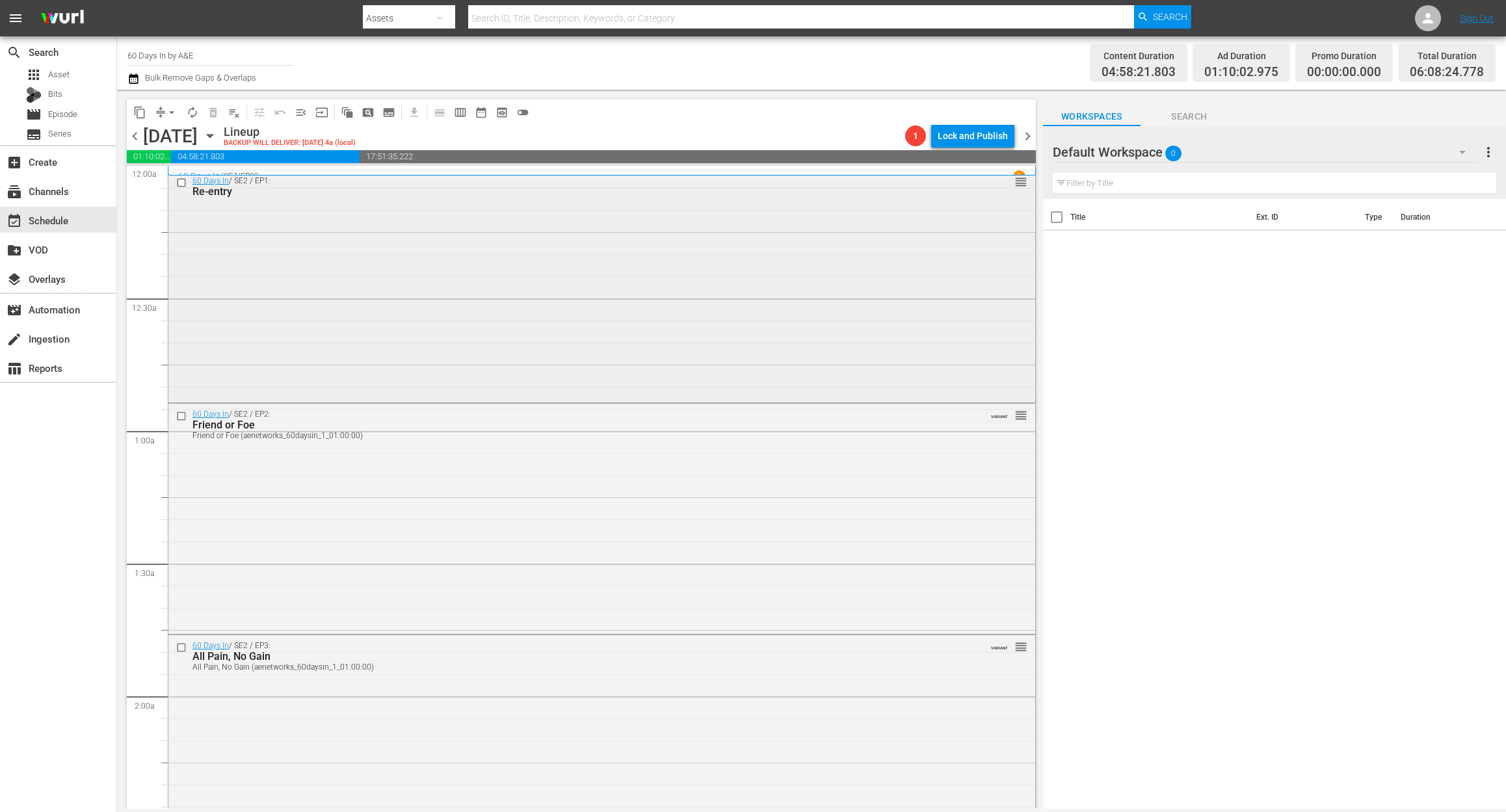
click at [505, 299] on div "60 Days In / SE2 / EP1: Re-entry reorder" at bounding box center [601, 285] width 866 height 230
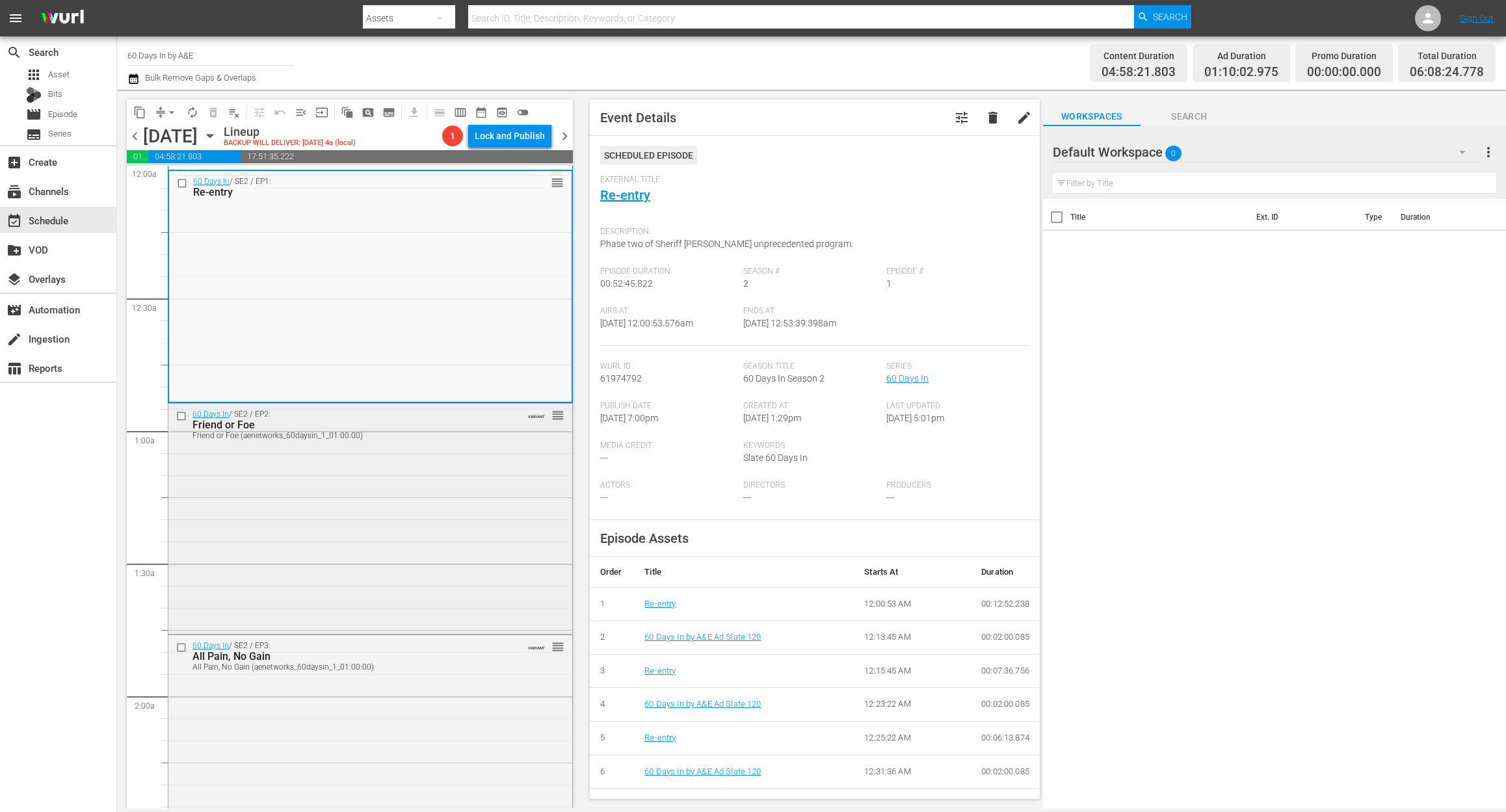
click at [370, 544] on div "60 Days In / SE2 / EP2: Friend or Foe Friend or Foe (aenetworks_60daysin_1_01:0…" at bounding box center [370, 518] width 404 height 228
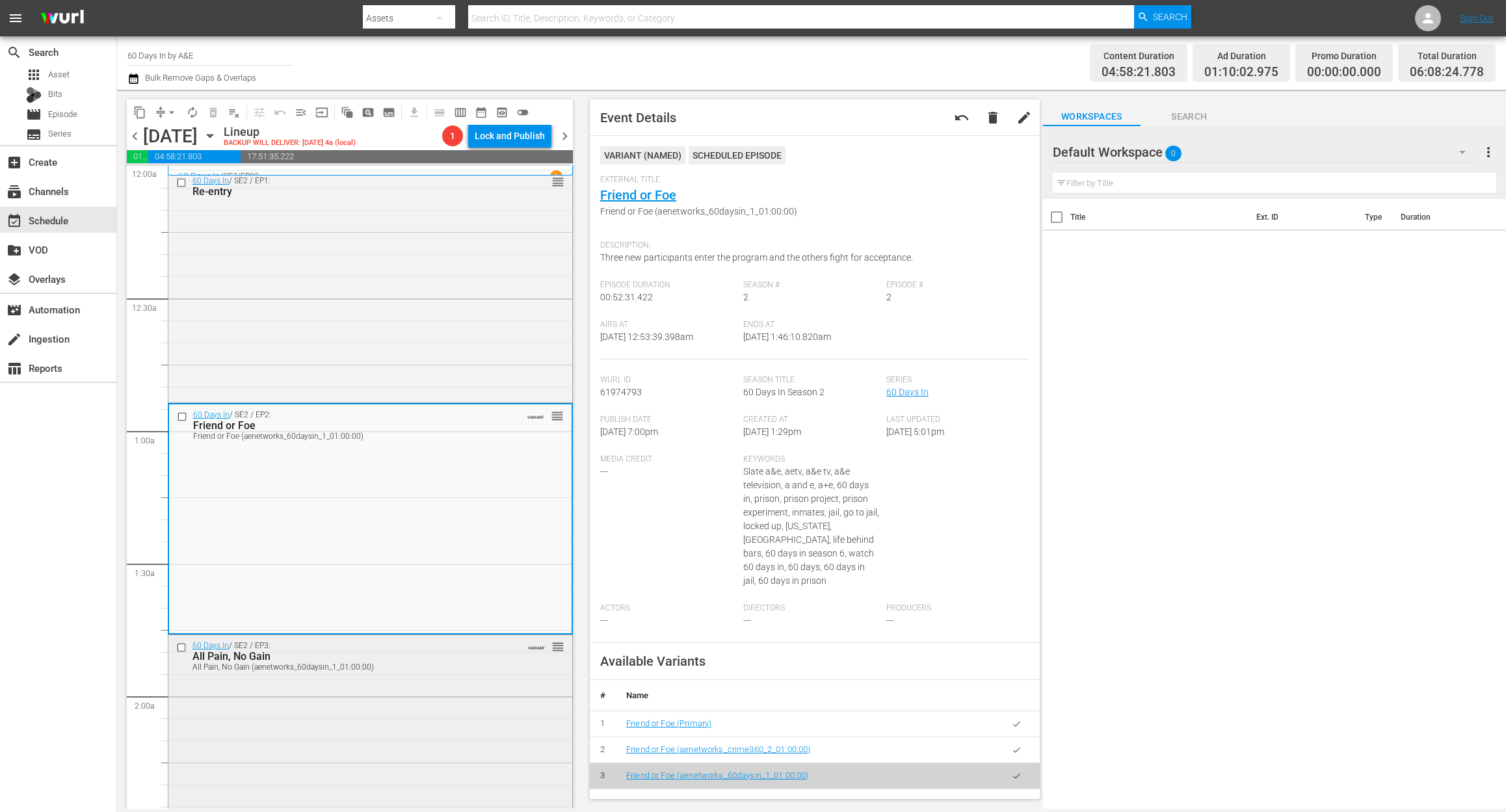
click at [454, 747] on div "60 Days In / SE2 / EP3: All Pain, No Gain All Pain, No Gain (aenetworks_60daysi…" at bounding box center [370, 750] width 404 height 229
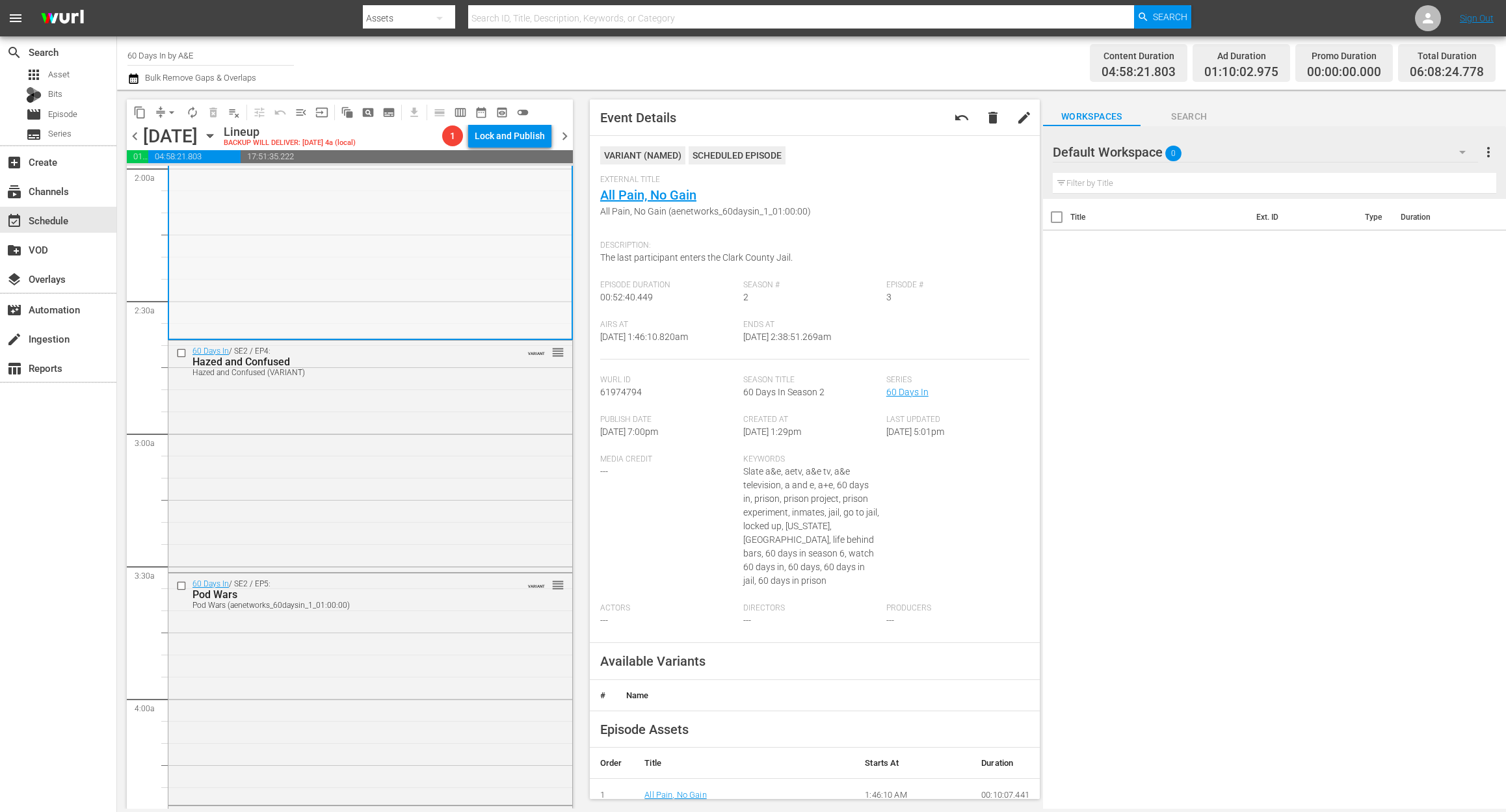
scroll to position [607, 0]
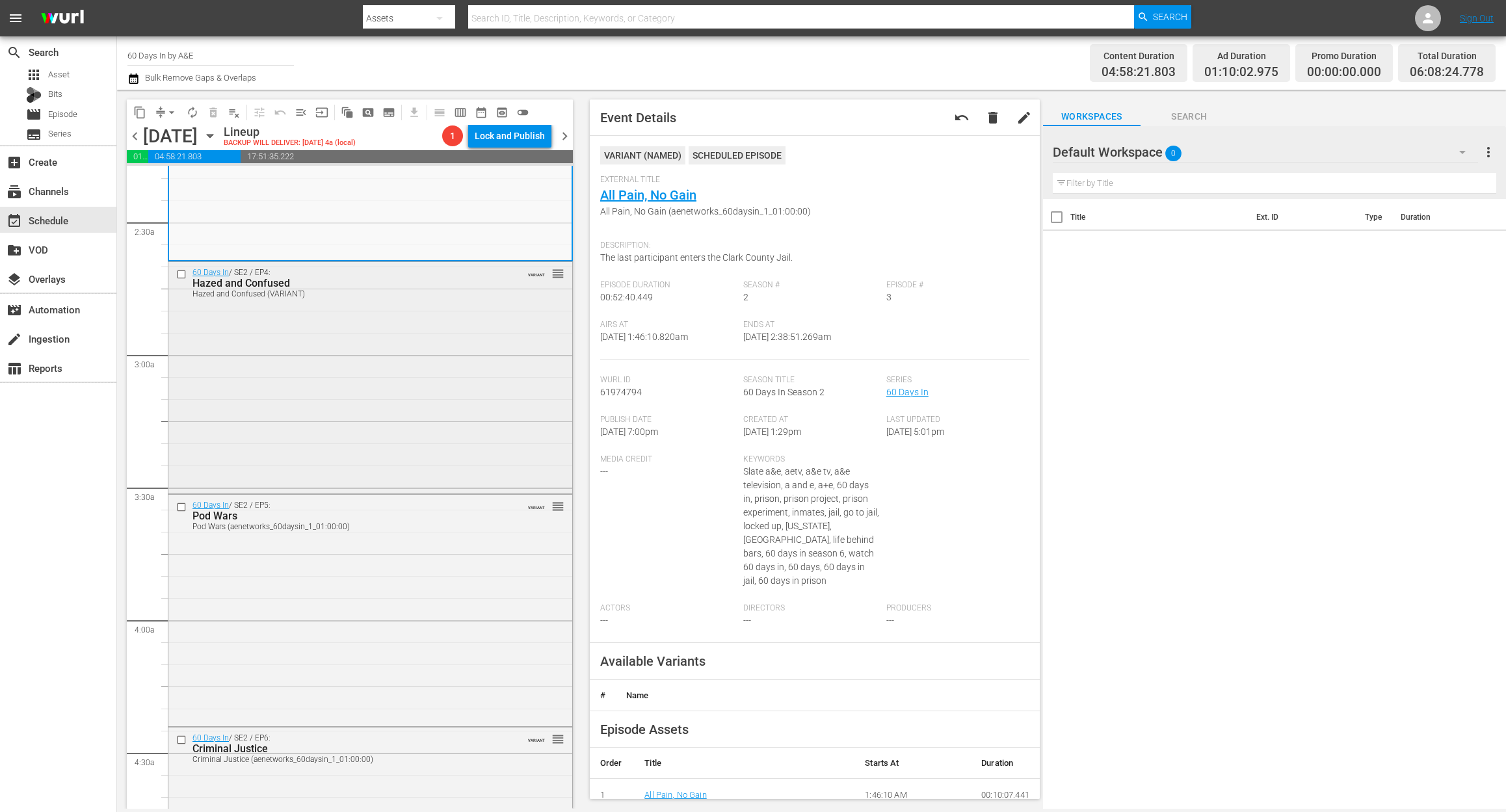
click at [432, 391] on div "60 Days In / SE2 / EP4: Hazed and Confused Hazed and Confused (VARIANT) VARIANT…" at bounding box center [370, 376] width 404 height 229
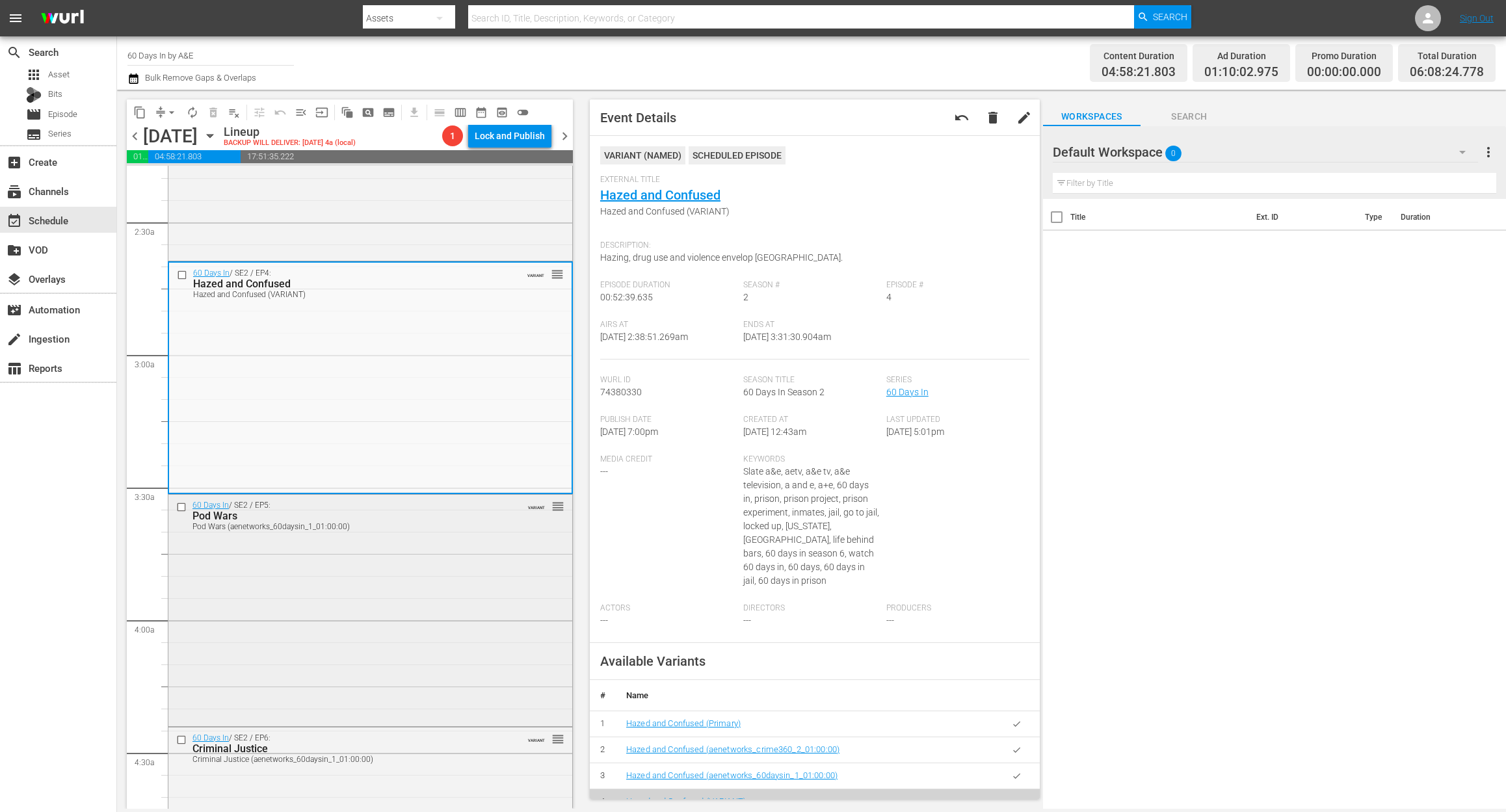
click at [402, 578] on div "60 Days In / SE2 / EP5: Pod Wars Pod Wars (aenetworks_60daysin_1_01:00:00) VARI…" at bounding box center [370, 608] width 404 height 228
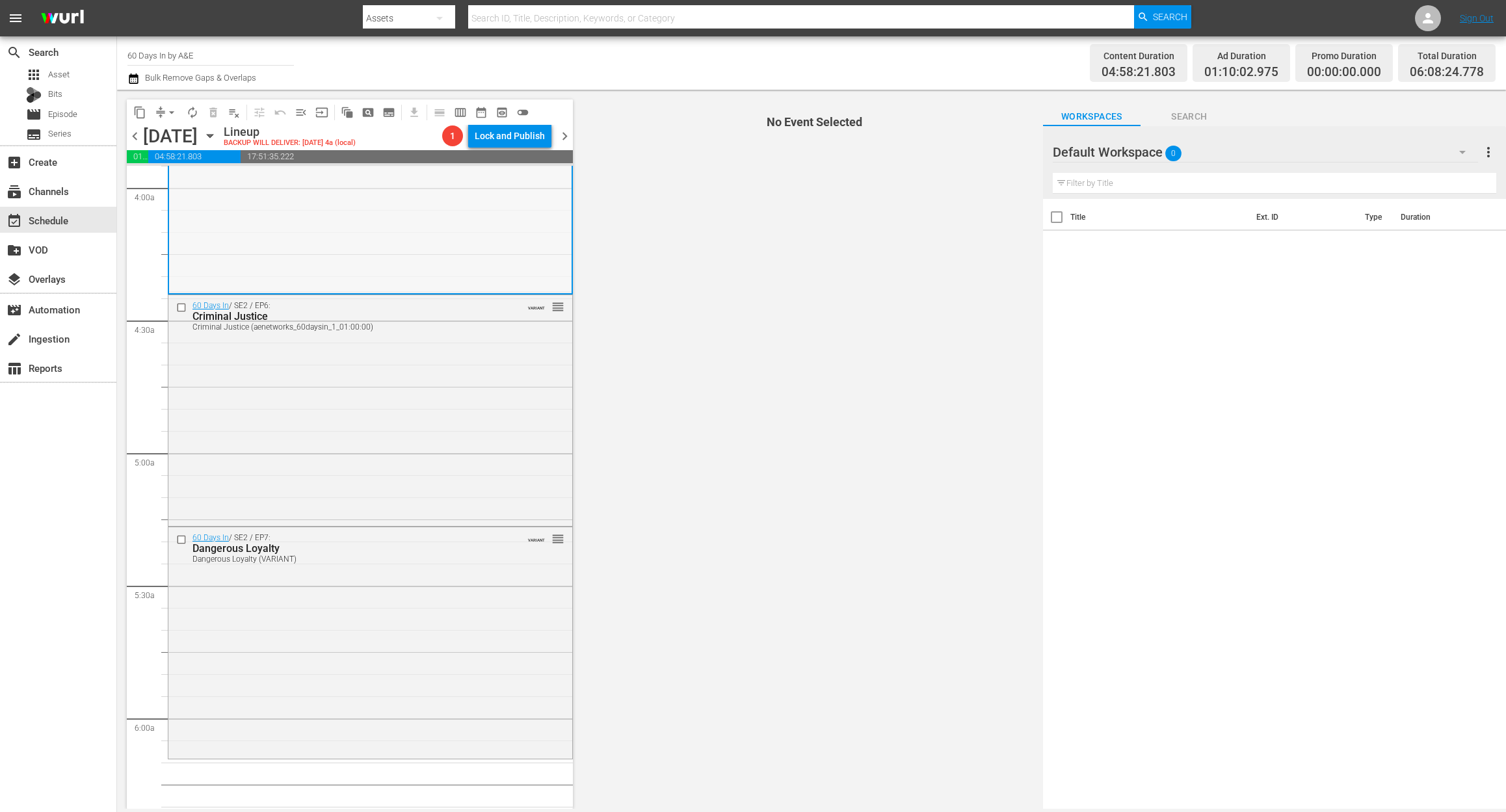
scroll to position [1040, 0]
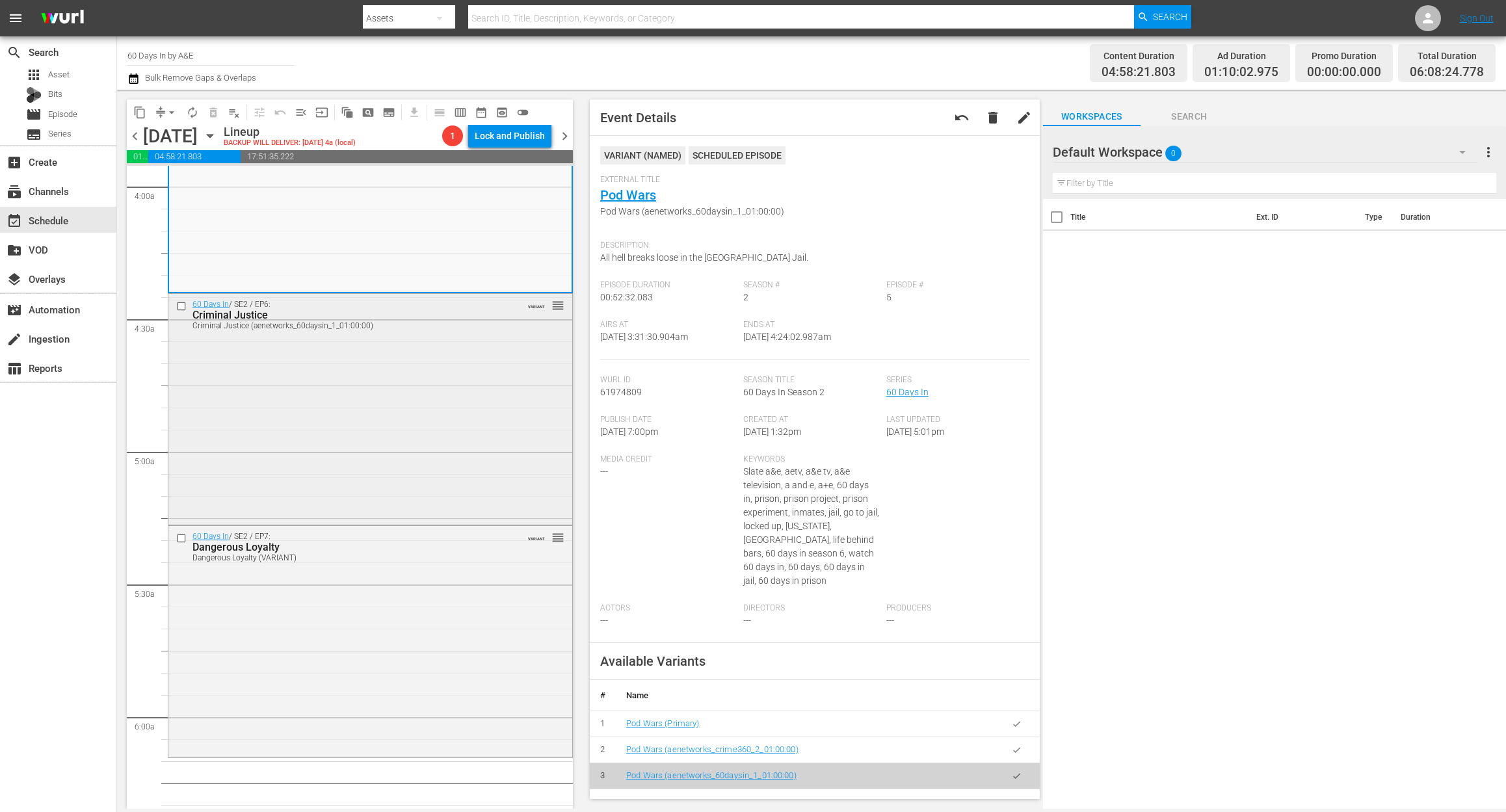
click at [404, 463] on div "60 Days In / SE2 / EP6: Criminal Justice Criminal Justice (aenetworks_60daysin_…" at bounding box center [370, 407] width 404 height 228
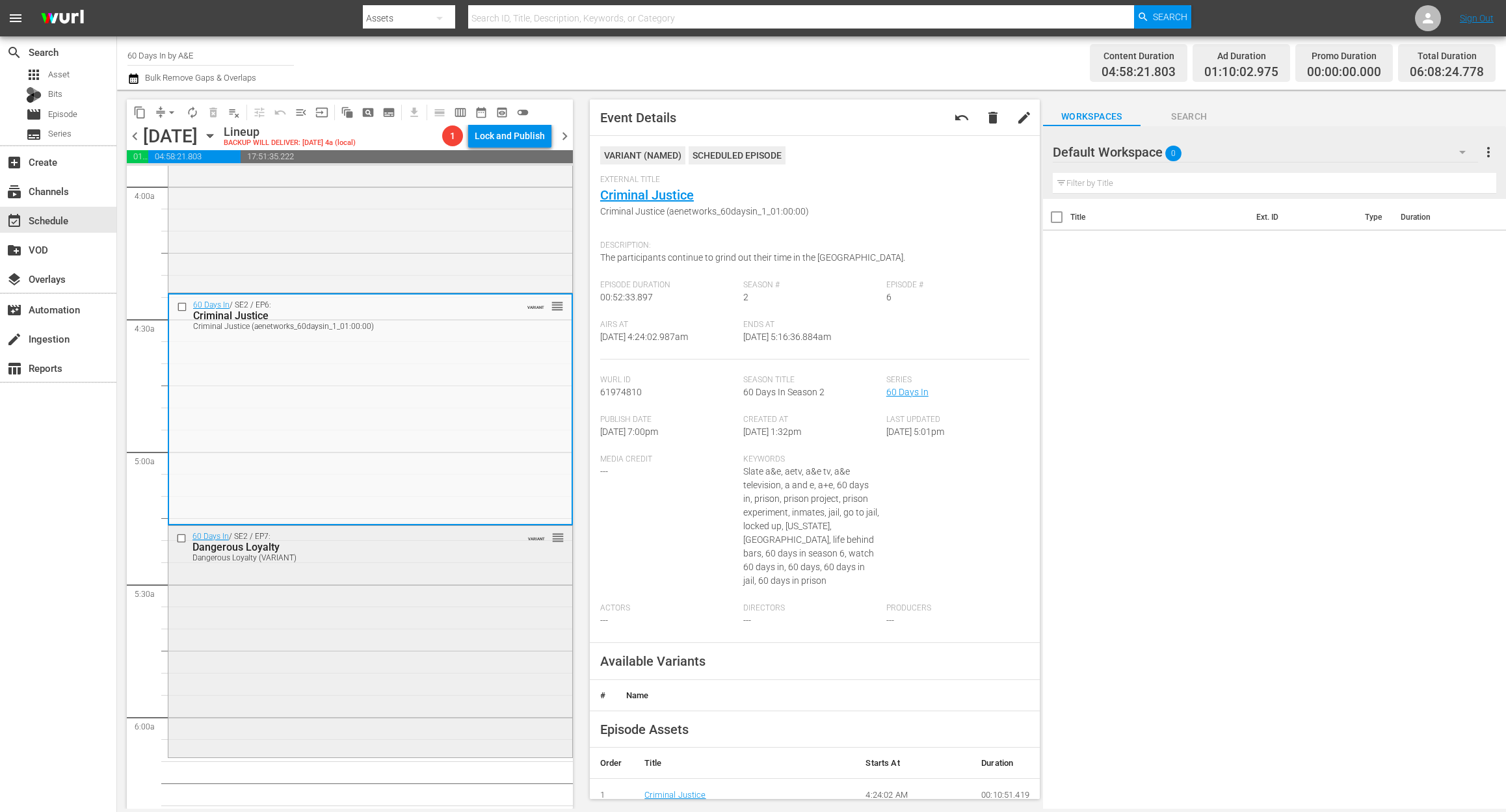
click at [479, 624] on div "60 Days In / SE2 / EP7: Dangerous Loyalty Dangerous Loyalty (VARIANT) VARIANT r…" at bounding box center [370, 640] width 404 height 229
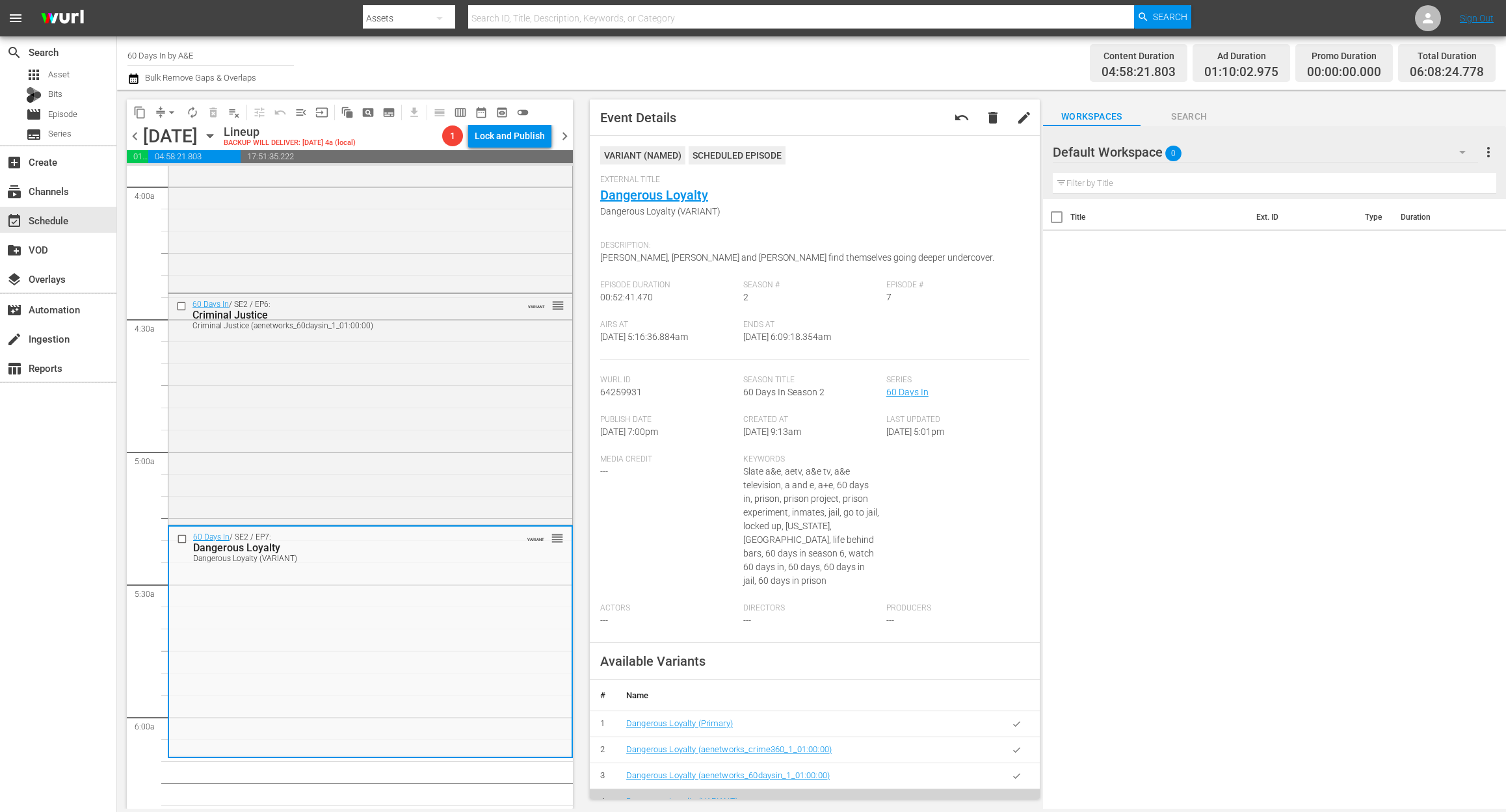
click at [131, 76] on icon "button" at bounding box center [133, 78] width 9 height 10
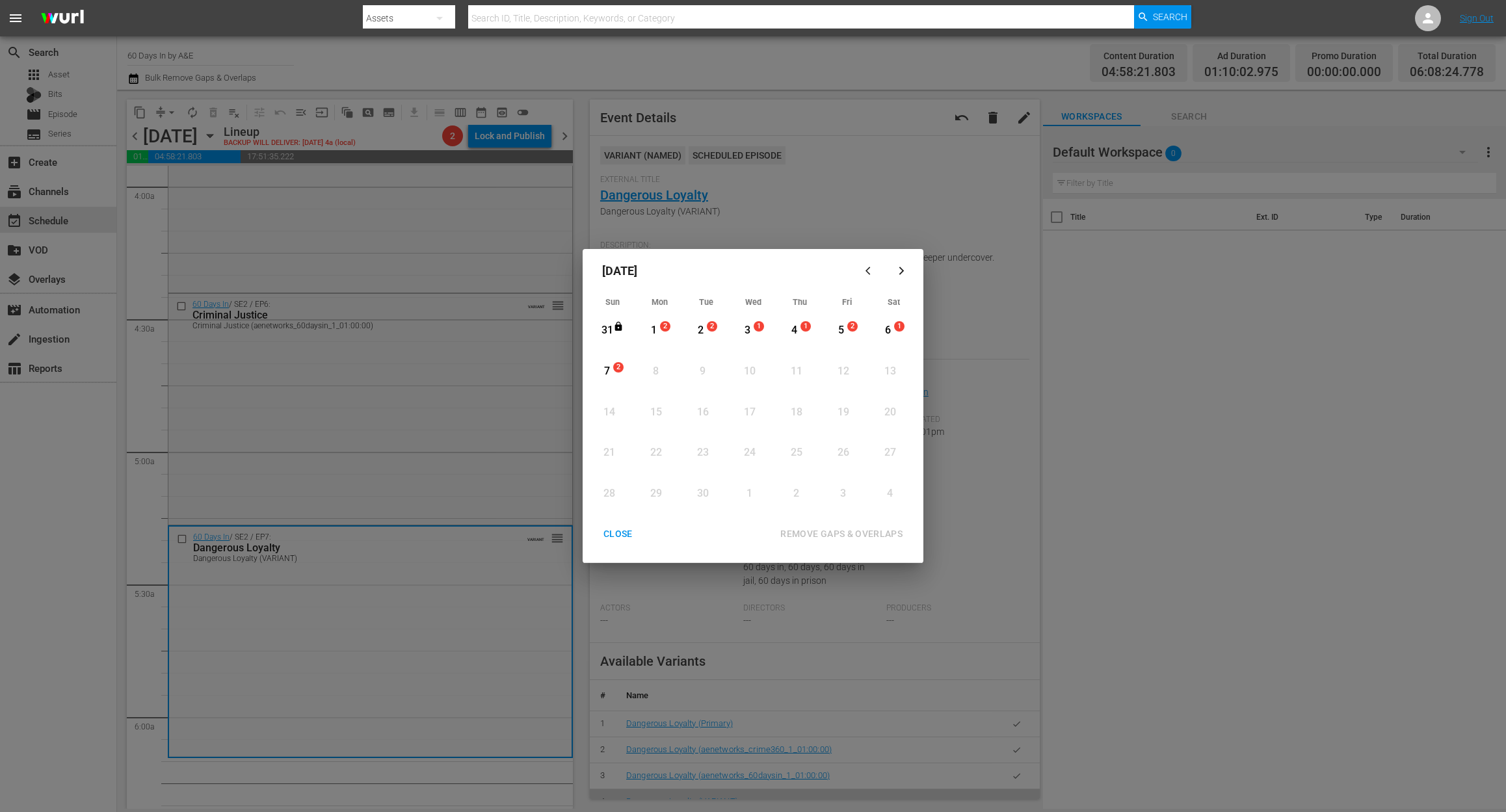
click at [655, 331] on div "1" at bounding box center [653, 331] width 16 height 15
click at [857, 531] on div "REMOVE GAPS & OVERLAPS" at bounding box center [841, 534] width 143 height 16
click at [620, 529] on div "CLOSE" at bounding box center [618, 534] width 50 height 16
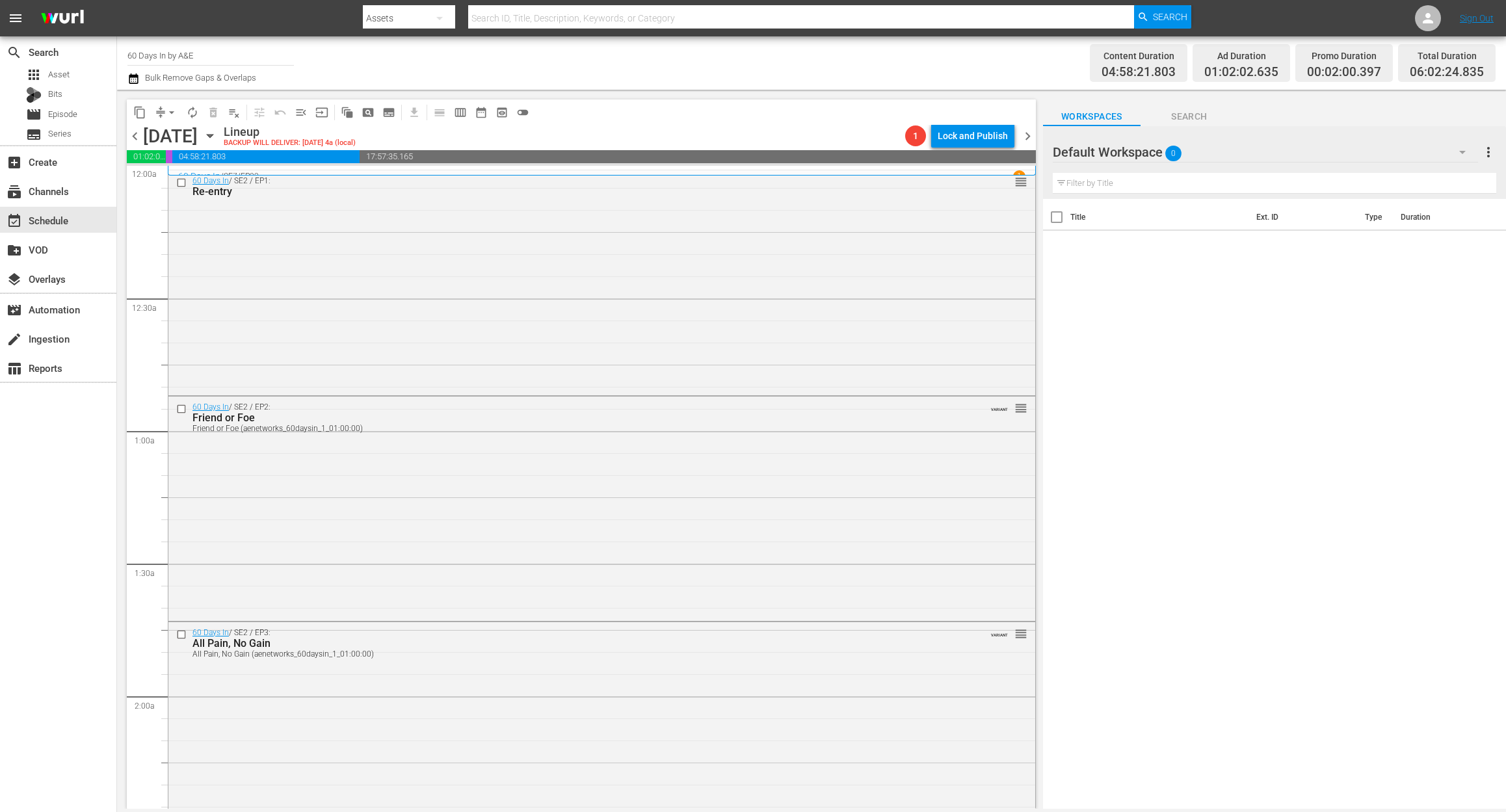
click at [136, 78] on icon "button" at bounding box center [133, 79] width 12 height 16
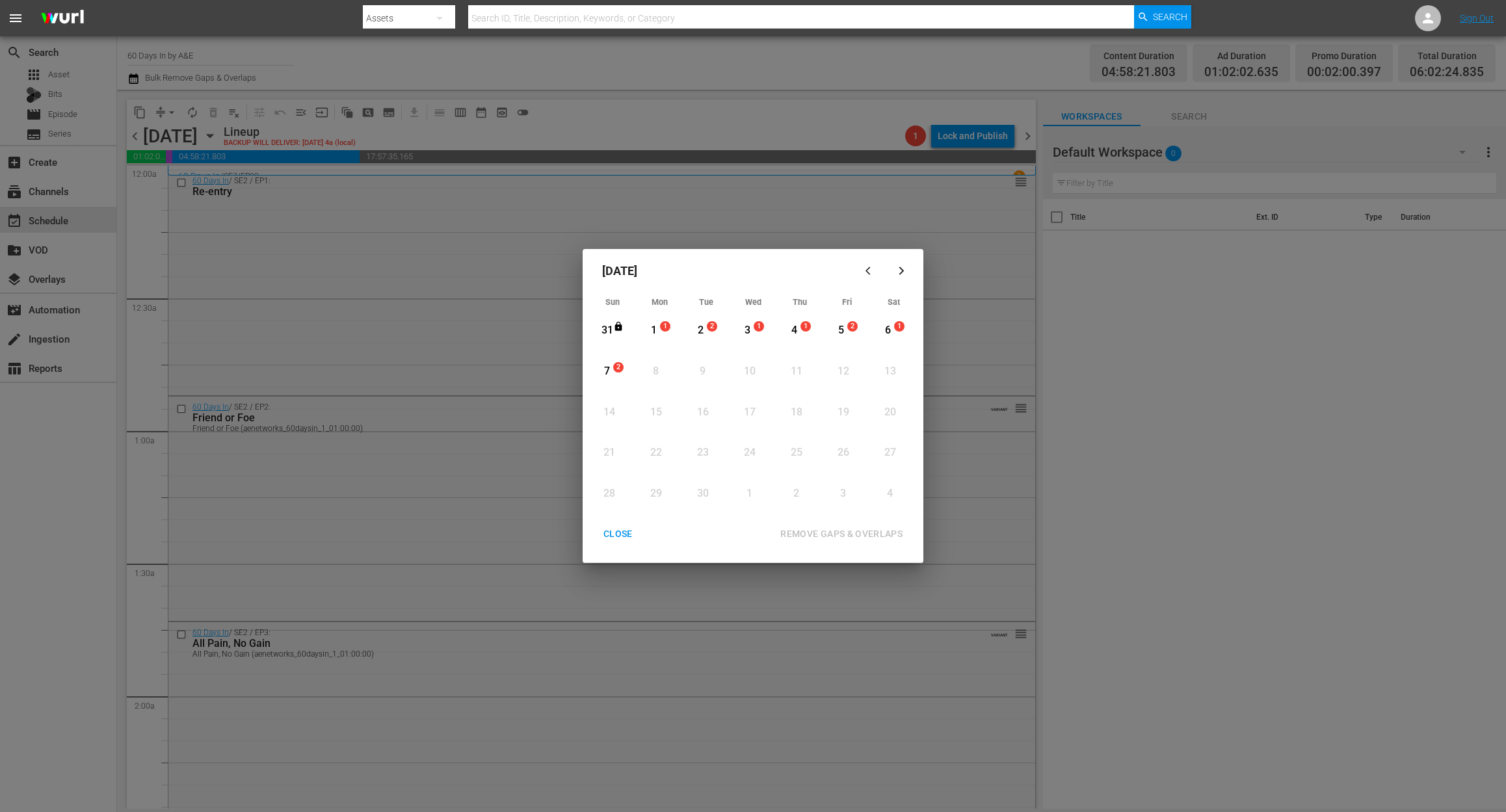
click at [654, 333] on div "1" at bounding box center [653, 331] width 16 height 15
click at [869, 531] on div "REMOVE GAPS & OVERLAPS" at bounding box center [841, 534] width 143 height 16
click at [615, 529] on div "CLOSE" at bounding box center [618, 534] width 50 height 16
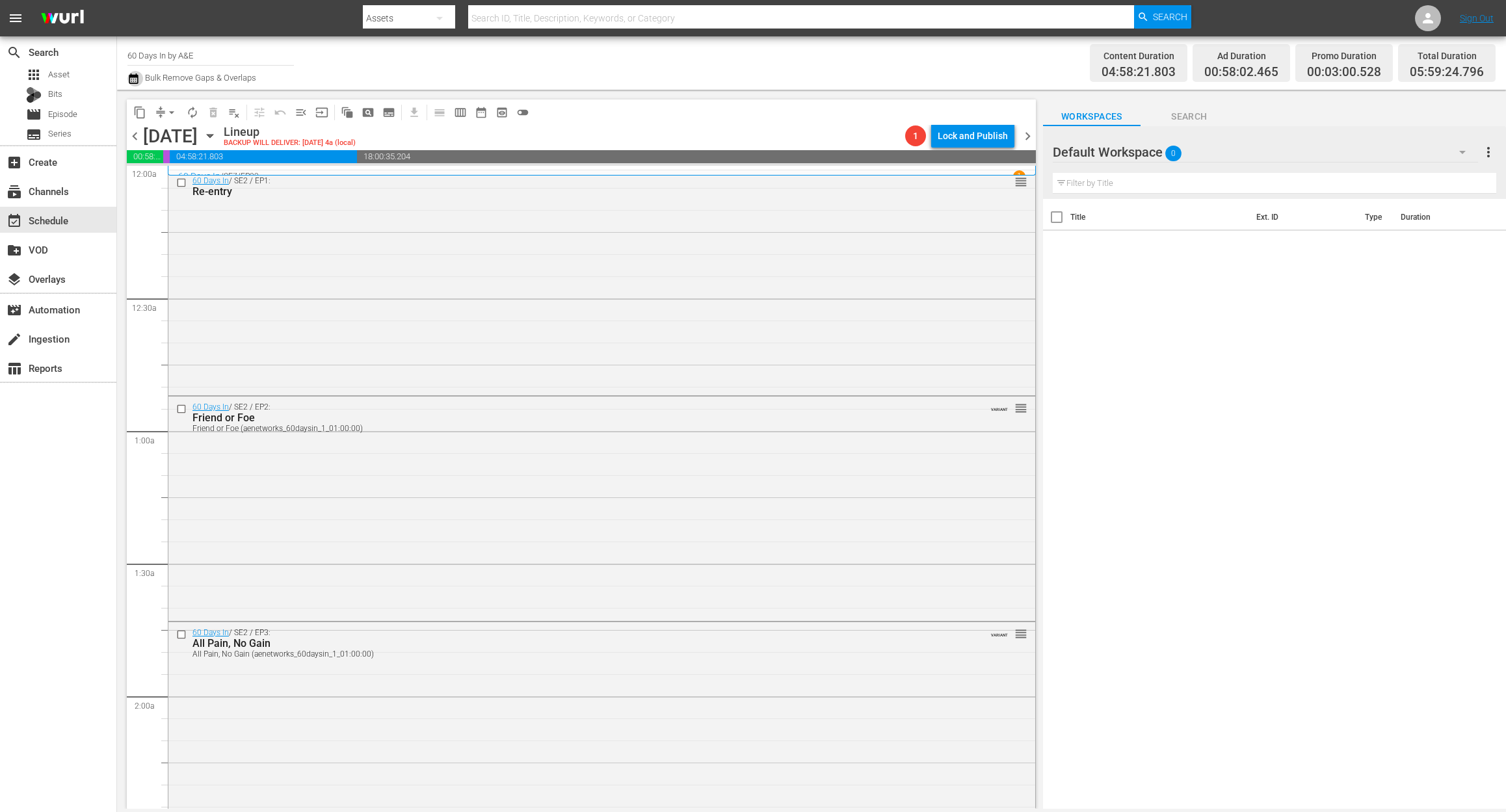
click at [136, 78] on icon "button" at bounding box center [133, 79] width 12 height 16
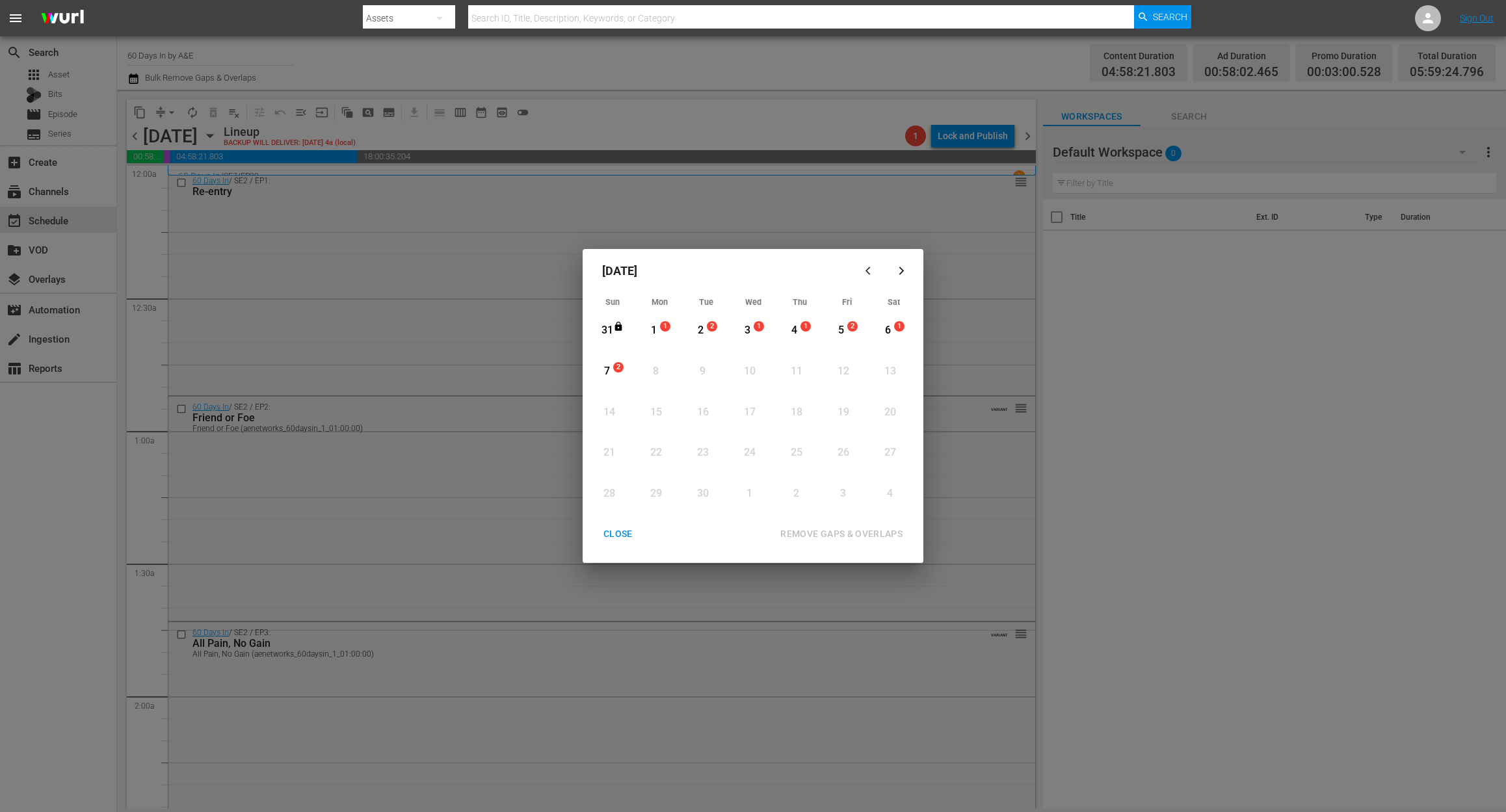
click at [645, 329] on div "1" at bounding box center [653, 331] width 16 height 15
click at [874, 529] on div "REMOVE GAPS & OVERLAPS" at bounding box center [841, 534] width 143 height 16
click at [651, 326] on div "1" at bounding box center [653, 331] width 16 height 15
click at [834, 533] on div "REMOVE GAPS & OVERLAPS" at bounding box center [841, 534] width 143 height 16
click at [623, 533] on div "CLOSE REMOVE GAPS & OVERLAPS" at bounding box center [753, 534] width 331 height 24
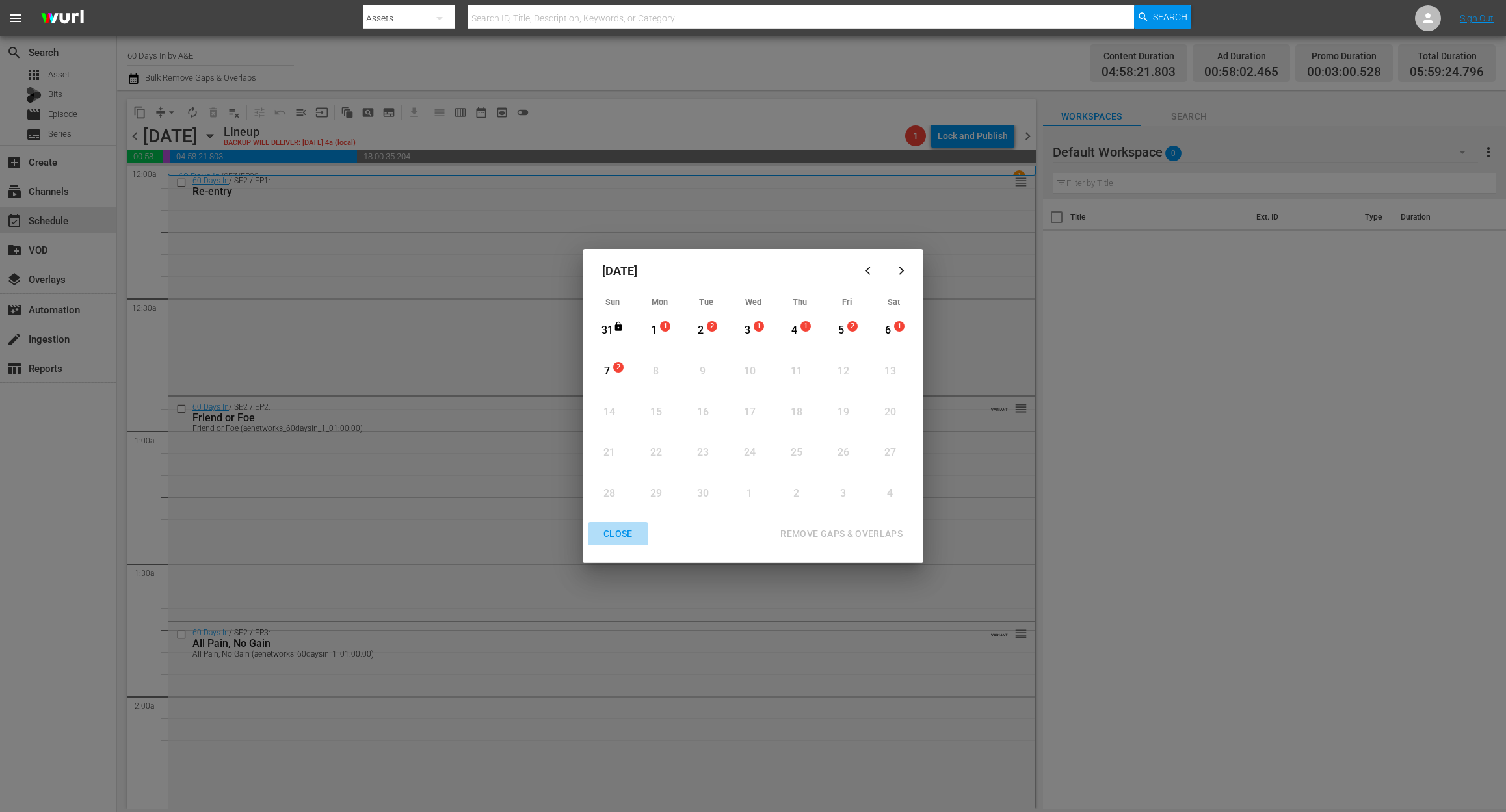
click at [623, 533] on div "CLOSE" at bounding box center [618, 534] width 50 height 16
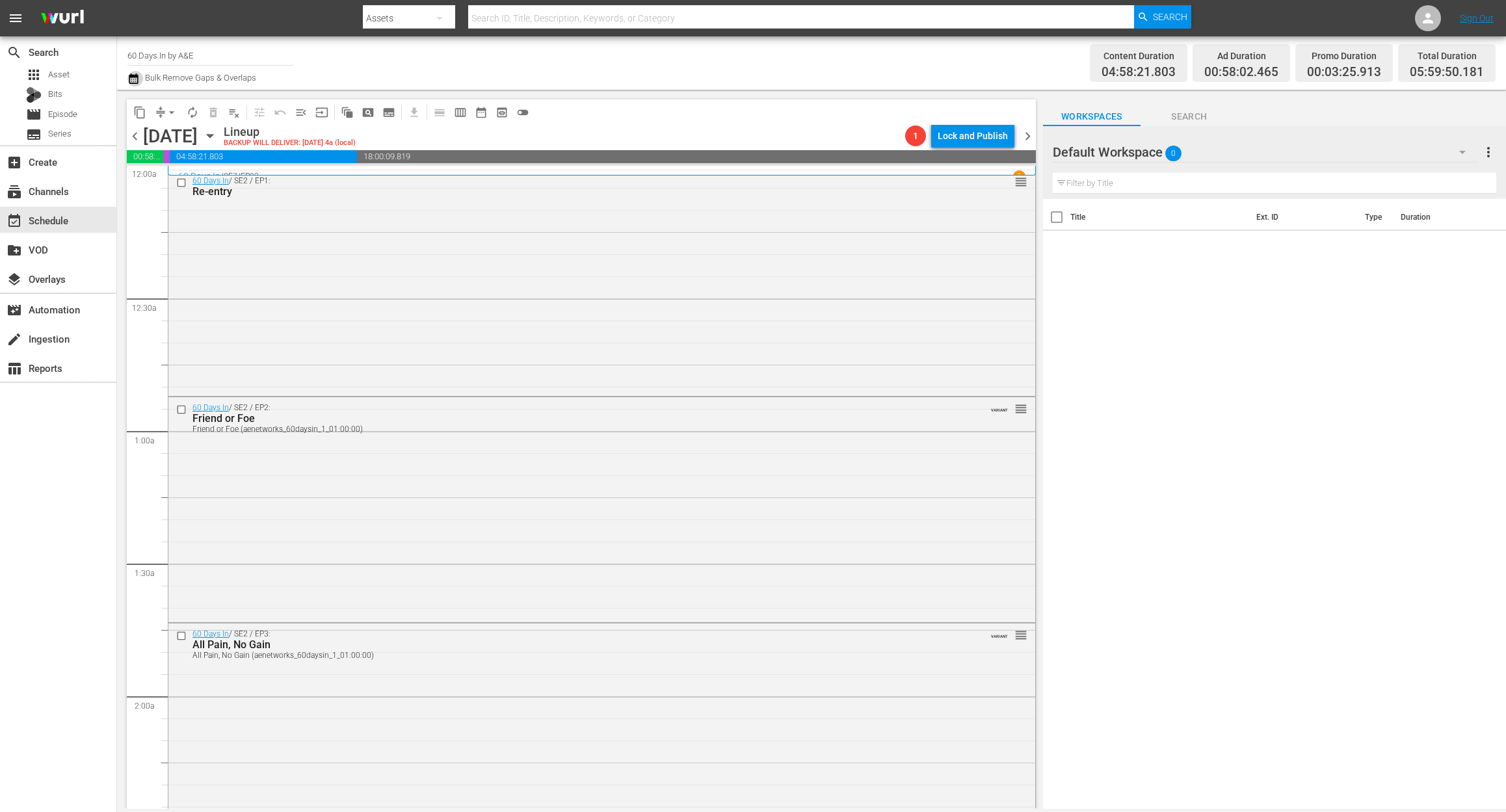
click at [133, 78] on icon "button" at bounding box center [133, 79] width 12 height 16
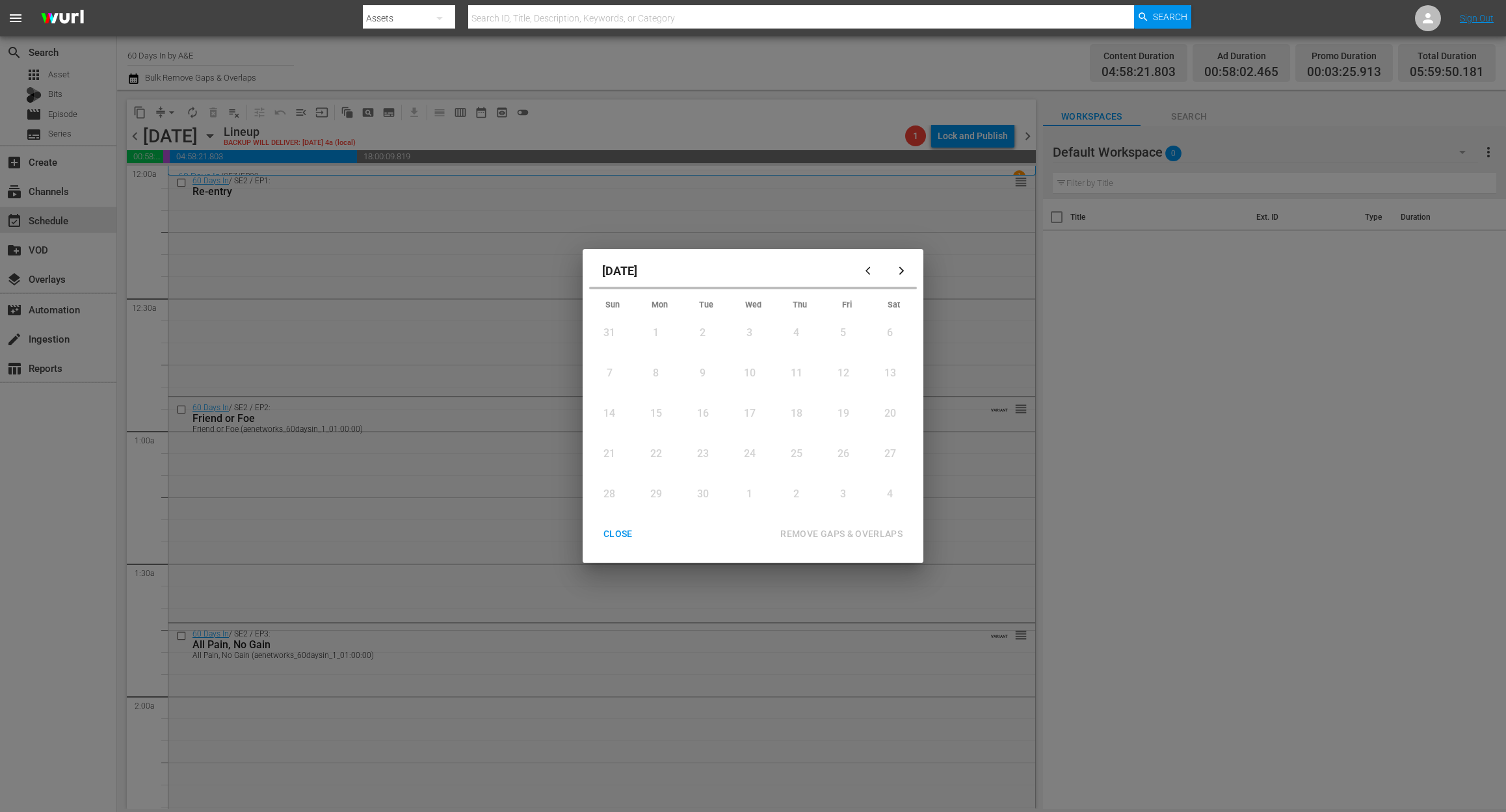
click at [658, 331] on div "1" at bounding box center [655, 333] width 16 height 15
click at [658, 331] on div "1" at bounding box center [653, 331] width 16 height 15
click at [869, 531] on div "REMOVE GAPS & OVERLAPS" at bounding box center [841, 534] width 143 height 16
click at [616, 534] on div "CLOSE" at bounding box center [618, 534] width 50 height 16
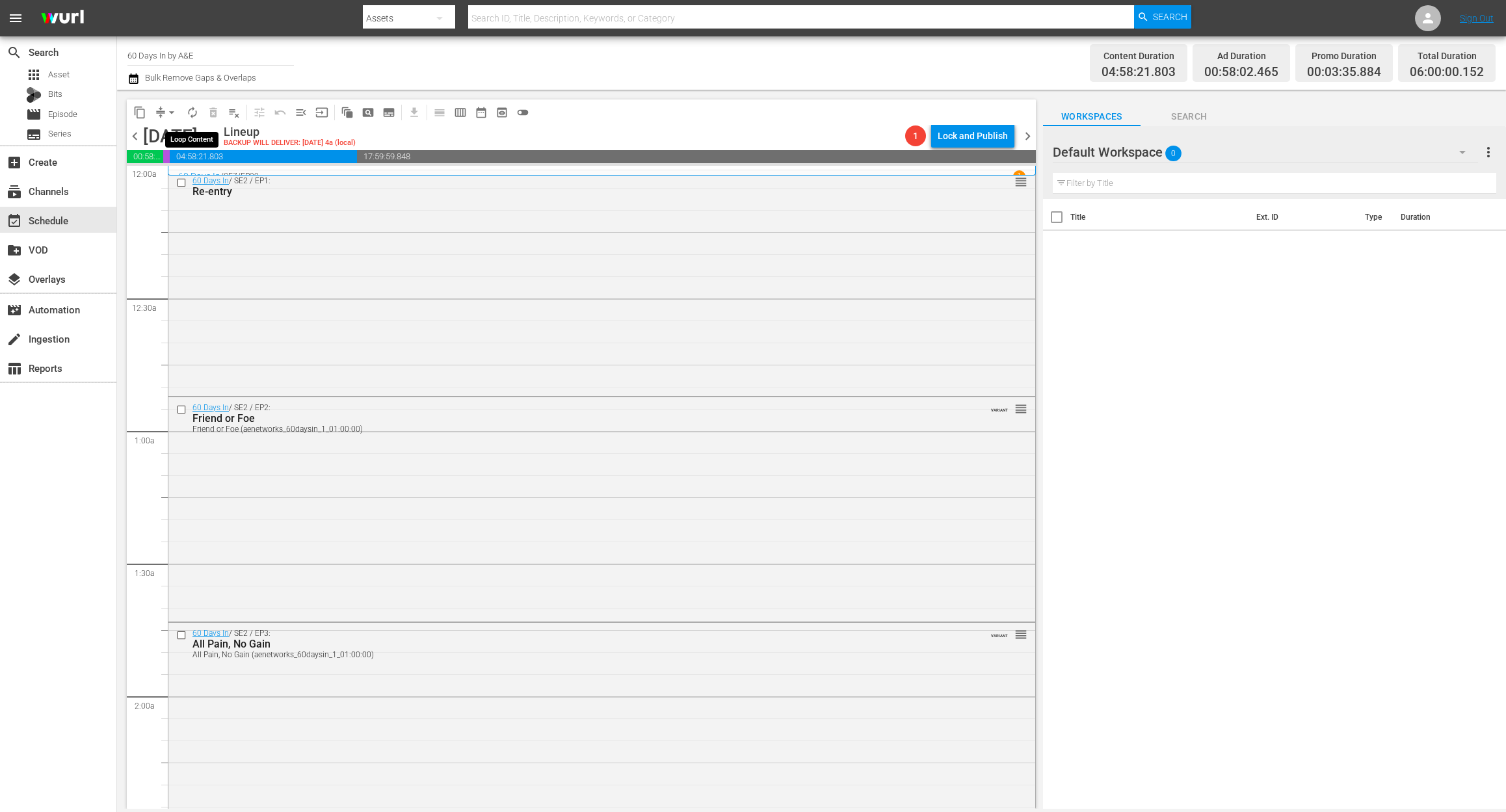
click at [187, 106] on span "autorenew_outlined" at bounding box center [192, 112] width 13 height 13
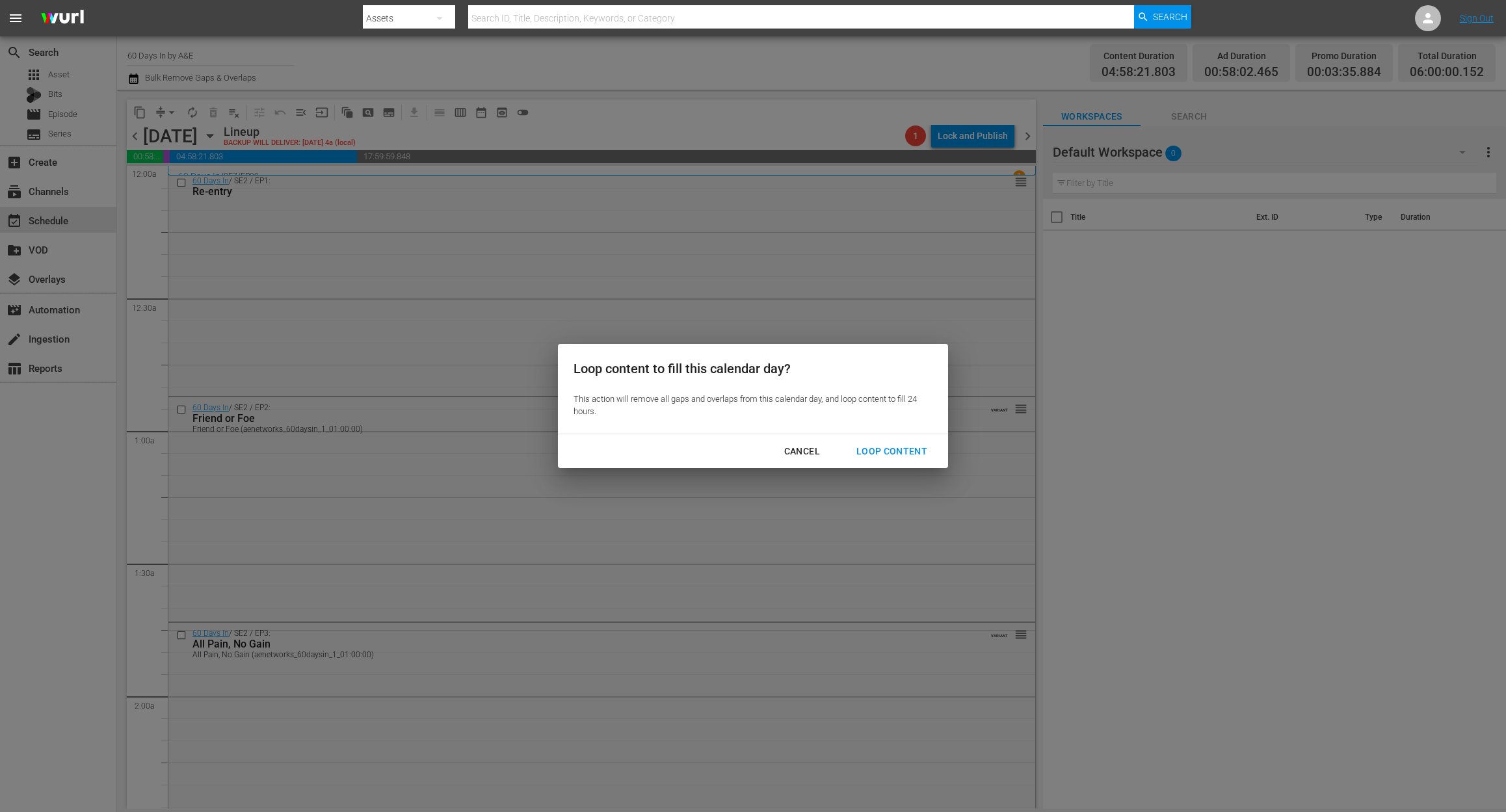
click at [890, 447] on div "Loop Content" at bounding box center [892, 452] width 91 height 16
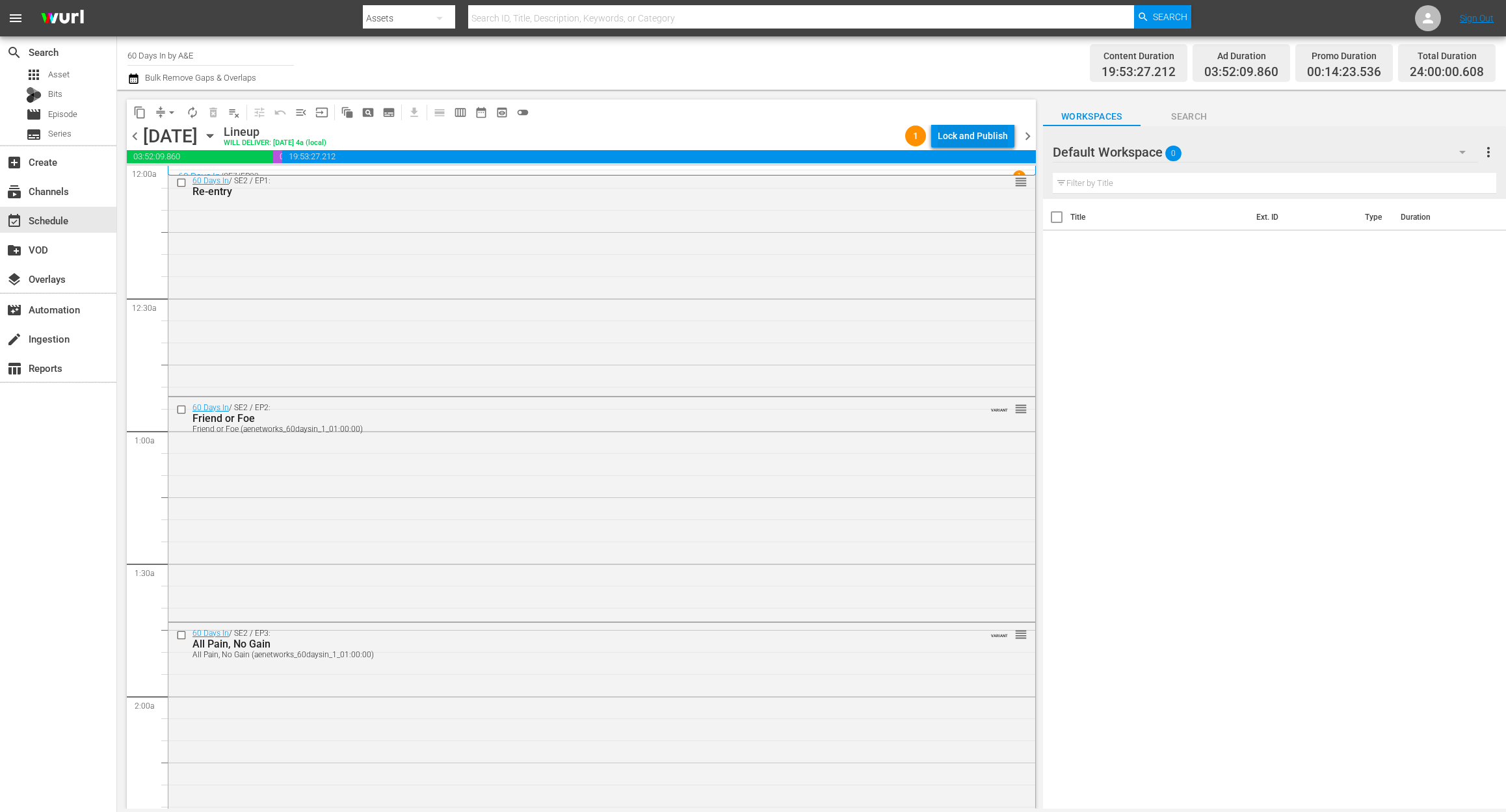
click at [979, 131] on div "Lock and Publish" at bounding box center [972, 136] width 70 height 23
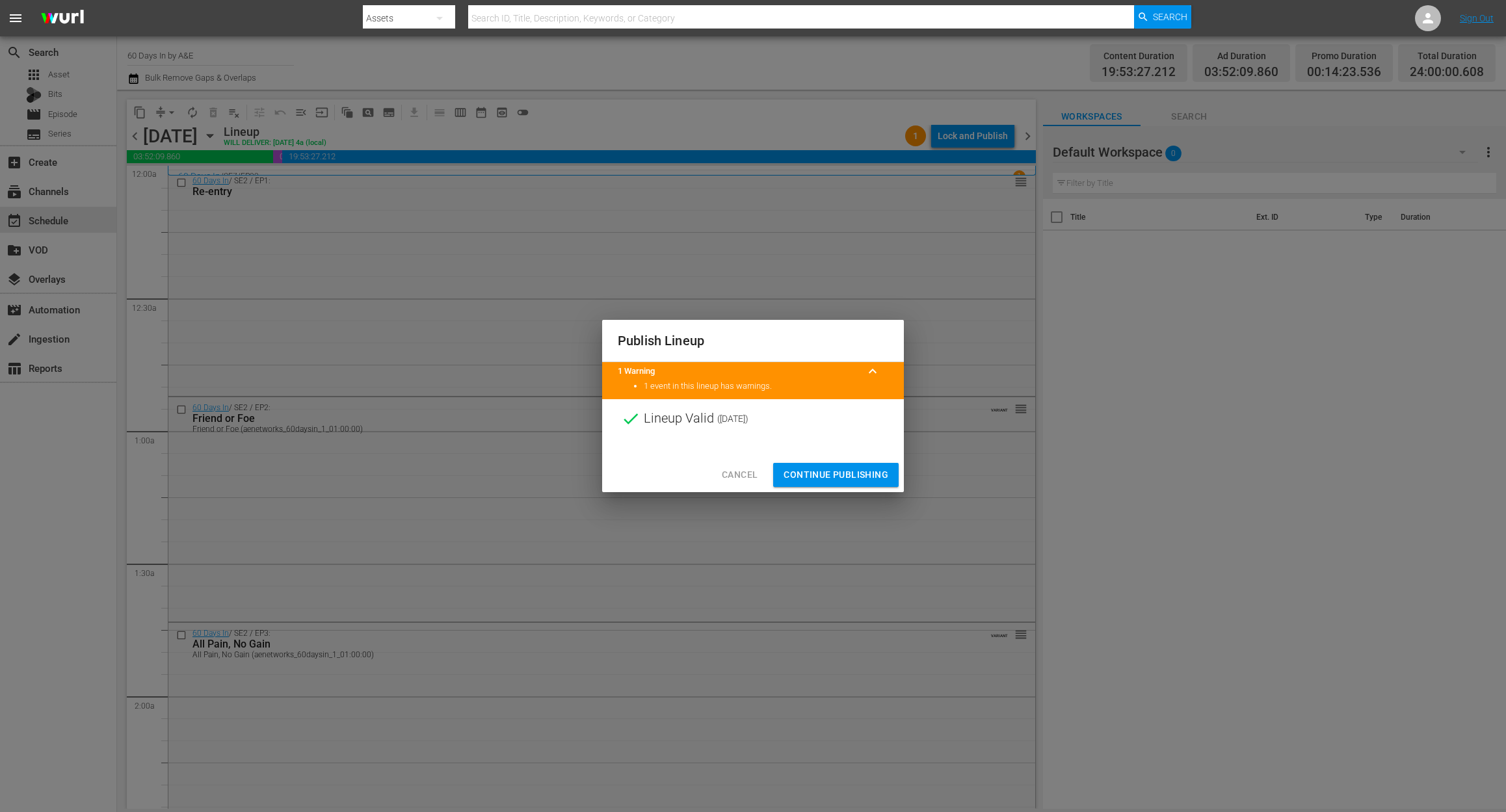
click at [859, 476] on span "Continue Publishing" at bounding box center [835, 475] width 104 height 16
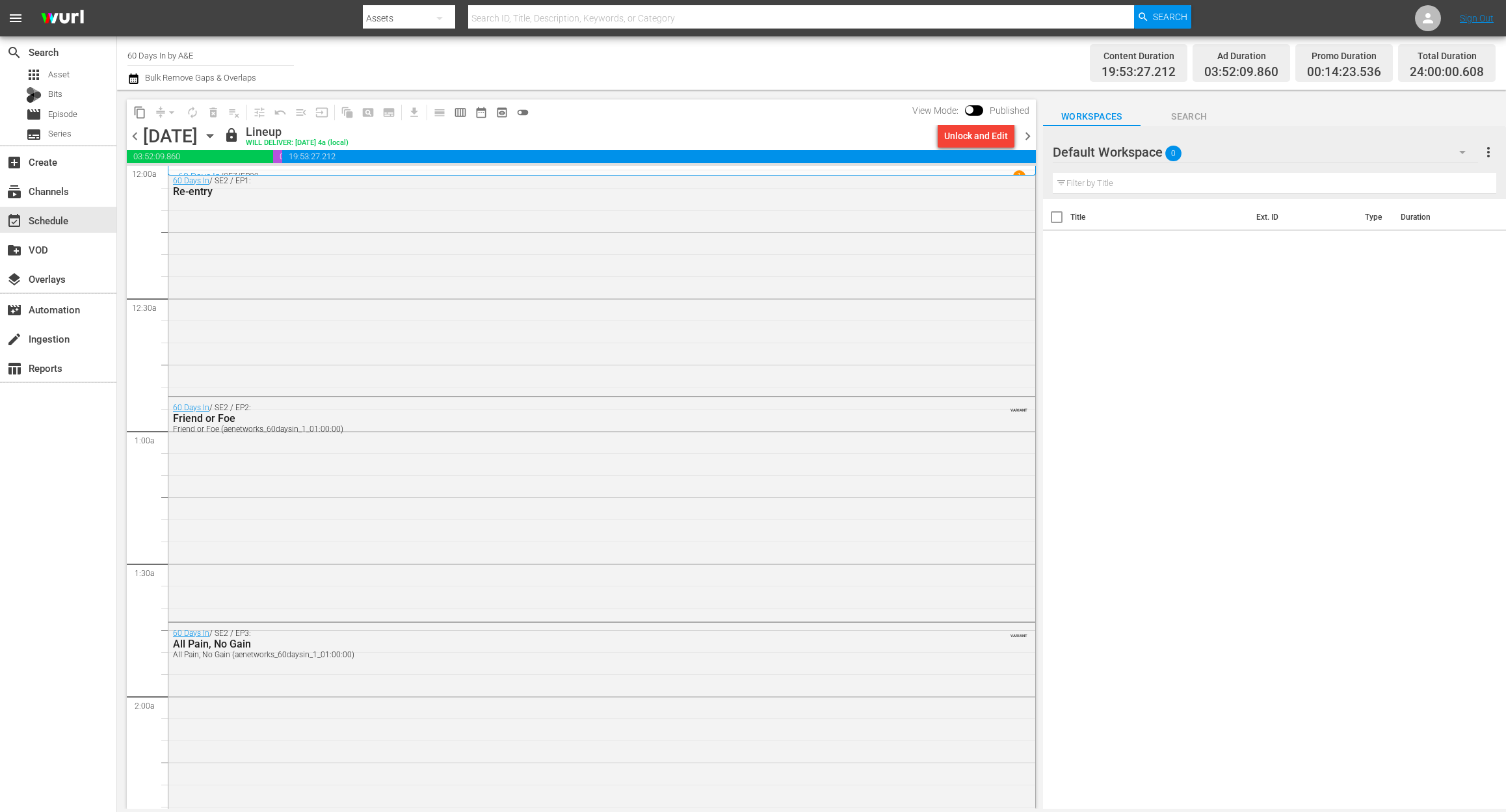
click at [69, 726] on div "search Search apps Asset Bits movie Episode subtitles Series add_box Create sub…" at bounding box center [58, 442] width 117 height 812
click at [1022, 130] on span "chevron_right" at bounding box center [1027, 136] width 16 height 16
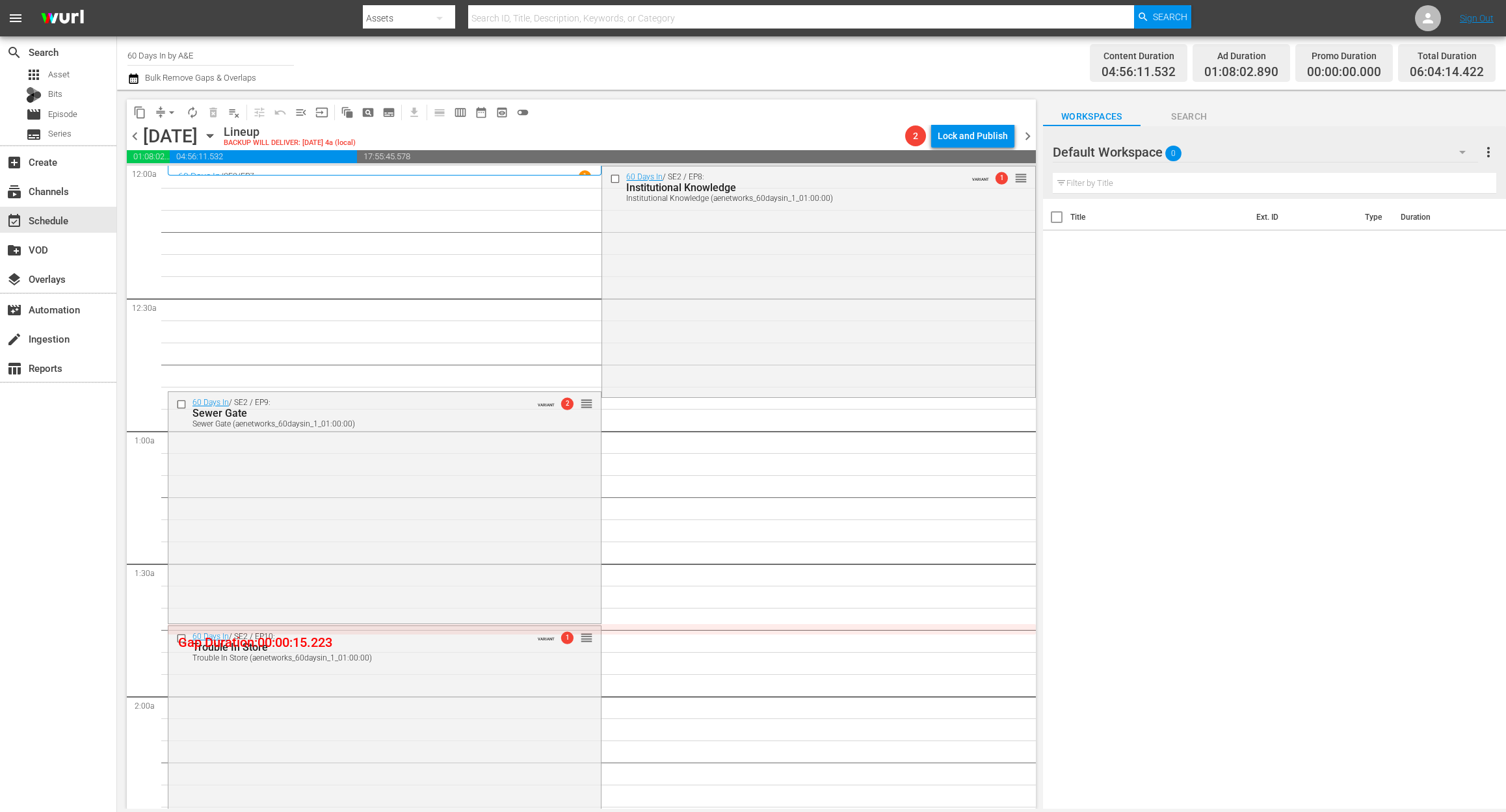
click at [126, 78] on div "Channel Title 60 Days In by A&E Bulk Remove Gaps & Overlaps Content Duration 04…" at bounding box center [811, 63] width 1389 height 54
click at [136, 81] on icon "button" at bounding box center [133, 78] width 9 height 10
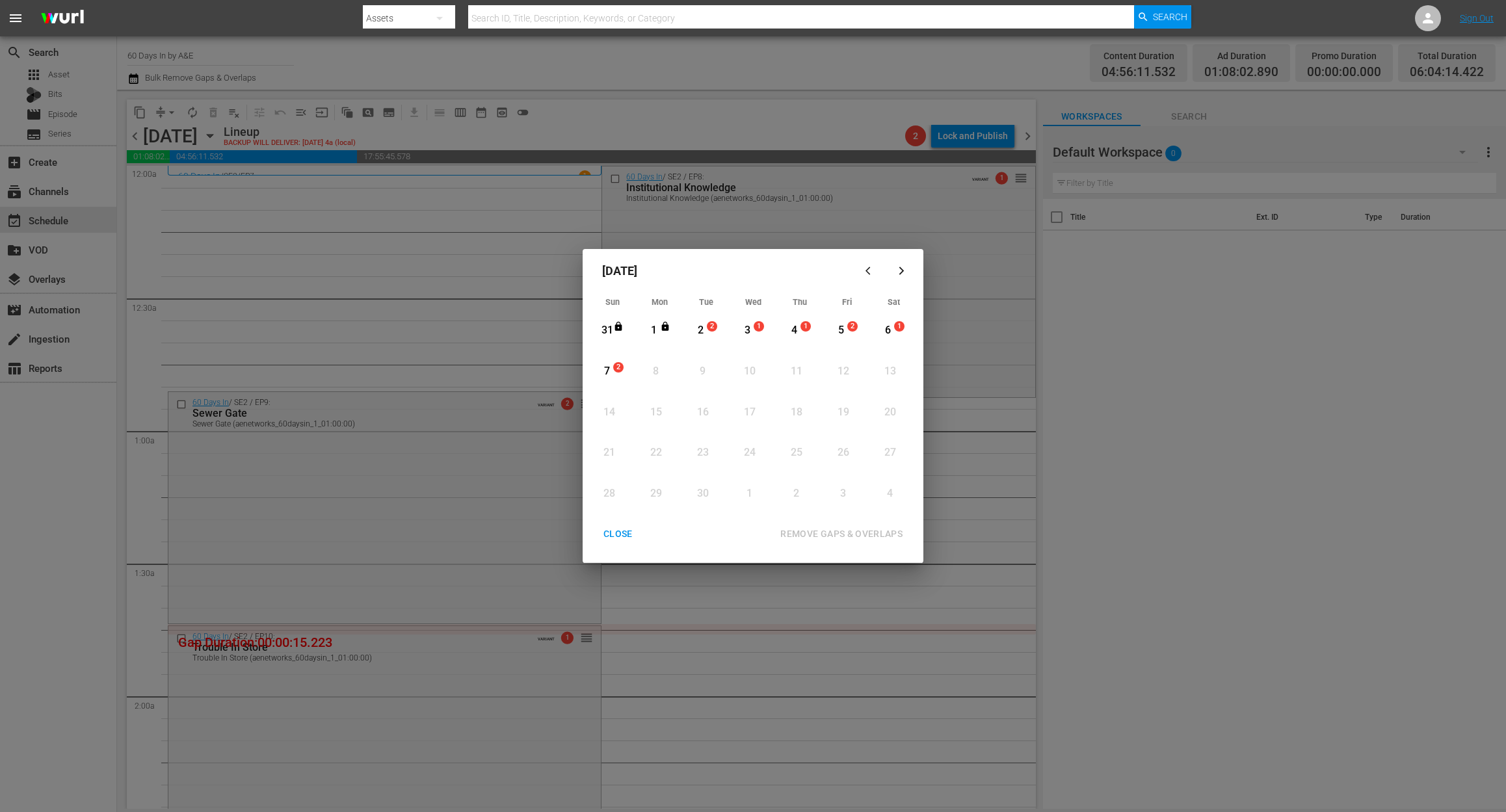
click at [692, 334] on div "2" at bounding box center [700, 331] width 16 height 15
click at [845, 526] on div "REMOVE GAPS & OVERLAPS" at bounding box center [841, 534] width 143 height 16
click at [612, 529] on div "CLOSE" at bounding box center [618, 534] width 50 height 16
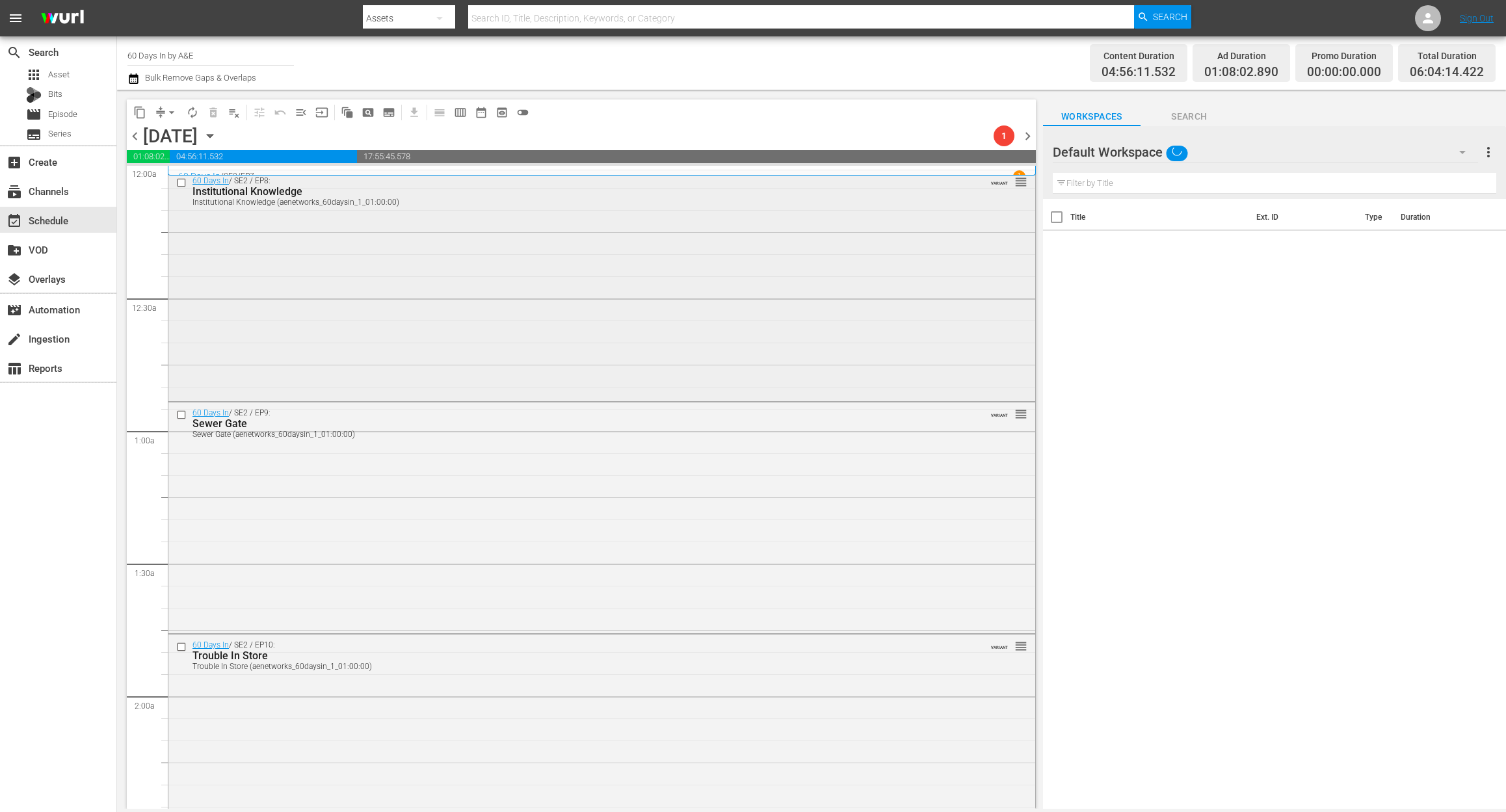
click at [493, 297] on div "60 Days In / SE2 / EP8: Institutional Knowledge Institutional Knowledge (aenetw…" at bounding box center [601, 284] width 866 height 228
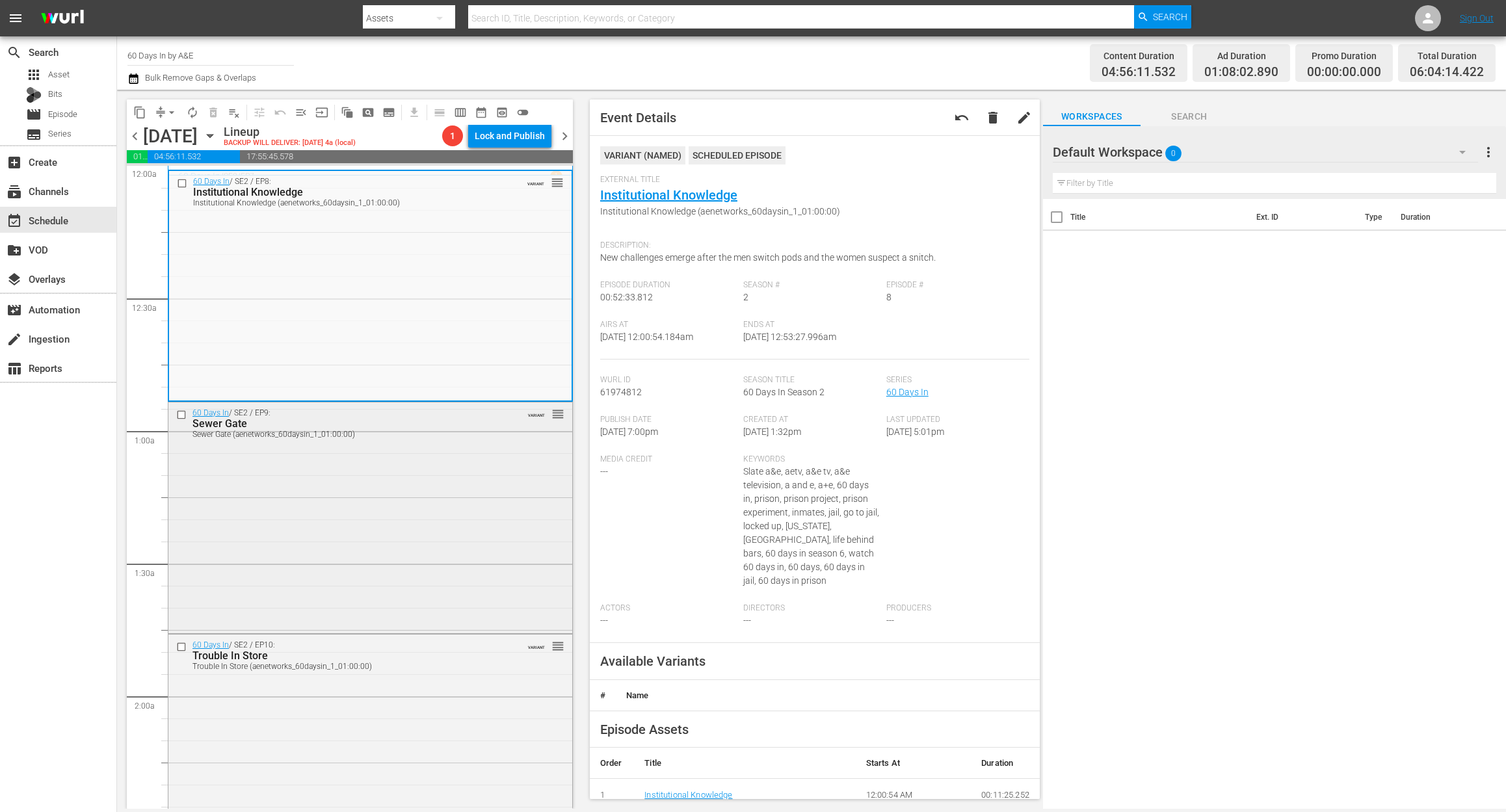
click at [331, 523] on div "60 Days In / SE2 / EP9: Sewer Gate Sewer Gate (aenetworks_60daysin_1_01:00:00) …" at bounding box center [370, 517] width 404 height 229
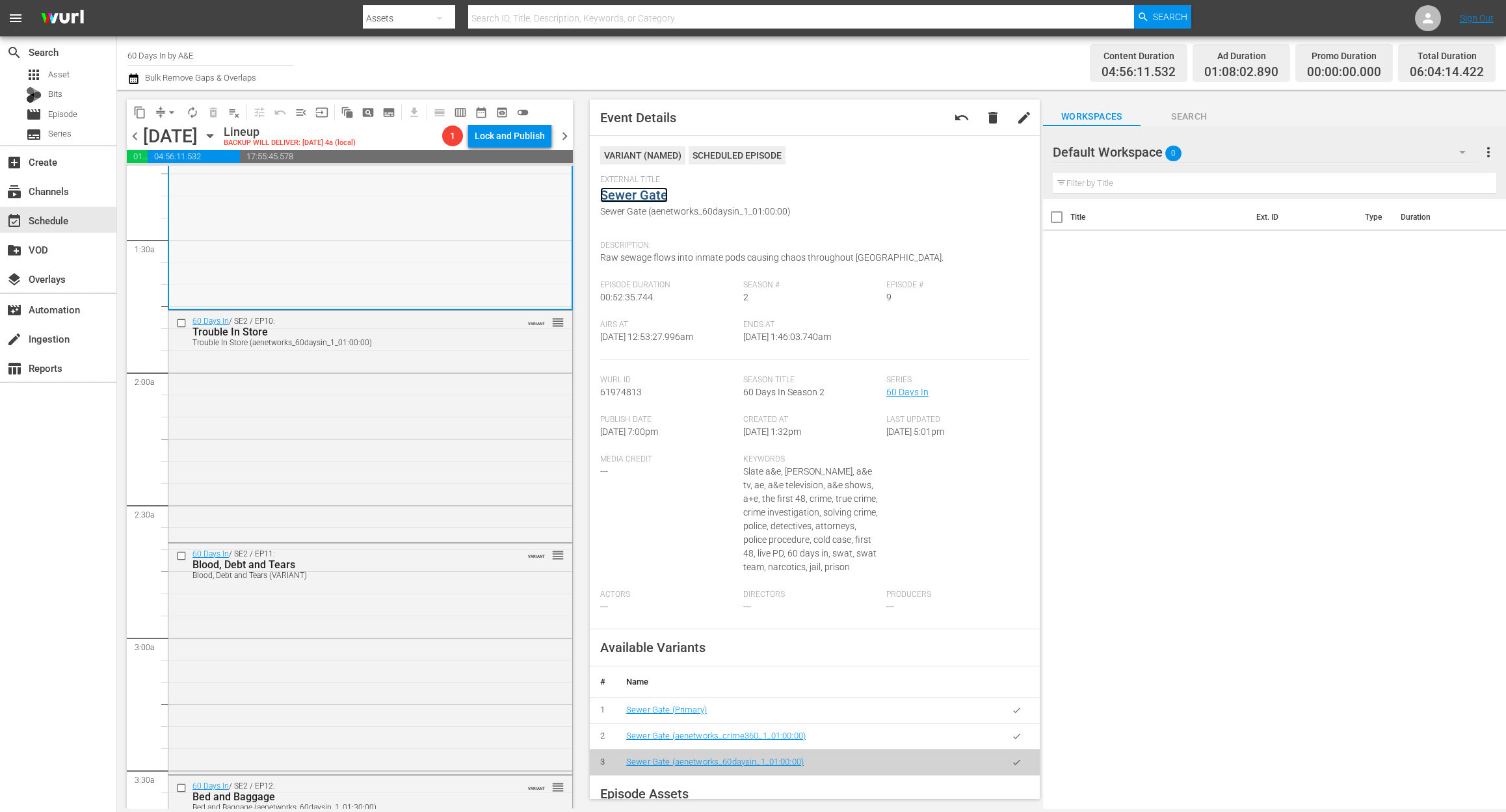
scroll to position [347, 0]
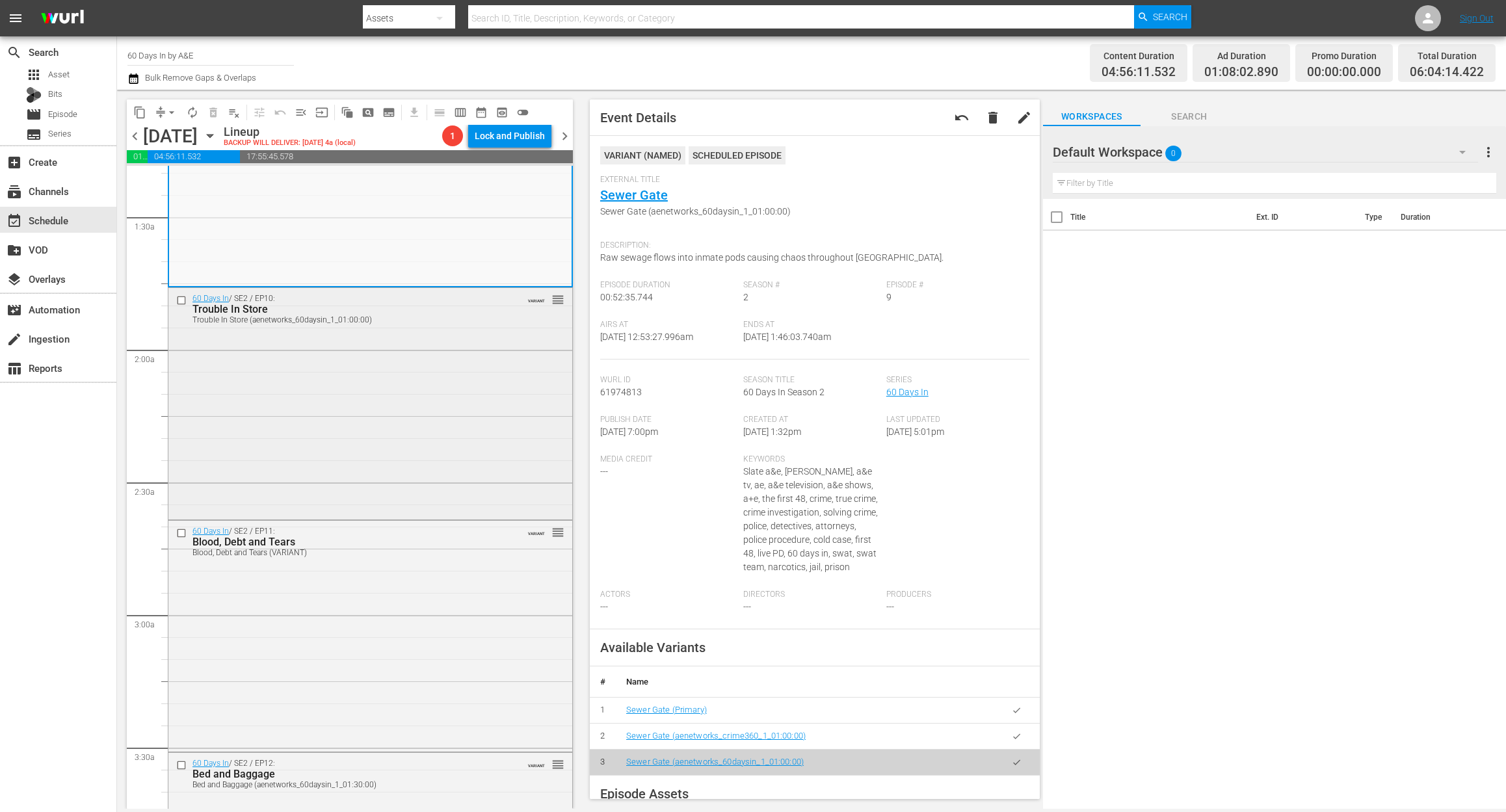
click at [420, 449] on div "60 Days In / SE2 / EP10: Trouble In Store Trouble In Store (aenetworks_60daysin…" at bounding box center [370, 402] width 404 height 228
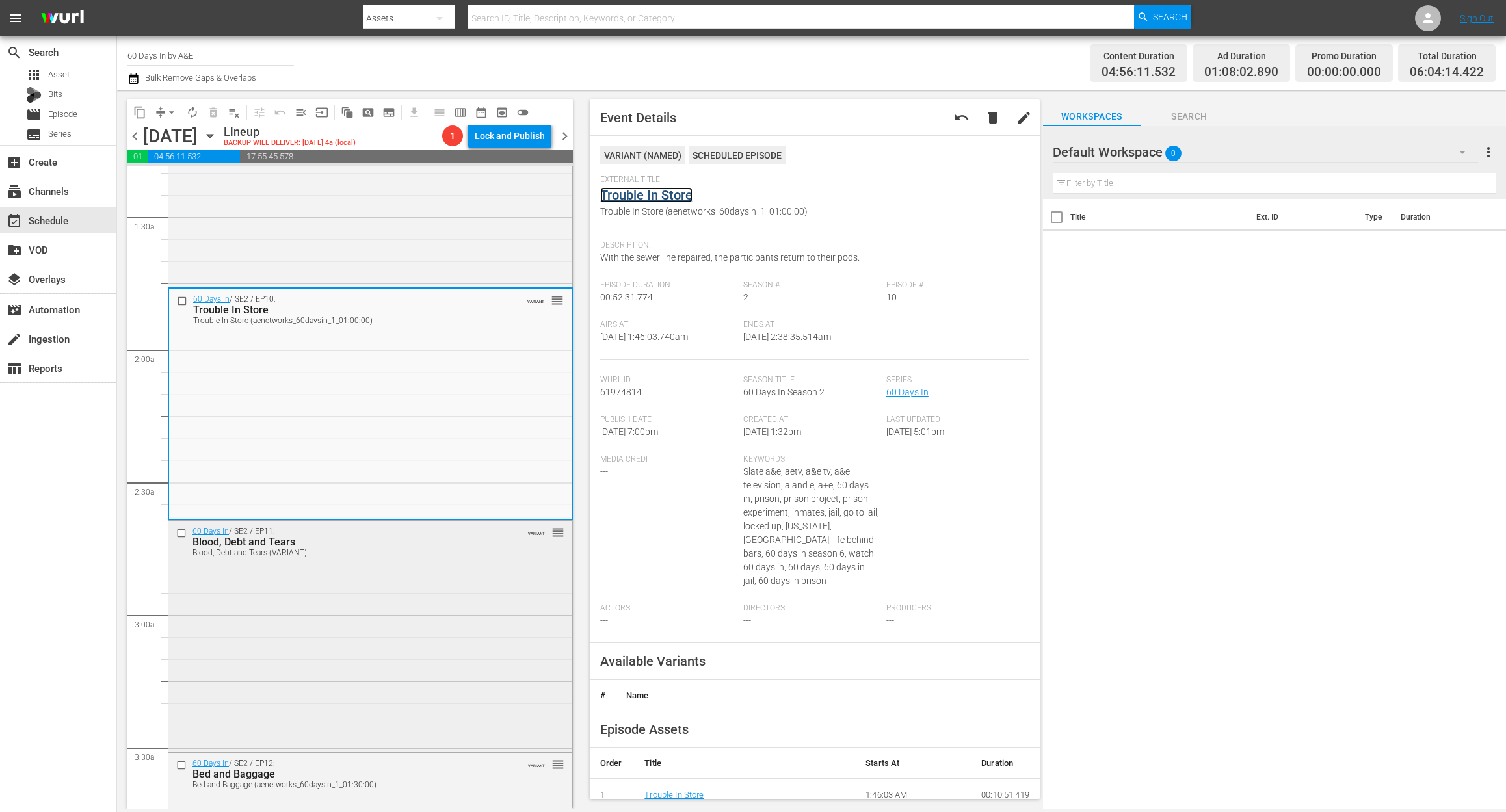
scroll to position [520, 0]
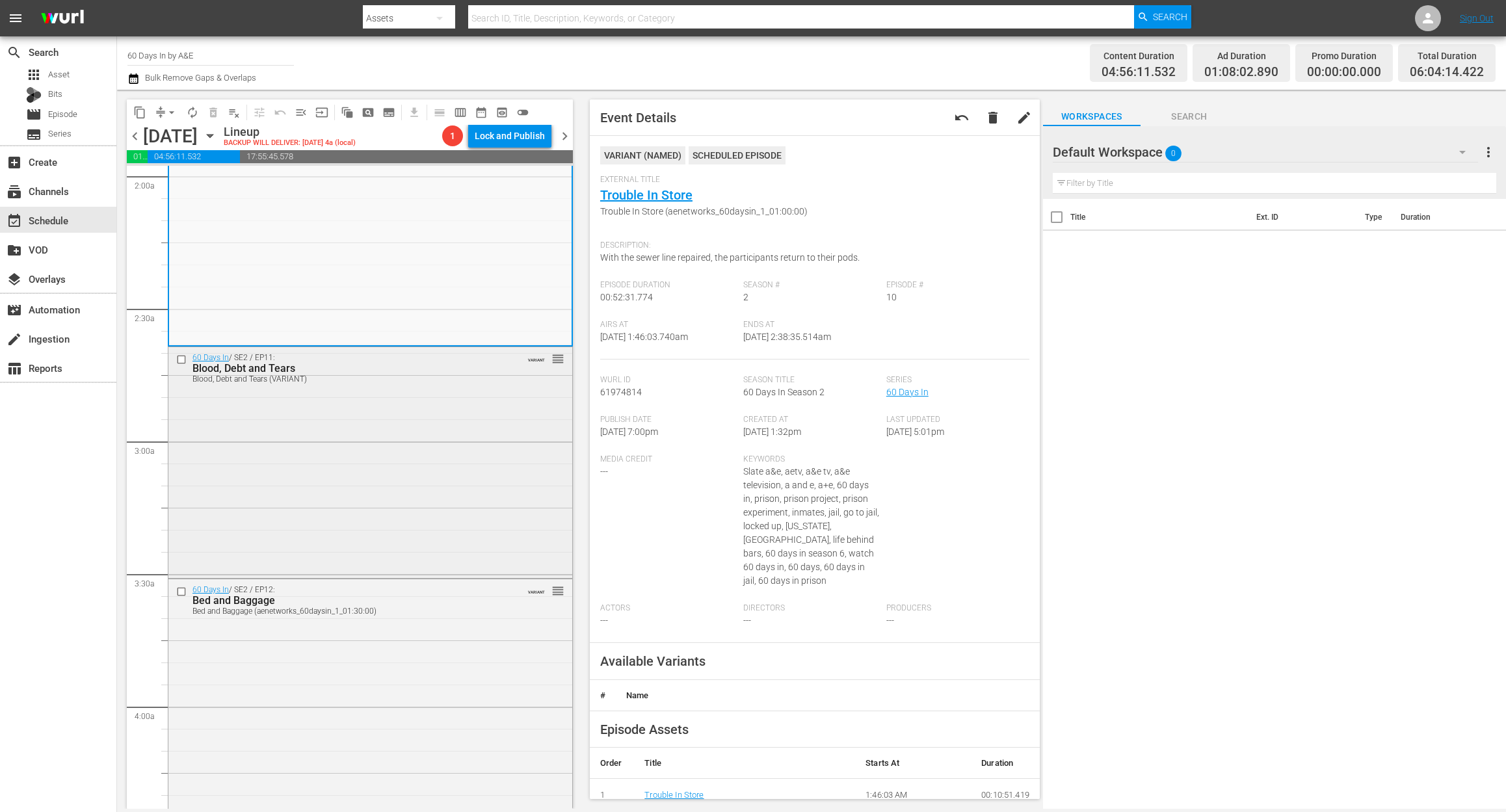
click at [425, 508] on div "60 Days In / SE2 / EP11: Blood, Debt and Tears Blood, Debt and Tears (VARIANT) …" at bounding box center [370, 462] width 404 height 229
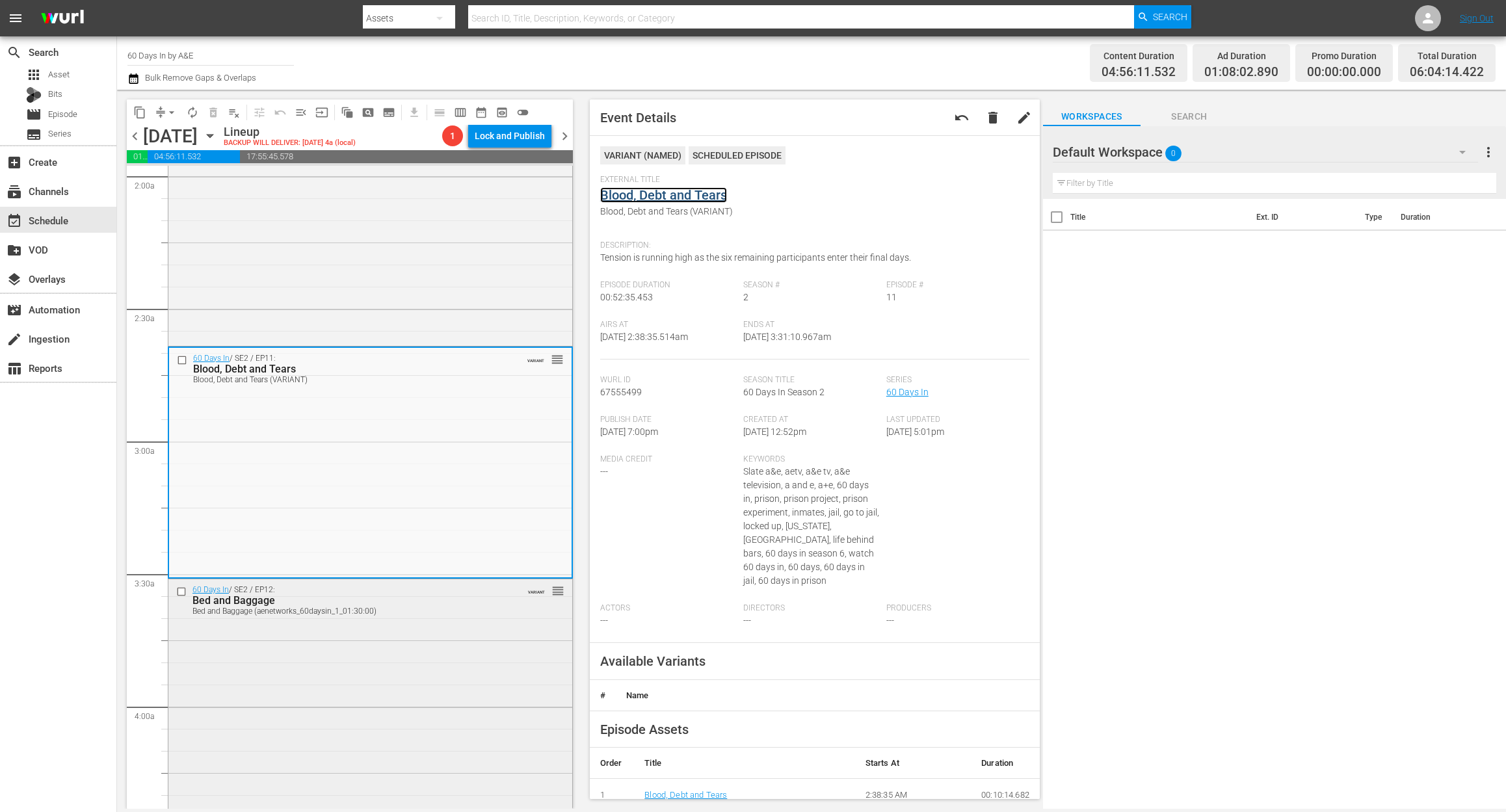
scroll to position [693, 0]
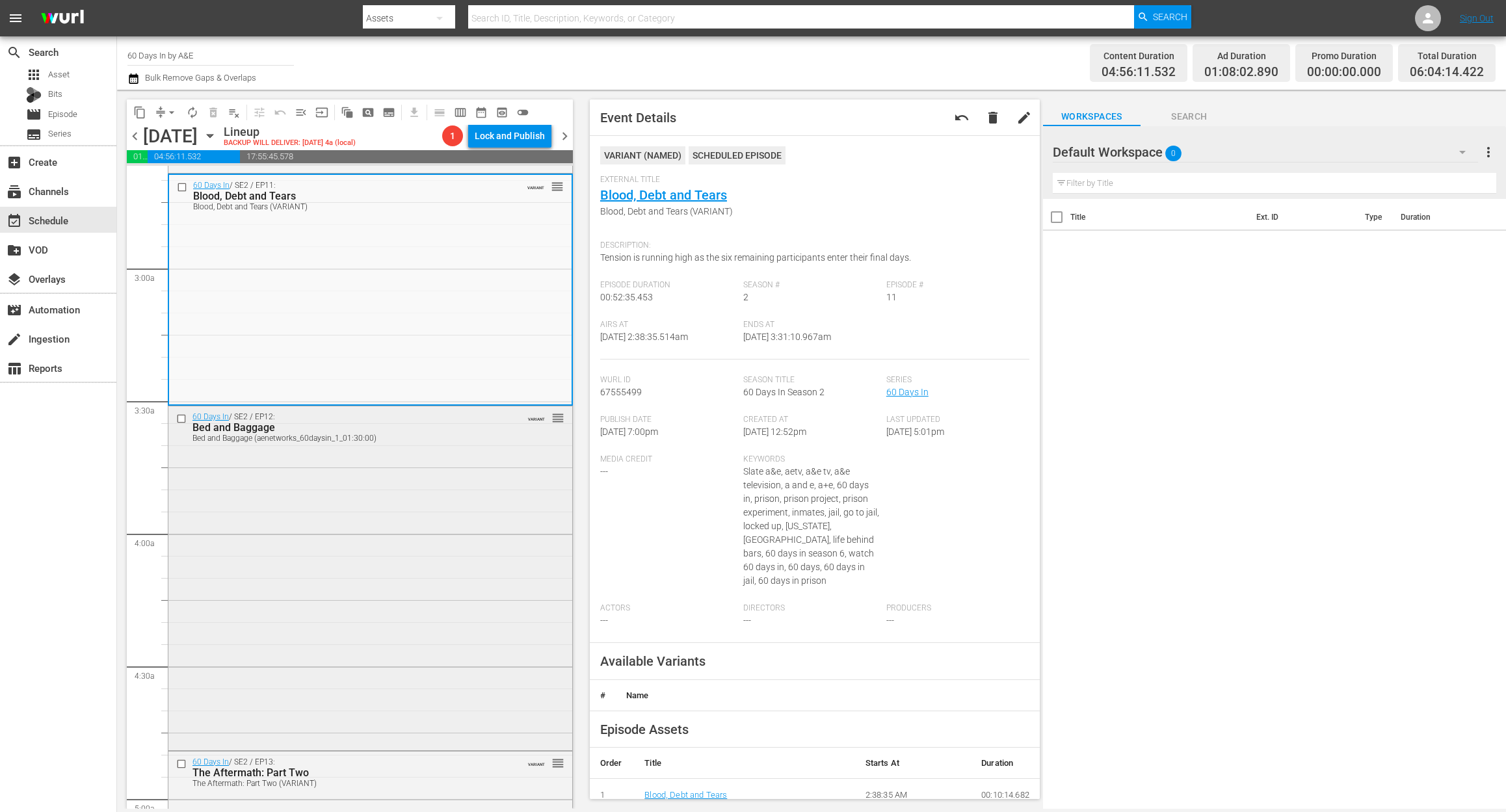
click at [471, 503] on div "60 Days In / SE2 / EP12: Bed and Baggage Bed and Baggage (aenetworks_60daysin_1…" at bounding box center [370, 576] width 404 height 341
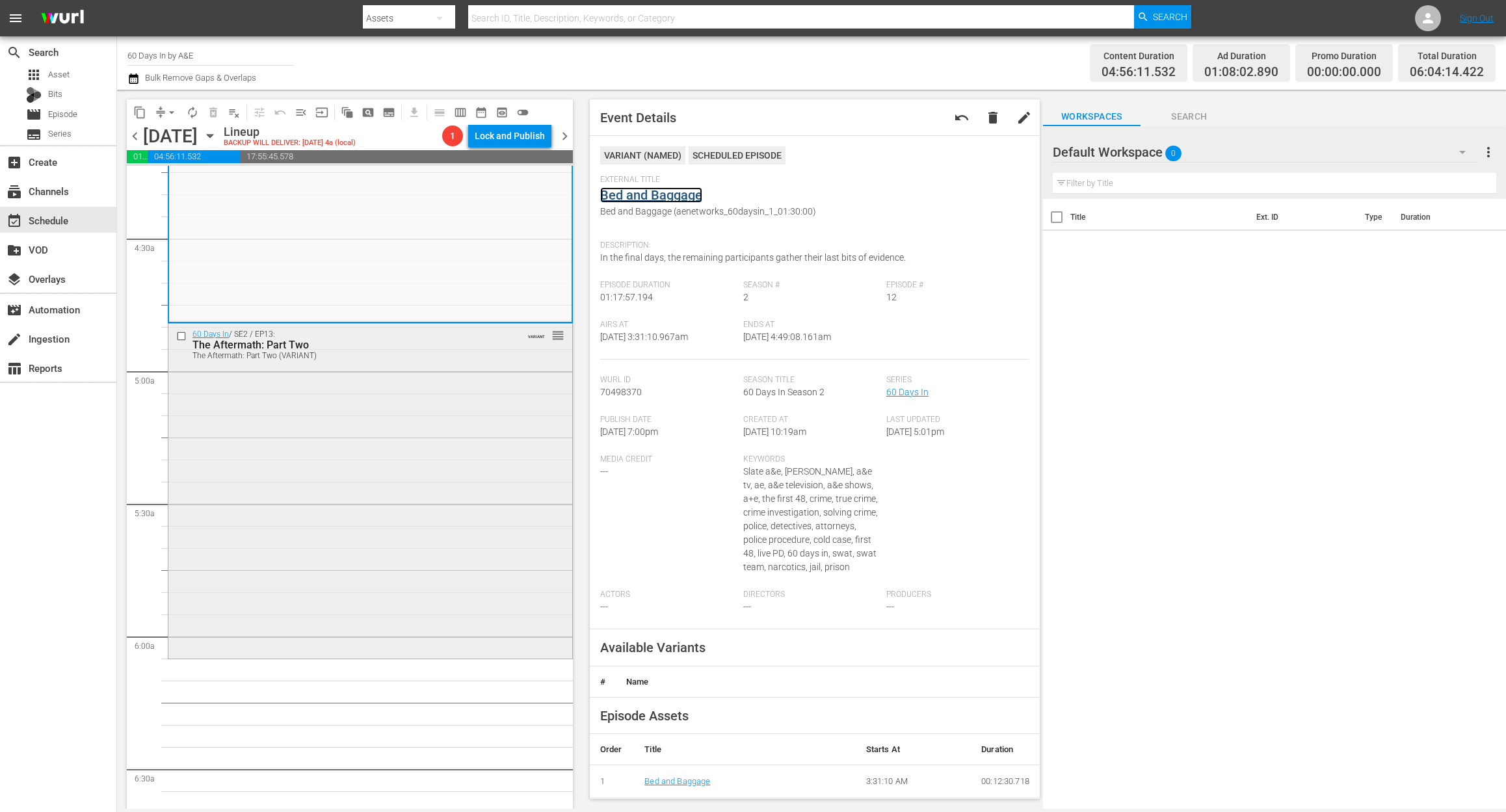
scroll to position [1127, 0]
click at [406, 492] on div "60 Days In / SE2 / EP13: The Aftermath: Part Two The Aftermath: Part Two (VARIA…" at bounding box center [370, 484] width 404 height 332
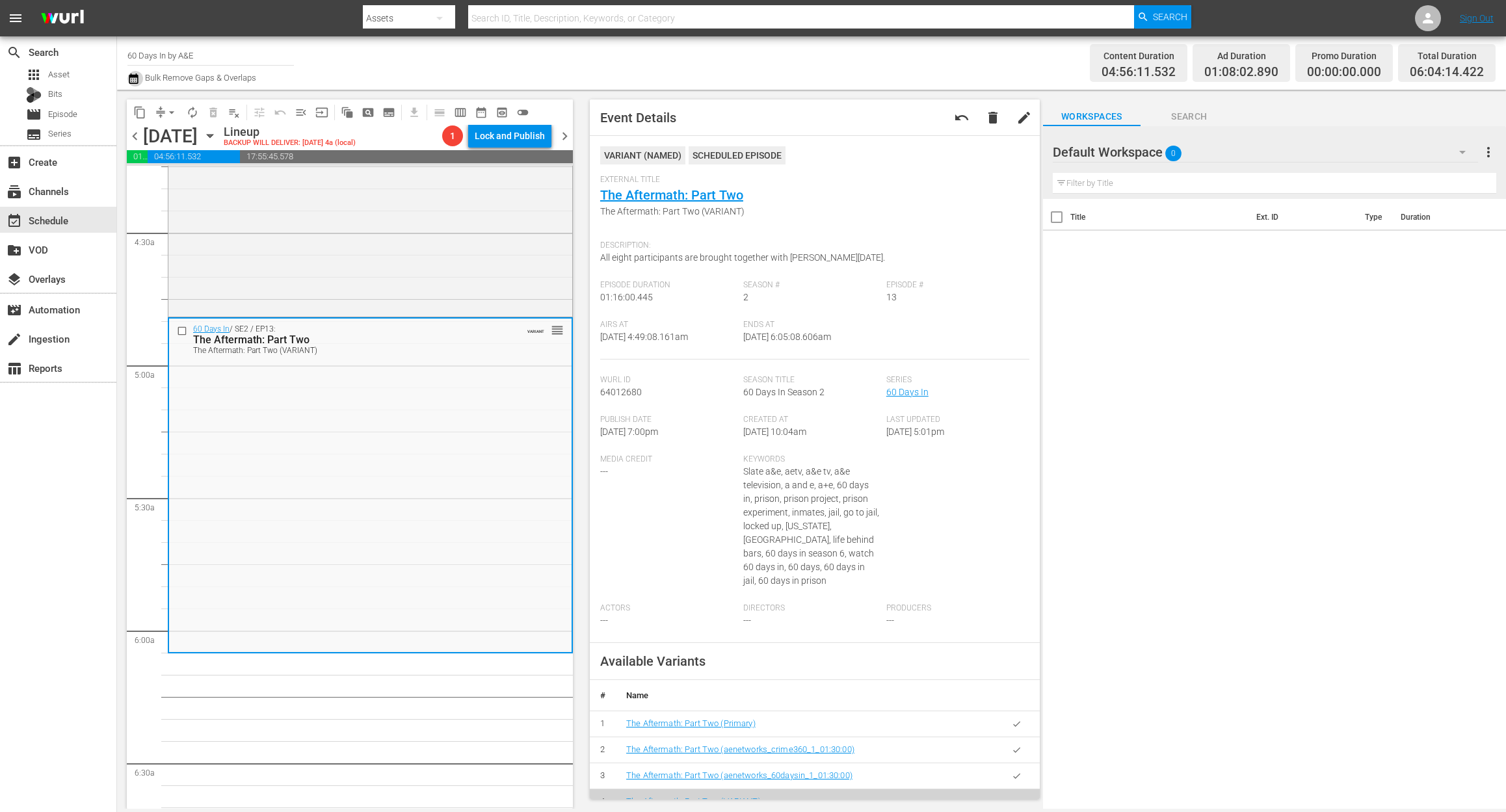
click at [130, 74] on icon "button" at bounding box center [133, 78] width 9 height 10
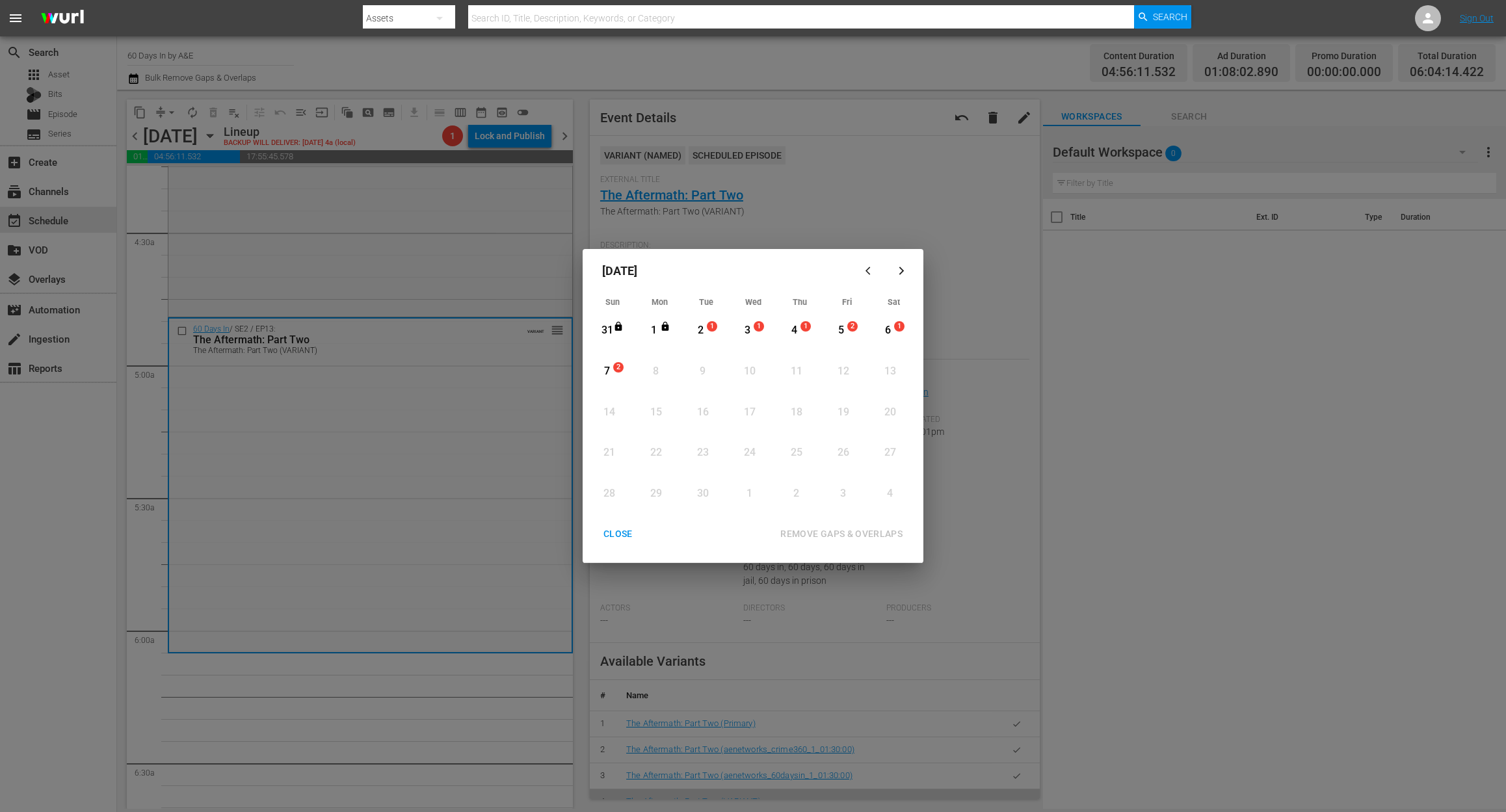
click at [703, 326] on div "2" at bounding box center [700, 331] width 16 height 15
click at [839, 534] on div "REMOVE GAPS & OVERLAPS" at bounding box center [841, 534] width 143 height 16
click at [616, 529] on div "CLOSE" at bounding box center [618, 534] width 50 height 16
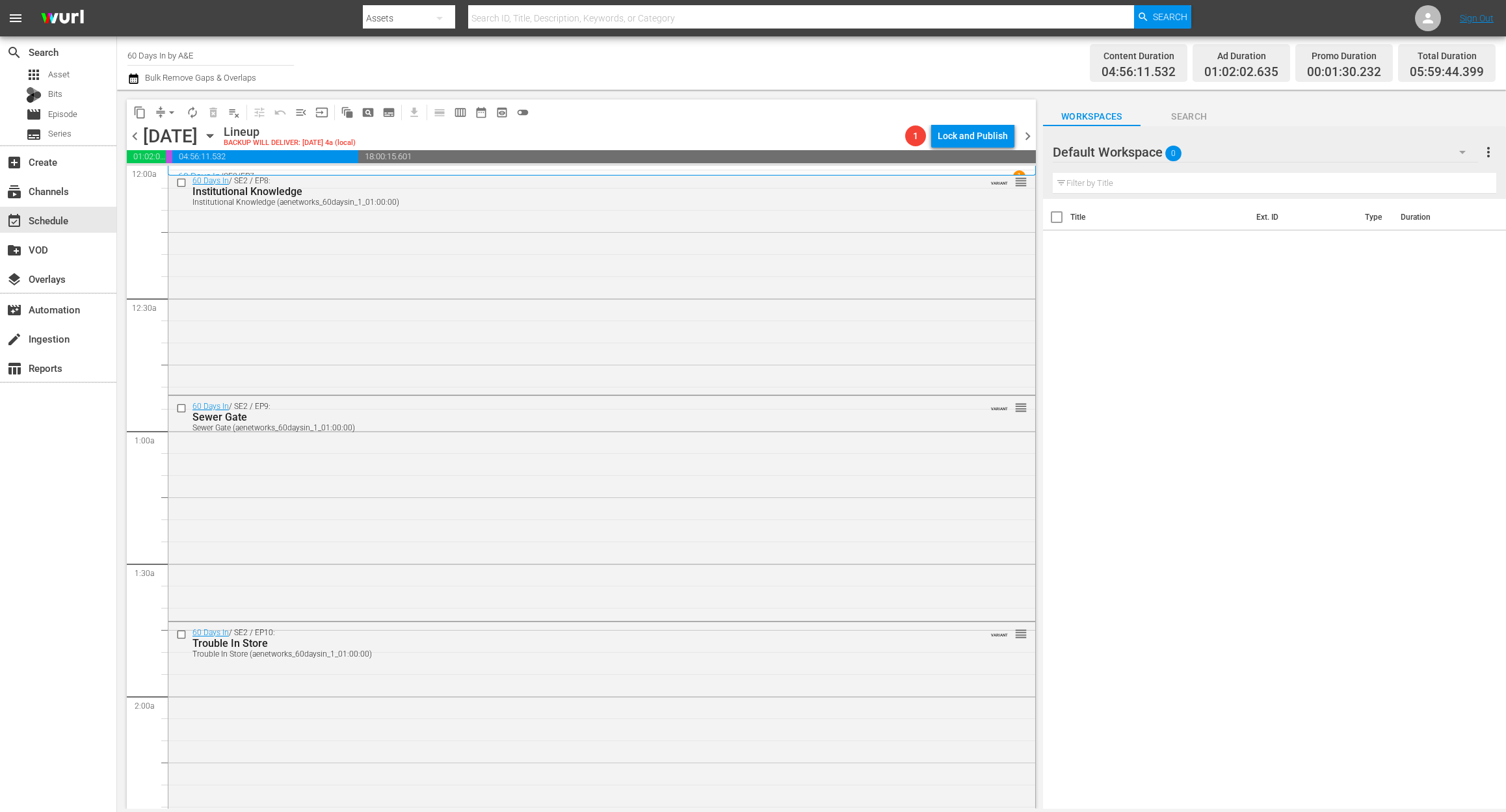
click at [131, 71] on icon "button" at bounding box center [133, 79] width 12 height 16
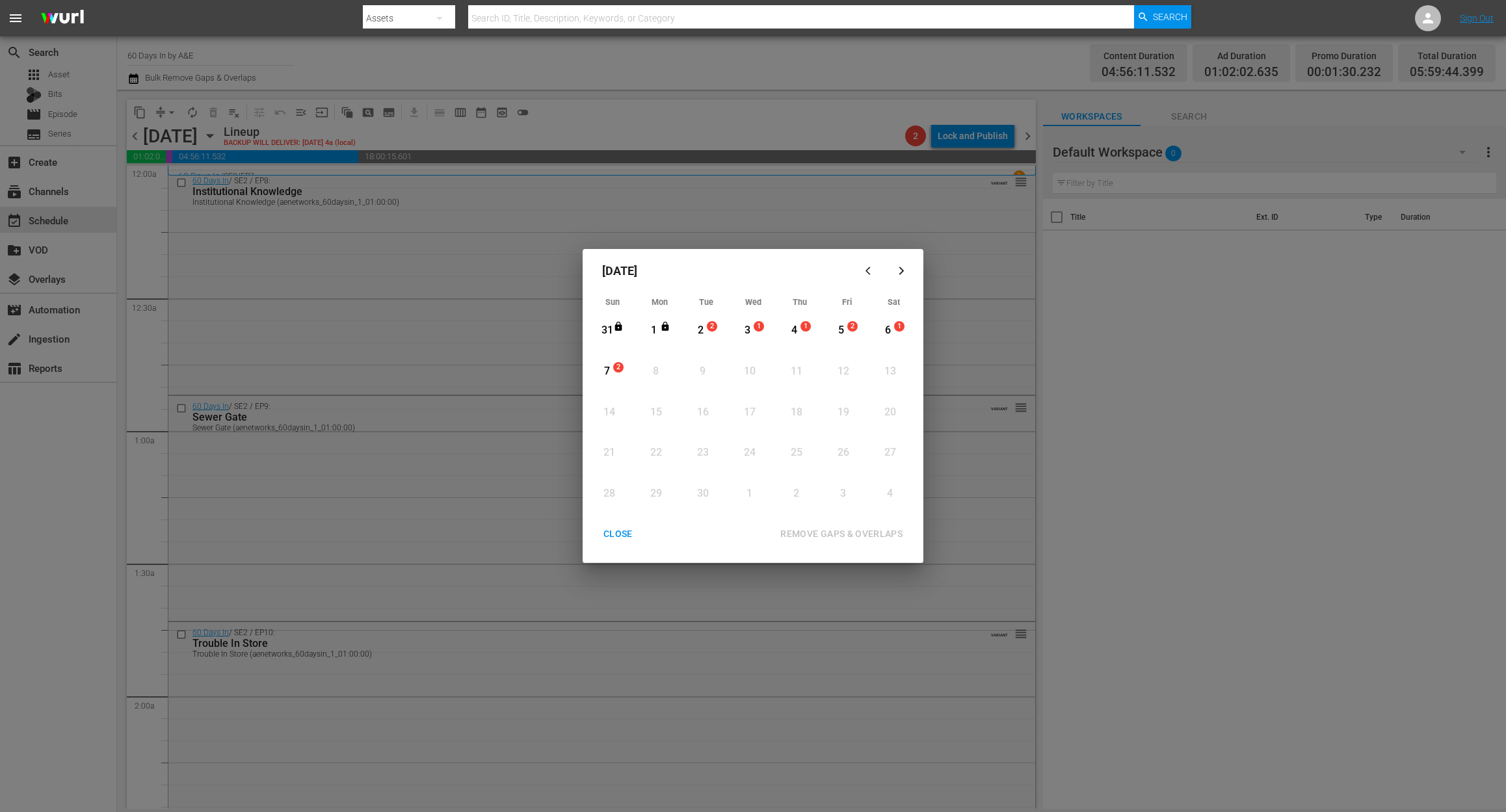
click at [703, 328] on div "2" at bounding box center [700, 331] width 16 height 15
click at [843, 534] on div "REMOVE GAPS & OVERLAPS" at bounding box center [841, 534] width 143 height 16
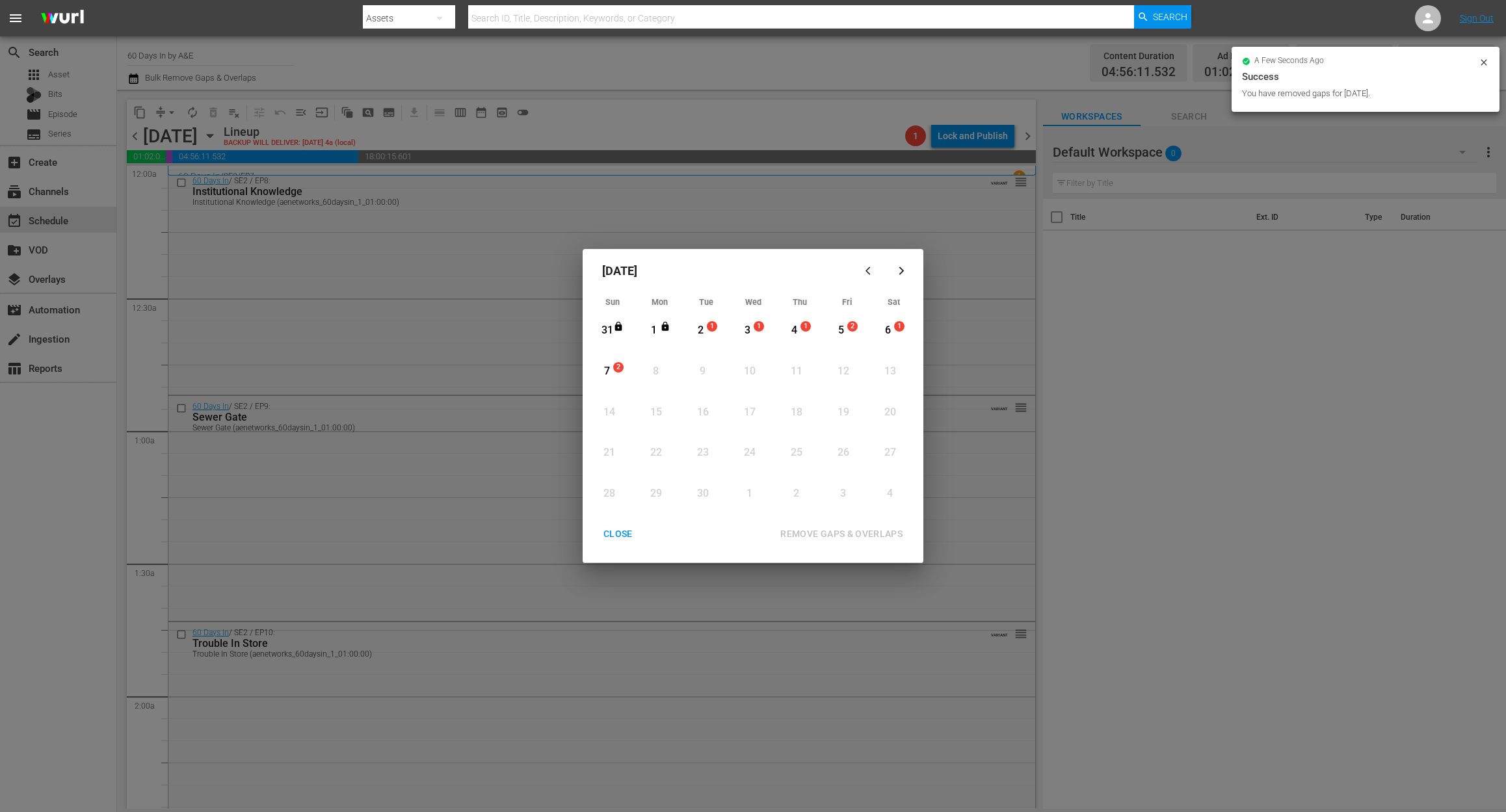
click at [617, 533] on div "CLOSE" at bounding box center [618, 534] width 50 height 16
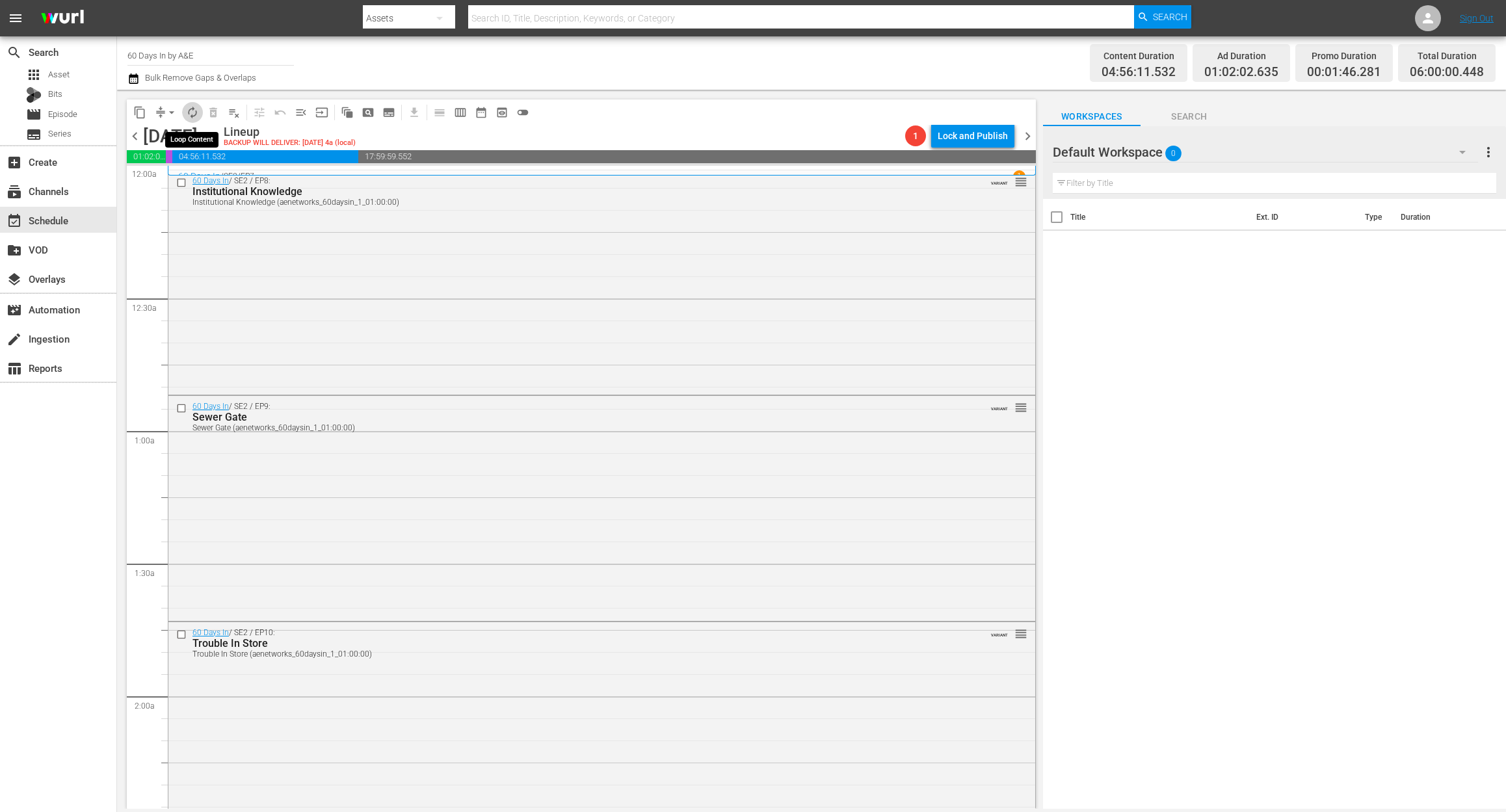
click at [196, 112] on span "autorenew_outlined" at bounding box center [192, 112] width 13 height 13
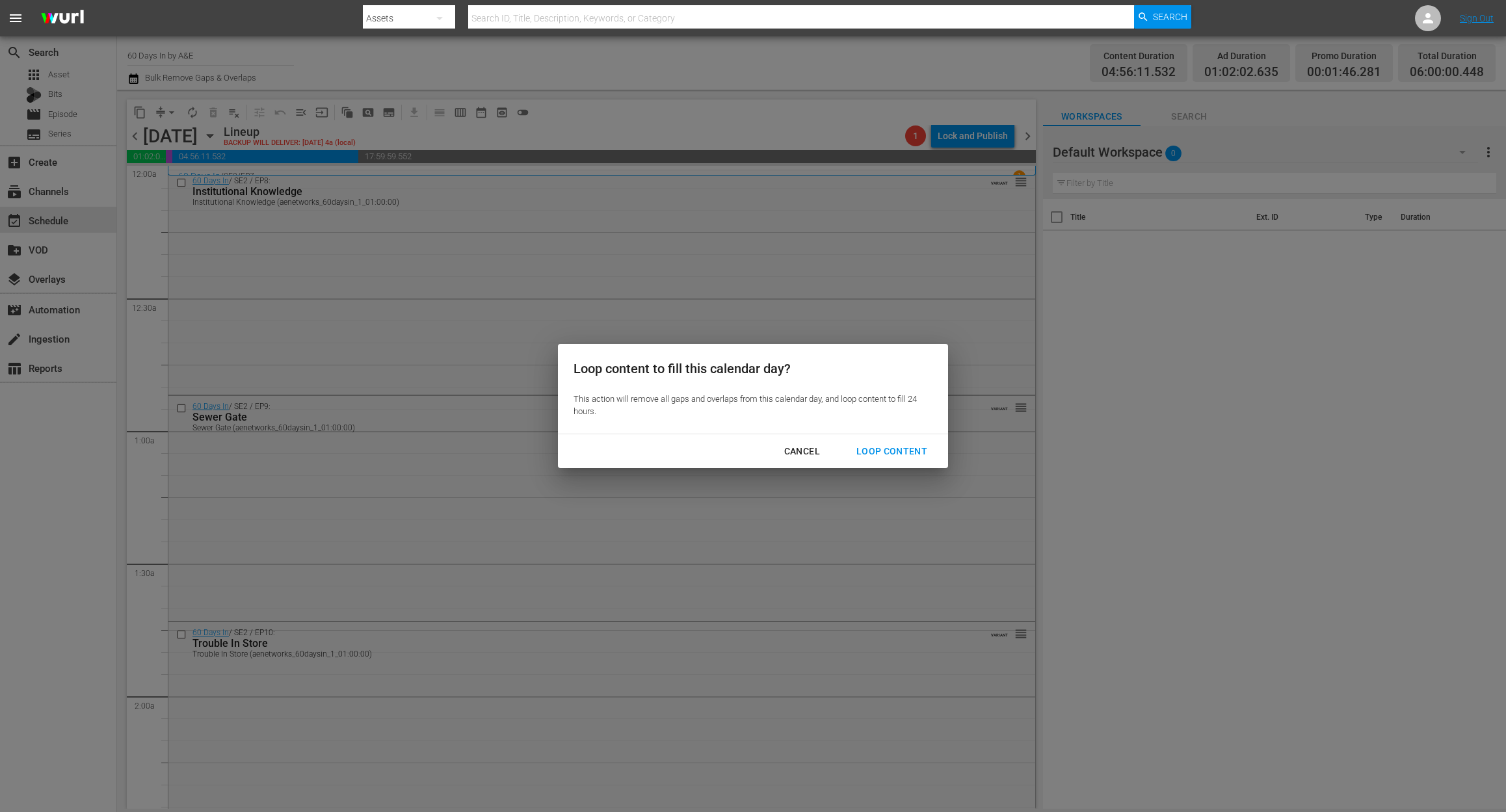
click at [922, 451] on div "Loop Content" at bounding box center [892, 452] width 91 height 16
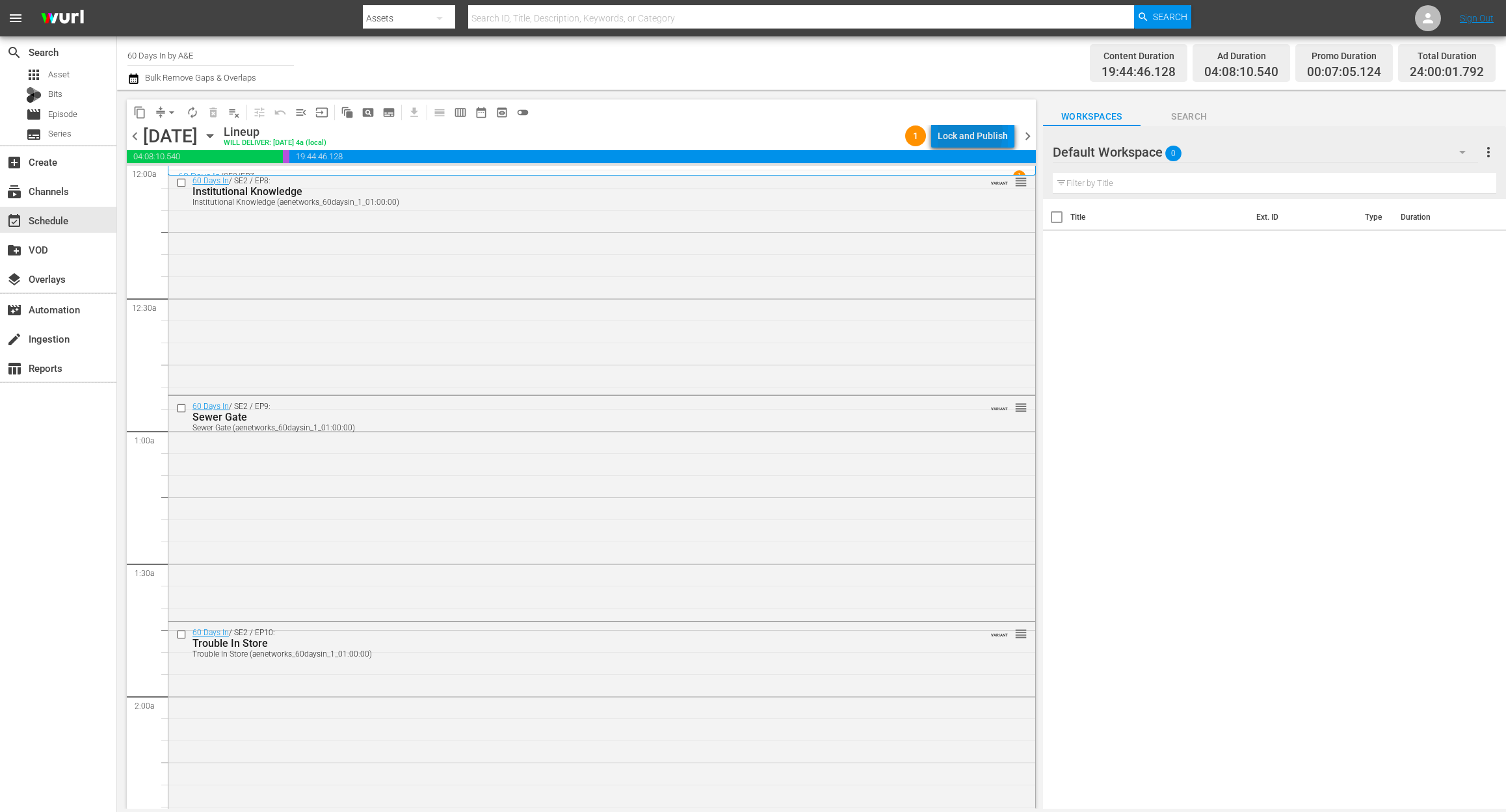
click at [959, 133] on div "Lock and Publish" at bounding box center [972, 136] width 70 height 23
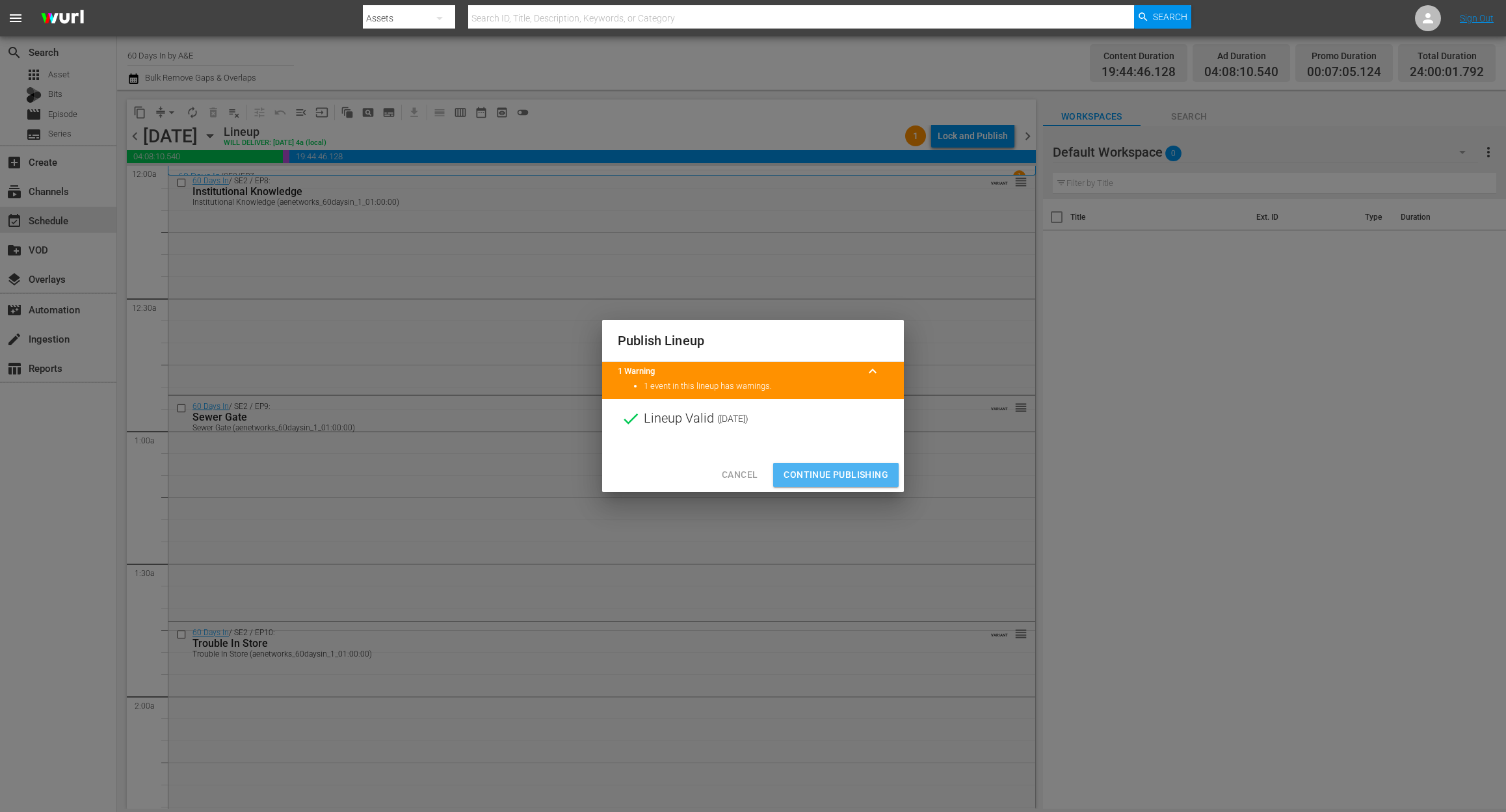
click at [838, 469] on span "Continue Publishing" at bounding box center [835, 475] width 104 height 16
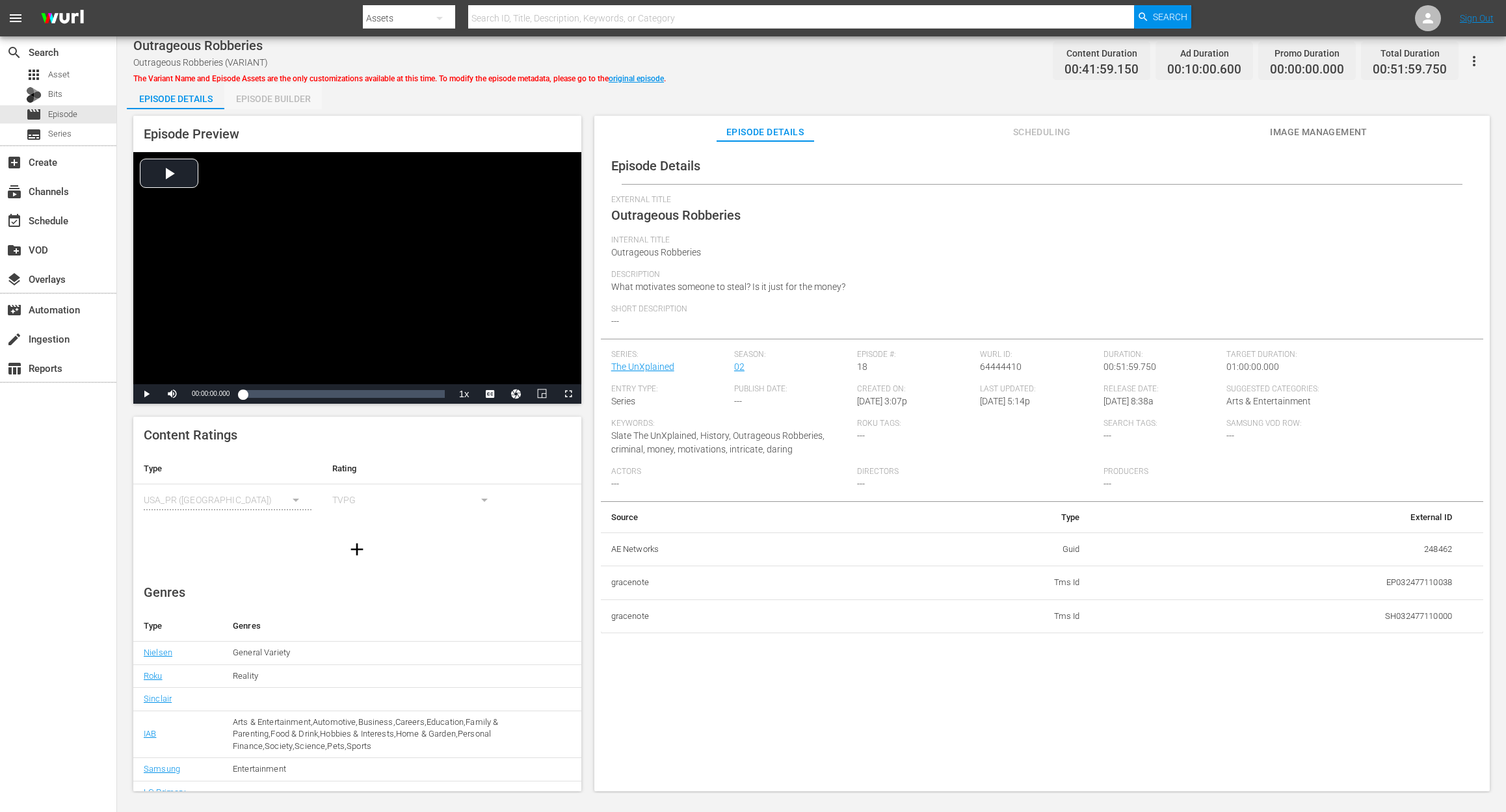
click at [284, 94] on div "Episode Builder" at bounding box center [273, 99] width 97 height 31
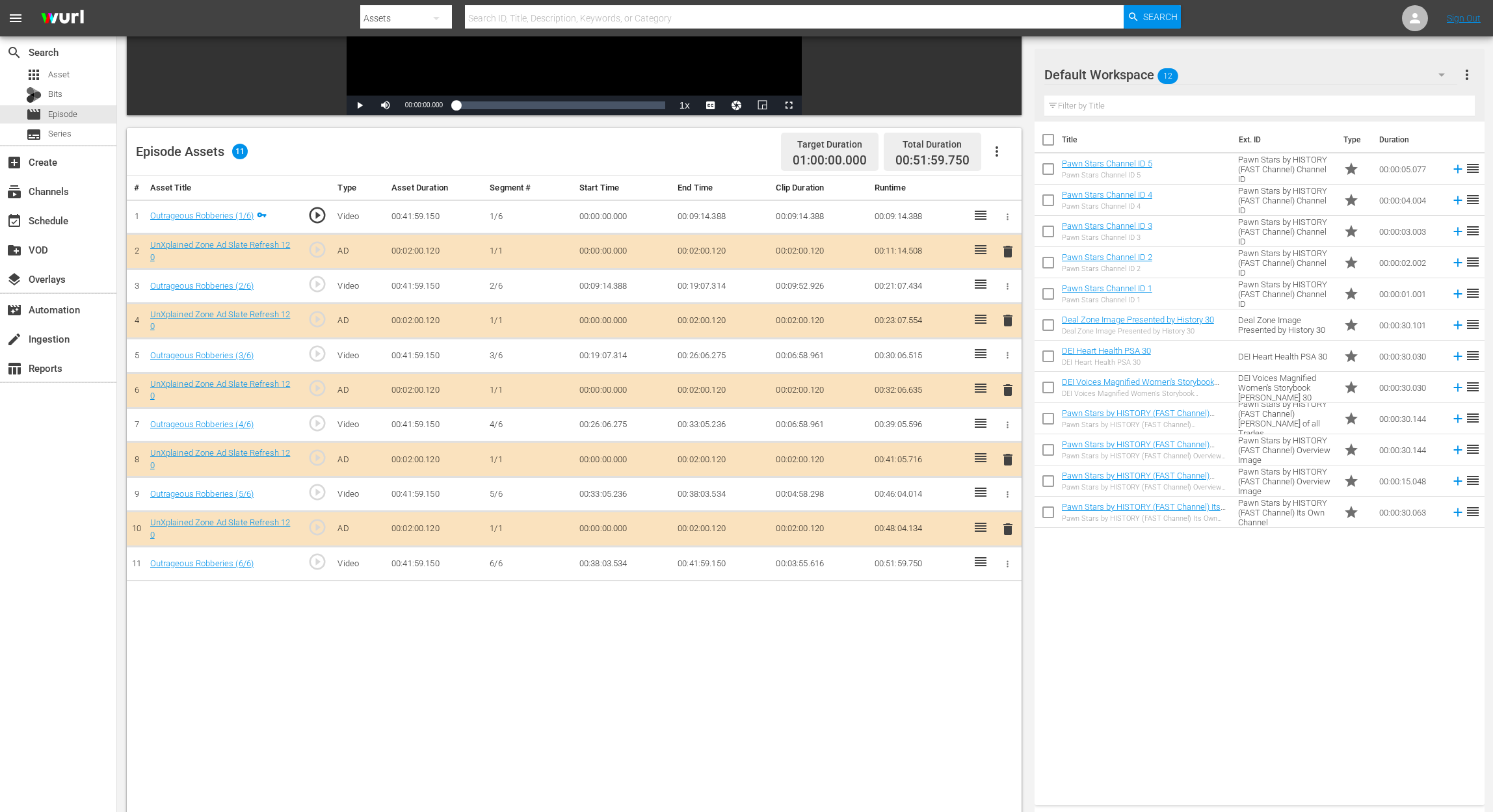
scroll to position [260, 0]
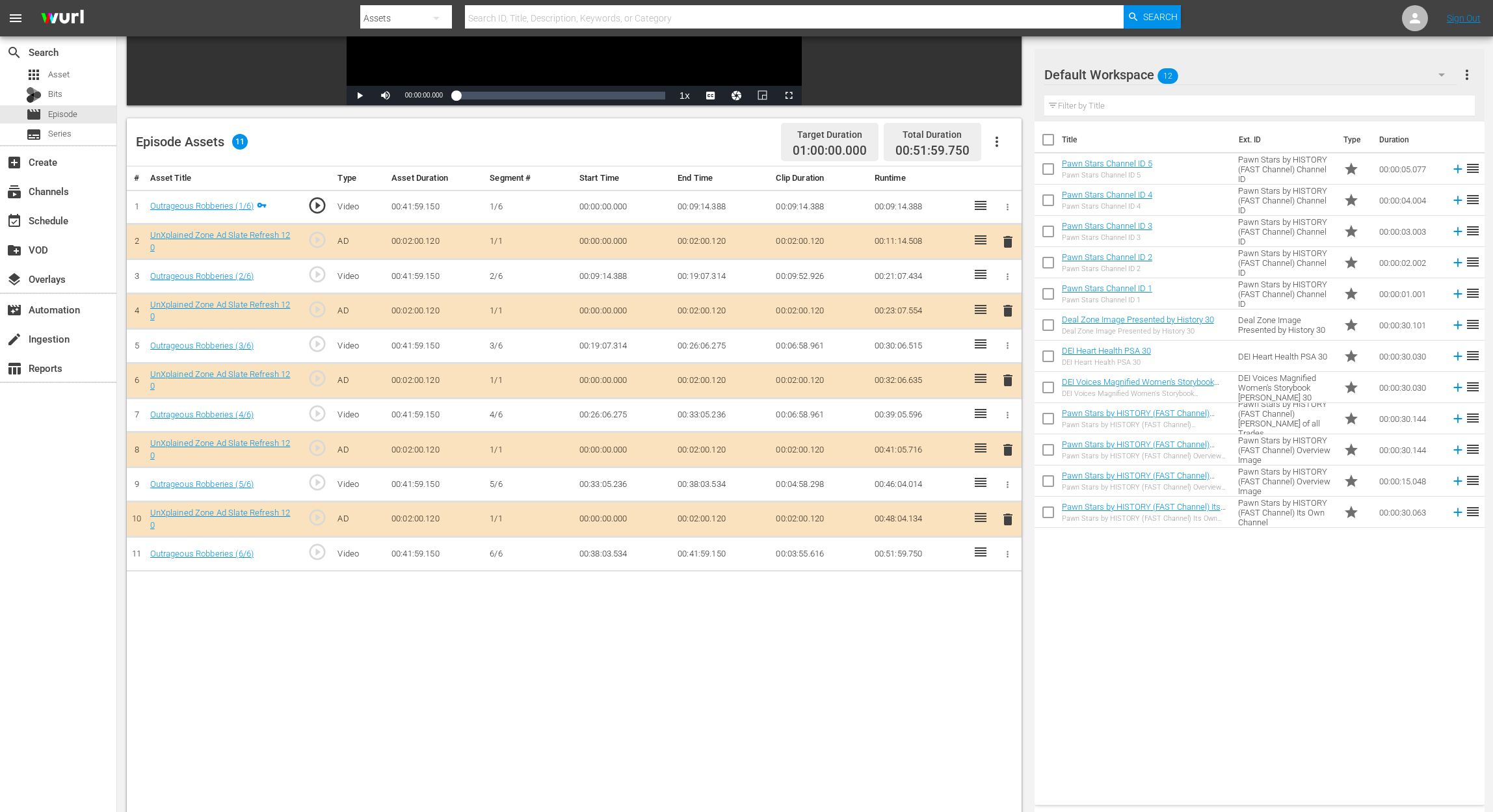
click at [1444, 75] on icon "button" at bounding box center [1442, 75] width 16 height 16
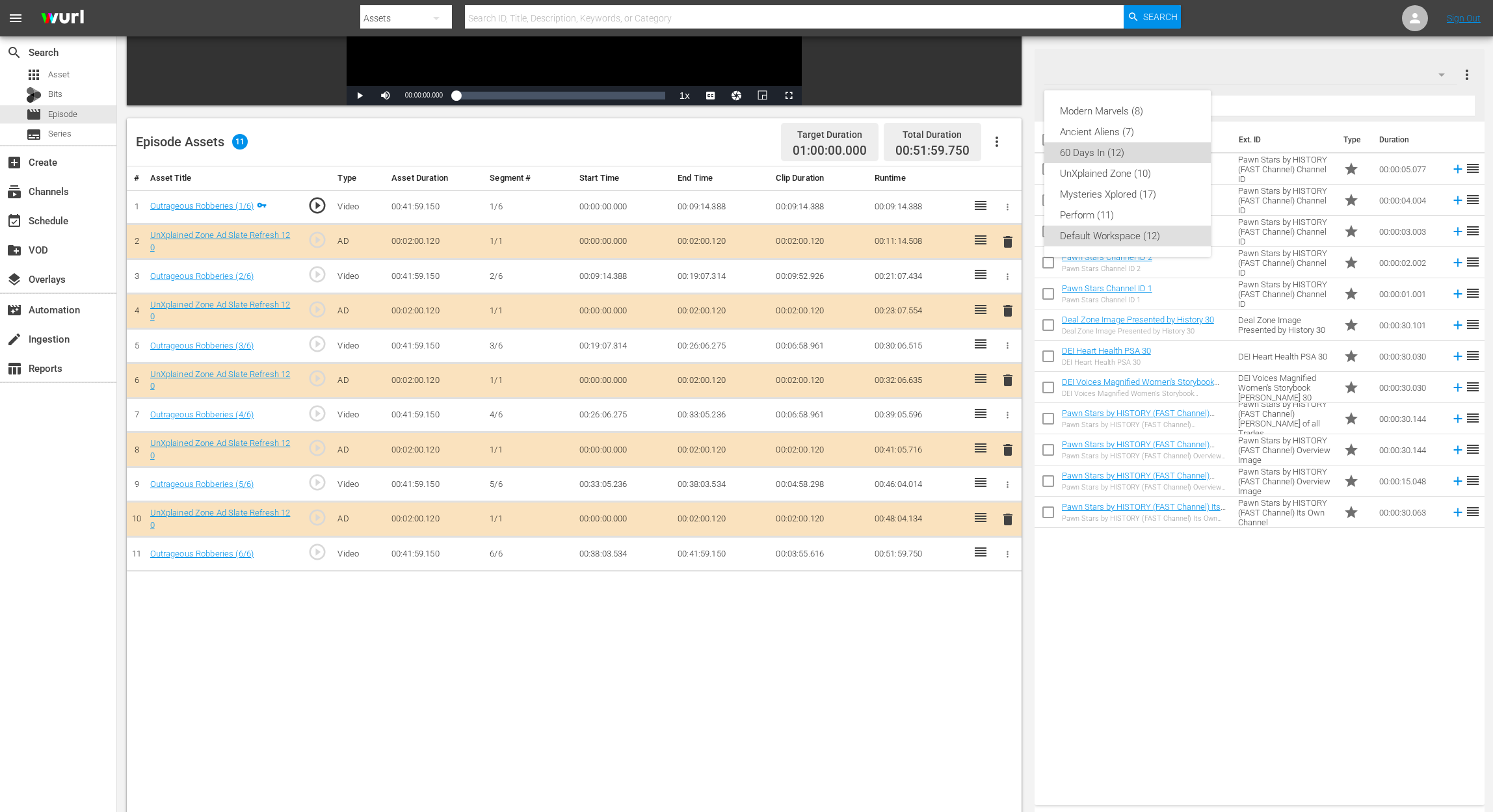
click at [1120, 144] on div "60 Days In (12)" at bounding box center [1128, 152] width 136 height 21
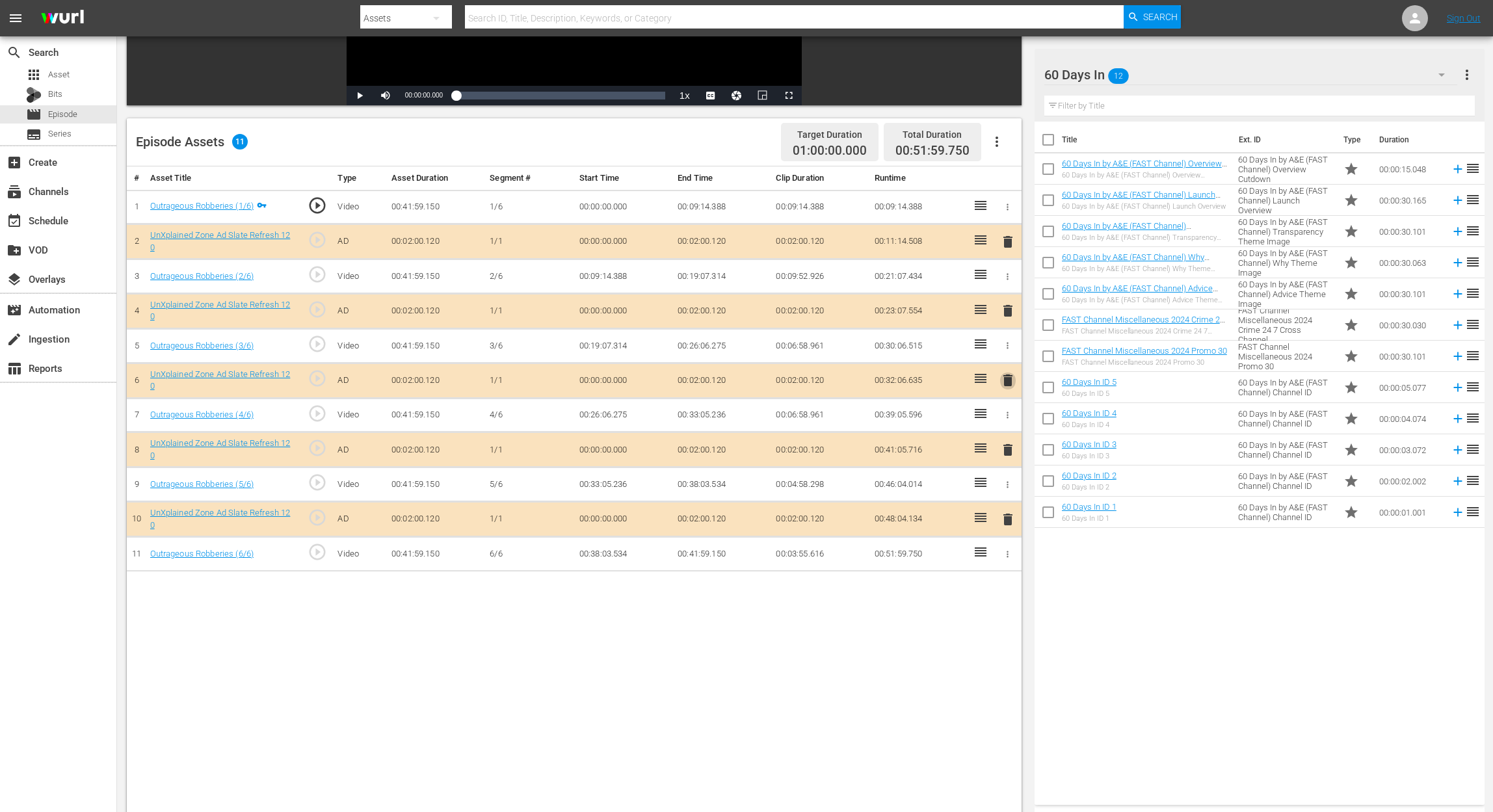
click at [1010, 381] on span "delete" at bounding box center [1008, 381] width 16 height 16
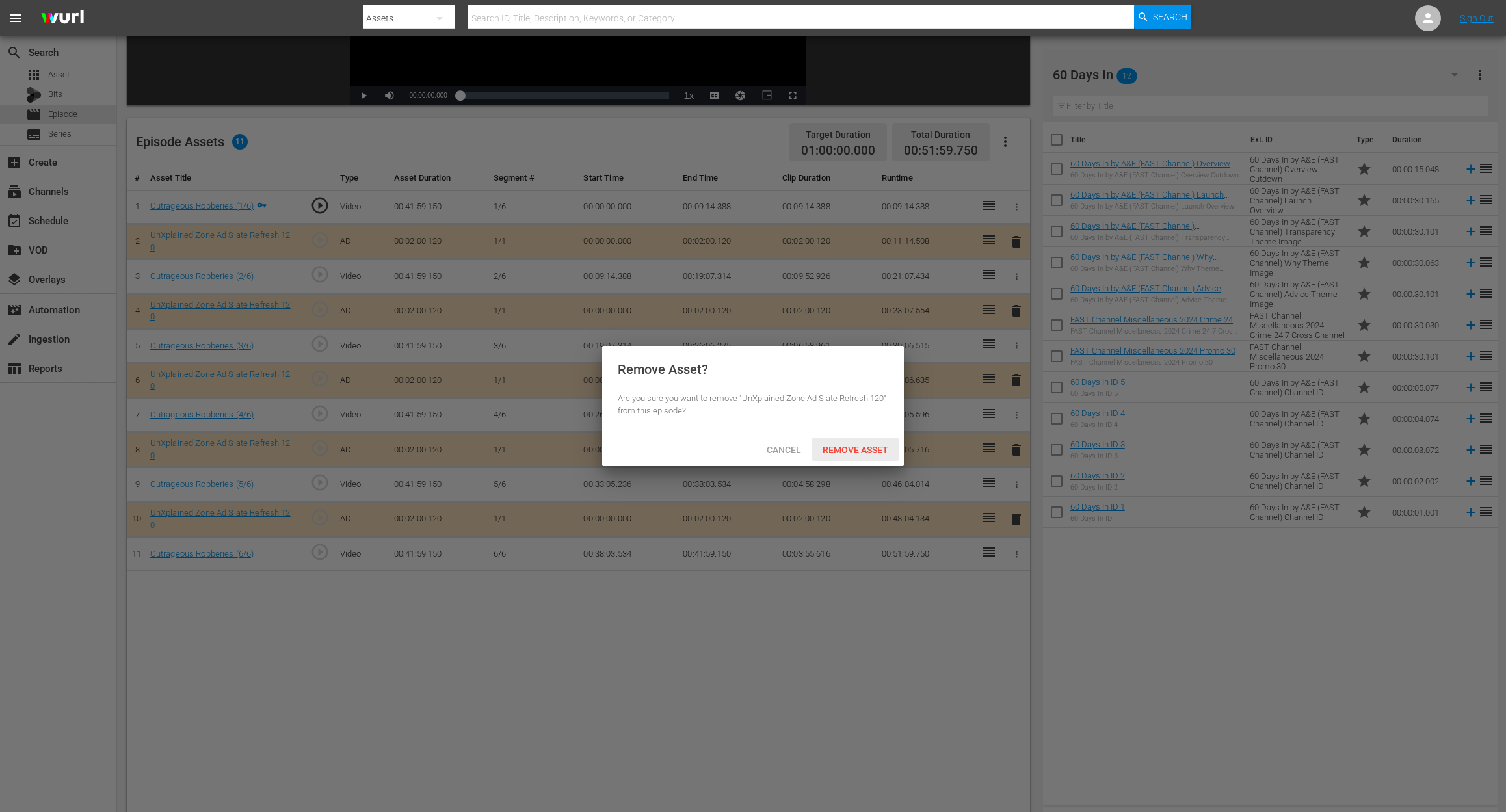
click at [866, 450] on span "Remove Asset" at bounding box center [855, 450] width 86 height 10
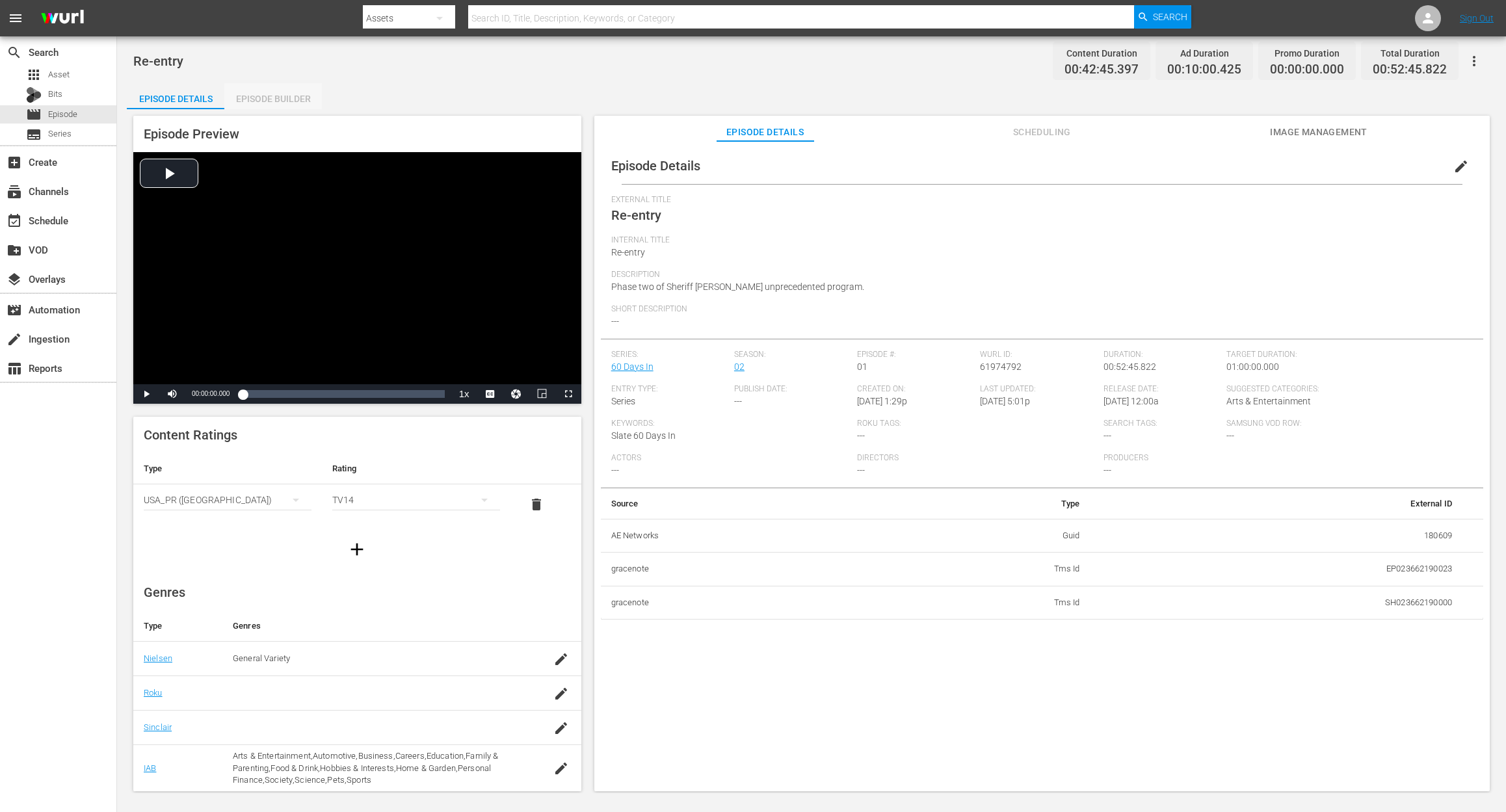
click at [261, 94] on div "Episode Builder" at bounding box center [273, 99] width 97 height 31
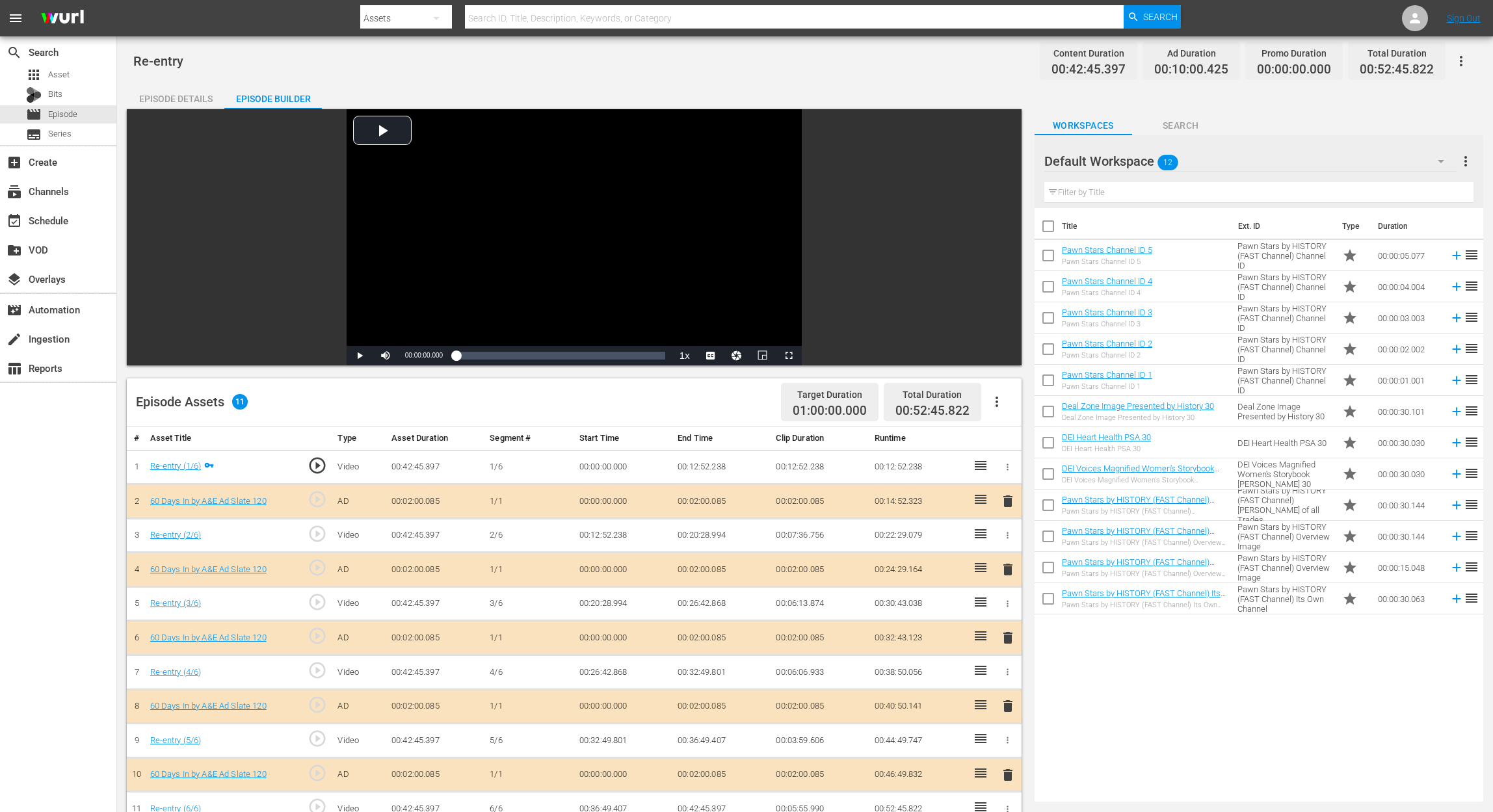
click at [1010, 608] on span "delete" at bounding box center [1008, 638] width 16 height 16
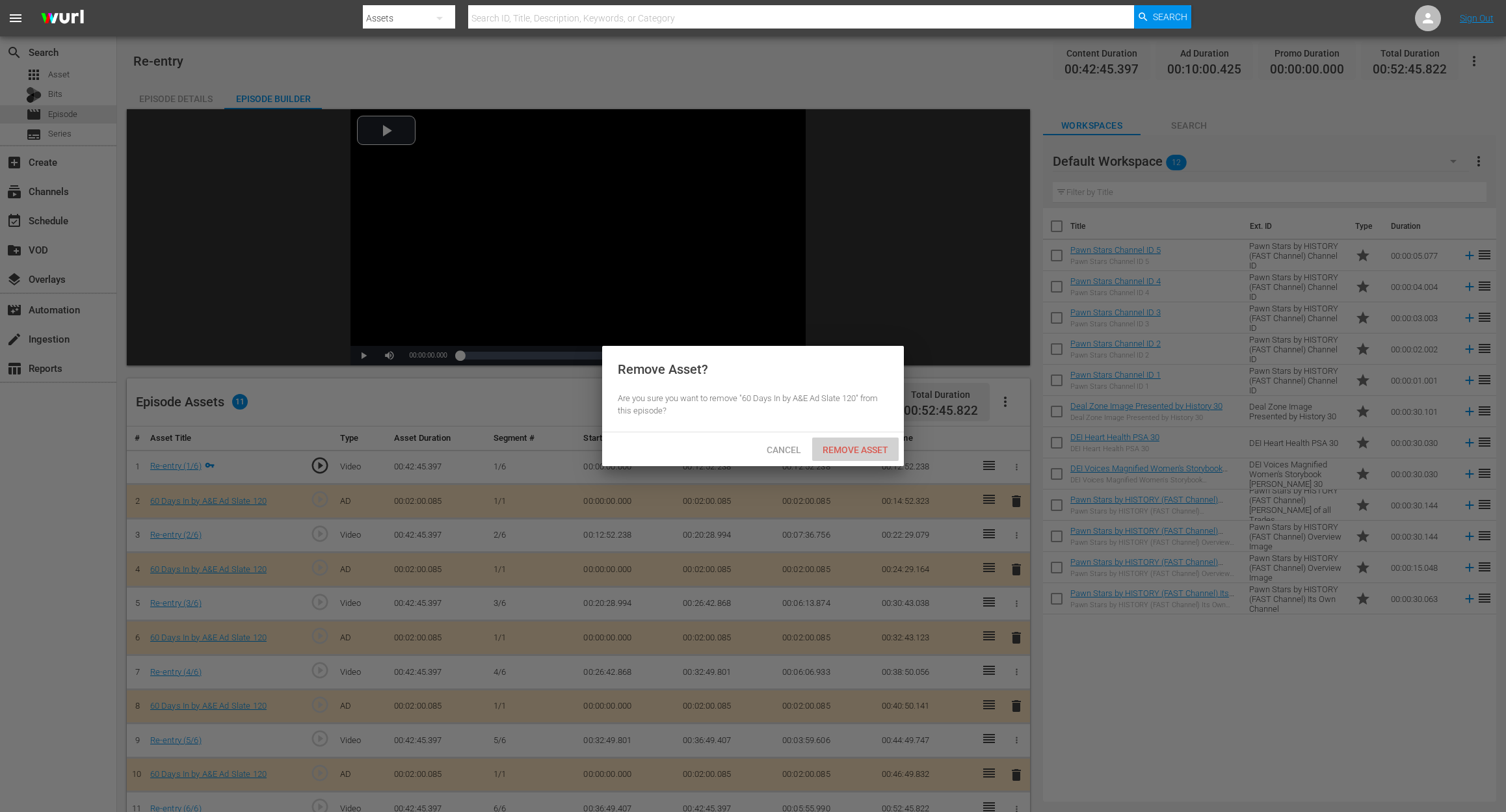
click at [872, 447] on span "Remove Asset" at bounding box center [855, 450] width 86 height 10
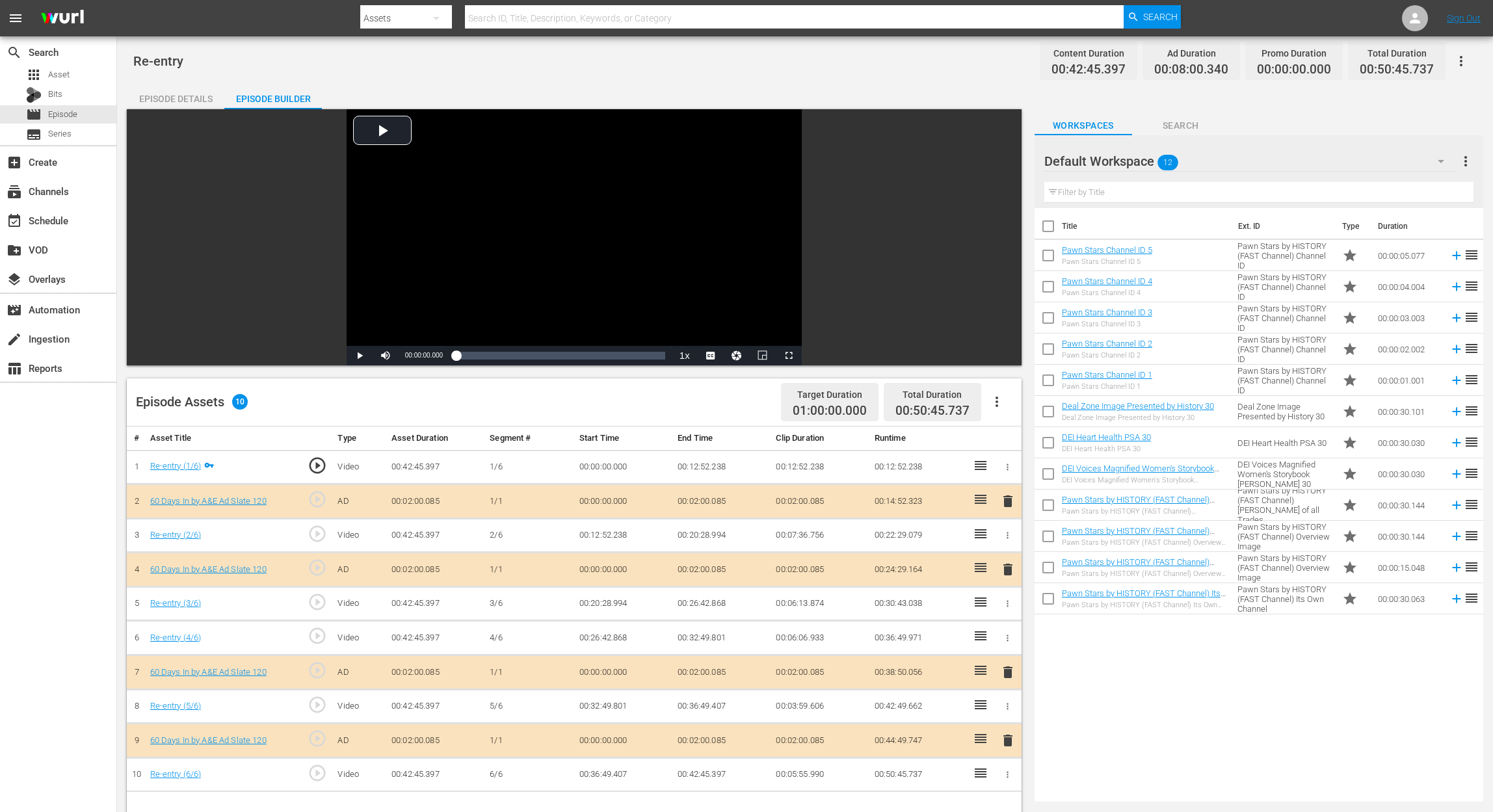
click at [1129, 154] on icon "button" at bounding box center [1441, 162] width 16 height 16
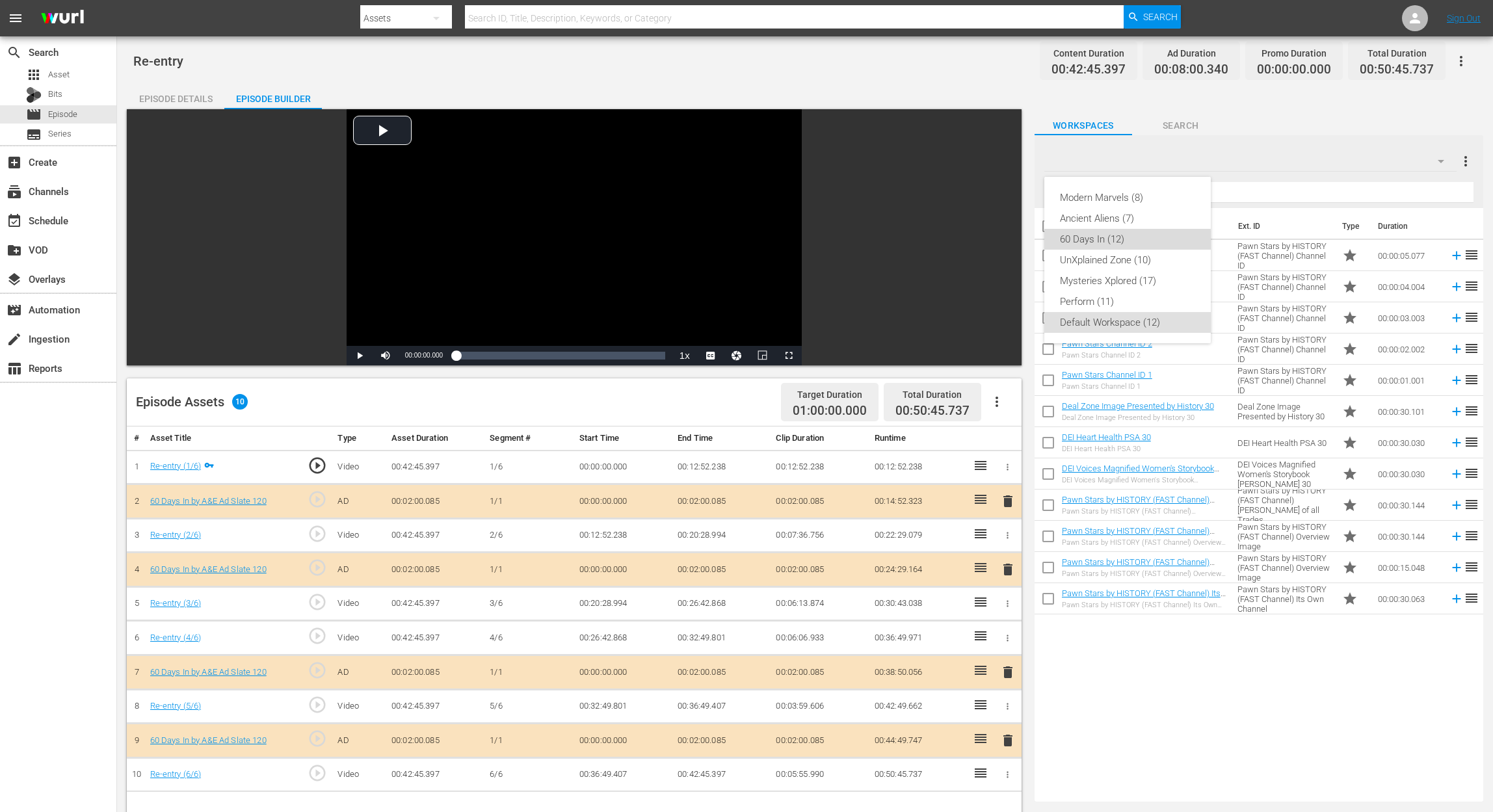
click at [1099, 243] on div "60 Days In (12)" at bounding box center [1128, 239] width 136 height 21
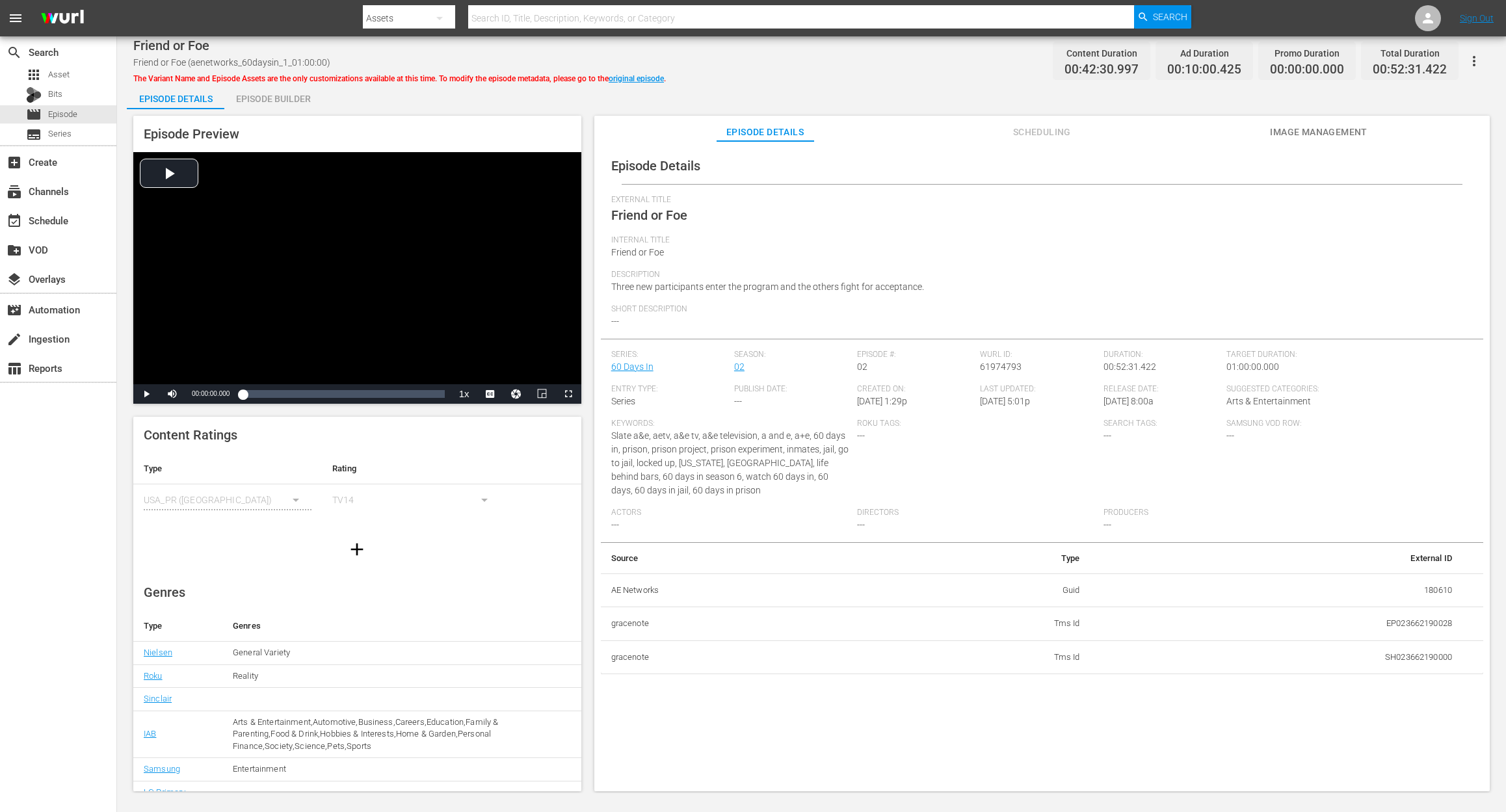
click at [273, 90] on div "Episode Builder" at bounding box center [273, 99] width 97 height 31
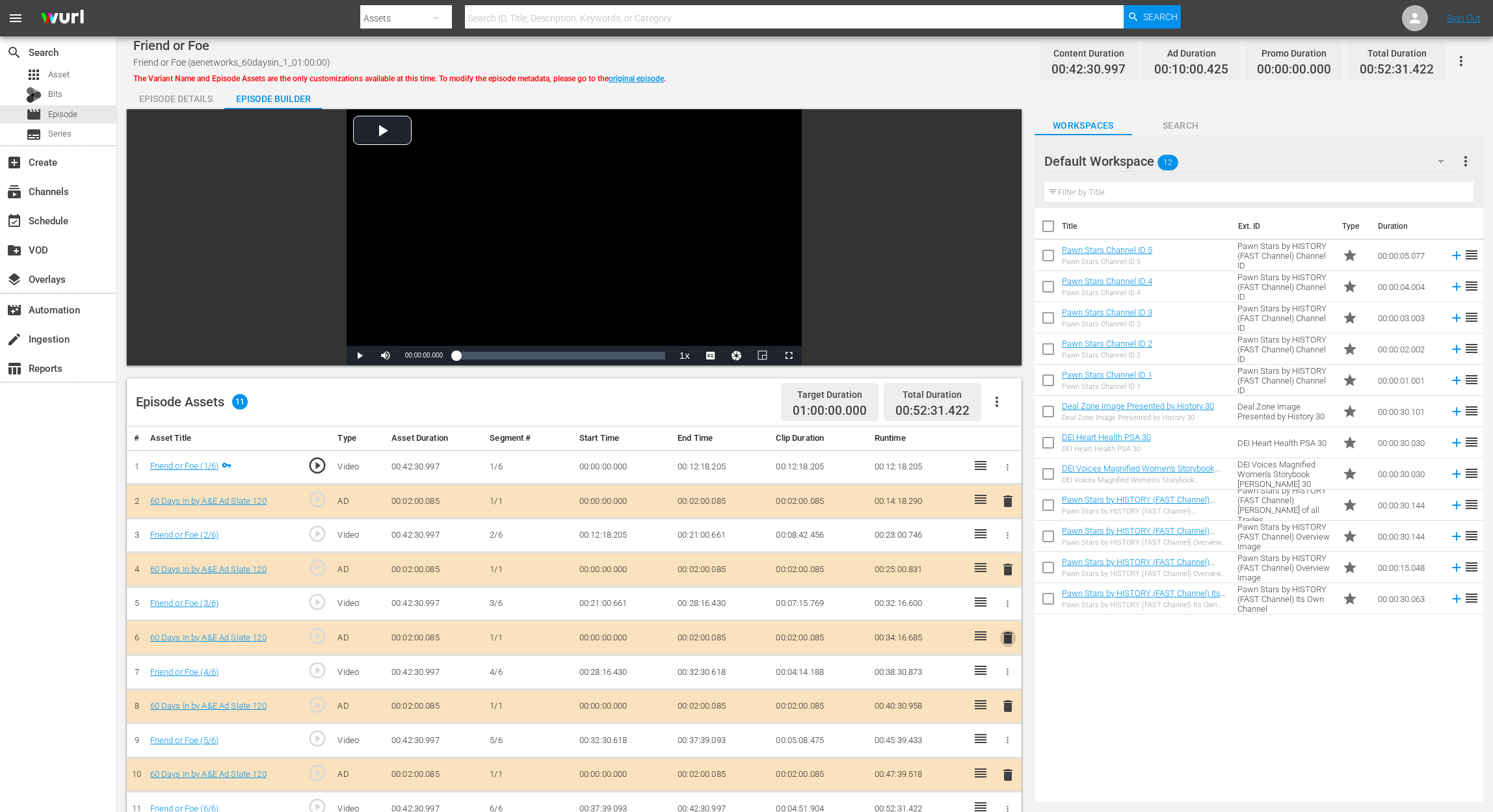
click at [1009, 608] on span "delete" at bounding box center [1008, 638] width 16 height 16
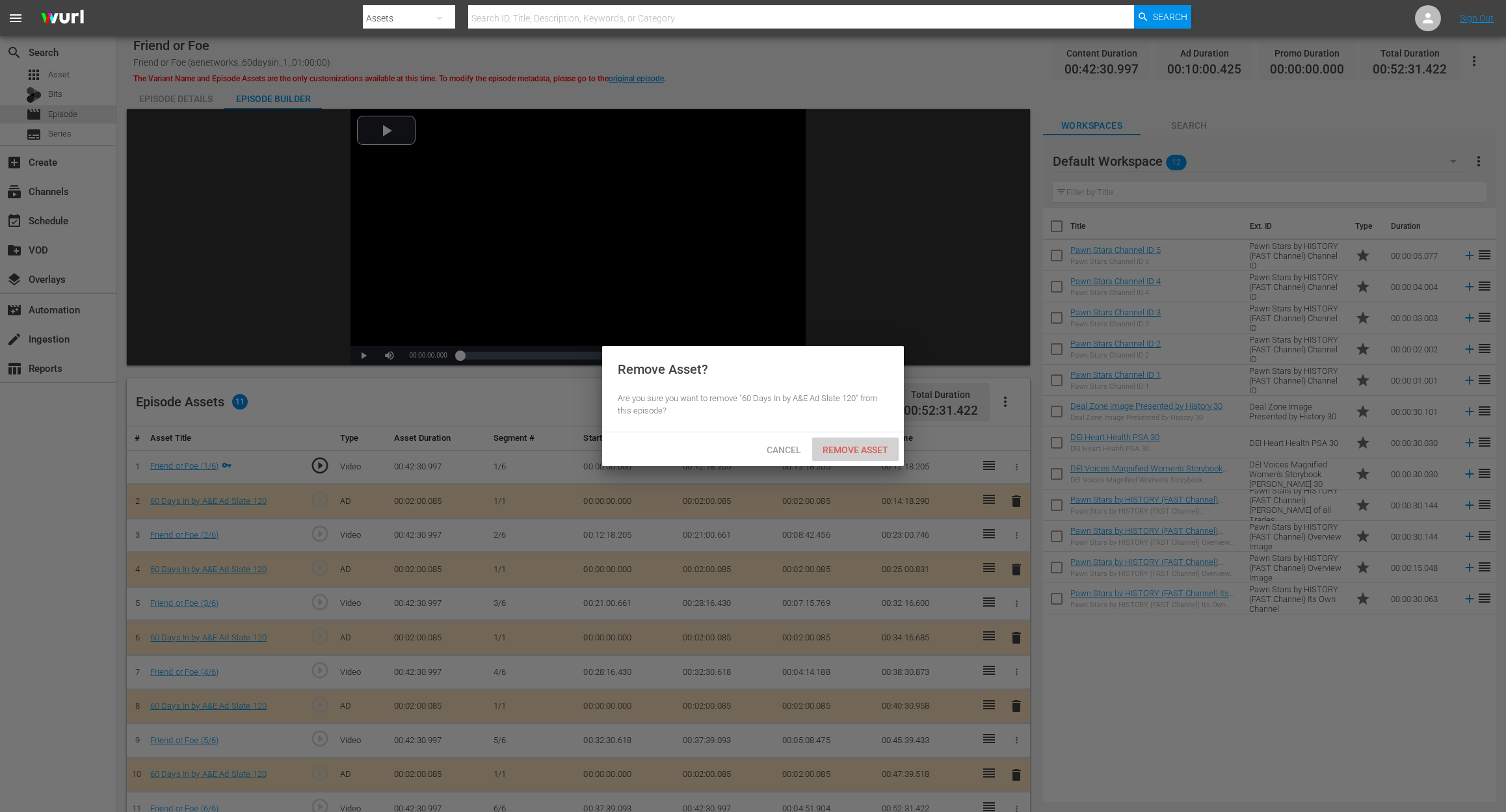
click at [865, 445] on span "Remove Asset" at bounding box center [855, 450] width 86 height 10
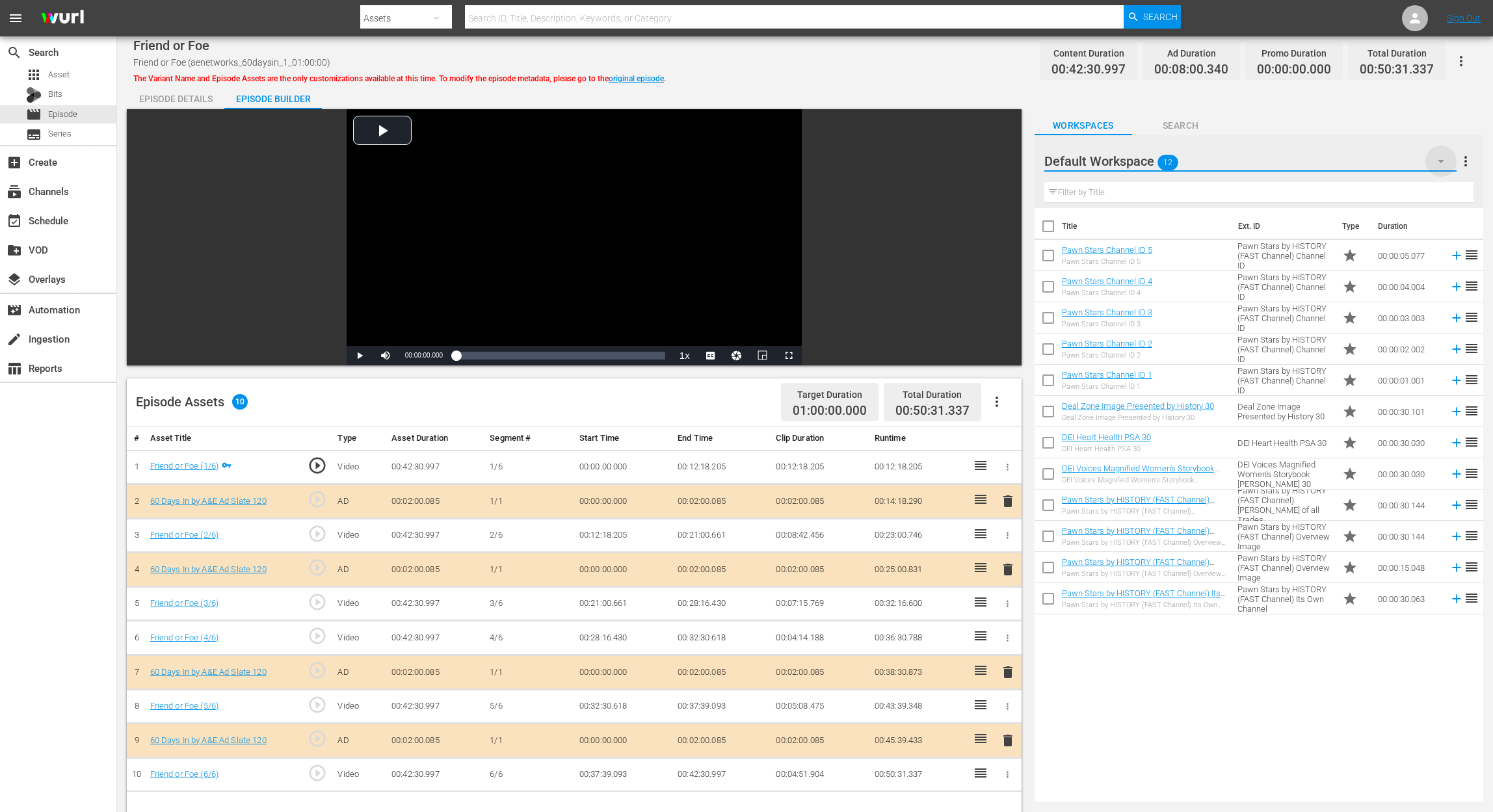
click at [1129, 162] on icon "button" at bounding box center [1441, 162] width 16 height 16
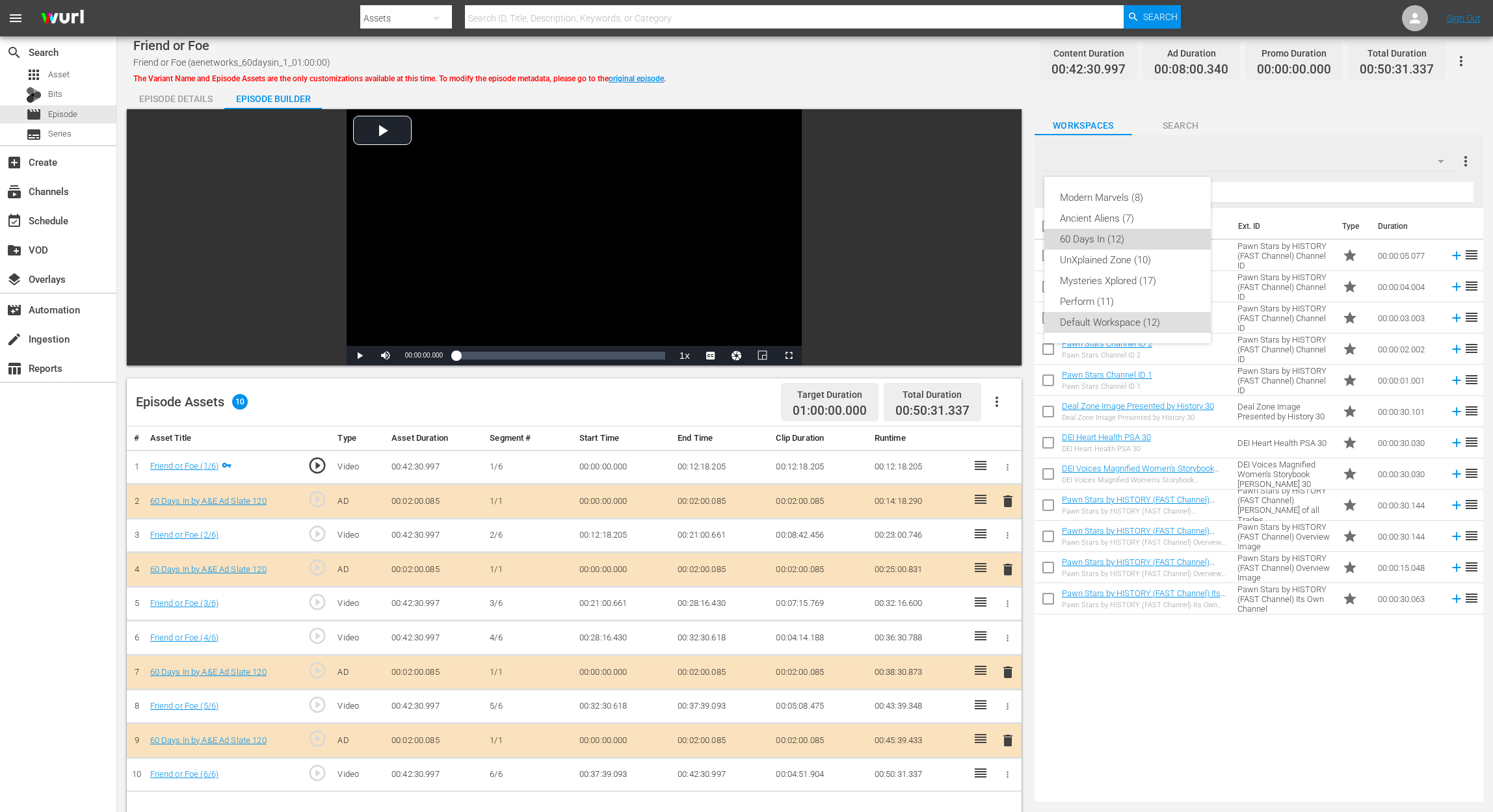
click at [1113, 237] on div "60 Days In (12)" at bounding box center [1128, 239] width 136 height 21
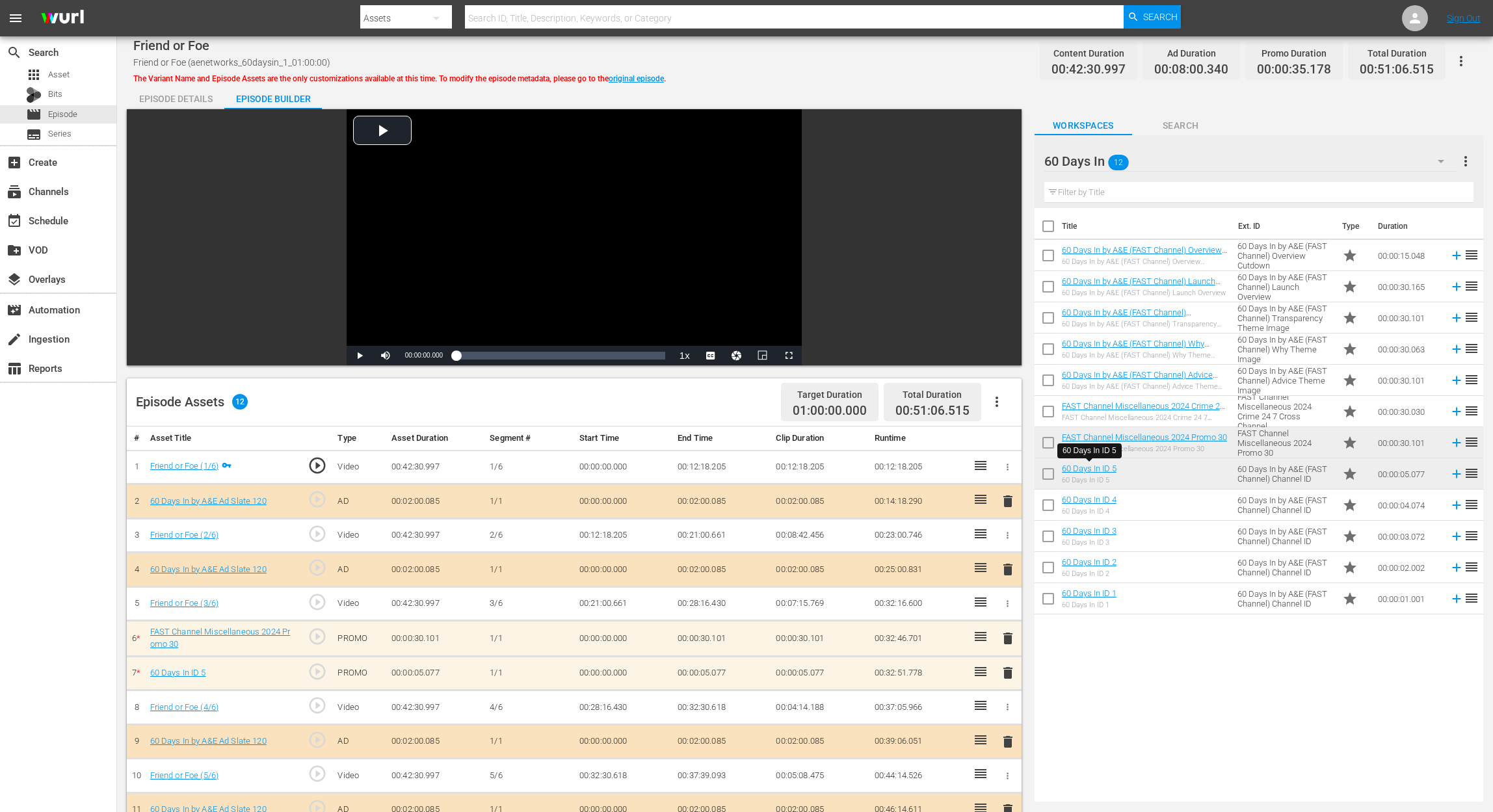
click at [1008, 608] on span "delete" at bounding box center [1008, 673] width 16 height 16
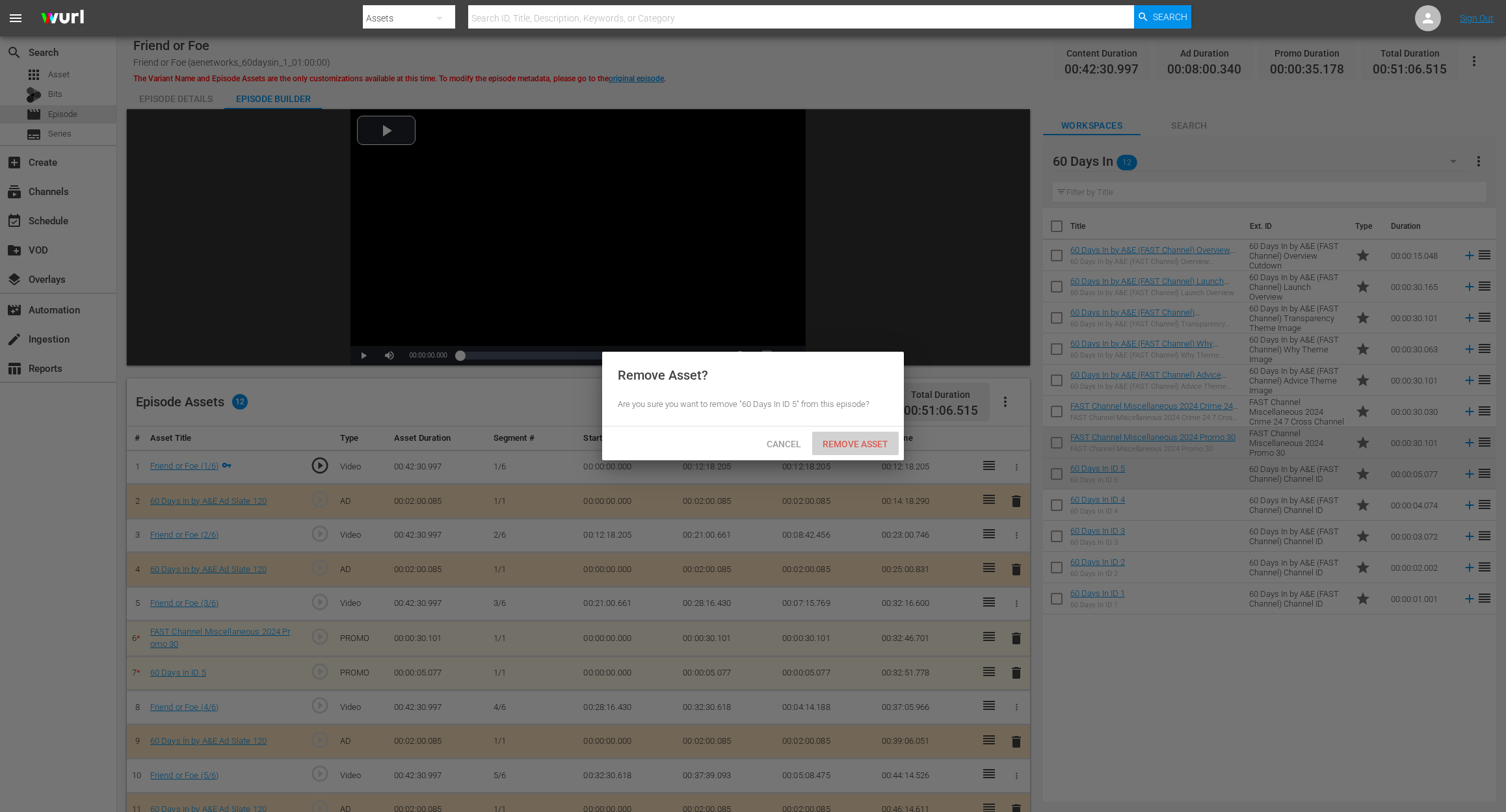
click at [853, 446] on span "Remove Asset" at bounding box center [855, 444] width 86 height 10
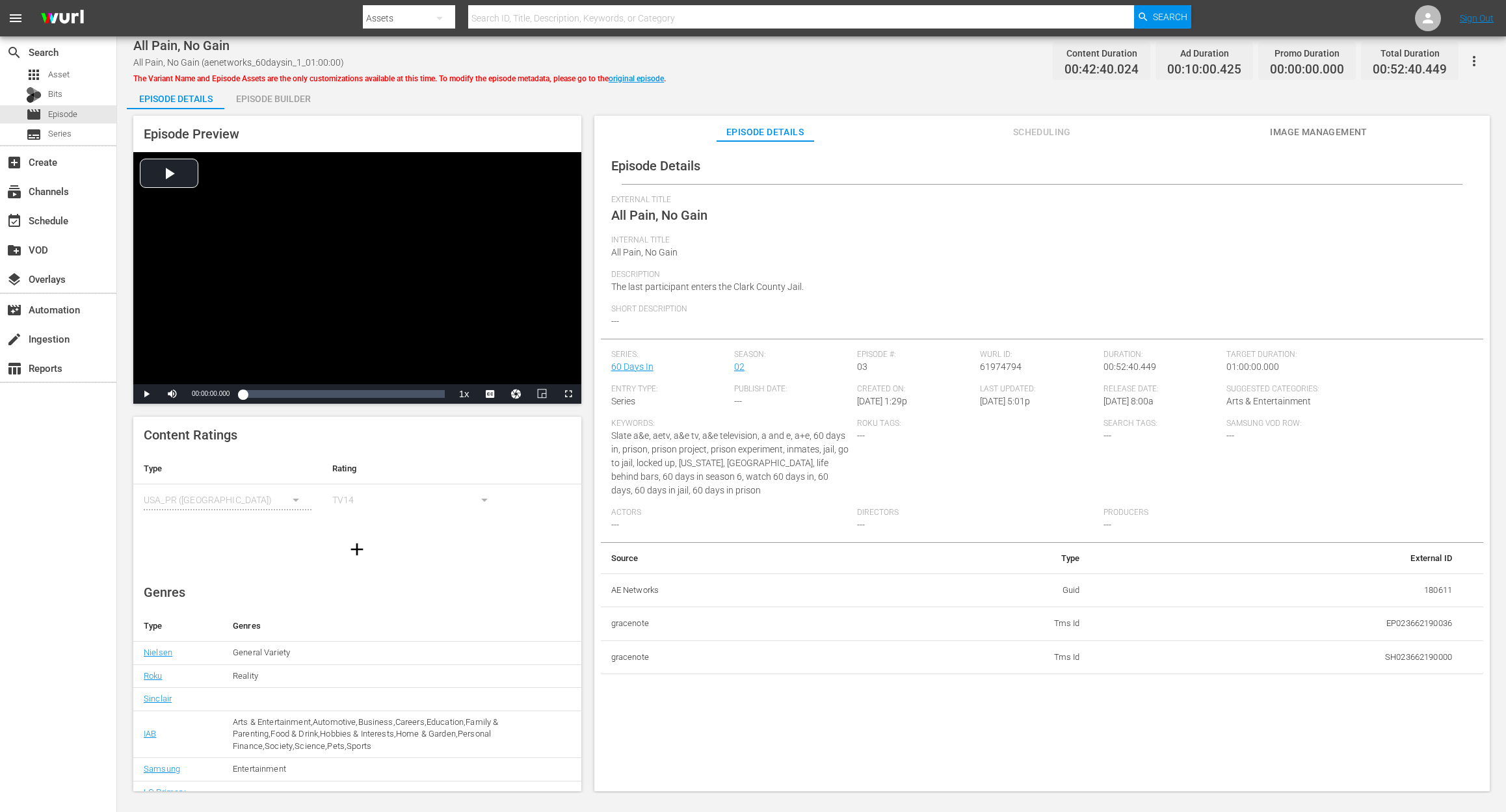
click at [266, 94] on div "Episode Builder" at bounding box center [273, 99] width 97 height 31
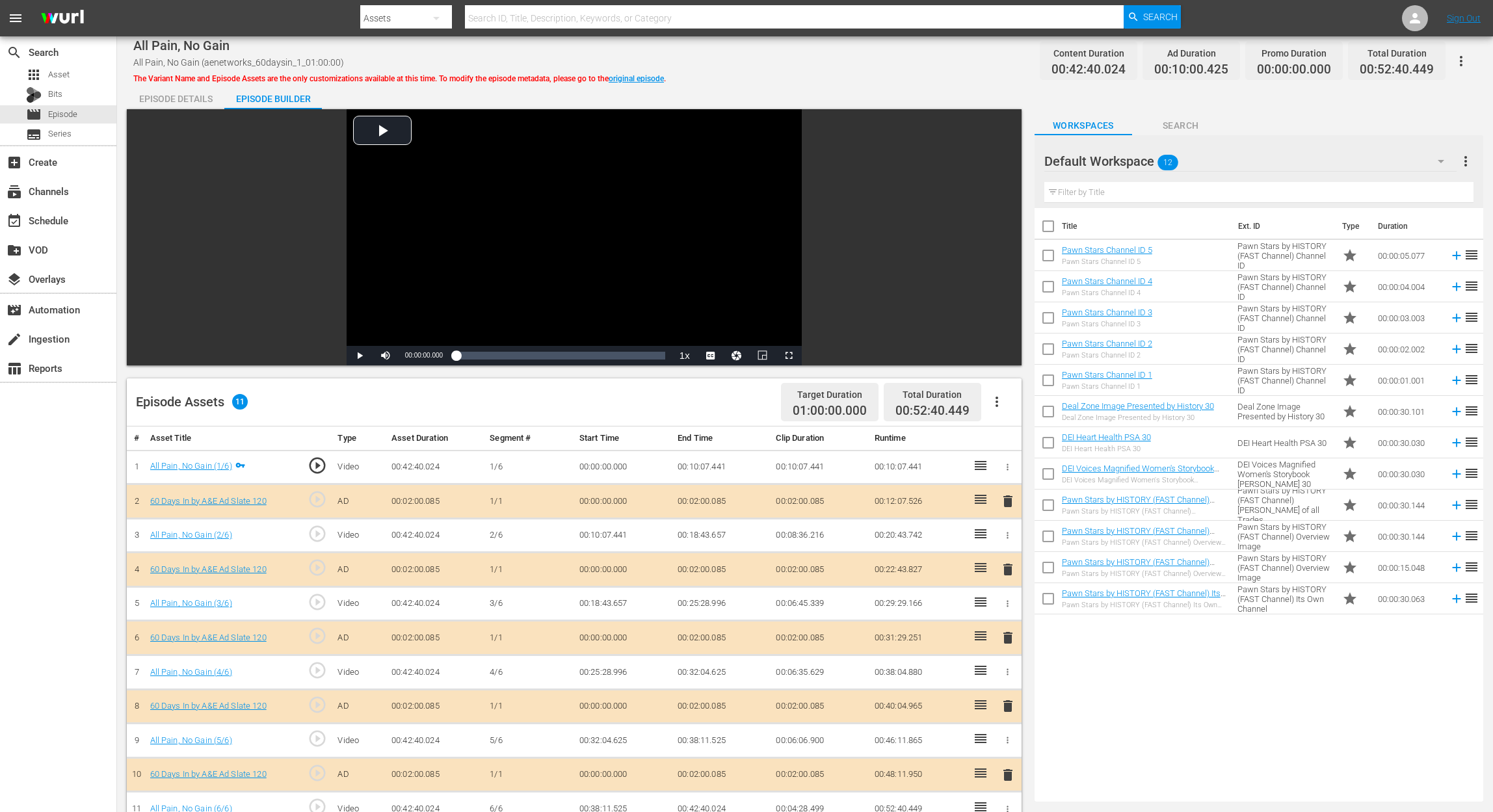
click at [1004, 608] on span "delete" at bounding box center [1008, 638] width 16 height 16
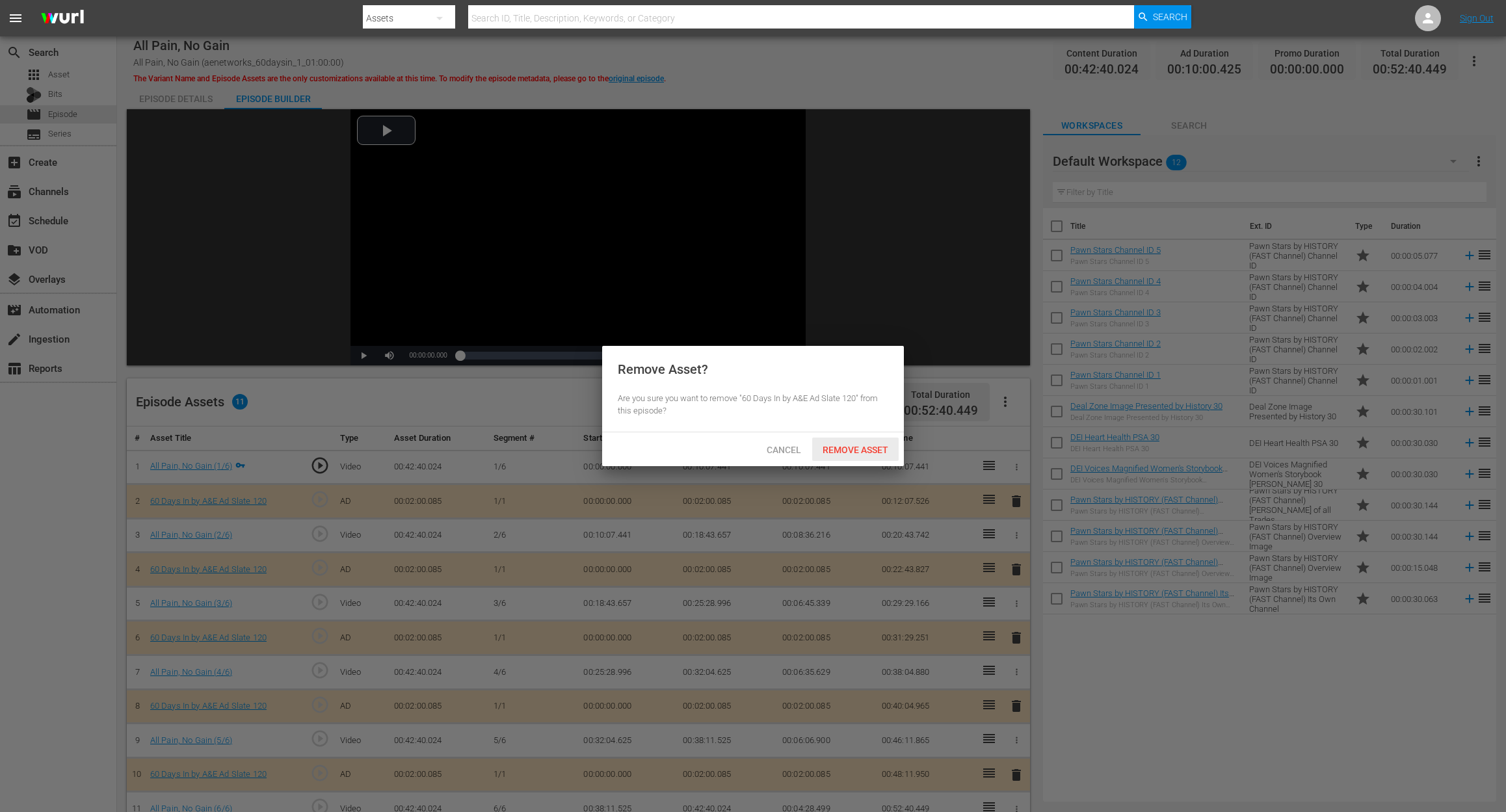
click at [870, 448] on span "Remove Asset" at bounding box center [855, 450] width 86 height 10
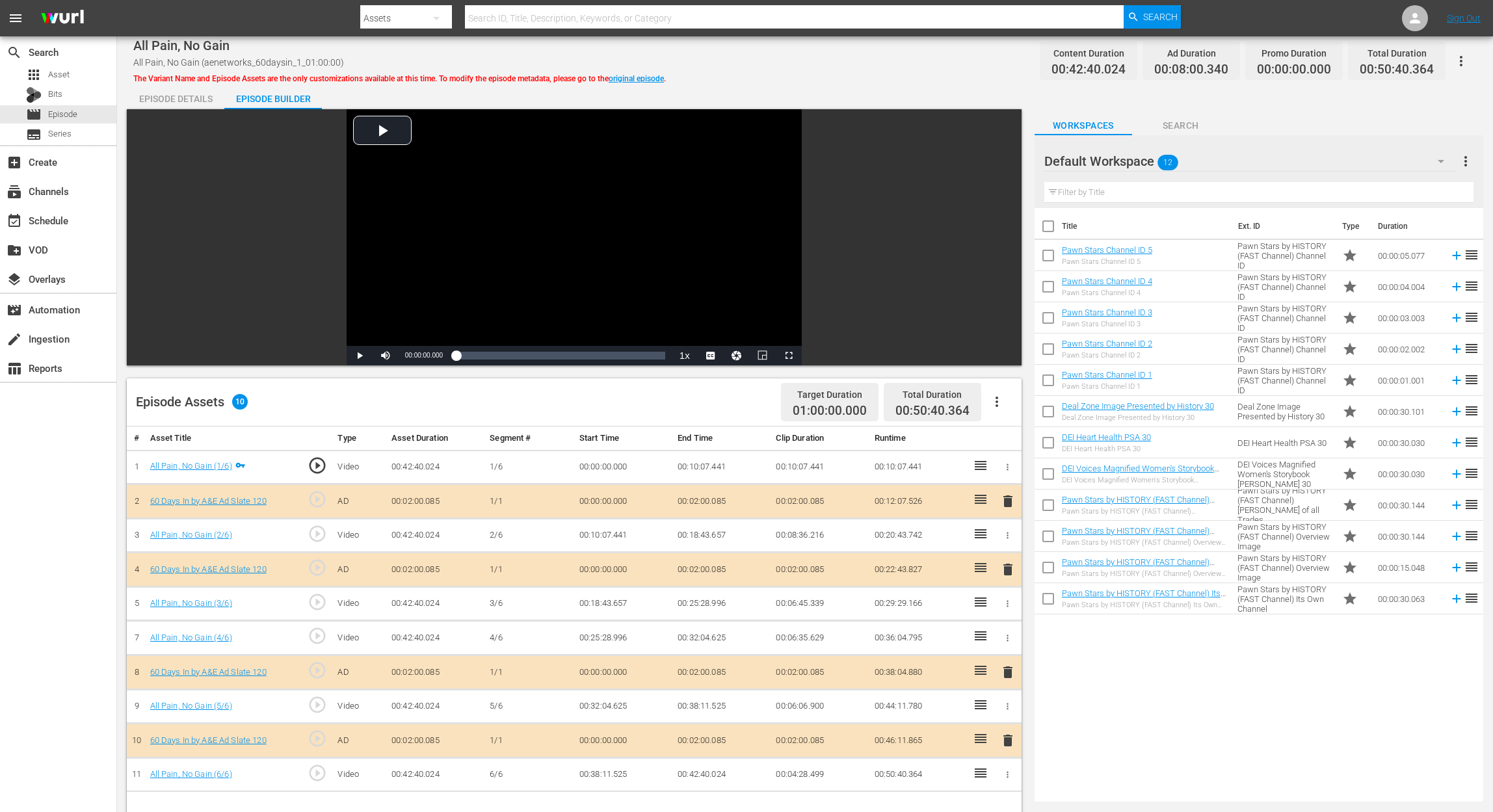
click at [1129, 154] on icon "button" at bounding box center [1441, 162] width 16 height 16
click at [1108, 246] on div "60 Days In (12)" at bounding box center [1128, 239] width 136 height 21
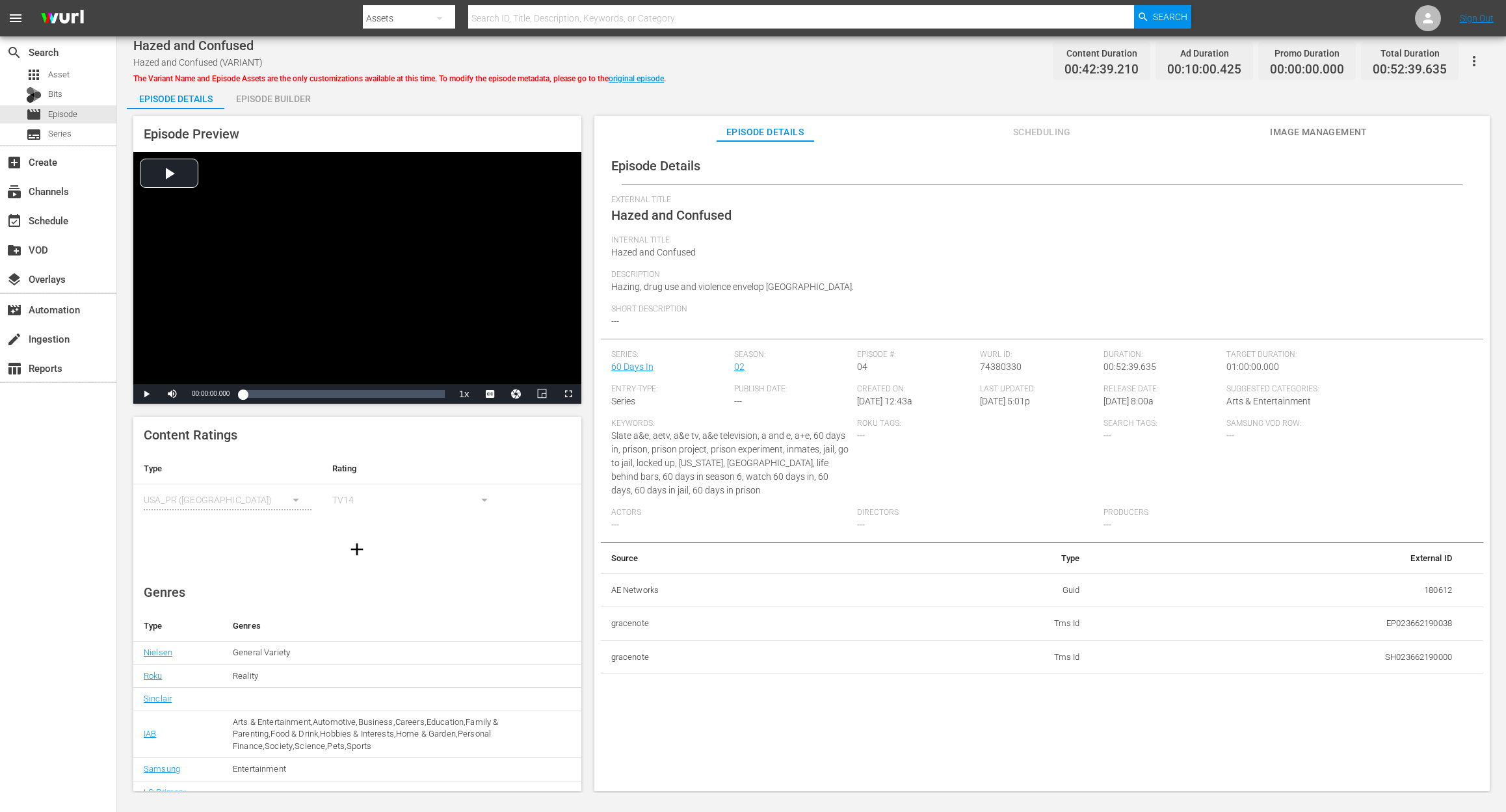
click at [273, 104] on div "Episode Builder" at bounding box center [273, 99] width 97 height 31
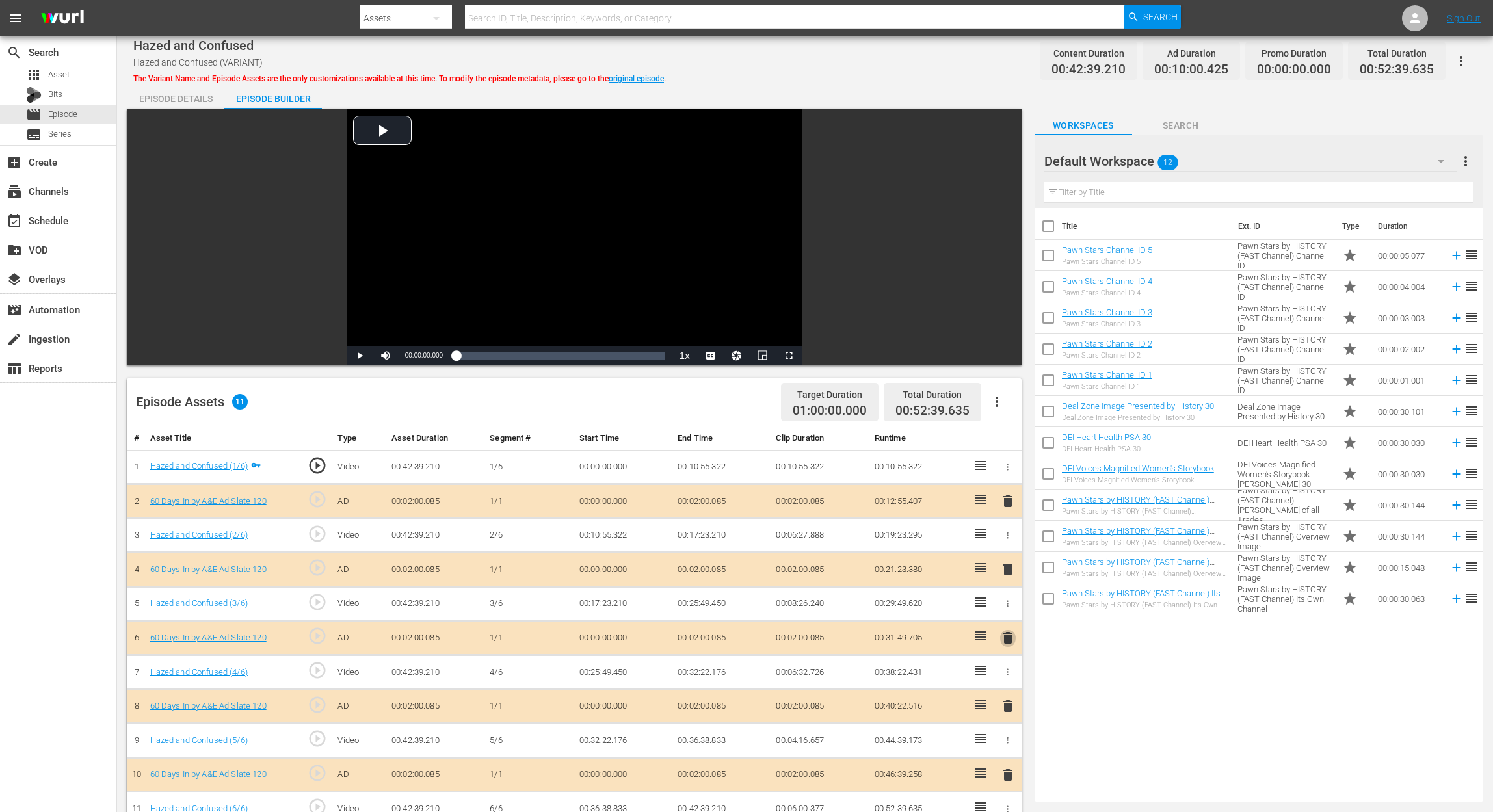
click at [1009, 608] on span "delete" at bounding box center [1008, 638] width 16 height 16
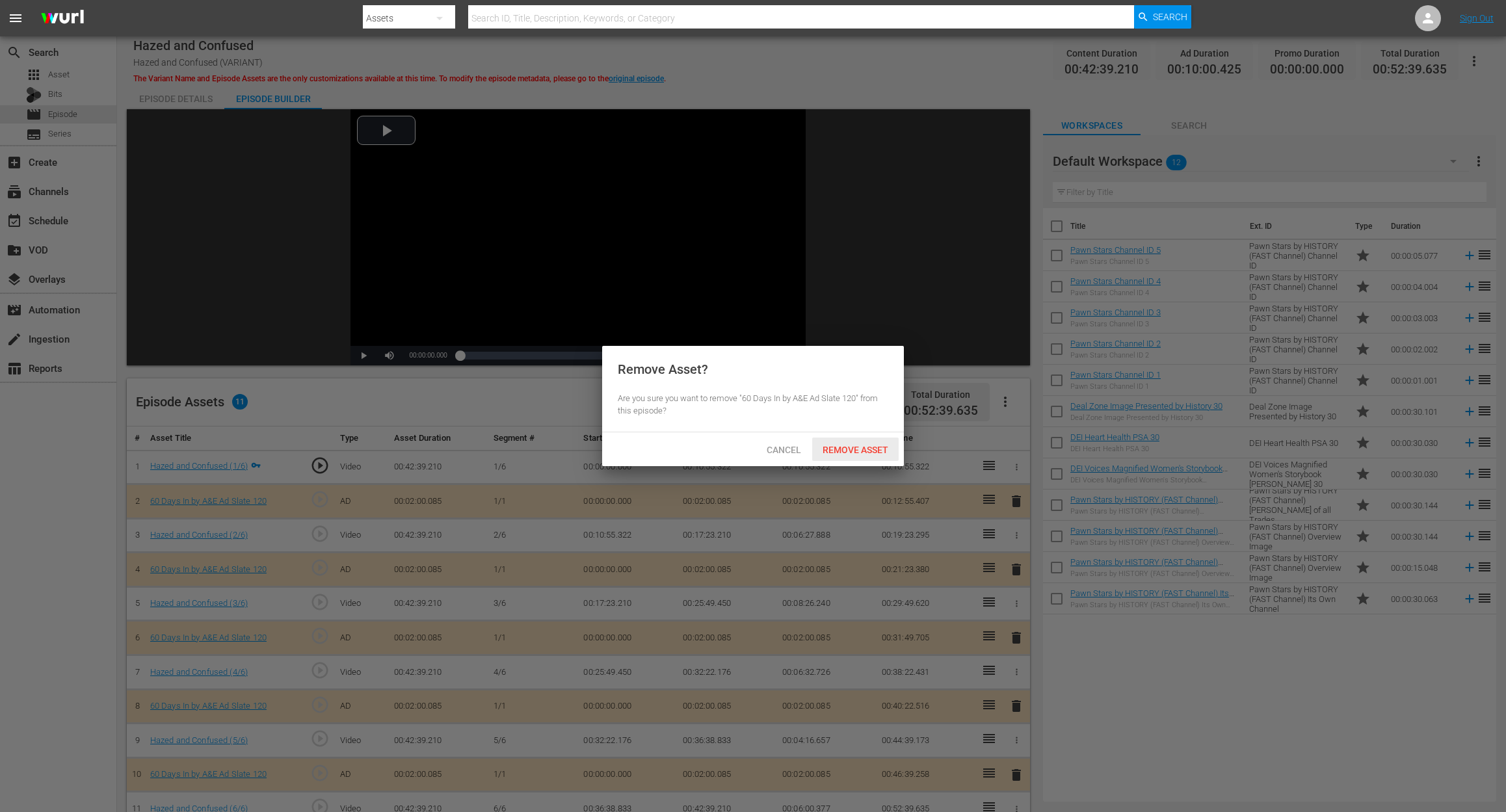
click at [864, 445] on span "Remove Asset" at bounding box center [855, 450] width 86 height 10
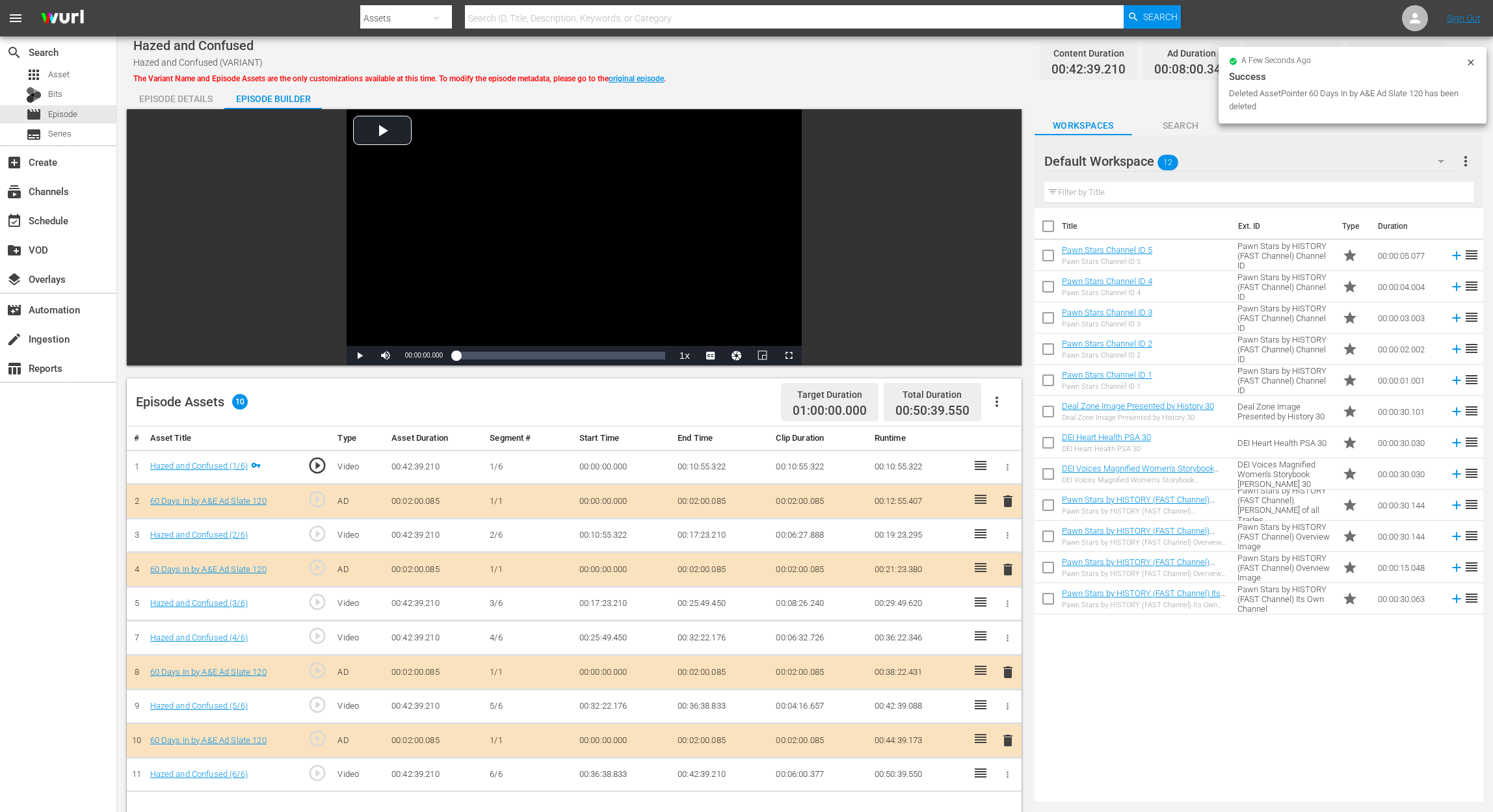
click at [1129, 157] on icon "button" at bounding box center [1441, 162] width 16 height 16
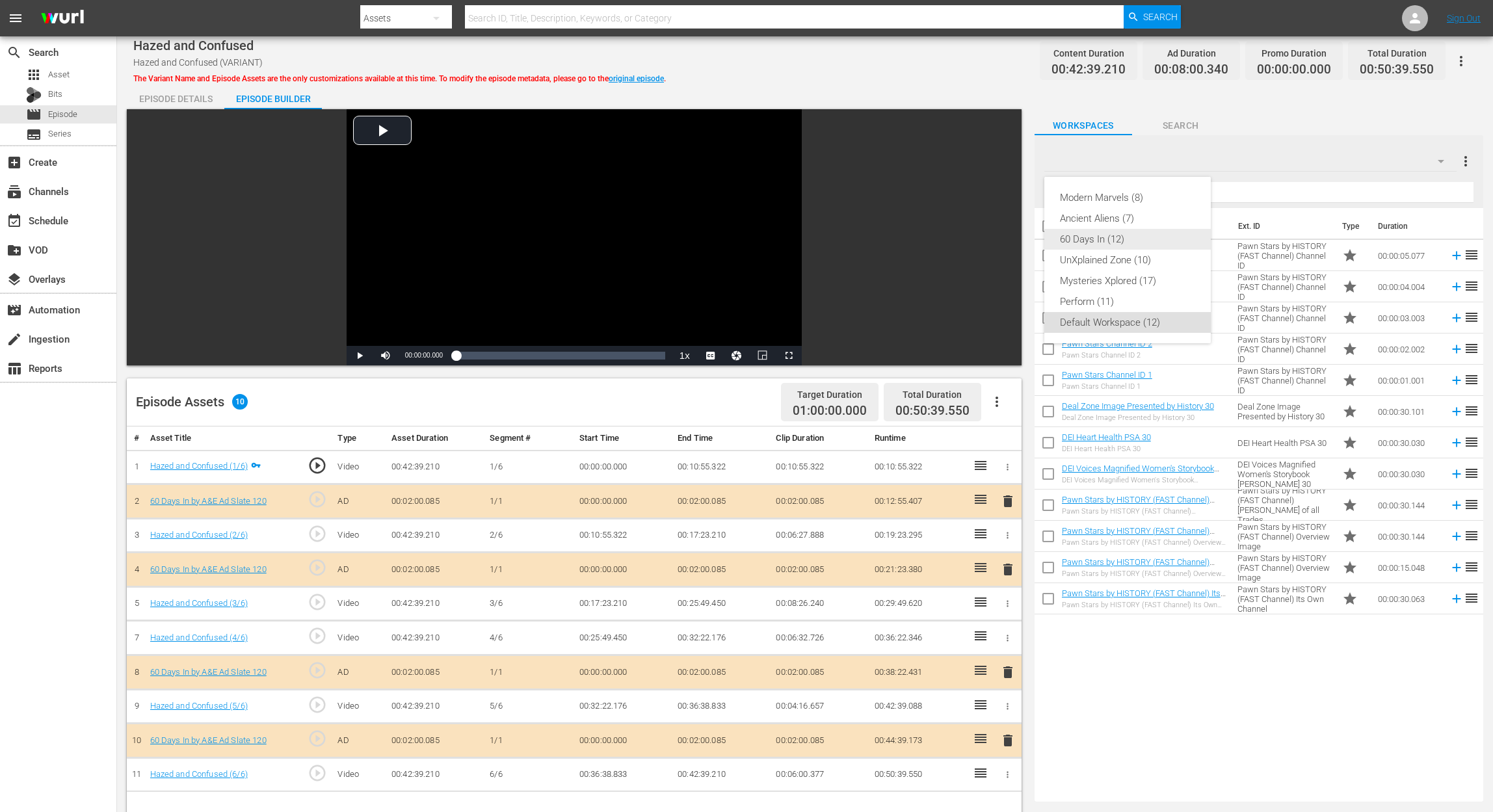
click at [1109, 240] on div "60 Days In (12)" at bounding box center [1128, 239] width 136 height 21
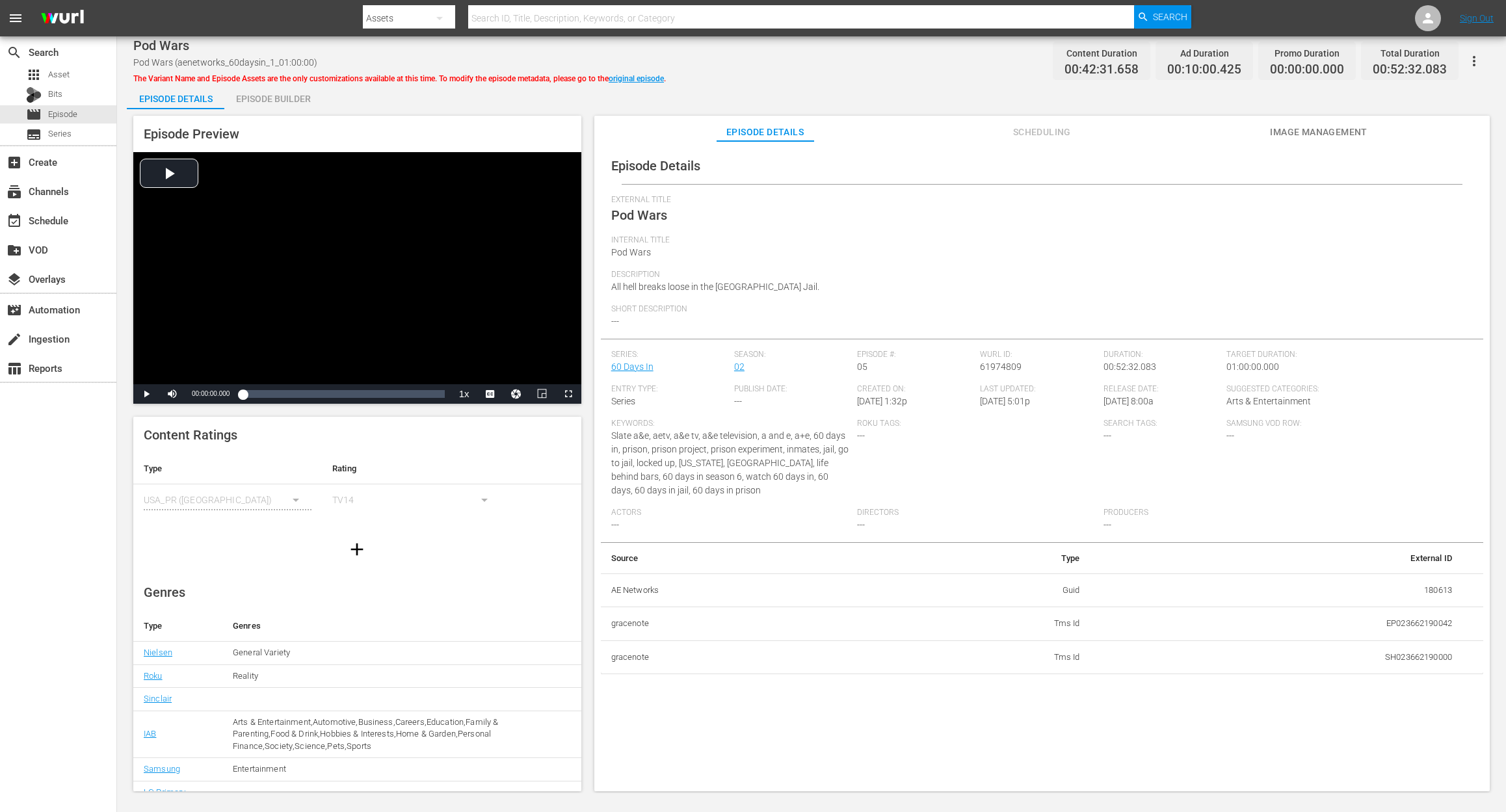
click at [256, 100] on div "Episode Builder" at bounding box center [273, 99] width 97 height 31
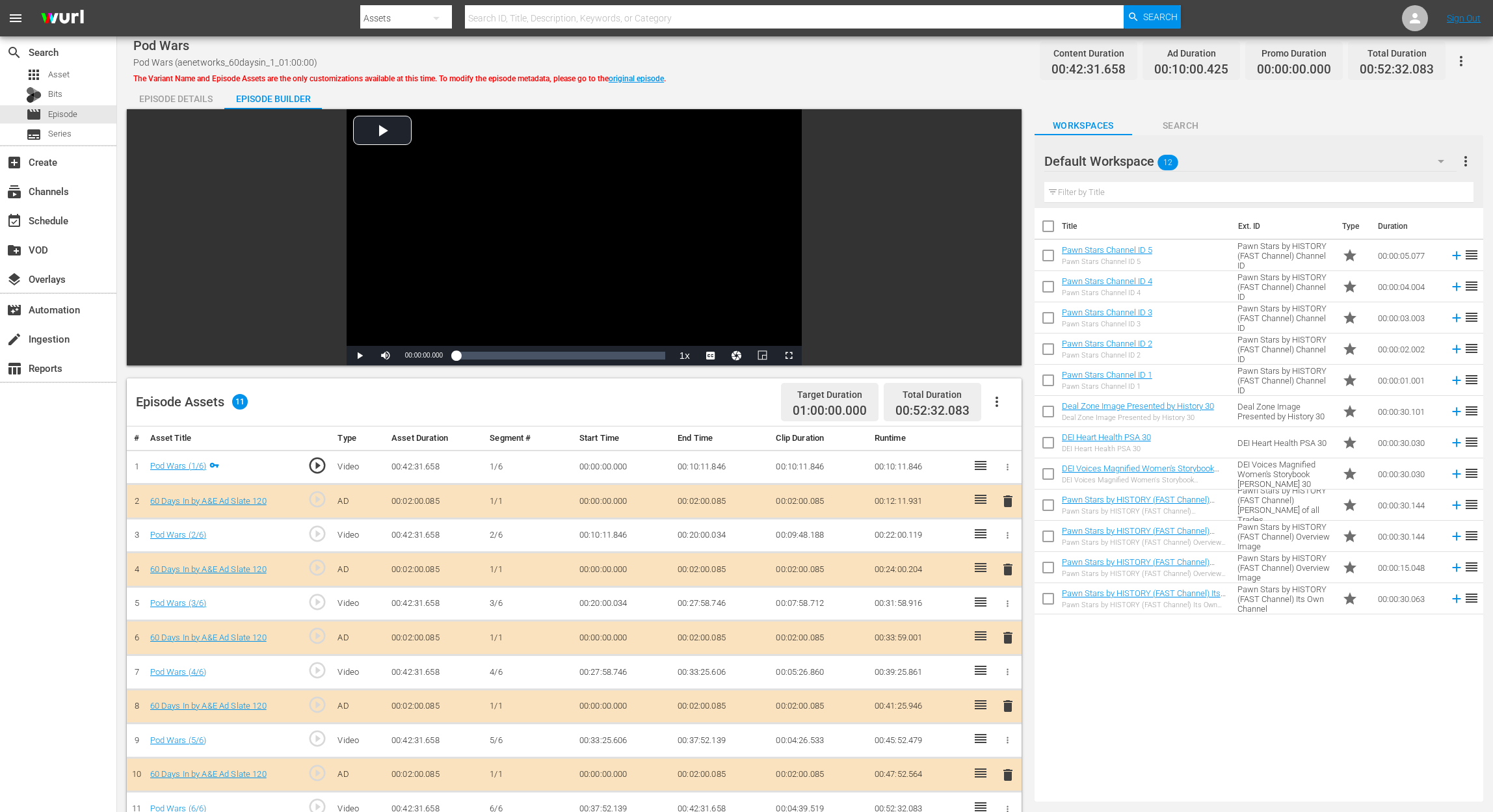
click at [1010, 608] on span "delete" at bounding box center [1008, 638] width 16 height 16
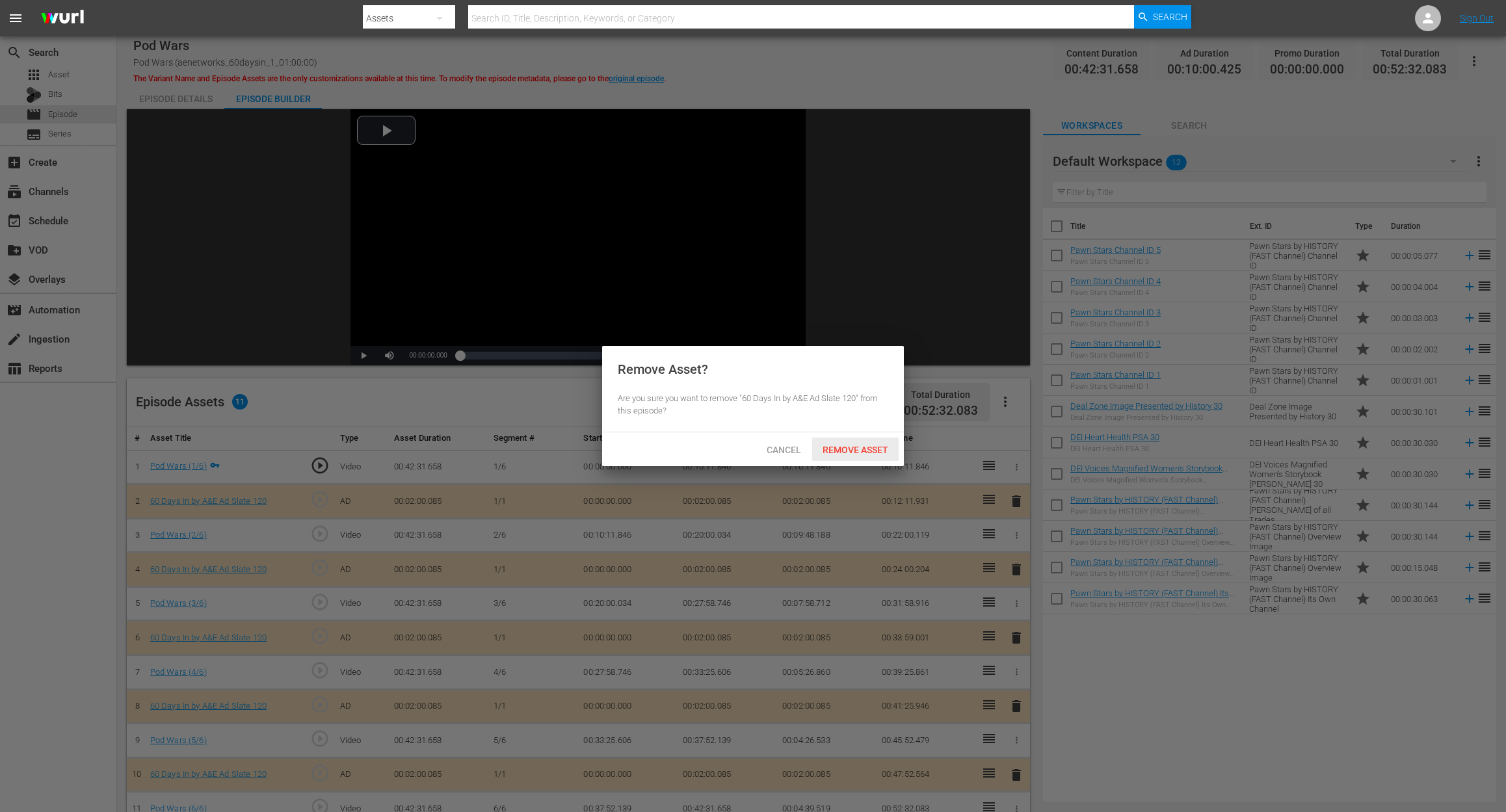
click at [869, 450] on span "Remove Asset" at bounding box center [855, 450] width 86 height 10
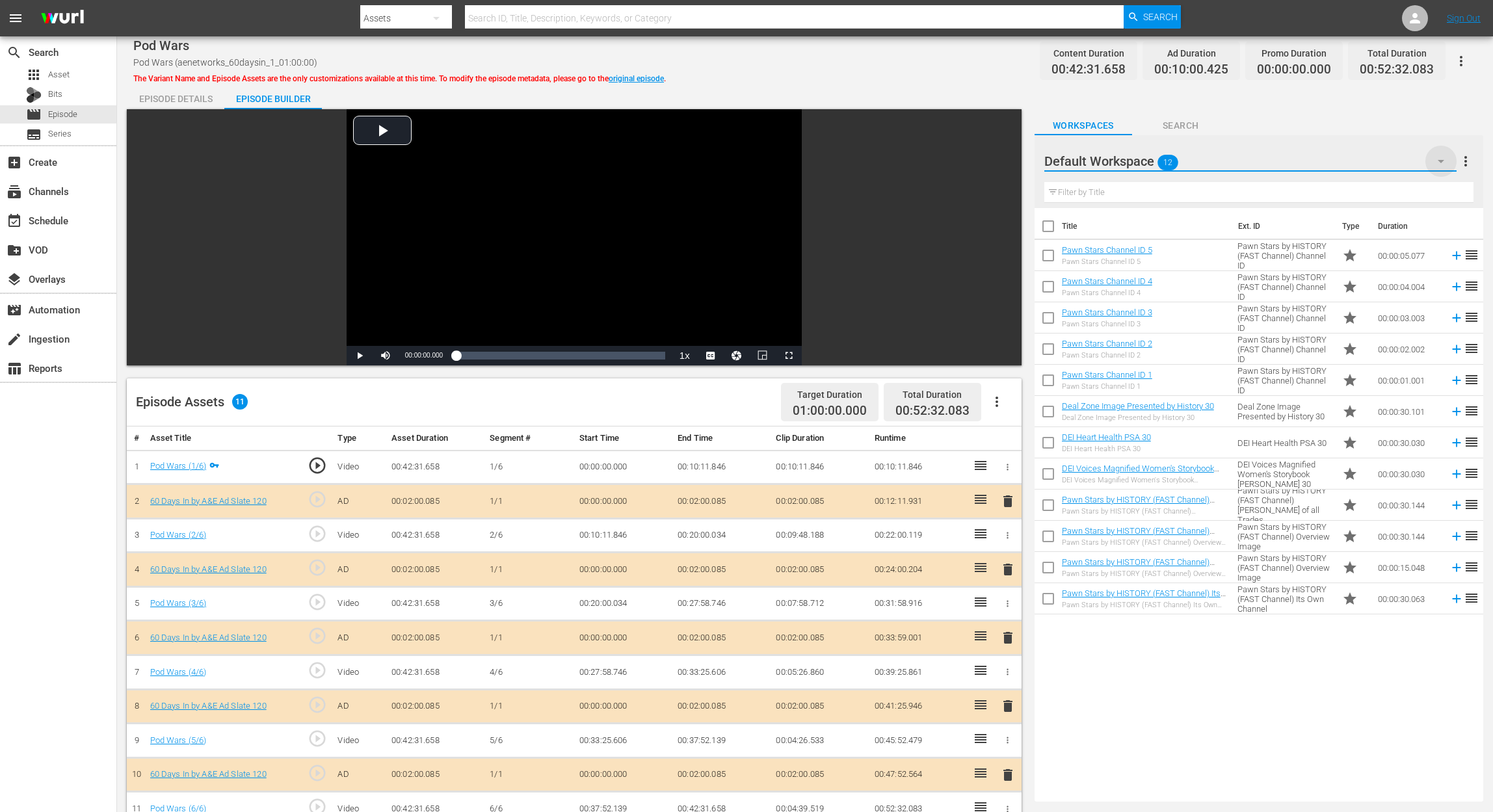
click at [1129, 162] on icon "button" at bounding box center [1441, 162] width 16 height 16
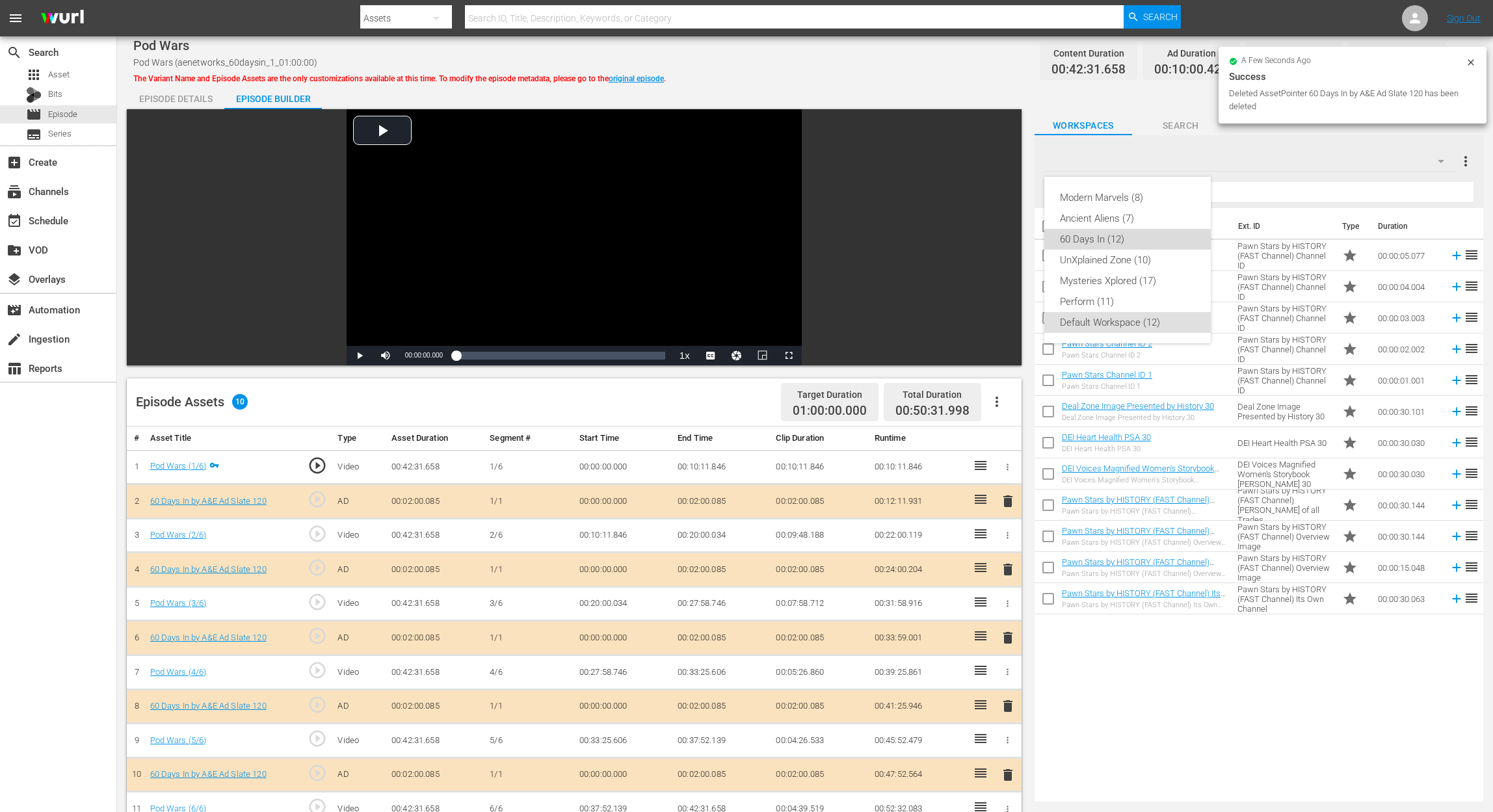
click at [1128, 233] on div "60 Days In (12)" at bounding box center [1128, 239] width 136 height 21
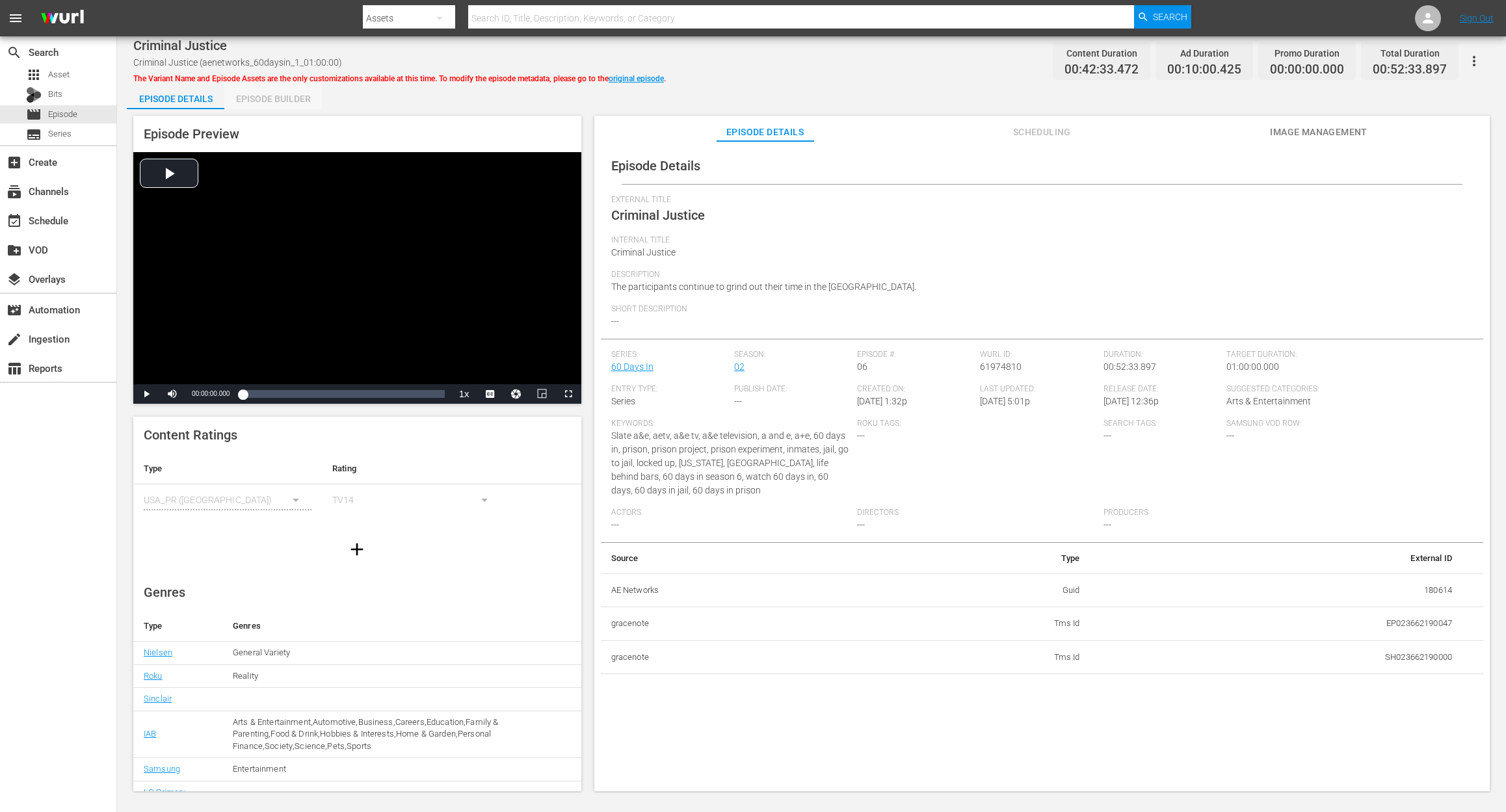
click at [278, 102] on div "Episode Builder" at bounding box center [273, 99] width 97 height 31
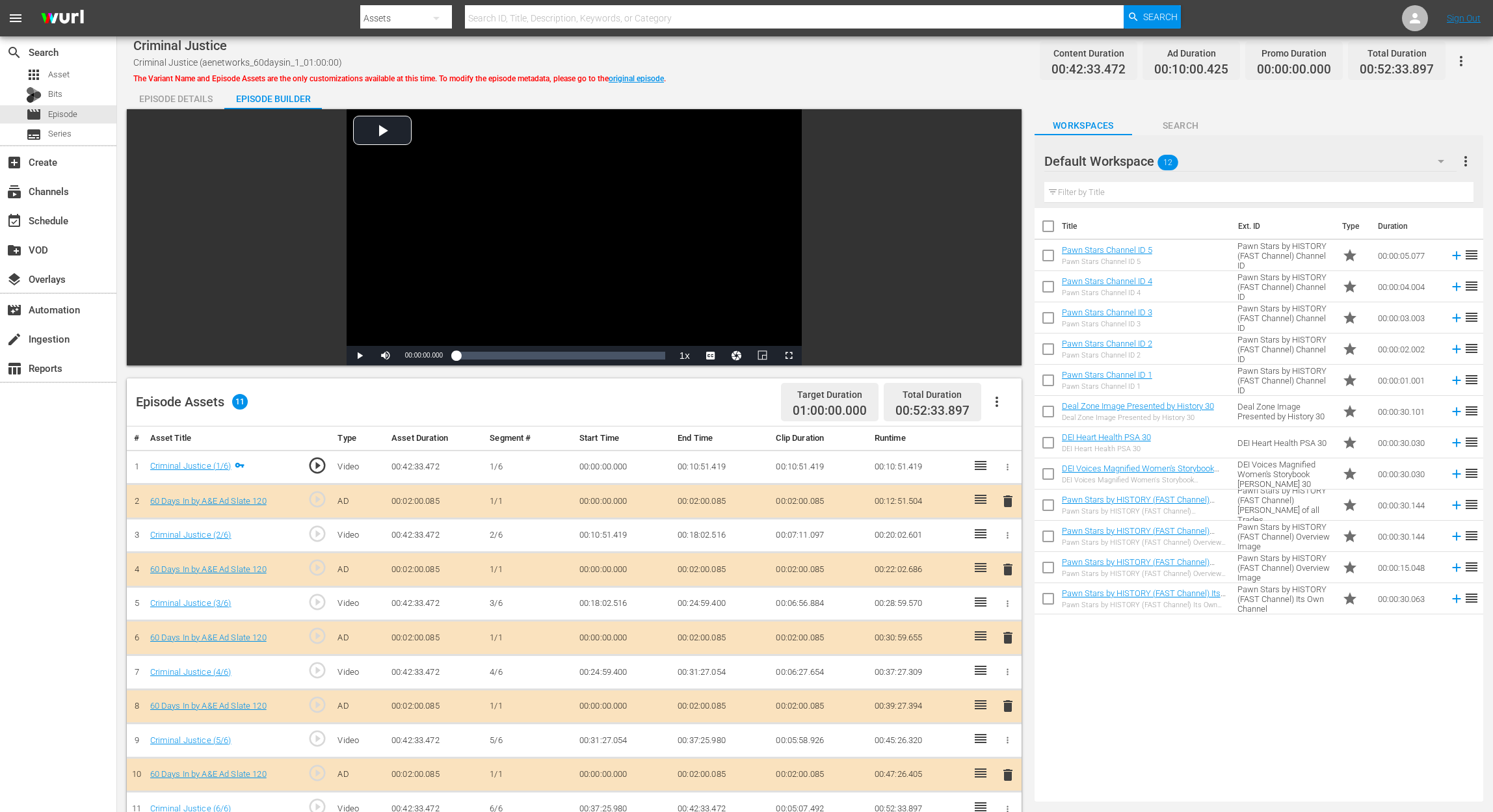
click at [1008, 608] on span "delete" at bounding box center [1008, 638] width 16 height 16
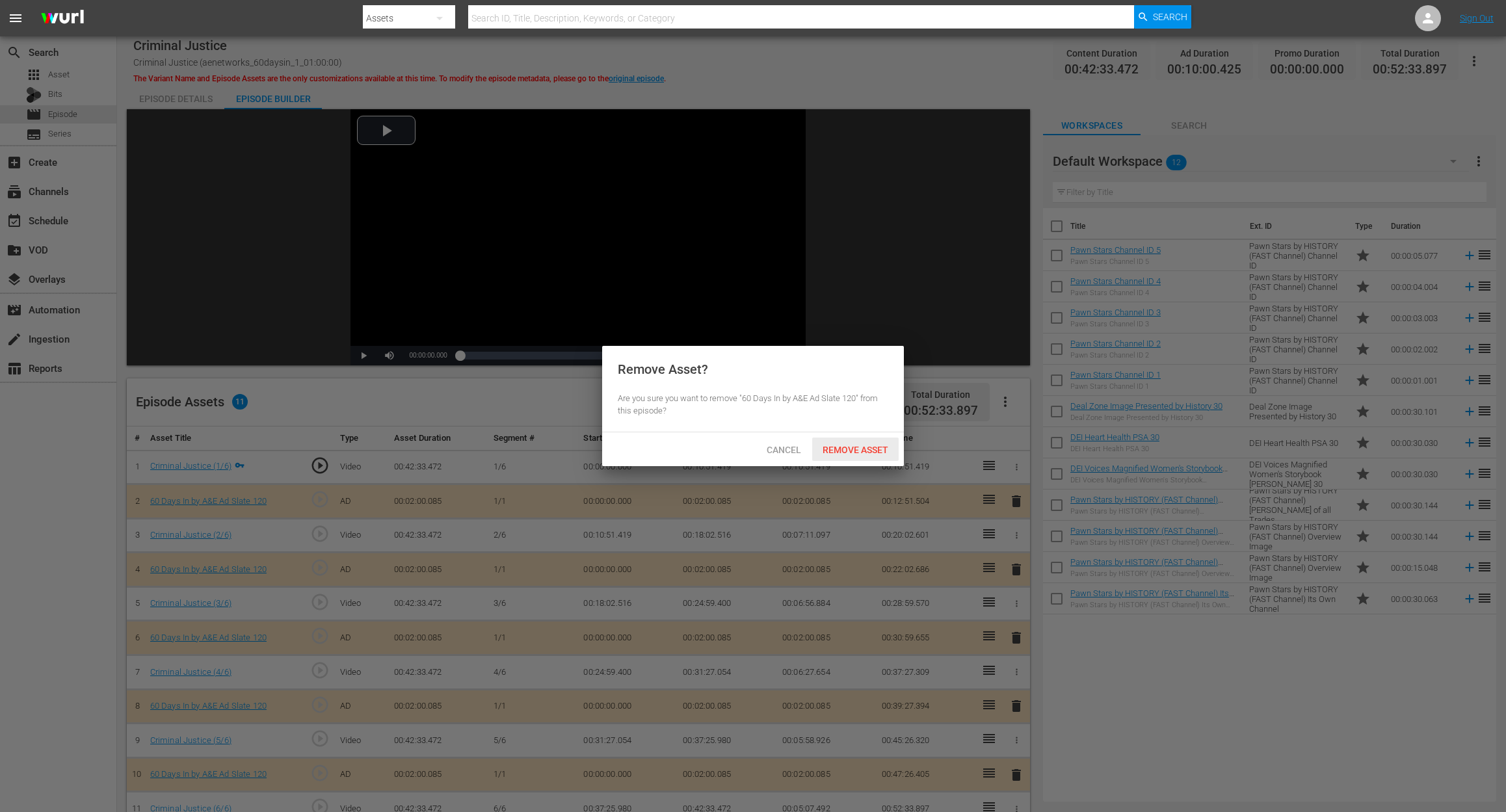
click at [849, 449] on span "Remove Asset" at bounding box center [855, 450] width 86 height 10
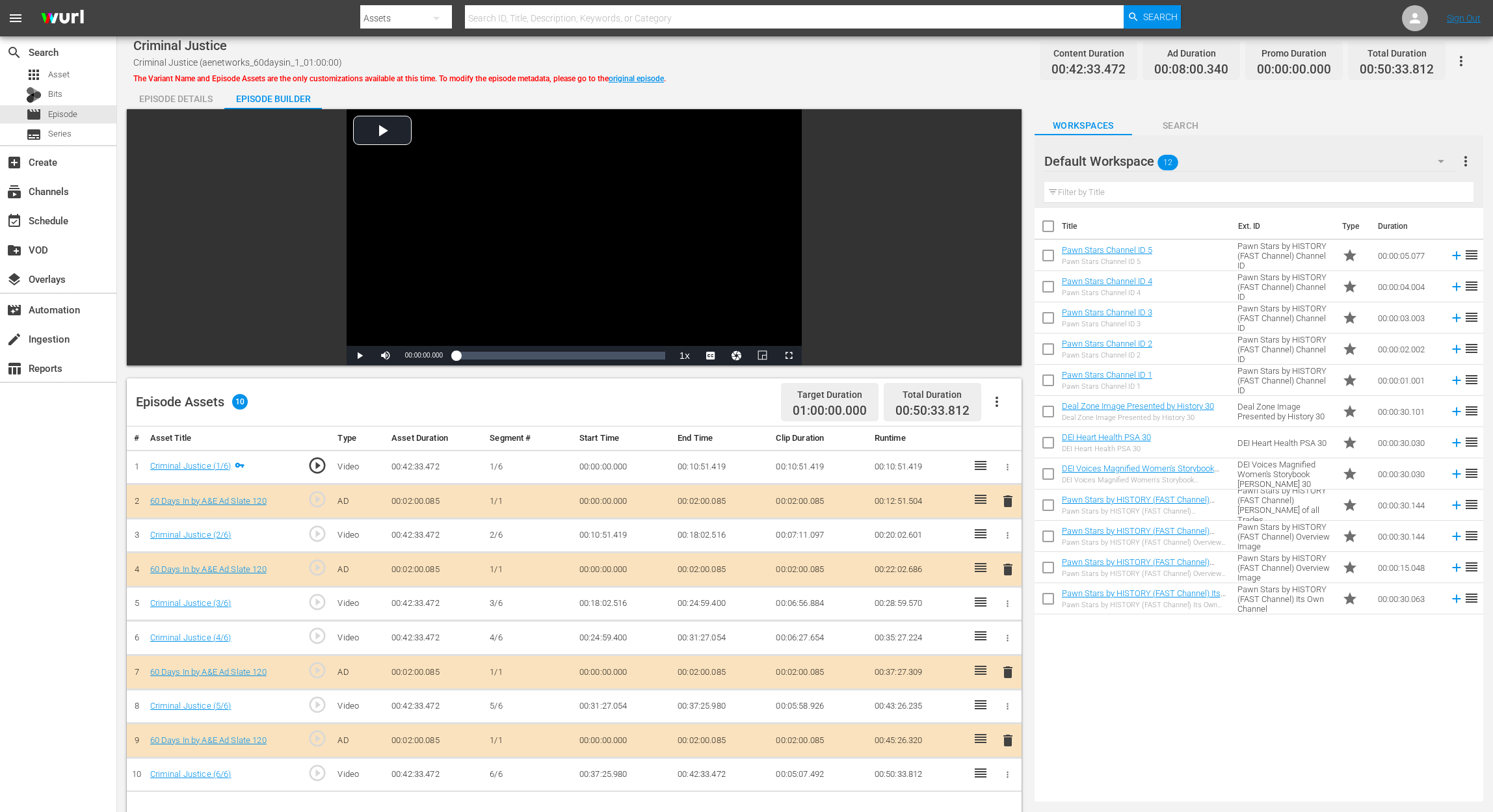
click at [1129, 162] on icon "button" at bounding box center [1441, 162] width 16 height 16
click at [1129, 243] on div "60 Days In (12)" at bounding box center [1128, 239] width 136 height 21
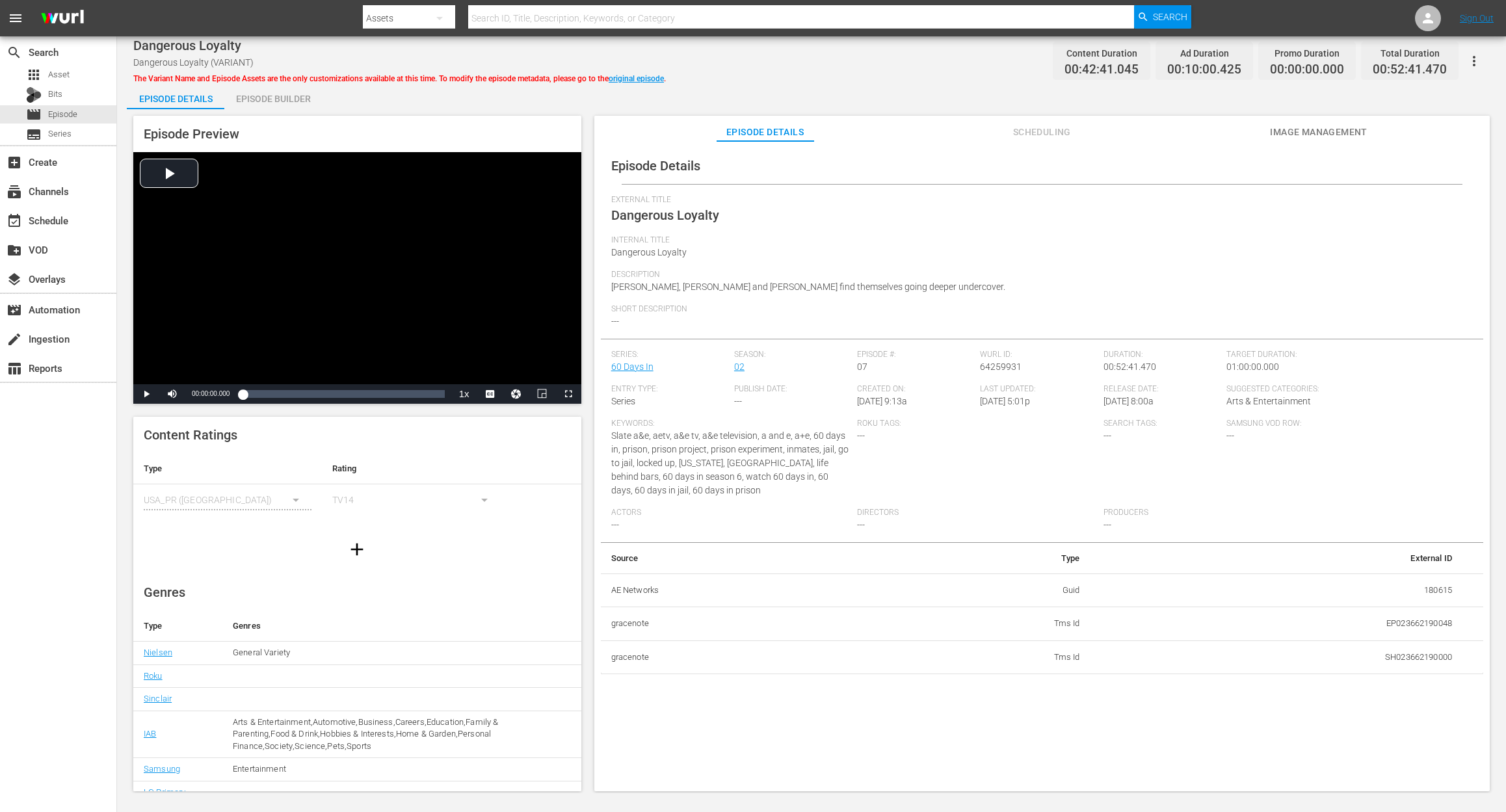
click at [262, 97] on div "Episode Builder" at bounding box center [273, 99] width 97 height 31
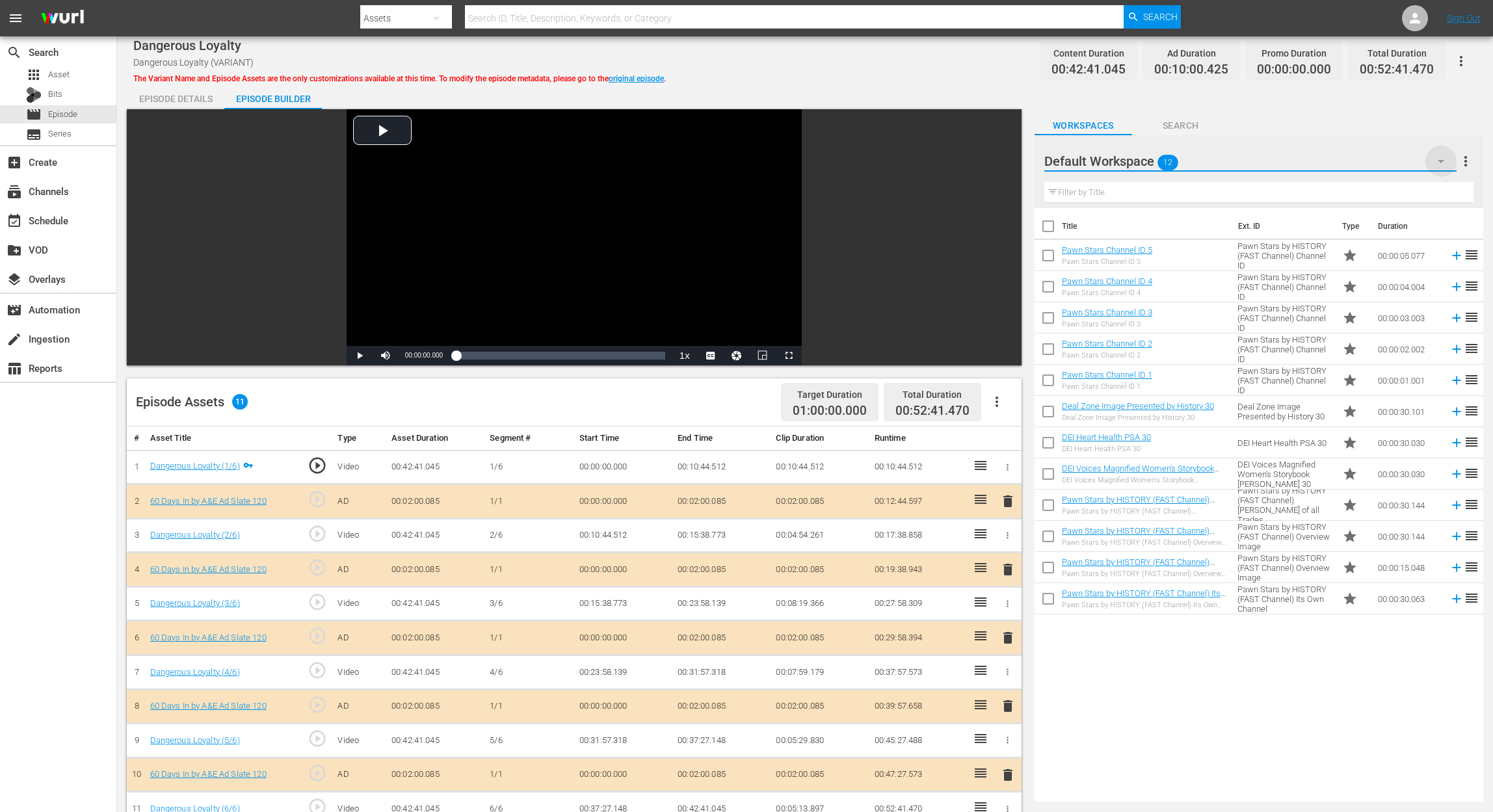
click at [1436, 157] on icon "button" at bounding box center [1441, 162] width 16 height 16
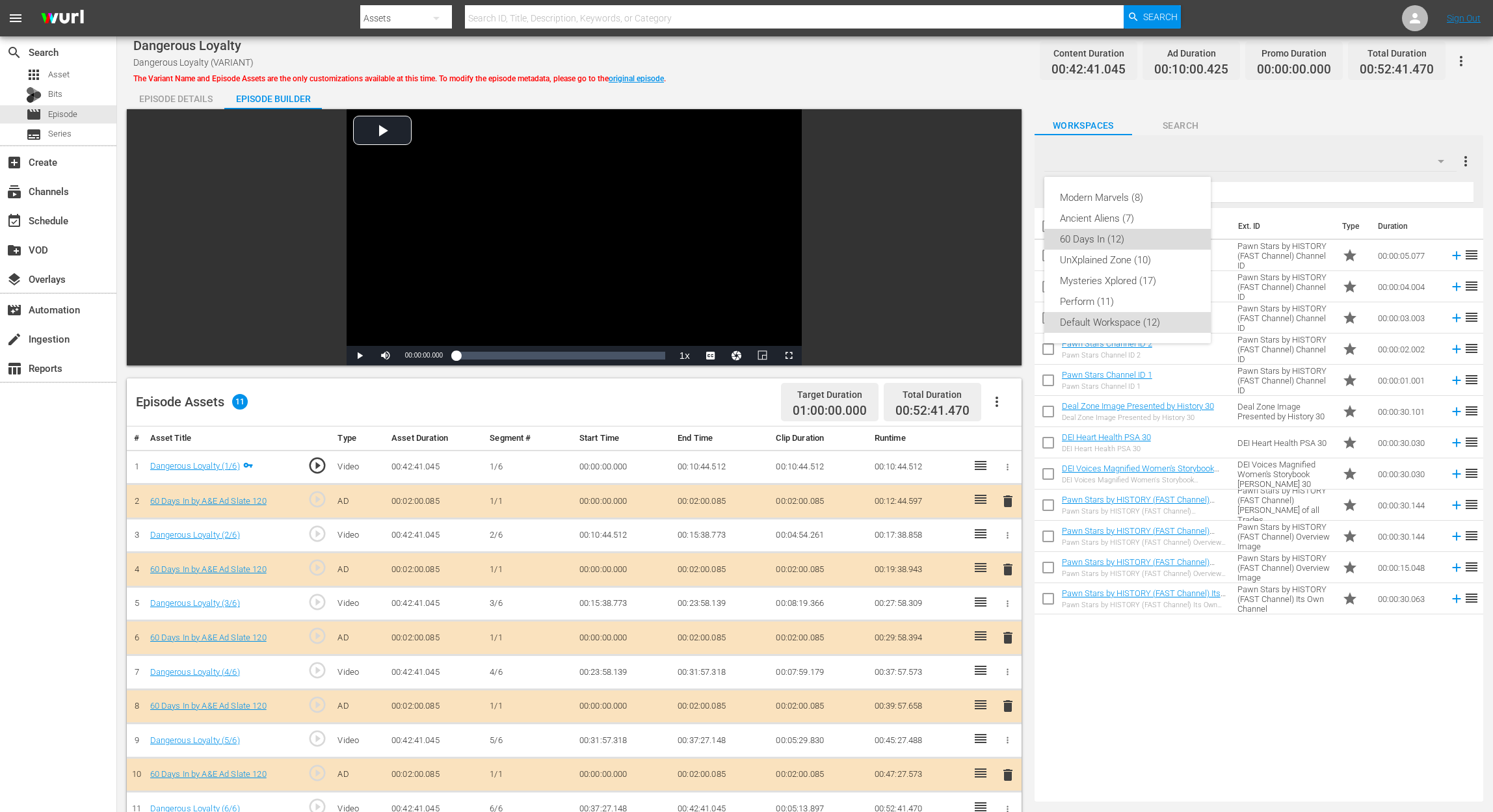
click at [1109, 241] on div "60 Days In (12)" at bounding box center [1128, 239] width 136 height 21
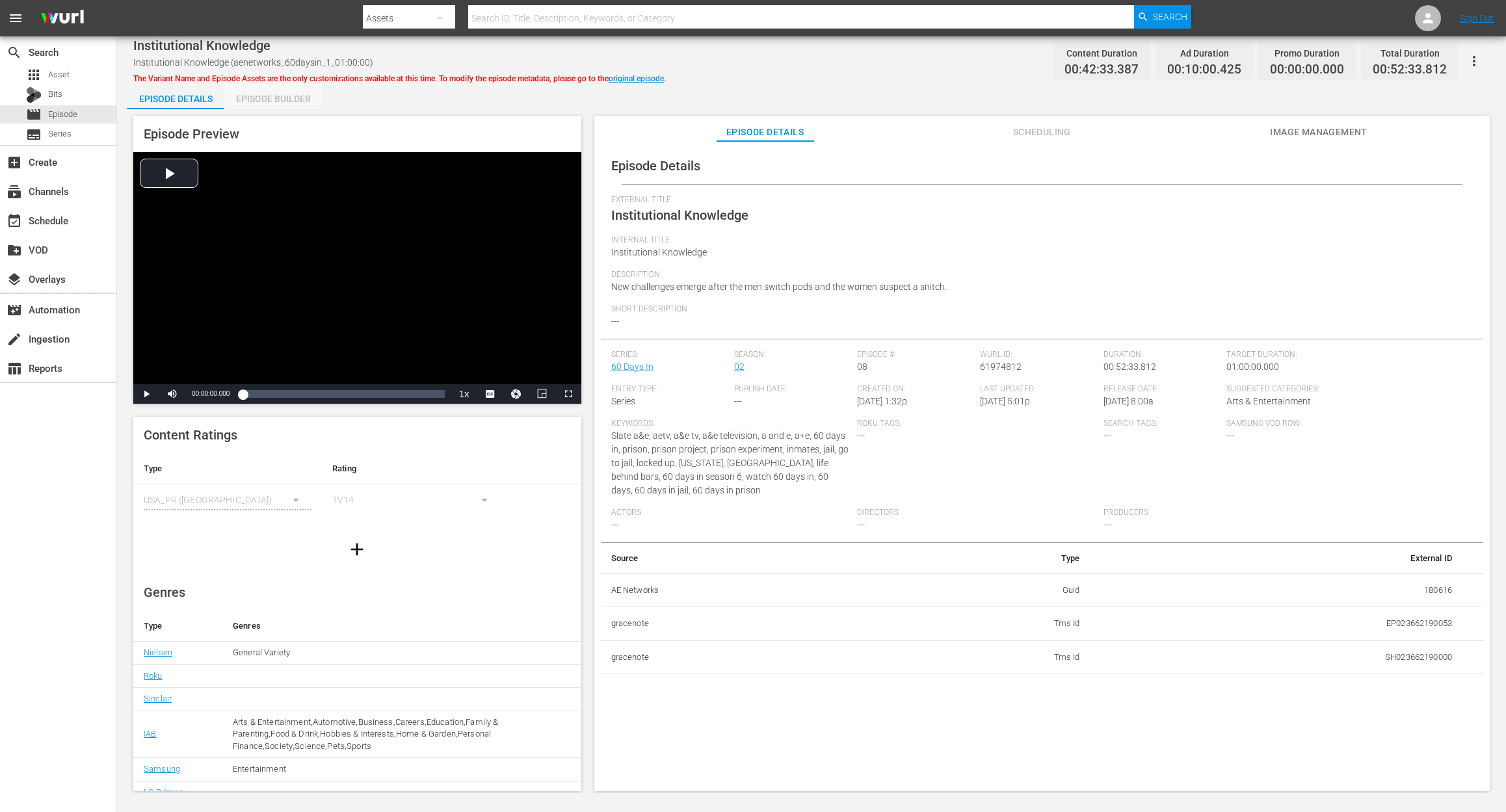
click at [264, 94] on div "Episode Builder" at bounding box center [273, 99] width 97 height 31
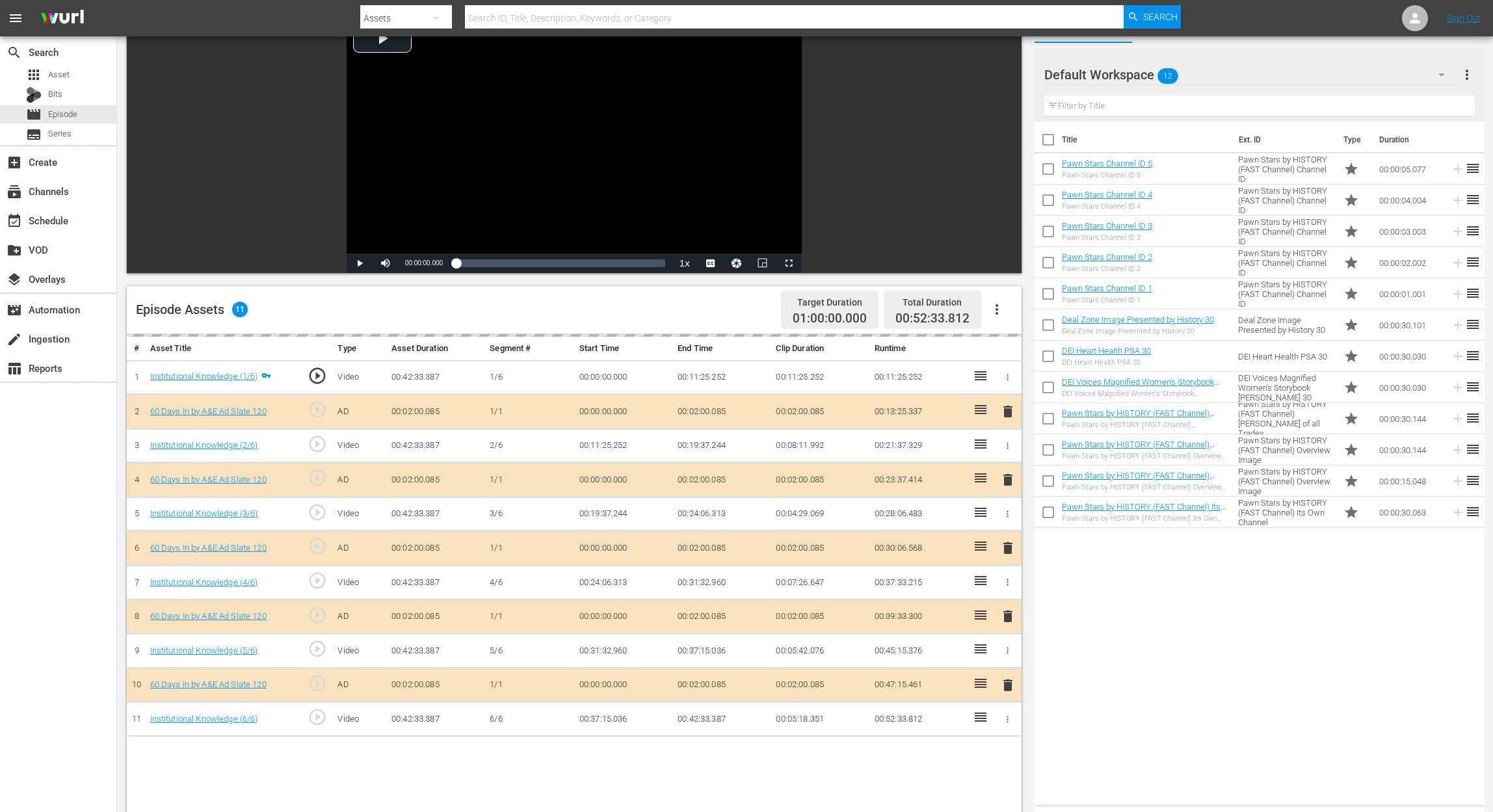
scroll to position [173, 0]
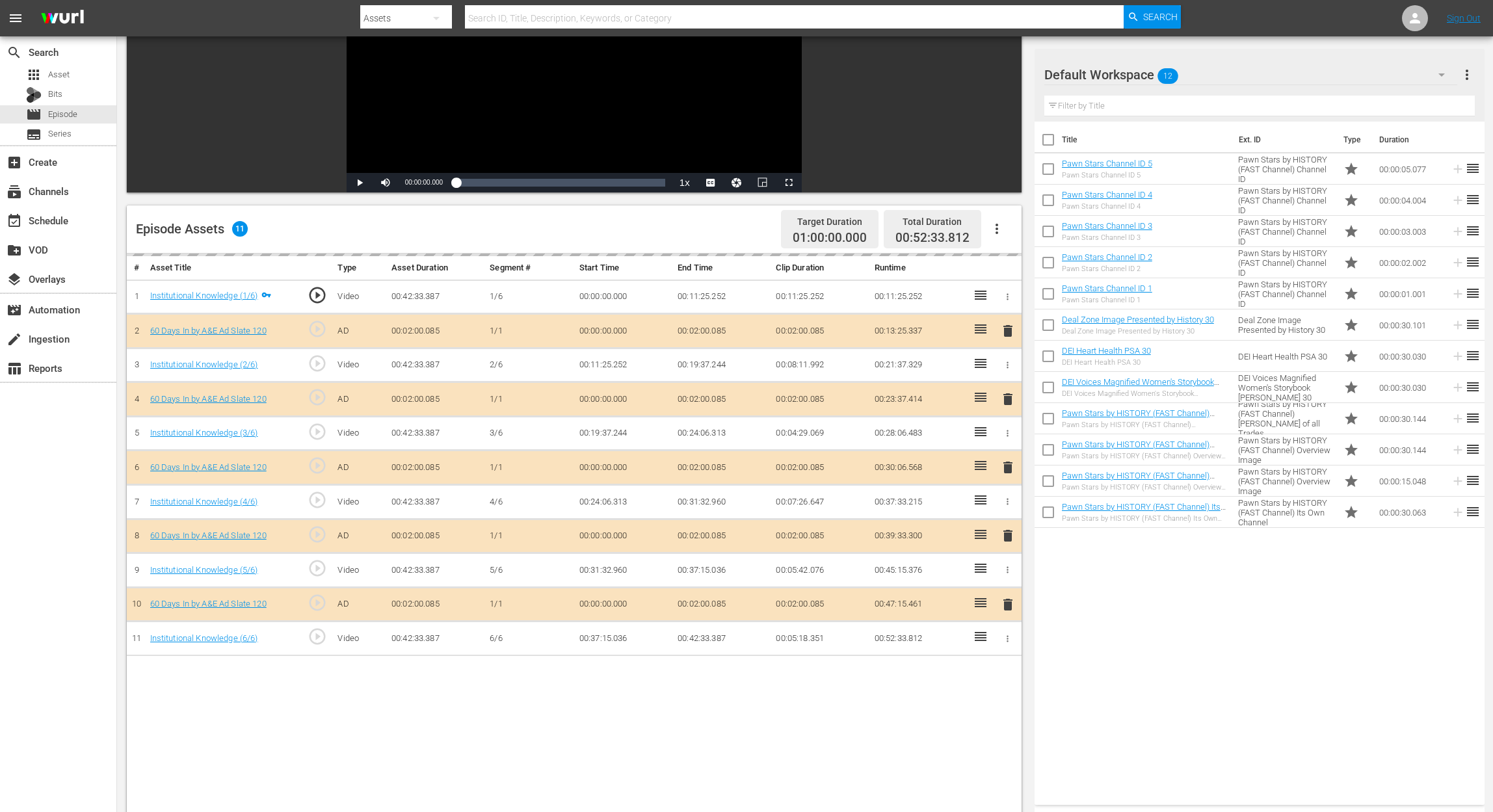
click at [1006, 471] on div "delete" at bounding box center [1007, 468] width 16 height 19
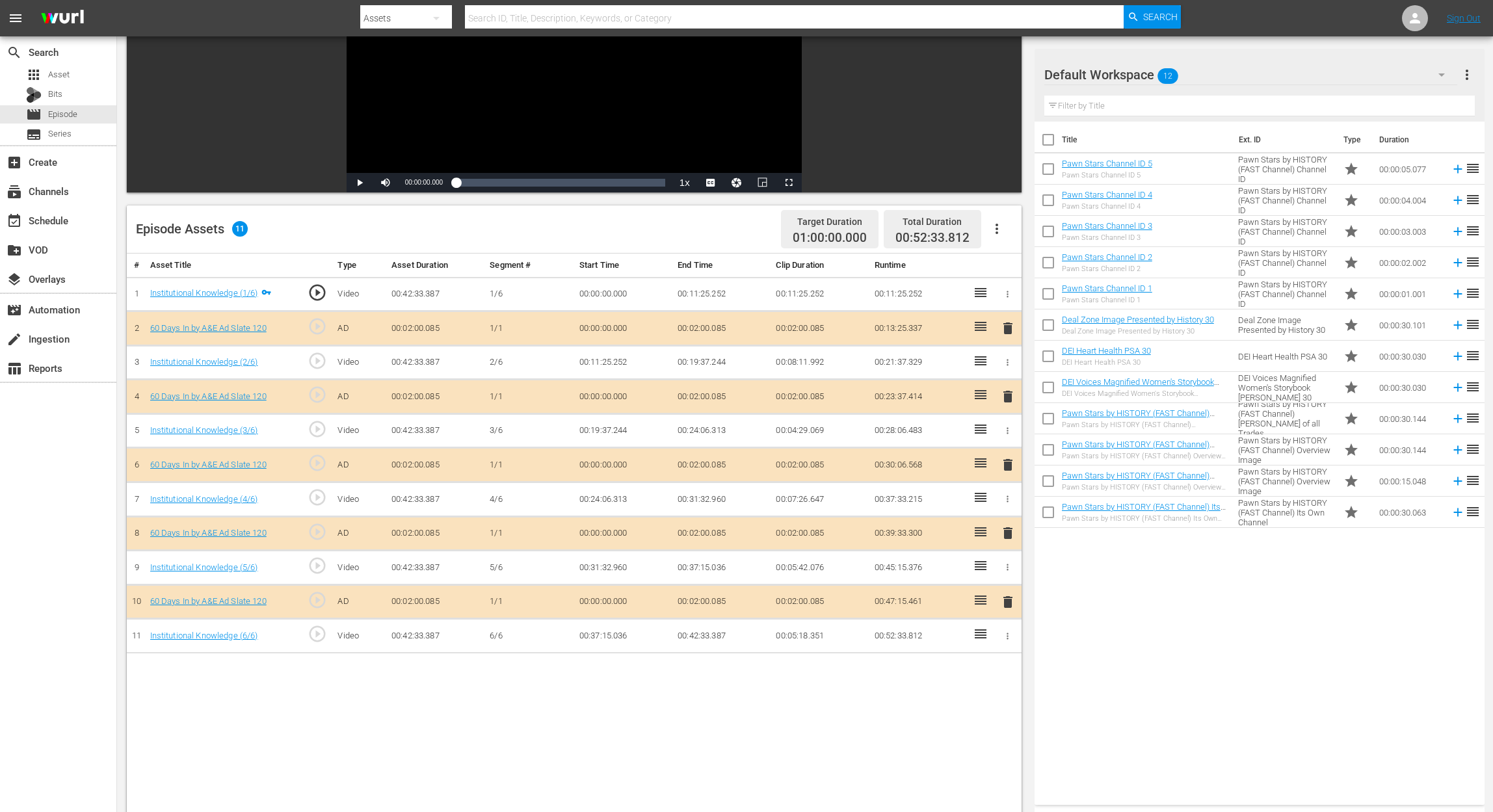
click at [1013, 463] on span "delete" at bounding box center [1008, 465] width 16 height 16
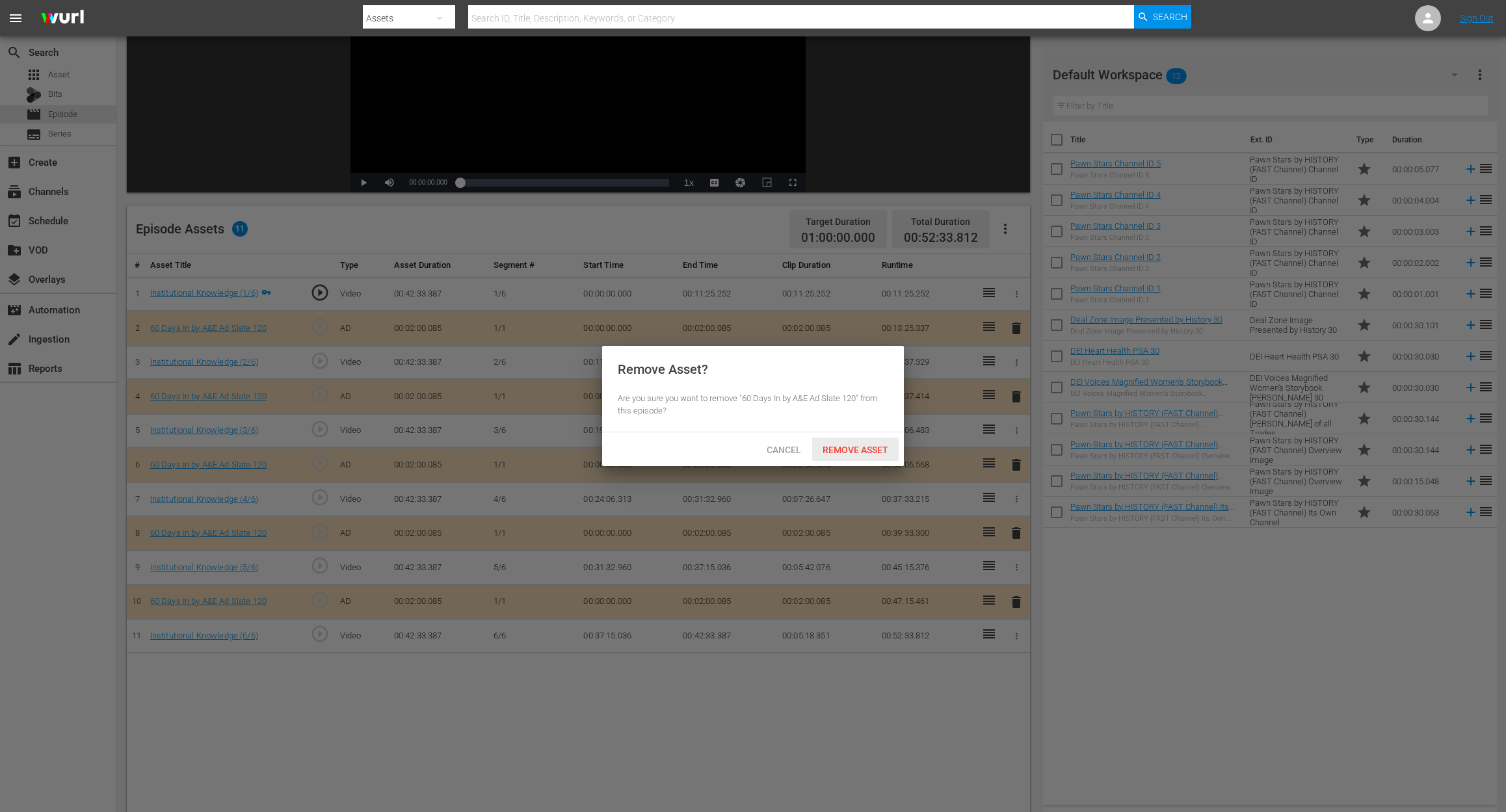
click at [853, 450] on span "Remove Asset" at bounding box center [855, 450] width 86 height 10
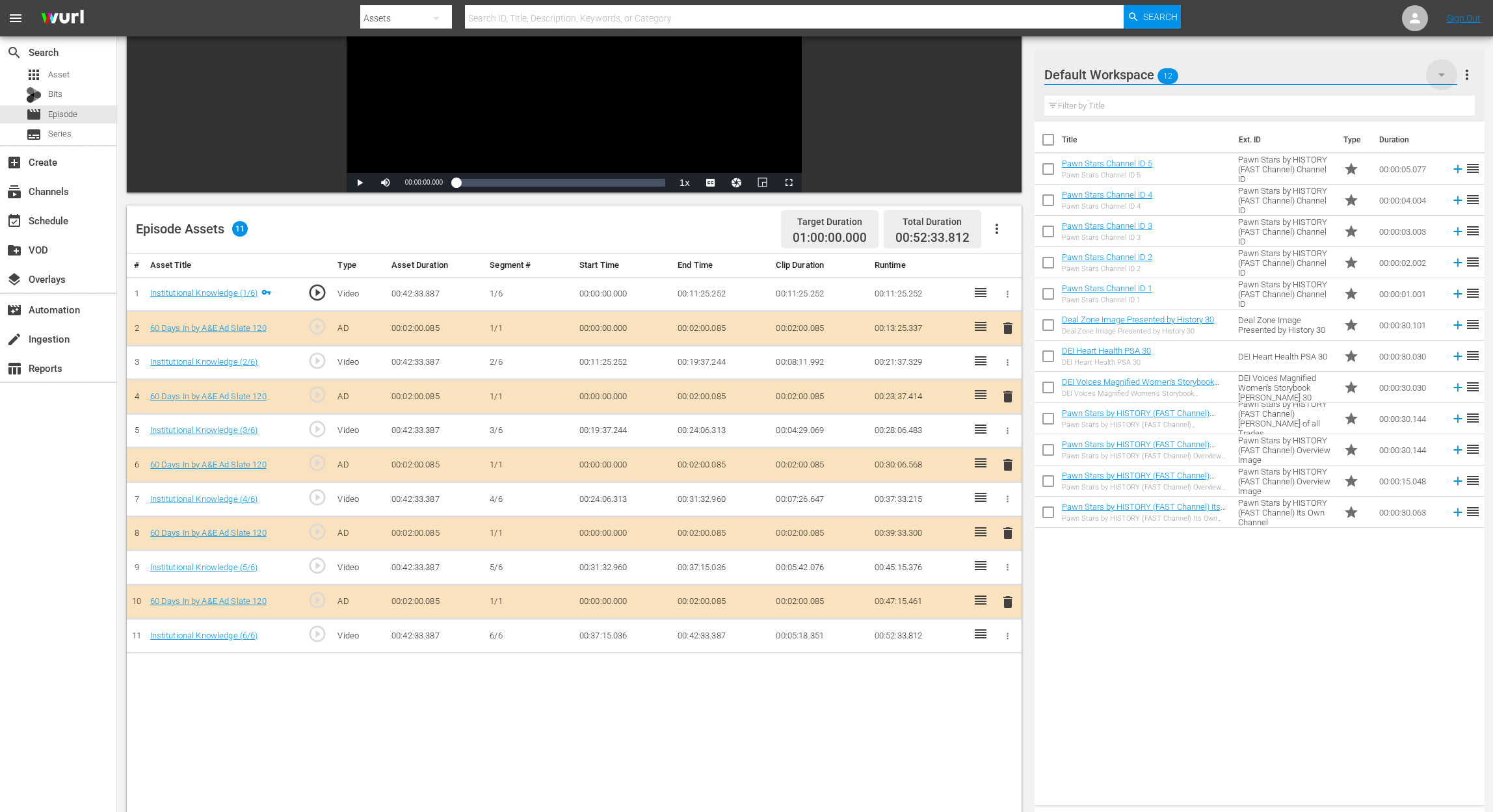
click at [1129, 77] on icon "button" at bounding box center [1442, 75] width 16 height 16
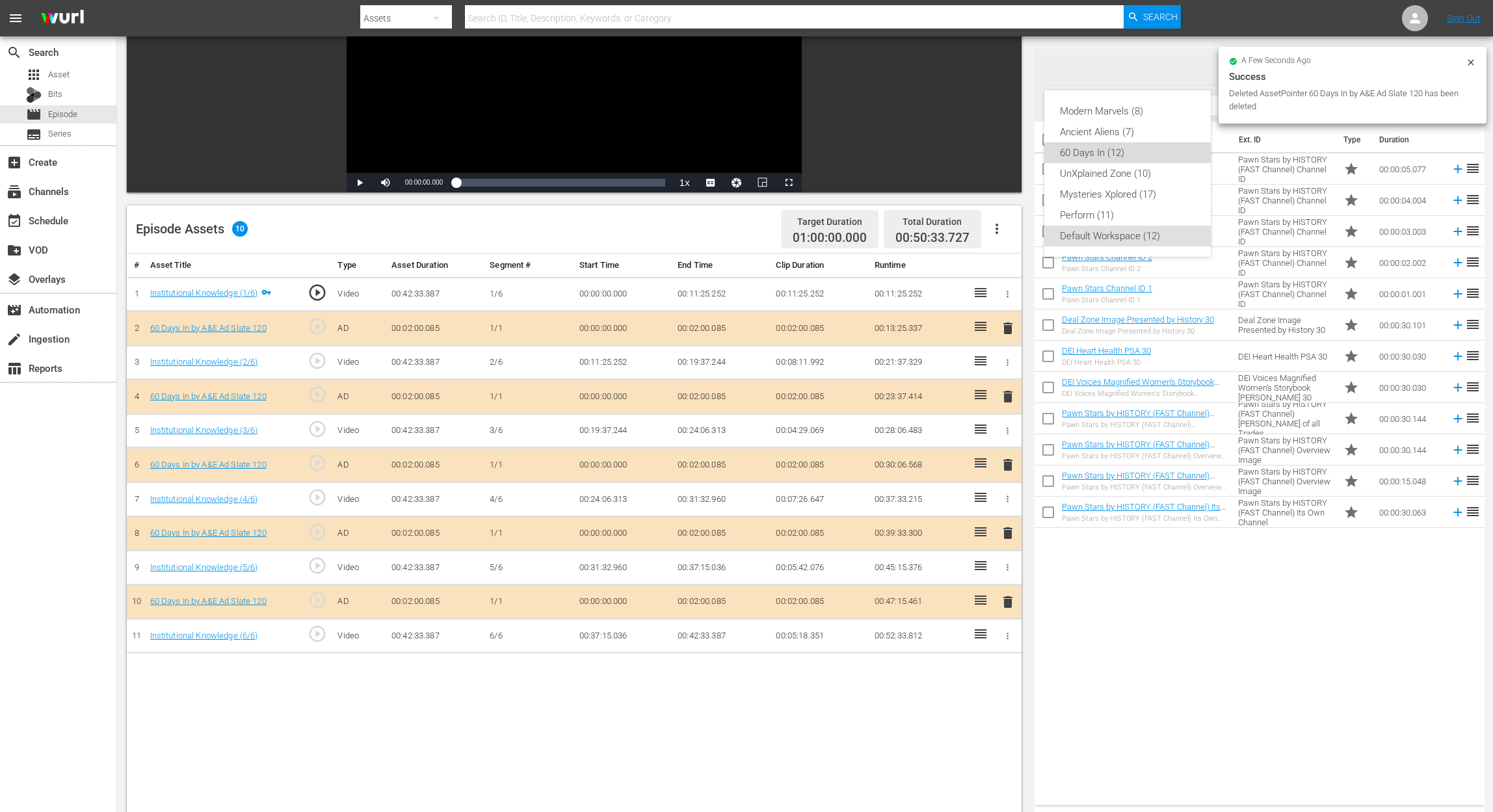
click at [1080, 149] on div "60 Days In (12)" at bounding box center [1128, 152] width 136 height 21
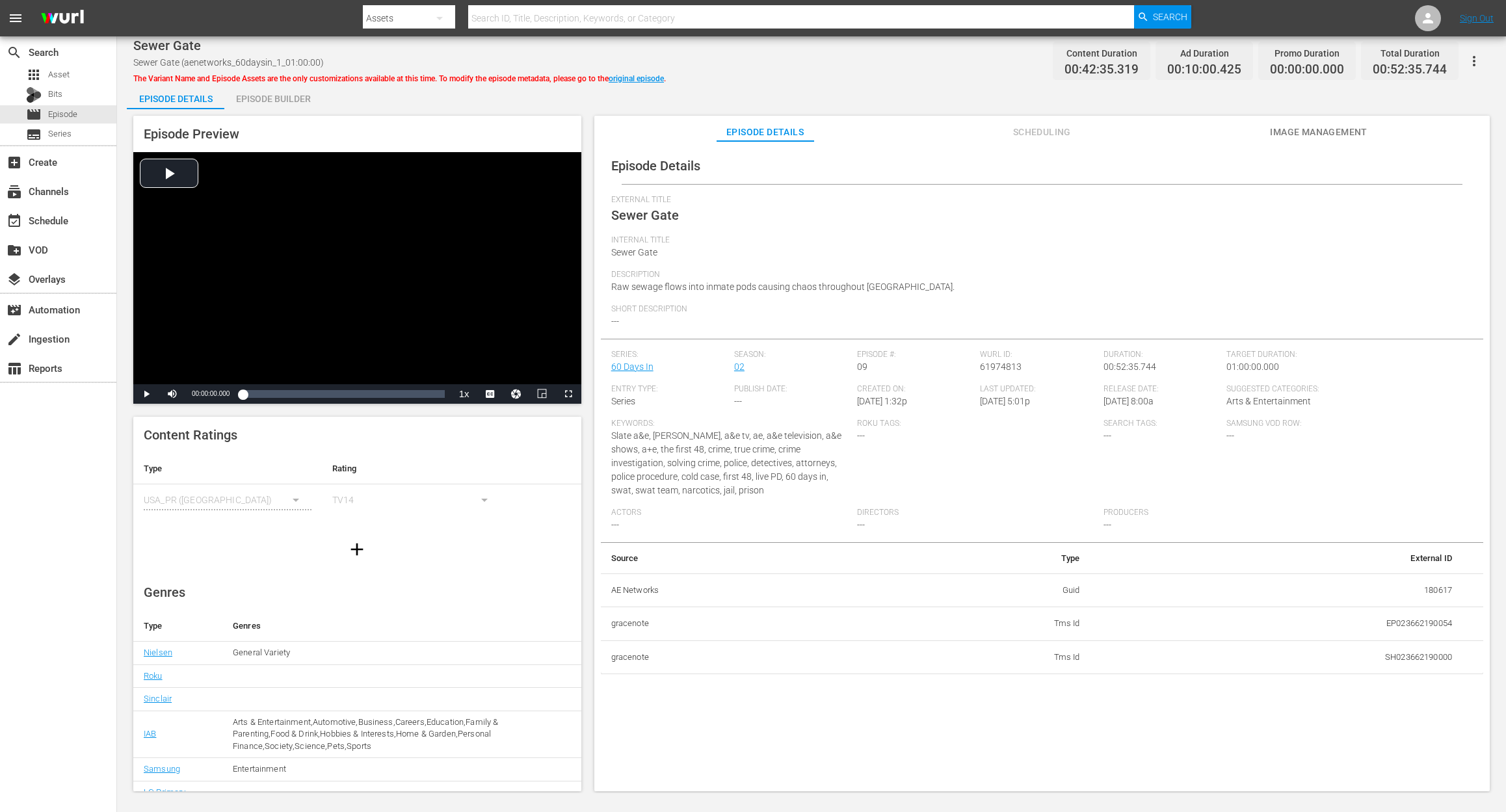
click at [276, 99] on div "Episode Builder" at bounding box center [273, 99] width 97 height 31
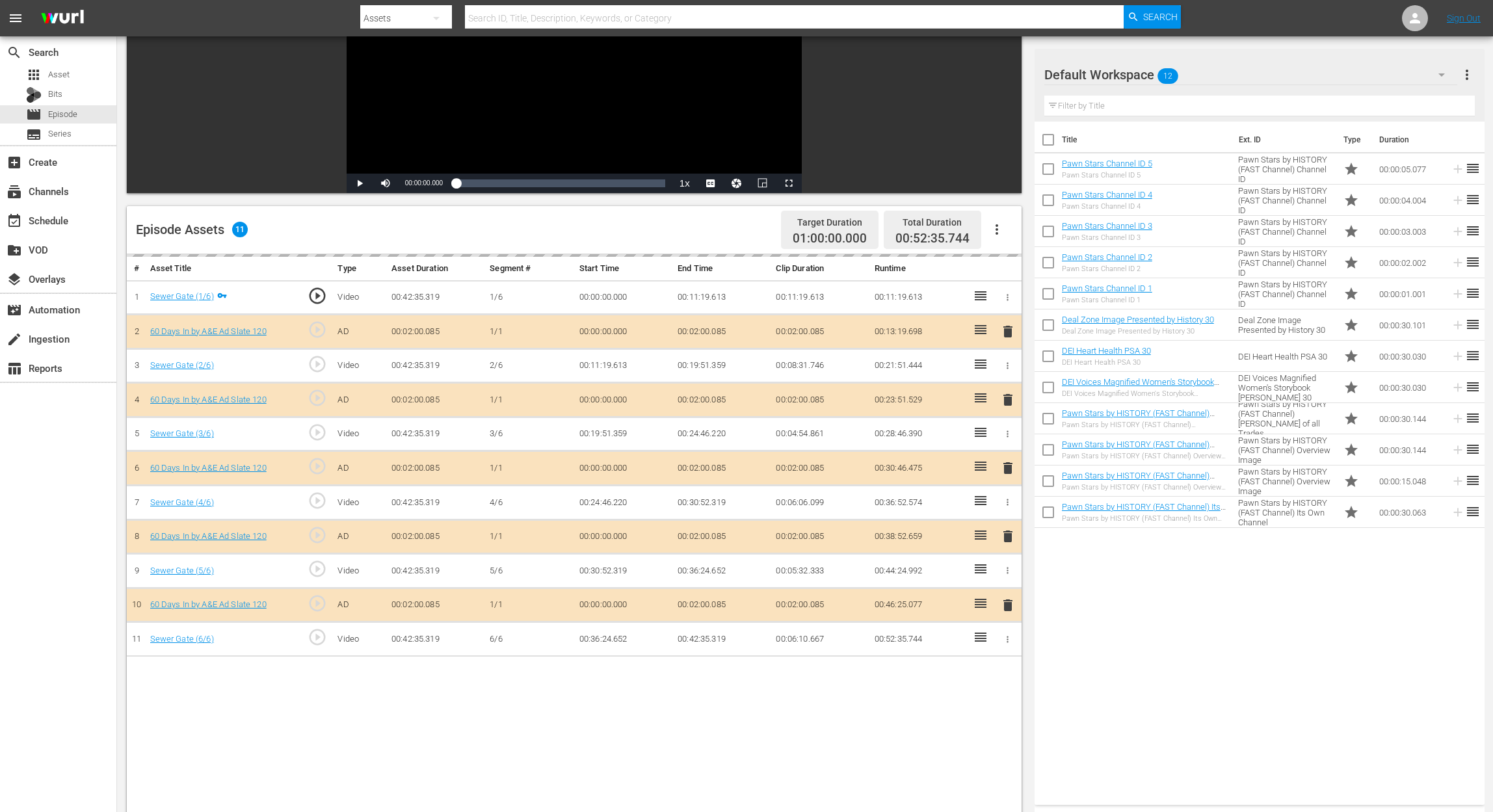
scroll to position [173, 0]
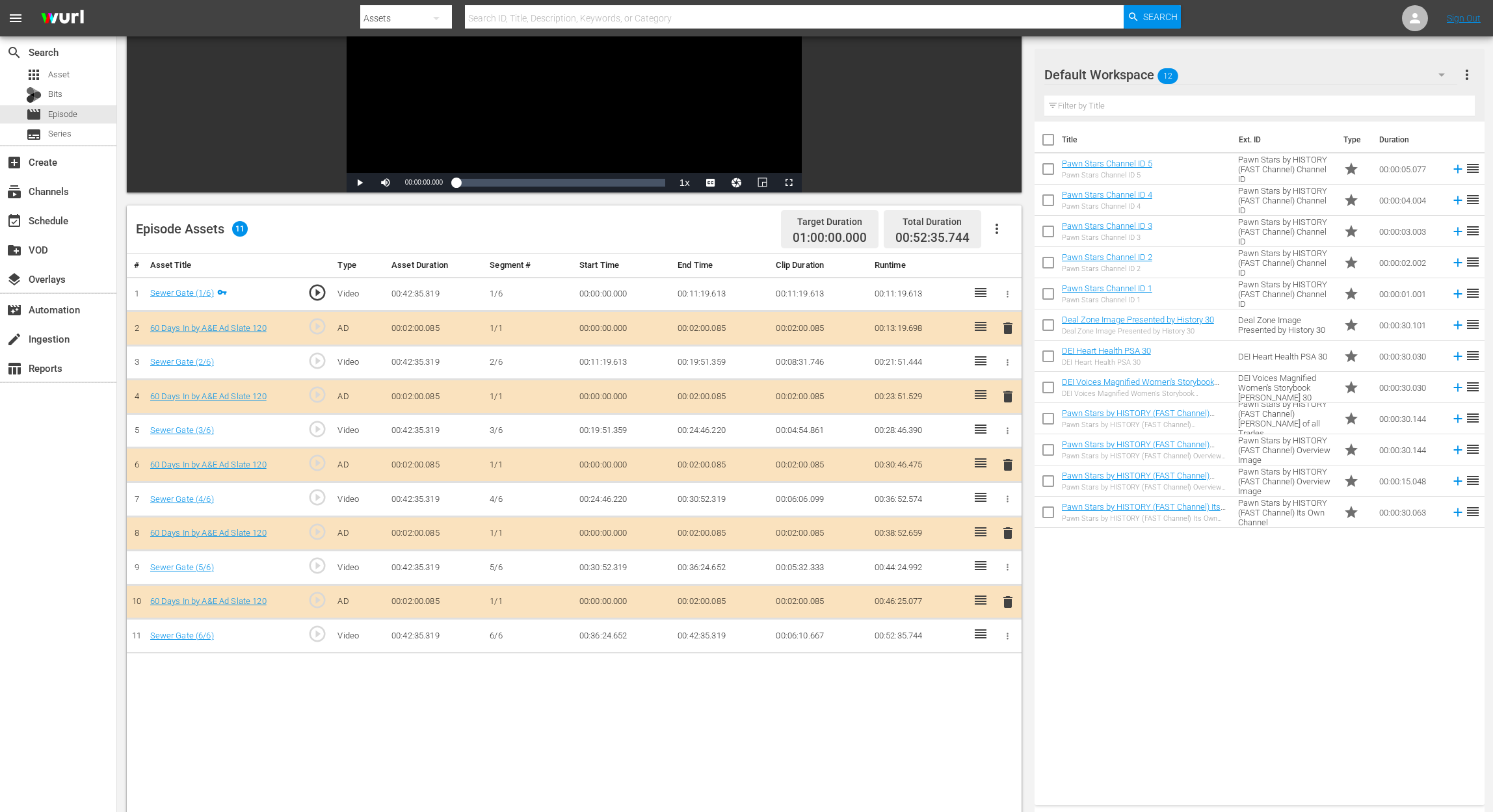
click at [1006, 462] on span "delete" at bounding box center [1008, 465] width 16 height 16
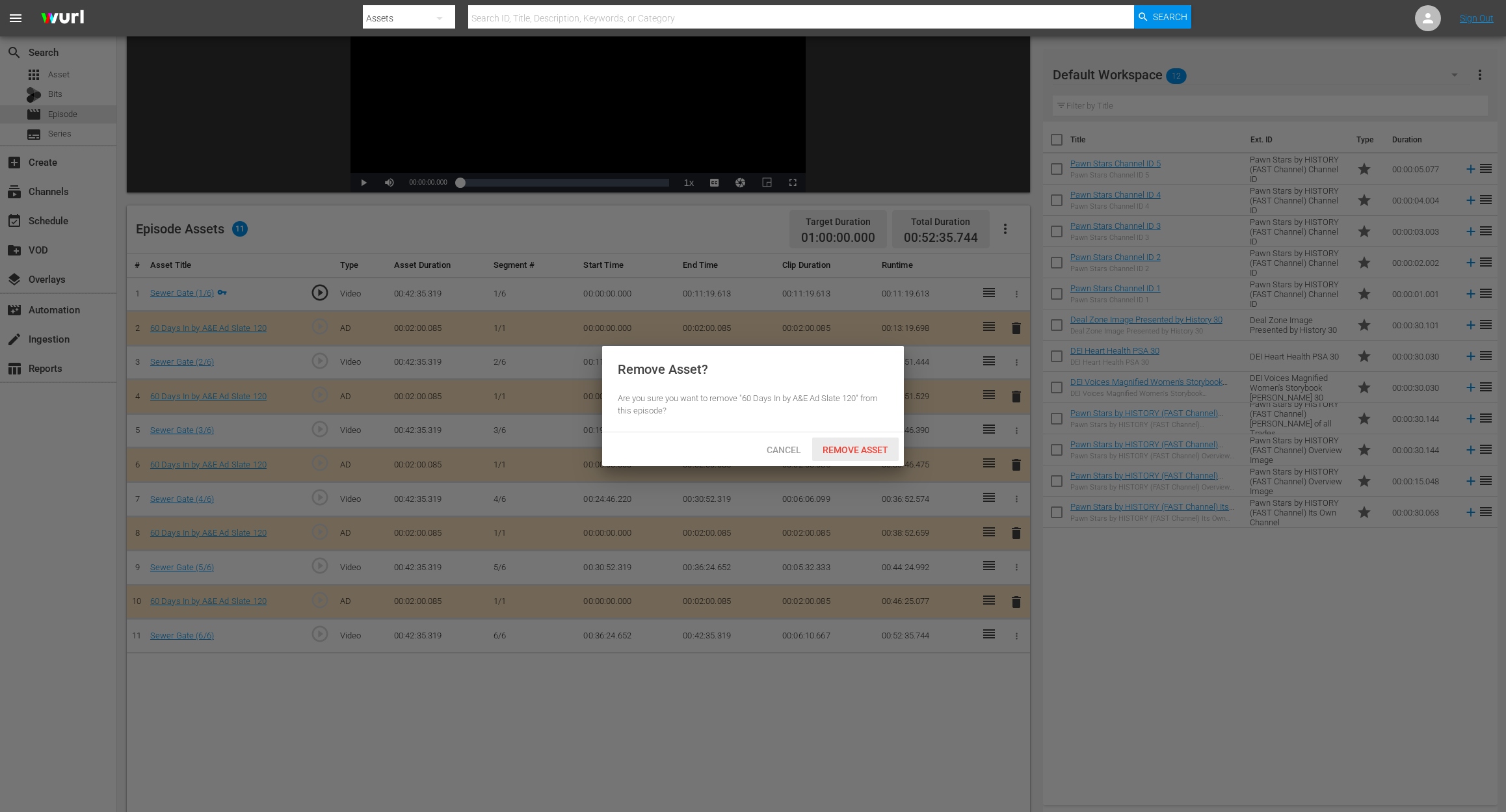
click at [859, 449] on span "Remove Asset" at bounding box center [855, 450] width 86 height 10
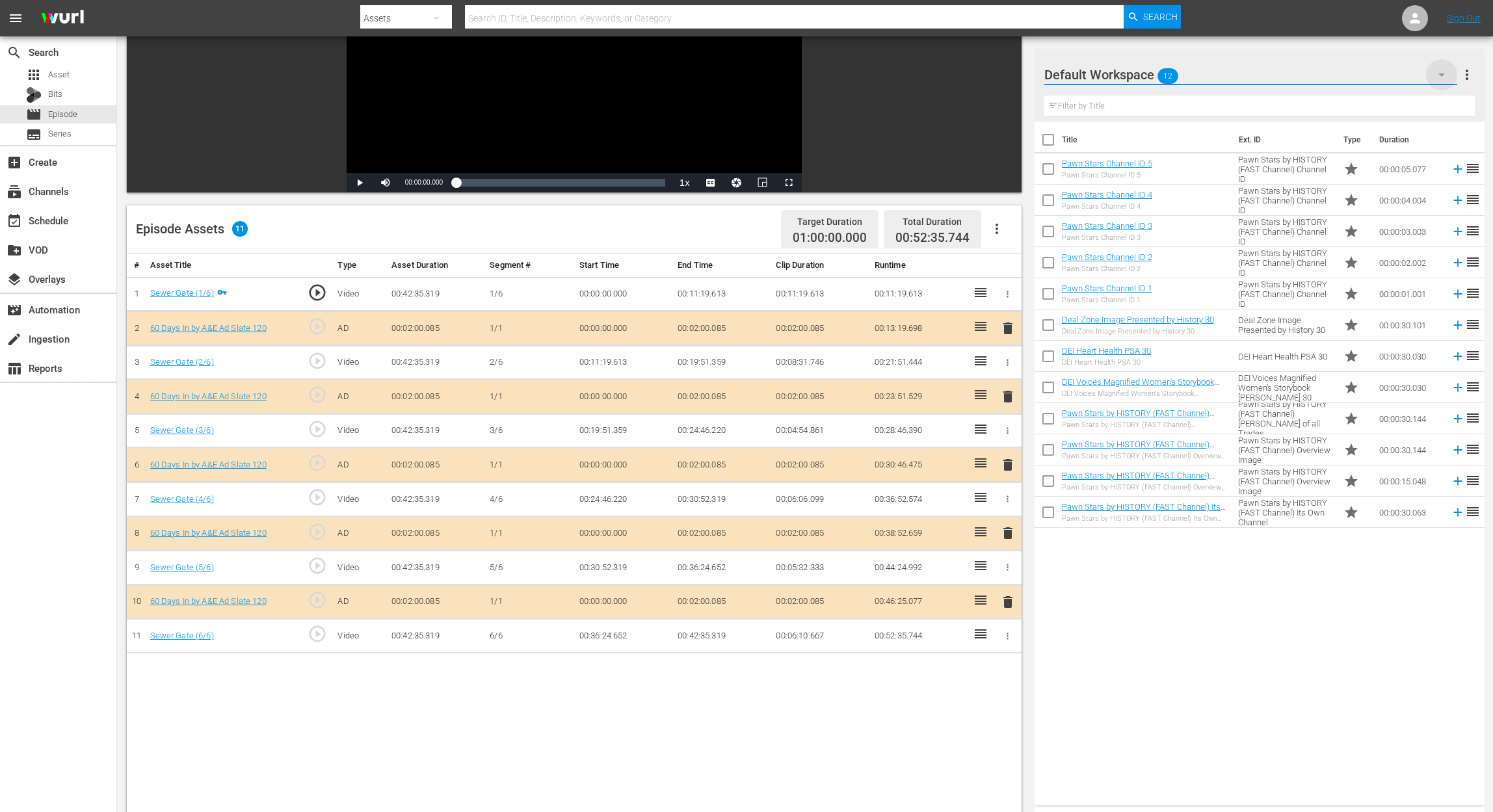
click at [1129, 70] on icon "button" at bounding box center [1442, 75] width 16 height 16
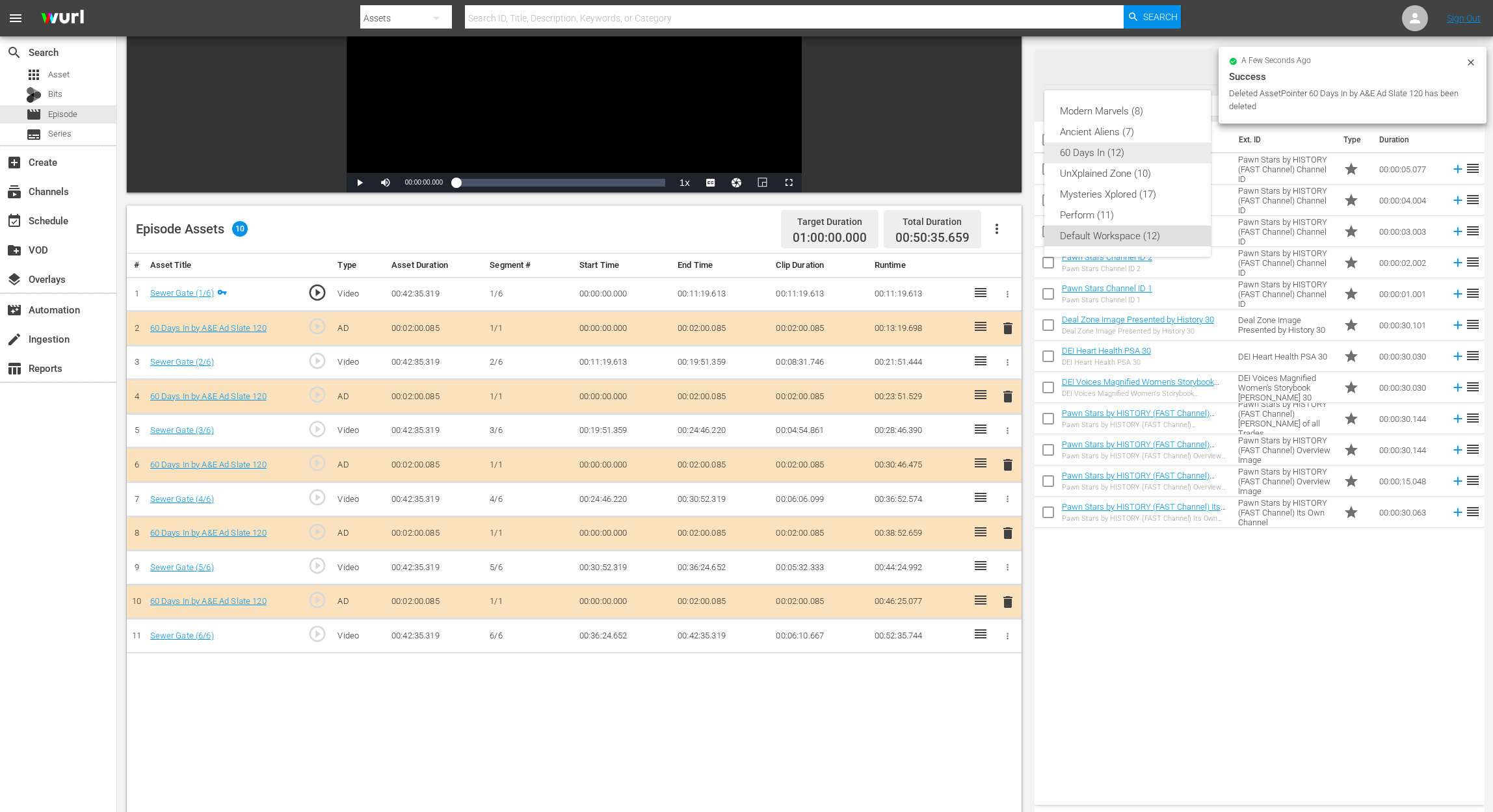
click at [1117, 154] on div "60 Days In (12)" at bounding box center [1128, 152] width 136 height 21
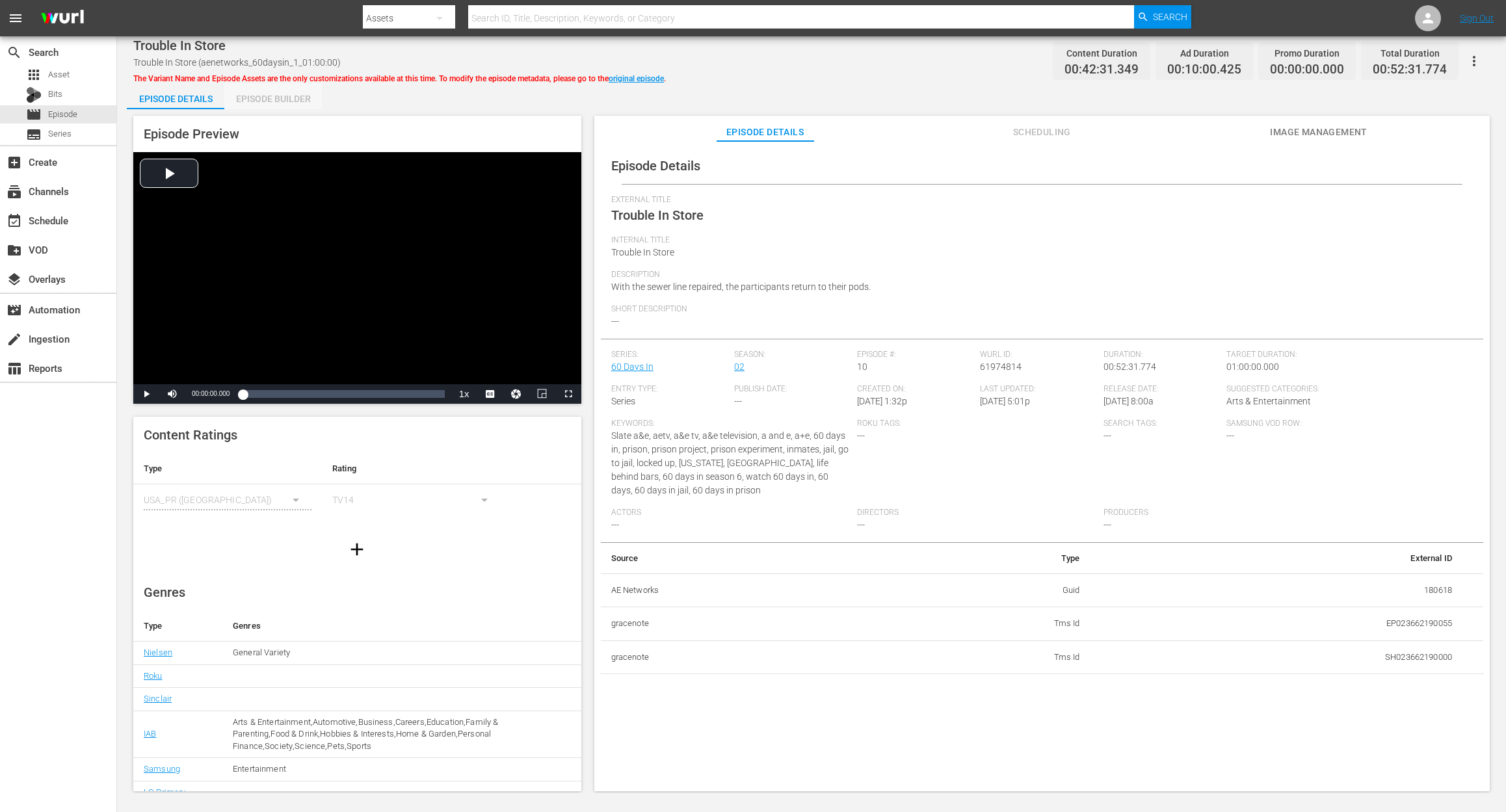
click at [260, 102] on div "Episode Builder" at bounding box center [273, 99] width 97 height 31
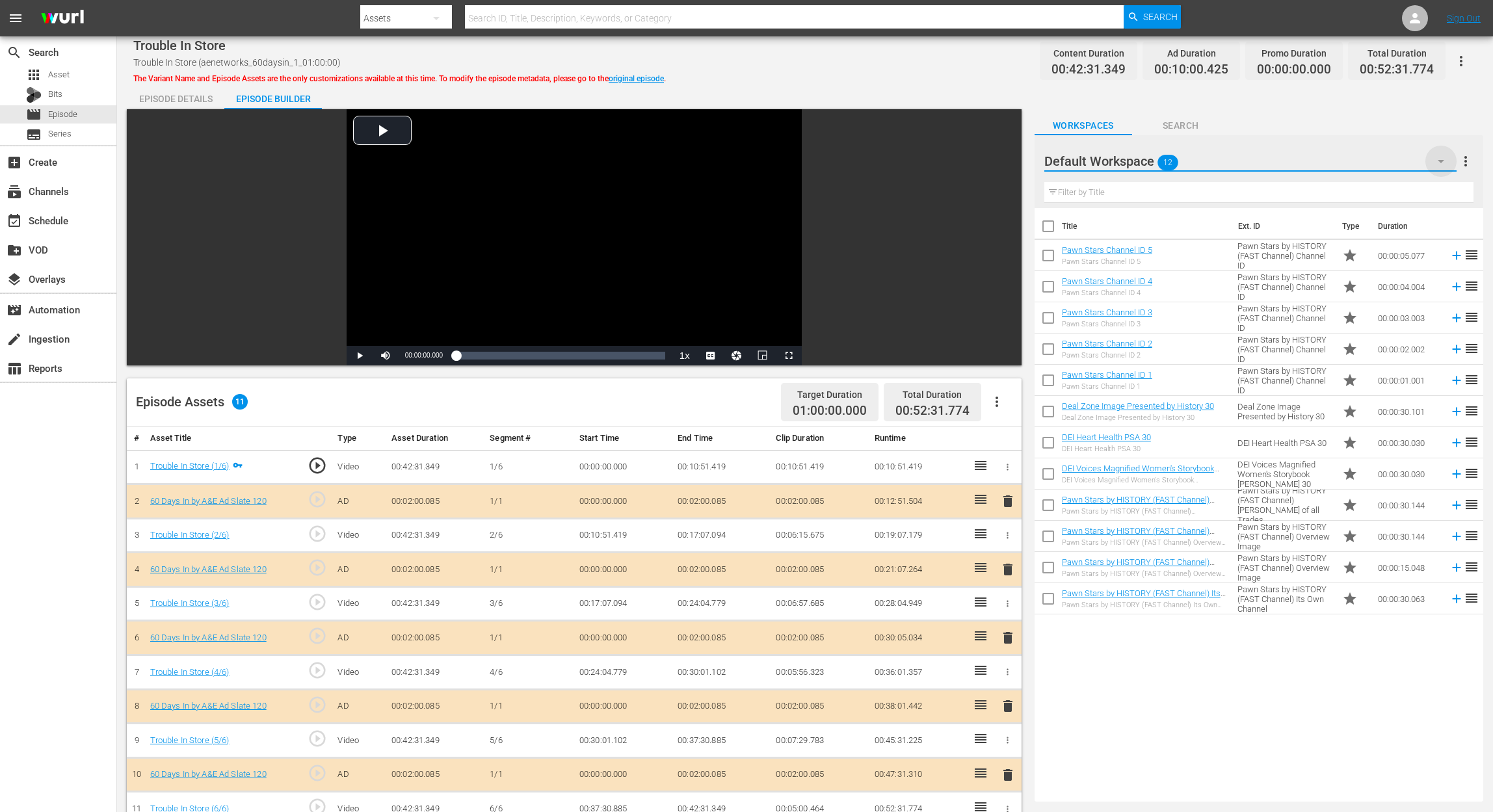
click at [1129, 164] on icon "button" at bounding box center [1441, 162] width 16 height 16
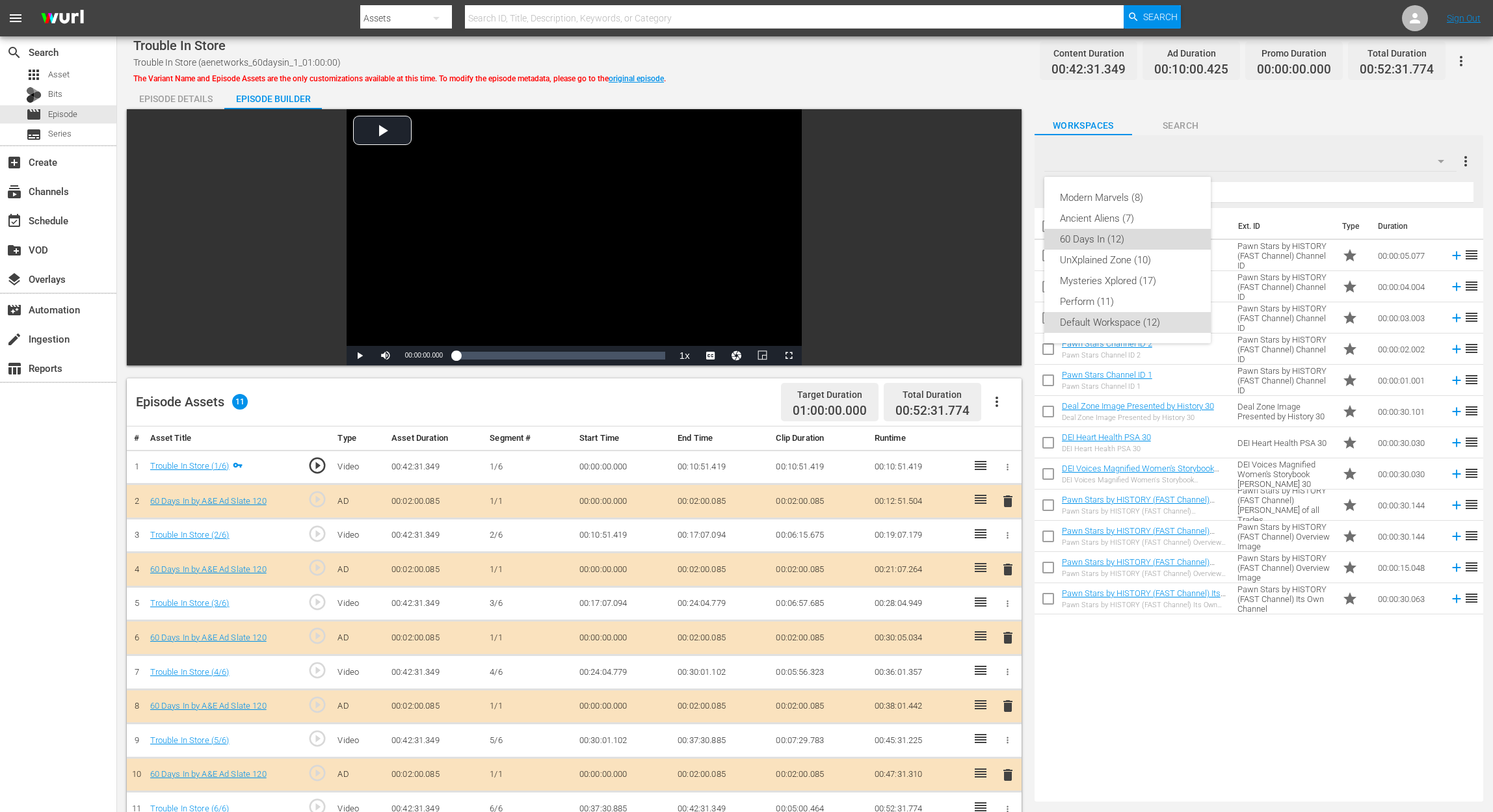
click at [1091, 238] on div "60 Days In (12)" at bounding box center [1128, 239] width 136 height 21
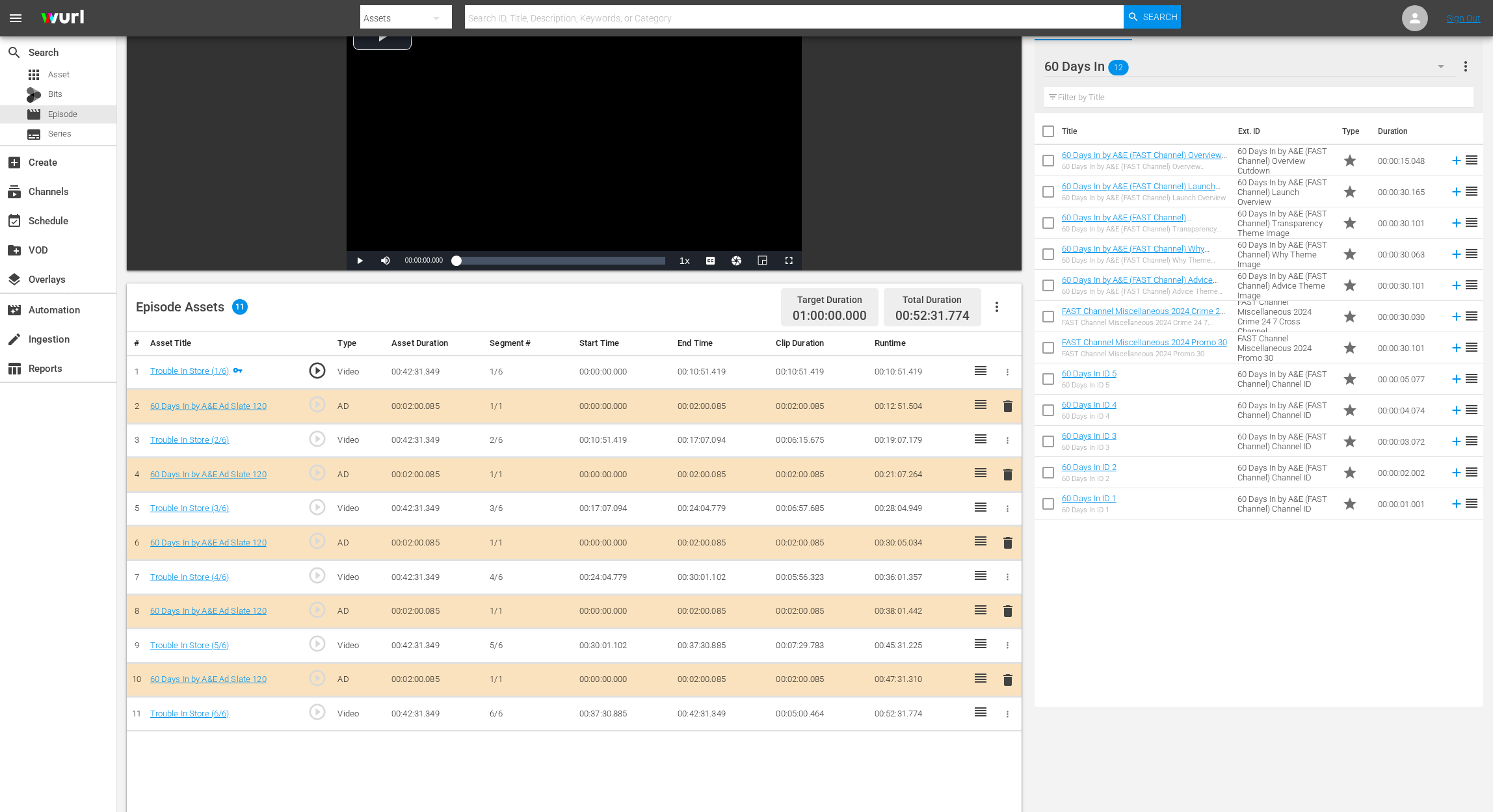
scroll to position [260, 0]
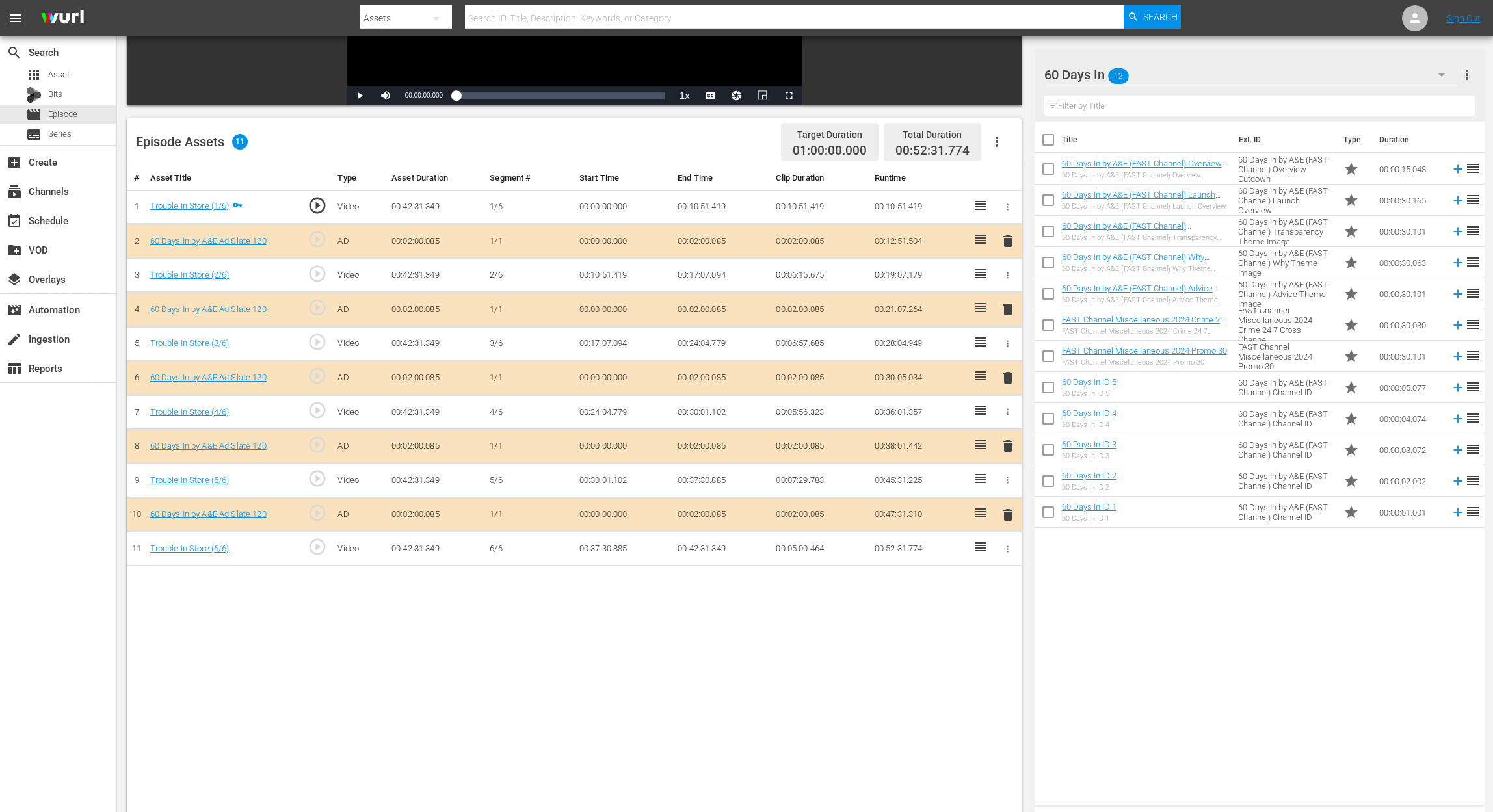
click at [1004, 372] on span "delete" at bounding box center [1008, 378] width 16 height 16
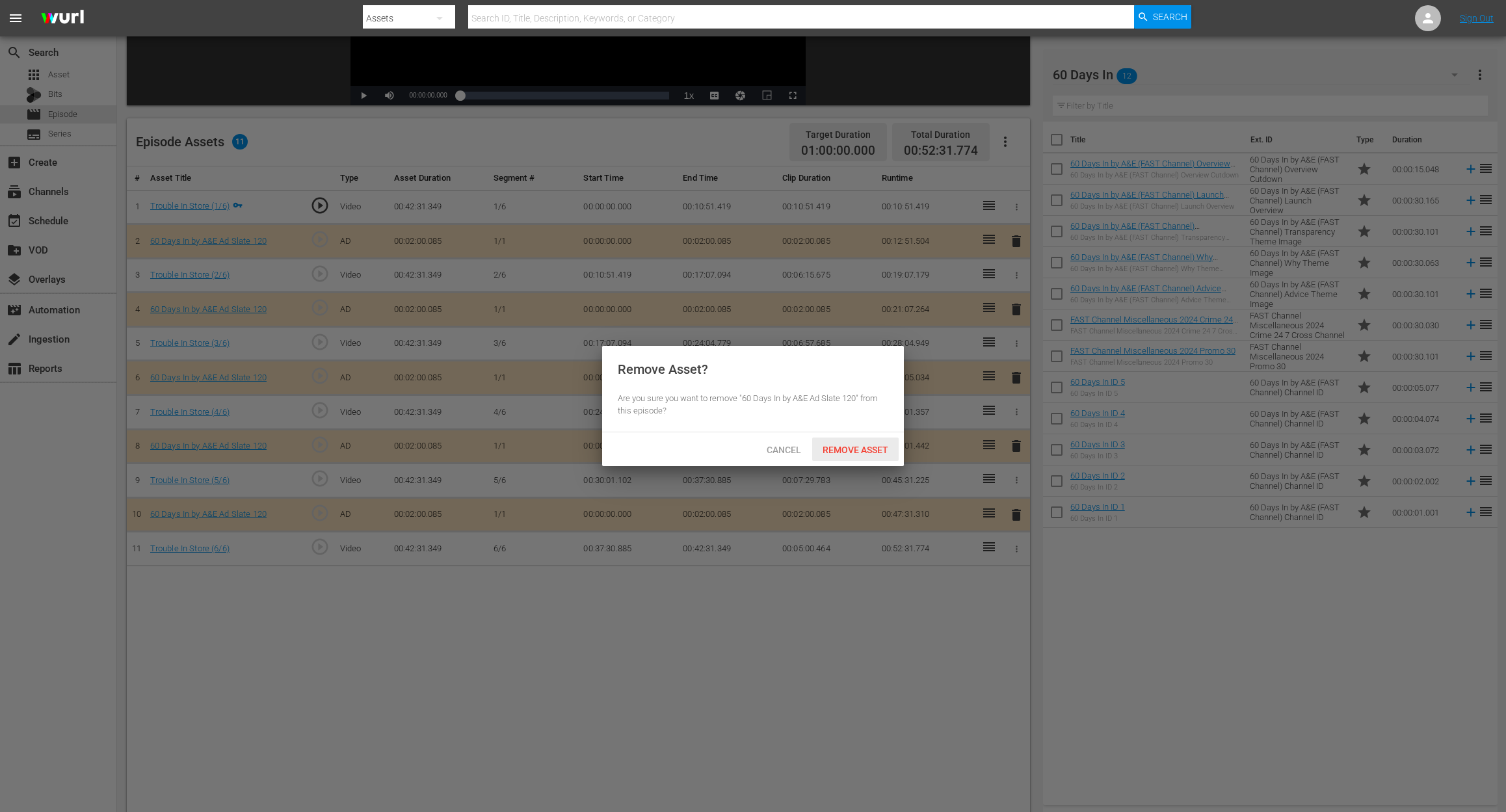
click at [869, 456] on div "Remove Asset" at bounding box center [855, 449] width 86 height 24
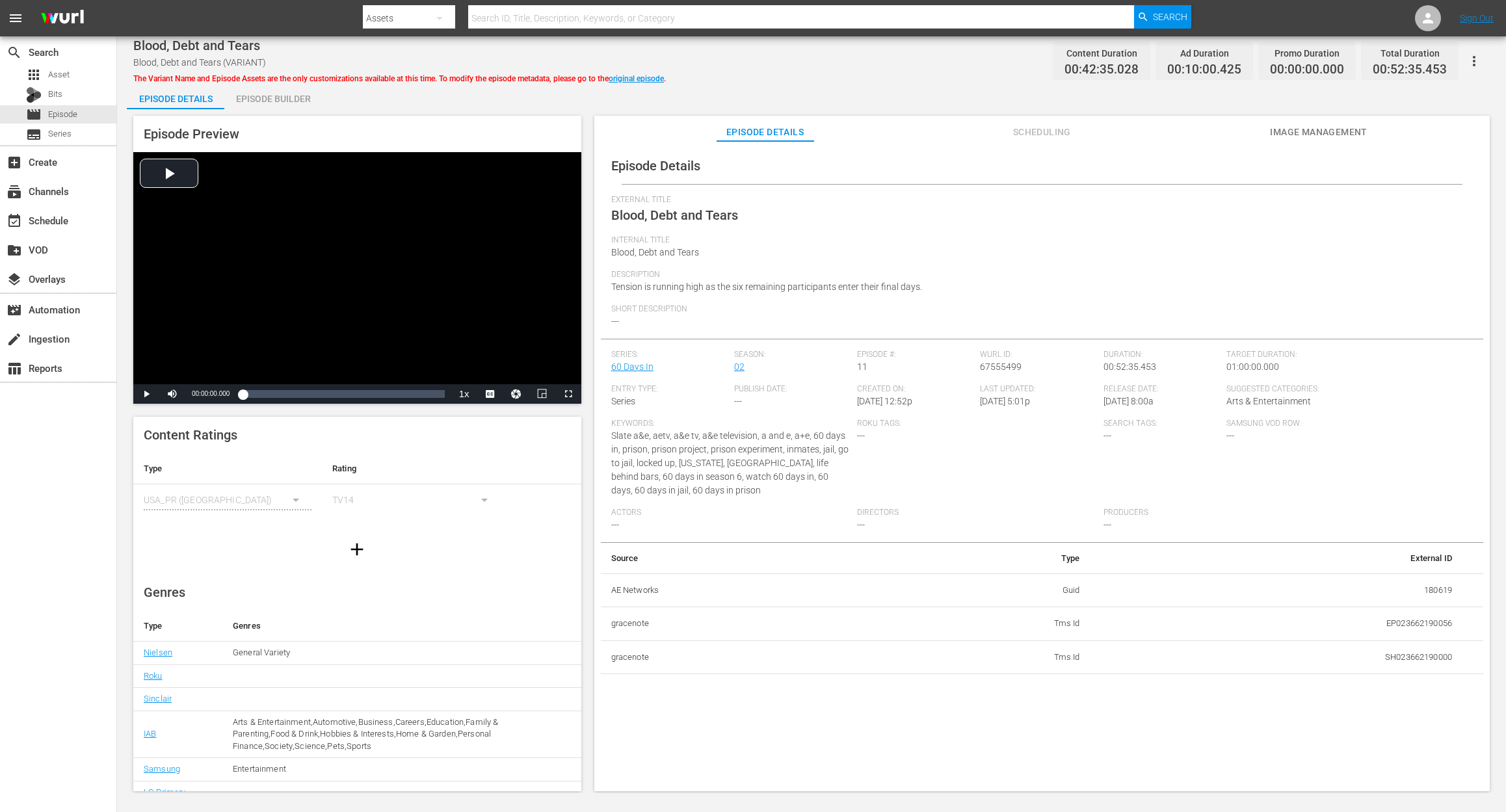
click at [284, 94] on div "Episode Builder" at bounding box center [273, 99] width 97 height 31
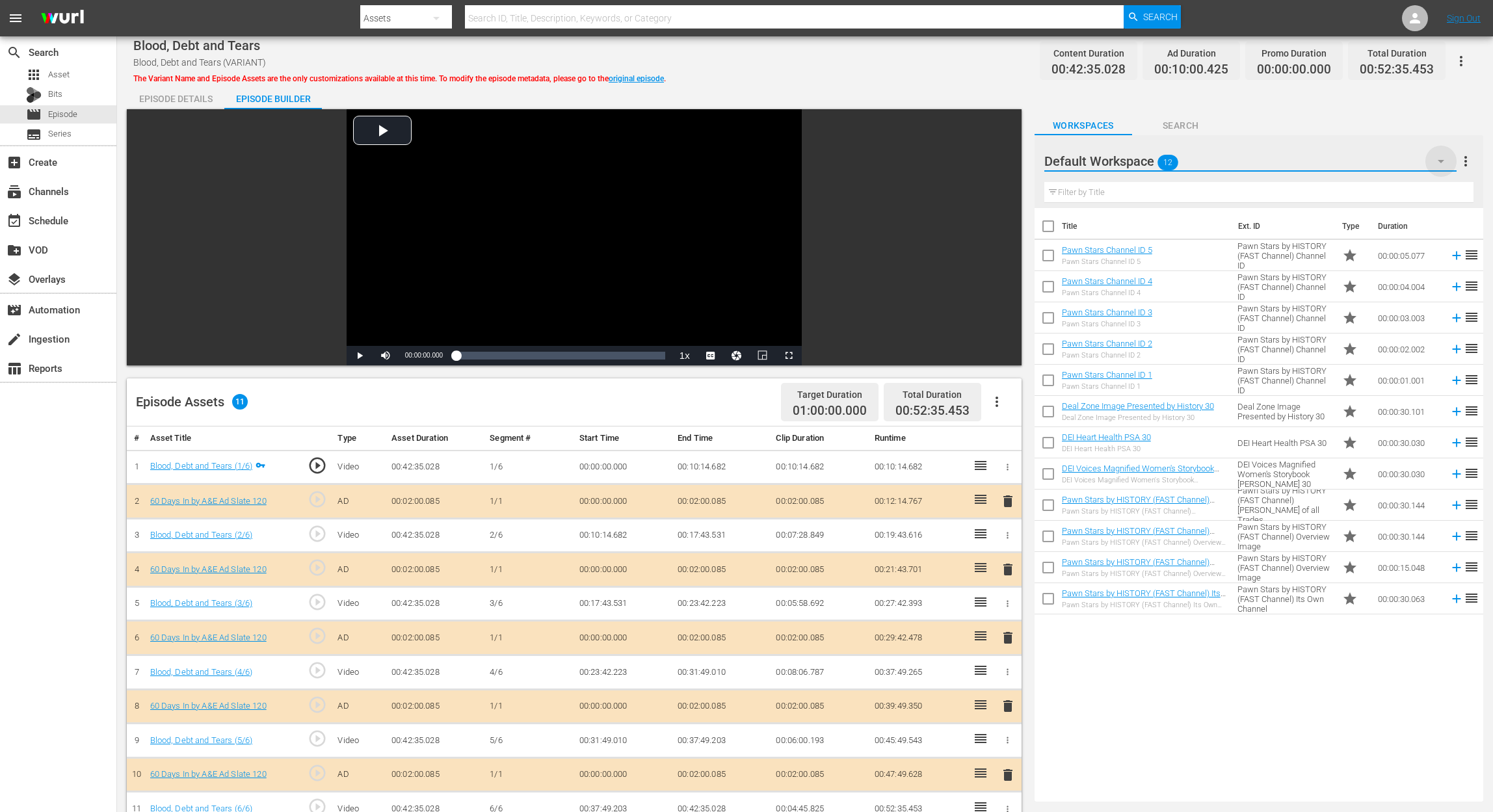
click at [1129, 156] on icon "button" at bounding box center [1441, 162] width 16 height 16
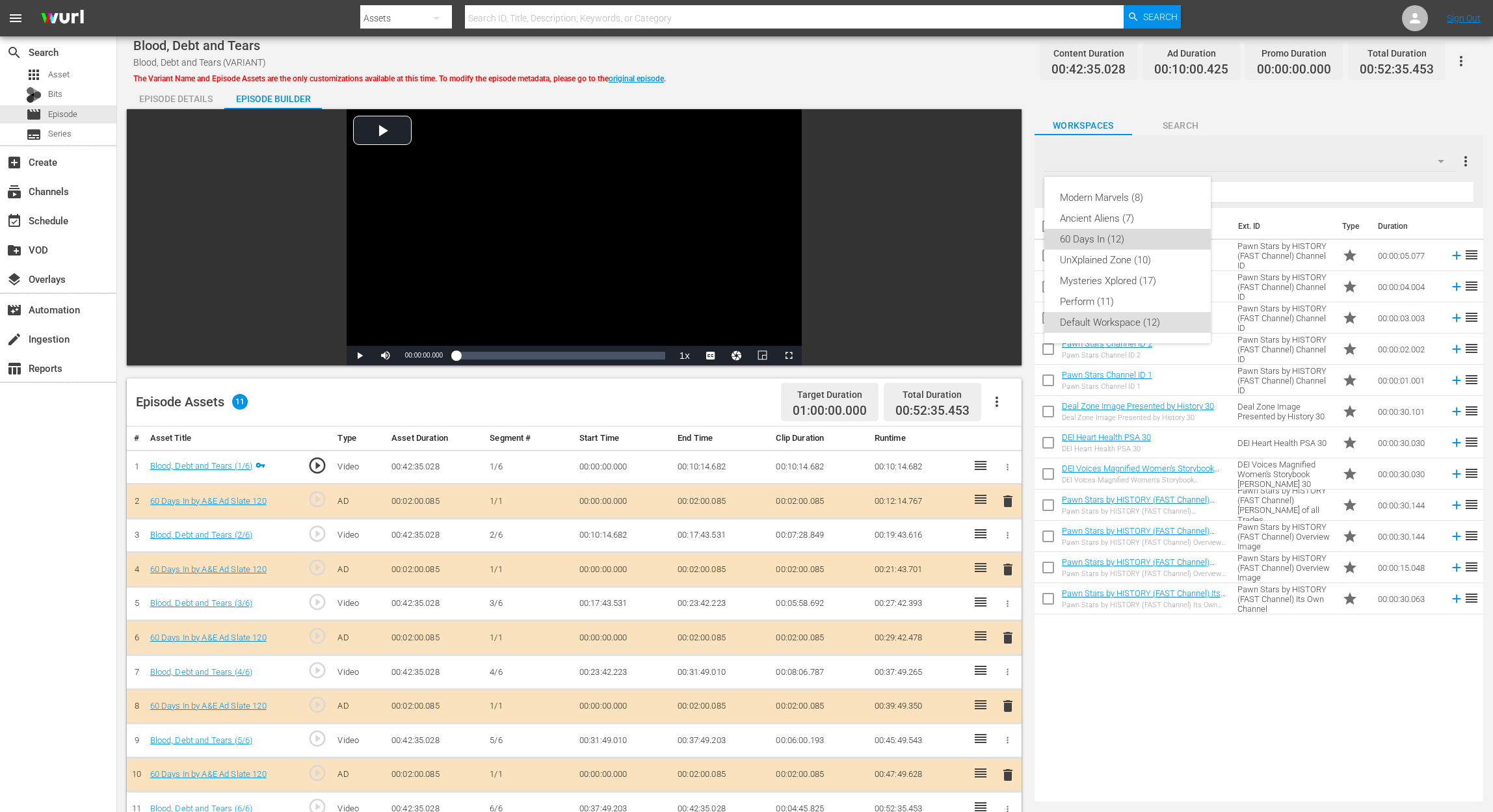
click at [1087, 236] on div "60 Days In (12)" at bounding box center [1128, 239] width 136 height 21
